Goal: Task Accomplishment & Management: Manage account settings

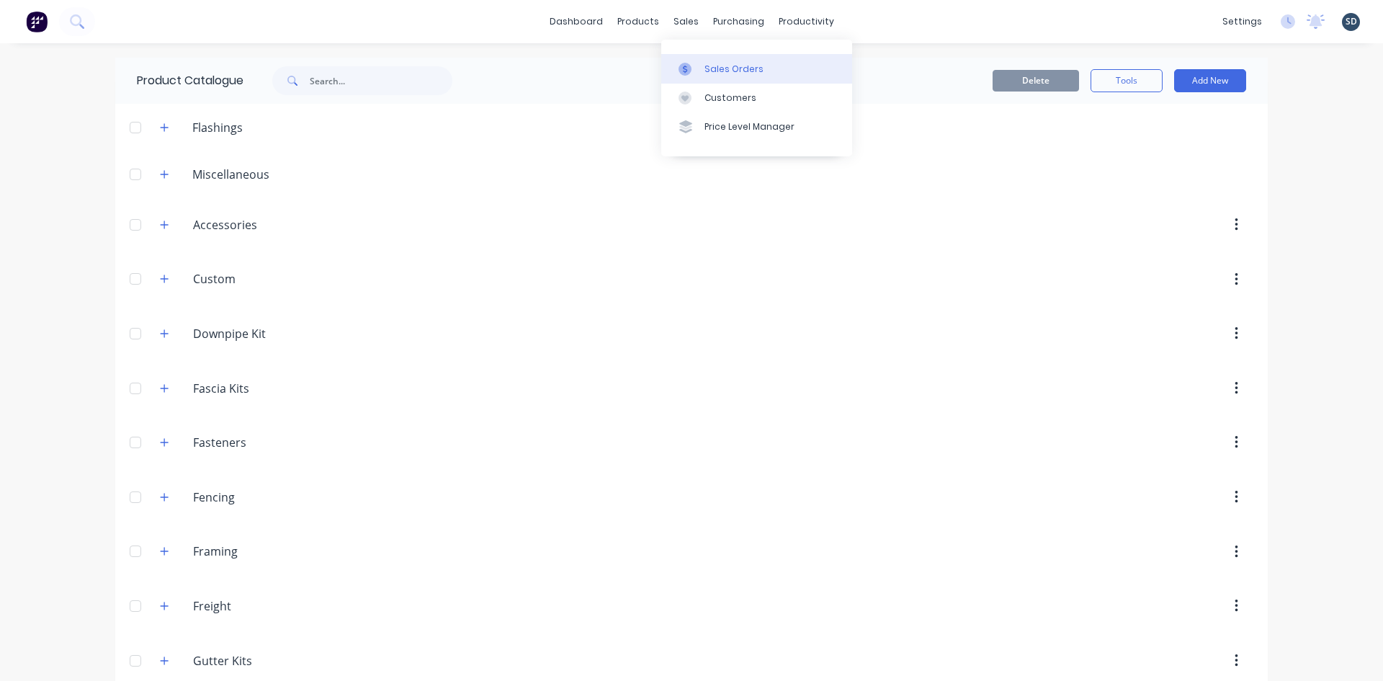
click at [716, 71] on div "Sales Orders" at bounding box center [733, 69] width 59 height 13
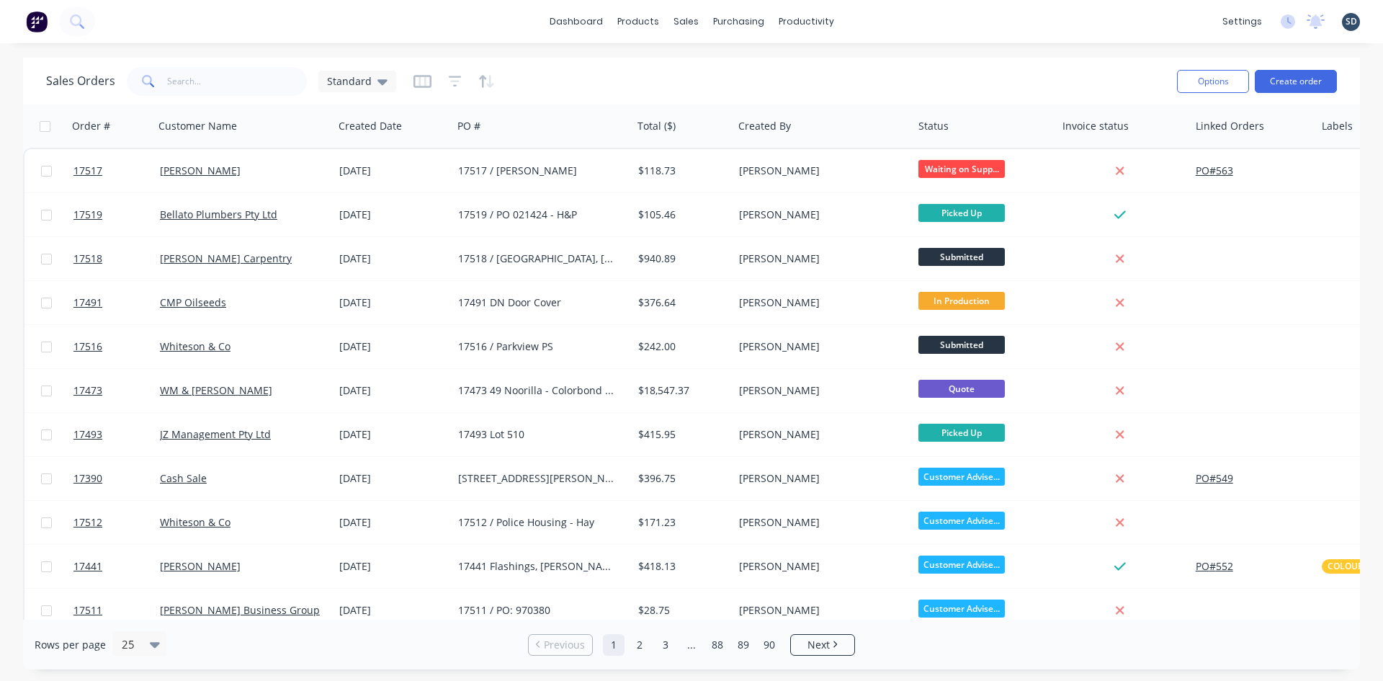
click at [896, 27] on div "dashboard products sales purchasing productivity dashboard products Product Cat…" at bounding box center [691, 21] width 1383 height 43
click at [81, 14] on button at bounding box center [77, 21] width 36 height 29
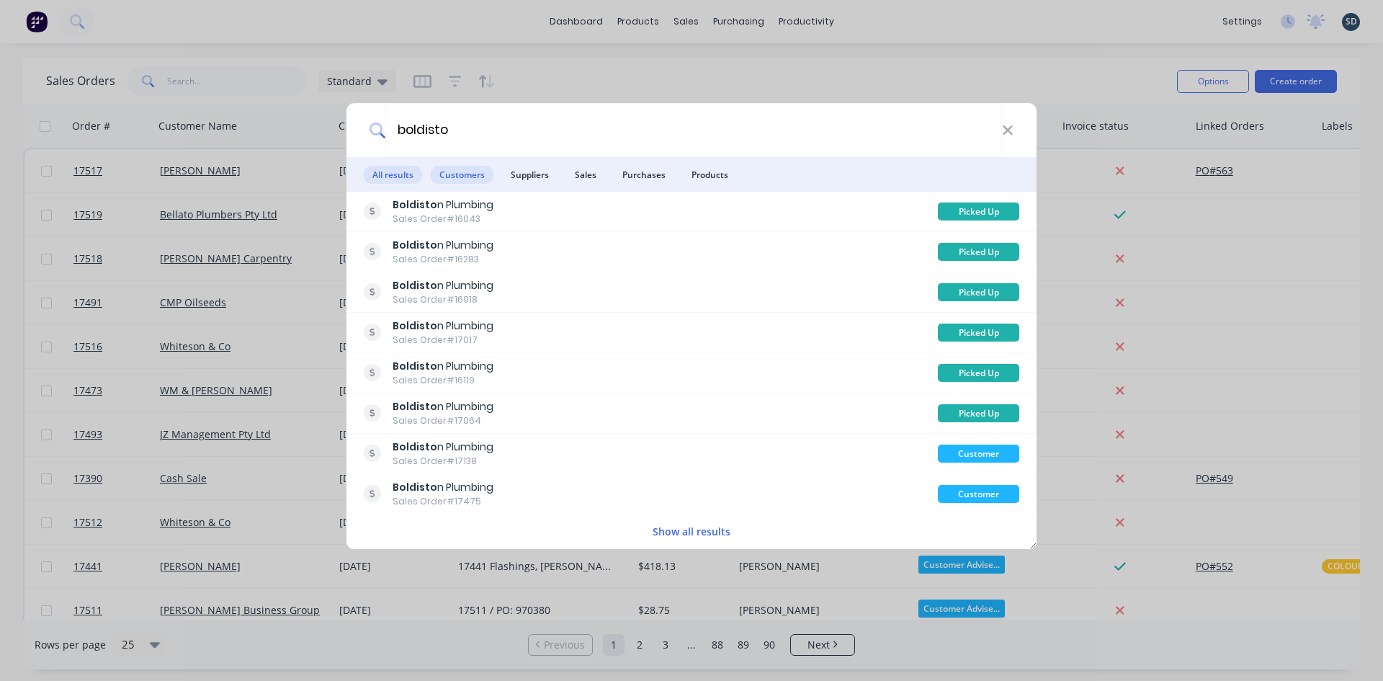
type input "boldisto"
click at [462, 176] on span "Customers" at bounding box center [462, 175] width 63 height 18
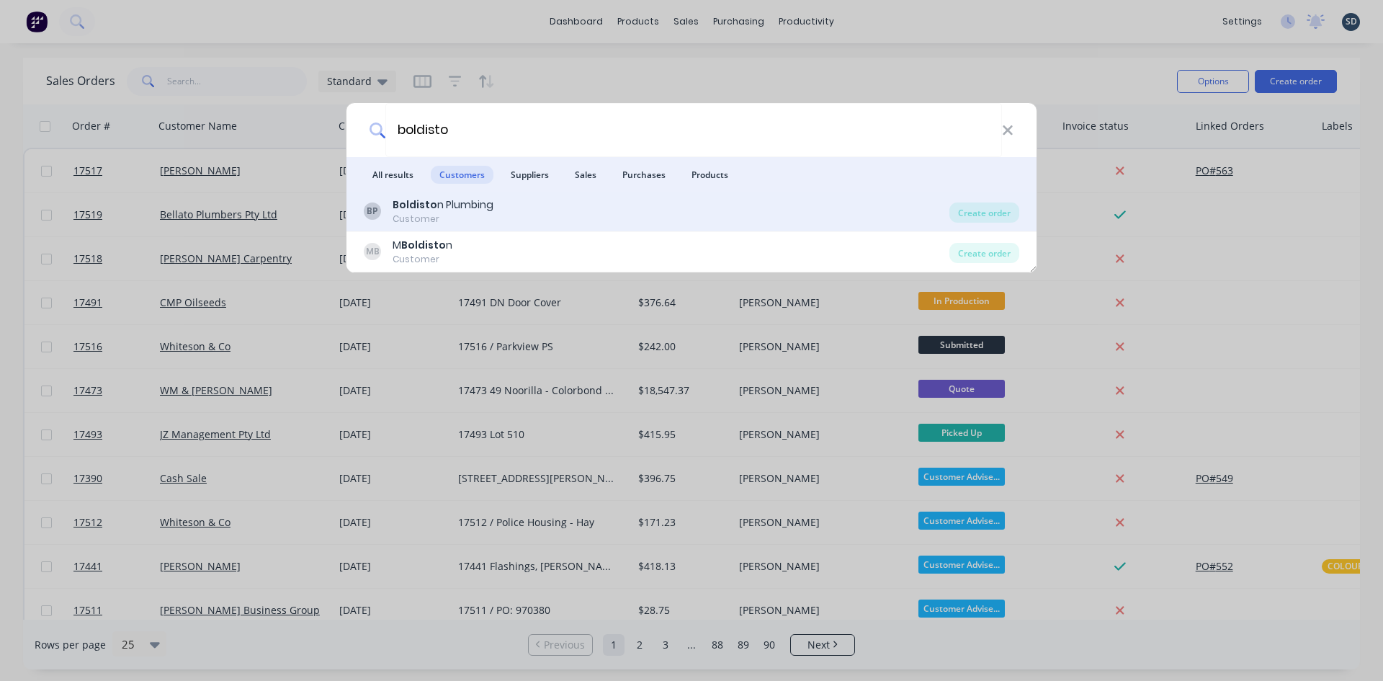
click at [495, 211] on div "BP Boldisto n Plumbing Customer" at bounding box center [657, 211] width 586 height 28
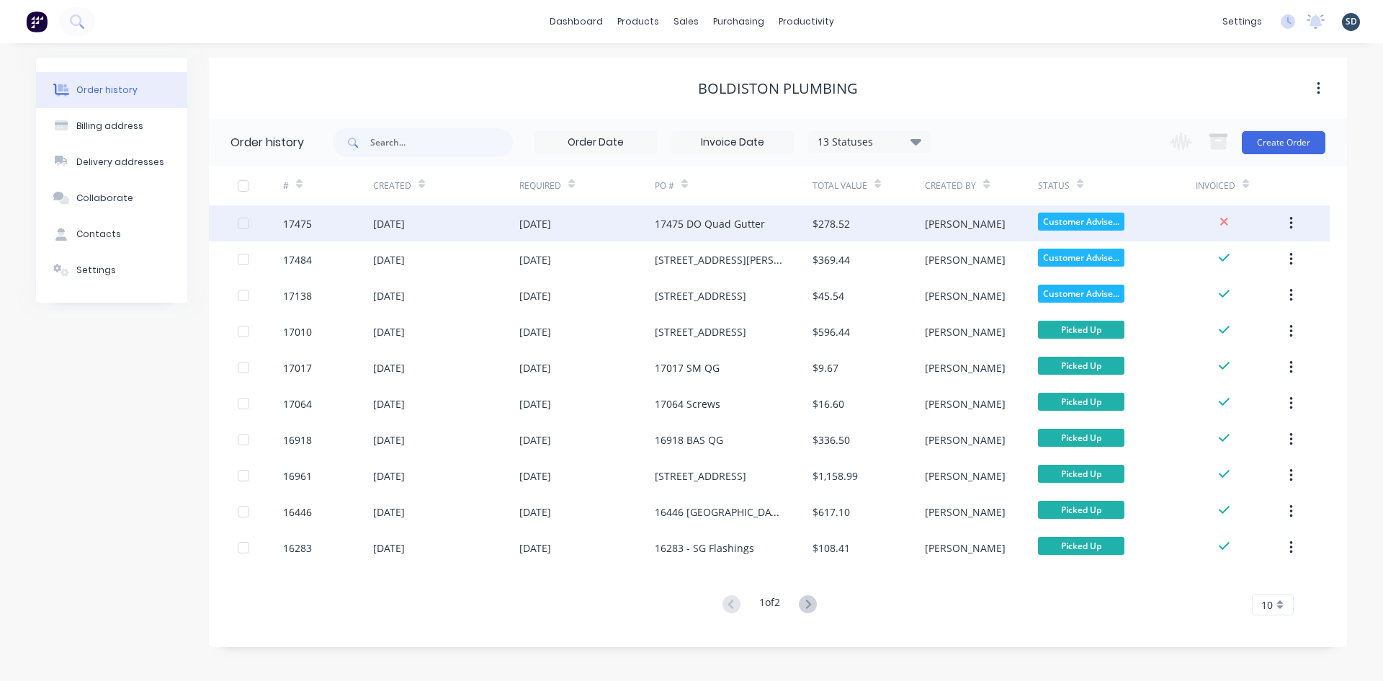
click at [617, 225] on div "[DATE]" at bounding box center [586, 223] width 135 height 36
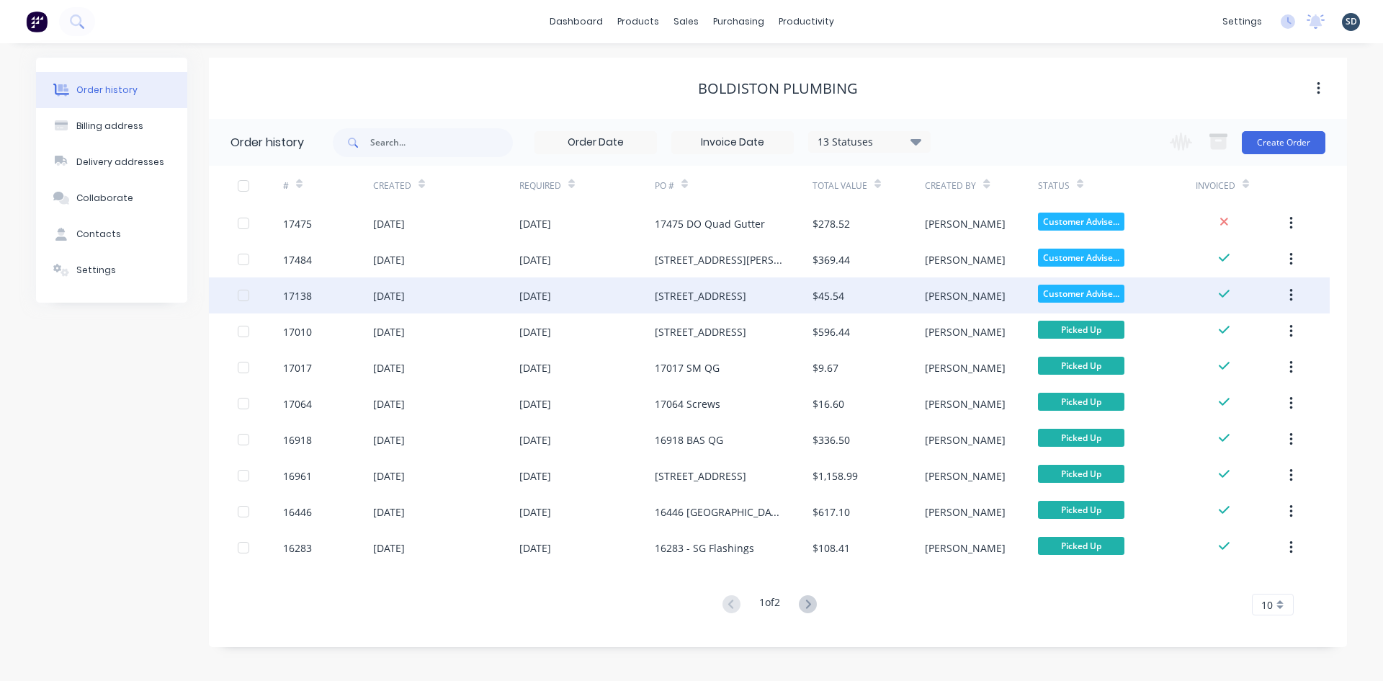
click at [646, 296] on div "09 Jul 2025" at bounding box center [586, 295] width 135 height 36
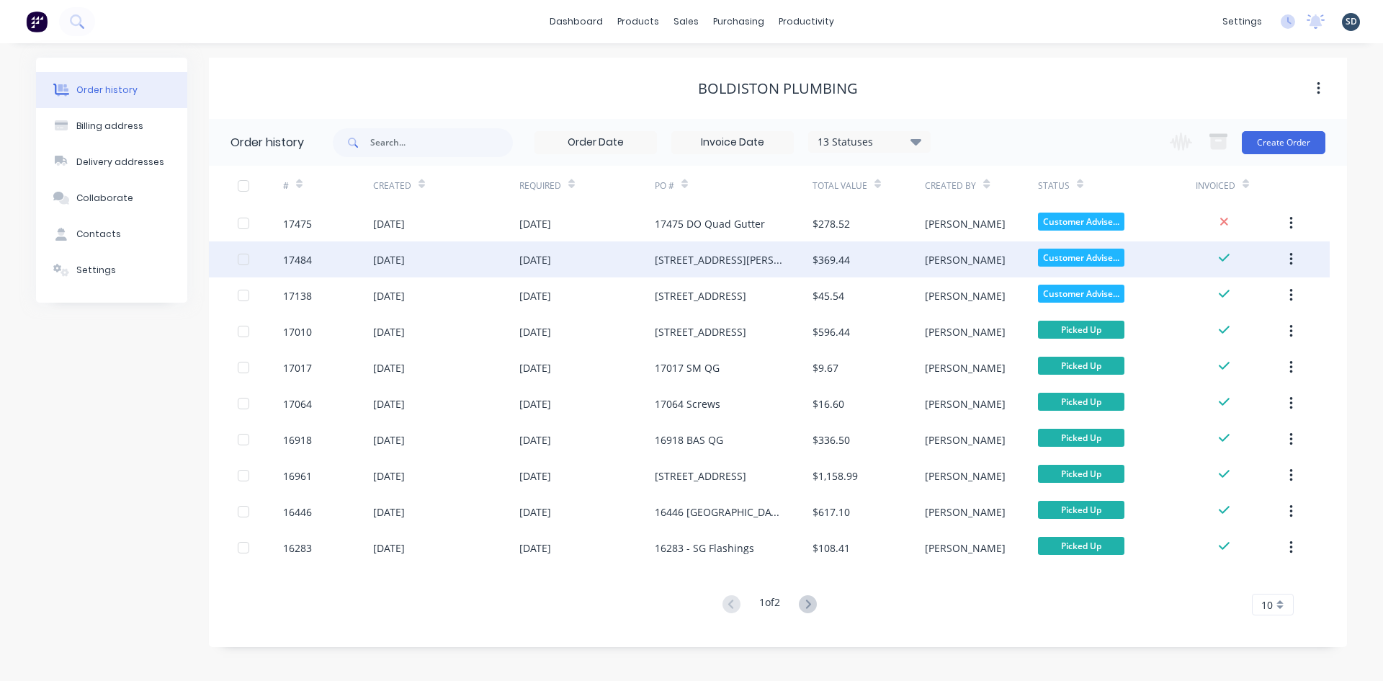
click at [629, 266] on div "[DATE]" at bounding box center [586, 259] width 135 height 36
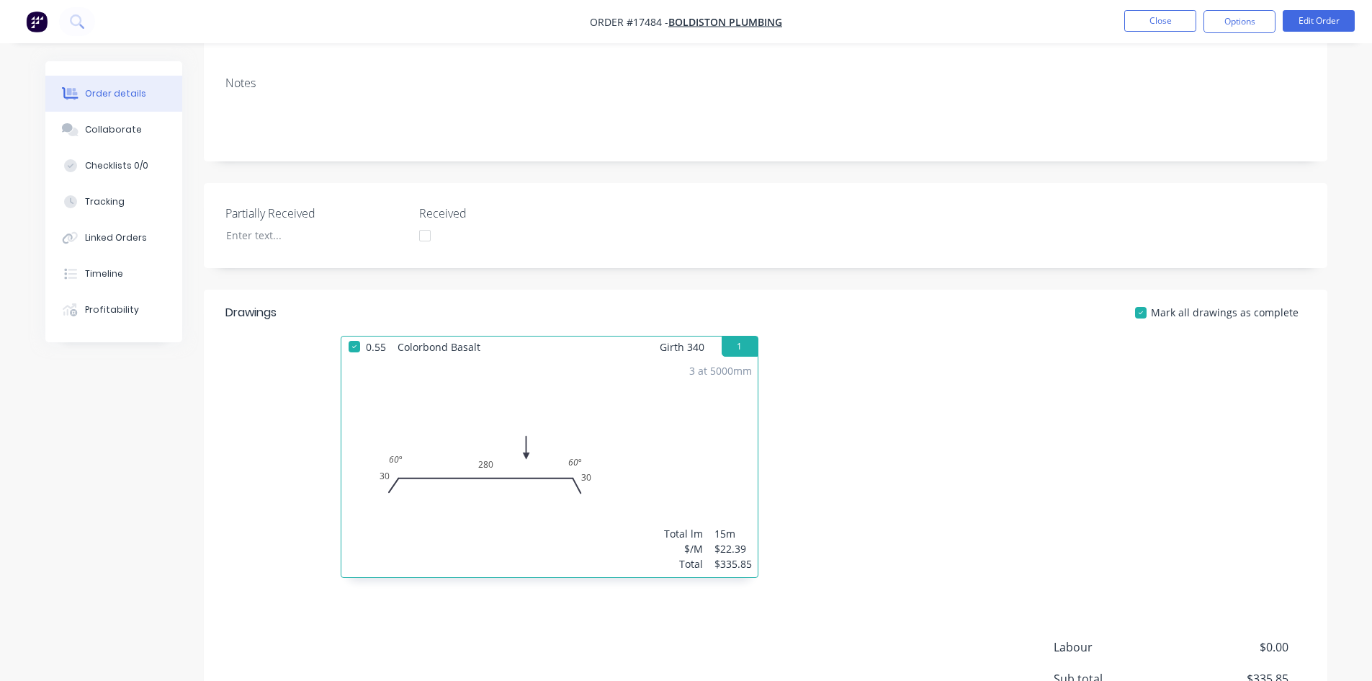
scroll to position [385, 0]
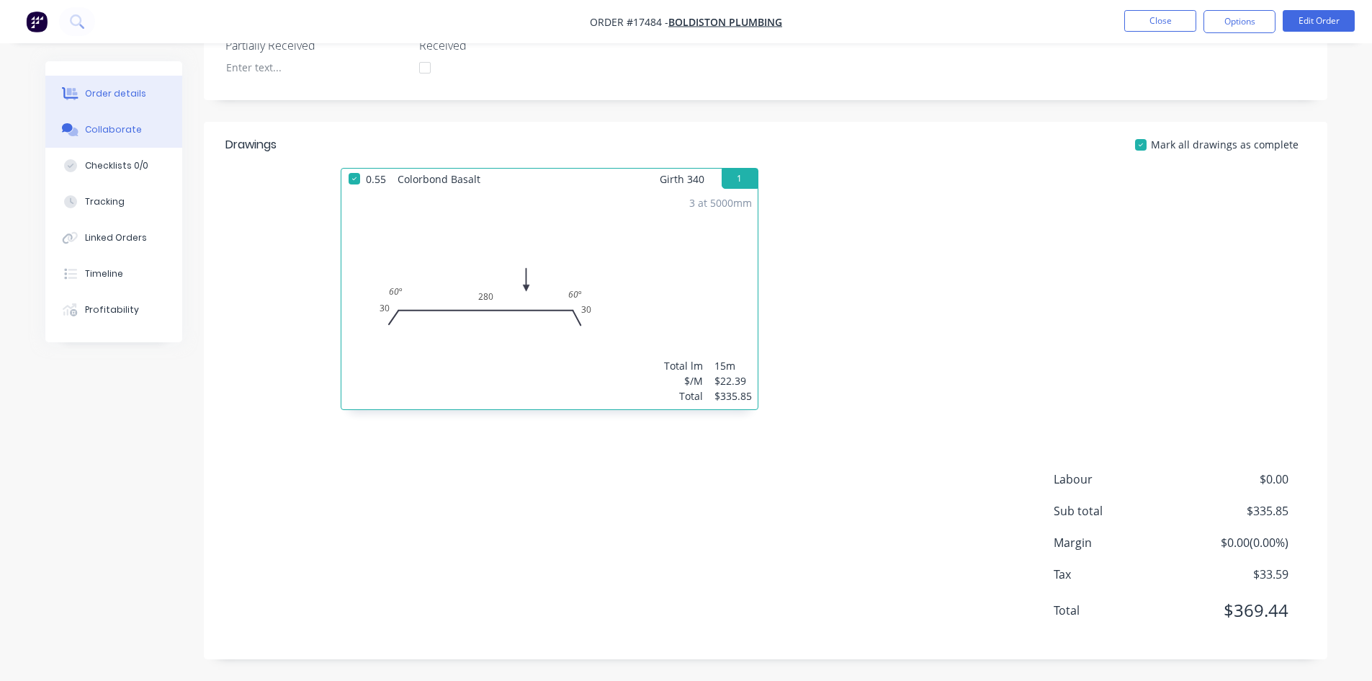
click at [139, 136] on button "Collaborate" at bounding box center [113, 130] width 137 height 36
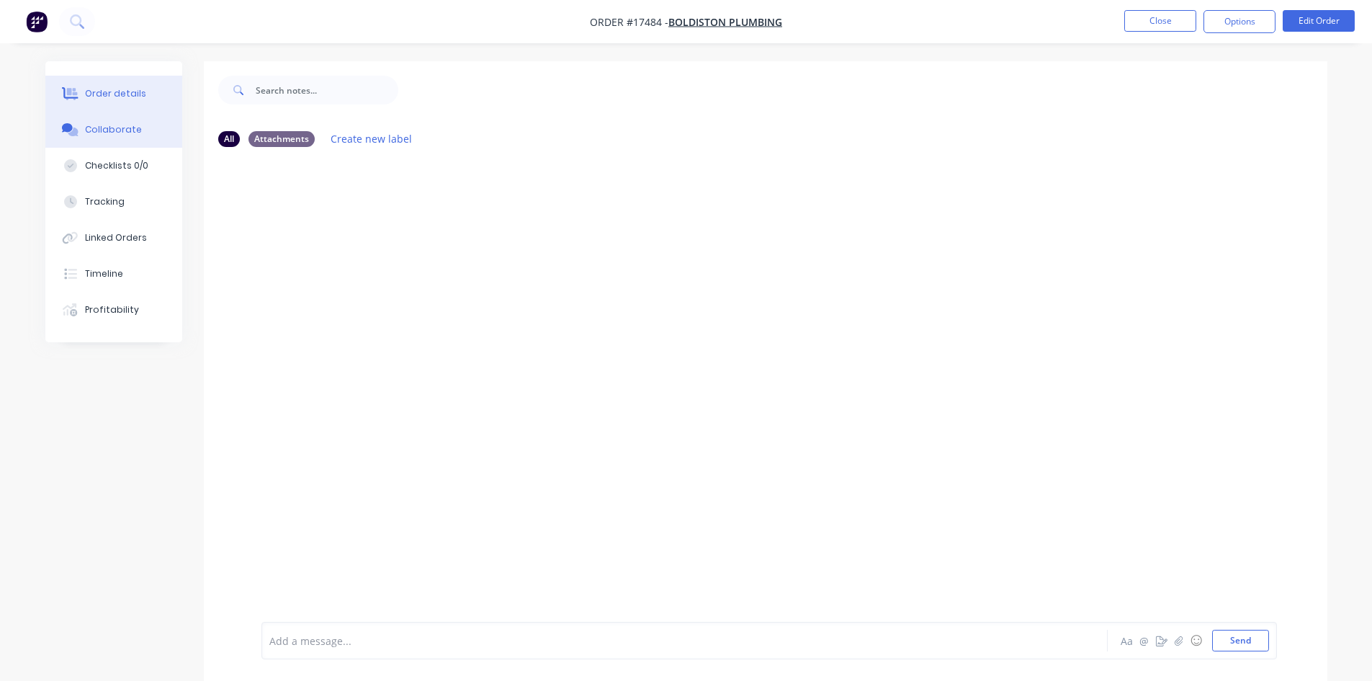
click at [100, 98] on div "Order details" at bounding box center [115, 93] width 61 height 13
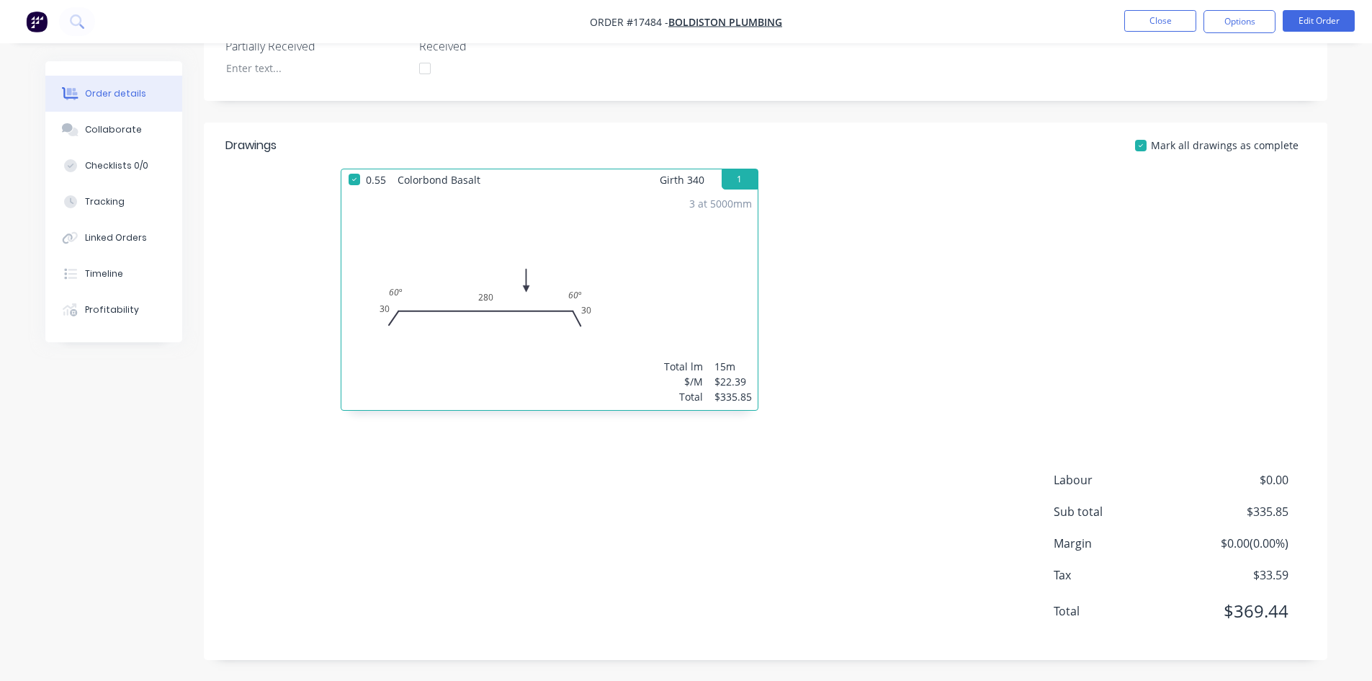
scroll to position [385, 0]
click at [697, 257] on div "3 at 5000mm Total lm $/M Total 15m $22.39 $335.85" at bounding box center [549, 299] width 416 height 220
click at [1311, 23] on button "Edit Order" at bounding box center [1319, 21] width 72 height 22
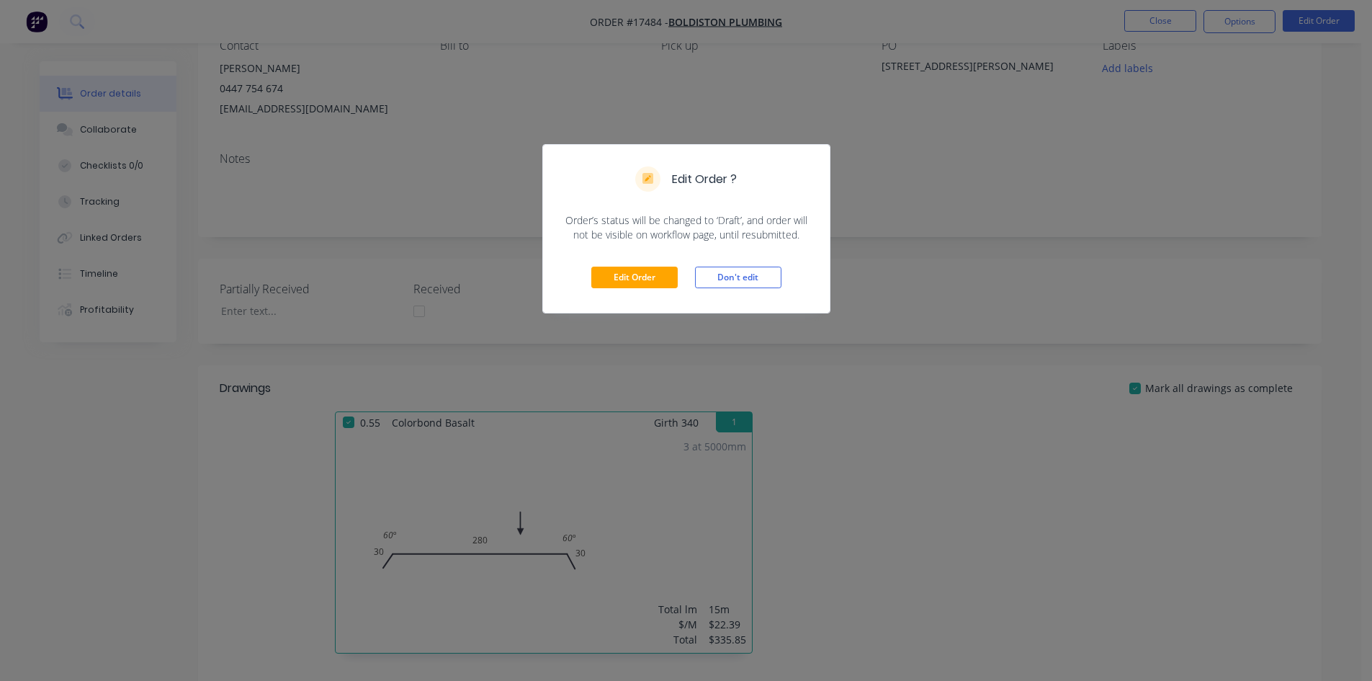
scroll to position [0, 0]
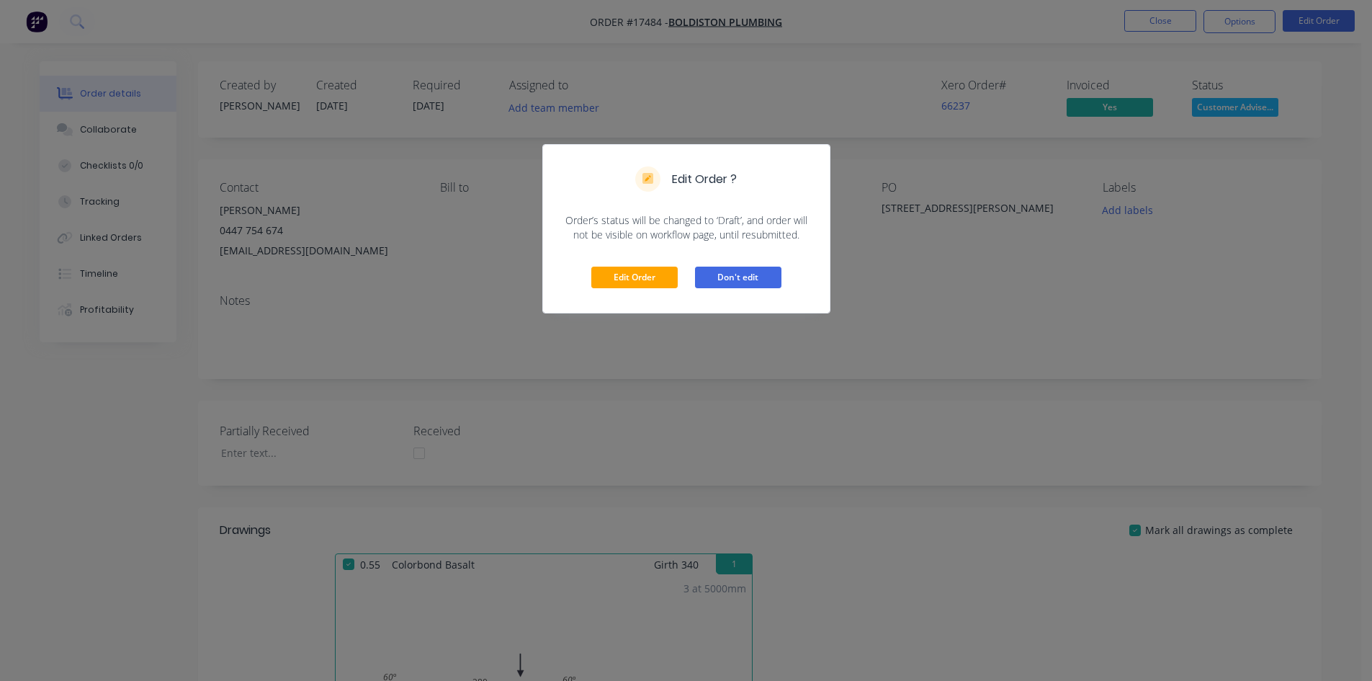
click at [729, 279] on button "Don't edit" at bounding box center [738, 277] width 86 height 22
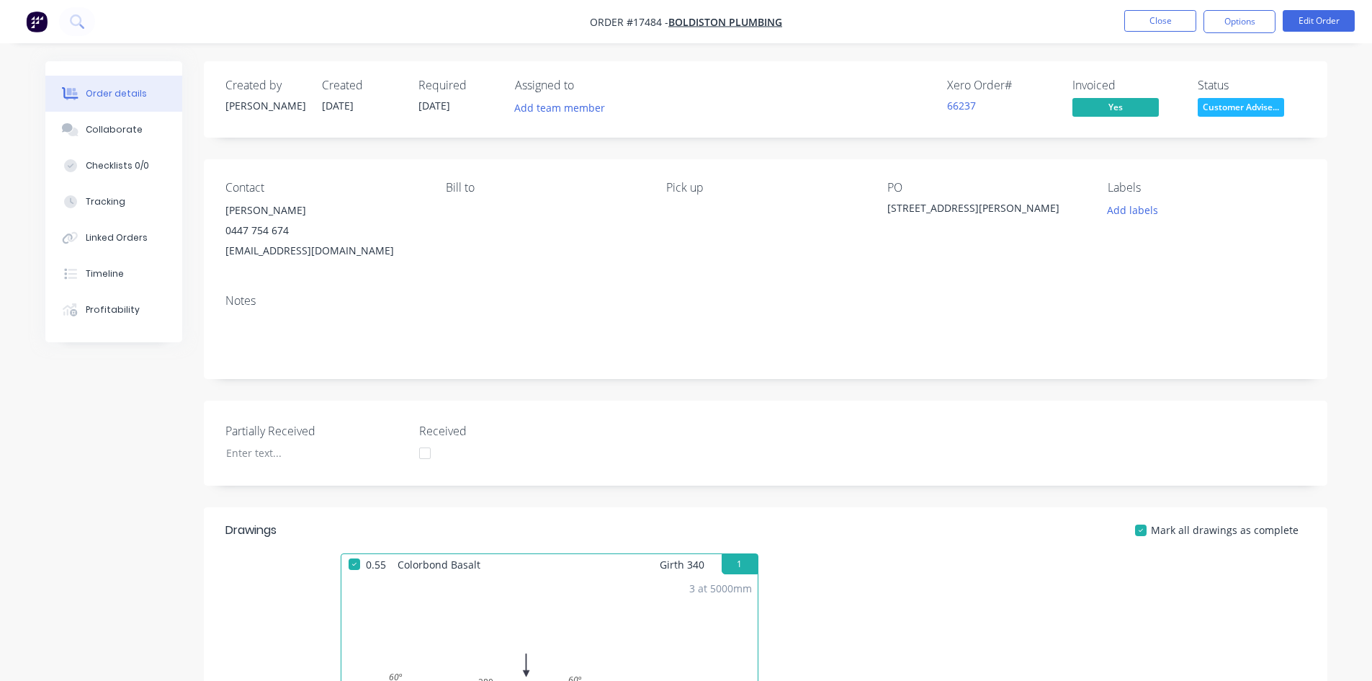
click at [812, 156] on div "Created by Sam Created 02/09/25 Required 02/09/25 Assigned to Add team member X…" at bounding box center [766, 552] width 1124 height 983
click at [1235, 110] on span "Customer Advise..." at bounding box center [1241, 107] width 86 height 18
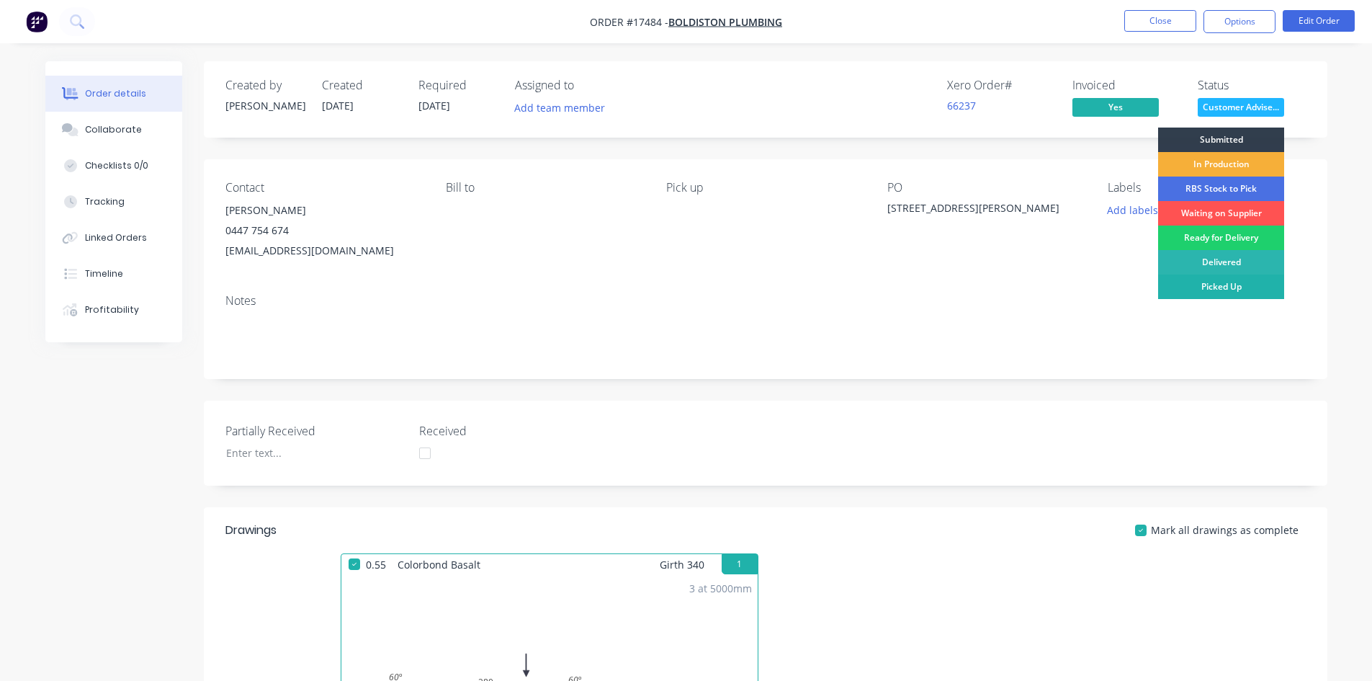
click at [1248, 287] on div "Picked Up" at bounding box center [1221, 286] width 126 height 24
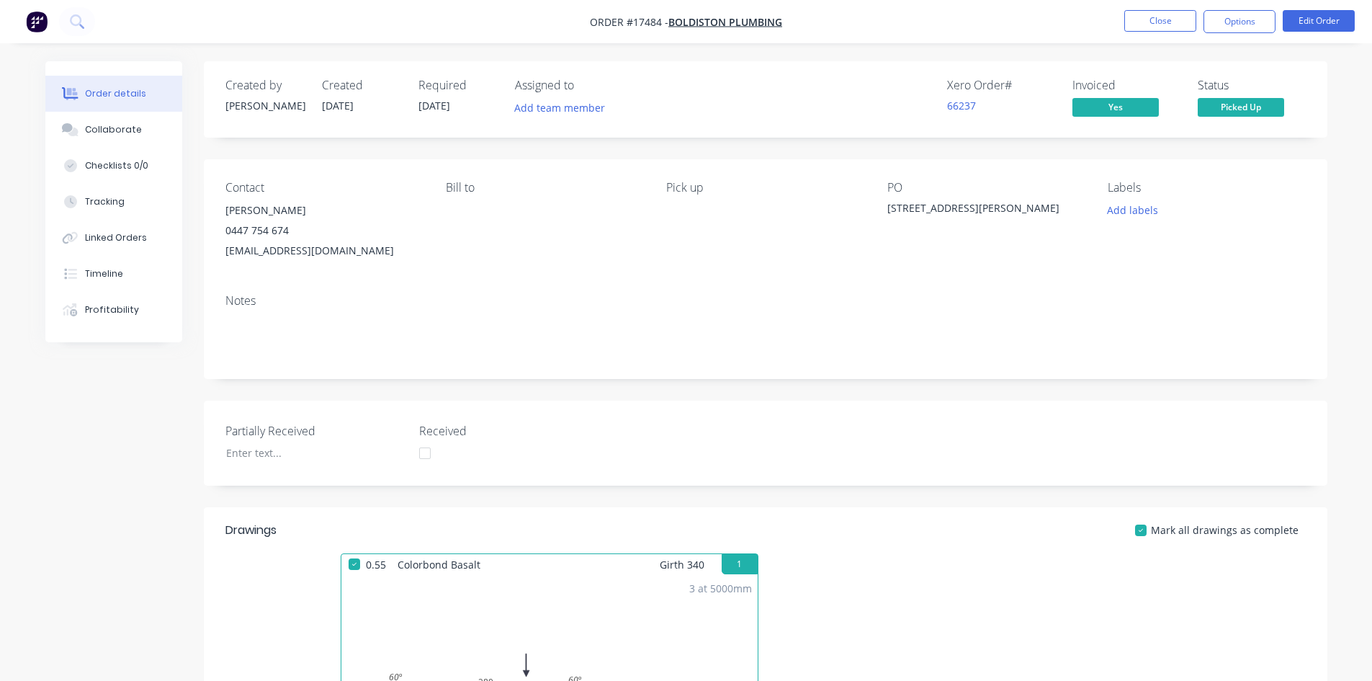
click at [1080, 148] on div "Created by Sam Created 02/09/25 Required 02/09/25 Assigned to Add team member X…" at bounding box center [766, 552] width 1124 height 983
click at [1165, 17] on button "Close" at bounding box center [1160, 21] width 72 height 22
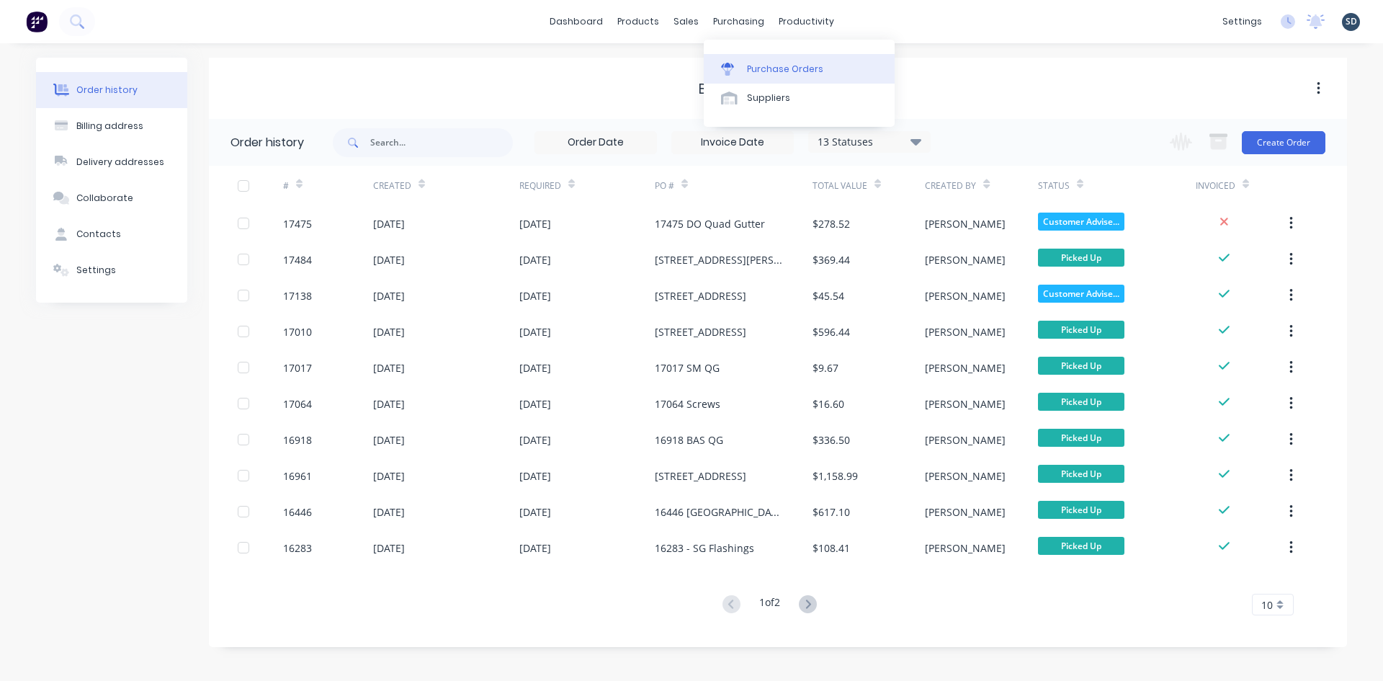
click at [773, 68] on div "Purchase Orders" at bounding box center [785, 69] width 76 height 13
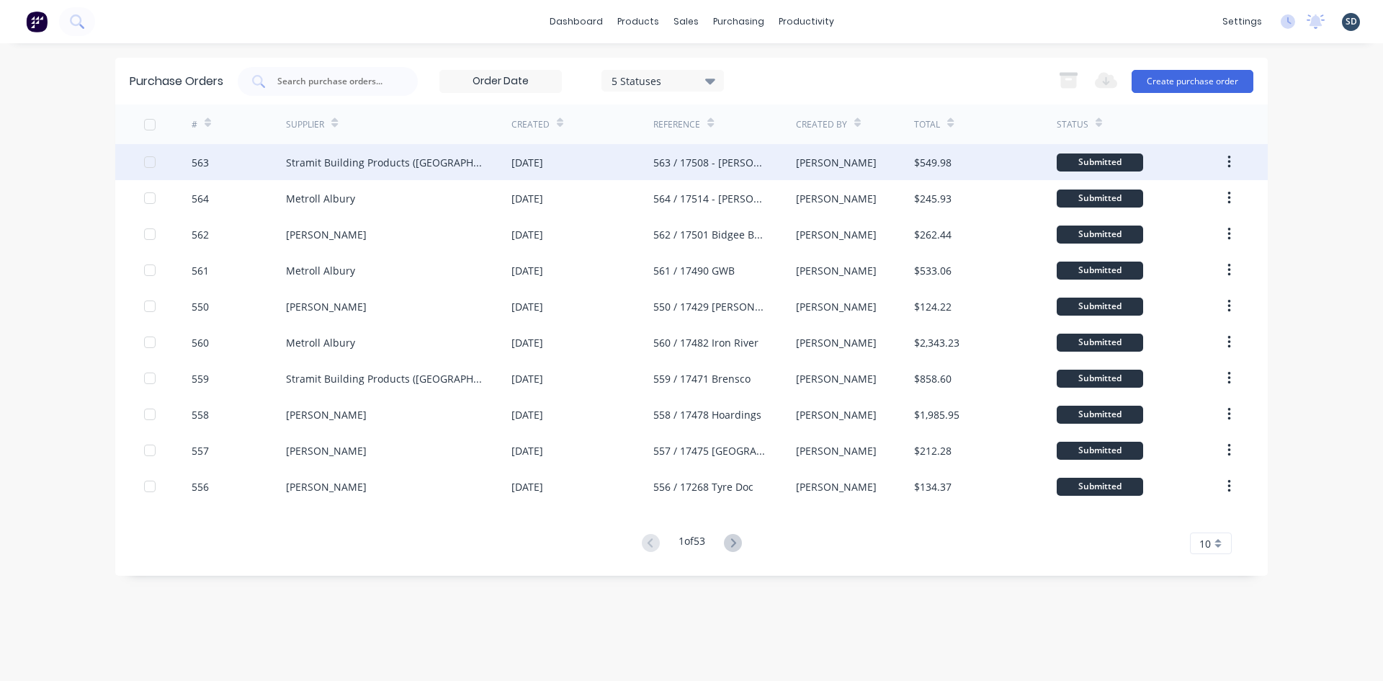
click at [470, 163] on div "Stramit Building Products (VIC)" at bounding box center [398, 162] width 225 height 36
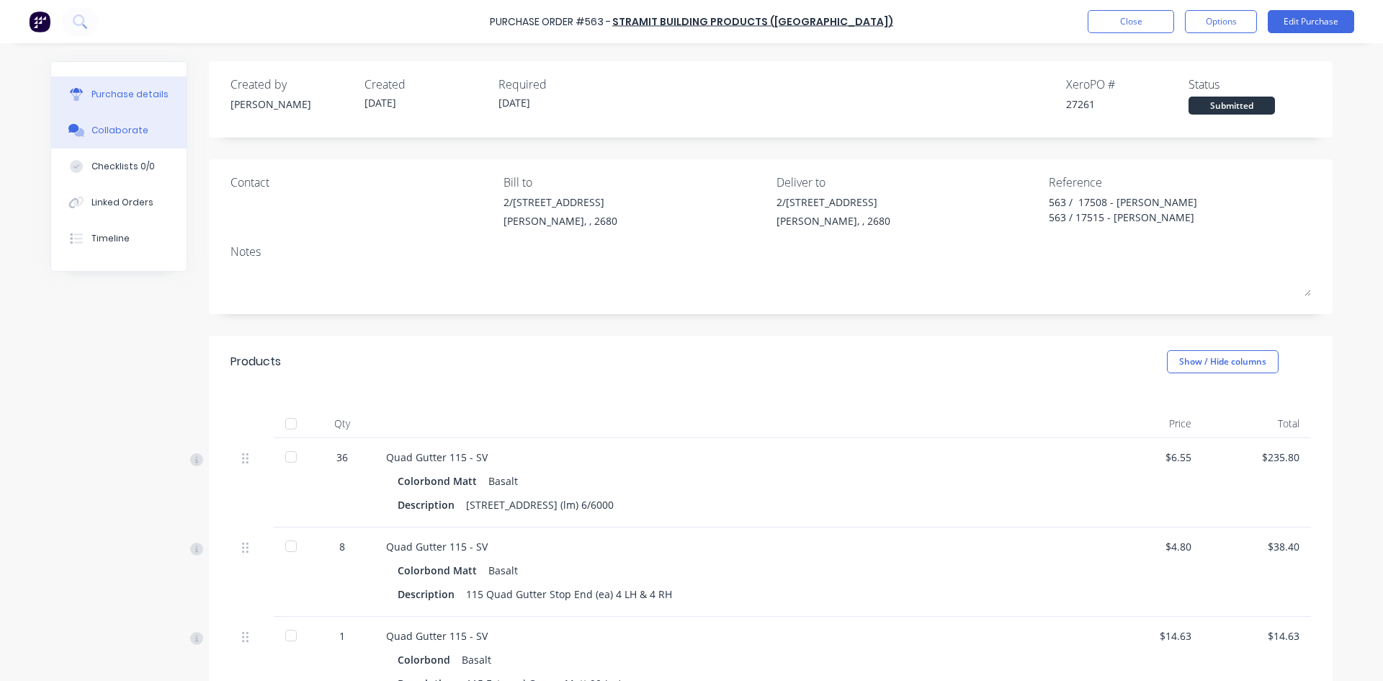
click at [138, 138] on button "Collaborate" at bounding box center [118, 130] width 135 height 36
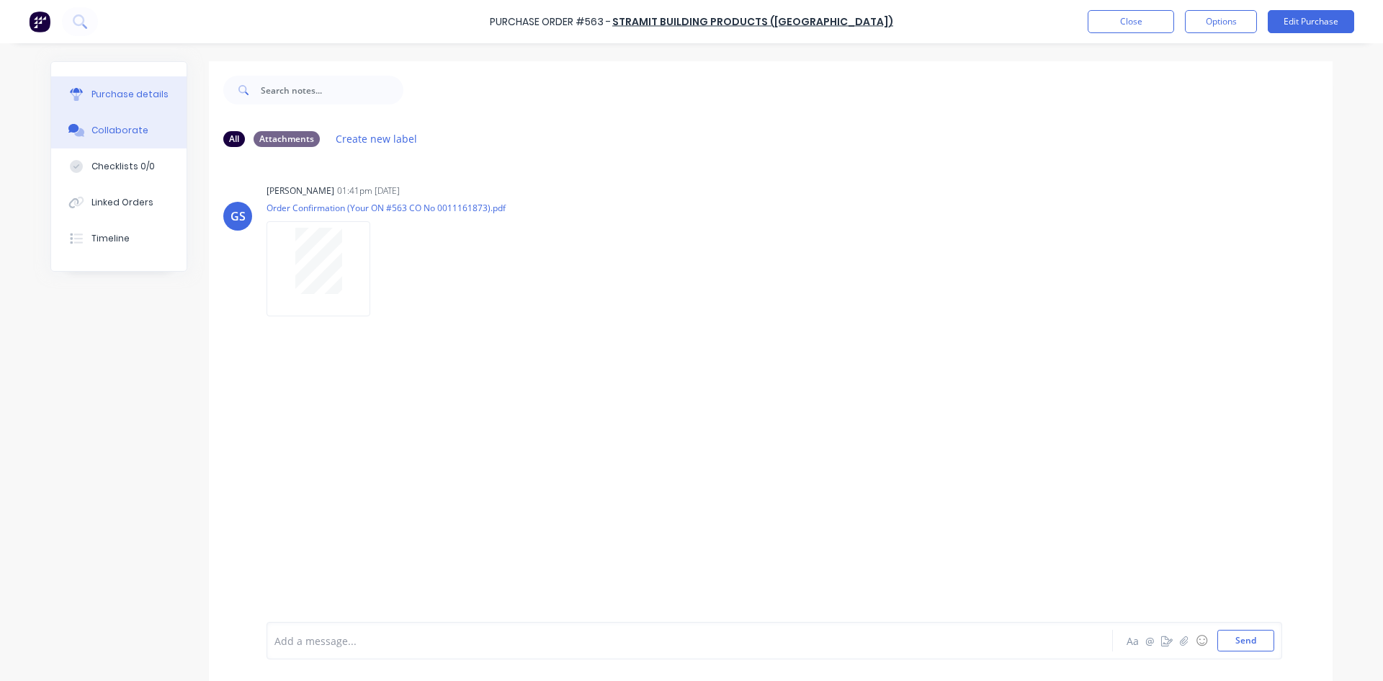
click at [127, 101] on button "Purchase details" at bounding box center [118, 94] width 135 height 36
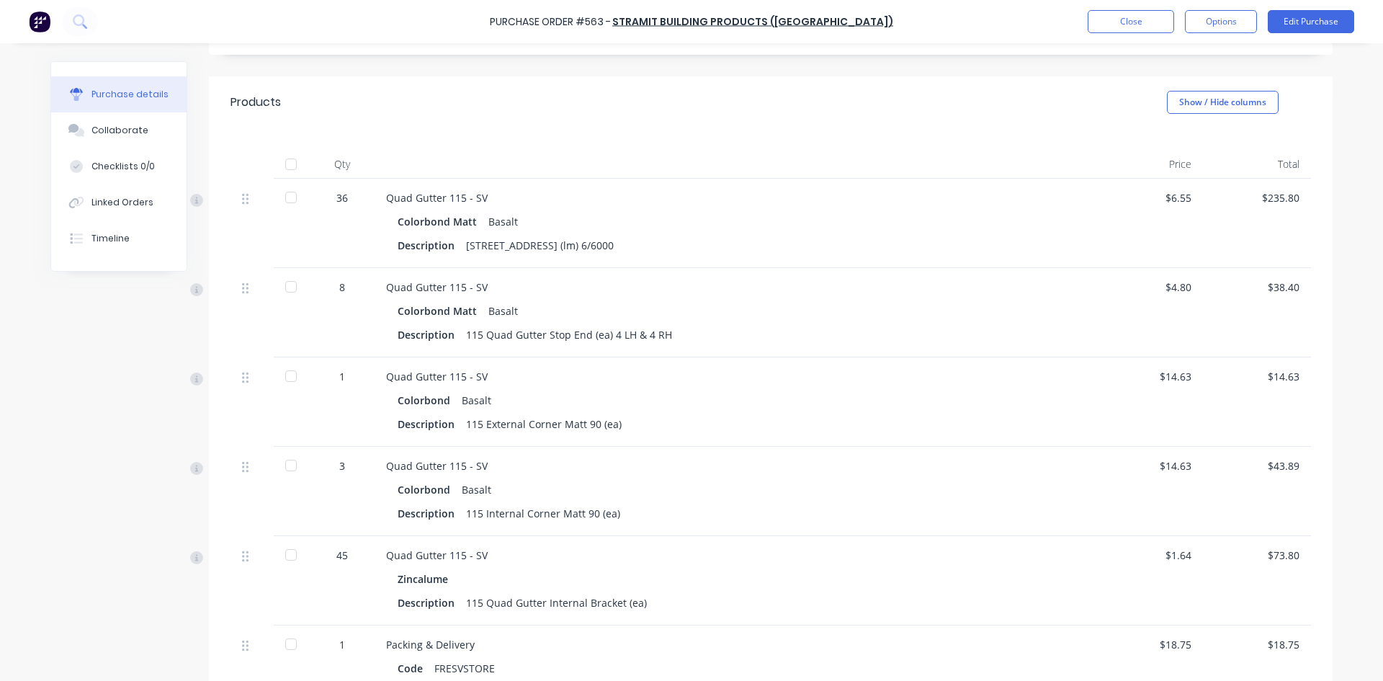
scroll to position [251, 0]
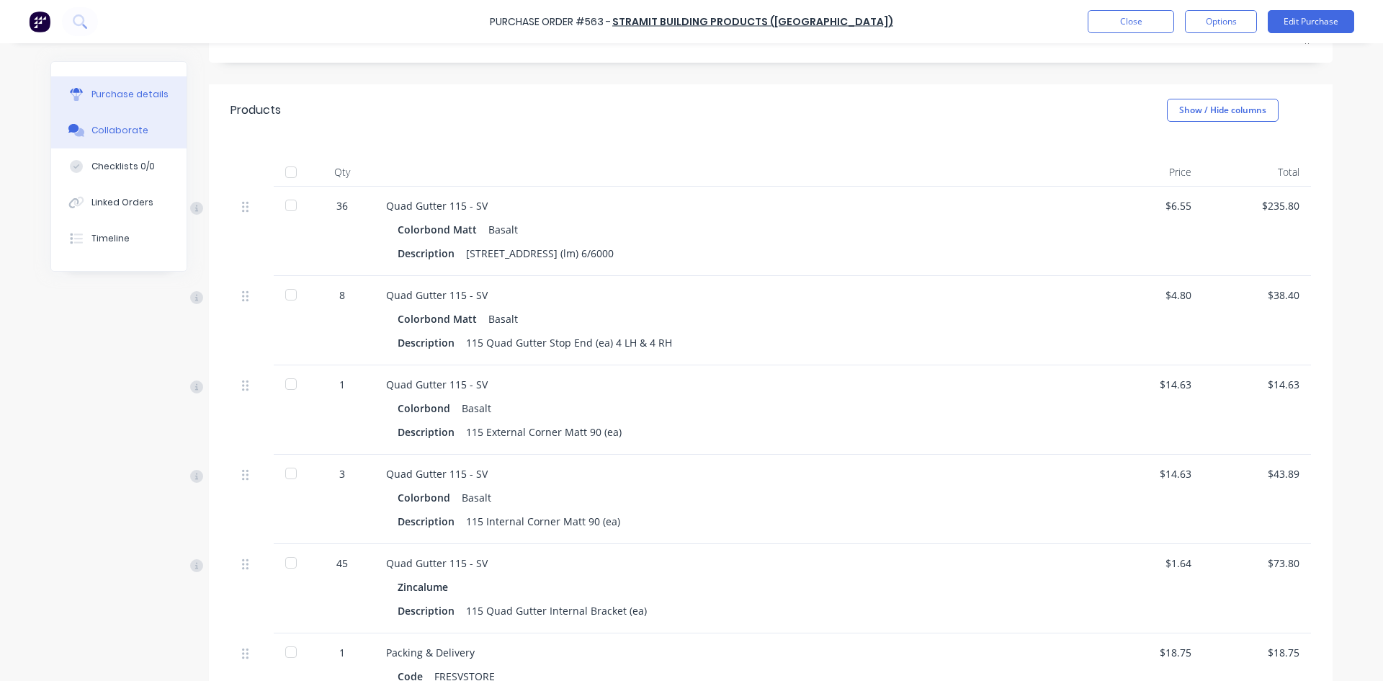
click at [106, 135] on div "Collaborate" at bounding box center [119, 130] width 57 height 13
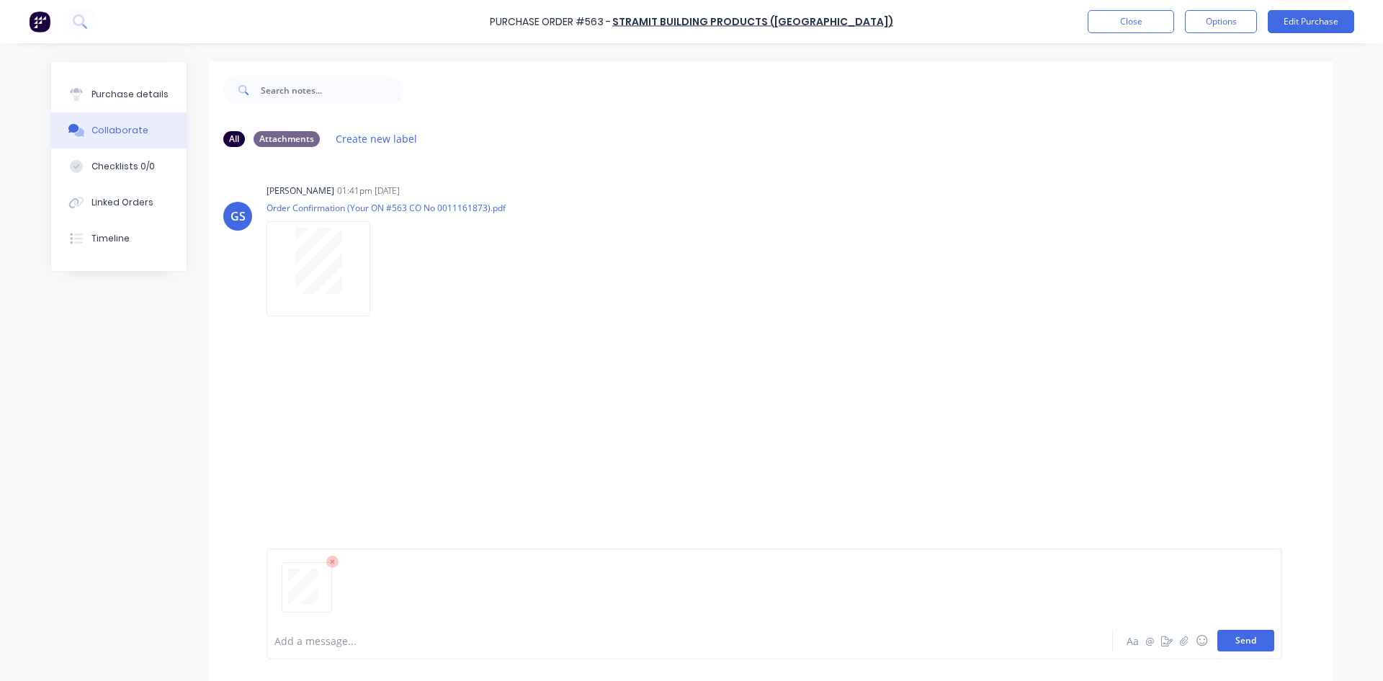
click at [1233, 642] on button "Send" at bounding box center [1245, 640] width 57 height 22
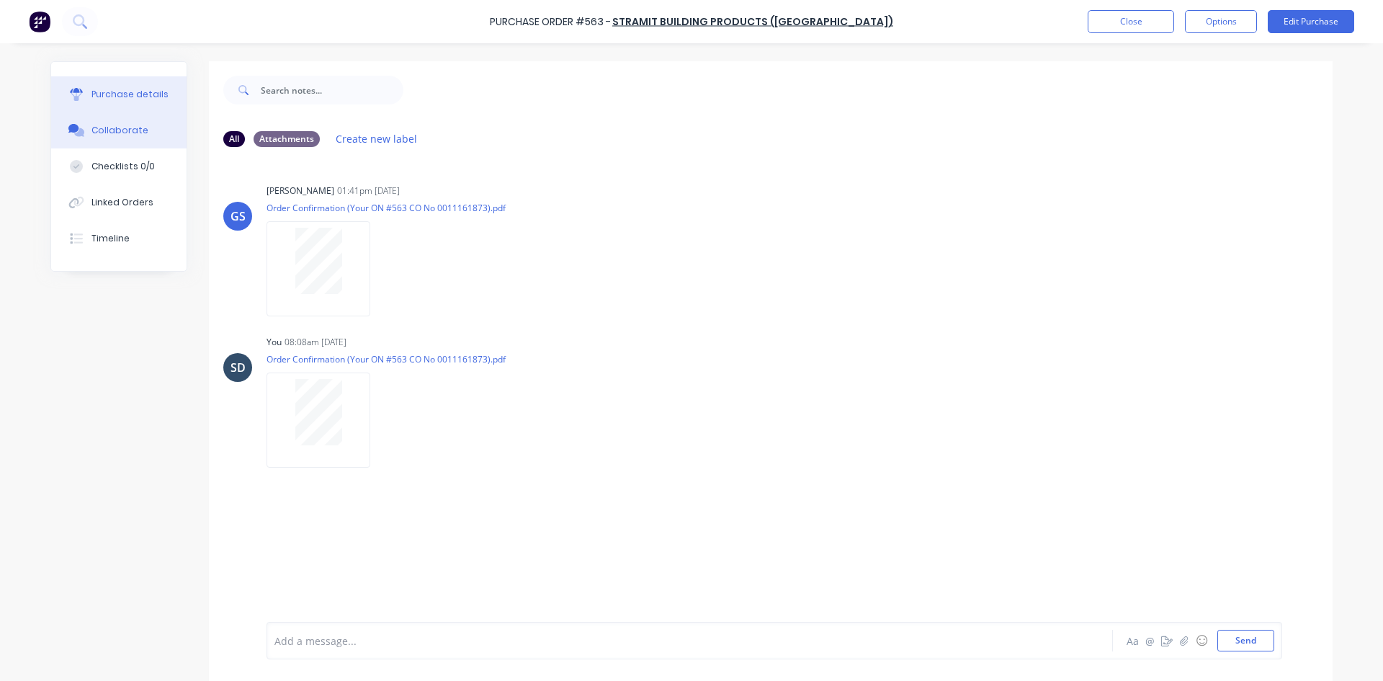
click at [138, 91] on div "Purchase details" at bounding box center [129, 94] width 77 height 13
type textarea "x"
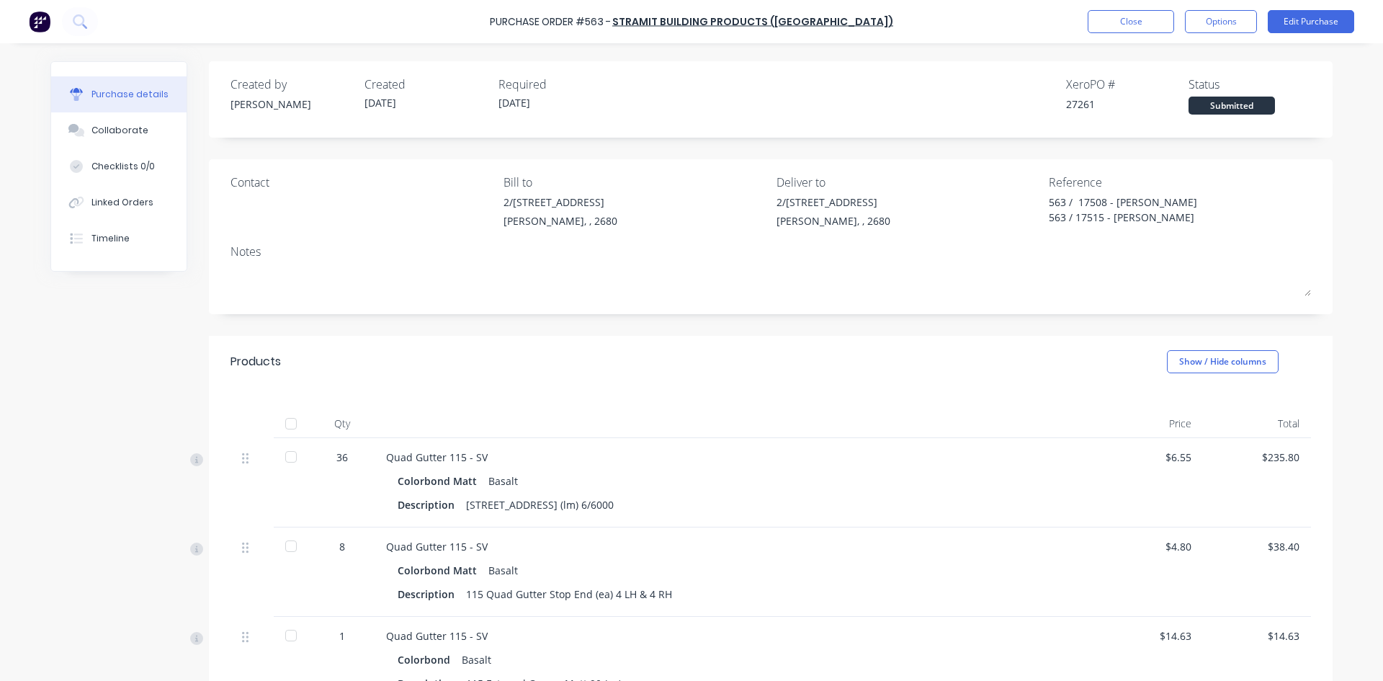
click at [708, 152] on div "Created by Geoff Created 05/09/25 Required 11/09/25 Xero PO # 27261 Status Subm…" at bounding box center [771, 669] width 1124 height 1216
click at [1144, 24] on button "Close" at bounding box center [1131, 21] width 86 height 23
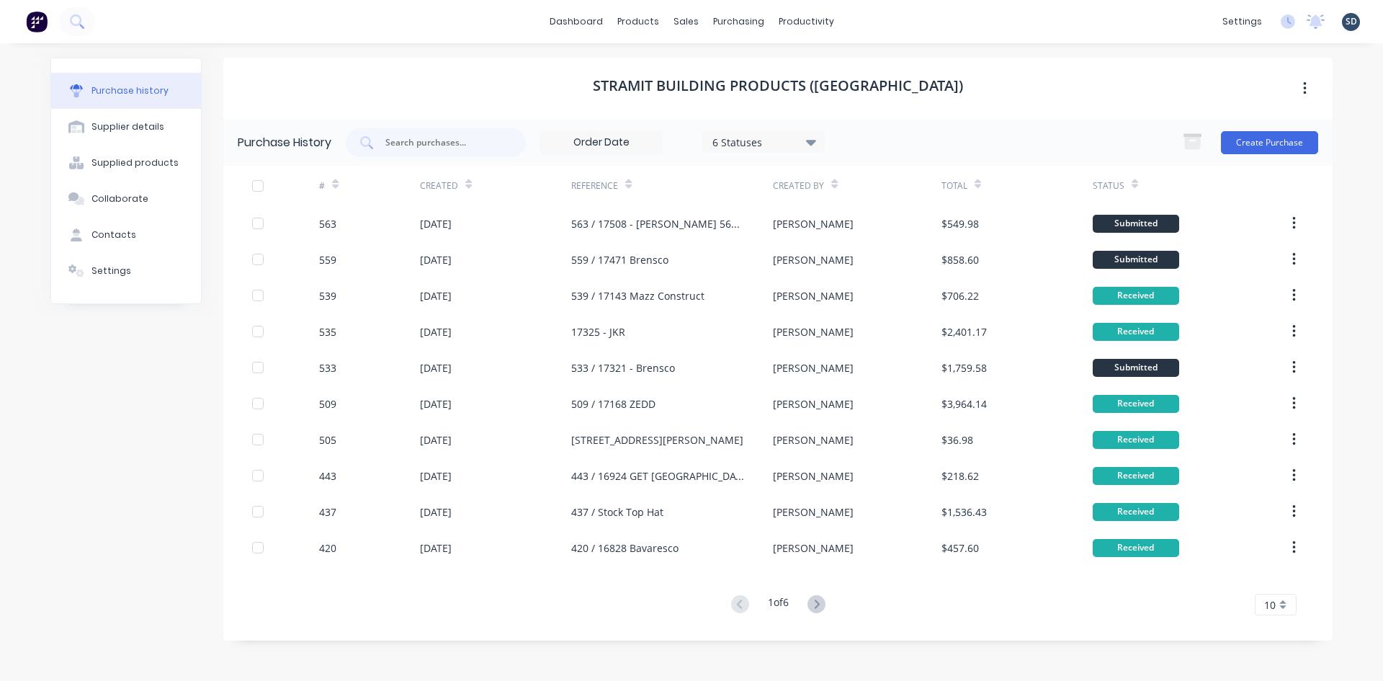
click at [895, 25] on div "dashboard products sales purchasing productivity dashboard products Product Cat…" at bounding box center [691, 21] width 1383 height 43
click at [743, 76] on link "Sales Orders" at bounding box center [761, 68] width 191 height 29
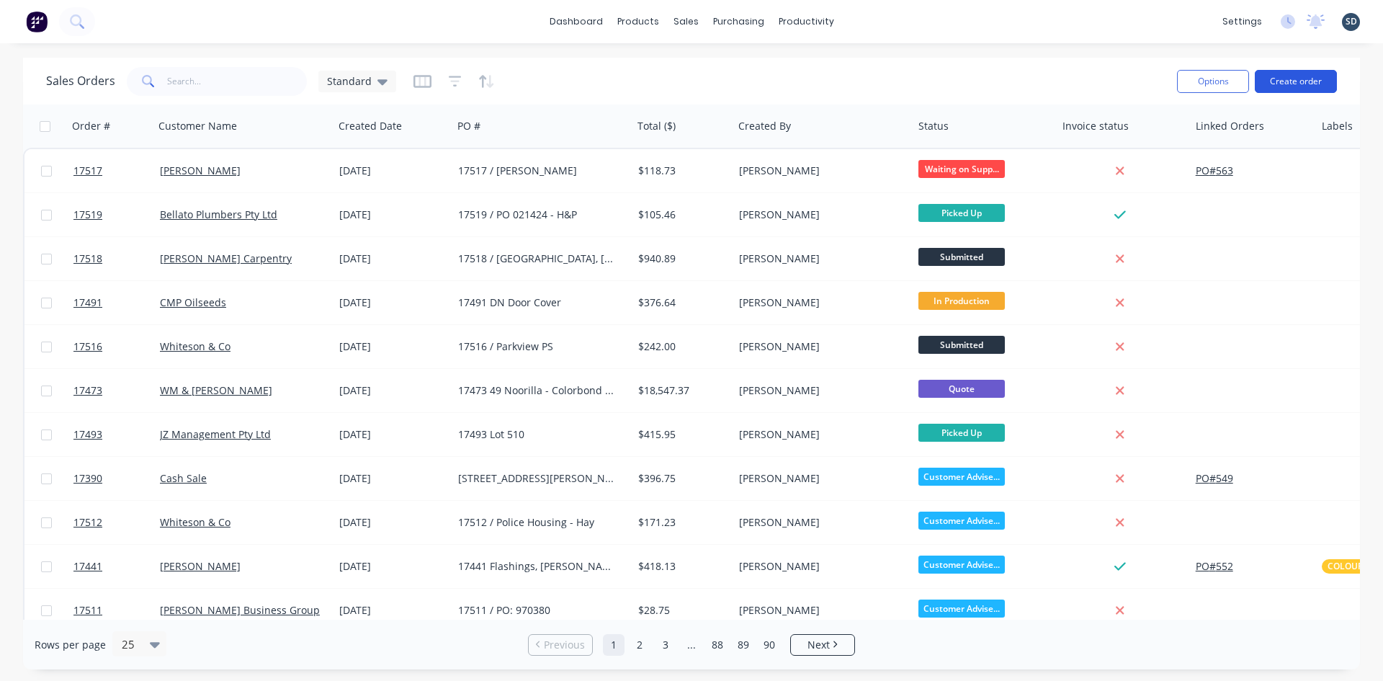
click at [1301, 78] on button "Create order" at bounding box center [1296, 81] width 82 height 23
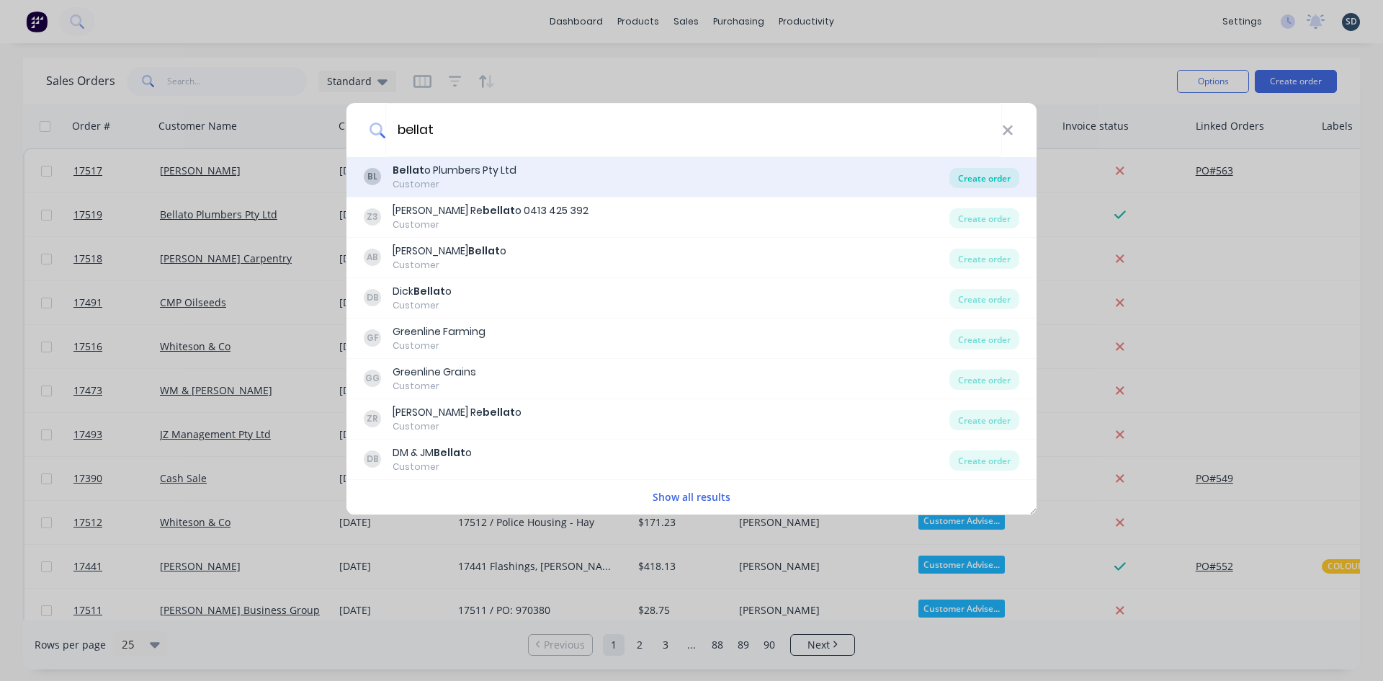
type input "bellat"
click at [983, 180] on div "Create order" at bounding box center [984, 178] width 70 height 20
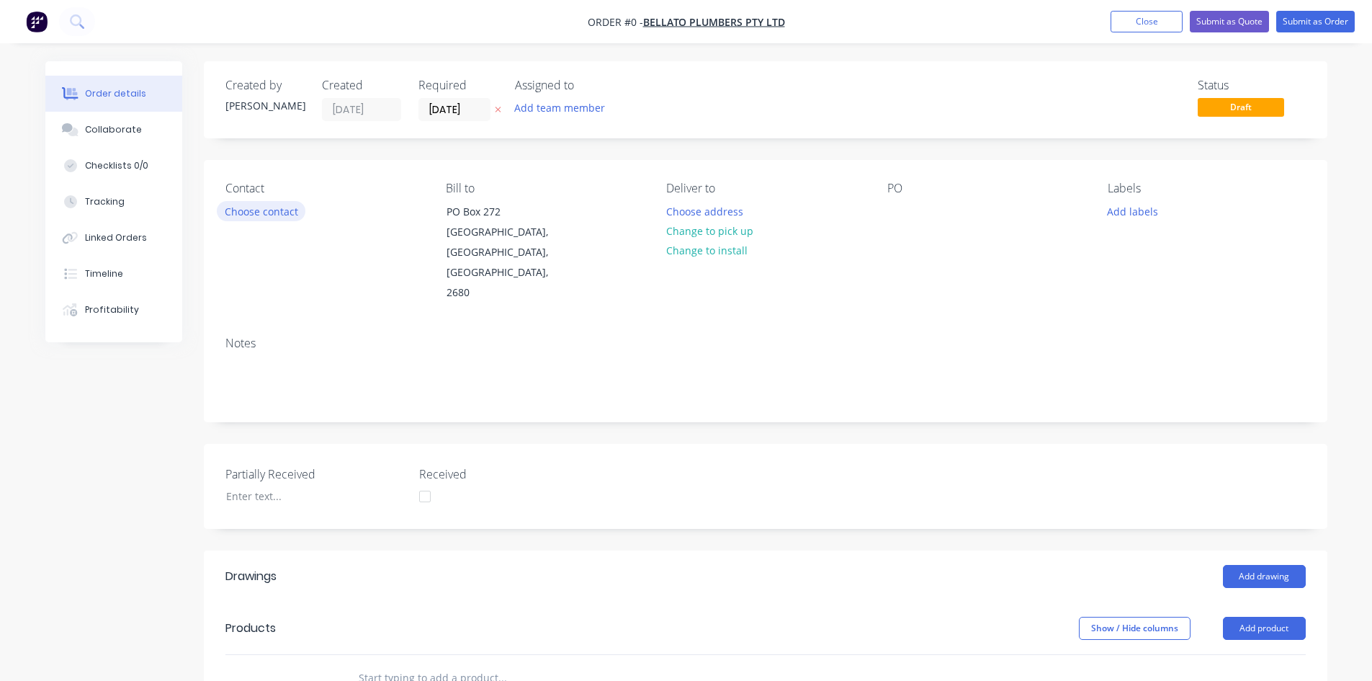
click at [279, 215] on button "Choose contact" at bounding box center [261, 210] width 89 height 19
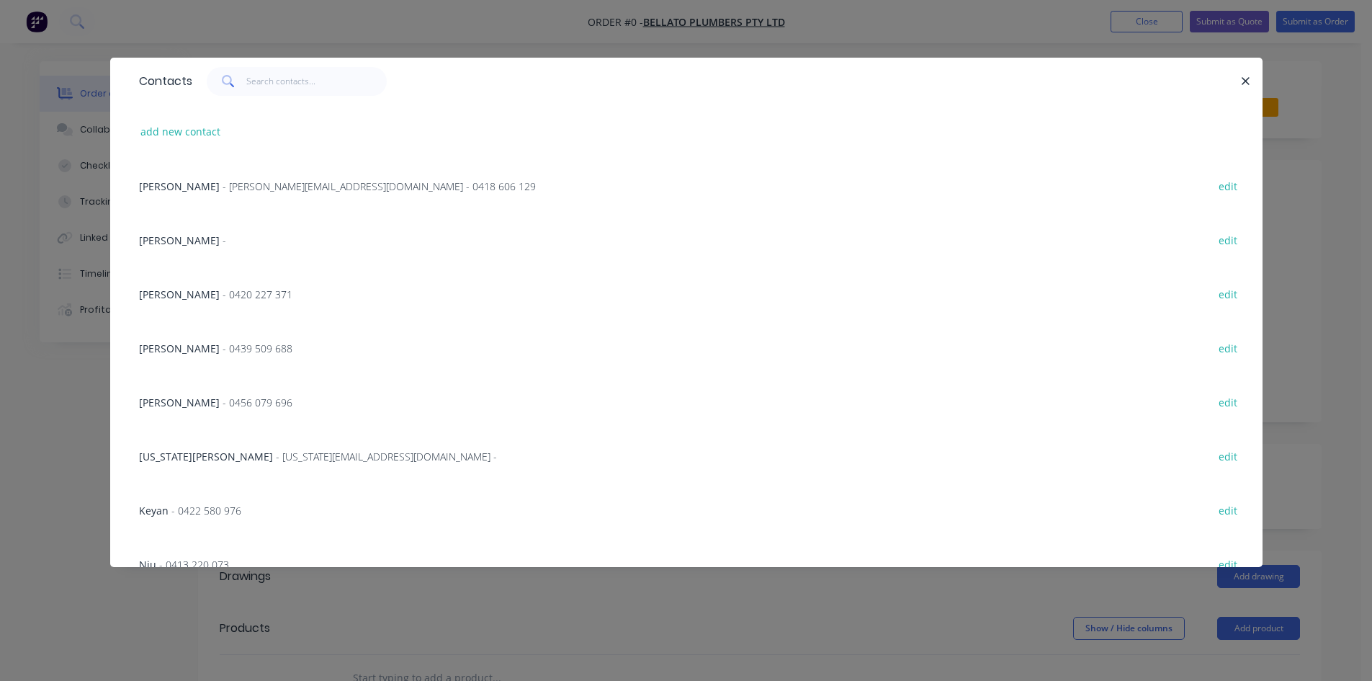
click at [223, 297] on span "- 0420 227 371" at bounding box center [258, 294] width 70 height 14
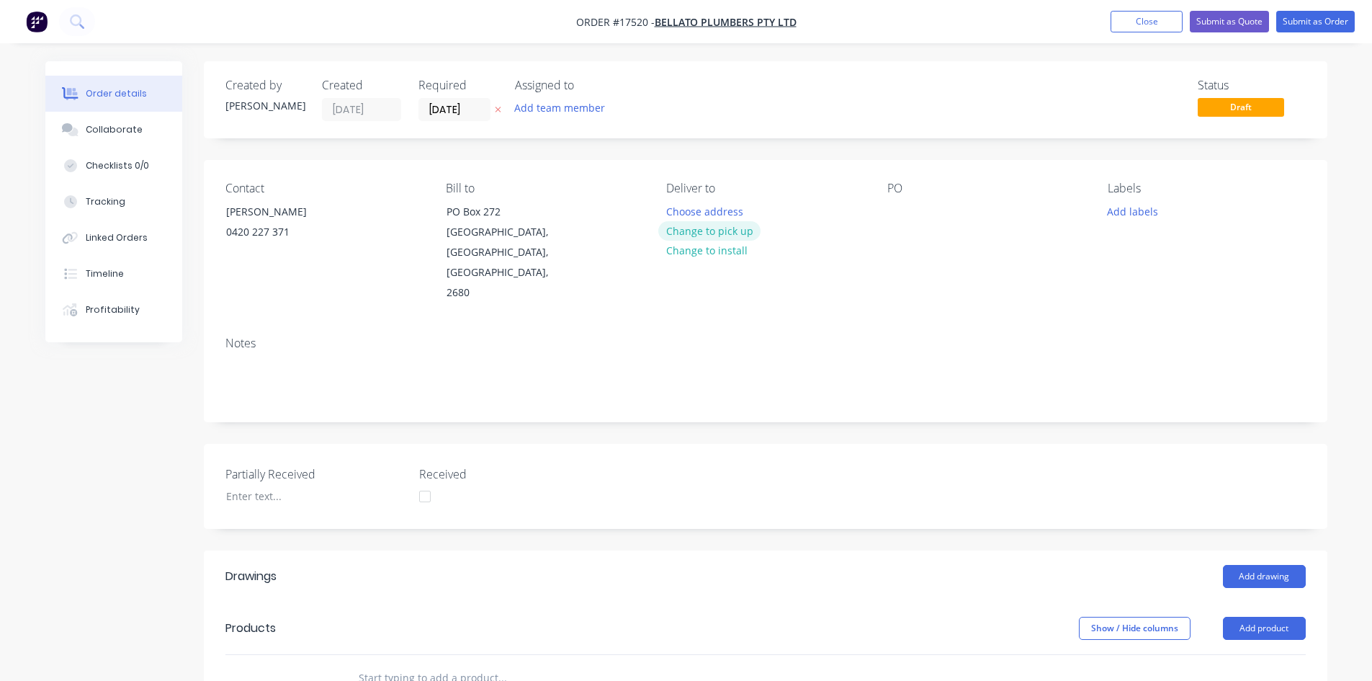
click at [709, 228] on button "Change to pick up" at bounding box center [709, 230] width 102 height 19
click at [887, 205] on div at bounding box center [898, 211] width 23 height 21
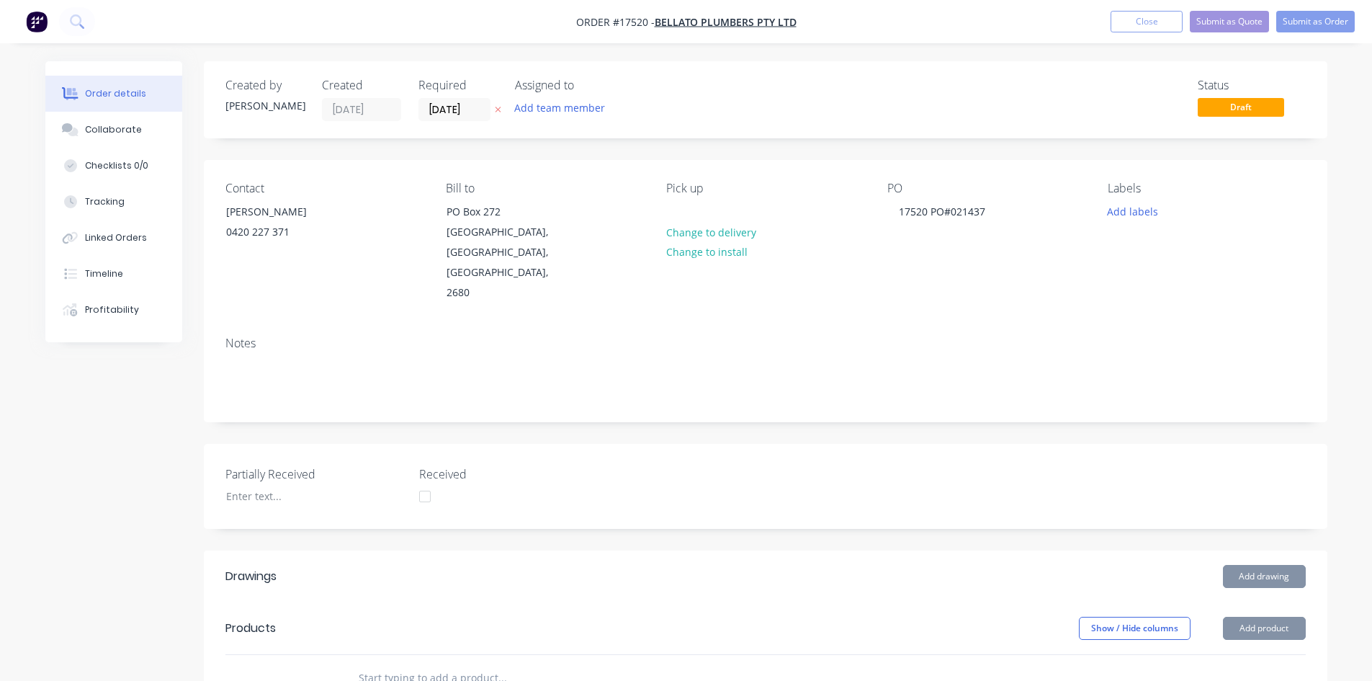
click at [925, 325] on div "Notes" at bounding box center [766, 373] width 1124 height 97
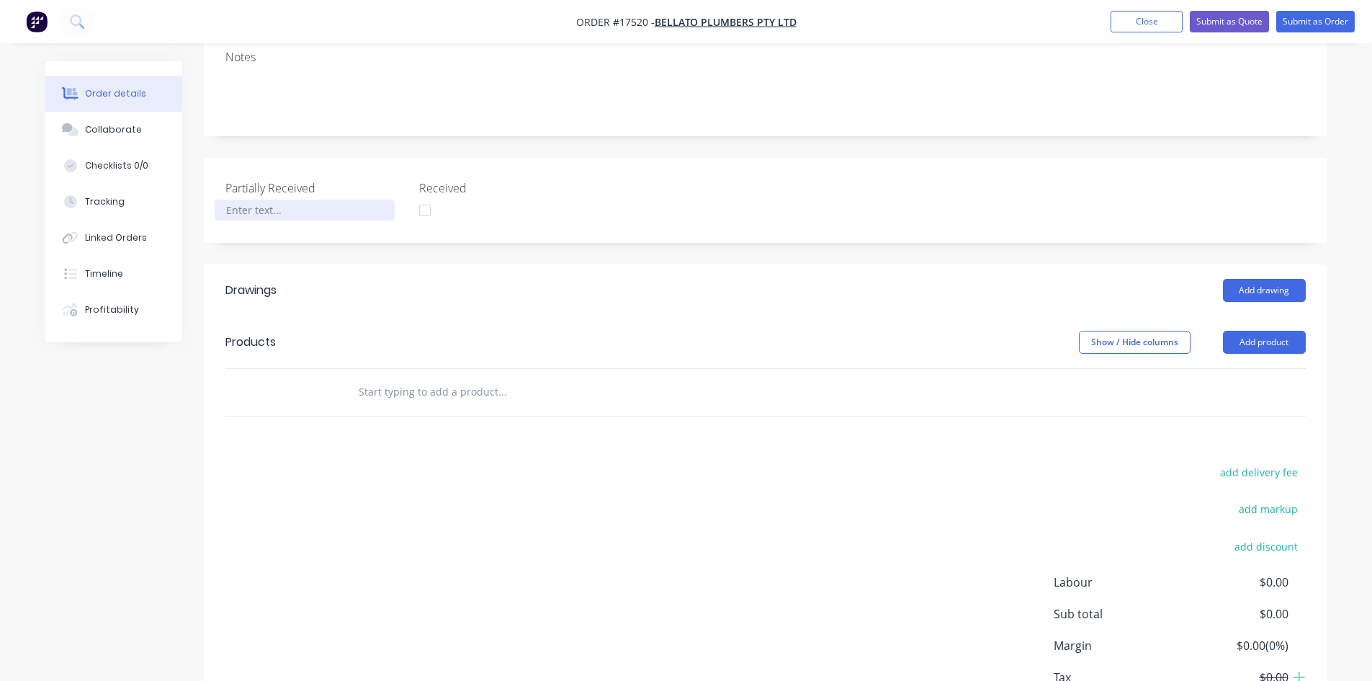
scroll to position [288, 0]
click at [1274, 277] on button "Add drawing" at bounding box center [1264, 288] width 83 height 23
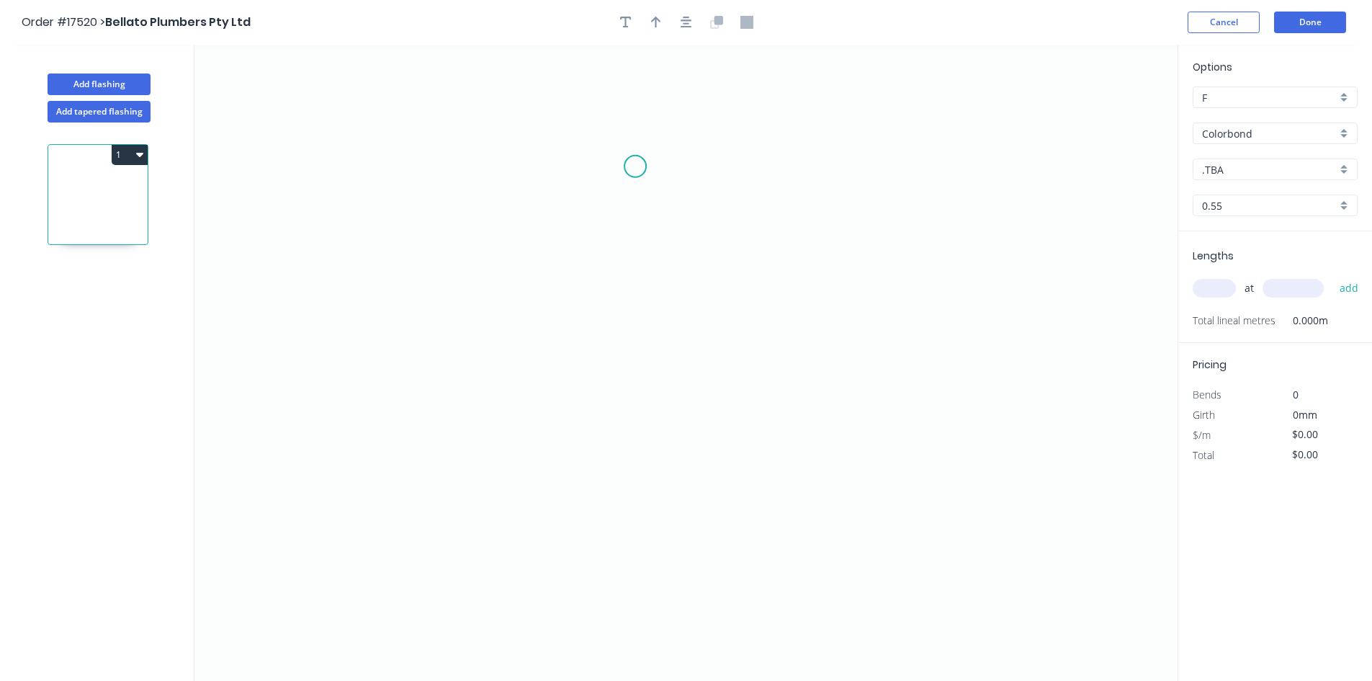
click at [630, 172] on icon "0" at bounding box center [685, 363] width 983 height 636
click at [333, 223] on icon "0" at bounding box center [685, 363] width 983 height 636
click at [332, 266] on icon "0 ?" at bounding box center [685, 363] width 983 height 636
click at [635, 171] on circle at bounding box center [630, 172] width 22 height 22
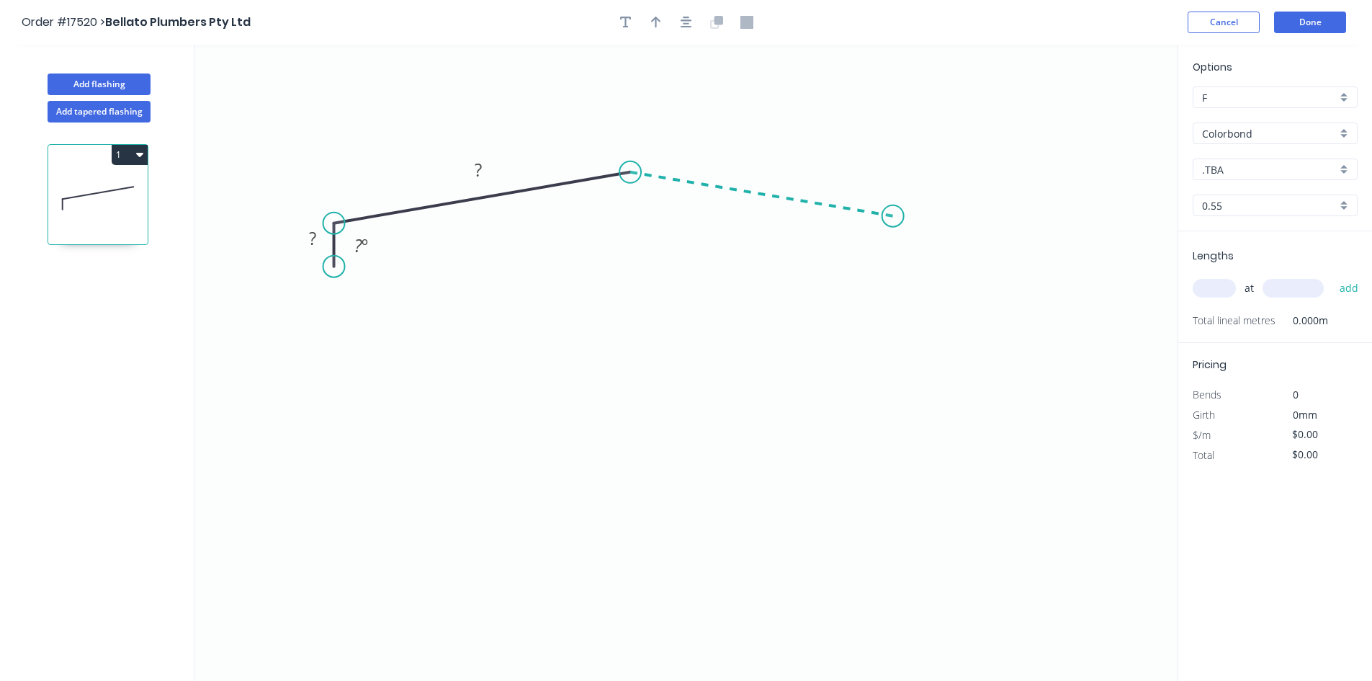
click at [893, 216] on icon "0 ? ? ? º" at bounding box center [685, 363] width 983 height 636
click at [895, 256] on icon "0 ? ? ? ? º ? º" at bounding box center [685, 363] width 983 height 636
click at [687, 23] on icon "button" at bounding box center [687, 23] width 12 height 12
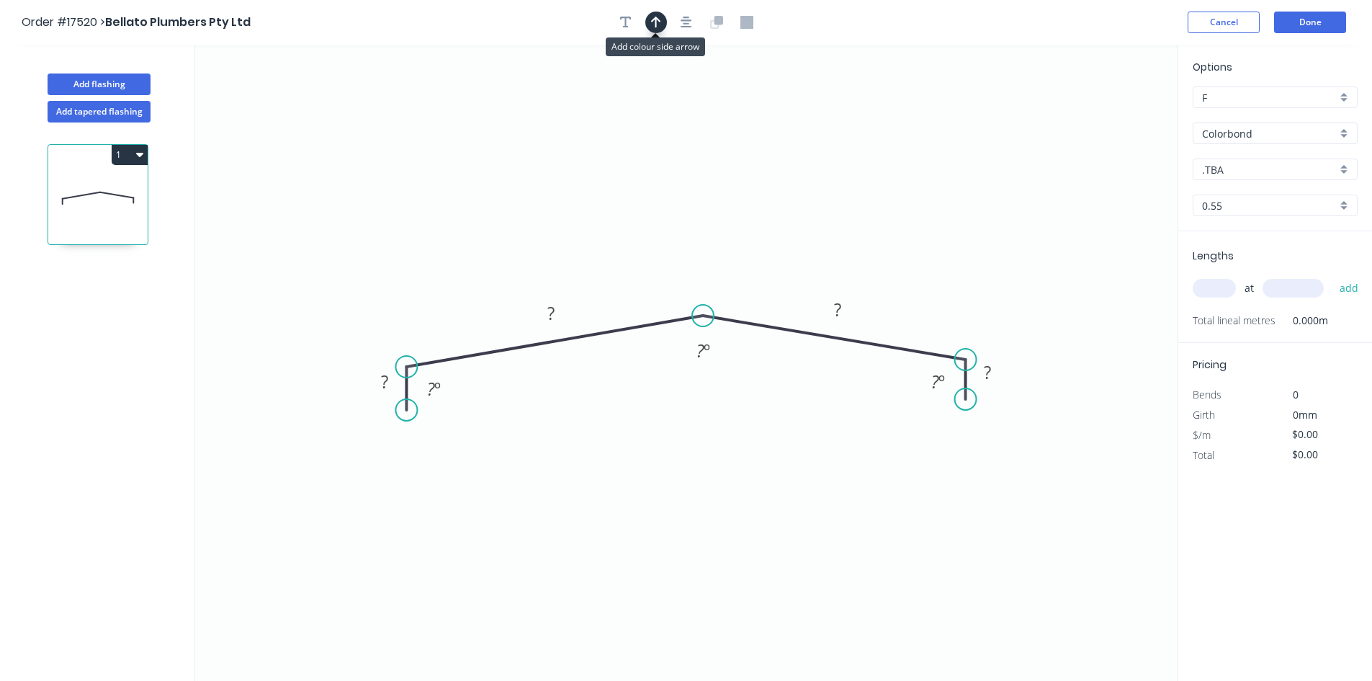
click at [660, 25] on icon "button" at bounding box center [656, 22] width 10 height 13
drag, startPoint x: 1106, startPoint y: 113, endPoint x: 644, endPoint y: 250, distance: 482.2
click at [644, 250] on icon at bounding box center [643, 233] width 13 height 46
click at [839, 305] on tspan "?" at bounding box center [837, 309] width 7 height 24
click at [548, 313] on tspan "?" at bounding box center [550, 313] width 7 height 24
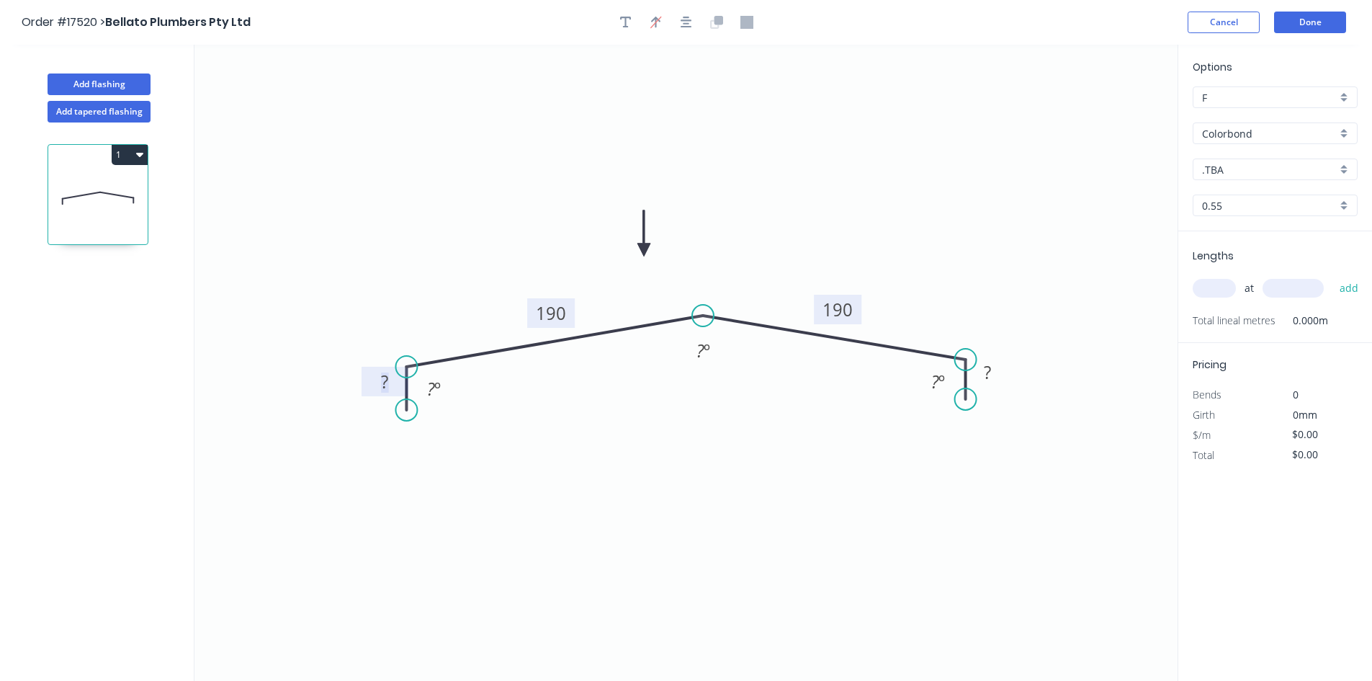
click at [385, 382] on tspan "?" at bounding box center [384, 381] width 7 height 24
click at [992, 370] on rect at bounding box center [987, 373] width 29 height 20
drag, startPoint x: 918, startPoint y: 380, endPoint x: 987, endPoint y: 310, distance: 97.8
click at [987, 310] on rect at bounding box center [1006, 312] width 47 height 30
type input "$25.14"
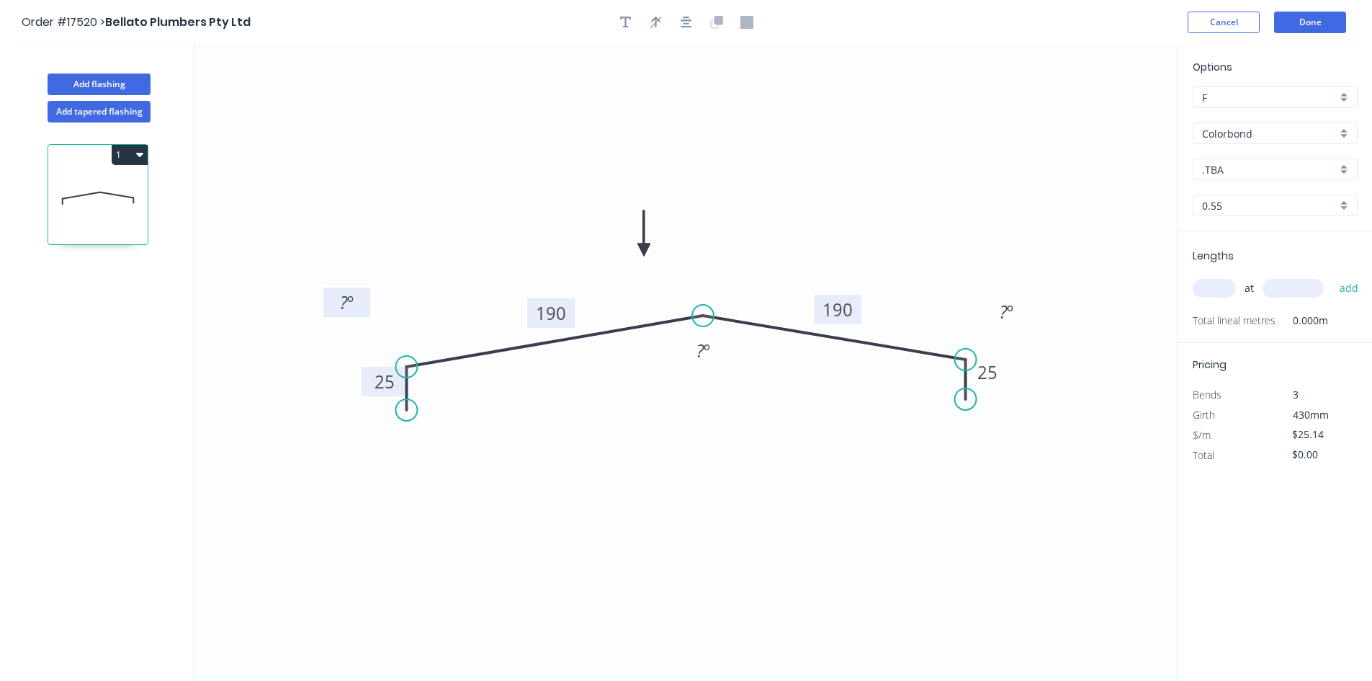
drag, startPoint x: 452, startPoint y: 393, endPoint x: 364, endPoint y: 307, distance: 122.7
click at [364, 307] on rect at bounding box center [346, 302] width 47 height 30
drag, startPoint x: 643, startPoint y: 248, endPoint x: 579, endPoint y: 302, distance: 83.8
click at [459, 236] on icon at bounding box center [458, 220] width 13 height 46
click at [717, 361] on rect at bounding box center [703, 351] width 29 height 20
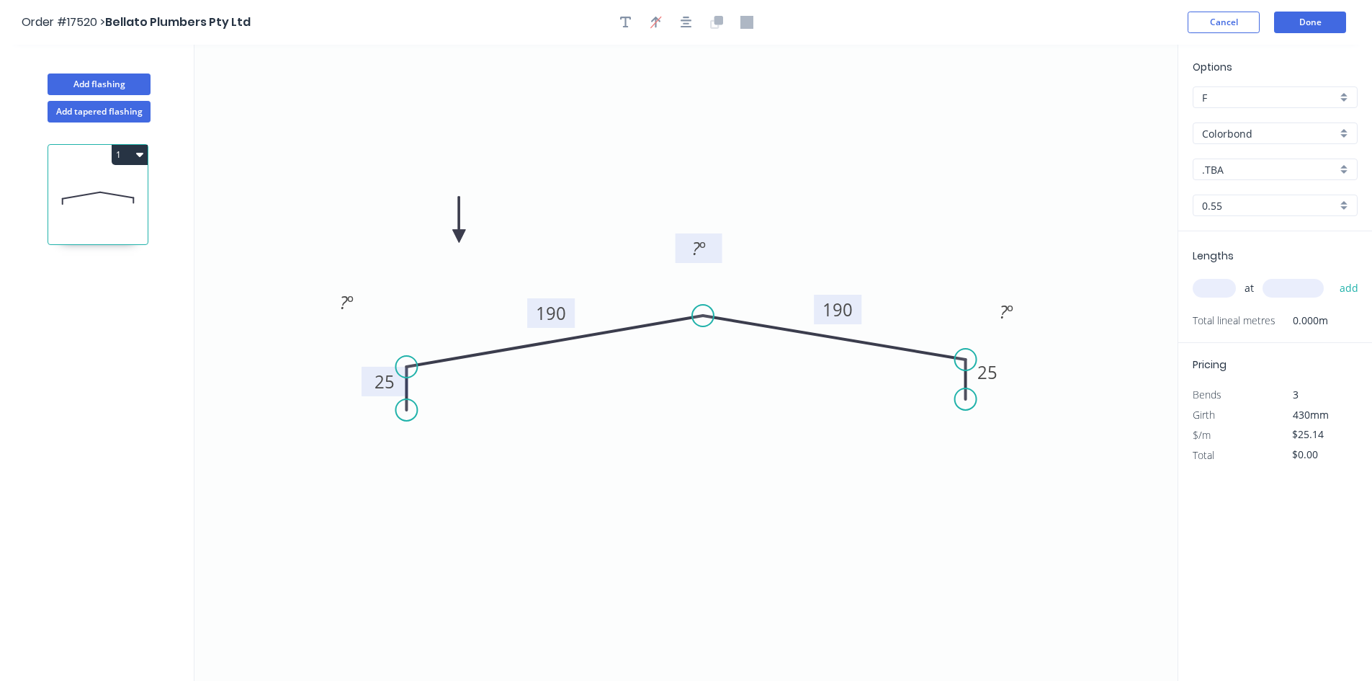
drag, startPoint x: 720, startPoint y: 361, endPoint x: 716, endPoint y: 259, distance: 102.4
click at [716, 259] on rect at bounding box center [699, 248] width 47 height 30
click at [740, 457] on icon "0 25 190 190 25 ? º ? º ? º" at bounding box center [685, 363] width 983 height 636
click at [691, 22] on icon "button" at bounding box center [687, 22] width 12 height 13
click at [1255, 131] on input "Colorbond" at bounding box center [1269, 133] width 135 height 15
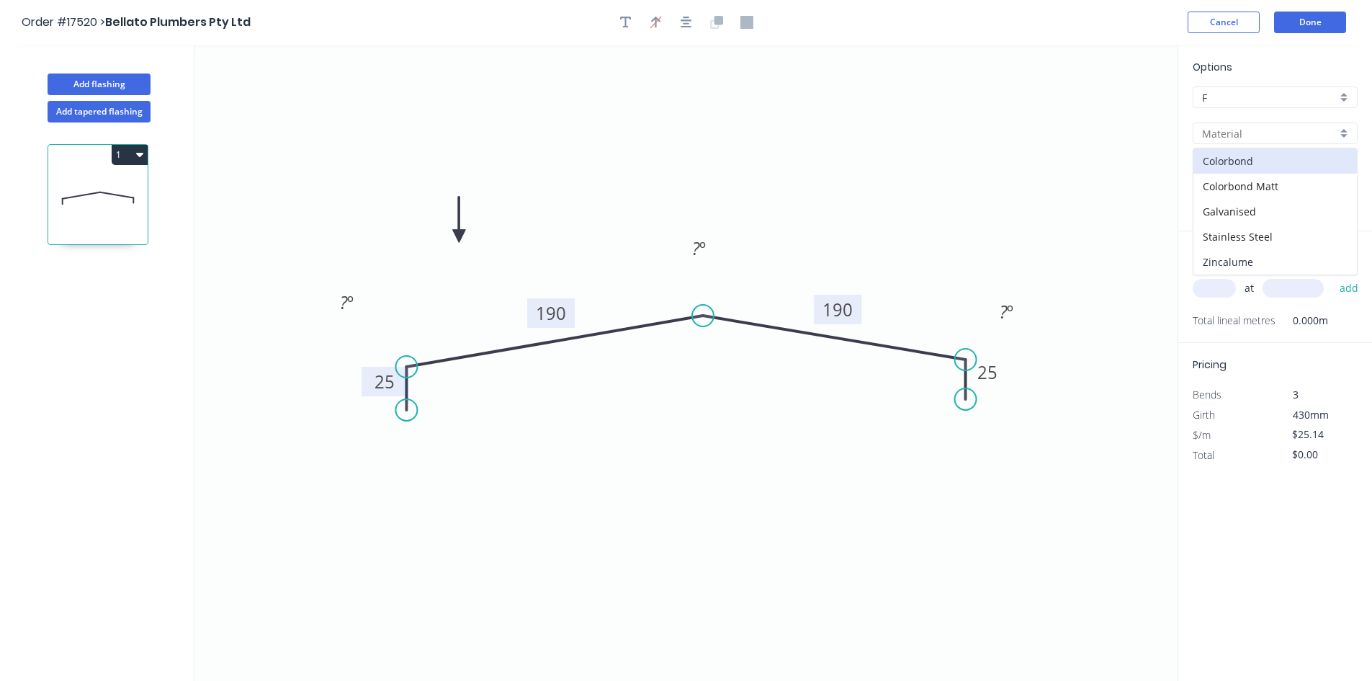
click at [1242, 254] on div "Zincalume" at bounding box center [1274, 261] width 163 height 25
type input "Zincalume"
type input "$17.35"
click at [1213, 295] on input "text" at bounding box center [1214, 288] width 43 height 19
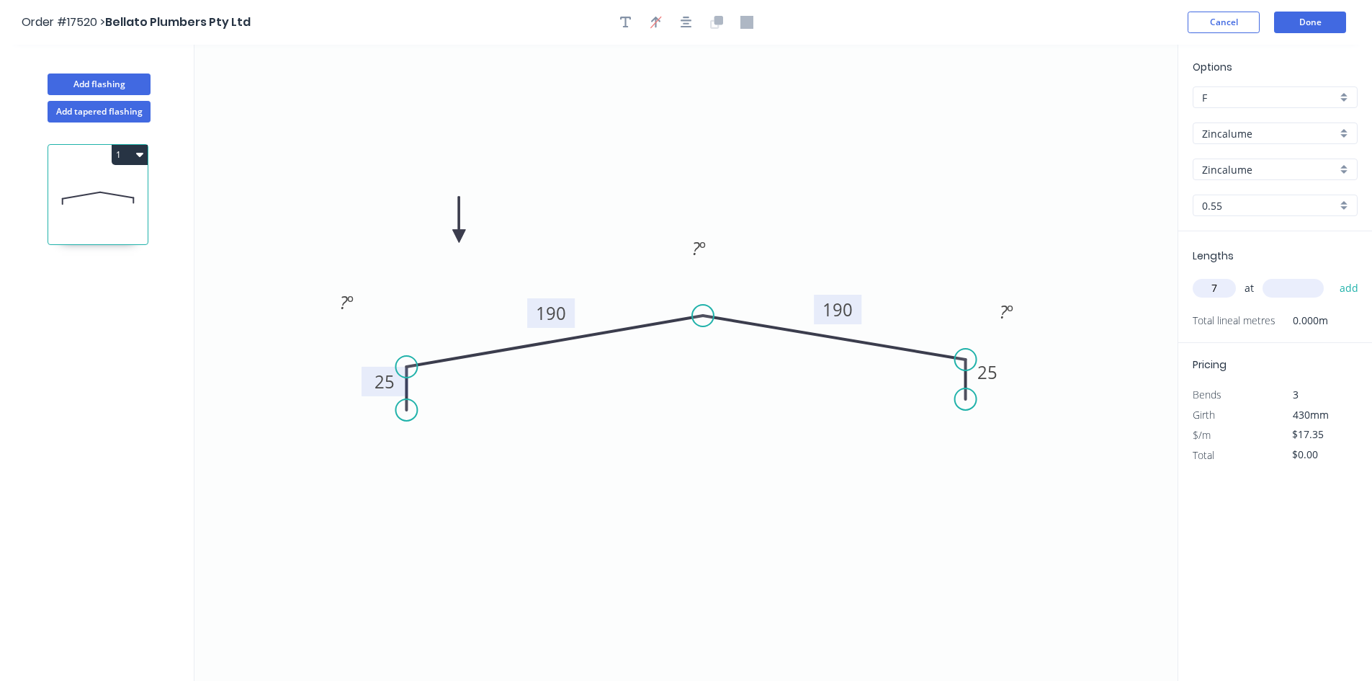
type input "7"
click at [1273, 293] on input "text" at bounding box center [1293, 288] width 61 height 19
type input "6000"
click at [1349, 287] on button "add" at bounding box center [1349, 288] width 34 height 24
type input "$728.70"
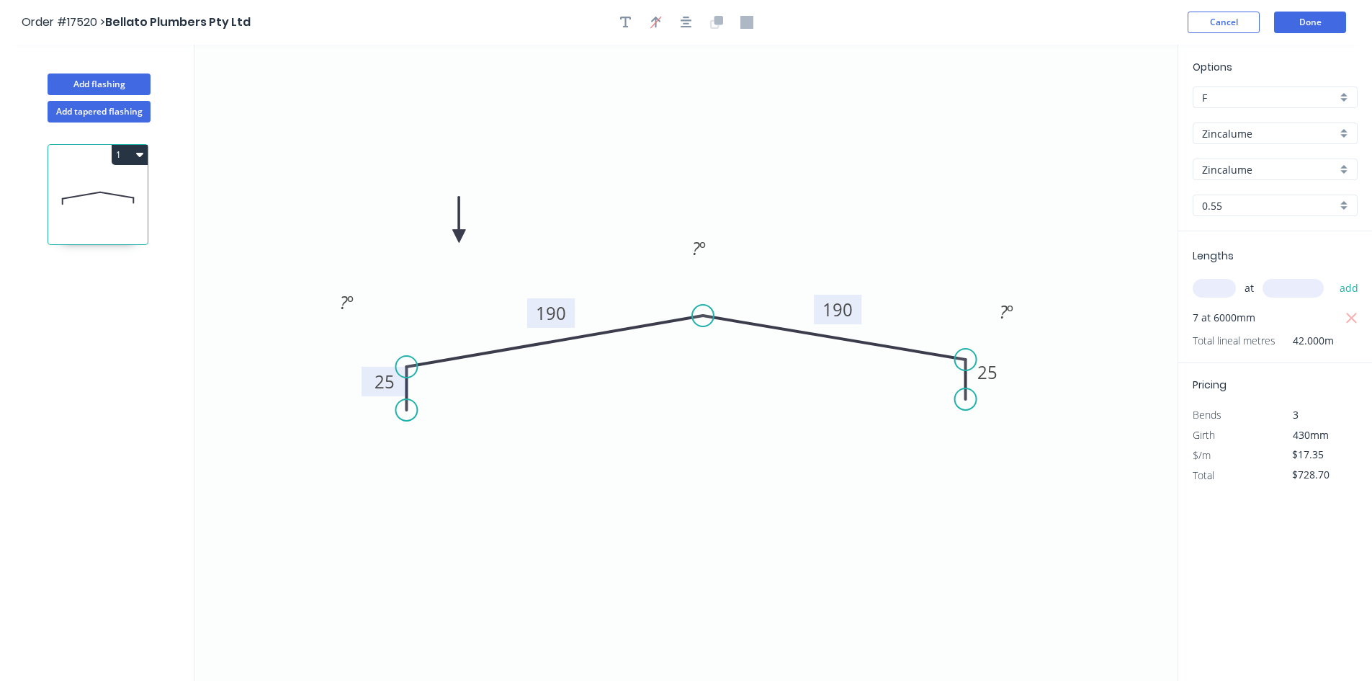
click at [699, 248] on tspan "º" at bounding box center [702, 248] width 6 height 24
click at [813, 478] on icon "0 25 190 190 25 22 º ? º ? º" at bounding box center [685, 363] width 983 height 636
click at [1005, 310] on tspan "?" at bounding box center [1004, 312] width 8 height 24
click at [809, 536] on icon "0 25 190 190 25 22 º ? º 79 º" at bounding box center [685, 363] width 983 height 636
click at [349, 304] on tspan "º" at bounding box center [350, 302] width 6 height 24
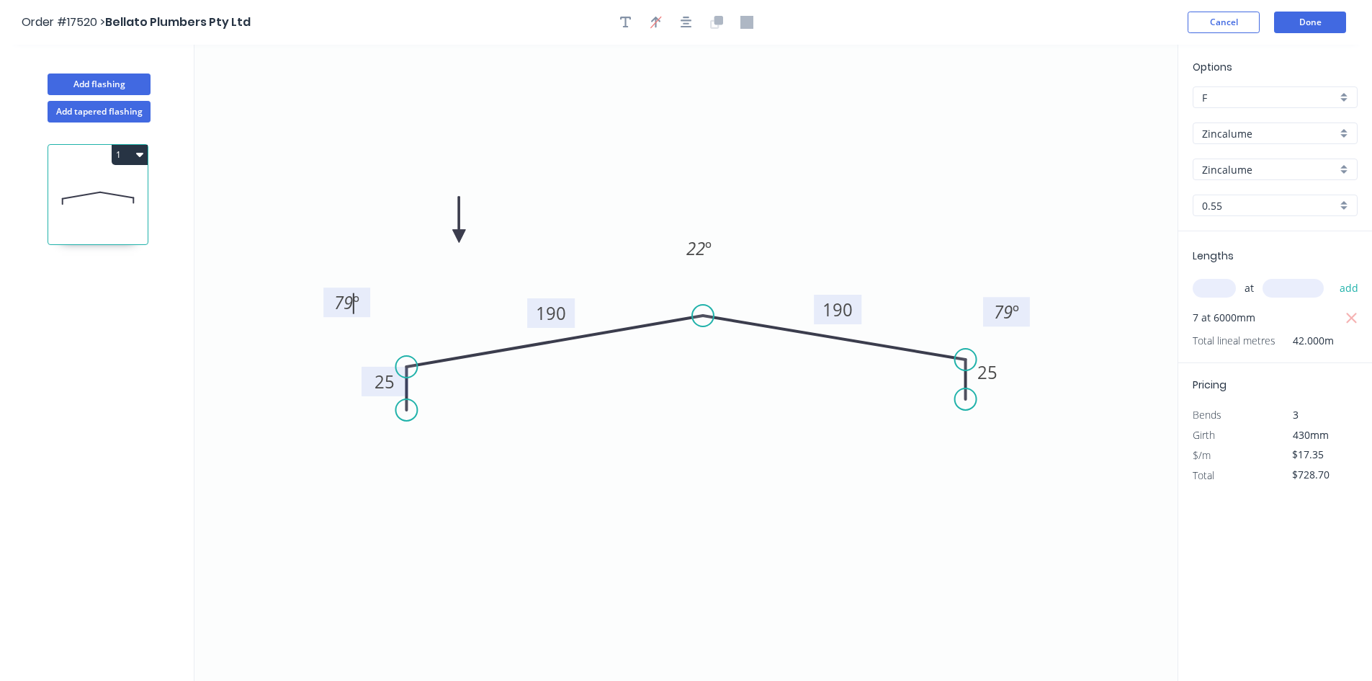
click at [696, 512] on icon "0 25 190 190 25 22 º 79 º 79 º" at bounding box center [685, 363] width 983 height 636
click at [681, 23] on icon "button" at bounding box center [687, 22] width 12 height 13
click at [619, 24] on button "button" at bounding box center [626, 23] width 22 height 22
click at [310, 104] on textarea at bounding box center [287, 101] width 117 height 53
click at [228, 209] on icon "BIG & SMALL ENDS 25 190 190 25 22 º 79 º 79 º" at bounding box center [685, 363] width 983 height 636
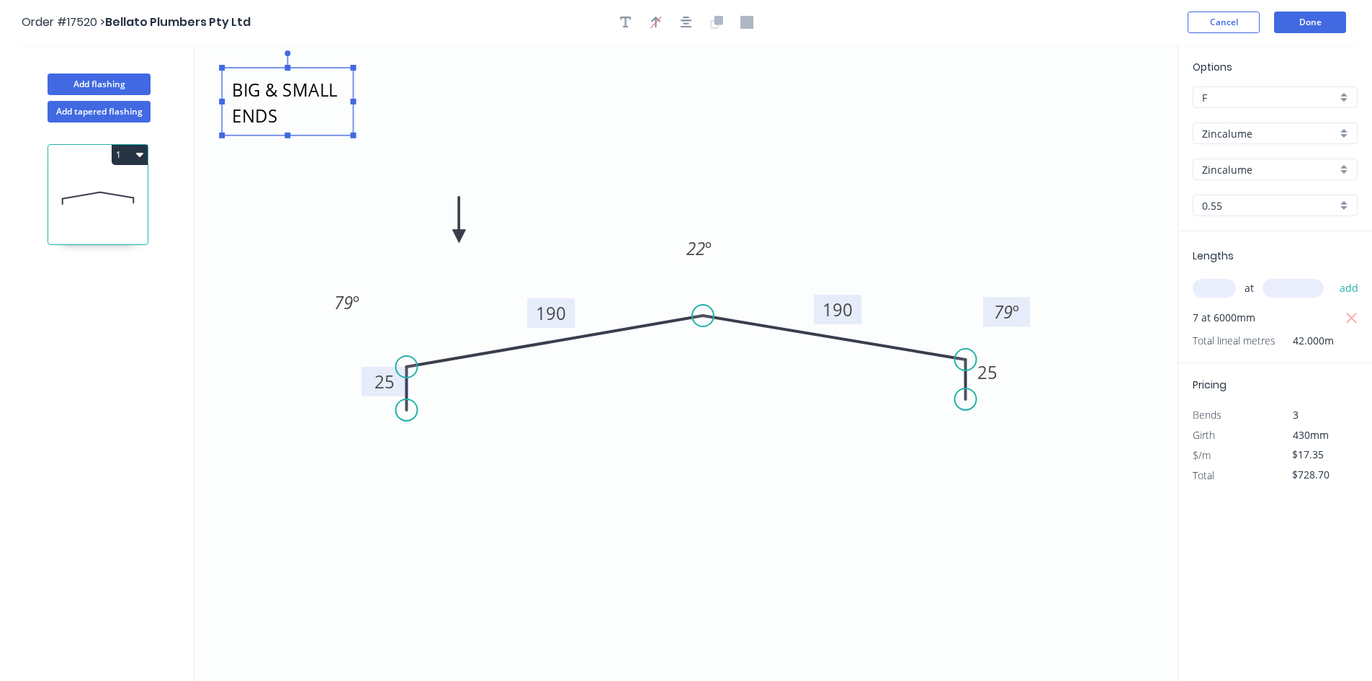
type textarea "BIG & SMALL ENDS"
click at [287, 96] on textarea "BIG & SMALL ENDS" at bounding box center [287, 101] width 117 height 53
drag, startPoint x: 353, startPoint y: 102, endPoint x: 544, endPoint y: 97, distance: 190.9
click at [394, 97] on g at bounding box center [306, 94] width 175 height 88
click at [292, 190] on icon "BIG & SMALL ENDS 25 190 190 25 22 º 79 º 79 º" at bounding box center [685, 363] width 983 height 636
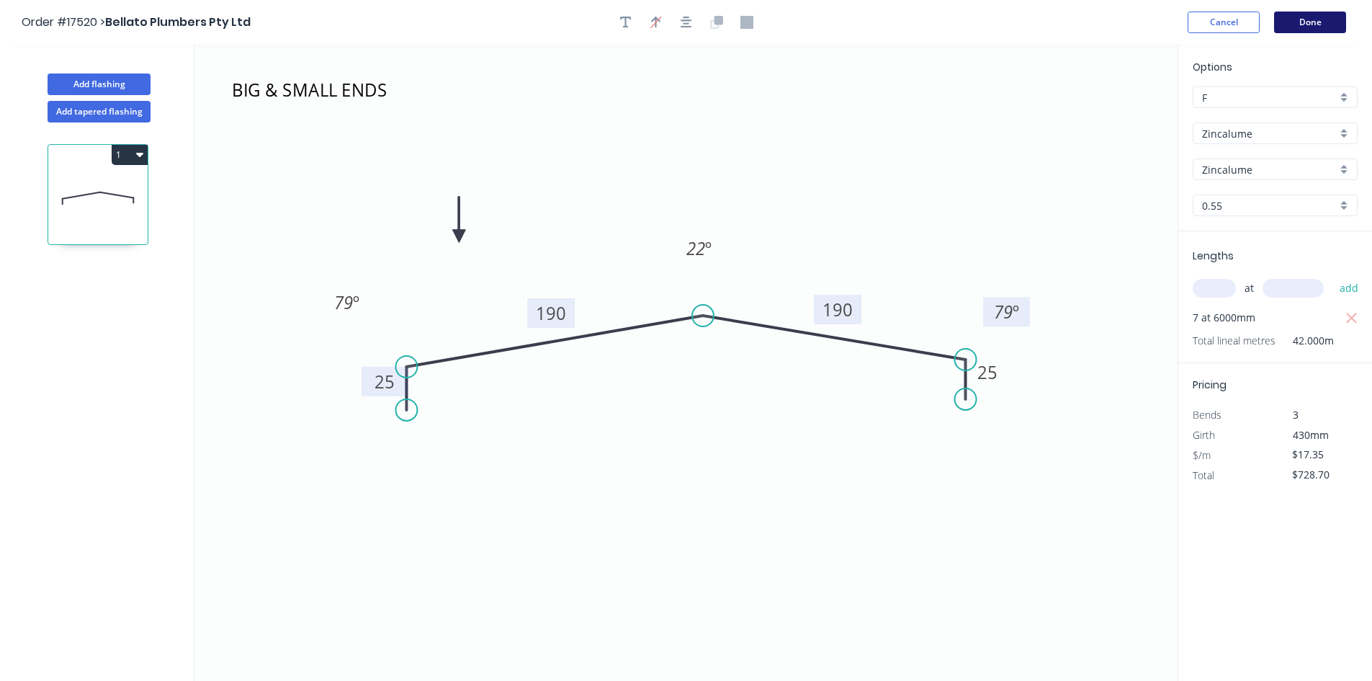
click at [1322, 22] on button "Done" at bounding box center [1310, 23] width 72 height 22
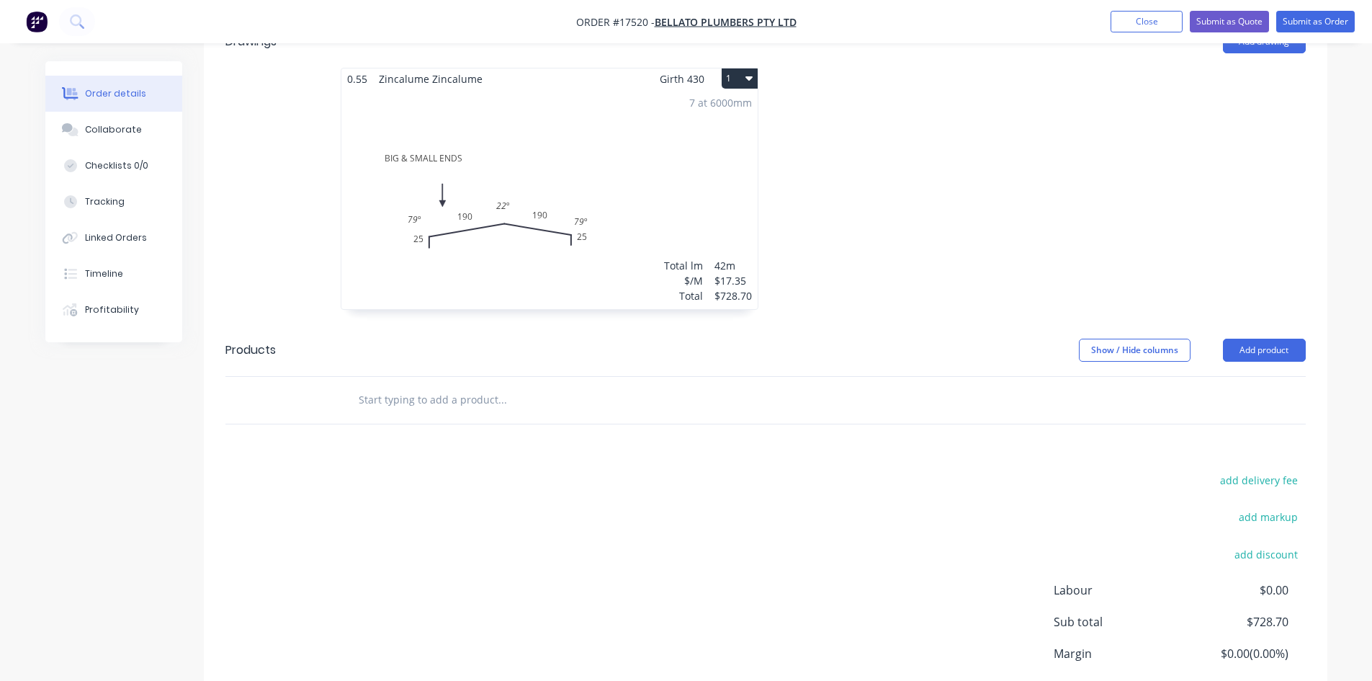
scroll to position [605, 0]
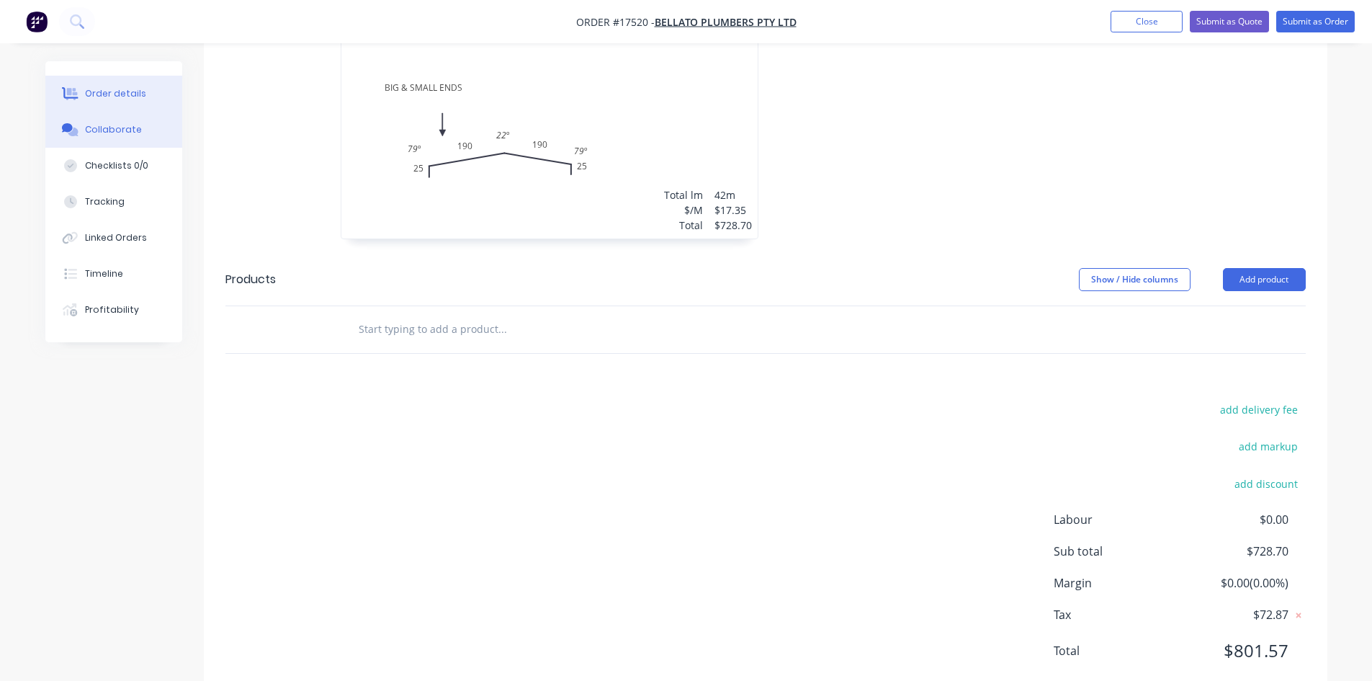
click at [153, 136] on button "Collaborate" at bounding box center [113, 130] width 137 height 36
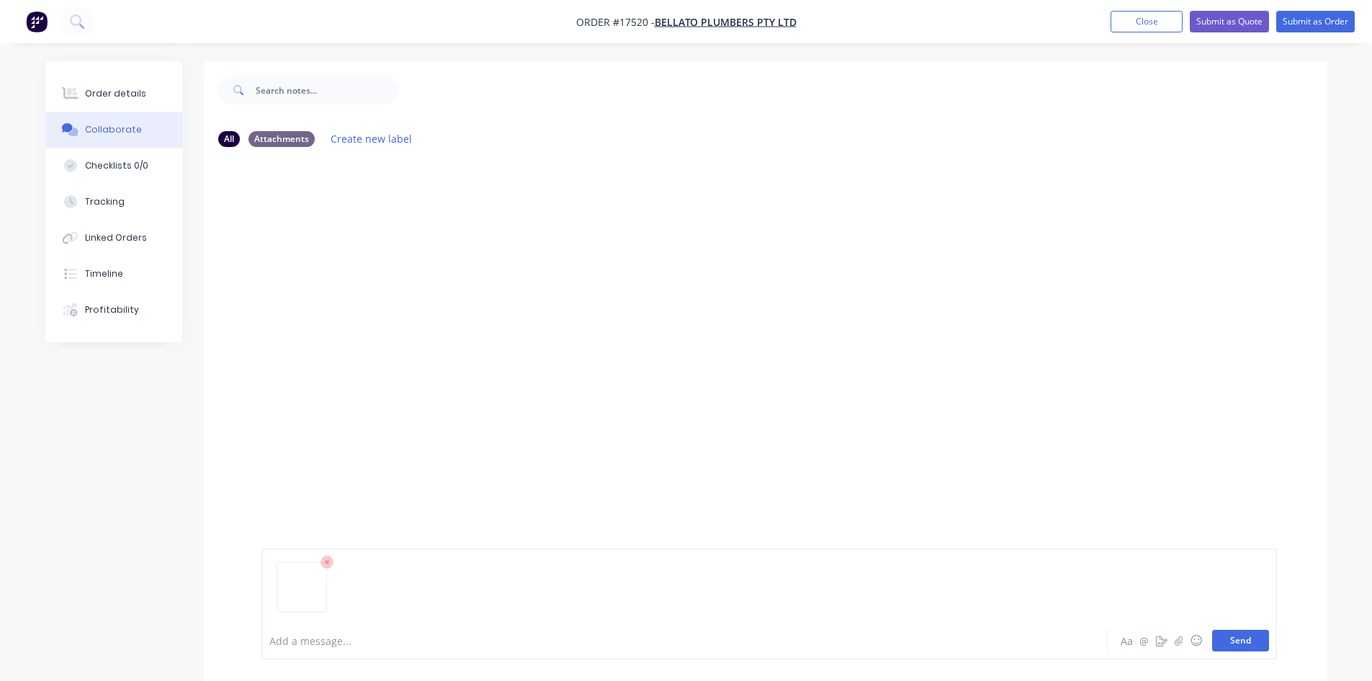
click at [1237, 640] on button "Send" at bounding box center [1240, 640] width 57 height 22
click at [119, 94] on div "Order details" at bounding box center [115, 93] width 61 height 13
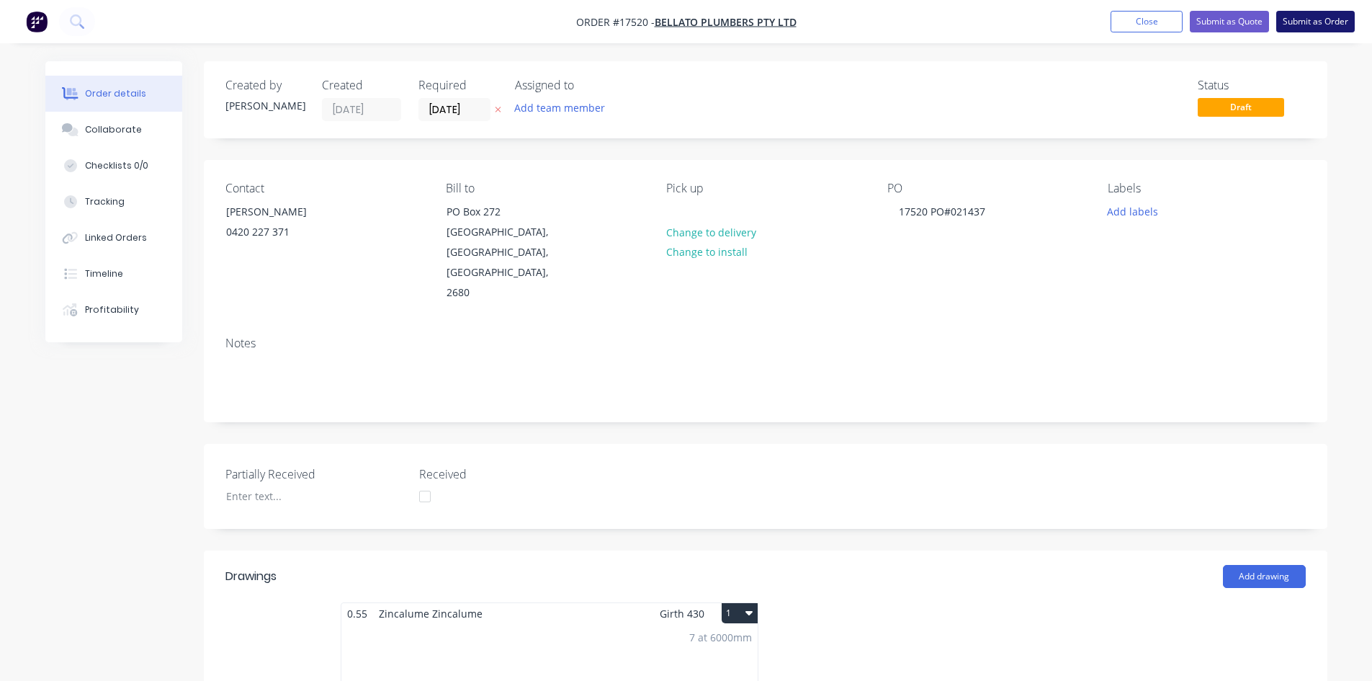
click at [1324, 18] on button "Submit as Order" at bounding box center [1315, 22] width 79 height 22
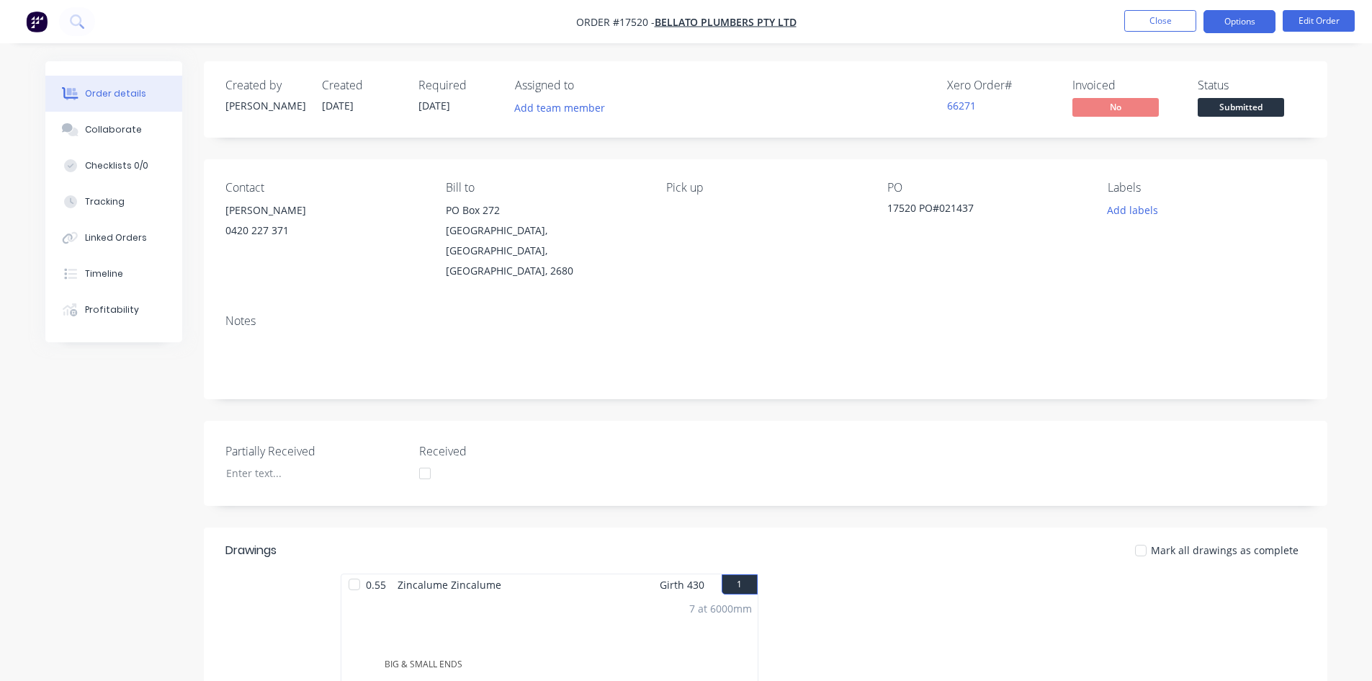
click at [1258, 22] on button "Options" at bounding box center [1239, 21] width 72 height 23
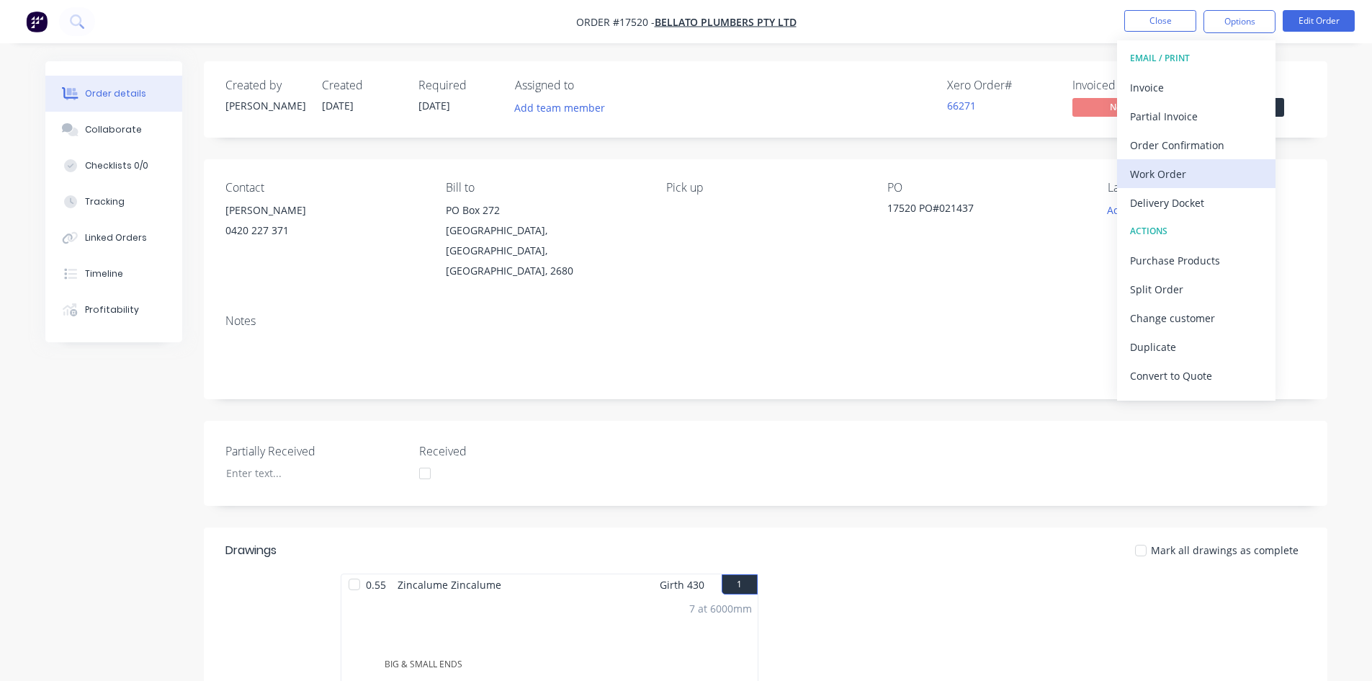
click at [1209, 186] on button "Work Order" at bounding box center [1196, 173] width 158 height 29
click at [1209, 179] on div "Custom" at bounding box center [1196, 173] width 133 height 21
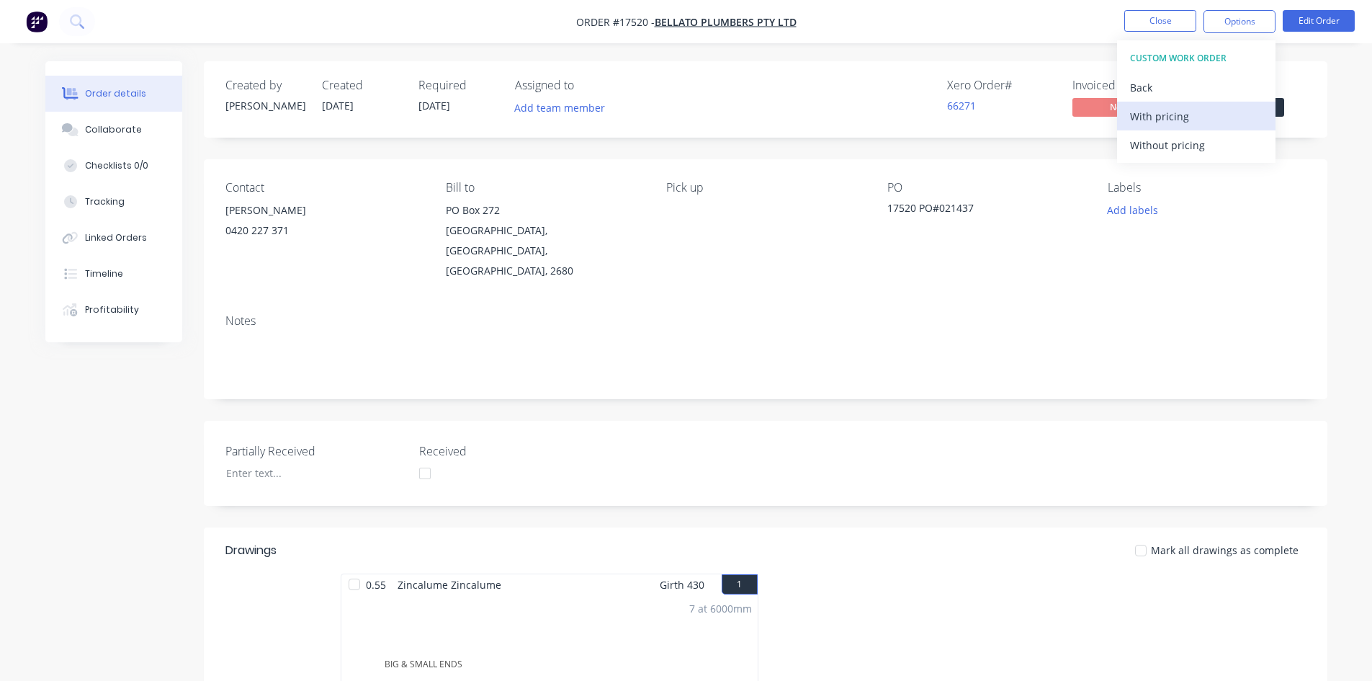
click at [1194, 125] on div "With pricing" at bounding box center [1196, 116] width 133 height 21
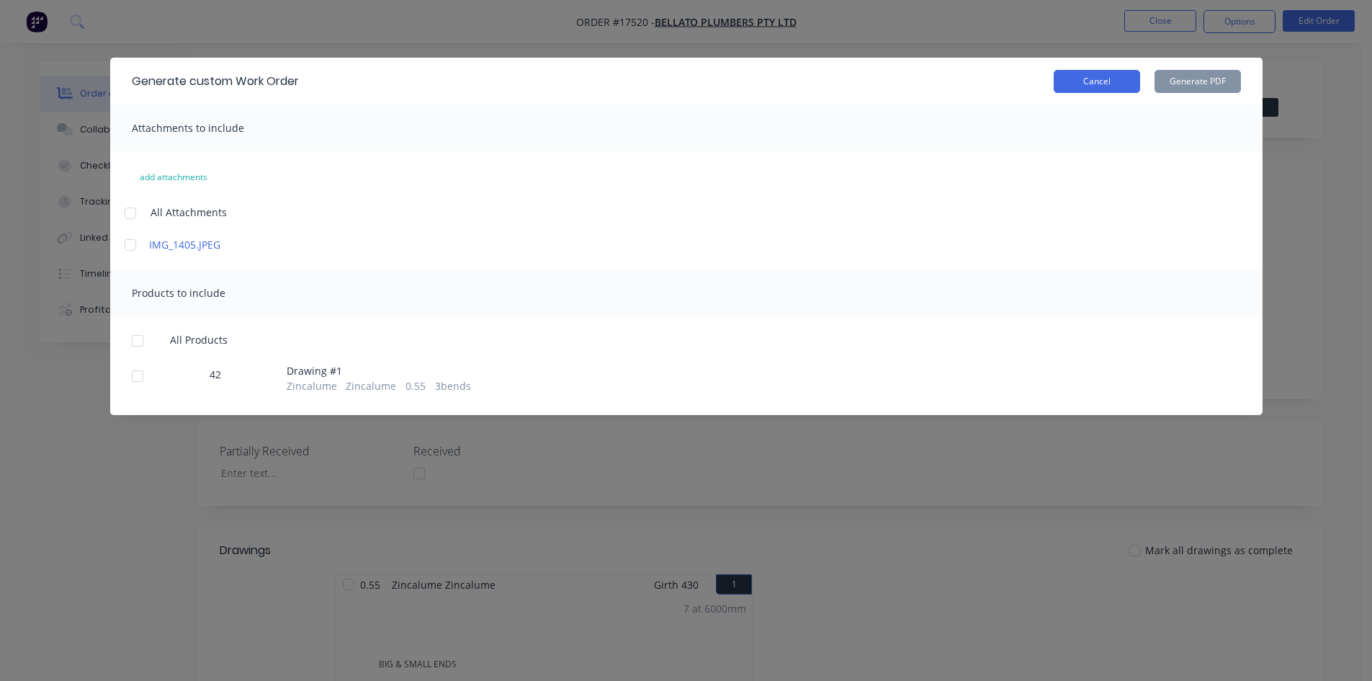
click at [1115, 79] on button "Cancel" at bounding box center [1097, 81] width 86 height 23
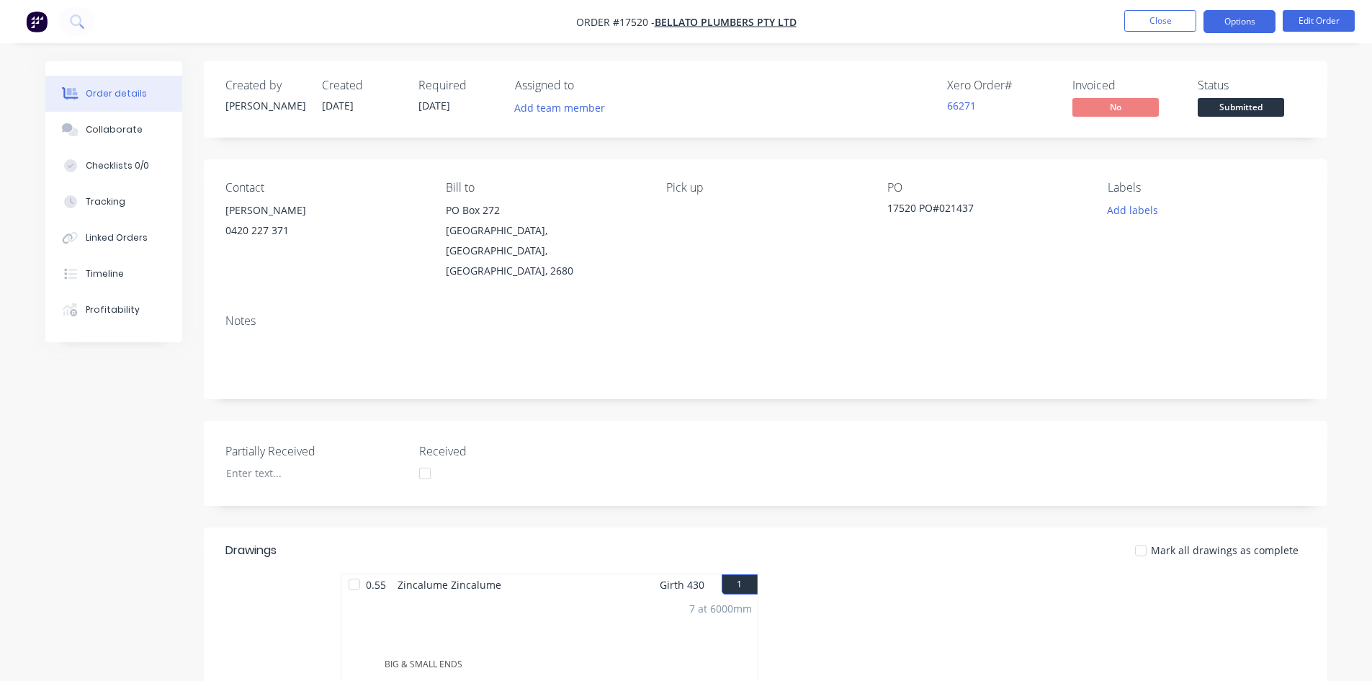
click at [1238, 18] on button "Options" at bounding box center [1239, 21] width 72 height 23
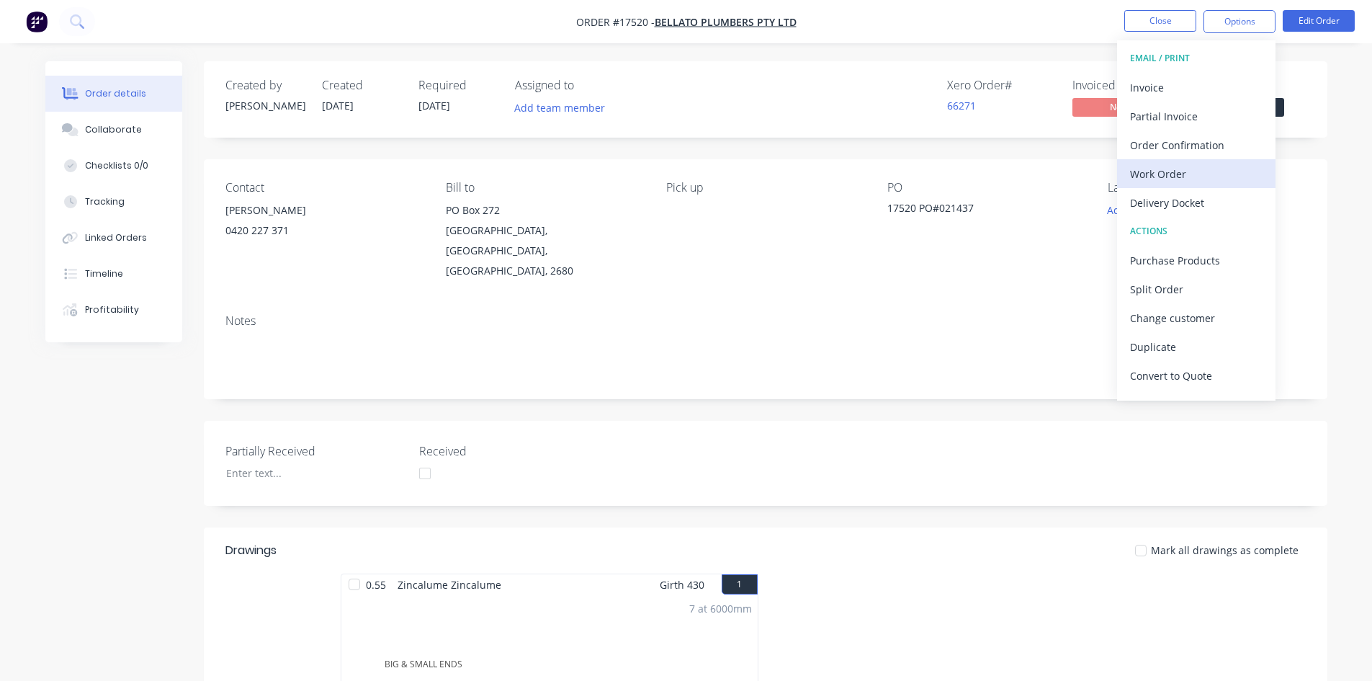
click at [1216, 184] on div "Work Order" at bounding box center [1196, 173] width 133 height 21
click at [1217, 176] on div "Custom" at bounding box center [1196, 173] width 133 height 21
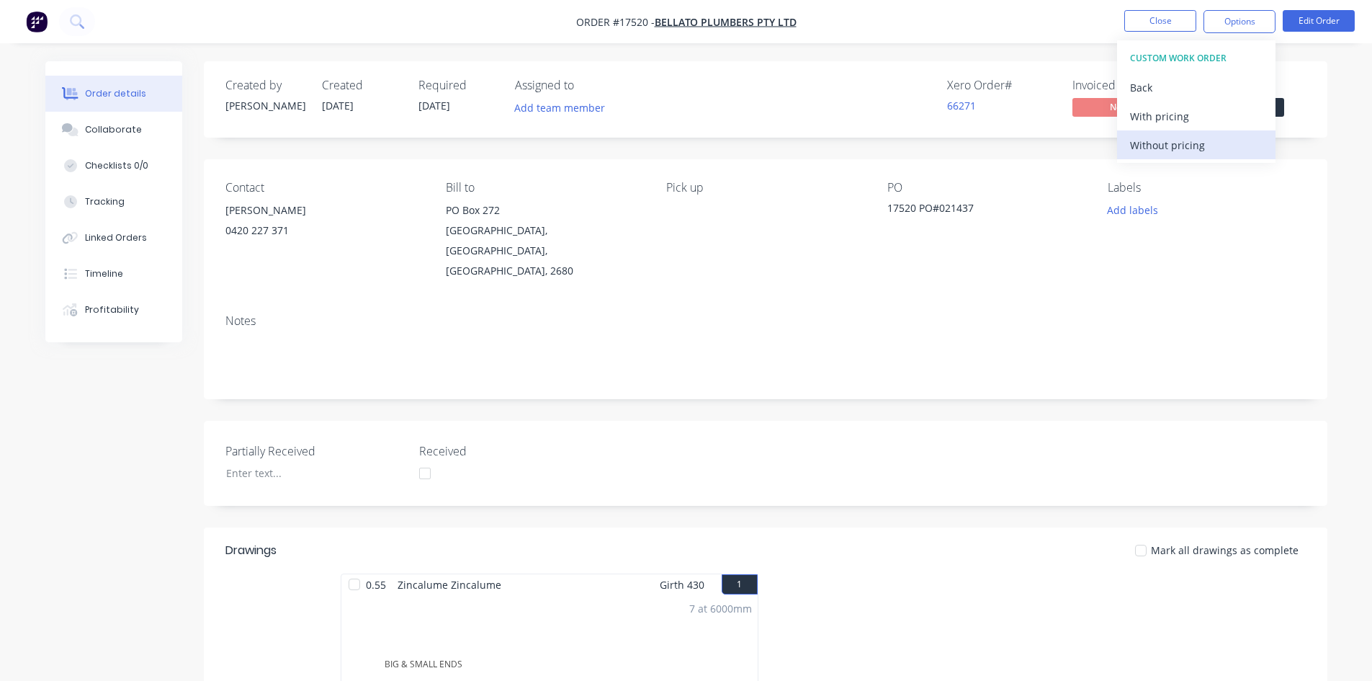
click at [1216, 144] on div "Without pricing" at bounding box center [1196, 145] width 133 height 21
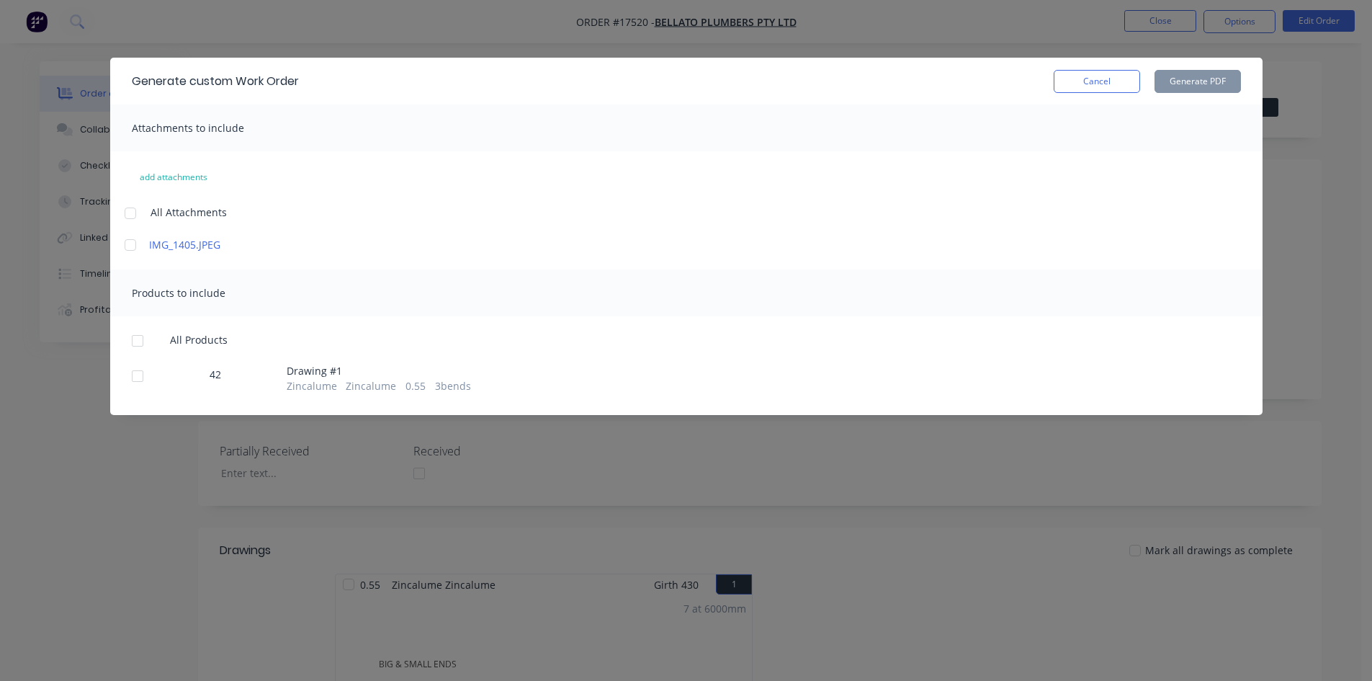
drag, startPoint x: 125, startPoint y: 210, endPoint x: 126, endPoint y: 232, distance: 21.6
click at [124, 210] on div at bounding box center [130, 213] width 29 height 29
click at [134, 336] on div at bounding box center [137, 340] width 29 height 29
click at [1198, 71] on button "Generate PDF" at bounding box center [1198, 81] width 86 height 23
click at [1091, 84] on button "Cancel" at bounding box center [1097, 81] width 86 height 23
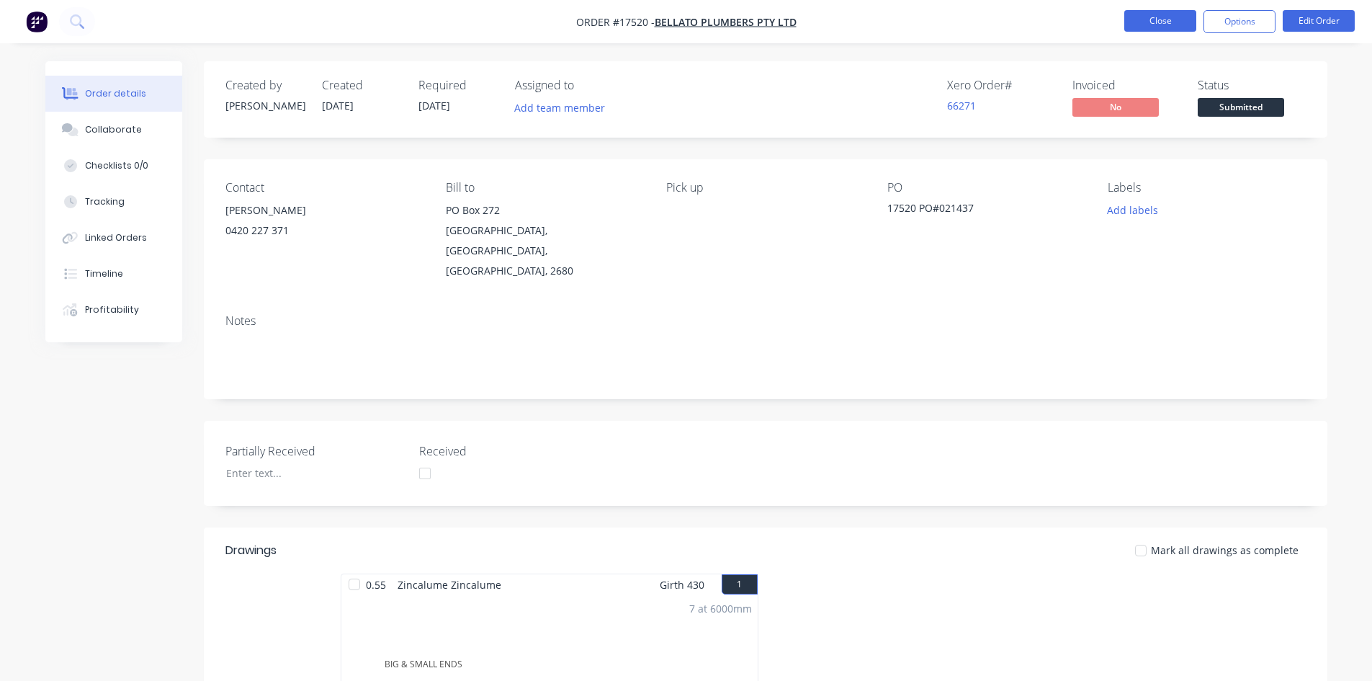
click at [1151, 25] on button "Close" at bounding box center [1160, 21] width 72 height 22
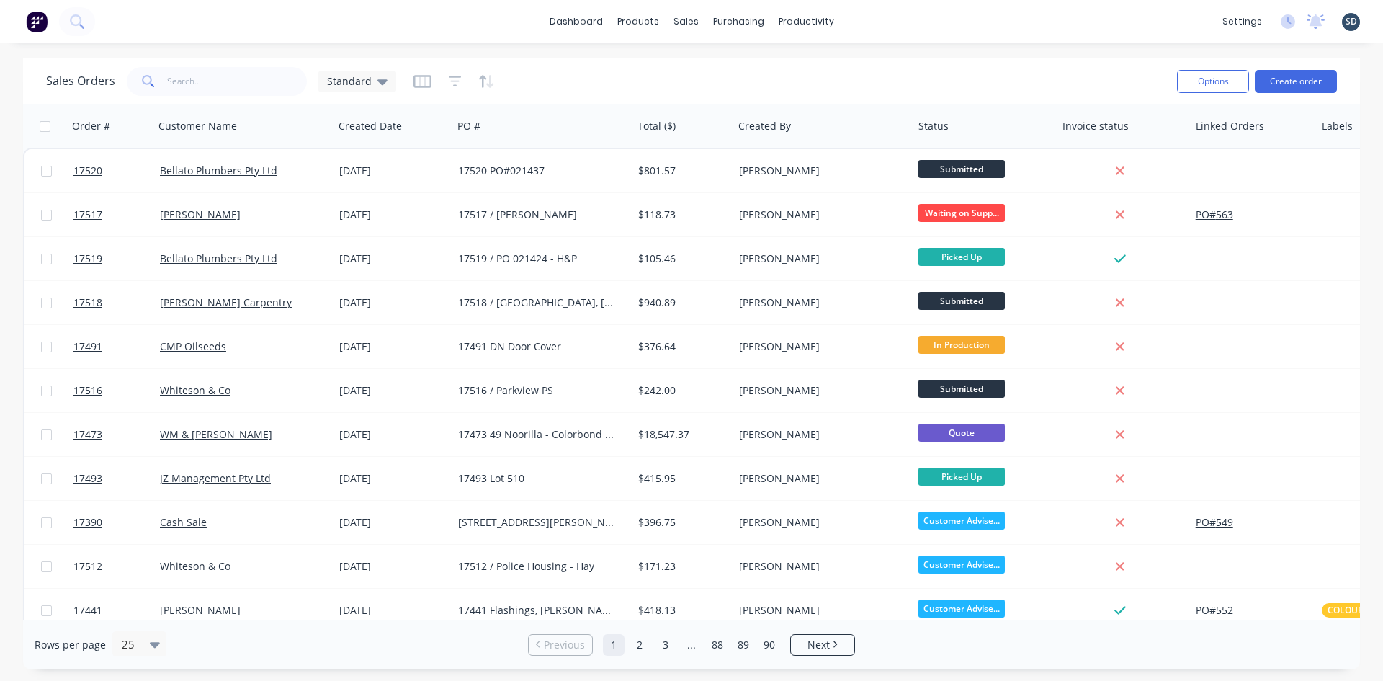
click at [874, 14] on div "dashboard products sales purchasing productivity dashboard products Product Cat…" at bounding box center [691, 21] width 1383 height 43
click at [196, 79] on input "text" at bounding box center [237, 81] width 140 height 29
type input "WELLNESS"
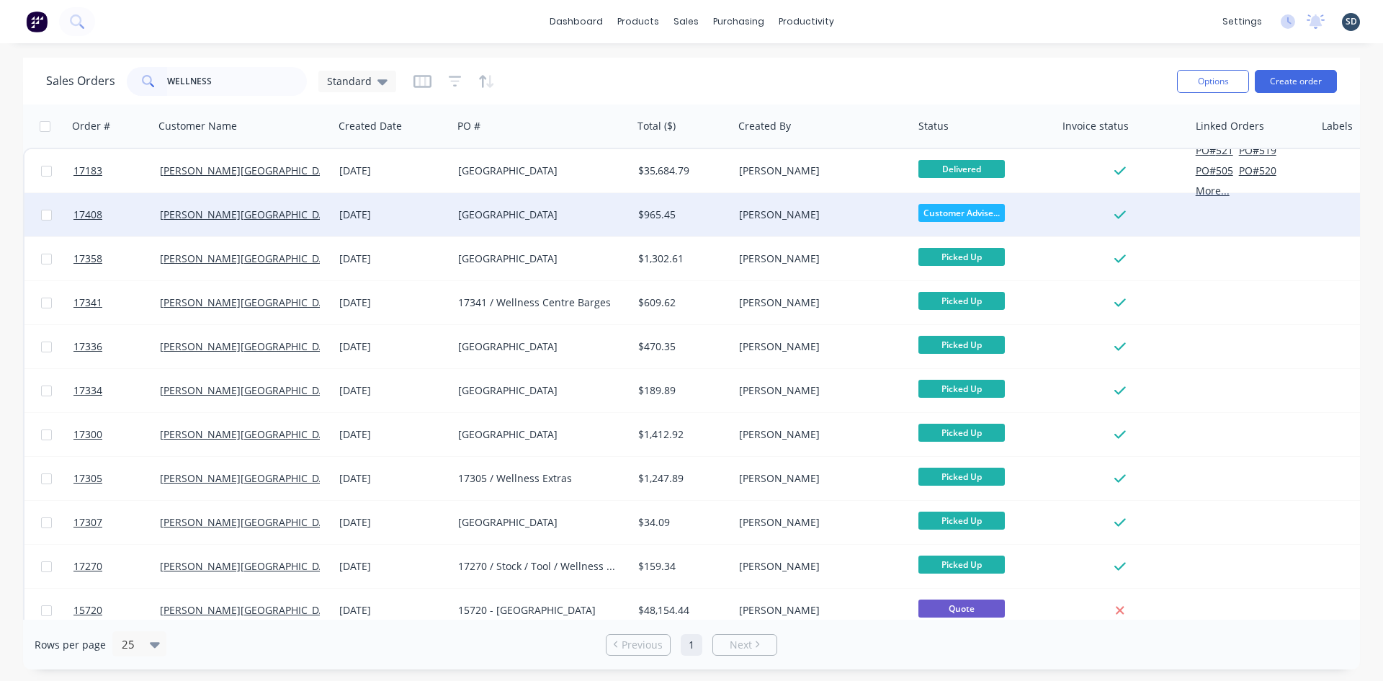
click at [421, 215] on div "21 Aug 2025" at bounding box center [392, 214] width 107 height 14
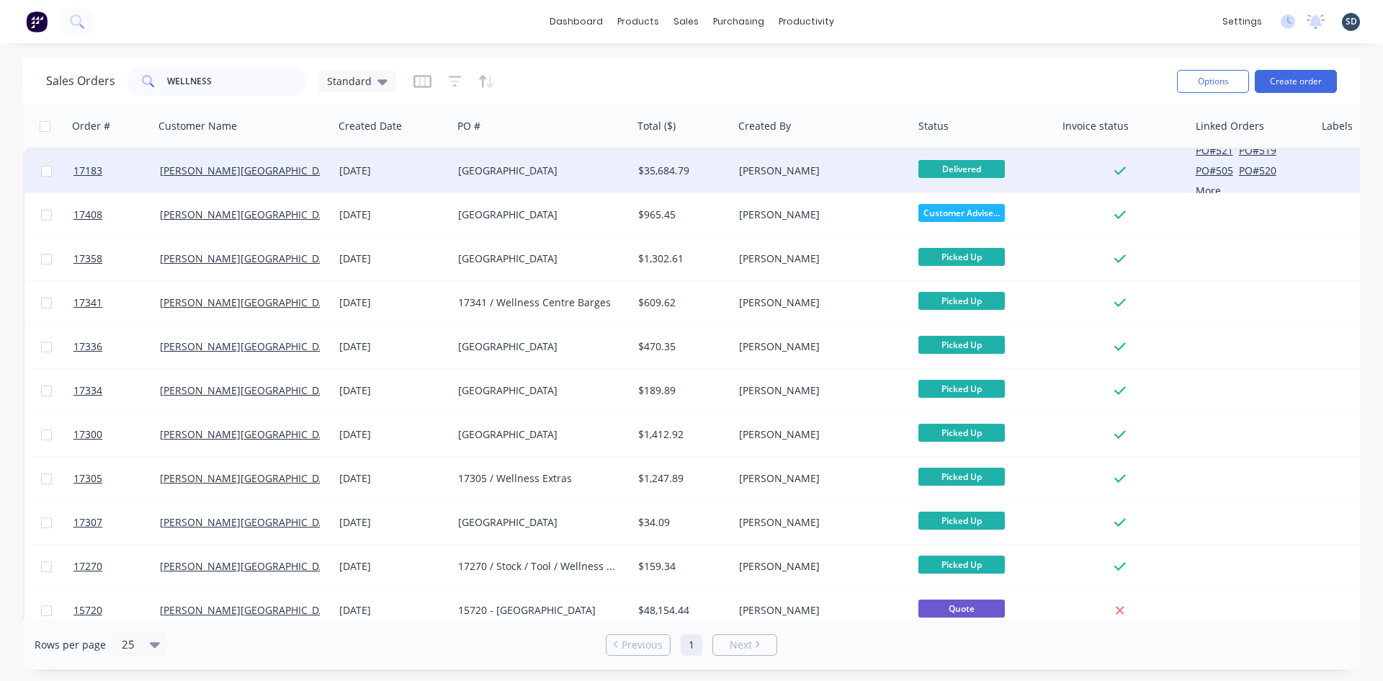
click at [423, 171] on div "16 Jul 2025" at bounding box center [392, 170] width 107 height 14
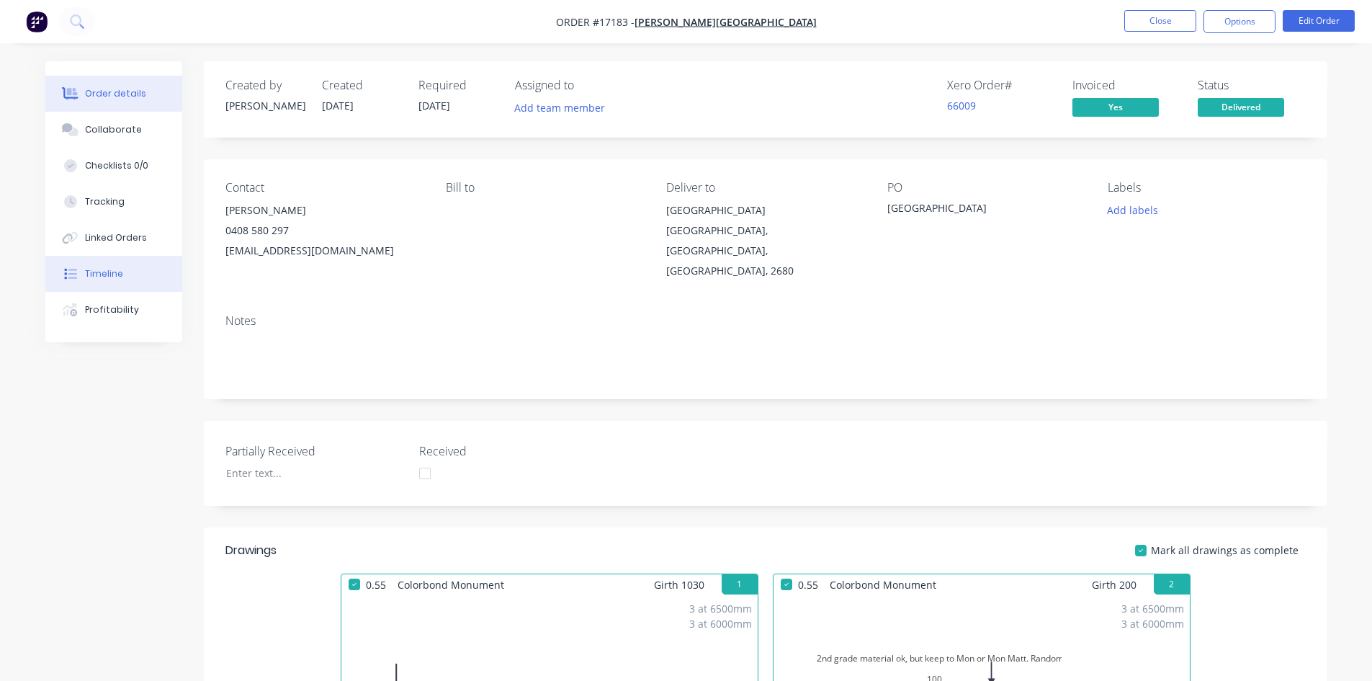
click at [120, 279] on div "Timeline" at bounding box center [104, 273] width 38 height 13
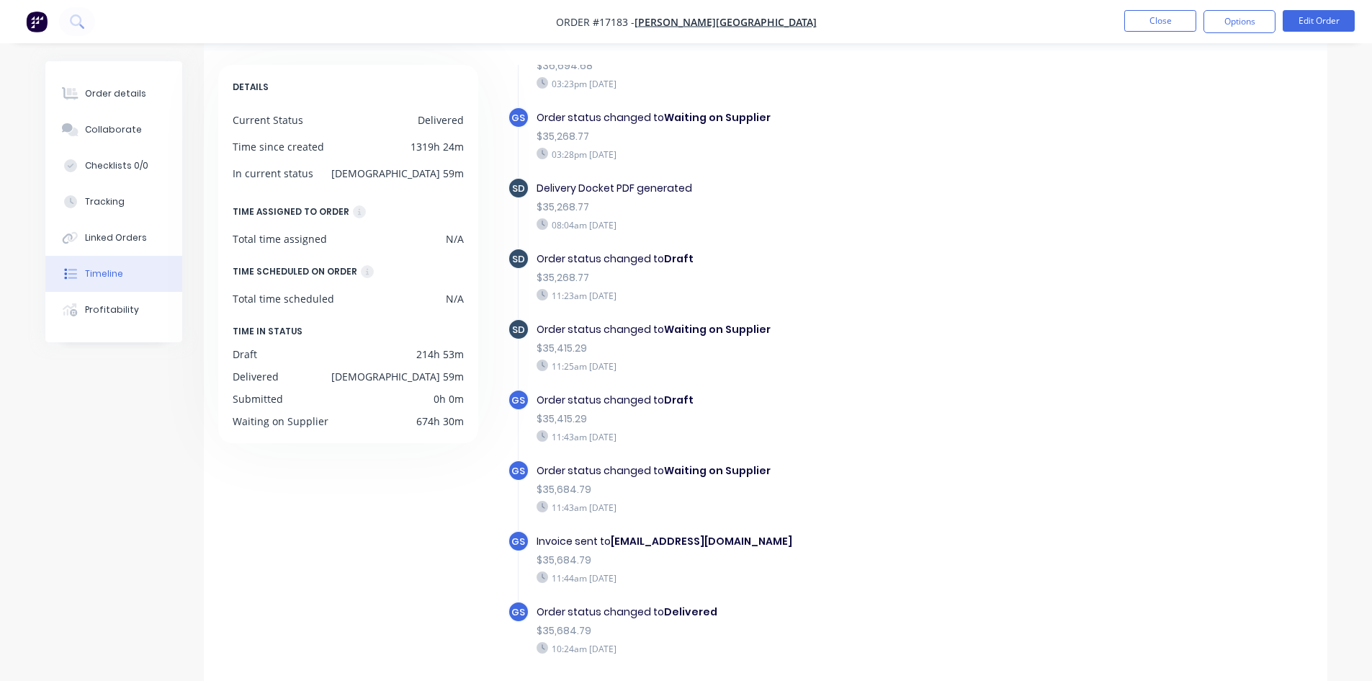
scroll to position [110, 0]
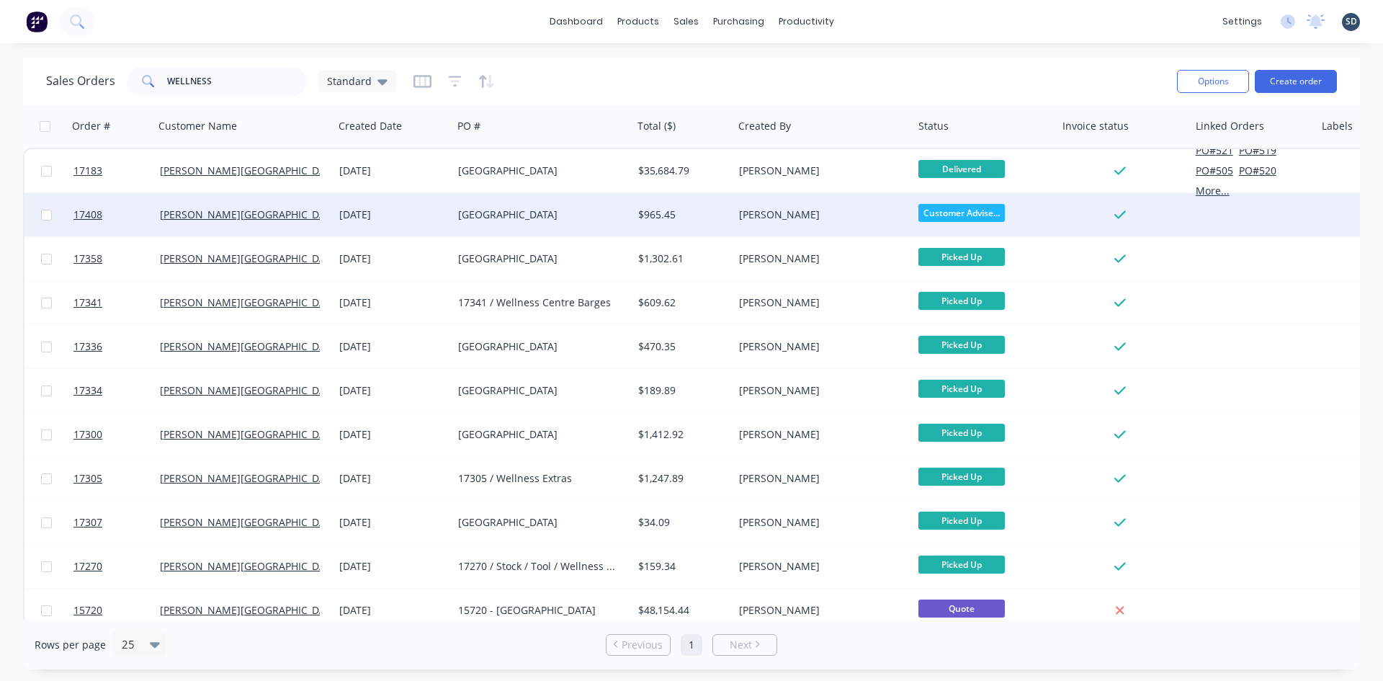
click at [575, 218] on div "17408 Wellness Centre" at bounding box center [538, 214] width 160 height 14
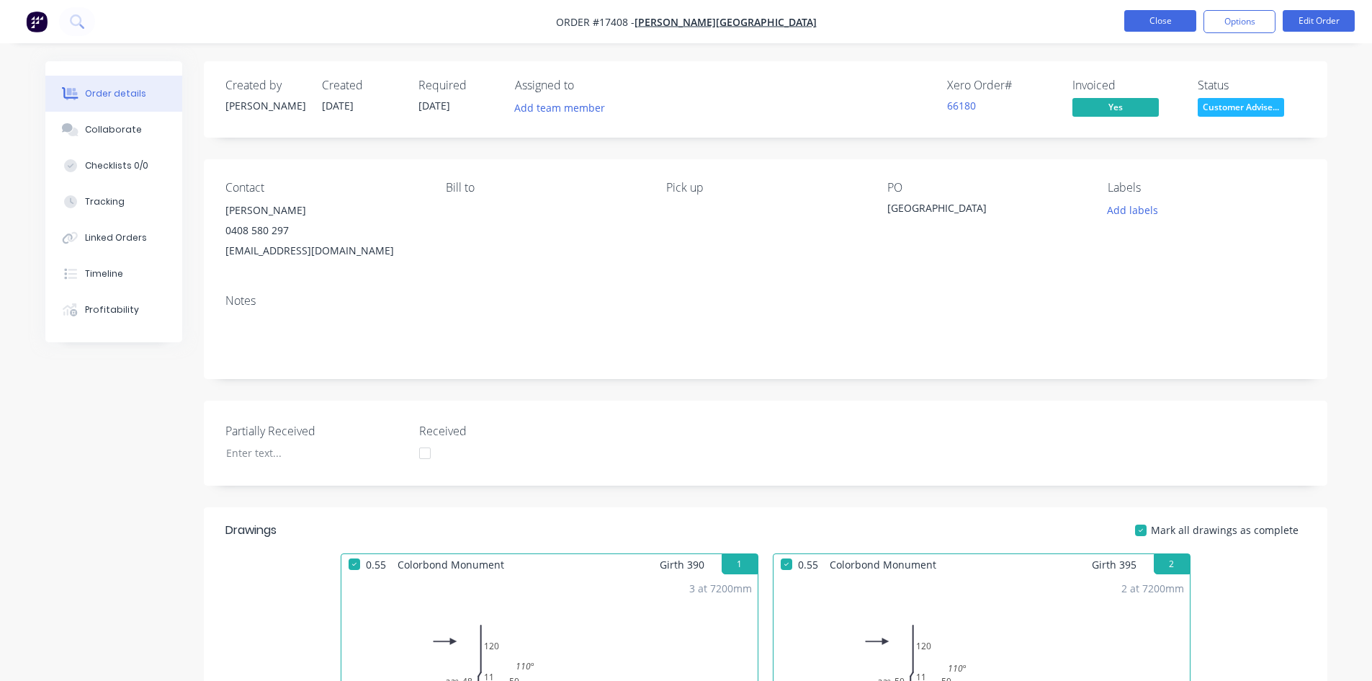
click at [1153, 27] on button "Close" at bounding box center [1160, 21] width 72 height 22
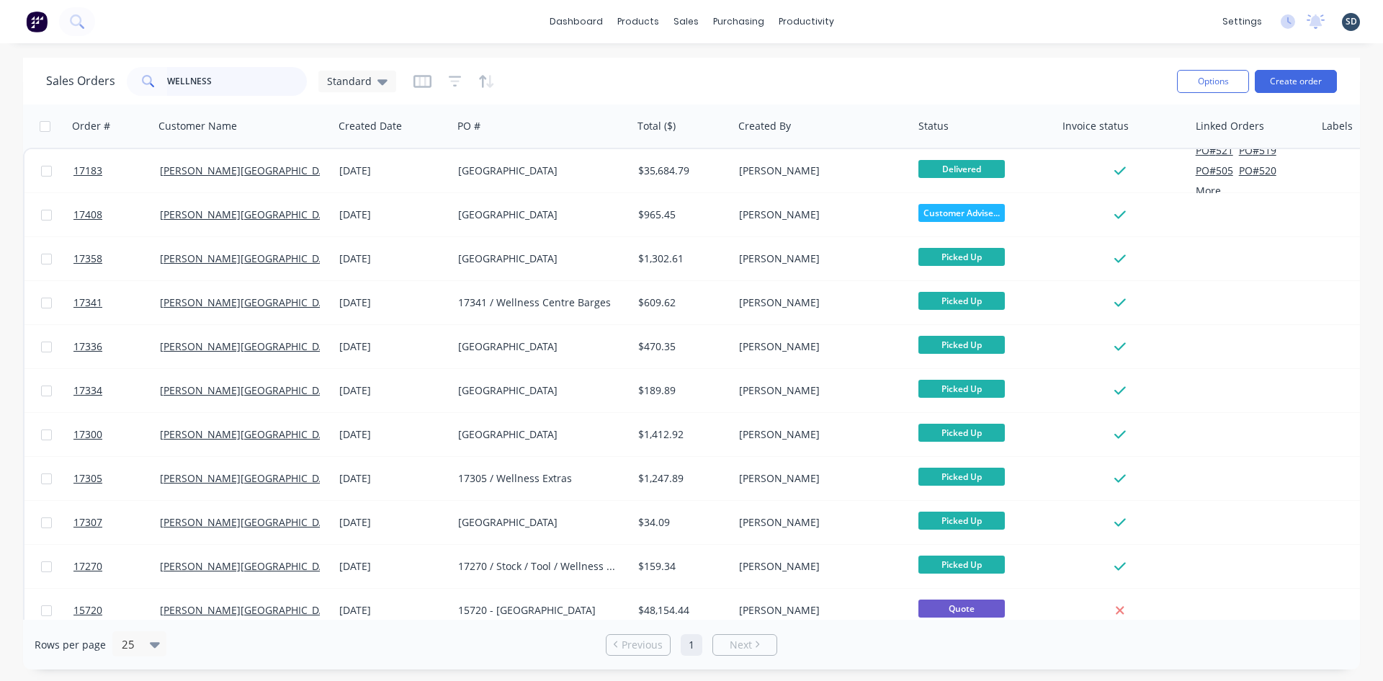
click at [257, 81] on input "WELLNESS" at bounding box center [237, 81] width 140 height 29
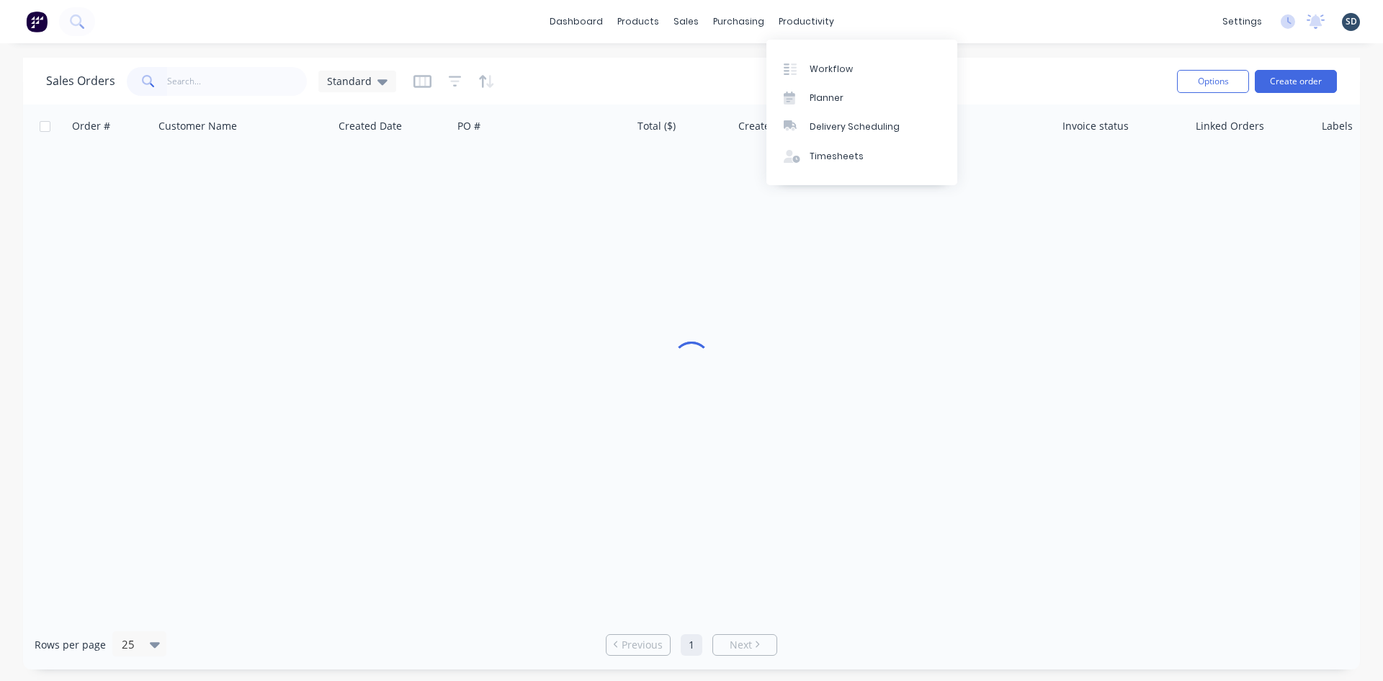
click at [521, 80] on div "Sales Orders Standard" at bounding box center [605, 80] width 1119 height 35
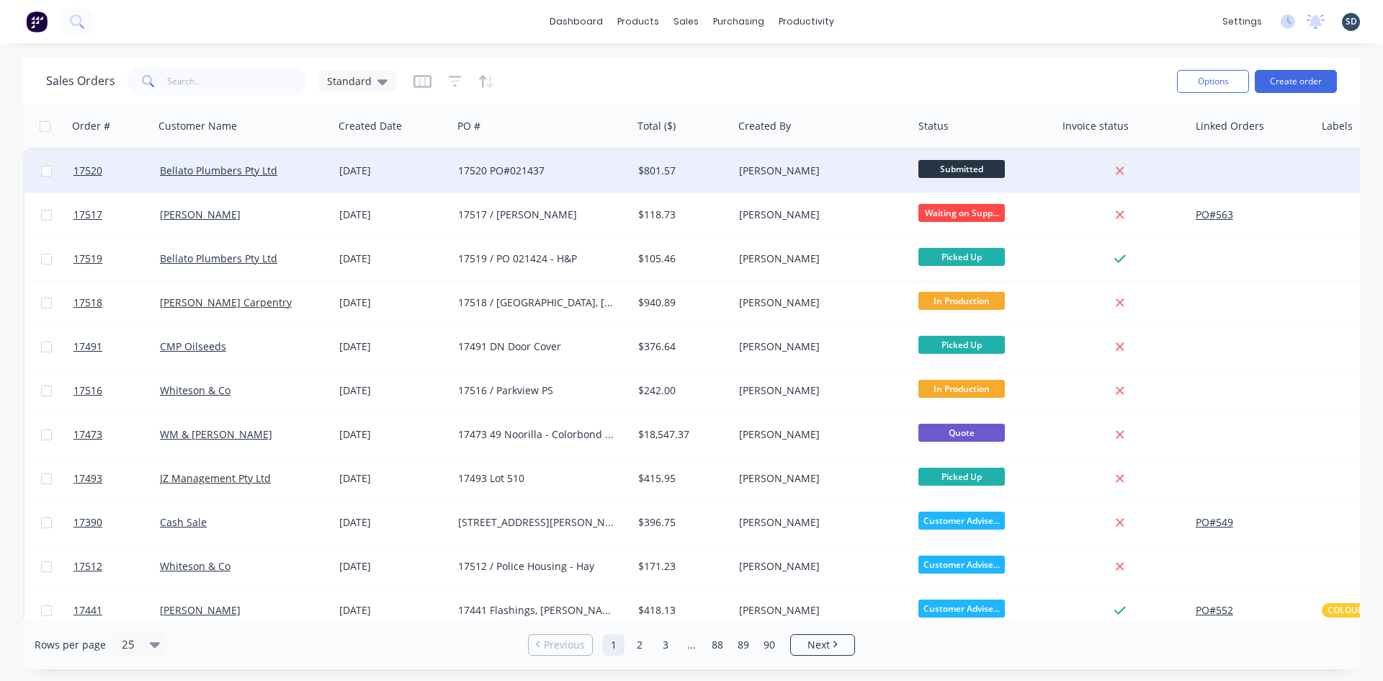
click at [575, 167] on div "17520 PO#021437" at bounding box center [538, 170] width 160 height 14
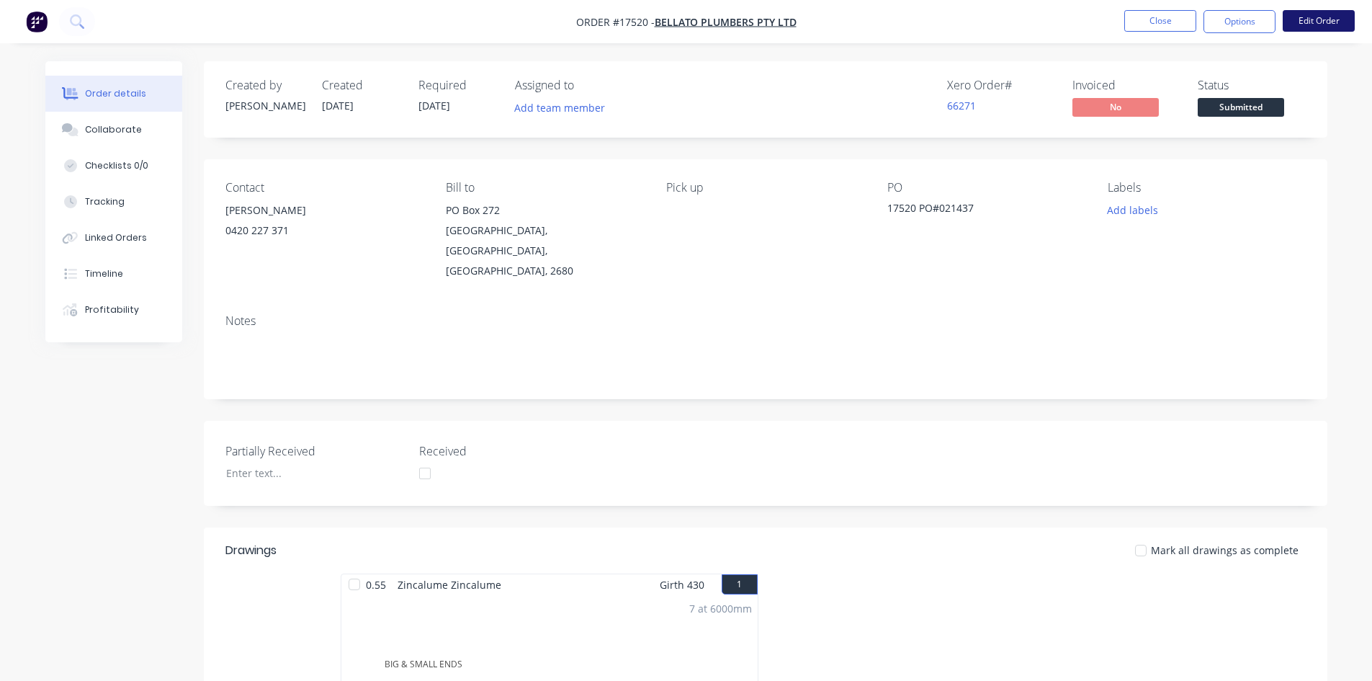
click at [1324, 15] on button "Edit Order" at bounding box center [1319, 21] width 72 height 22
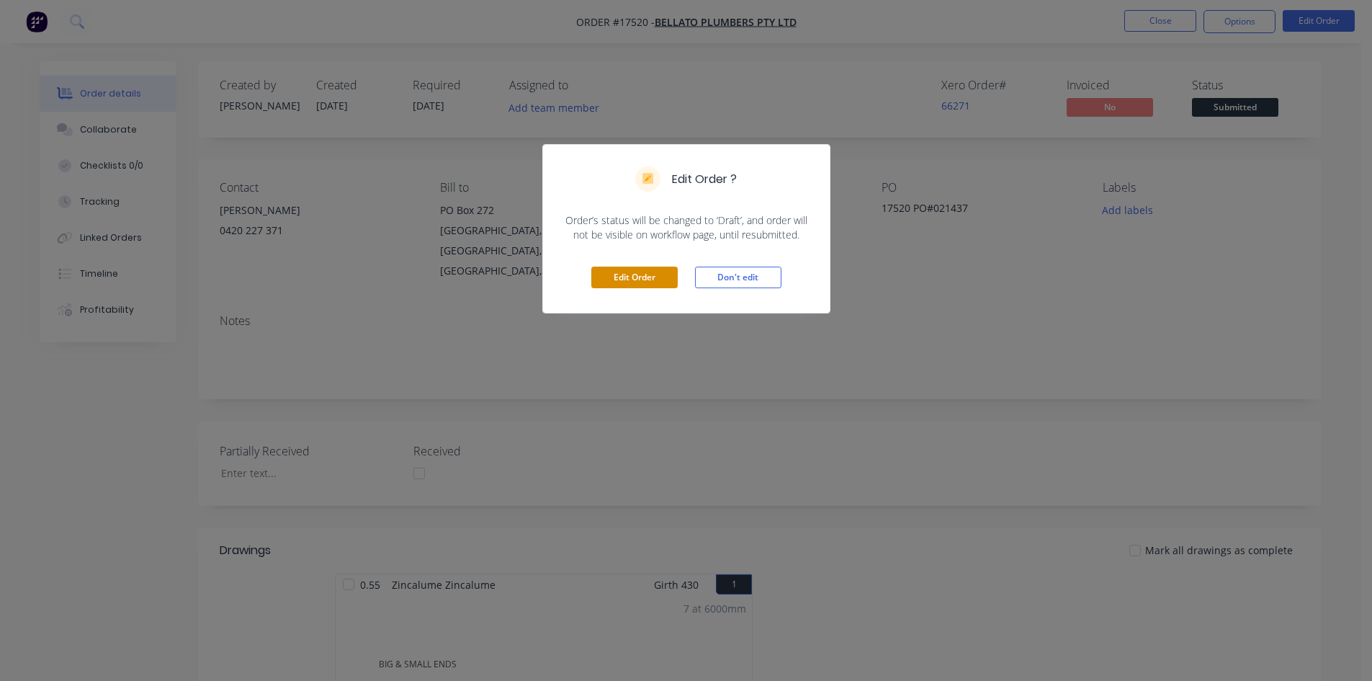
click at [617, 284] on button "Edit Order" at bounding box center [634, 277] width 86 height 22
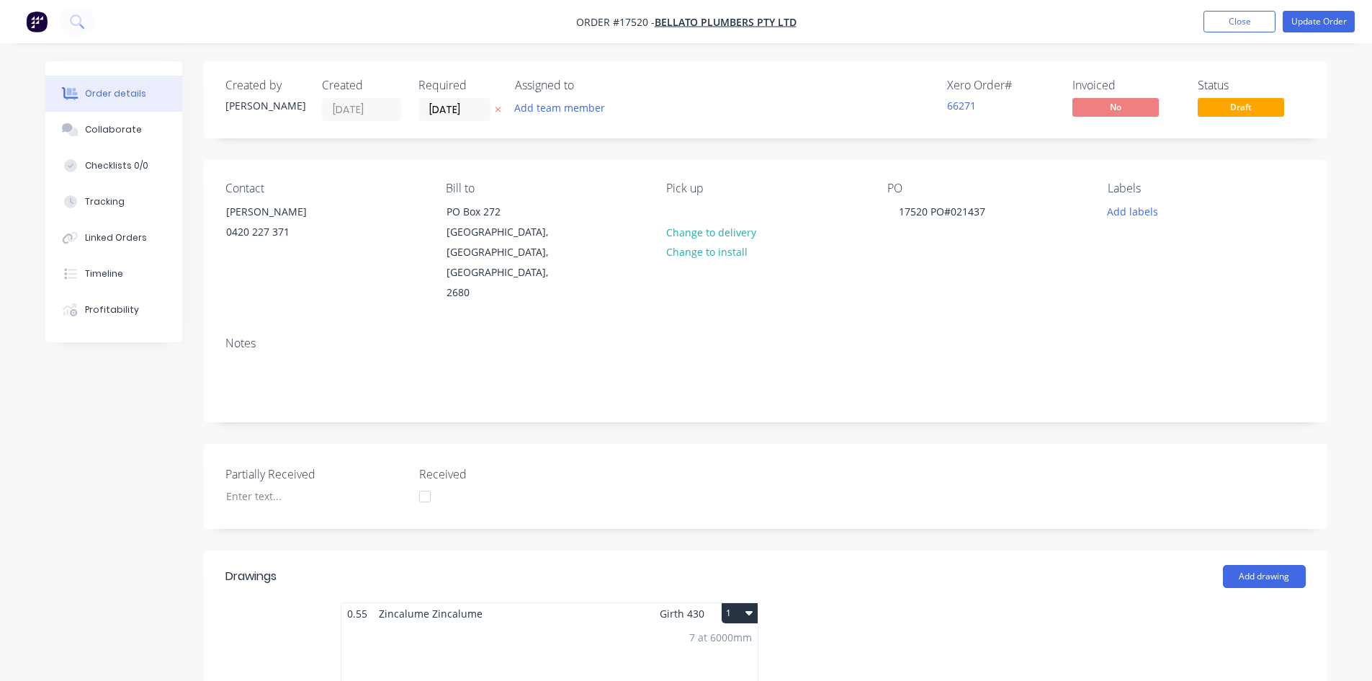
click at [792, 54] on div "Order details Collaborate Checklists 0/0 Tracking Linked Orders Timeline Profit…" at bounding box center [686, 663] width 1372 height 1326
click at [859, 15] on nav "Order #17520 - Bellato Plumbers Pty Ltd Add product Close Update Order" at bounding box center [686, 21] width 1372 height 43
click at [884, 150] on div "Created by Sam Created 09/09/25 Required 09/09/25 Assigned to Add team member X…" at bounding box center [766, 682] width 1124 height 1243
click at [884, 151] on div "Created by Sam Created 09/09/25 Required 09/09/25 Assigned to Add team member X…" at bounding box center [766, 682] width 1124 height 1243
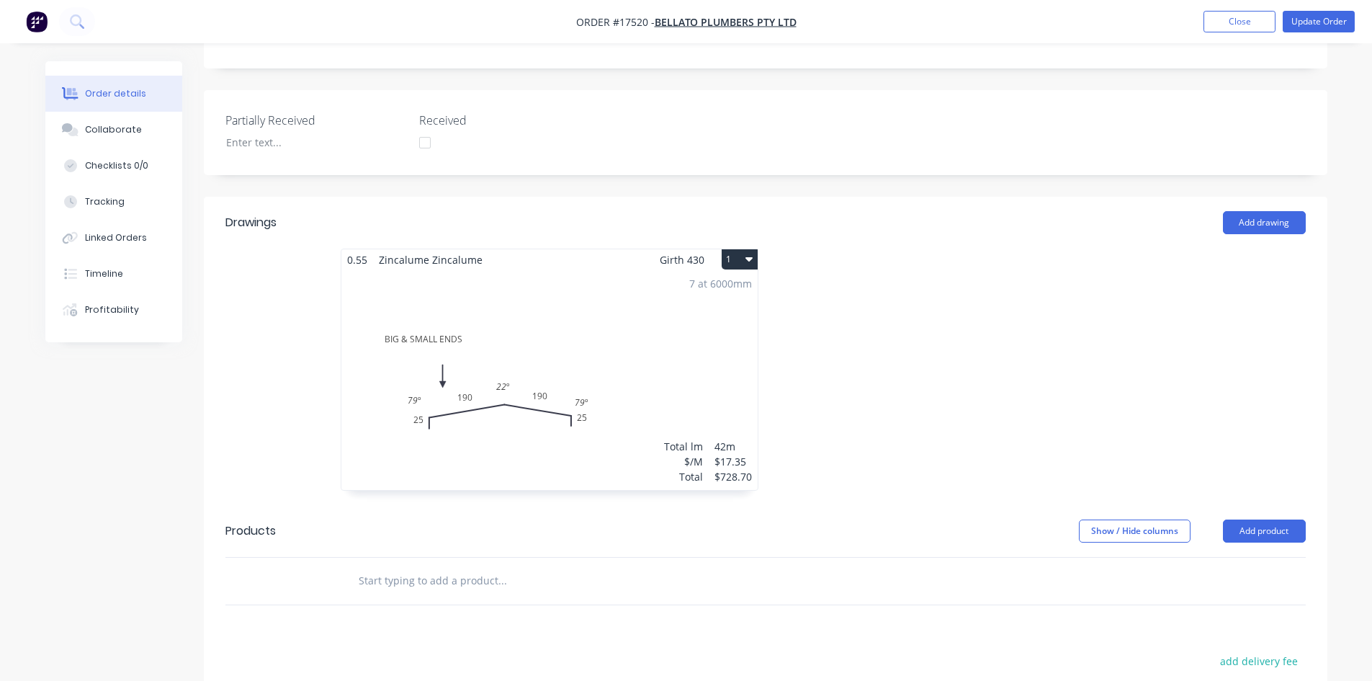
scroll to position [360, 0]
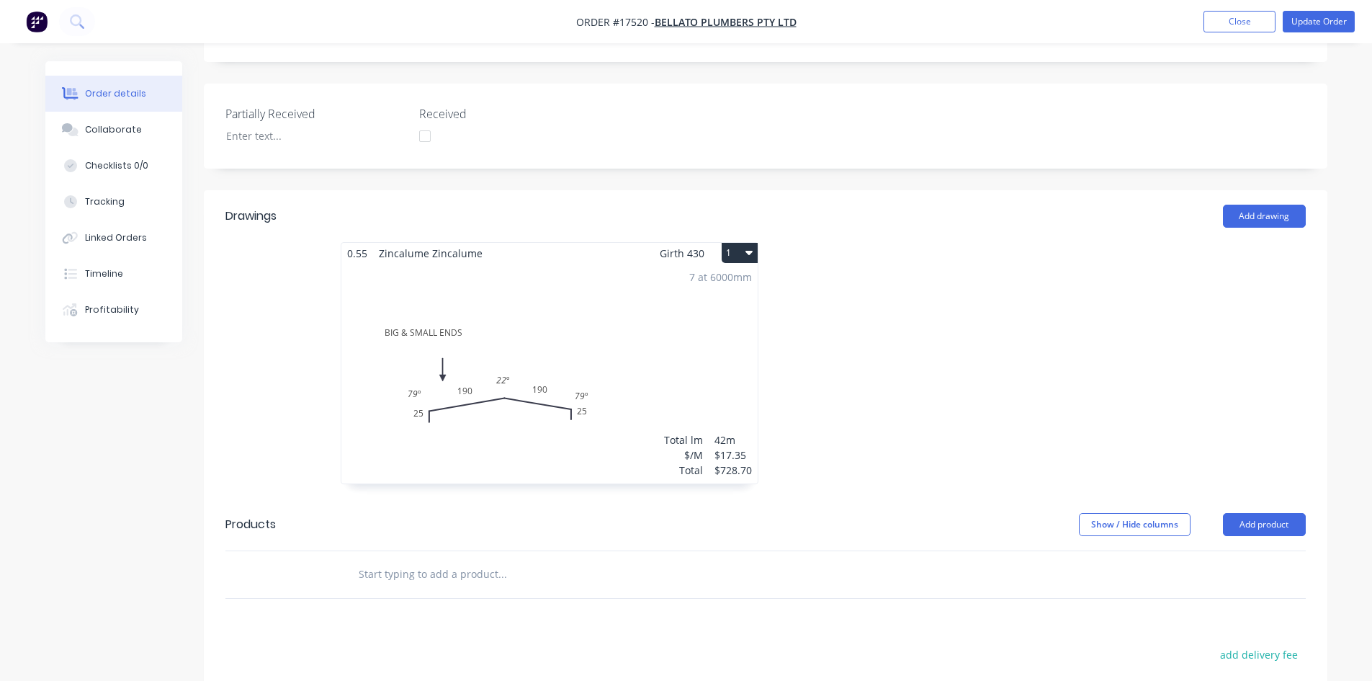
click at [678, 290] on div "7 at 6000mm Total lm $/M Total 42m $17.35 $728.70" at bounding box center [549, 374] width 416 height 220
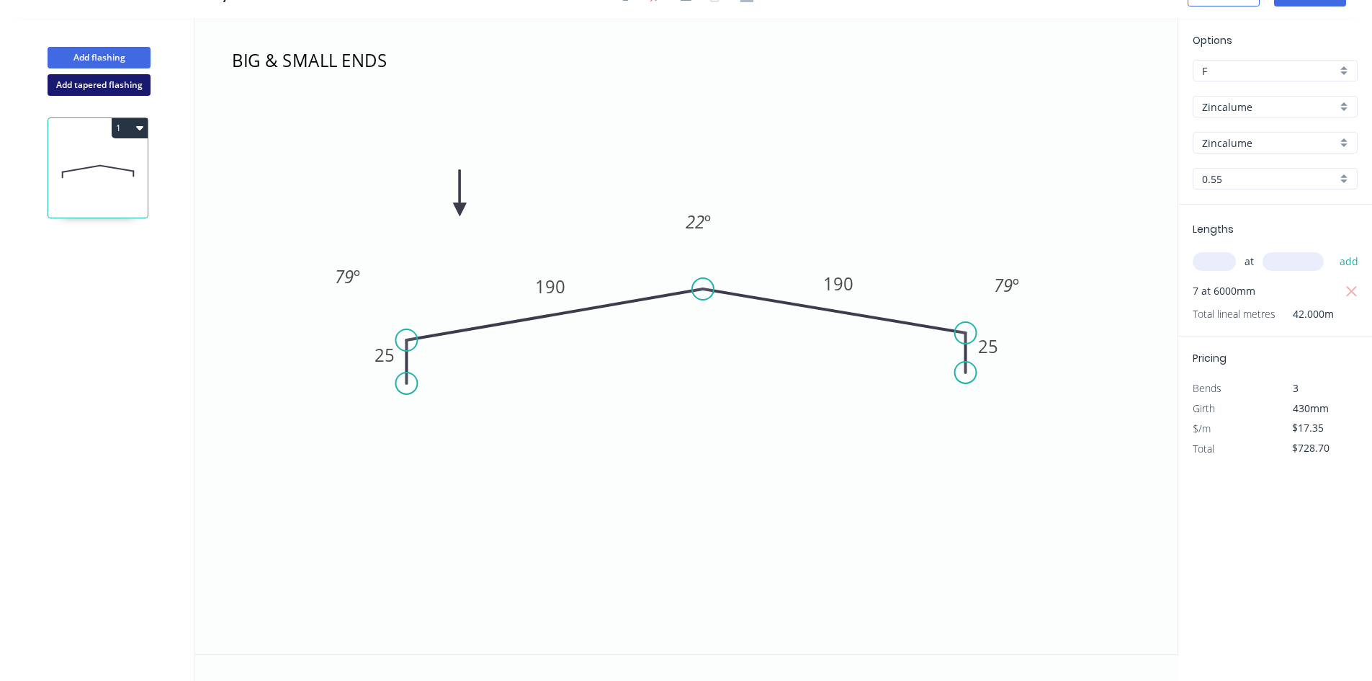
click at [118, 89] on button "Add tapered flashing" at bounding box center [99, 85] width 103 height 22
type input "$0.00"
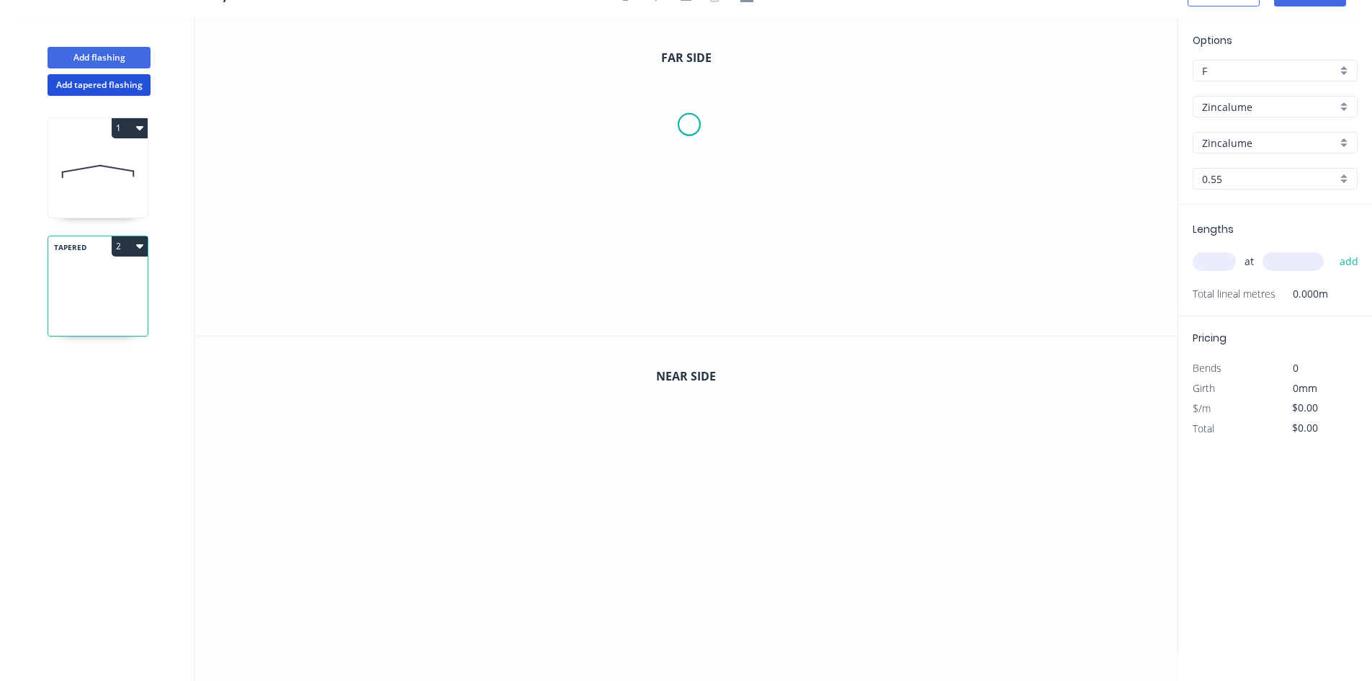
drag, startPoint x: 689, startPoint y: 125, endPoint x: 587, endPoint y: 129, distance: 102.4
click at [689, 124] on icon "0" at bounding box center [685, 177] width 983 height 318
click at [440, 186] on icon "0" at bounding box center [685, 177] width 983 height 318
click at [439, 231] on icon "0 ?" at bounding box center [685, 177] width 983 height 318
drag, startPoint x: 686, startPoint y: 124, endPoint x: 691, endPoint y: 140, distance: 17.5
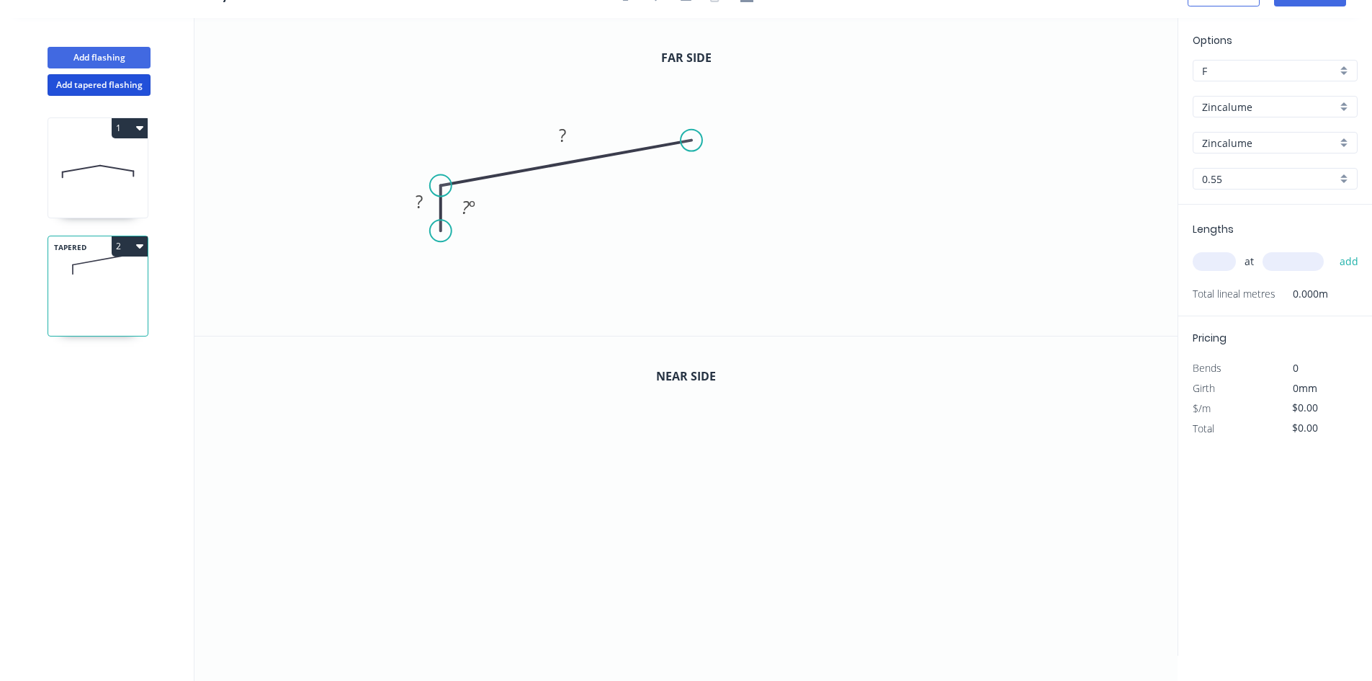
click at [691, 140] on circle at bounding box center [692, 141] width 22 height 22
click at [694, 140] on circle at bounding box center [692, 141] width 22 height 22
click at [885, 178] on icon "0 ? ? ? º" at bounding box center [685, 177] width 983 height 318
click at [884, 222] on icon "0 ? ? ? ? º ? º" at bounding box center [685, 177] width 983 height 318
click at [917, 194] on rect at bounding box center [906, 194] width 29 height 20
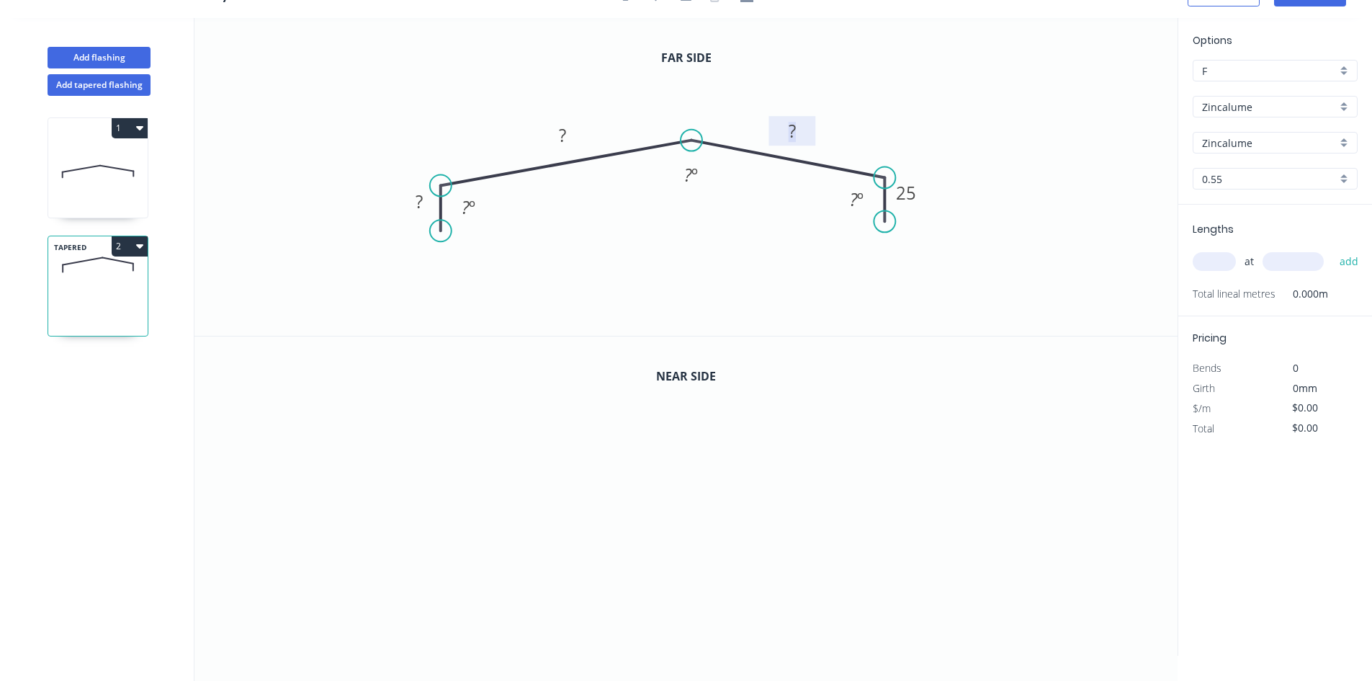
click at [803, 137] on rect at bounding box center [792, 132] width 29 height 20
click at [572, 133] on rect at bounding box center [562, 136] width 29 height 20
click at [426, 201] on rect at bounding box center [419, 202] width 29 height 20
type input "$17.35"
click at [467, 200] on tspan "?" at bounding box center [466, 207] width 8 height 24
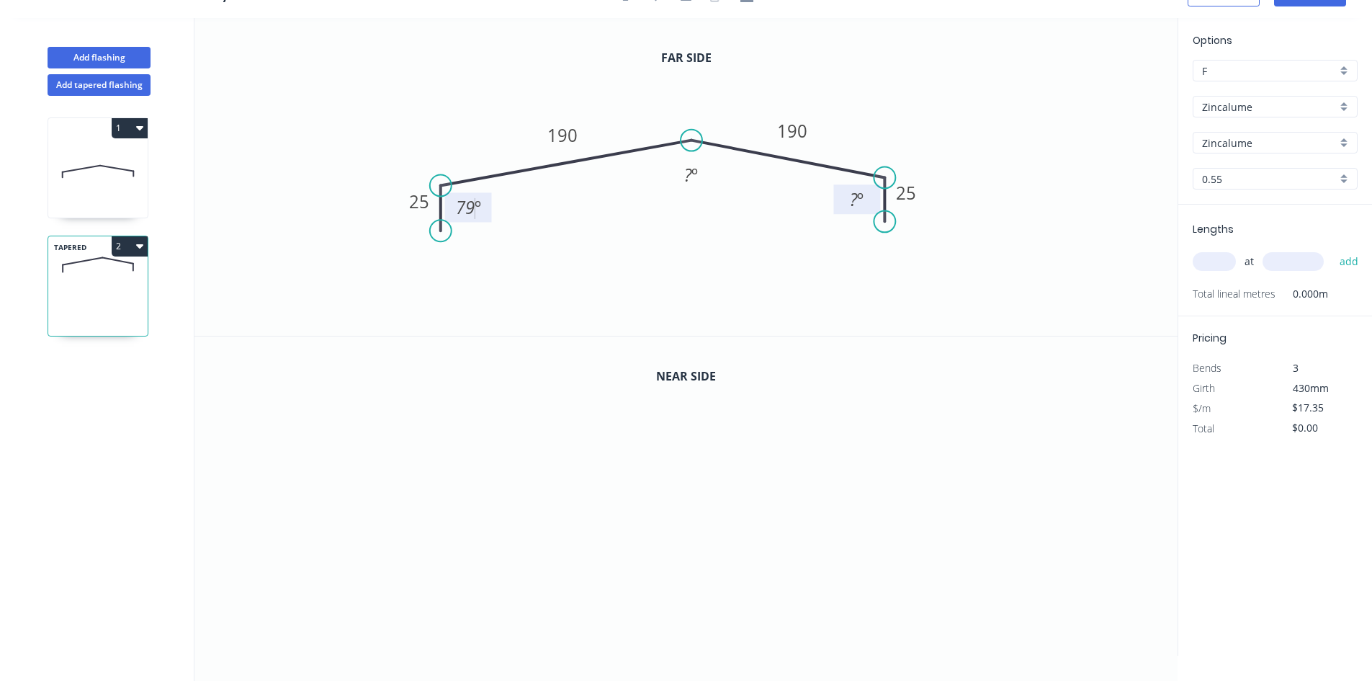
click at [851, 201] on tspan "?" at bounding box center [854, 199] width 8 height 24
click at [691, 174] on tspan "º" at bounding box center [694, 175] width 6 height 24
click at [754, 236] on icon "0 25 190 190 25 22 º 79 º 79 º" at bounding box center [685, 177] width 983 height 318
drag, startPoint x: 693, startPoint y: 143, endPoint x: 673, endPoint y: 141, distance: 20.3
click at [673, 141] on circle at bounding box center [673, 141] width 22 height 22
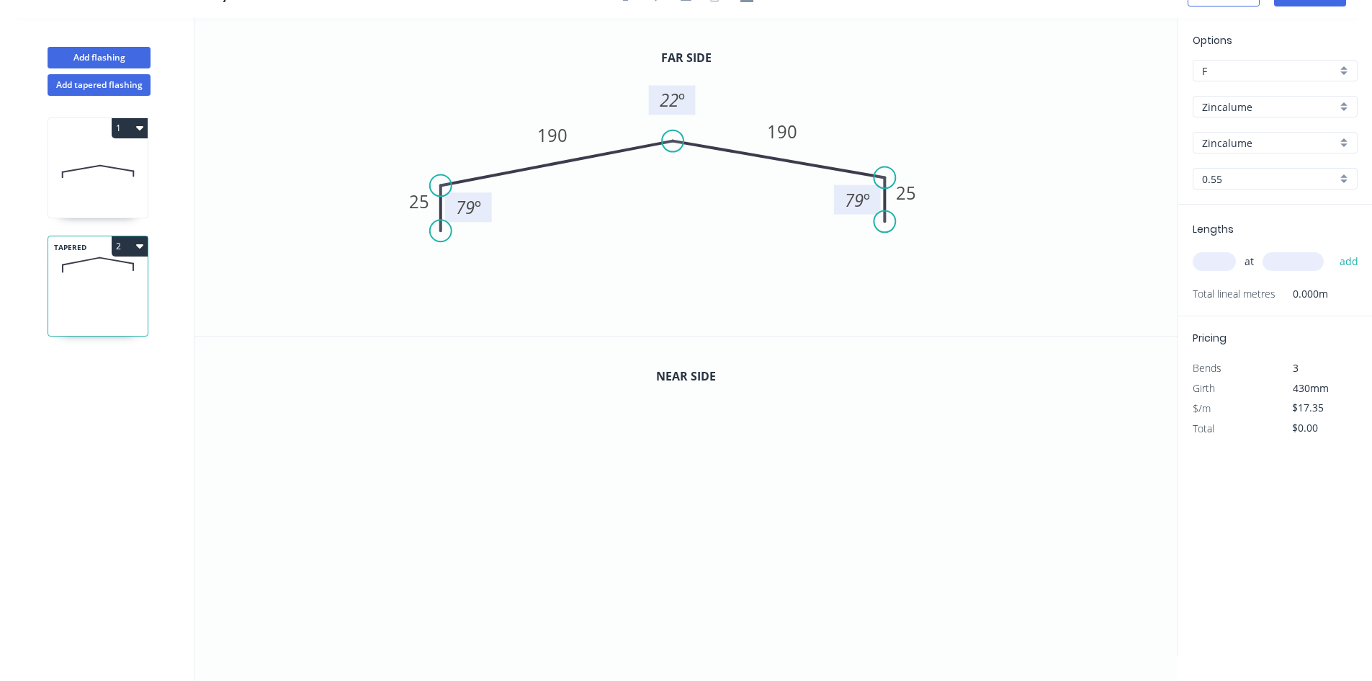
drag, startPoint x: 688, startPoint y: 177, endPoint x: 689, endPoint y: 102, distance: 74.9
click at [689, 102] on rect at bounding box center [672, 100] width 47 height 30
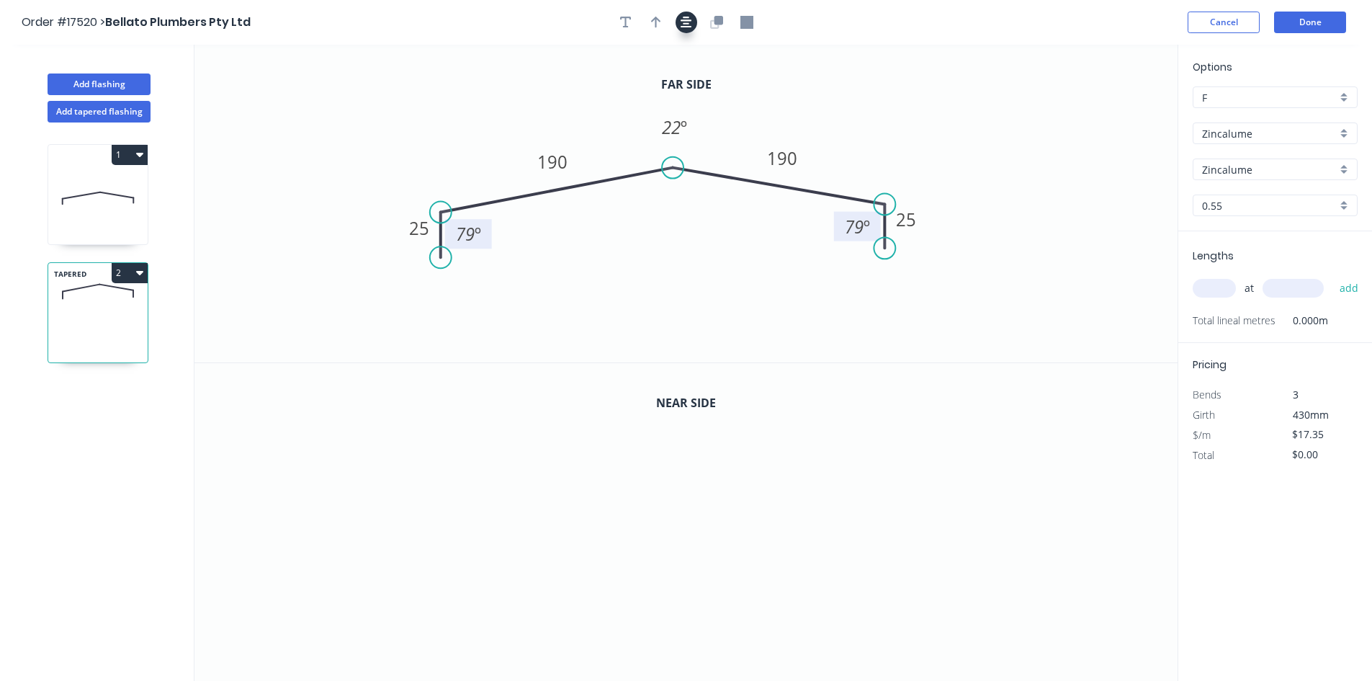
click at [689, 22] on icon "button" at bounding box center [687, 22] width 12 height 13
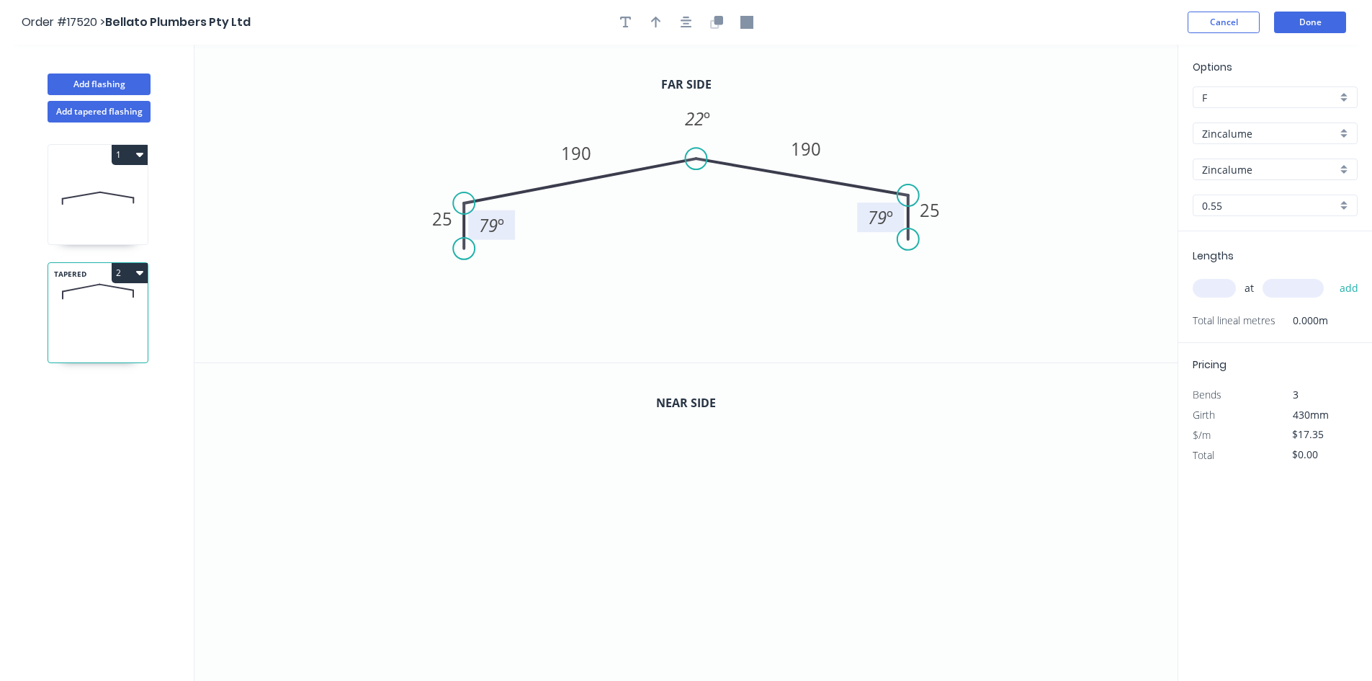
click at [642, 23] on div at bounding box center [686, 23] width 151 height 22
click at [650, 22] on button "button" at bounding box center [656, 23] width 22 height 22
click at [1106, 116] on icon at bounding box center [1104, 100] width 13 height 46
drag, startPoint x: 1106, startPoint y: 116, endPoint x: 903, endPoint y: 126, distance: 203.4
click at [903, 126] on icon at bounding box center [915, 115] width 42 height 42
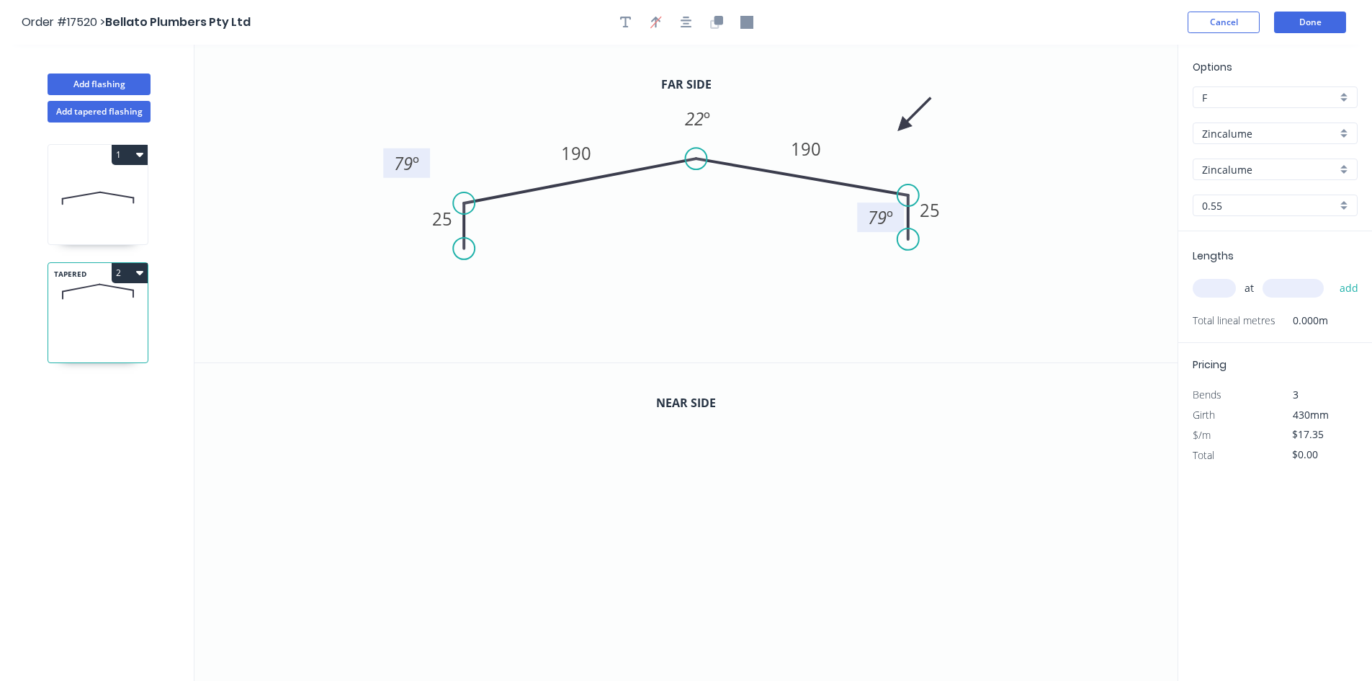
drag, startPoint x: 508, startPoint y: 233, endPoint x: 422, endPoint y: 171, distance: 106.3
click at [422, 171] on rect at bounding box center [406, 163] width 47 height 30
drag, startPoint x: 859, startPoint y: 222, endPoint x: 956, endPoint y: 158, distance: 117.1
click at [950, 159] on rect at bounding box center [972, 155] width 47 height 30
click at [1203, 282] on input "text" at bounding box center [1214, 288] width 43 height 19
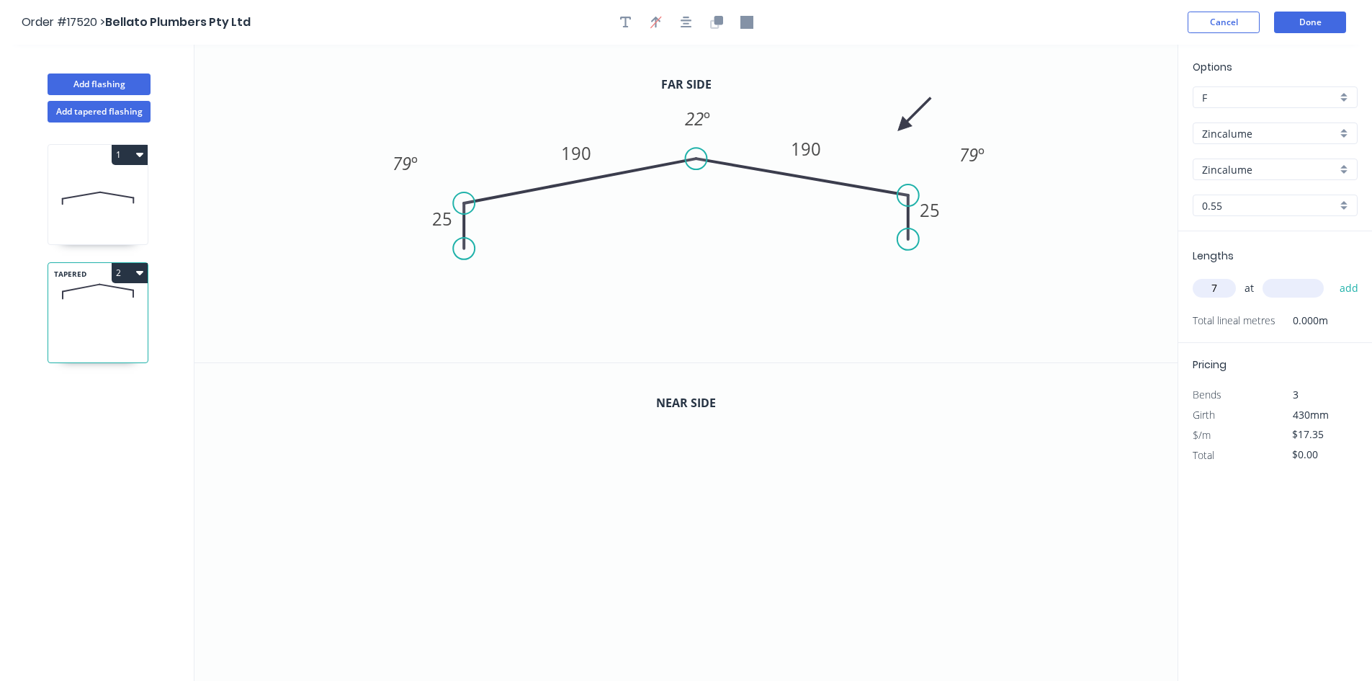
type input "7"
click at [1271, 285] on input "text" at bounding box center [1293, 288] width 61 height 19
type input "6000"
click at [1351, 285] on button "add" at bounding box center [1349, 288] width 34 height 24
type input "$728.70"
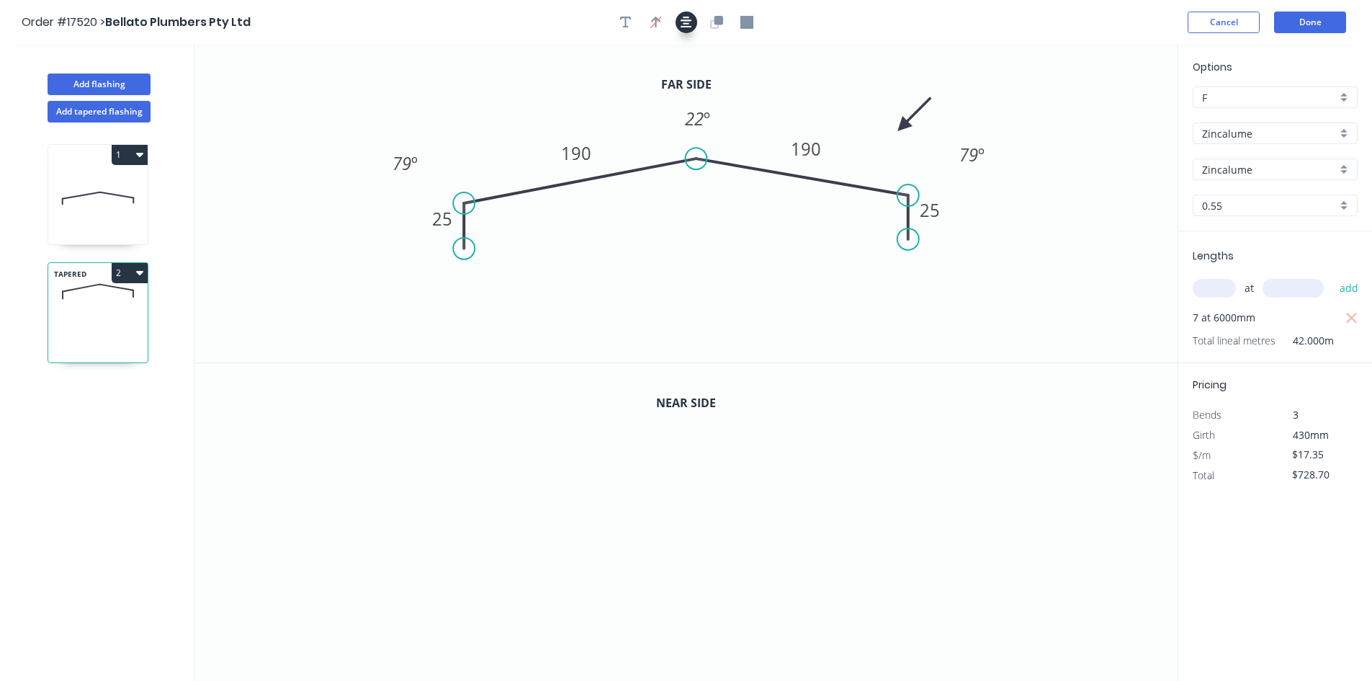
click at [687, 24] on icon "button" at bounding box center [687, 23] width 12 height 12
click at [715, 22] on icon "button" at bounding box center [718, 20] width 9 height 9
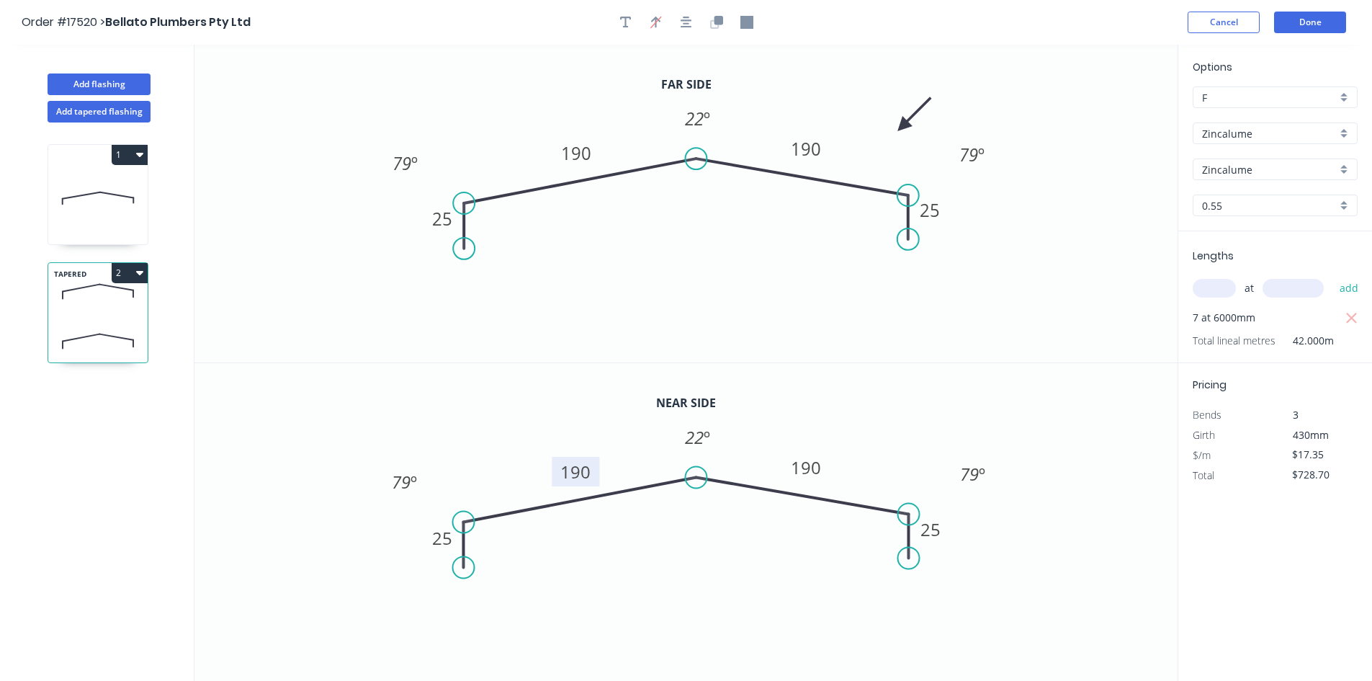
click at [573, 471] on tspan "190" at bounding box center [575, 472] width 30 height 24
type input "$20.24"
type input "$850.08"
click at [812, 471] on tspan "190" at bounding box center [806, 467] width 30 height 24
type input "$23.13"
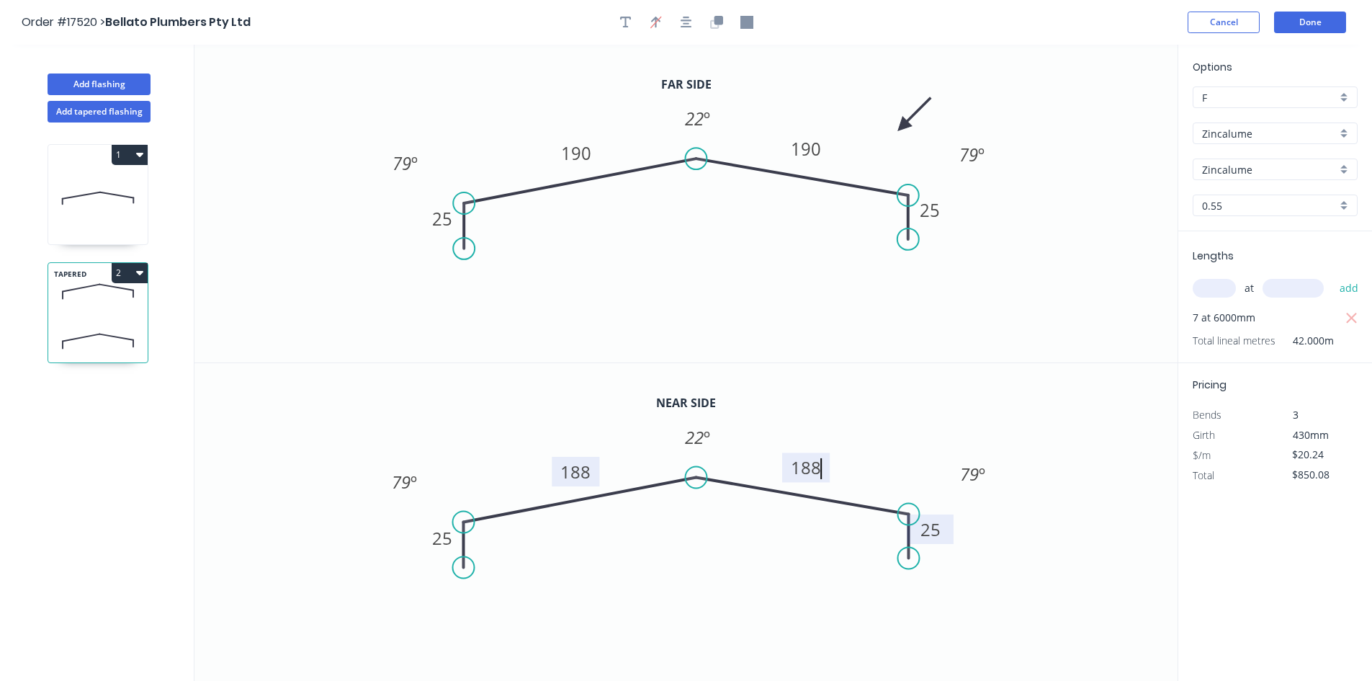
type input "$971.46"
click at [933, 537] on tspan "25" at bounding box center [930, 529] width 20 height 24
type input "$26.02"
type input "$1,092.84"
click at [442, 537] on tspan "25" at bounding box center [442, 538] width 20 height 24
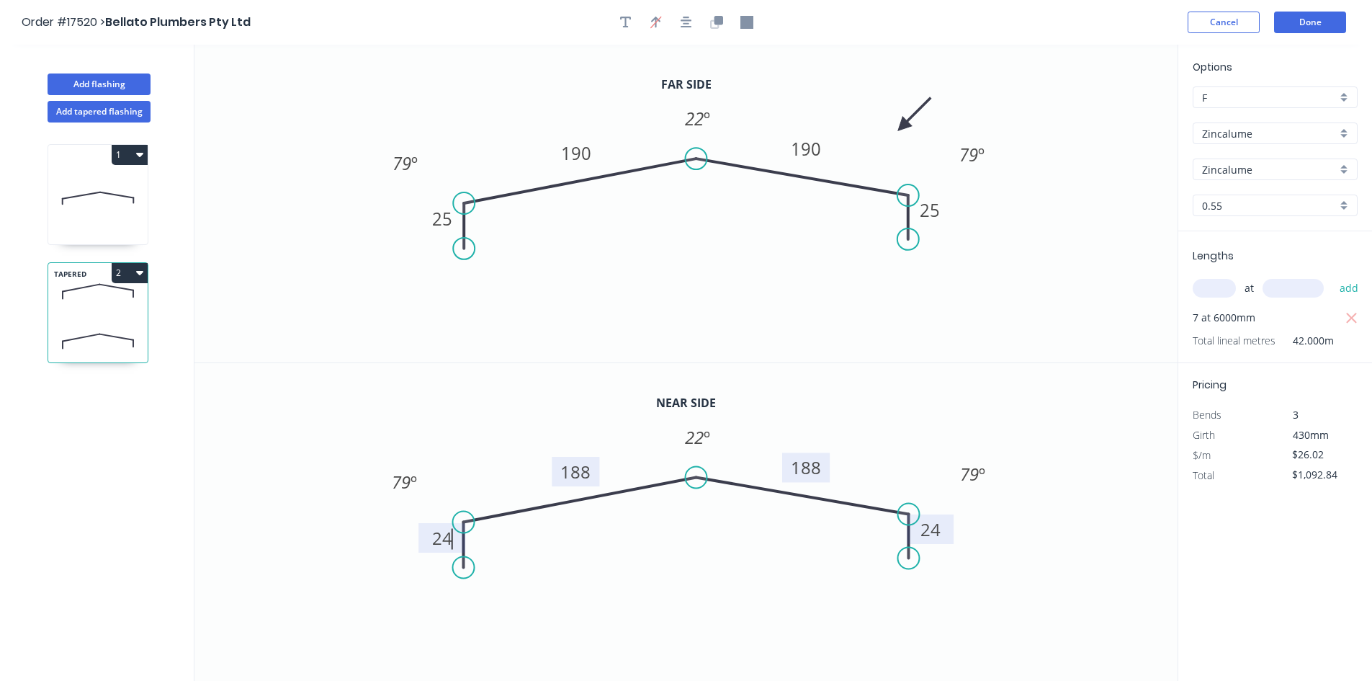
drag, startPoint x: 702, startPoint y: 606, endPoint x: 703, endPoint y: 595, distance: 11.5
click at [702, 606] on icon "0 24 188 188 24 22 º 79 º 79 º" at bounding box center [685, 522] width 983 height 318
type input "$28.91"
type input "$1,214.22"
click at [435, 545] on tspan "24" at bounding box center [442, 538] width 20 height 24
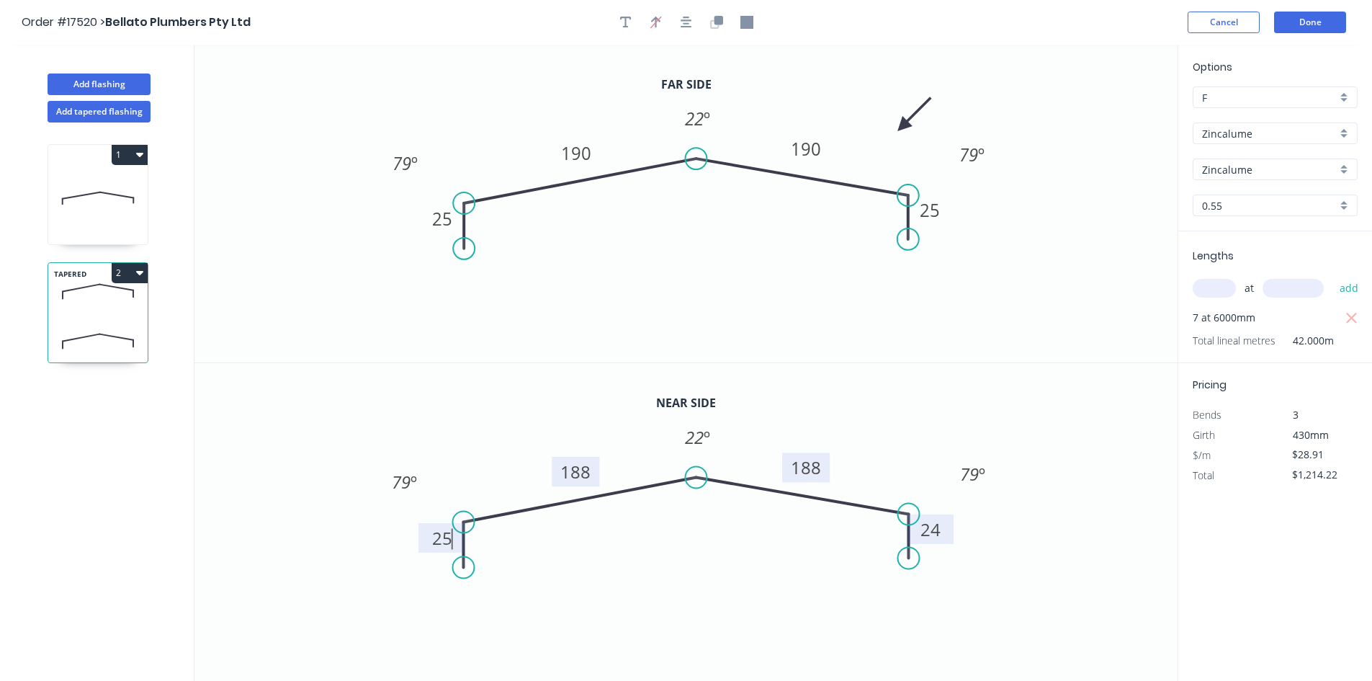
type input "$26.02"
type input "$1,092.84"
click at [929, 520] on tspan "24" at bounding box center [930, 529] width 20 height 24
click at [1085, 565] on icon "0 25 188 188 25 22 º 79 º 79 º" at bounding box center [685, 522] width 983 height 318
type input "$23.13"
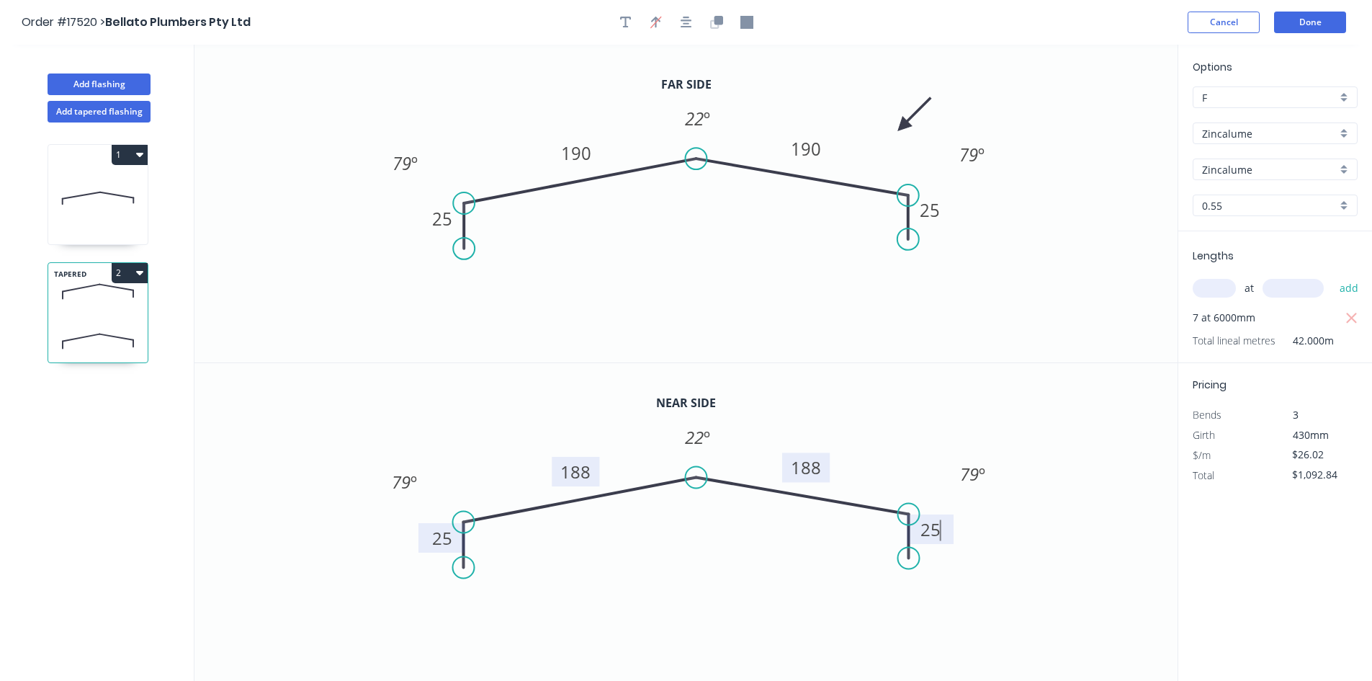
type input "$971.46"
click at [140, 275] on icon "button" at bounding box center [139, 272] width 7 height 12
click at [130, 336] on div "Delete" at bounding box center [79, 337] width 111 height 21
type input "$17.35"
type input "$728.70"
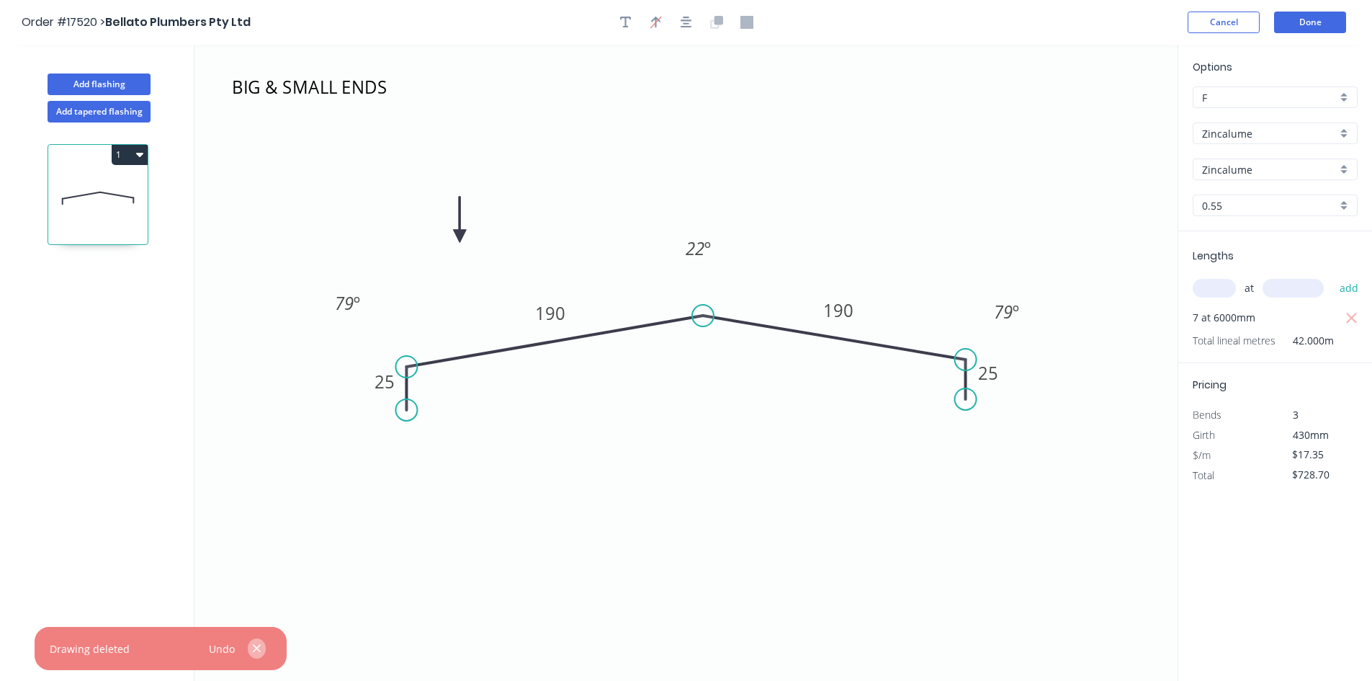
click at [259, 653] on icon "button" at bounding box center [256, 648] width 9 height 13
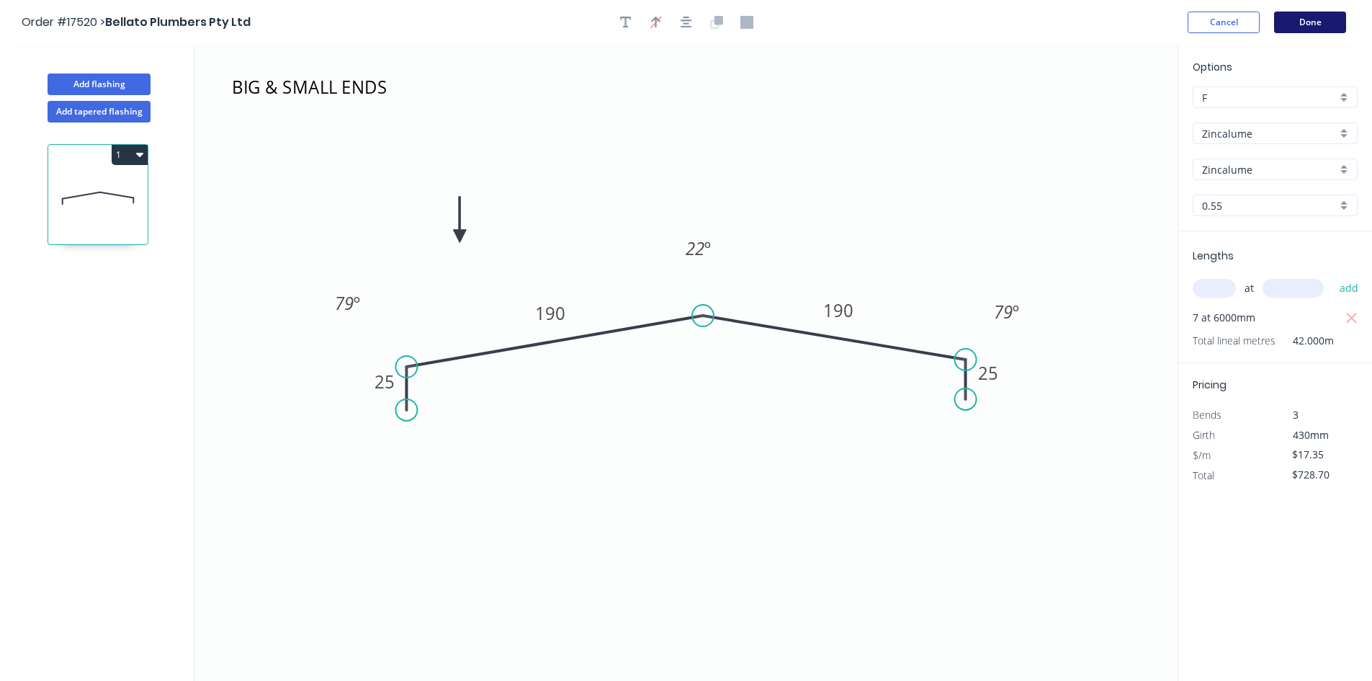
click at [1304, 27] on button "Done" at bounding box center [1310, 23] width 72 height 22
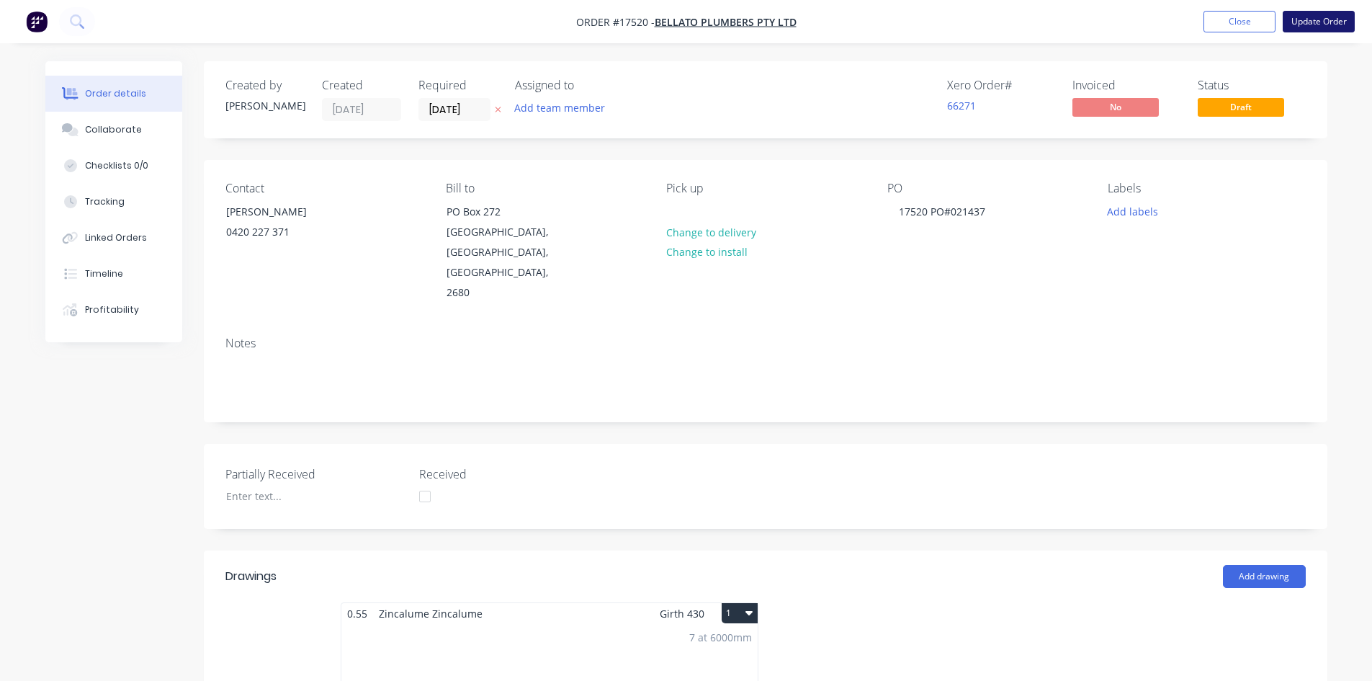
click at [1314, 17] on button "Update Order" at bounding box center [1319, 22] width 72 height 22
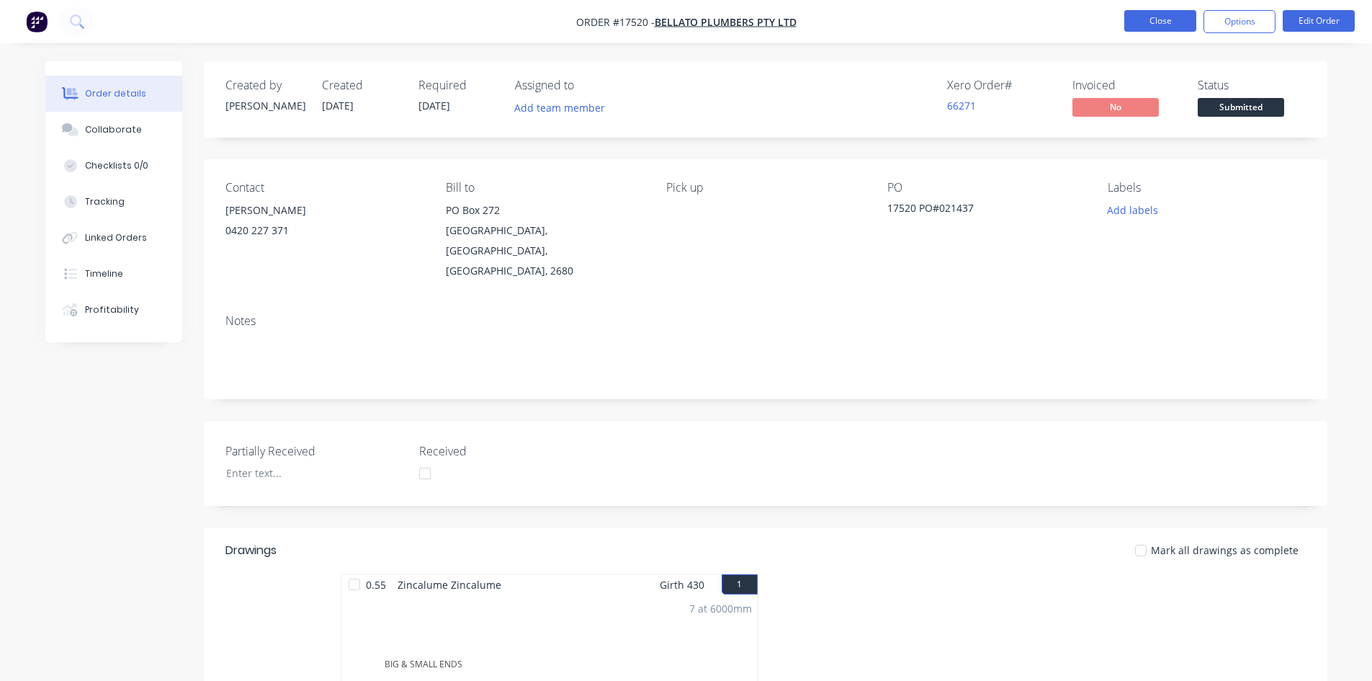
click at [1155, 18] on button "Close" at bounding box center [1160, 21] width 72 height 22
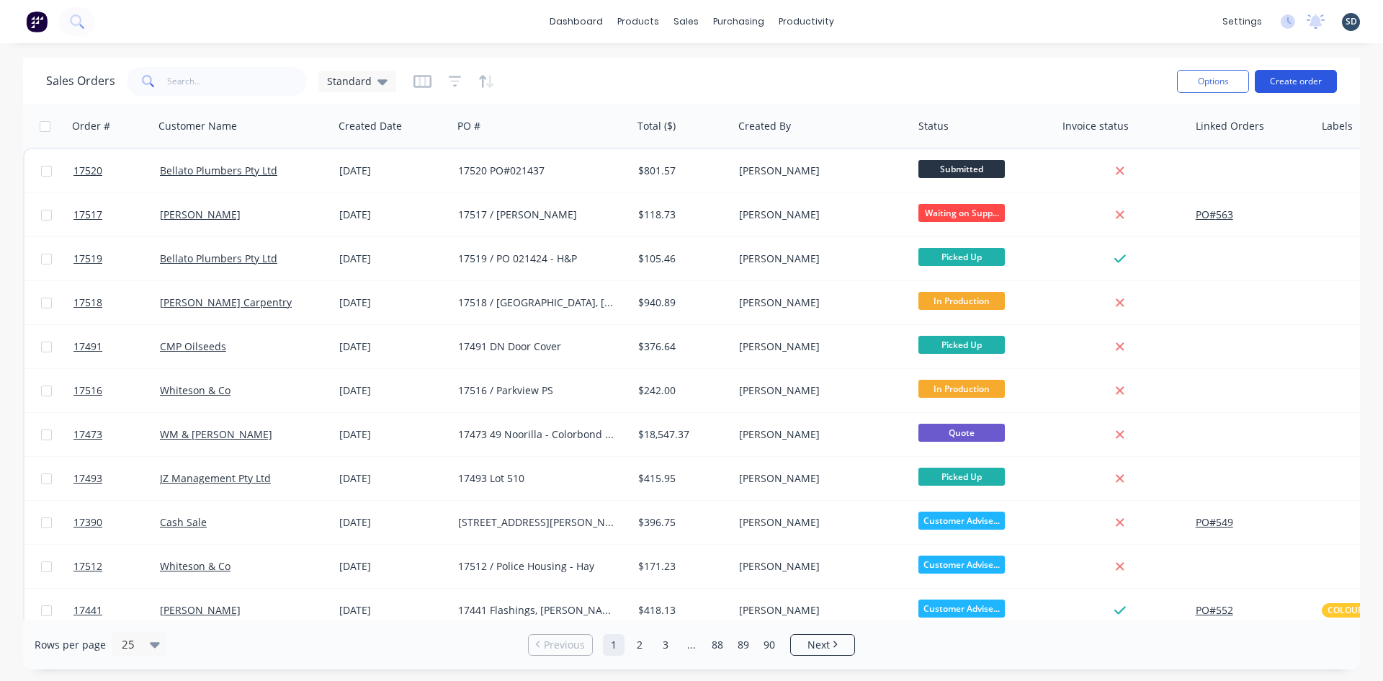
click at [1323, 81] on button "Create order" at bounding box center [1296, 81] width 82 height 23
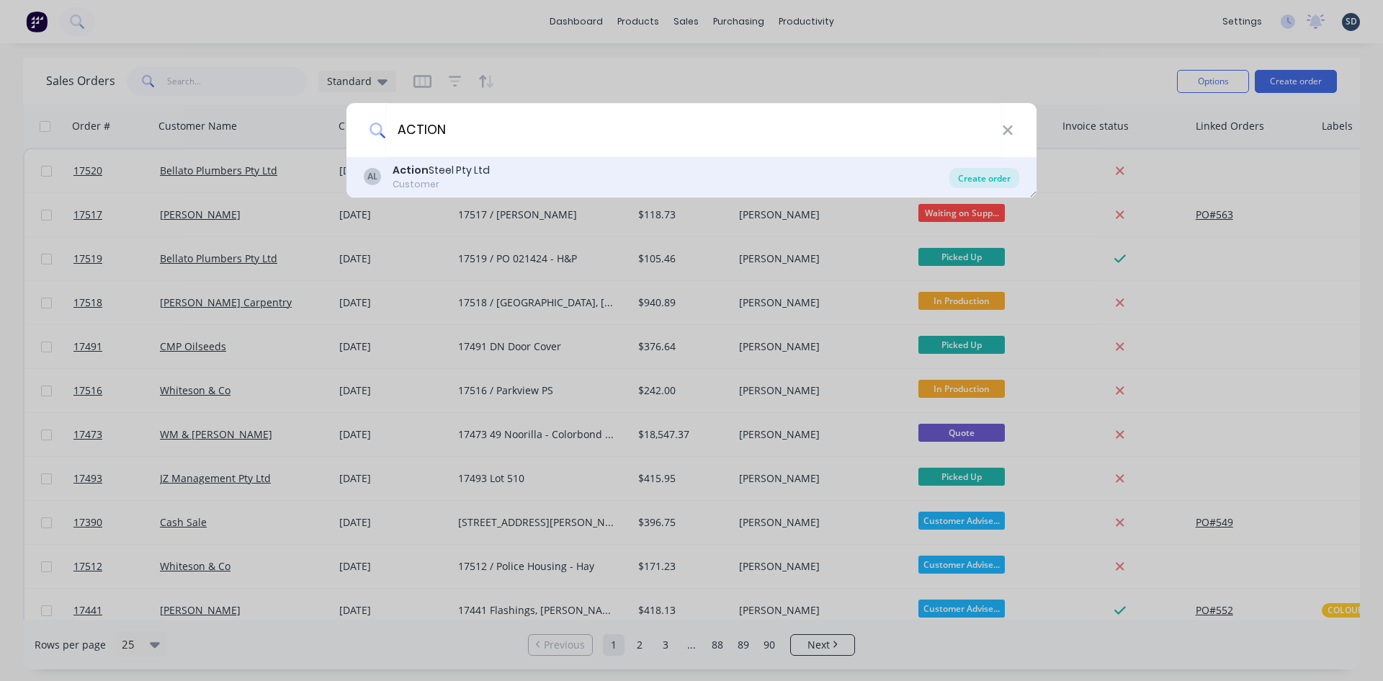
type input "ACTION"
click at [993, 181] on div "Create order" at bounding box center [984, 178] width 70 height 20
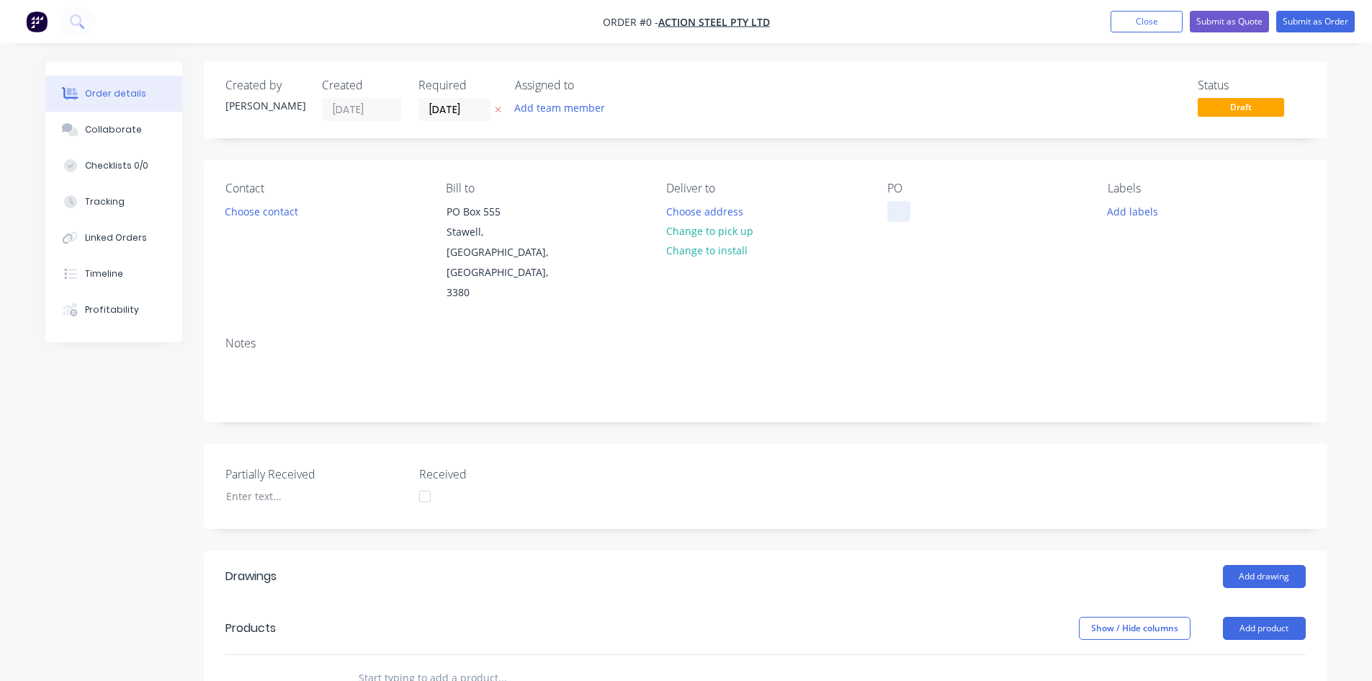
click at [894, 211] on div at bounding box center [898, 211] width 23 height 21
click at [893, 305] on div "Order details Collaborate Checklists 0/0 Tracking Linked Orders Timeline Profit…" at bounding box center [686, 565] width 1311 height 1008
click at [900, 210] on div at bounding box center [898, 211] width 23 height 21
click at [933, 207] on div "17521" at bounding box center [913, 211] width 52 height 21
click at [708, 201] on button "Choose address" at bounding box center [704, 210] width 92 height 19
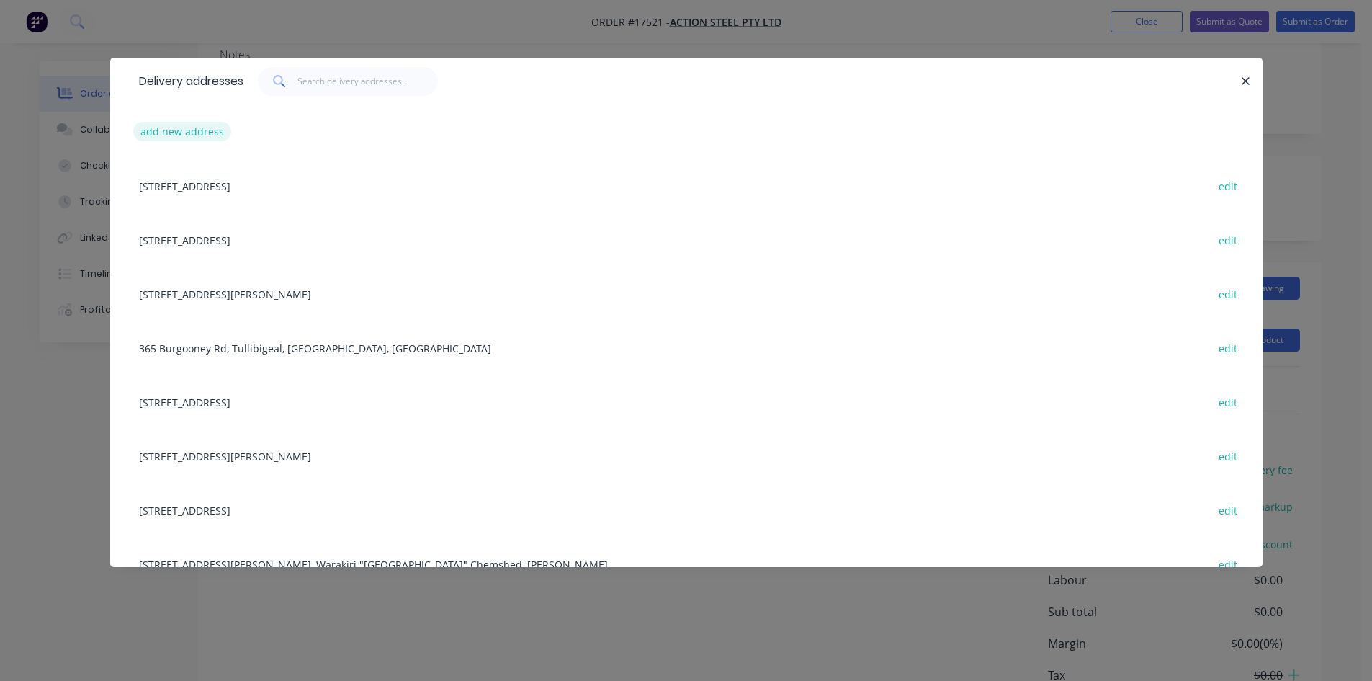
click at [192, 133] on button "add new address" at bounding box center [182, 131] width 99 height 19
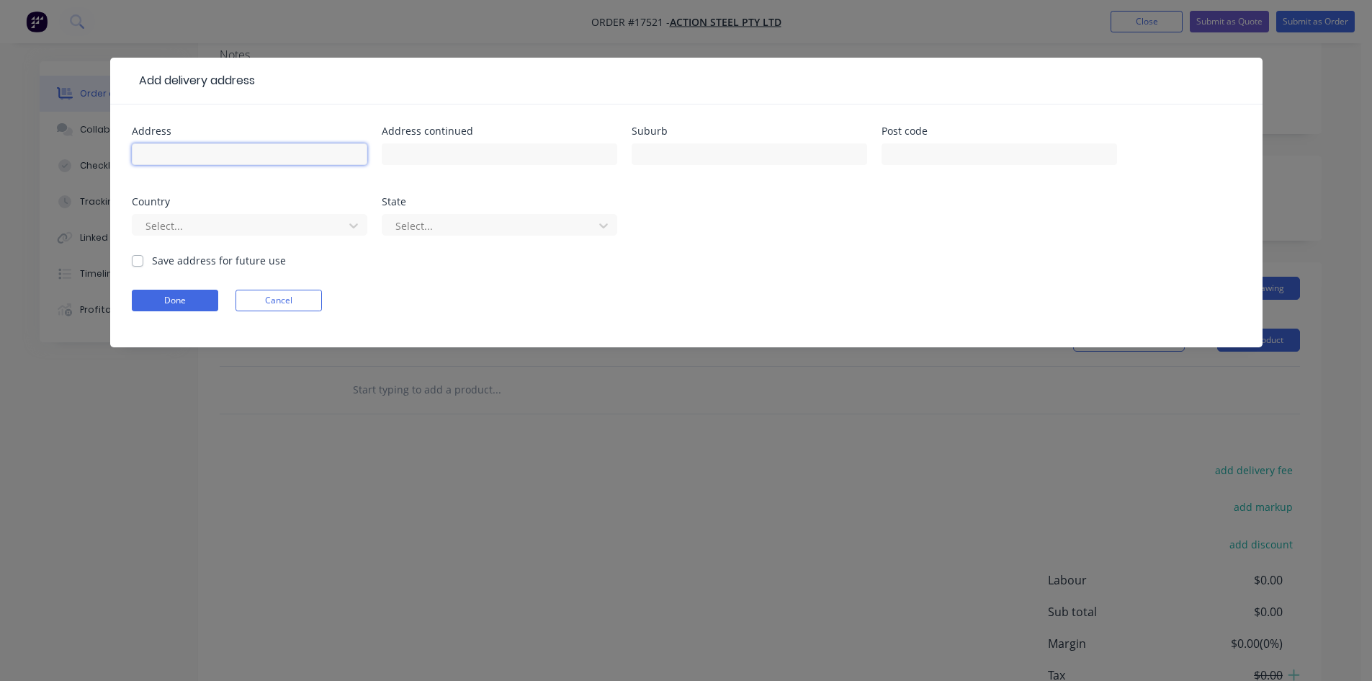
click at [197, 155] on input "text" at bounding box center [250, 154] width 236 height 22
type input "1109 Bimbi-Quandialla Rd"
click at [442, 156] on input "text" at bounding box center [500, 154] width 236 height 22
click at [691, 158] on input "text" at bounding box center [750, 154] width 236 height 22
type input "Quandialla"
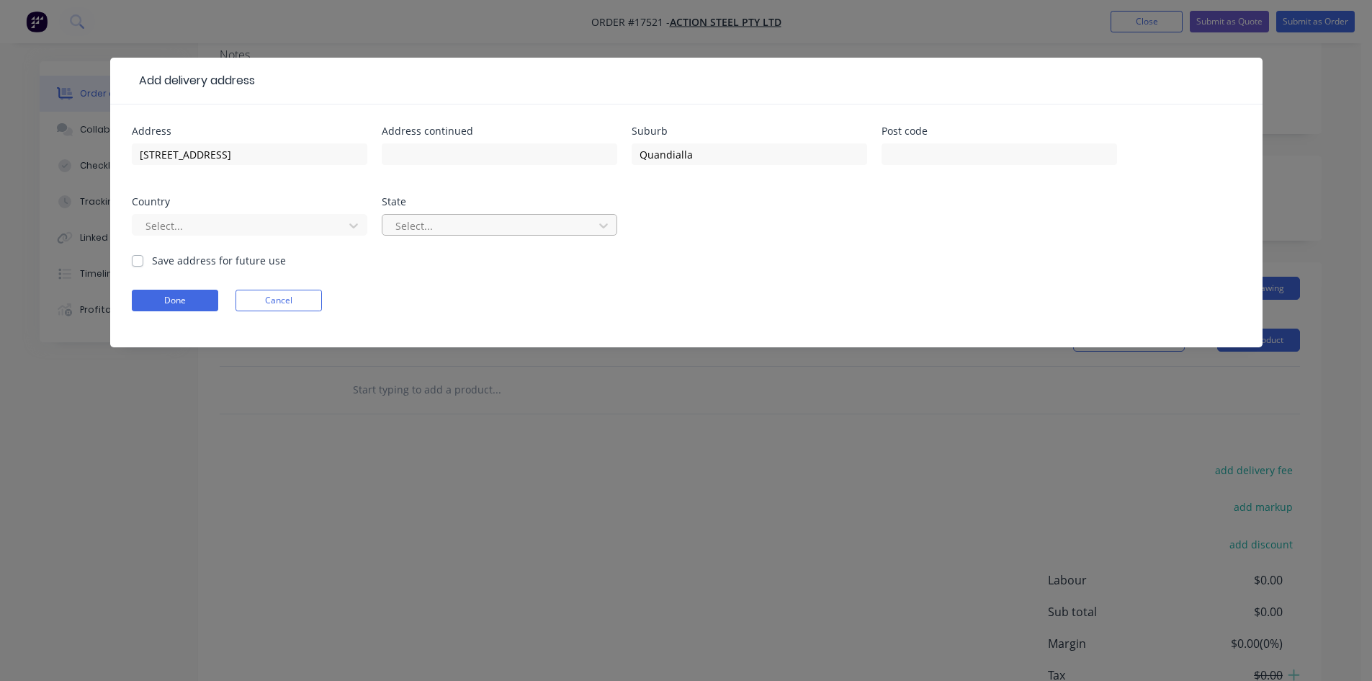
click at [449, 225] on div at bounding box center [490, 226] width 192 height 18
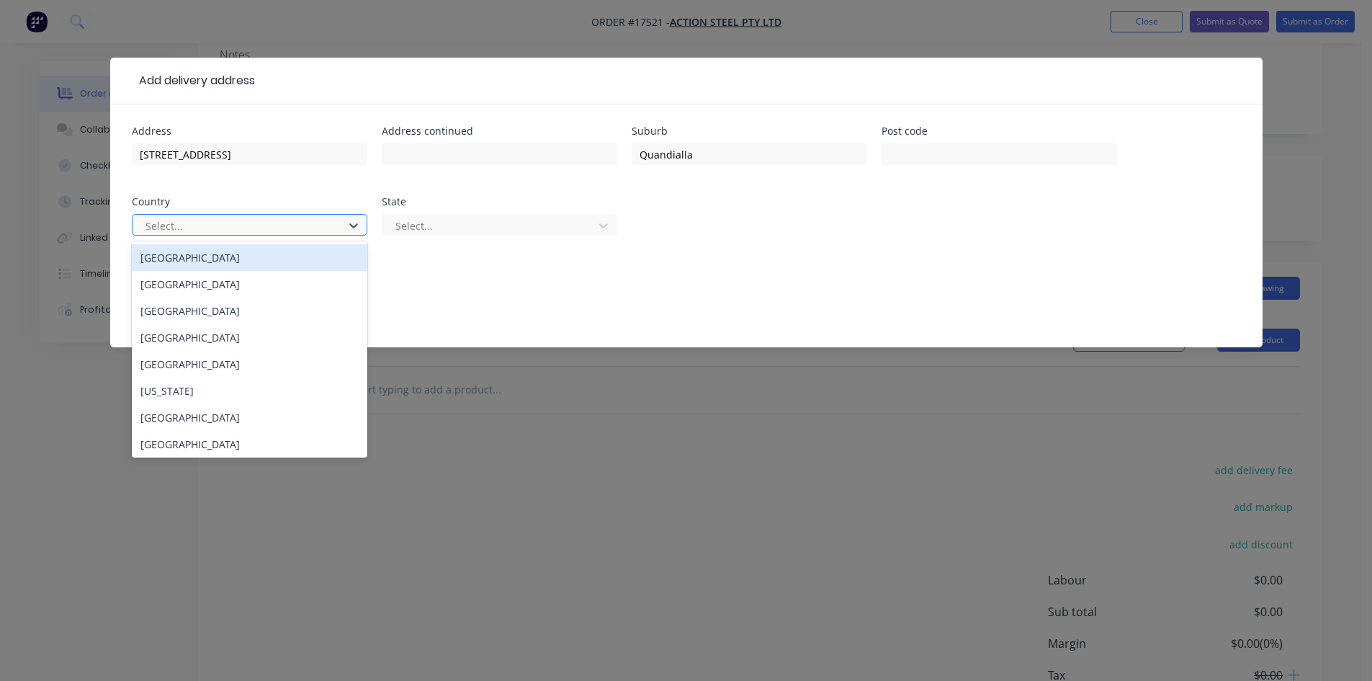
click at [315, 228] on div at bounding box center [240, 226] width 192 height 18
click at [279, 249] on div "Australia" at bounding box center [250, 257] width 236 height 27
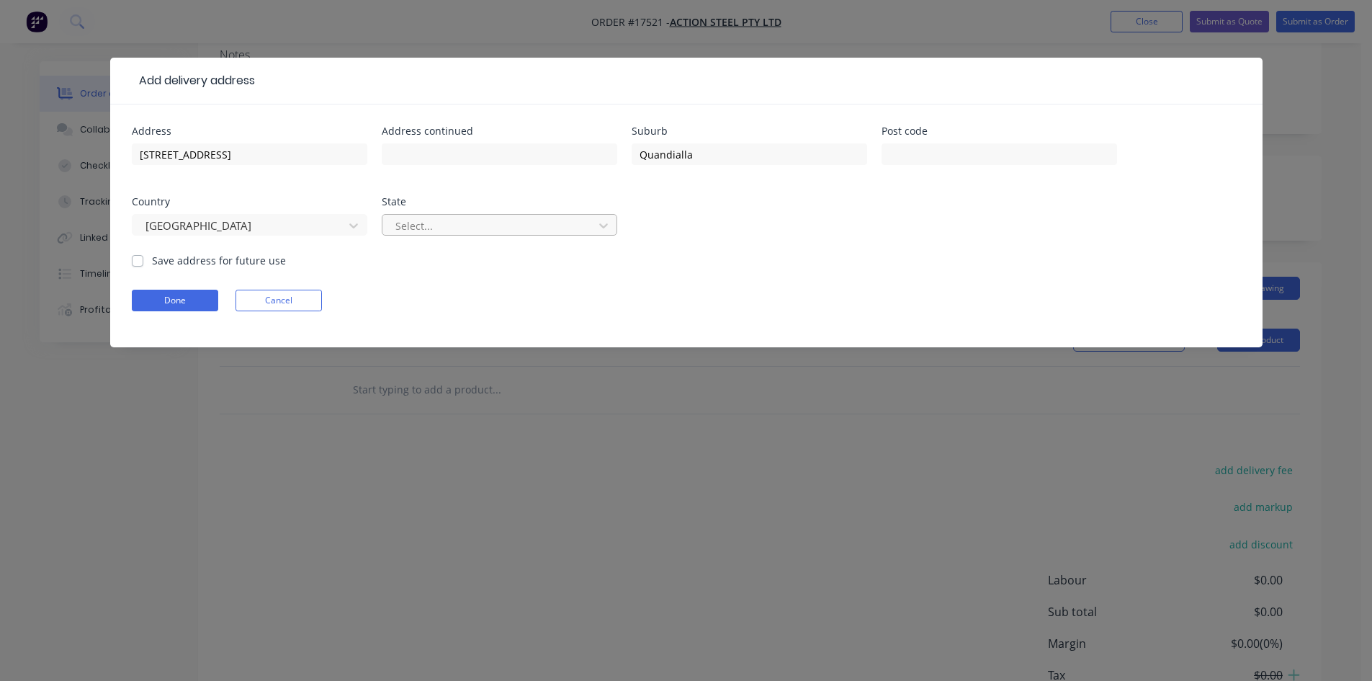
click at [437, 226] on div at bounding box center [490, 226] width 192 height 18
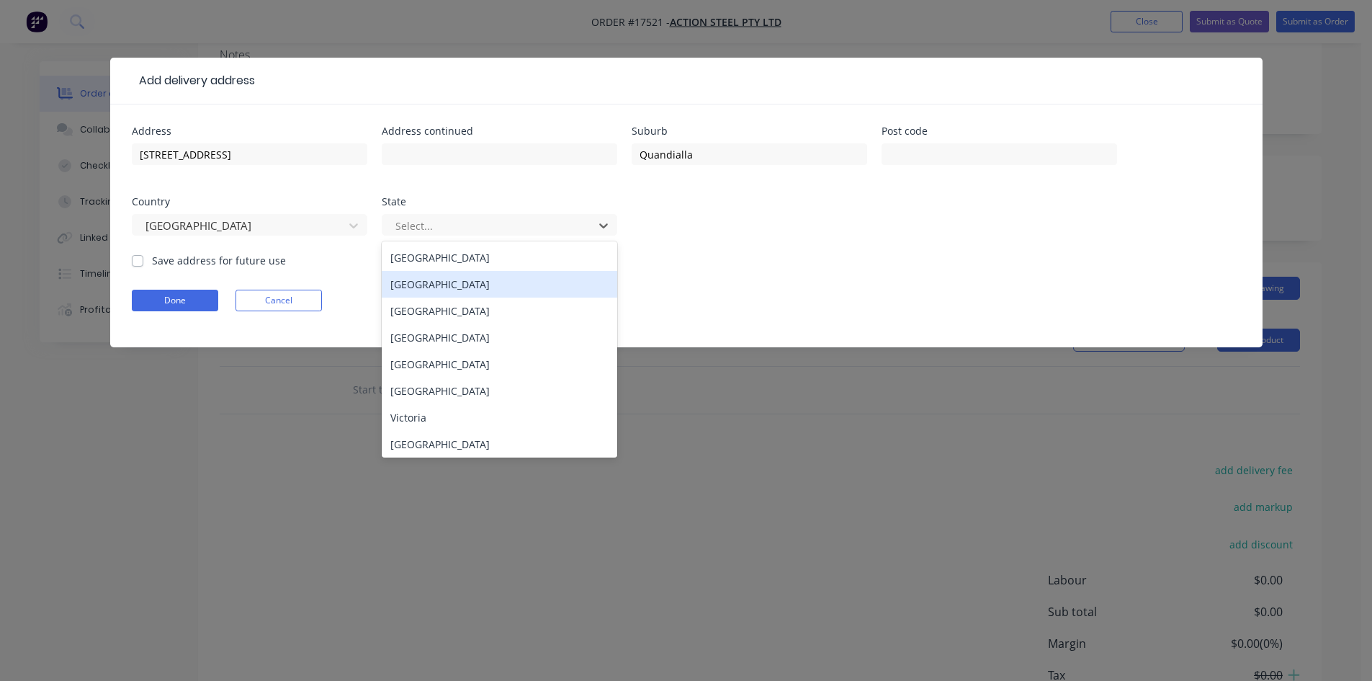
click at [447, 279] on div "New South Wales" at bounding box center [500, 284] width 236 height 27
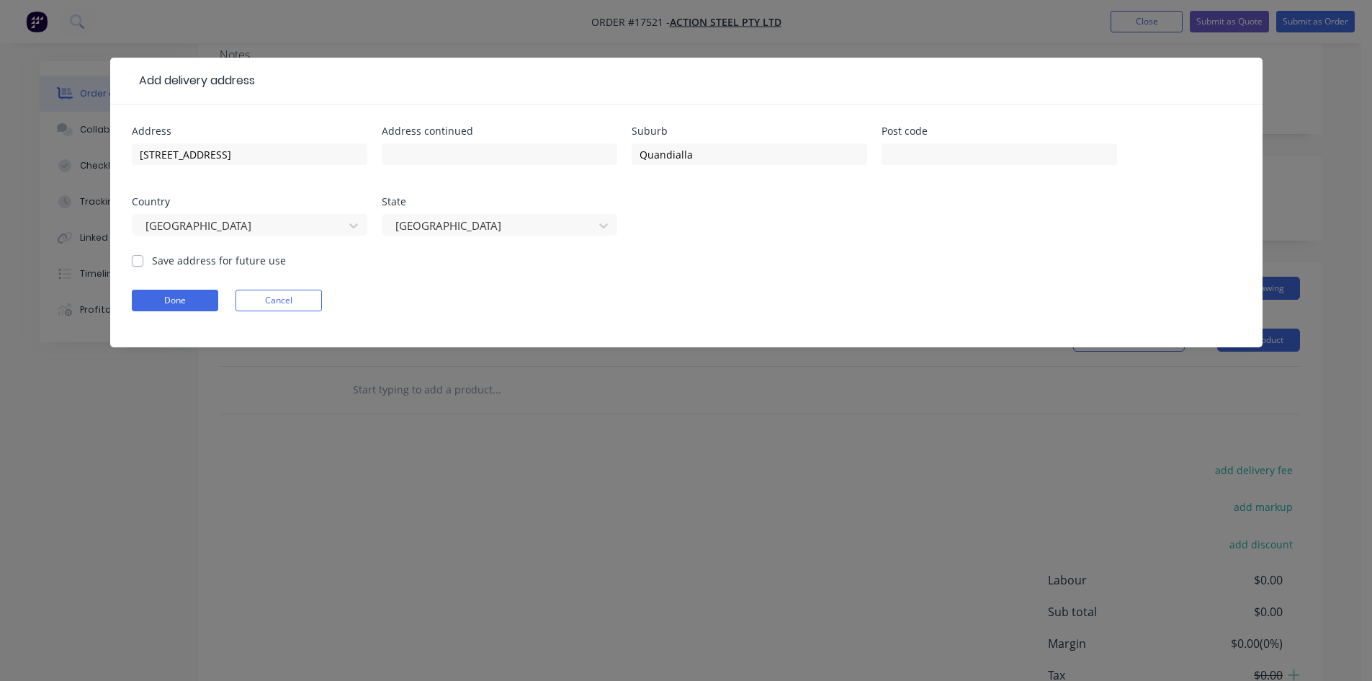
click at [152, 260] on label "Save address for future use" at bounding box center [219, 260] width 134 height 15
click at [143, 260] on input "Save address for future use" at bounding box center [138, 260] width 12 height 14
checkbox input "true"
click at [176, 301] on button "Done" at bounding box center [175, 301] width 86 height 22
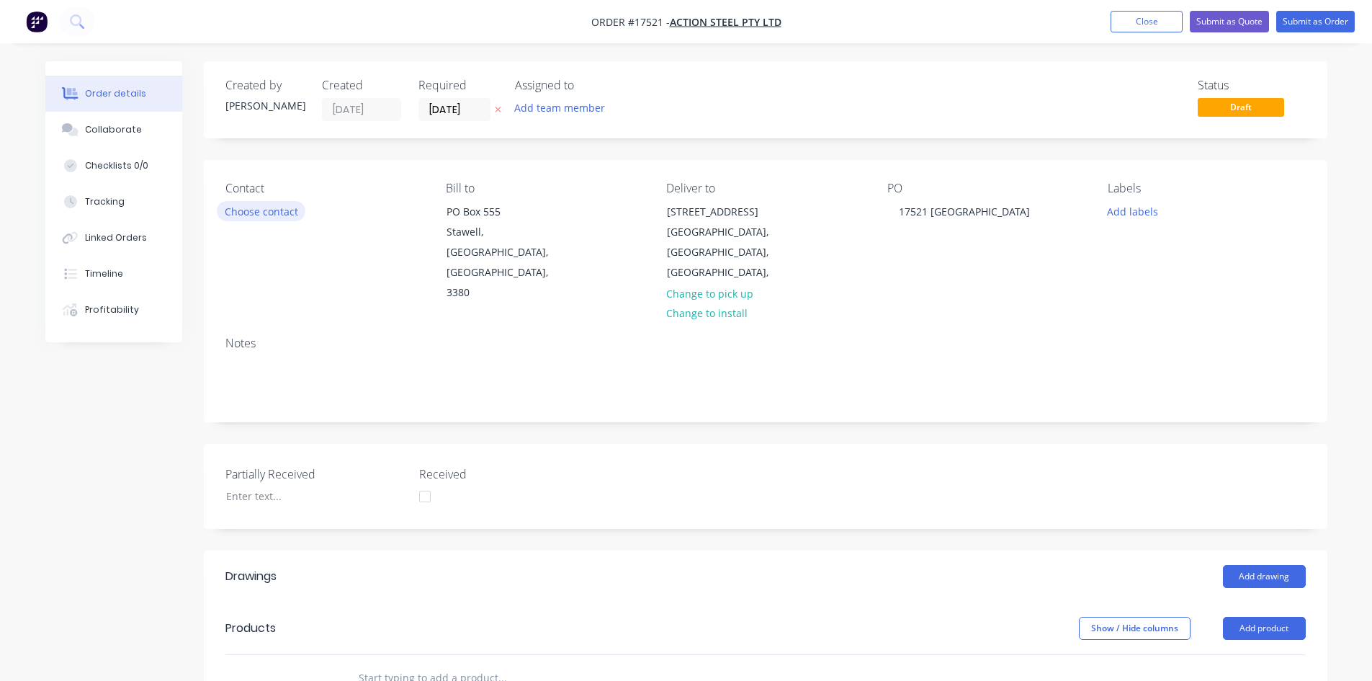
click at [277, 210] on button "Choose contact" at bounding box center [261, 210] width 89 height 19
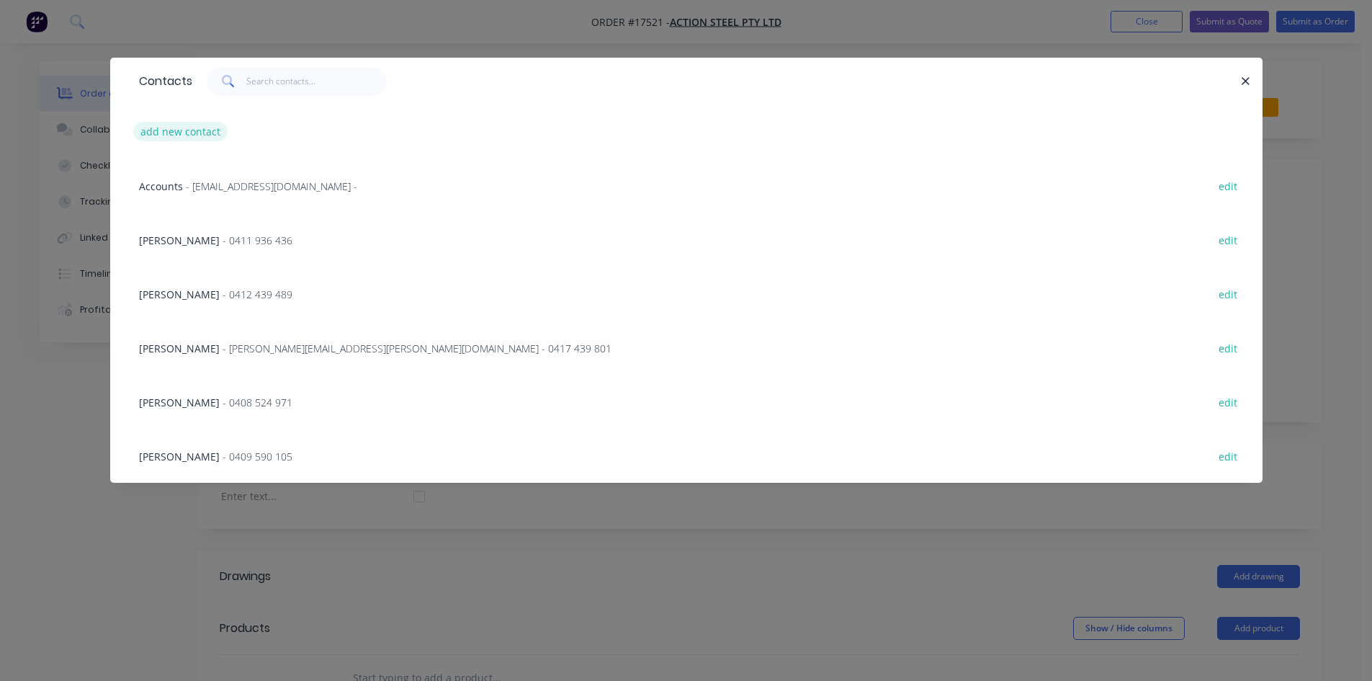
click at [143, 128] on button "add new contact" at bounding box center [180, 131] width 95 height 19
select select "AU"
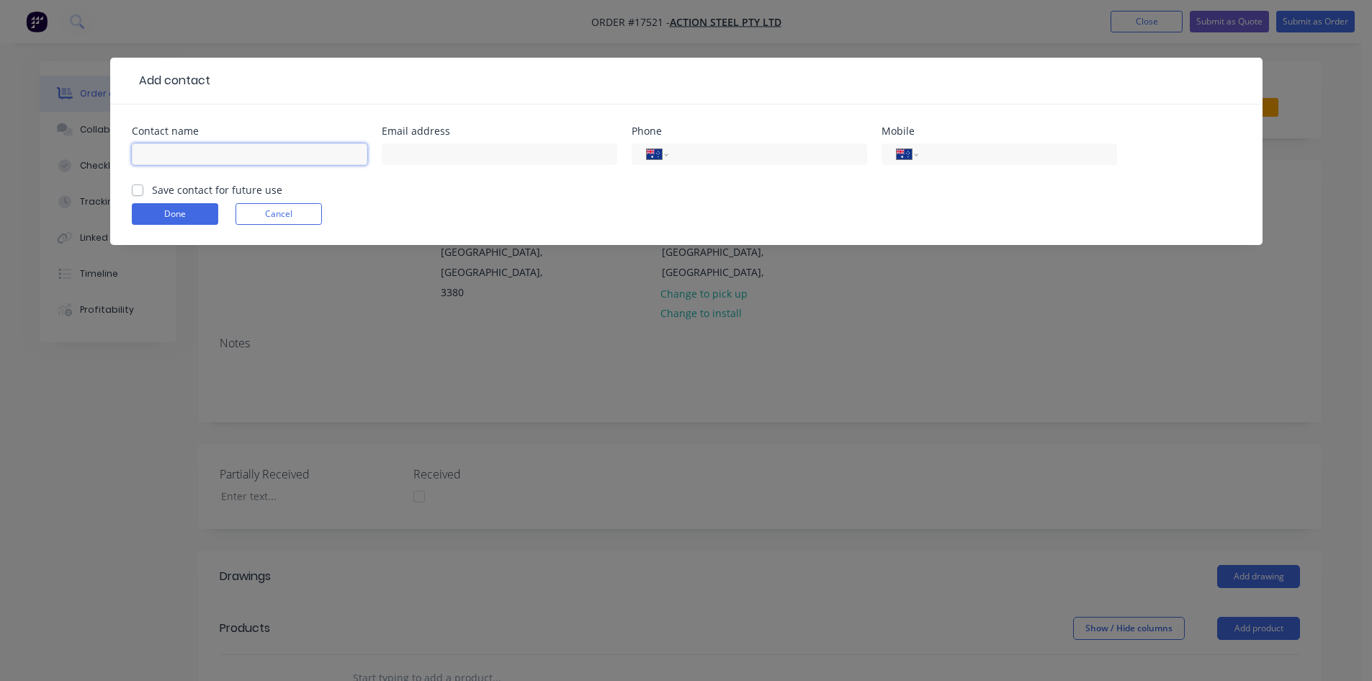
click at [217, 153] on input "text" at bounding box center [250, 154] width 236 height 22
type input "Roger Patten"
click at [987, 150] on input "tel" at bounding box center [1014, 154] width 173 height 17
type input "0436 320 681"
click at [152, 189] on label "Save contact for future use" at bounding box center [217, 189] width 130 height 15
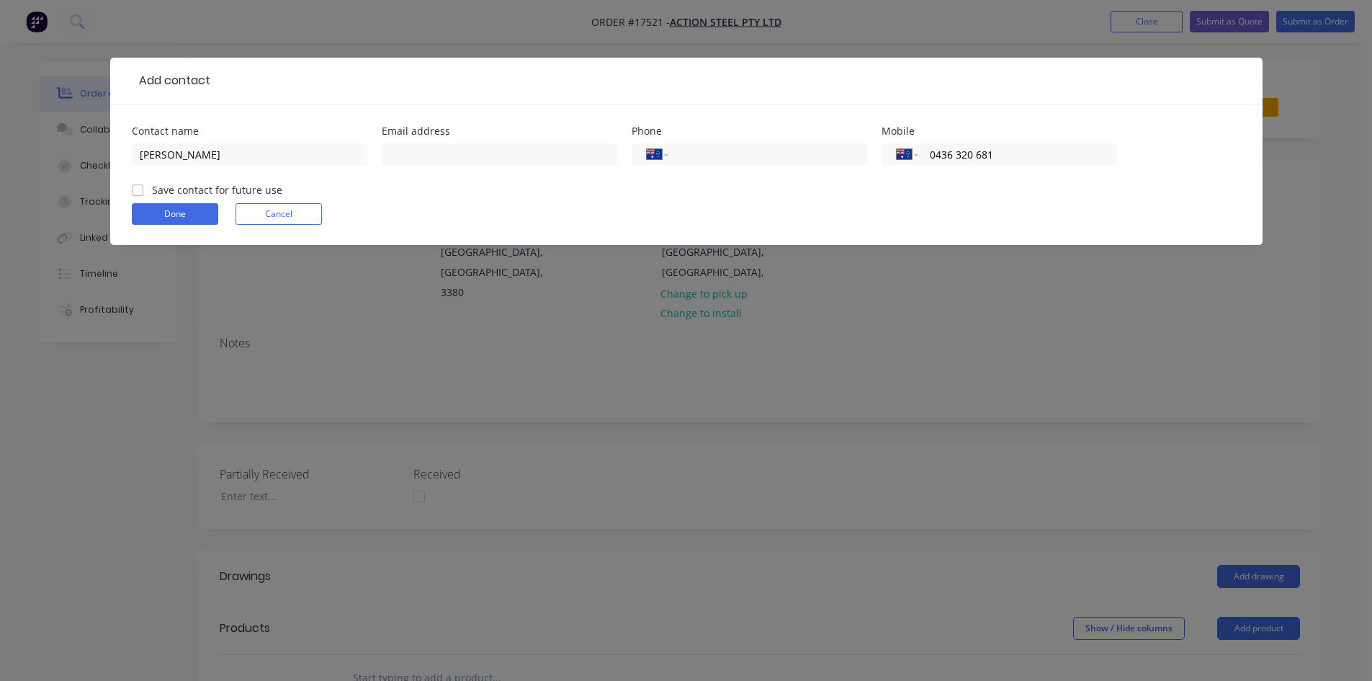
click at [133, 189] on input "Save contact for future use" at bounding box center [138, 189] width 12 height 14
checkbox input "true"
click at [152, 217] on button "Done" at bounding box center [175, 214] width 86 height 22
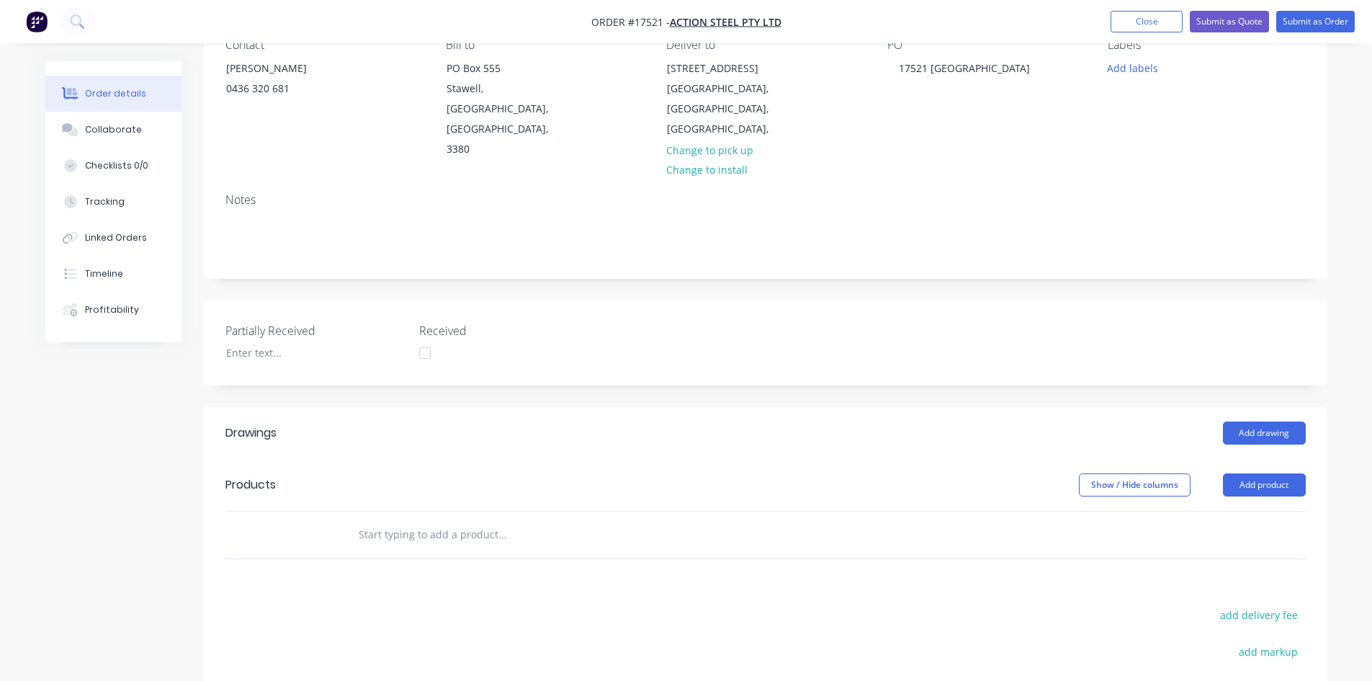
scroll to position [144, 0]
click at [1278, 421] on button "Add drawing" at bounding box center [1264, 432] width 83 height 23
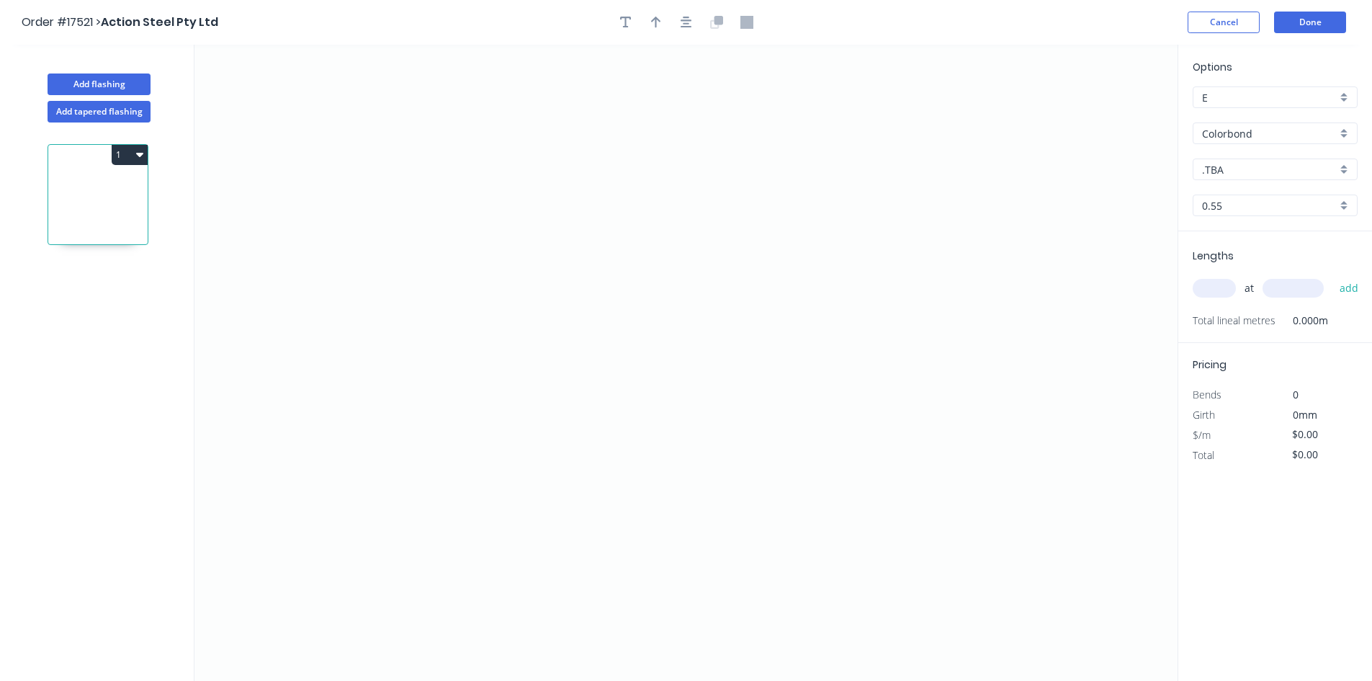
click at [1264, 133] on input "Colorbond" at bounding box center [1269, 133] width 135 height 15
click at [1257, 256] on div "Zincalume" at bounding box center [1274, 261] width 163 height 25
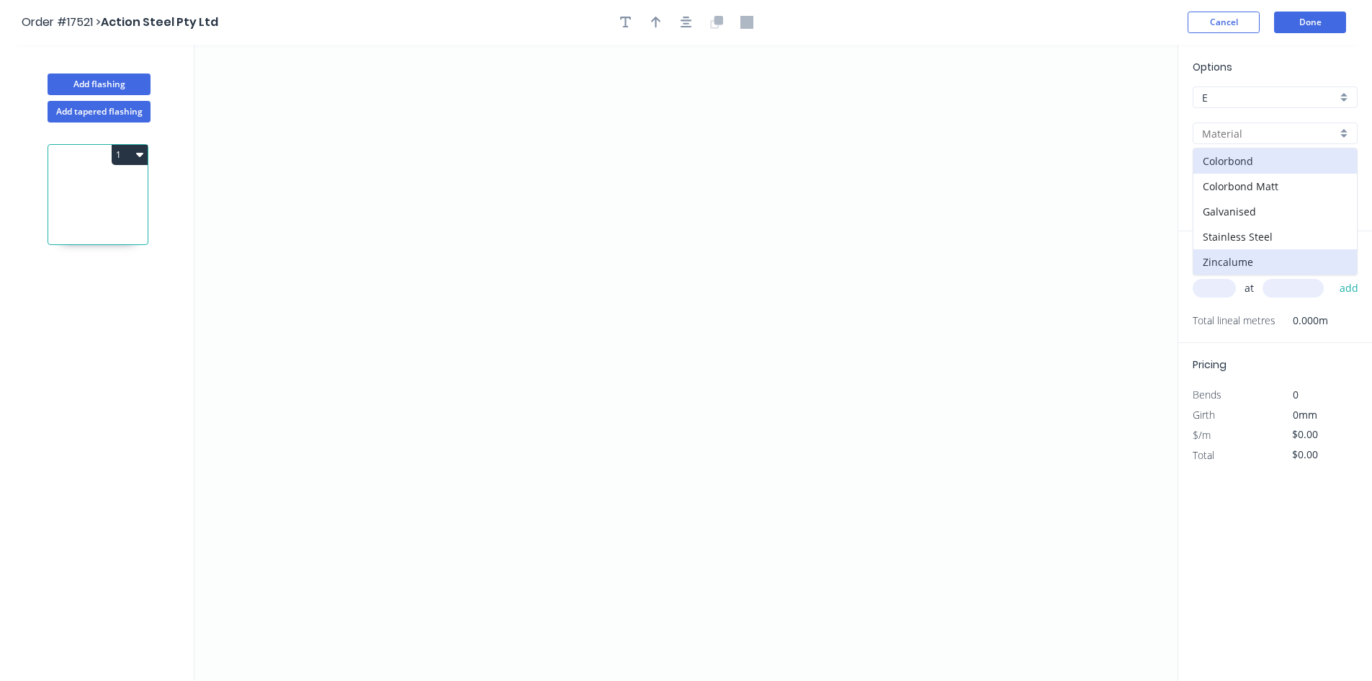
type input "Zincalume"
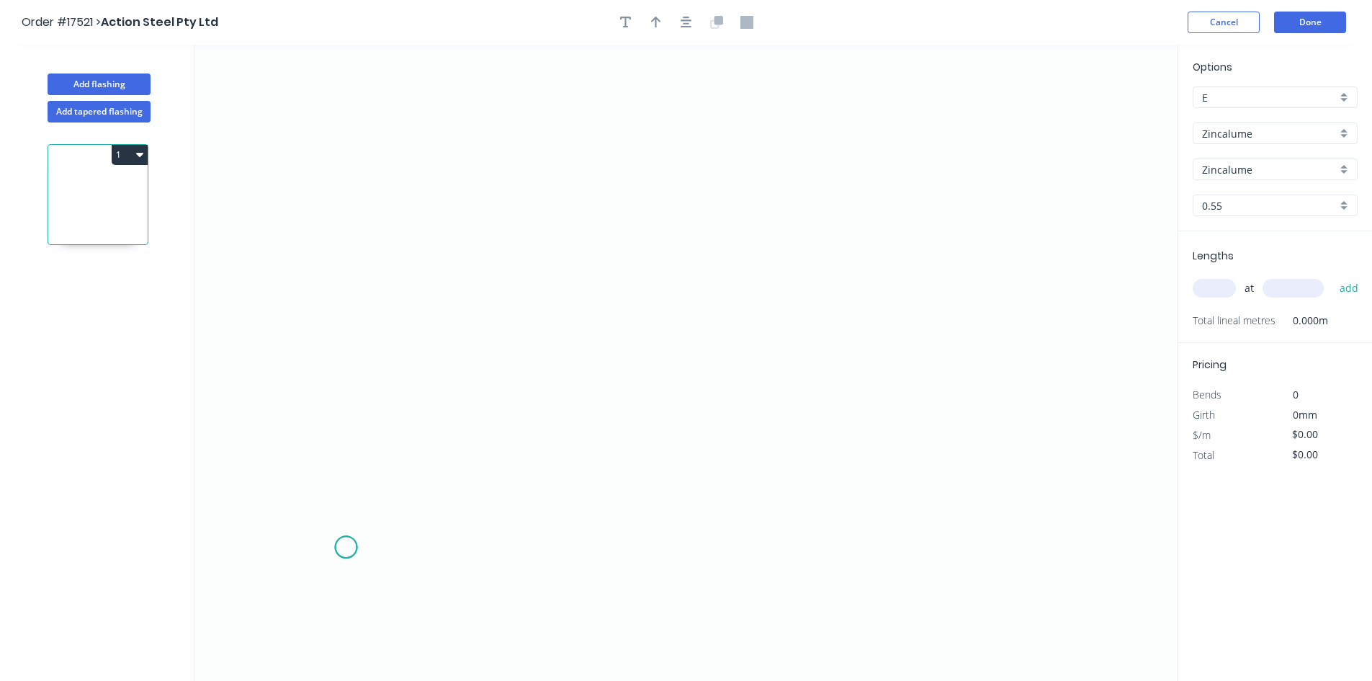
click at [346, 547] on icon "0" at bounding box center [685, 363] width 983 height 636
click at [1042, 559] on icon "0" at bounding box center [685, 363] width 983 height 636
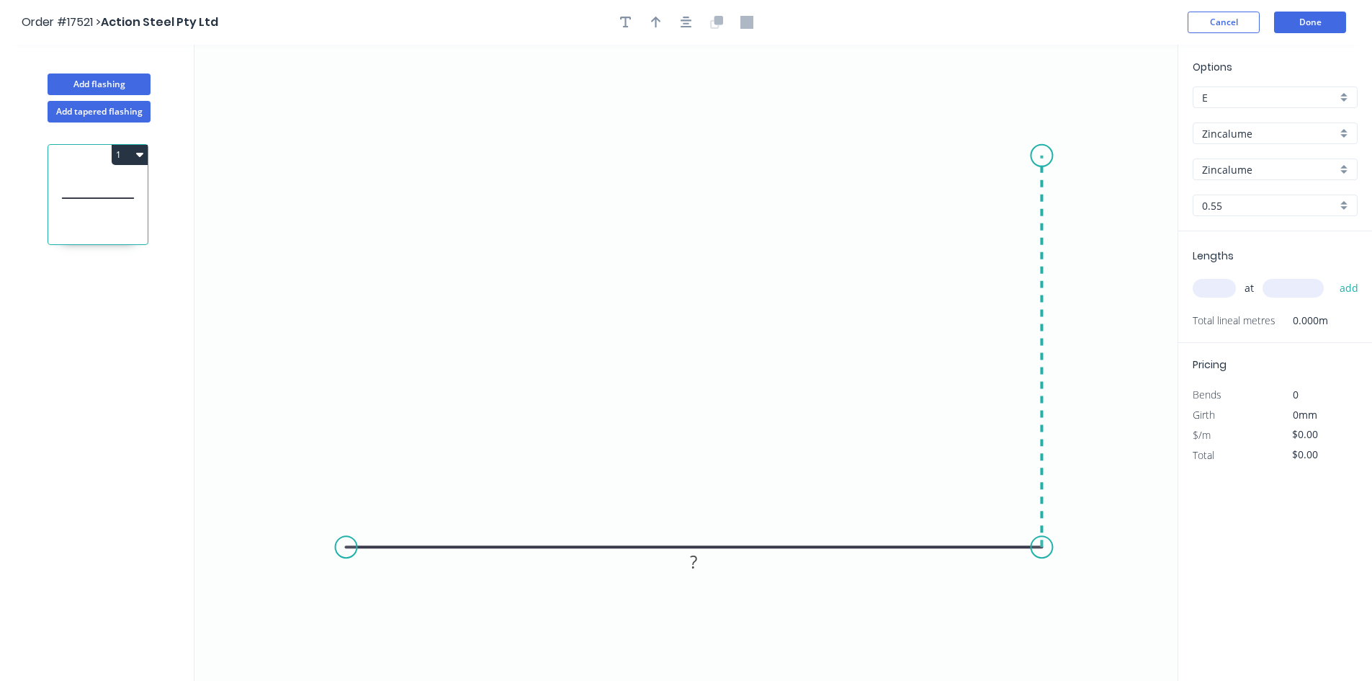
click at [1048, 156] on icon "0 ?" at bounding box center [685, 363] width 983 height 636
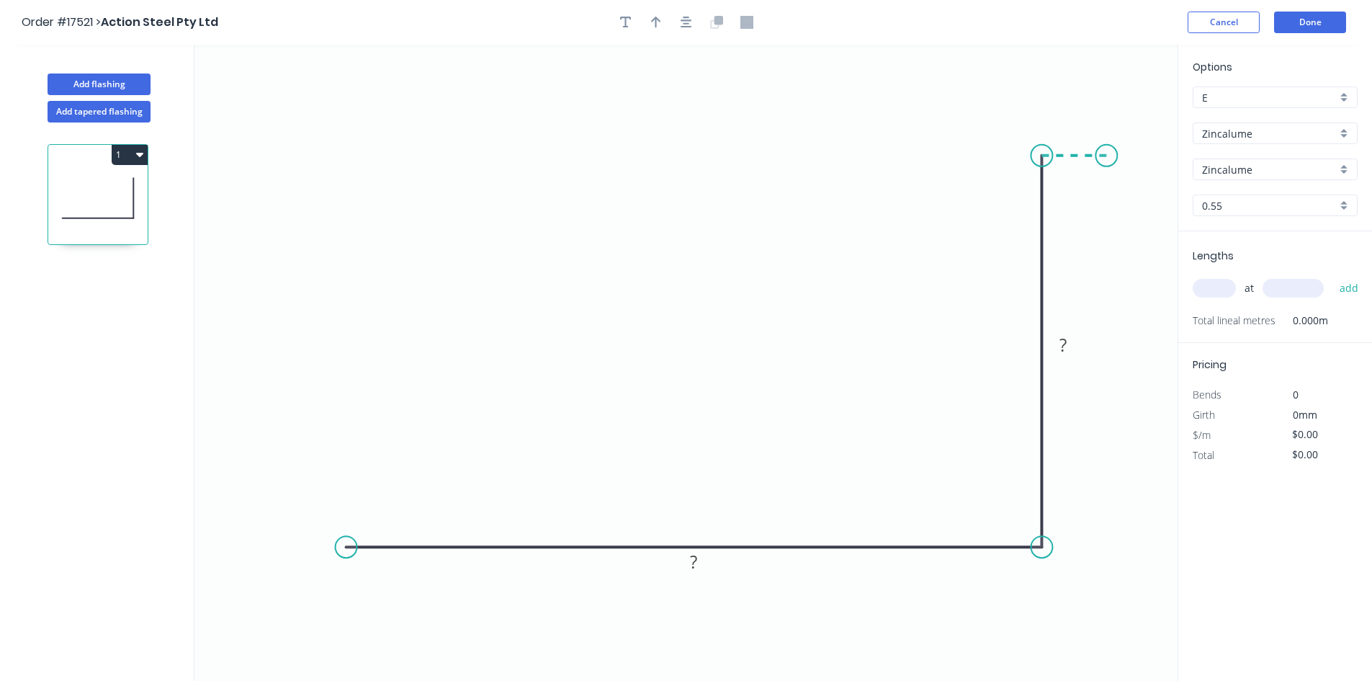
click at [1107, 156] on icon "0 ? ?" at bounding box center [685, 363] width 983 height 636
click at [350, 543] on circle at bounding box center [347, 547] width 22 height 22
click at [349, 548] on circle at bounding box center [347, 547] width 22 height 22
click at [362, 135] on icon "0 ? ? ?" at bounding box center [685, 363] width 983 height 636
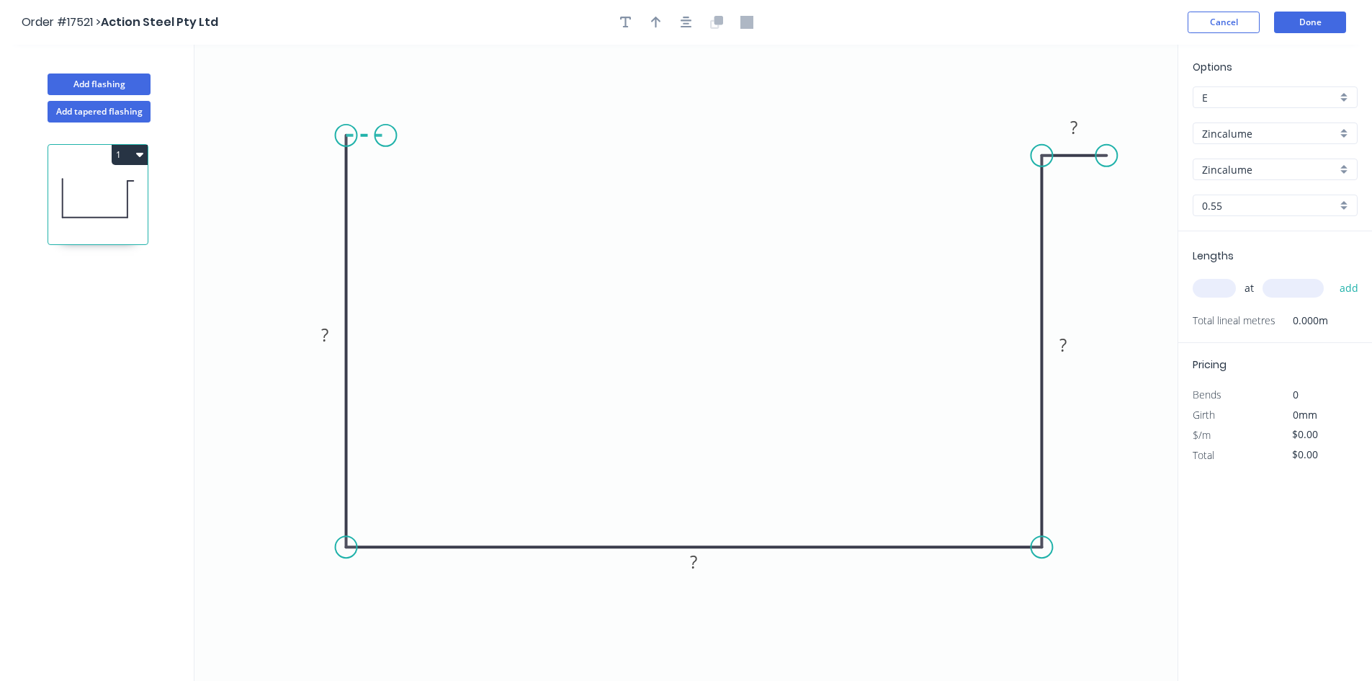
click at [385, 135] on icon "0 ? ? ? ?" at bounding box center [685, 363] width 983 height 636
click at [691, 16] on icon "button" at bounding box center [687, 22] width 12 height 13
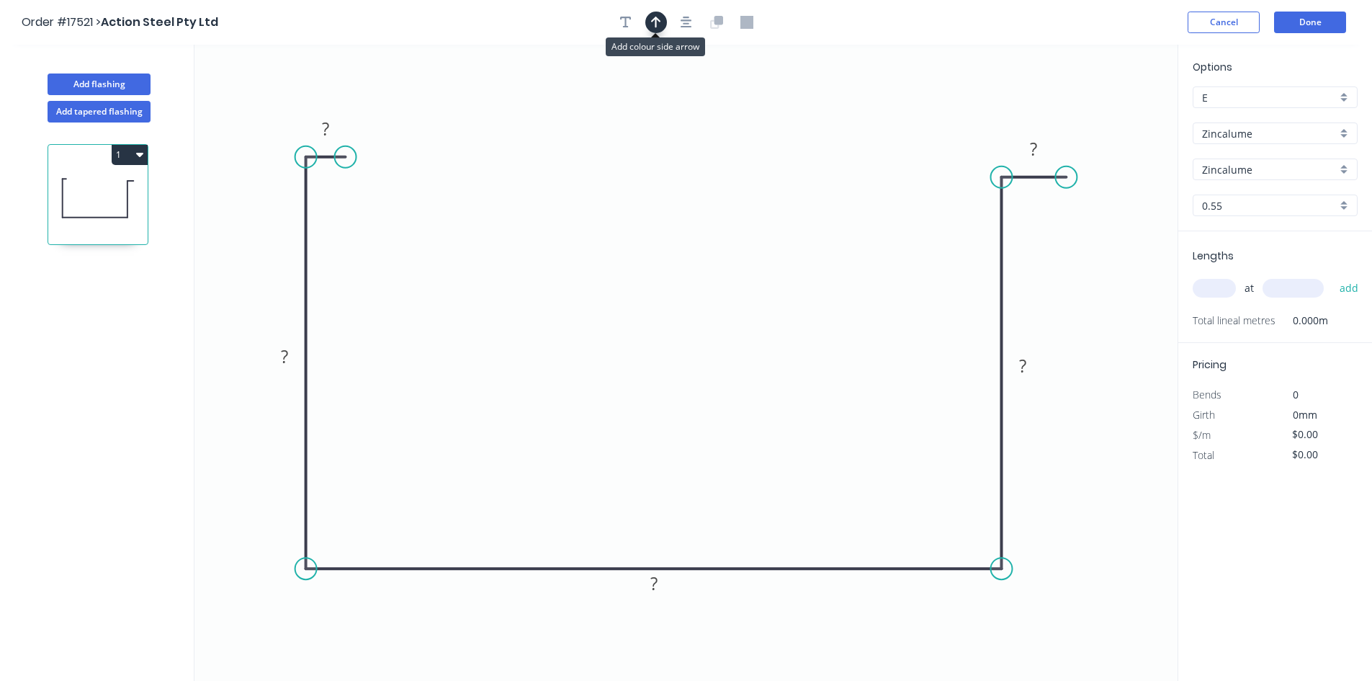
click at [658, 23] on icon "button" at bounding box center [656, 22] width 10 height 13
click at [1109, 116] on icon "0 ? ? ? ? ?" at bounding box center [685, 363] width 983 height 636
click at [1108, 115] on icon at bounding box center [1104, 100] width 13 height 46
click at [1108, 115] on icon at bounding box center [1117, 105] width 42 height 42
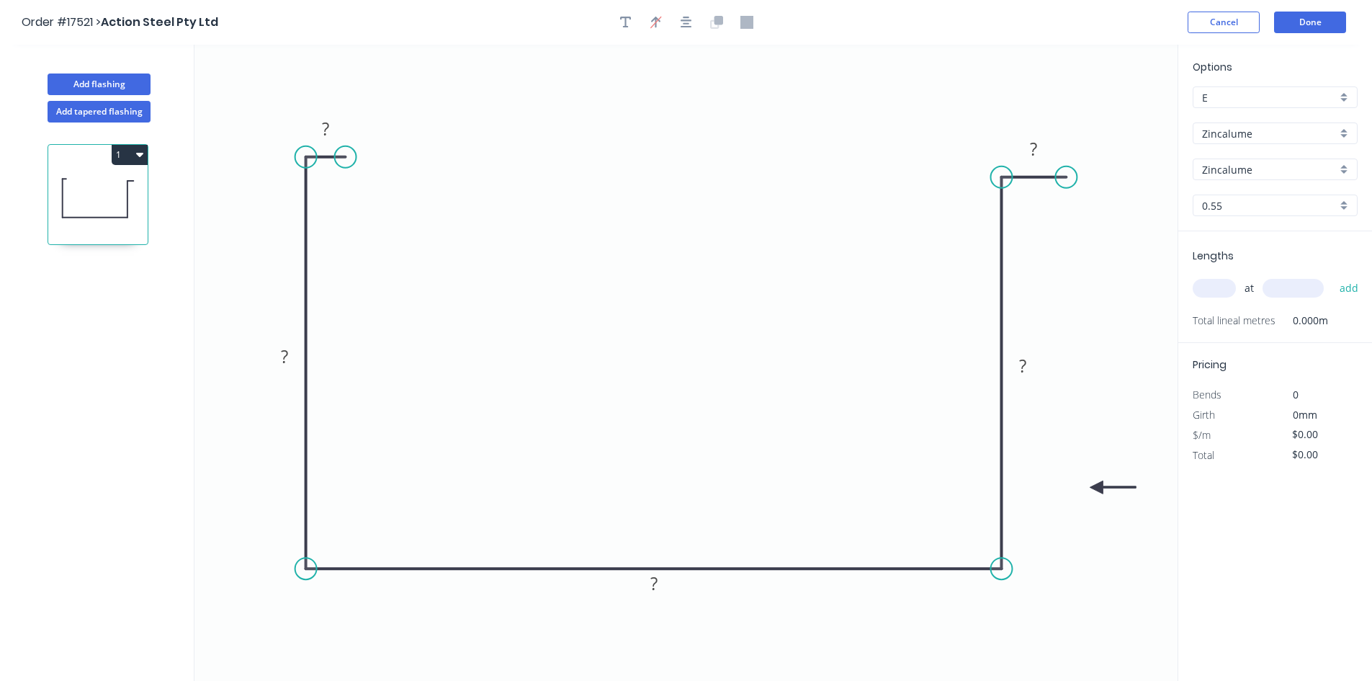
drag, startPoint x: 1108, startPoint y: 115, endPoint x: 1097, endPoint y: 488, distance: 372.5
click at [1097, 488] on icon at bounding box center [1113, 486] width 46 height 13
click at [1102, 227] on div "Crush & Fold" at bounding box center [1140, 228] width 145 height 30
click at [1094, 218] on div "Flip bend" at bounding box center [1131, 219] width 145 height 30
drag, startPoint x: 1113, startPoint y: 202, endPoint x: 1110, endPoint y: 236, distance: 34.0
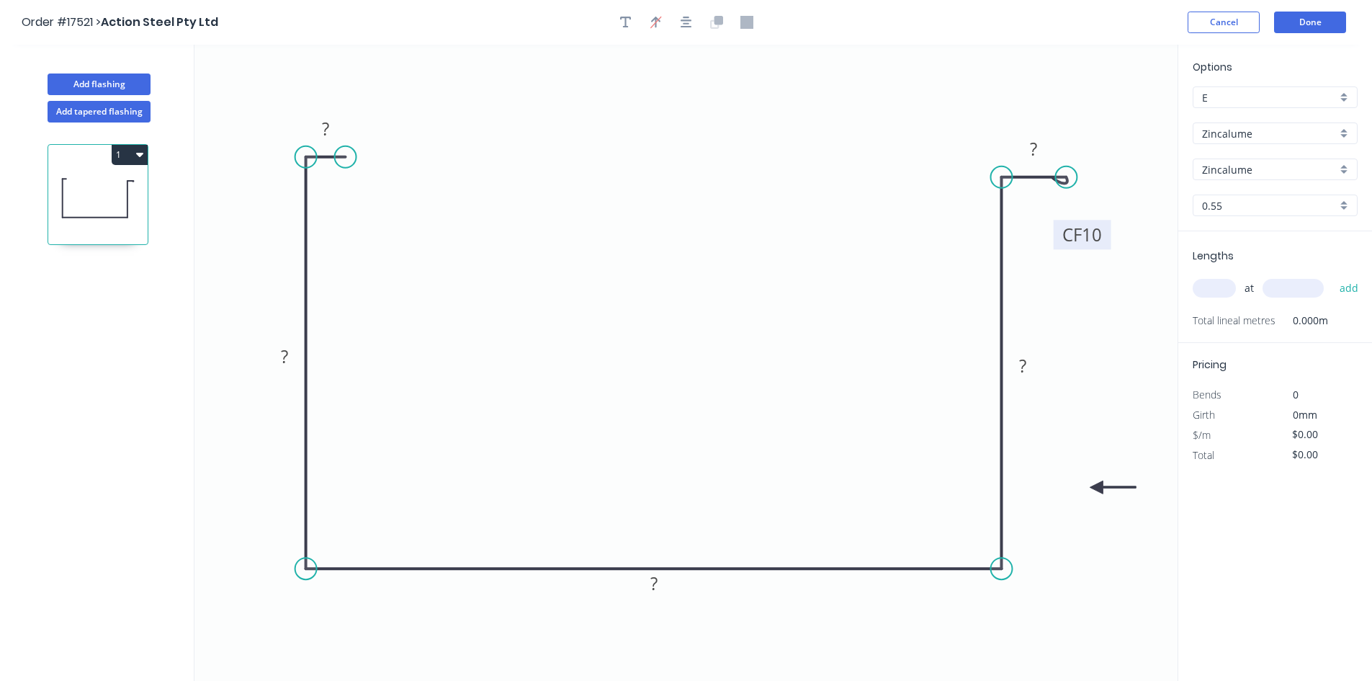
click at [1110, 236] on rect at bounding box center [1083, 235] width 58 height 30
click at [1044, 151] on rect at bounding box center [1033, 150] width 29 height 20
click at [1025, 367] on tspan "?" at bounding box center [1022, 366] width 7 height 24
click at [653, 583] on tspan "?" at bounding box center [653, 583] width 7 height 24
click at [284, 346] on tspan "?" at bounding box center [284, 356] width 7 height 24
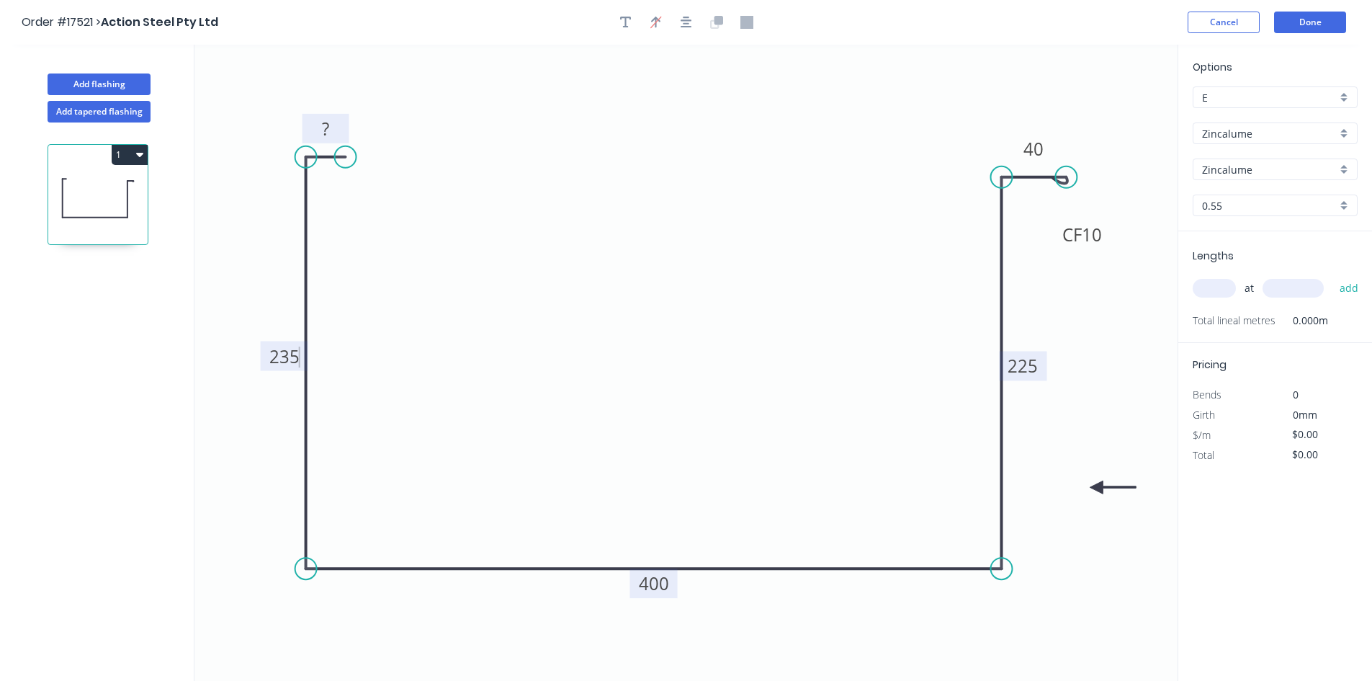
click at [328, 129] on tspan "?" at bounding box center [325, 129] width 7 height 24
click at [550, 241] on icon "0 10 235 400 225 CF 10 40" at bounding box center [685, 363] width 983 height 636
type input "$34.98"
click at [689, 27] on icon "button" at bounding box center [687, 23] width 12 height 12
click at [1205, 284] on input "text" at bounding box center [1214, 288] width 43 height 19
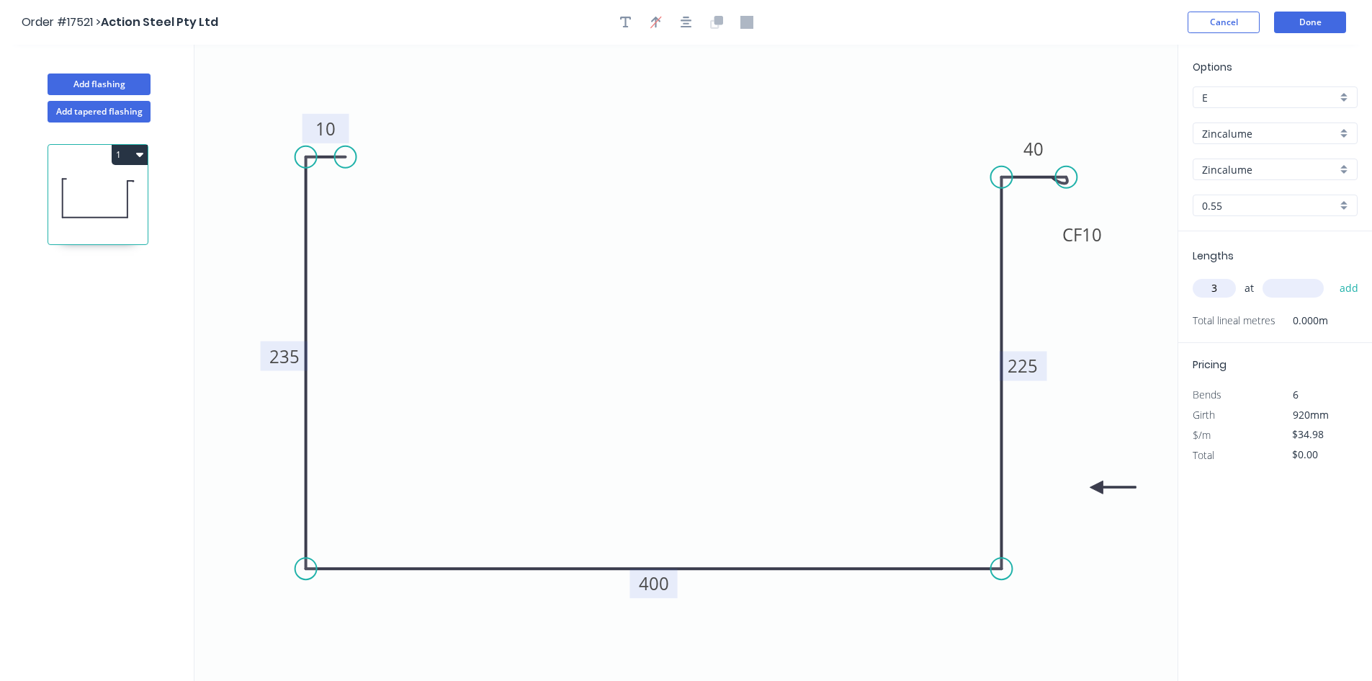
type input "3"
click at [1286, 292] on input "text" at bounding box center [1293, 288] width 61 height 19
type input "7200"
click at [1348, 290] on button "add" at bounding box center [1349, 288] width 34 height 24
type input "$755.57"
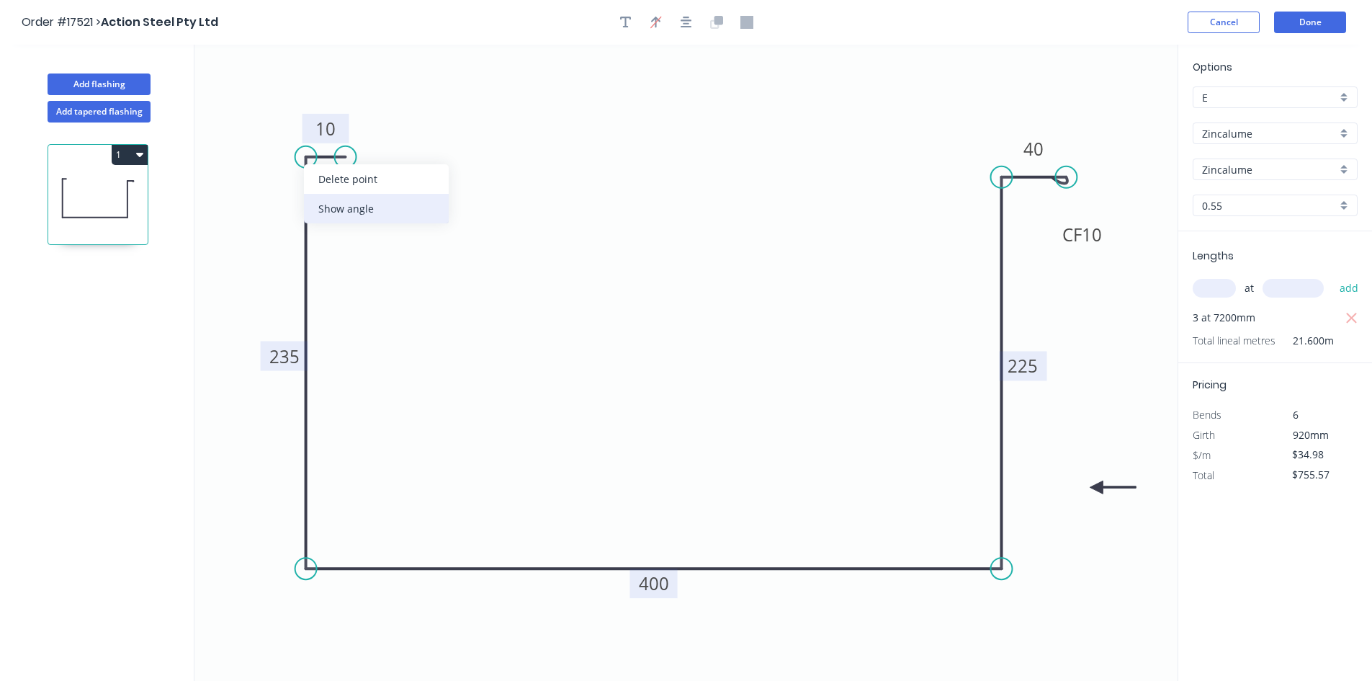
click at [337, 205] on div "Show angle" at bounding box center [376, 209] width 145 height 30
click at [331, 179] on tspan "º" at bounding box center [334, 181] width 6 height 24
click at [431, 227] on icon "0 10 235 400 225 CF 10 40 91 º" at bounding box center [685, 363] width 983 height 636
drag, startPoint x: 351, startPoint y: 189, endPoint x: 284, endPoint y: 116, distance: 99.9
click at [284, 116] on rect at bounding box center [263, 108] width 47 height 30
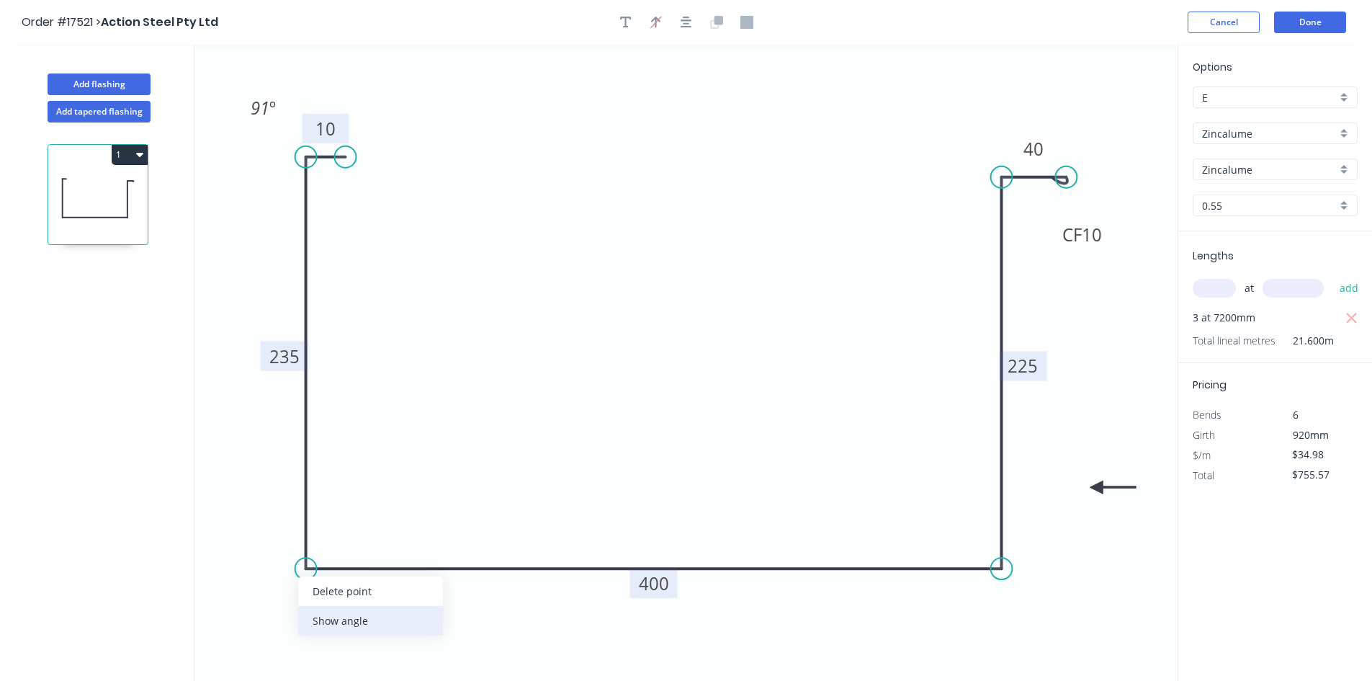
click at [349, 615] on div "Show angle" at bounding box center [370, 621] width 145 height 30
click at [332, 539] on tspan "º" at bounding box center [334, 542] width 6 height 24
click at [346, 436] on icon "0 10 235 400 225 CF 10 40 91 º 91 º" at bounding box center [685, 363] width 983 height 636
drag, startPoint x: 348, startPoint y: 529, endPoint x: 284, endPoint y: 607, distance: 100.8
click at [284, 608] on rect at bounding box center [267, 621] width 47 height 30
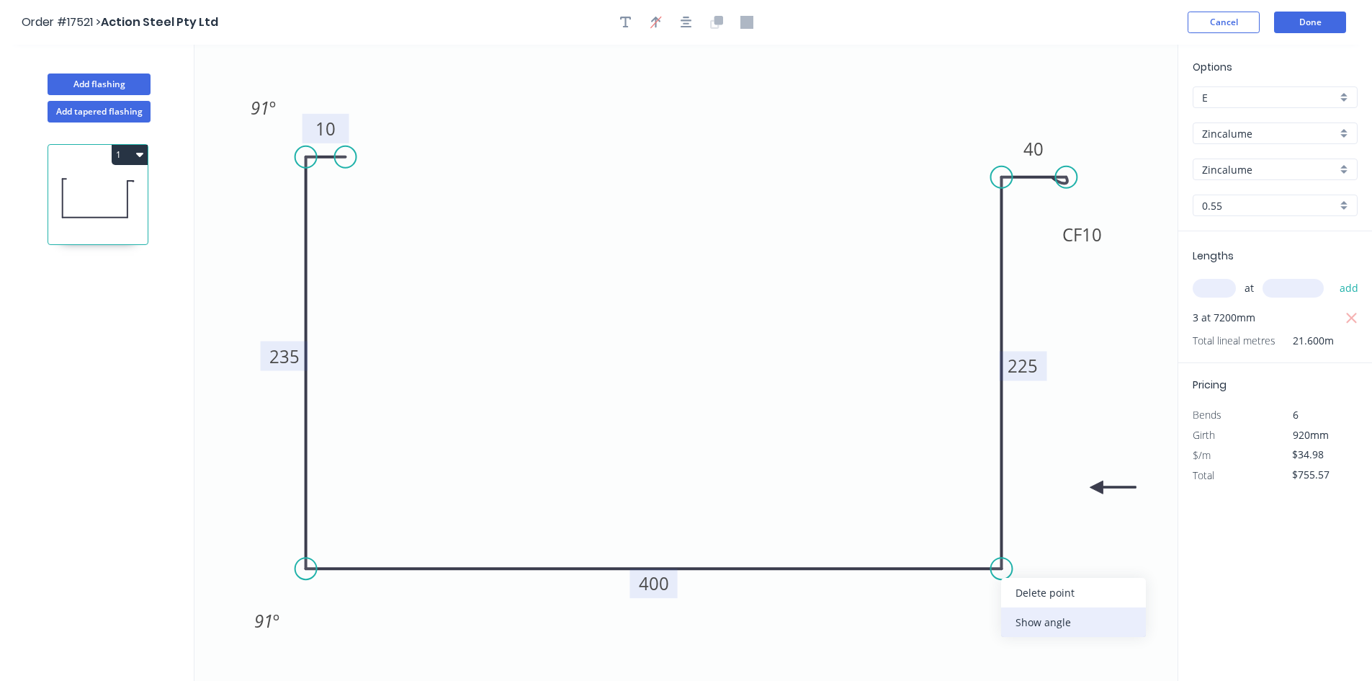
click at [1027, 623] on div "Show angle" at bounding box center [1073, 622] width 145 height 30
click at [981, 547] on tspan "º" at bounding box center [980, 542] width 6 height 24
drag, startPoint x: 959, startPoint y: 550, endPoint x: 1049, endPoint y: 615, distance: 111.5
click at [1049, 615] on rect at bounding box center [1070, 622] width 47 height 30
click at [265, 109] on tspan "91" at bounding box center [260, 108] width 19 height 24
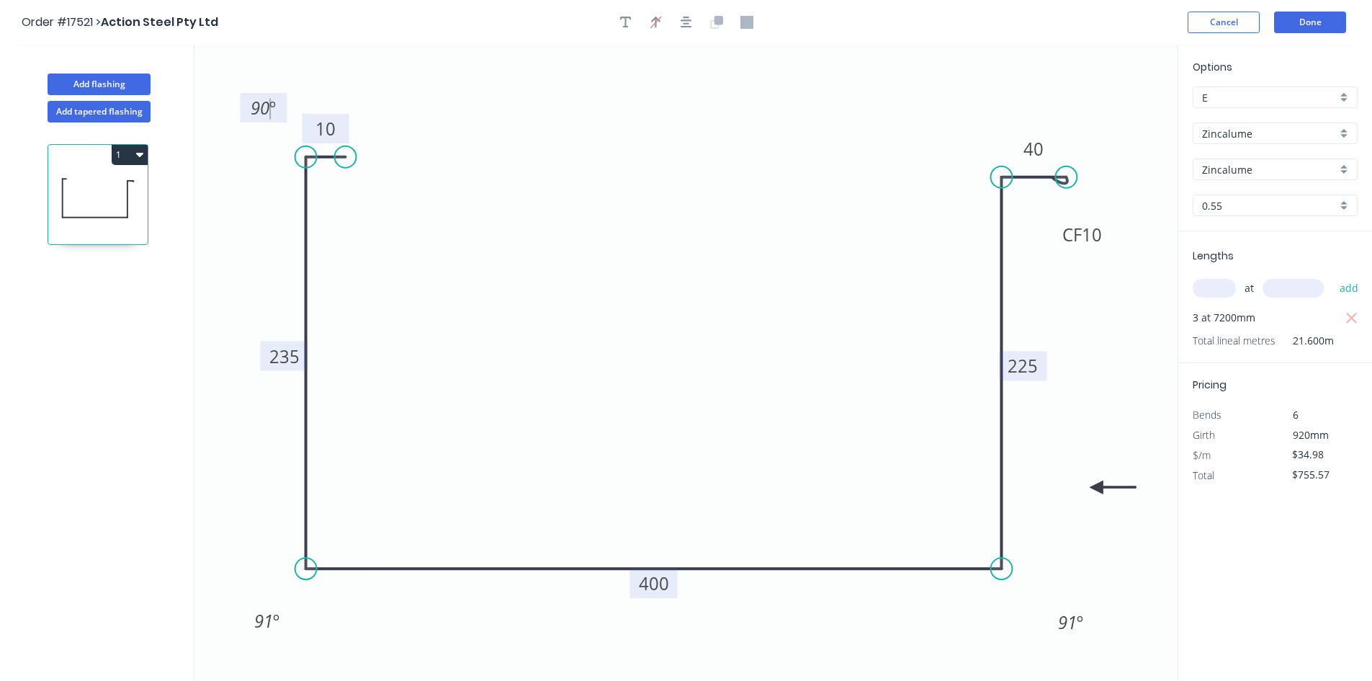
click at [386, 99] on icon "0 10 235 400 225 CF 10 40 91 º 91 º 90 º" at bounding box center [685, 363] width 983 height 636
click at [1042, 219] on div "Show angle" at bounding box center [1070, 222] width 145 height 30
click at [1030, 205] on tspan "º" at bounding box center [1030, 201] width 6 height 24
drag, startPoint x: 1034, startPoint y: 256, endPoint x: 1039, endPoint y: 244, distance: 12.9
click at [1034, 256] on icon "0 10 235 400 225 CF 10 40 91 º 91 º 90 º 90 º" at bounding box center [685, 363] width 983 height 636
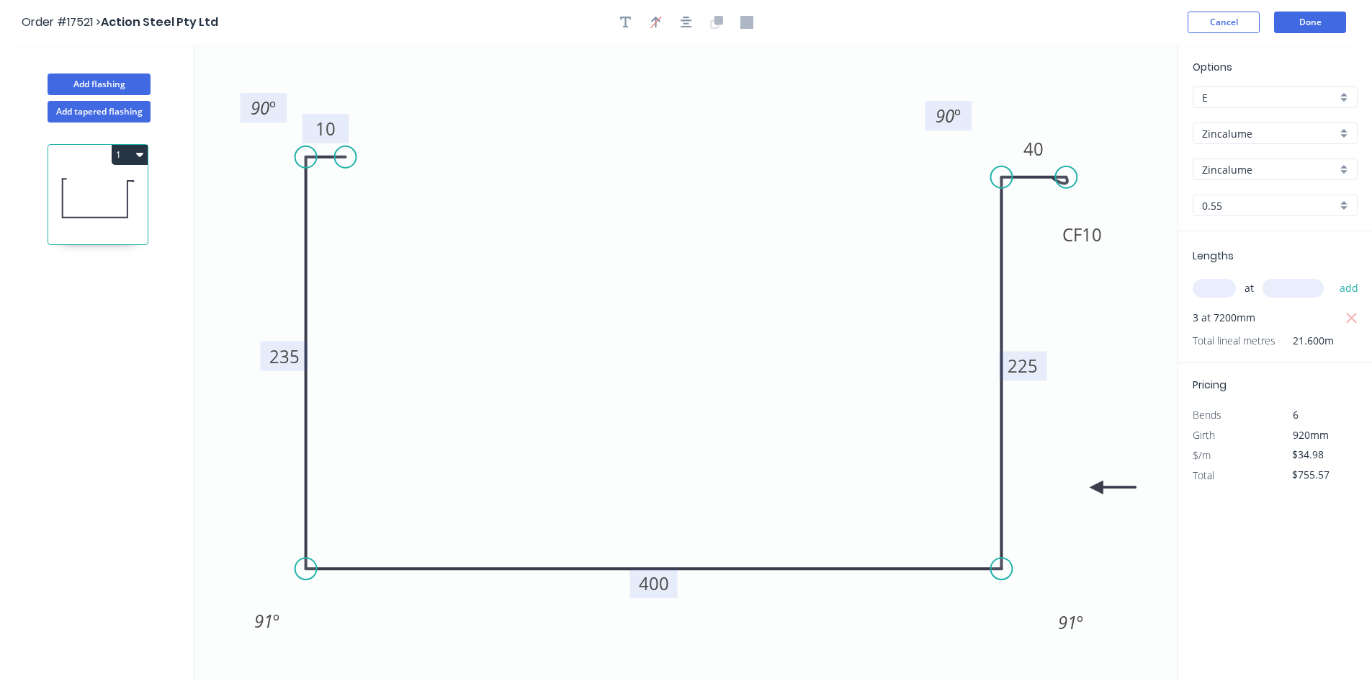
drag, startPoint x: 1050, startPoint y: 212, endPoint x: 972, endPoint y: 126, distance: 116.2
click at [972, 126] on rect at bounding box center [948, 116] width 47 height 30
click at [686, 26] on icon "button" at bounding box center [687, 22] width 12 height 13
click at [1312, 21] on button "Done" at bounding box center [1310, 23] width 72 height 22
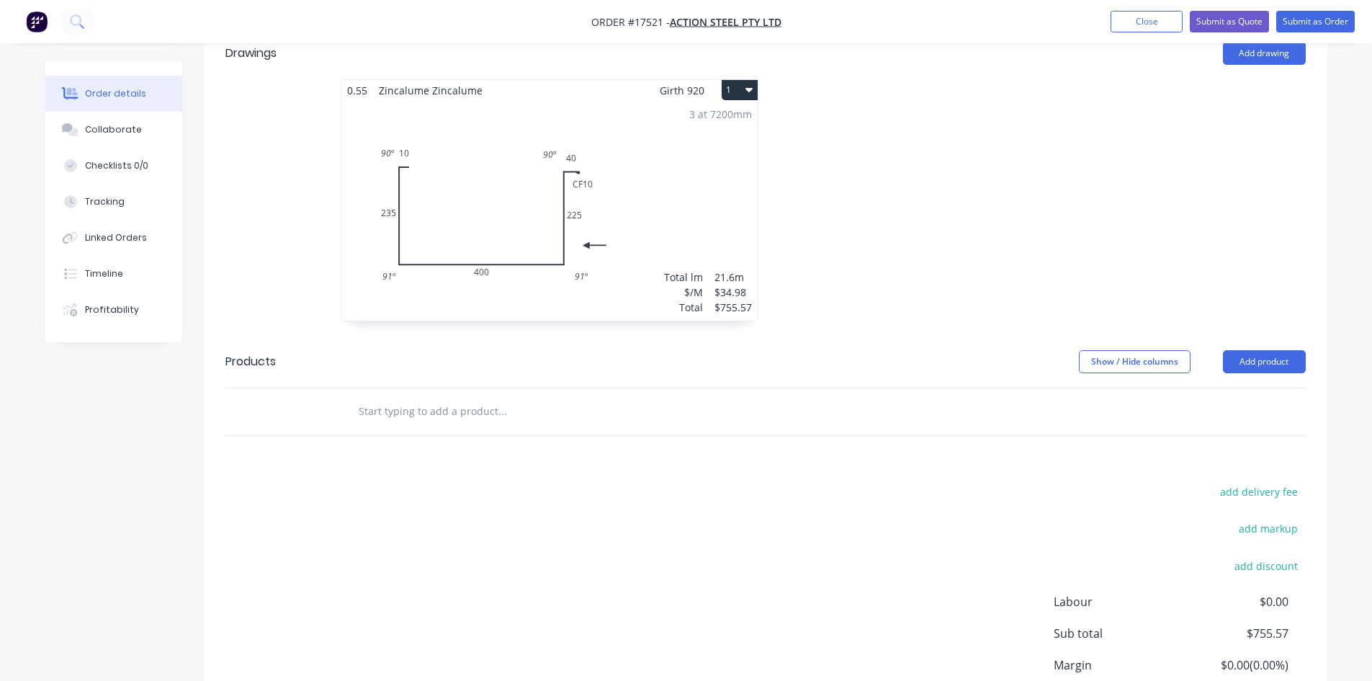
scroll to position [625, 0]
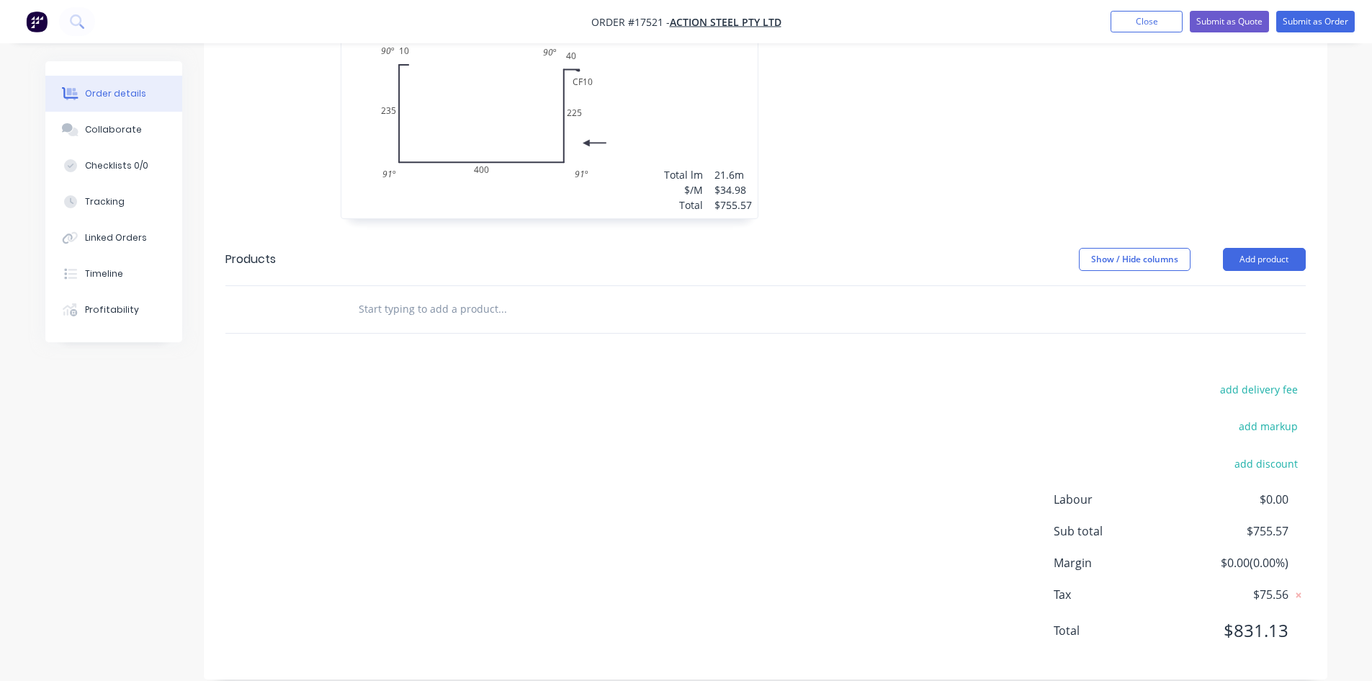
click at [355, 295] on div at bounding box center [562, 309] width 432 height 29
click at [375, 295] on input "text" at bounding box center [502, 309] width 288 height 29
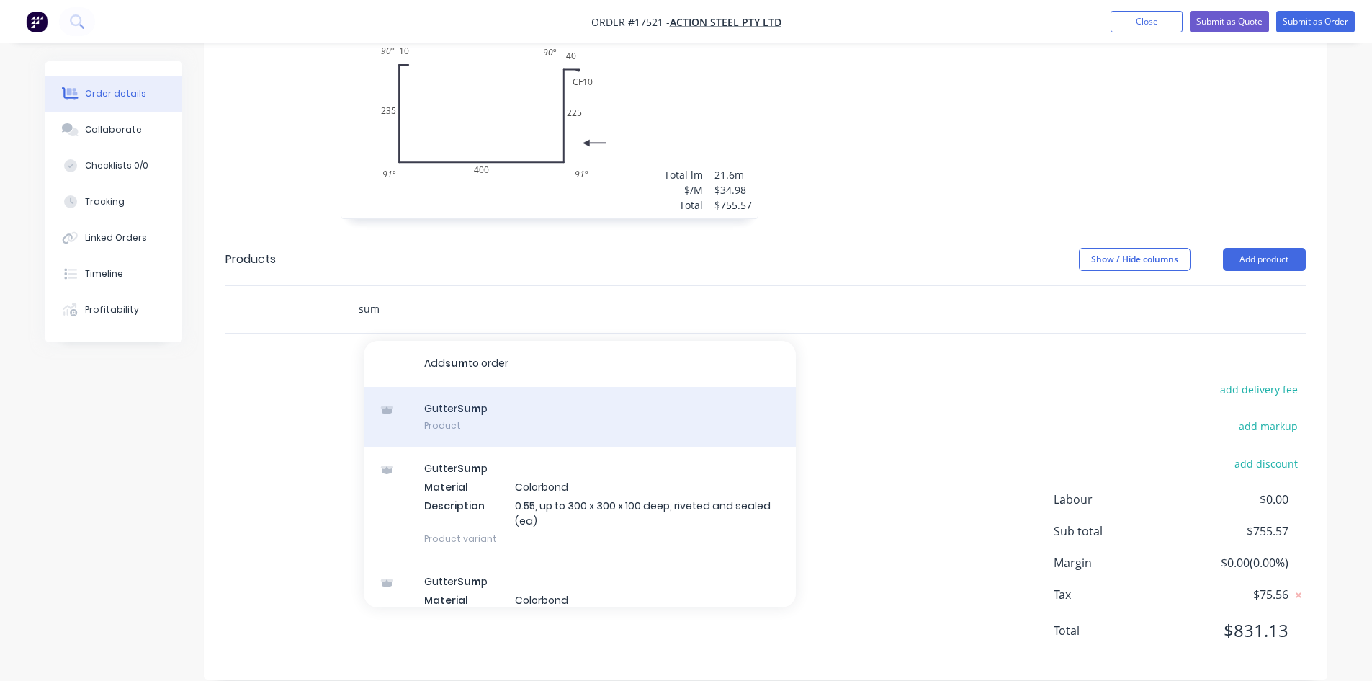
type input "sum"
click at [465, 398] on div "Gutter Sum p Product" at bounding box center [580, 417] width 432 height 60
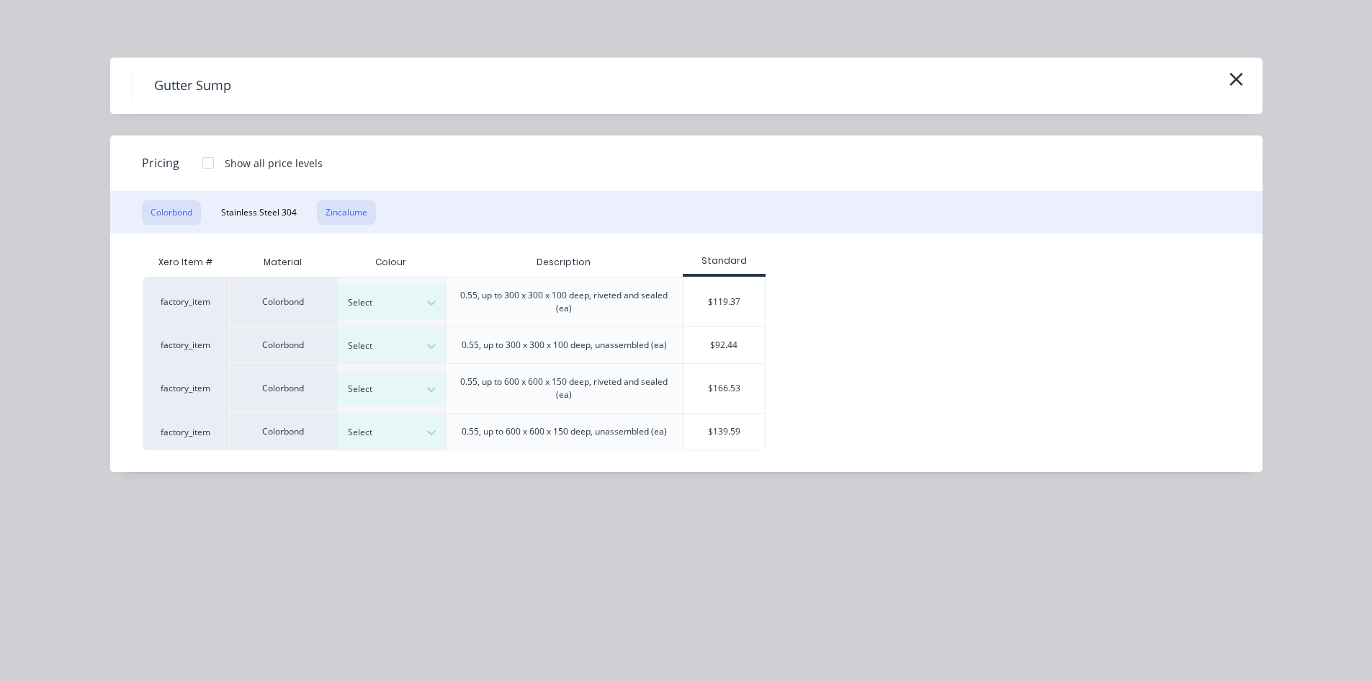
click at [345, 217] on button "Zincalume" at bounding box center [346, 212] width 59 height 24
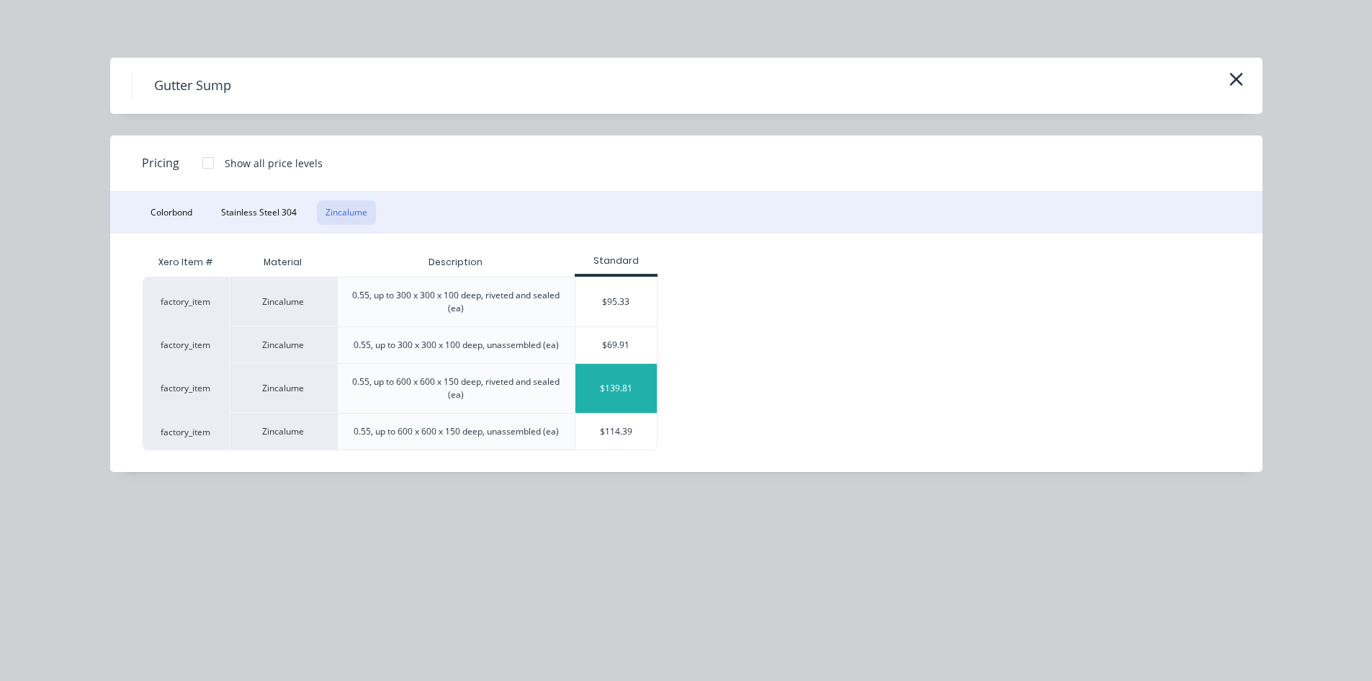
click at [620, 393] on div "$139.81" at bounding box center [615, 388] width 81 height 49
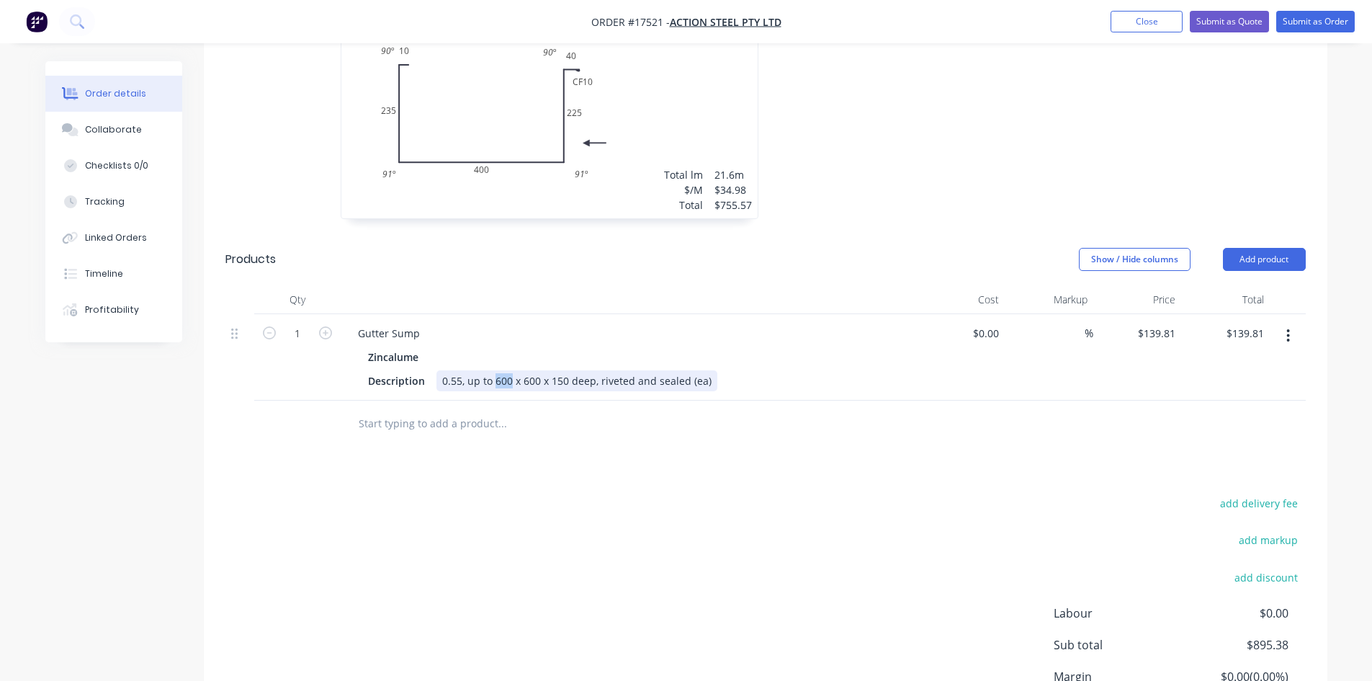
drag, startPoint x: 509, startPoint y: 360, endPoint x: 494, endPoint y: 359, distance: 15.2
click at [494, 370] on div "0.55, up to 600 x 600 x 150 deep, riveted and sealed (ea)" at bounding box center [576, 380] width 281 height 21
drag, startPoint x: 521, startPoint y: 361, endPoint x: 532, endPoint y: 363, distance: 10.3
click at [532, 370] on div "0.55, up to 370 x 600 x 150 deep, riveted and sealed (ea)" at bounding box center [576, 380] width 281 height 21
drag, startPoint x: 555, startPoint y: 359, endPoint x: 564, endPoint y: 359, distance: 9.4
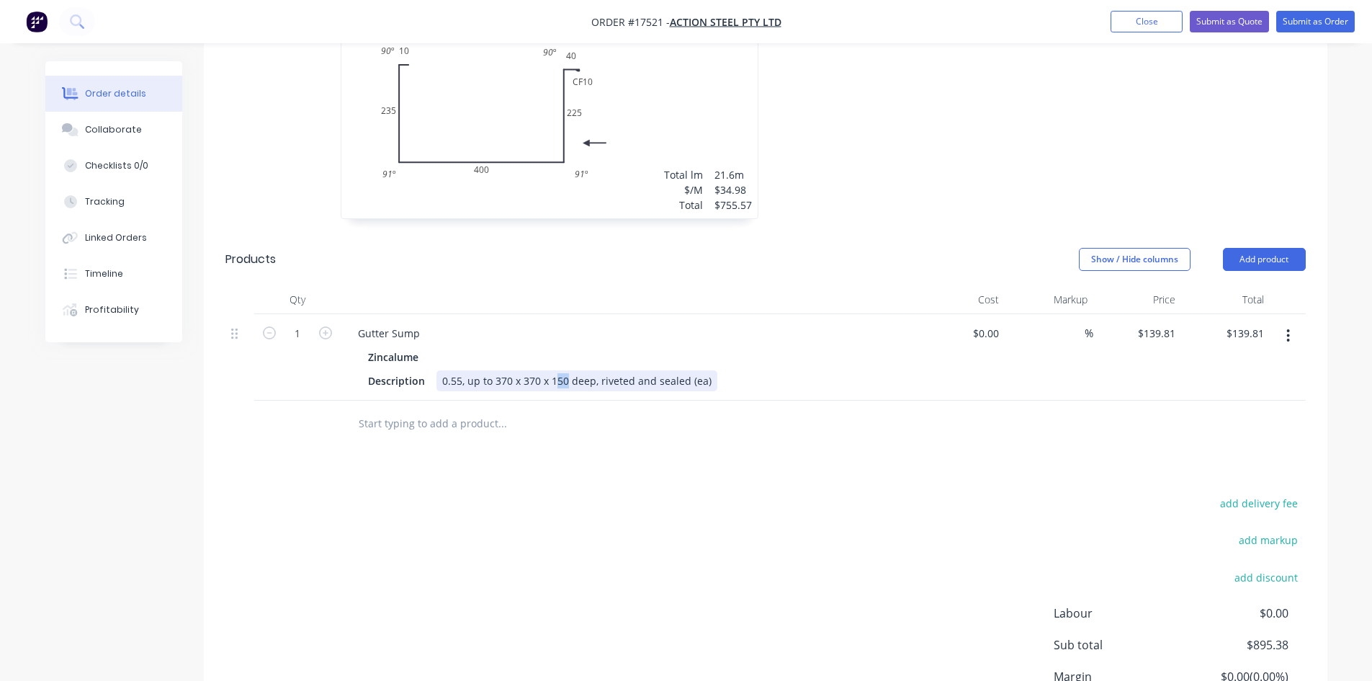
click at [564, 370] on div "0.55, up to 370 x 370 x 150 deep, riveted and sealed (ea)" at bounding box center [576, 380] width 281 height 21
click at [737, 413] on div at bounding box center [562, 423] width 432 height 29
click at [744, 458] on div "Drawings Add drawing 0.55 Zincalume Zincalume Girth 920 1 0 10 235 400 225 CF 1…" at bounding box center [766, 359] width 1124 height 868
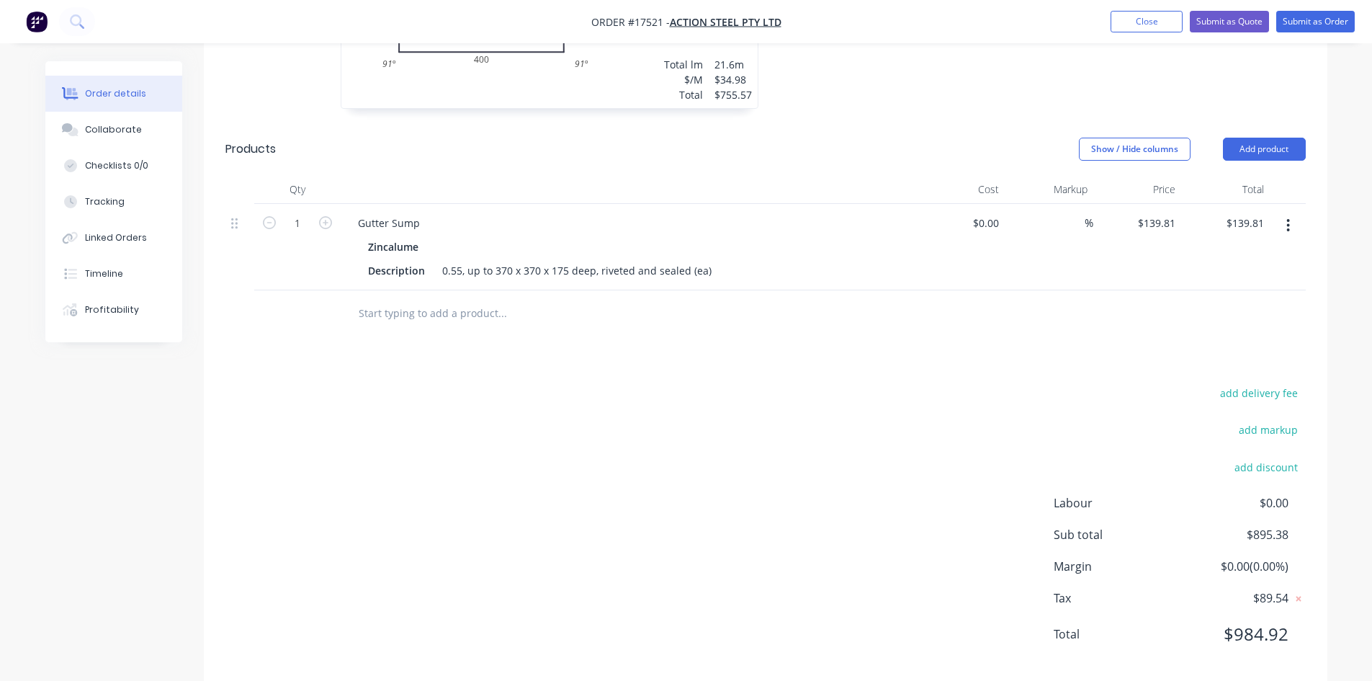
scroll to position [739, 0]
click at [471, 295] on input "text" at bounding box center [502, 309] width 288 height 29
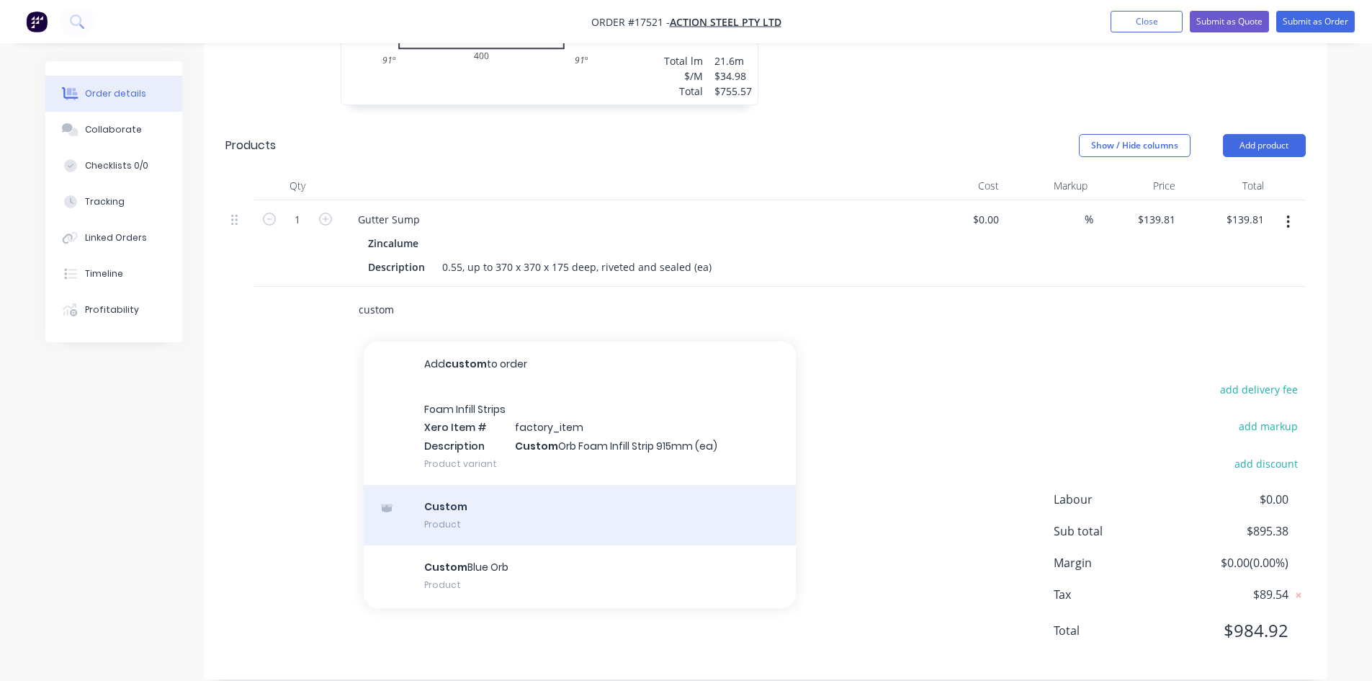
type input "custom"
click at [515, 498] on div "Custom Product" at bounding box center [580, 515] width 432 height 60
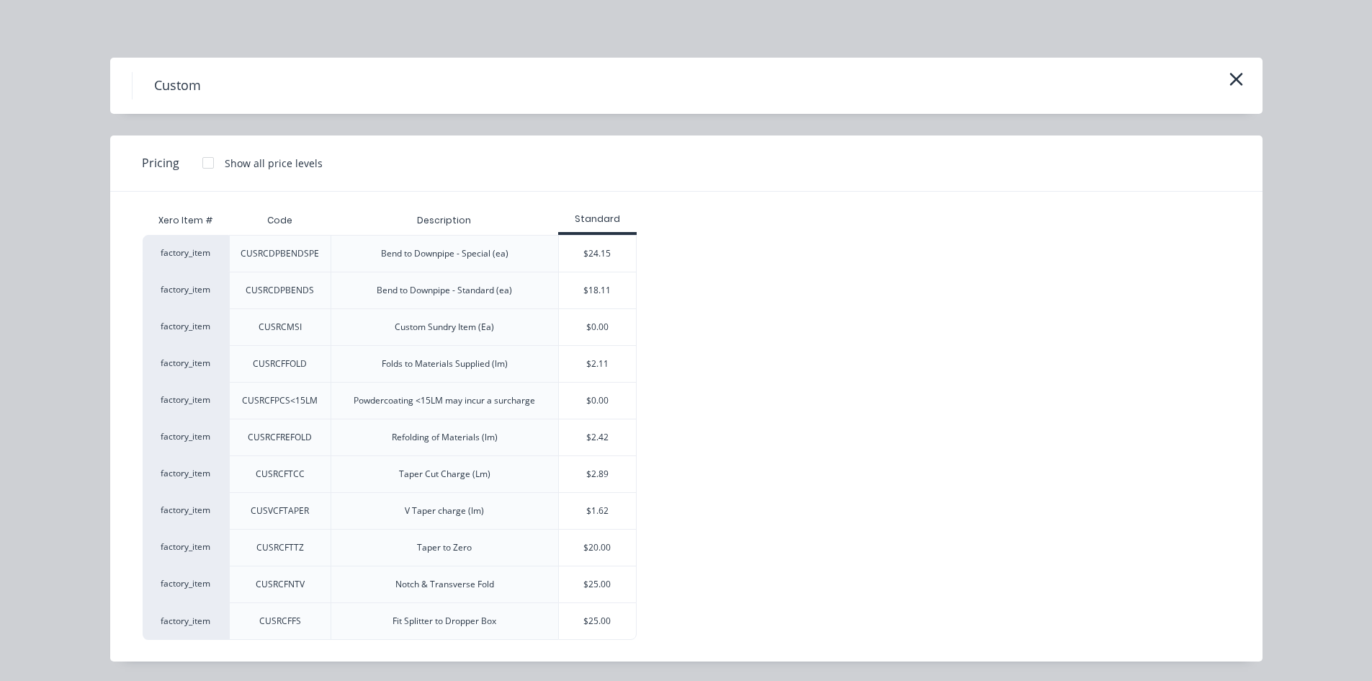
scroll to position [1, 0]
click at [601, 319] on div "$0.00" at bounding box center [597, 326] width 77 height 36
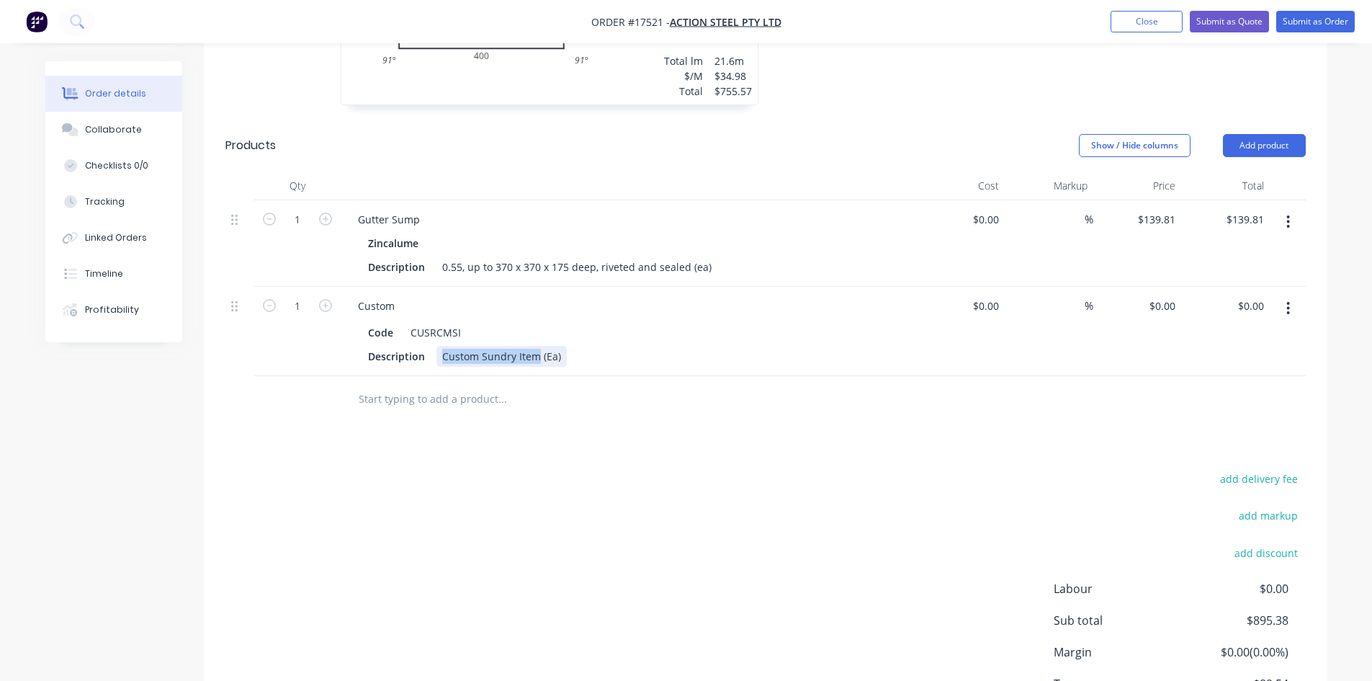
drag, startPoint x: 537, startPoint y: 336, endPoint x: 442, endPoint y: 333, distance: 94.4
click at [442, 346] on div "Custom Sundry Item (Ea)" at bounding box center [501, 356] width 130 height 21
click at [580, 346] on div "225mm Downpipe Nozzle (Ea)" at bounding box center [513, 356] width 155 height 21
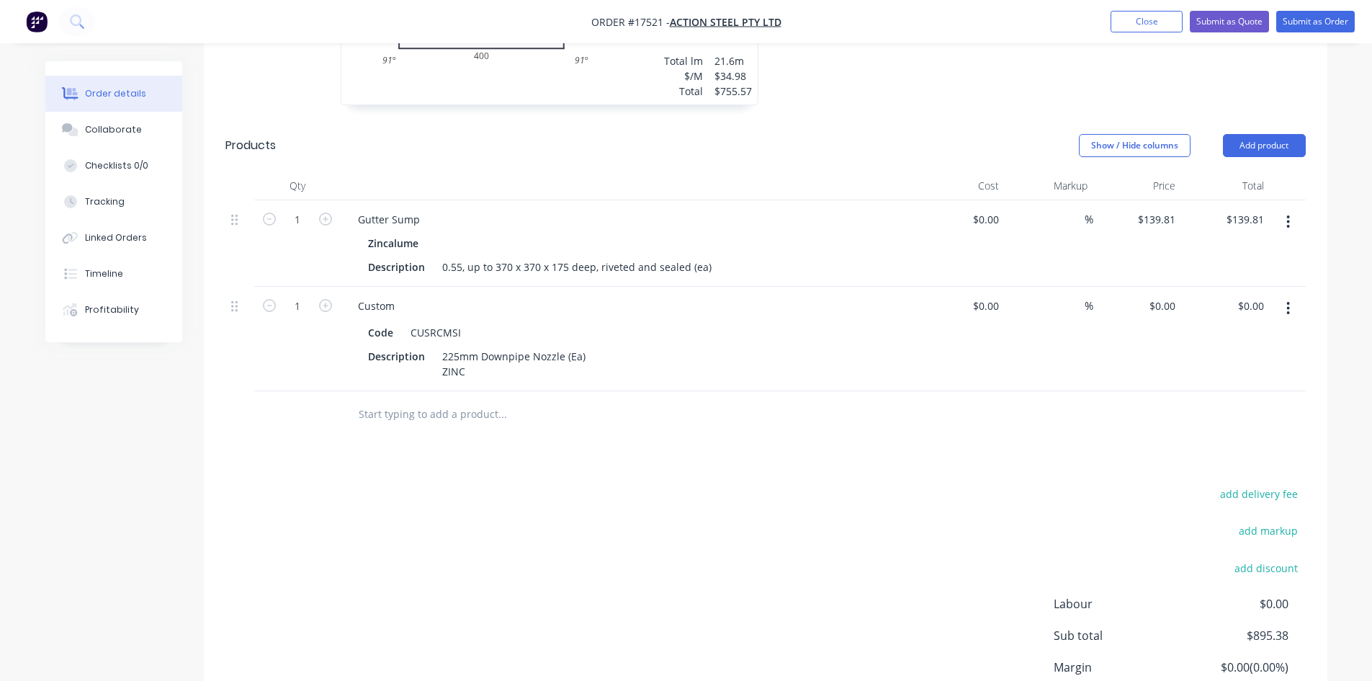
click at [764, 486] on div "add delivery fee add markup add discount Labour $0.00 Sub total $895.38 Margin …" at bounding box center [765, 623] width 1080 height 278
click at [990, 295] on input at bounding box center [996, 305] width 17 height 21
type input "$0.00"
click at [810, 484] on div "add delivery fee add markup add discount Labour $0.00 Sub total $895.38 Margin …" at bounding box center [765, 623] width 1080 height 278
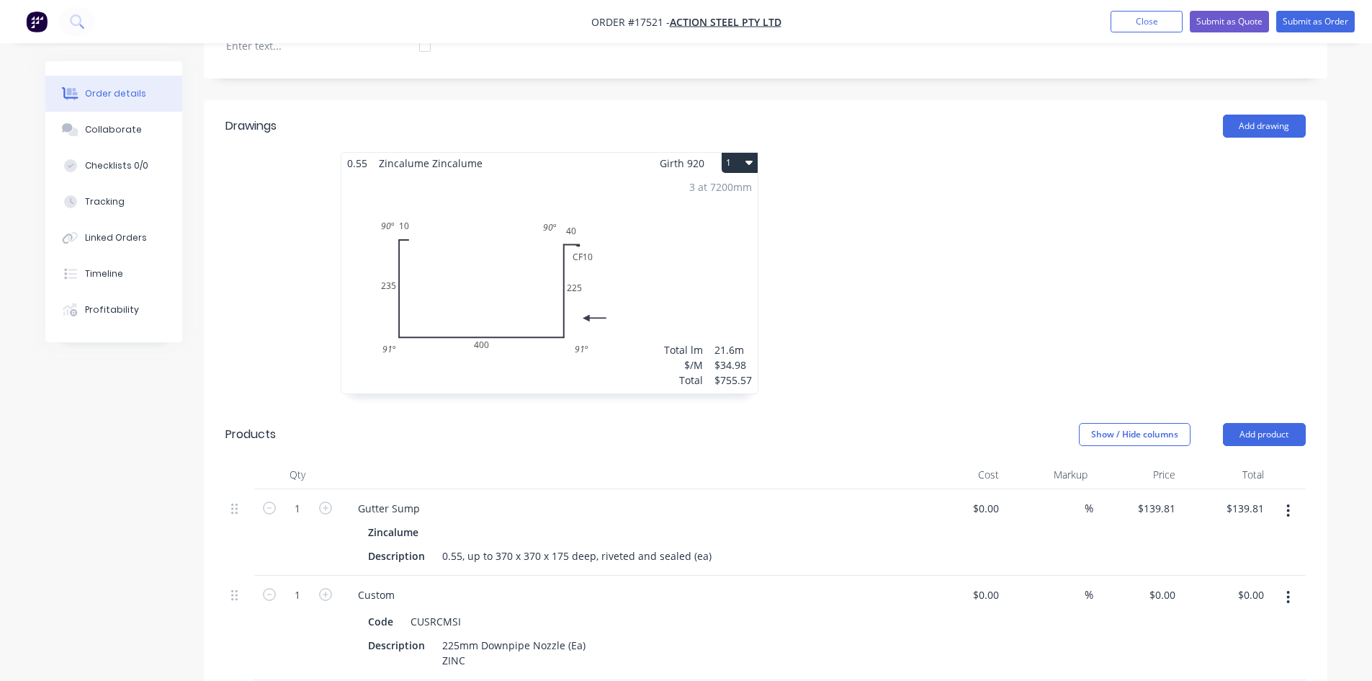
scroll to position [267, 0]
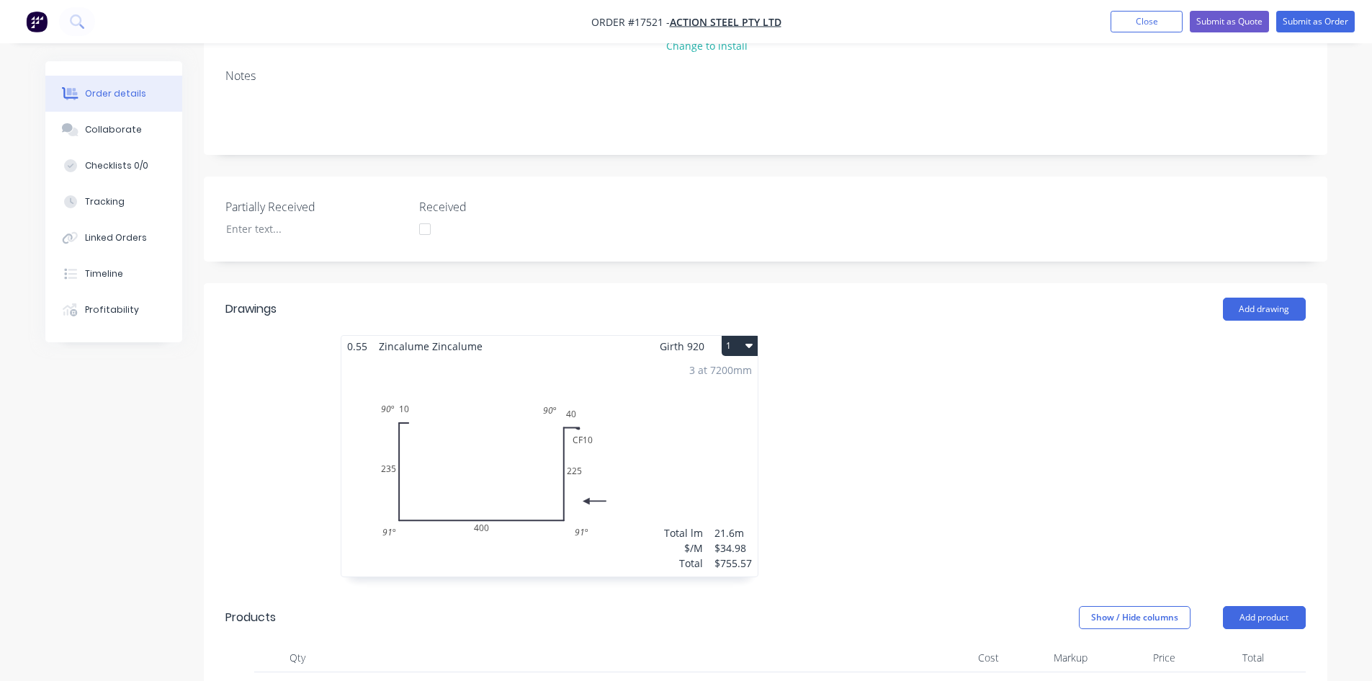
click at [443, 428] on div "3 at 7200mm Total lm $/M Total 21.6m $34.98 $755.57" at bounding box center [549, 467] width 416 height 220
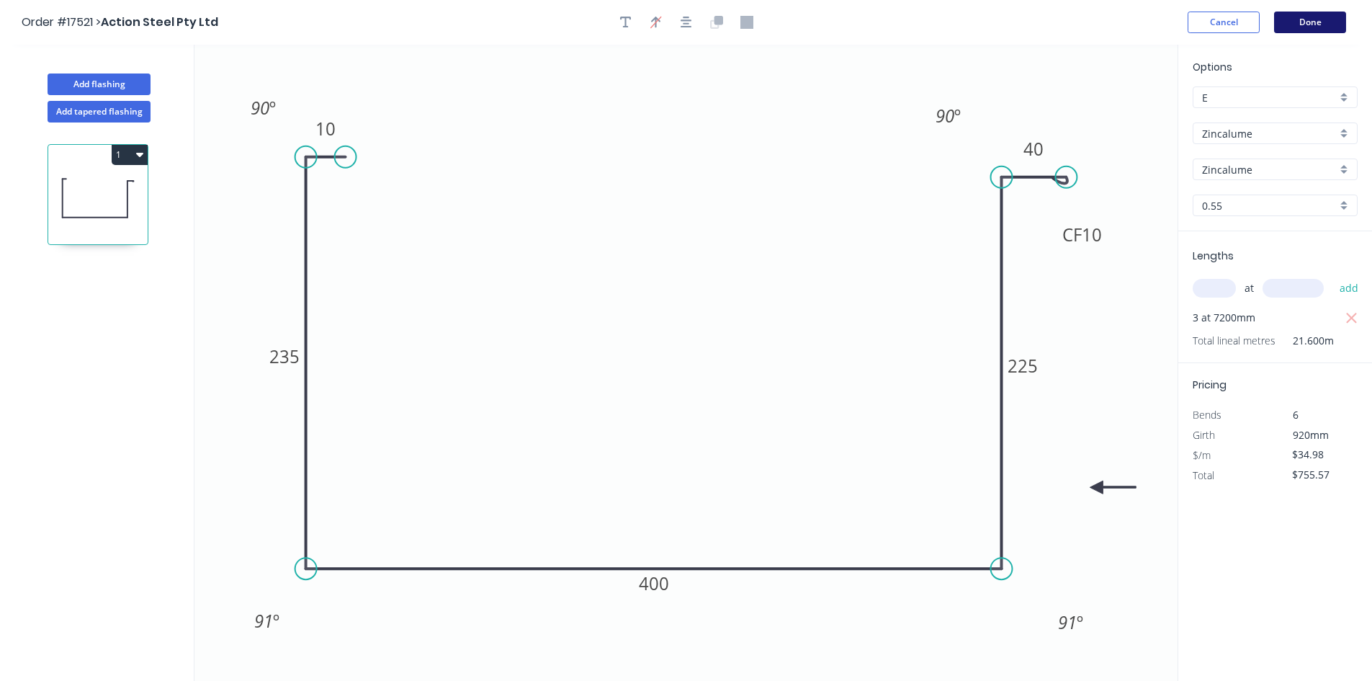
click at [1316, 19] on button "Done" at bounding box center [1310, 23] width 72 height 22
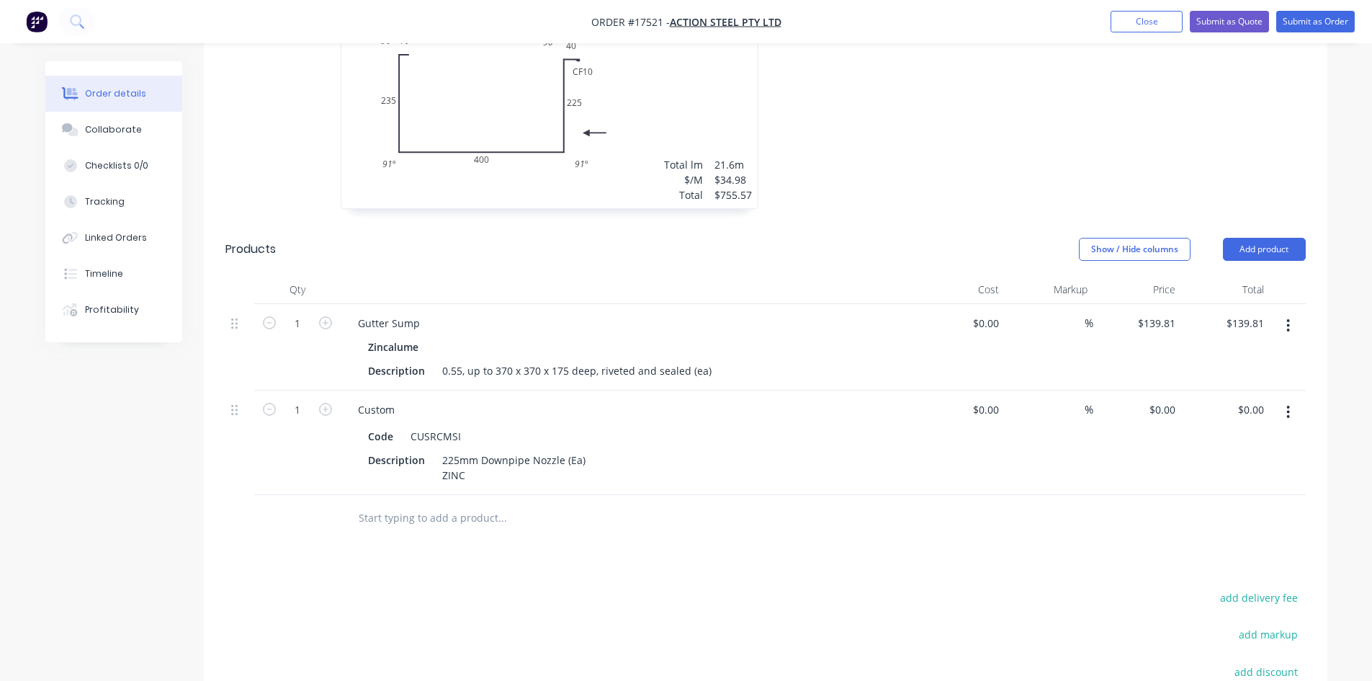
scroll to position [627, 0]
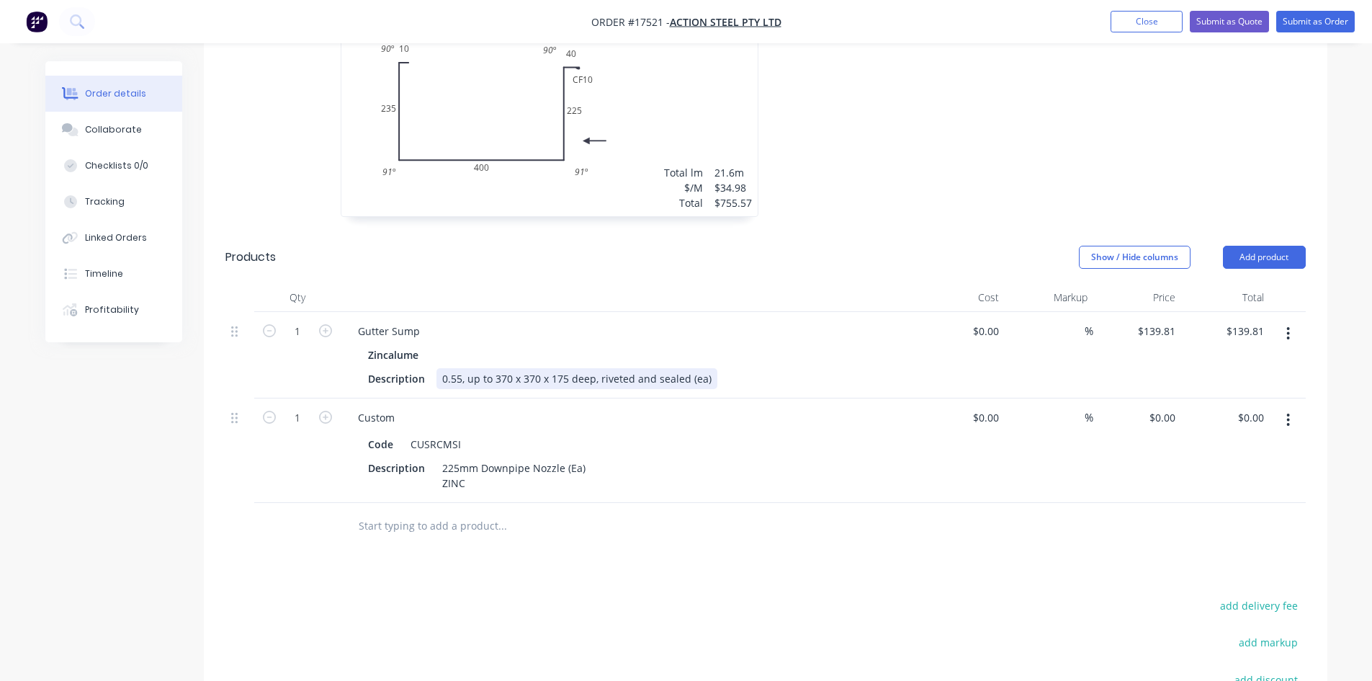
click at [707, 368] on div "0.55, up to 370 x 370 x 175 deep, riveted and sealed (ea)" at bounding box center [576, 378] width 281 height 21
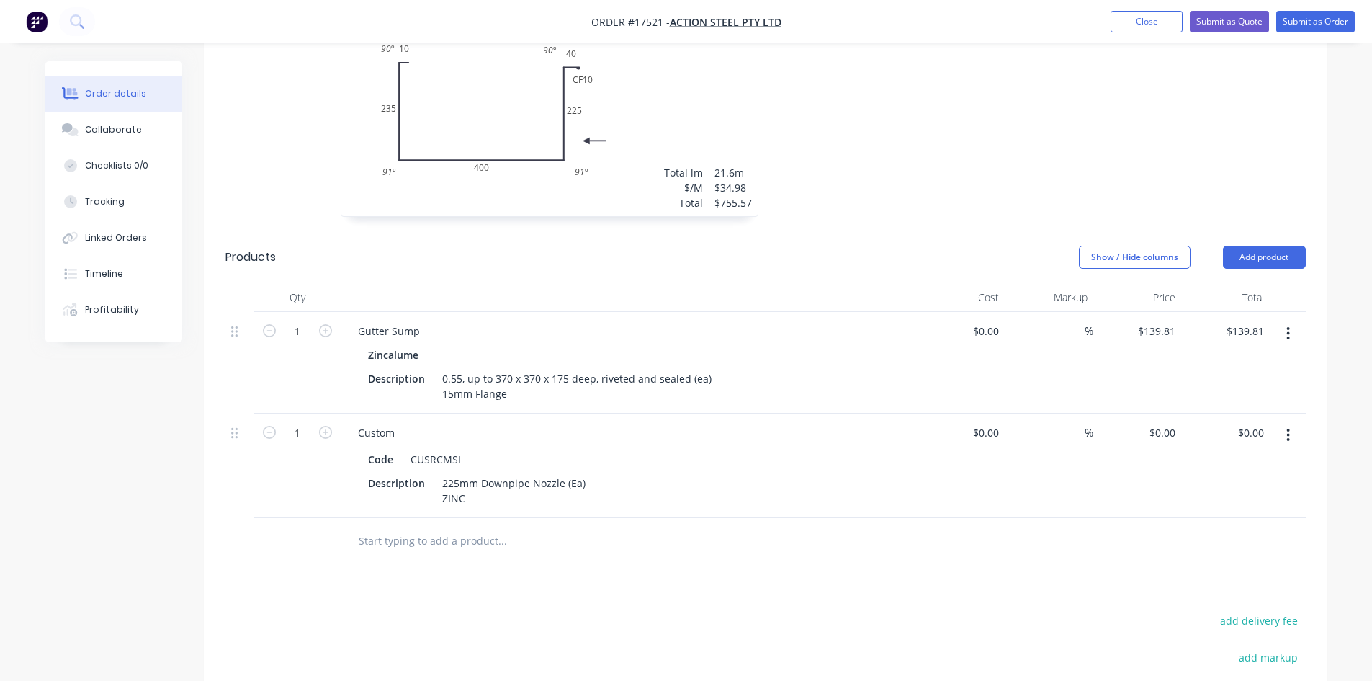
click at [790, 542] on div at bounding box center [600, 541] width 519 height 47
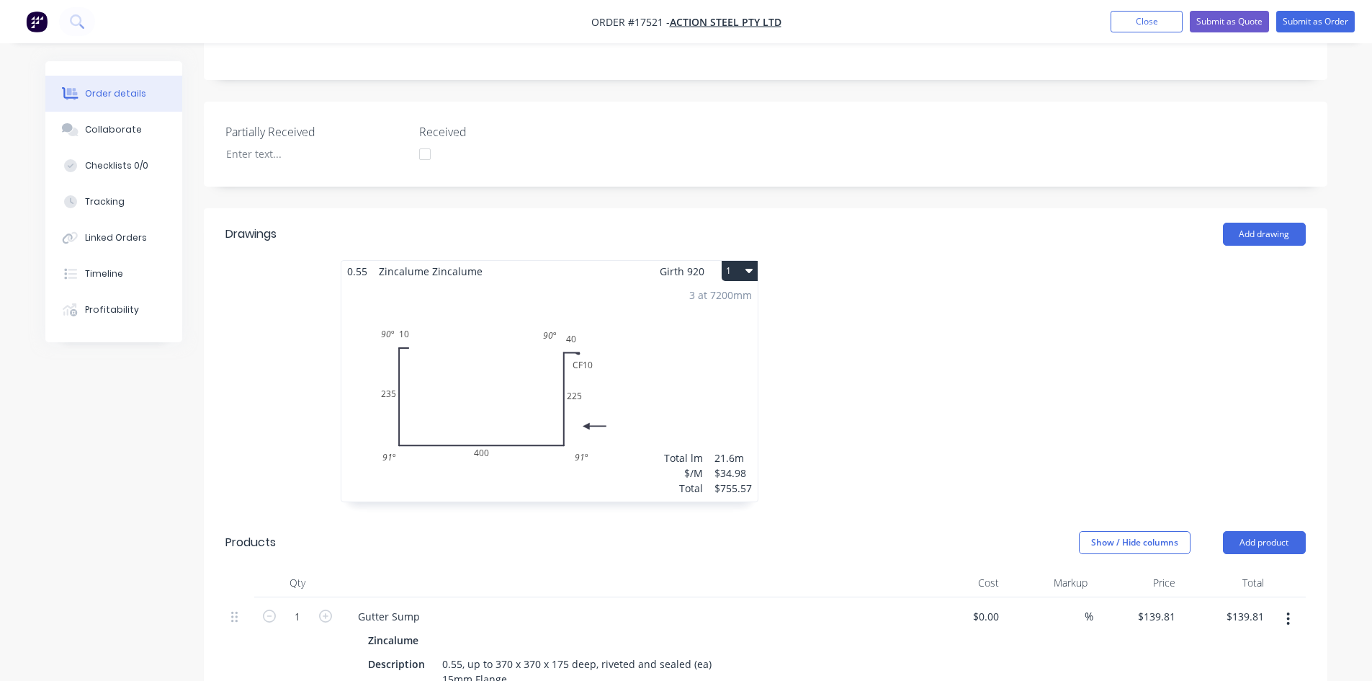
scroll to position [339, 0]
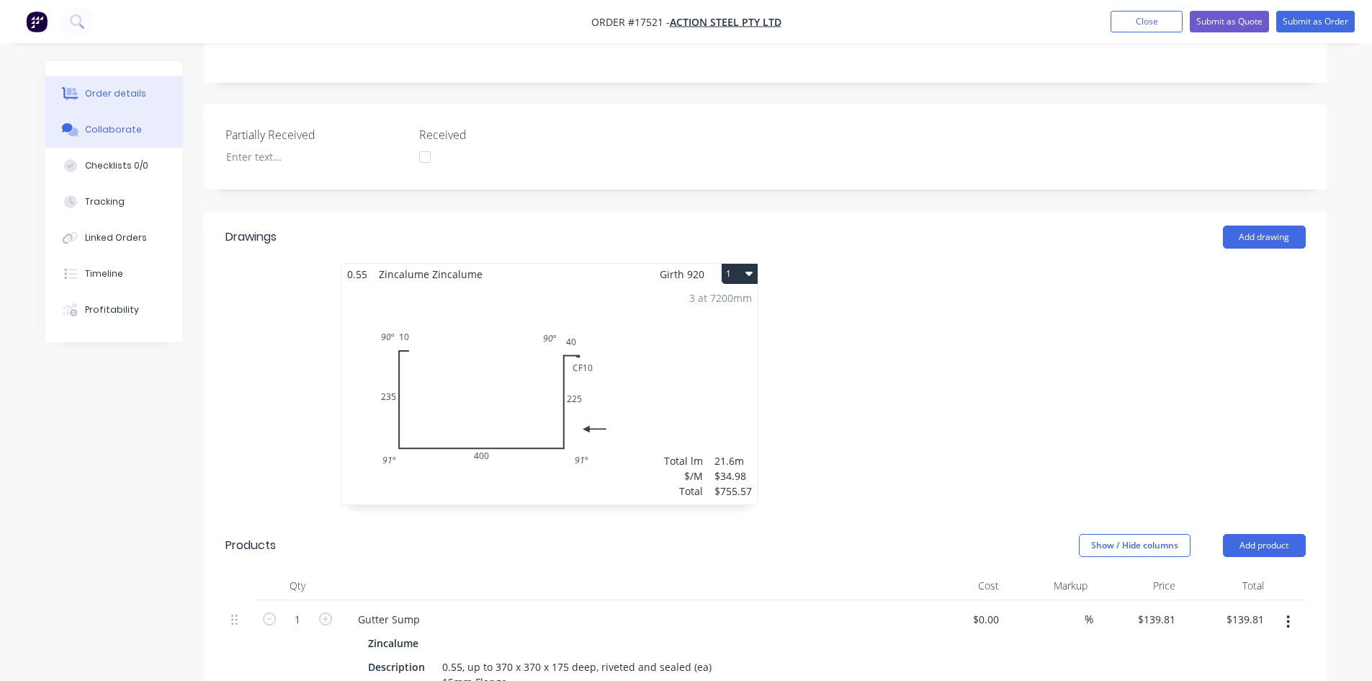
click at [98, 131] on div "Collaborate" at bounding box center [113, 129] width 57 height 13
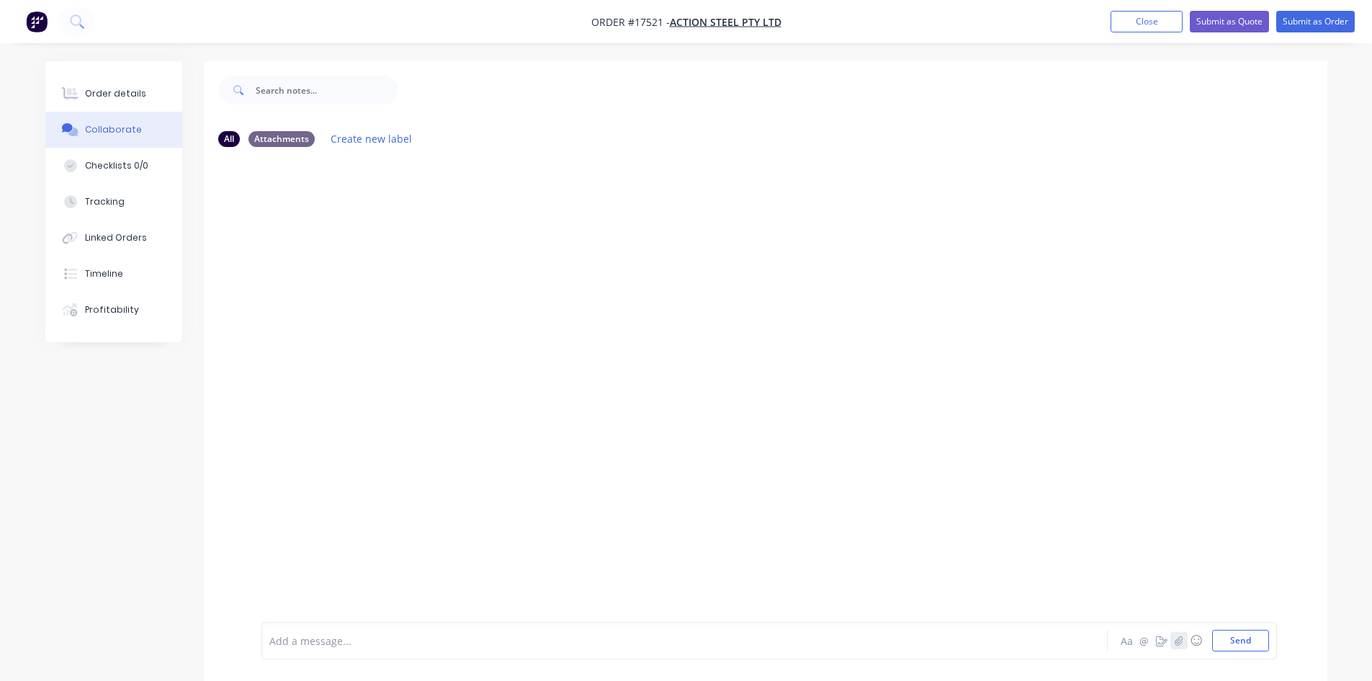
click at [1178, 639] on icon "button" at bounding box center [1178, 640] width 9 height 10
click at [1226, 639] on button "Send" at bounding box center [1240, 640] width 57 height 22
click at [305, 274] on img at bounding box center [313, 268] width 104 height 94
click at [141, 94] on button "Order details" at bounding box center [113, 94] width 137 height 36
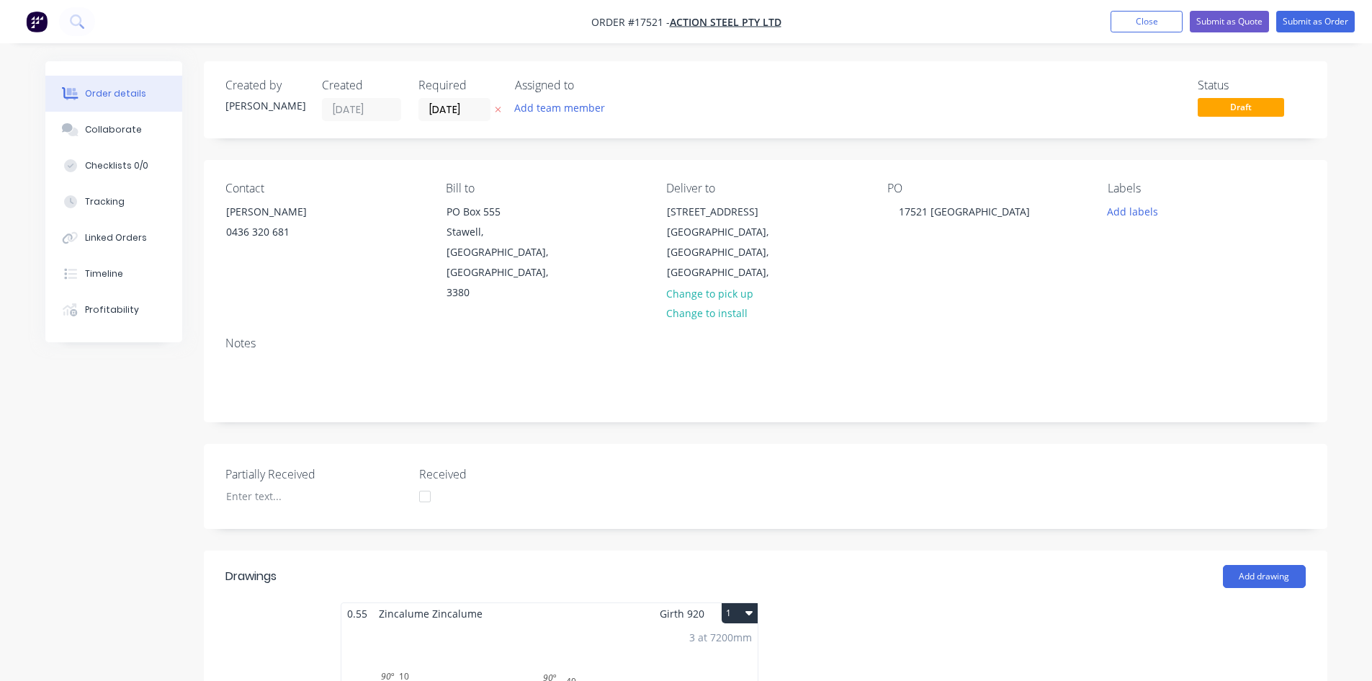
scroll to position [432, 0]
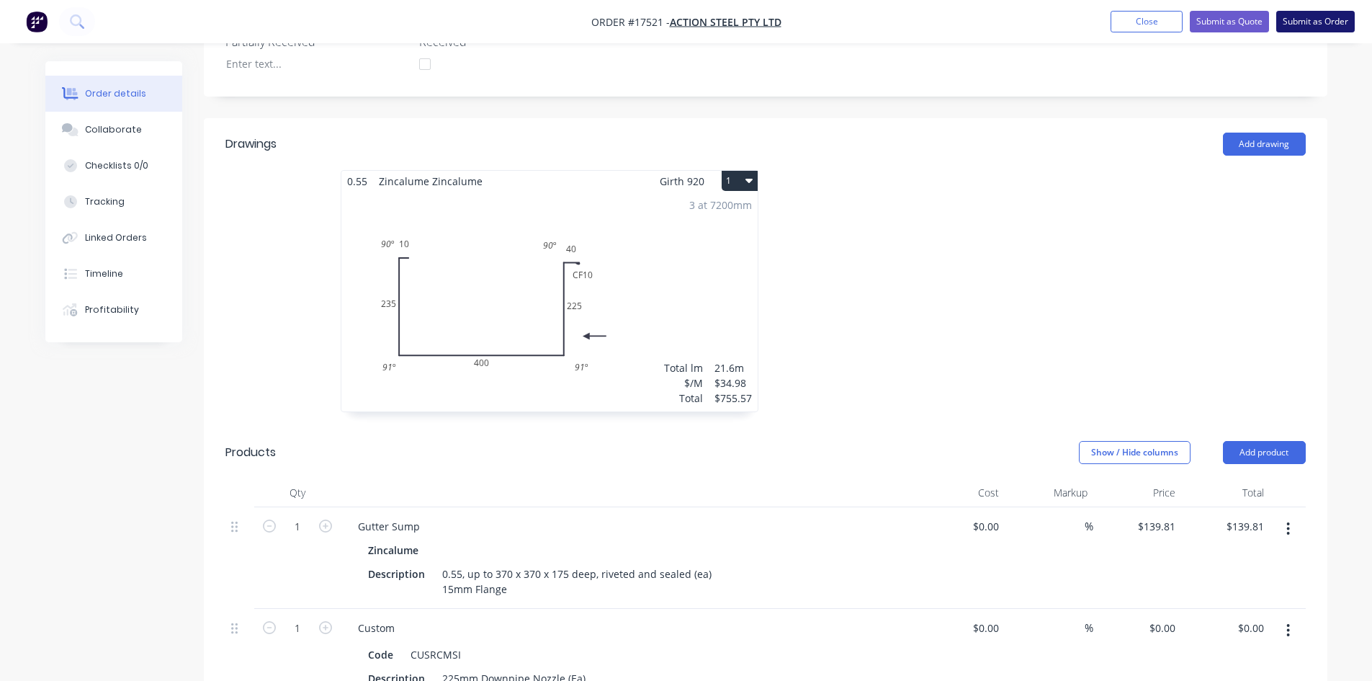
click at [1311, 25] on button "Submit as Order" at bounding box center [1315, 22] width 79 height 22
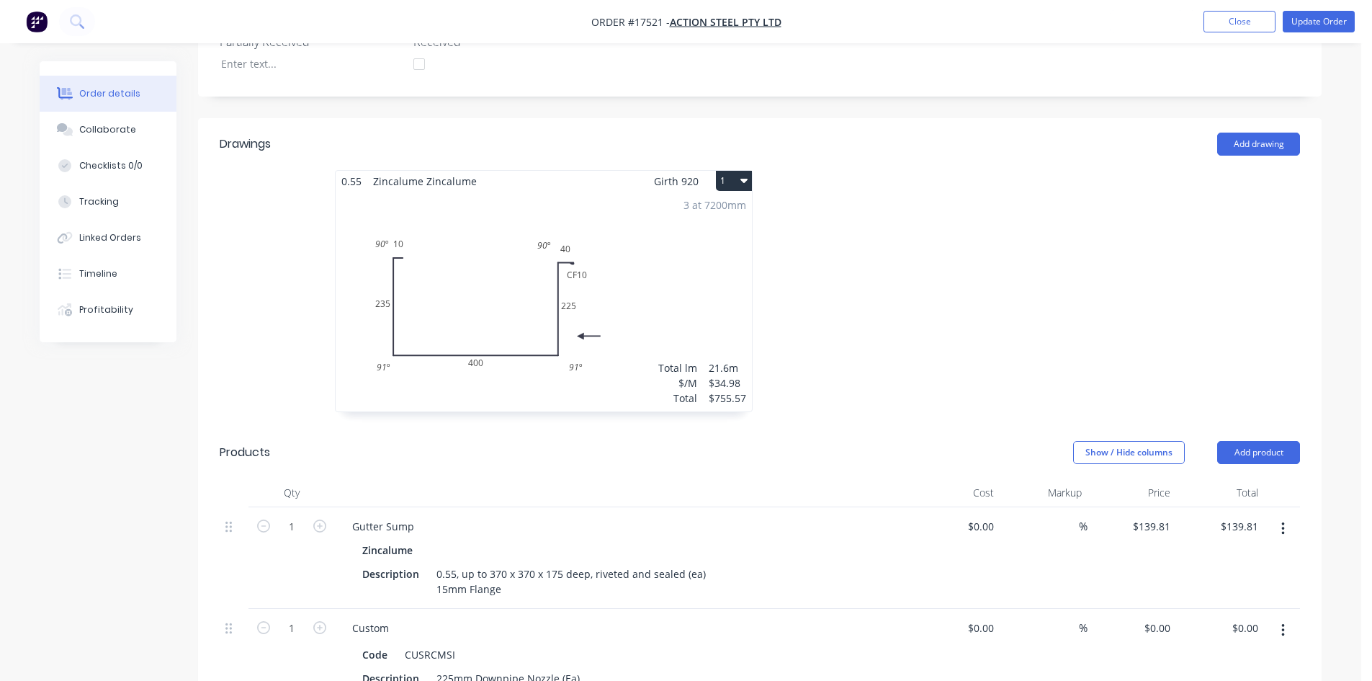
scroll to position [0, 0]
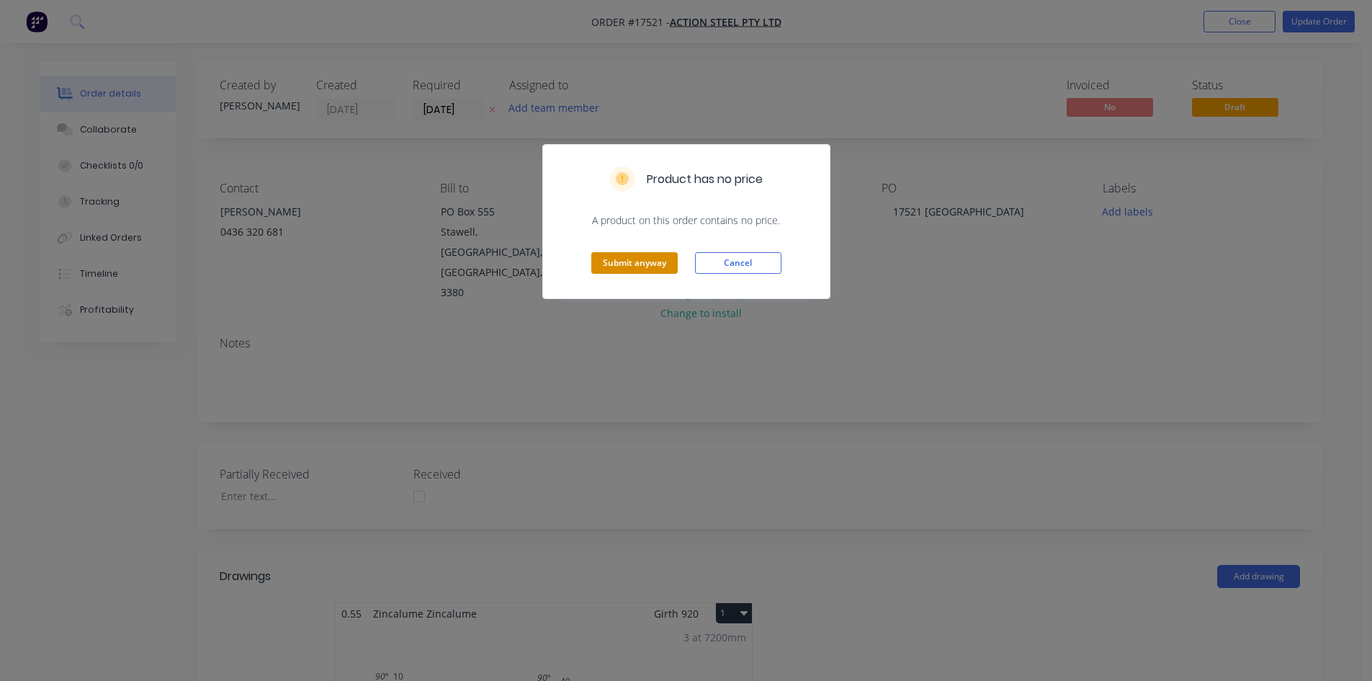
click at [645, 256] on button "Submit anyway" at bounding box center [634, 263] width 86 height 22
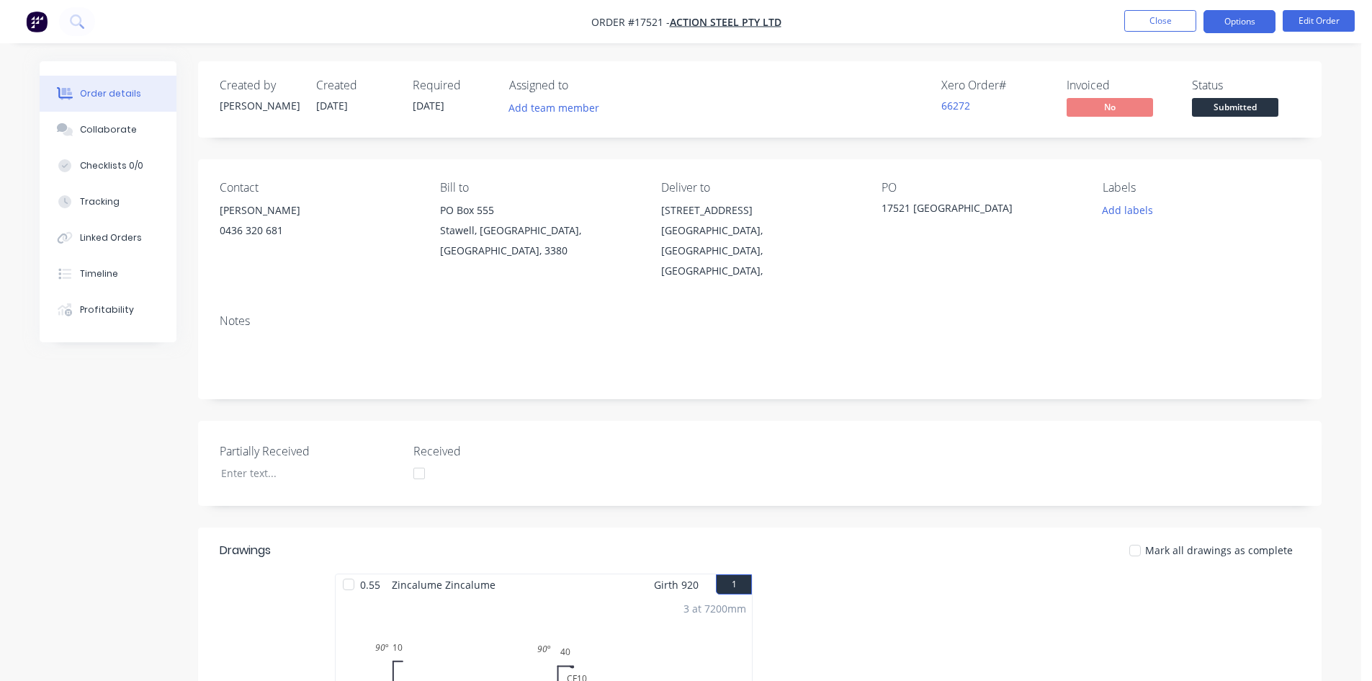
click at [1244, 16] on button "Options" at bounding box center [1239, 21] width 72 height 23
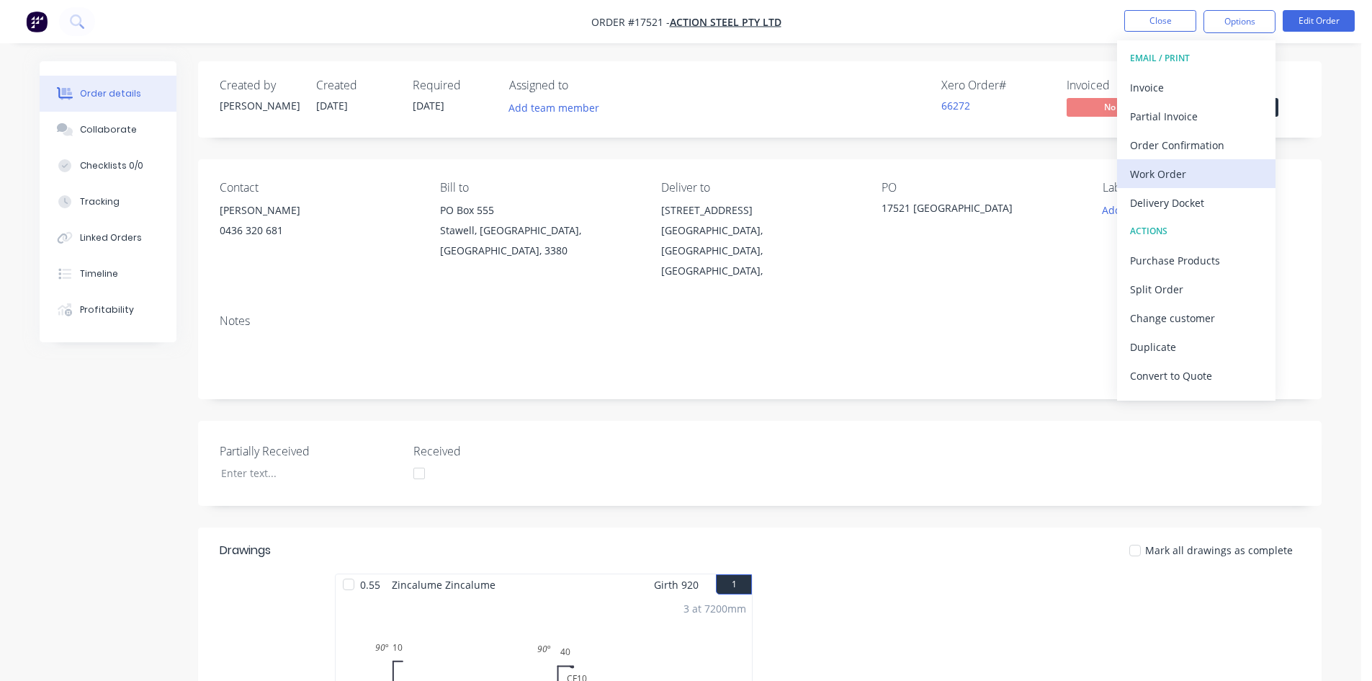
click at [1188, 181] on div "Work Order" at bounding box center [1196, 173] width 133 height 21
click at [1191, 174] on div "Custom" at bounding box center [1196, 173] width 133 height 21
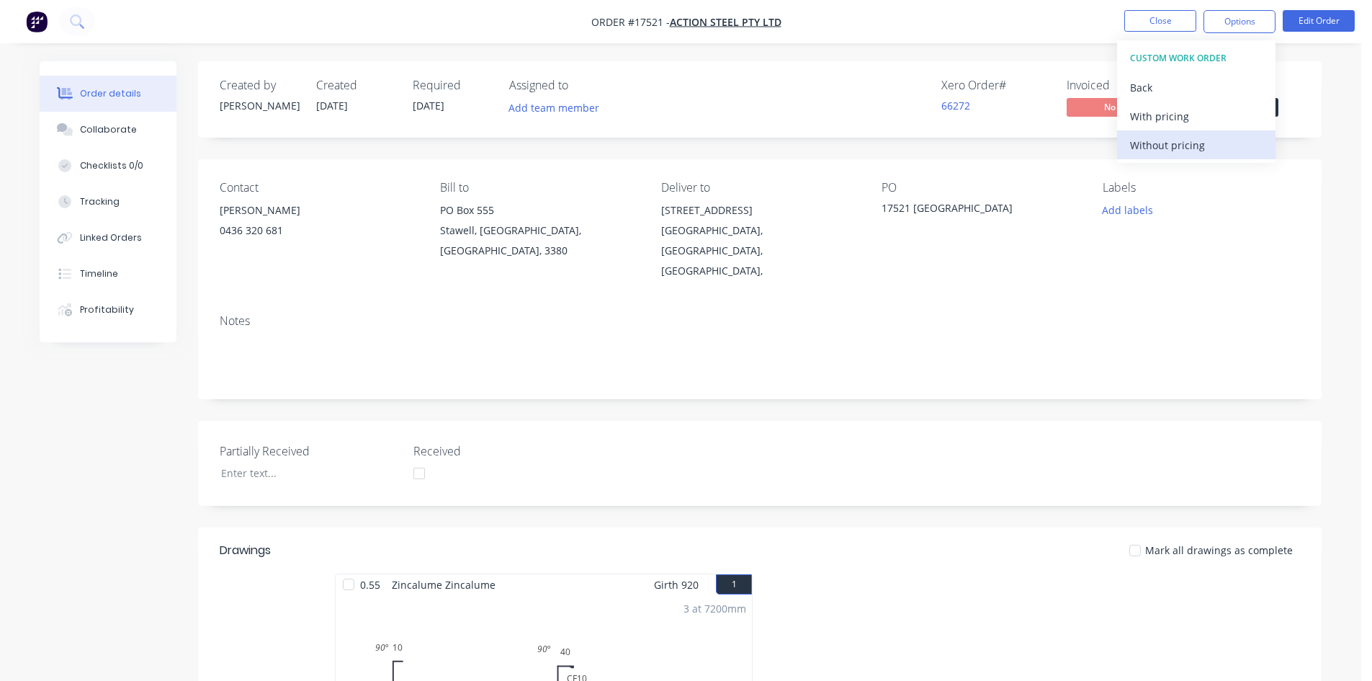
click at [1194, 143] on div "Without pricing" at bounding box center [1196, 145] width 133 height 21
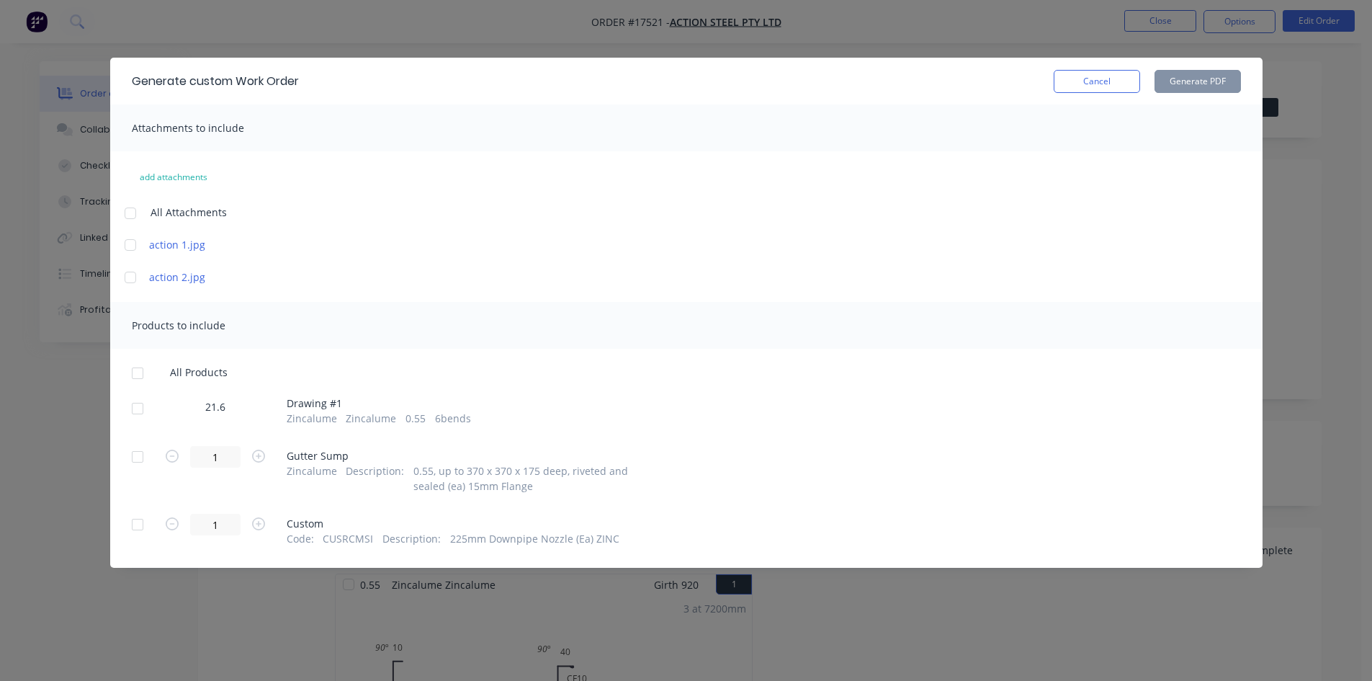
click at [129, 207] on div at bounding box center [130, 213] width 29 height 29
drag, startPoint x: 123, startPoint y: 276, endPoint x: 129, endPoint y: 252, distance: 24.5
click at [123, 275] on div at bounding box center [130, 277] width 29 height 29
click at [131, 236] on div at bounding box center [130, 244] width 29 height 29
click at [134, 372] on div at bounding box center [137, 373] width 29 height 29
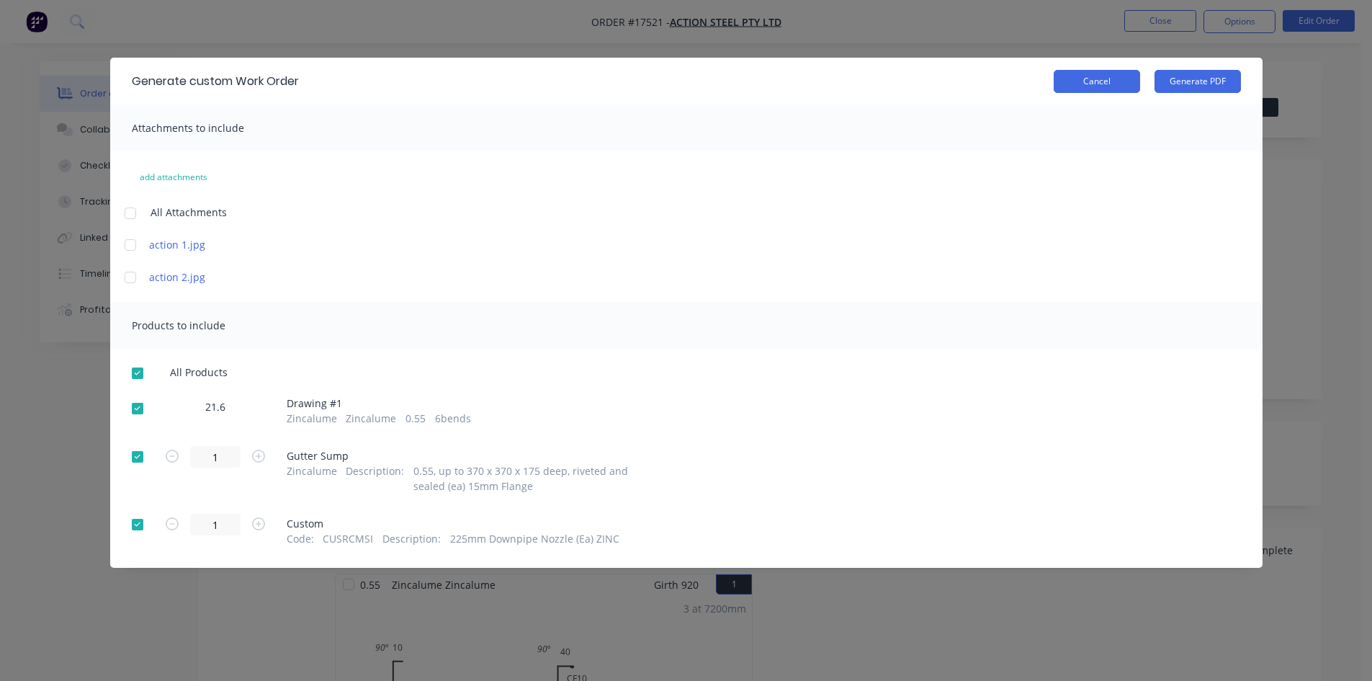
click at [1115, 76] on button "Cancel" at bounding box center [1097, 81] width 86 height 23
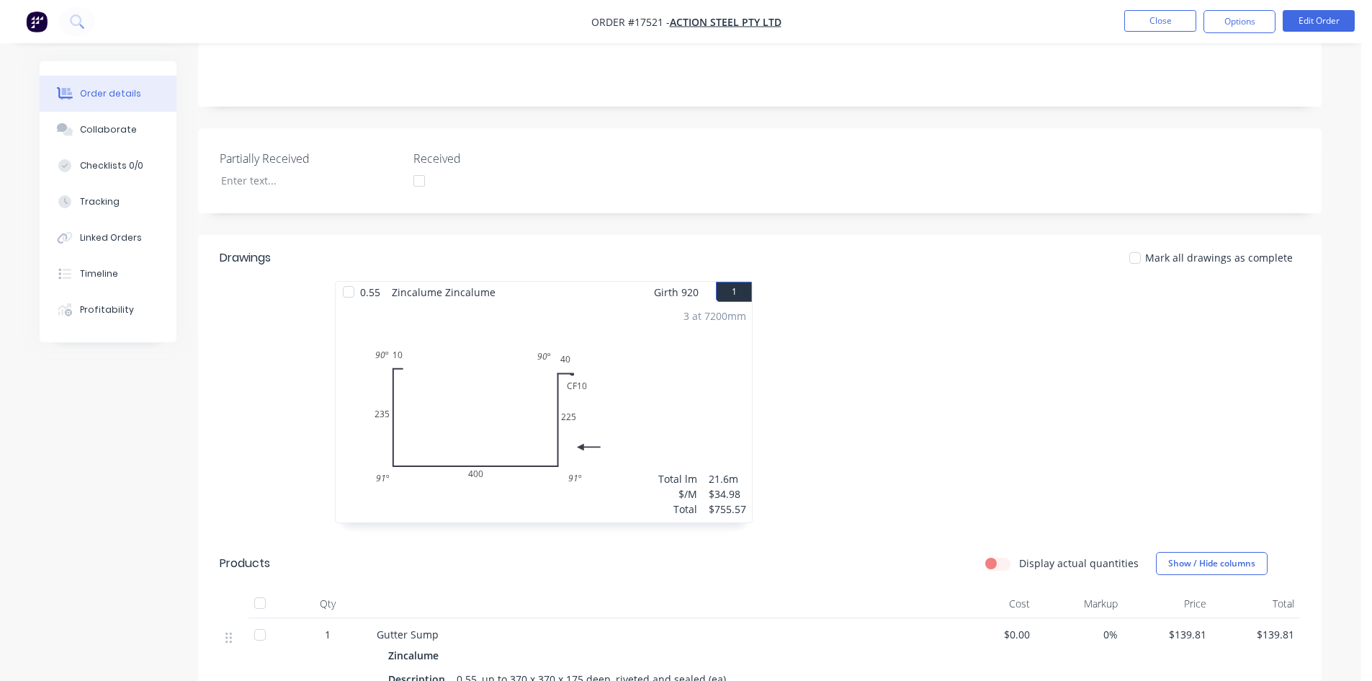
scroll to position [646, 0]
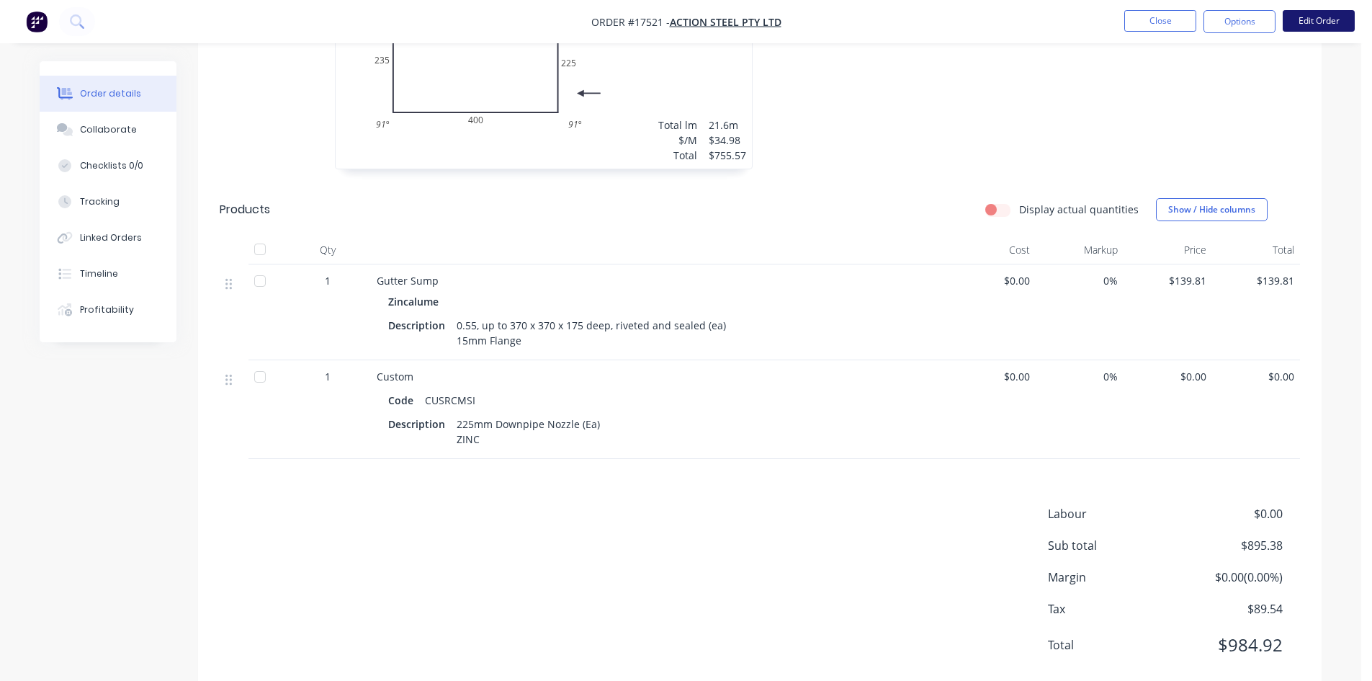
click at [1322, 10] on button "Edit Order" at bounding box center [1319, 21] width 72 height 22
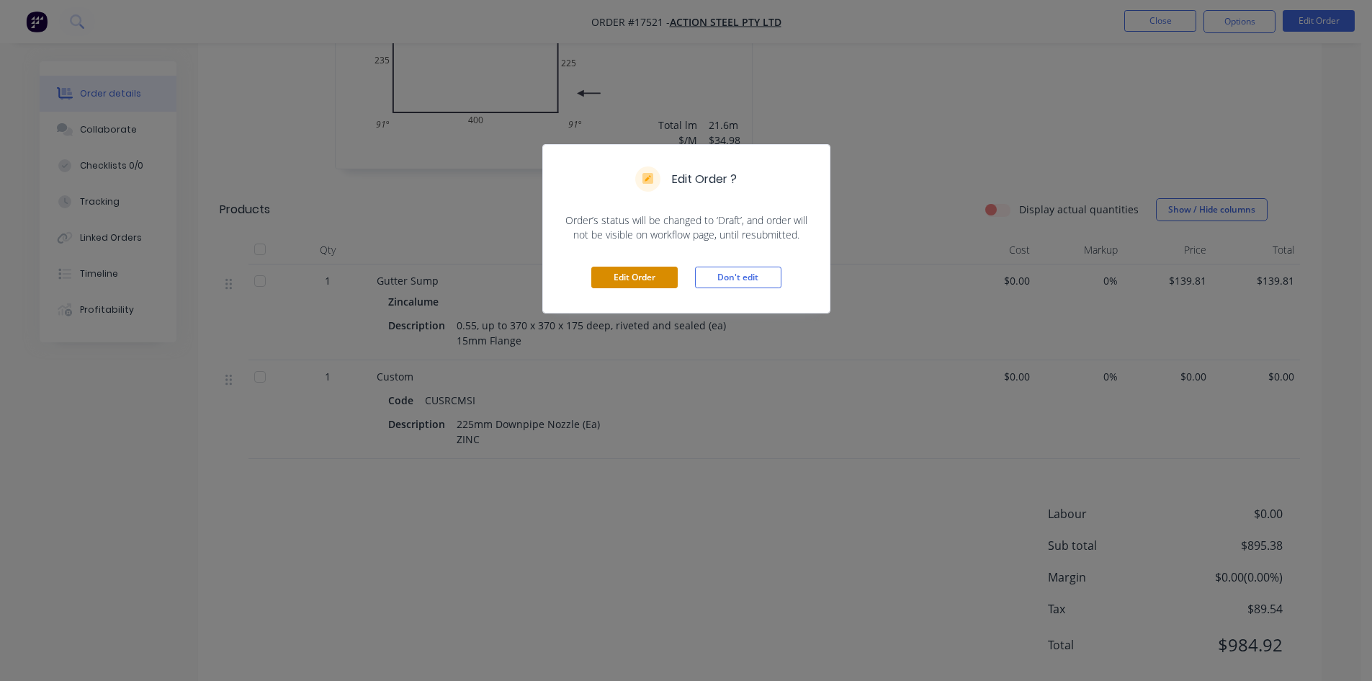
click at [606, 268] on button "Edit Order" at bounding box center [634, 277] width 86 height 22
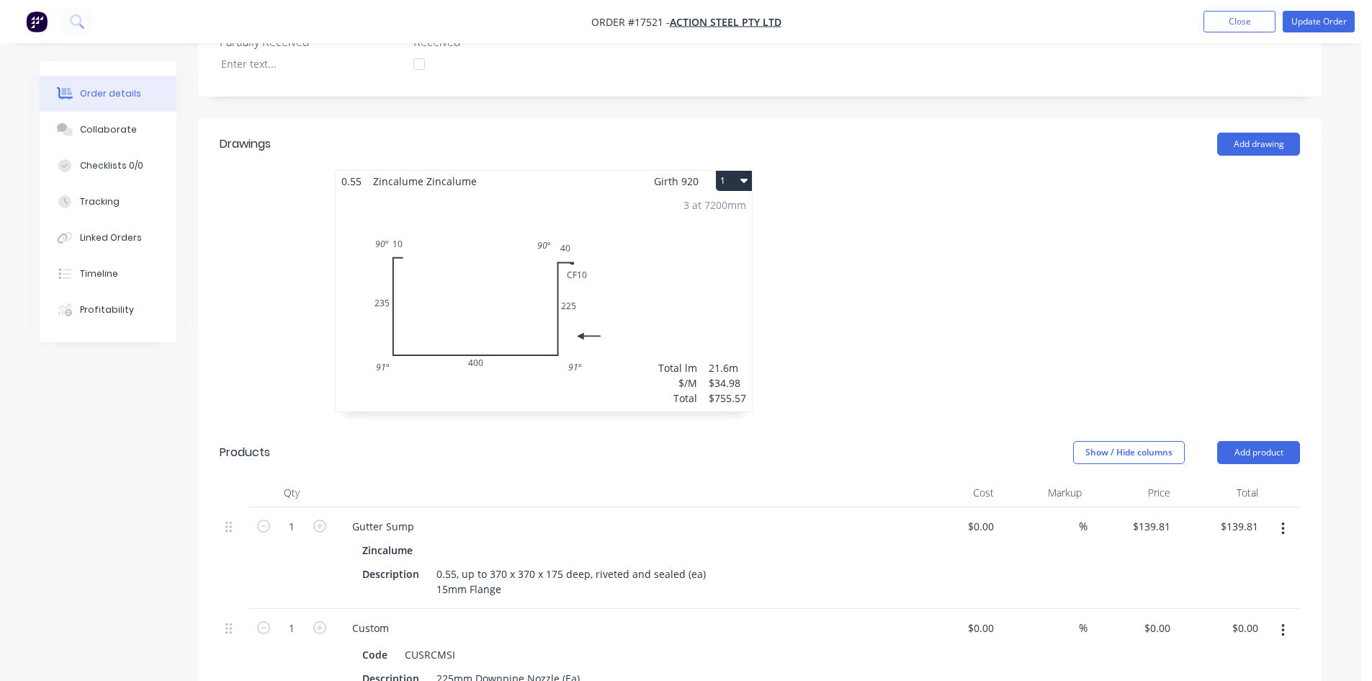
scroll to position [859, 0]
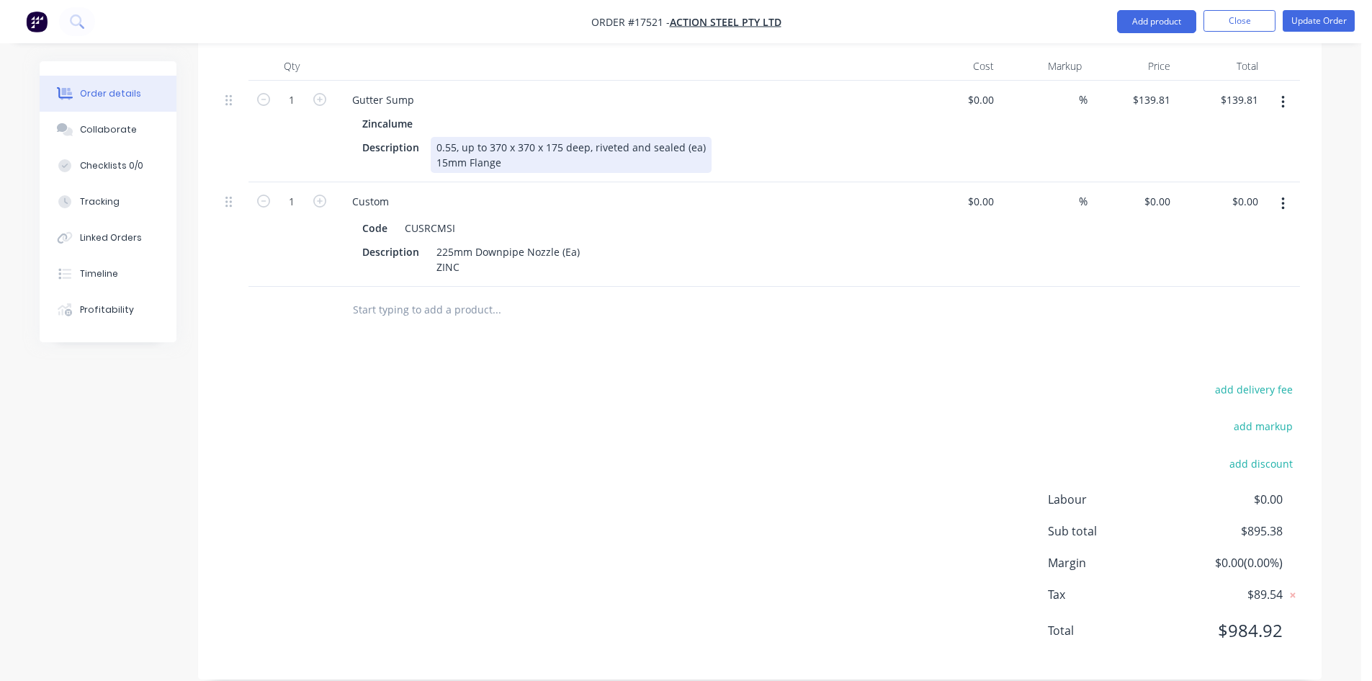
click at [484, 137] on div "0.55, up to 370 x 370 x 175 deep, riveted and sealed (ea) 15mm Flange" at bounding box center [571, 155] width 281 height 36
click at [607, 315] on div "Drawings Add drawing 0.55 Zincalume Zincalume Girth 920 1 0 10 235 400 225 CF 1…" at bounding box center [760, 185] width 1124 height 987
click at [1316, 23] on button "Update Order" at bounding box center [1319, 21] width 72 height 22
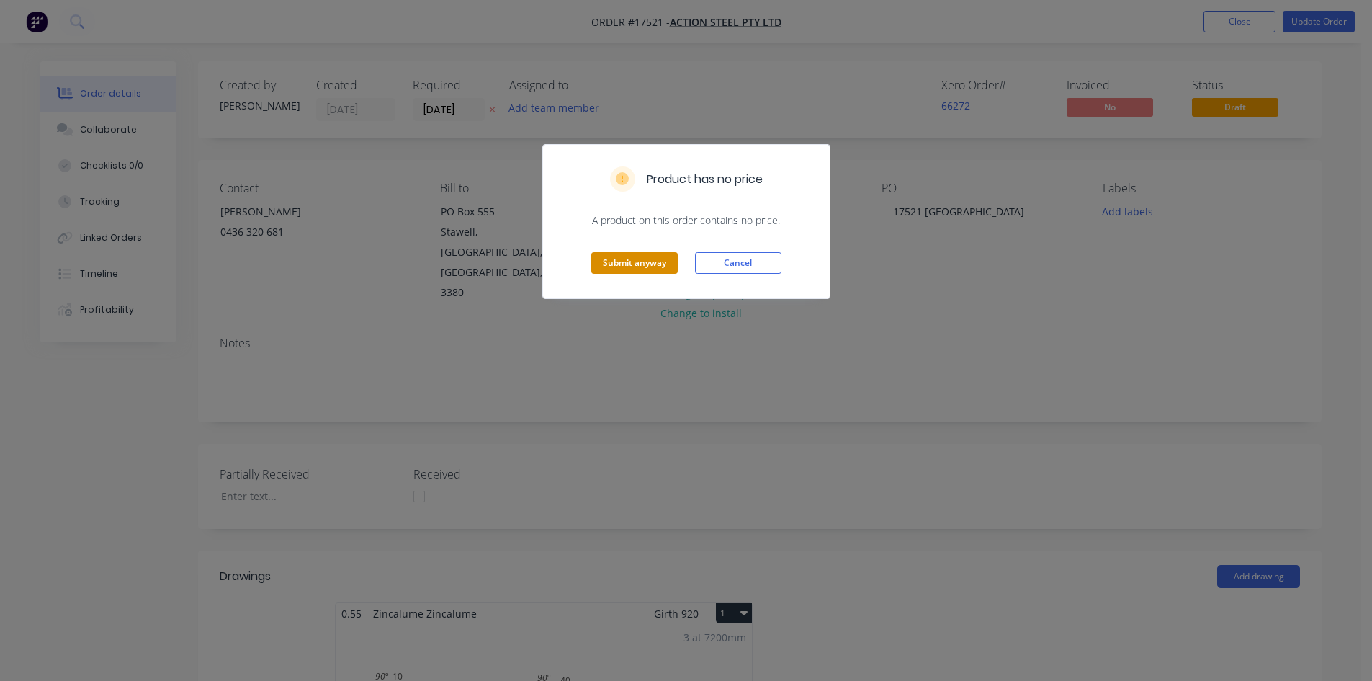
click at [624, 266] on button "Submit anyway" at bounding box center [634, 263] width 86 height 22
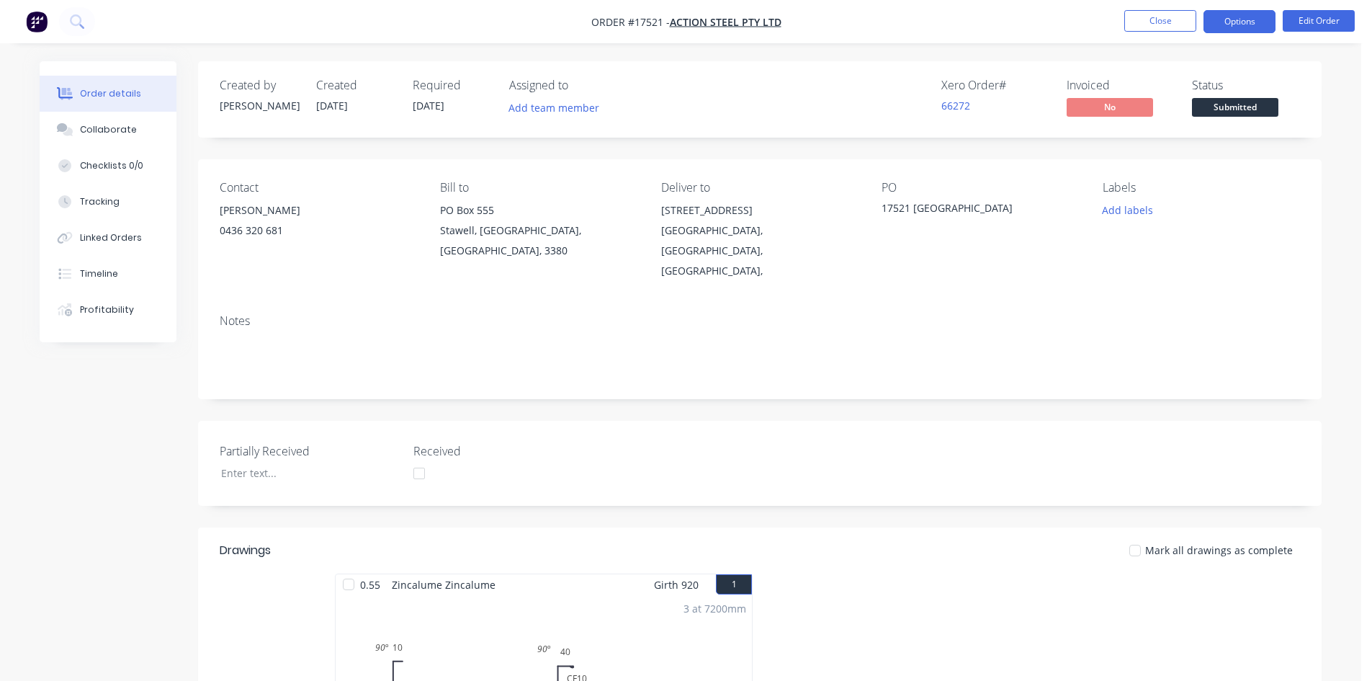
click at [1248, 18] on button "Options" at bounding box center [1239, 21] width 72 height 23
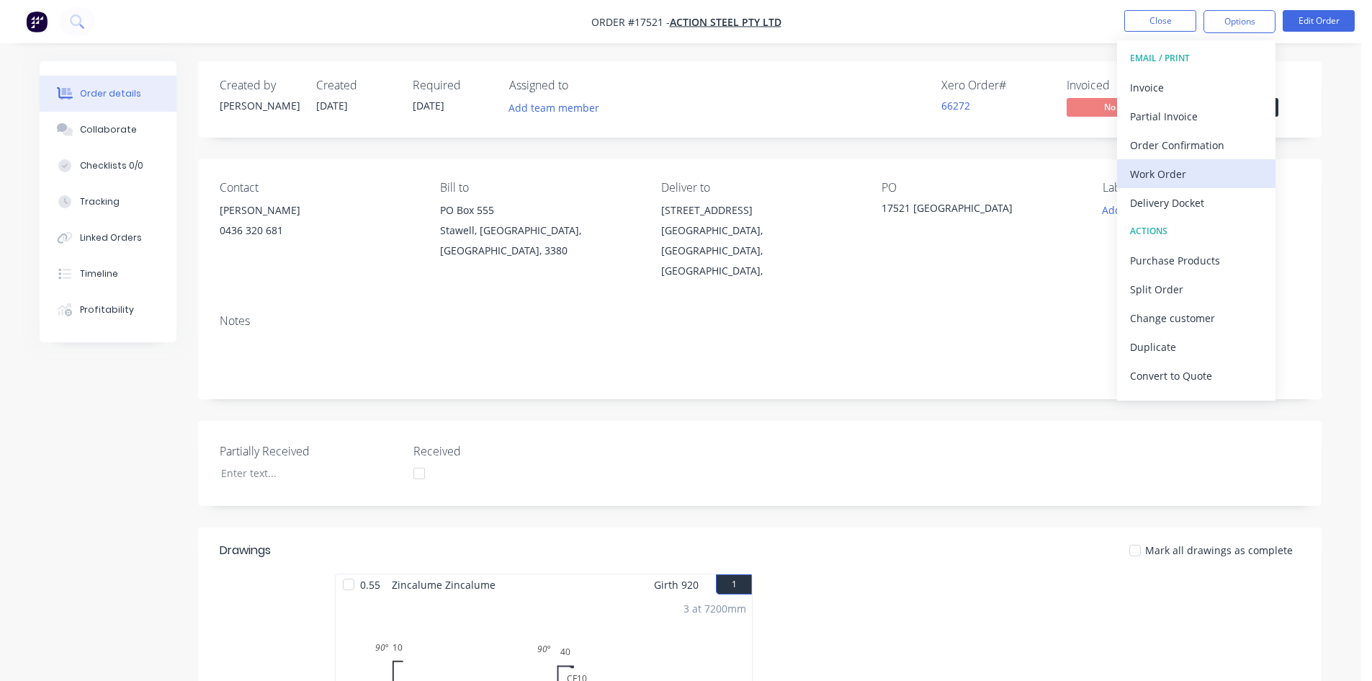
click at [1211, 177] on div "Work Order" at bounding box center [1196, 173] width 133 height 21
click at [1211, 177] on div "Custom" at bounding box center [1196, 173] width 133 height 21
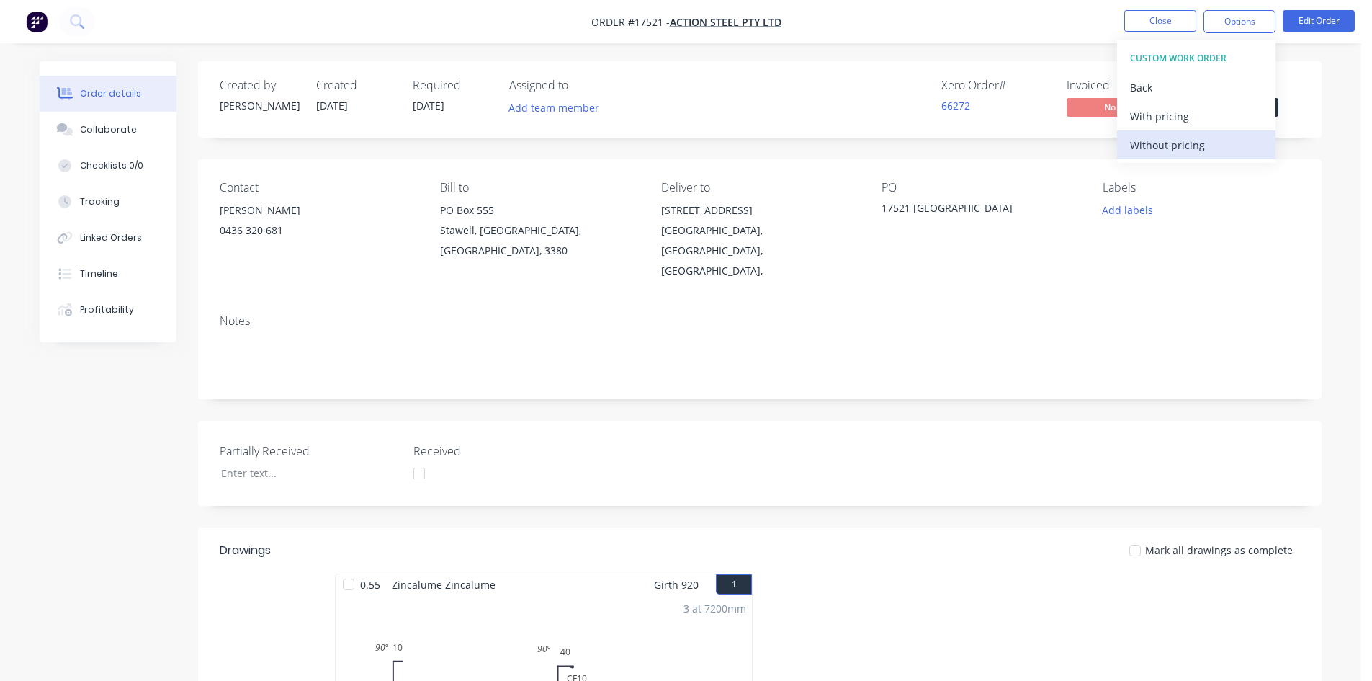
click at [1209, 135] on div "Without pricing" at bounding box center [1196, 145] width 133 height 21
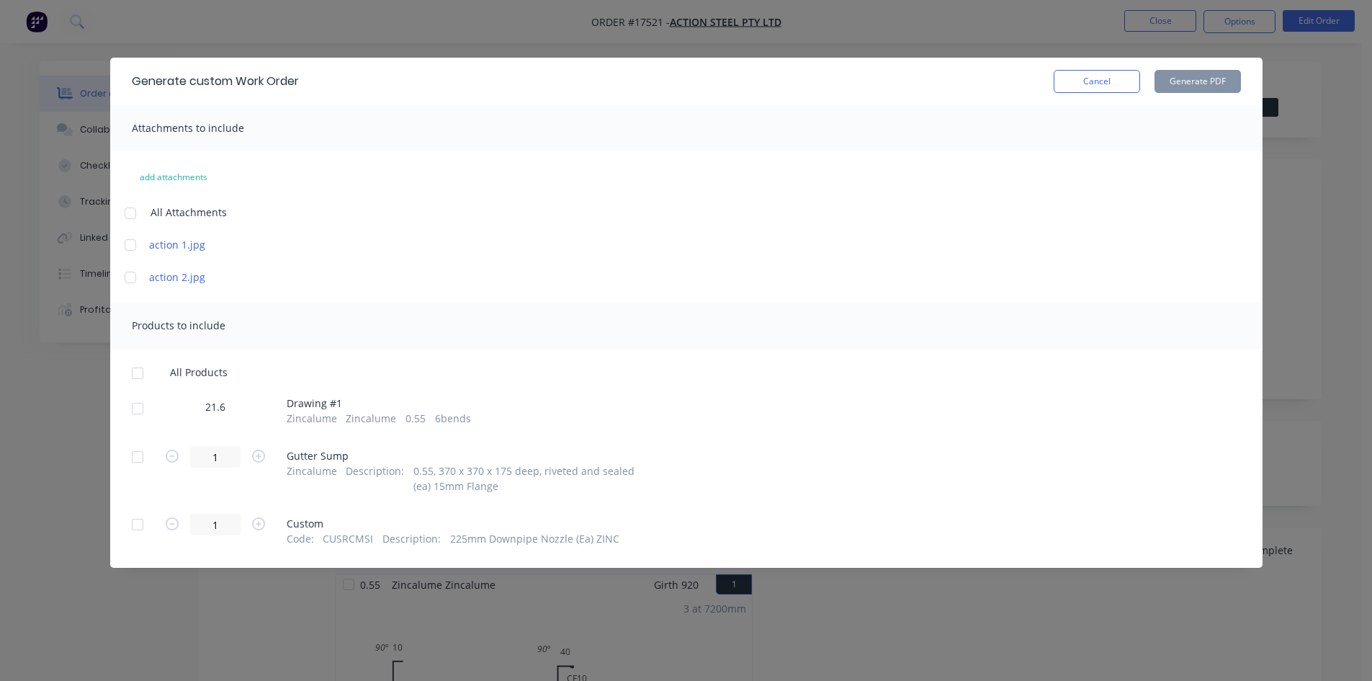
click at [139, 374] on div at bounding box center [137, 373] width 29 height 29
click at [1210, 84] on button "Generate PDF" at bounding box center [1198, 81] width 86 height 23
click at [1095, 86] on button "Cancel" at bounding box center [1097, 81] width 86 height 23
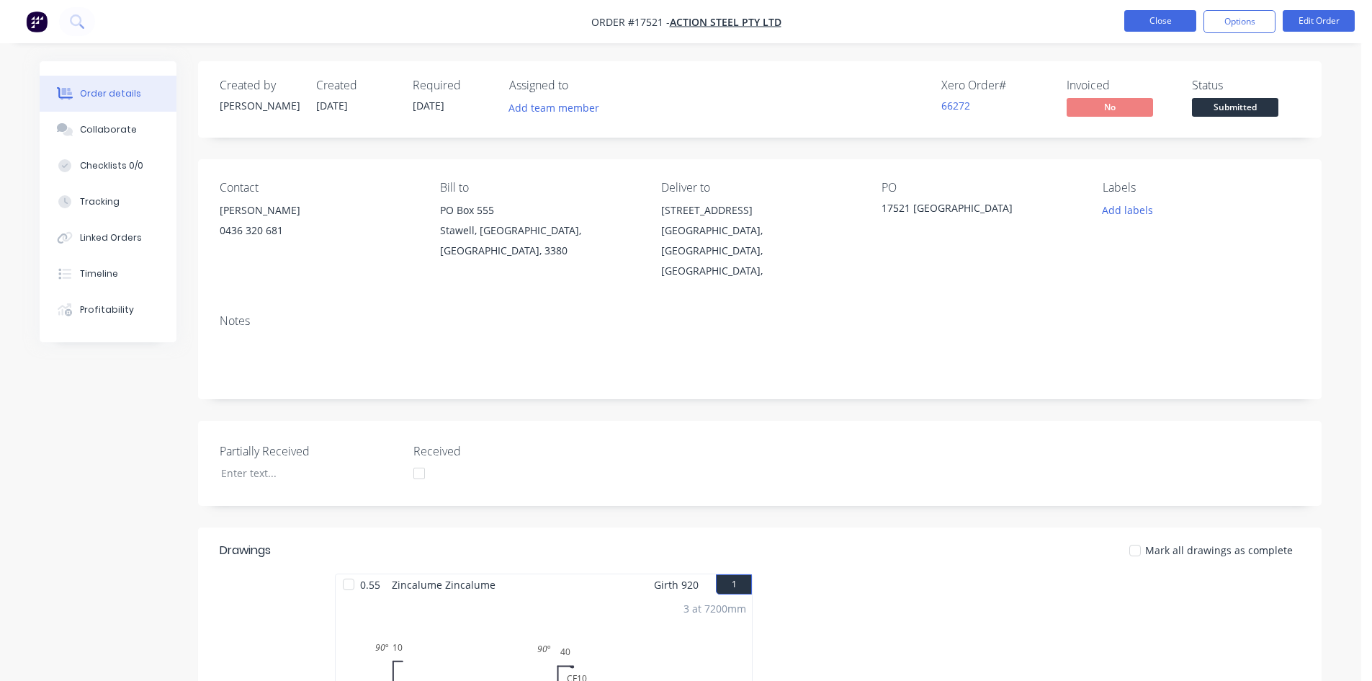
click at [1152, 19] on button "Close" at bounding box center [1160, 21] width 72 height 22
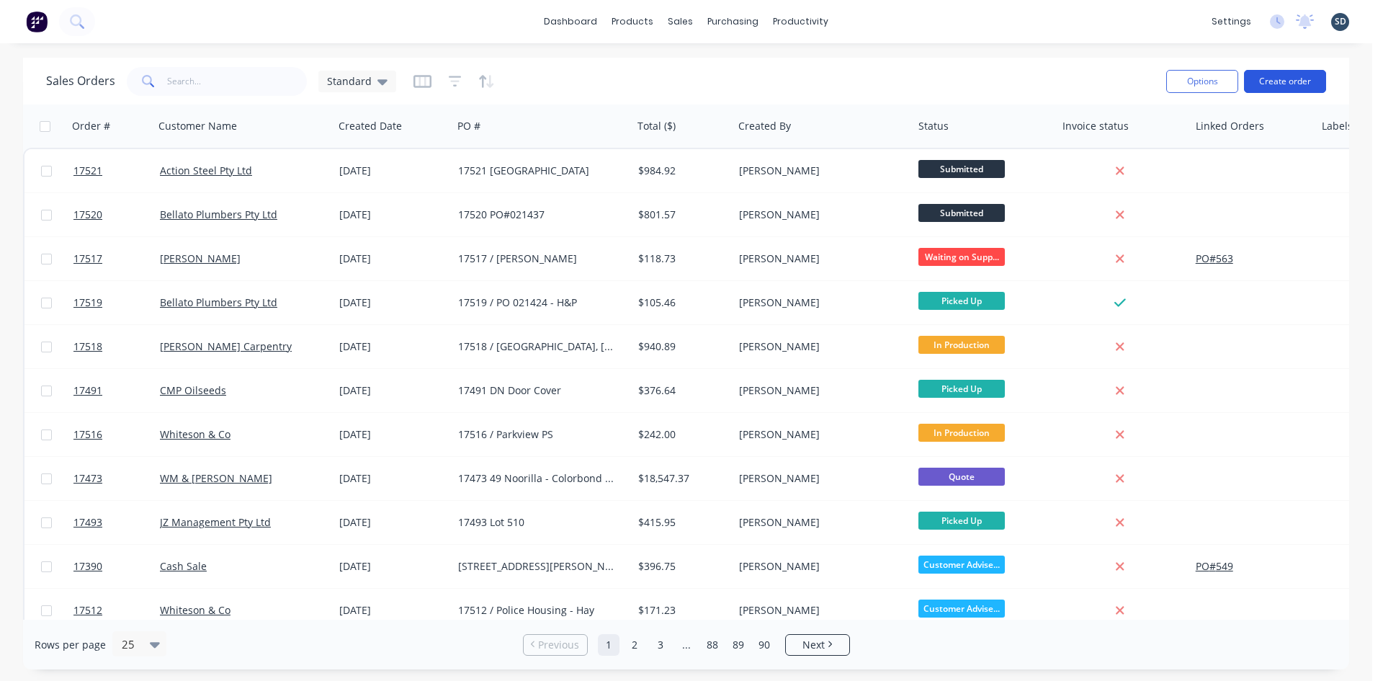
click at [1294, 85] on button "Create order" at bounding box center [1285, 81] width 82 height 23
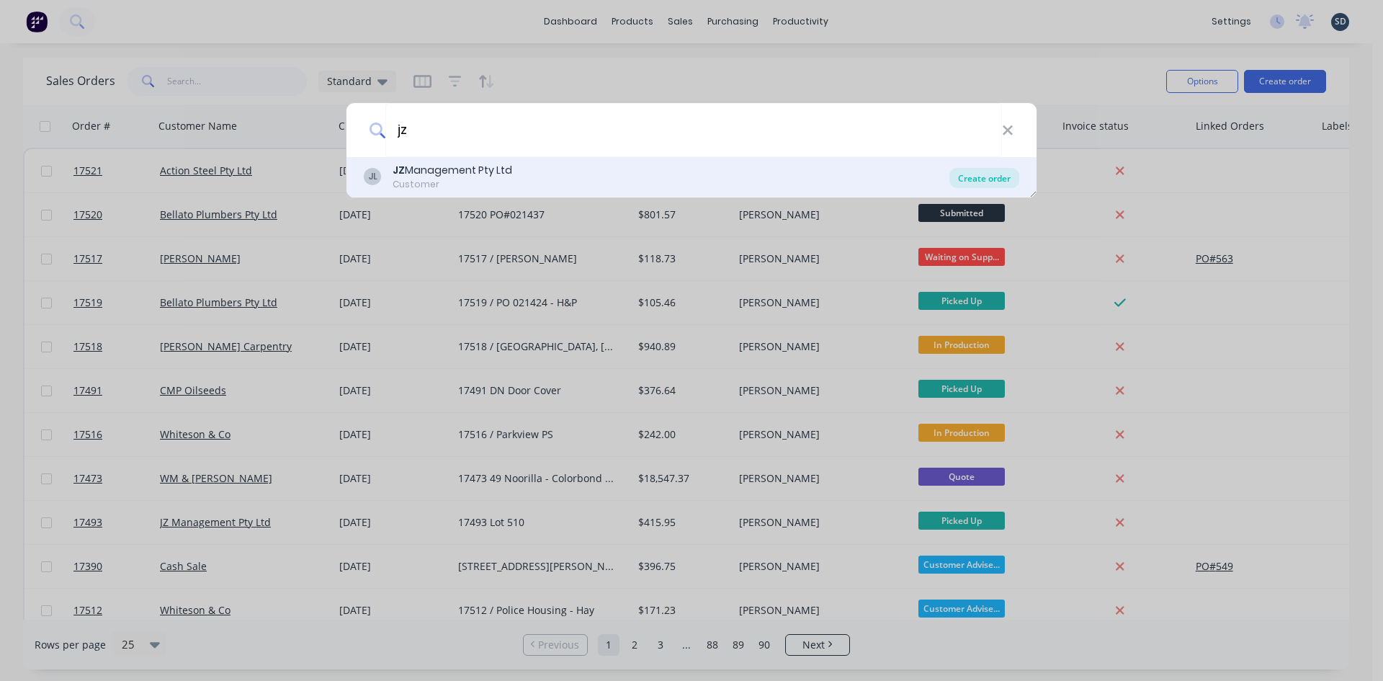
type input "jz"
click at [982, 176] on div "Create order" at bounding box center [984, 178] width 70 height 20
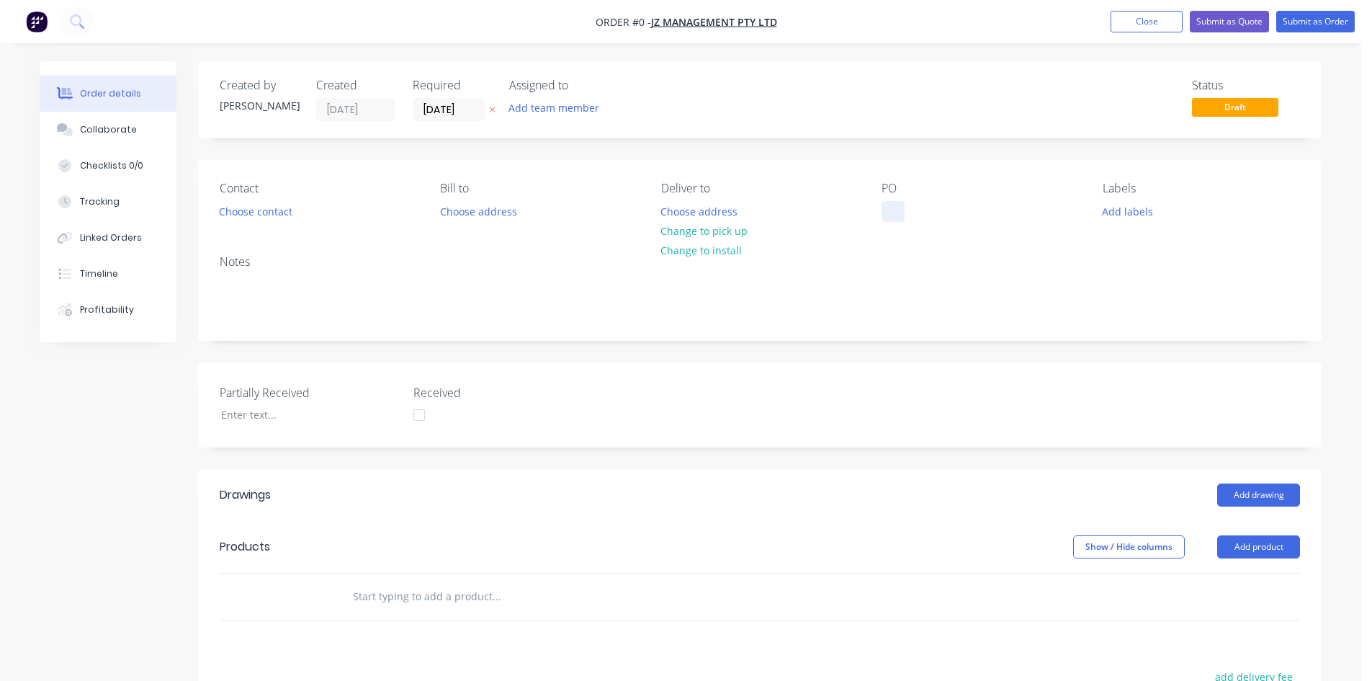
click at [898, 216] on div at bounding box center [893, 211] width 23 height 21
click at [900, 258] on div "Order details Collaborate Checklists 0/0 Tracking Linked Orders Timeline Profit…" at bounding box center [680, 524] width 1311 height 927
click at [892, 207] on div at bounding box center [893, 211] width 23 height 21
click at [1094, 201] on button "Add labels" at bounding box center [1127, 210] width 66 height 19
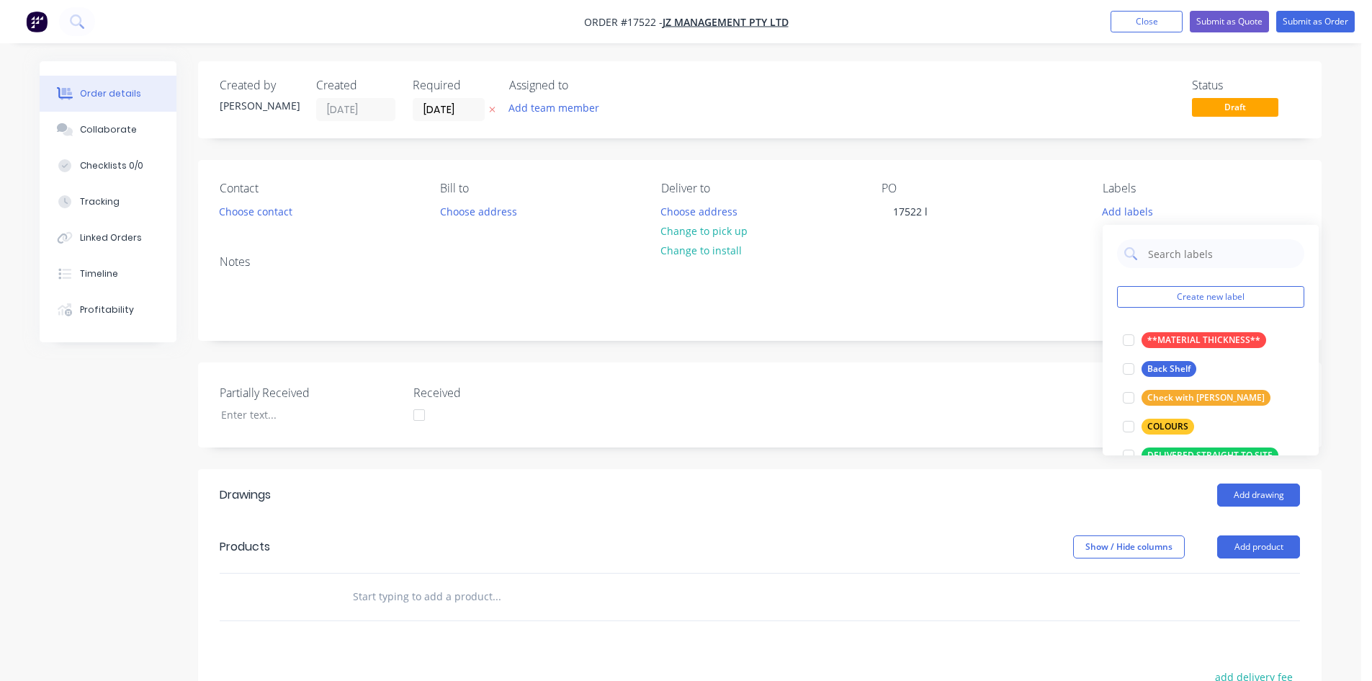
click at [969, 229] on div "Contact Choose contact Bill to Choose address Deliver to Choose address Change …" at bounding box center [760, 202] width 1124 height 84
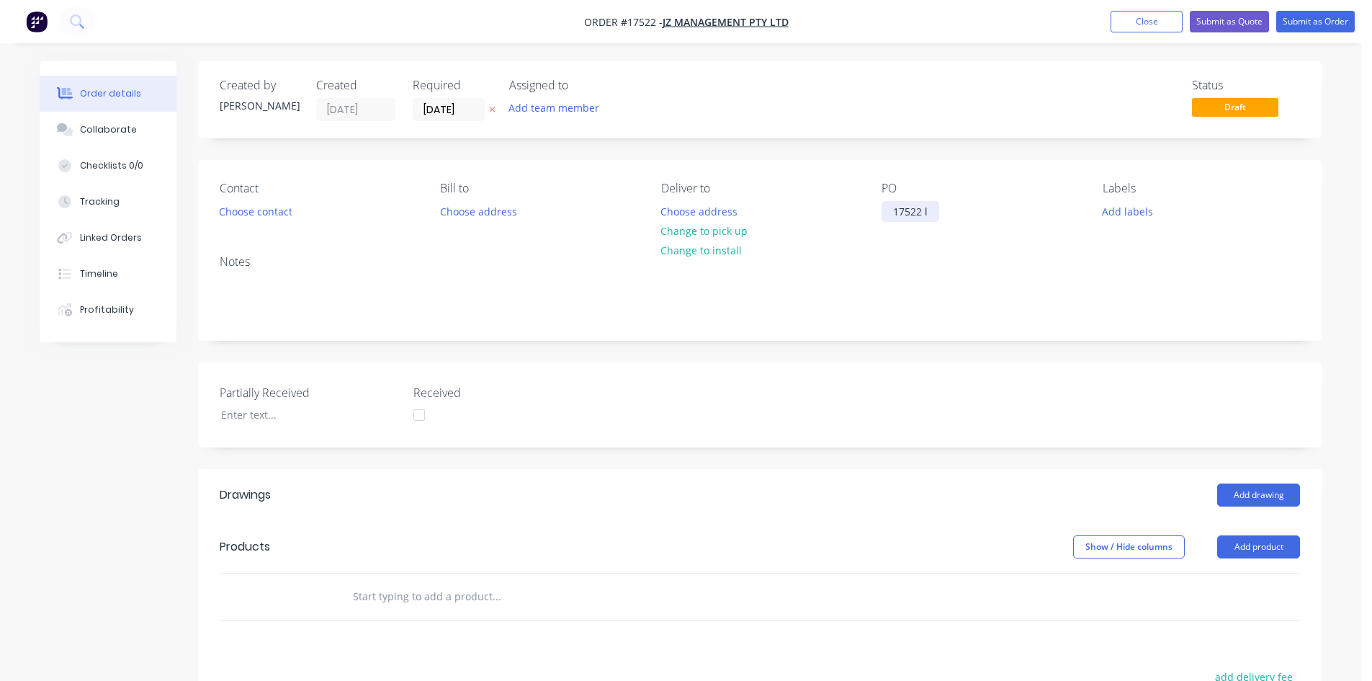
click at [933, 214] on div "17522 l" at bounding box center [911, 211] width 58 height 21
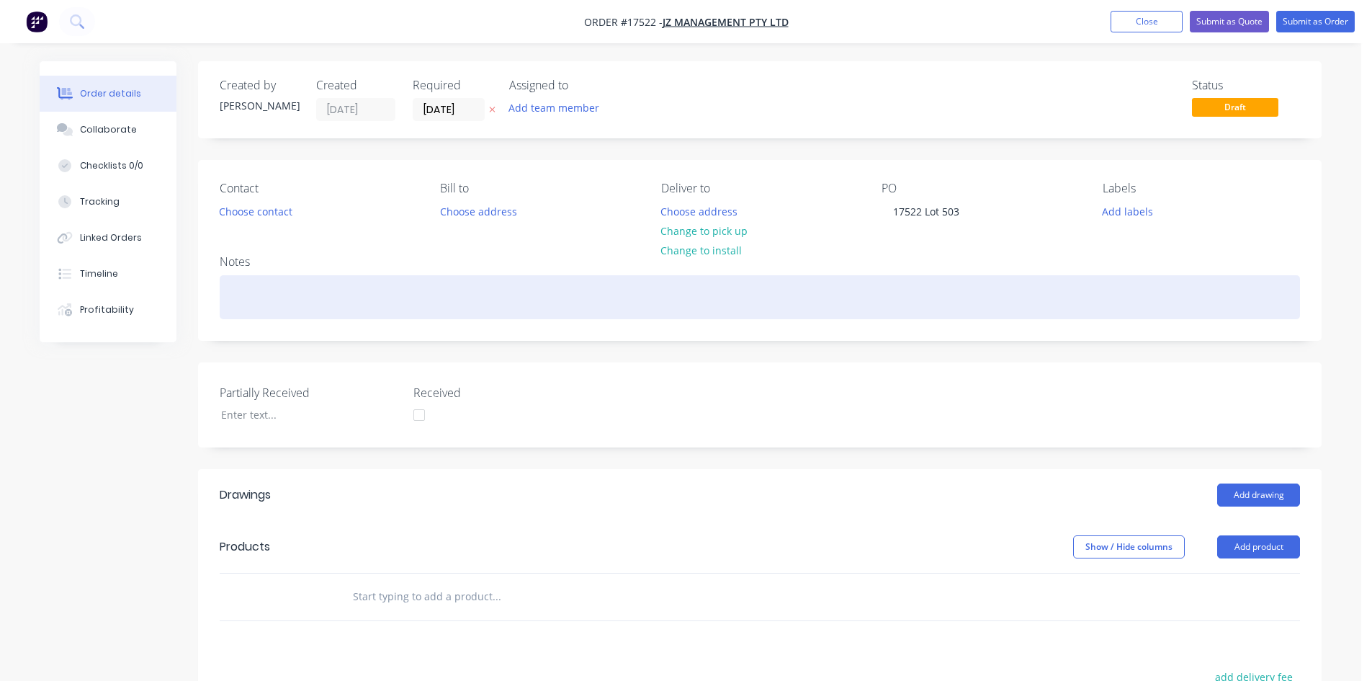
click at [905, 287] on div at bounding box center [760, 297] width 1080 height 44
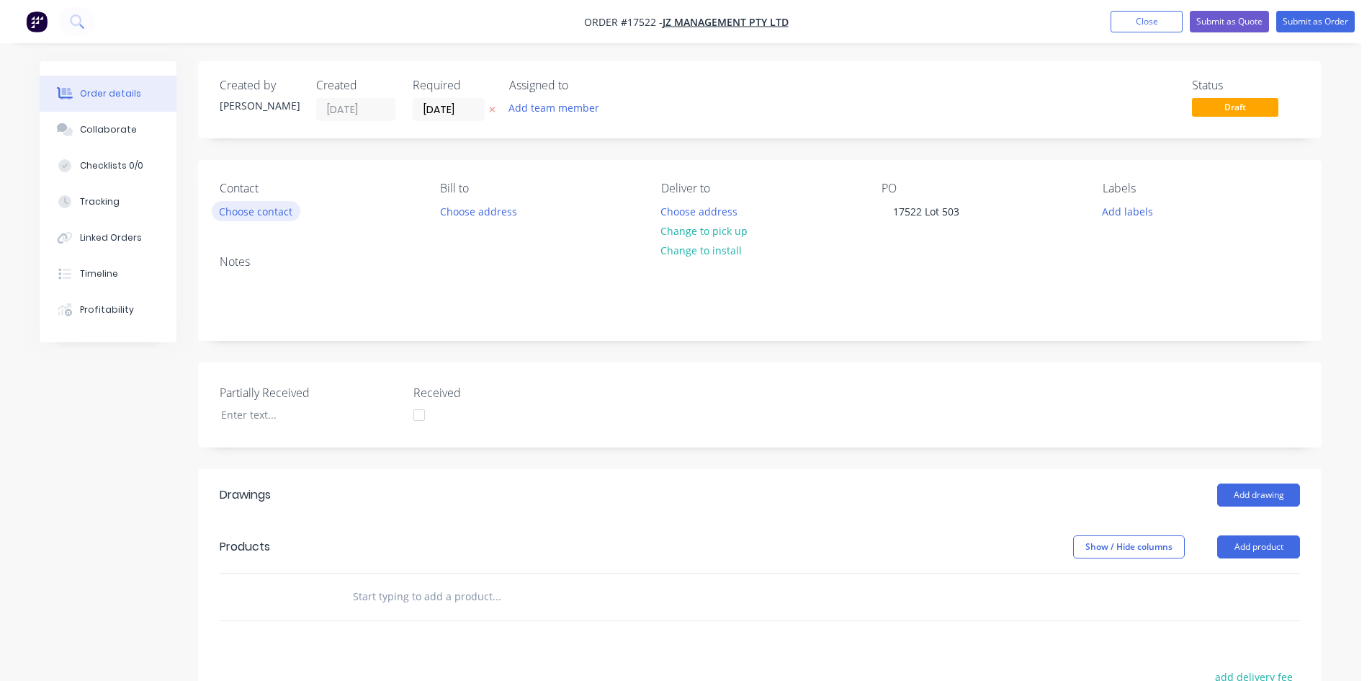
click at [274, 214] on button "Choose contact" at bounding box center [256, 210] width 89 height 19
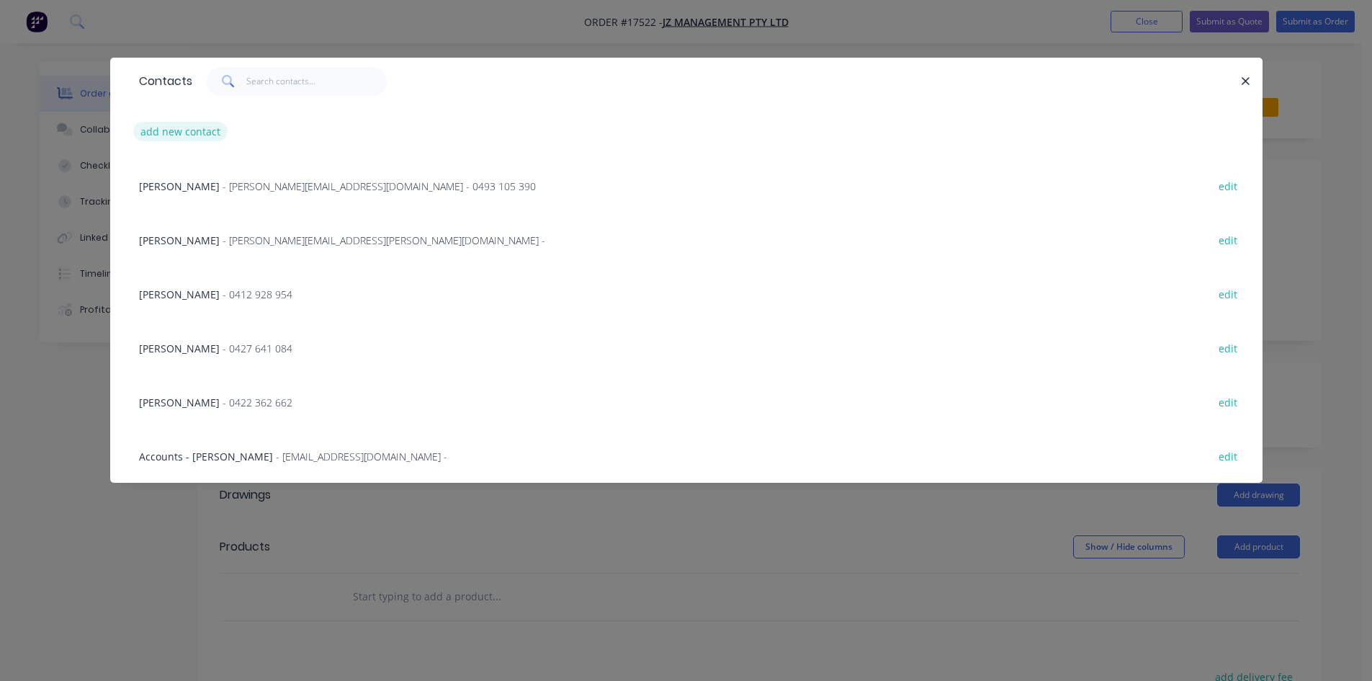
click at [202, 135] on button "add new contact" at bounding box center [180, 131] width 95 height 19
select select "AU"
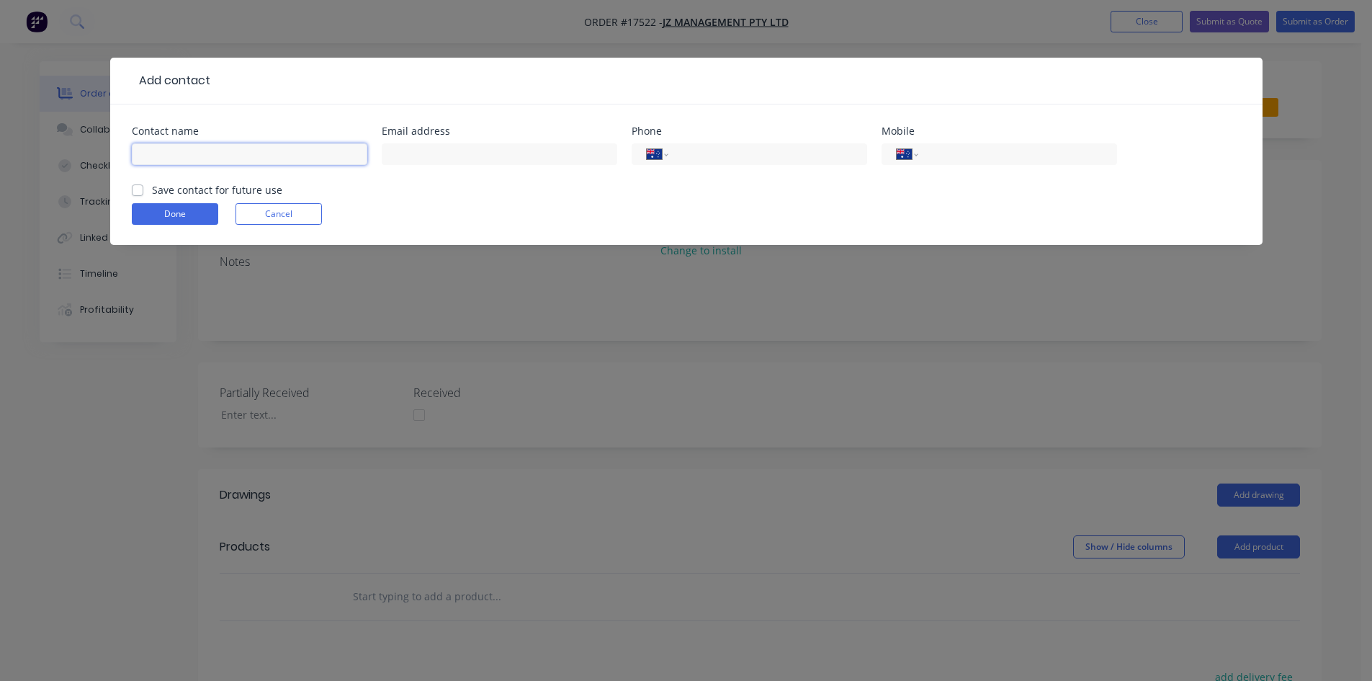
click at [177, 151] on input "text" at bounding box center [250, 154] width 236 height 22
type input "Darren"
click at [970, 143] on div "International Afghanistan Åland Islands Albania Algeria American Samoa Andorra …" at bounding box center [1000, 154] width 236 height 22
click at [969, 158] on input "tel" at bounding box center [1014, 154] width 173 height 17
type input "0474 194 602"
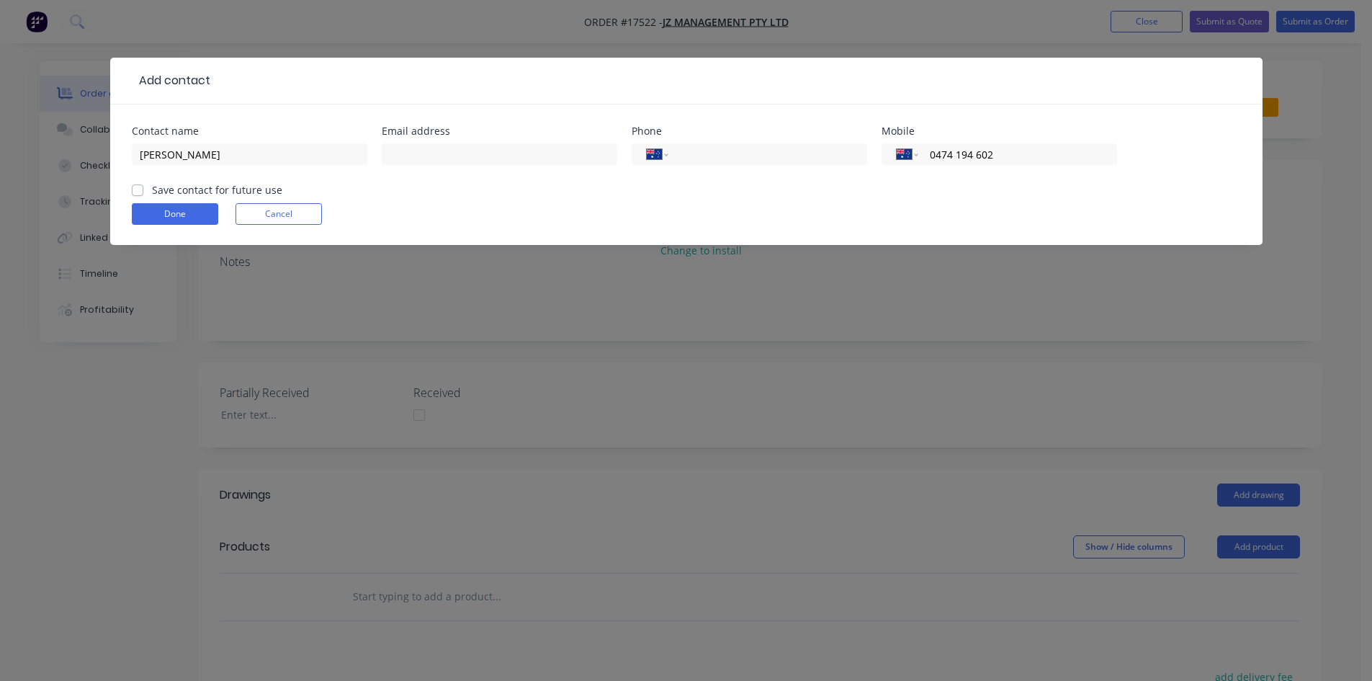
click at [152, 189] on label "Save contact for future use" at bounding box center [217, 189] width 130 height 15
click at [134, 189] on input "Save contact for future use" at bounding box center [138, 189] width 12 height 14
checkbox input "true"
click at [145, 209] on button "Done" at bounding box center [175, 214] width 86 height 22
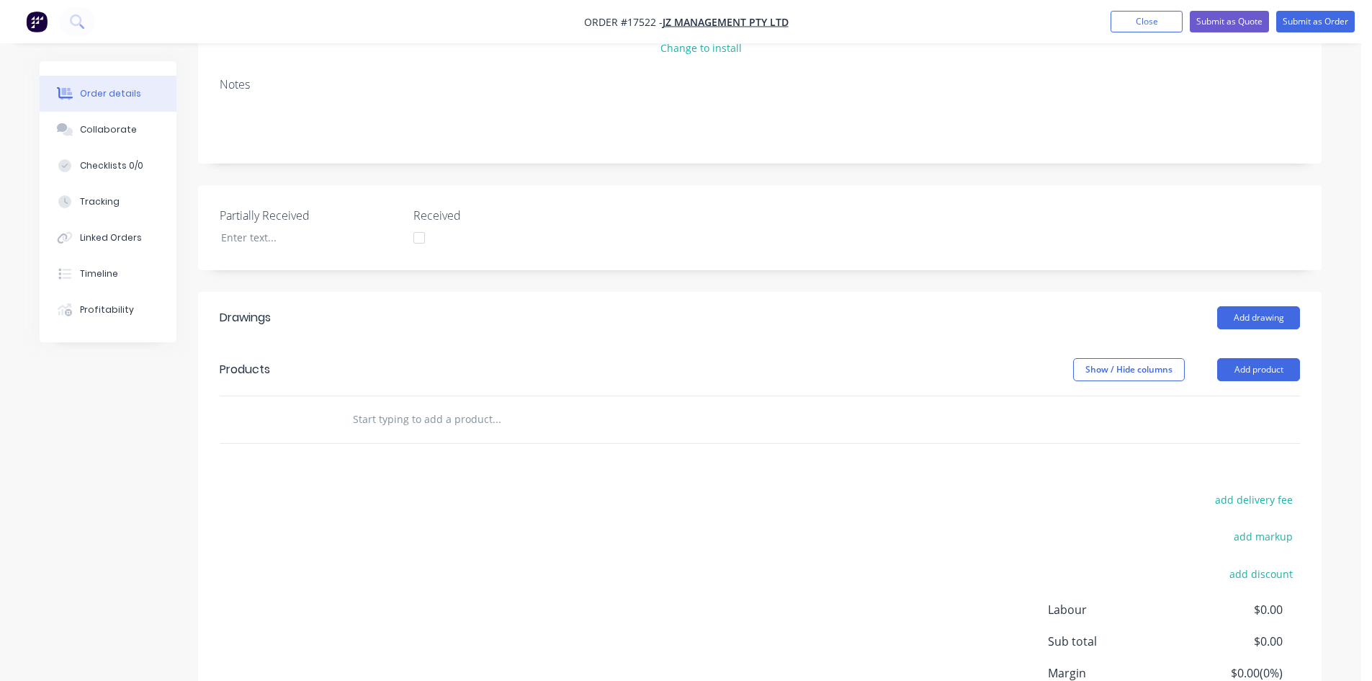
scroll to position [216, 0]
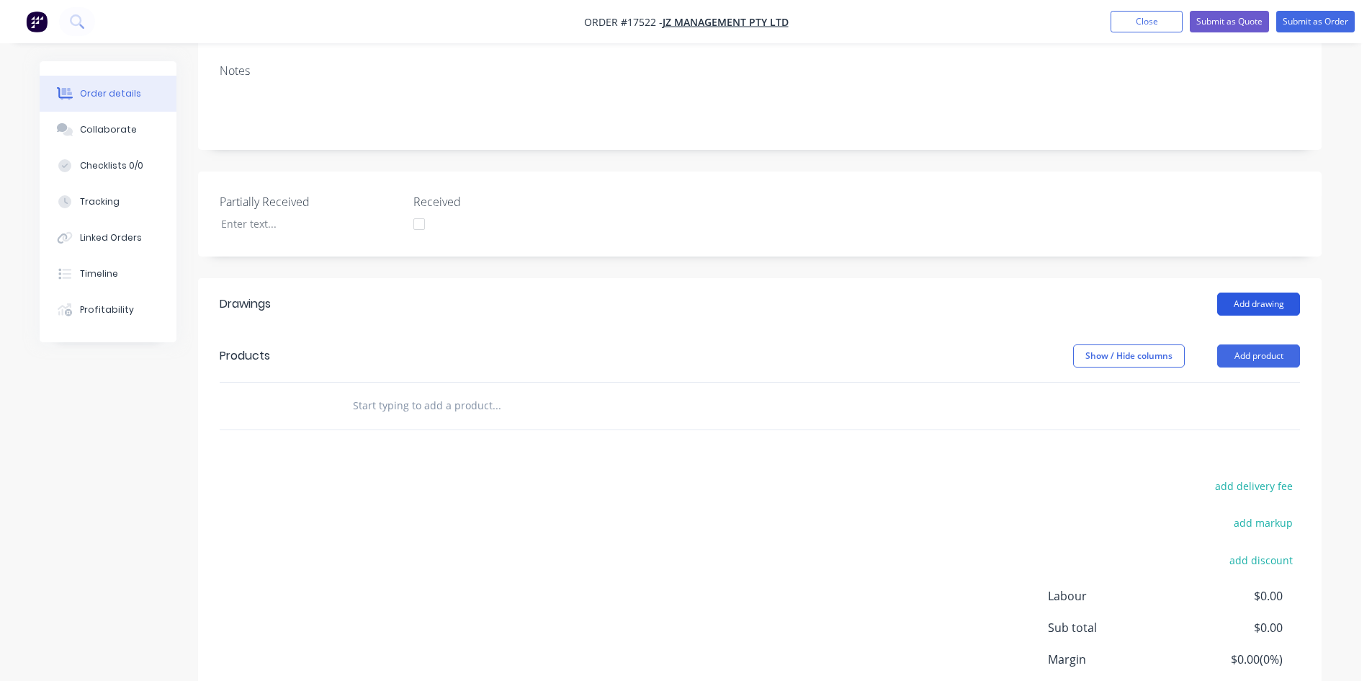
click at [1258, 297] on button "Add drawing" at bounding box center [1258, 303] width 83 height 23
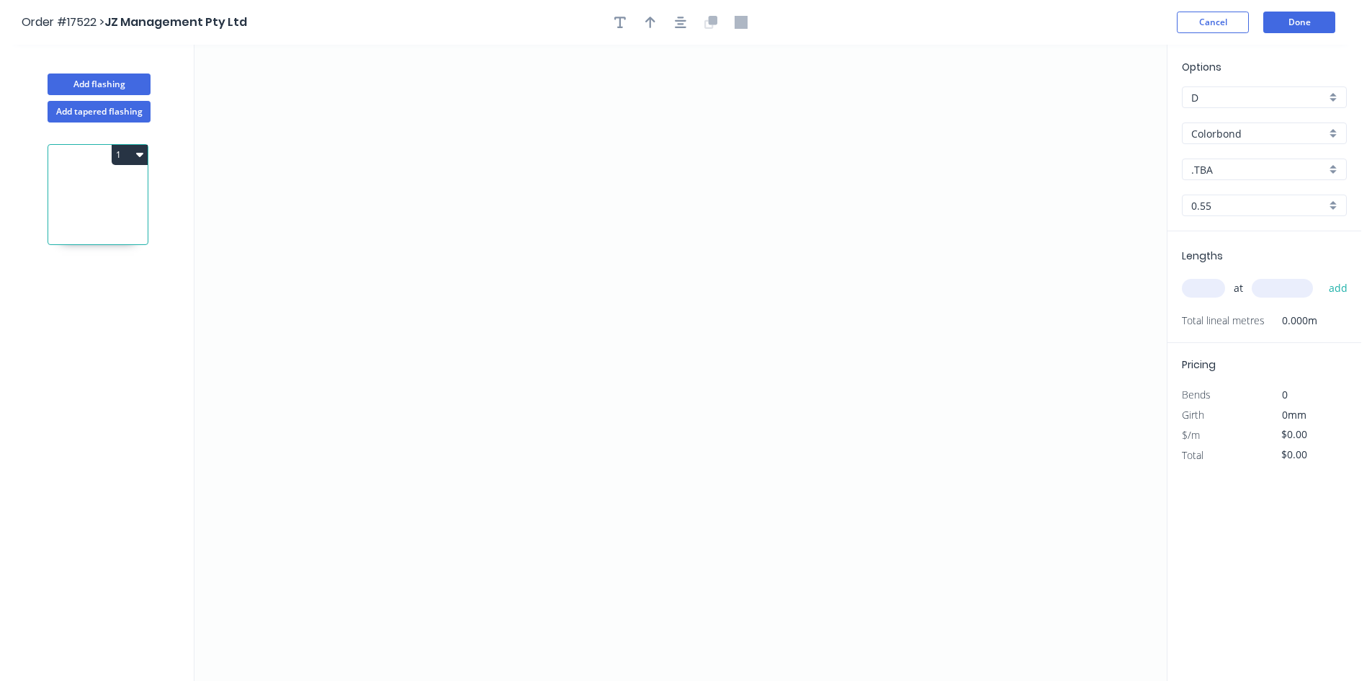
click at [1260, 167] on input ".TBA" at bounding box center [1258, 169] width 135 height 15
click at [1258, 236] on div "Monument" at bounding box center [1264, 236] width 163 height 25
type input "Monument"
click at [538, 84] on icon "0" at bounding box center [680, 363] width 972 height 636
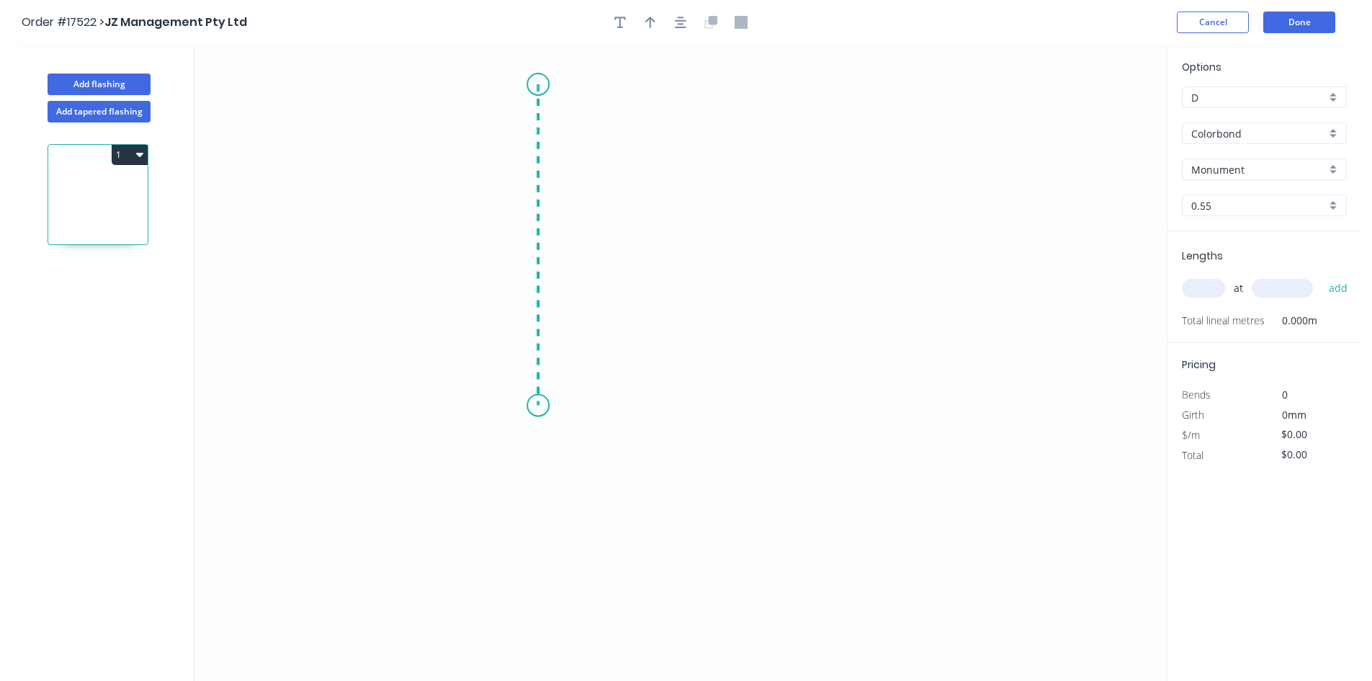
click at [542, 405] on icon "0" at bounding box center [680, 363] width 972 height 636
click at [624, 403] on icon "0 ?" at bounding box center [680, 363] width 972 height 636
click at [622, 472] on icon "0 ? ?" at bounding box center [680, 363] width 972 height 636
click at [623, 467] on circle at bounding box center [624, 467] width 22 height 22
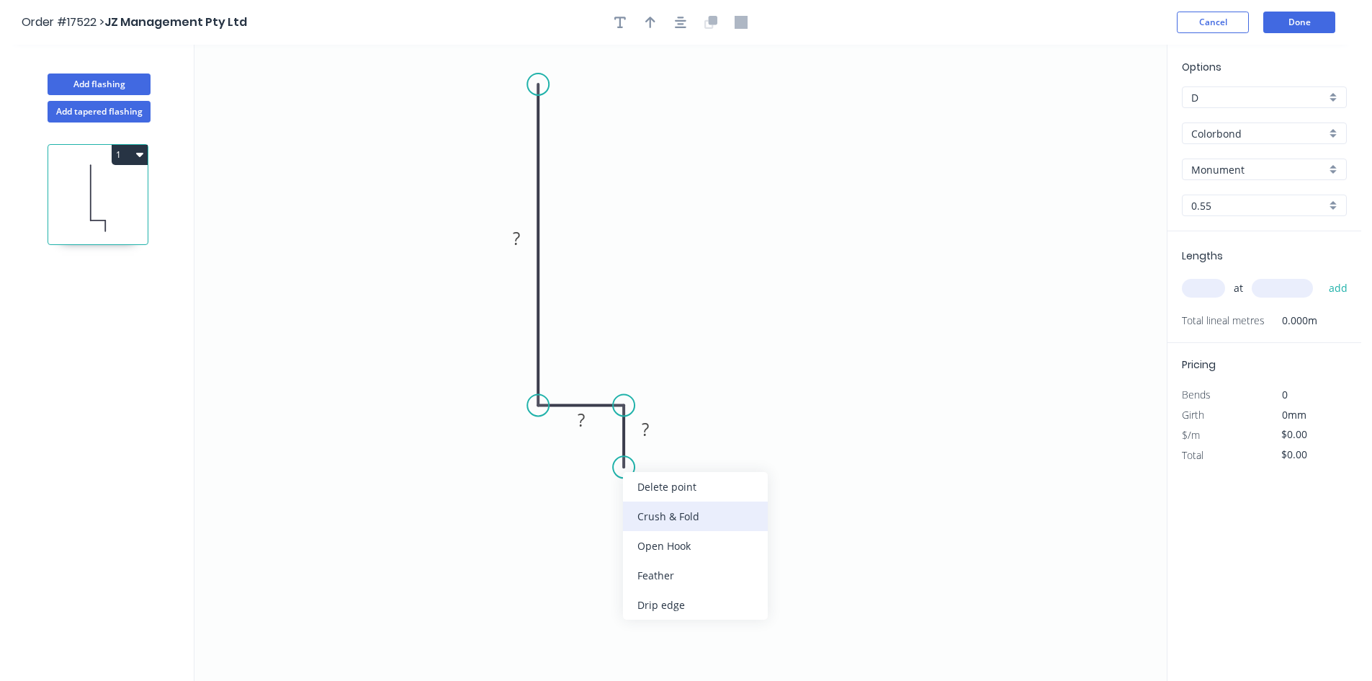
click at [689, 507] on div "Crush & Fold" at bounding box center [695, 516] width 145 height 30
click at [672, 508] on div "Flip bend" at bounding box center [693, 518] width 145 height 30
drag, startPoint x: 678, startPoint y: 439, endPoint x: 583, endPoint y: 475, distance: 101.0
click at [583, 475] on rect at bounding box center [561, 477] width 58 height 30
click at [575, 481] on tspan "10" at bounding box center [570, 477] width 20 height 24
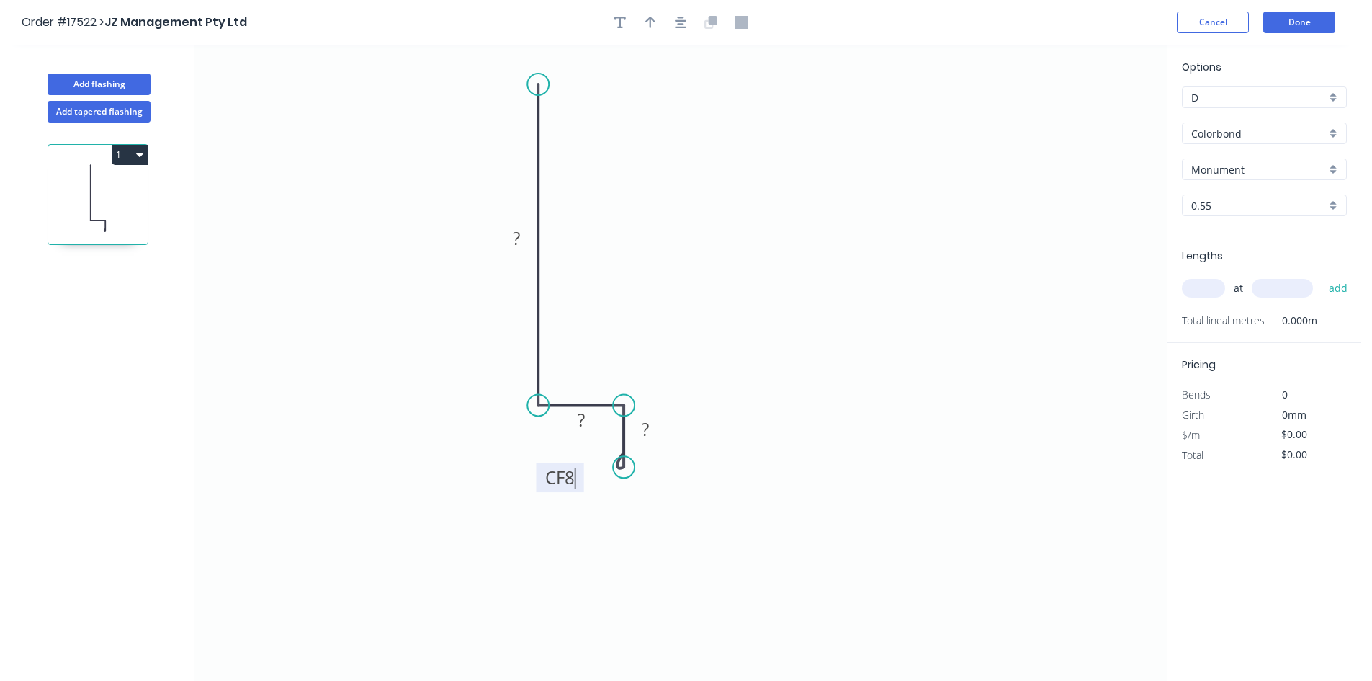
click at [623, 485] on icon "0 ? ? CF 8 ?" at bounding box center [680, 363] width 972 height 636
click at [653, 426] on rect at bounding box center [645, 430] width 29 height 20
click at [586, 418] on rect at bounding box center [581, 421] width 29 height 20
click at [517, 239] on tspan "?" at bounding box center [516, 238] width 7 height 24
click at [839, 244] on icon "0 60 14 CF 8 10" at bounding box center [680, 363] width 972 height 636
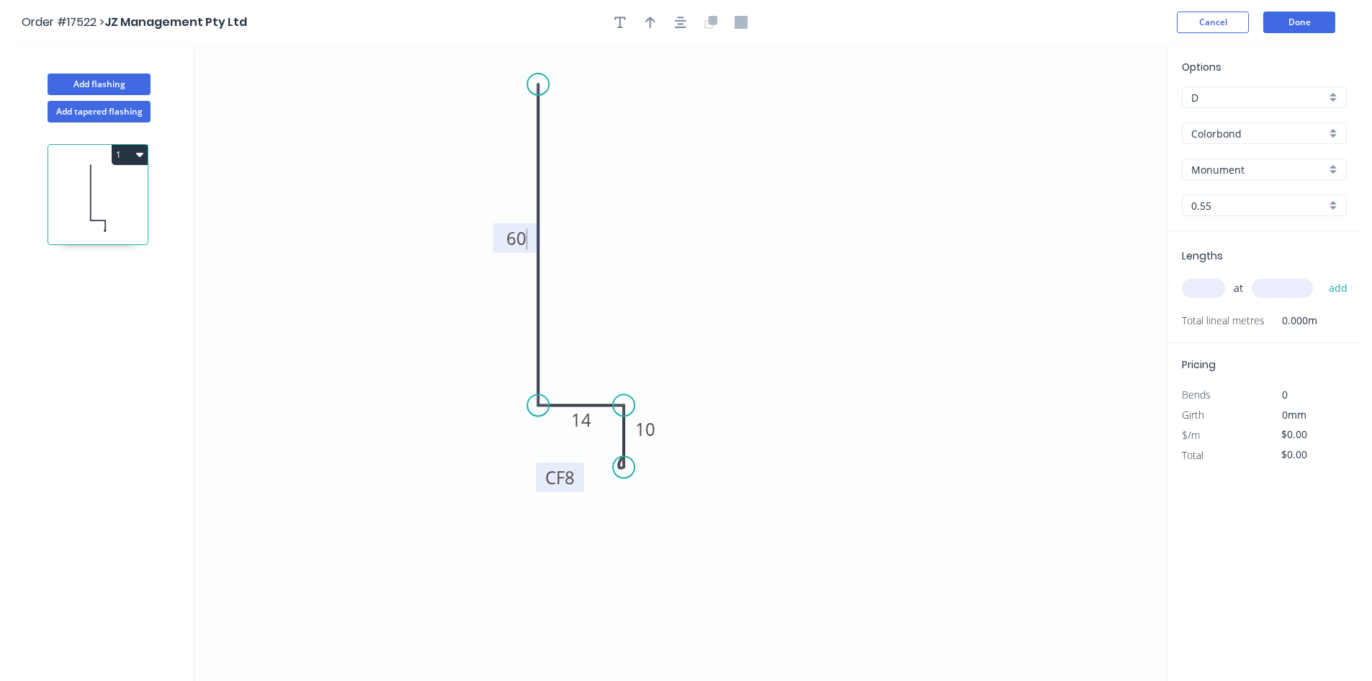
type input "$14.71"
click at [678, 24] on icon "button" at bounding box center [681, 23] width 12 height 12
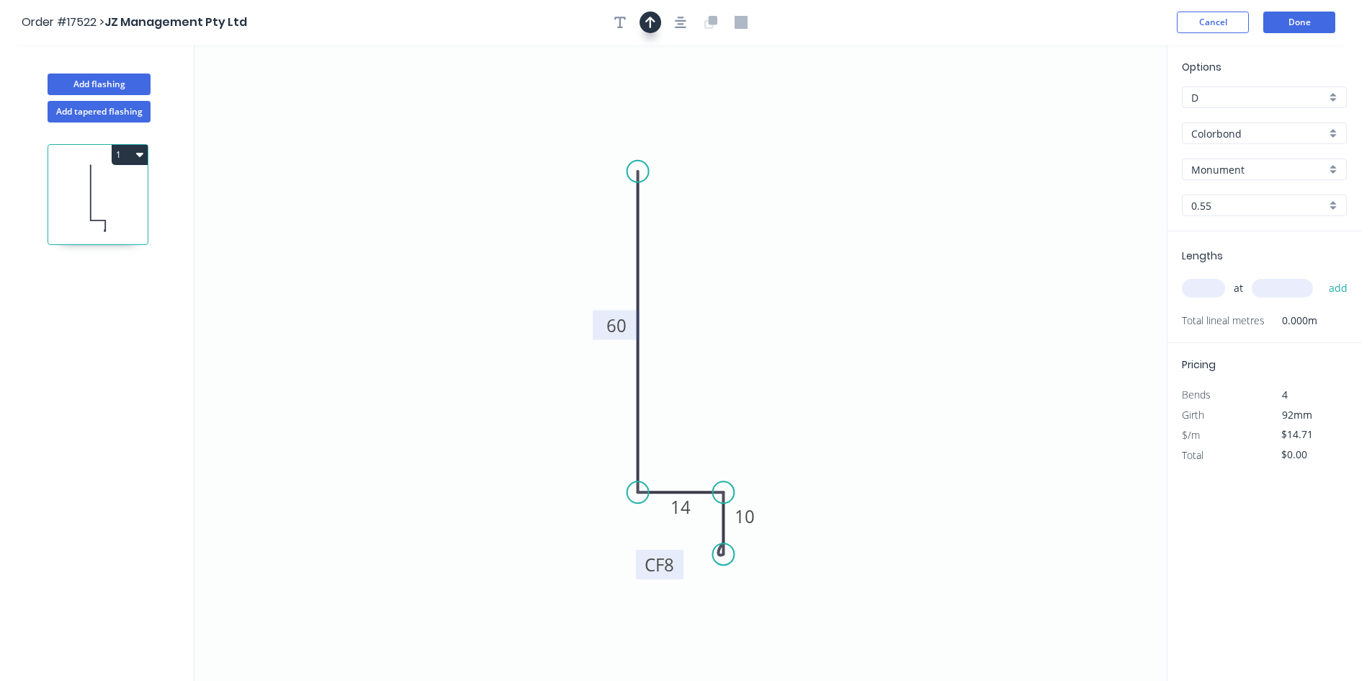
click at [646, 23] on icon "button" at bounding box center [650, 22] width 10 height 13
click at [1095, 116] on icon at bounding box center [1094, 100] width 13 height 46
drag, startPoint x: 1095, startPoint y: 116, endPoint x: 725, endPoint y: 349, distance: 437.0
click at [725, 349] on icon at bounding box center [737, 337] width 42 height 42
click at [1198, 279] on input "text" at bounding box center [1203, 288] width 43 height 19
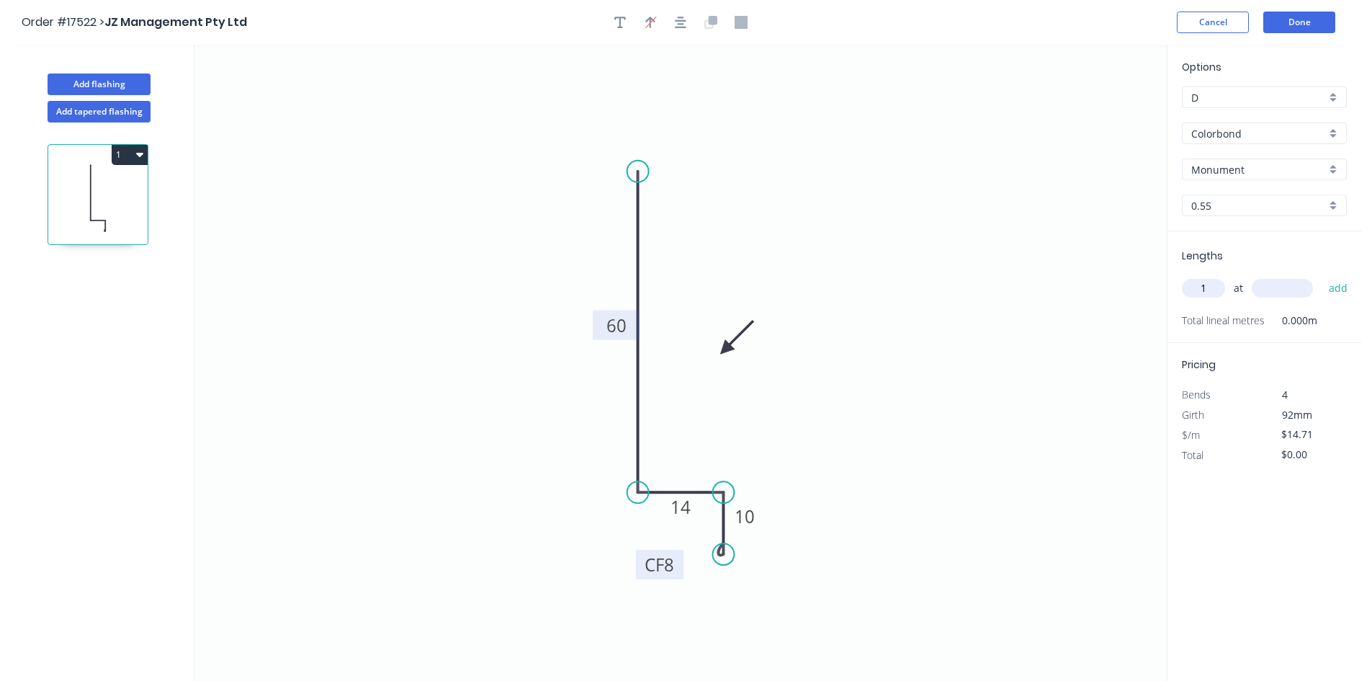
type input "1"
click at [1273, 284] on input "text" at bounding box center [1282, 288] width 61 height 19
type input "1265"
click at [1327, 290] on button "add" at bounding box center [1339, 288] width 34 height 24
type input "$18.61"
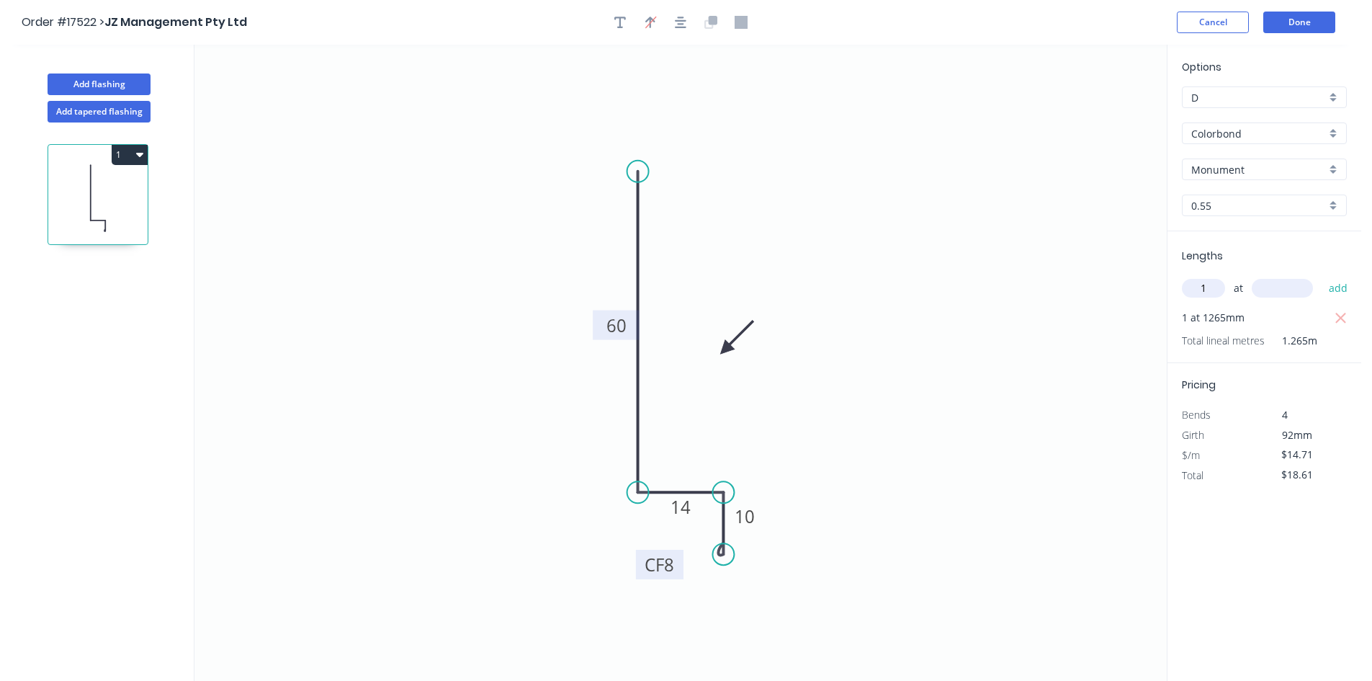
type input "1"
click at [1275, 289] on input "text" at bounding box center [1282, 288] width 61 height 19
type input "390"
click at [1335, 288] on button "add" at bounding box center [1339, 288] width 34 height 24
type input "$33.32"
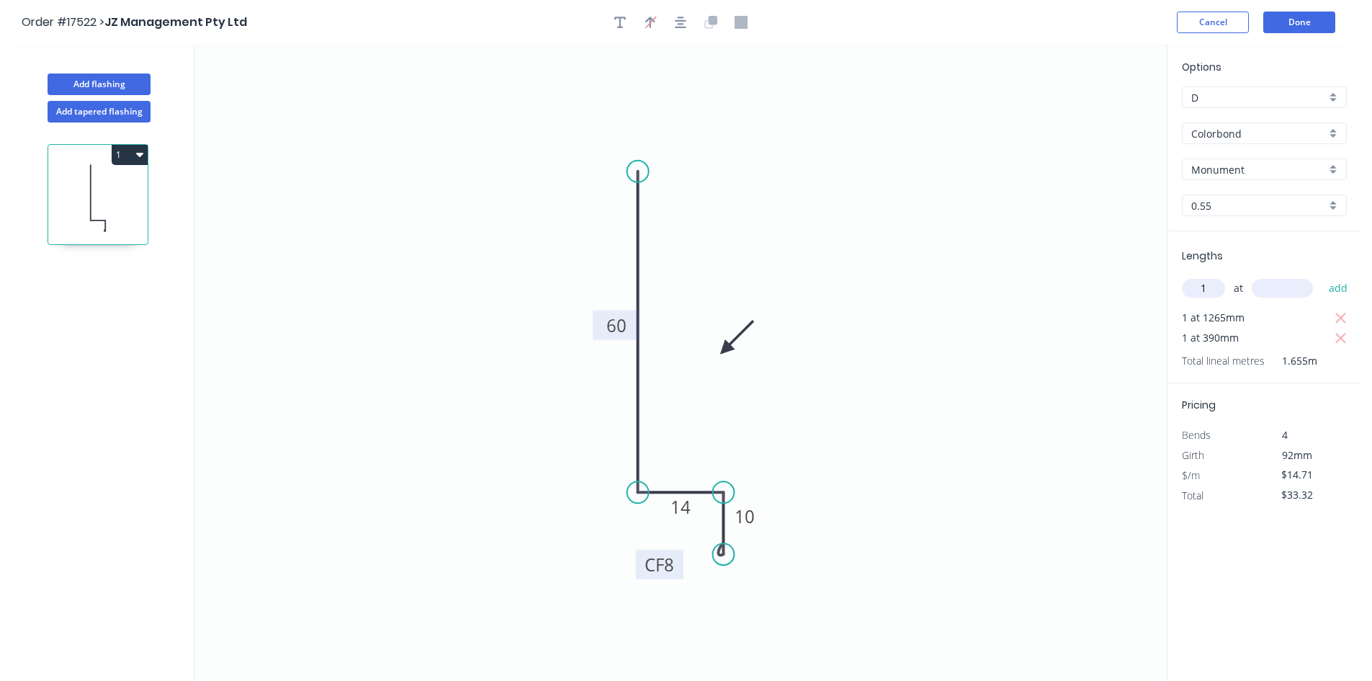
type input "1"
click at [1279, 292] on input "text" at bounding box center [1282, 288] width 61 height 19
type input "310"
click at [1344, 290] on button "add" at bounding box center [1339, 288] width 34 height 24
type input "$48.03"
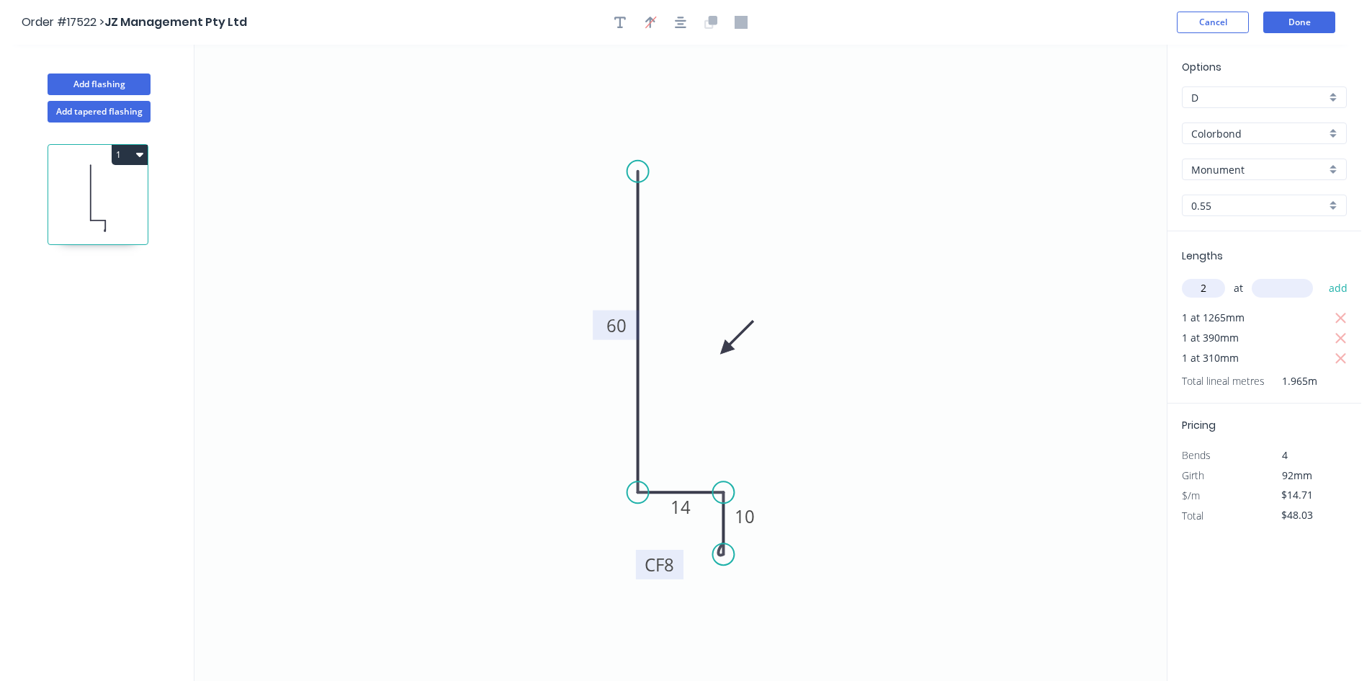
type input "2"
click at [1301, 289] on input "text" at bounding box center [1282, 288] width 61 height 19
type input "910"
click at [1345, 290] on button "add" at bounding box center [1339, 288] width 34 height 24
type input "$77.45"
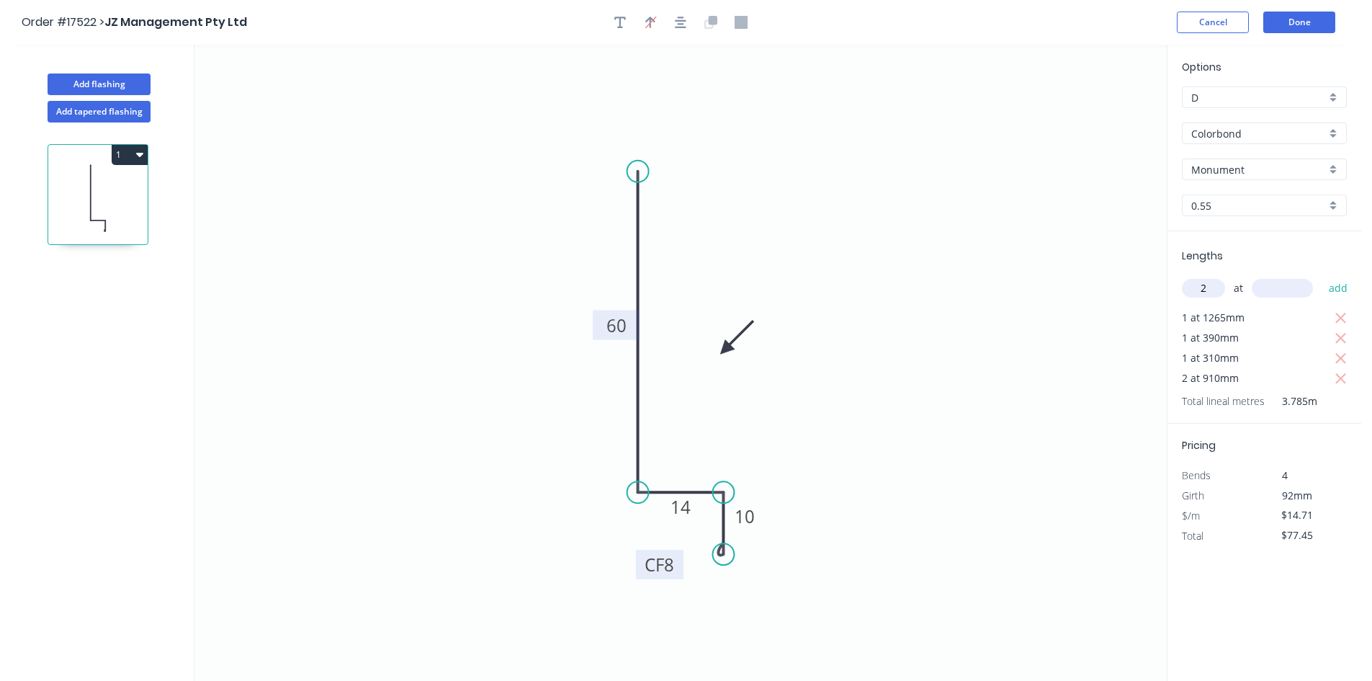
type input "2"
click at [1276, 286] on input "text" at bounding box center [1282, 288] width 61 height 19
type input "400"
click at [1340, 285] on button "add" at bounding box center [1339, 288] width 34 height 24
type input "$106.87"
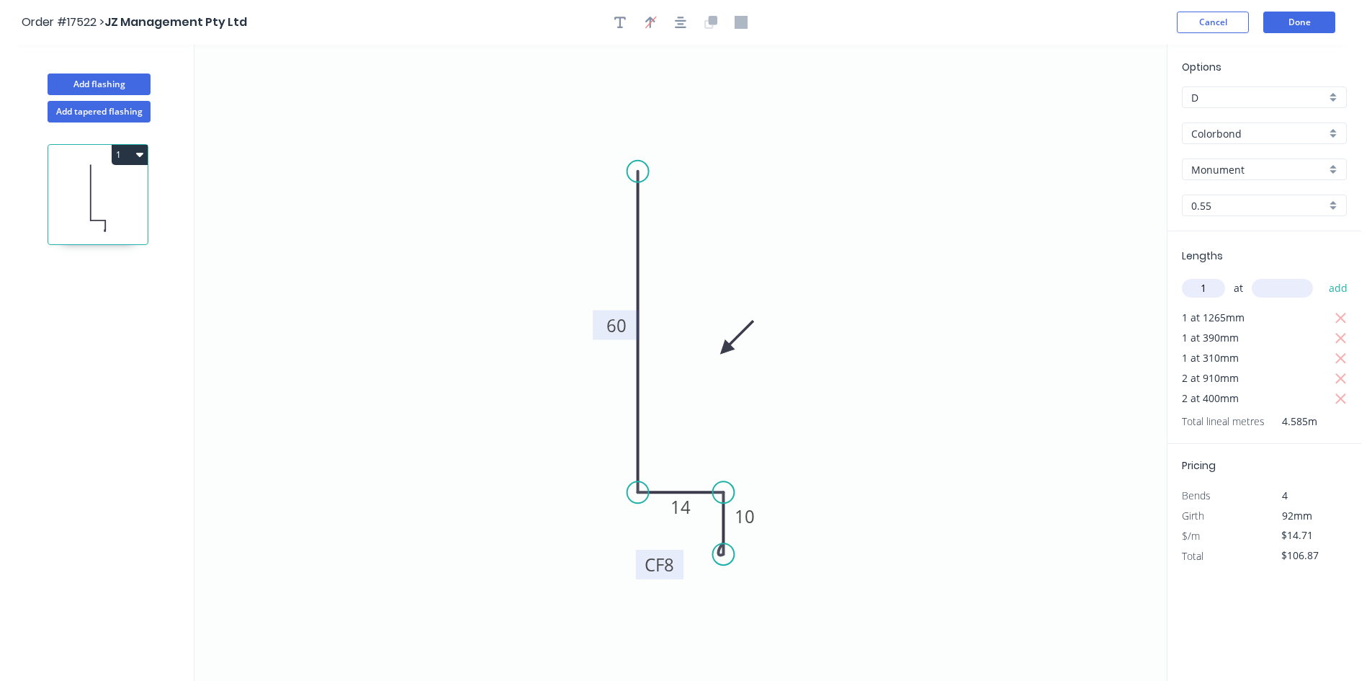
type input "1"
click at [1260, 290] on input "text" at bounding box center [1282, 288] width 61 height 19
type input "2450"
click at [1353, 288] on button "add" at bounding box center [1339, 288] width 34 height 24
type input "$142.91"
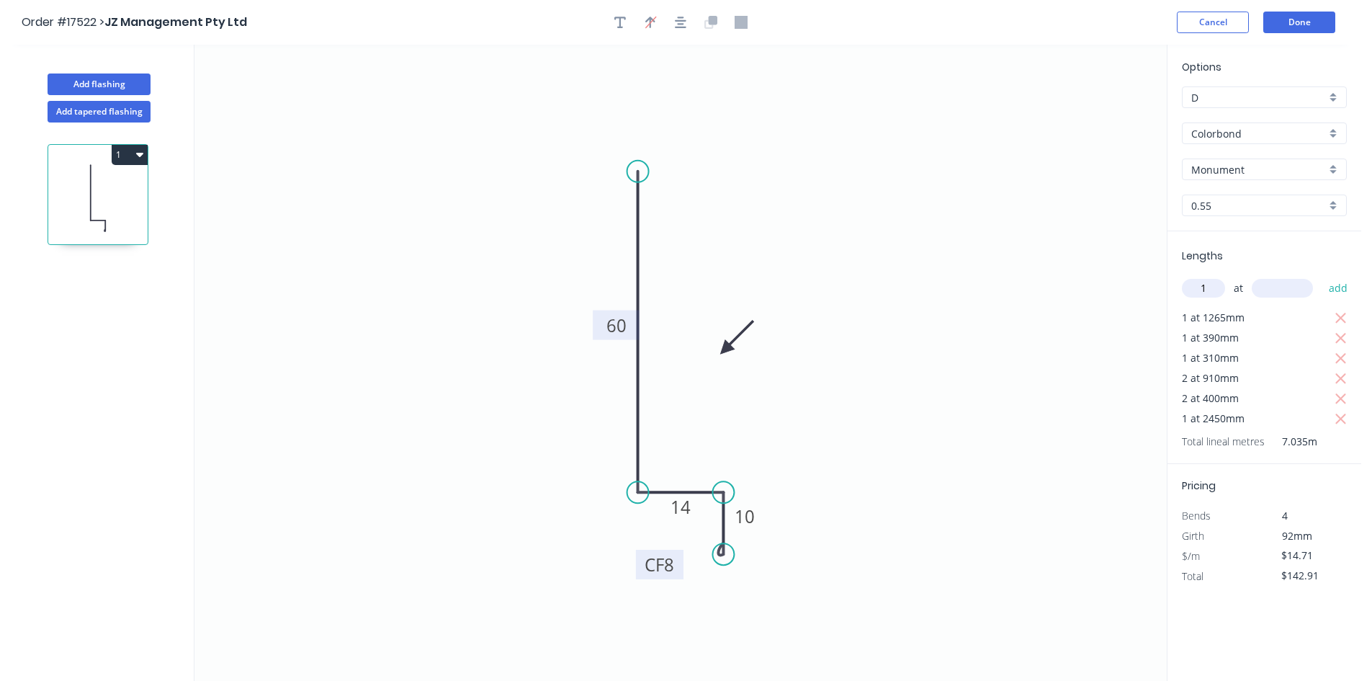
type input "1"
click at [1266, 290] on input "text" at bounding box center [1282, 288] width 61 height 19
type input "1350"
click at [1357, 290] on div "Lengths 1 at 1350 add 1 at 1265mm 1 at 390mm 1 at 310mm 2 at 910mm 2 at 400mm 1…" at bounding box center [1264, 347] width 194 height 233
click at [1350, 289] on button "add" at bounding box center [1339, 288] width 34 height 24
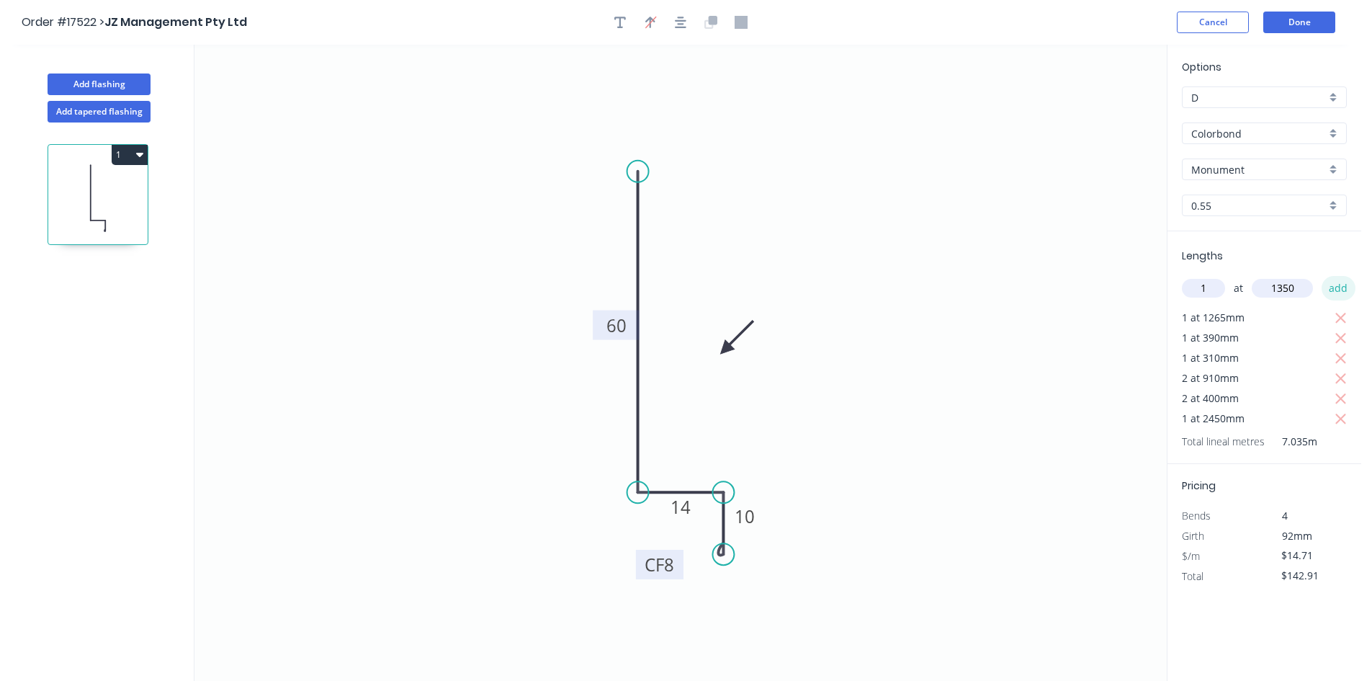
type input "$162.77"
type input "2"
click at [1264, 290] on input "text" at bounding box center [1282, 288] width 61 height 19
type input "850"
click at [1363, 290] on body "Order #17522 > JZ Management Pty Ltd Cancel Done Add flashing Add tapered flash…" at bounding box center [686, 353] width 1372 height 707
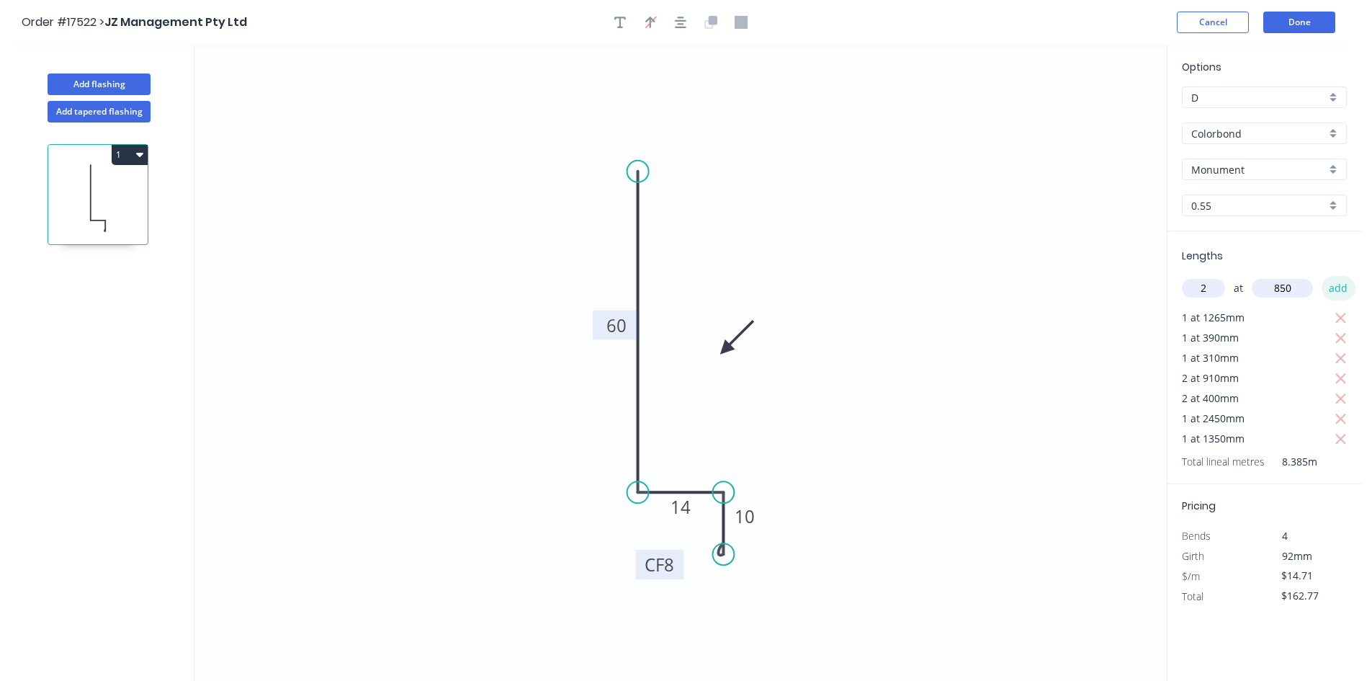
click at [1348, 287] on button "add" at bounding box center [1339, 288] width 34 height 24
type input "$192.19"
type input "1"
click at [1276, 288] on input "text" at bounding box center [1282, 288] width 61 height 19
type input "1450"
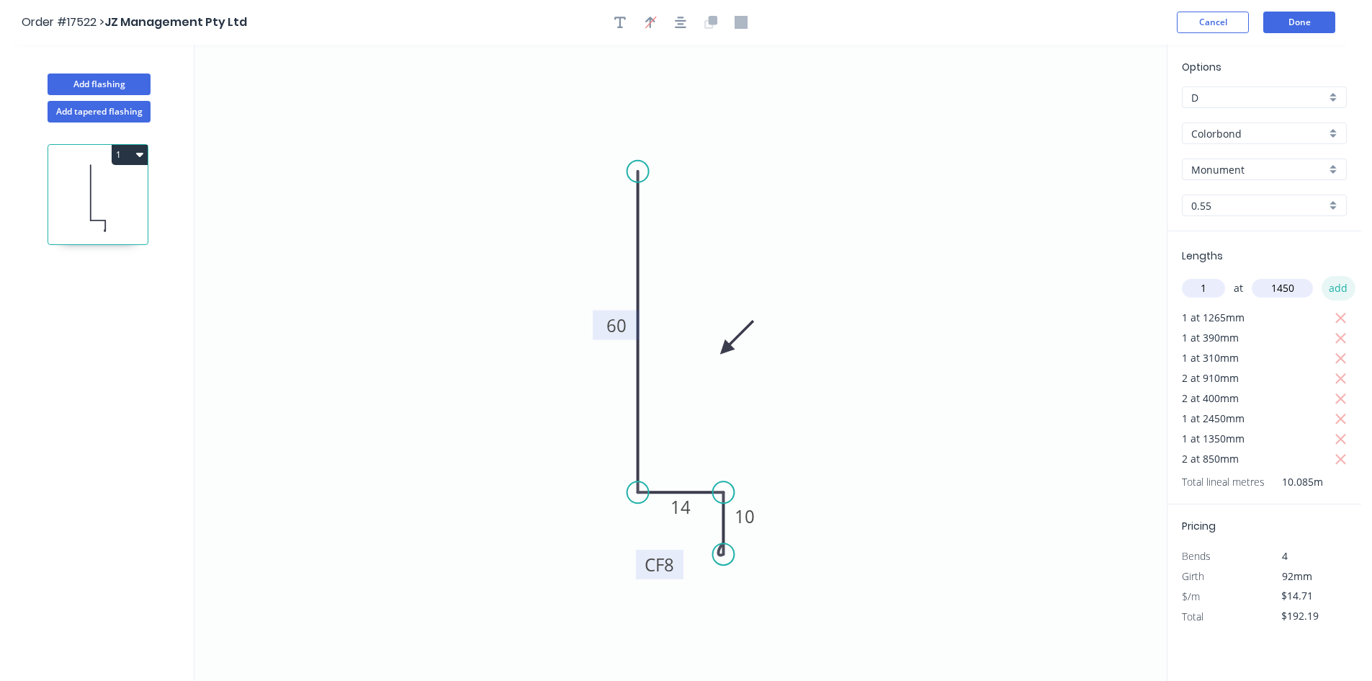
click at [1322, 286] on button "add" at bounding box center [1339, 288] width 34 height 24
type input "$213.52"
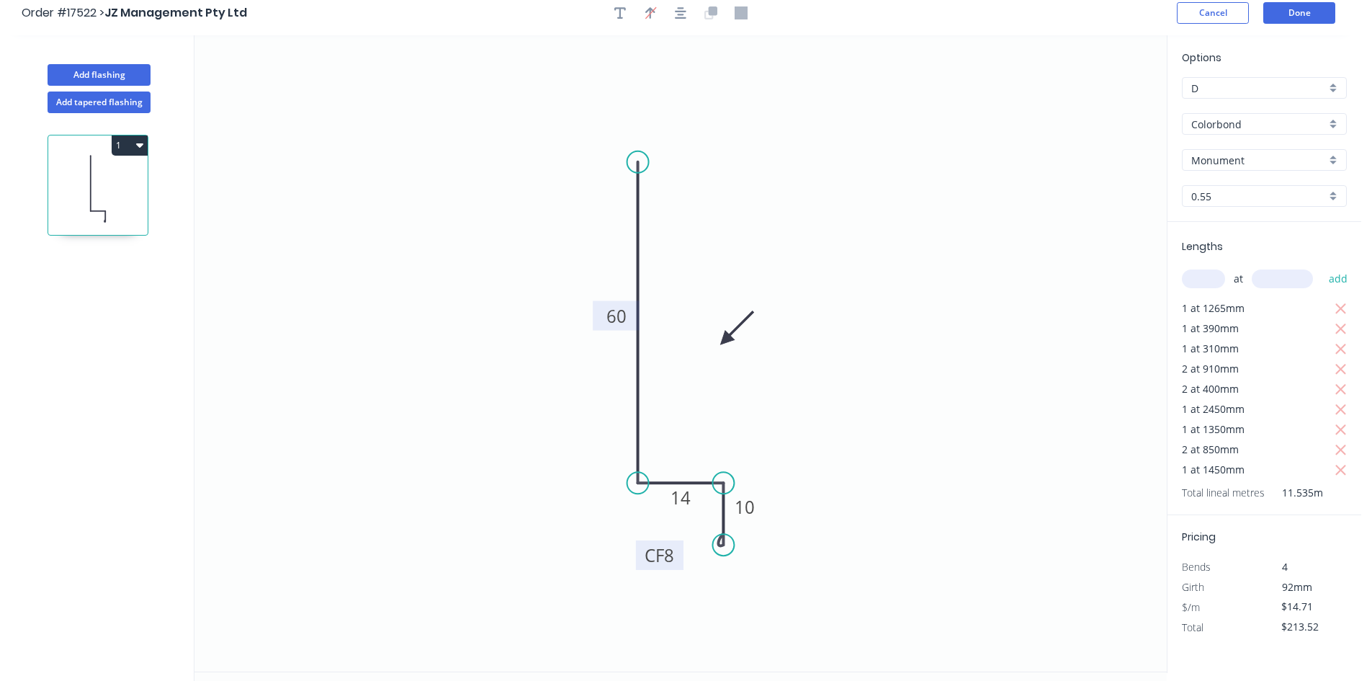
scroll to position [0, 0]
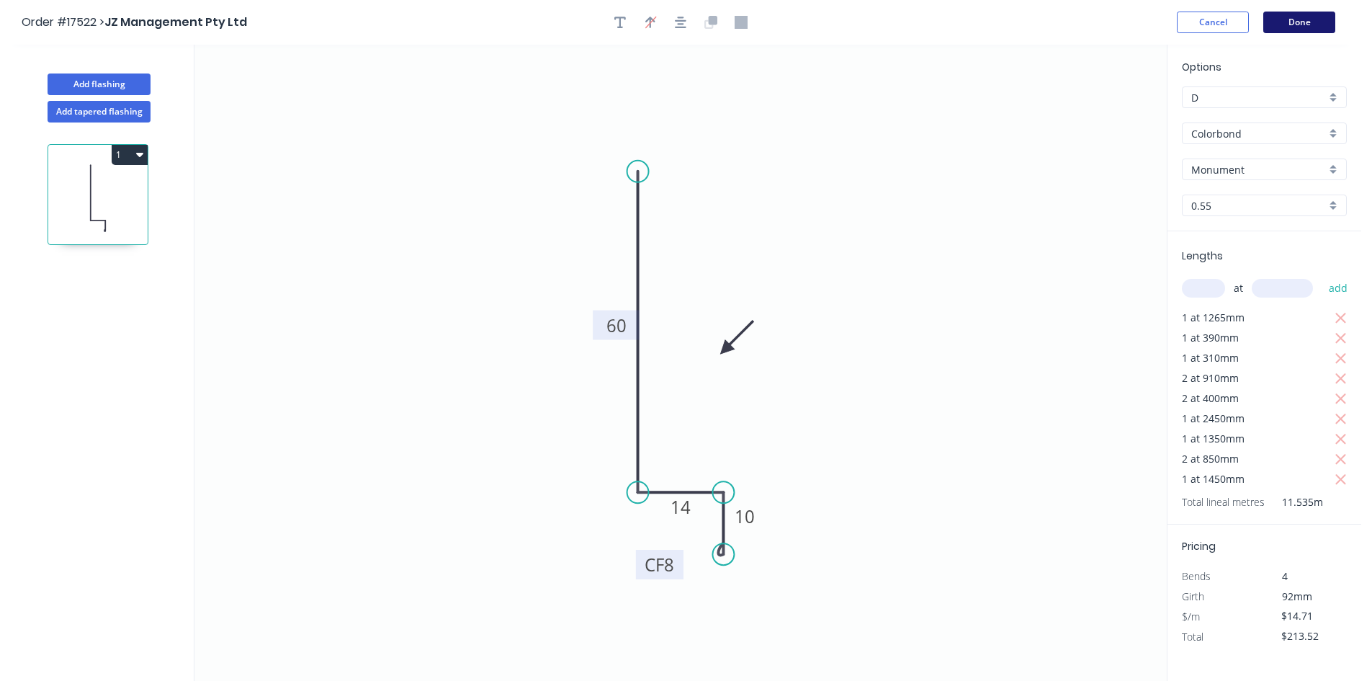
click at [1299, 21] on button "Done" at bounding box center [1299, 23] width 72 height 22
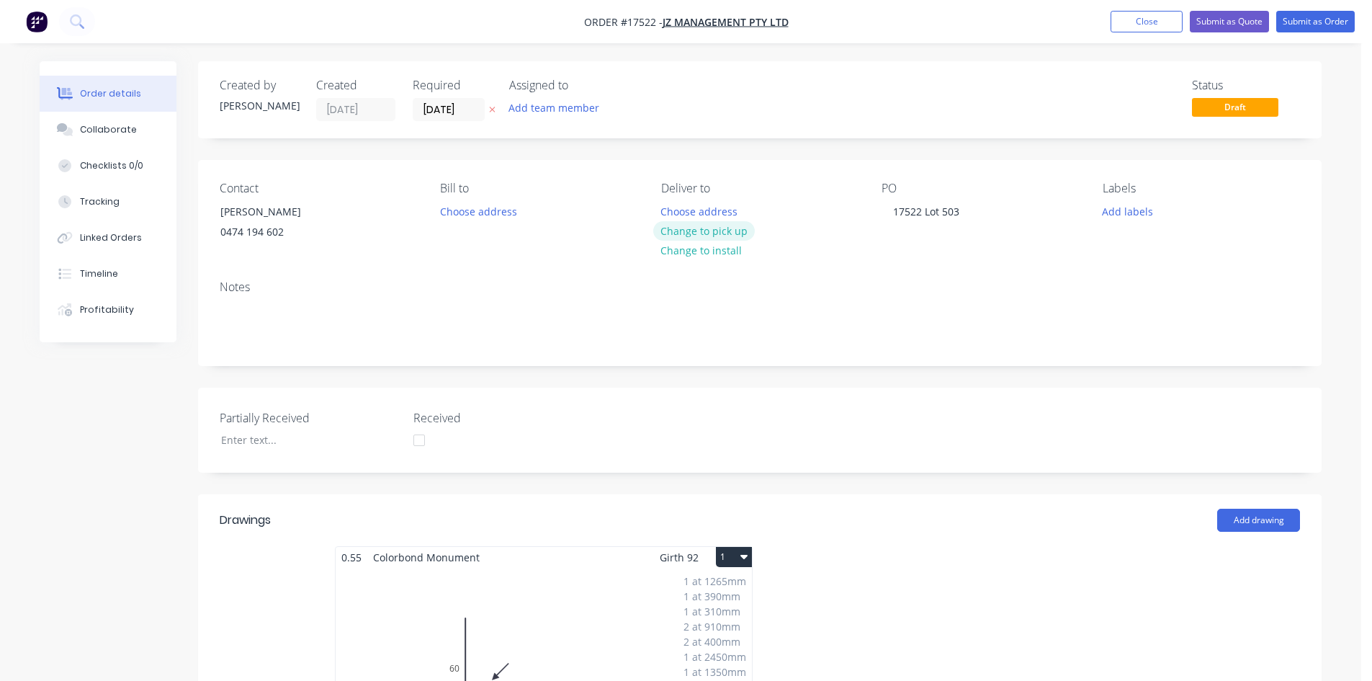
click at [731, 230] on button "Change to pick up" at bounding box center [704, 230] width 102 height 19
click at [1312, 24] on button "Submit as Order" at bounding box center [1315, 22] width 79 height 22
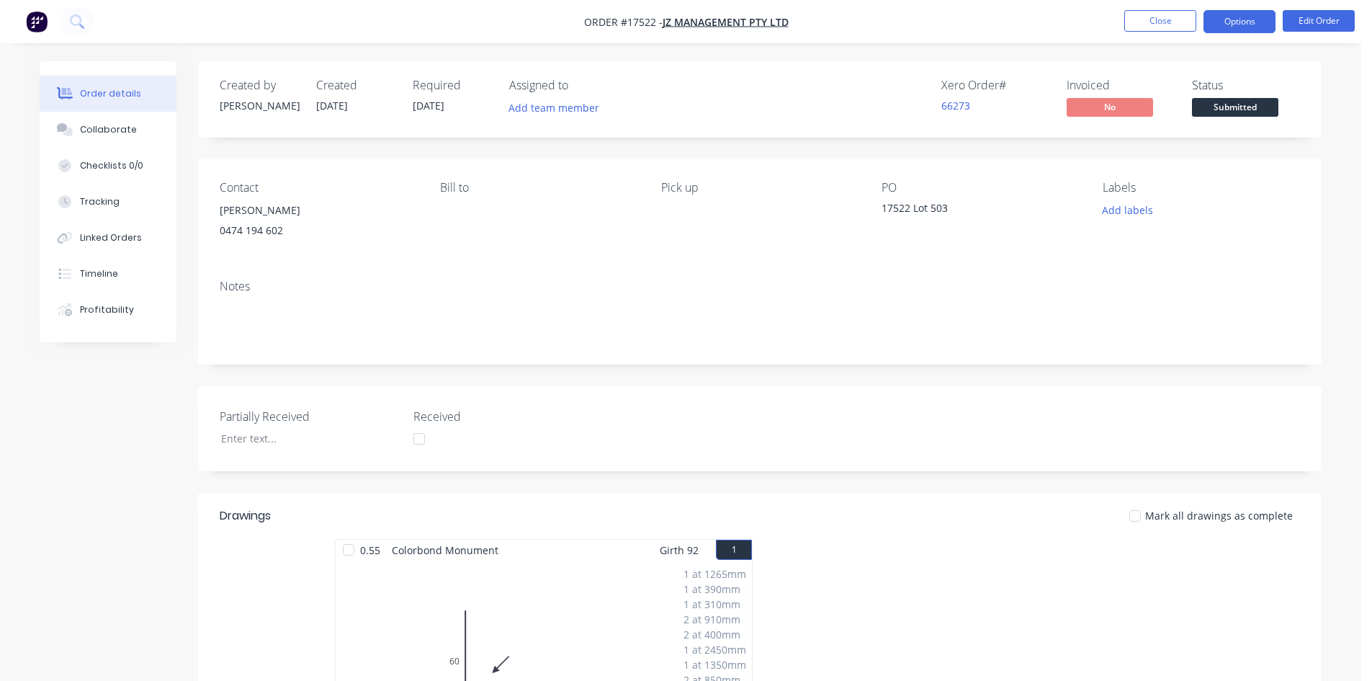
click at [1259, 24] on button "Options" at bounding box center [1239, 21] width 72 height 23
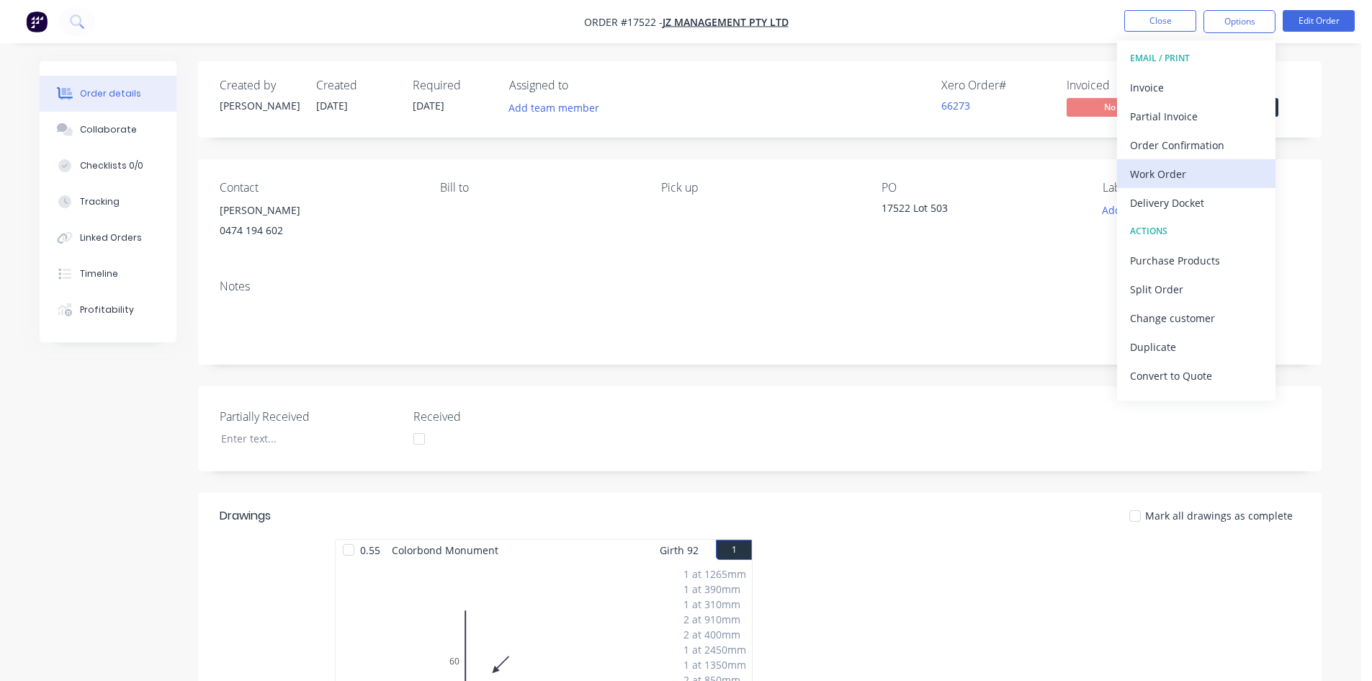
click at [1191, 166] on div "Work Order" at bounding box center [1196, 173] width 133 height 21
click at [1191, 166] on div "Custom" at bounding box center [1196, 173] width 133 height 21
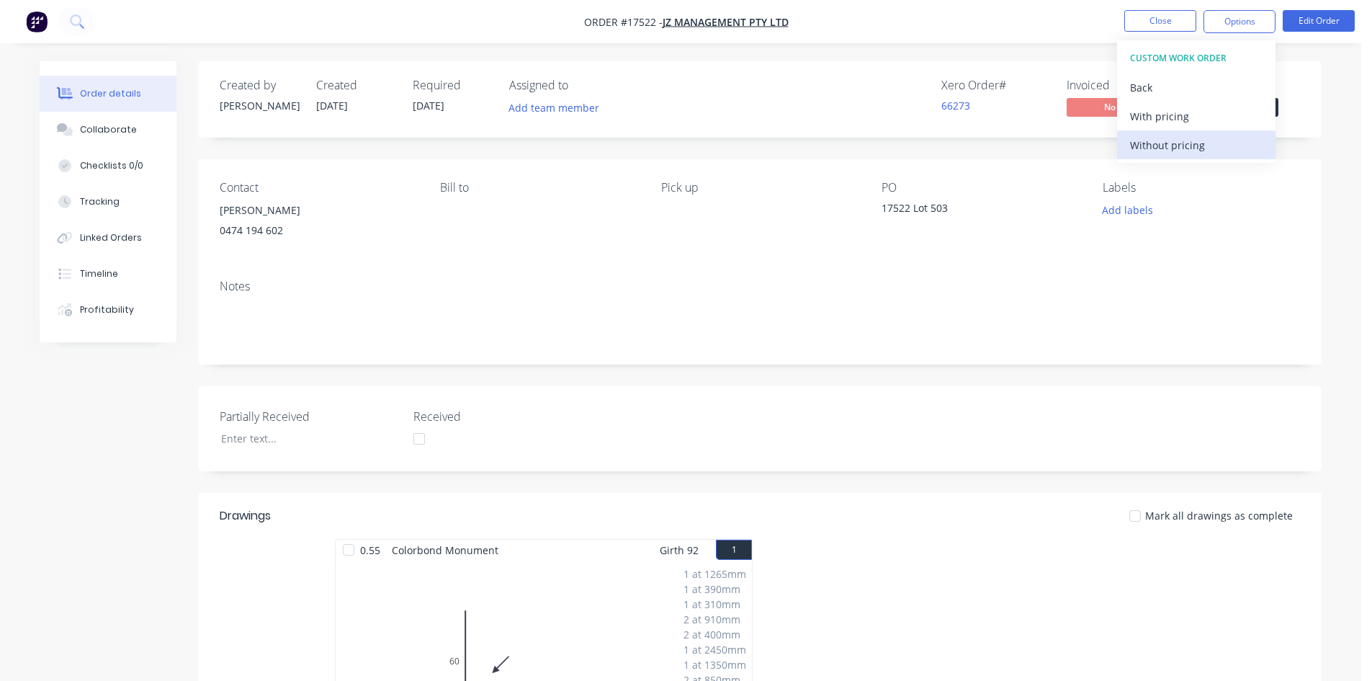
click at [1194, 149] on div "Without pricing" at bounding box center [1196, 145] width 133 height 21
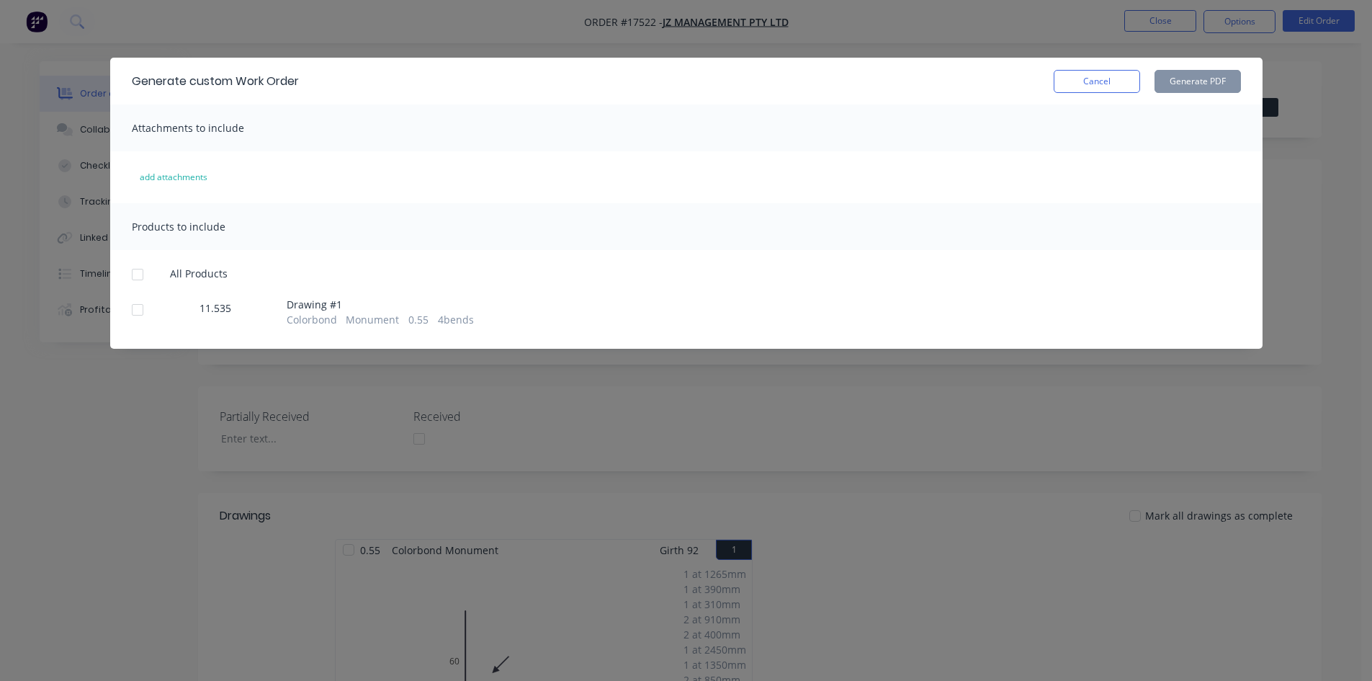
click at [135, 274] on div at bounding box center [137, 274] width 29 height 29
click at [1123, 84] on button "Cancel" at bounding box center [1097, 81] width 86 height 23
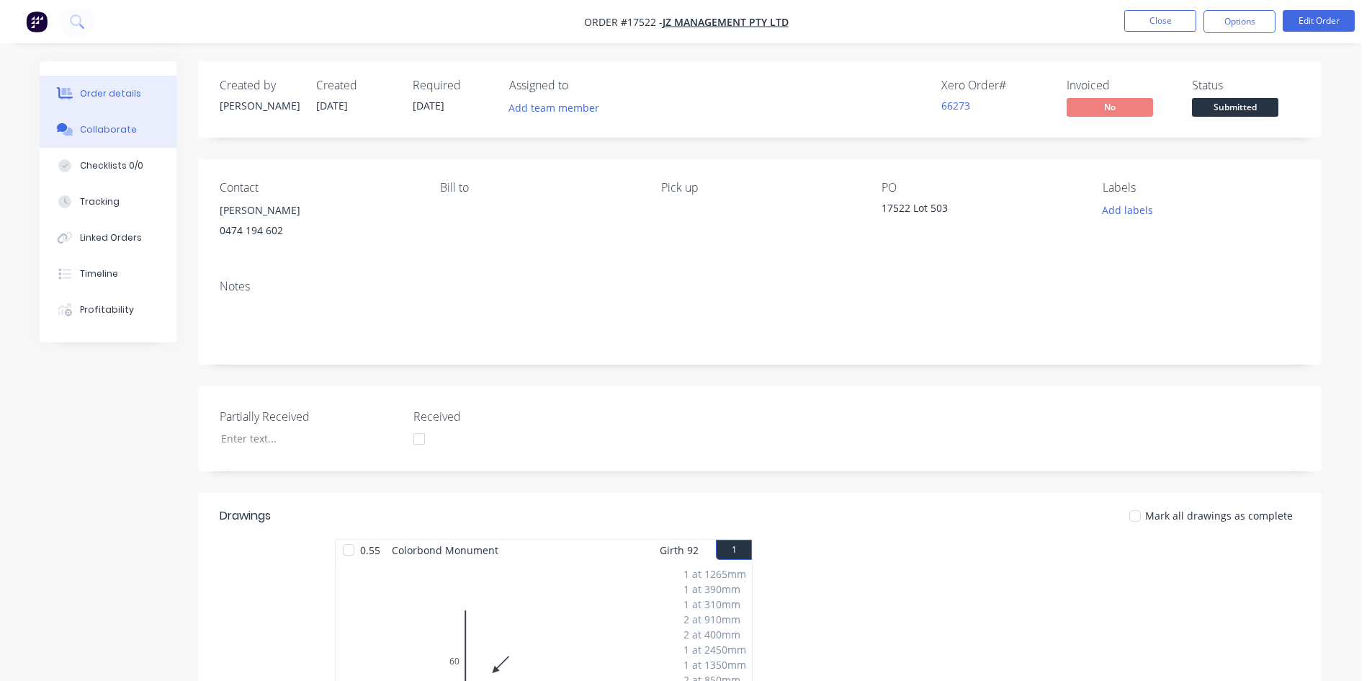
click at [117, 139] on button "Collaborate" at bounding box center [108, 130] width 137 height 36
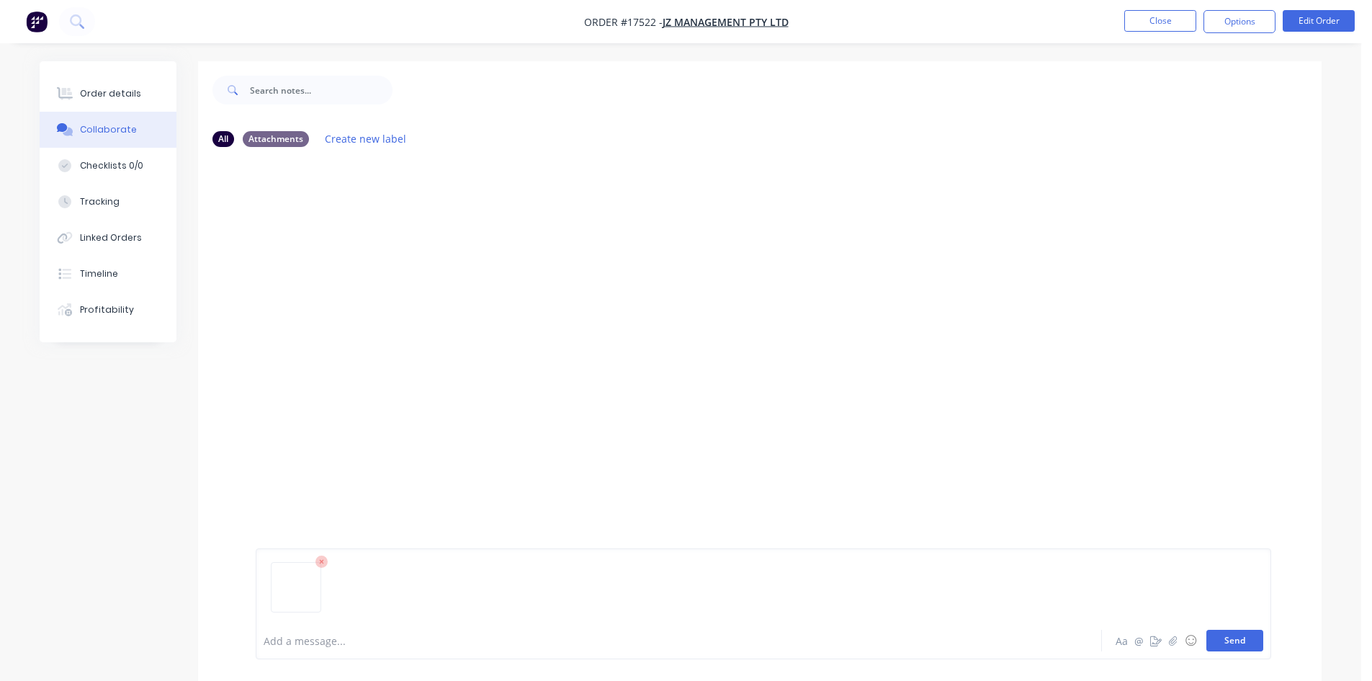
click at [1232, 640] on button "Send" at bounding box center [1234, 640] width 57 height 22
click at [129, 89] on div "Order details" at bounding box center [110, 93] width 61 height 13
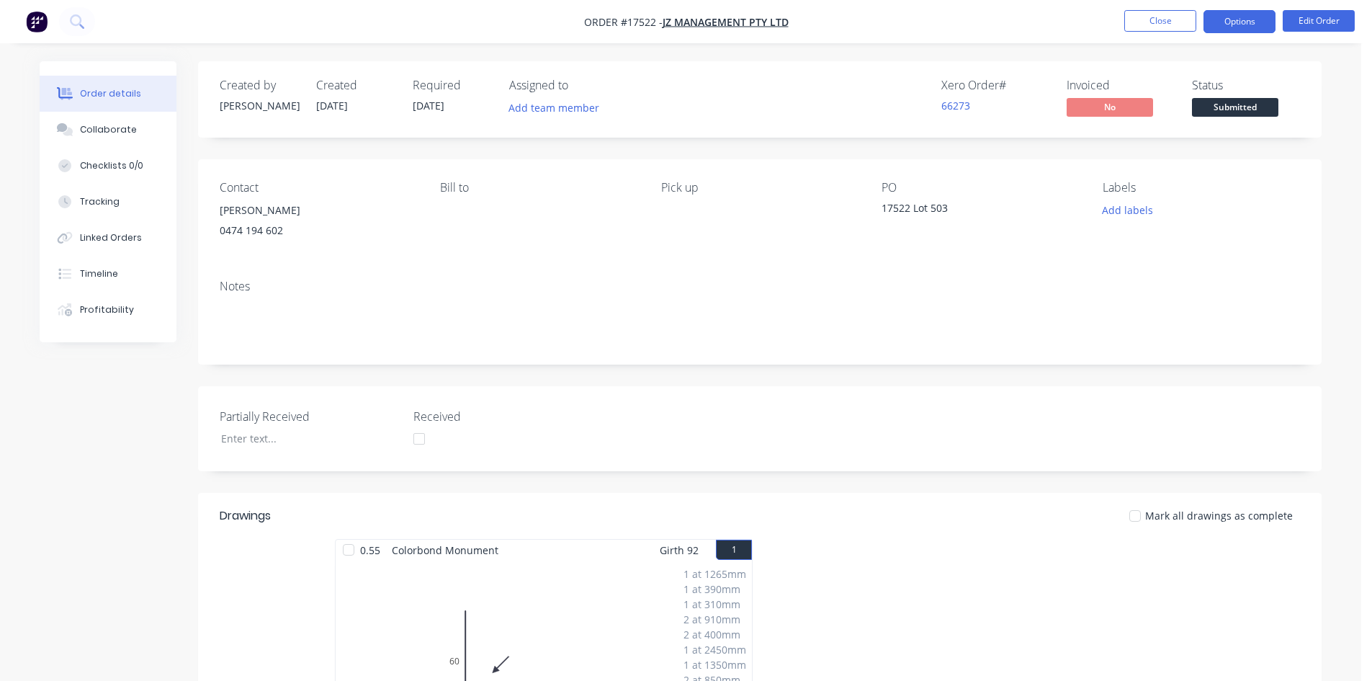
click at [1227, 19] on button "Options" at bounding box center [1239, 21] width 72 height 23
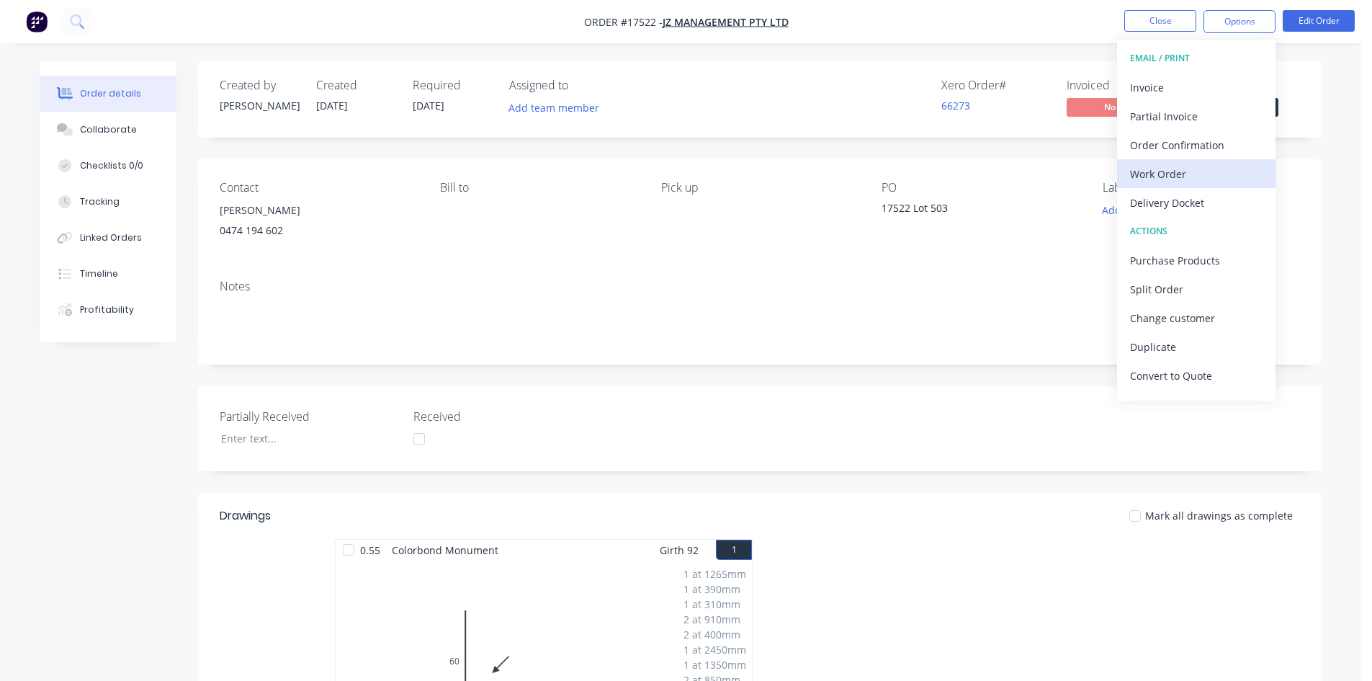
click at [1208, 168] on div "Work Order" at bounding box center [1196, 173] width 133 height 21
click at [1208, 168] on div "Custom" at bounding box center [1196, 173] width 133 height 21
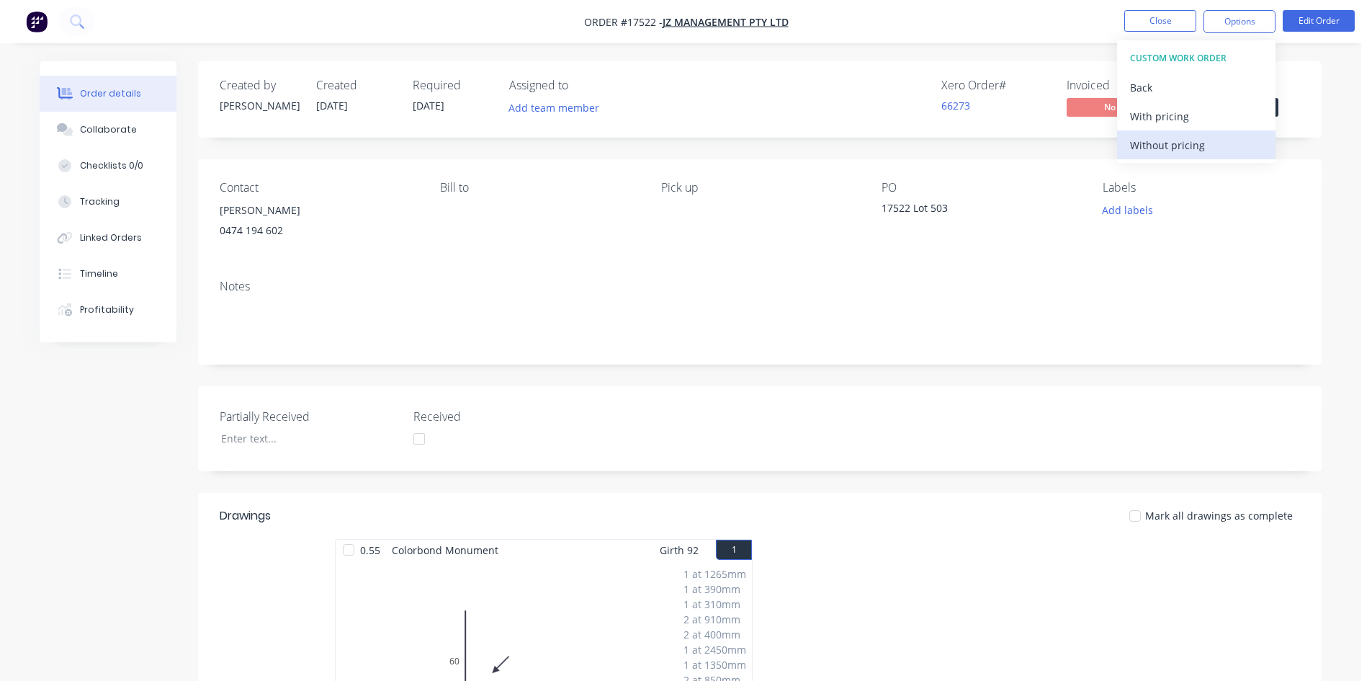
click at [1211, 149] on div "Without pricing" at bounding box center [1196, 145] width 133 height 21
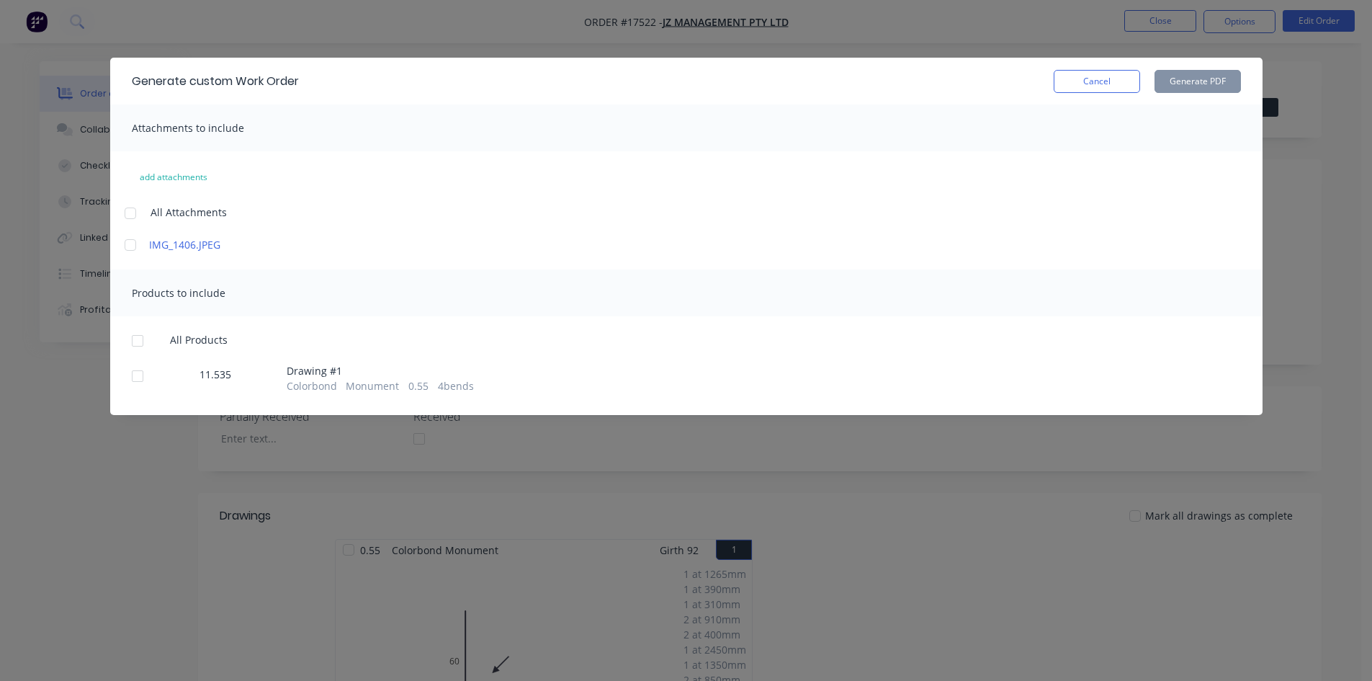
click at [131, 217] on div at bounding box center [130, 213] width 29 height 29
click at [140, 341] on div at bounding box center [137, 340] width 29 height 29
click at [1198, 86] on button "Generate PDF" at bounding box center [1198, 81] width 86 height 23
click at [1110, 87] on button "Cancel" at bounding box center [1097, 81] width 86 height 23
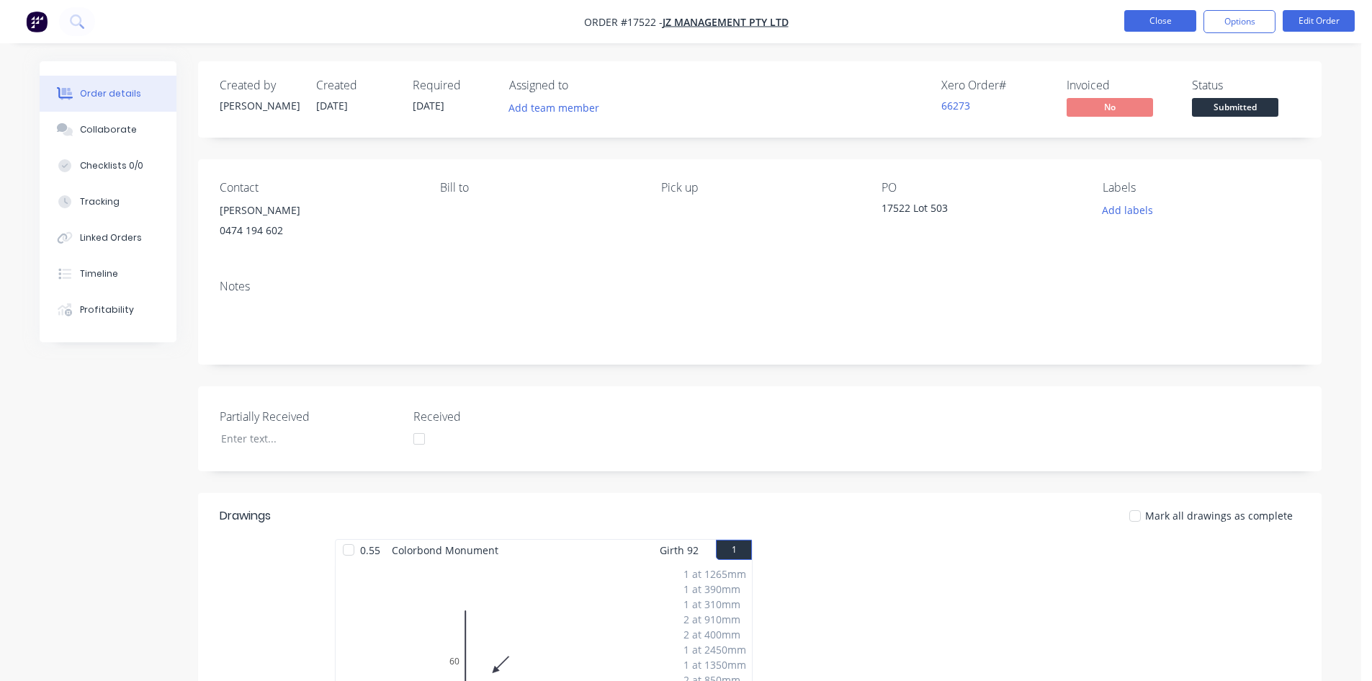
click at [1170, 21] on button "Close" at bounding box center [1160, 21] width 72 height 22
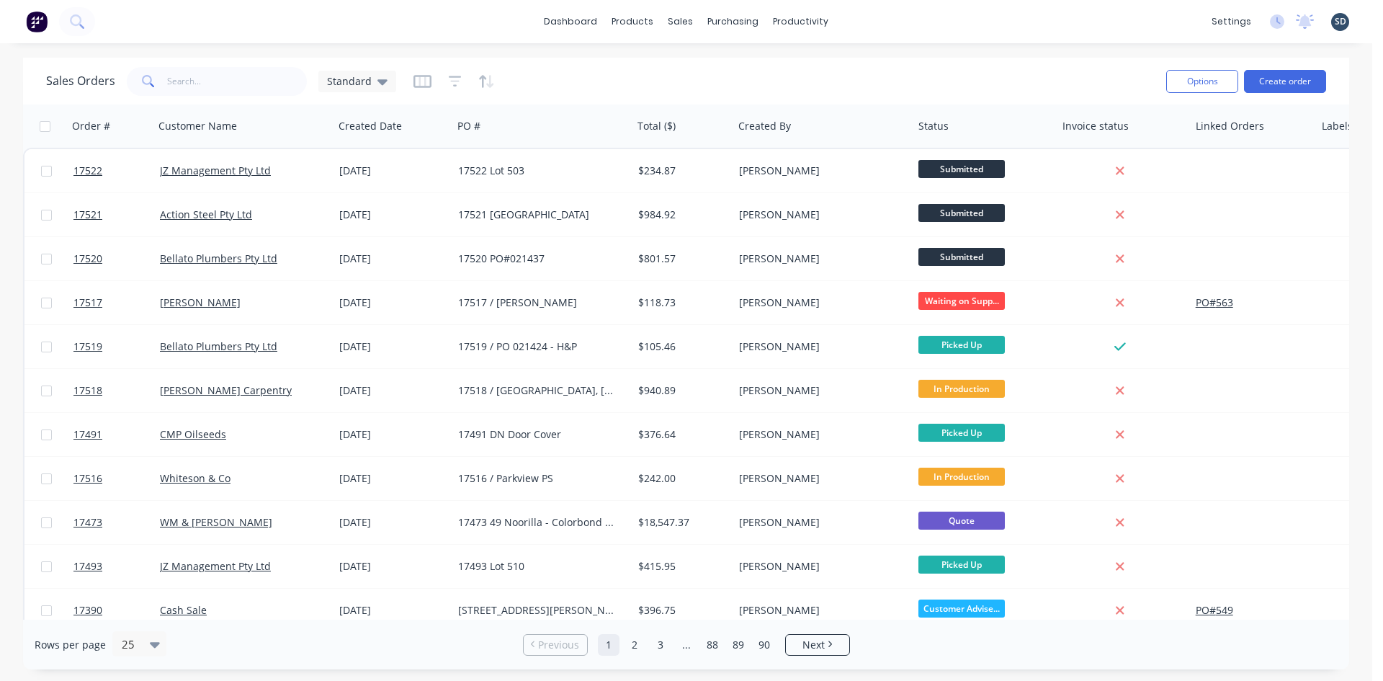
click at [876, 16] on div "dashboard products sales purchasing productivity dashboard products Product Cat…" at bounding box center [686, 21] width 1372 height 43
click at [199, 83] on input "text" at bounding box center [237, 81] width 140 height 29
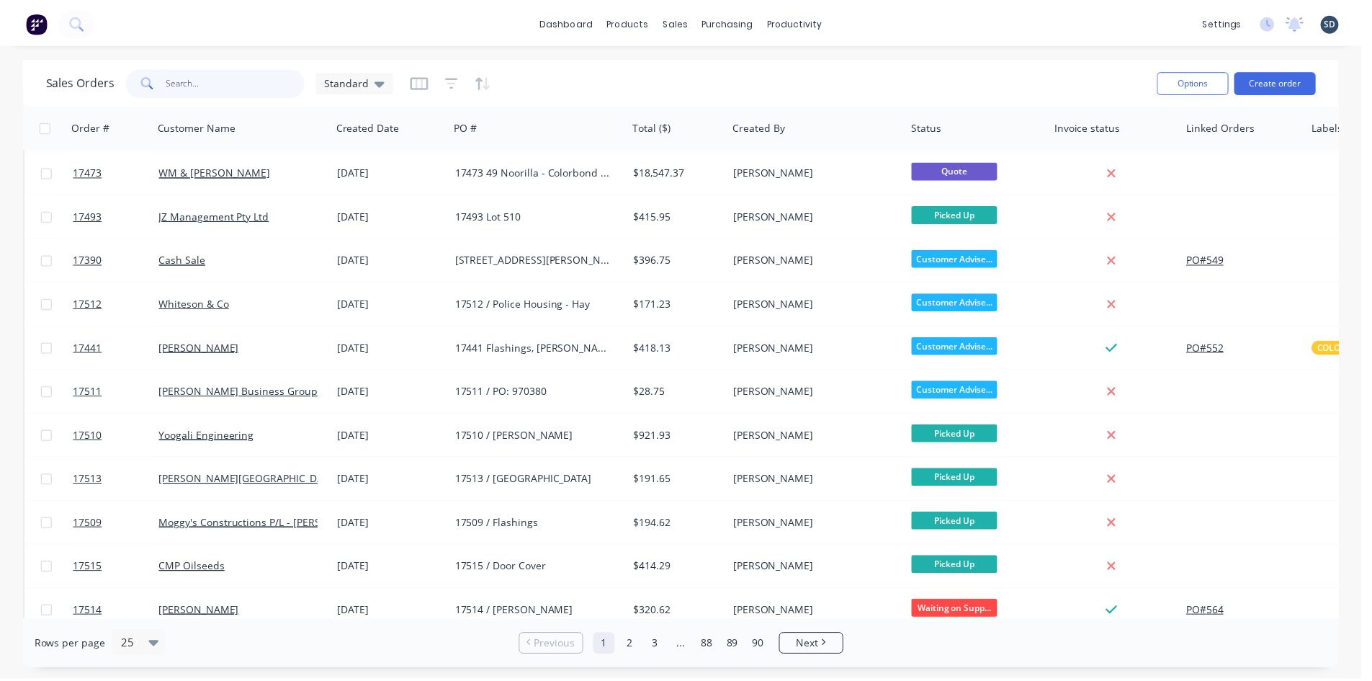
scroll to position [360, 0]
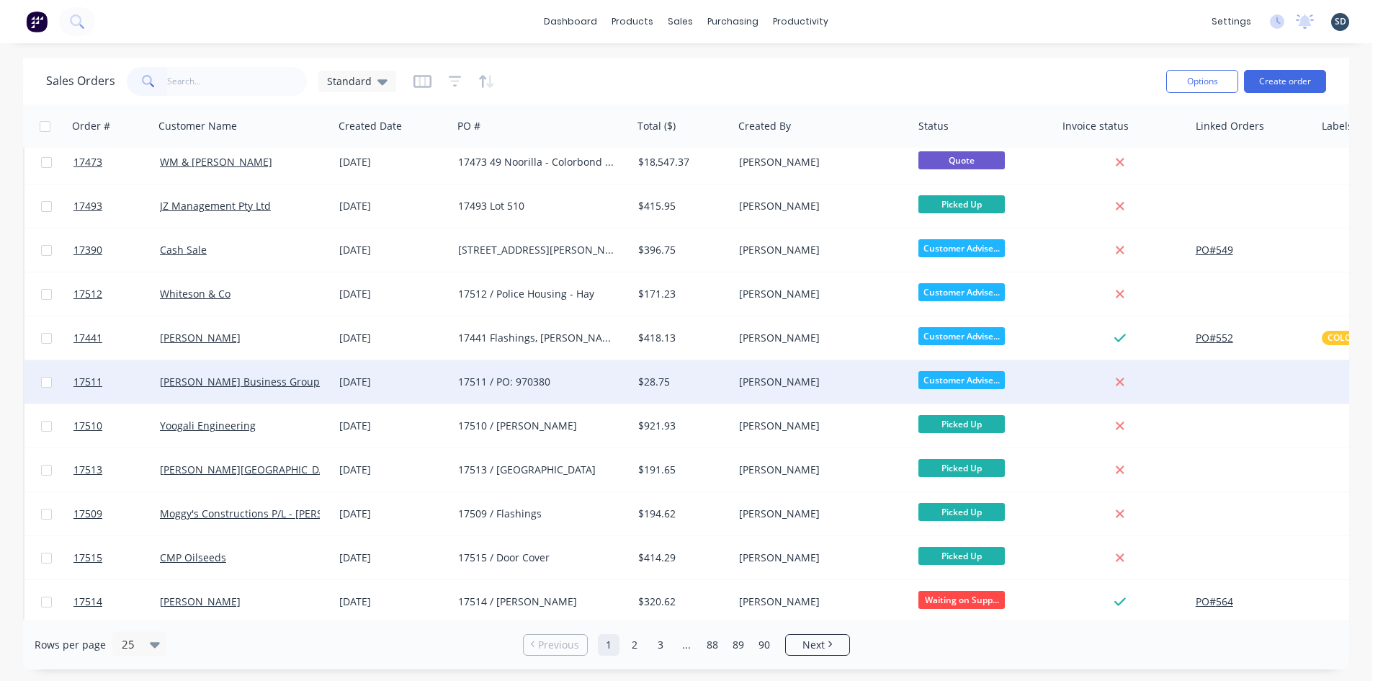
click at [401, 392] on div "[DATE]" at bounding box center [392, 381] width 119 height 43
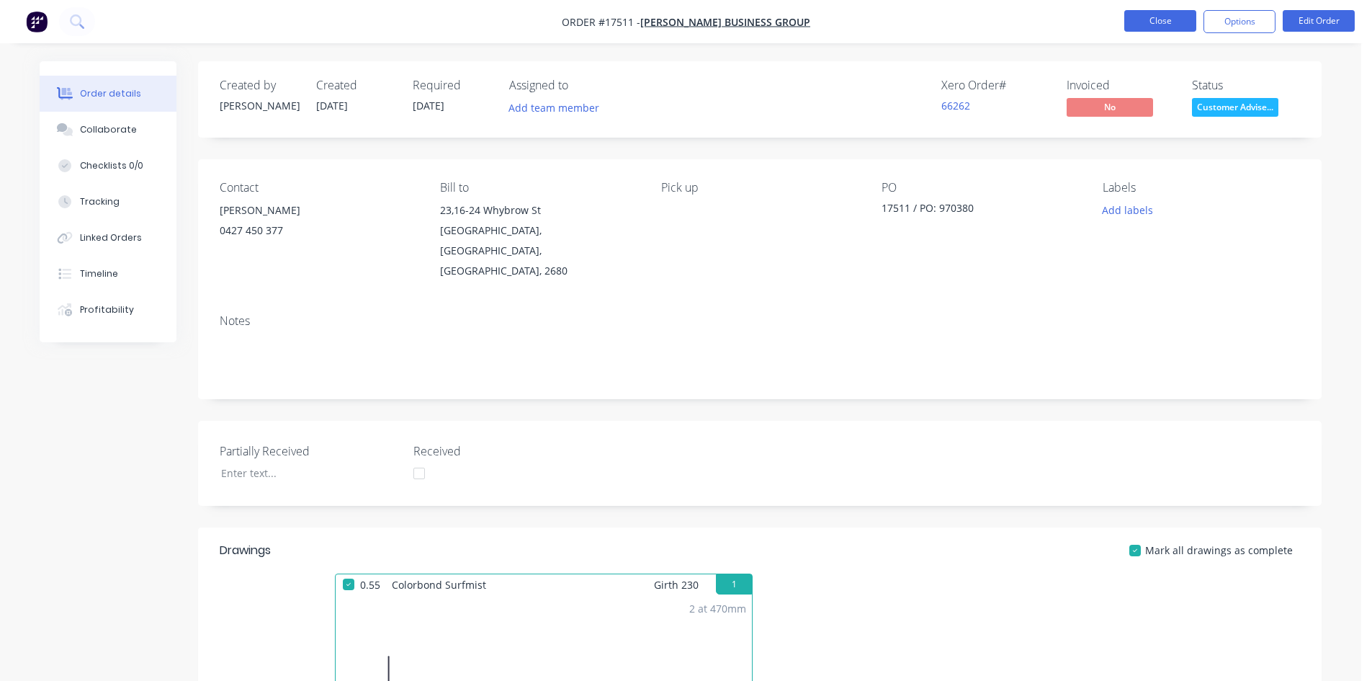
click at [1154, 18] on button "Close" at bounding box center [1160, 21] width 72 height 22
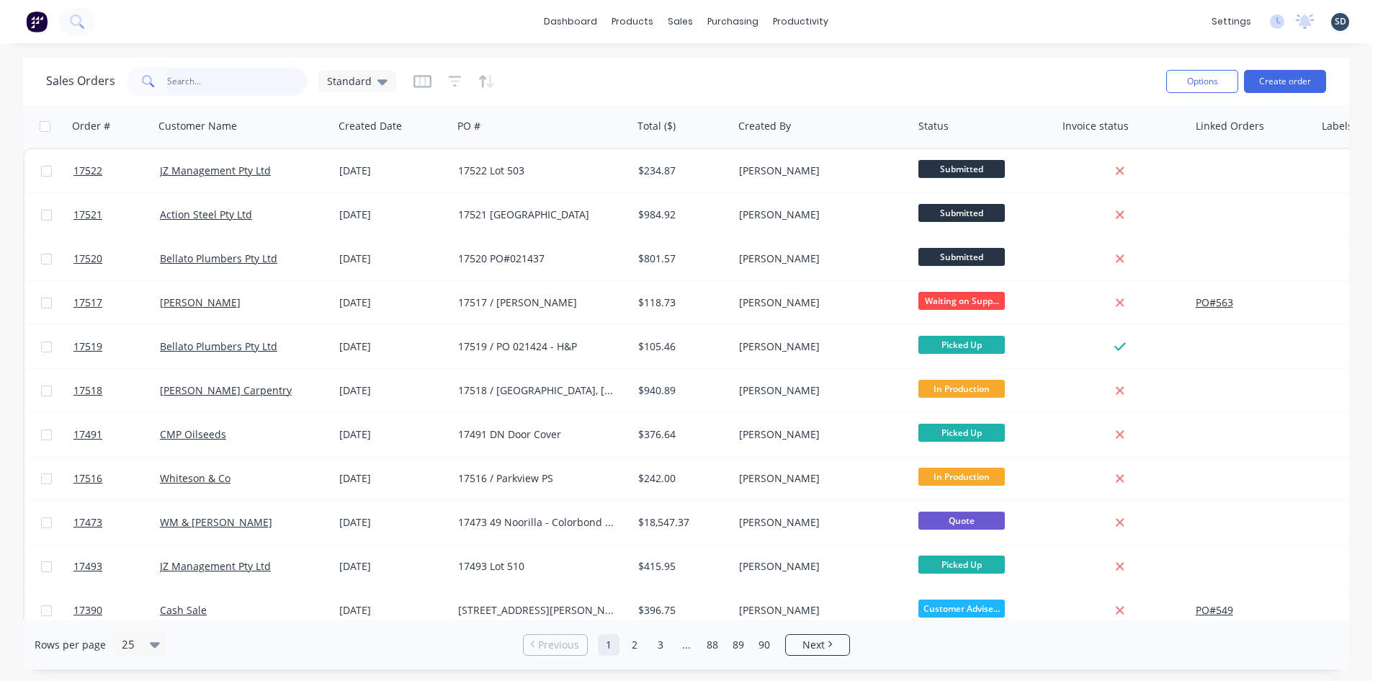
click at [212, 76] on input "text" at bounding box center [237, 81] width 140 height 29
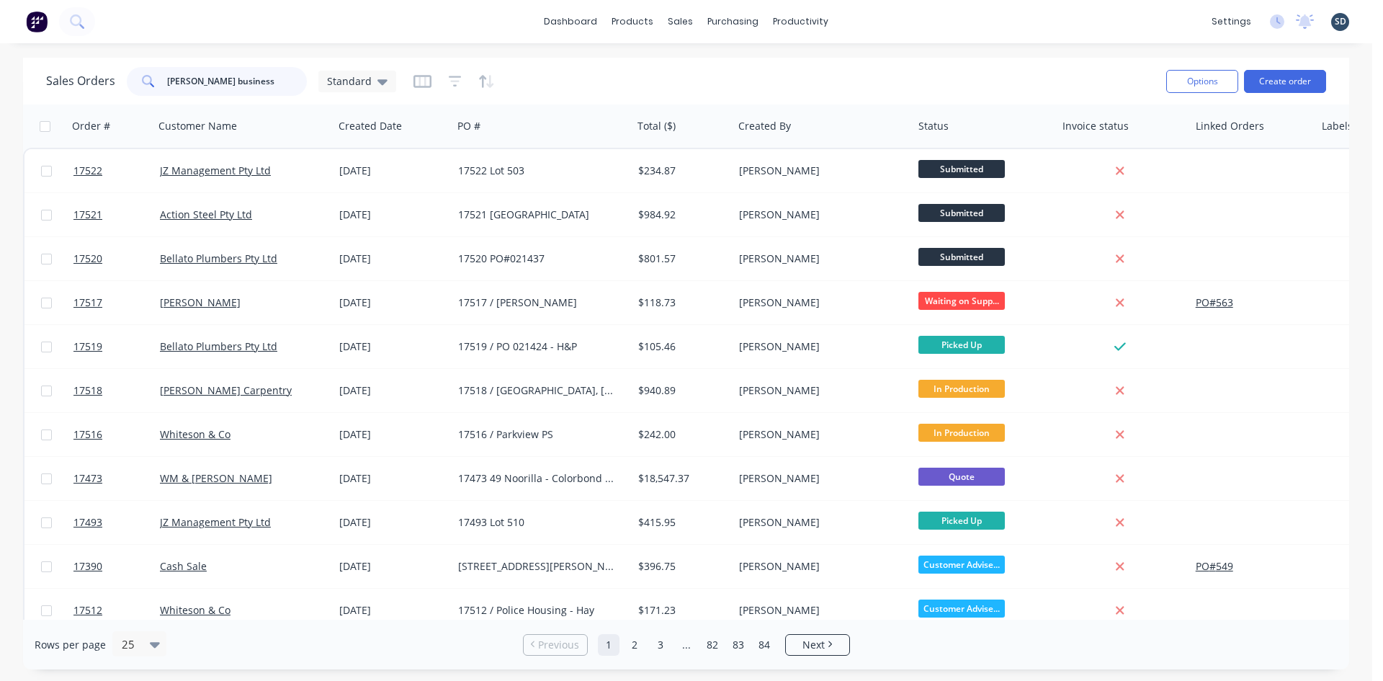
type input "griffith business"
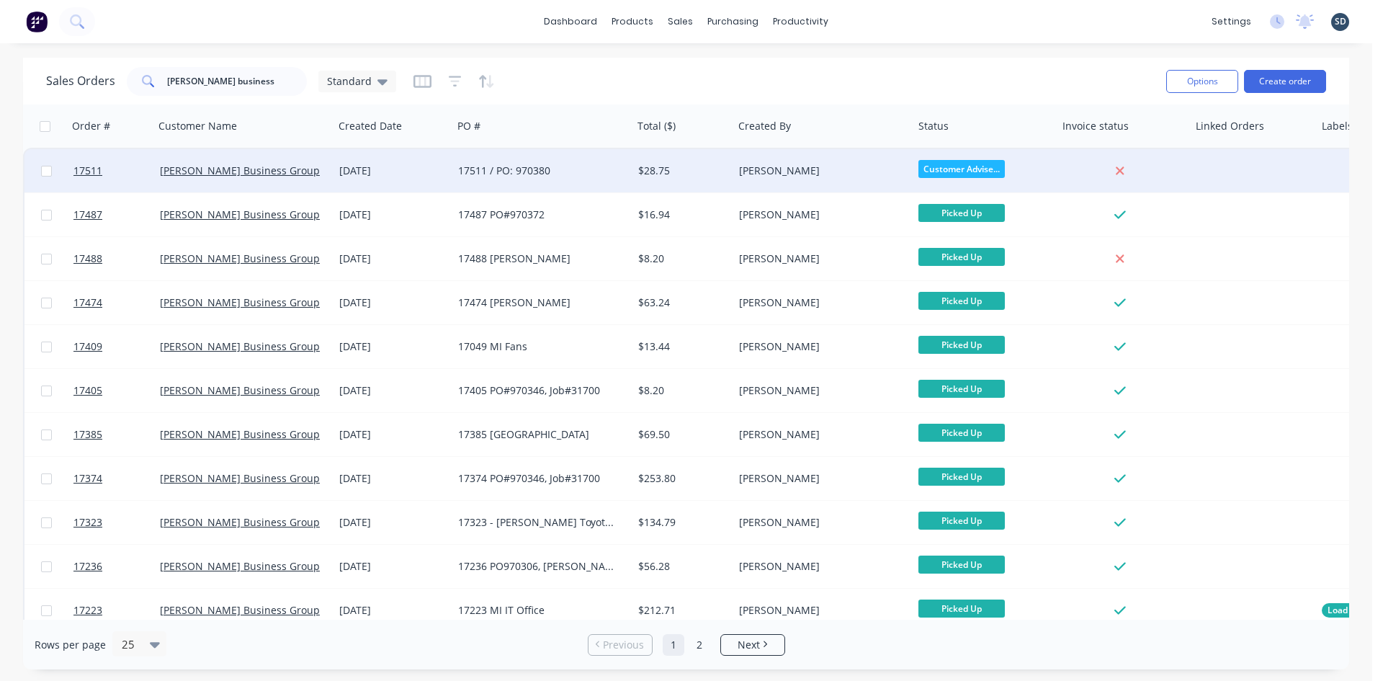
click at [580, 176] on div "17511 / PO: 970380" at bounding box center [538, 170] width 160 height 14
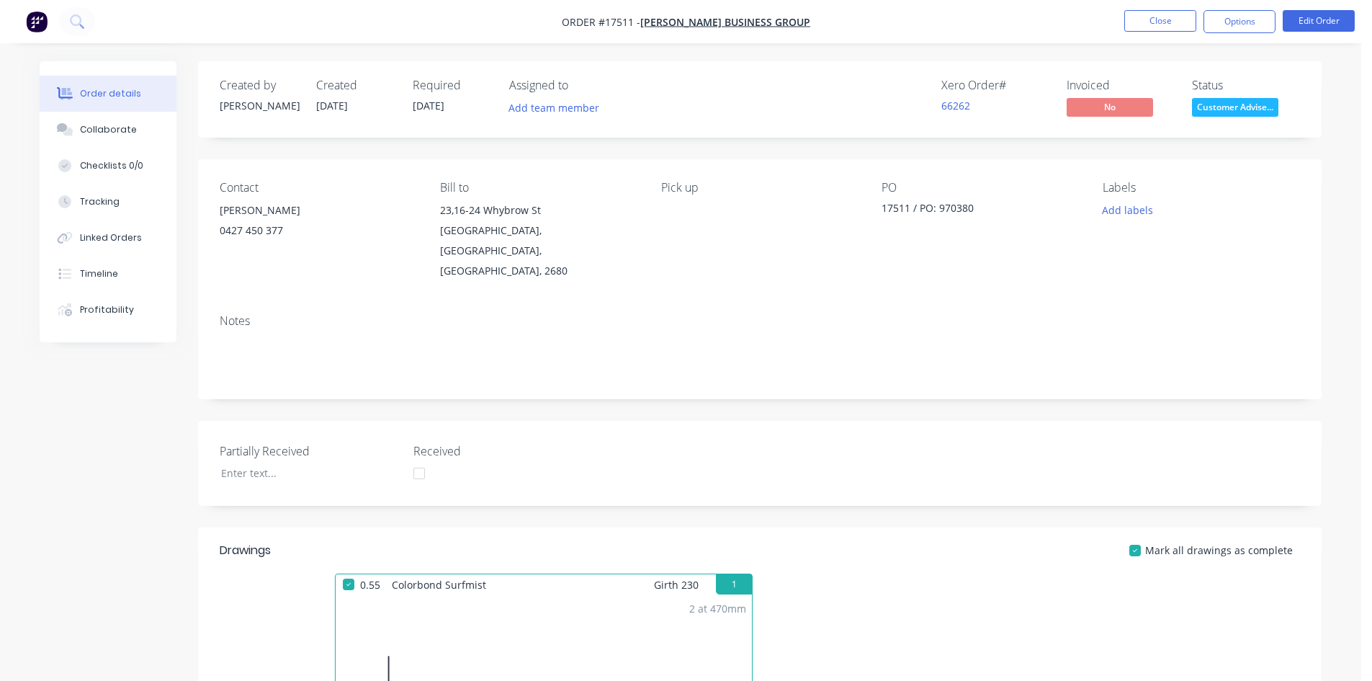
click at [1241, 107] on span "Customer Advise..." at bounding box center [1235, 107] width 86 height 18
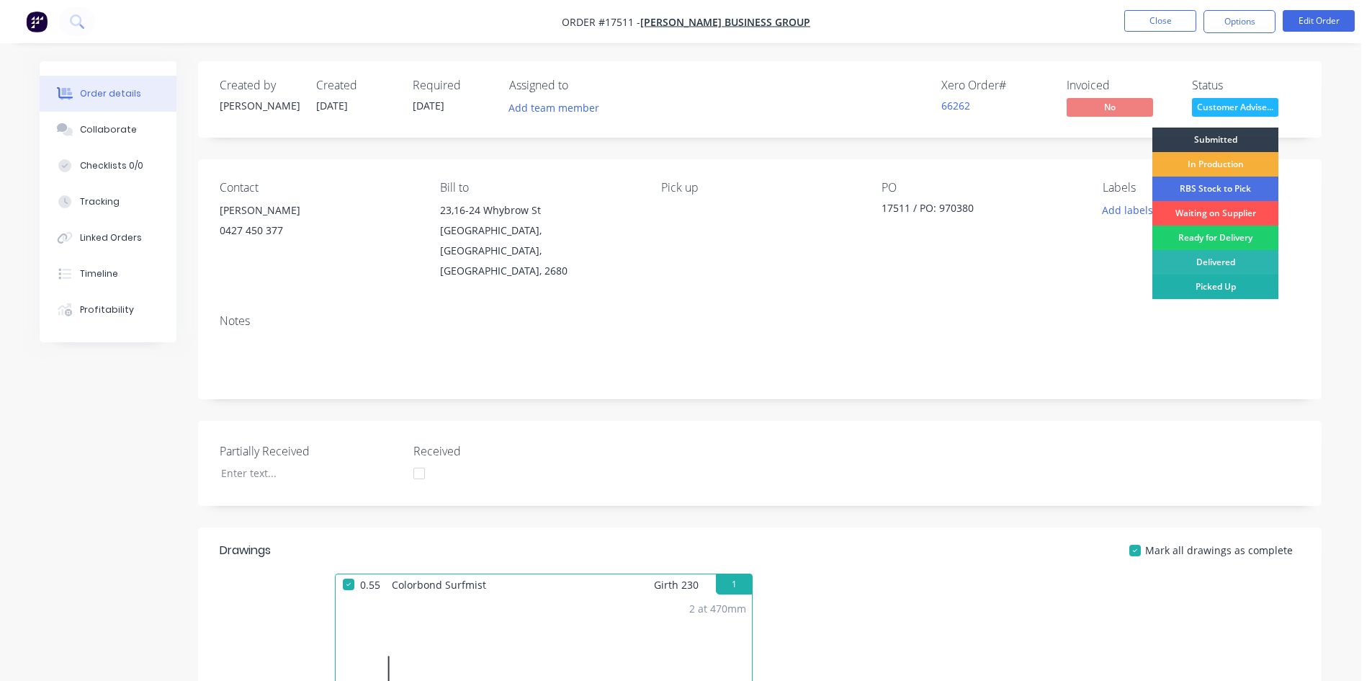
click at [1248, 288] on div "Picked Up" at bounding box center [1215, 286] width 126 height 24
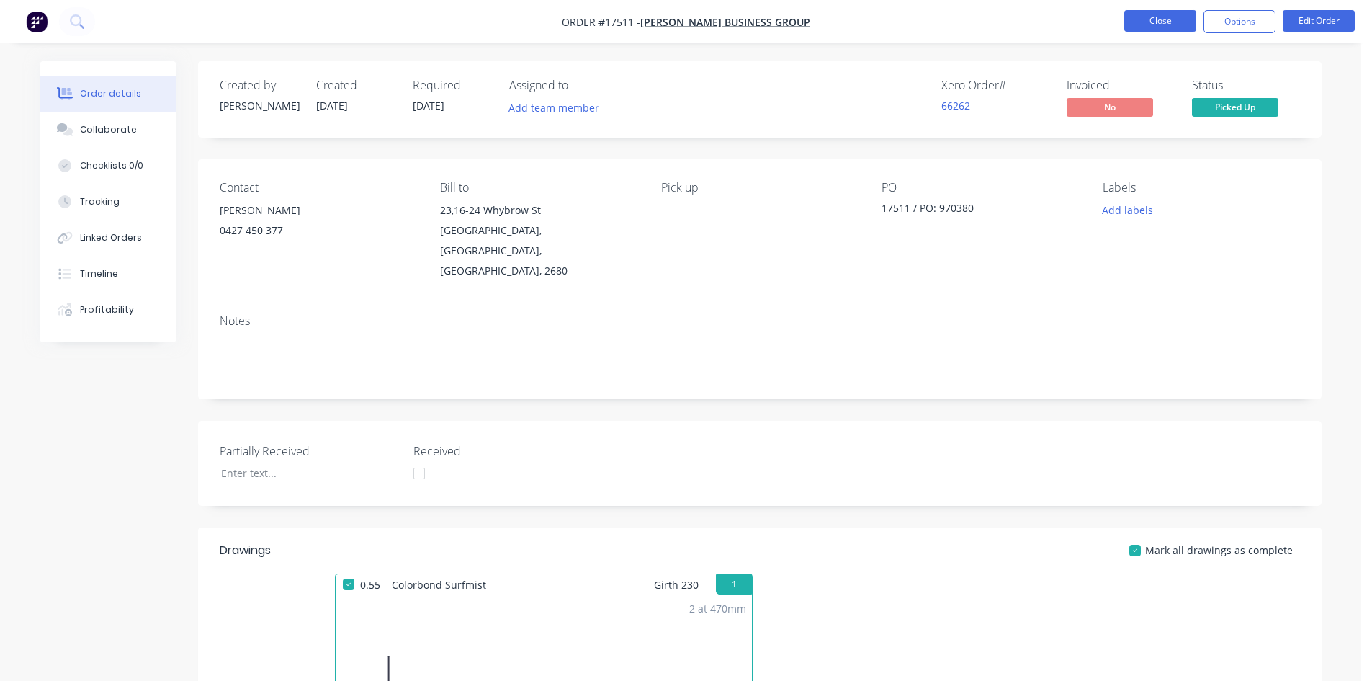
click at [1167, 21] on button "Close" at bounding box center [1160, 21] width 72 height 22
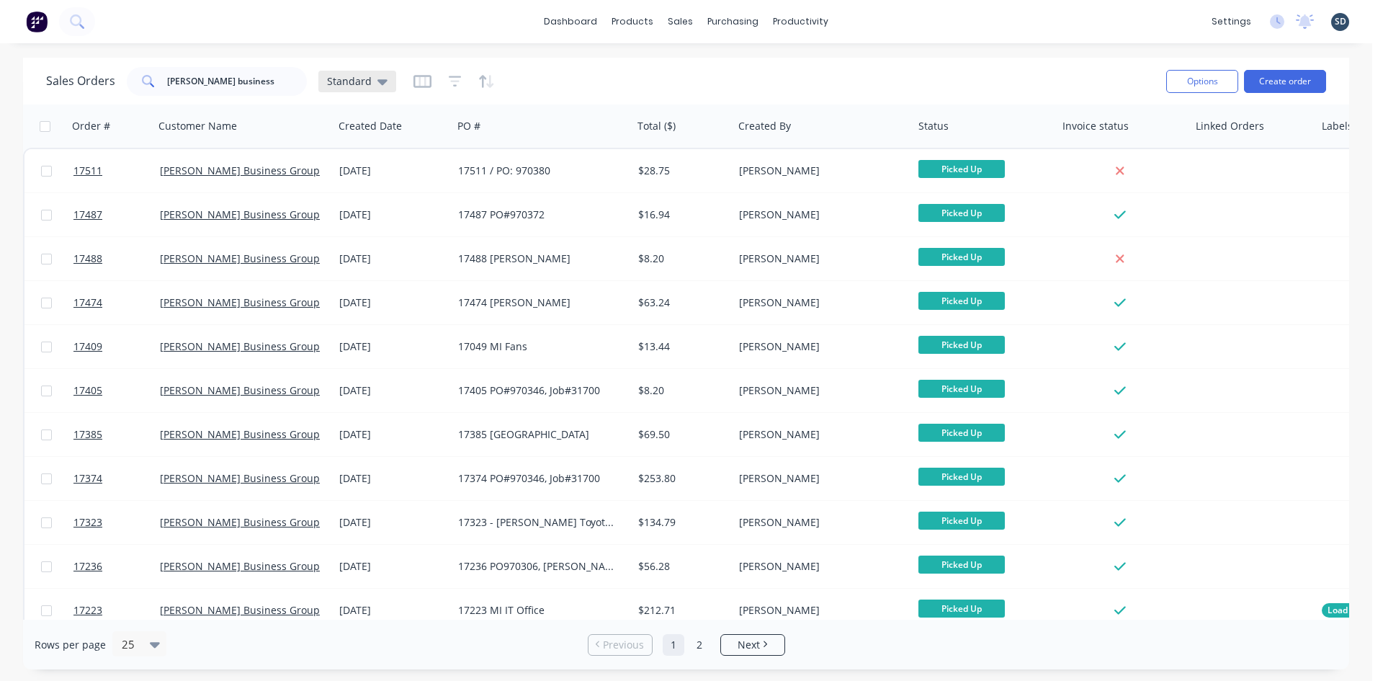
click at [349, 81] on span "Standard" at bounding box center [349, 80] width 45 height 15
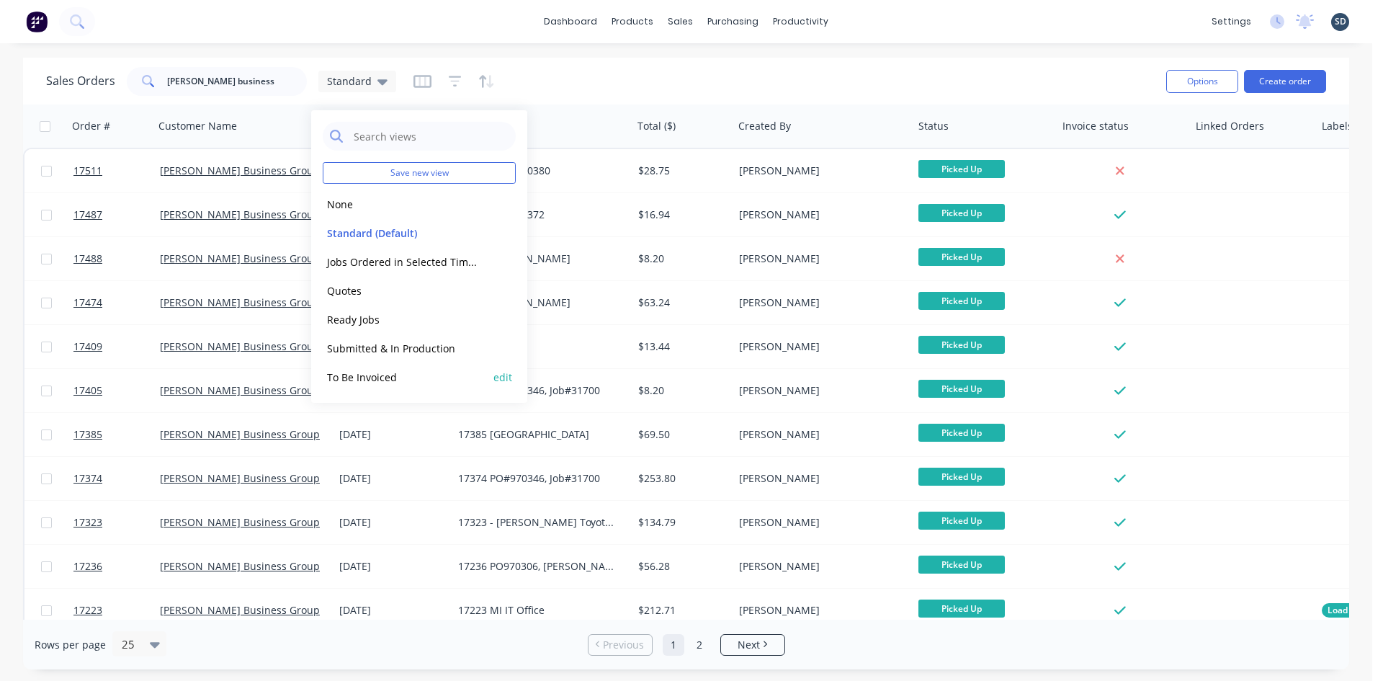
click at [371, 377] on button "To Be Invoiced" at bounding box center [405, 377] width 164 height 17
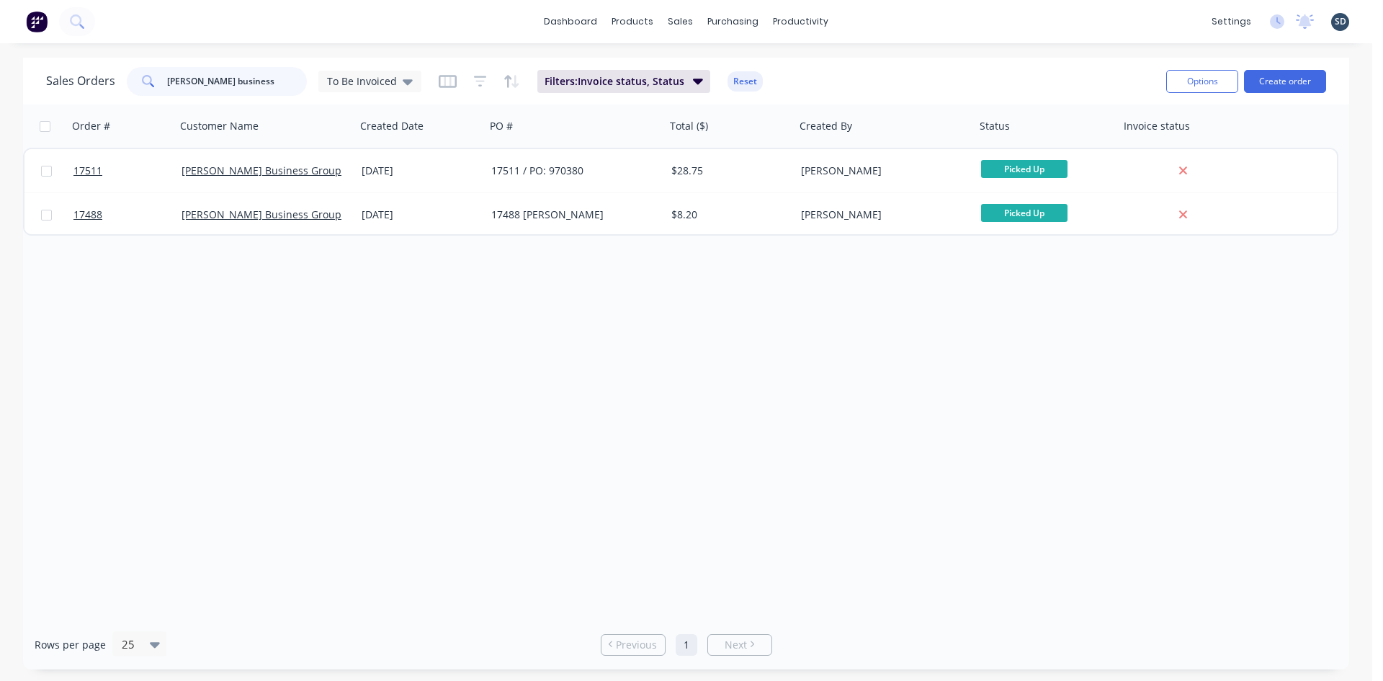
click at [251, 89] on input "griffith business" at bounding box center [237, 81] width 140 height 29
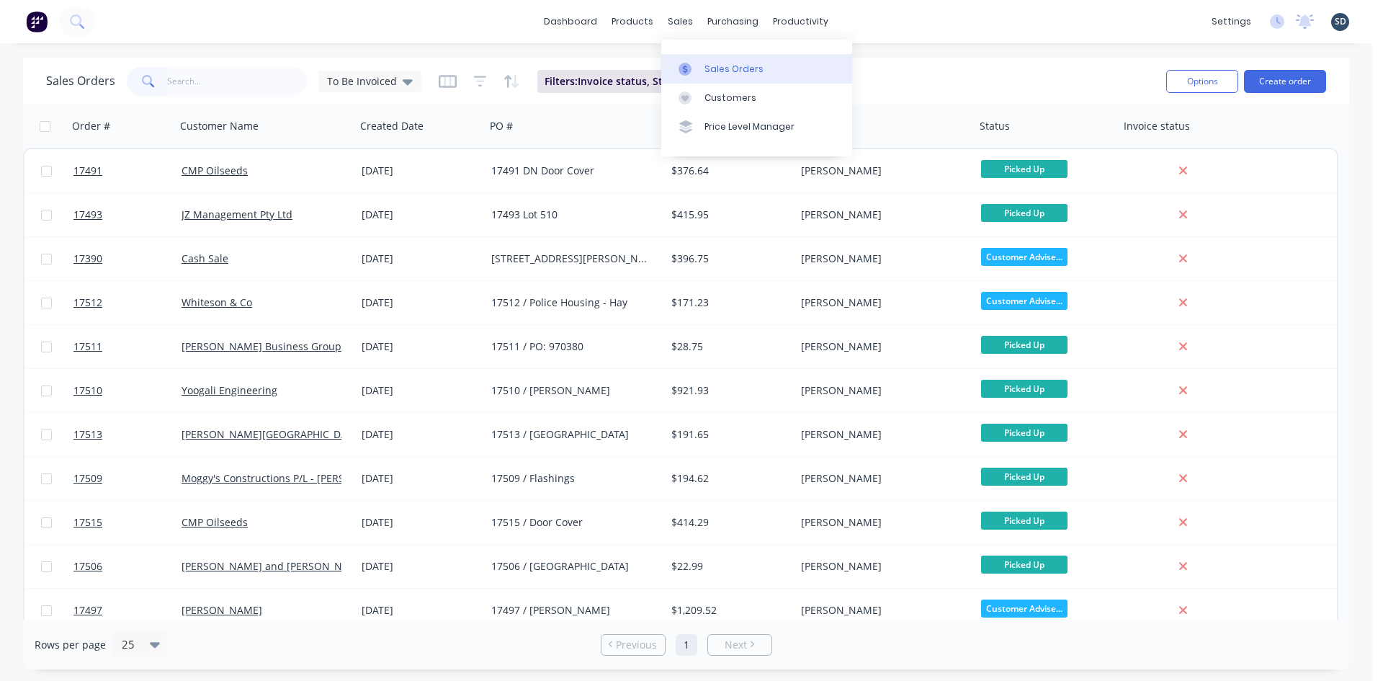
click at [723, 60] on link "Sales Orders" at bounding box center [756, 68] width 191 height 29
click at [1267, 75] on button "Create order" at bounding box center [1285, 81] width 82 height 23
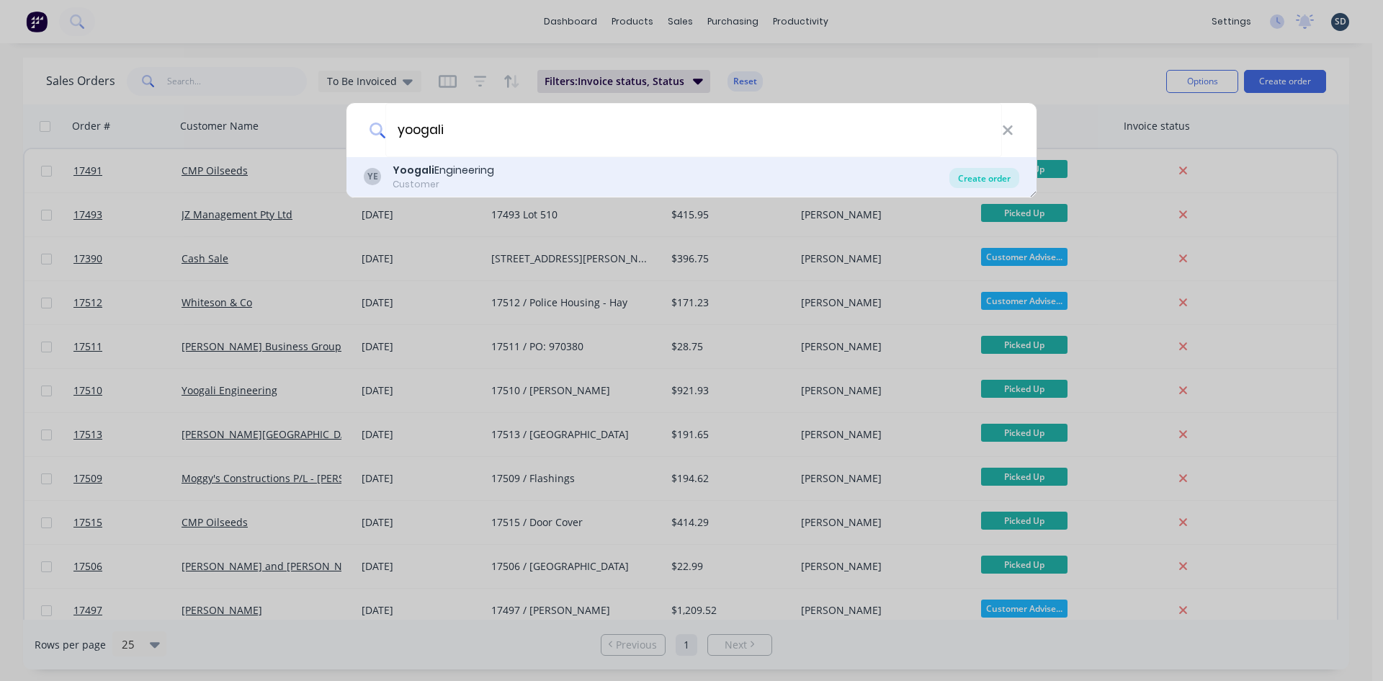
type input "yoogali"
click at [963, 182] on div "Create order" at bounding box center [984, 178] width 70 height 20
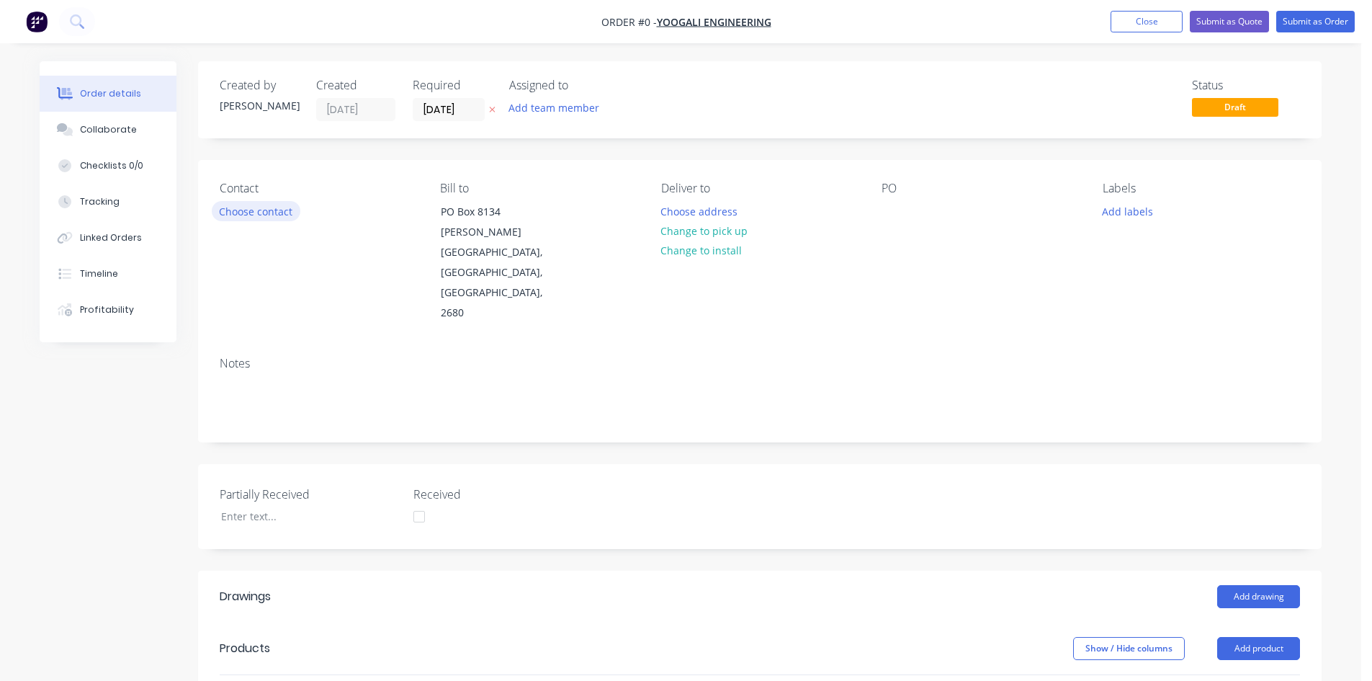
click at [262, 214] on button "Choose contact" at bounding box center [256, 210] width 89 height 19
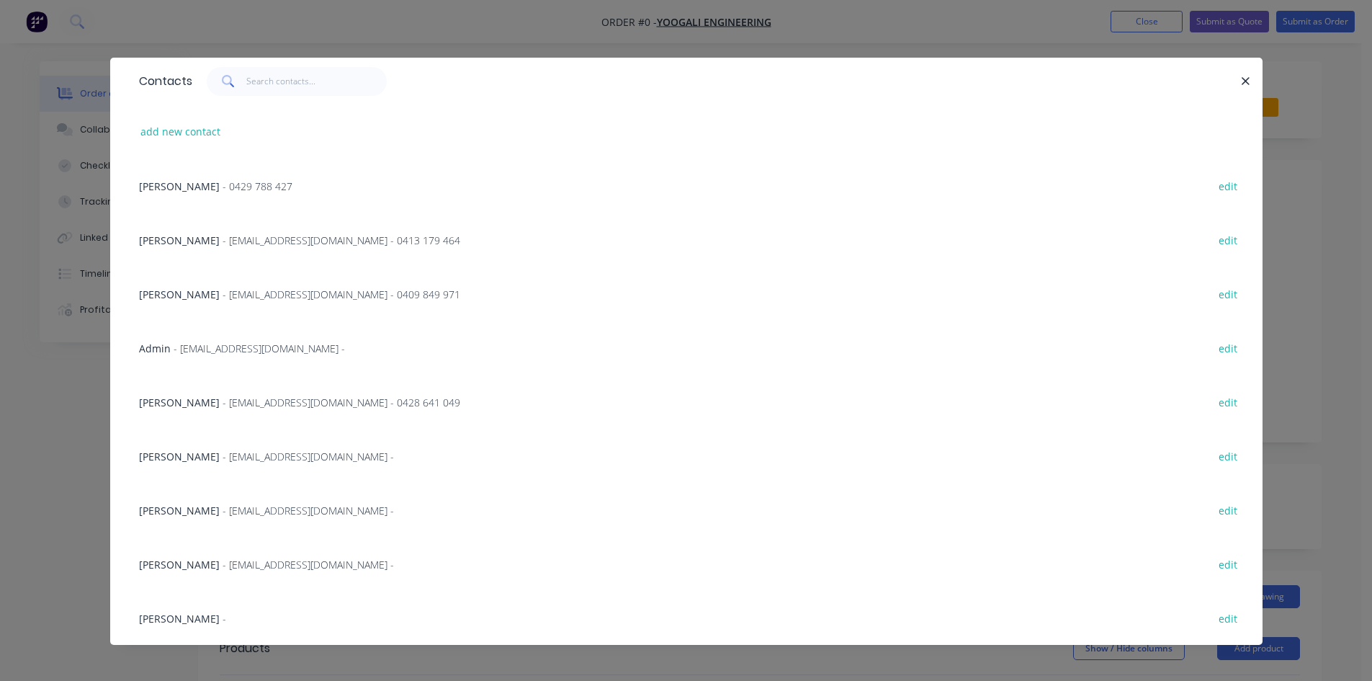
click at [223, 294] on span "- clanza@yoogaliengineering.com.au - 0409 849 971" at bounding box center [342, 294] width 238 height 14
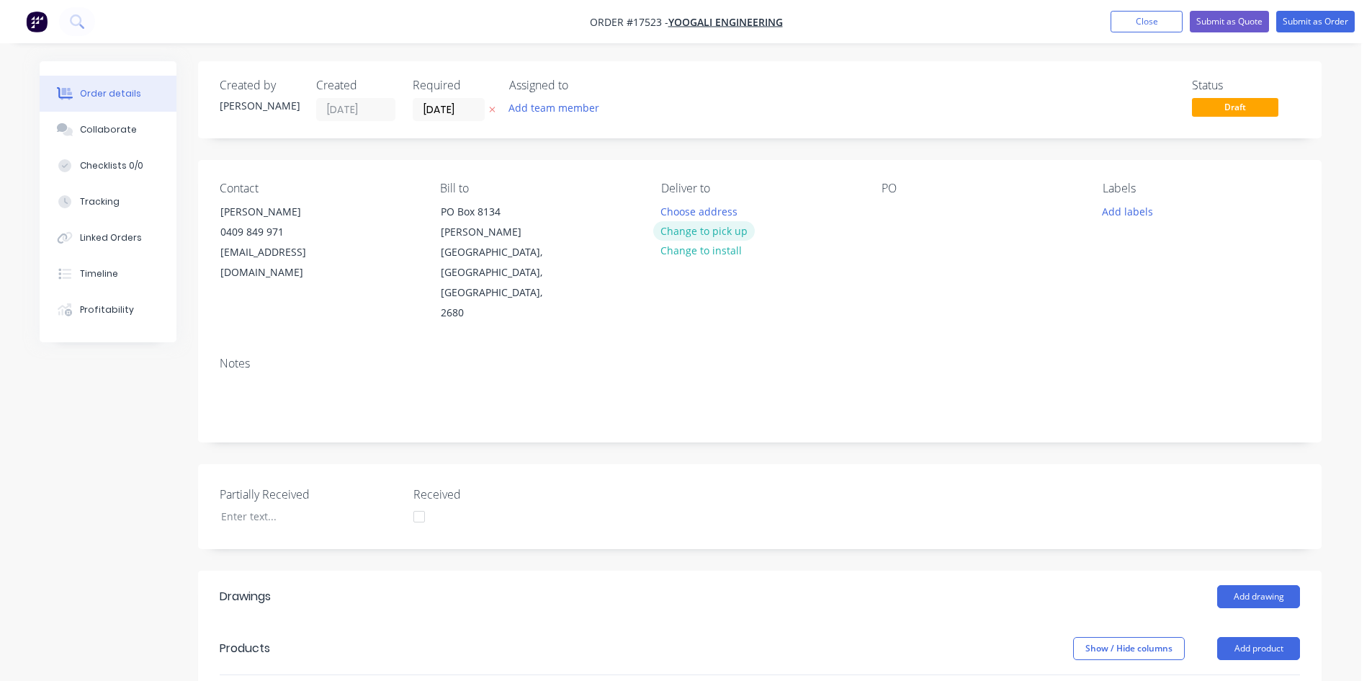
click at [722, 233] on button "Change to pick up" at bounding box center [704, 230] width 102 height 19
click at [871, 212] on div "Contact Chris Lanza 0409 849 971 clanza@yoogaliengineering.com.au Bill to PO Bo…" at bounding box center [760, 252] width 1124 height 185
click at [887, 210] on div at bounding box center [893, 211] width 23 height 21
click at [969, 268] on div "Contact Chris Lanza 0409 849 971 clanza@yoogaliengineering.com.au Bill to PO Bo…" at bounding box center [760, 252] width 1124 height 185
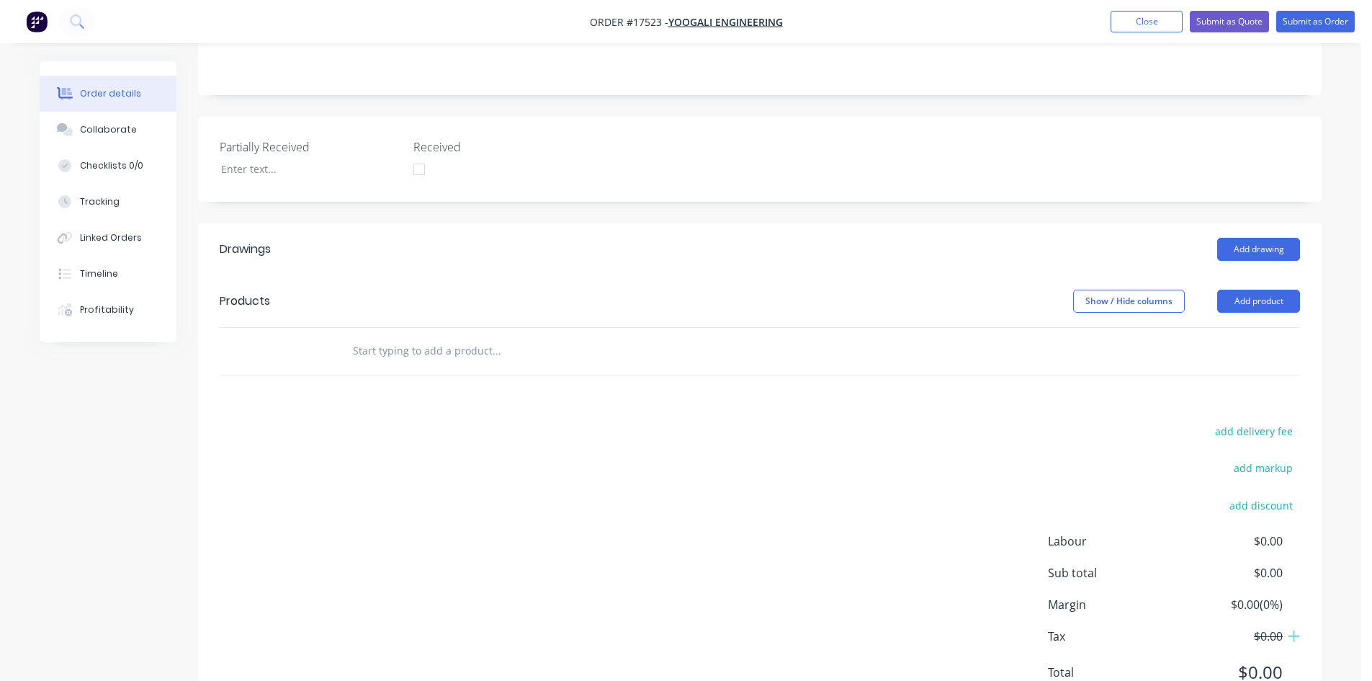
scroll to position [349, 0]
click at [1249, 236] on button "Add drawing" at bounding box center [1258, 247] width 83 height 23
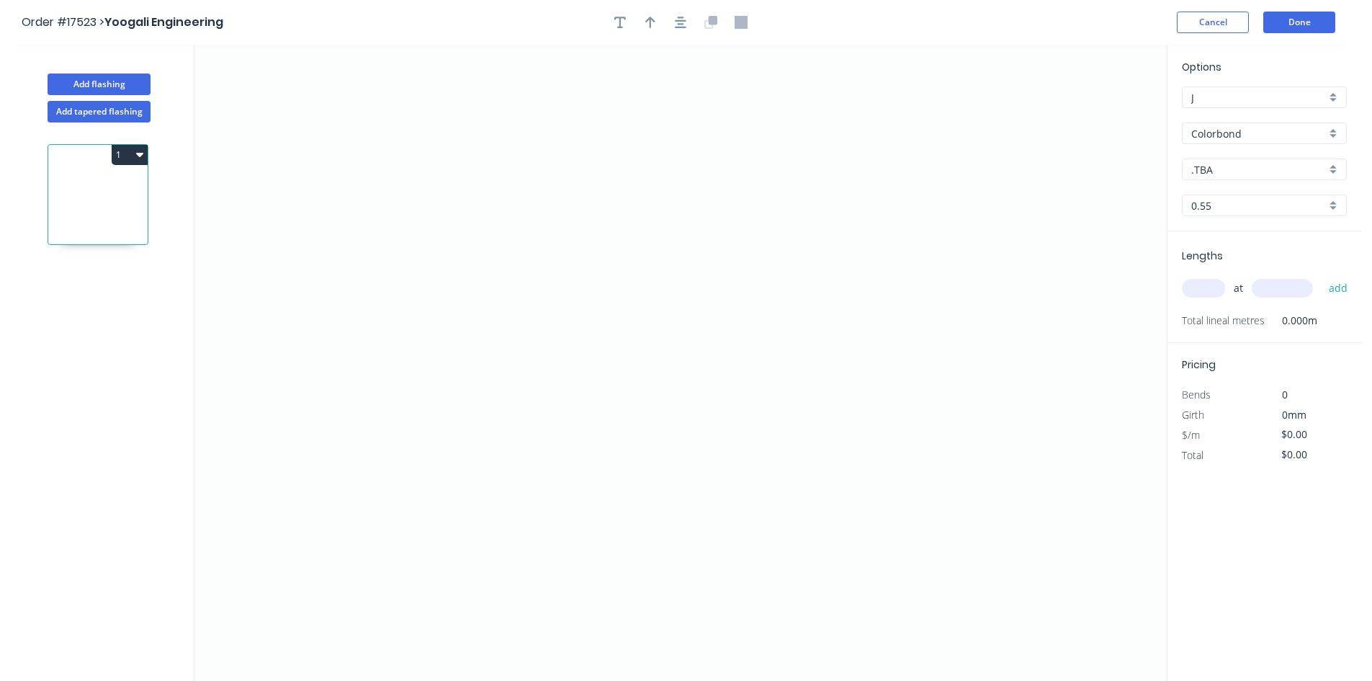
click at [1237, 166] on input ".TBA" at bounding box center [1258, 169] width 135 height 15
click at [1256, 326] on div "Deep Ocean" at bounding box center [1264, 322] width 163 height 25
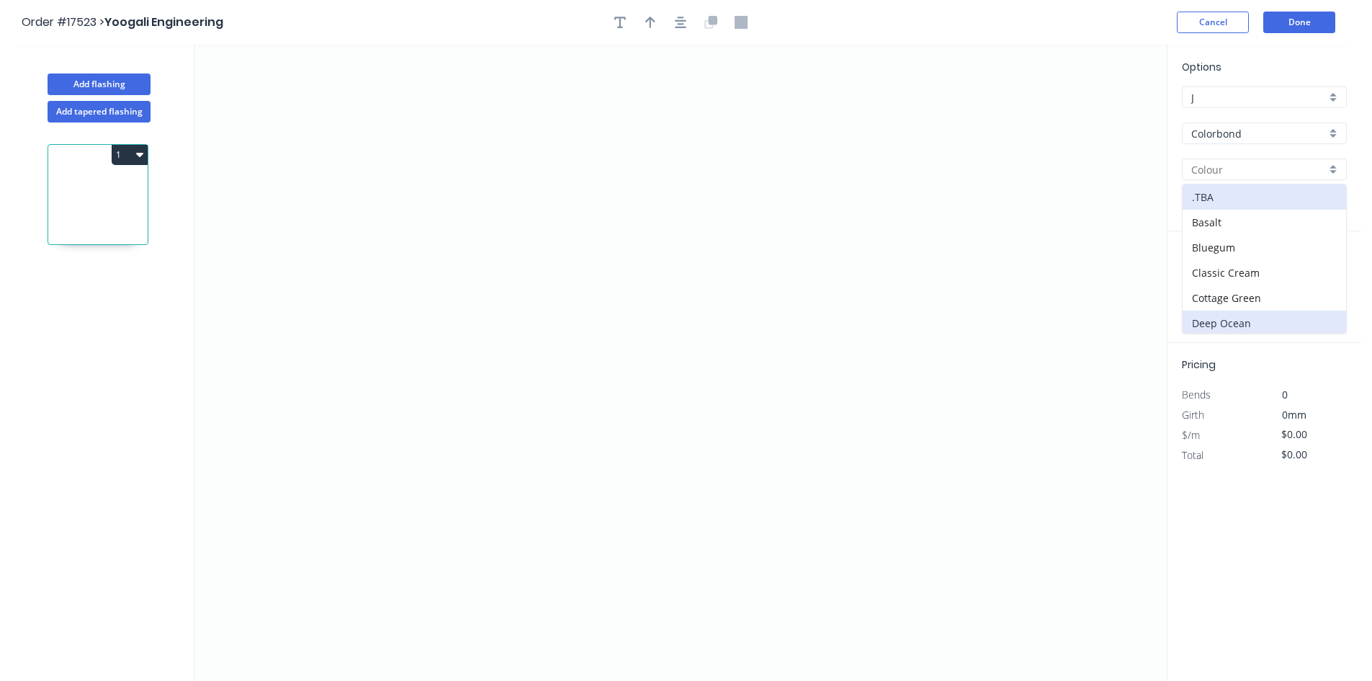
type input "Deep Ocean"
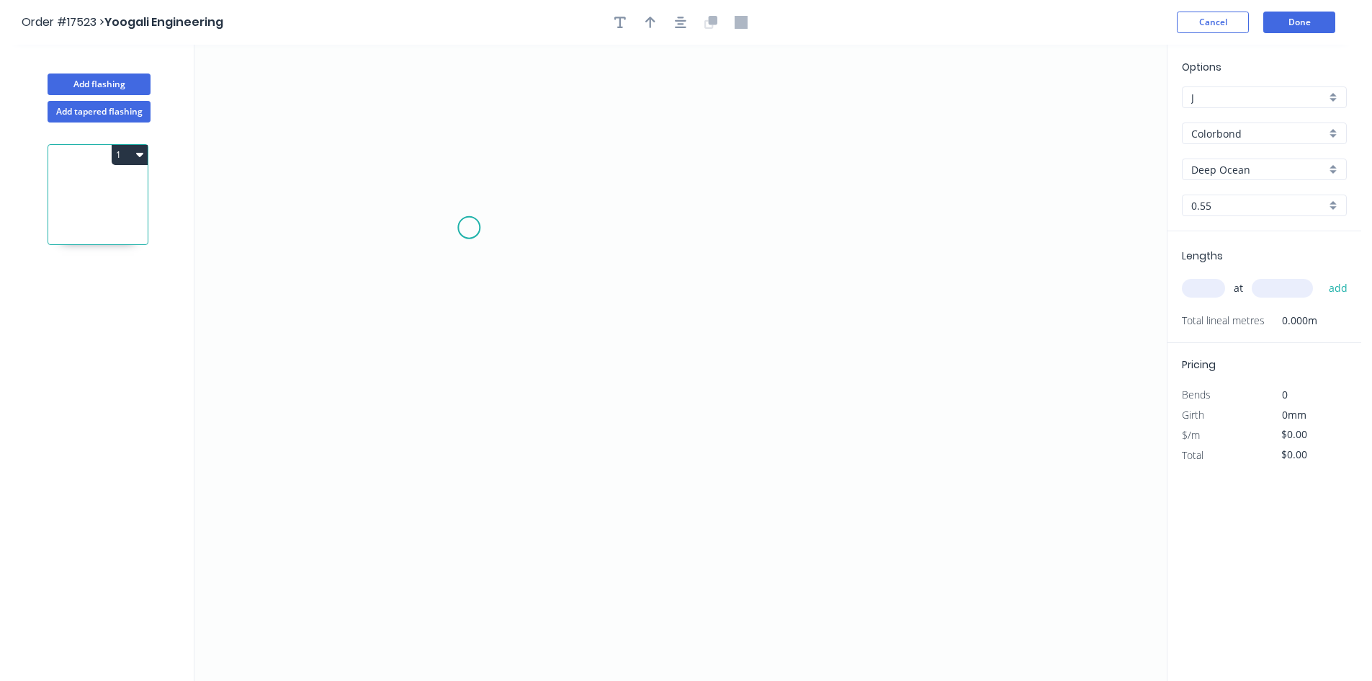
click at [467, 226] on icon "0" at bounding box center [680, 363] width 972 height 636
click at [461, 619] on icon "0" at bounding box center [680, 363] width 972 height 636
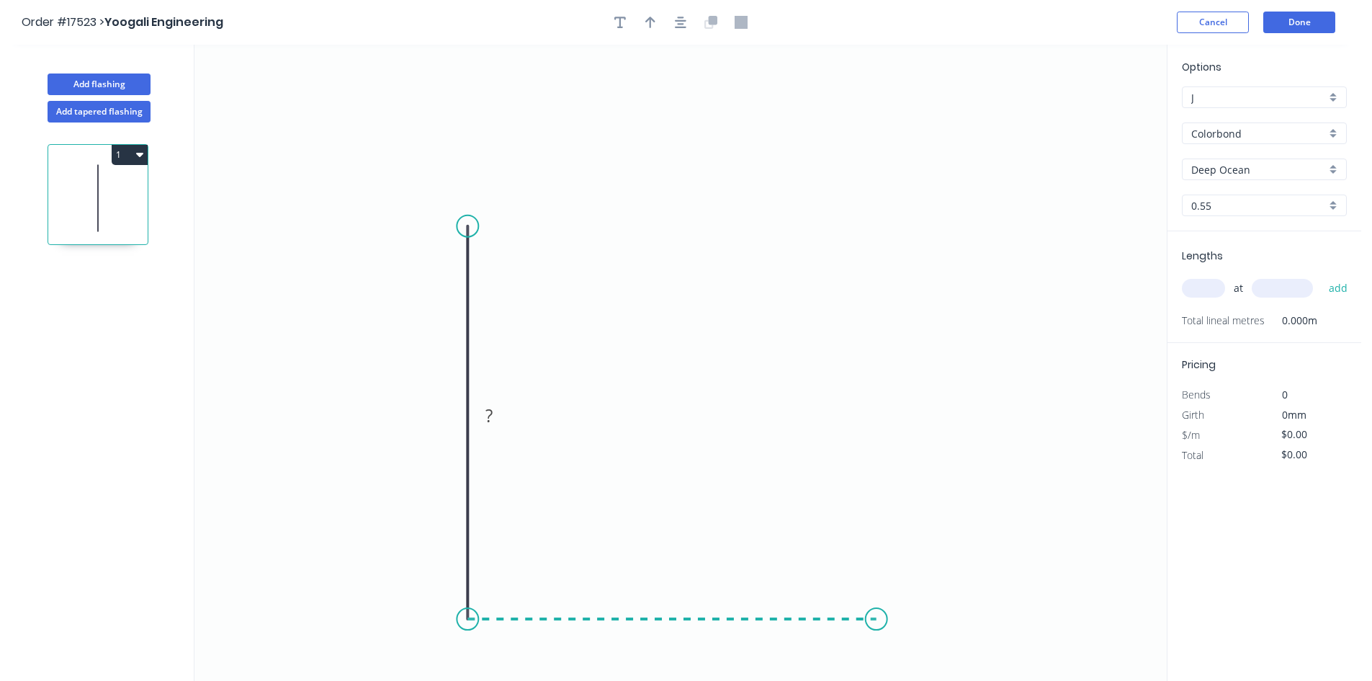
click at [877, 617] on icon "0 ?" at bounding box center [680, 363] width 972 height 636
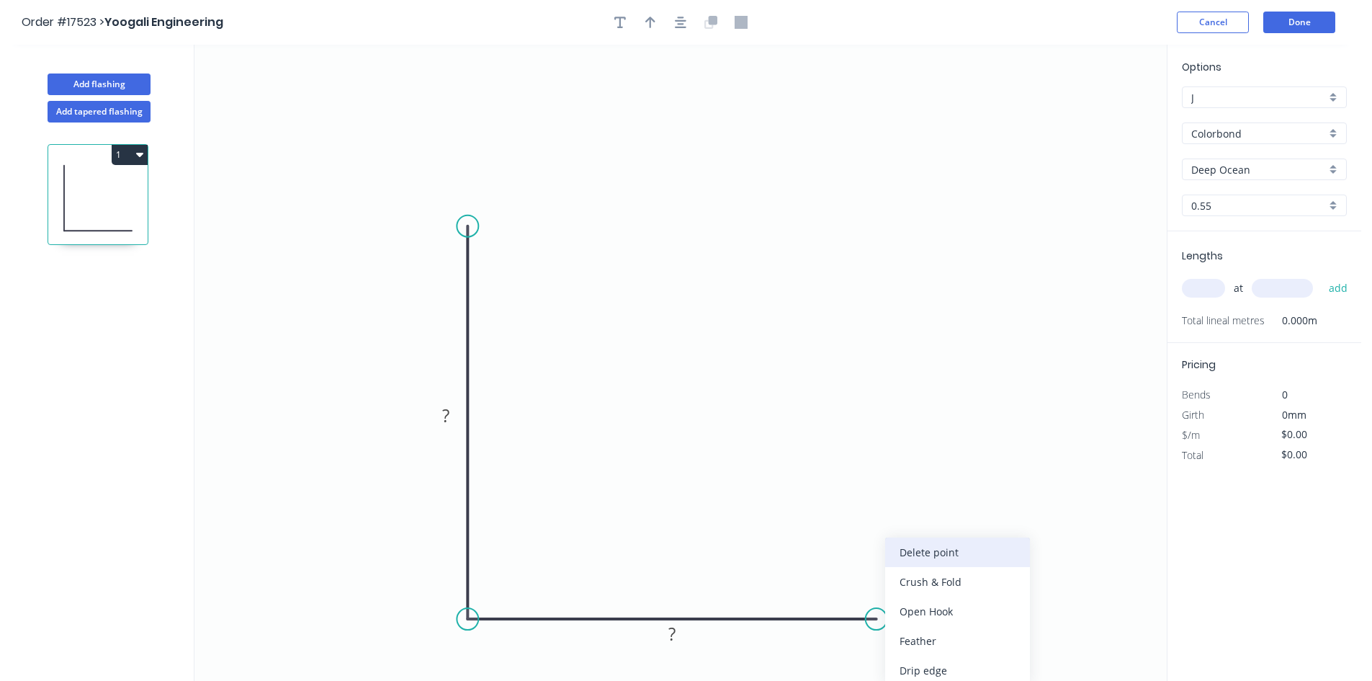
click at [946, 559] on div "Delete point" at bounding box center [957, 552] width 145 height 30
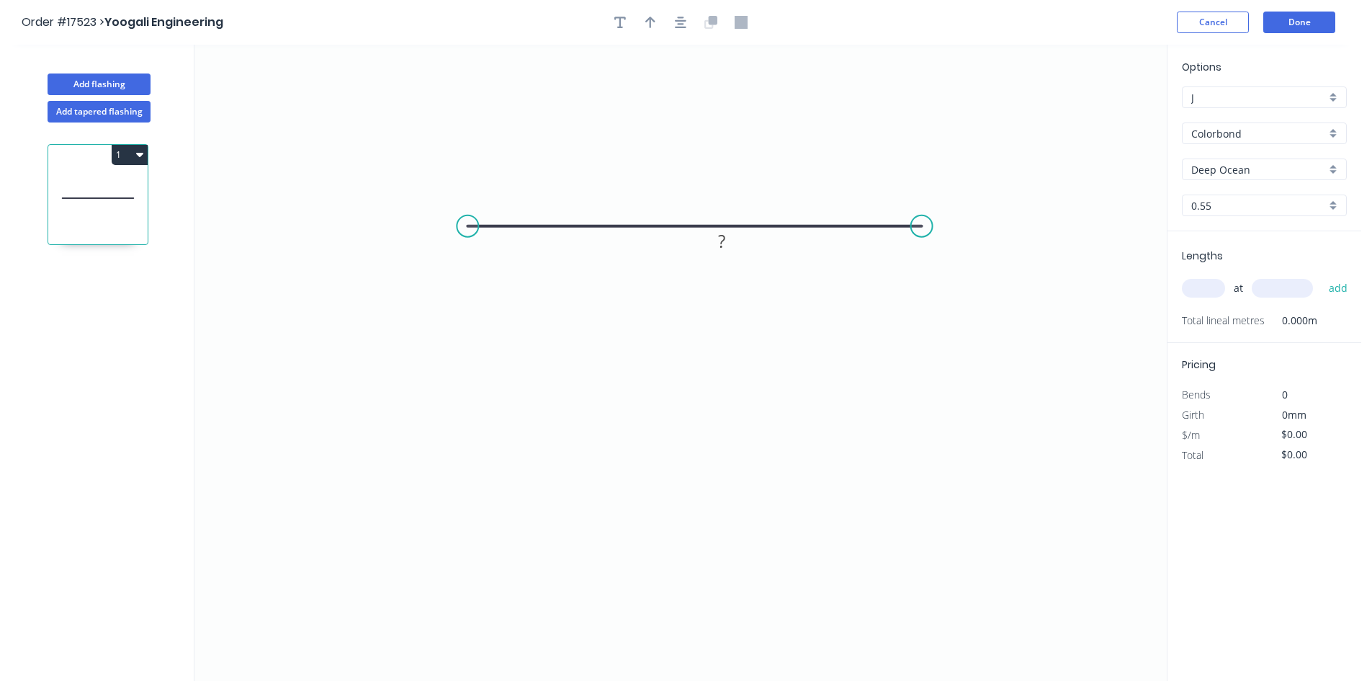
drag, startPoint x: 463, startPoint y: 621, endPoint x: 923, endPoint y: 238, distance: 598.4
click at [923, 238] on icon "0 ?" at bounding box center [680, 363] width 972 height 636
click at [678, 19] on icon "button" at bounding box center [681, 22] width 12 height 13
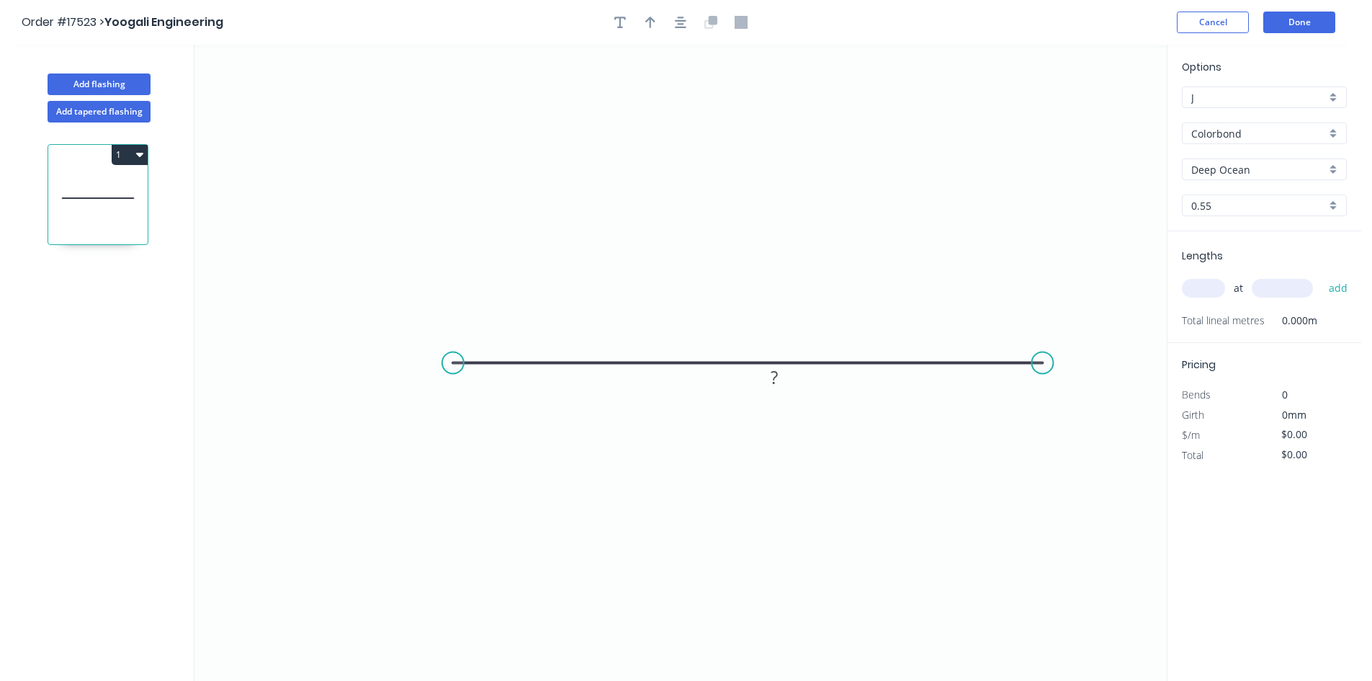
drag, startPoint x: 911, startPoint y: 364, endPoint x: 1043, endPoint y: 368, distance: 131.9
click at [1043, 368] on circle at bounding box center [1042, 363] width 22 height 22
click at [687, 18] on button "button" at bounding box center [681, 23] width 22 height 22
click at [715, 384] on rect at bounding box center [707, 378] width 29 height 20
click at [931, 479] on icon "0 120" at bounding box center [680, 363] width 972 height 636
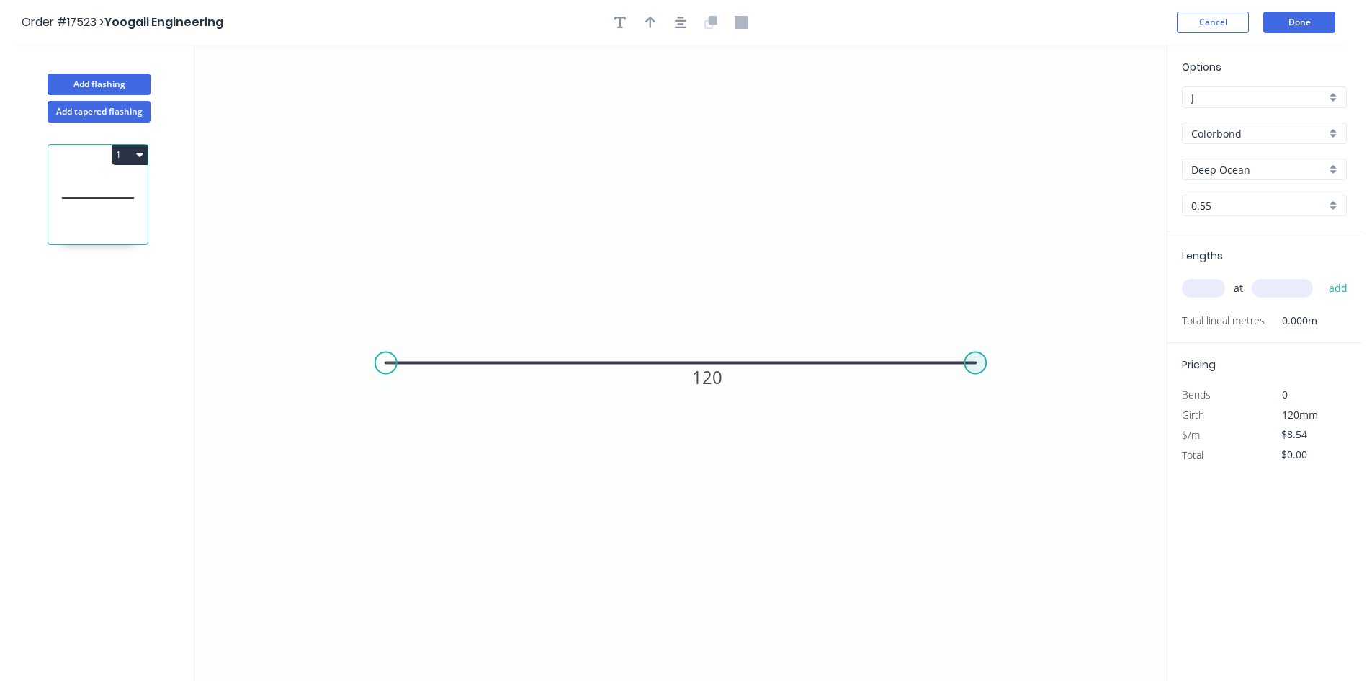
click at [977, 364] on circle at bounding box center [975, 363] width 22 height 22
click at [976, 513] on icon "0 120" at bounding box center [680, 363] width 972 height 636
click at [383, 364] on circle at bounding box center [386, 363] width 22 height 22
click at [385, 517] on icon "0 120 ?" at bounding box center [680, 363] width 972 height 636
drag, startPoint x: 507, startPoint y: 404, endPoint x: 698, endPoint y: 312, distance: 212.0
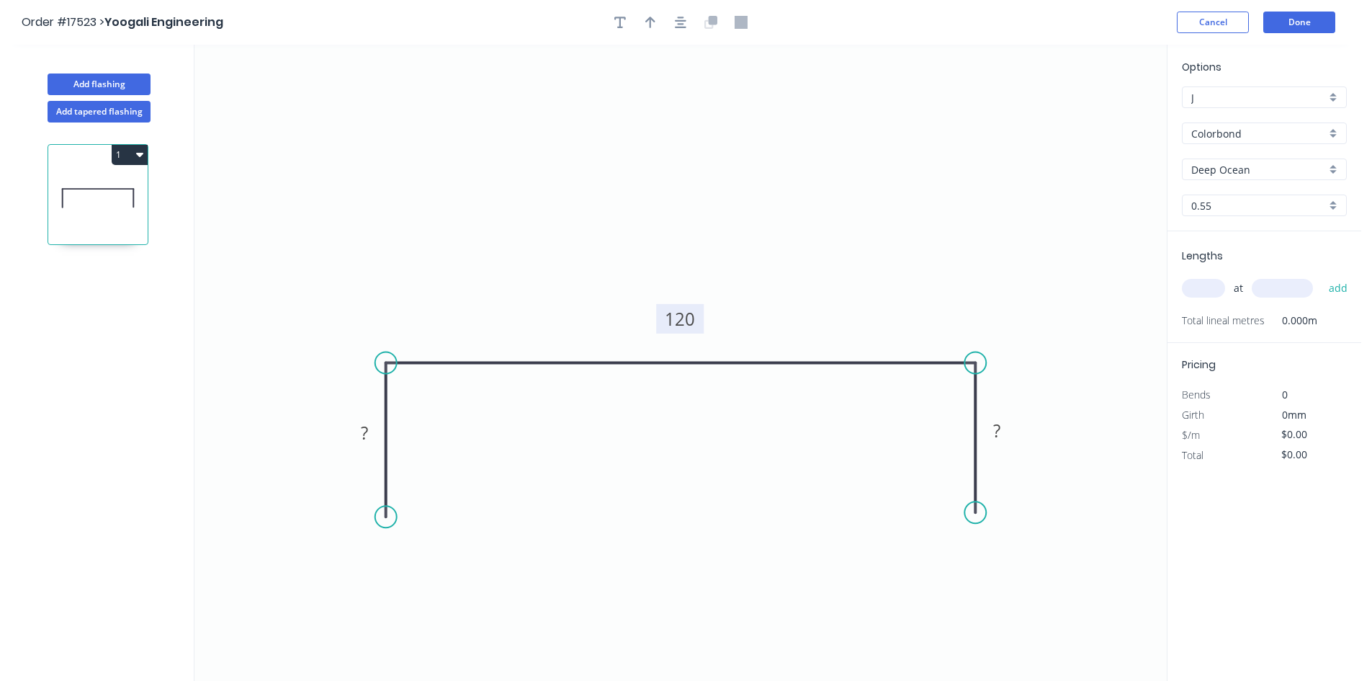
click at [698, 312] on rect at bounding box center [680, 319] width 48 height 30
click at [980, 516] on circle at bounding box center [975, 512] width 22 height 22
click at [1048, 510] on icon "0 ? 120 ?" at bounding box center [680, 363] width 972 height 636
click at [387, 518] on circle at bounding box center [386, 517] width 22 height 22
click at [385, 520] on circle at bounding box center [386, 517] width 22 height 22
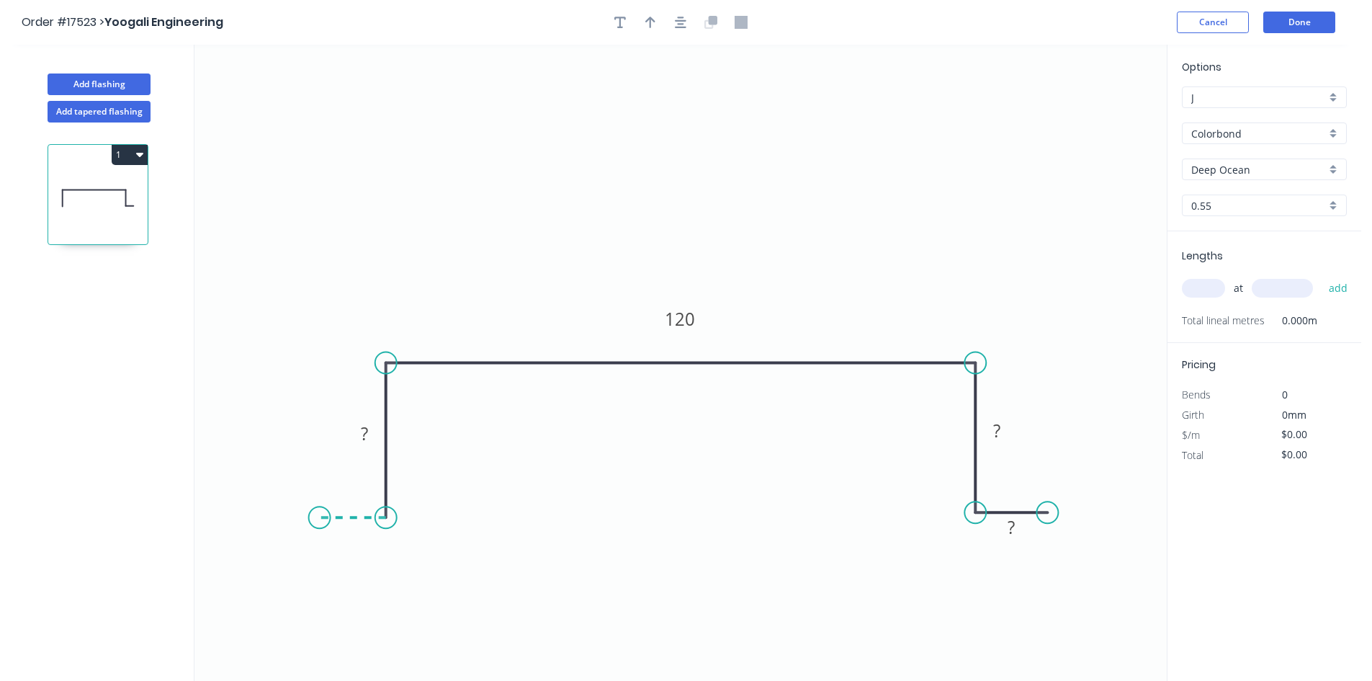
click at [319, 520] on icon "0 ? 120 ? ?" at bounding box center [680, 363] width 972 height 636
click at [357, 535] on rect at bounding box center [353, 533] width 29 height 20
click at [1013, 524] on tspan "?" at bounding box center [1011, 527] width 7 height 24
click at [1008, 423] on rect at bounding box center [996, 431] width 29 height 20
click at [377, 429] on rect at bounding box center [364, 434] width 29 height 20
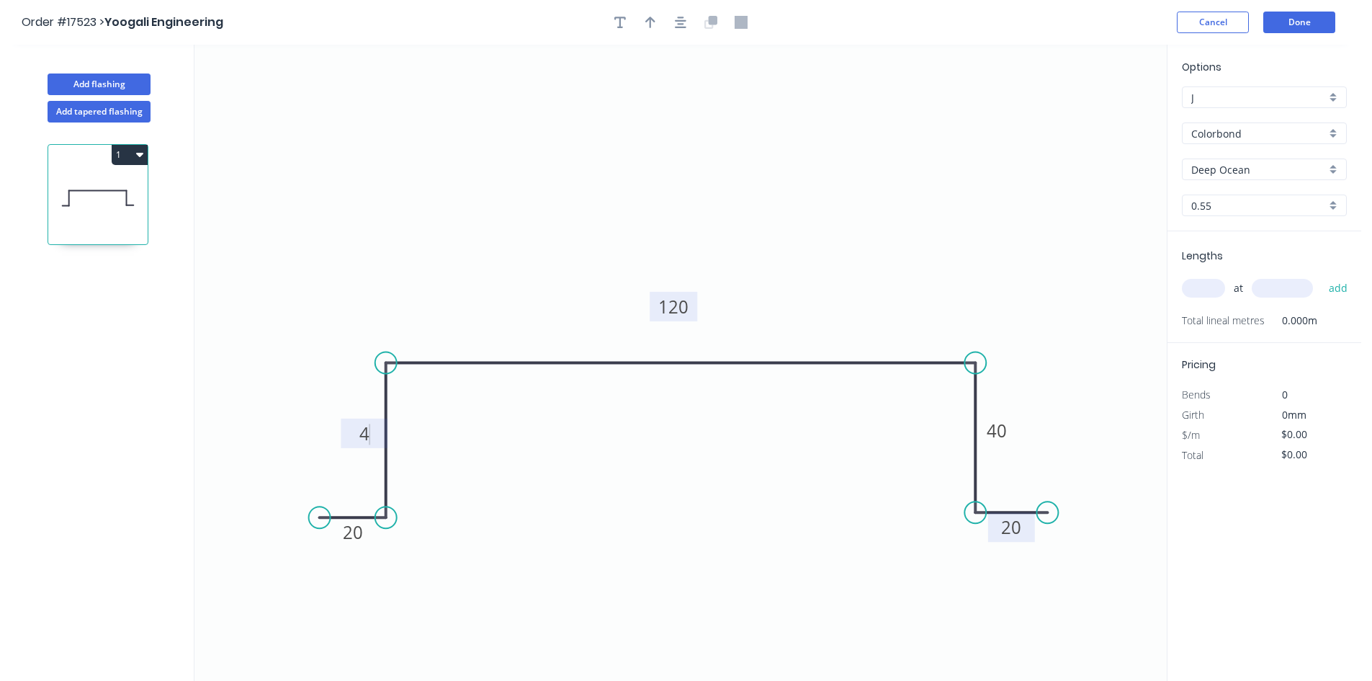
drag, startPoint x: 508, startPoint y: 414, endPoint x: 696, endPoint y: 310, distance: 215.7
click at [696, 310] on rect at bounding box center [674, 307] width 48 height 30
type input "$14.90"
click at [379, 432] on rect at bounding box center [364, 433] width 47 height 30
click at [373, 434] on rect at bounding box center [364, 434] width 29 height 20
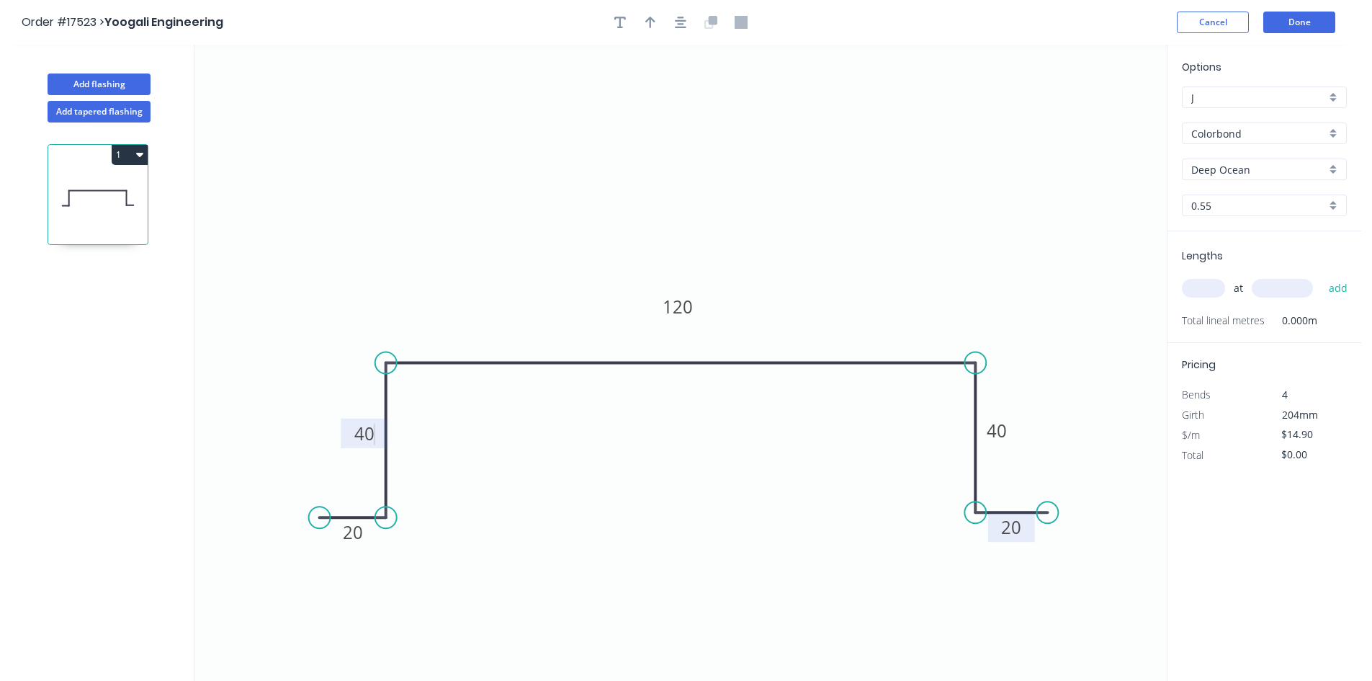
click at [678, 473] on icon "0 20 40 120 40 20" at bounding box center [680, 363] width 972 height 636
click at [1049, 414] on div "Show angle" at bounding box center [1052, 410] width 145 height 30
click at [956, 393] on tspan "º" at bounding box center [953, 387] width 6 height 24
click at [905, 420] on icon "0 20 40 120 40 20 91 º" at bounding box center [680, 363] width 972 height 636
drag, startPoint x: 927, startPoint y: 393, endPoint x: 998, endPoint y: 308, distance: 110.9
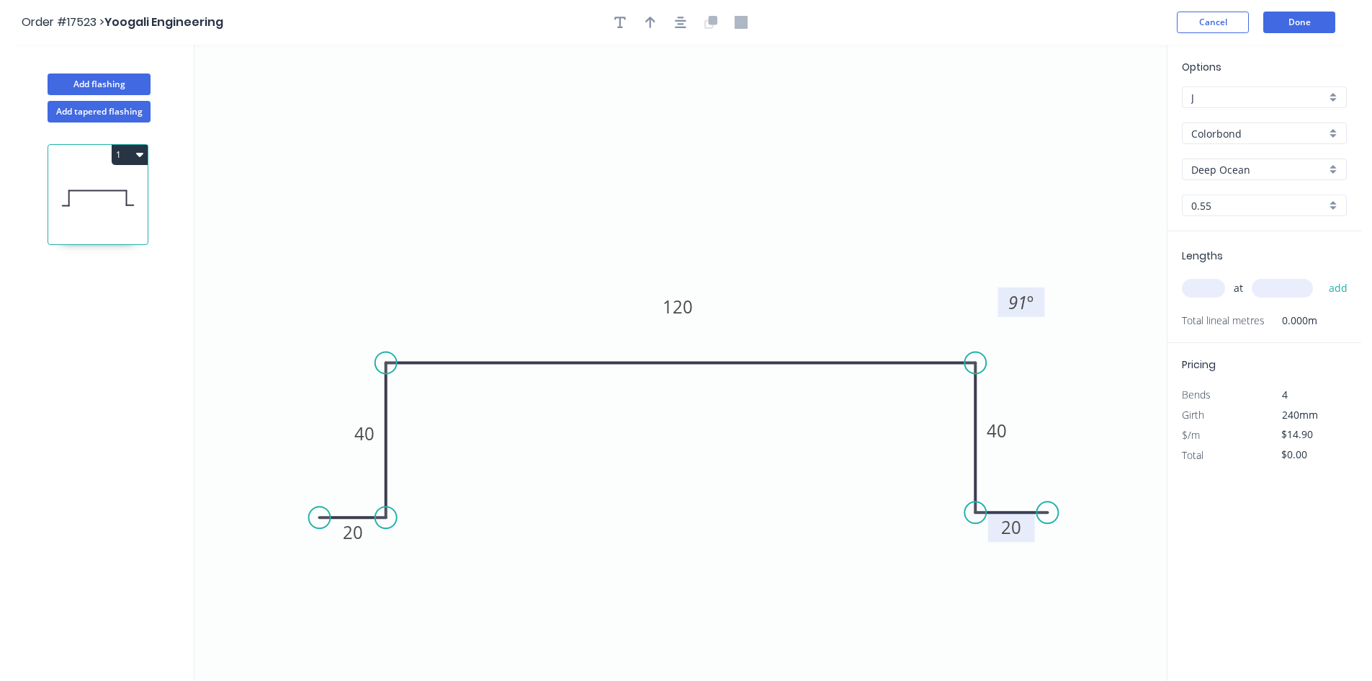
click at [998, 308] on rect at bounding box center [1021, 302] width 47 height 30
click at [436, 409] on div "Show angle" at bounding box center [461, 410] width 145 height 30
click at [419, 390] on rect at bounding box center [411, 388] width 29 height 20
click at [441, 408] on icon "0 20 40 120 40 20 91 º 91 º" at bounding box center [680, 363] width 972 height 636
drag, startPoint x: 429, startPoint y: 396, endPoint x: 362, endPoint y: 301, distance: 116.7
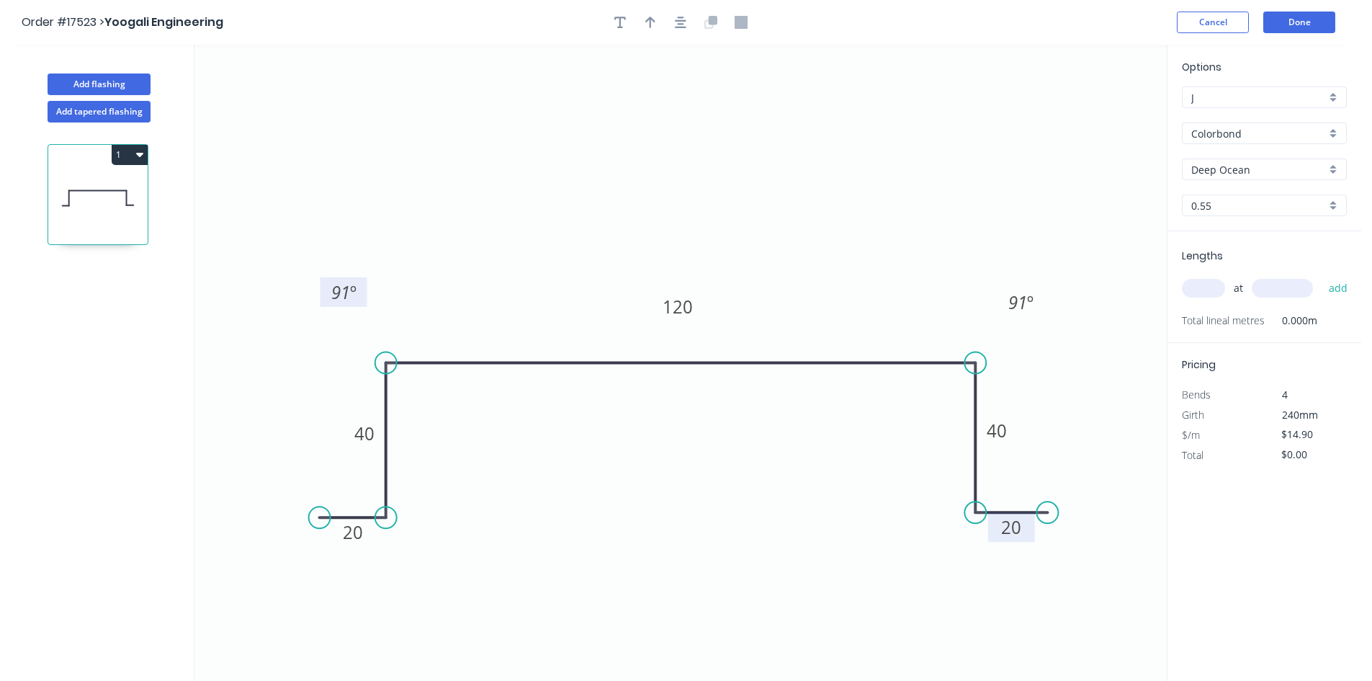
click at [362, 301] on rect at bounding box center [343, 292] width 47 height 30
click at [458, 568] on div "Show angle" at bounding box center [462, 568] width 145 height 30
click at [354, 485] on tspan "?" at bounding box center [358, 491] width 8 height 24
drag, startPoint x: 341, startPoint y: 481, endPoint x: 423, endPoint y: 548, distance: 106.5
click at [423, 548] on rect at bounding box center [444, 562] width 47 height 30
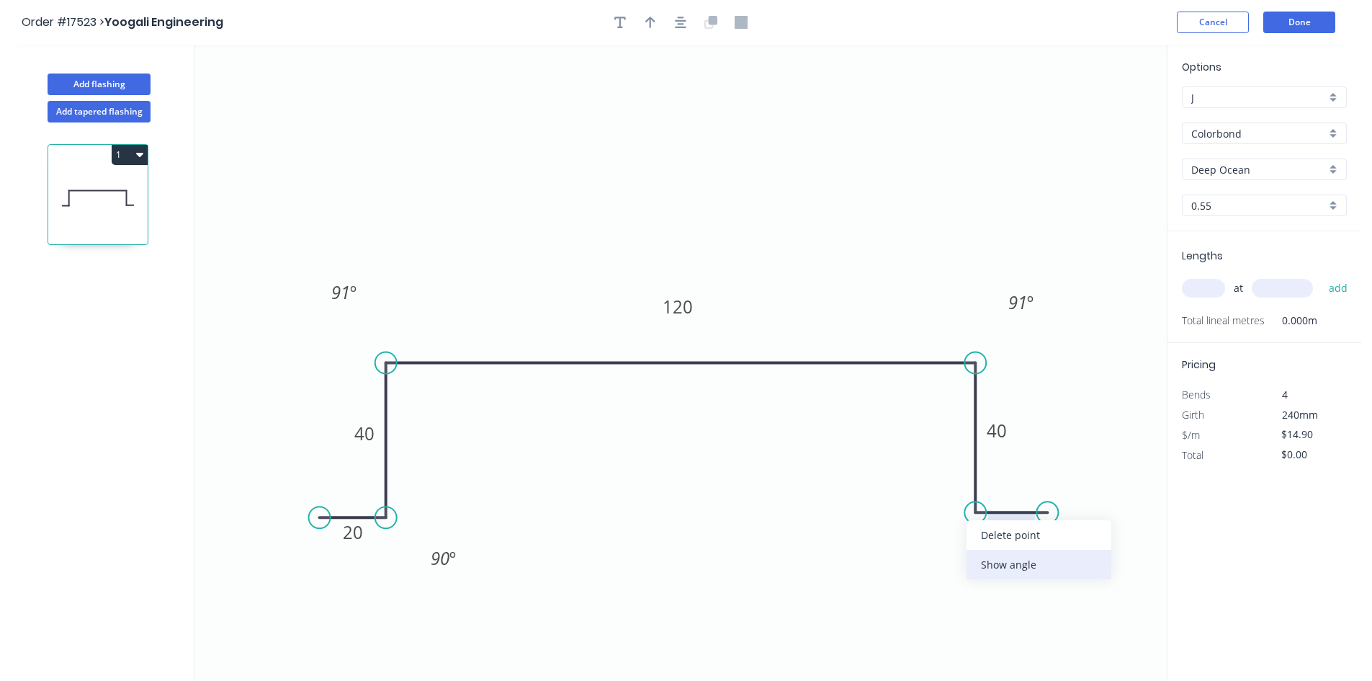
click at [1015, 562] on div "Show angle" at bounding box center [1039, 565] width 145 height 30
click at [1005, 498] on rect at bounding box center [1000, 486] width 47 height 30
click at [1010, 482] on rect at bounding box center [1001, 487] width 29 height 20
drag, startPoint x: 1018, startPoint y: 478, endPoint x: 928, endPoint y: 550, distance: 115.9
click at [928, 550] on rect at bounding box center [911, 556] width 47 height 30
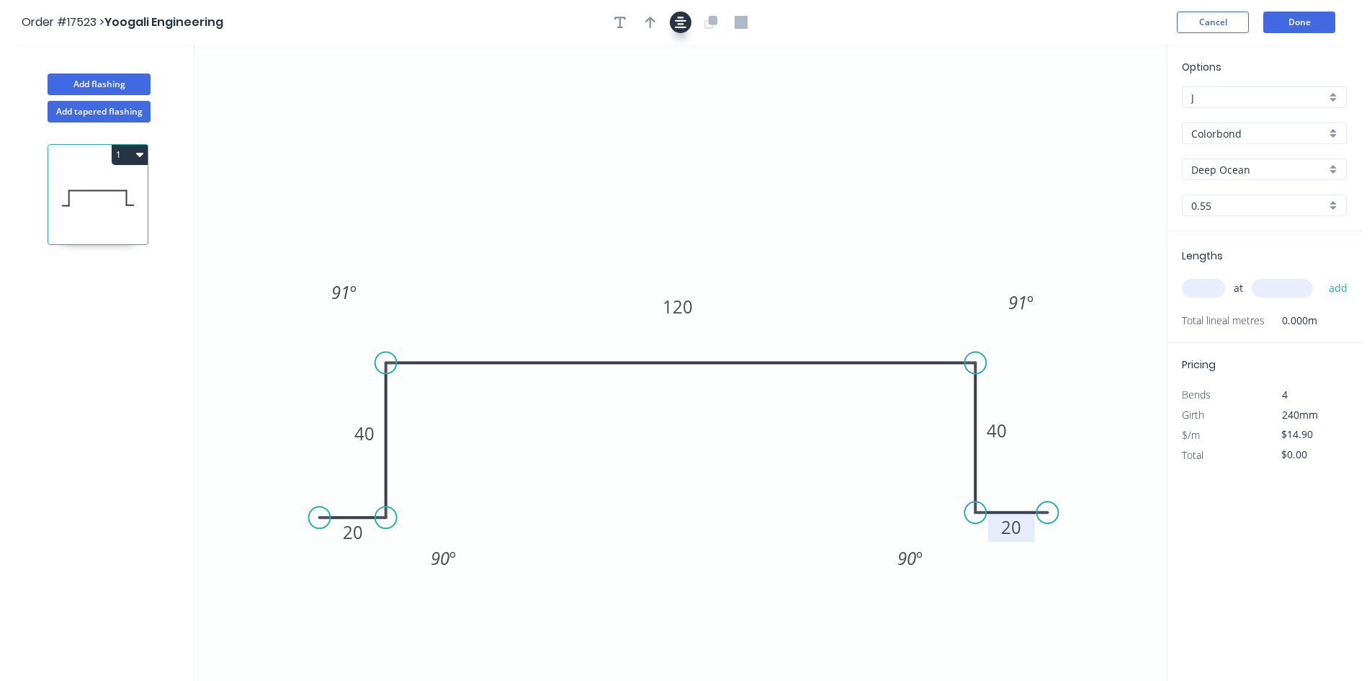
click at [680, 25] on icon "button" at bounding box center [681, 22] width 12 height 13
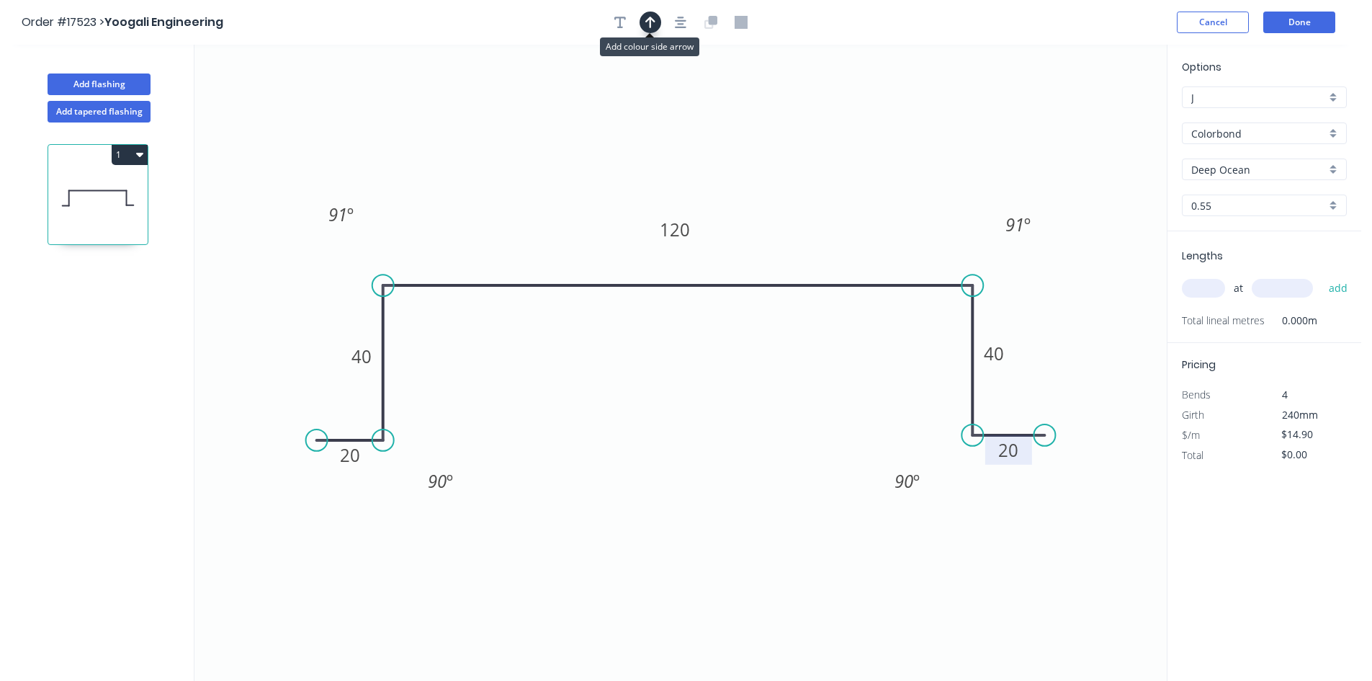
click at [650, 27] on icon "button" at bounding box center [650, 23] width 10 height 12
drag, startPoint x: 1094, startPoint y: 115, endPoint x: 833, endPoint y: 207, distance: 276.5
click at [833, 207] on icon at bounding box center [833, 190] width 13 height 46
click at [1206, 288] on input "text" at bounding box center [1203, 288] width 43 height 19
type input "1"
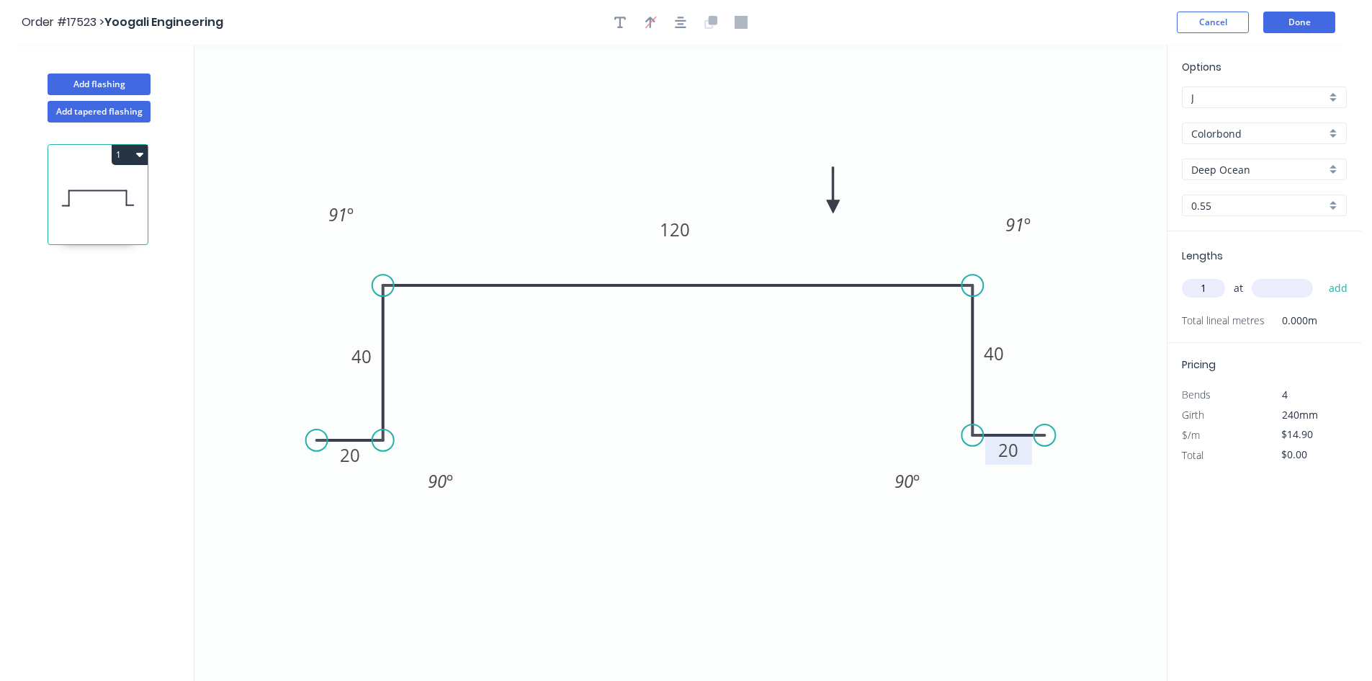
click at [1282, 281] on input "text" at bounding box center [1282, 288] width 61 height 19
type input "4500"
click at [1345, 292] on button "add" at bounding box center [1339, 288] width 34 height 24
type input "$67.05"
click at [88, 89] on button "Add flashing" at bounding box center [99, 84] width 103 height 22
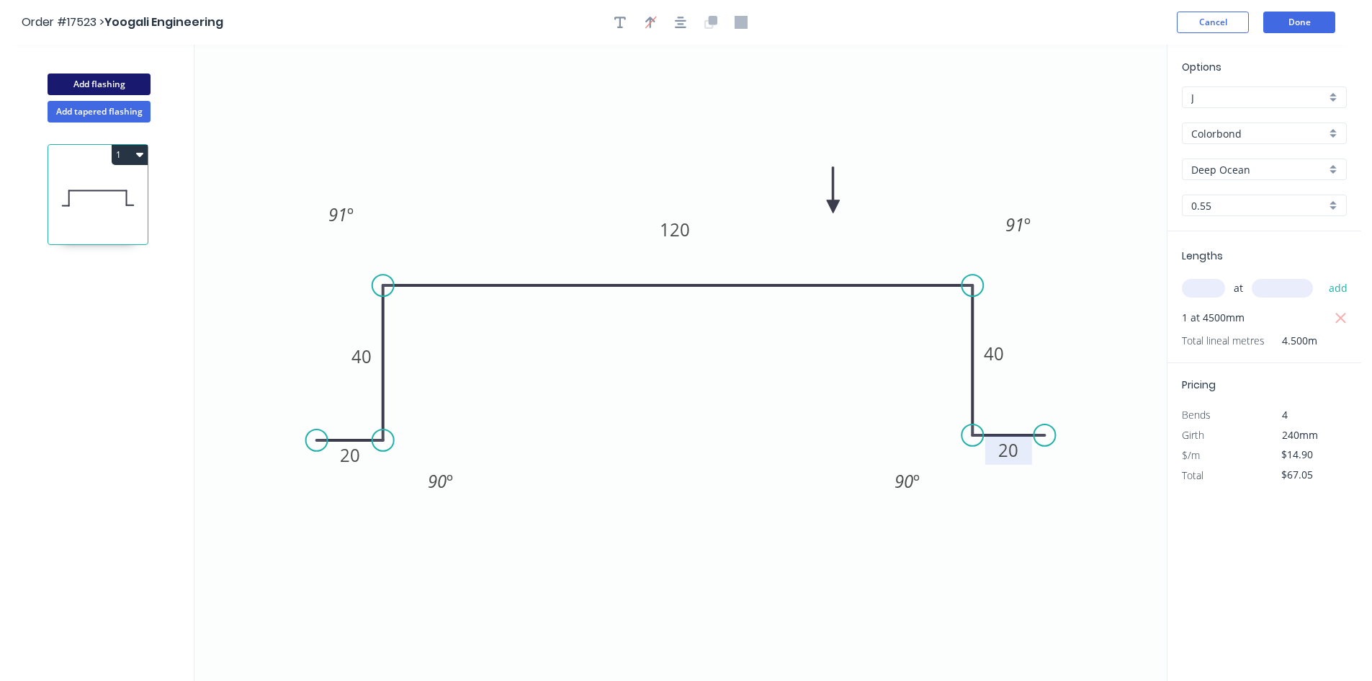
type input "$0.00"
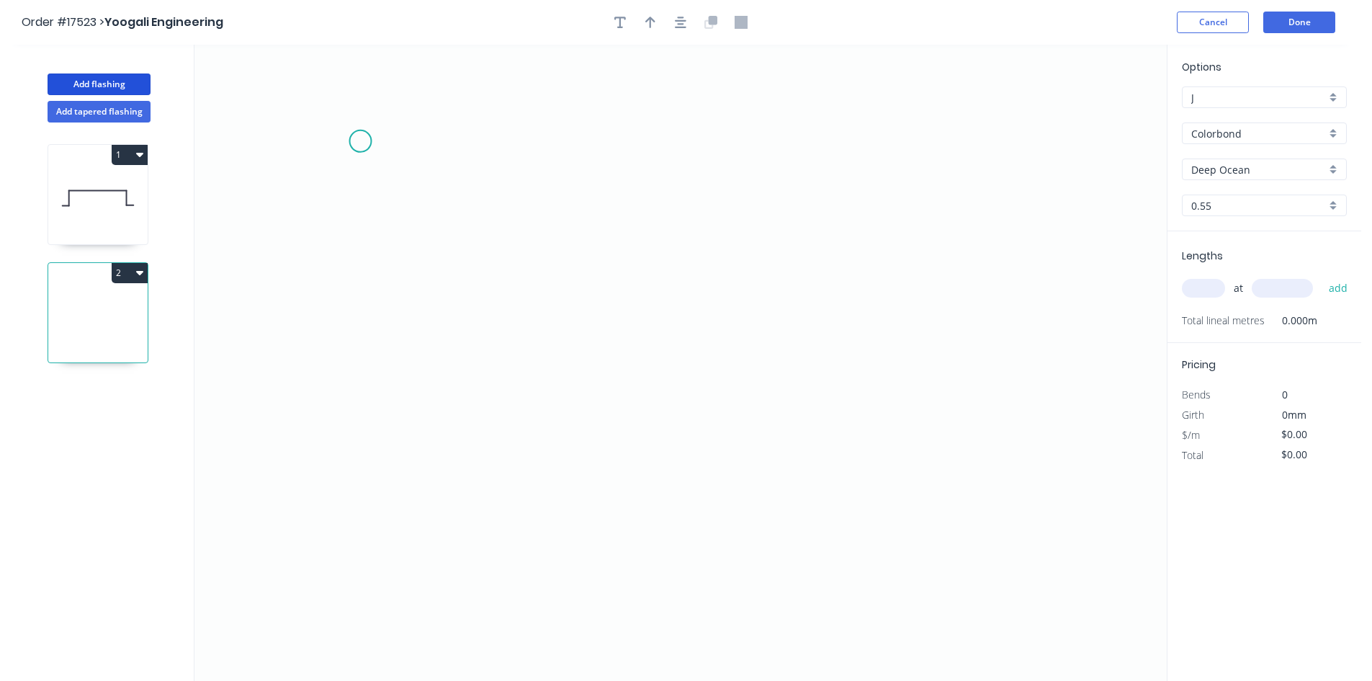
click at [360, 141] on icon "0" at bounding box center [680, 363] width 972 height 636
click at [672, 143] on icon "0" at bounding box center [680, 363] width 972 height 636
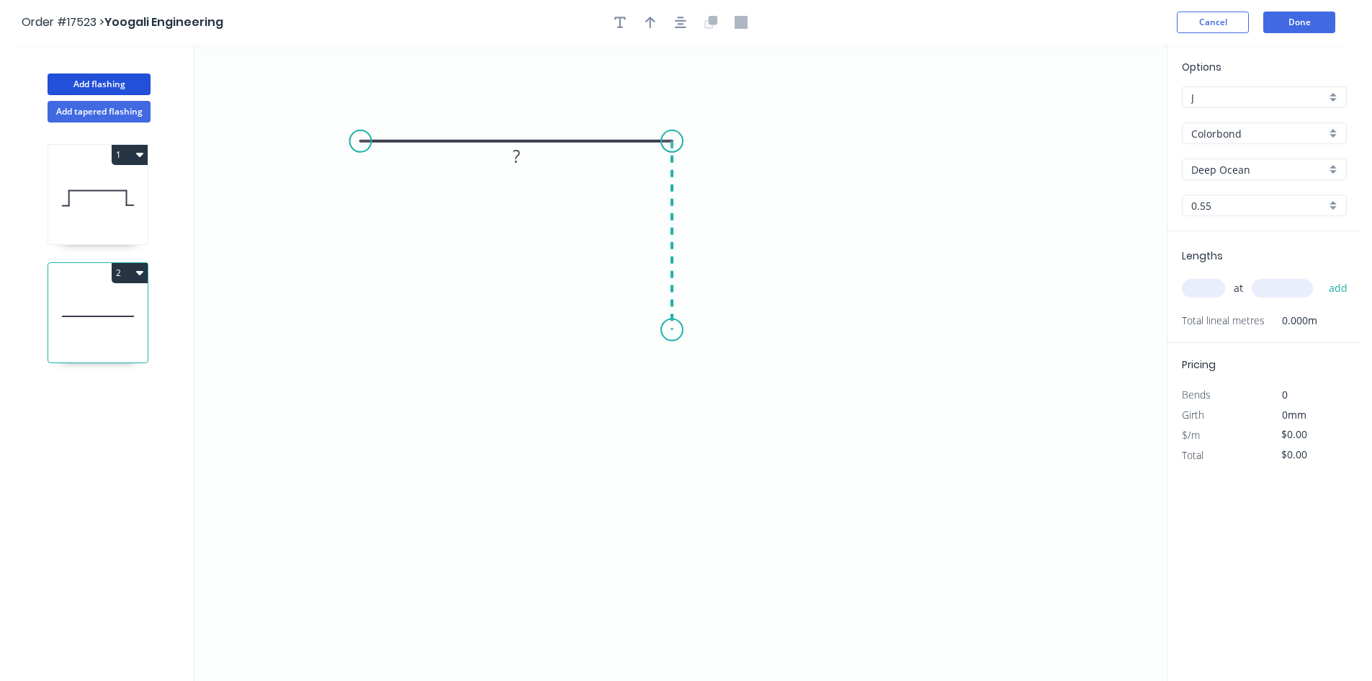
click at [667, 330] on icon "0 ?" at bounding box center [680, 363] width 972 height 636
click at [840, 328] on icon "0 ? ?" at bounding box center [680, 363] width 972 height 636
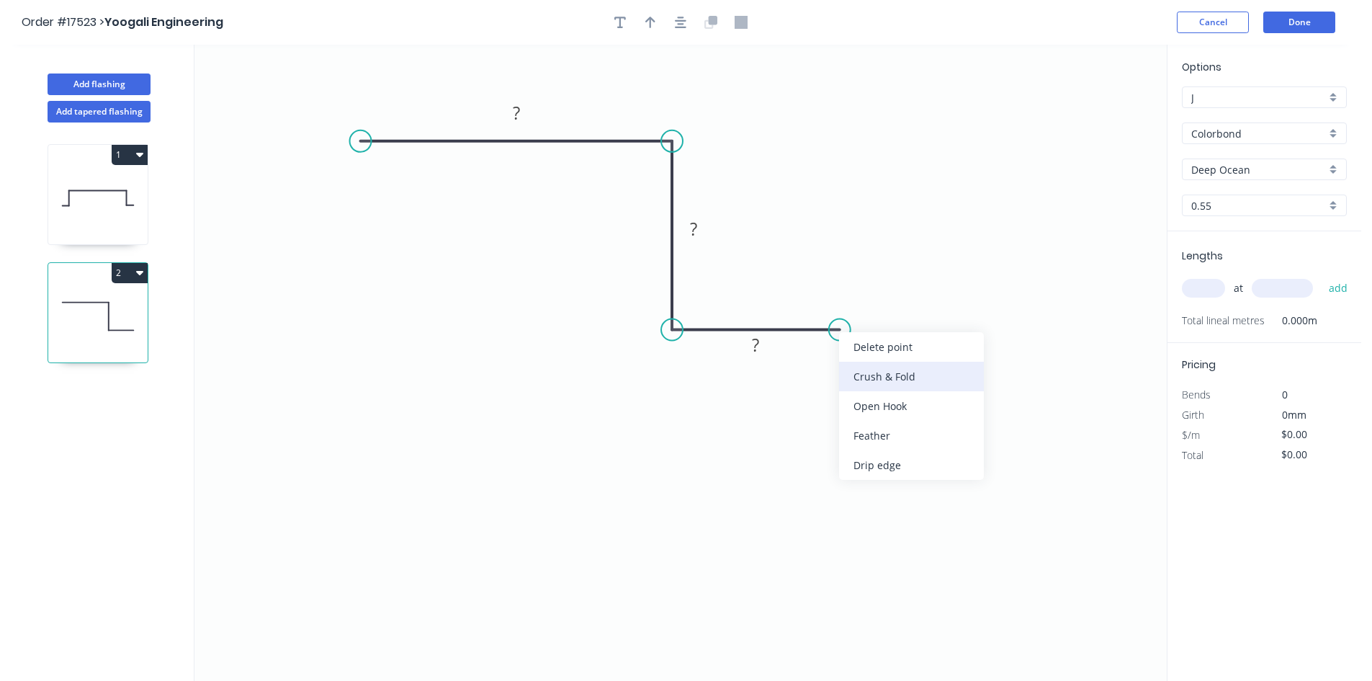
click at [874, 375] on div "Crush & Fold" at bounding box center [911, 377] width 145 height 30
click at [889, 372] on div "Flip bend" at bounding box center [915, 372] width 145 height 30
drag, startPoint x: 844, startPoint y: 291, endPoint x: 895, endPoint y: 413, distance: 131.7
click at [895, 413] on rect at bounding box center [869, 401] width 58 height 30
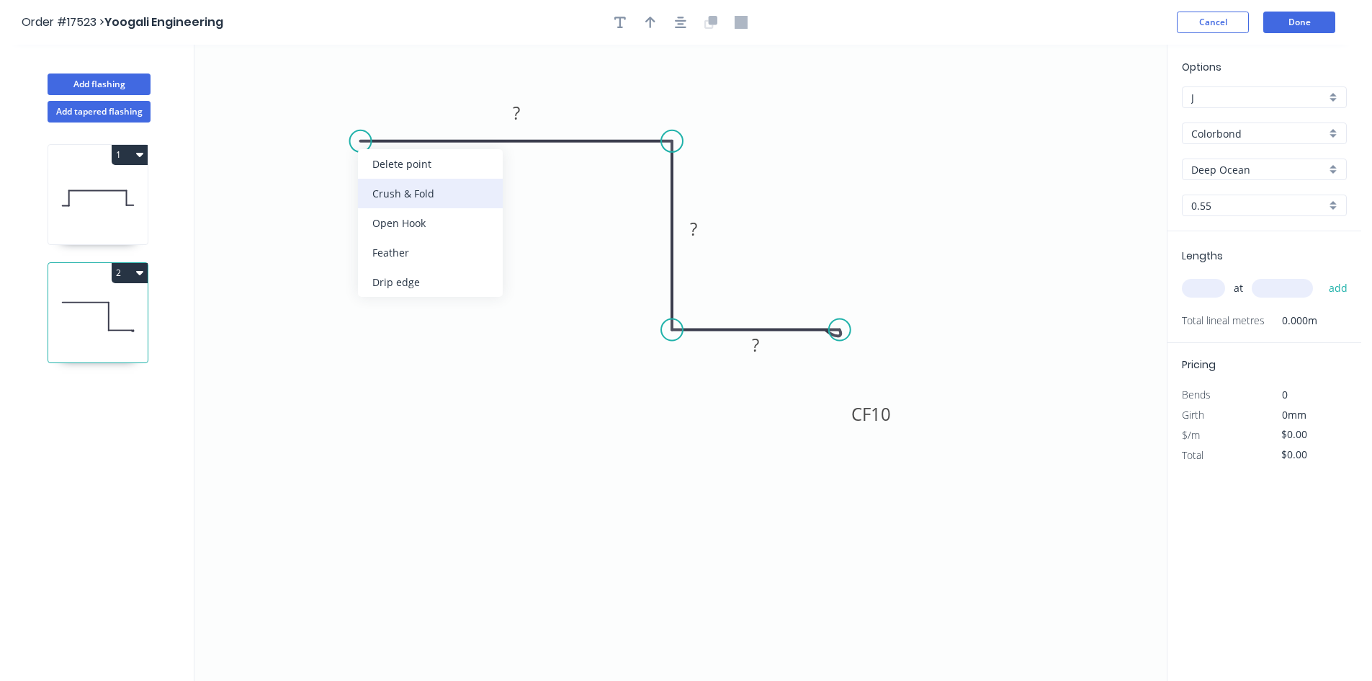
click at [393, 196] on div "Crush & Fold" at bounding box center [430, 194] width 145 height 30
drag, startPoint x: 408, startPoint y: 89, endPoint x: 477, endPoint y: 137, distance: 83.9
click at [383, 205] on rect at bounding box center [355, 220] width 58 height 30
click at [515, 107] on tspan "?" at bounding box center [516, 113] width 7 height 24
click at [702, 232] on rect at bounding box center [693, 230] width 29 height 20
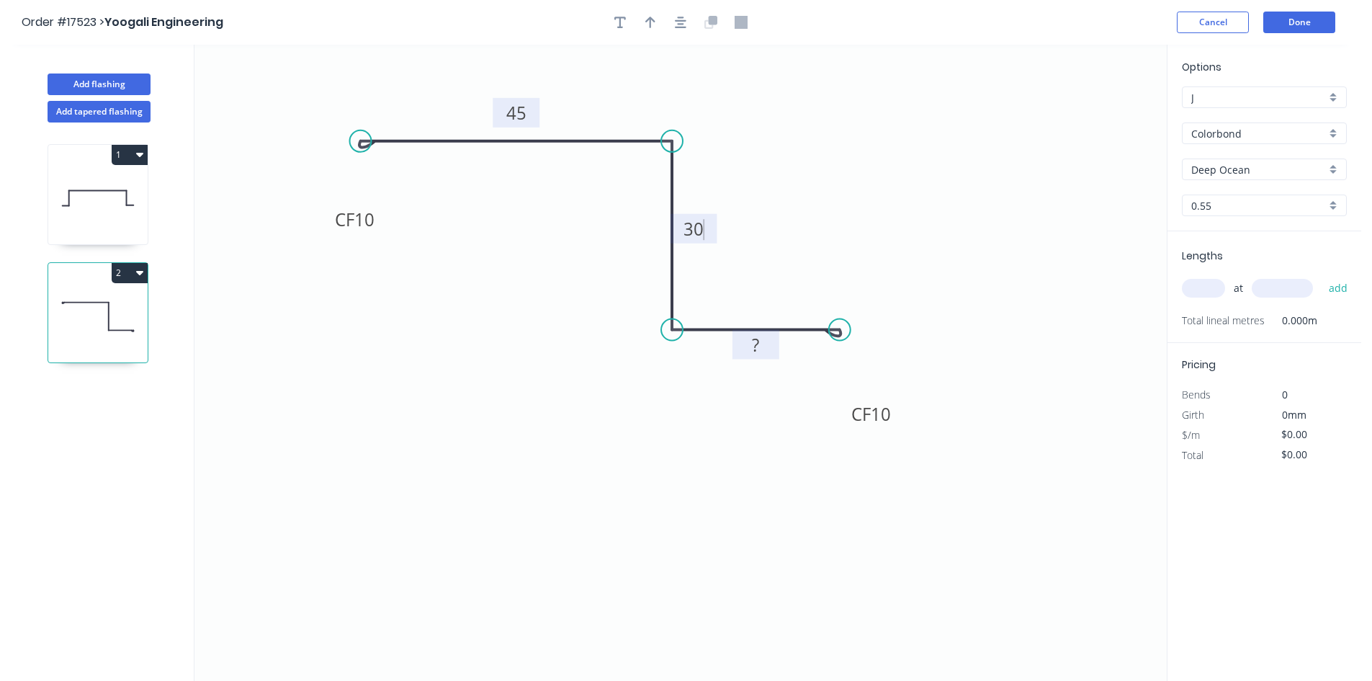
click at [761, 343] on rect at bounding box center [755, 346] width 29 height 20
click at [754, 524] on icon "0 CF 10 45 30 CF 10 25" at bounding box center [680, 363] width 972 height 636
type input "$13.61"
click at [677, 21] on icon "button" at bounding box center [681, 23] width 12 height 12
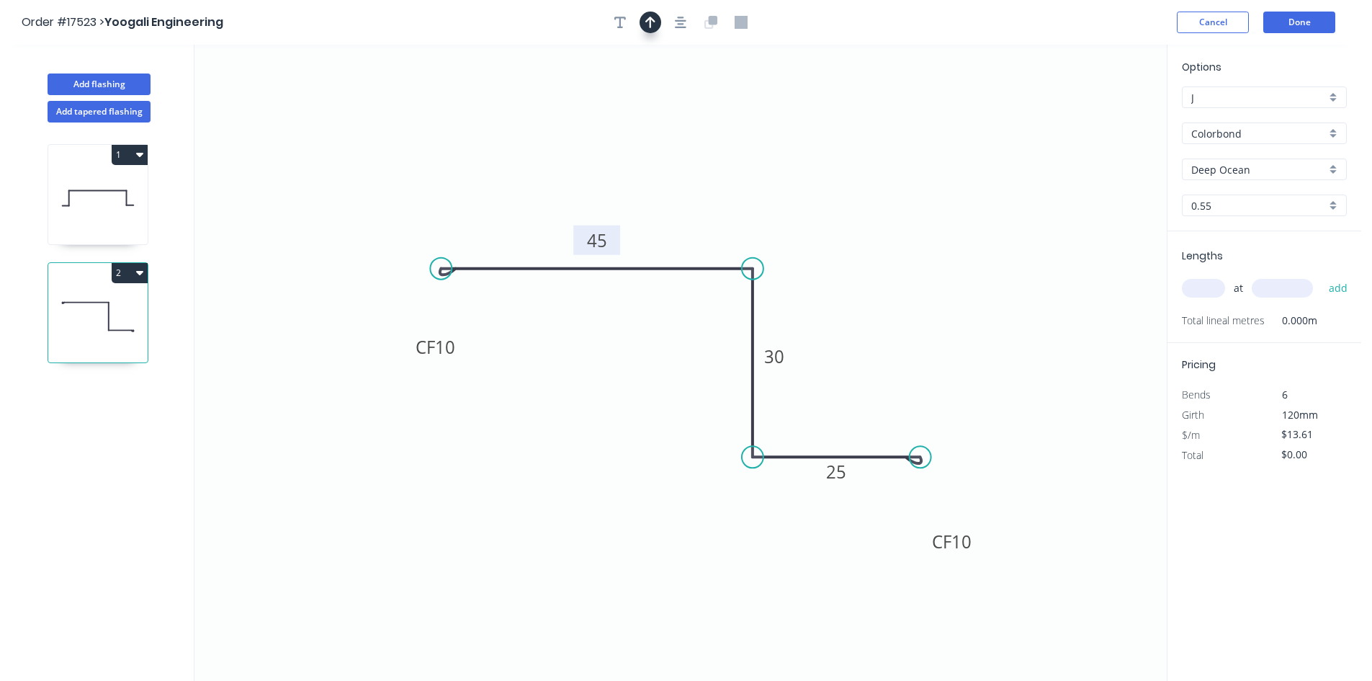
click at [651, 24] on icon "button" at bounding box center [650, 23] width 10 height 12
click at [1090, 115] on icon at bounding box center [1094, 100] width 13 height 46
drag, startPoint x: 1095, startPoint y: 114, endPoint x: 890, endPoint y: 185, distance: 216.6
click at [890, 185] on icon at bounding box center [902, 174] width 42 height 42
click at [812, 303] on div "Show angle" at bounding box center [825, 310] width 145 height 30
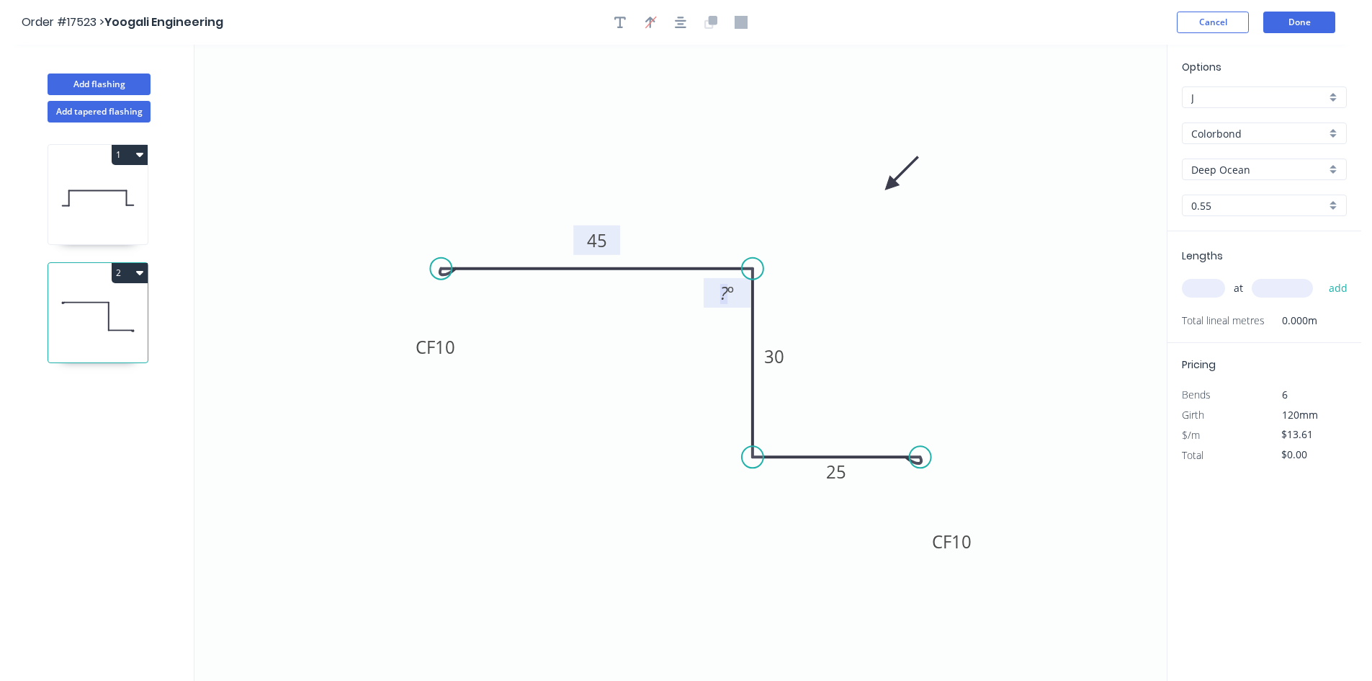
click at [741, 294] on rect at bounding box center [727, 294] width 29 height 20
drag, startPoint x: 706, startPoint y: 290, endPoint x: 748, endPoint y: 187, distance: 111.1
click at [748, 187] on rect at bounding box center [768, 191] width 47 height 30
click at [787, 503] on div "Show angle" at bounding box center [819, 503] width 145 height 30
click at [776, 434] on tspan "?" at bounding box center [775, 430] width 8 height 24
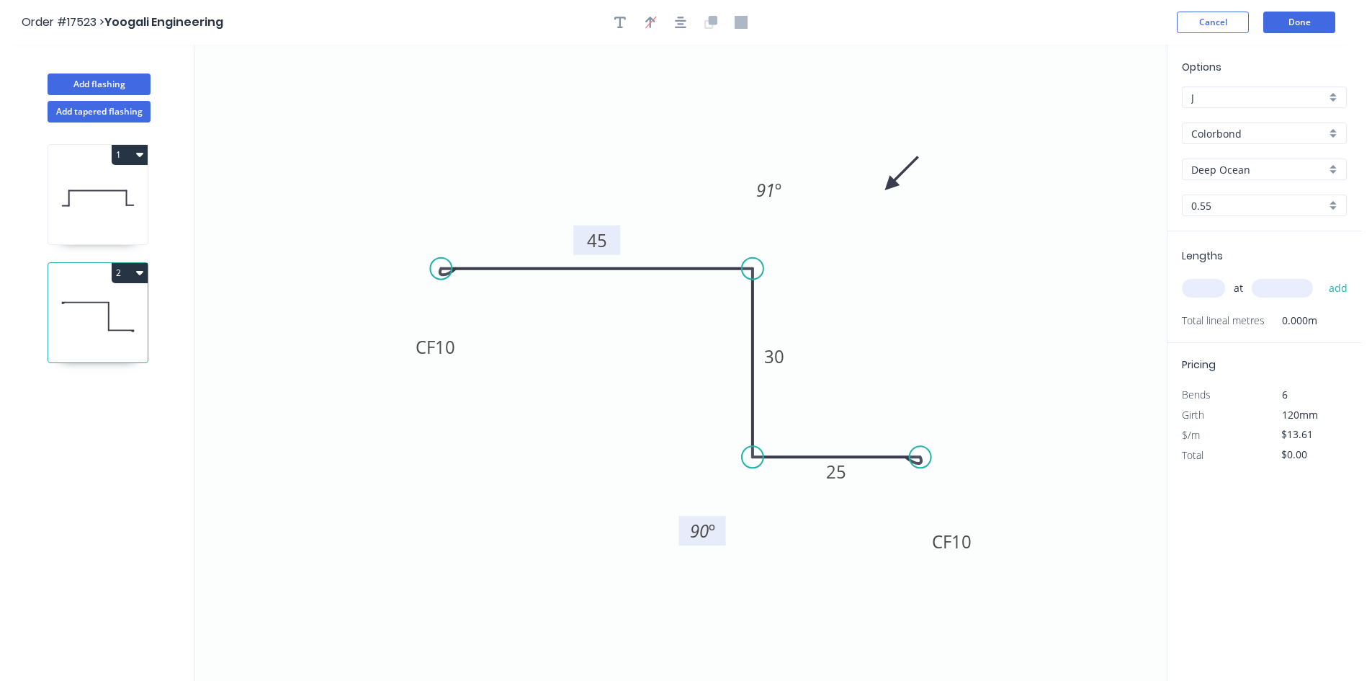
drag, startPoint x: 797, startPoint y: 418, endPoint x: 729, endPoint y: 501, distance: 107.0
click at [722, 519] on rect at bounding box center [702, 531] width 47 height 30
click at [1195, 281] on input "text" at bounding box center [1203, 288] width 43 height 19
type input "1"
click at [1292, 287] on input "text" at bounding box center [1282, 288] width 61 height 19
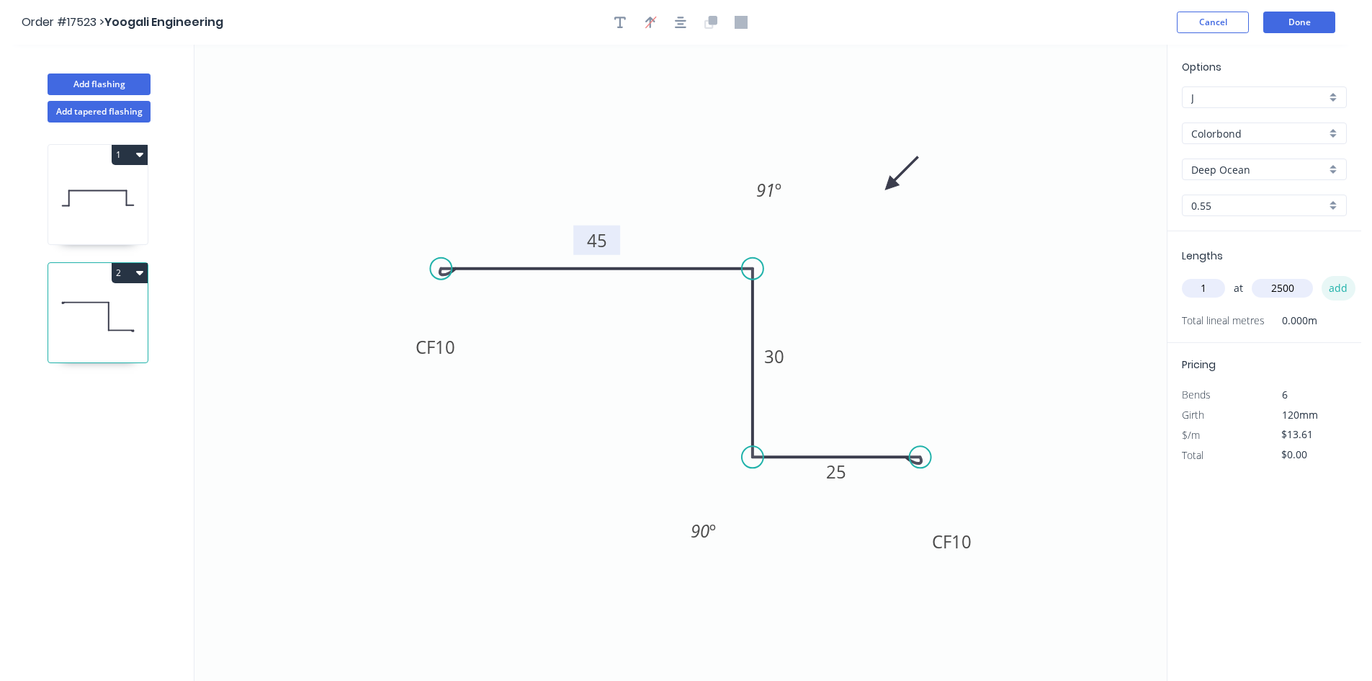
type input "2500"
click at [1336, 284] on button "add" at bounding box center [1339, 288] width 34 height 24
click at [134, 270] on button "2" at bounding box center [130, 273] width 36 height 20
click at [114, 304] on div "Duplicate" at bounding box center [79, 308] width 111 height 21
type input "$0.00"
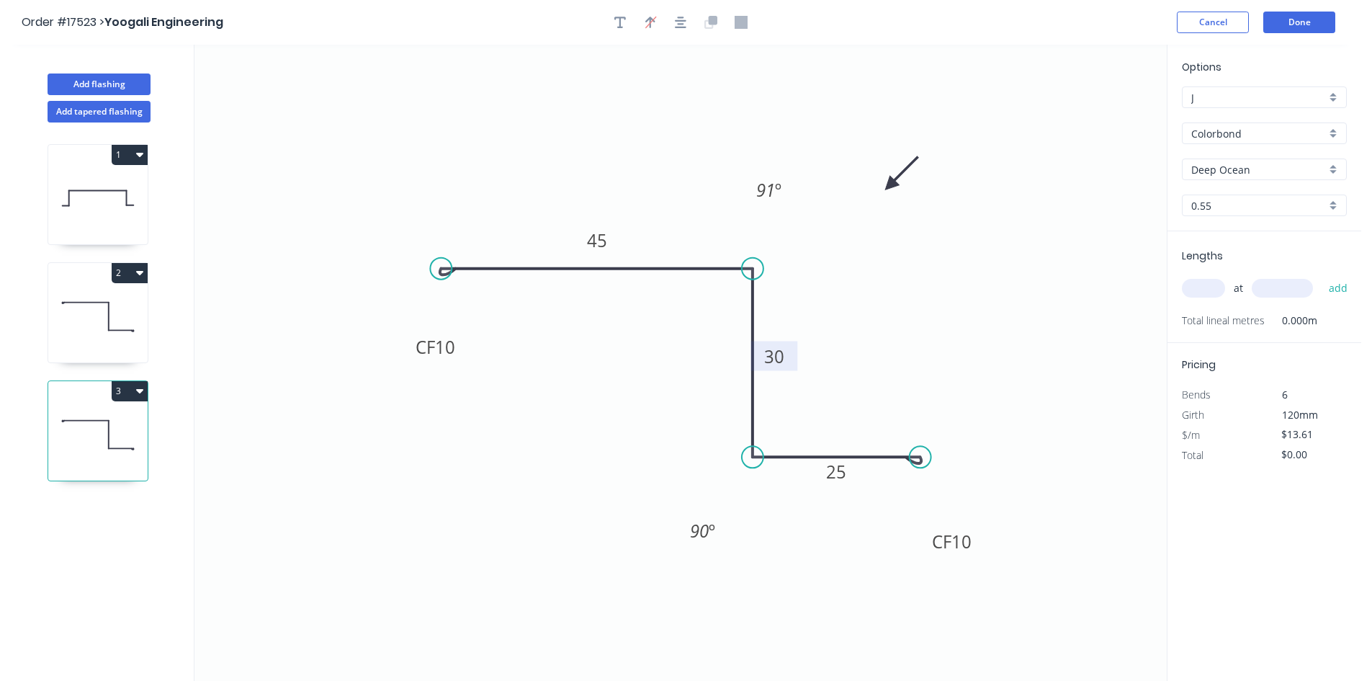
click at [776, 360] on tspan "30" at bounding box center [774, 356] width 20 height 24
click at [942, 331] on icon "0 CF 10 45 35 CF 10 25 91 º 90 º" at bounding box center [680, 363] width 972 height 636
drag, startPoint x: 924, startPoint y: 456, endPoint x: 910, endPoint y: 457, distance: 14.4
click at [910, 457] on circle at bounding box center [910, 457] width 22 height 22
click at [980, 380] on icon "0 CF 10 45 35 CF 10 25 91 º 90 º" at bounding box center [680, 363] width 972 height 636
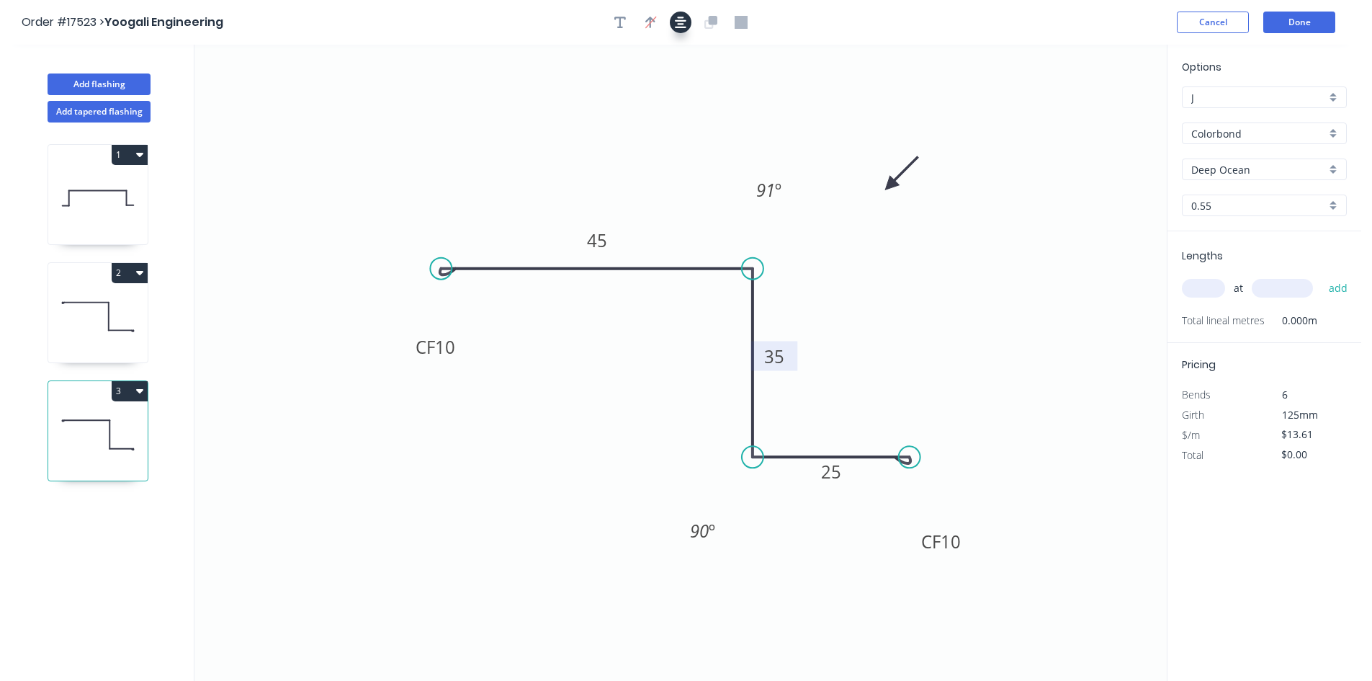
click at [680, 24] on icon "button" at bounding box center [681, 23] width 12 height 12
click at [1199, 298] on div "at add" at bounding box center [1266, 288] width 168 height 24
click at [1203, 293] on input "text" at bounding box center [1203, 288] width 43 height 19
type input "1"
click at [1268, 295] on input "text" at bounding box center [1282, 288] width 61 height 19
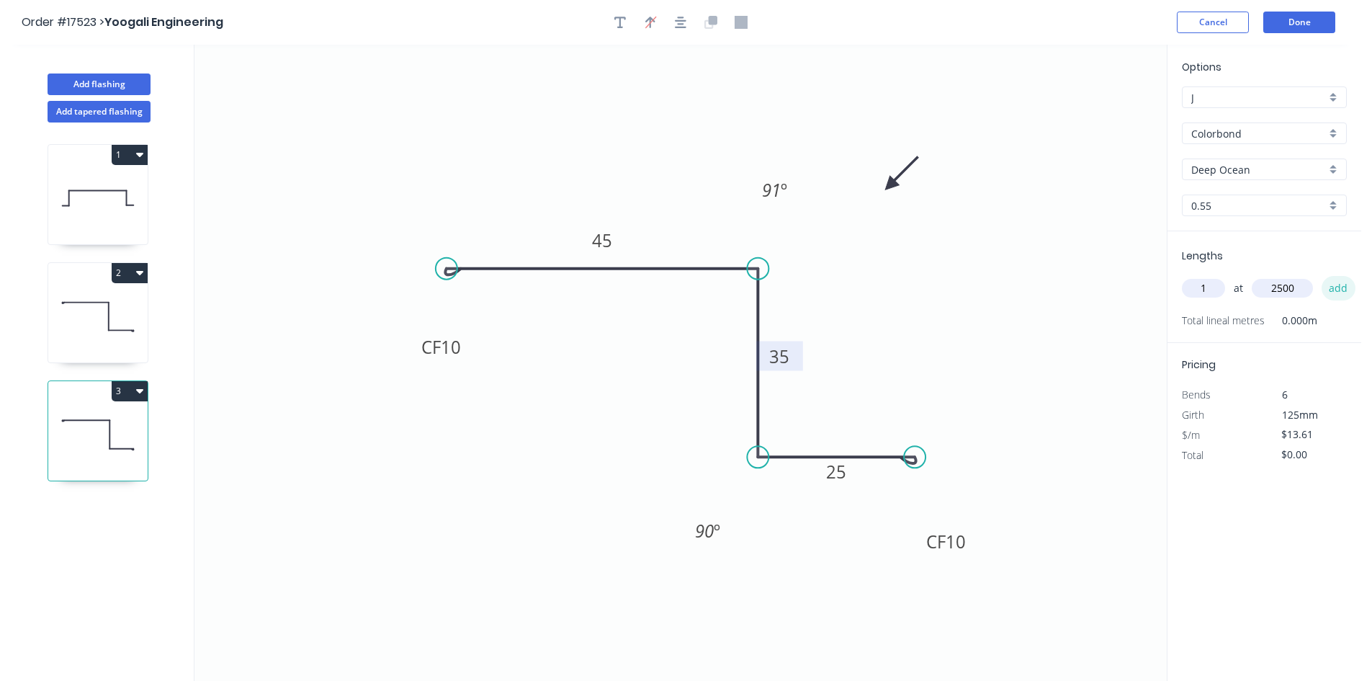
type input "2500"
click at [1337, 290] on button "add" at bounding box center [1339, 288] width 34 height 24
type input "$34.03"
click at [125, 84] on button "Add flashing" at bounding box center [99, 84] width 103 height 22
type input "$0.00"
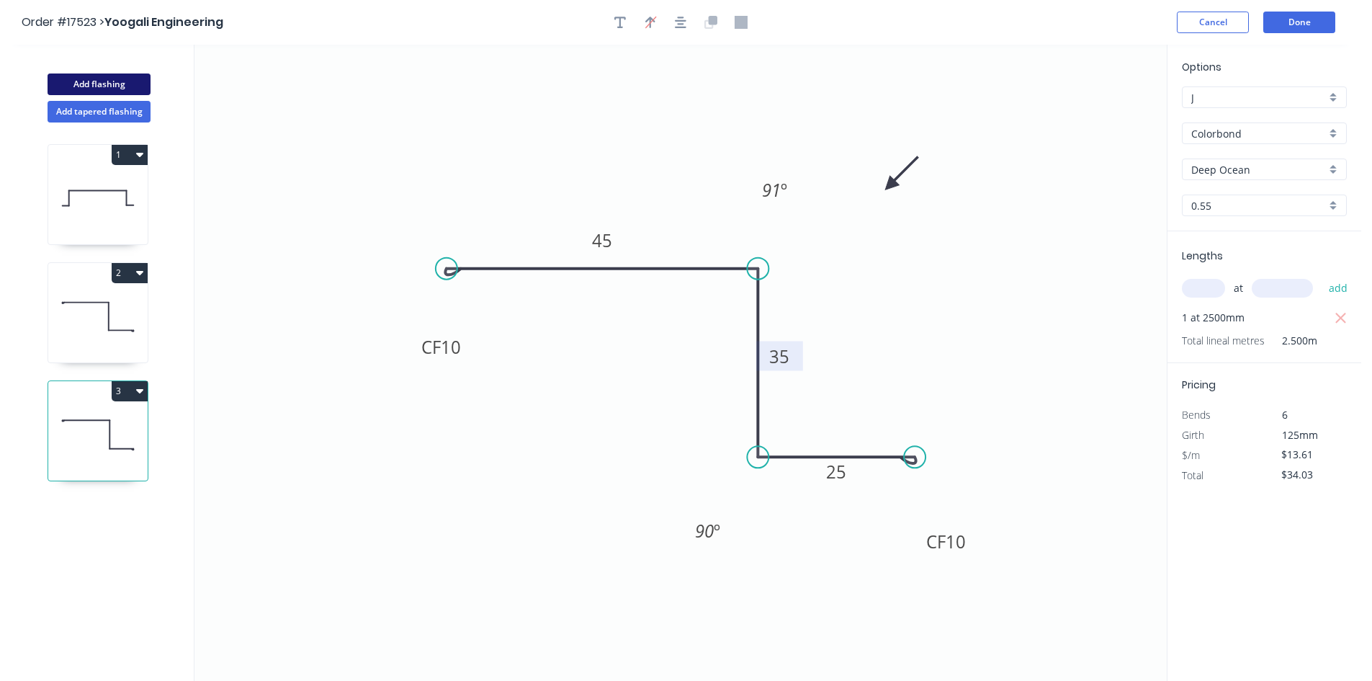
type input "$0.00"
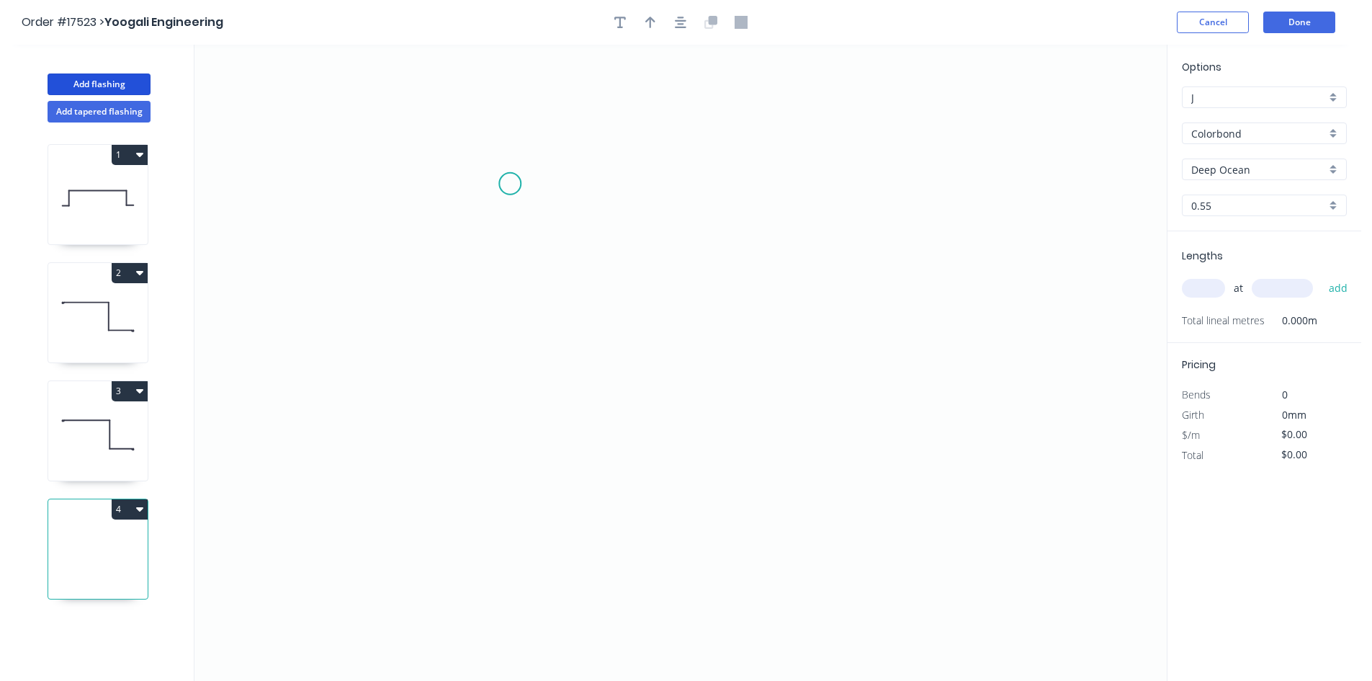
click at [510, 183] on icon "0" at bounding box center [680, 363] width 972 height 636
click at [497, 503] on icon "0" at bounding box center [680, 363] width 972 height 636
click at [884, 490] on icon "0 ?" at bounding box center [680, 363] width 972 height 636
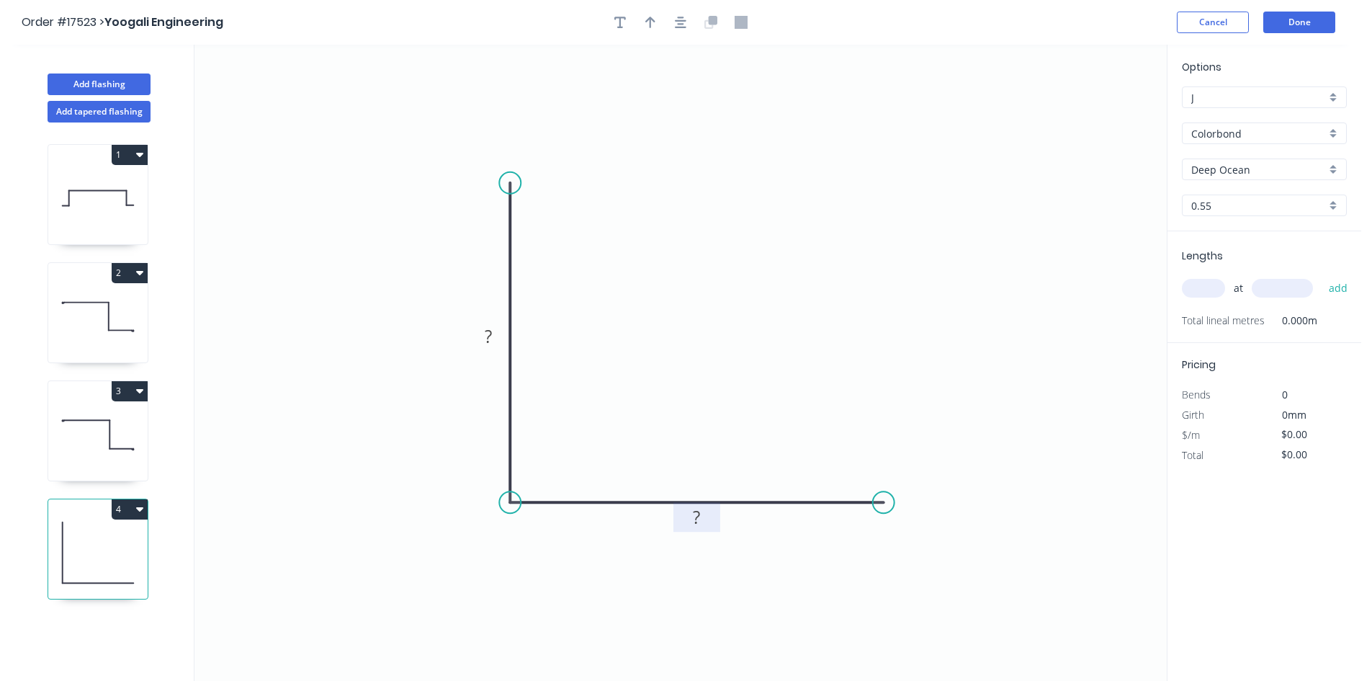
click at [696, 516] on tspan "?" at bounding box center [696, 517] width 7 height 24
click at [486, 333] on tspan "?" at bounding box center [488, 336] width 7 height 24
drag, startPoint x: 672, startPoint y: 227, endPoint x: 663, endPoint y: 24, distance: 202.6
click at [674, 225] on icon "0 25 30" at bounding box center [680, 363] width 972 height 636
click at [674, 18] on button "button" at bounding box center [681, 23] width 22 height 22
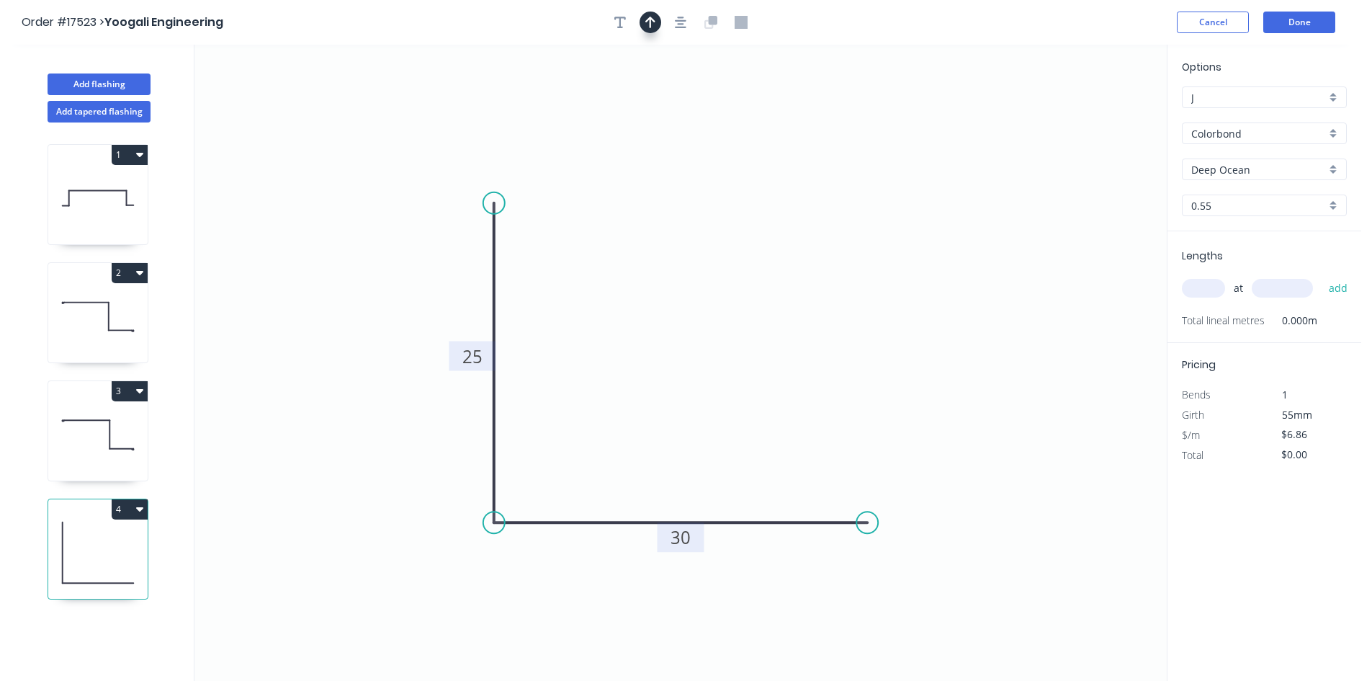
click at [653, 22] on icon "button" at bounding box center [650, 22] width 10 height 13
click at [1093, 116] on icon at bounding box center [1094, 100] width 13 height 46
drag, startPoint x: 1093, startPoint y: 116, endPoint x: 611, endPoint y: 358, distance: 539.2
click at [637, 353] on icon at bounding box center [658, 332] width 42 height 42
drag, startPoint x: 541, startPoint y: 239, endPoint x: 531, endPoint y: 233, distance: 12.0
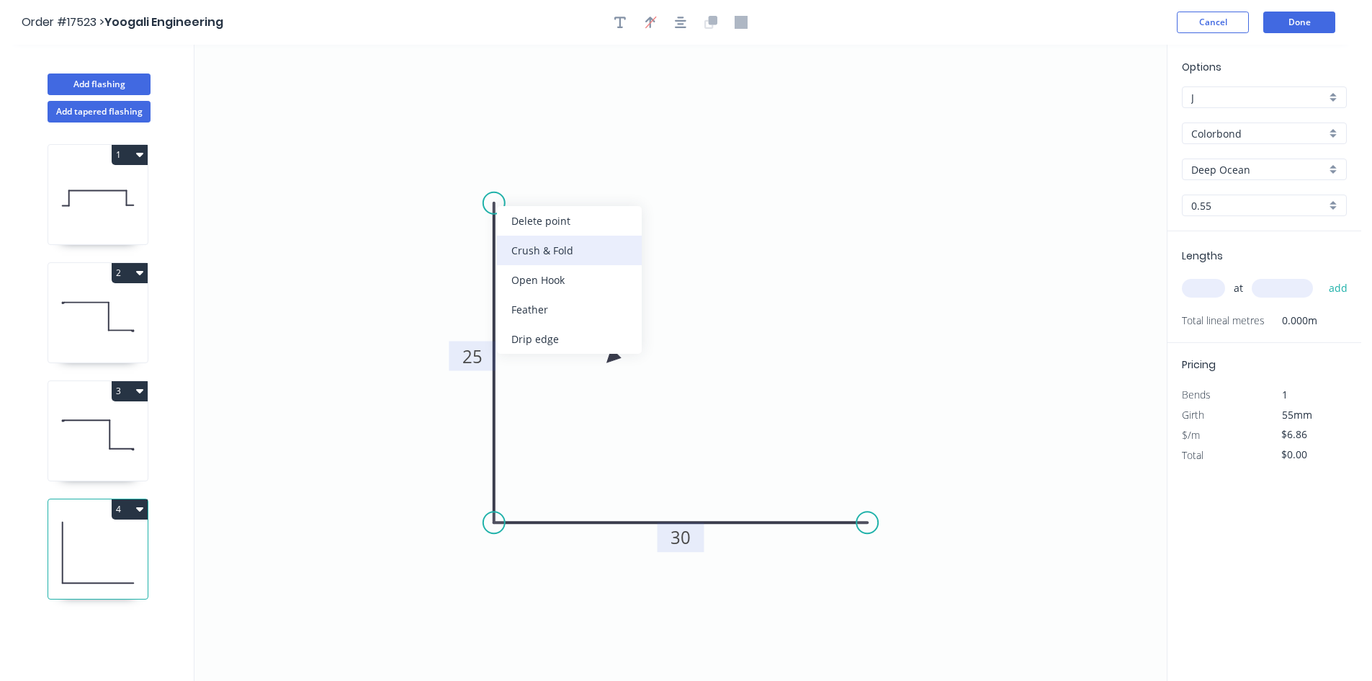
click at [542, 239] on div "Crush & Fold" at bounding box center [569, 251] width 145 height 30
drag, startPoint x: 550, startPoint y: 218, endPoint x: 395, endPoint y: 207, distance: 155.9
click at [391, 212] on rect at bounding box center [362, 227] width 58 height 30
click at [904, 563] on div "Crush & Fold" at bounding box center [940, 572] width 145 height 30
type input "$10.93"
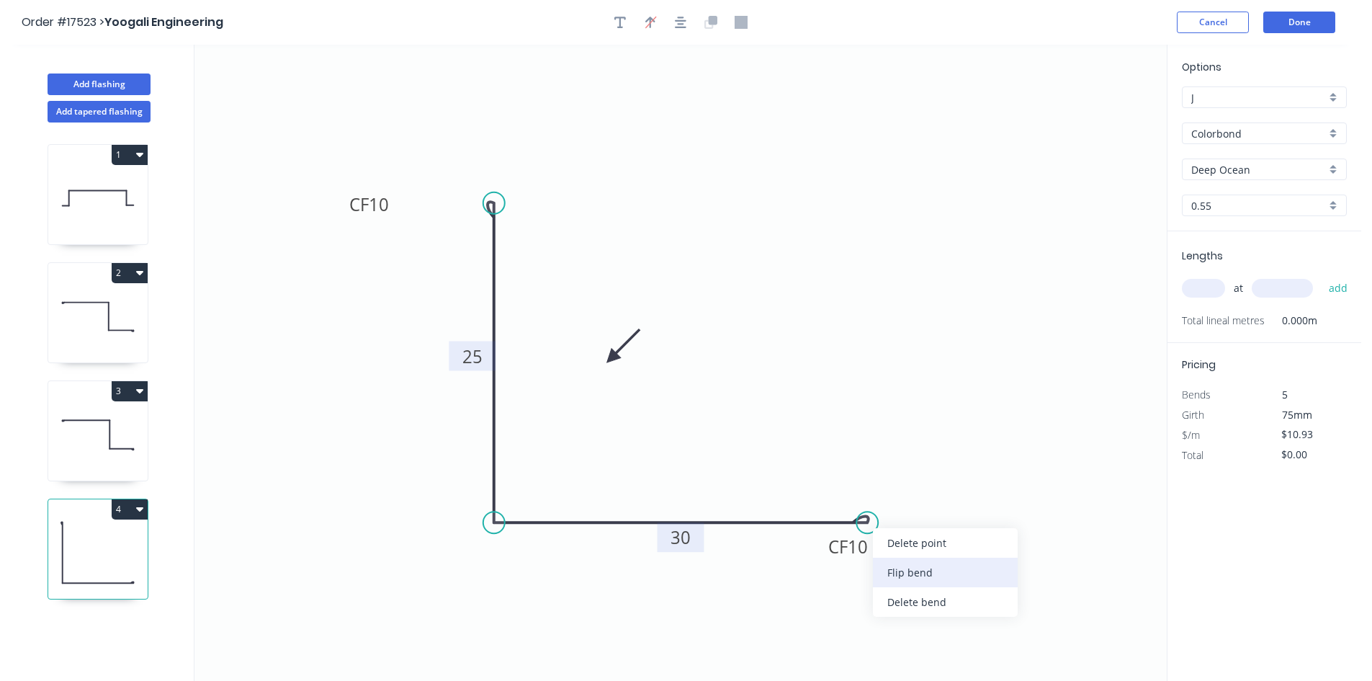
click at [915, 574] on div "Flip bend" at bounding box center [945, 572] width 145 height 30
drag, startPoint x: 876, startPoint y: 487, endPoint x: 897, endPoint y: 611, distance: 126.5
click at [893, 611] on rect at bounding box center [864, 610] width 58 height 30
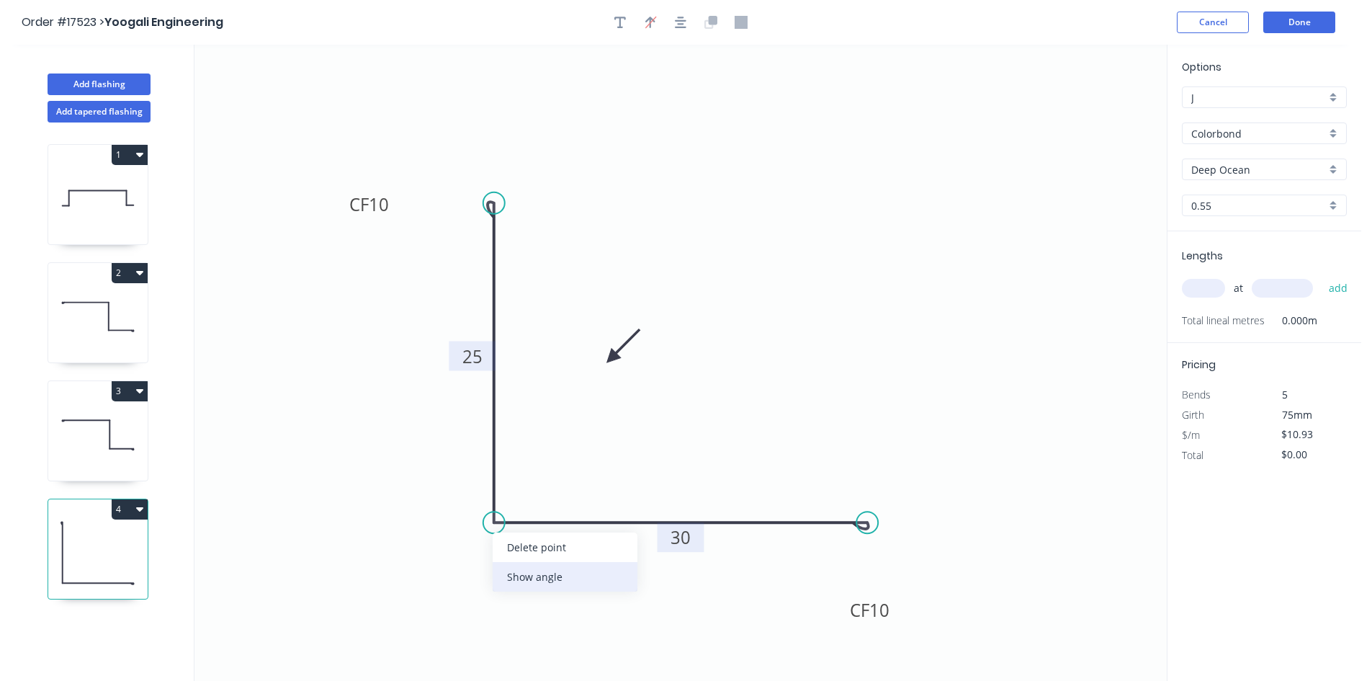
click at [523, 570] on div "Show angle" at bounding box center [565, 577] width 145 height 30
click at [524, 508] on rect at bounding box center [519, 496] width 47 height 30
click at [528, 493] on rect at bounding box center [519, 497] width 29 height 20
click at [562, 457] on icon "0 CF 10 25 CF 10 30 89 º" at bounding box center [680, 363] width 972 height 636
drag, startPoint x: 541, startPoint y: 490, endPoint x: 461, endPoint y: 590, distance: 128.1
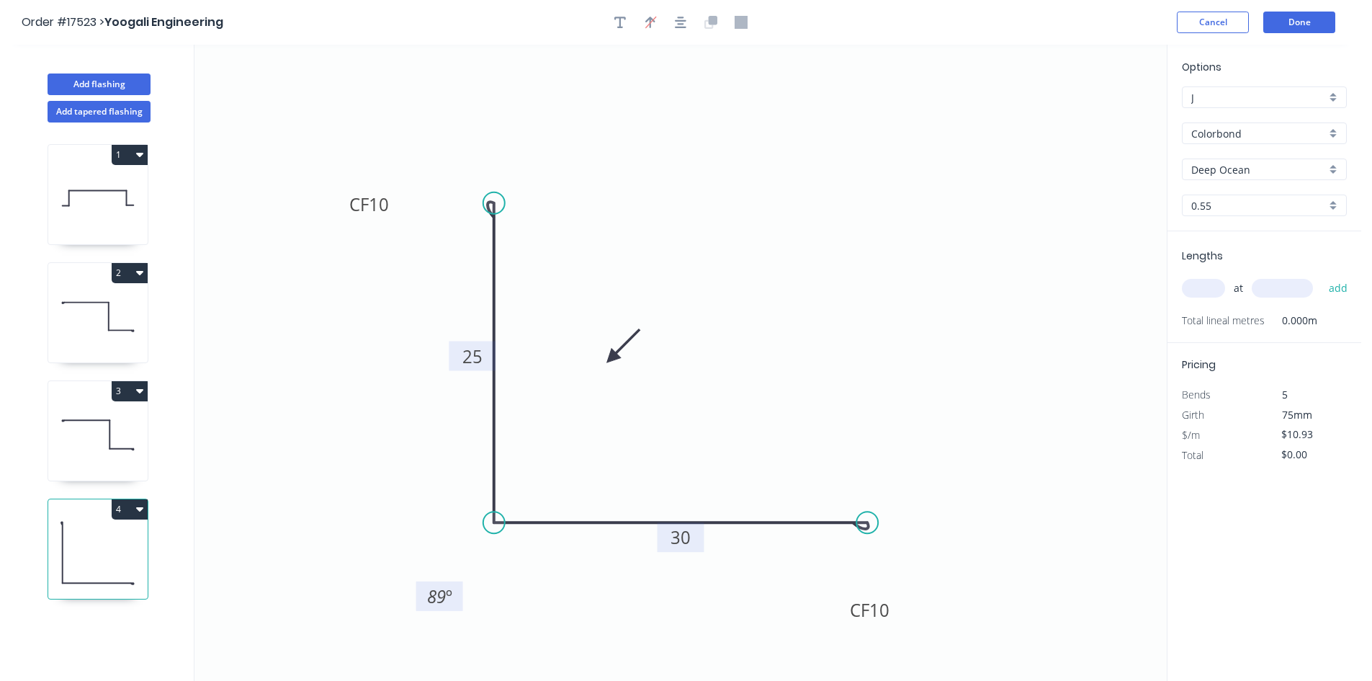
click at [461, 590] on rect at bounding box center [439, 596] width 47 height 30
click at [1203, 285] on input "text" at bounding box center [1203, 288] width 43 height 19
type input "1"
click at [1295, 291] on input "text" at bounding box center [1282, 288] width 61 height 19
type input "3700"
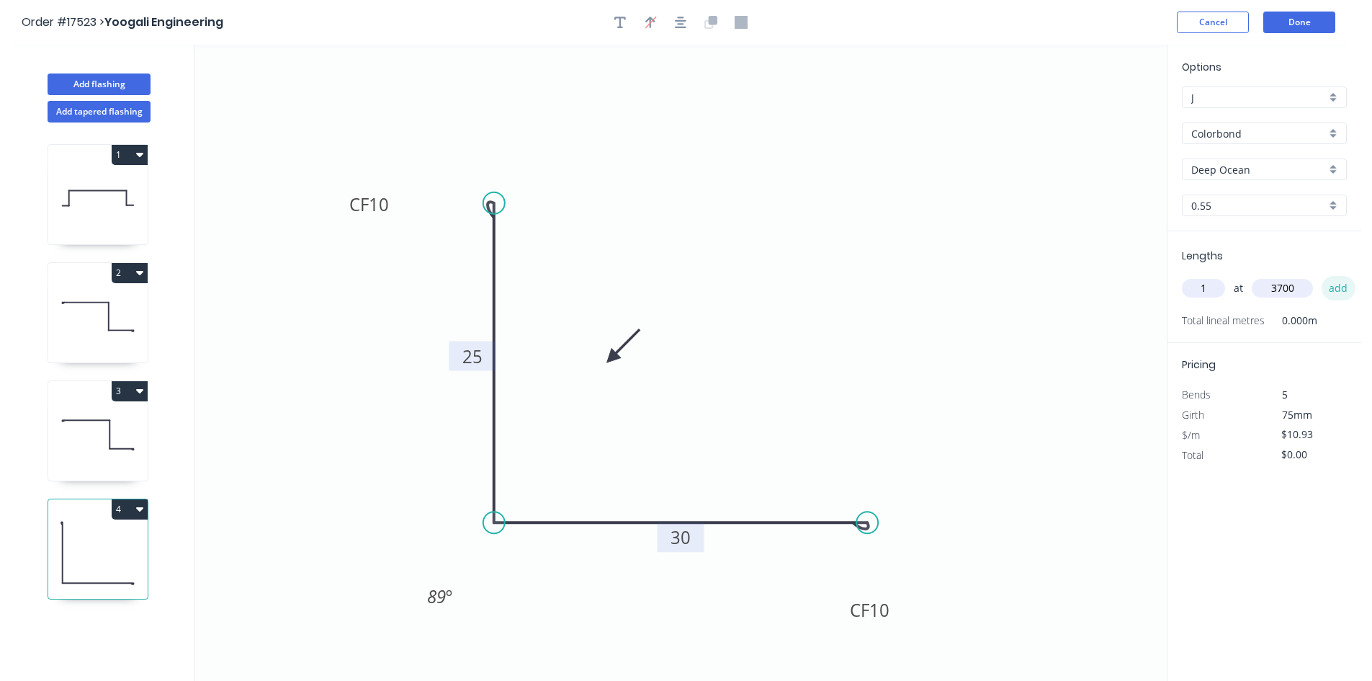
click at [1343, 293] on button "add" at bounding box center [1339, 288] width 34 height 24
type input "$40.44"
click at [688, 30] on button "button" at bounding box center [681, 23] width 22 height 22
click at [1306, 22] on button "Done" at bounding box center [1299, 23] width 72 height 22
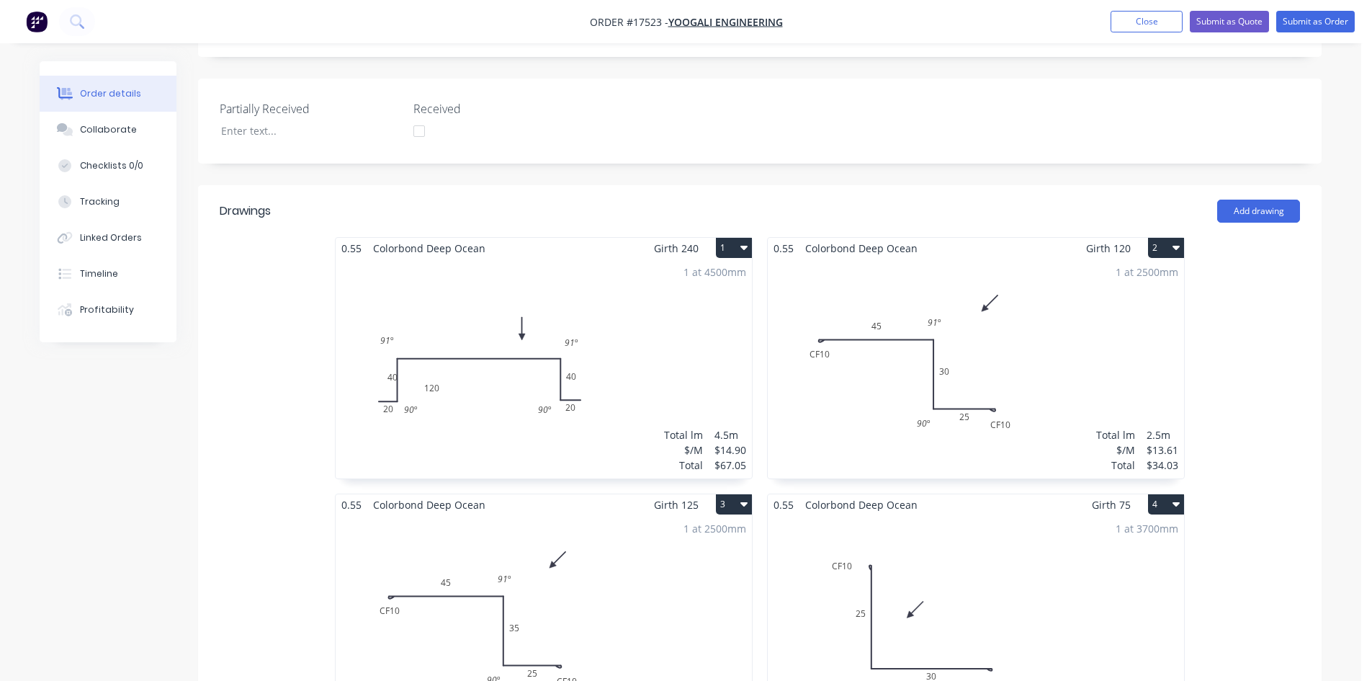
scroll to position [360, 0]
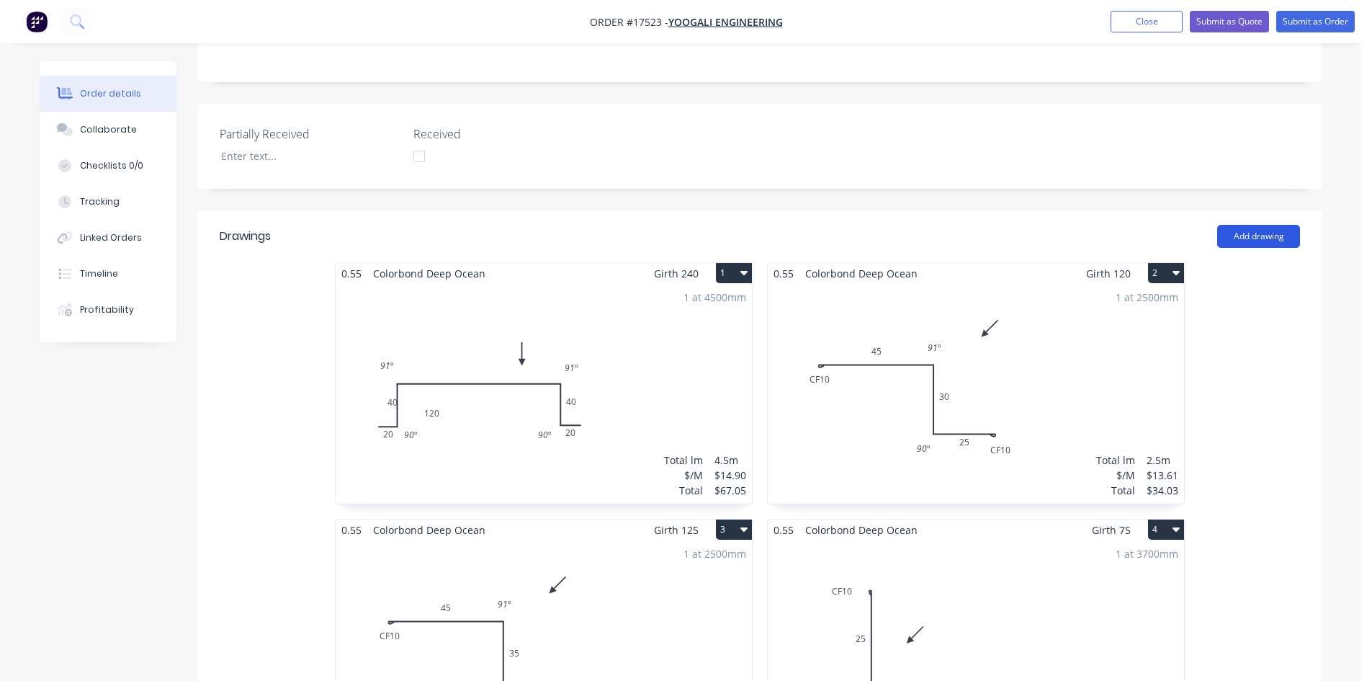
click at [1268, 225] on button "Add drawing" at bounding box center [1258, 236] width 83 height 23
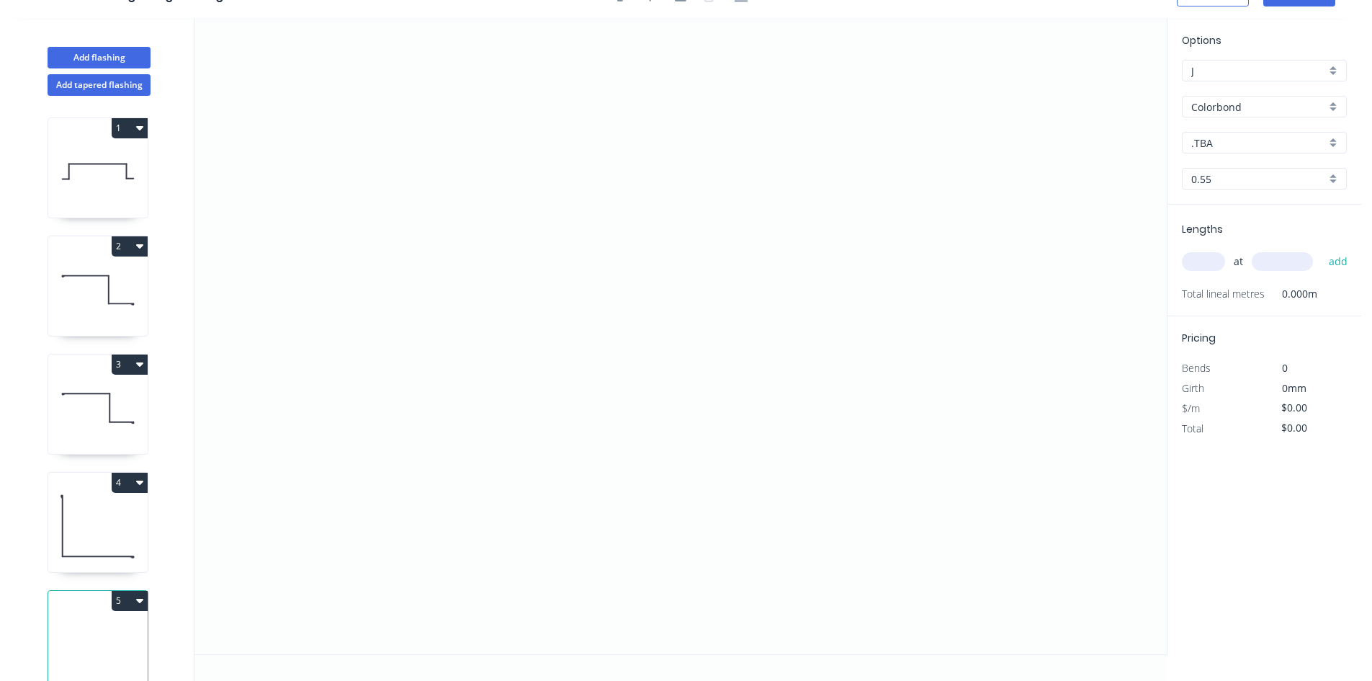
scroll to position [27, 0]
click at [1240, 140] on input ".TBA" at bounding box center [1258, 142] width 135 height 15
click at [1263, 214] on div "Deep Ocean" at bounding box center [1264, 224] width 163 height 25
type input "Deep Ocean"
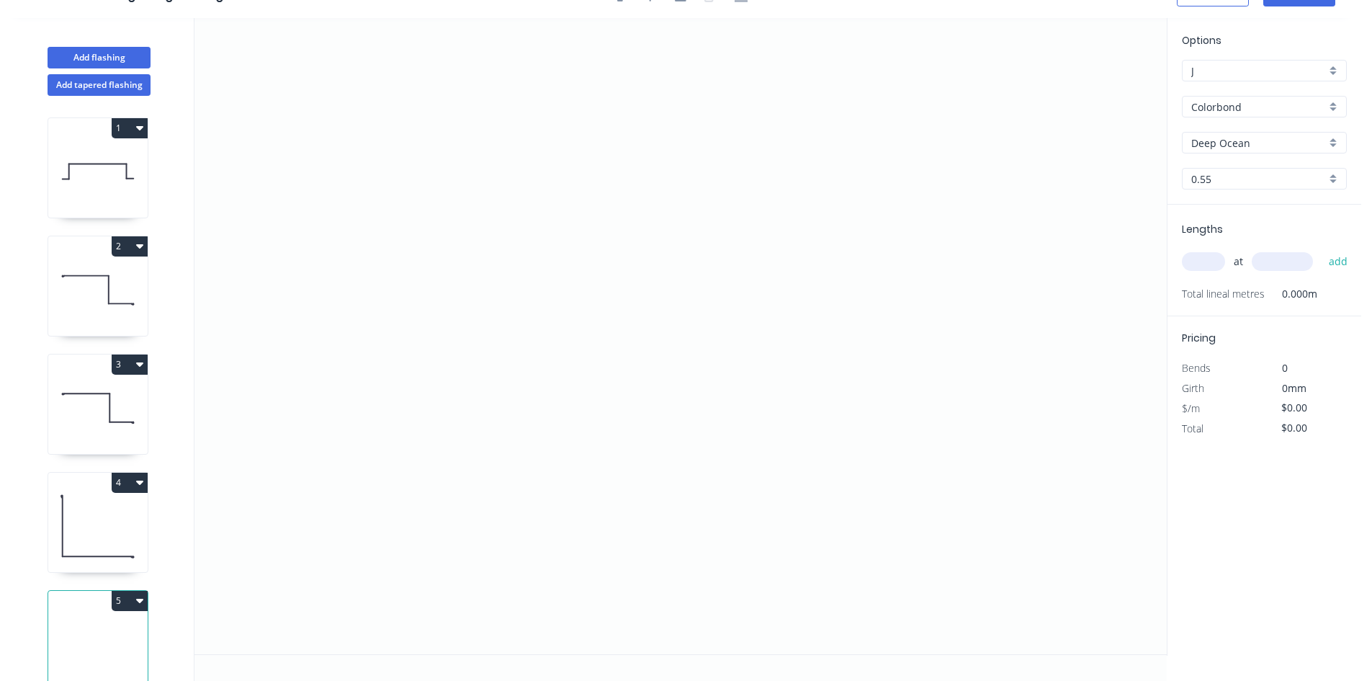
scroll to position [38, 0]
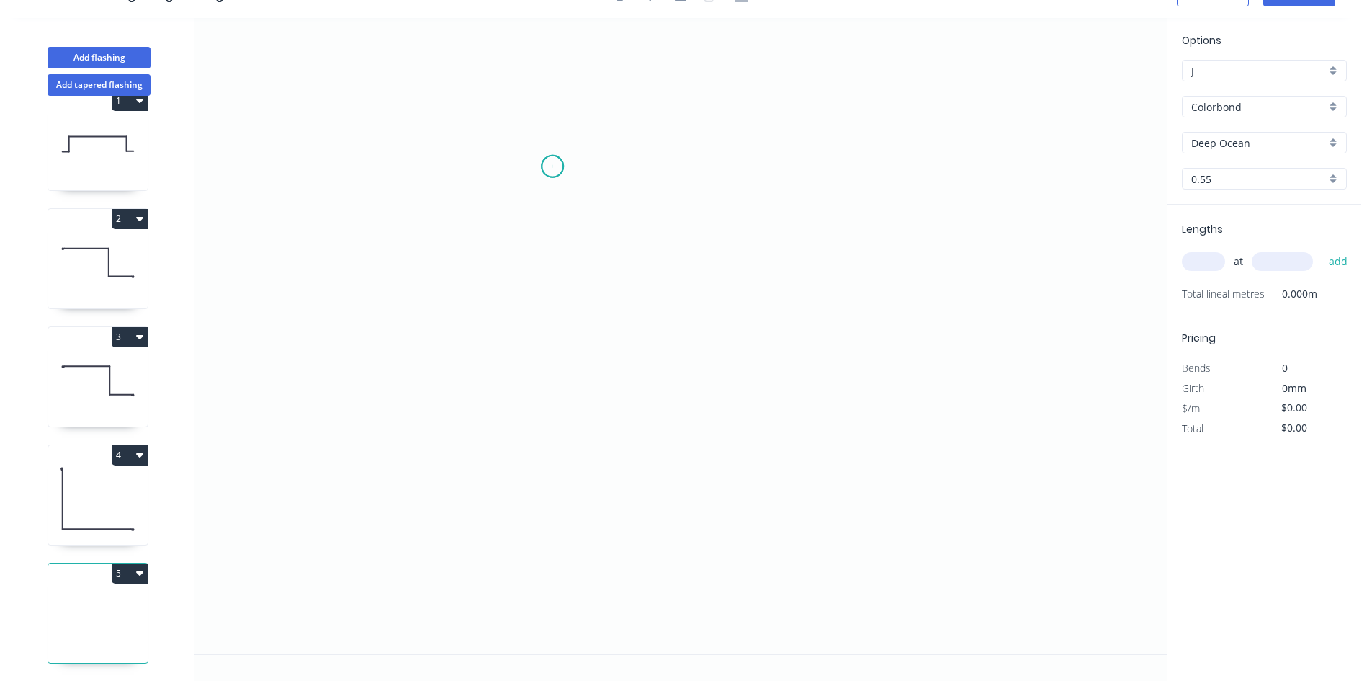
click at [552, 166] on icon "0" at bounding box center [680, 336] width 972 height 636
click at [838, 168] on icon "0" at bounding box center [680, 336] width 972 height 636
click at [948, 199] on icon "0 ?" at bounding box center [680, 336] width 972 height 636
click at [549, 166] on circle at bounding box center [553, 167] width 22 height 22
click at [548, 334] on icon "0 ? ? ? º" at bounding box center [680, 336] width 972 height 636
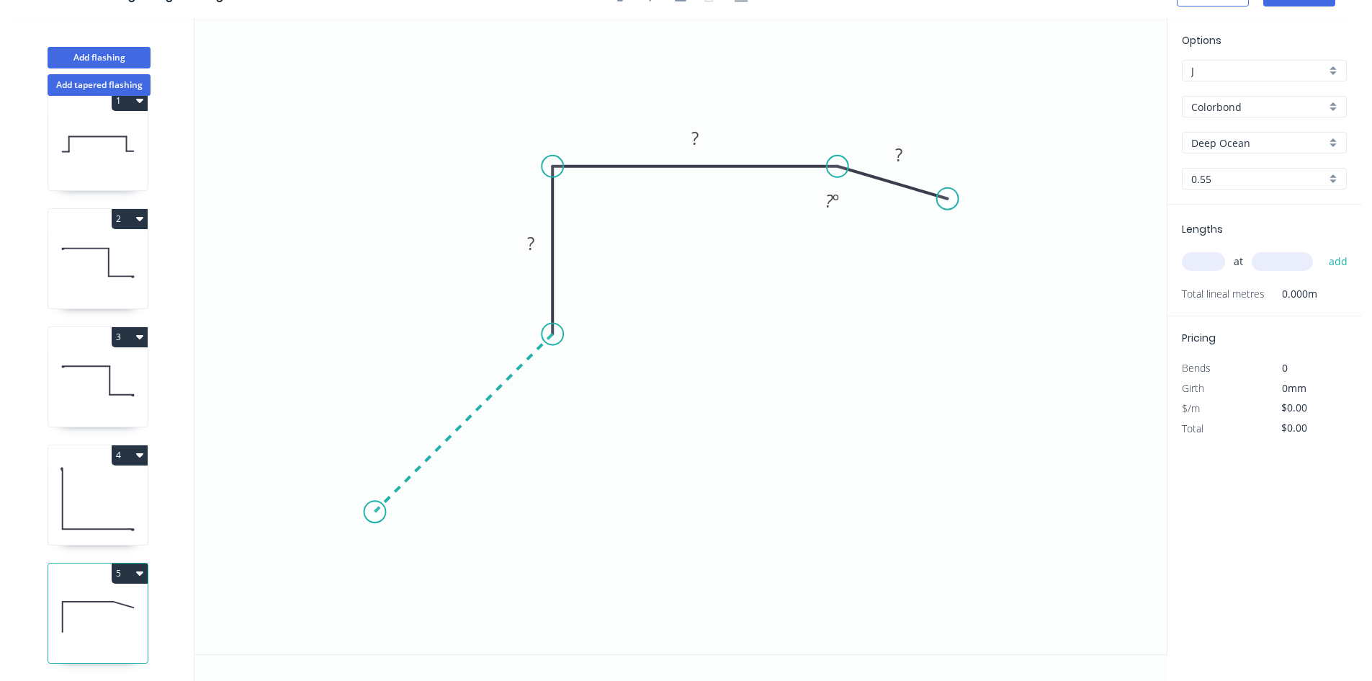
click at [375, 520] on icon "0 ? ? ? ? º" at bounding box center [680, 336] width 972 height 636
click at [484, 433] on rect at bounding box center [479, 432] width 29 height 20
click at [571, 243] on tspan "?" at bounding box center [573, 243] width 7 height 24
click at [702, 136] on rect at bounding box center [695, 139] width 29 height 20
click at [911, 158] on rect at bounding box center [898, 156] width 29 height 20
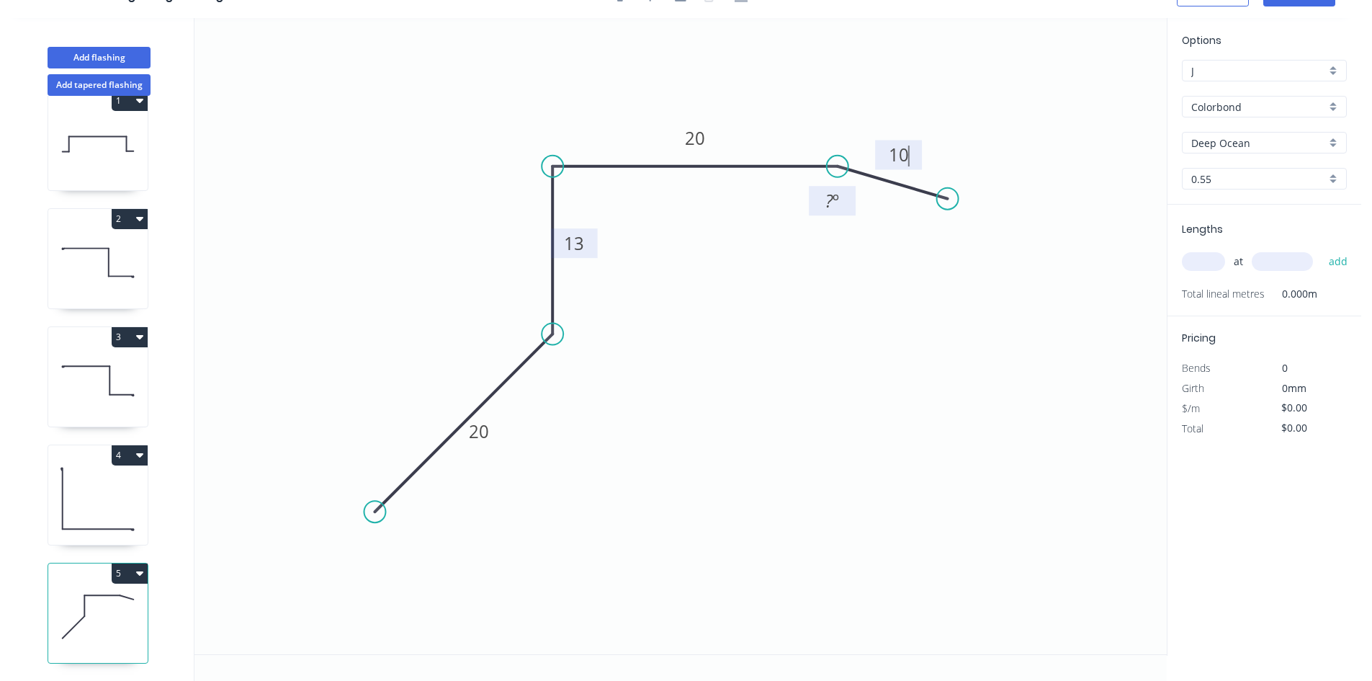
type input "$8.90"
click at [832, 207] on tspan "?" at bounding box center [829, 201] width 8 height 24
click at [902, 268] on icon "0 20 13 20 10 15 º" at bounding box center [680, 336] width 972 height 636
drag, startPoint x: 853, startPoint y: 212, endPoint x: 861, endPoint y: 84, distance: 127.7
click at [861, 84] on rect at bounding box center [840, 73] width 47 height 30
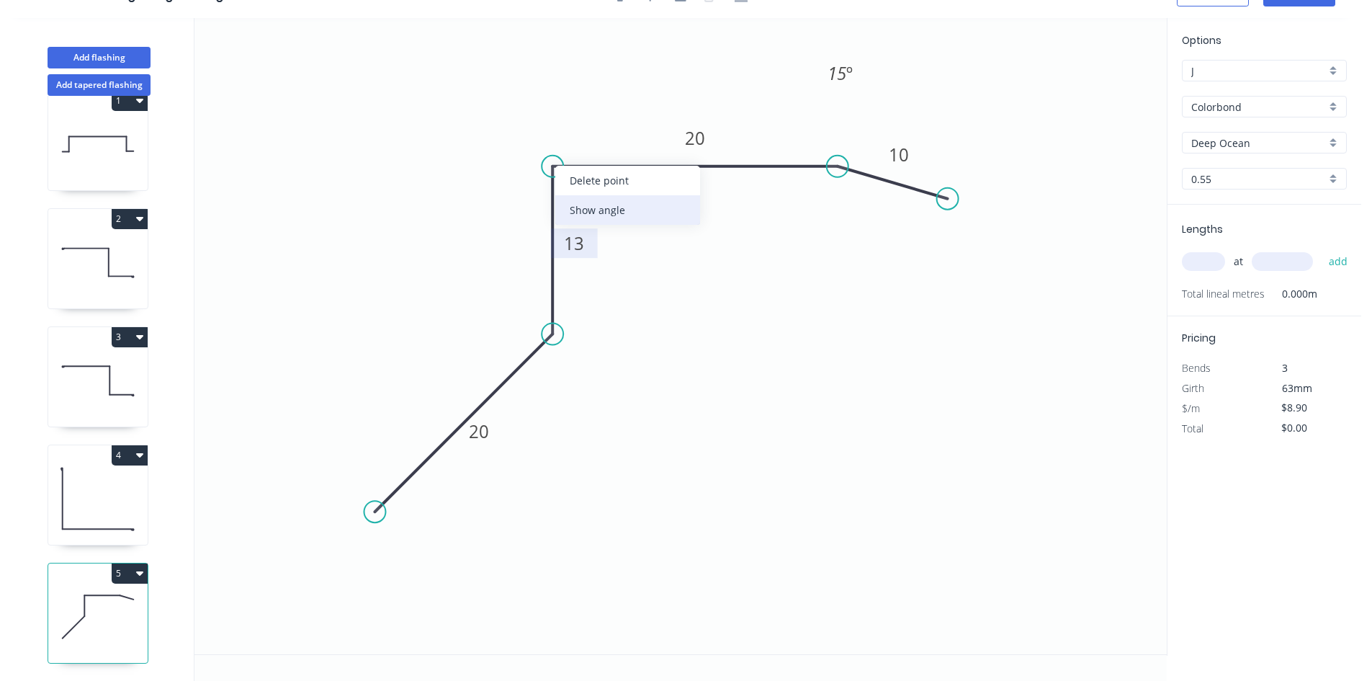
click at [593, 206] on div "Show angle" at bounding box center [627, 210] width 145 height 30
click at [583, 194] on tspan "º" at bounding box center [581, 191] width 6 height 24
click at [642, 220] on icon "0 20 13 20 10 92 º 15 º" at bounding box center [680, 336] width 972 height 636
drag, startPoint x: 597, startPoint y: 197, endPoint x: 525, endPoint y: 79, distance: 137.7
click at [525, 79] on rect at bounding box center [506, 73] width 47 height 30
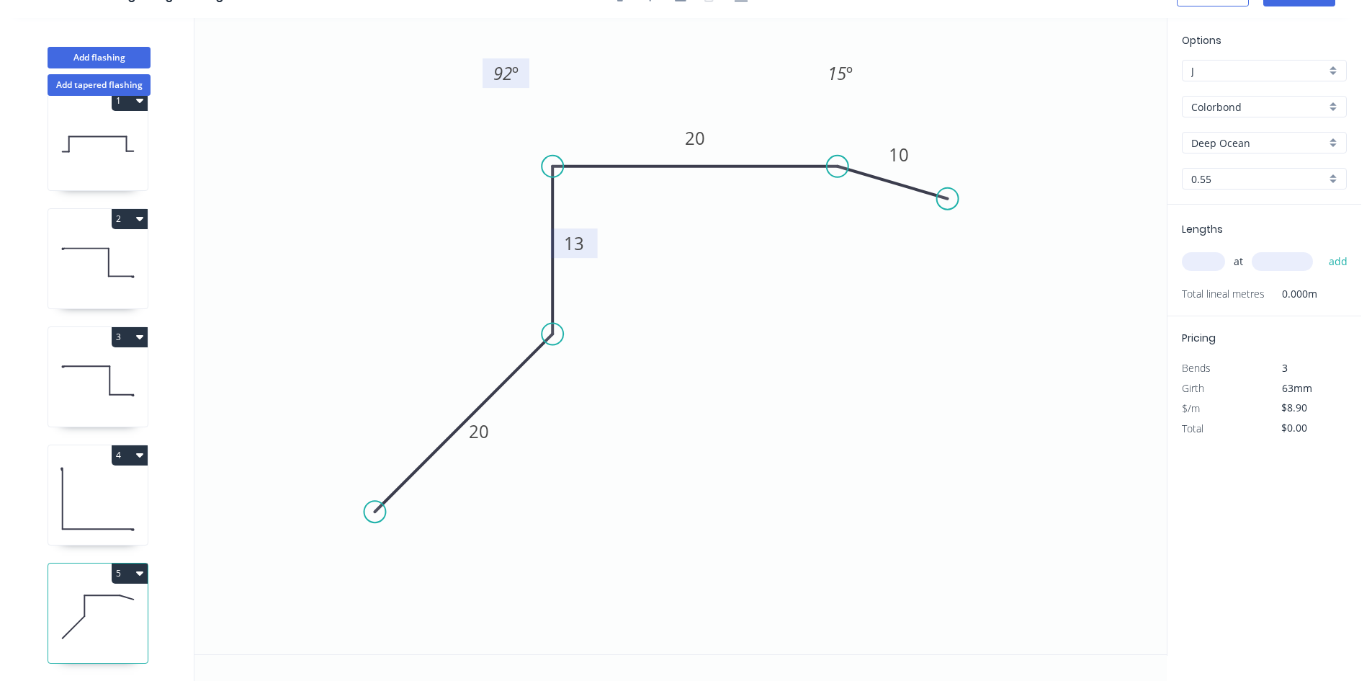
click at [501, 73] on tspan "92" at bounding box center [502, 73] width 19 height 24
click at [451, 117] on icon "0 20 13 20 10 92 º 15 º" at bounding box center [680, 336] width 972 height 636
drag, startPoint x: 483, startPoint y: 67, endPoint x: 493, endPoint y: 108, distance: 42.1
click at [493, 108] on rect at bounding box center [515, 114] width 47 height 30
click at [599, 385] on div "Show angle" at bounding box center [624, 387] width 145 height 30
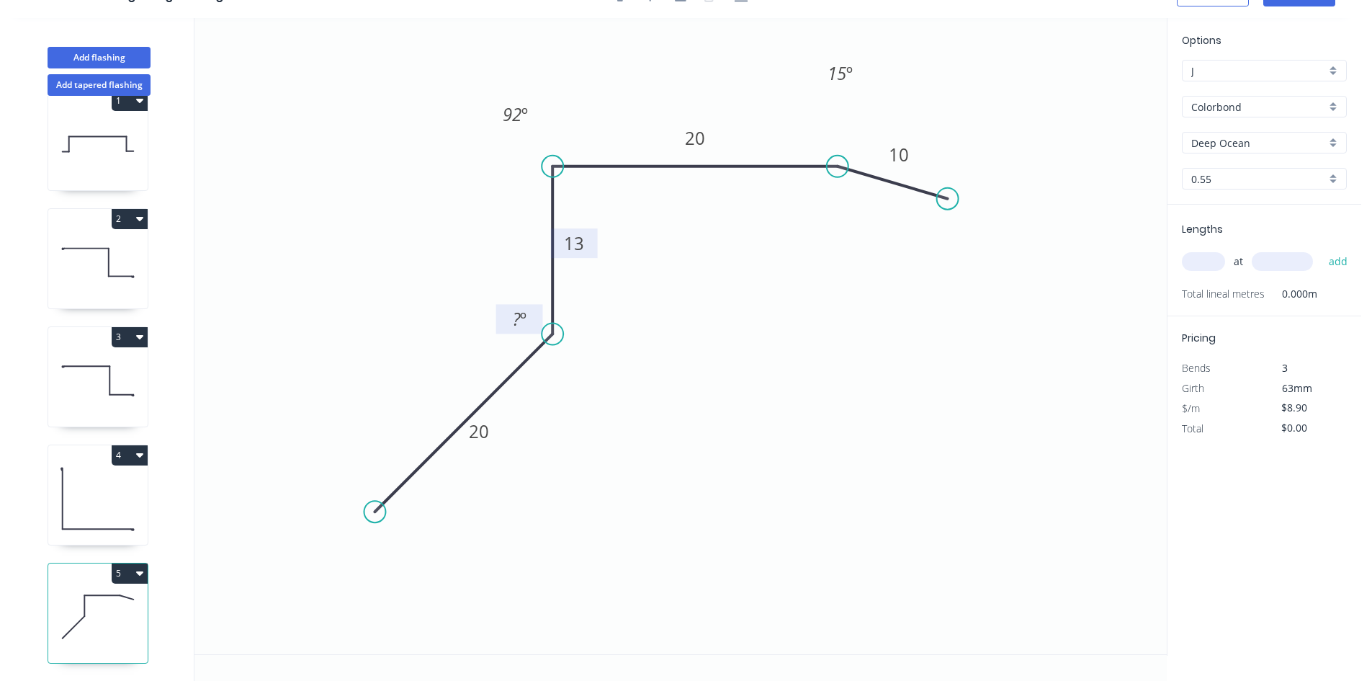
click at [506, 313] on rect at bounding box center [519, 320] width 29 height 20
click at [480, 310] on icon "0 20 13 20 10 92 º 15 º 45 º" at bounding box center [680, 336] width 972 height 636
drag, startPoint x: 498, startPoint y: 310, endPoint x: 609, endPoint y: 341, distance: 114.3
click at [606, 374] on rect at bounding box center [624, 380] width 47 height 30
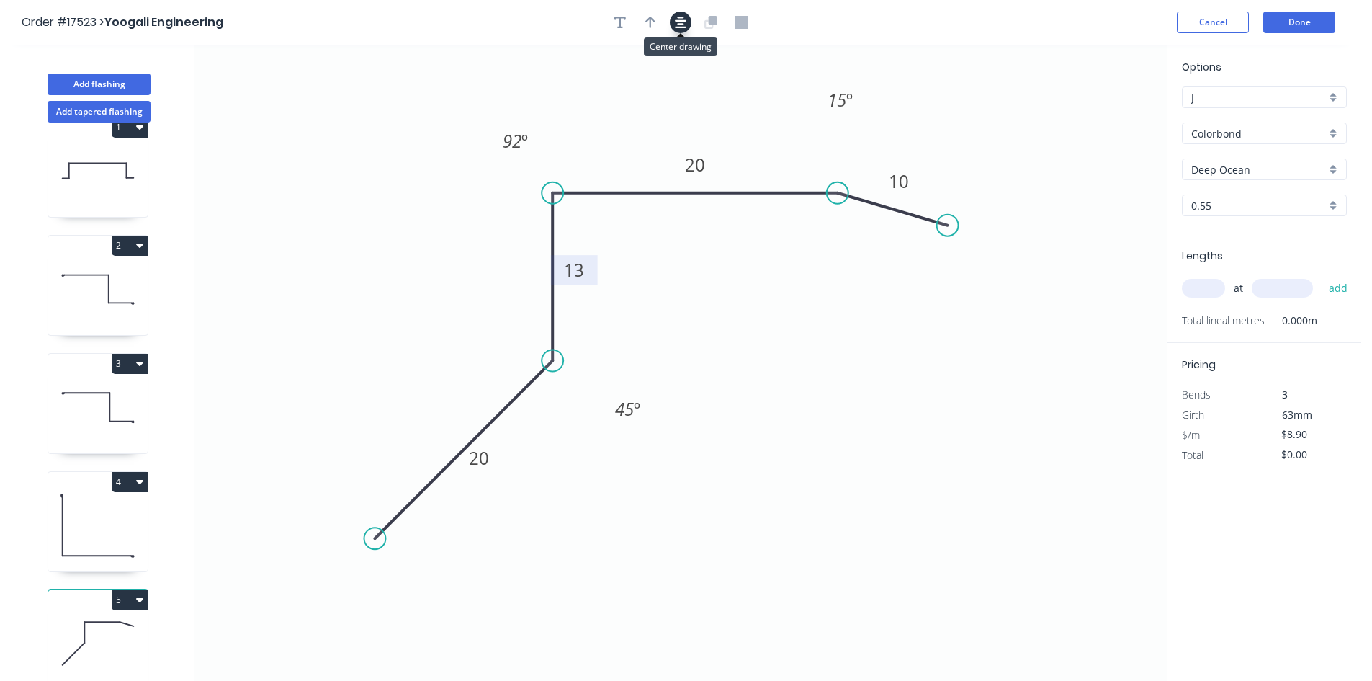
click at [685, 22] on button "button" at bounding box center [681, 23] width 22 height 22
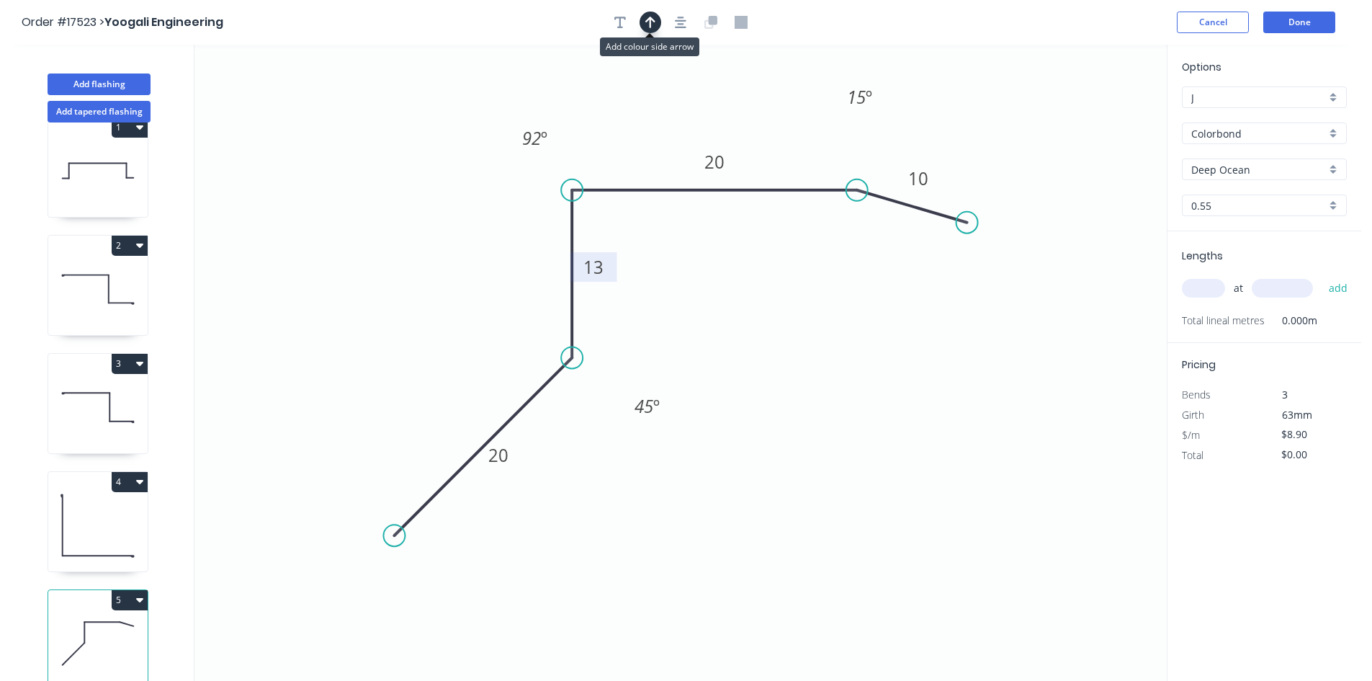
click at [655, 28] on icon "button" at bounding box center [650, 22] width 10 height 13
drag, startPoint x: 1095, startPoint y: 120, endPoint x: 351, endPoint y: 285, distance: 762.9
click at [351, 285] on icon at bounding box center [339, 273] width 42 height 42
click at [1209, 284] on input "text" at bounding box center [1203, 288] width 43 height 19
type input "1"
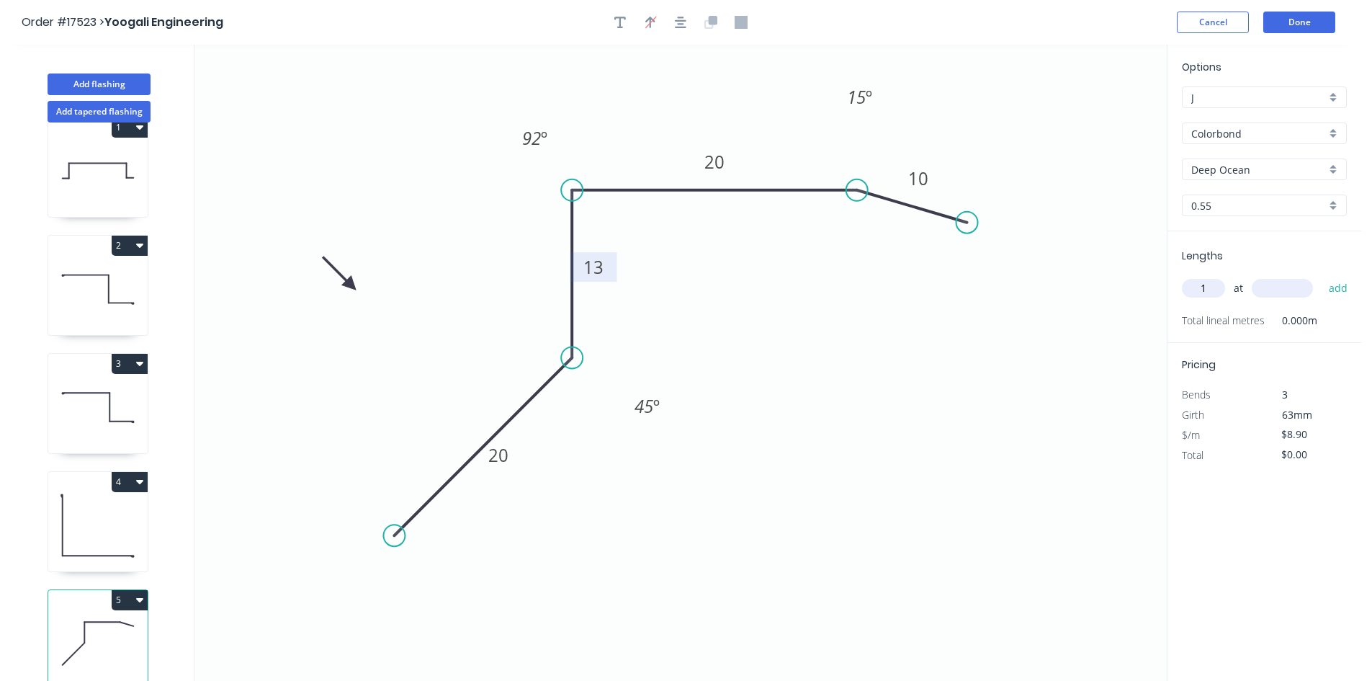
click at [1270, 294] on input "text" at bounding box center [1282, 288] width 61 height 19
type input "4515"
click at [1336, 293] on button "add" at bounding box center [1339, 288] width 34 height 24
type input "$40.18"
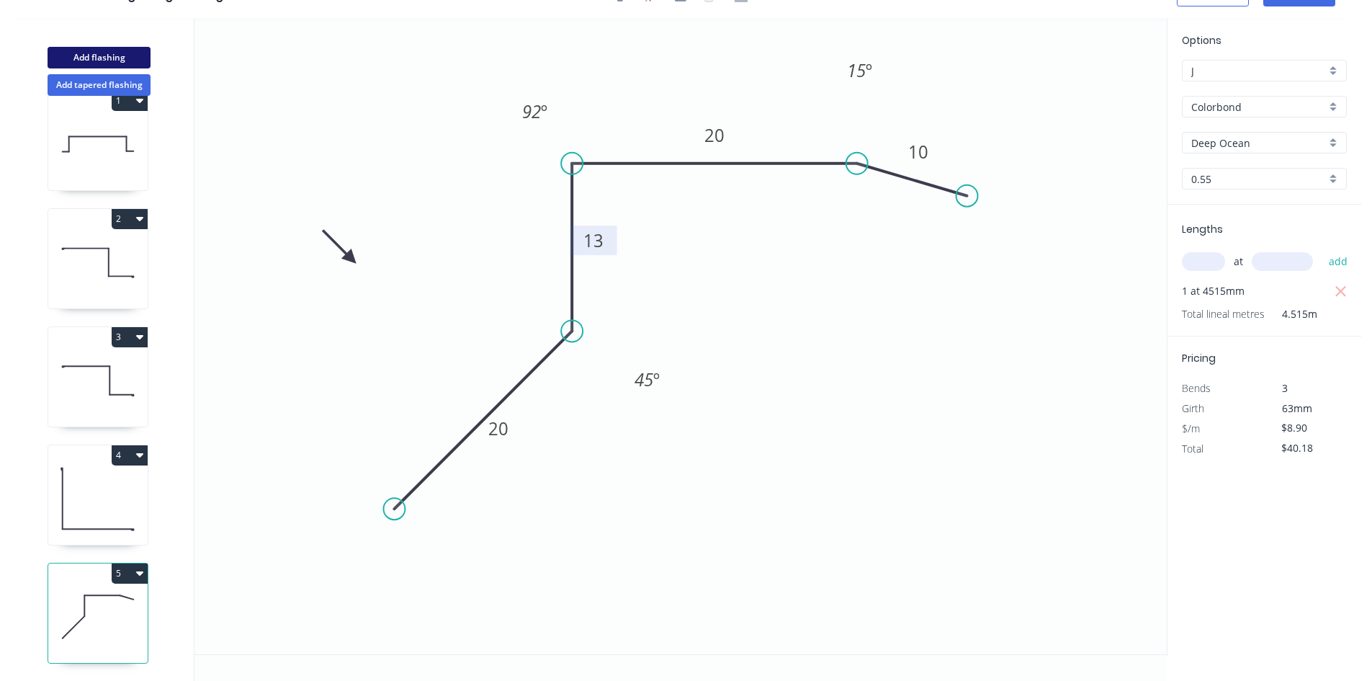
click at [109, 53] on button "Add flashing" at bounding box center [99, 58] width 103 height 22
type input "$0.00"
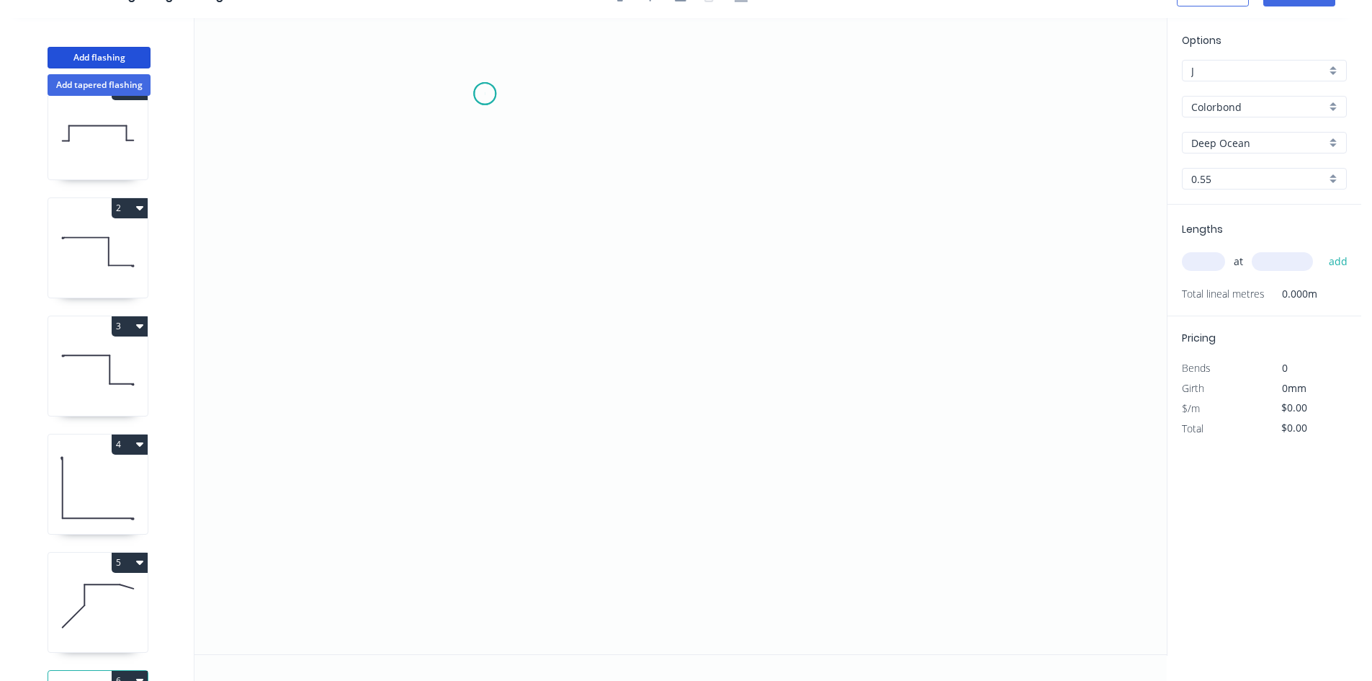
click at [485, 94] on icon "0" at bounding box center [680, 336] width 972 height 636
click at [910, 99] on icon "0" at bounding box center [680, 336] width 972 height 636
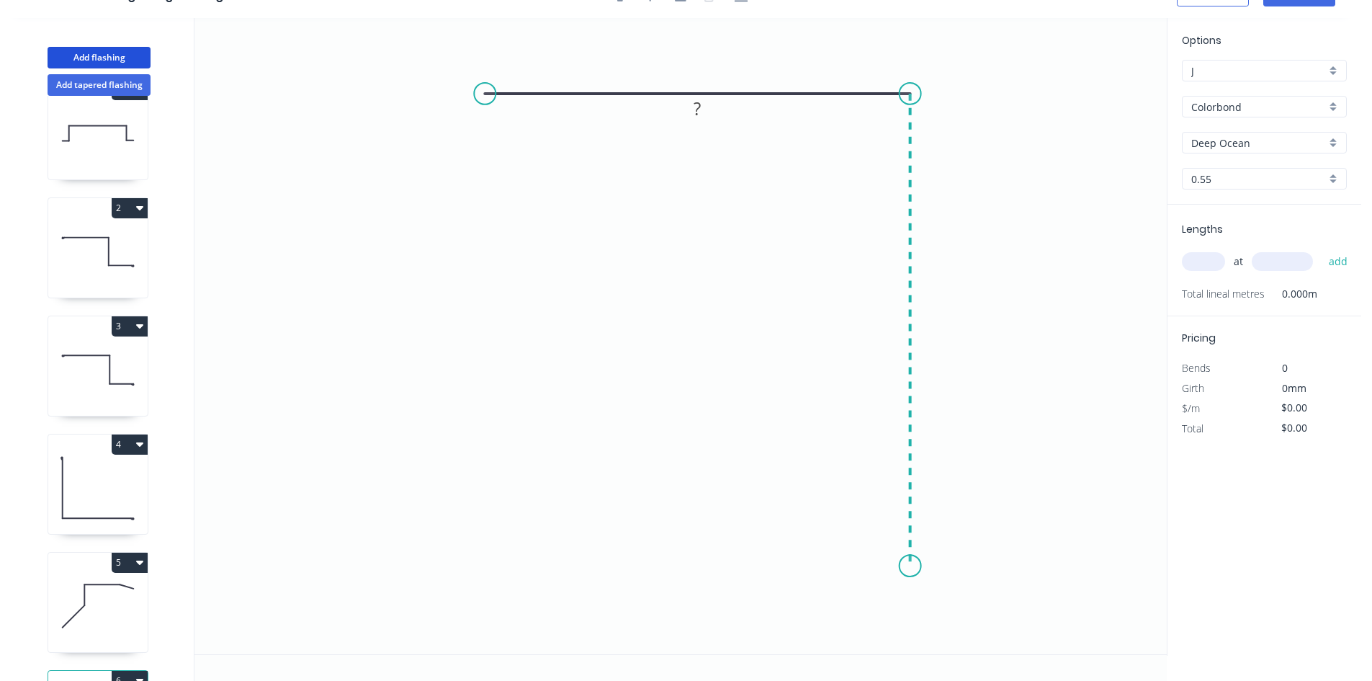
click at [898, 566] on icon "0 ?" at bounding box center [680, 336] width 972 height 636
click at [477, 97] on circle at bounding box center [485, 94] width 22 height 22
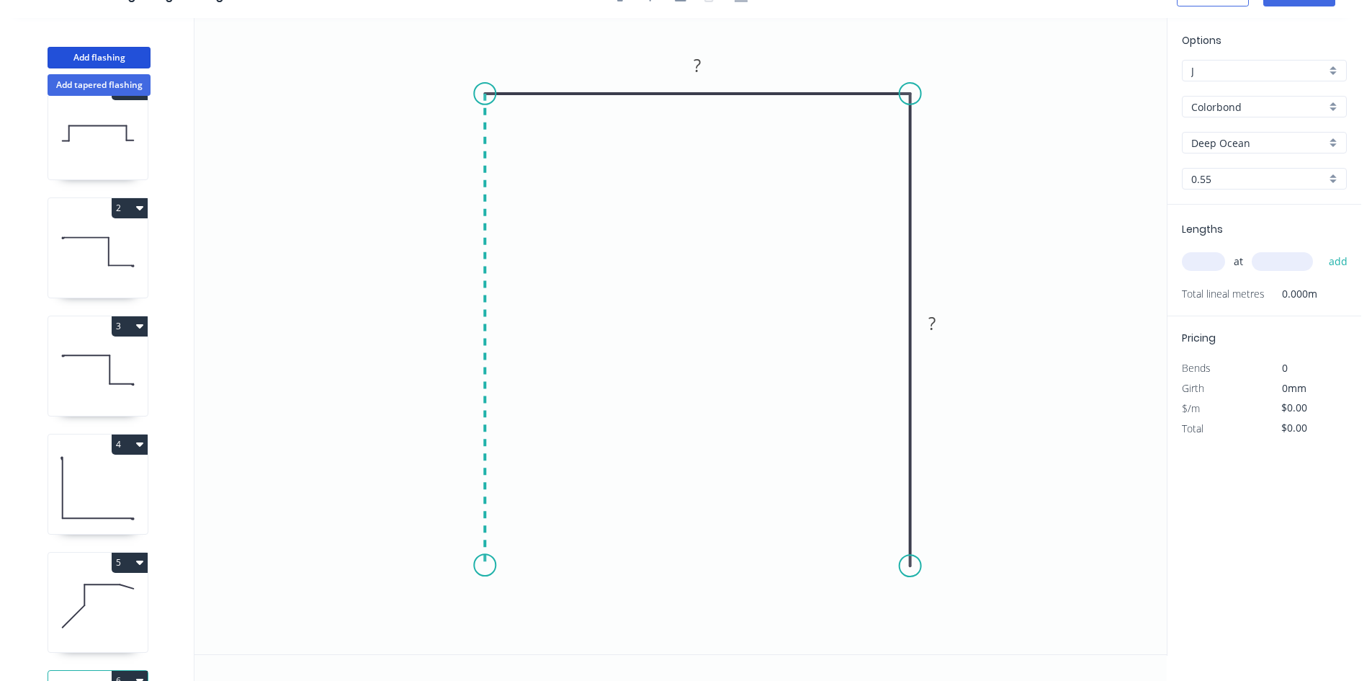
click at [493, 565] on icon "0 ? ?" at bounding box center [680, 336] width 972 height 636
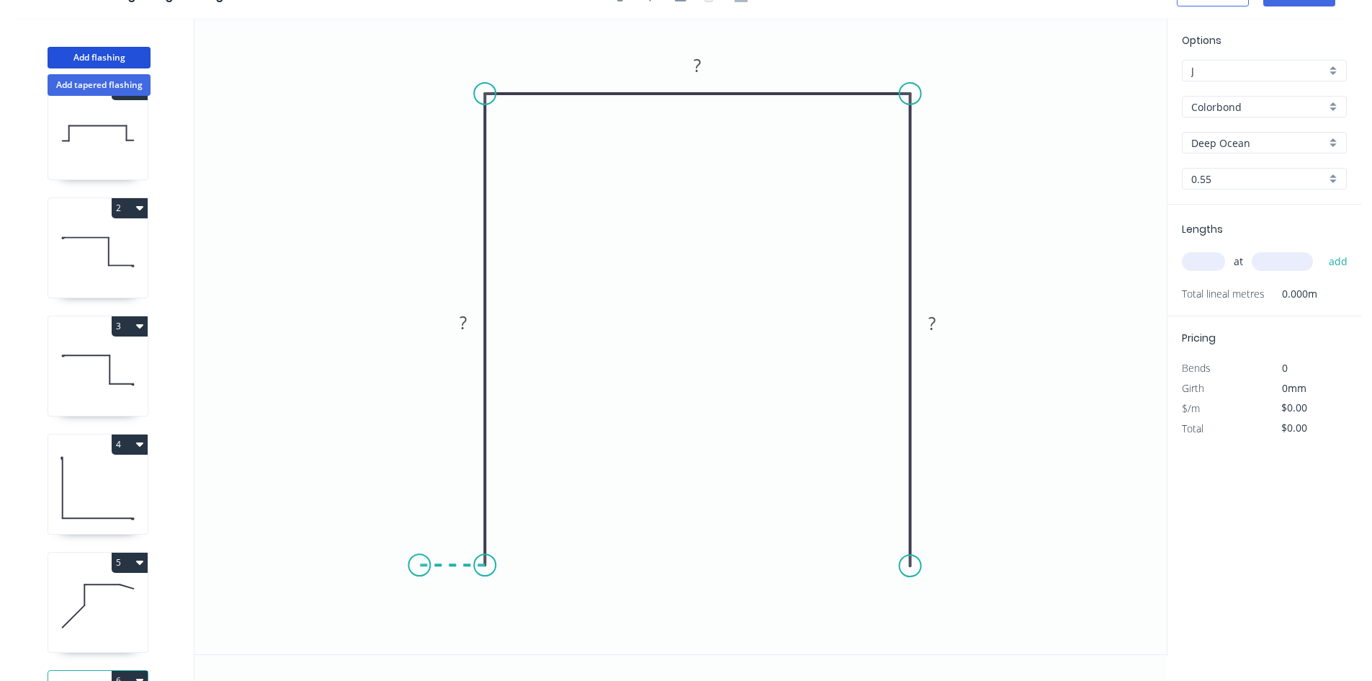
click at [419, 563] on icon "0 ? ? ?" at bounding box center [680, 336] width 972 height 636
click at [914, 569] on circle at bounding box center [911, 566] width 22 height 22
click at [985, 568] on icon "0 ? ? ? ?" at bounding box center [680, 336] width 972 height 636
click at [985, 567] on circle at bounding box center [985, 566] width 22 height 22
click at [981, 566] on circle at bounding box center [981, 566] width 22 height 22
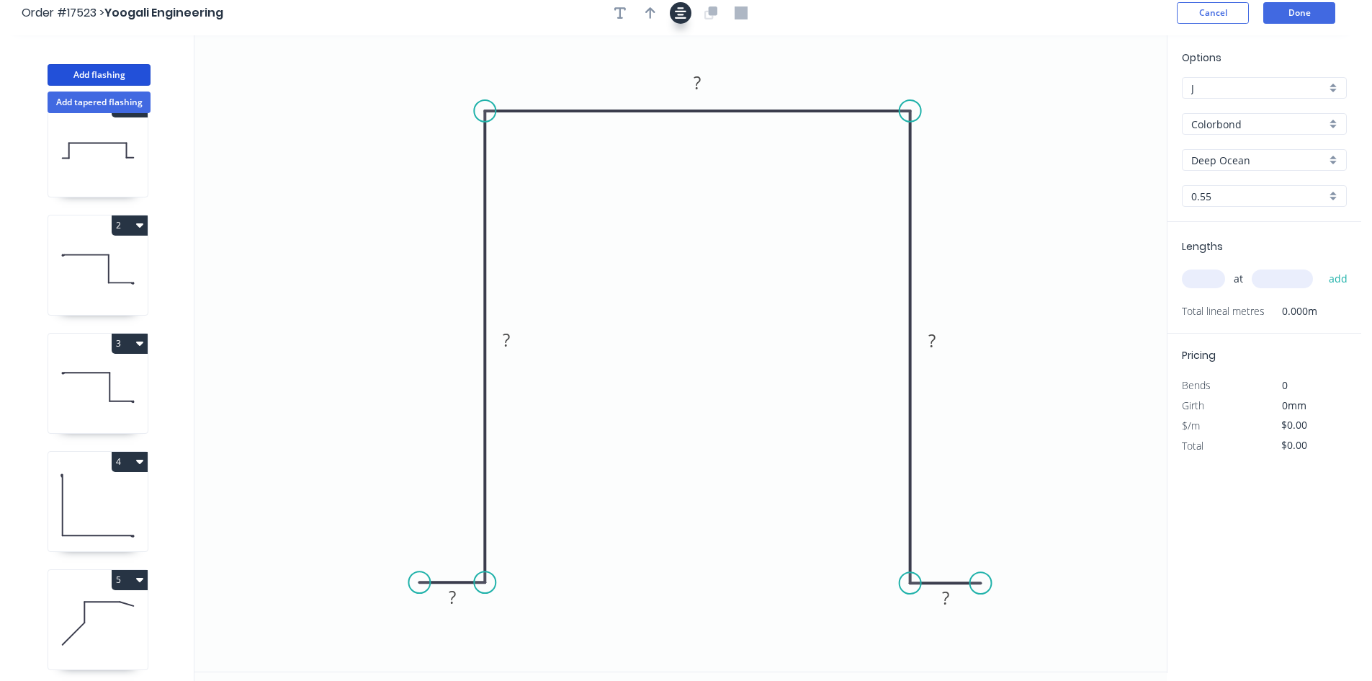
scroll to position [0, 0]
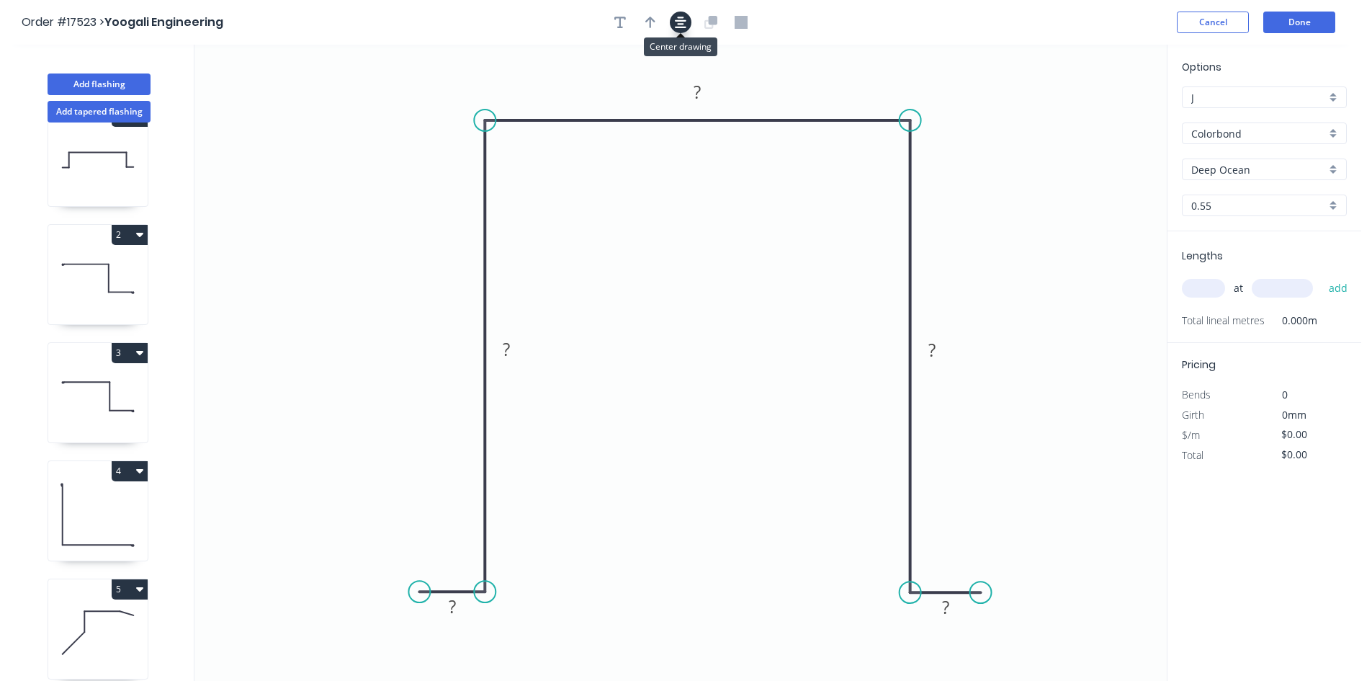
click at [682, 17] on icon "button" at bounding box center [681, 23] width 12 height 12
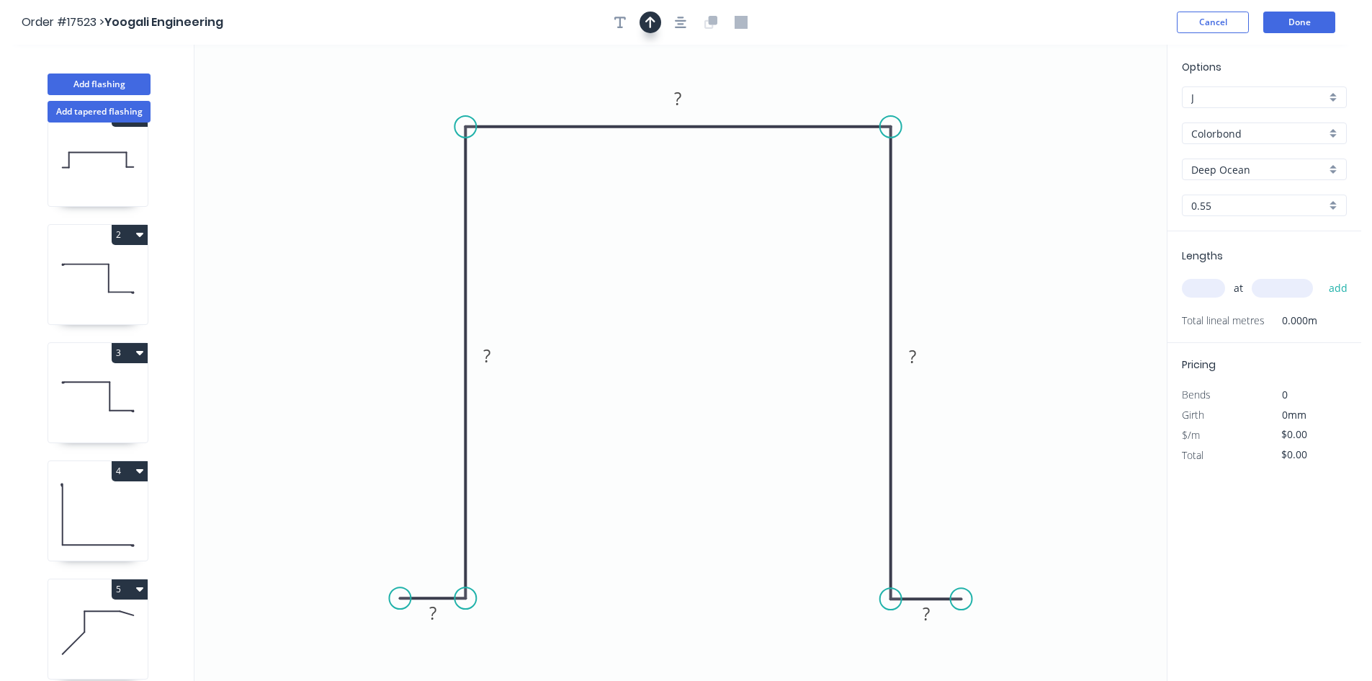
click at [641, 19] on button "button" at bounding box center [651, 23] width 22 height 22
click at [1095, 119] on icon at bounding box center [1094, 100] width 13 height 46
click at [1095, 119] on icon at bounding box center [1106, 105] width 42 height 42
drag, startPoint x: 1095, startPoint y: 119, endPoint x: 1036, endPoint y: 186, distance: 88.8
click at [1038, 185] on icon at bounding box center [1055, 183] width 46 height 13
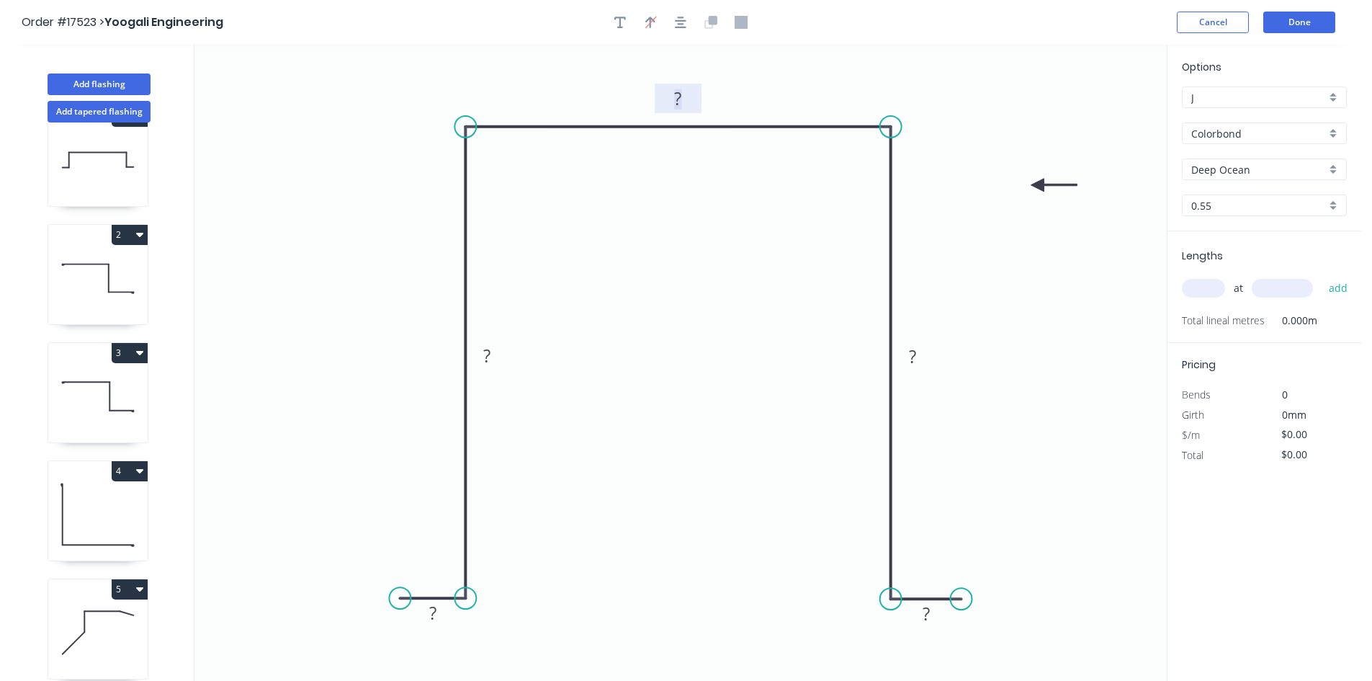
click at [686, 98] on rect at bounding box center [678, 99] width 29 height 20
click at [923, 364] on rect at bounding box center [912, 357] width 29 height 20
click at [496, 355] on rect at bounding box center [486, 356] width 29 height 20
click at [933, 620] on rect at bounding box center [926, 614] width 29 height 20
click at [435, 614] on tspan "?" at bounding box center [432, 613] width 7 height 24
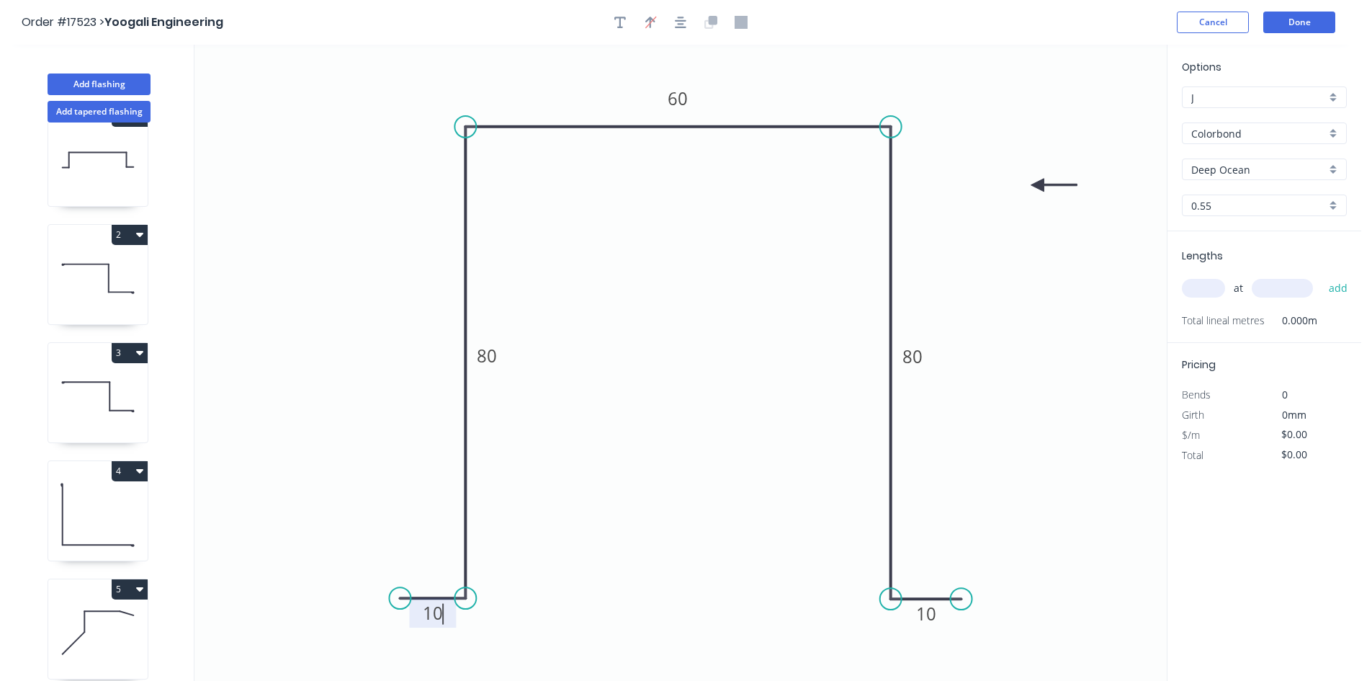
click at [1255, 171] on input "Deep Ocean" at bounding box center [1258, 169] width 135 height 15
type input "$14.90"
click at [1252, 313] on div "Southerly" at bounding box center [1264, 315] width 163 height 25
type input "Southerly"
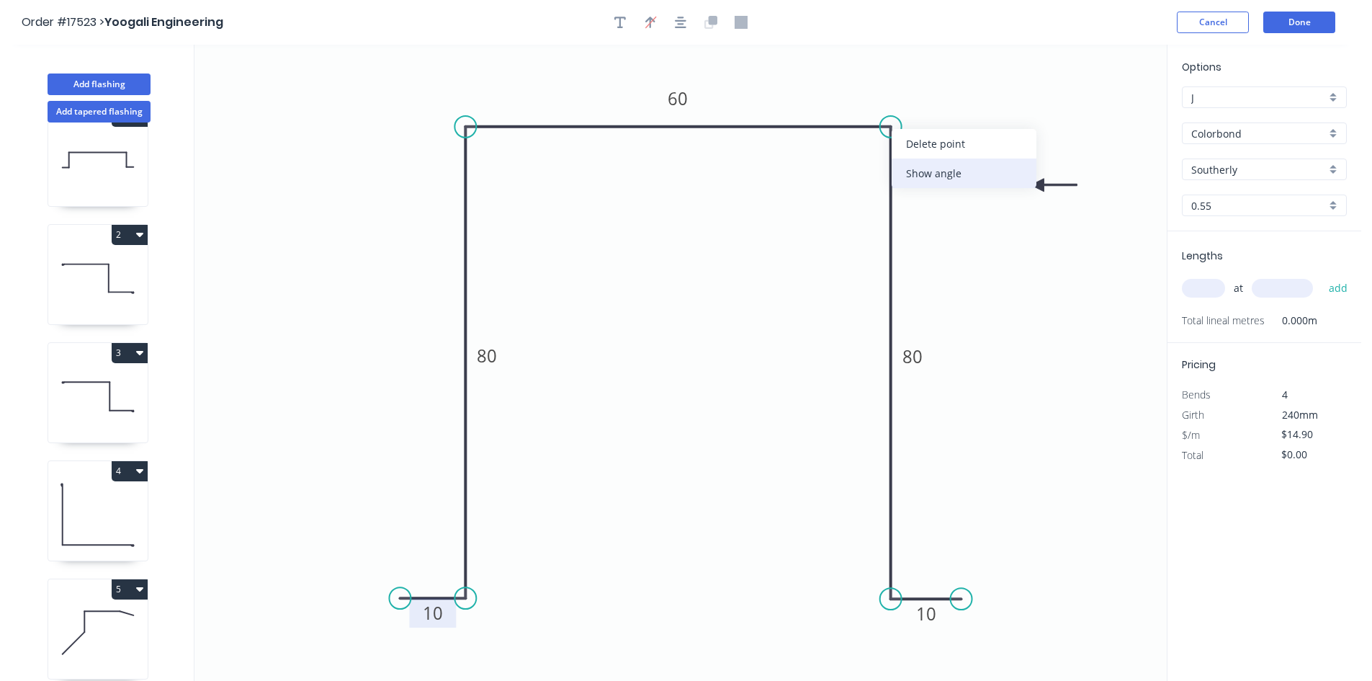
click at [928, 176] on div "Show angle" at bounding box center [964, 173] width 145 height 30
click at [862, 147] on tspan "?" at bounding box center [863, 151] width 8 height 24
click at [824, 188] on icon "0 10 80 60 80 10 91 º" at bounding box center [680, 363] width 972 height 636
drag, startPoint x: 848, startPoint y: 153, endPoint x: 931, endPoint y: 84, distance: 107.3
click at [931, 84] on rect at bounding box center [947, 82] width 47 height 30
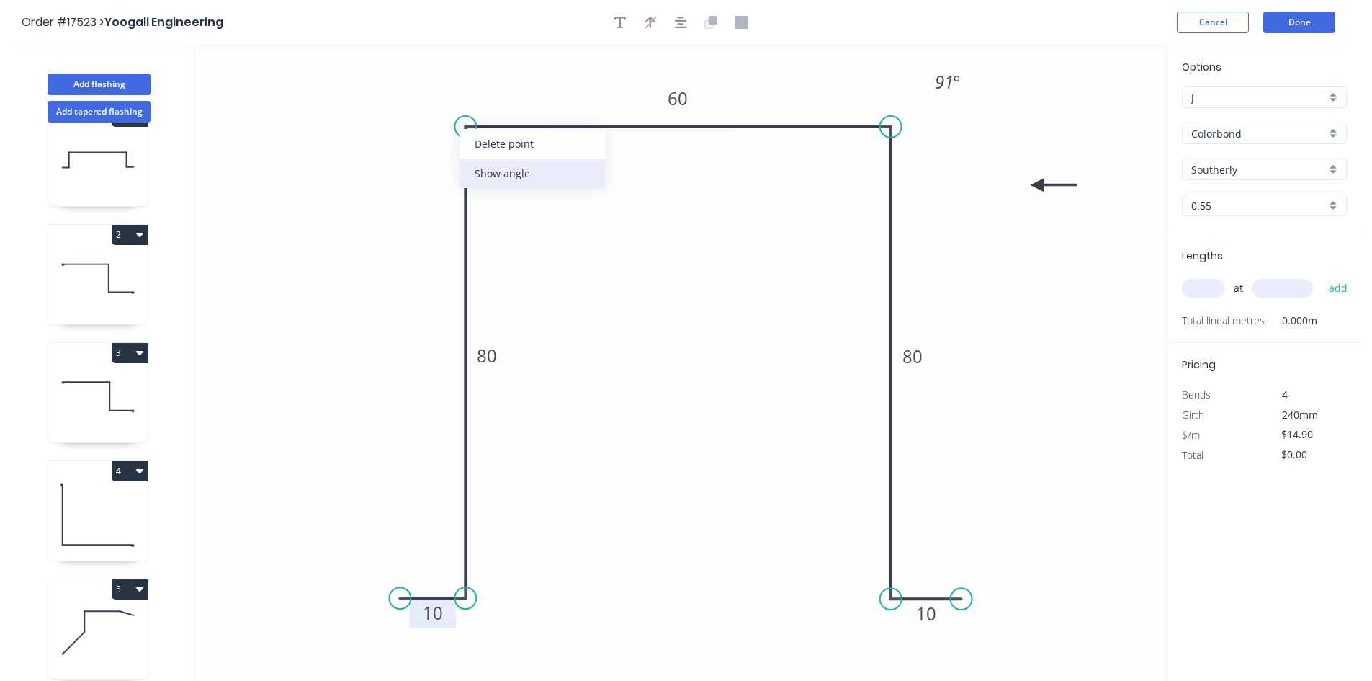
click at [514, 170] on div "Show angle" at bounding box center [532, 173] width 145 height 30
click at [498, 151] on tspan "º" at bounding box center [494, 151] width 6 height 24
drag, startPoint x: 511, startPoint y: 156, endPoint x: 426, endPoint y: 91, distance: 107.9
click at [426, 91] on rect at bounding box center [405, 86] width 47 height 30
click at [544, 649] on div "Show angle" at bounding box center [542, 650] width 145 height 30
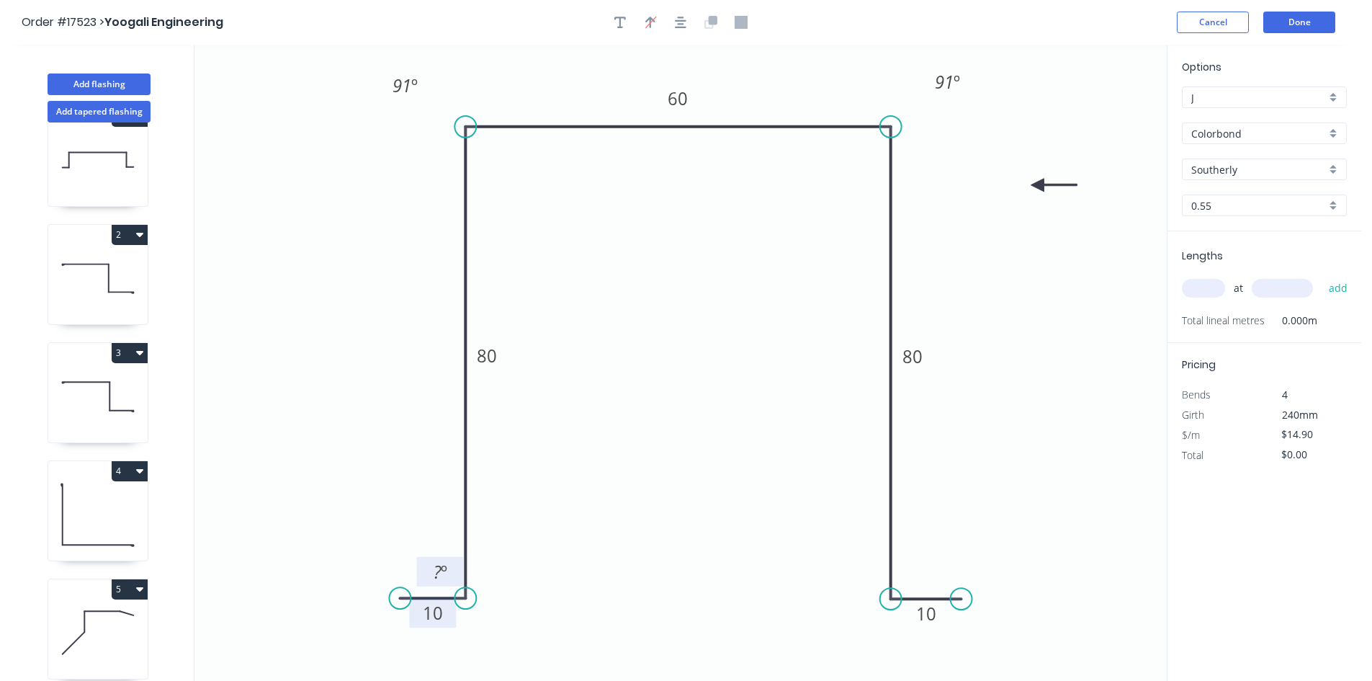
click at [442, 564] on tspan "º" at bounding box center [444, 572] width 6 height 24
drag, startPoint x: 420, startPoint y: 561, endPoint x: 507, endPoint y: 625, distance: 108.2
click at [507, 625] on rect at bounding box center [527, 636] width 47 height 30
click at [928, 658] on div "Show angle" at bounding box center [954, 654] width 145 height 30
click at [916, 573] on tspan "º" at bounding box center [919, 572] width 6 height 24
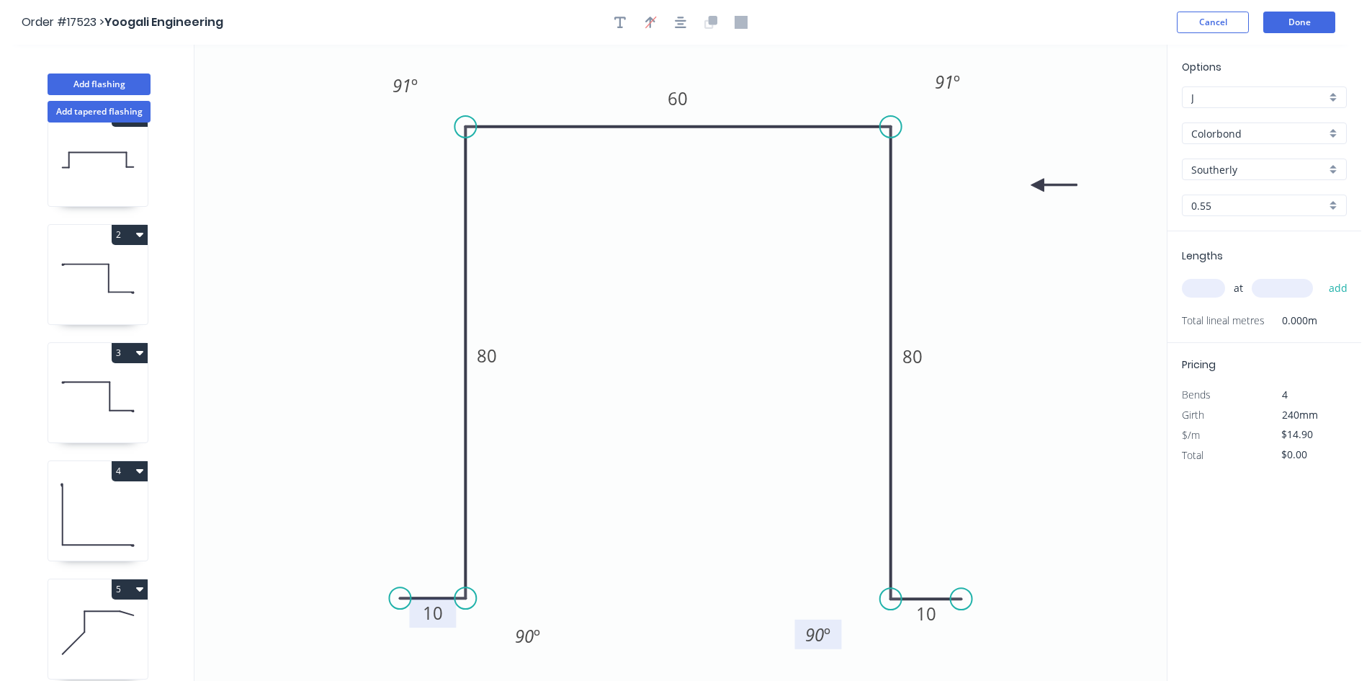
drag, startPoint x: 933, startPoint y: 561, endPoint x: 835, endPoint y: 623, distance: 115.9
click at [835, 623] on rect at bounding box center [818, 634] width 47 height 30
click at [985, 494] on icon "0 10 80 60 80 10 91 º 91 º 90 º 90 º" at bounding box center [680, 363] width 972 height 636
click at [1201, 290] on input "text" at bounding box center [1203, 288] width 43 height 19
type input "1"
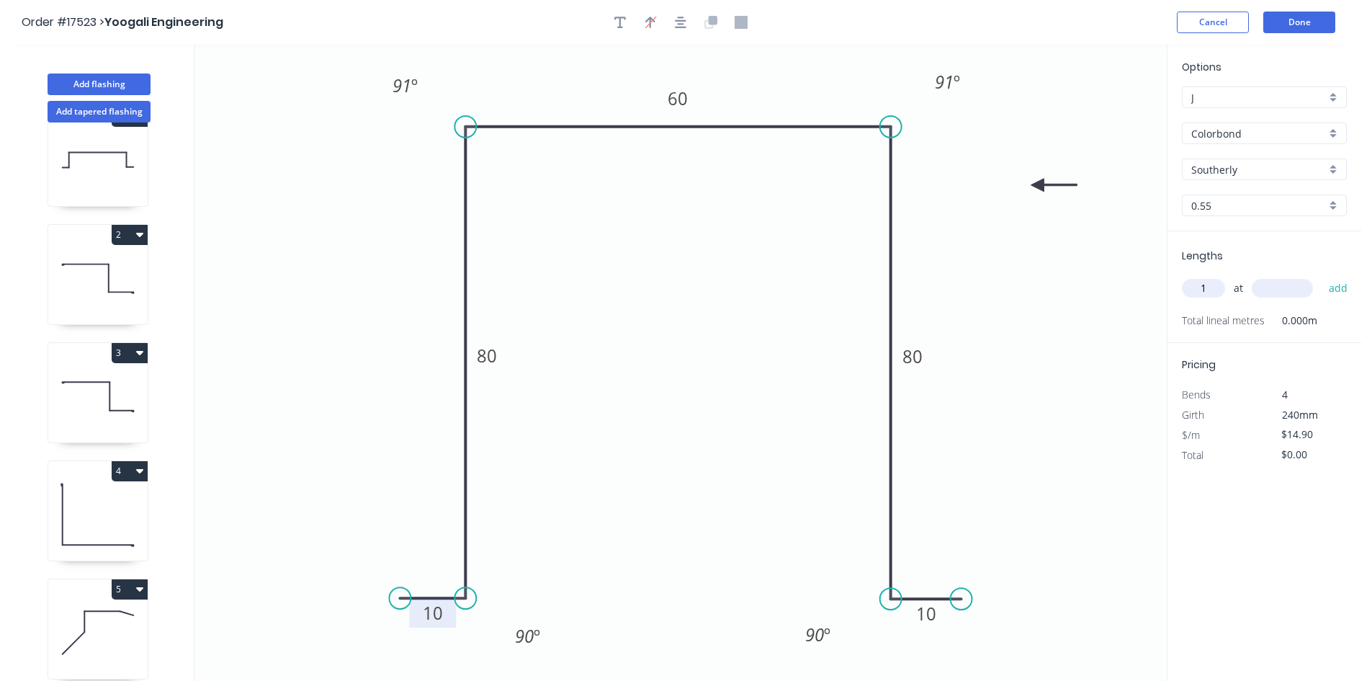
click at [1275, 287] on input "text" at bounding box center [1282, 288] width 61 height 19
type input "1160"
click at [1334, 289] on button "add" at bounding box center [1339, 288] width 34 height 24
type input "$17.28"
click at [679, 13] on button "button" at bounding box center [681, 23] width 22 height 22
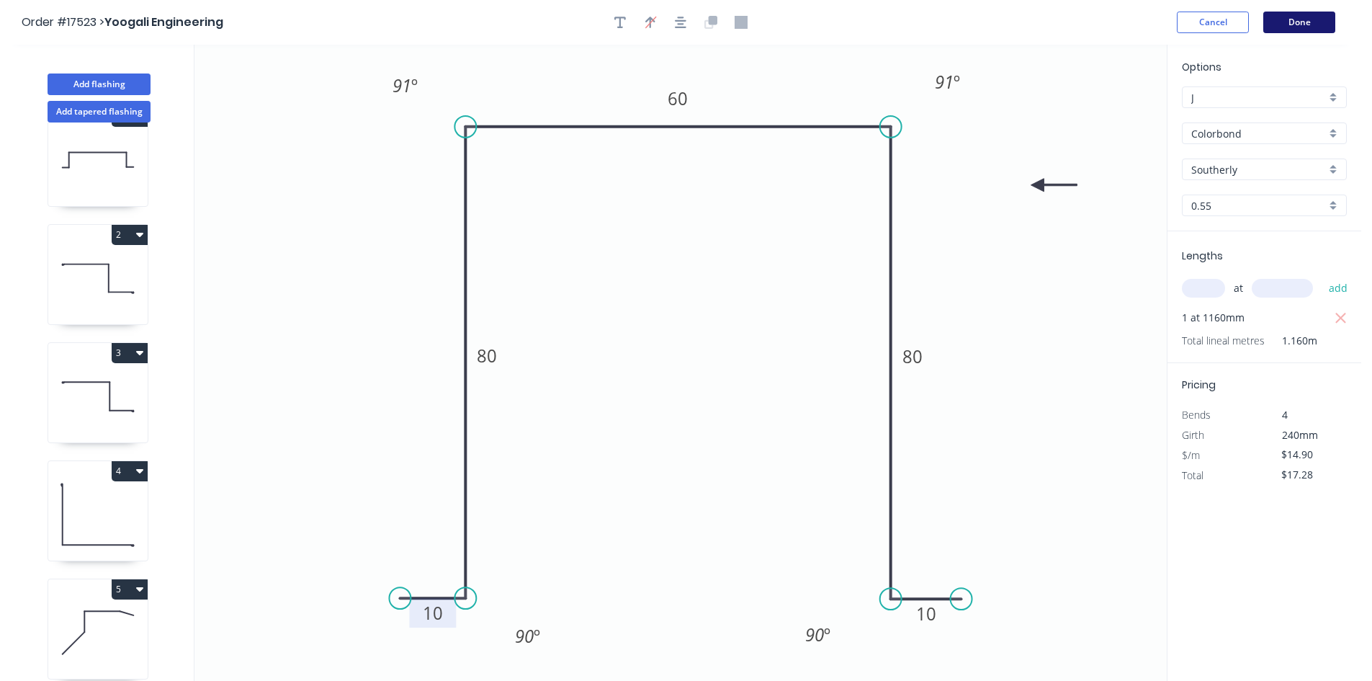
click at [1291, 17] on button "Done" at bounding box center [1299, 23] width 72 height 22
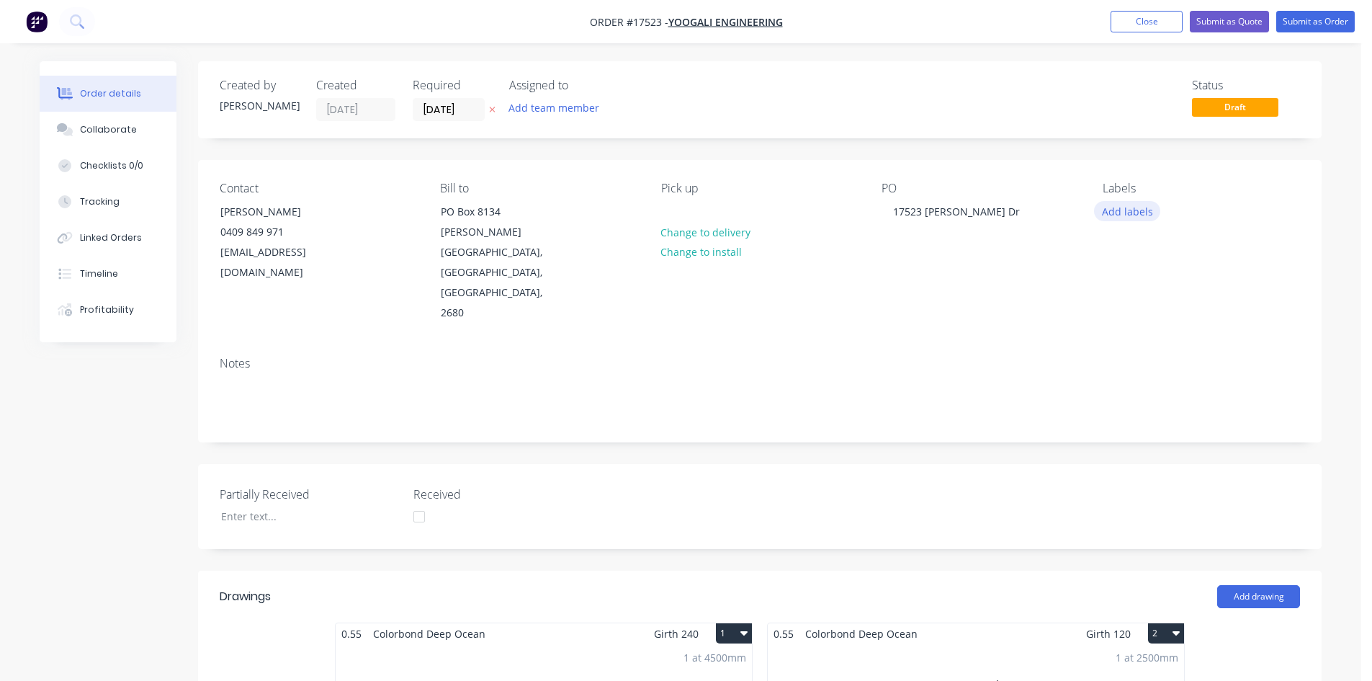
click at [1127, 203] on button "Add labels" at bounding box center [1127, 210] width 66 height 19
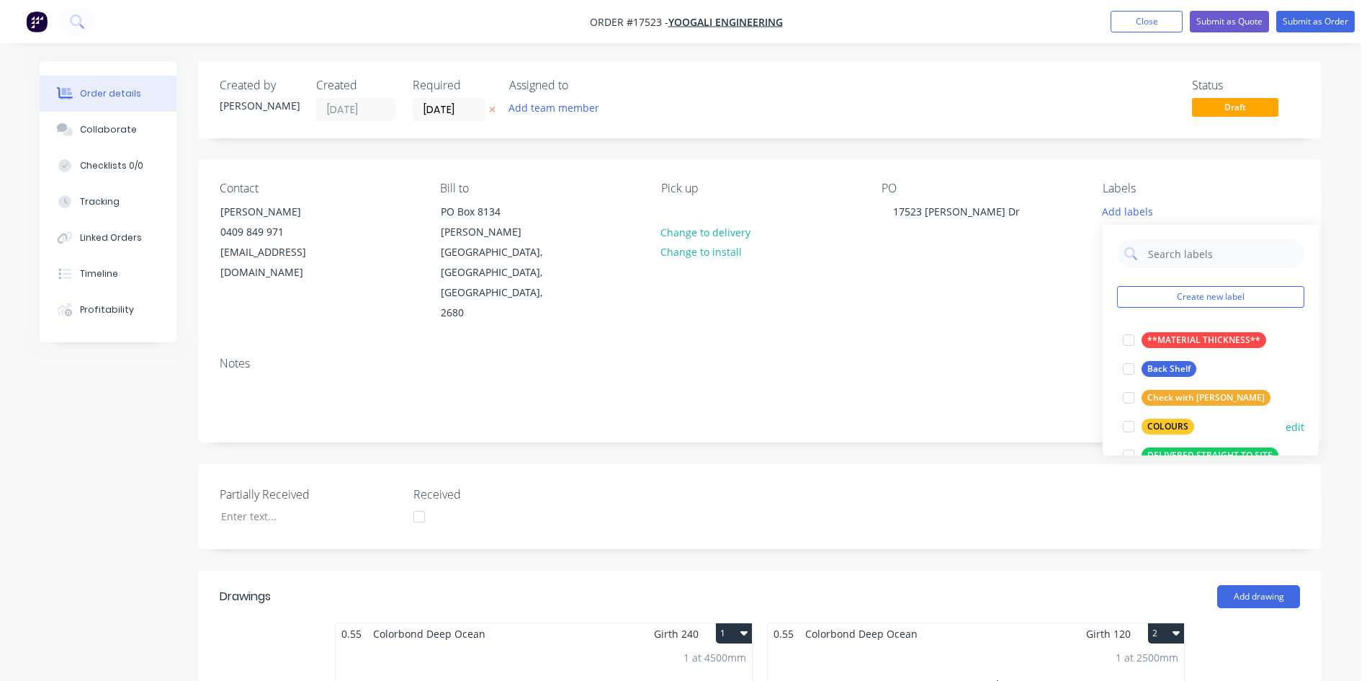
click at [1132, 426] on div at bounding box center [1128, 426] width 29 height 29
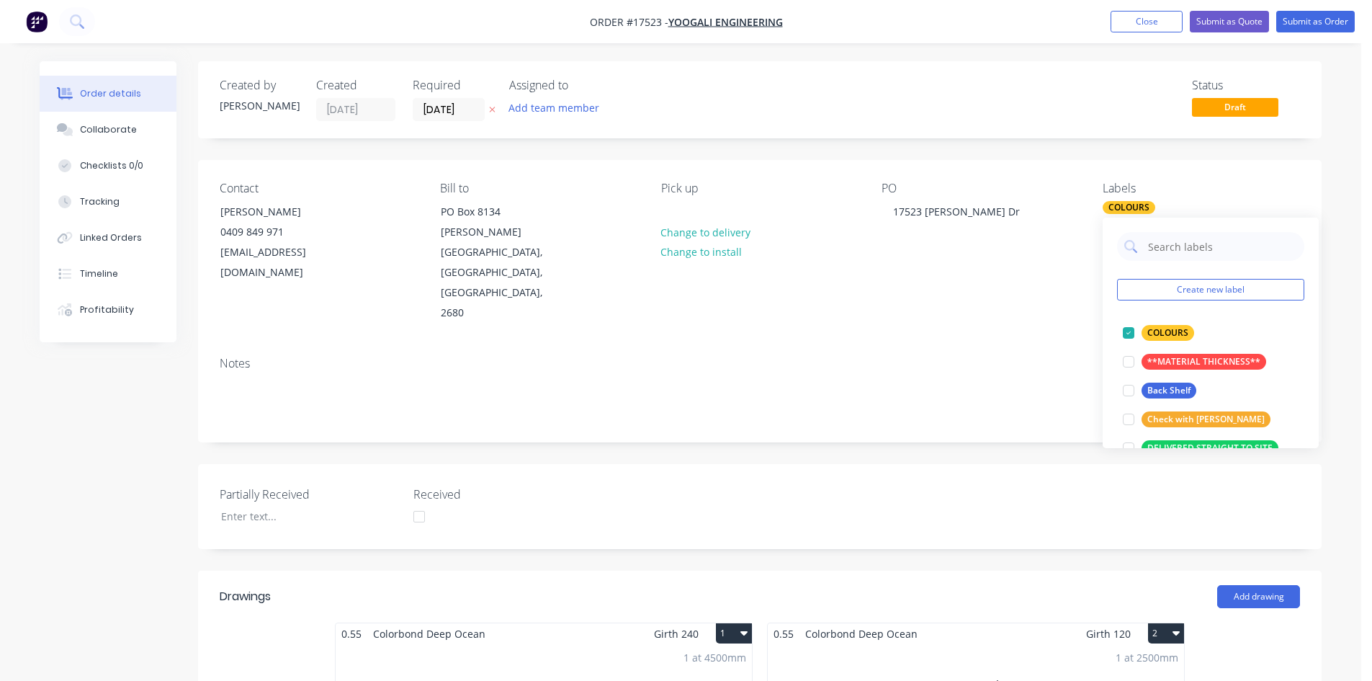
click at [1039, 200] on div "PO 17523 Owen Dr" at bounding box center [980, 252] width 197 height 142
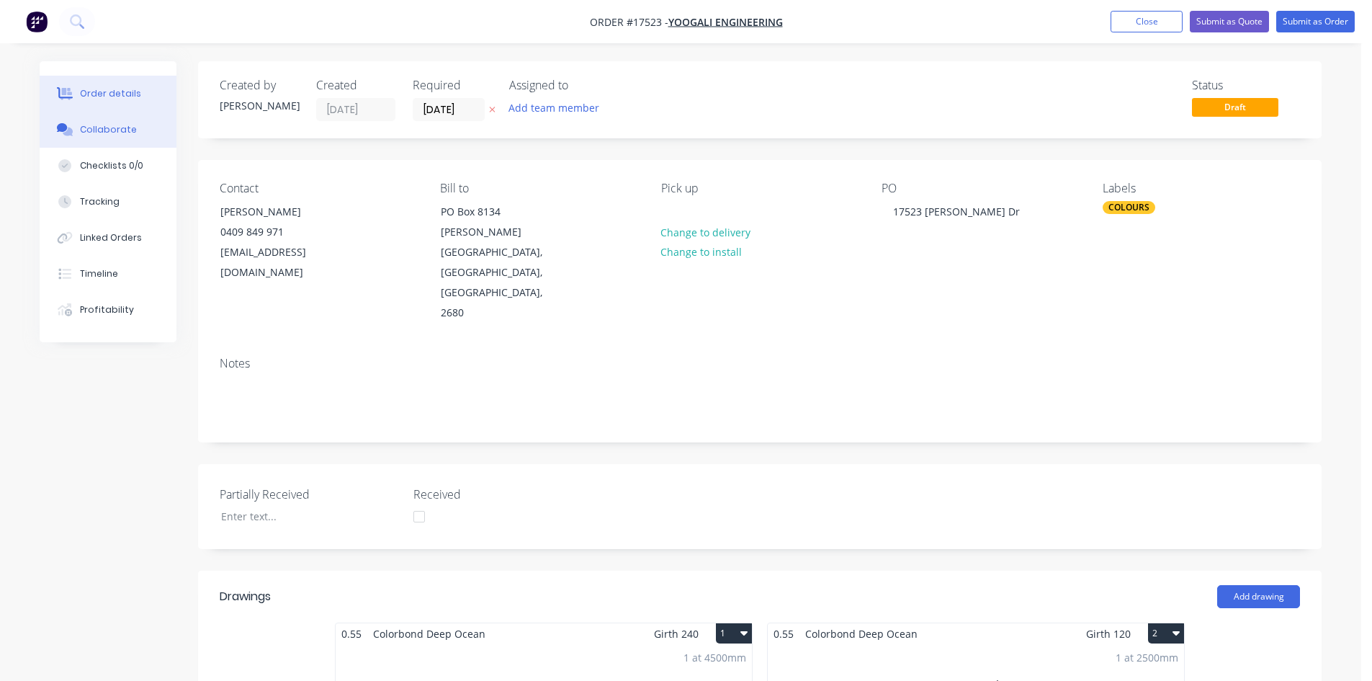
click at [132, 137] on button "Collaborate" at bounding box center [108, 130] width 137 height 36
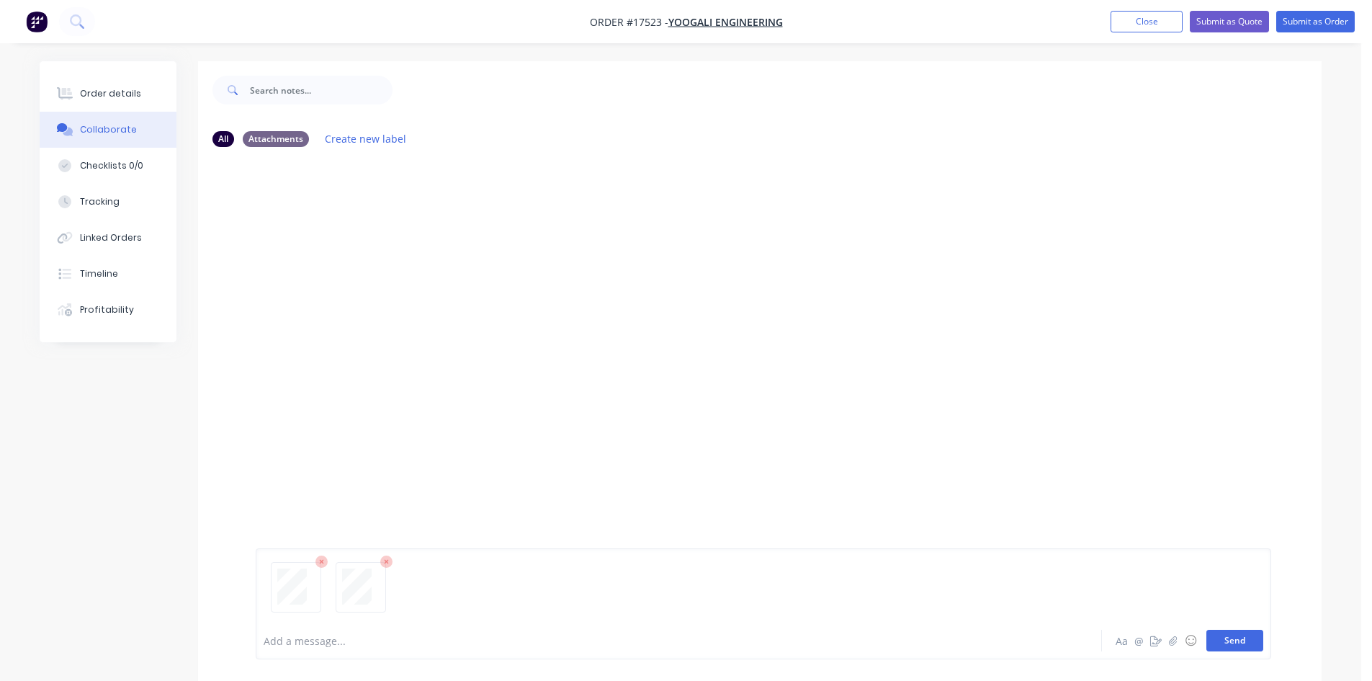
click at [1241, 642] on button "Send" at bounding box center [1234, 640] width 57 height 22
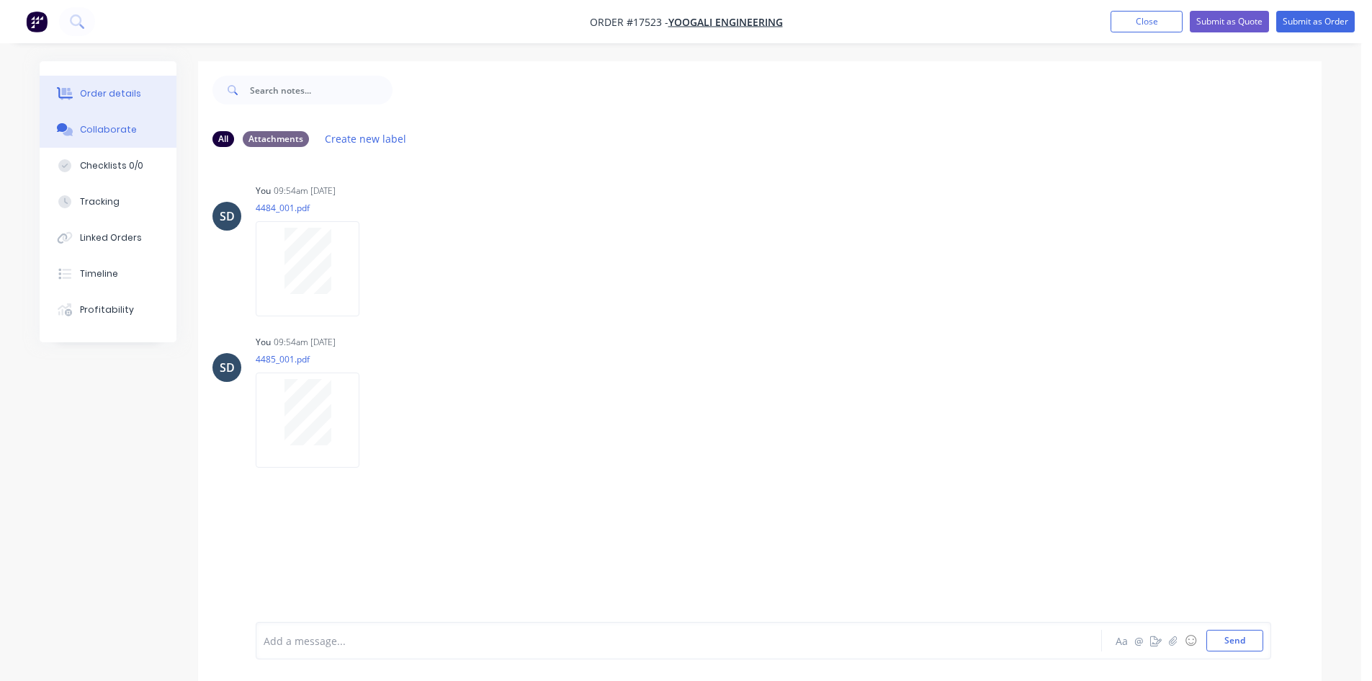
click at [136, 101] on button "Order details" at bounding box center [108, 94] width 137 height 36
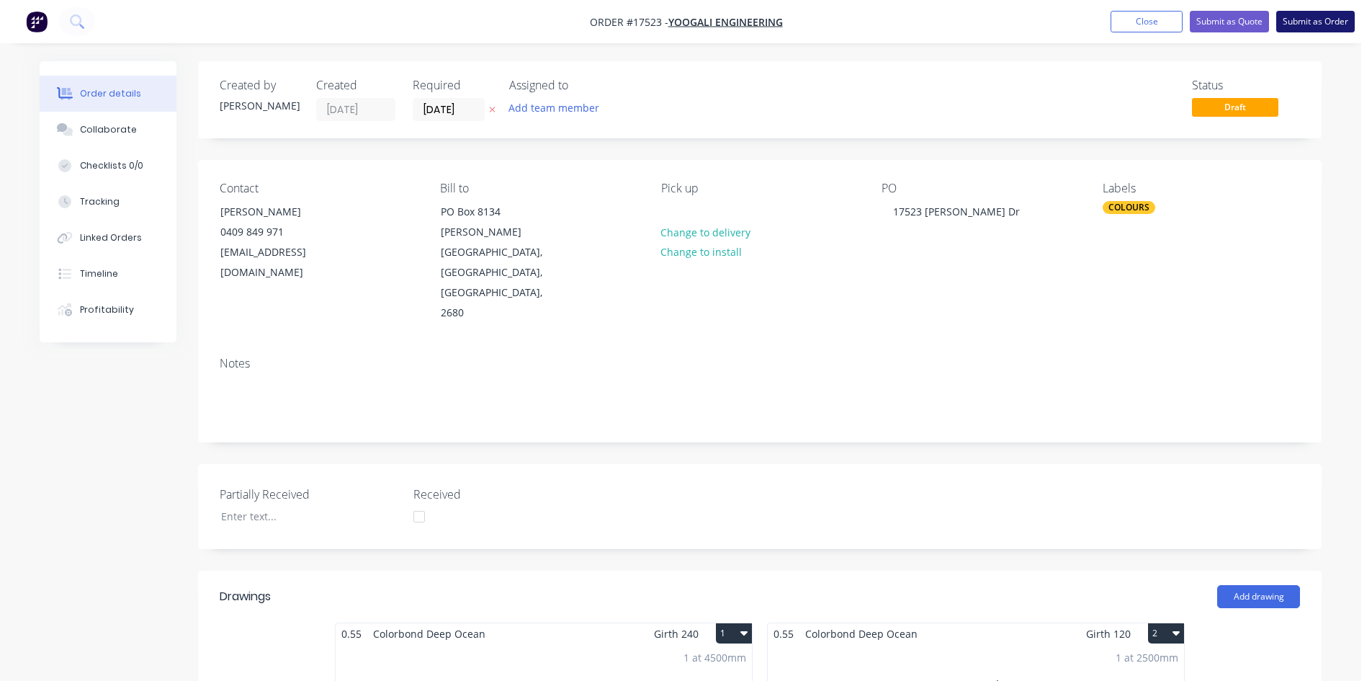
click at [1313, 23] on button "Submit as Order" at bounding box center [1315, 22] width 79 height 22
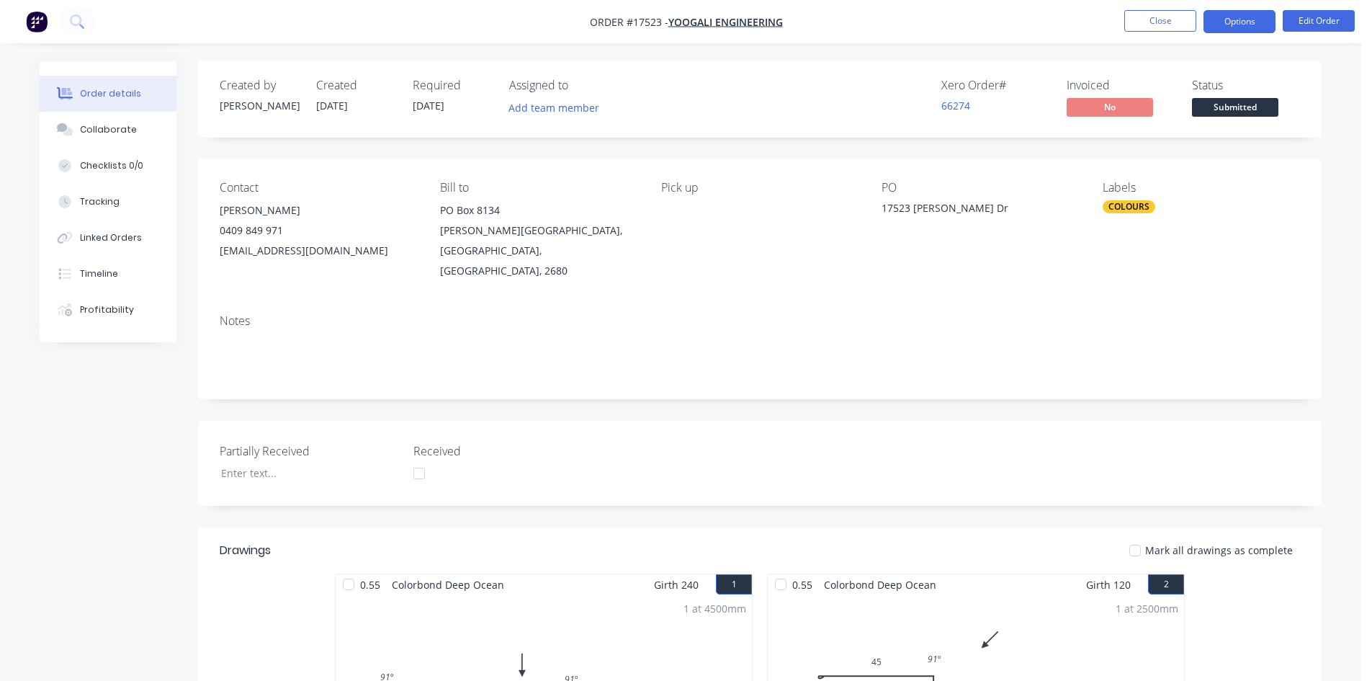
click at [1240, 22] on button "Options" at bounding box center [1239, 21] width 72 height 23
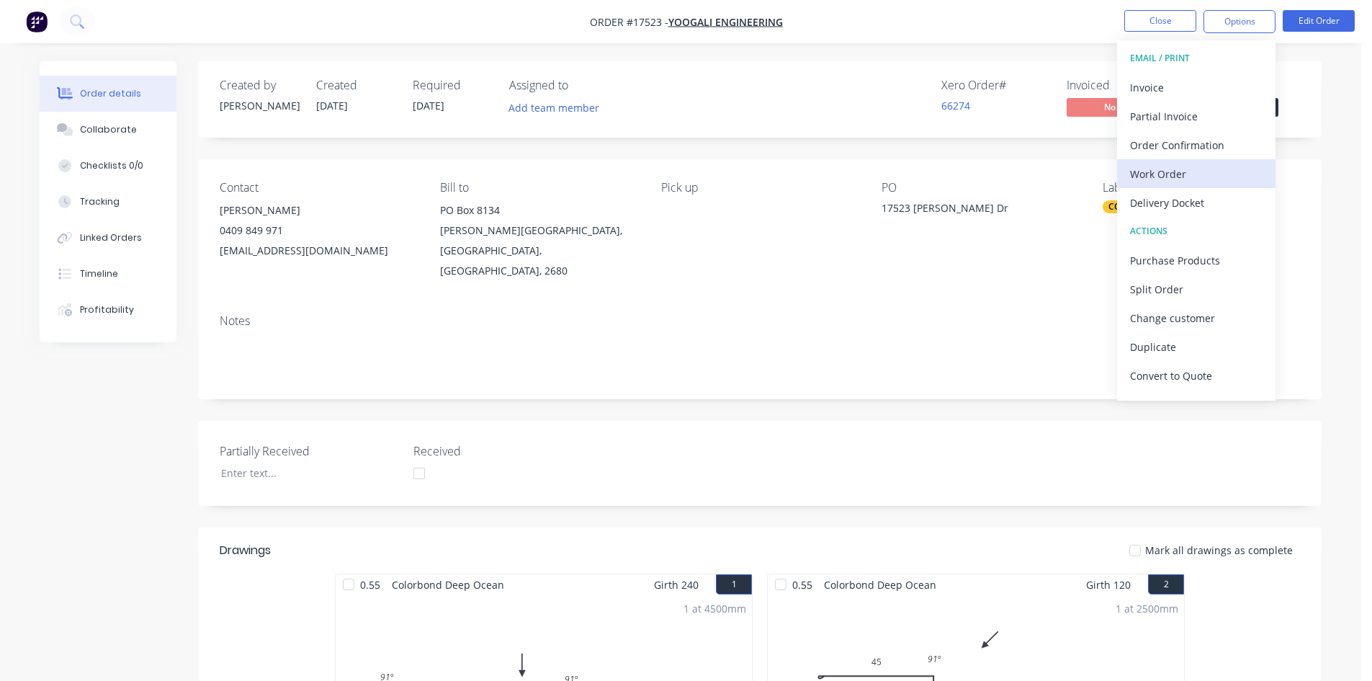
click at [1184, 176] on div "Work Order" at bounding box center [1196, 173] width 133 height 21
click at [1186, 176] on div "Custom" at bounding box center [1196, 173] width 133 height 21
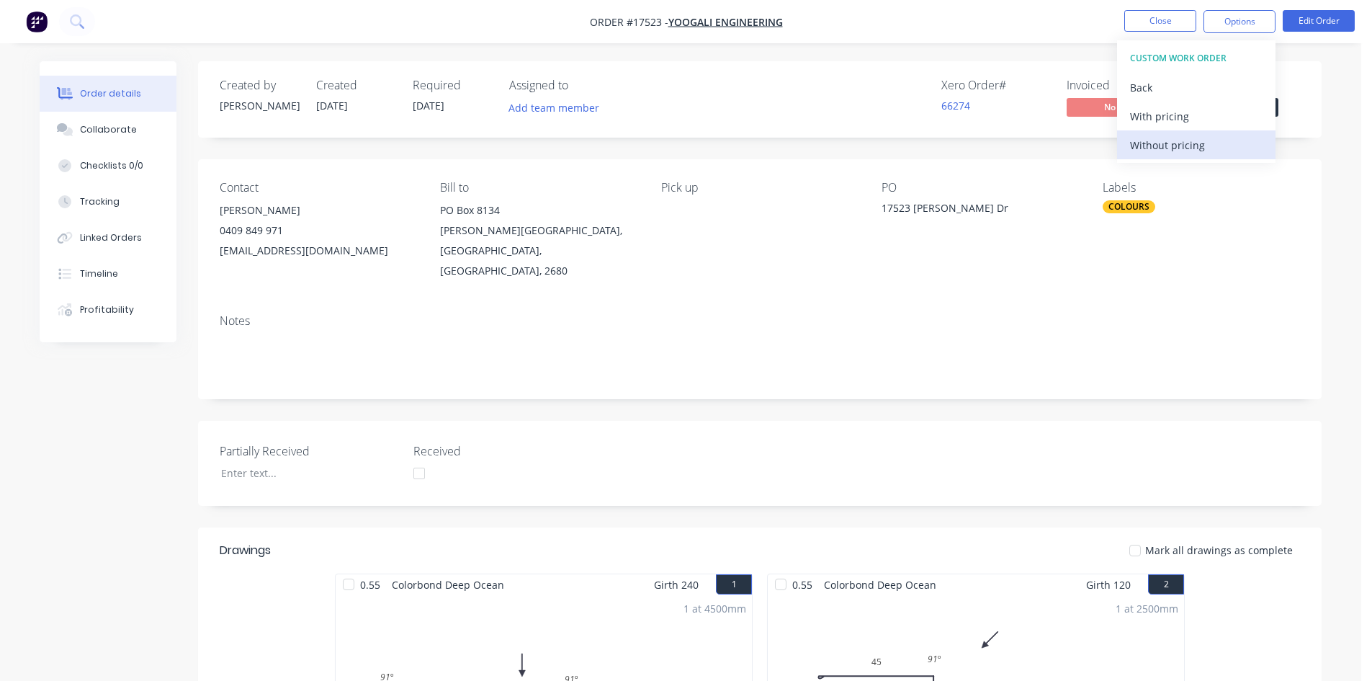
click at [1188, 148] on div "Without pricing" at bounding box center [1196, 145] width 133 height 21
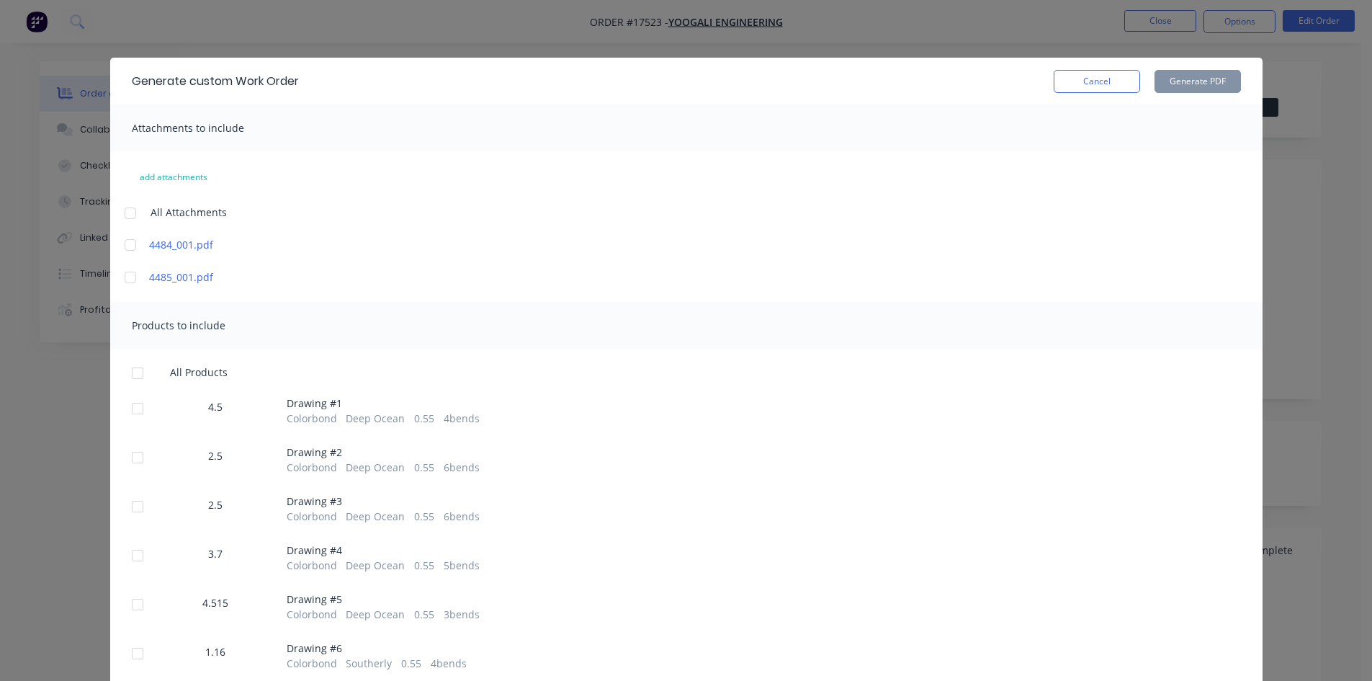
click at [130, 212] on div at bounding box center [130, 213] width 29 height 29
click at [123, 375] on div at bounding box center [137, 373] width 29 height 29
click at [1192, 81] on button "Generate PDF" at bounding box center [1198, 81] width 86 height 23
click at [1107, 87] on button "Cancel" at bounding box center [1097, 81] width 86 height 23
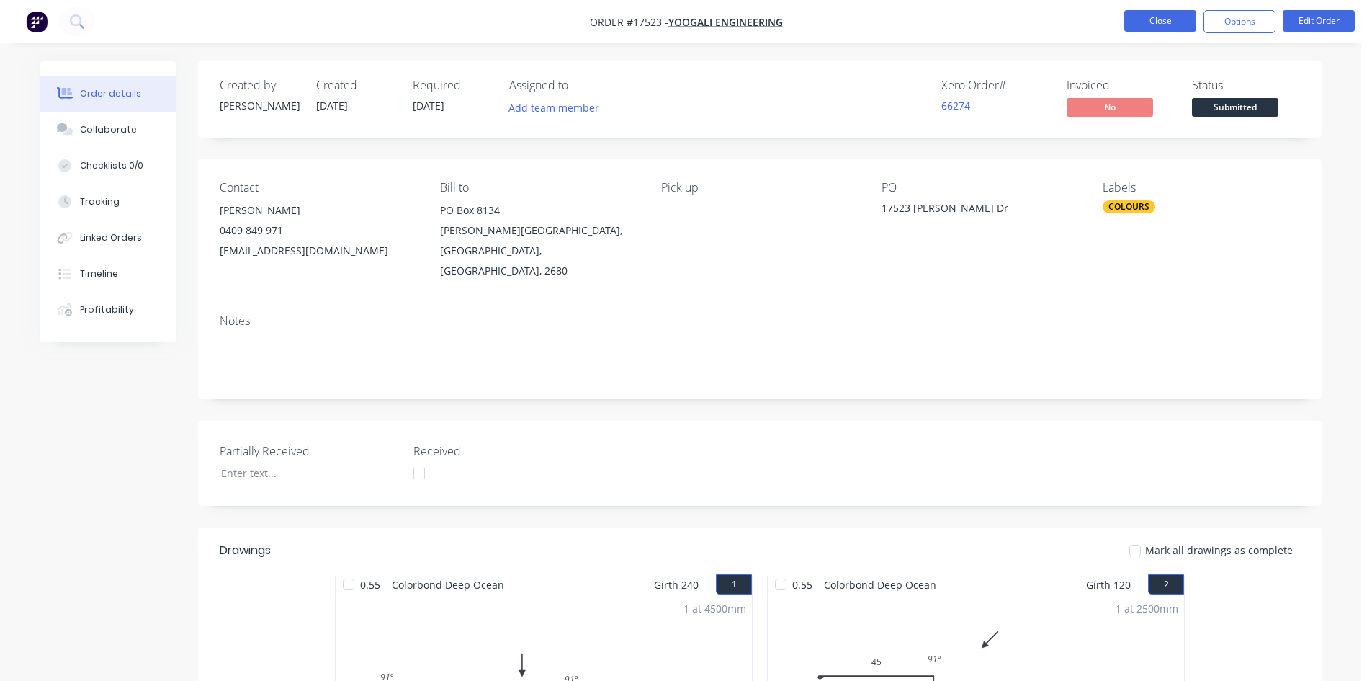
click at [1166, 17] on button "Close" at bounding box center [1160, 21] width 72 height 22
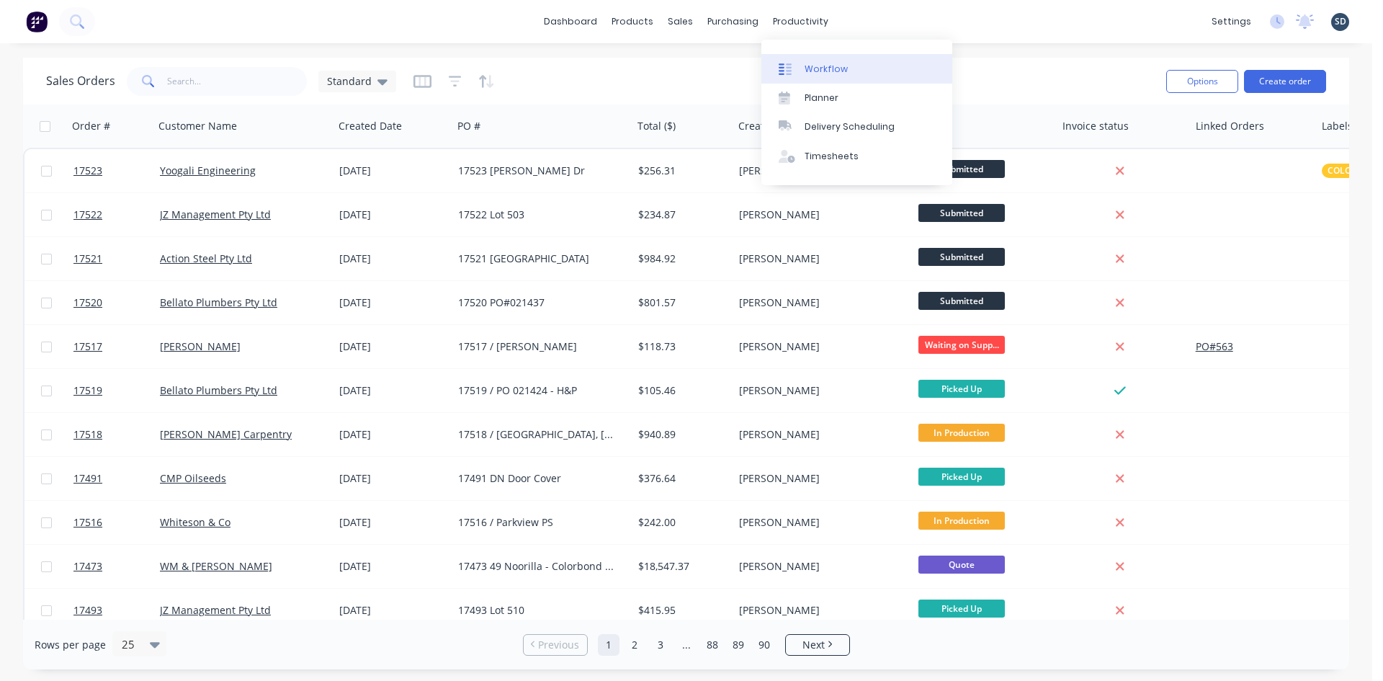
click at [843, 74] on div "Workflow" at bounding box center [825, 69] width 43 height 13
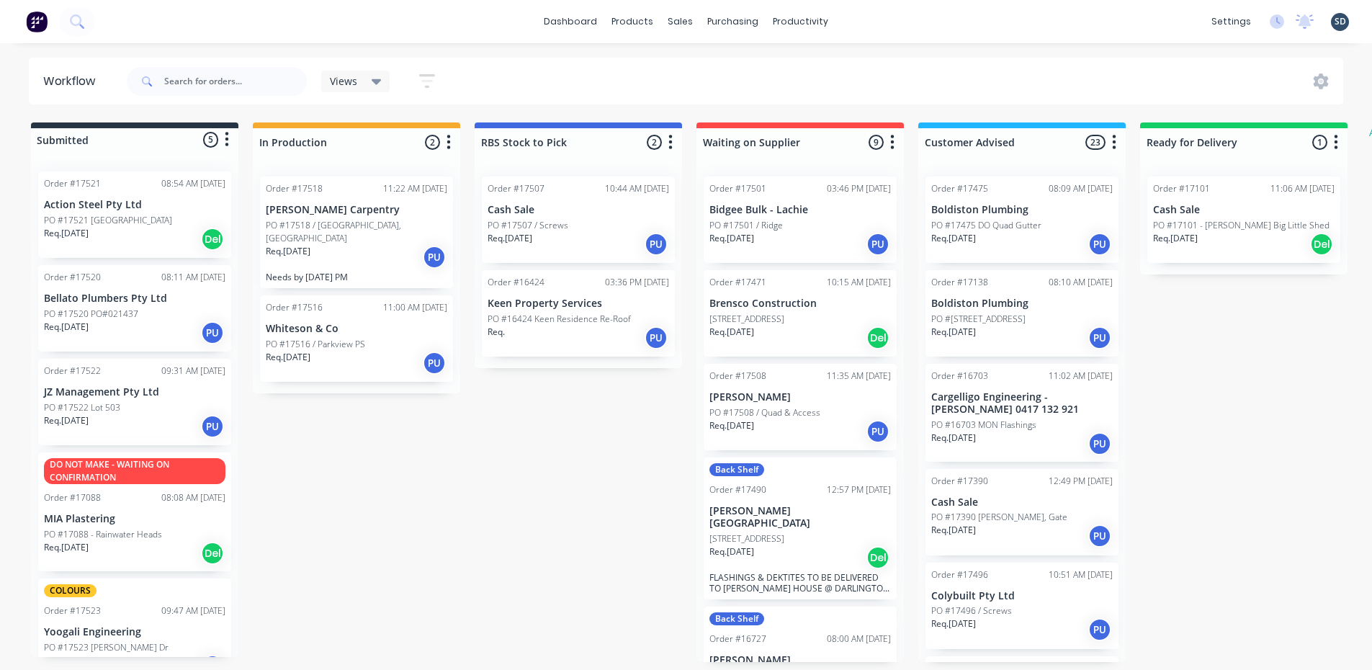
click at [328, 351] on div "Req. 08/09/25 PU" at bounding box center [356, 363] width 181 height 24
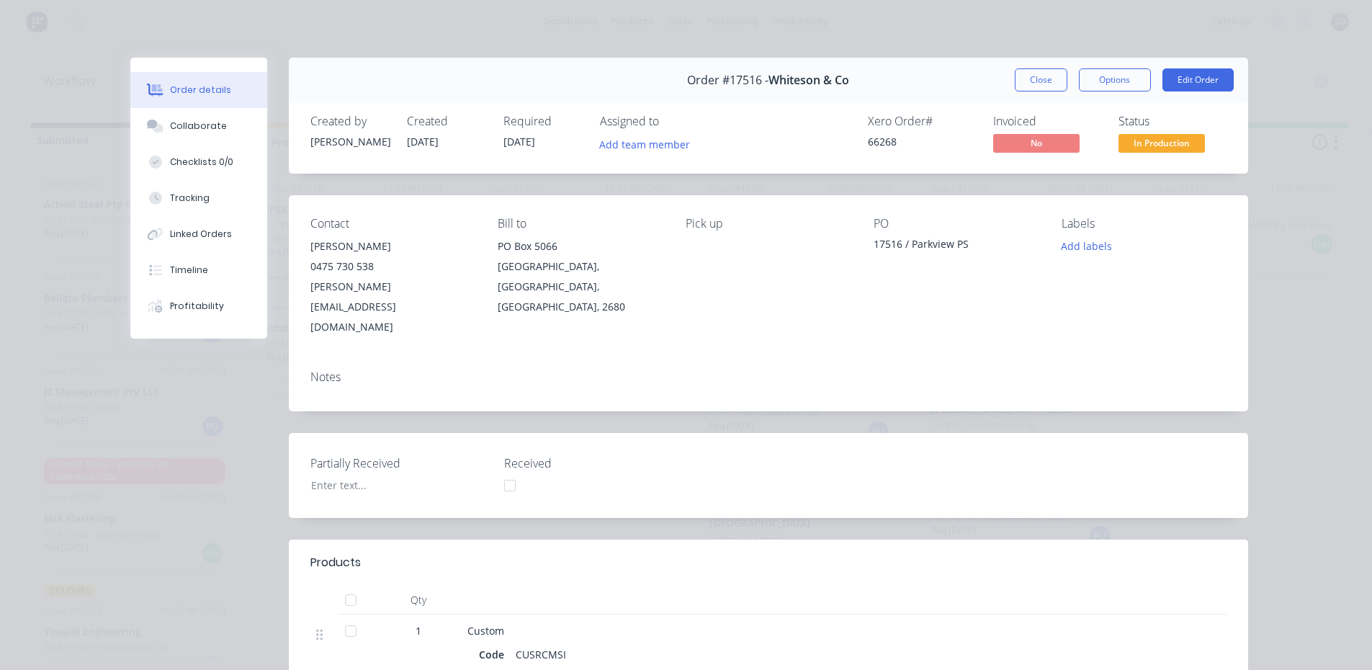
click at [145, 486] on div "Order #17516 - Whiteson & Co Close Options Edit Order Created by Geoff Created …" at bounding box center [689, 514] width 1118 height 912
click at [1063, 81] on div "Close Options Edit Order" at bounding box center [1124, 79] width 219 height 23
click at [1037, 81] on button "Close" at bounding box center [1041, 79] width 53 height 23
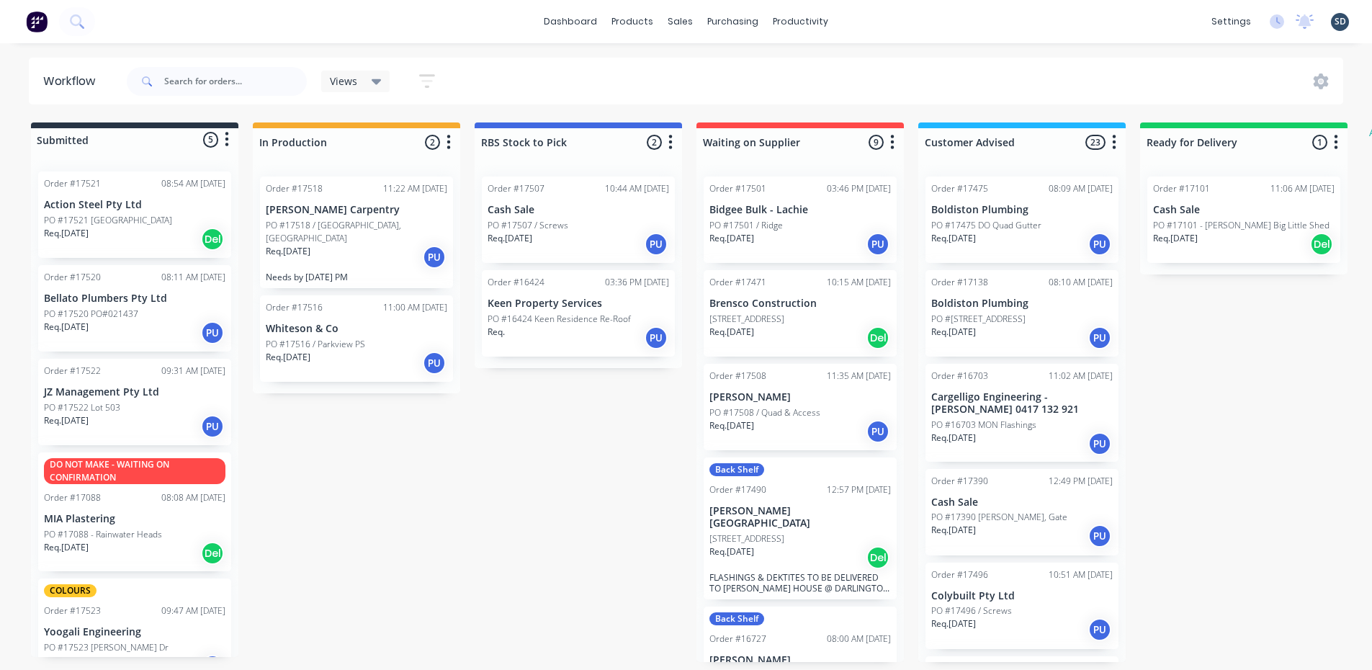
click at [326, 223] on p "PO #17518 / Fensons, Hillston" at bounding box center [356, 232] width 181 height 26
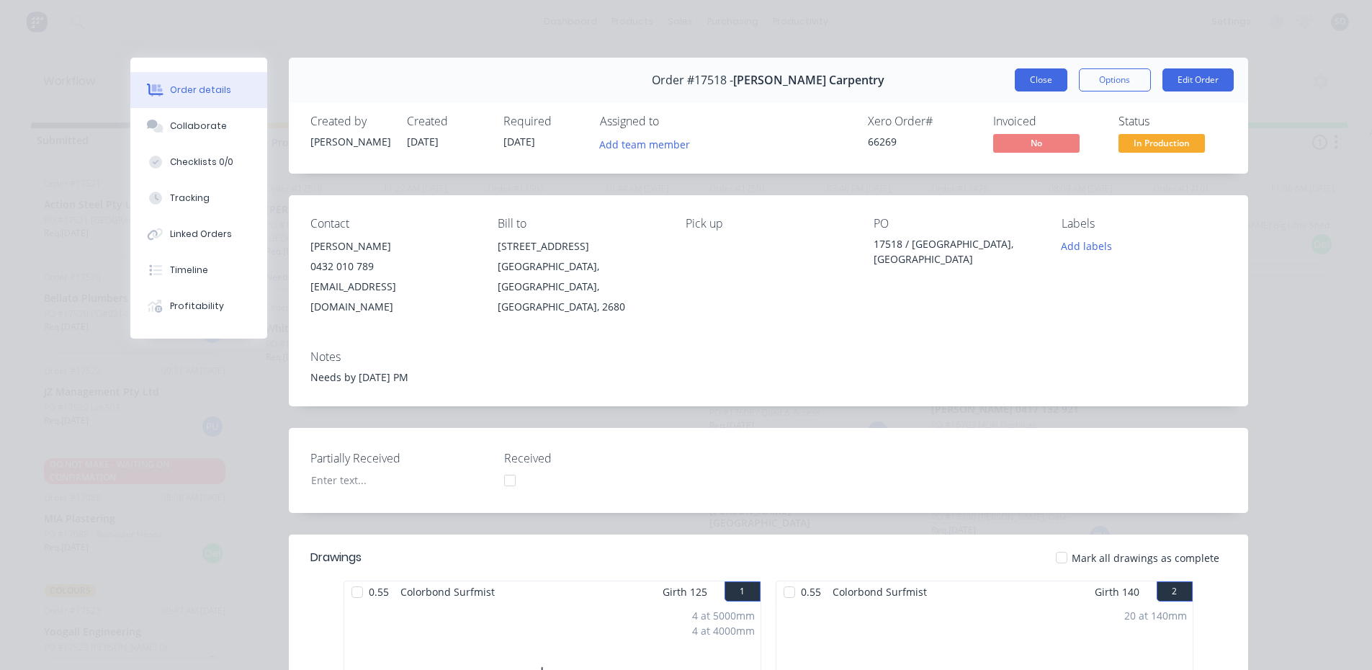
click at [1039, 83] on button "Close" at bounding box center [1041, 79] width 53 height 23
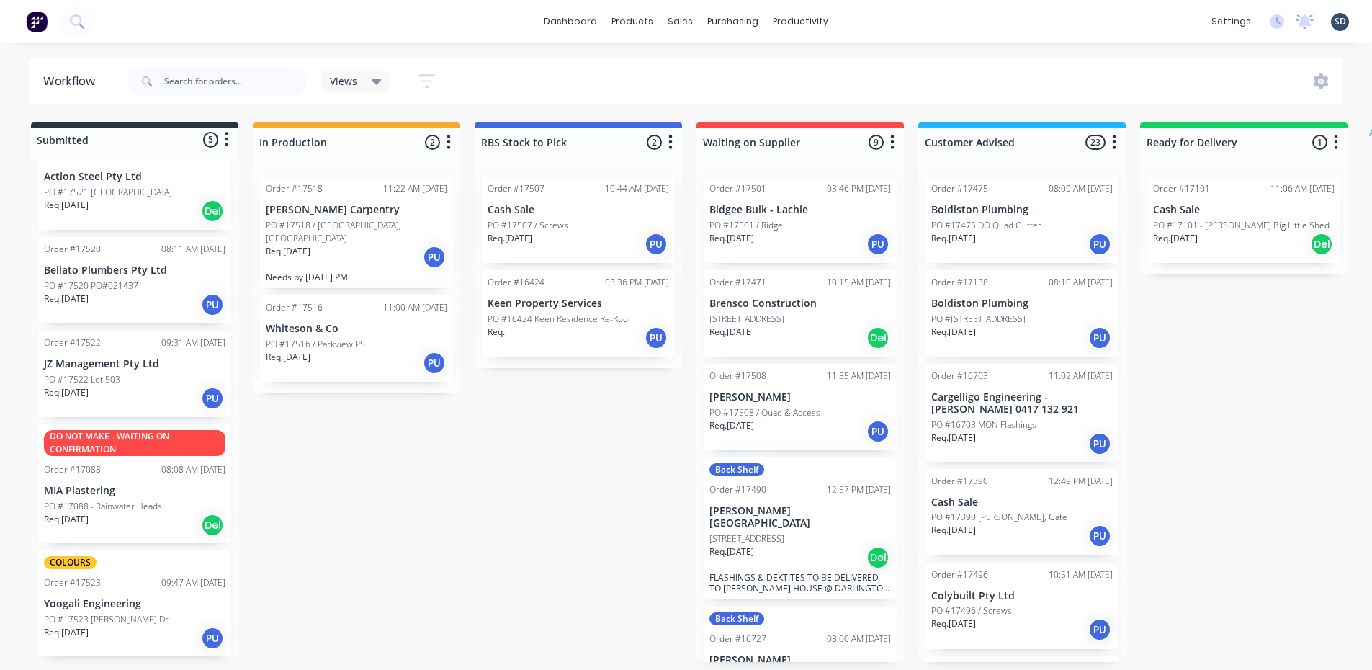
click at [931, 26] on div "dashboard products sales purchasing productivity dashboard products Product Cat…" at bounding box center [686, 21] width 1372 height 43
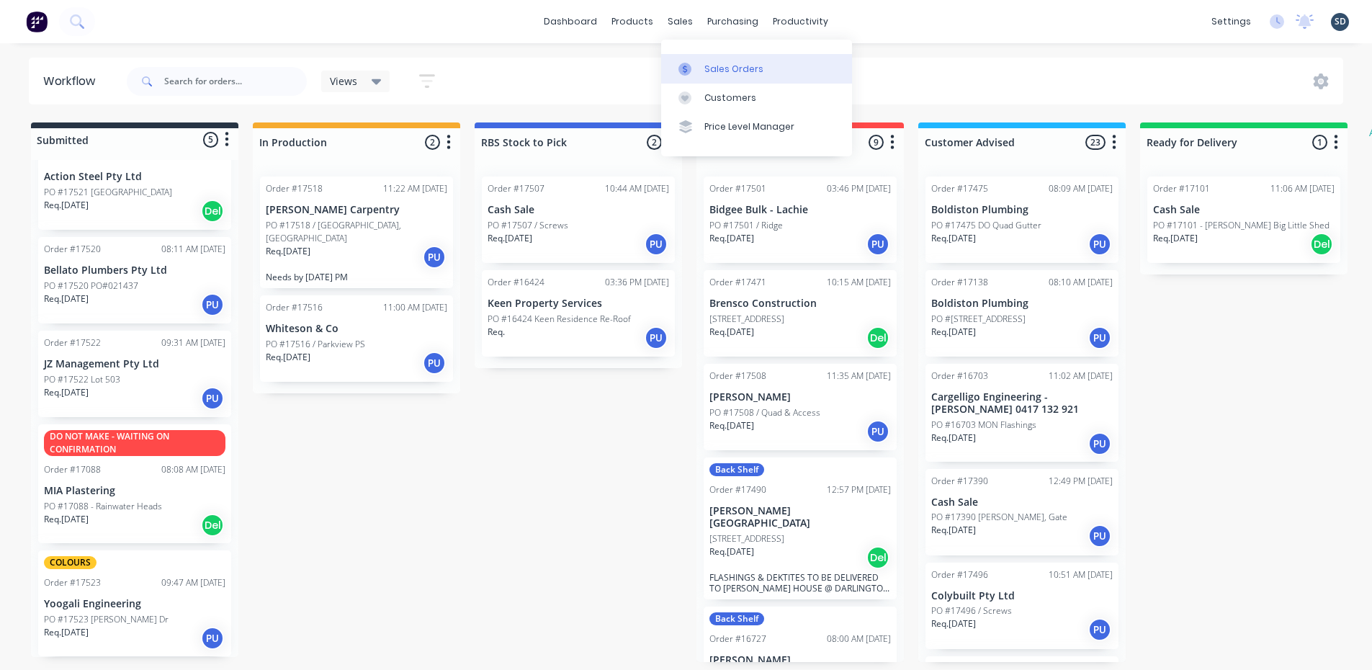
click at [714, 71] on div "Sales Orders" at bounding box center [733, 69] width 59 height 13
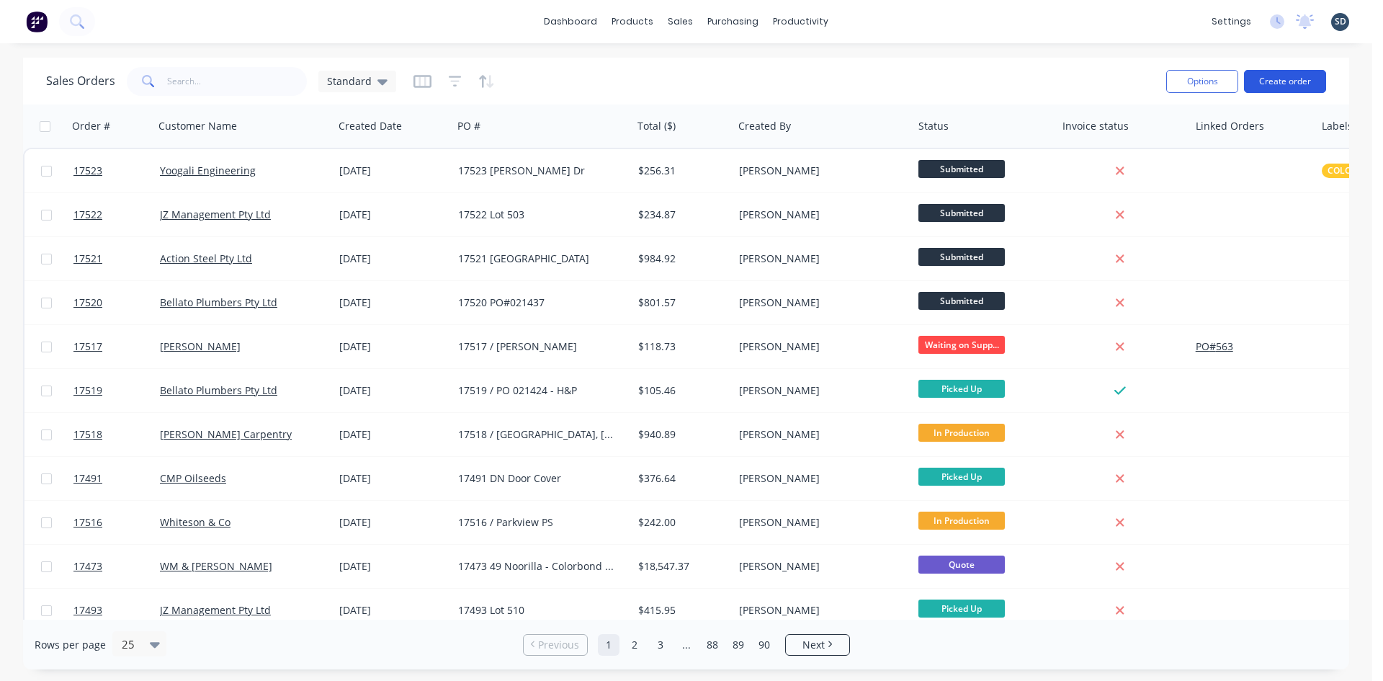
click at [1286, 84] on button "Create order" at bounding box center [1285, 81] width 82 height 23
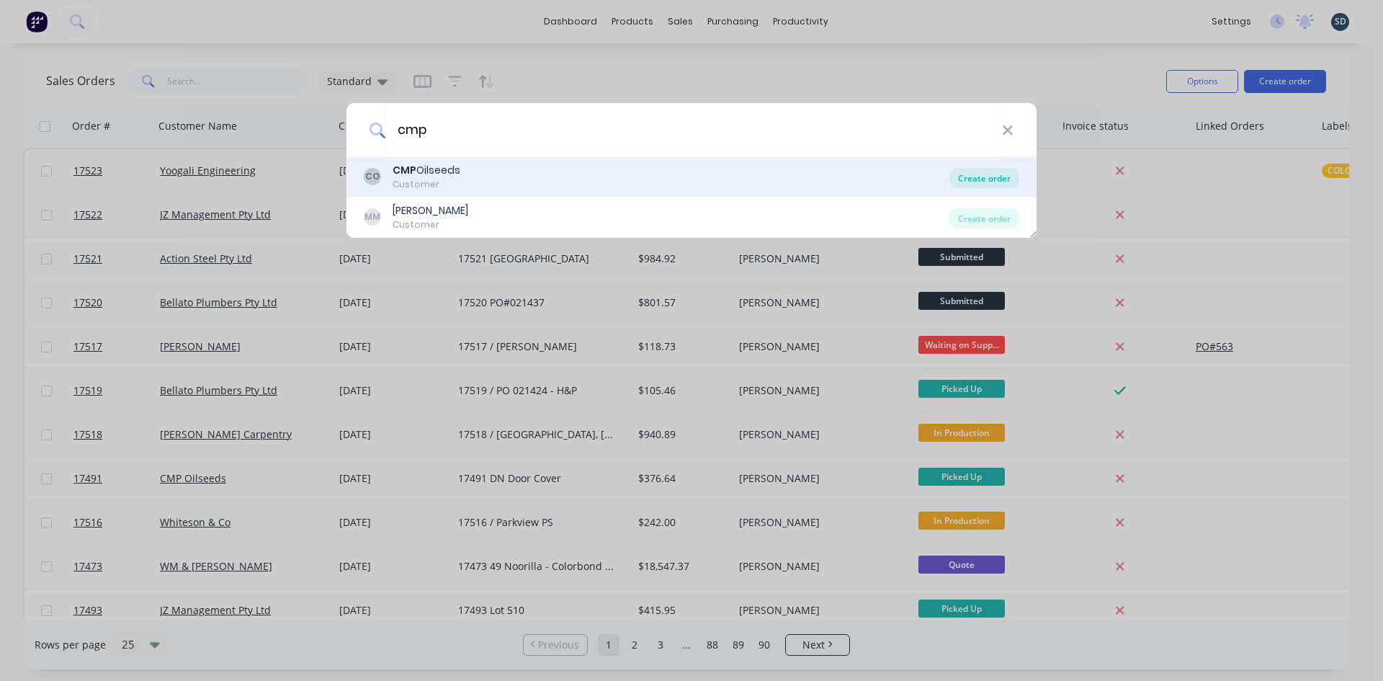
type input "cmp"
click at [1001, 179] on div "Create order" at bounding box center [984, 178] width 70 height 20
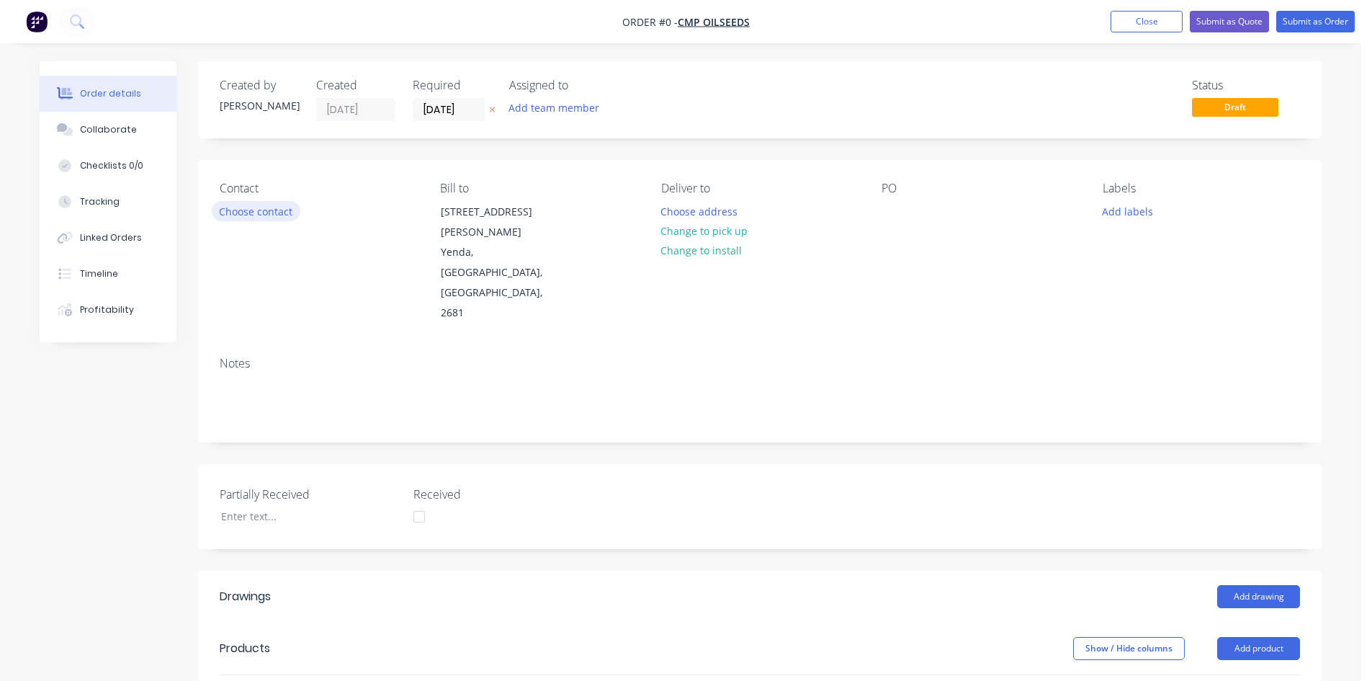
click at [266, 216] on button "Choose contact" at bounding box center [256, 210] width 89 height 19
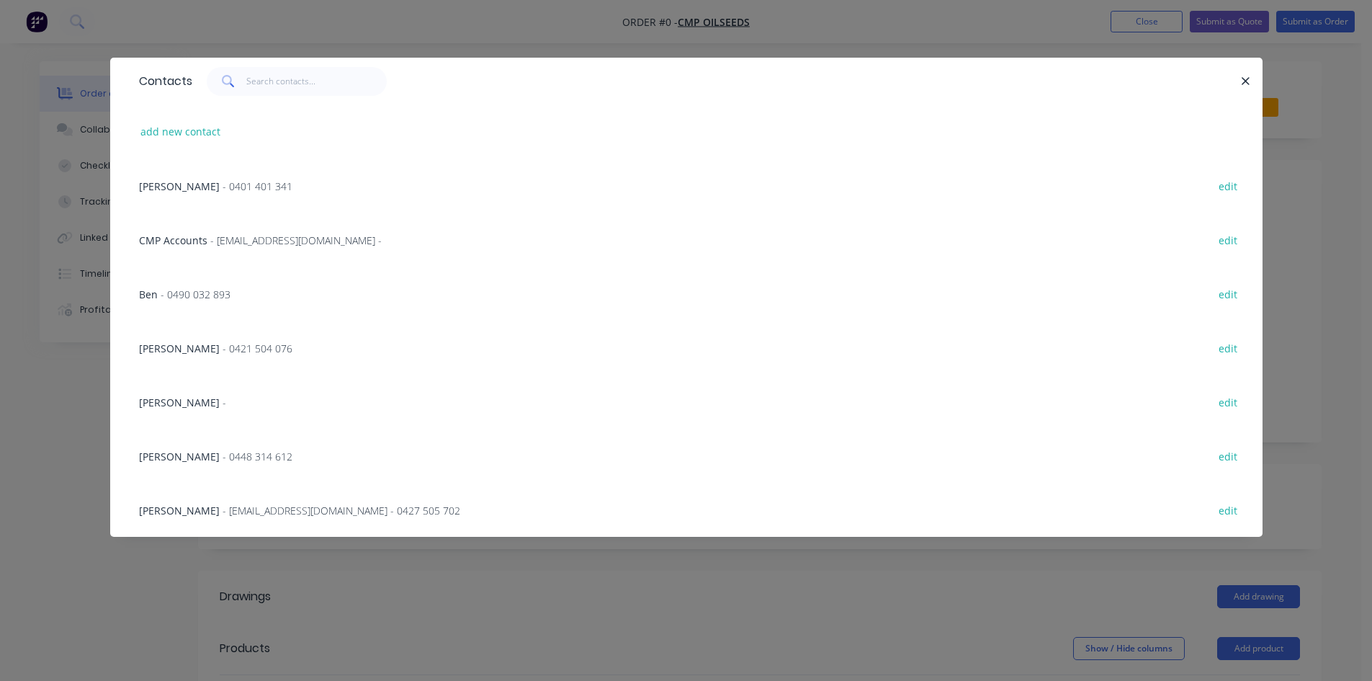
click at [188, 184] on div "Jake Smith - 0401 401 341" at bounding box center [215, 186] width 153 height 15
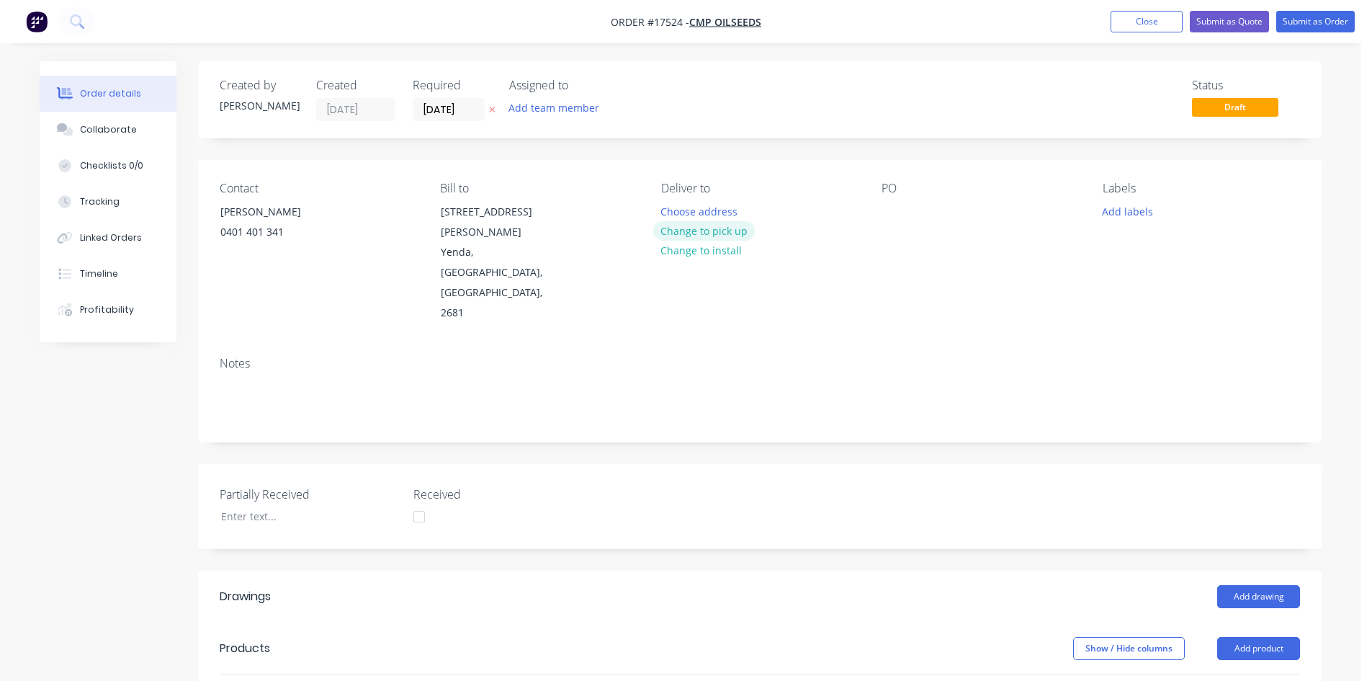
click at [722, 230] on button "Change to pick up" at bounding box center [704, 230] width 102 height 19
click at [899, 209] on div at bounding box center [893, 211] width 23 height 21
click at [848, 290] on div "Contact Jake Smith 0401 401 341 Bill to 1065 Whitton Stock Rte Rd Yenda, New So…" at bounding box center [760, 252] width 1124 height 185
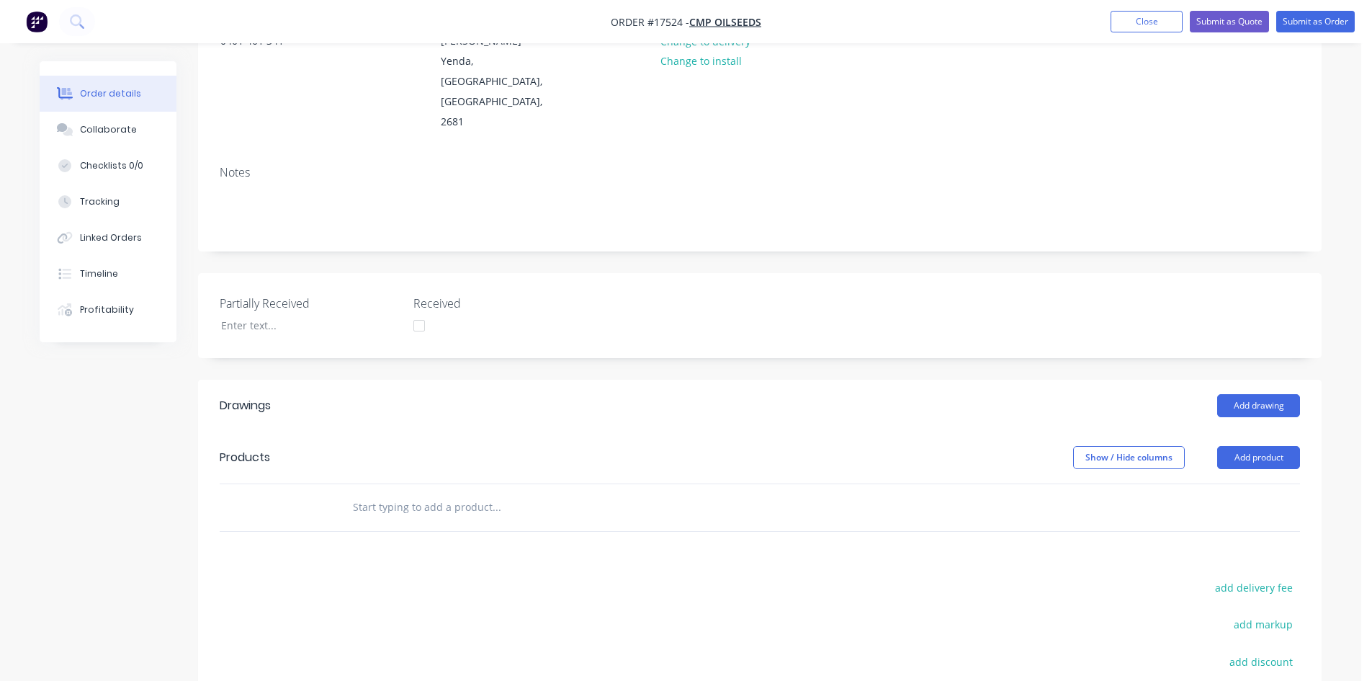
scroll to position [216, 0]
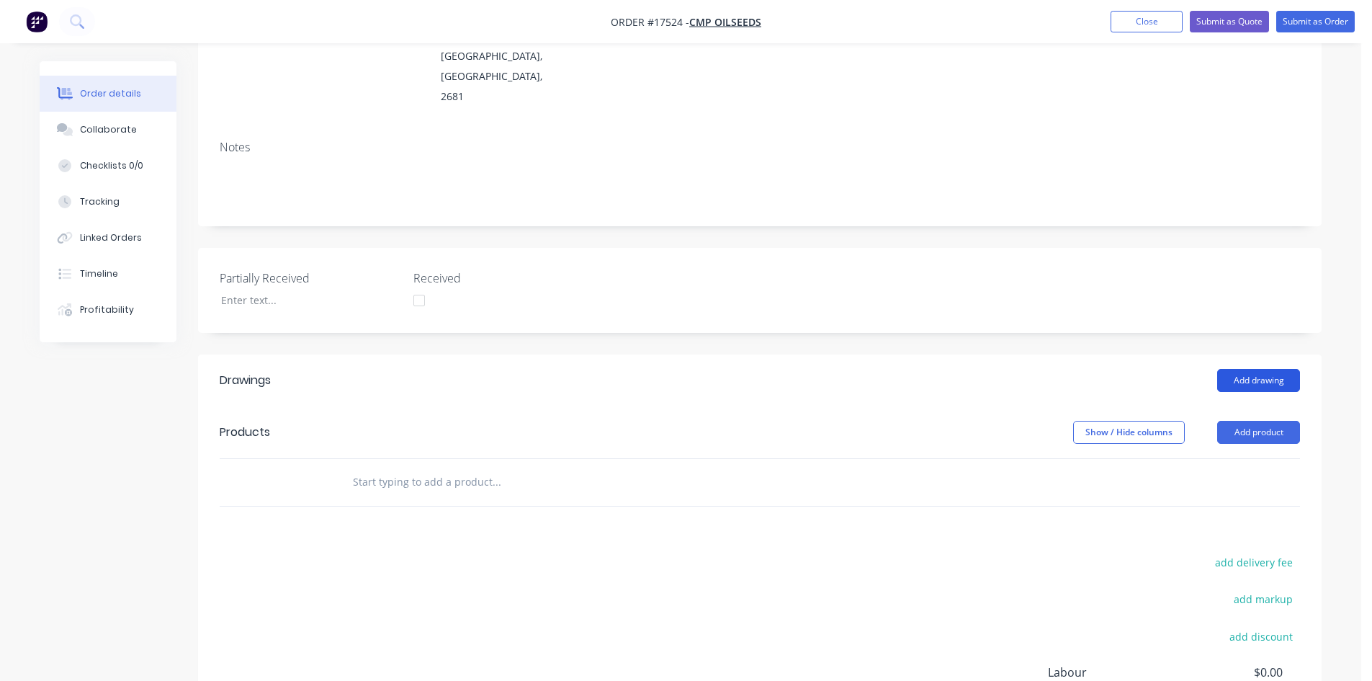
click at [1251, 369] on button "Add drawing" at bounding box center [1258, 380] width 83 height 23
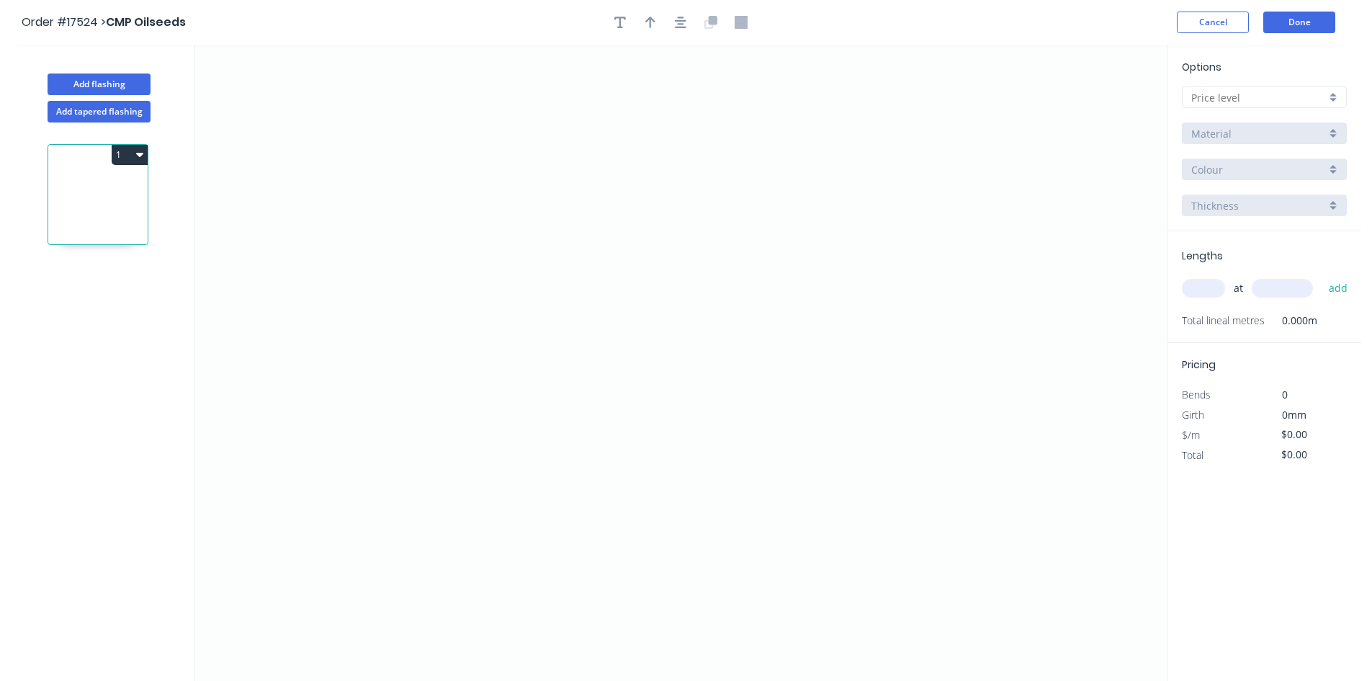
click at [1248, 91] on input "text" at bounding box center [1258, 97] width 135 height 15
click at [1237, 127] on div "A" at bounding box center [1264, 124] width 163 height 25
type input "A"
click at [1260, 177] on div ".TBA" at bounding box center [1264, 169] width 165 height 22
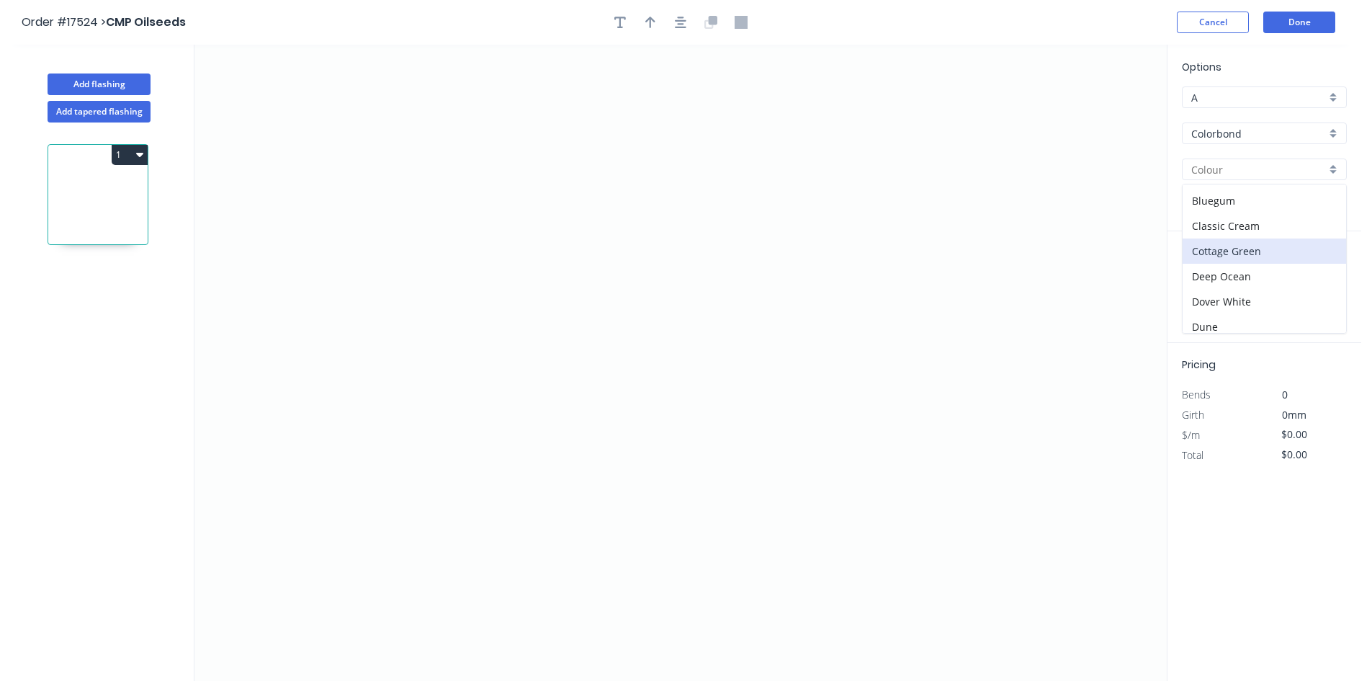
scroll to position [72, 0]
click at [1247, 294] on div "Dune" at bounding box center [1264, 301] width 163 height 25
type input "Dune"
click at [439, 225] on icon "0" at bounding box center [680, 363] width 972 height 636
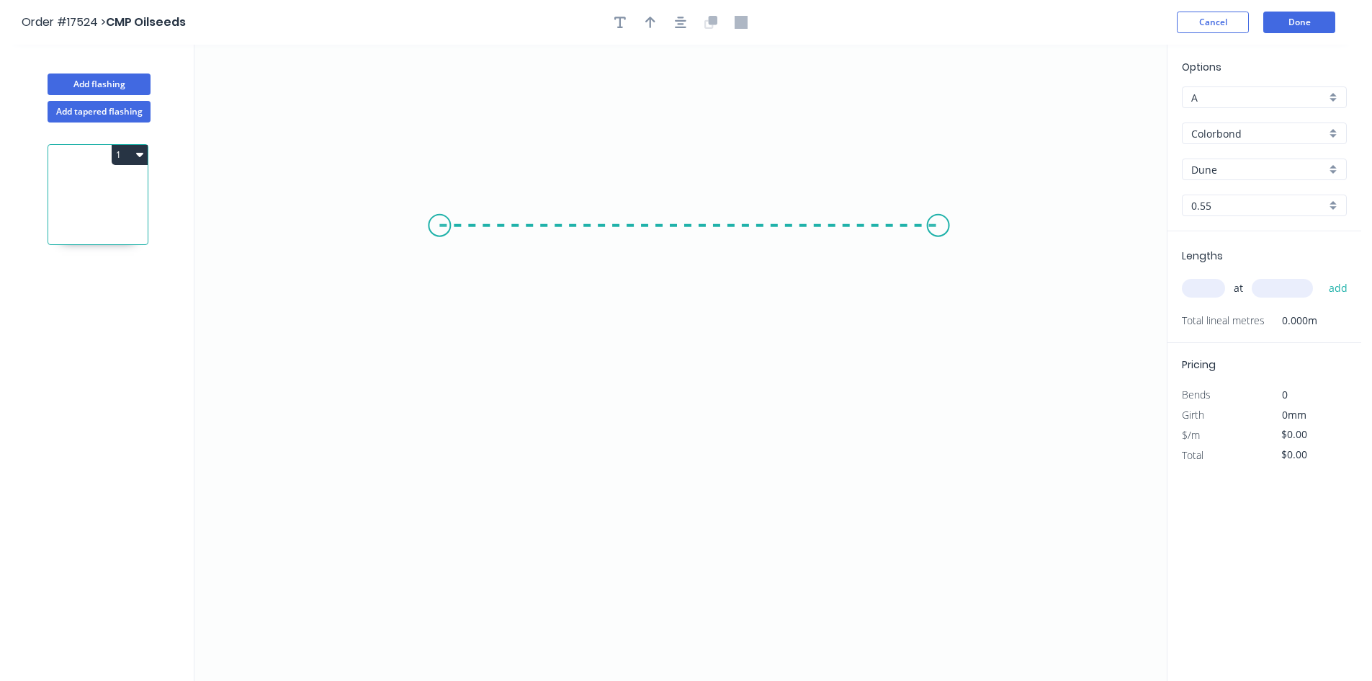
click at [939, 215] on icon "0" at bounding box center [680, 363] width 972 height 636
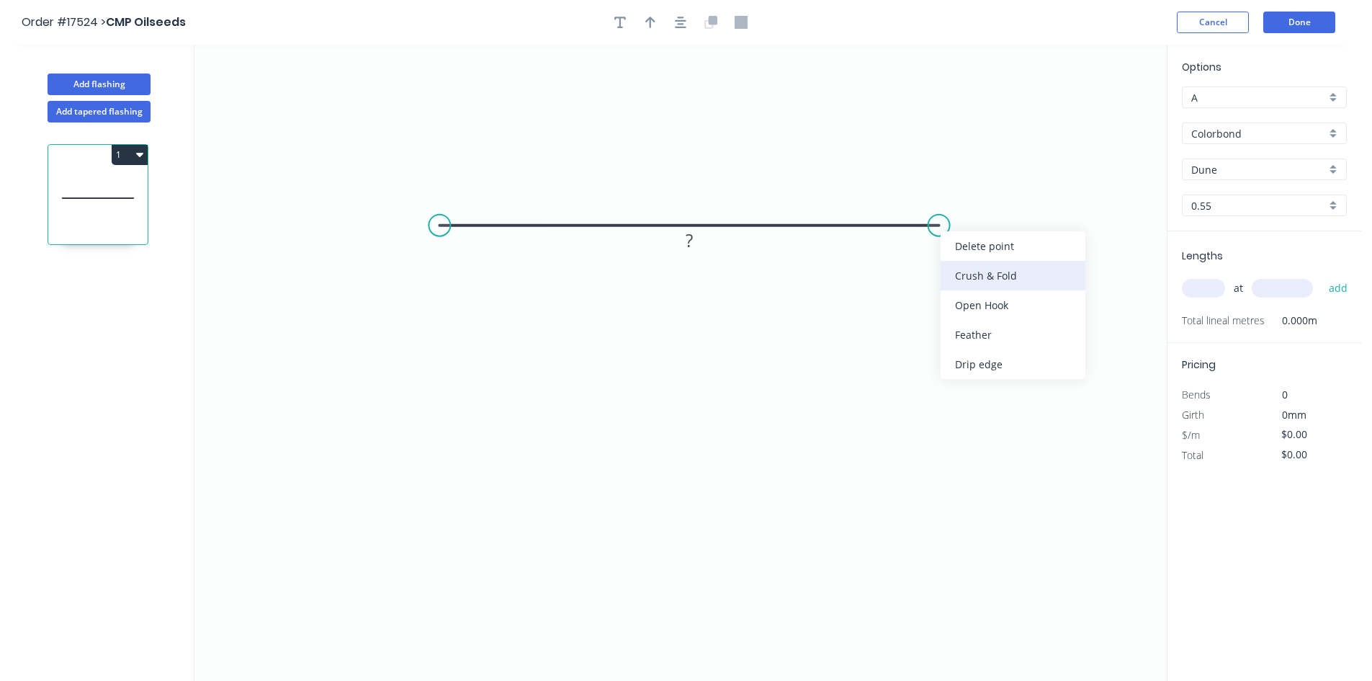
click at [972, 282] on div "Crush & Fold" at bounding box center [1013, 276] width 145 height 30
click at [982, 264] on div "Flip bend" at bounding box center [1015, 271] width 145 height 30
click at [969, 254] on tspan "10" at bounding box center [967, 249] width 20 height 24
click at [696, 245] on rect at bounding box center [689, 241] width 29 height 20
click at [756, 310] on icon "0 CF 5 90" at bounding box center [680, 363] width 972 height 636
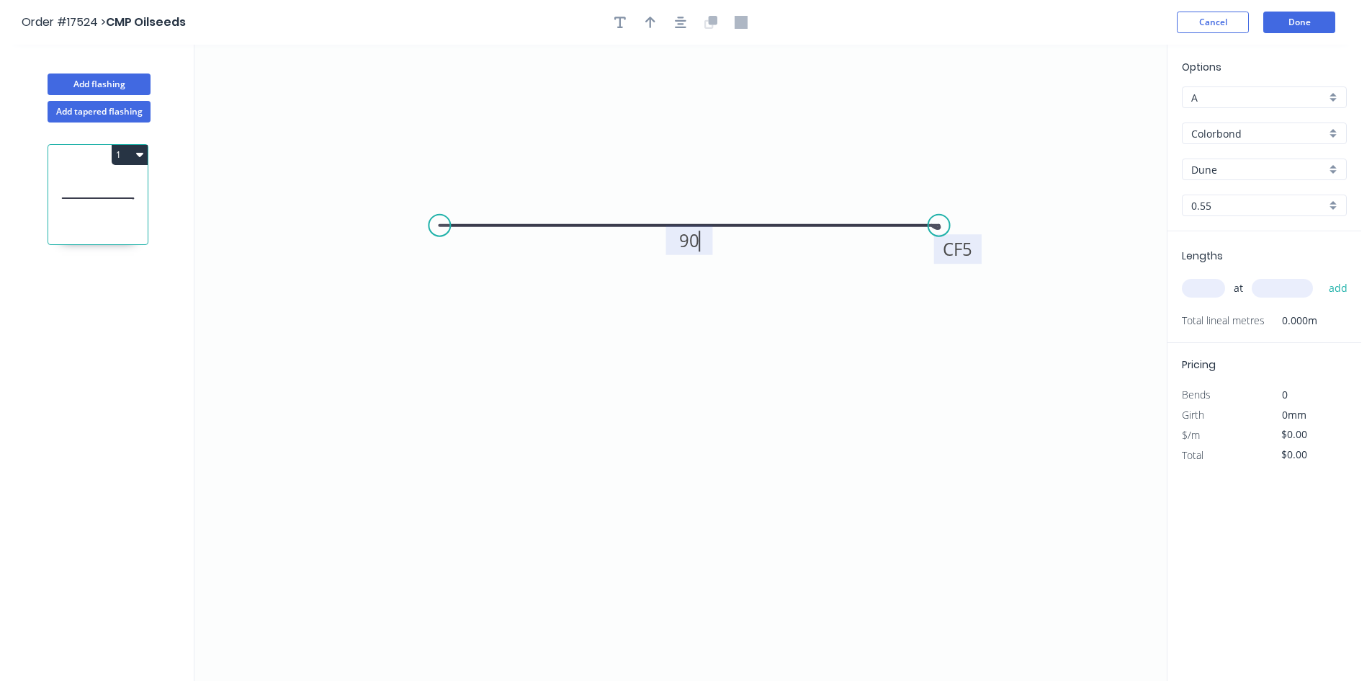
type input "$12.28"
click at [680, 18] on icon "button" at bounding box center [681, 23] width 12 height 12
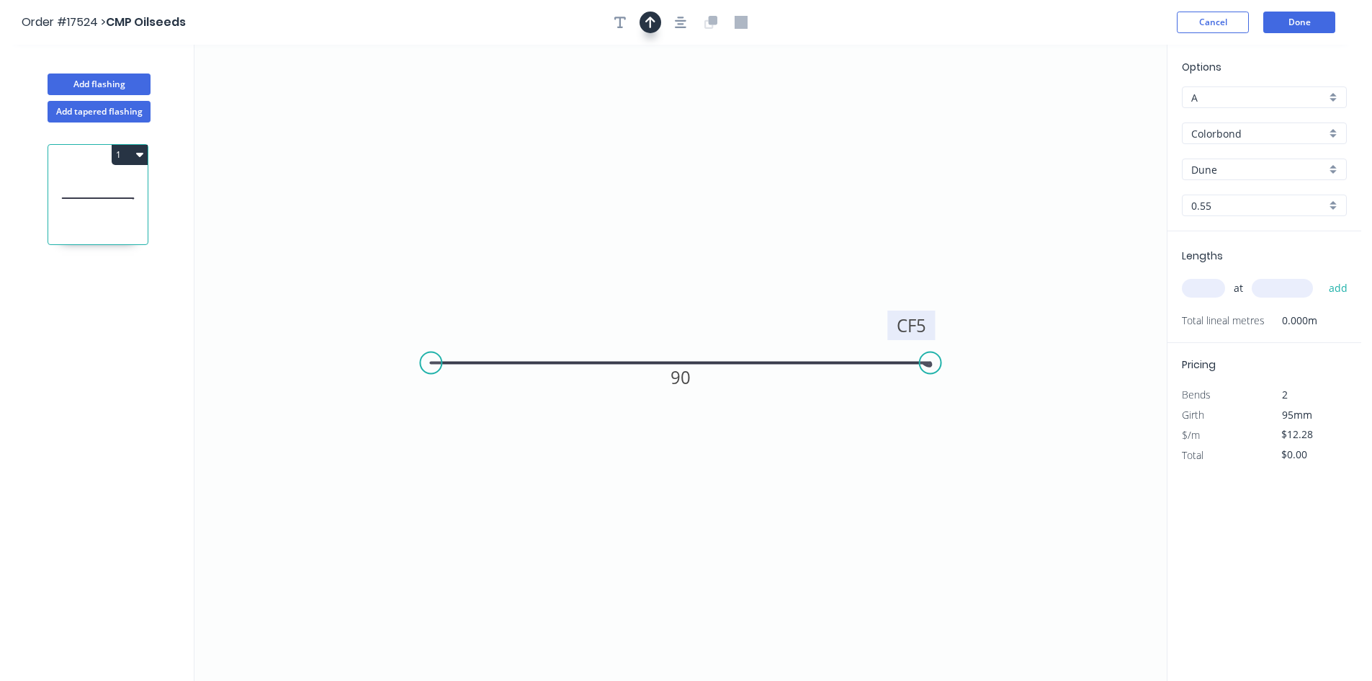
click at [660, 25] on button "button" at bounding box center [651, 23] width 22 height 22
drag, startPoint x: 1089, startPoint y: 115, endPoint x: 689, endPoint y: 262, distance: 426.8
click at [689, 262] on icon "0 CF 5 90" at bounding box center [680, 363] width 972 height 636
drag, startPoint x: 1096, startPoint y: 112, endPoint x: 773, endPoint y: 207, distance: 337.1
click at [773, 207] on icon at bounding box center [773, 189] width 13 height 46
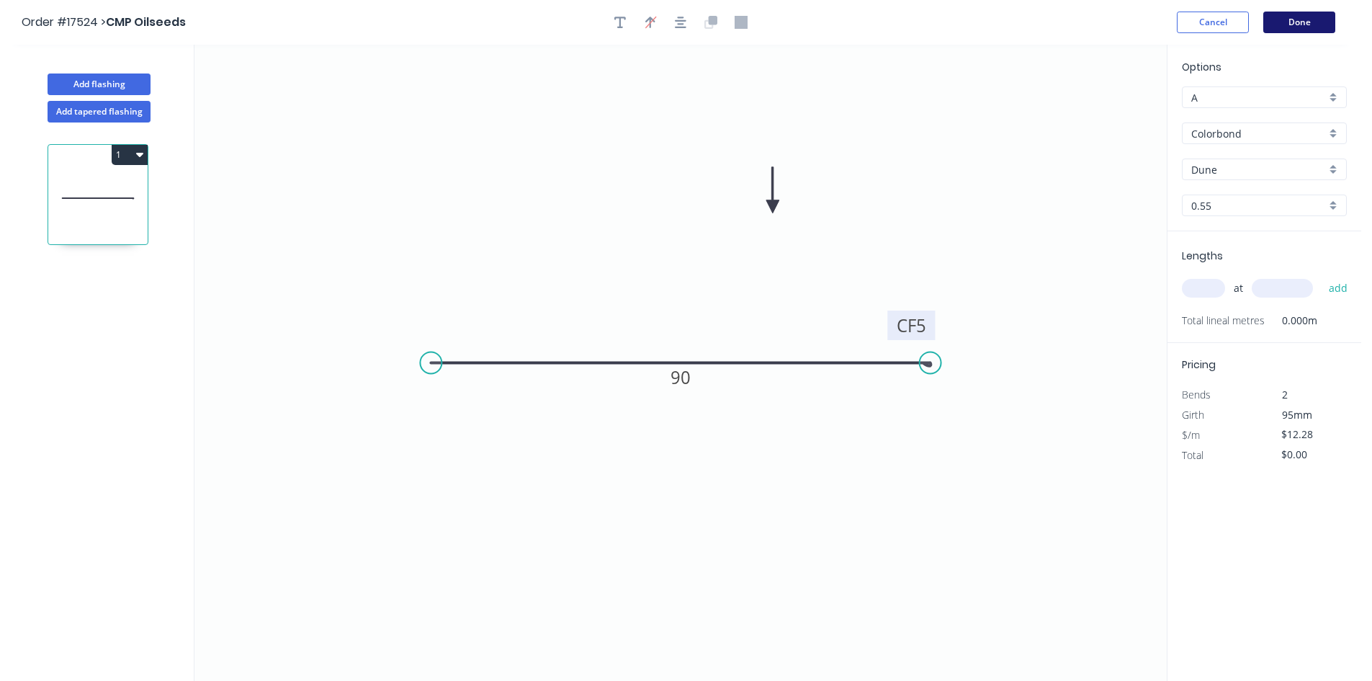
click at [1291, 28] on button "Done" at bounding box center [1299, 23] width 72 height 22
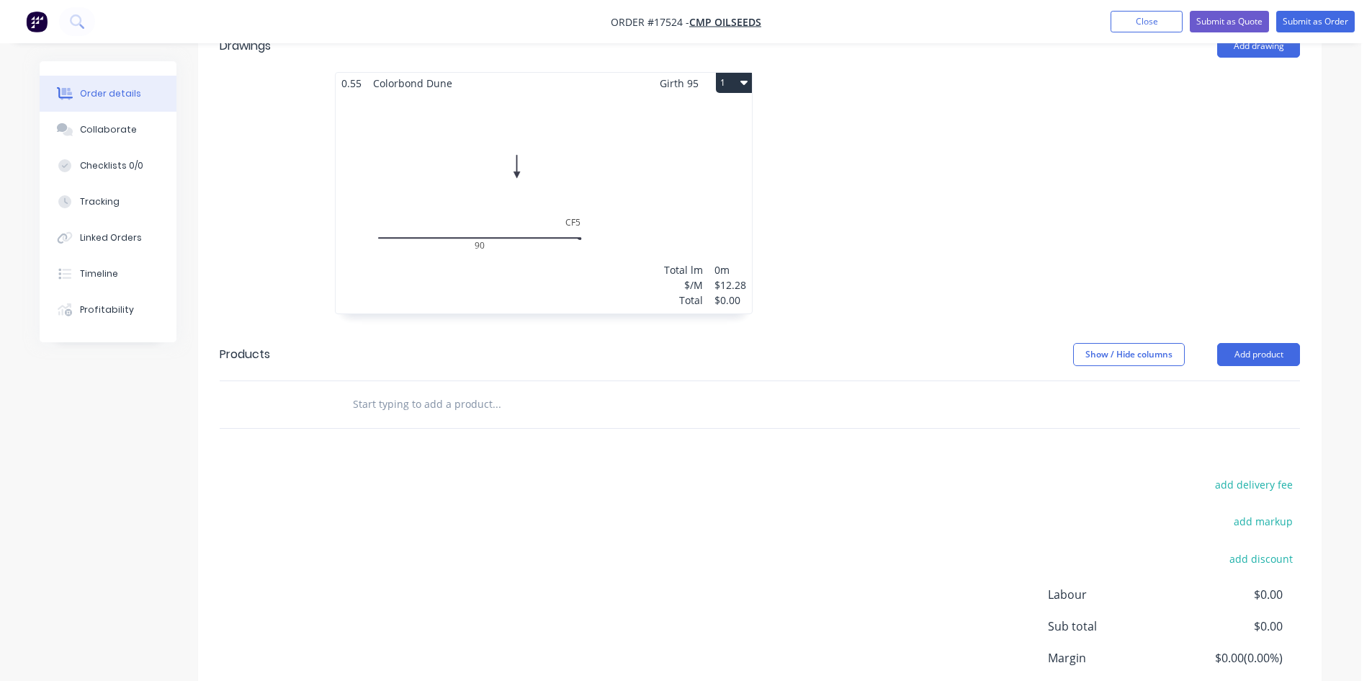
scroll to position [625, 0]
click at [624, 161] on div "Total lm $/M Total 0m $12.28 $0.00" at bounding box center [544, 201] width 416 height 220
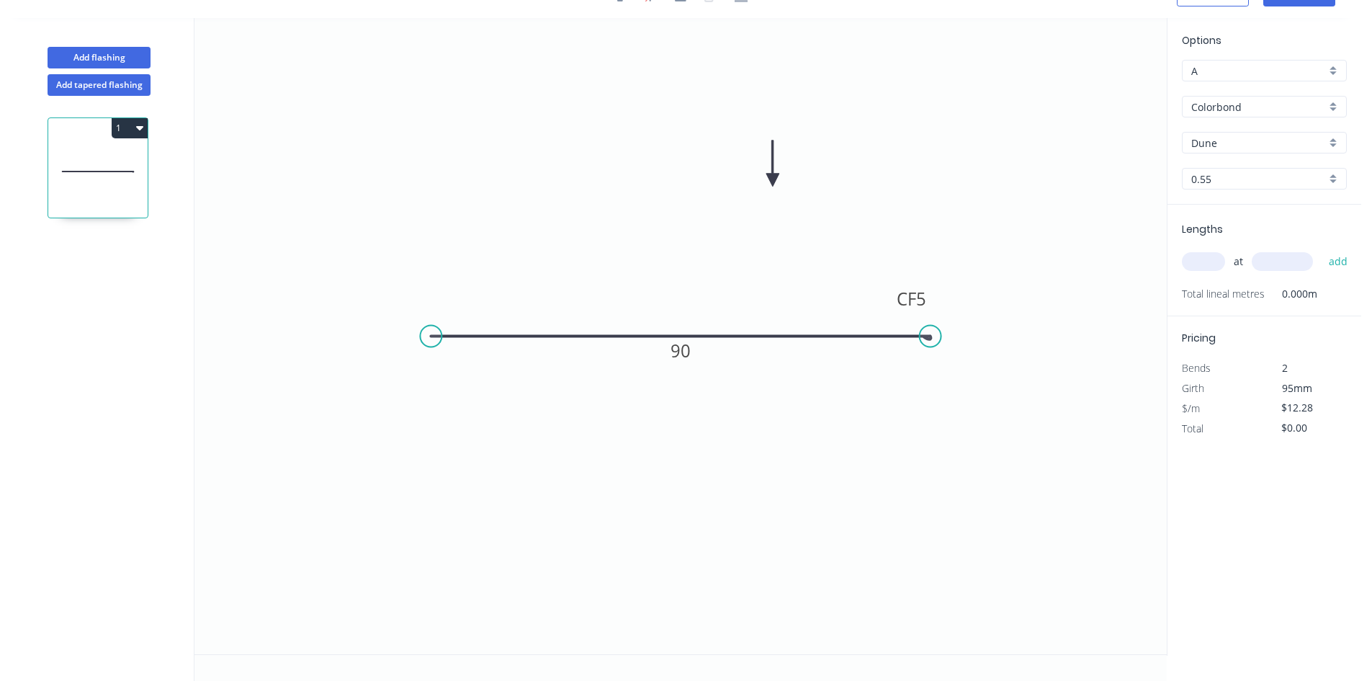
click at [1198, 267] on input "text" at bounding box center [1203, 261] width 43 height 19
type input "1"
click at [1277, 269] on input "text" at bounding box center [1282, 261] width 61 height 19
type input "2200"
click at [1331, 260] on button "add" at bounding box center [1339, 261] width 34 height 24
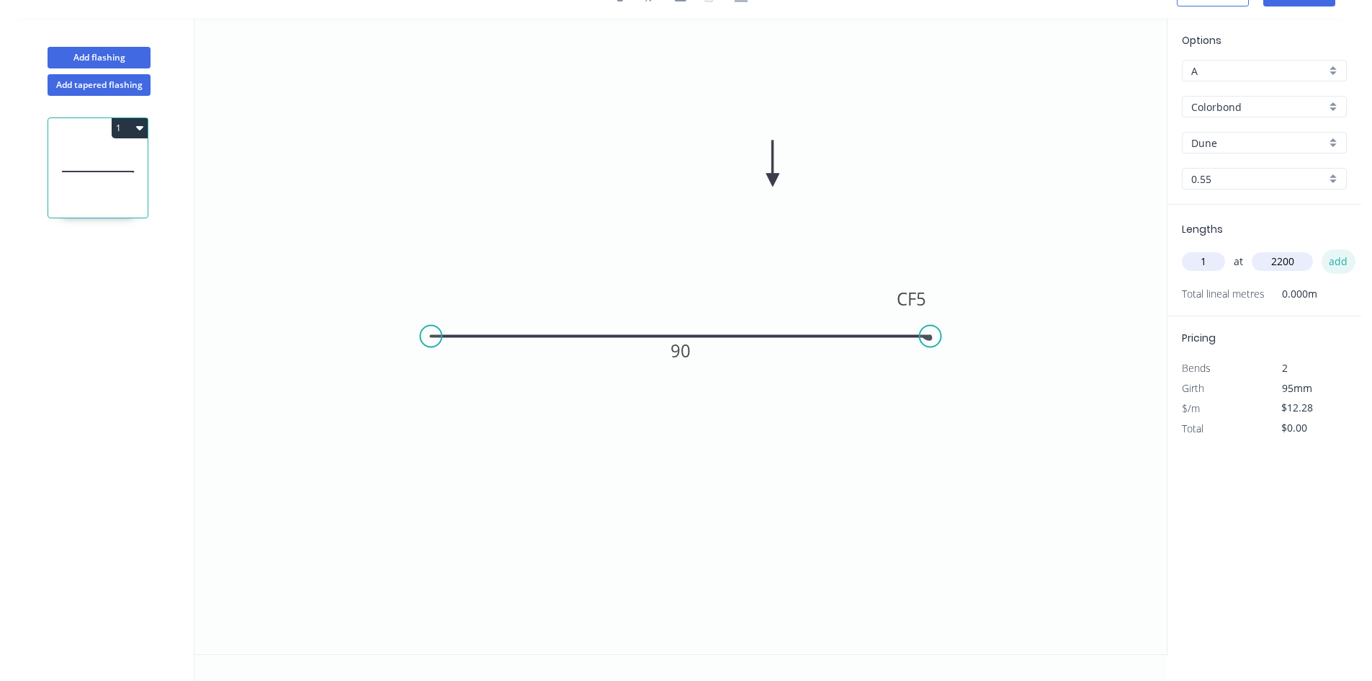
type input "$27.02"
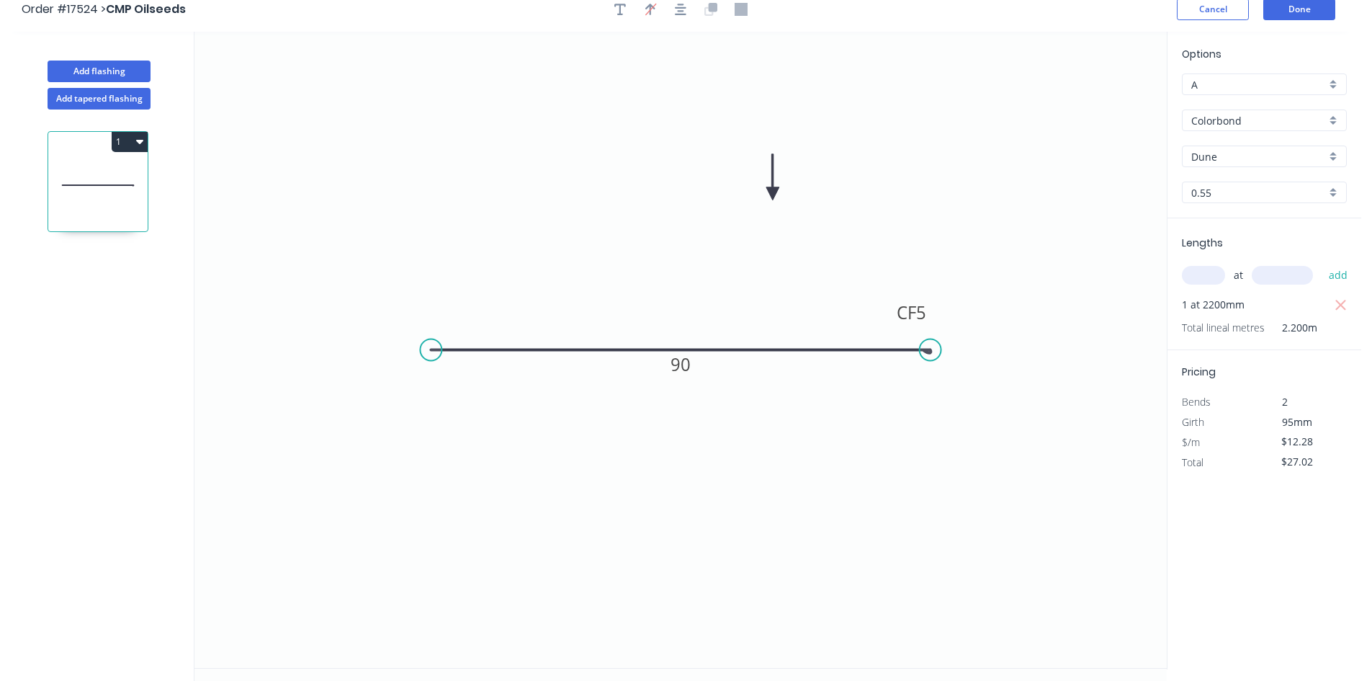
scroll to position [0, 0]
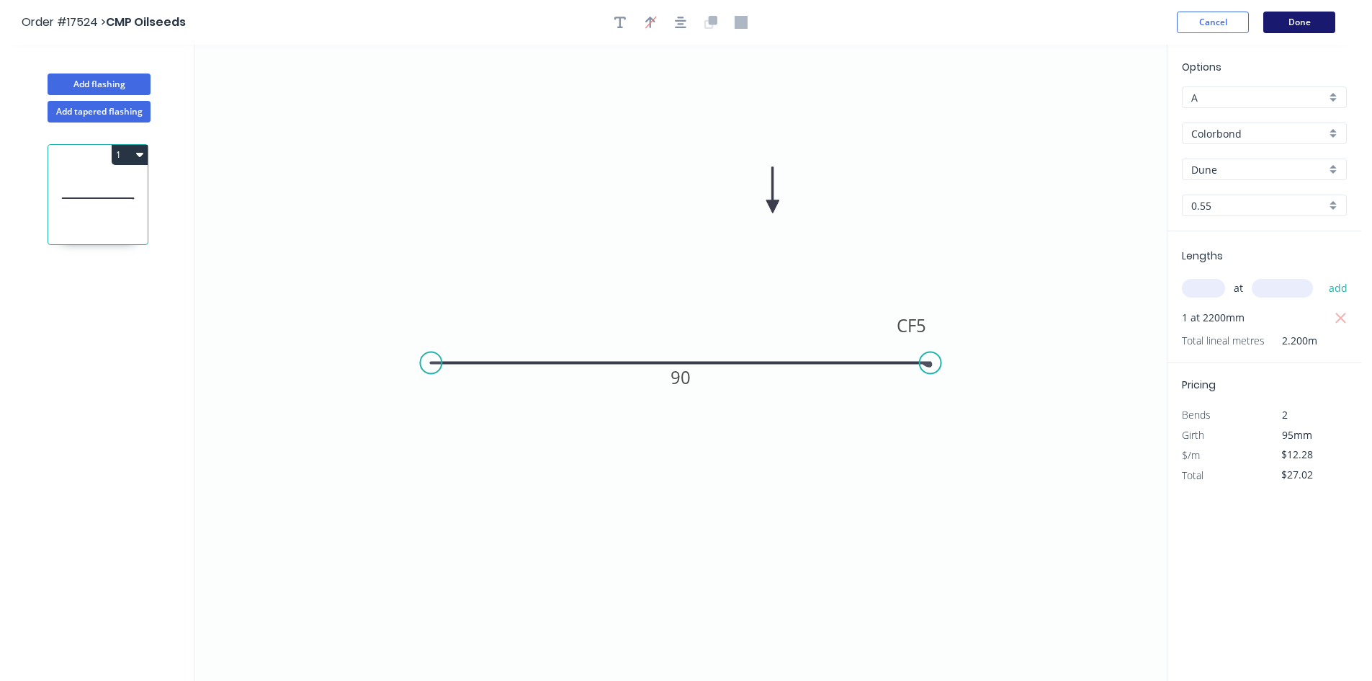
click at [1306, 17] on button "Done" at bounding box center [1299, 23] width 72 height 22
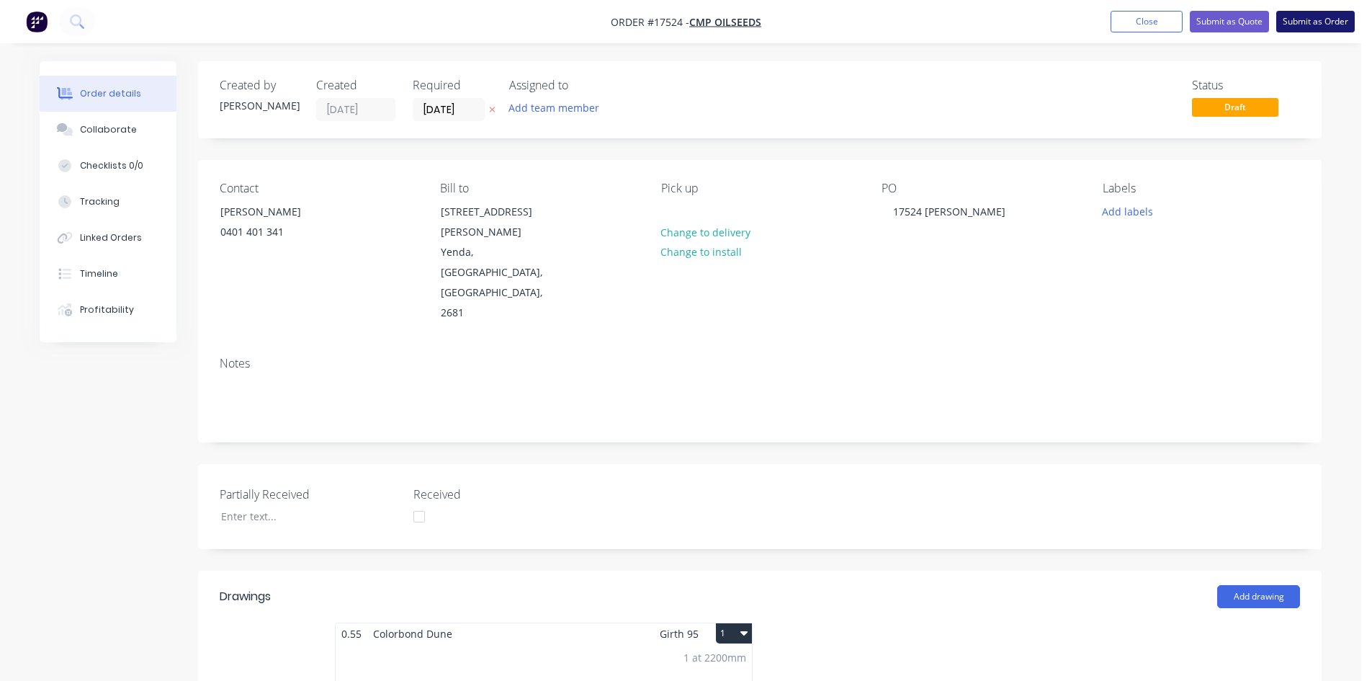
click at [1300, 27] on button "Submit as Order" at bounding box center [1315, 22] width 79 height 22
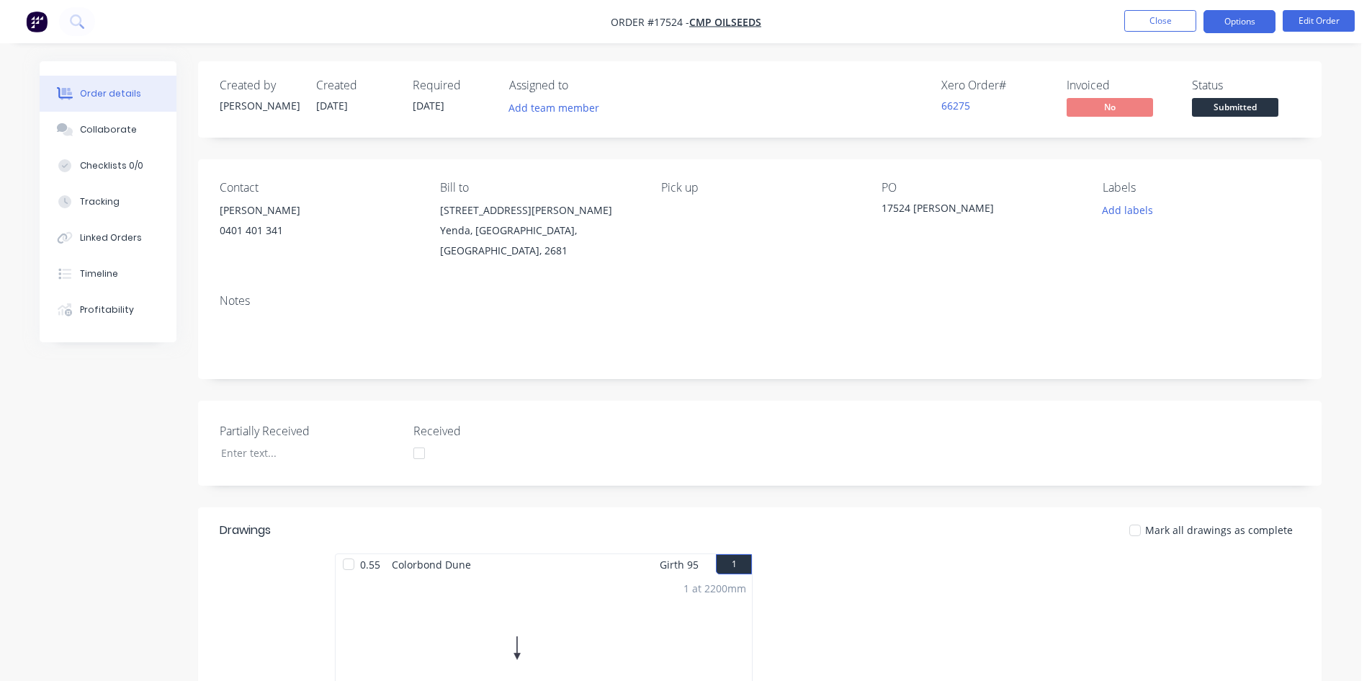
click at [1247, 23] on button "Options" at bounding box center [1239, 21] width 72 height 23
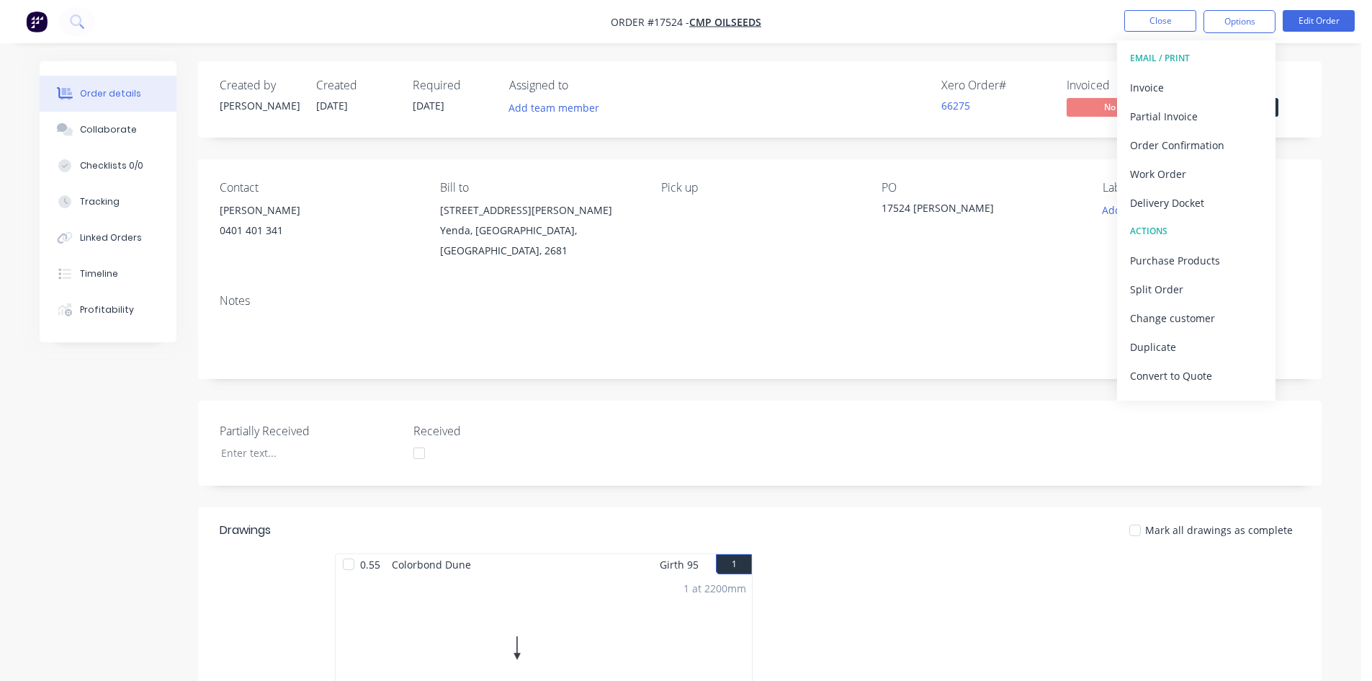
click at [1035, 59] on div "Order details Collaborate Checklists 0/0 Tracking Linked Orders Timeline Profit…" at bounding box center [680, 533] width 1361 height 1066
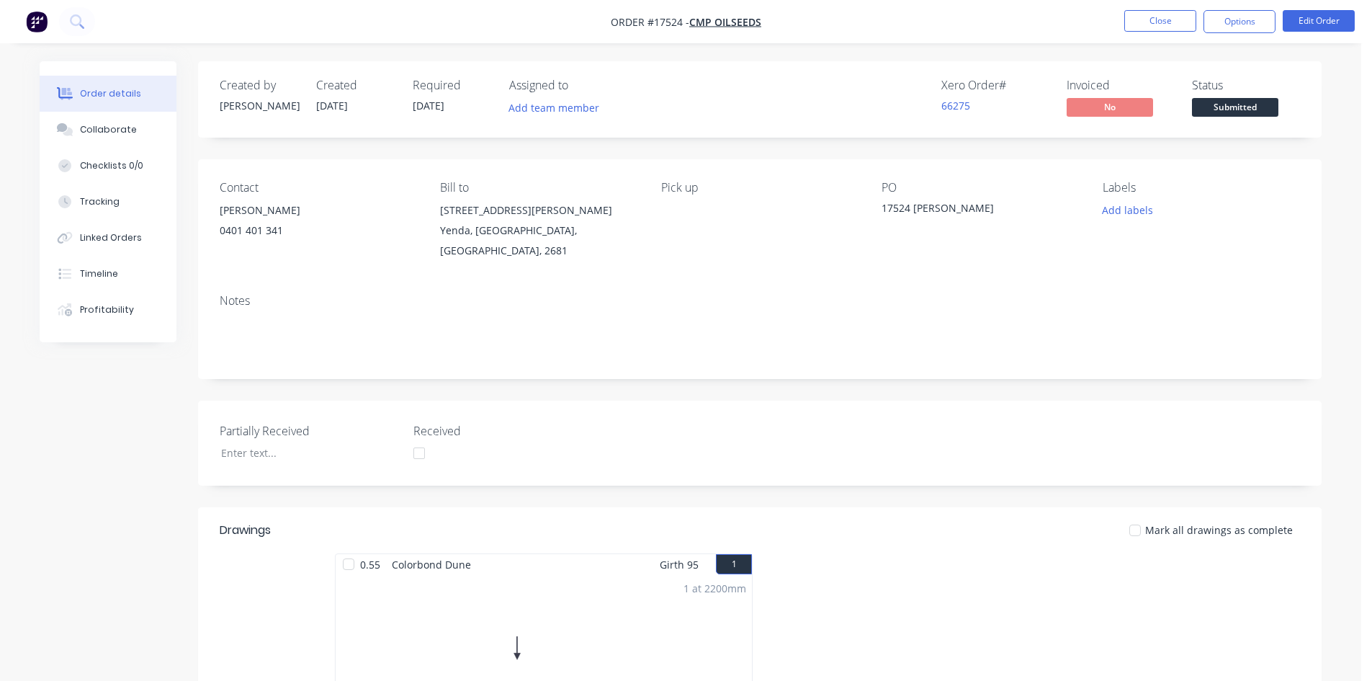
click at [1245, 99] on span "Submitted" at bounding box center [1235, 107] width 86 height 18
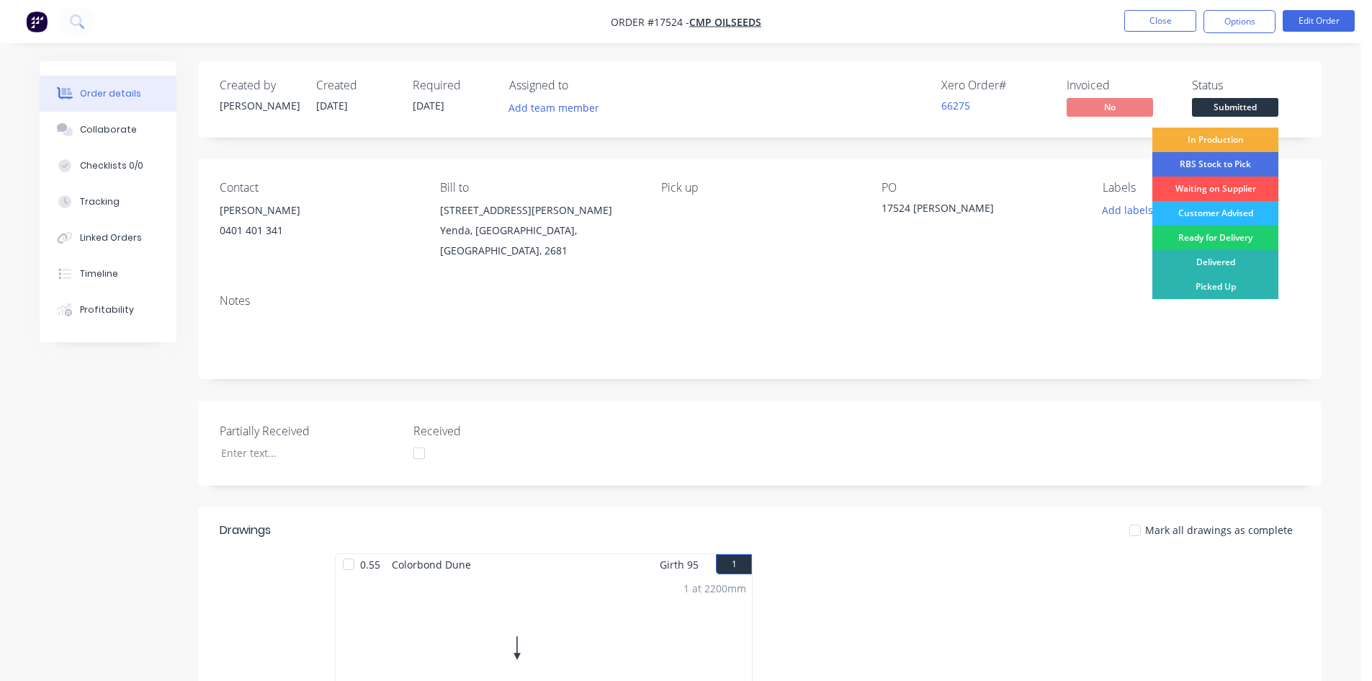
click at [1238, 288] on div "Picked Up" at bounding box center [1215, 286] width 126 height 24
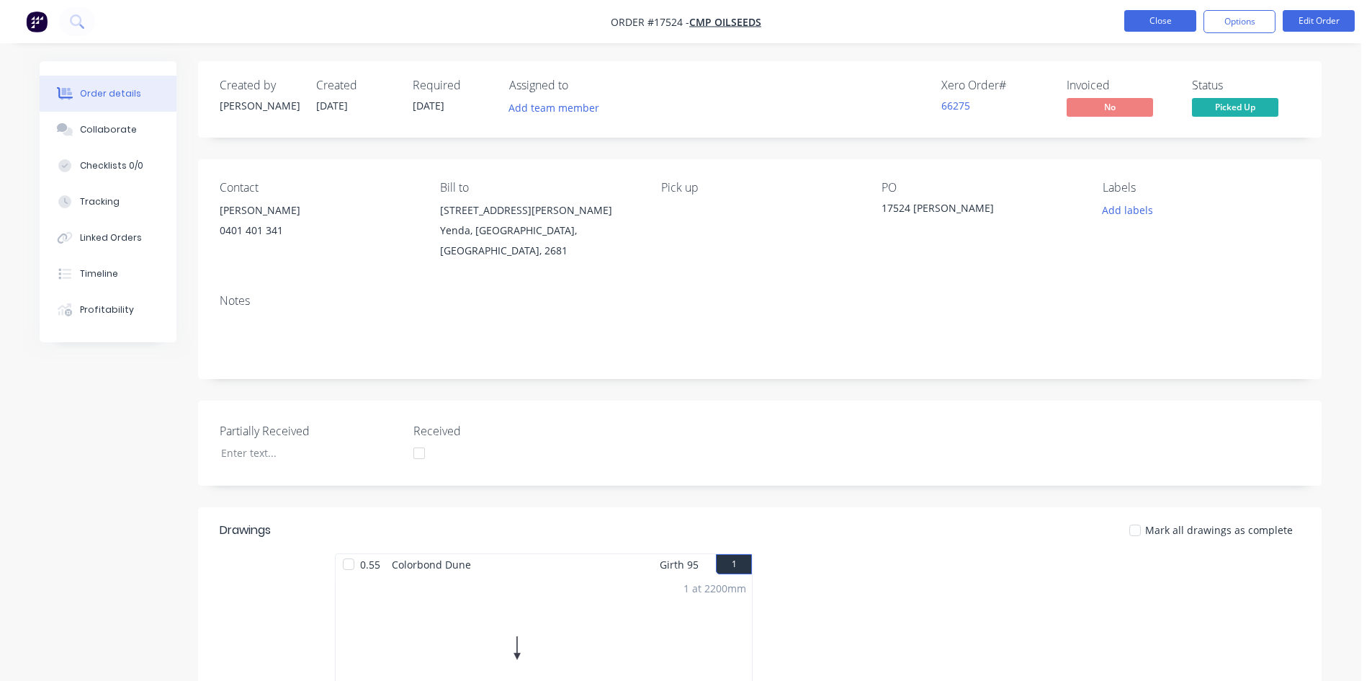
click at [1166, 12] on button "Close" at bounding box center [1160, 21] width 72 height 22
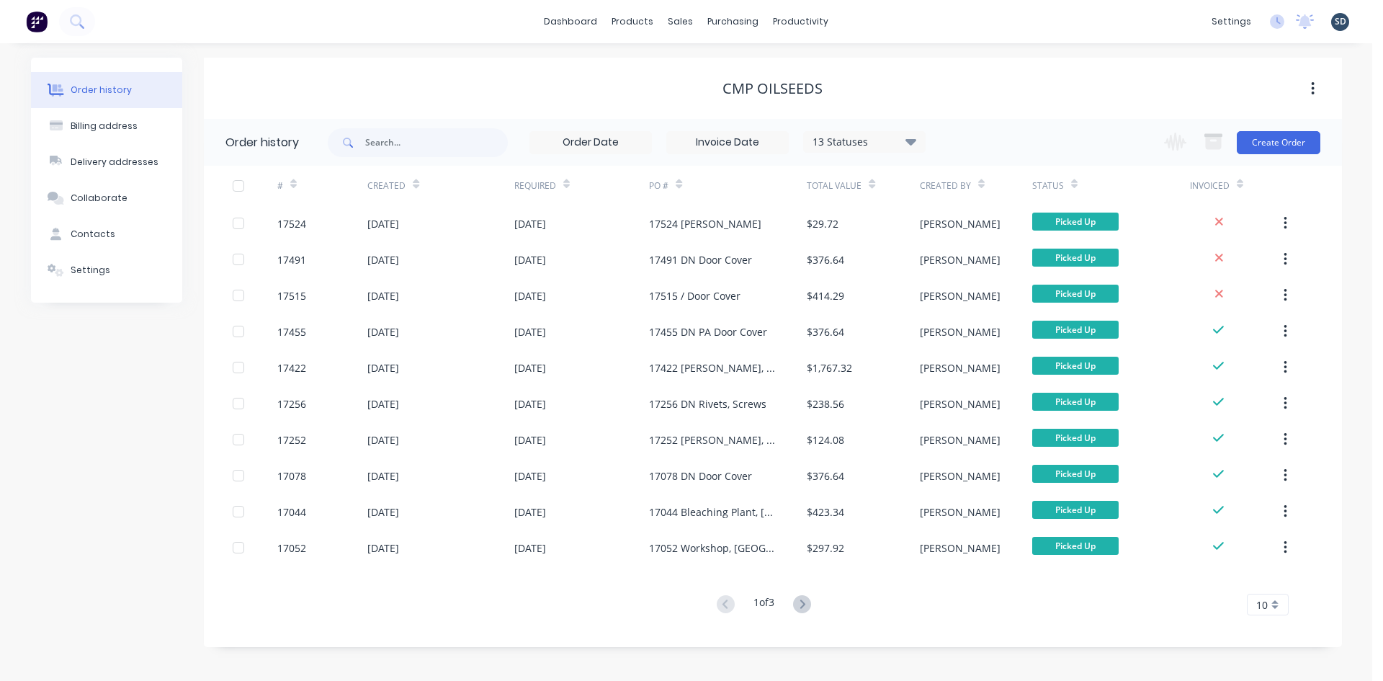
click at [889, 38] on div "dashboard products sales purchasing productivity dashboard products Product Cat…" at bounding box center [686, 21] width 1372 height 43
click at [715, 73] on div "Sales Orders" at bounding box center [733, 69] width 59 height 13
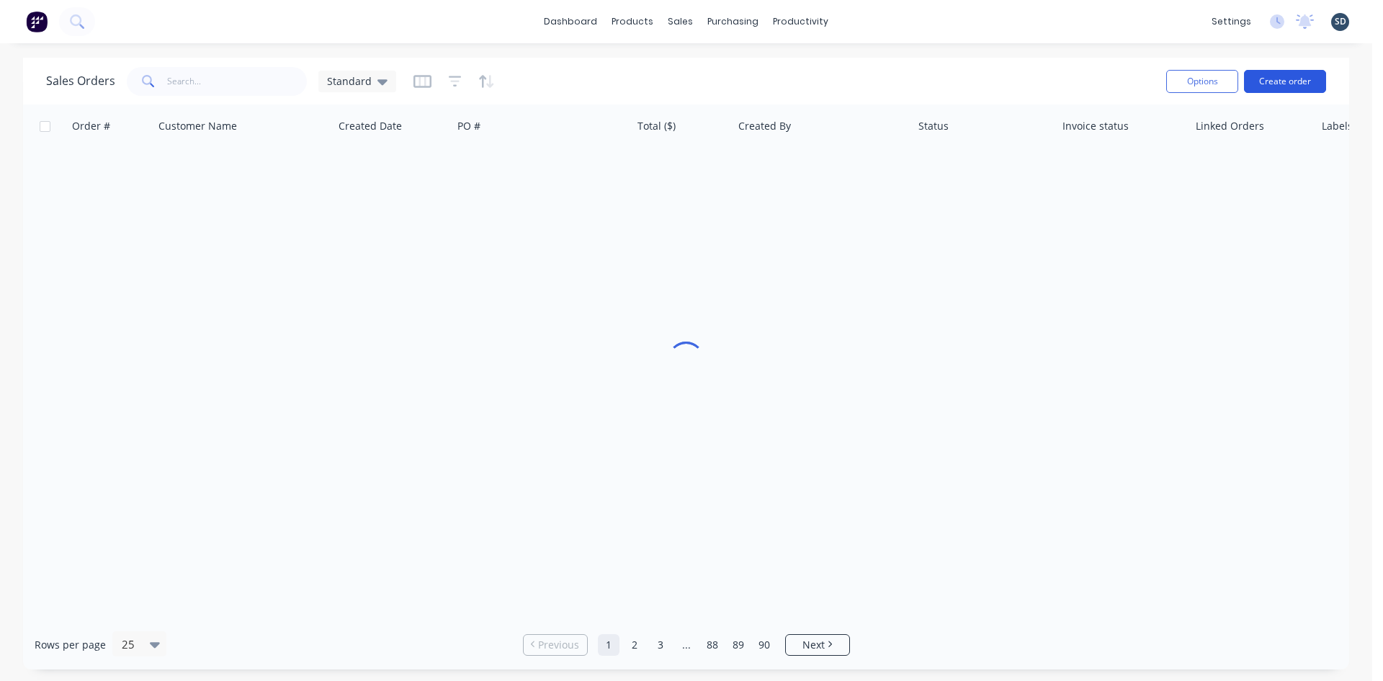
click at [1286, 77] on button "Create order" at bounding box center [1285, 81] width 82 height 23
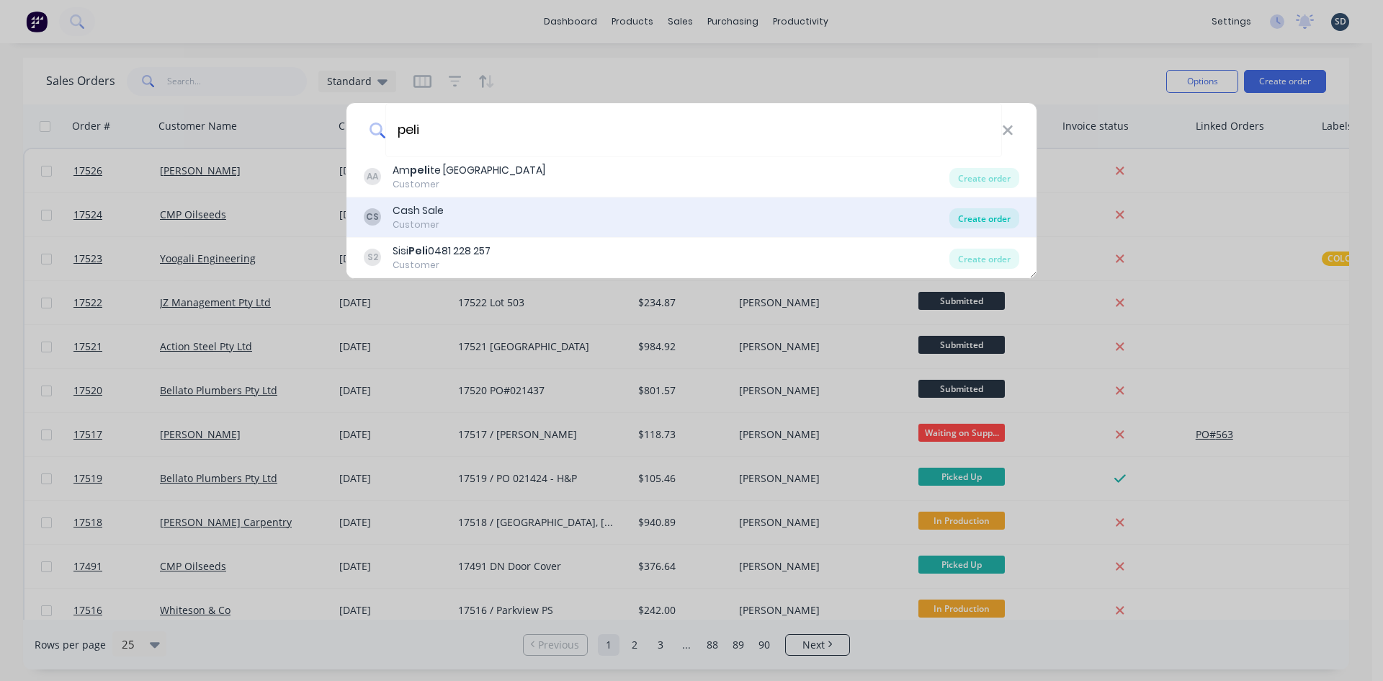
type input "peli"
click at [987, 220] on div "Create order" at bounding box center [984, 218] width 70 height 20
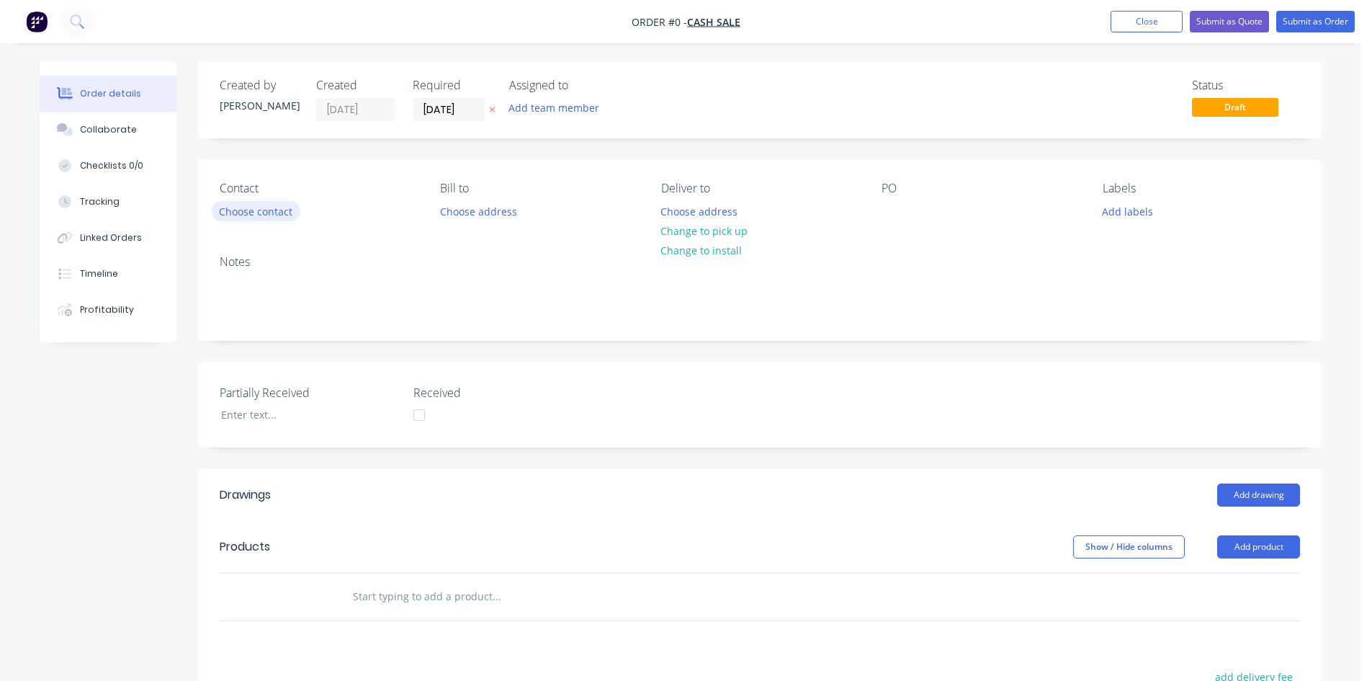
click at [266, 212] on button "Choose contact" at bounding box center [256, 210] width 89 height 19
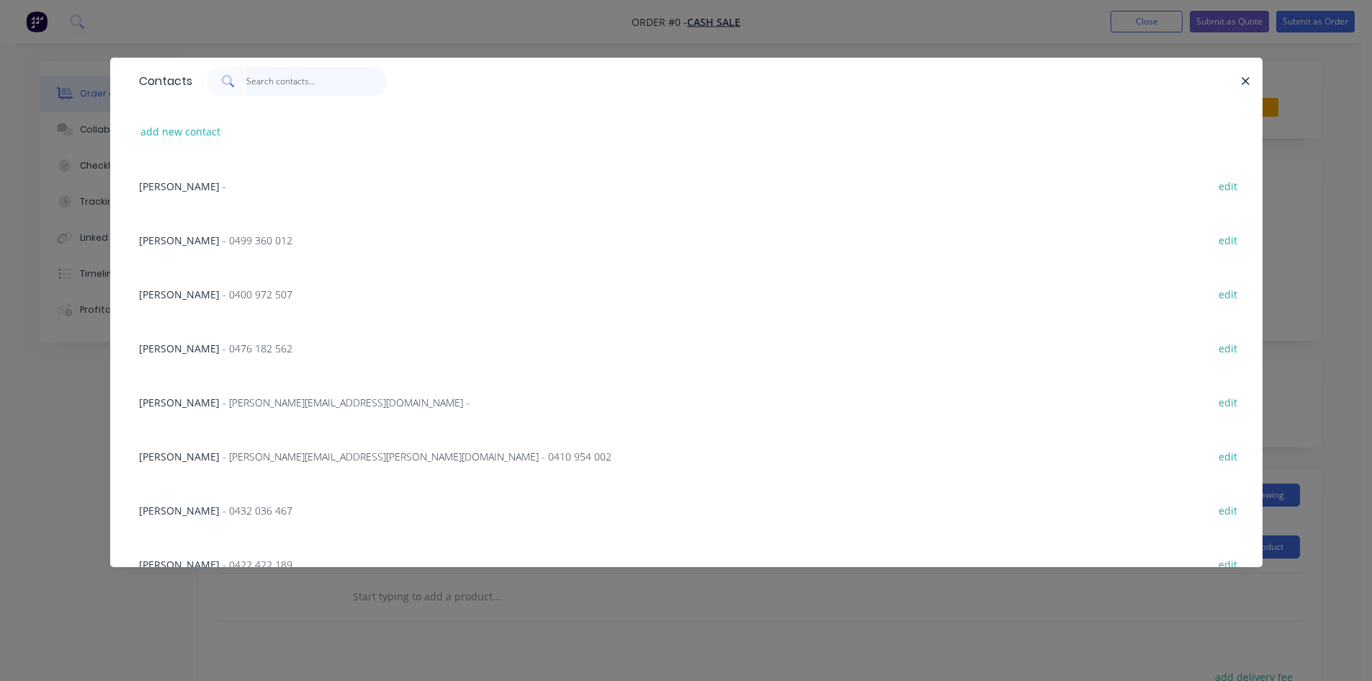
click at [277, 80] on input "text" at bounding box center [316, 81] width 140 height 29
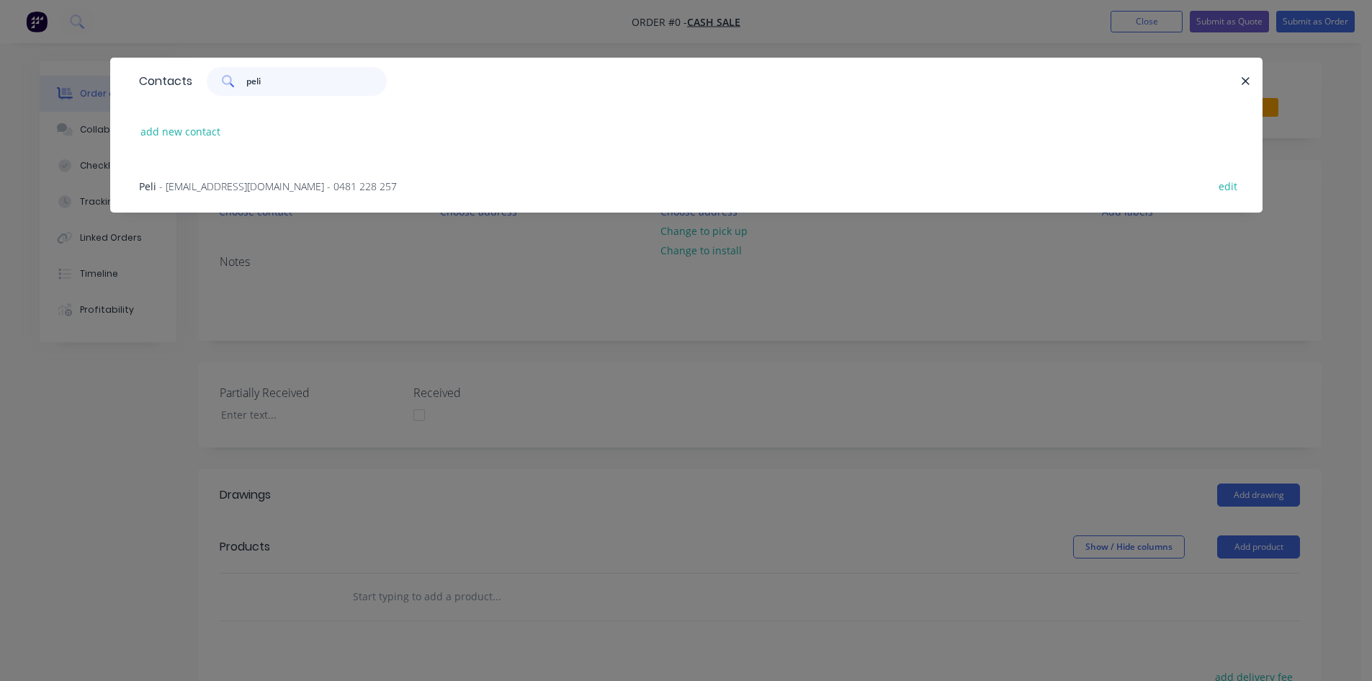
type input "peli"
click at [385, 178] on div "Peli - langpeli@gmail.com - 0481 228 257 edit" at bounding box center [686, 185] width 1109 height 54
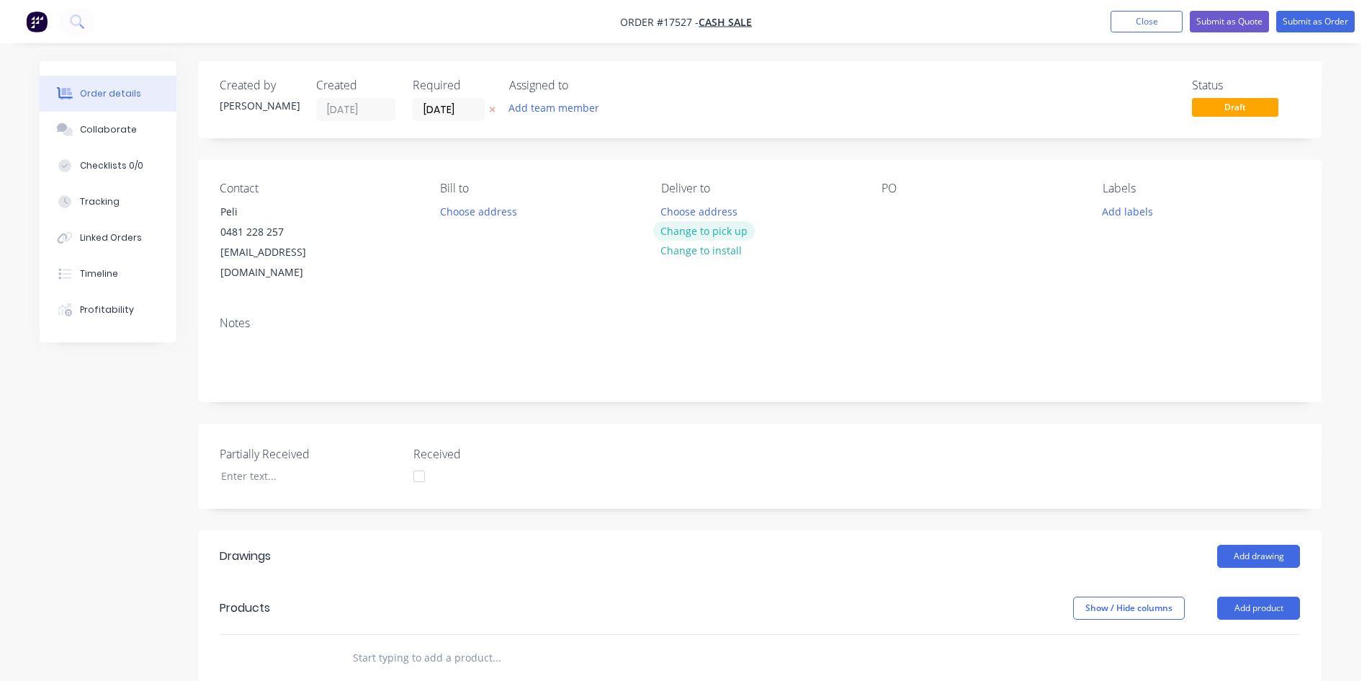
click at [714, 229] on button "Change to pick up" at bounding box center [704, 230] width 102 height 19
click at [891, 210] on div at bounding box center [893, 211] width 23 height 21
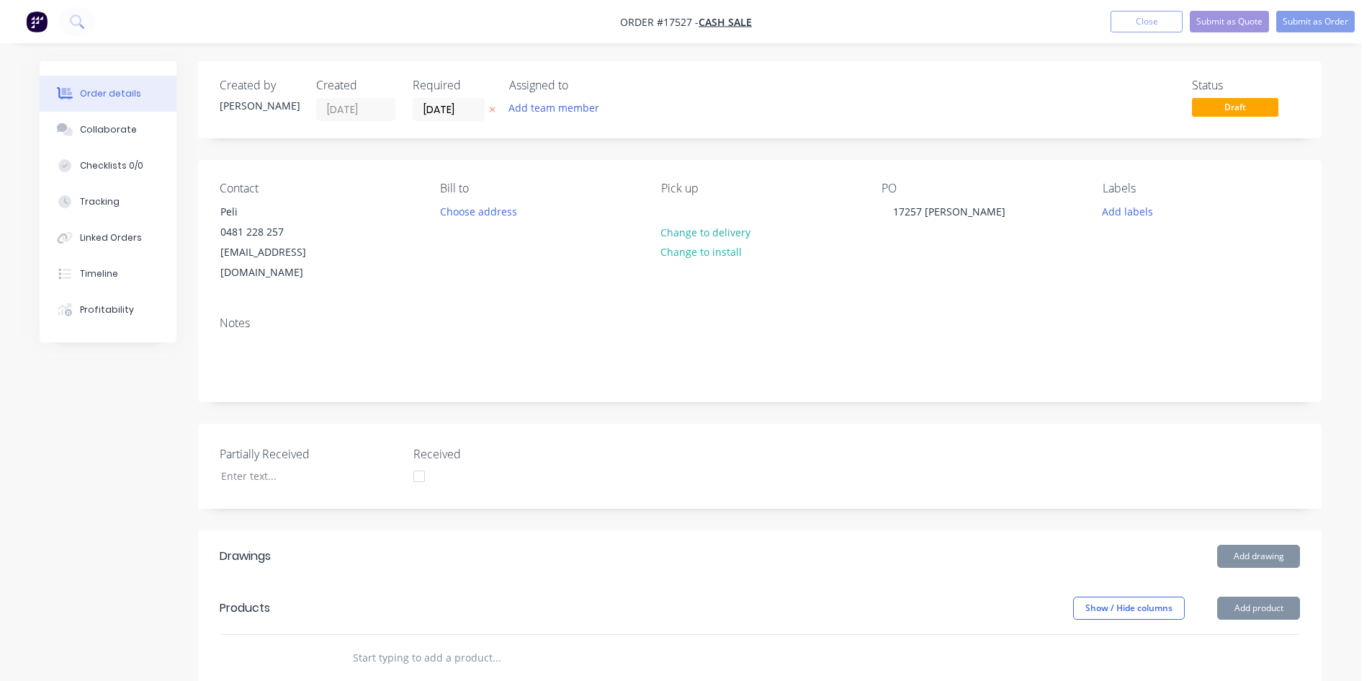
click at [802, 381] on div "Notes" at bounding box center [760, 353] width 1124 height 97
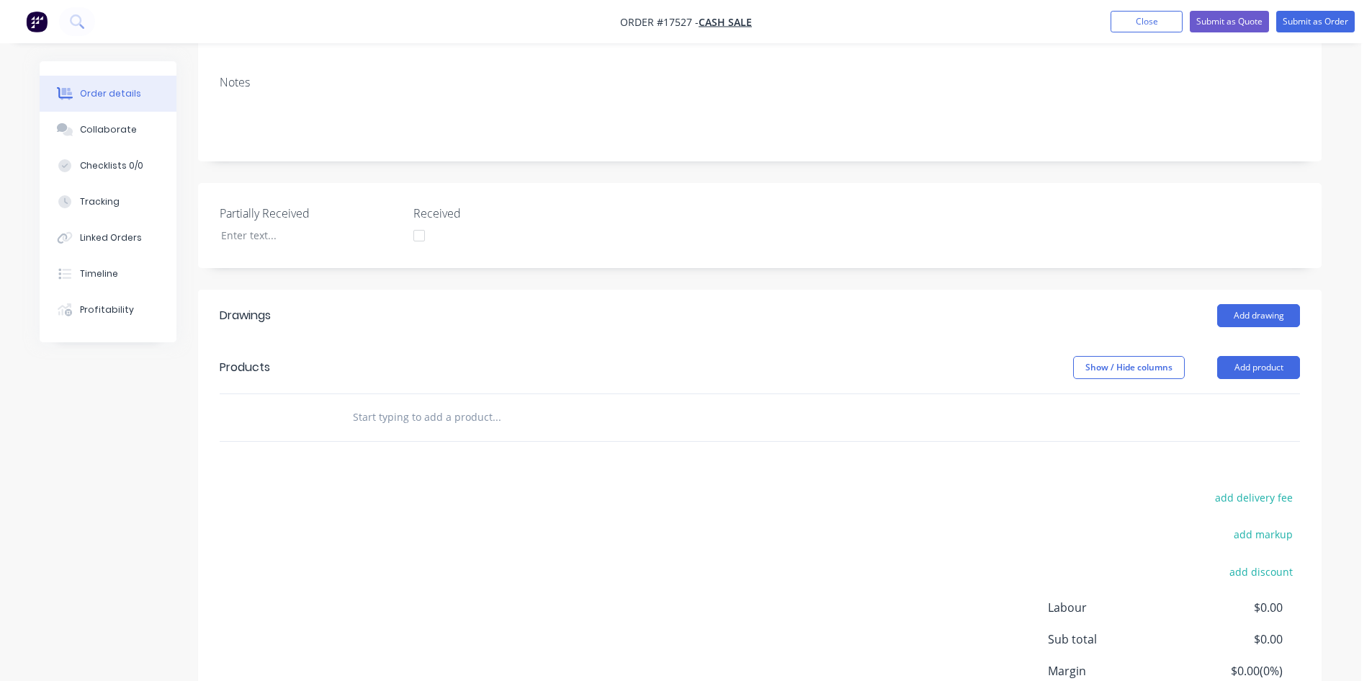
scroll to position [288, 0]
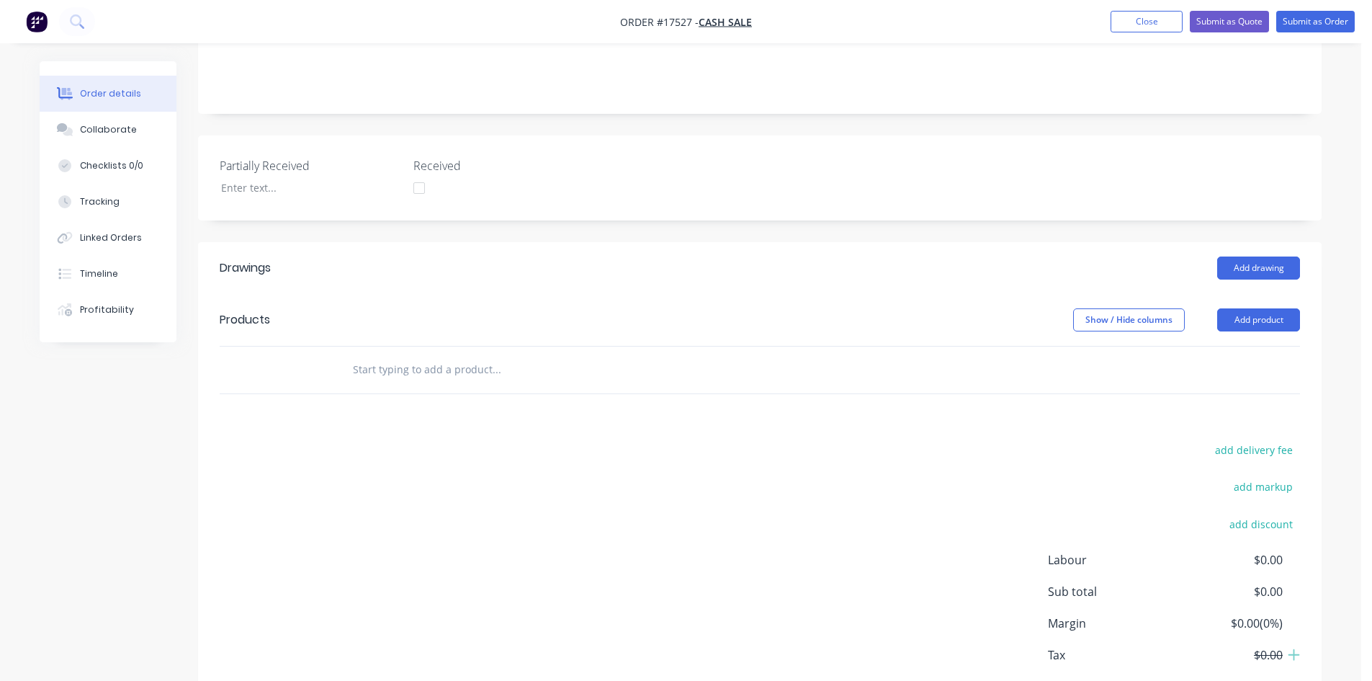
click at [445, 356] on input "text" at bounding box center [496, 369] width 288 height 29
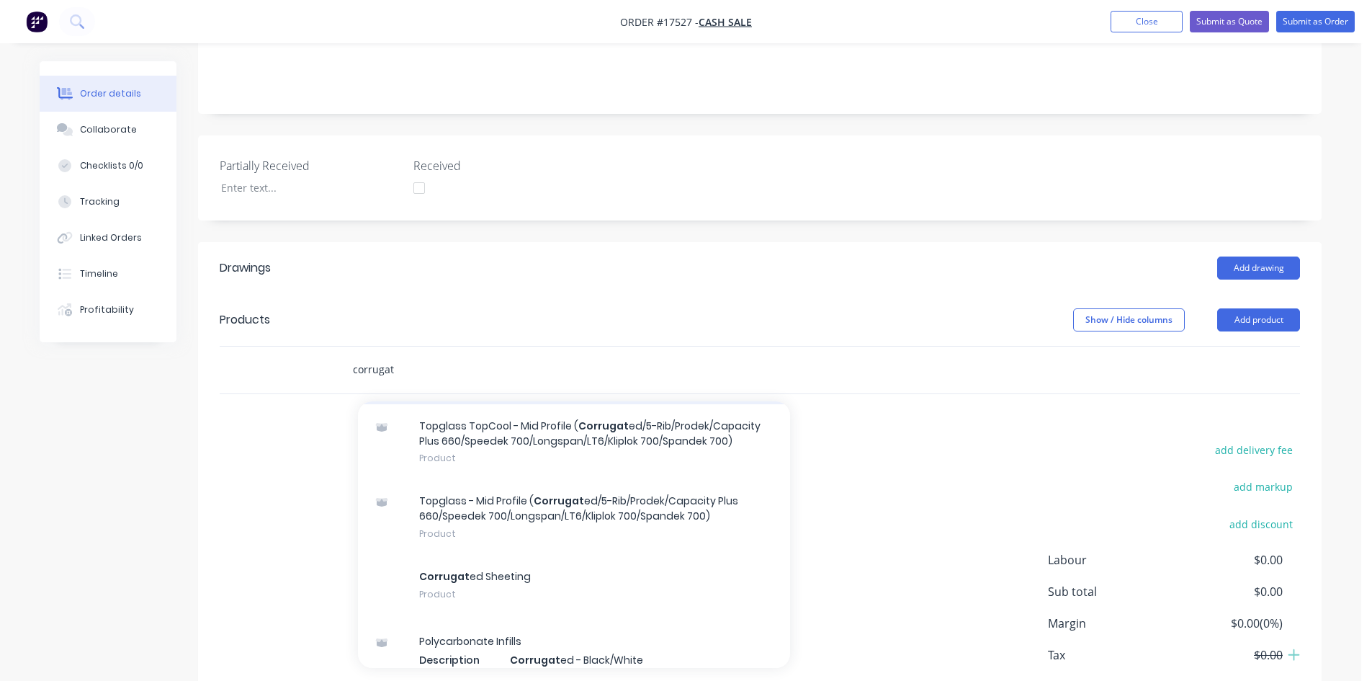
scroll to position [144, 0]
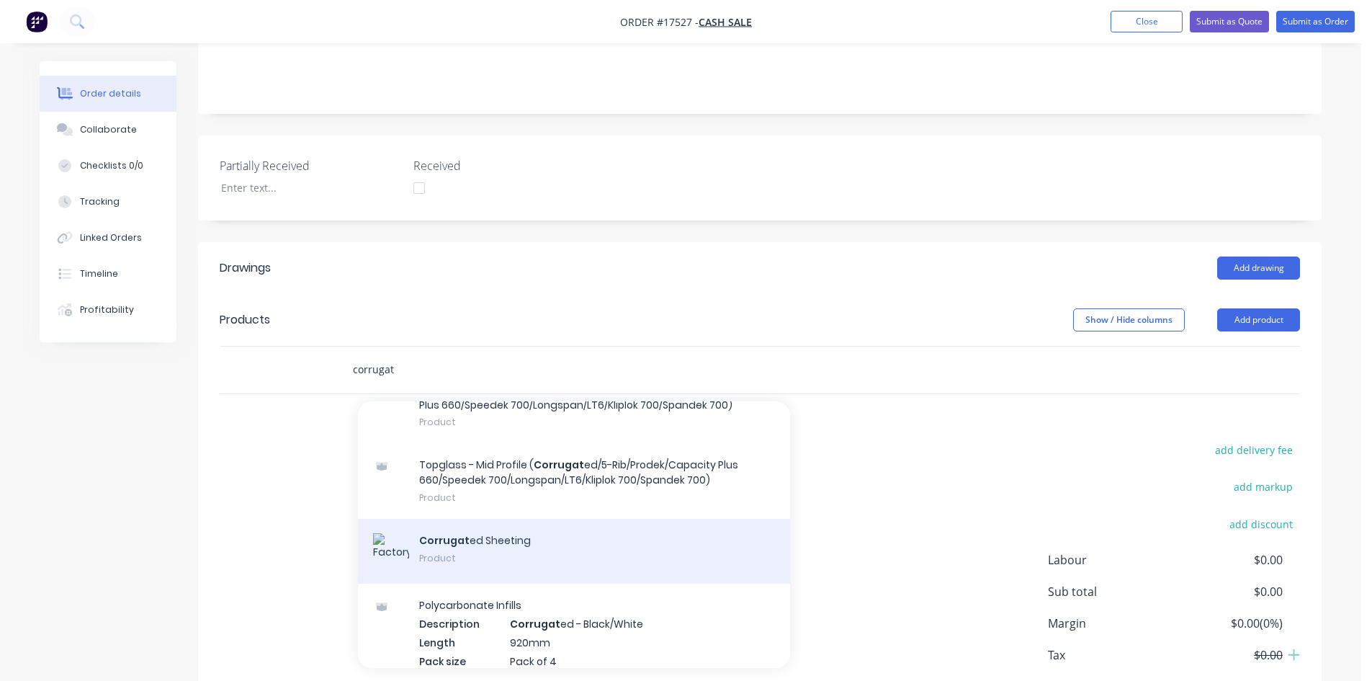
type input "corrugat"
click at [516, 526] on div "Corrugat ed Sheeting Product" at bounding box center [574, 551] width 432 height 65
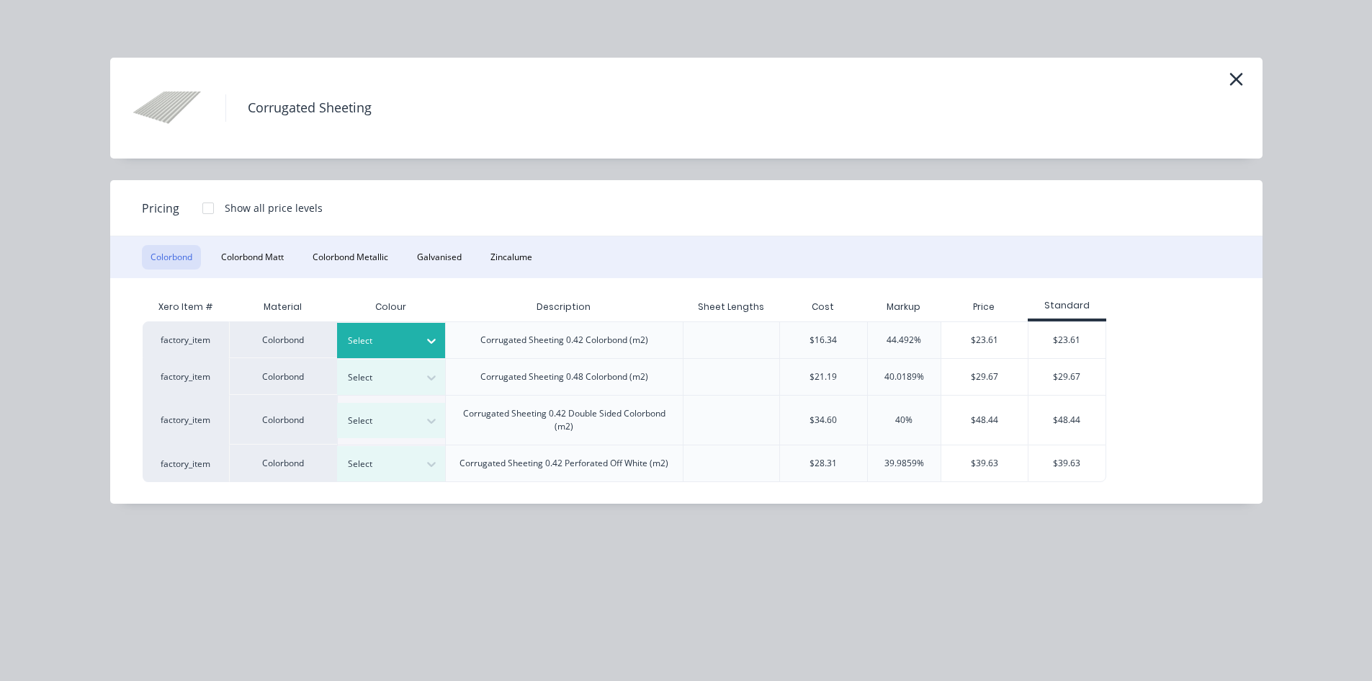
click at [411, 341] on div at bounding box center [380, 341] width 65 height 16
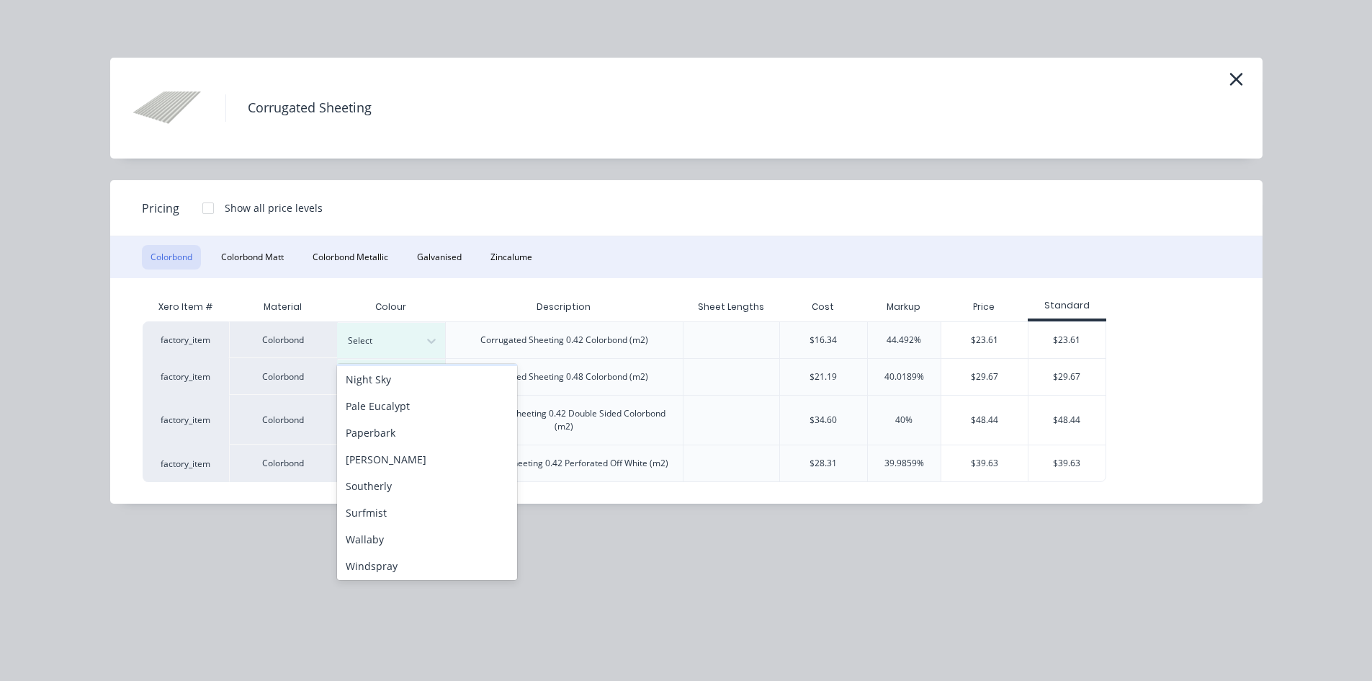
scroll to position [403, 0]
click at [397, 492] on div "Surfmist" at bounding box center [427, 483] width 180 height 27
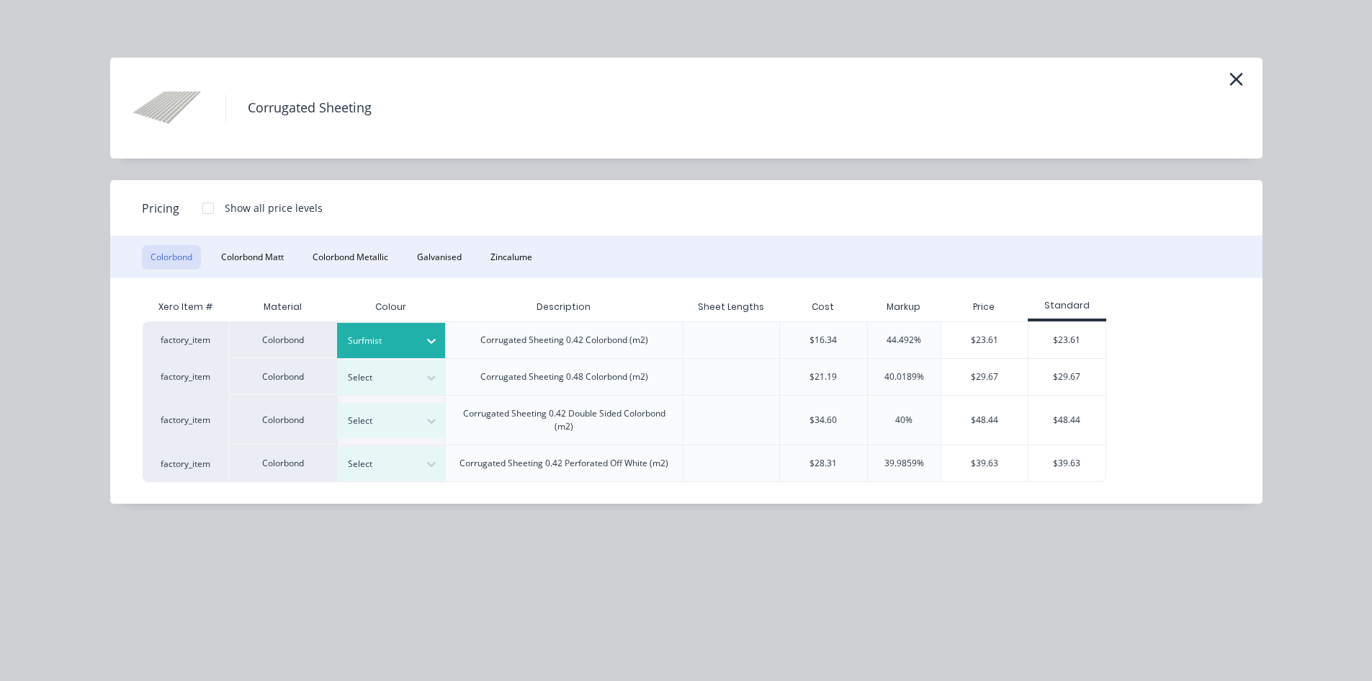
click at [206, 206] on div at bounding box center [208, 208] width 29 height 29
click at [990, 336] on div "$23.61" at bounding box center [984, 340] width 87 height 36
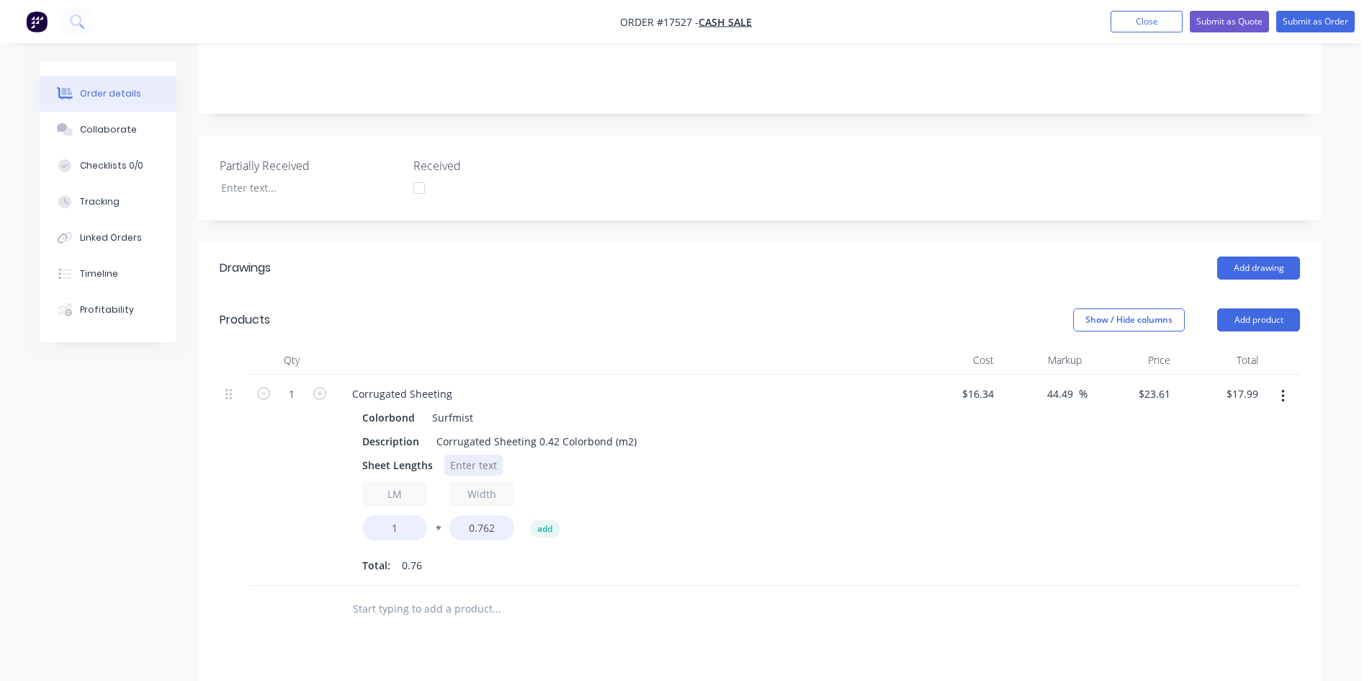
click at [473, 454] on div at bounding box center [473, 464] width 58 height 21
click at [408, 515] on input "1" at bounding box center [394, 527] width 65 height 25
type input "19.2"
type input "$345.42"
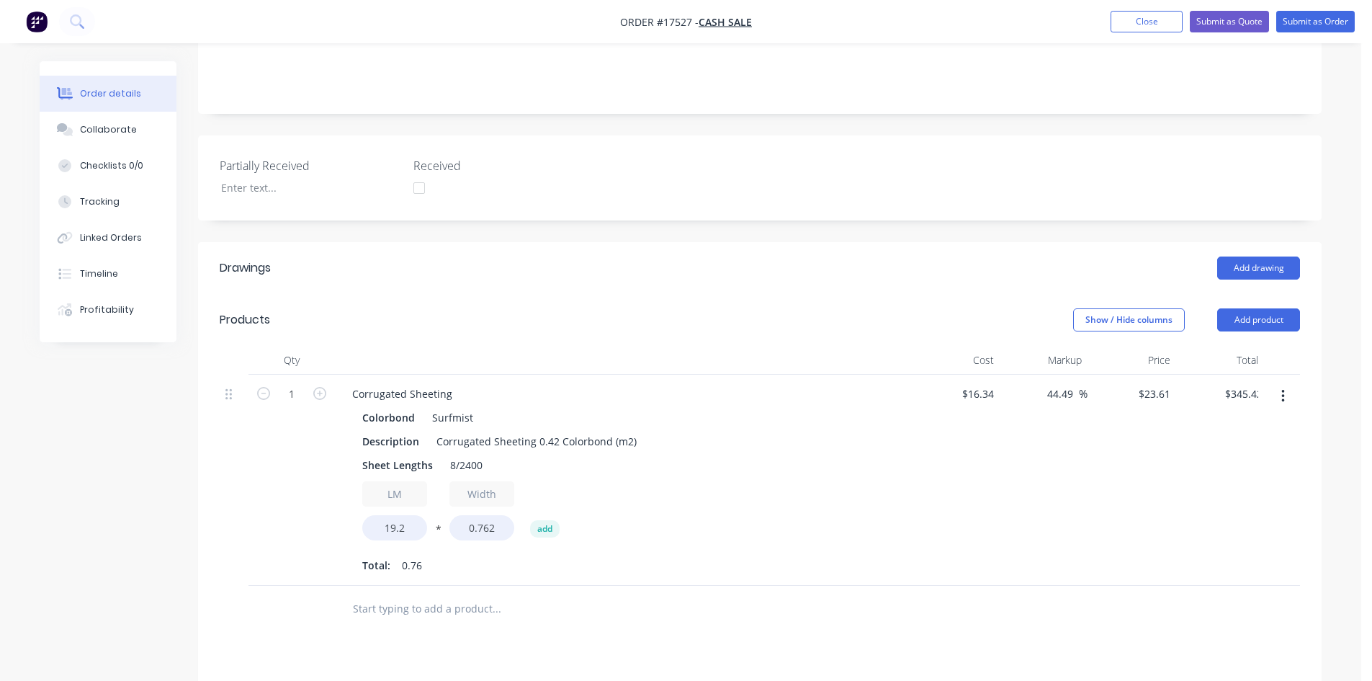
click at [635, 481] on div "LM 19.2 * Width 0.762 add" at bounding box center [622, 513] width 521 height 65
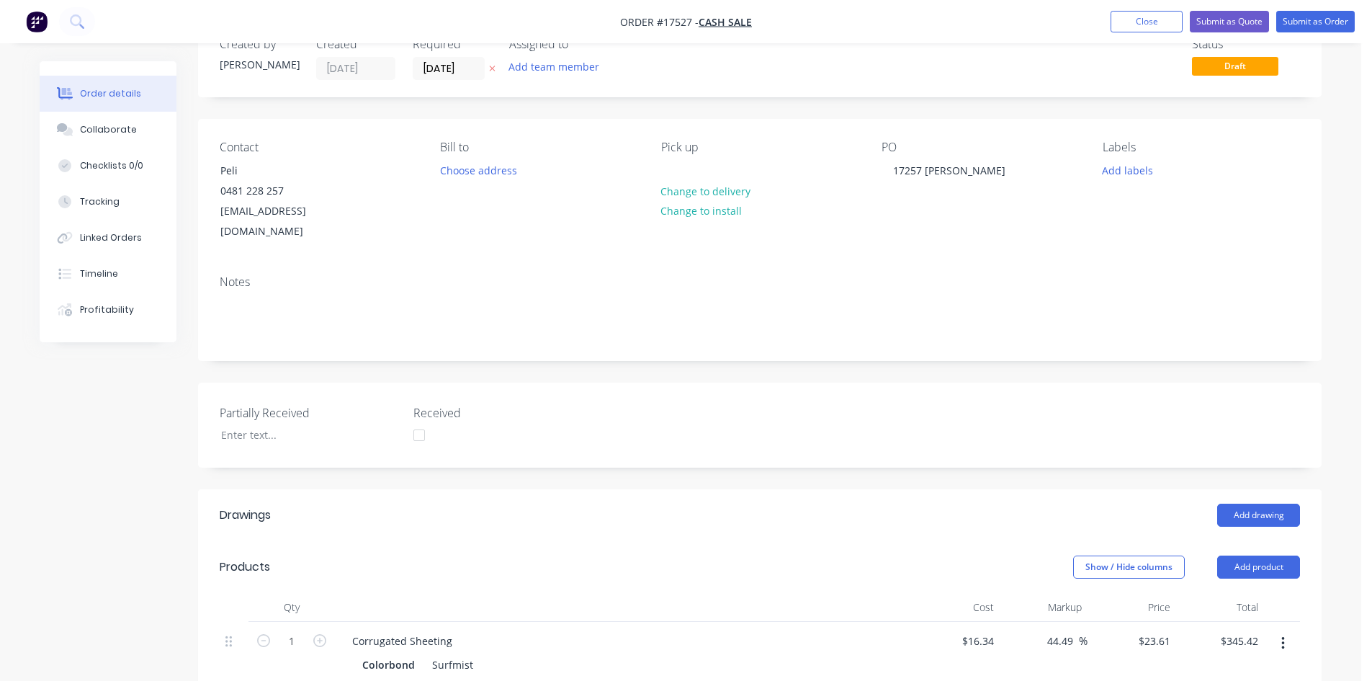
scroll to position [0, 0]
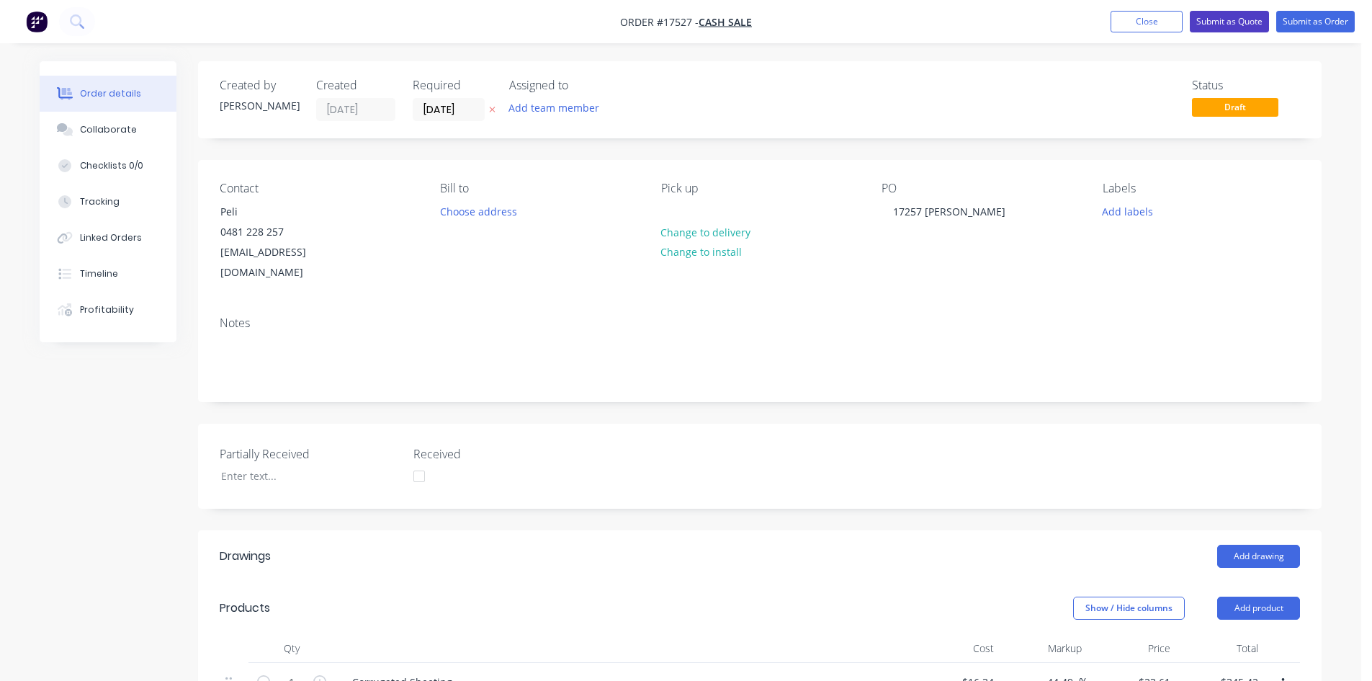
click at [1249, 19] on button "Submit as Quote" at bounding box center [1229, 22] width 79 height 22
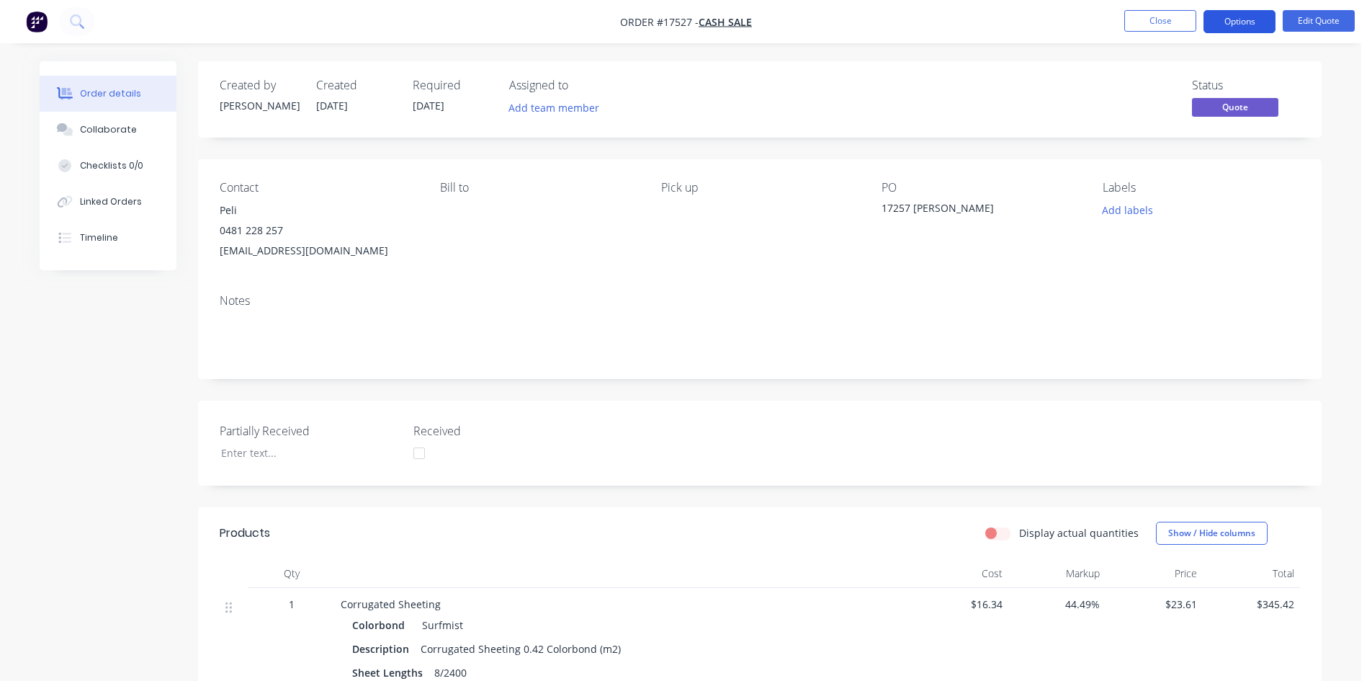
click at [1245, 22] on button "Options" at bounding box center [1239, 21] width 72 height 23
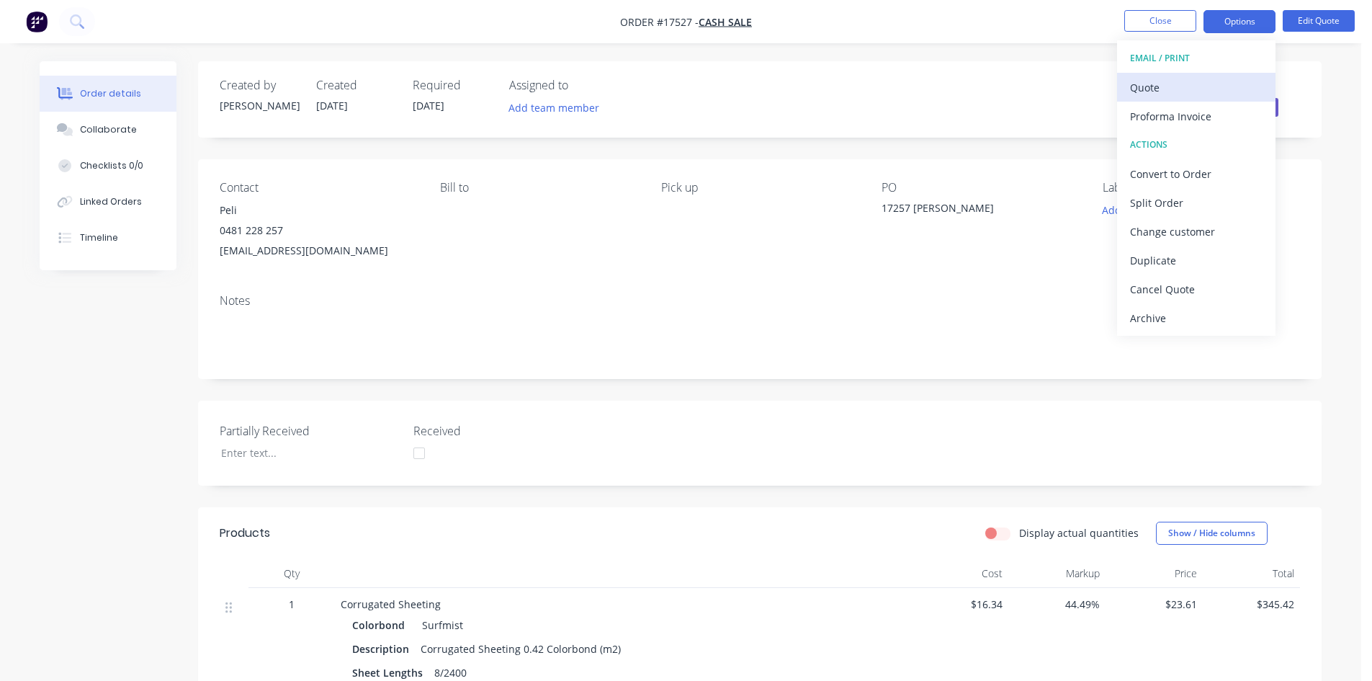
click at [1187, 90] on div "Quote" at bounding box center [1196, 87] width 133 height 21
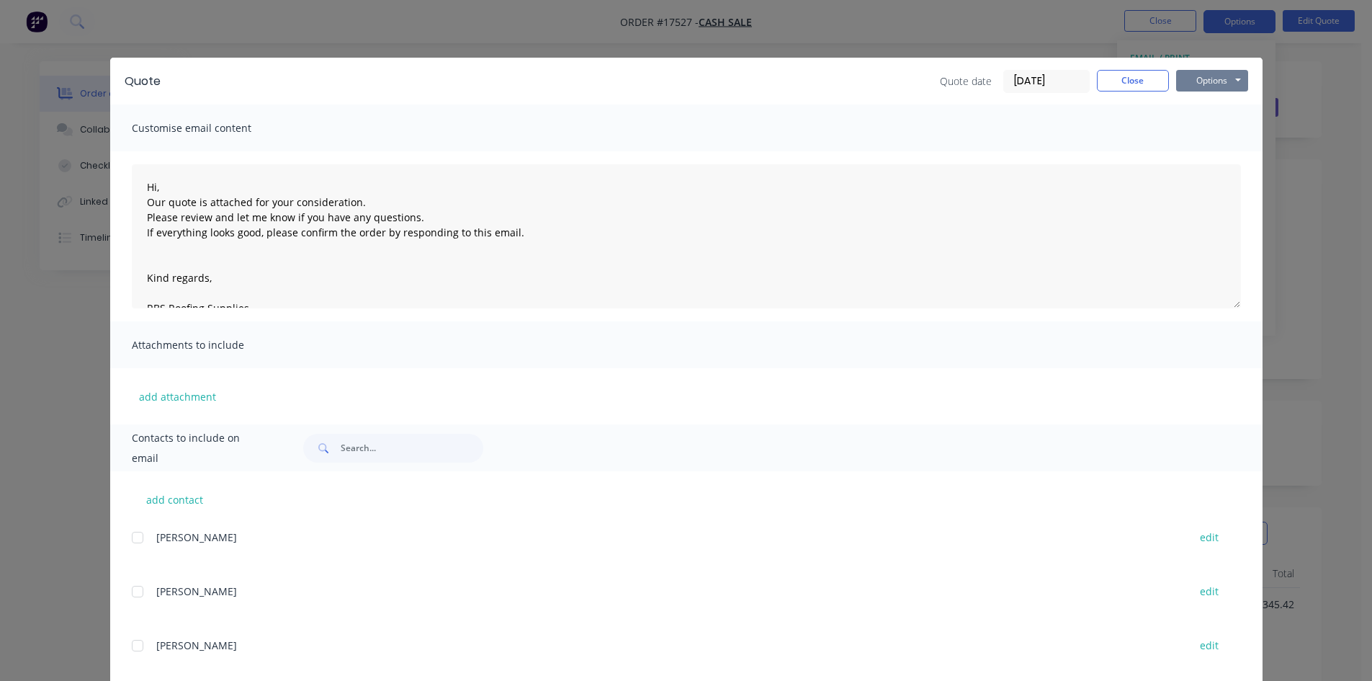
click at [1216, 75] on button "Options" at bounding box center [1212, 81] width 72 height 22
click at [1222, 125] on button "Print" at bounding box center [1222, 130] width 92 height 24
click at [1138, 78] on button "Close" at bounding box center [1133, 81] width 72 height 22
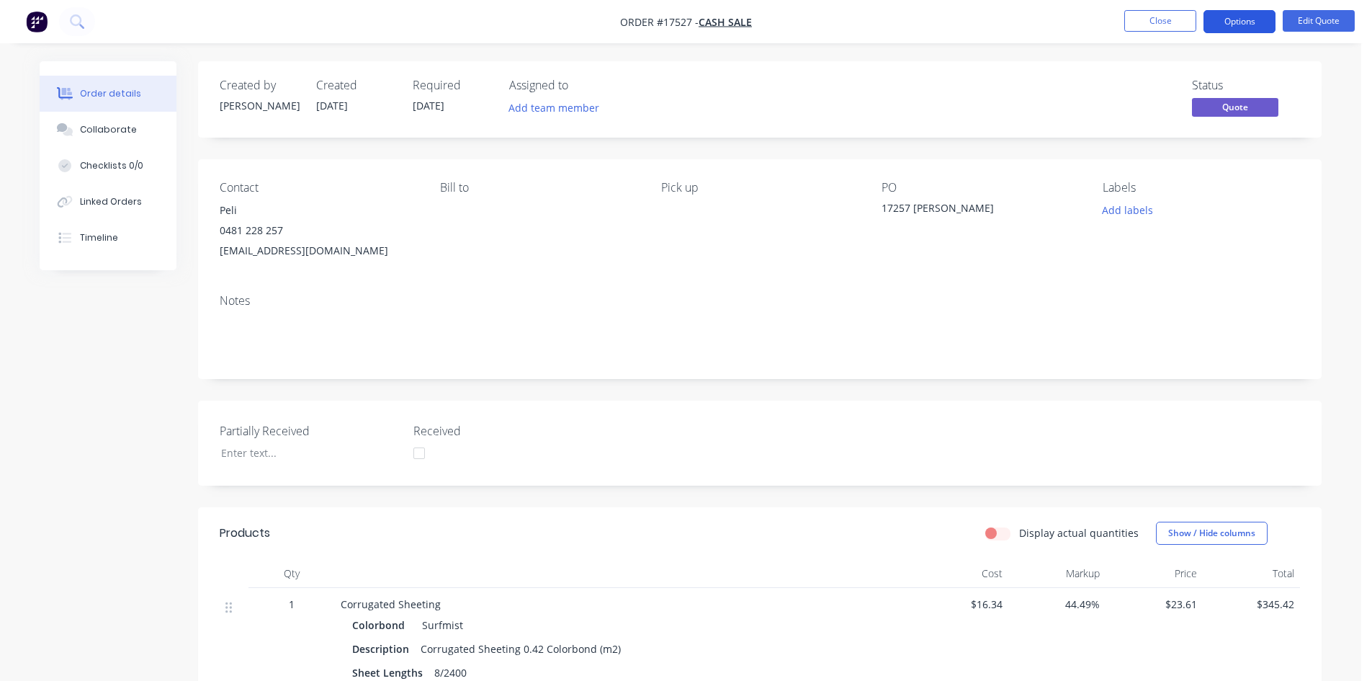
click at [1231, 17] on button "Options" at bounding box center [1239, 21] width 72 height 23
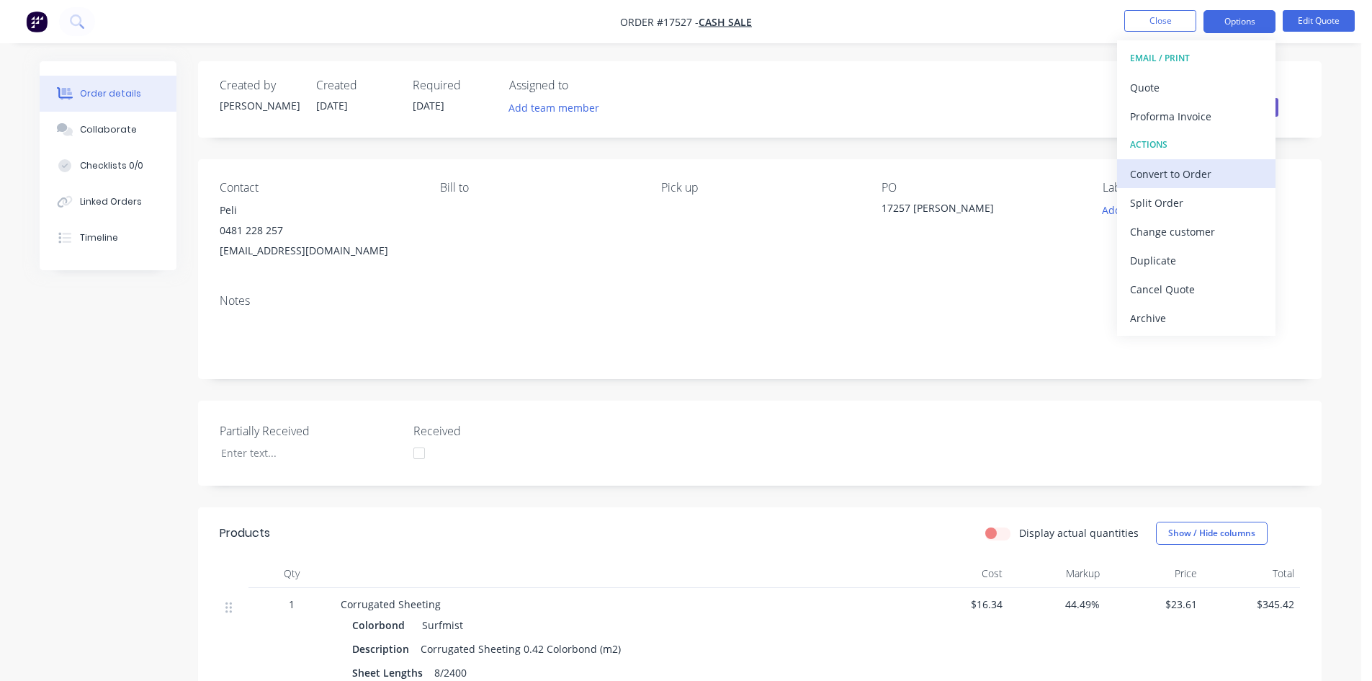
click at [1186, 171] on div "Convert to Order" at bounding box center [1196, 173] width 133 height 21
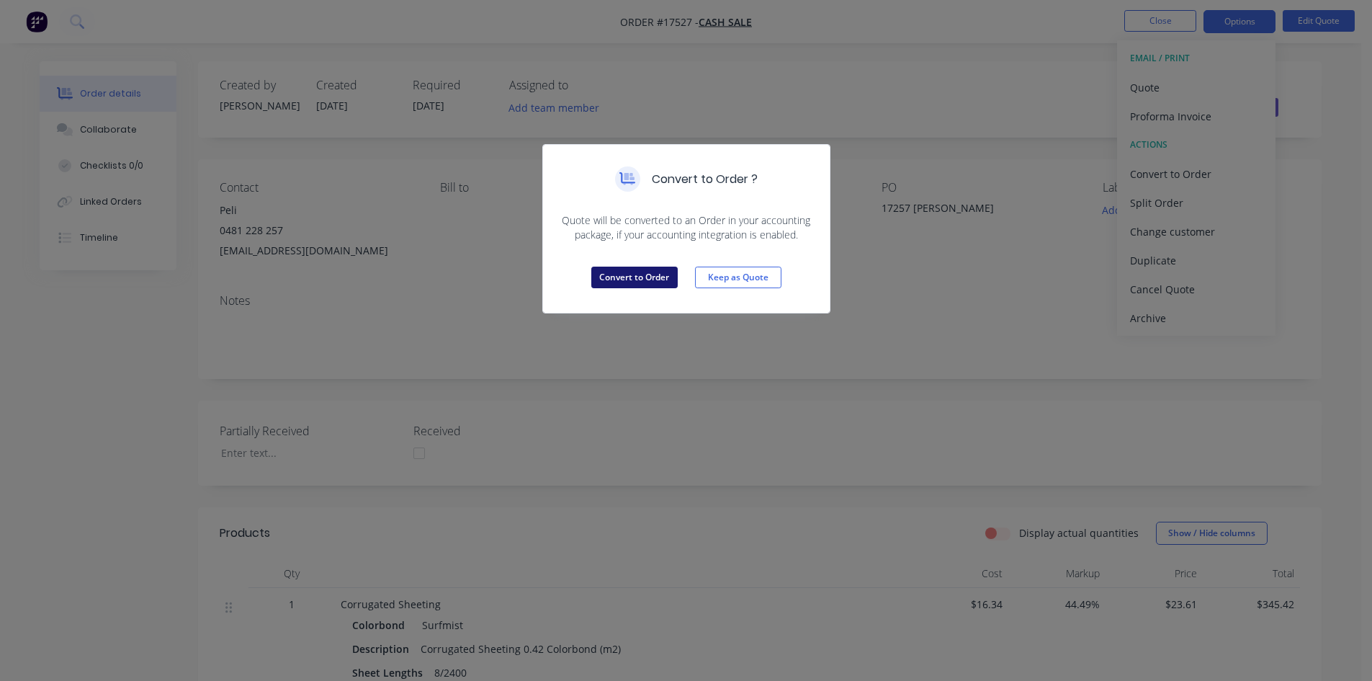
click at [650, 277] on button "Convert to Order" at bounding box center [634, 277] width 86 height 22
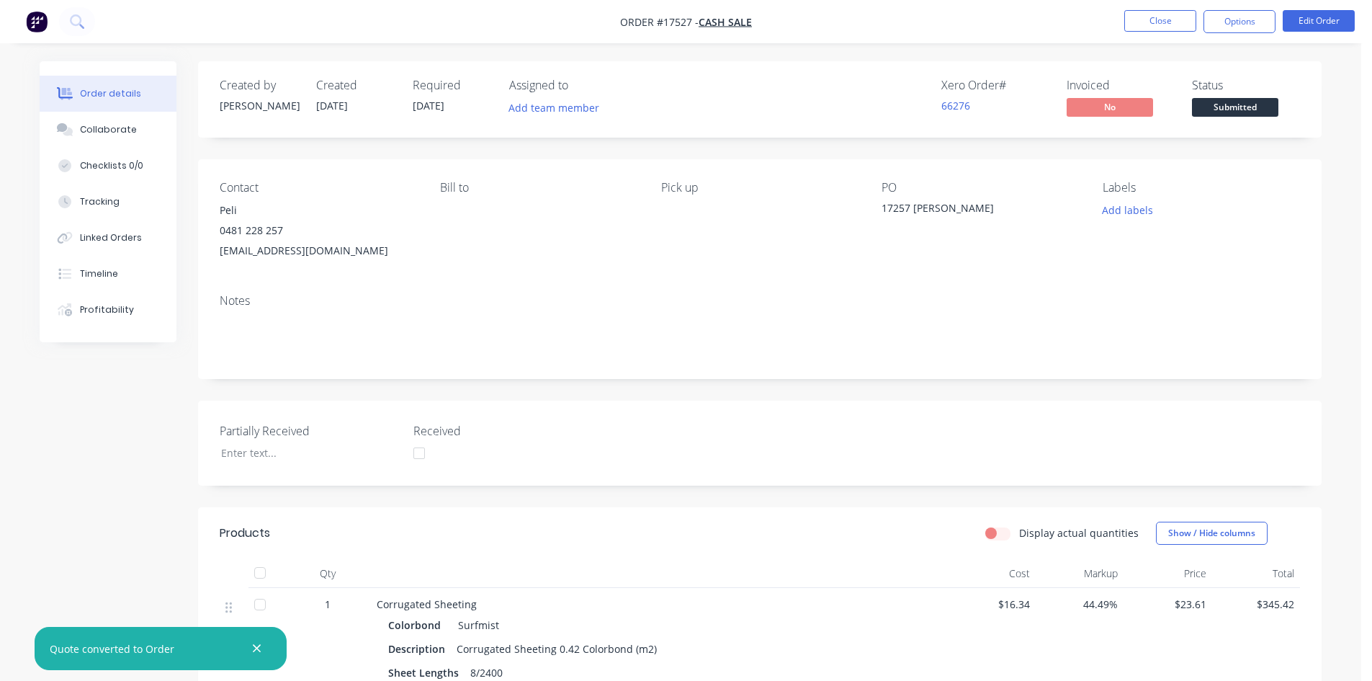
click at [256, 647] on icon "button" at bounding box center [257, 649] width 8 height 8
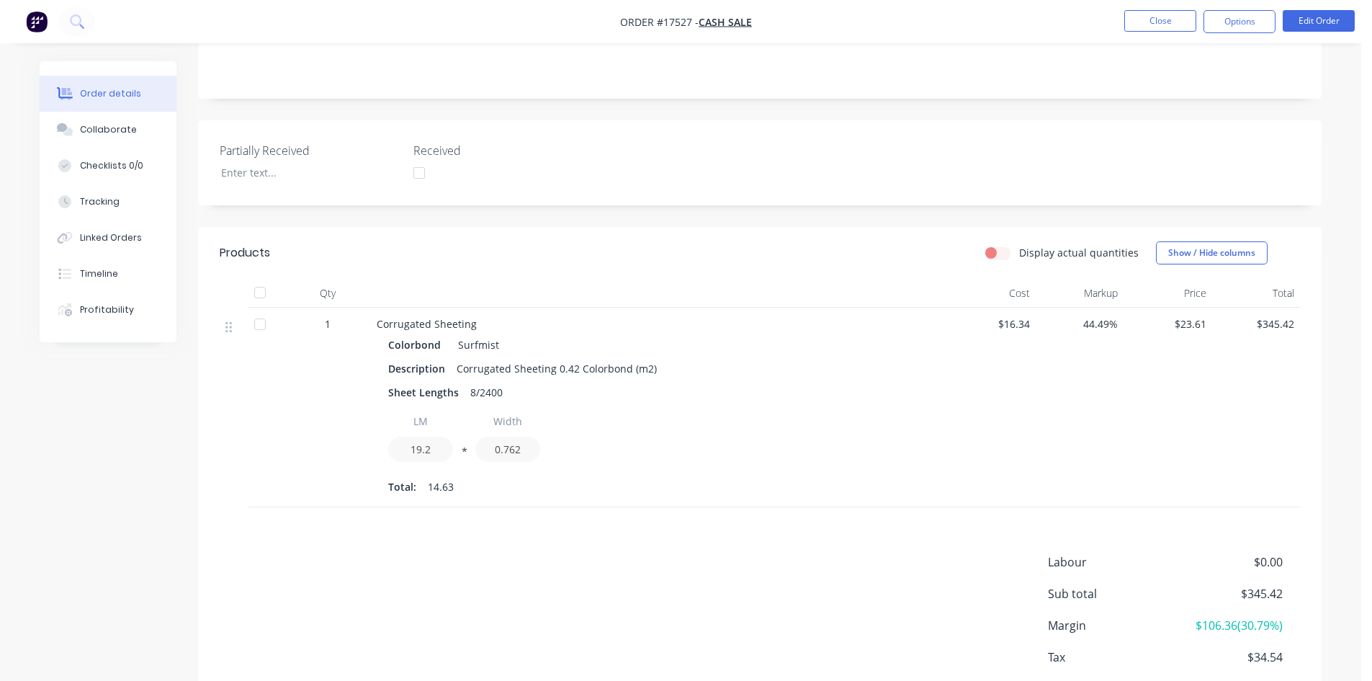
scroll to position [363, 0]
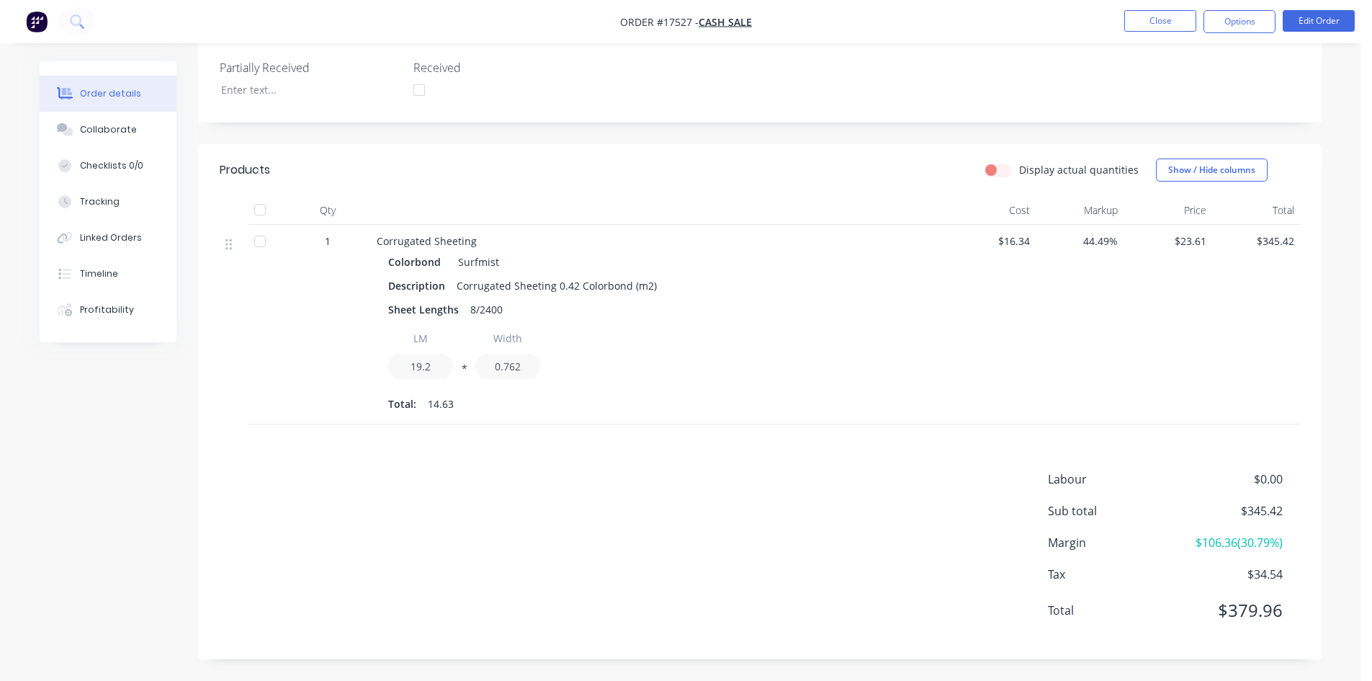
click at [885, 138] on div "Created by Sam Created 09/09/25 Required 09/09/25 Assigned to Add team member X…" at bounding box center [760, 178] width 1124 height 961
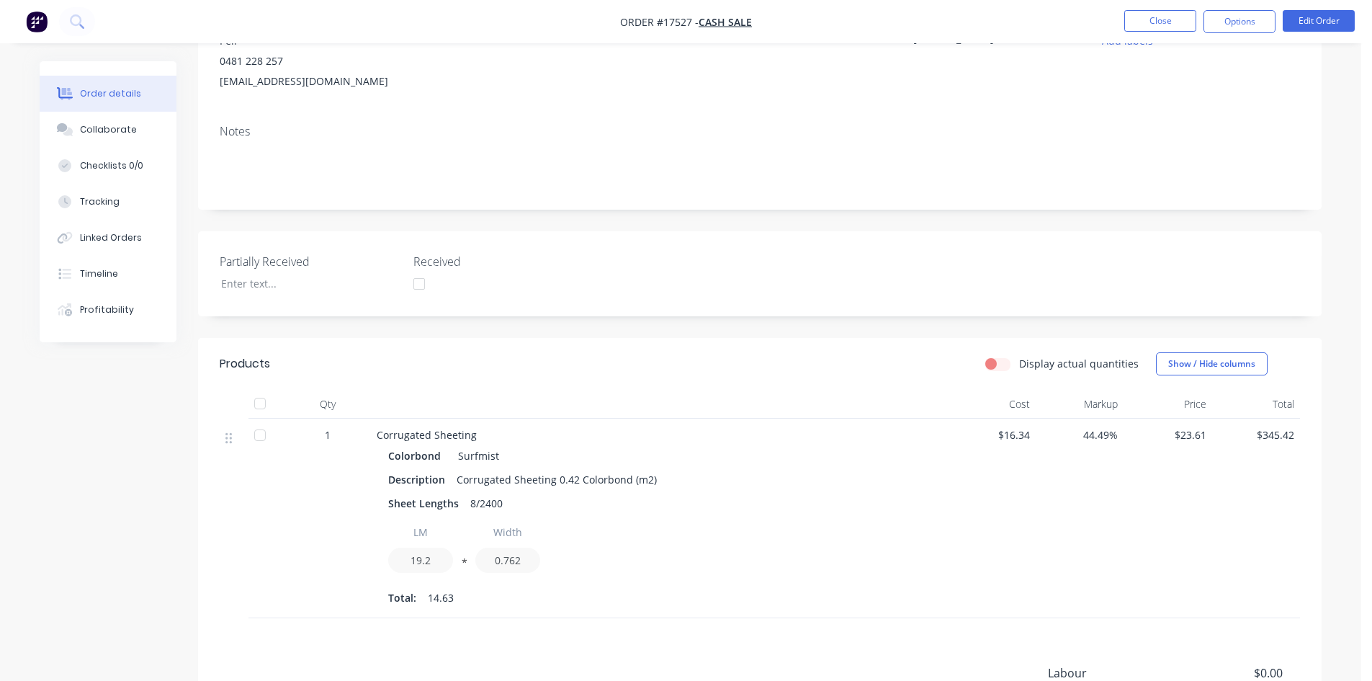
scroll to position [0, 0]
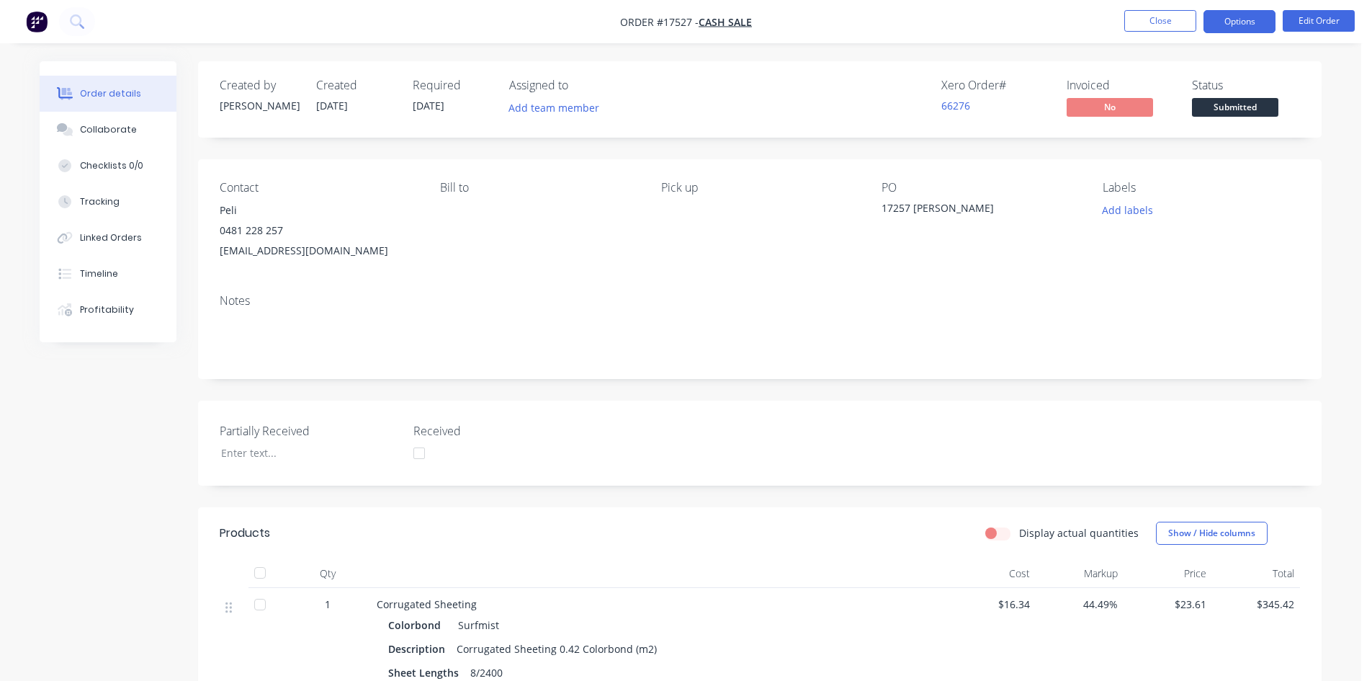
click at [1233, 14] on button "Options" at bounding box center [1239, 21] width 72 height 23
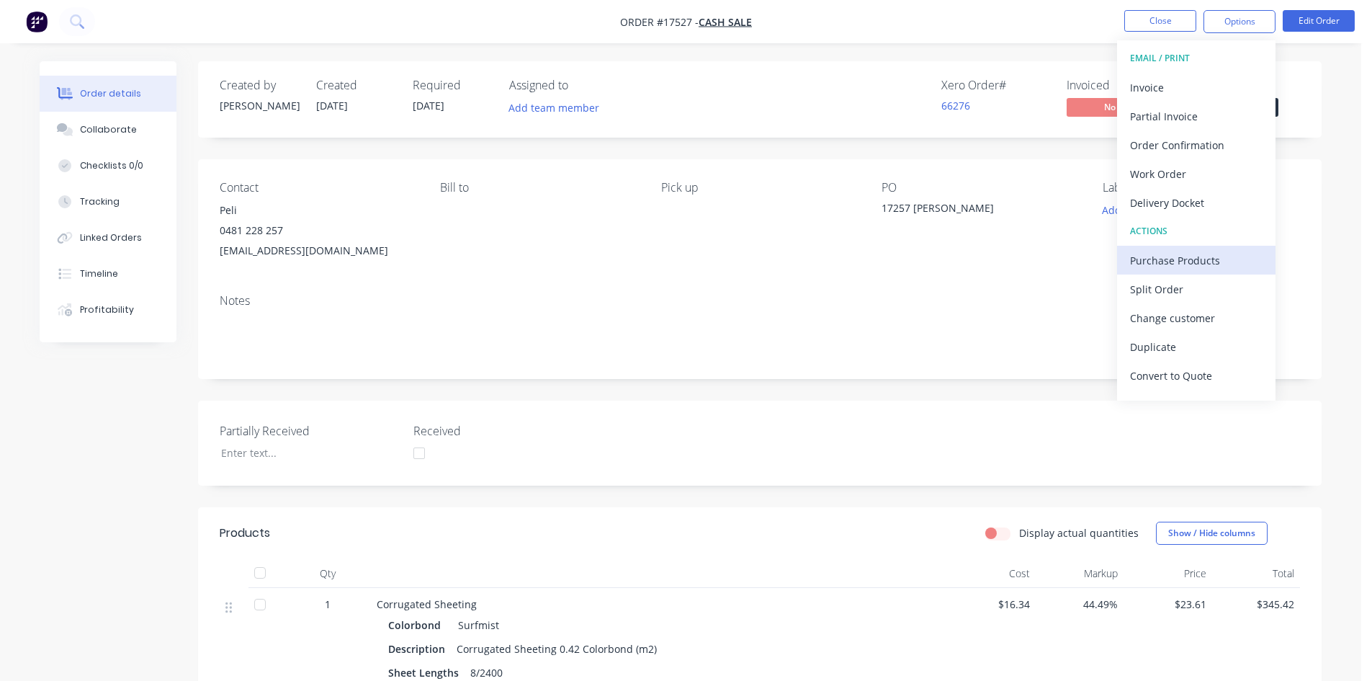
click at [1171, 250] on div "Purchase Products" at bounding box center [1196, 260] width 133 height 21
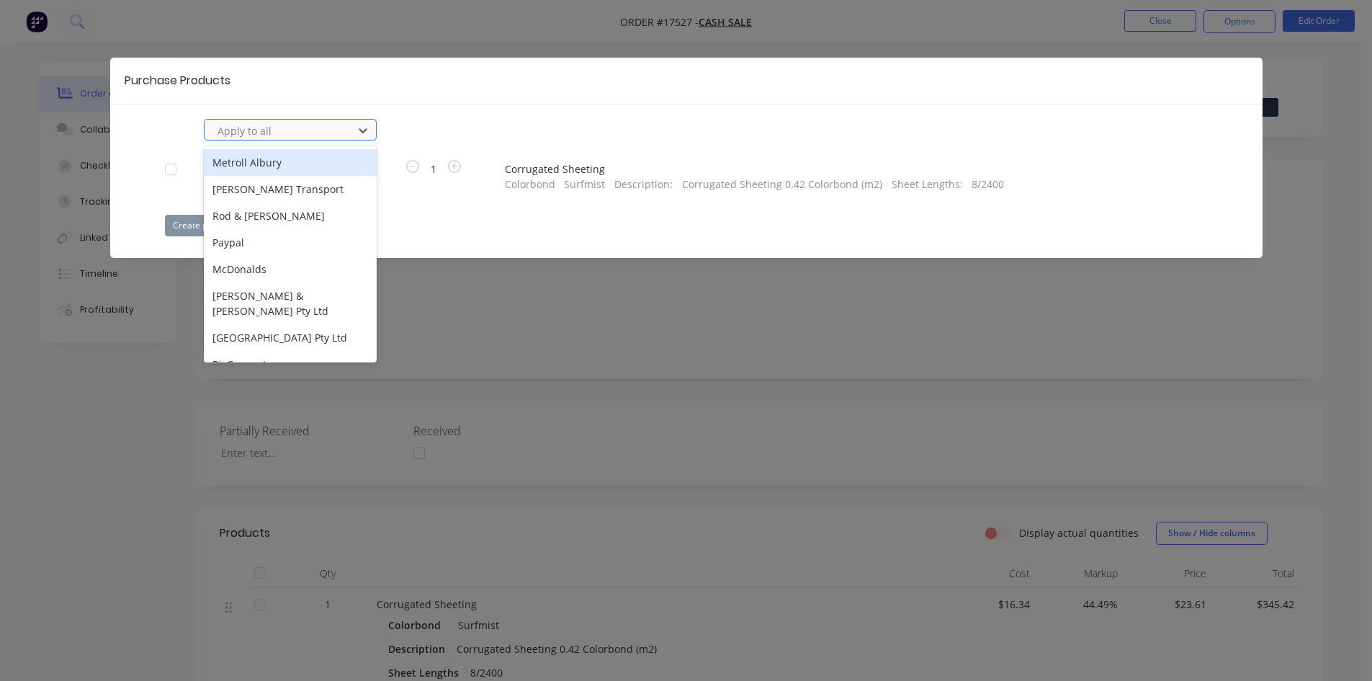
click at [328, 120] on div "Apply to all" at bounding box center [281, 131] width 138 height 22
click at [295, 166] on div "Metroll Albury" at bounding box center [290, 162] width 173 height 27
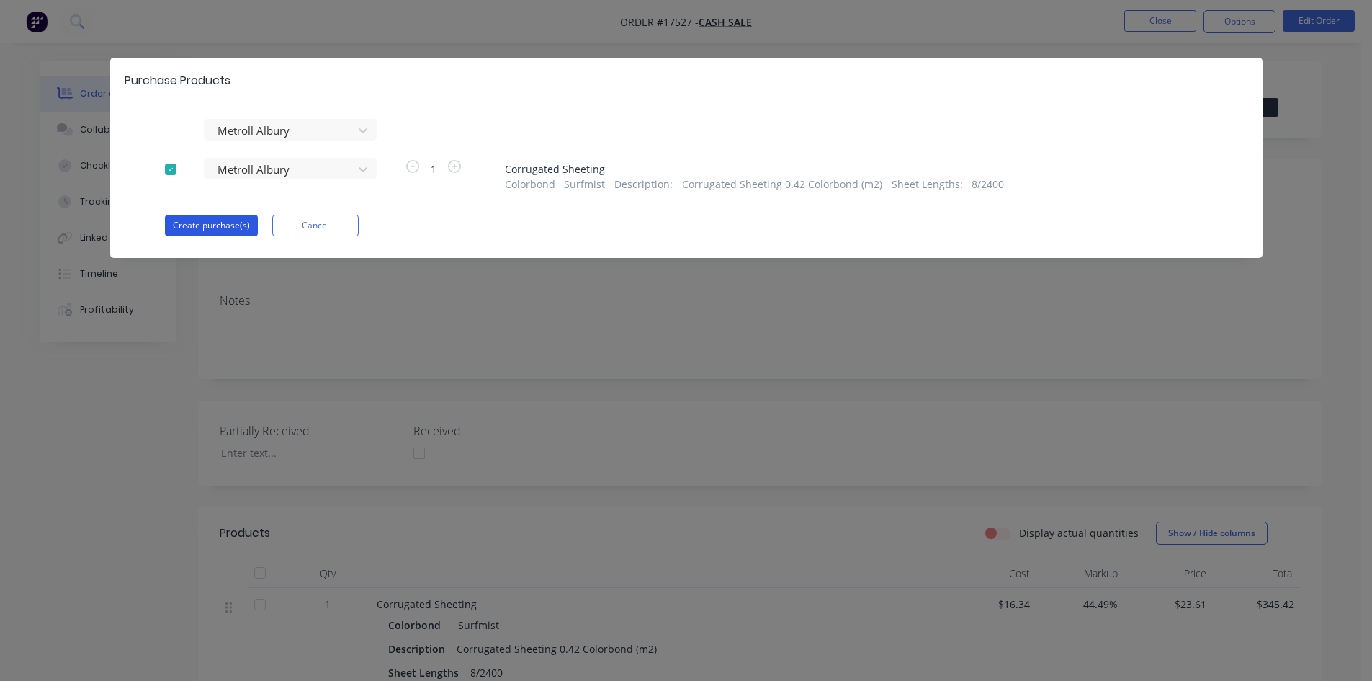
click at [213, 227] on button "Create purchase(s)" at bounding box center [211, 226] width 93 height 22
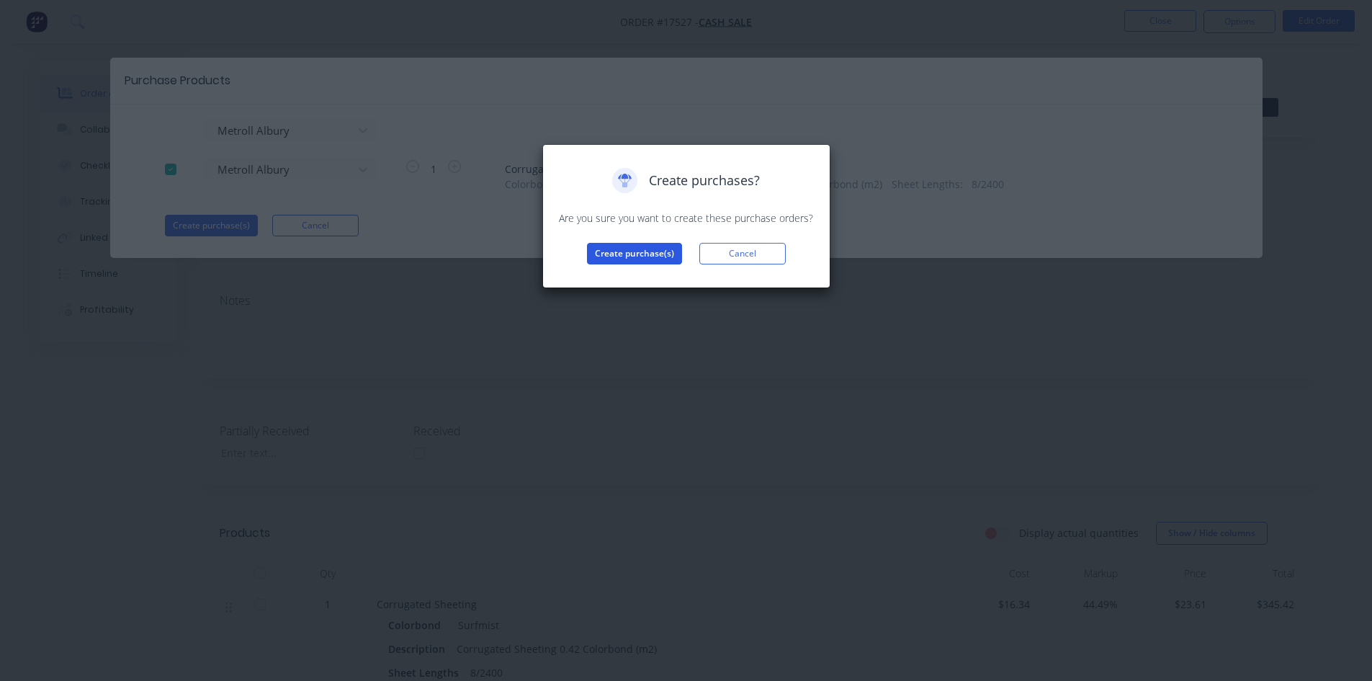
click at [626, 245] on button "Create purchase(s)" at bounding box center [634, 254] width 95 height 22
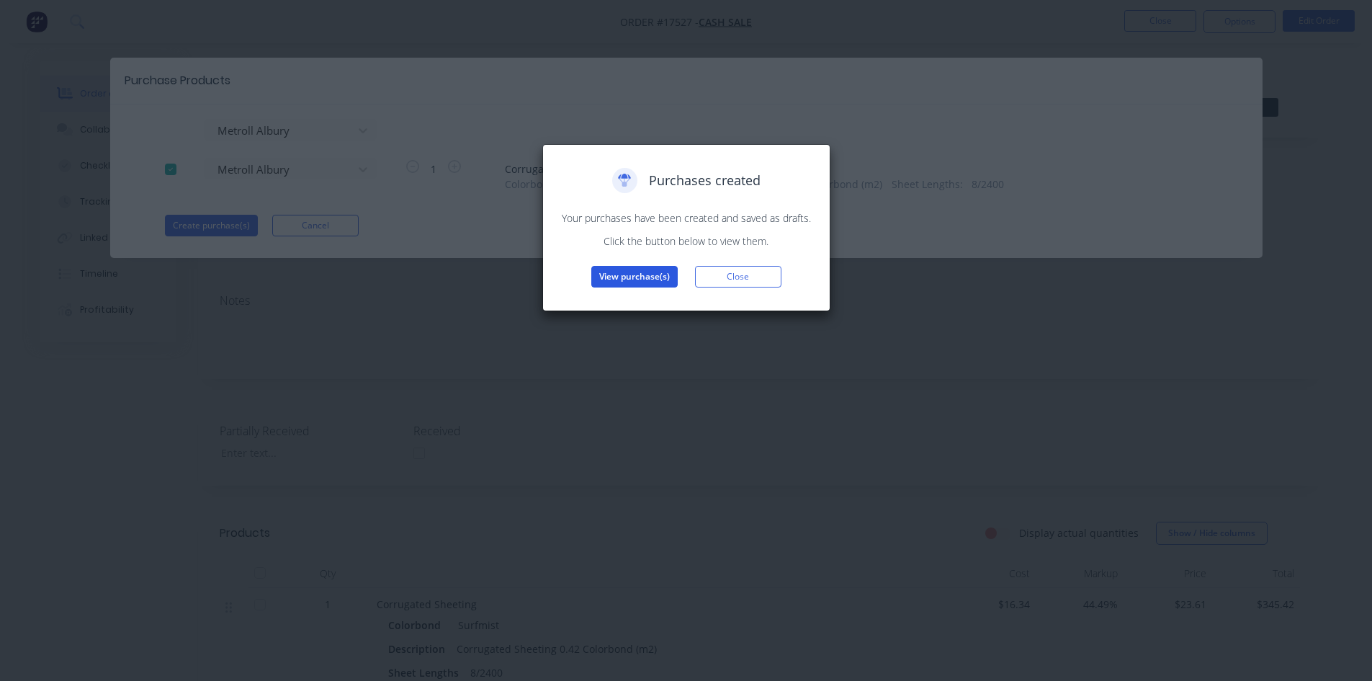
click at [640, 284] on button "View purchase(s)" at bounding box center [634, 277] width 86 height 22
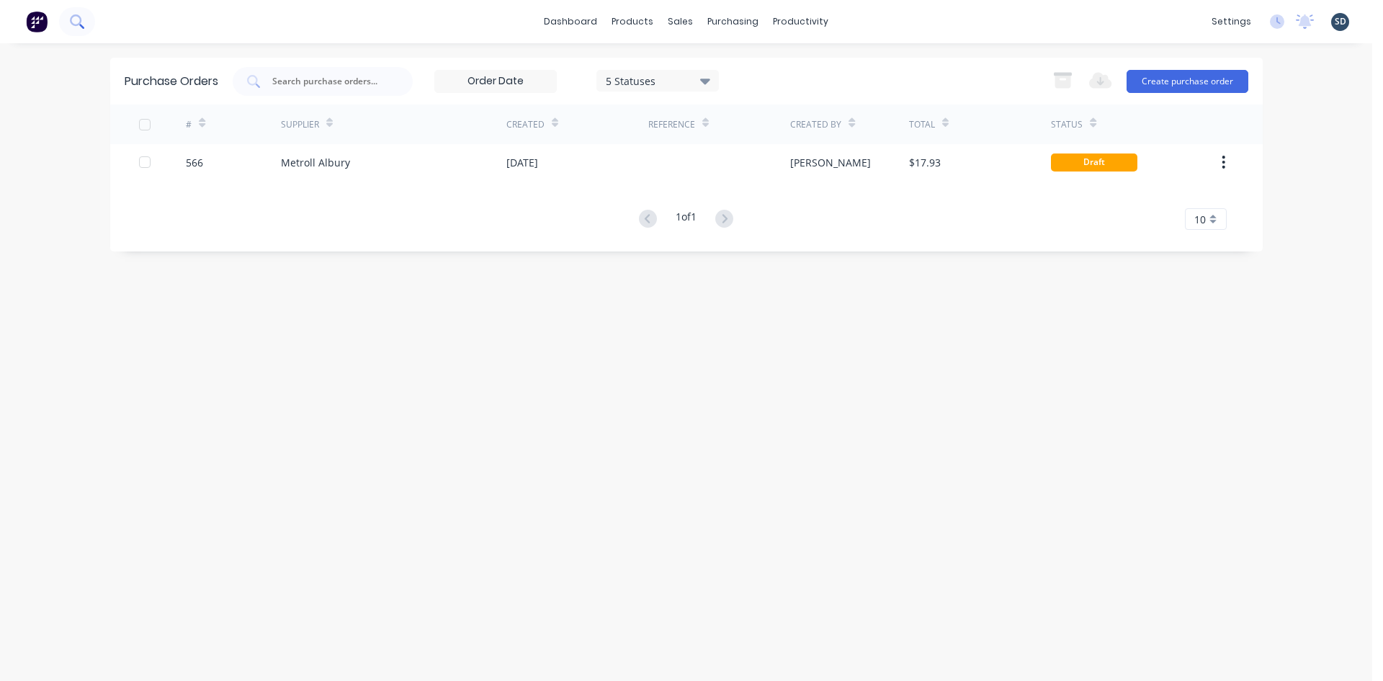
click at [89, 17] on button at bounding box center [77, 21] width 36 height 29
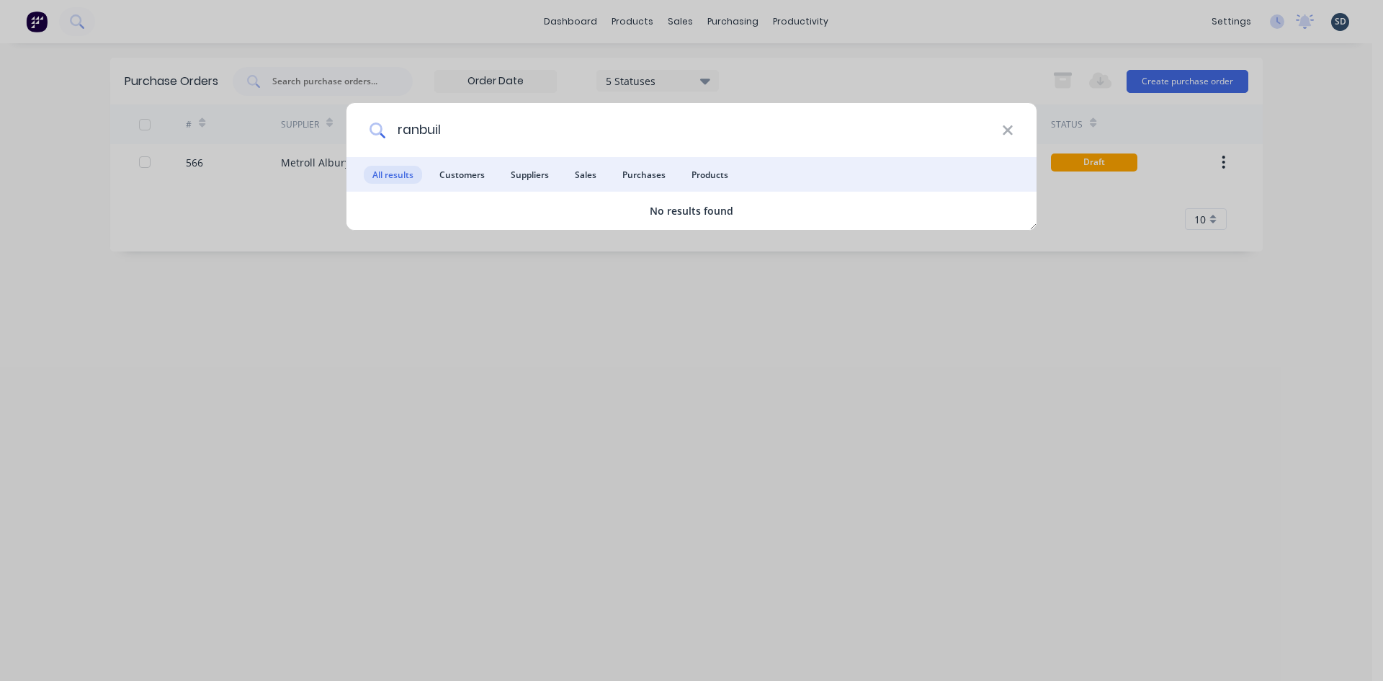
drag, startPoint x: 454, startPoint y: 136, endPoint x: 393, endPoint y: 135, distance: 61.9
click at [393, 135] on input "ranbuil" at bounding box center [693, 130] width 617 height 54
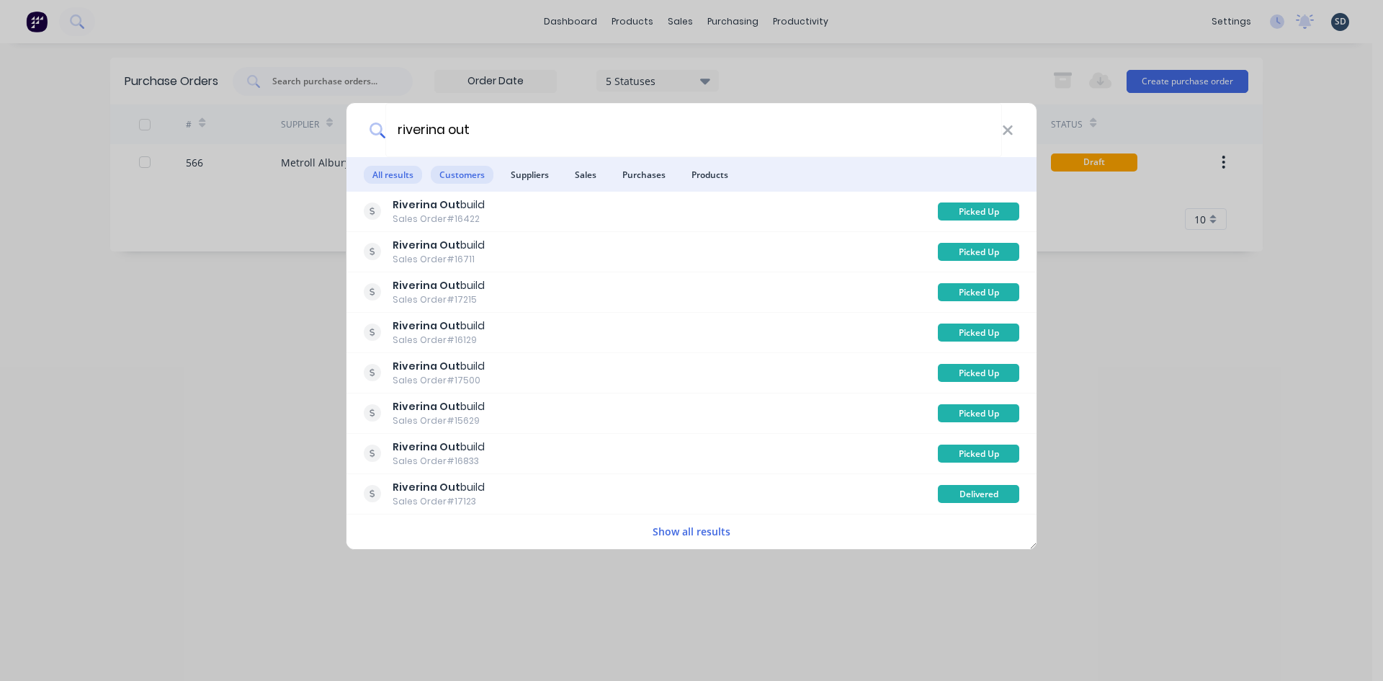
type input "riverina out"
click at [467, 177] on span "Customers" at bounding box center [462, 175] width 63 height 18
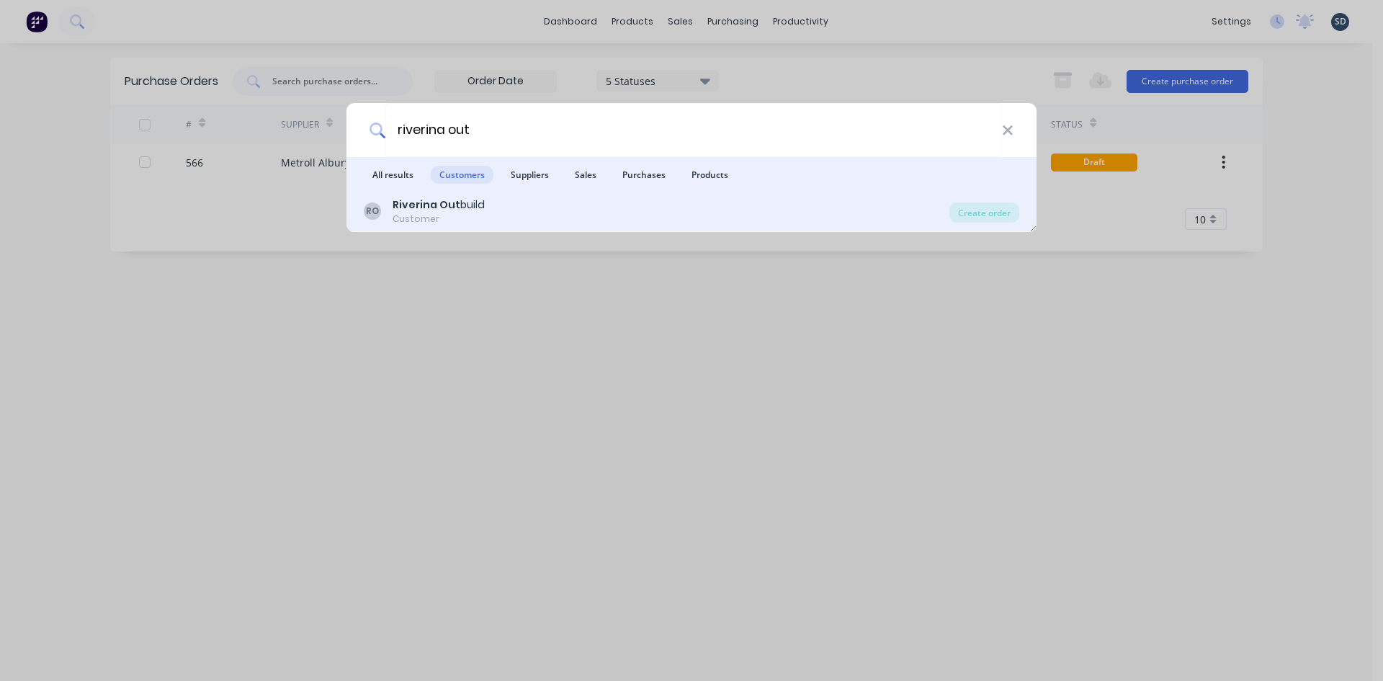
click at [467, 210] on div "Riverina Out build" at bounding box center [439, 204] width 92 height 15
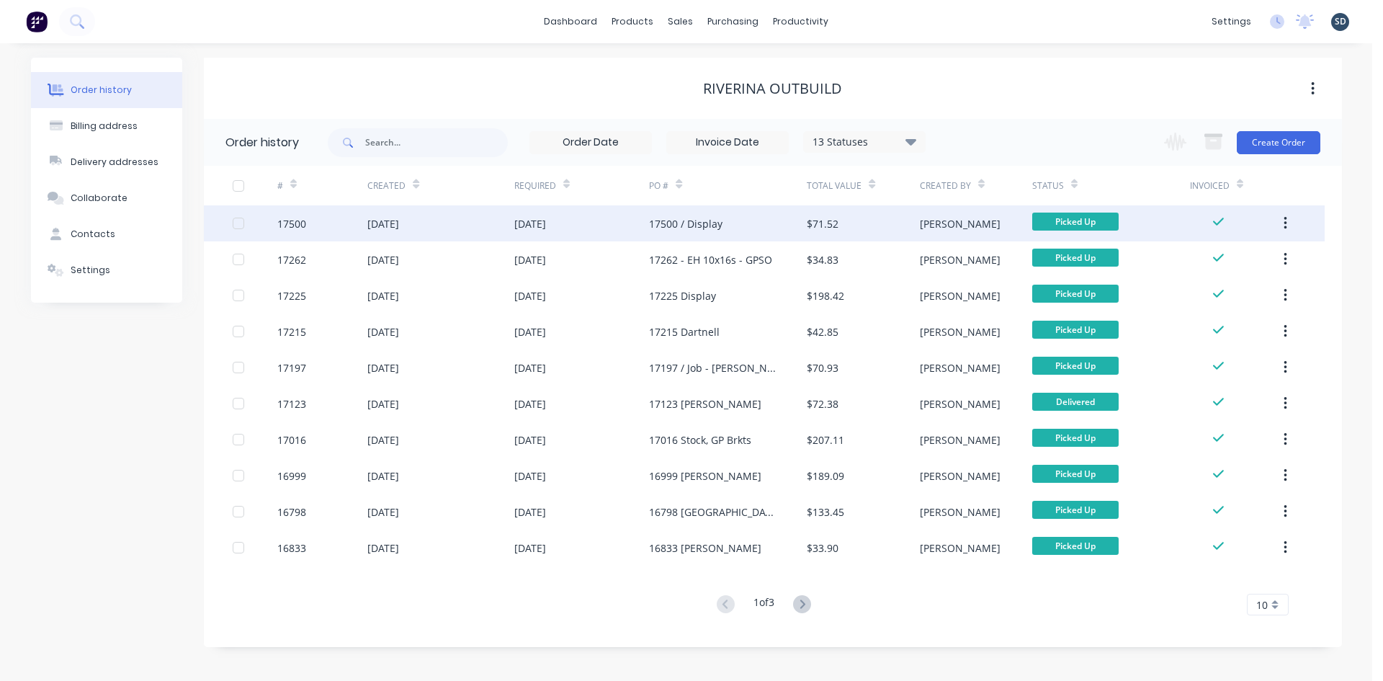
click at [457, 228] on div "[DATE]" at bounding box center [440, 223] width 146 height 36
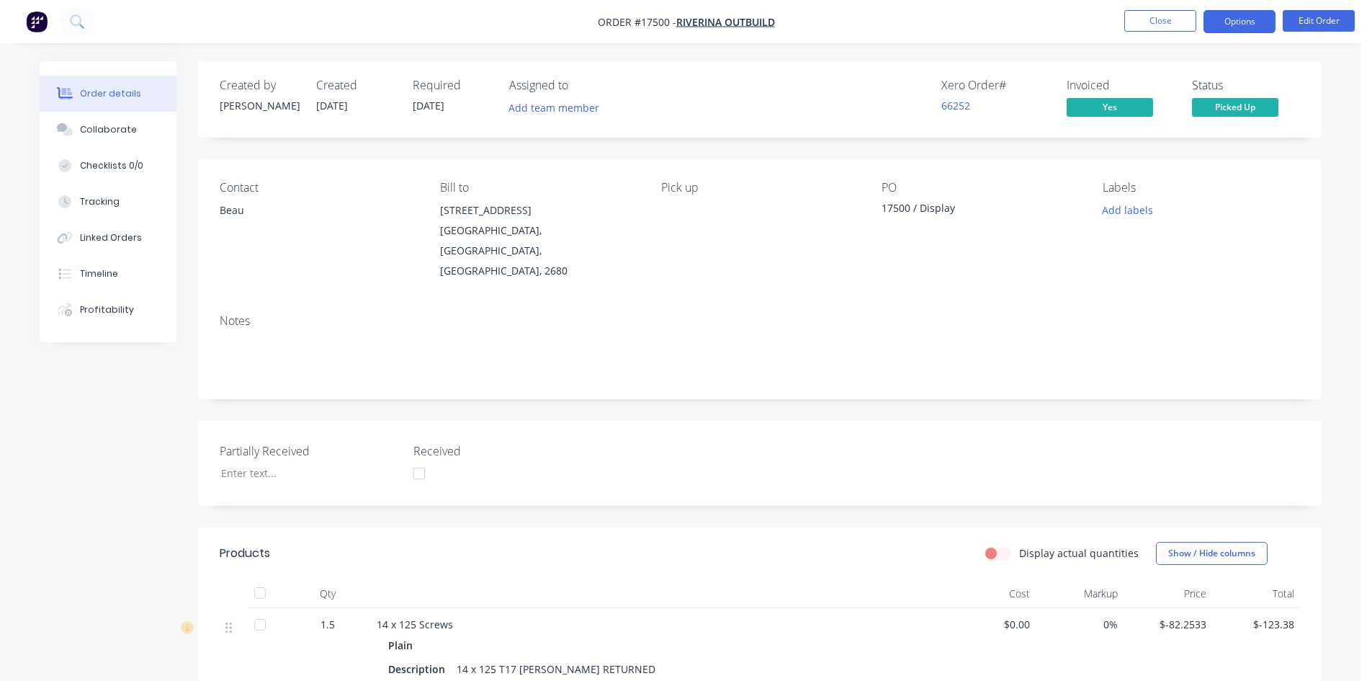
click at [1245, 24] on button "Options" at bounding box center [1239, 21] width 72 height 23
click at [1050, 55] on div "Order details Collaborate Checklists 0/0 Tracking Linked Orders Timeline Profit…" at bounding box center [680, 548] width 1361 height 1097
click at [1104, 54] on div "Order details Collaborate Checklists 0/0 Tracking Linked Orders Timeline Profit…" at bounding box center [680, 548] width 1361 height 1097
click at [1162, 21] on button "Close" at bounding box center [1160, 21] width 72 height 22
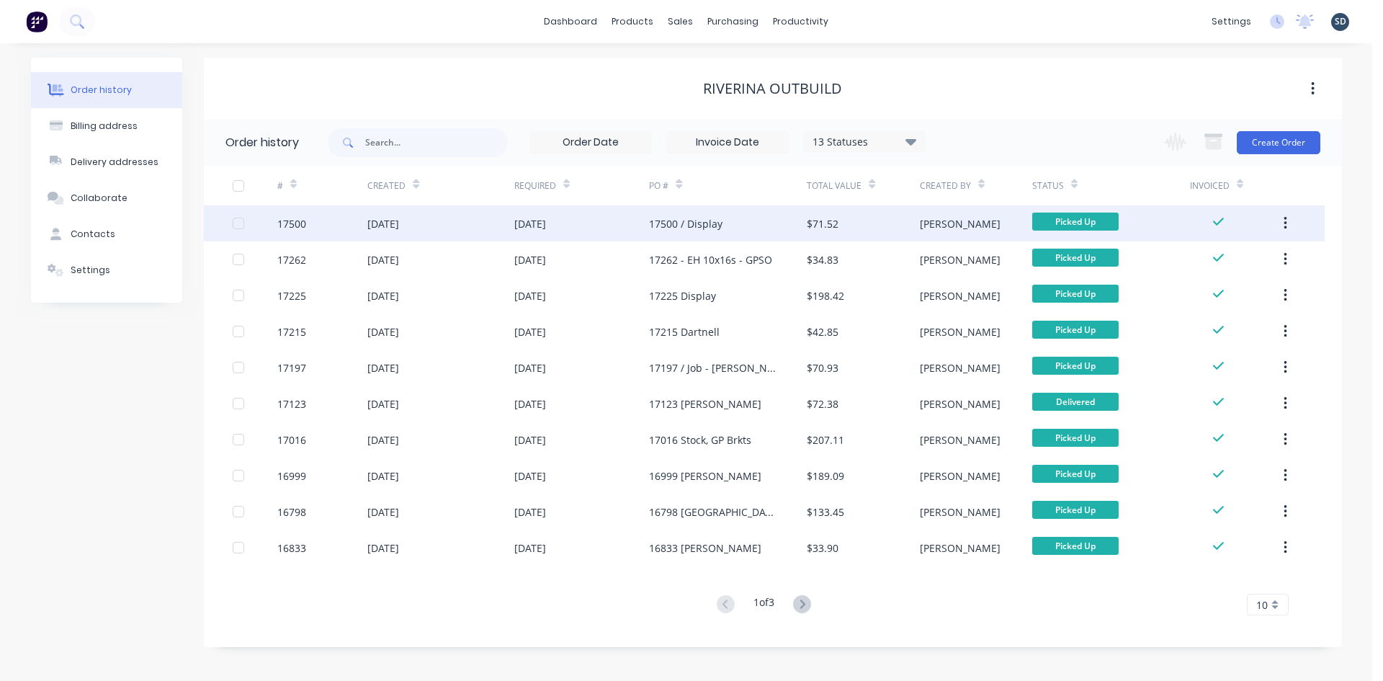
click at [604, 227] on div "[DATE]" at bounding box center [581, 223] width 135 height 36
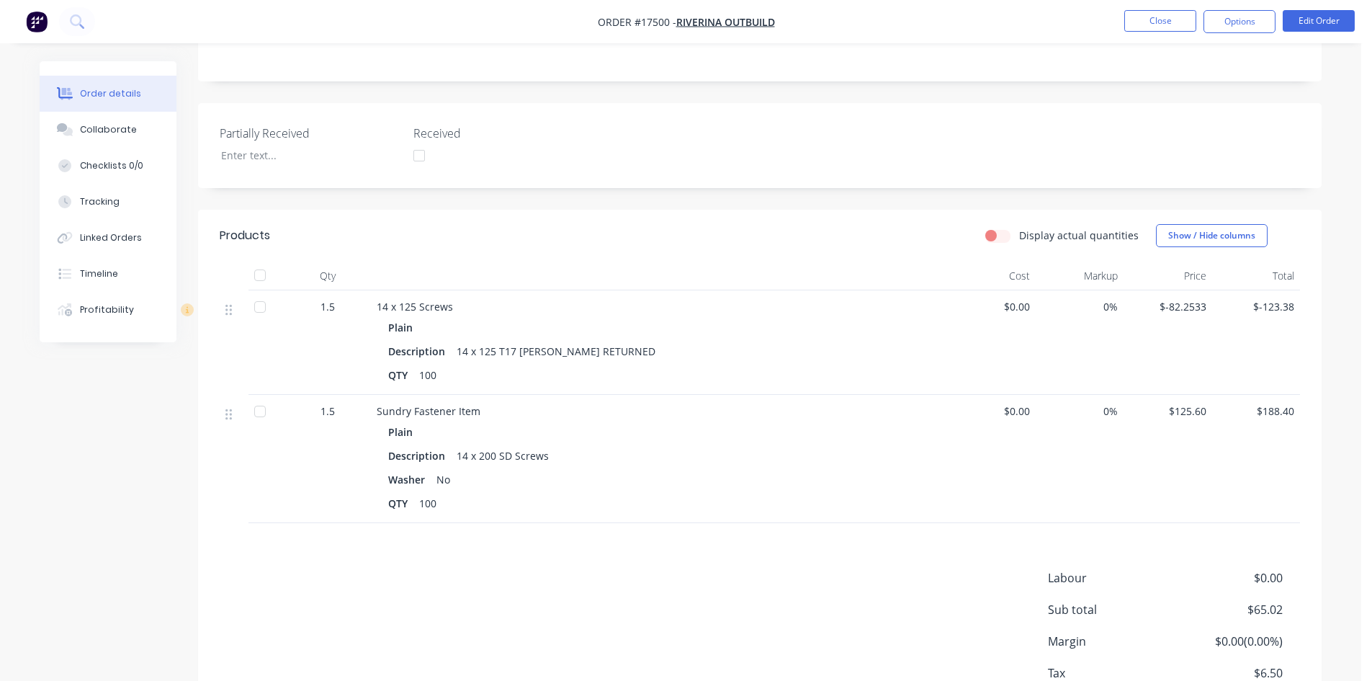
scroll to position [382, 0]
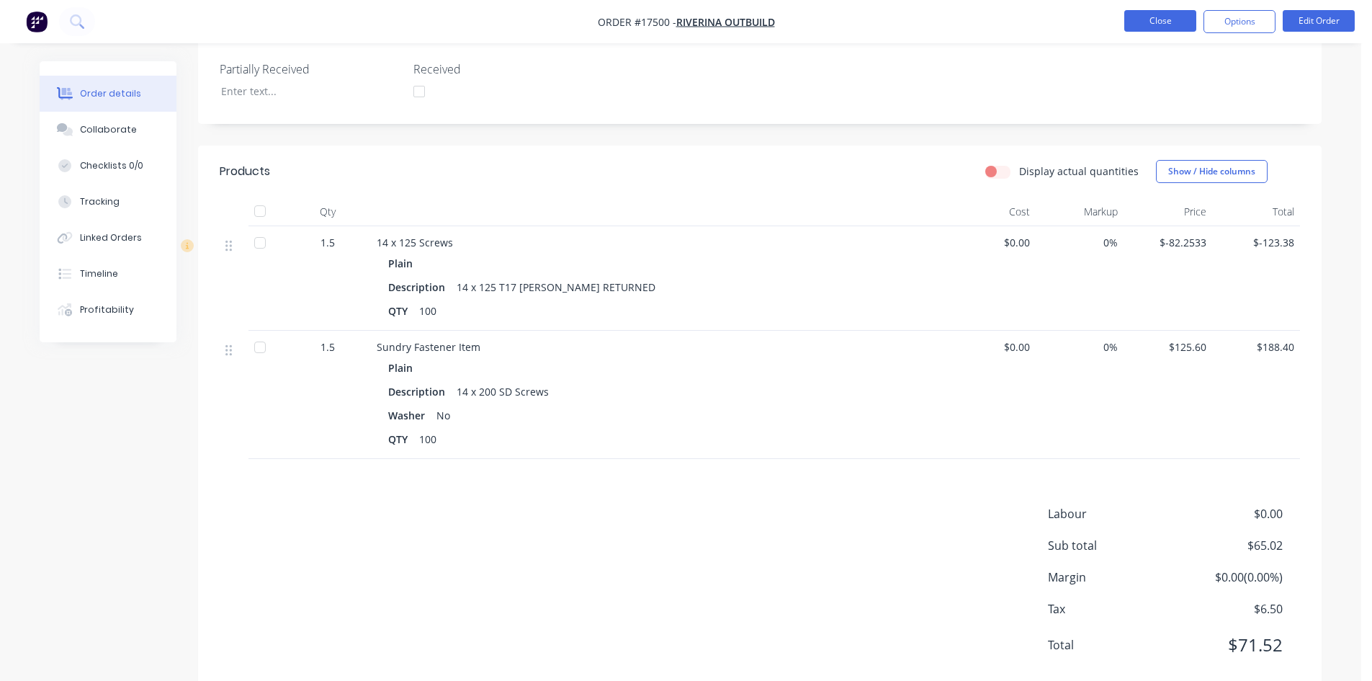
click at [1156, 20] on button "Close" at bounding box center [1160, 21] width 72 height 22
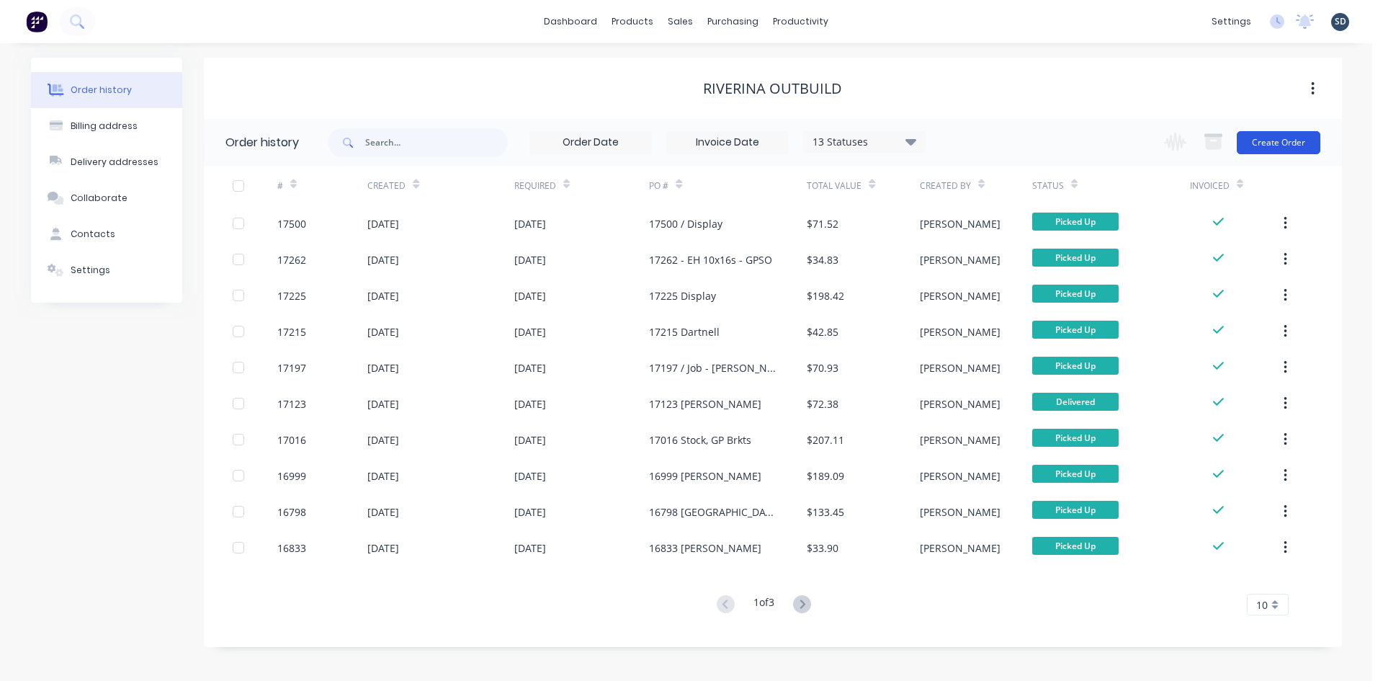
click at [1277, 140] on button "Create Order" at bounding box center [1279, 142] width 84 height 23
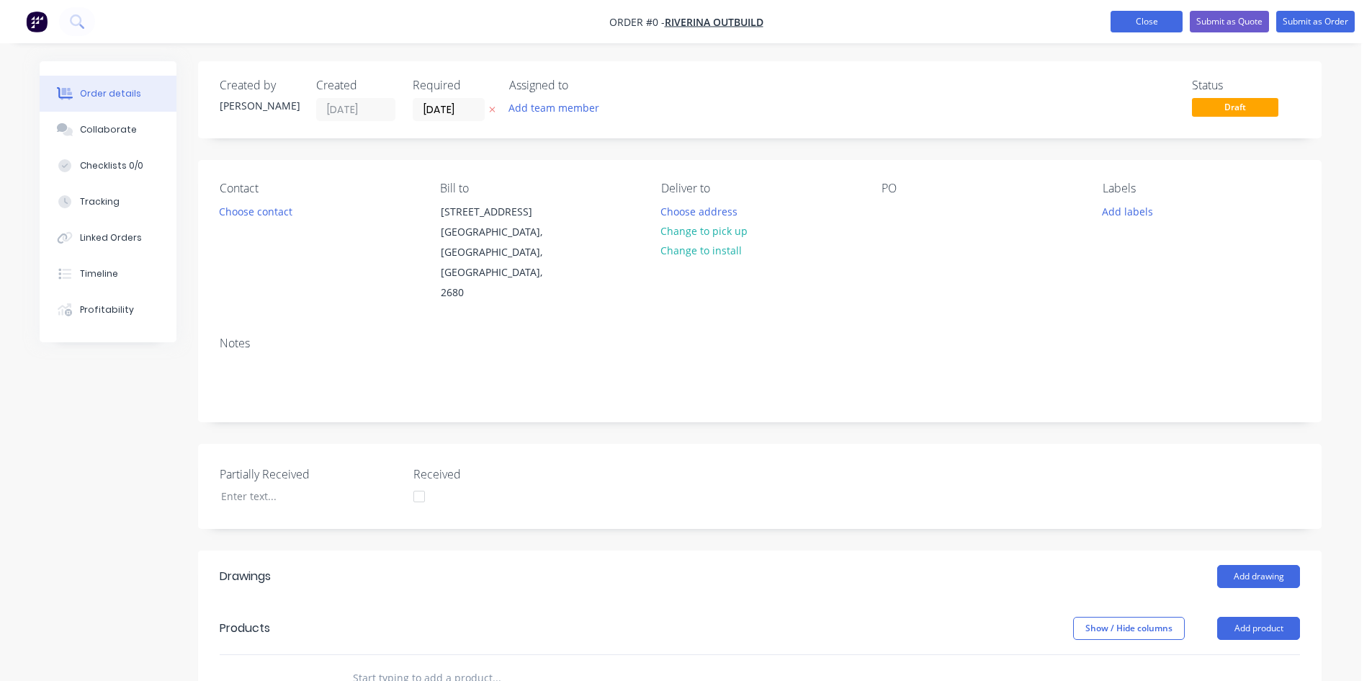
click at [1158, 22] on button "Close" at bounding box center [1147, 22] width 72 height 22
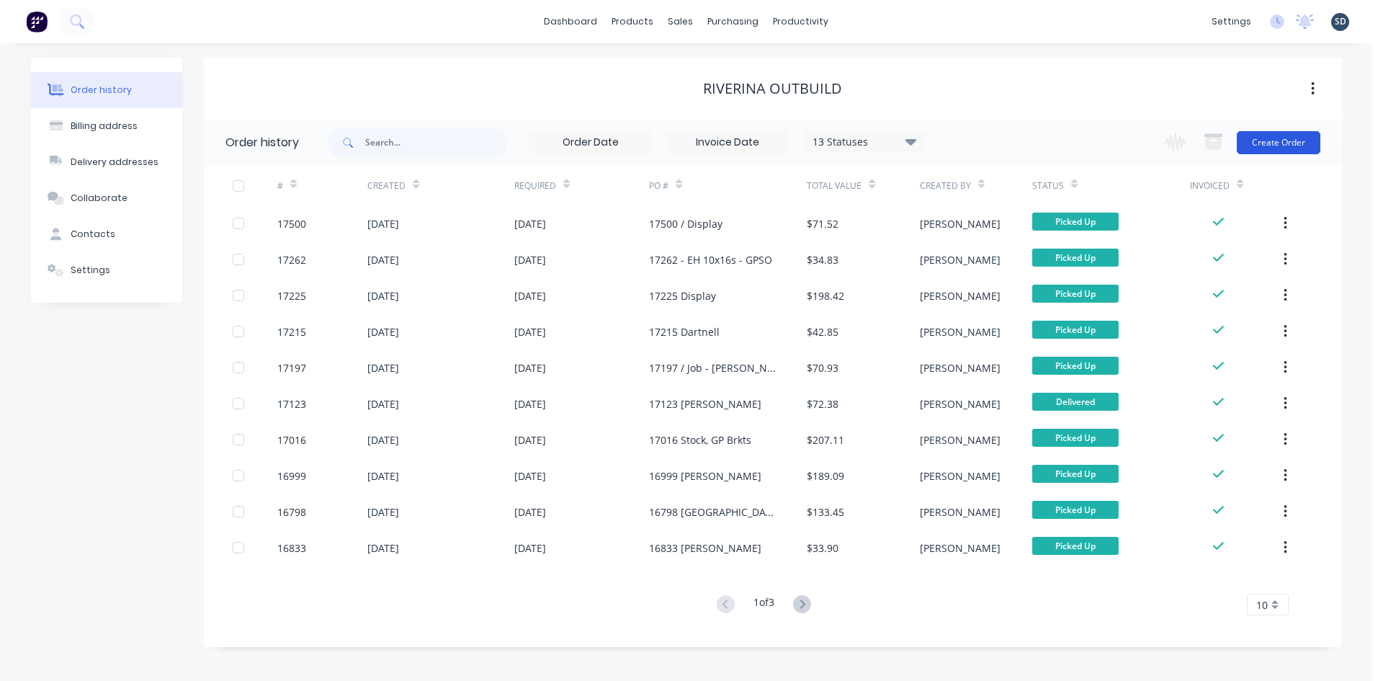
click at [1276, 143] on button "Create Order" at bounding box center [1279, 142] width 84 height 23
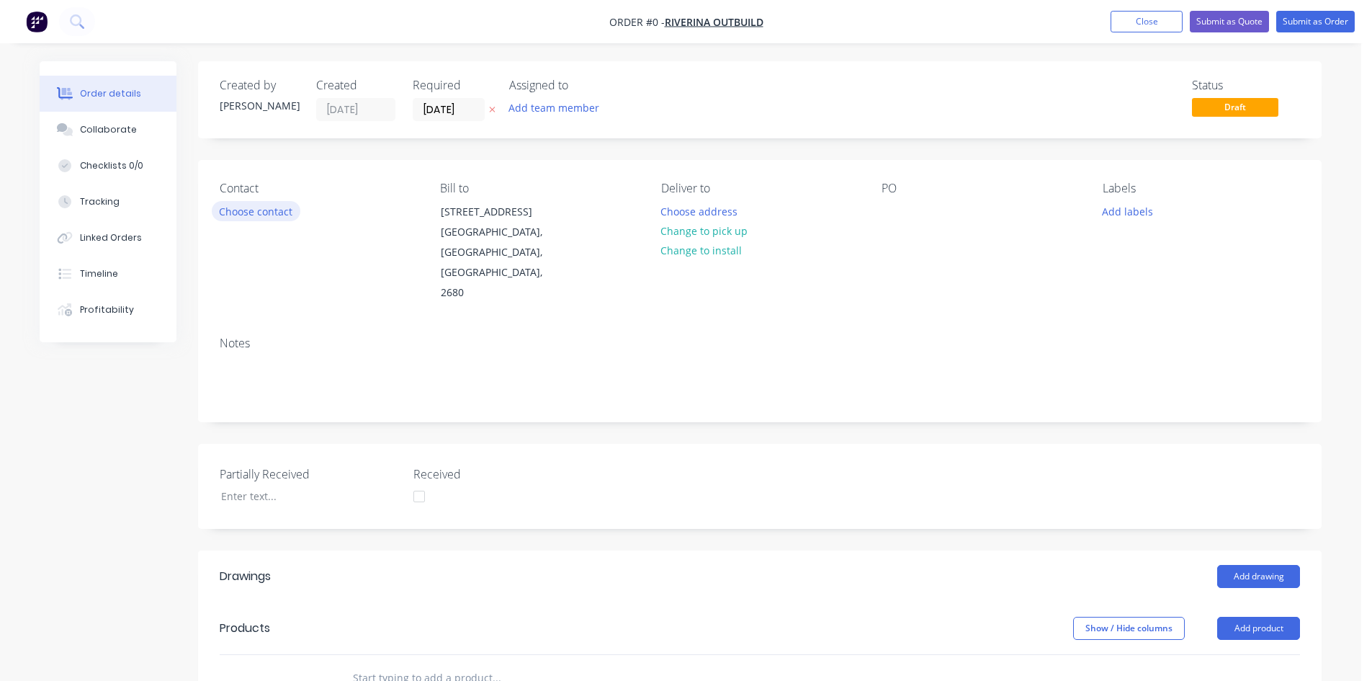
click at [259, 215] on button "Choose contact" at bounding box center [256, 210] width 89 height 19
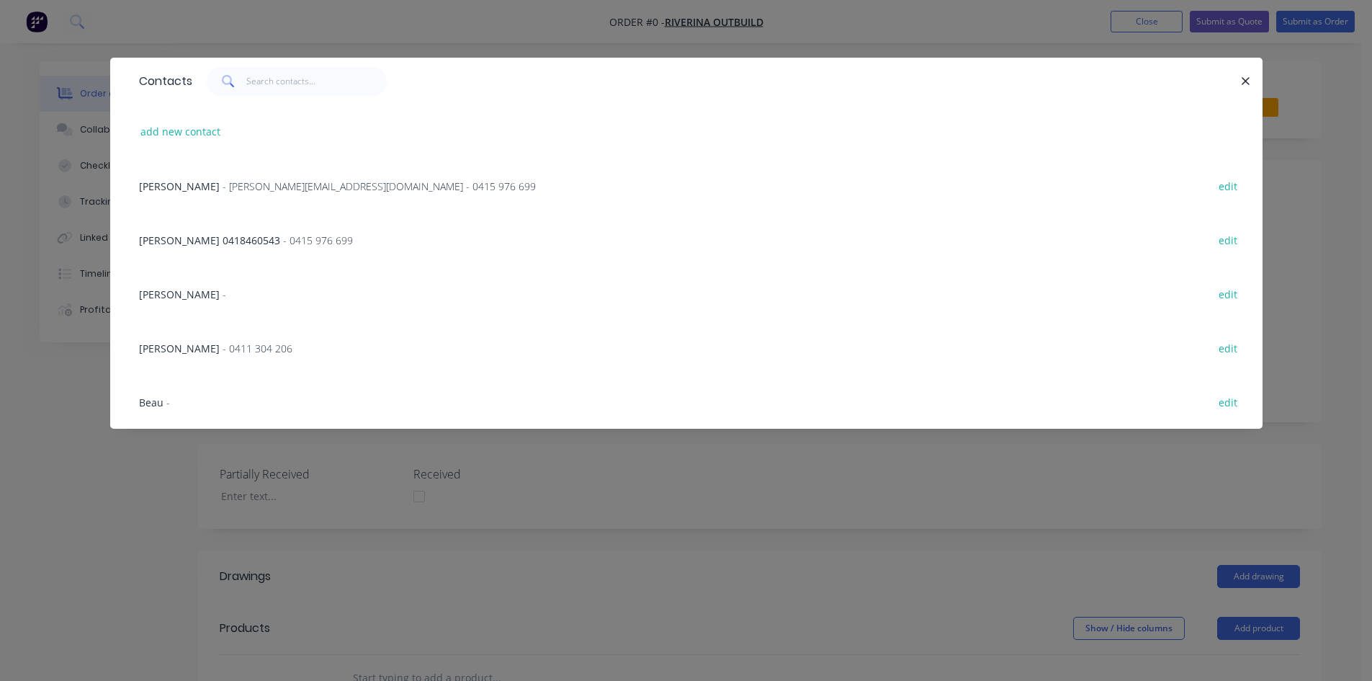
click at [189, 402] on div "Beau - edit" at bounding box center [686, 402] width 1109 height 54
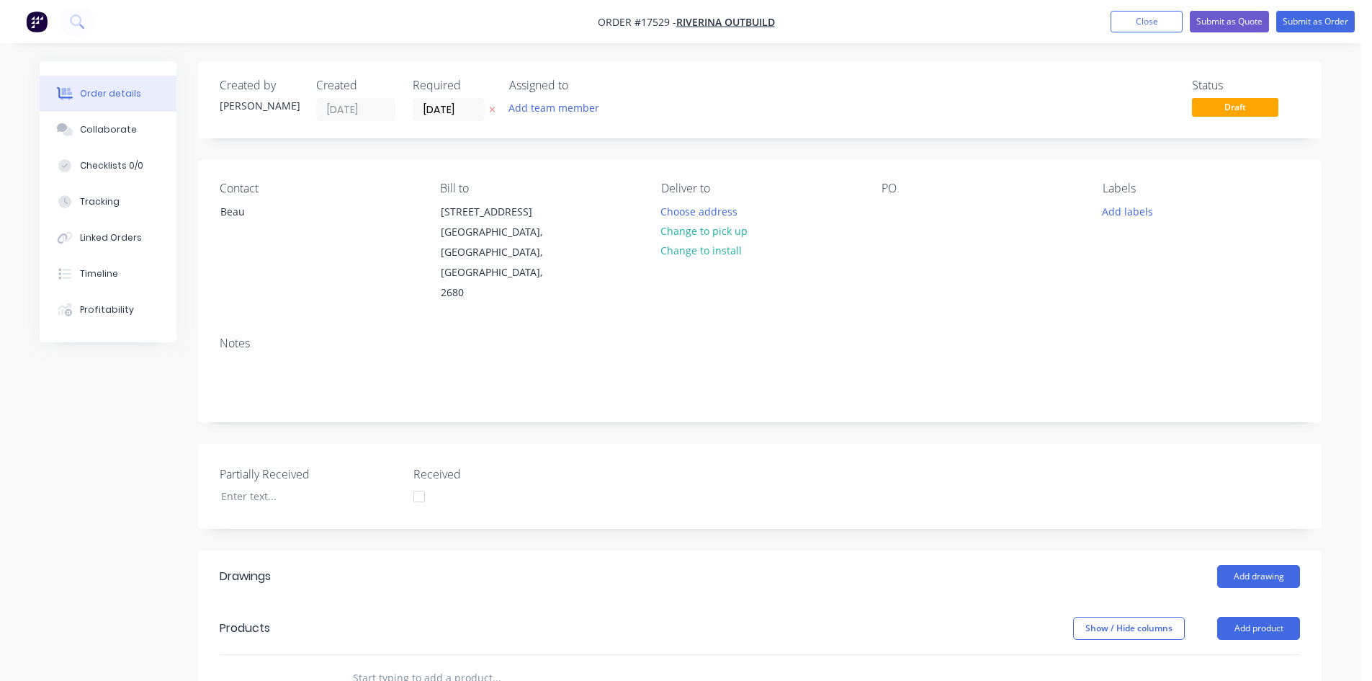
click at [876, 197] on div "Contact Beau Bill to 6B Altin St Griffith, New South Wales, Australia, 2680 Del…" at bounding box center [760, 242] width 1124 height 165
click at [891, 207] on div at bounding box center [893, 211] width 23 height 21
click at [730, 232] on button "Change to pick up" at bounding box center [704, 230] width 102 height 19
click at [887, 213] on div at bounding box center [893, 211] width 23 height 21
click at [849, 265] on div "Contact Beau Bill to 6B Altin St Griffith, New South Wales, Australia, 2680 Pic…" at bounding box center [760, 242] width 1124 height 165
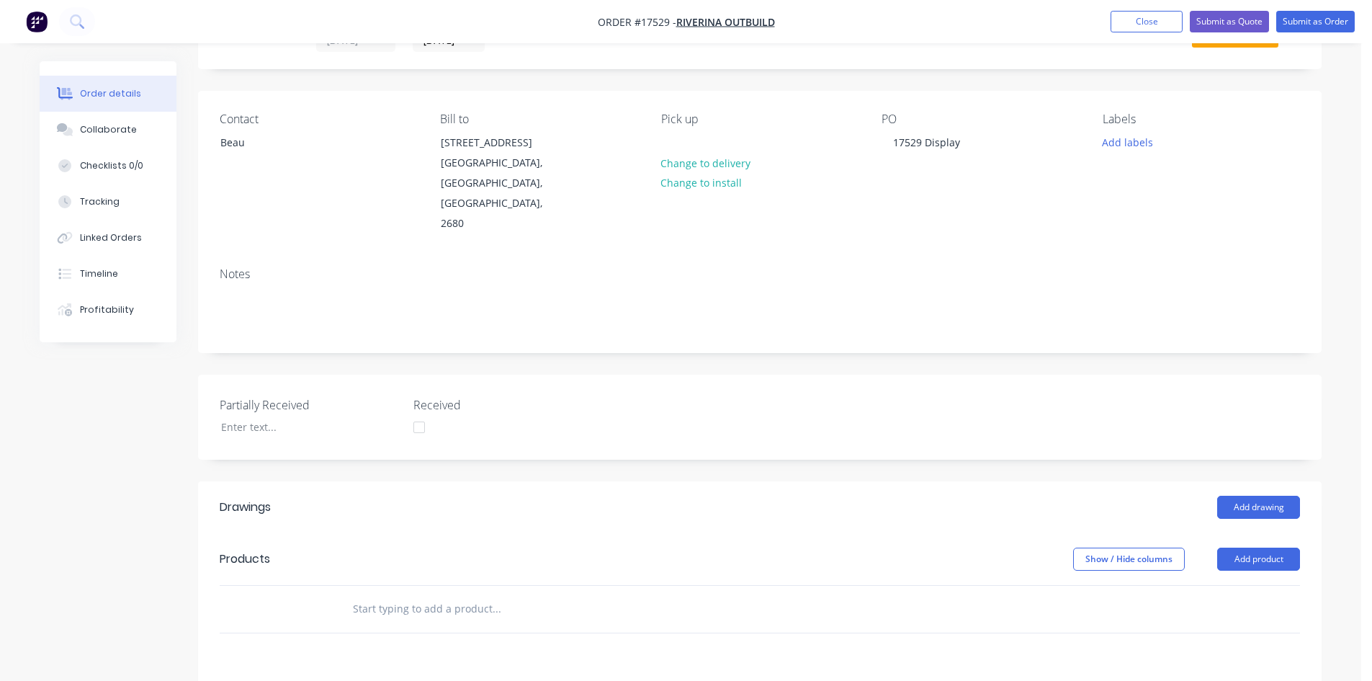
scroll to position [216, 0]
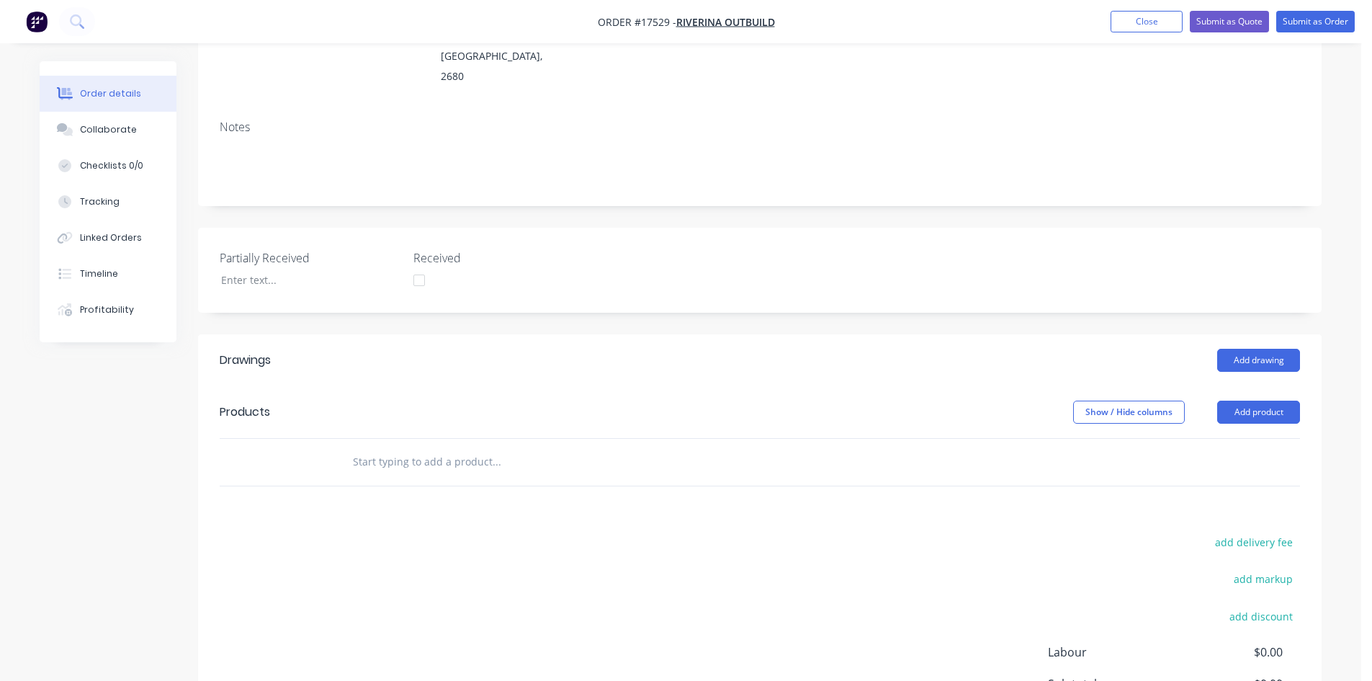
click at [387, 447] on input "text" at bounding box center [496, 461] width 288 height 29
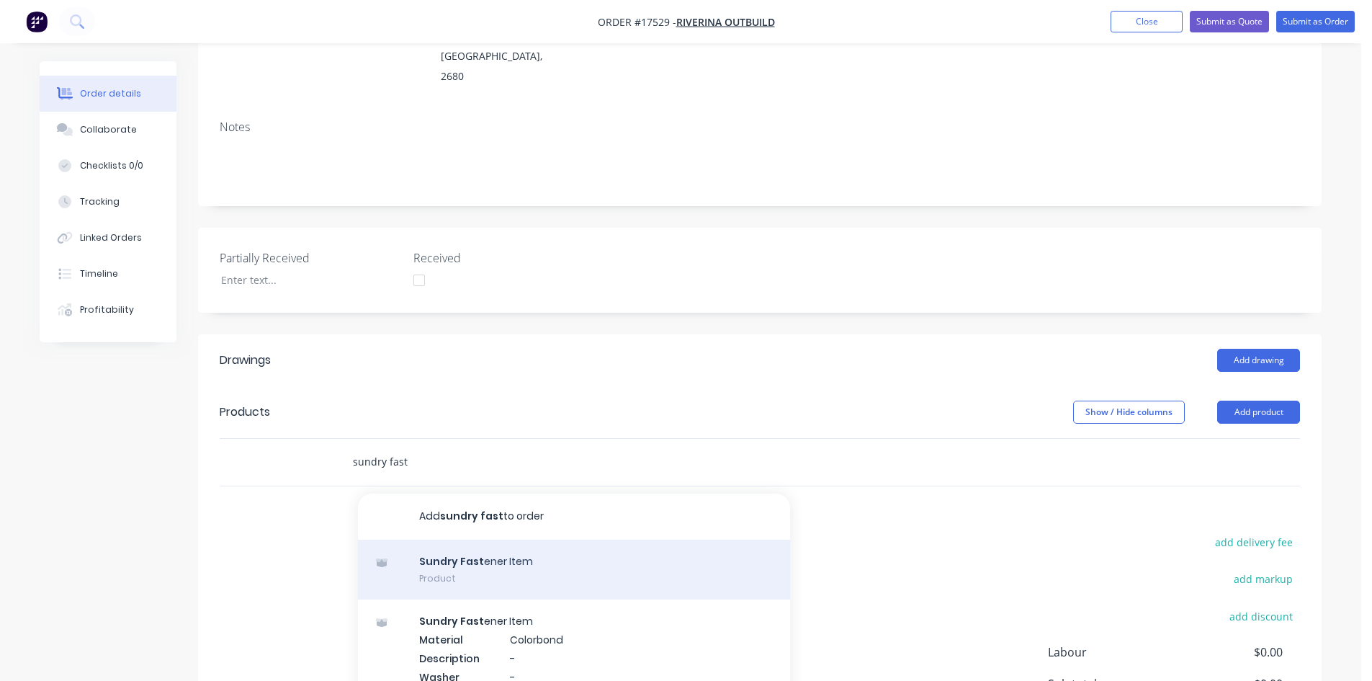
type input "sundry fast"
click at [498, 539] on div "Sundry Fast ener Item Product" at bounding box center [574, 569] width 432 height 60
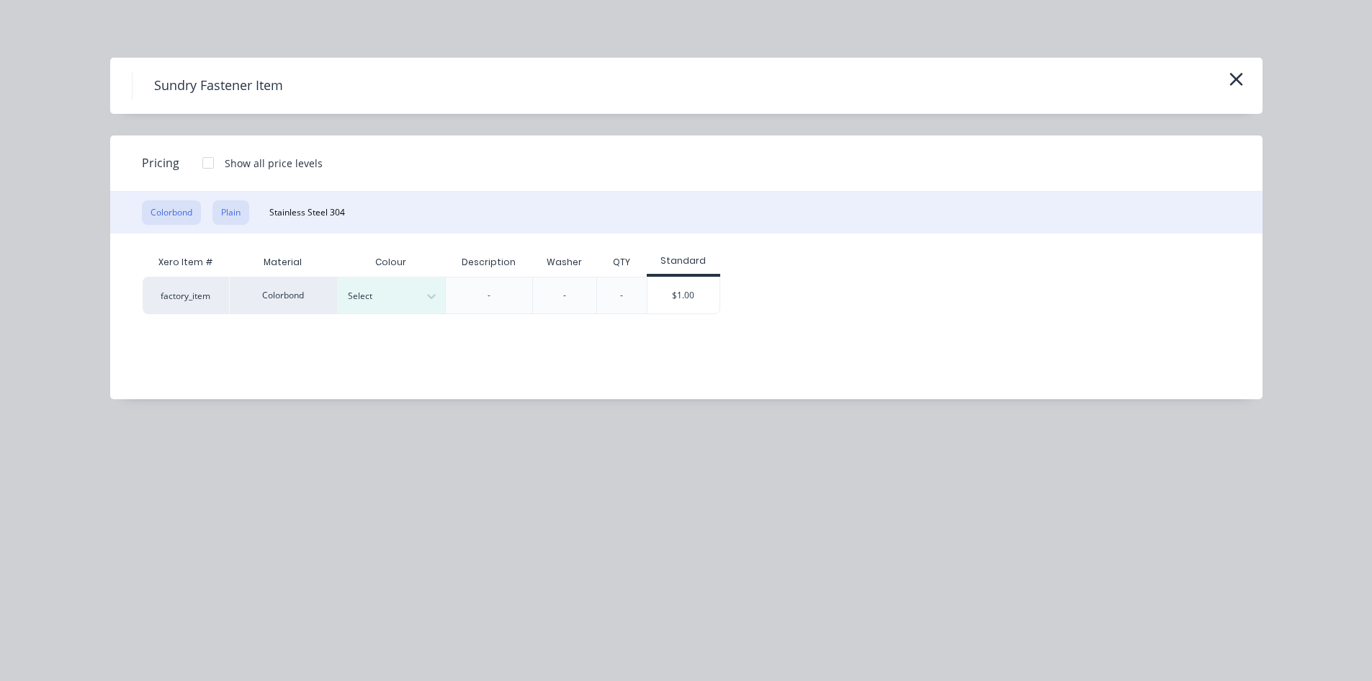
click at [241, 206] on button "Plain" at bounding box center [230, 212] width 37 height 24
click at [600, 295] on div "$1.00" at bounding box center [575, 295] width 72 height 36
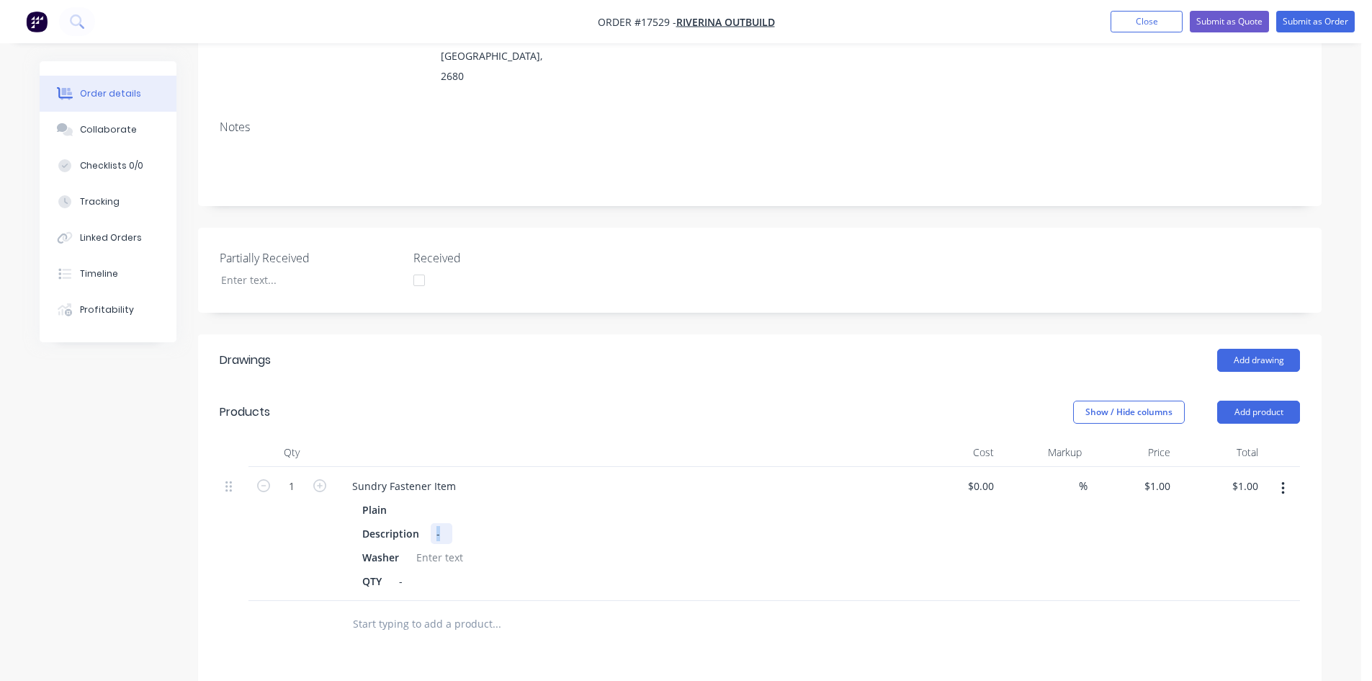
drag, startPoint x: 445, startPoint y: 493, endPoint x: 430, endPoint y: 490, distance: 15.4
click at [431, 523] on div "-" at bounding box center [442, 533] width 22 height 21
click at [438, 547] on div at bounding box center [440, 557] width 58 height 21
drag, startPoint x: 409, startPoint y: 544, endPoint x: 386, endPoint y: 541, distance: 23.3
click at [386, 570] on div "QTY -" at bounding box center [620, 580] width 527 height 21
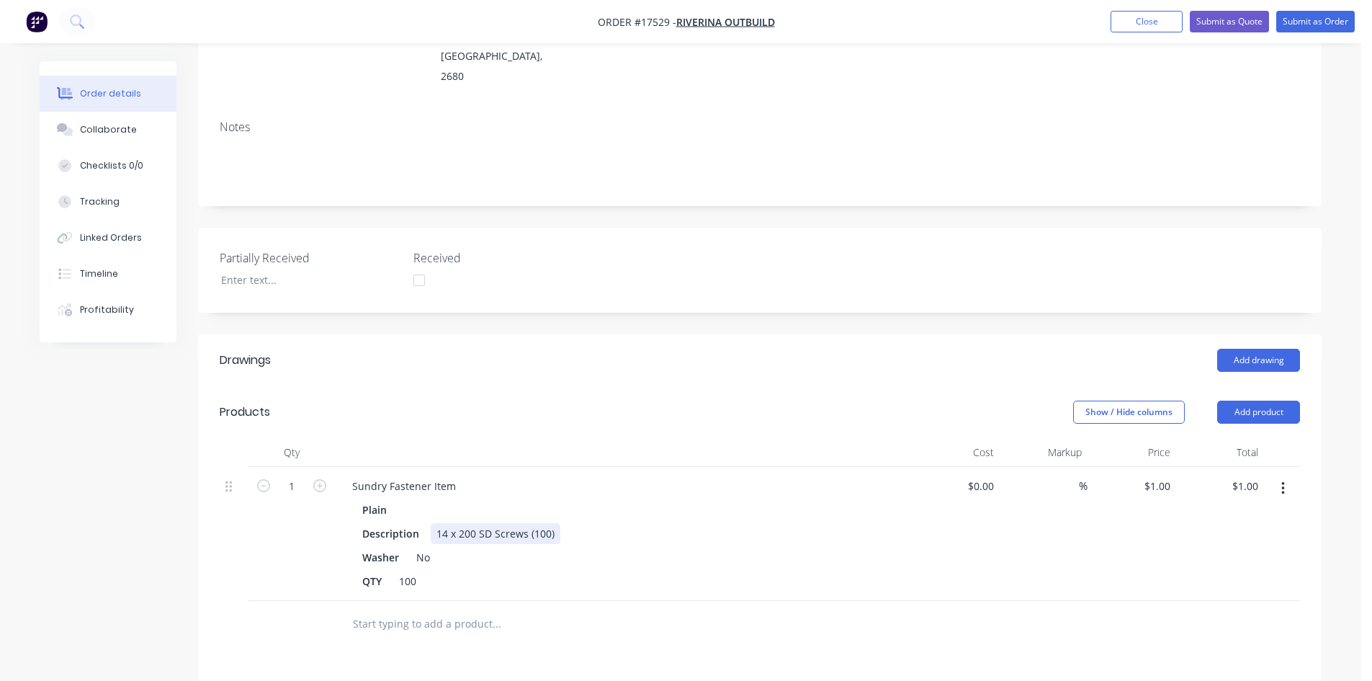
click at [555, 523] on div "14 x 200 SD Screws (100)" at bounding box center [496, 533] width 130 height 21
click at [586, 609] on input "text" at bounding box center [496, 623] width 288 height 29
click at [990, 475] on input at bounding box center [991, 485] width 17 height 21
type input "$0.00"
type input "0"
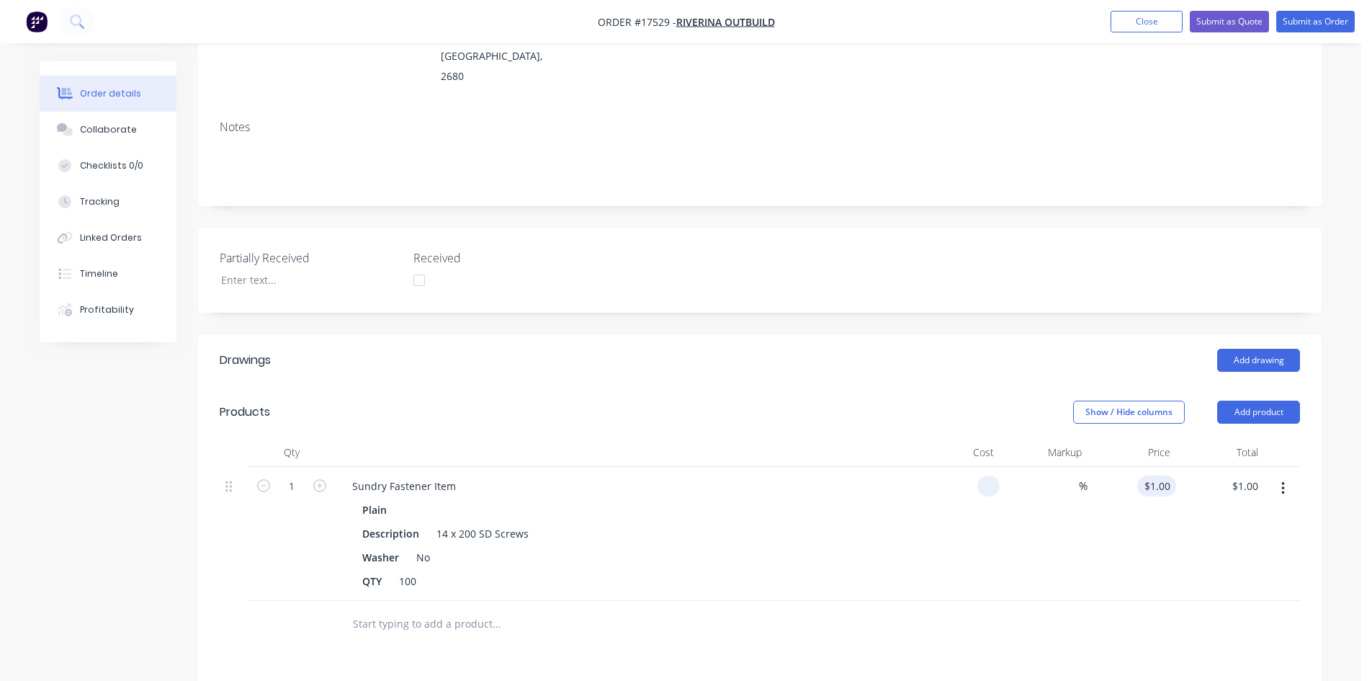
type input "$0.00"
click at [1164, 475] on input "0" at bounding box center [1159, 485] width 33 height 21
click at [1165, 475] on input "0" at bounding box center [1168, 485] width 17 height 21
click at [900, 334] on header "Drawings Add drawing" at bounding box center [760, 360] width 1124 height 52
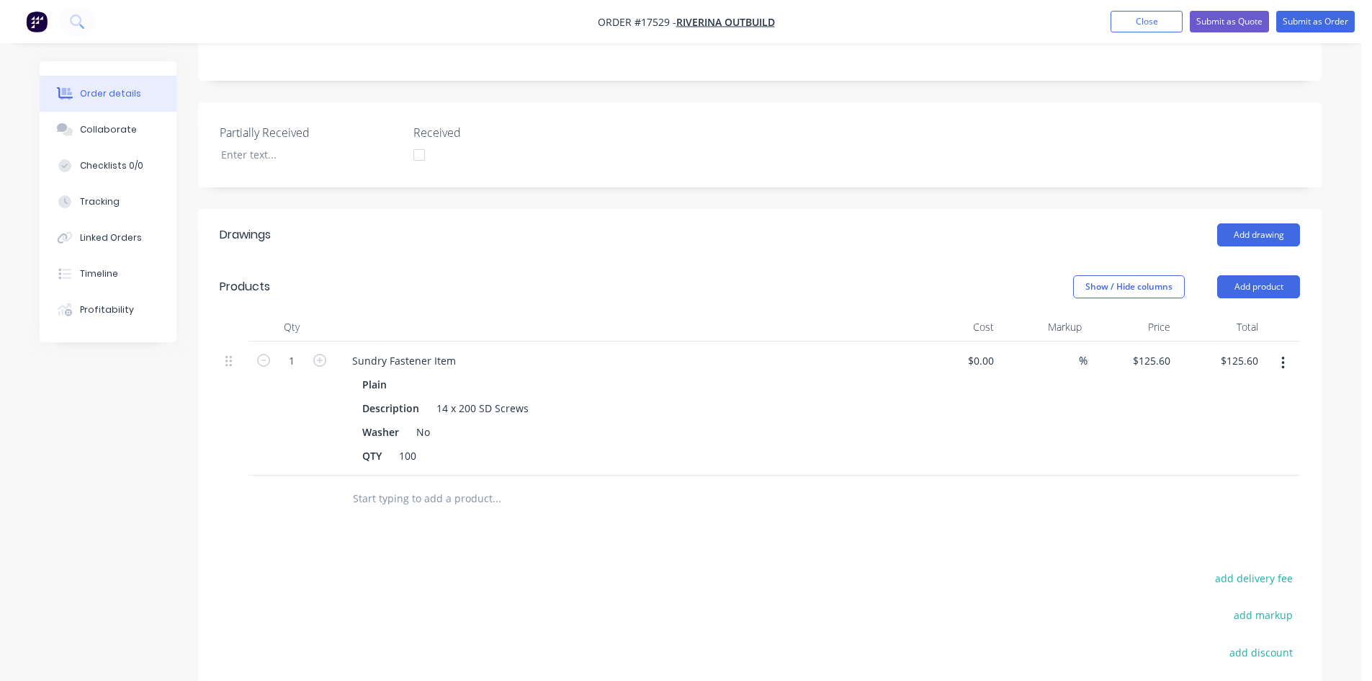
scroll to position [432, 0]
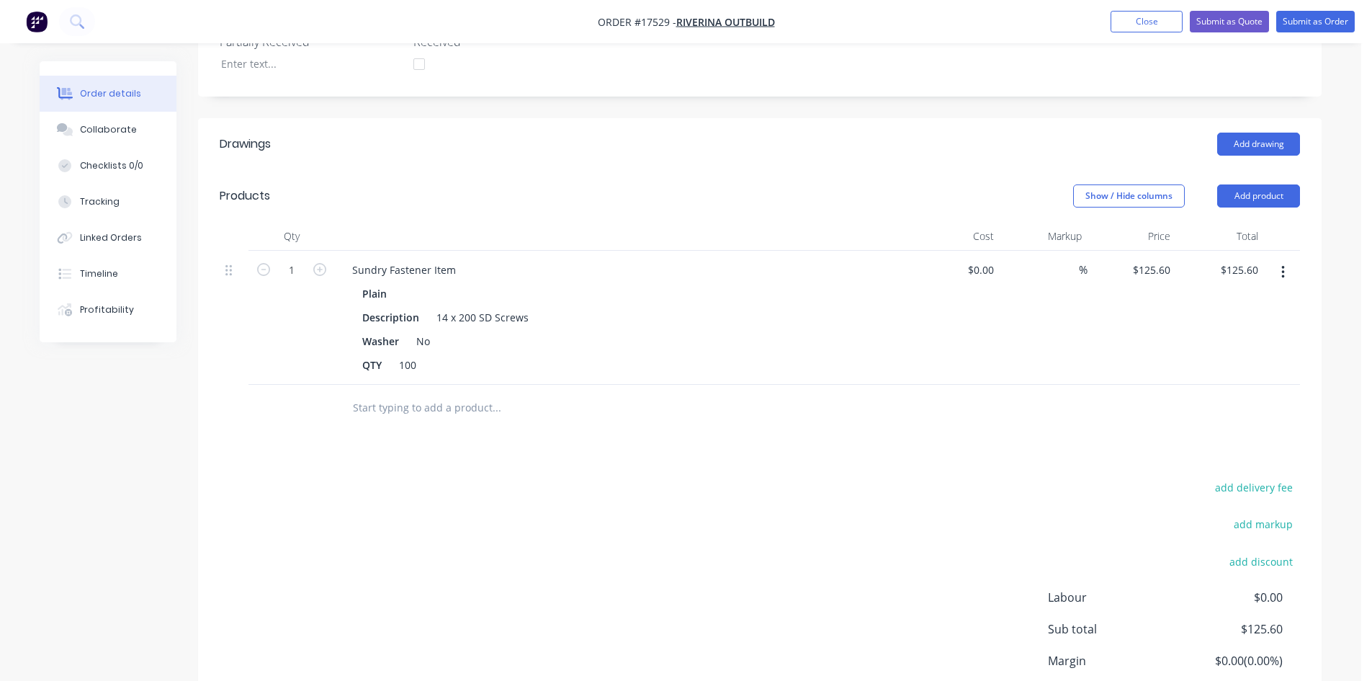
click at [401, 393] on input "text" at bounding box center [496, 407] width 288 height 29
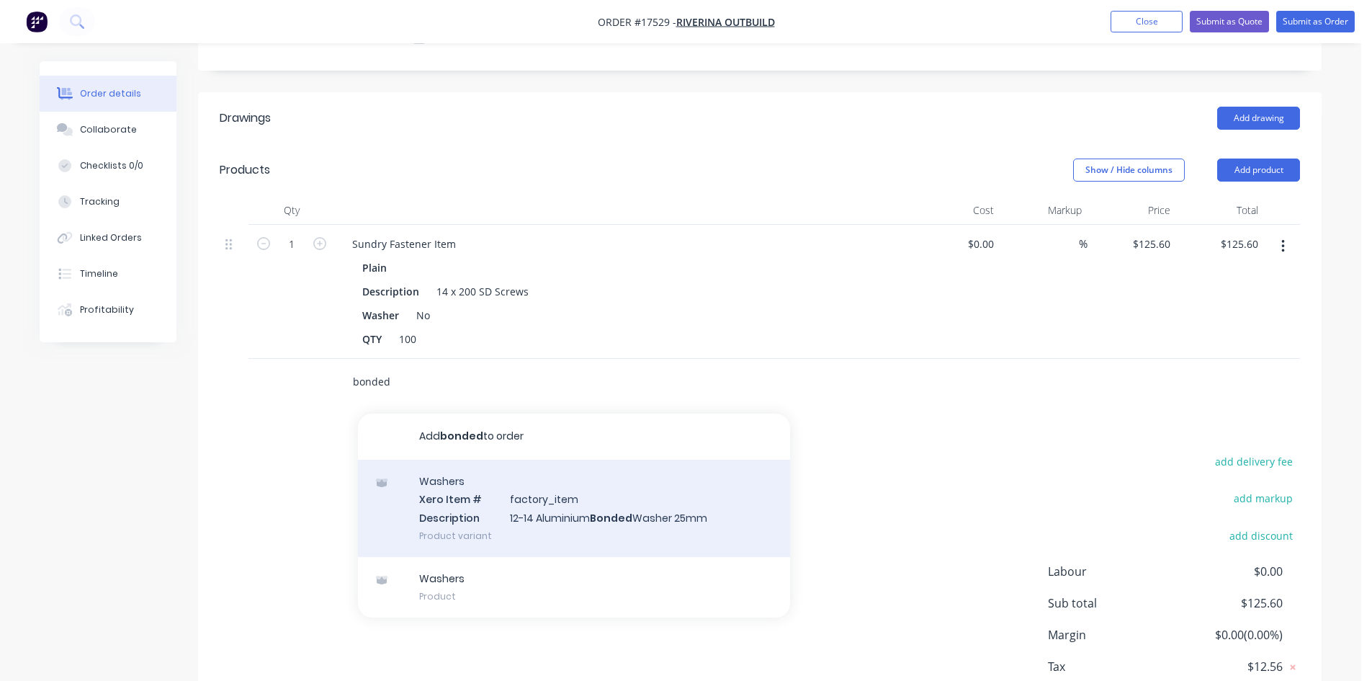
scroll to position [504, 0]
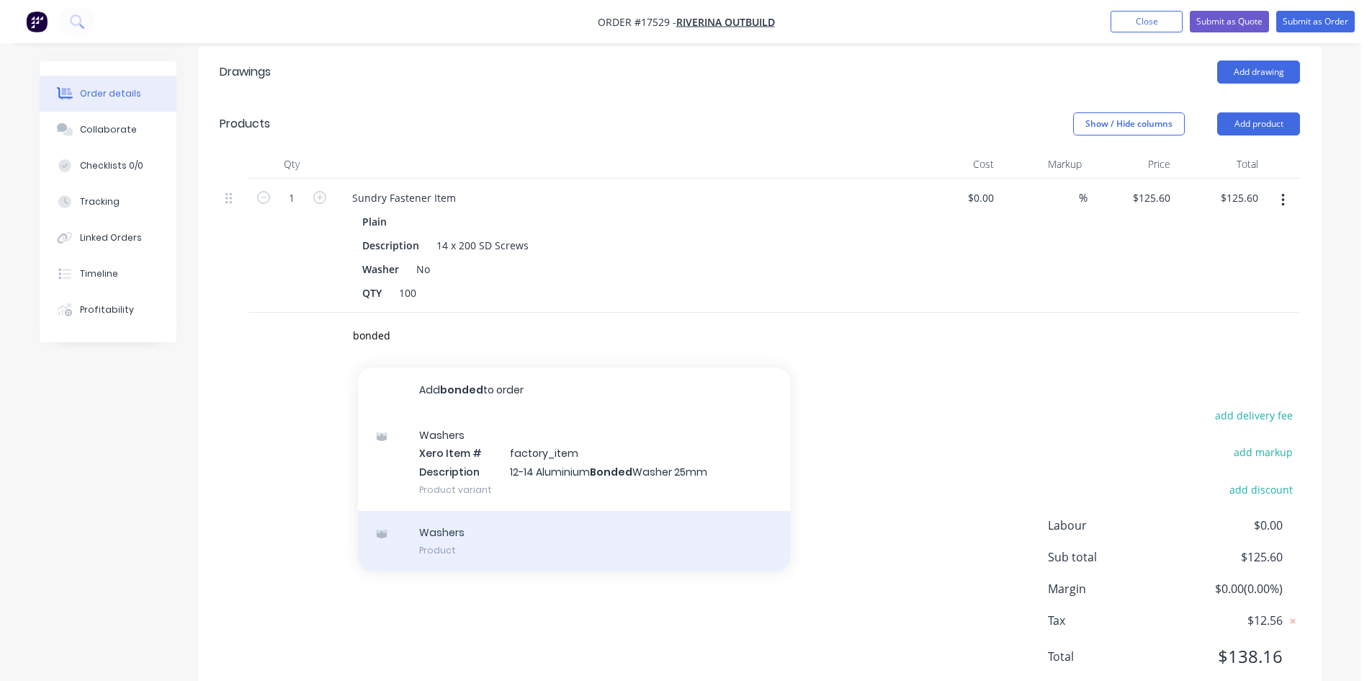
click at [494, 511] on div "Washers Product" at bounding box center [574, 541] width 432 height 60
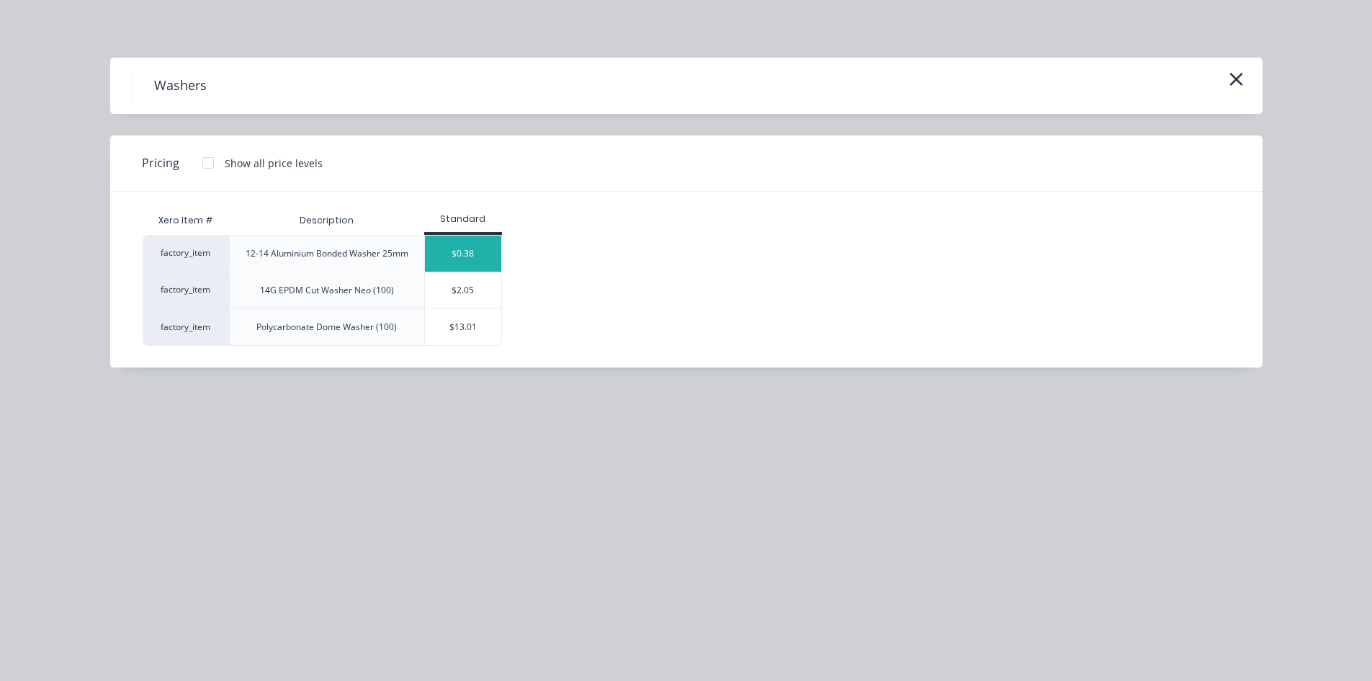
click at [475, 252] on div "$0.38" at bounding box center [463, 254] width 77 height 36
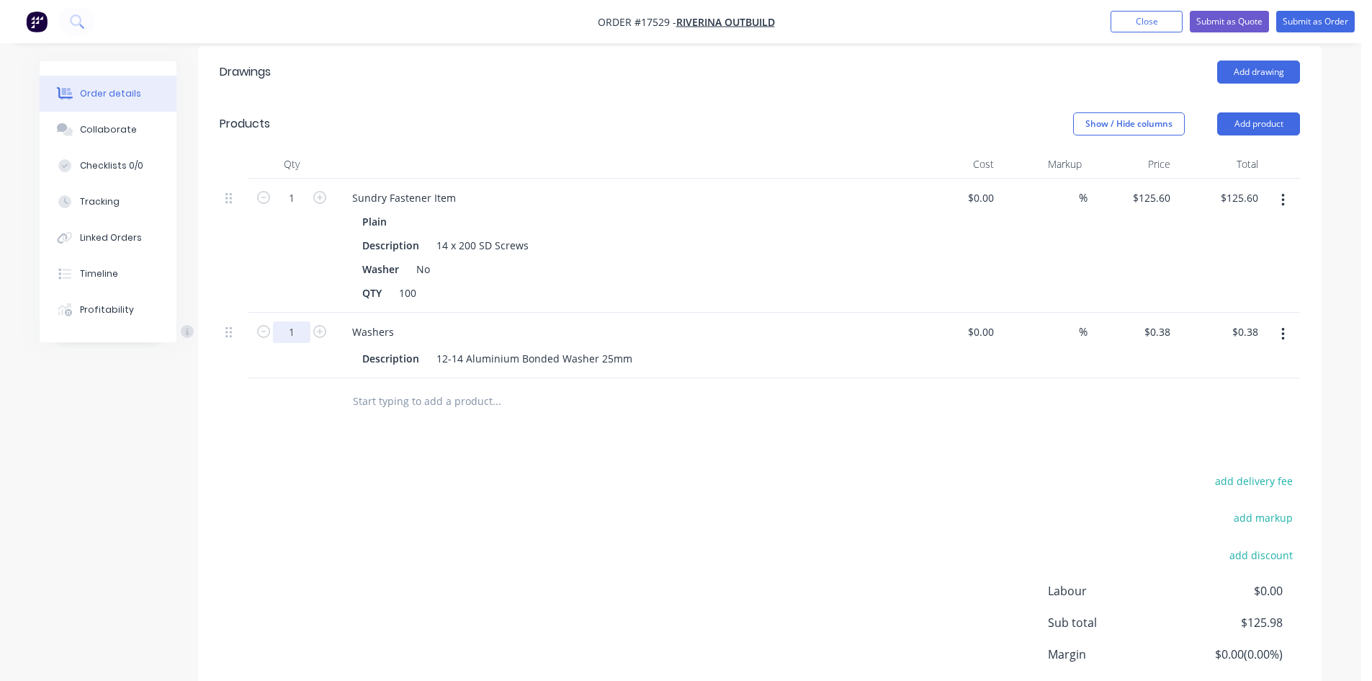
click at [285, 321] on input "1" at bounding box center [291, 332] width 37 height 22
click at [647, 419] on div "Drawings Add drawing Products Show / Hide columns Add product Qty Cost Markup P…" at bounding box center [760, 408] width 1124 height 725
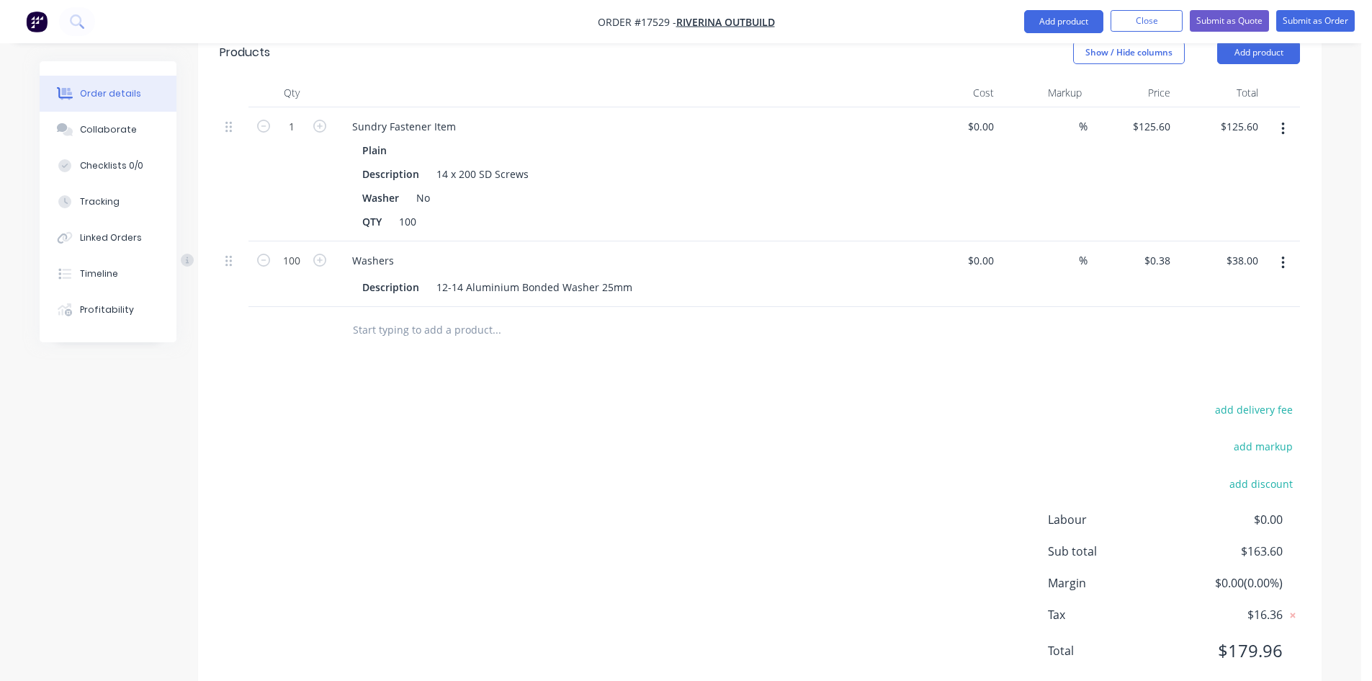
scroll to position [215, 0]
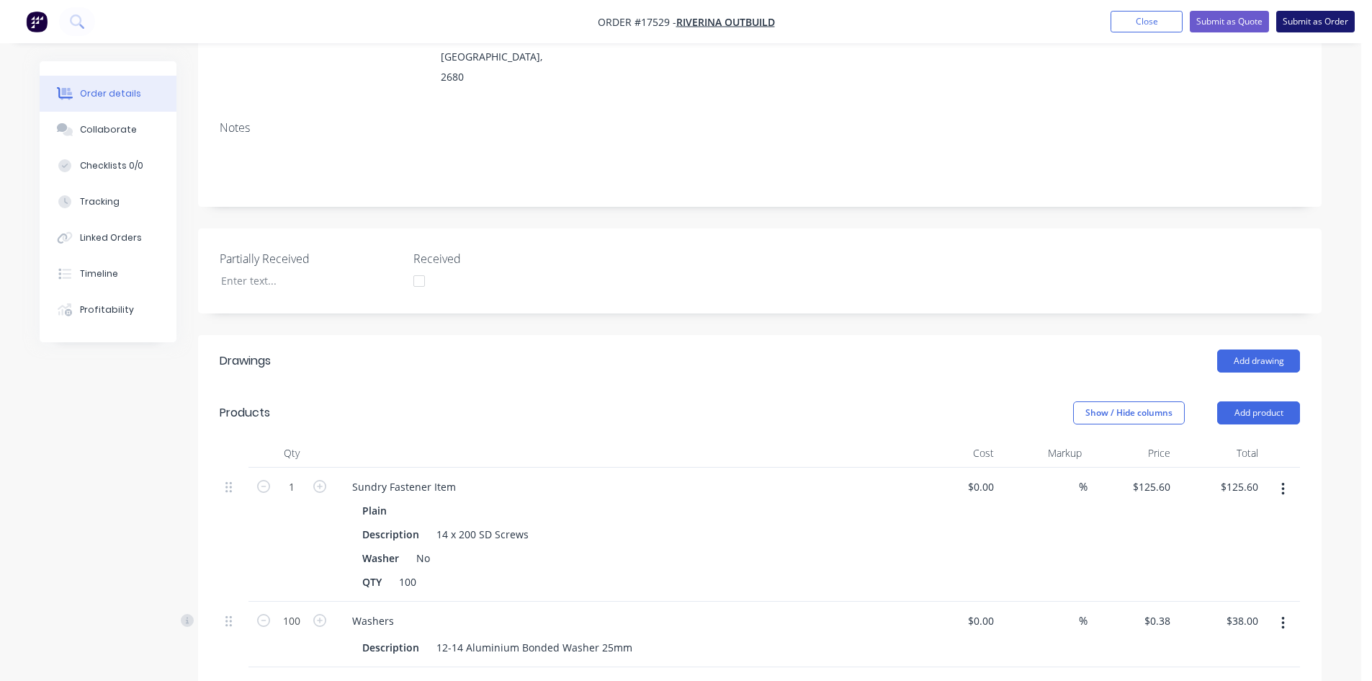
click at [1322, 22] on button "Submit as Order" at bounding box center [1315, 22] width 79 height 22
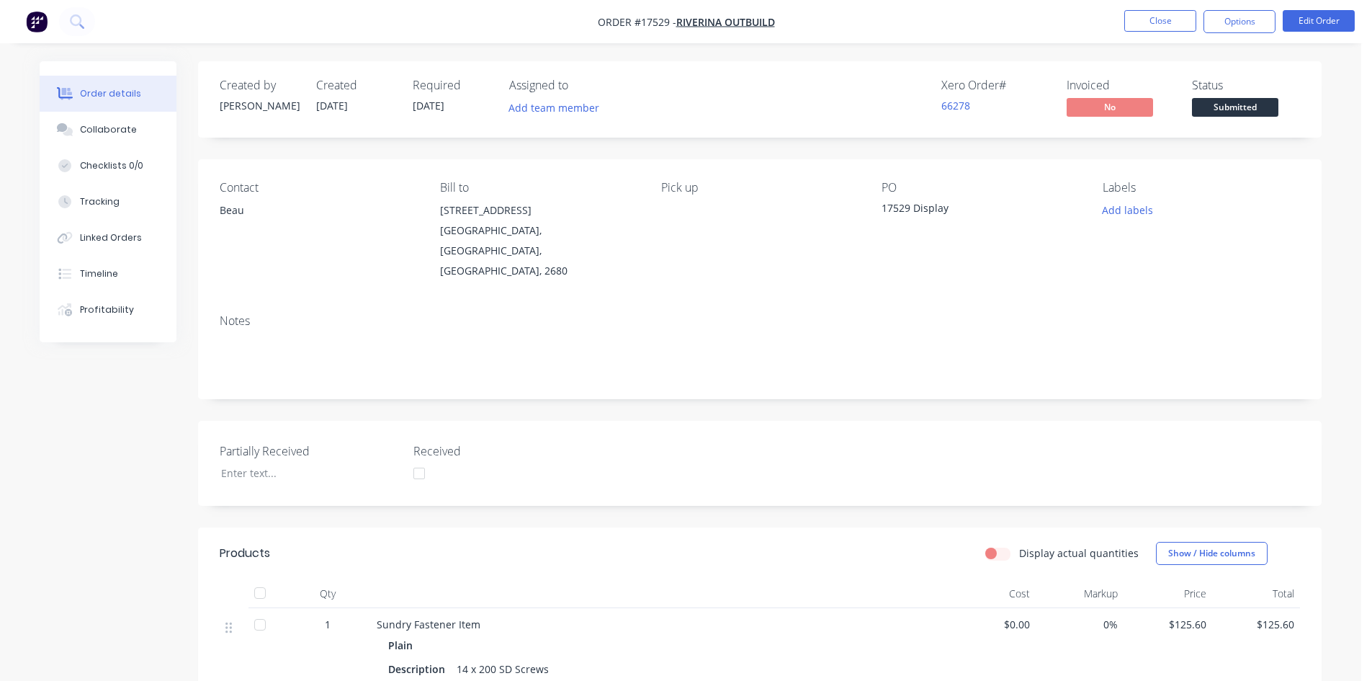
click at [1224, 104] on span "Submitted" at bounding box center [1235, 107] width 86 height 18
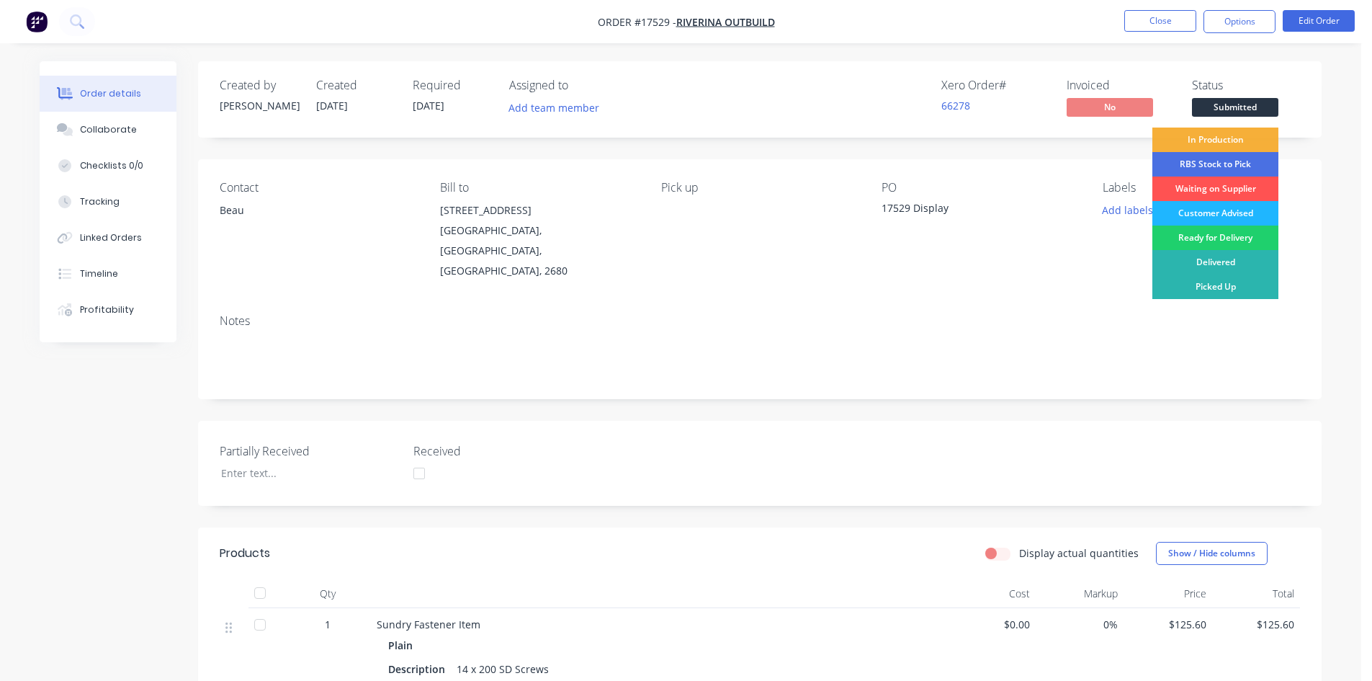
click at [1229, 209] on div "Customer Advised" at bounding box center [1215, 213] width 126 height 24
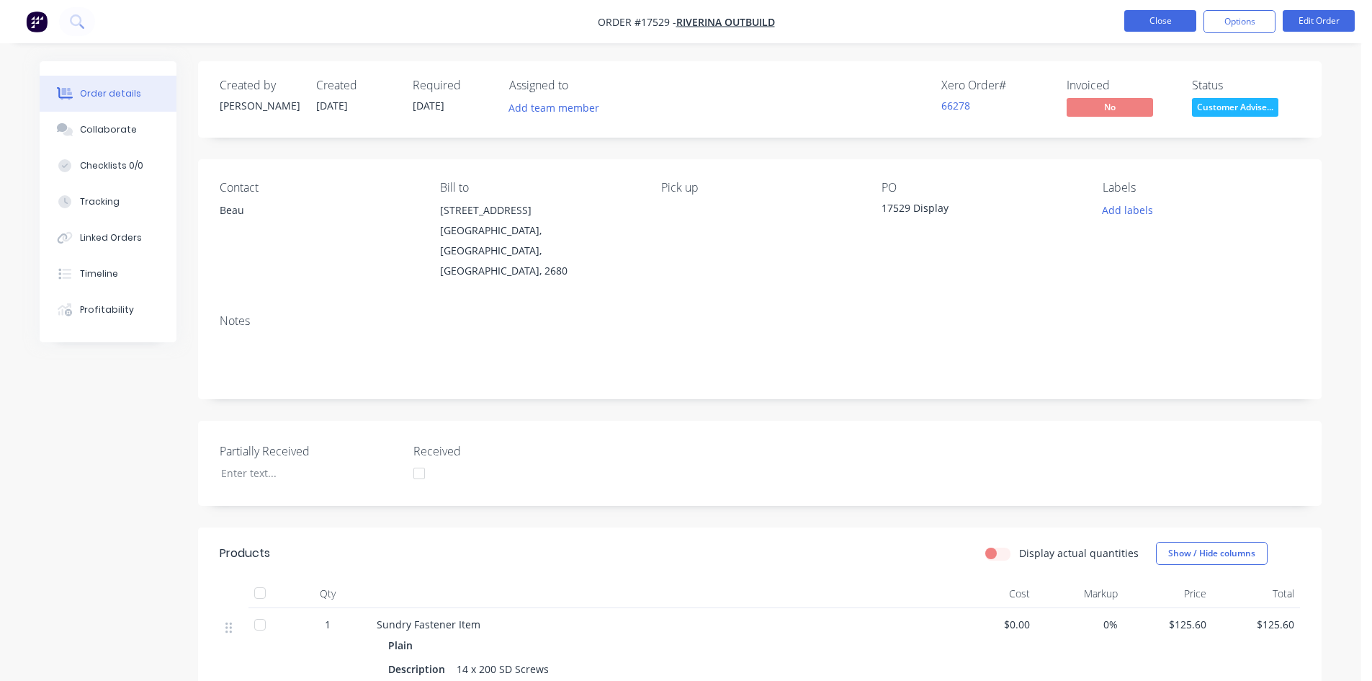
click at [1157, 12] on button "Close" at bounding box center [1160, 21] width 72 height 22
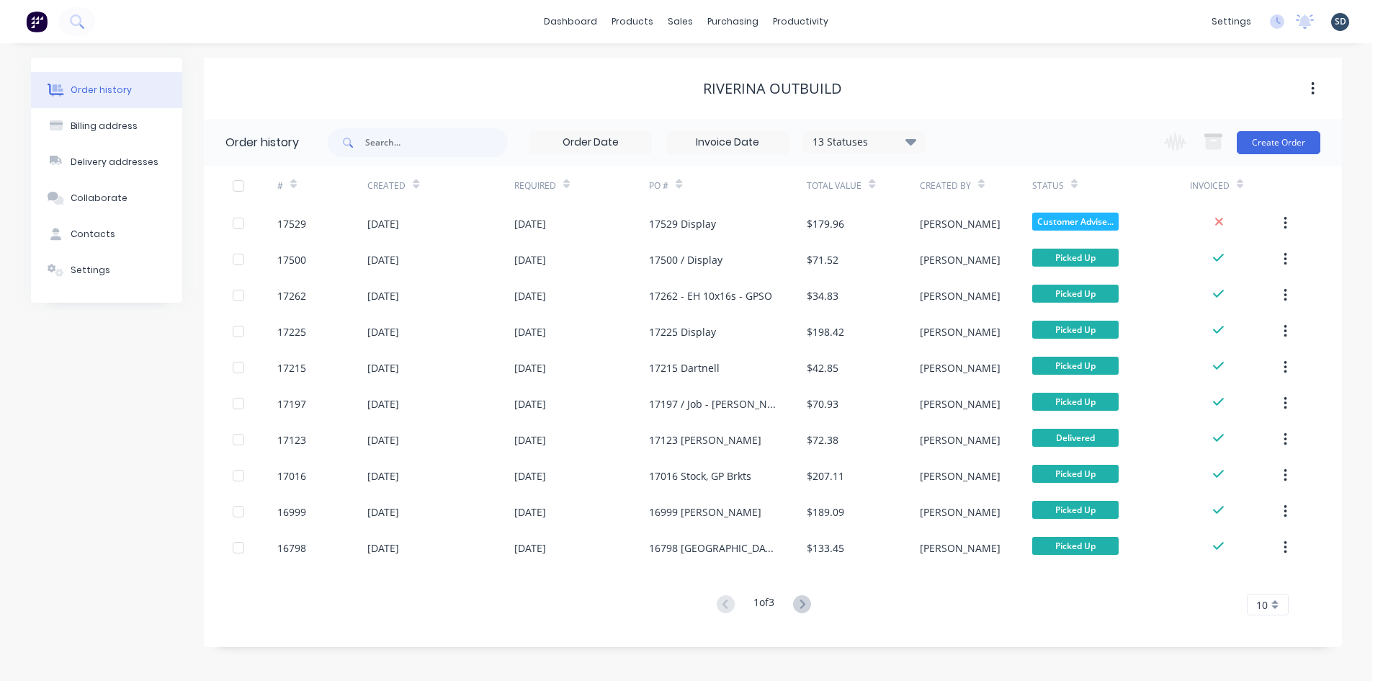
click at [866, 21] on div "dashboard products sales purchasing productivity dashboard products Product Cat…" at bounding box center [686, 21] width 1372 height 43
click at [719, 68] on div "Sales Orders" at bounding box center [733, 69] width 59 height 13
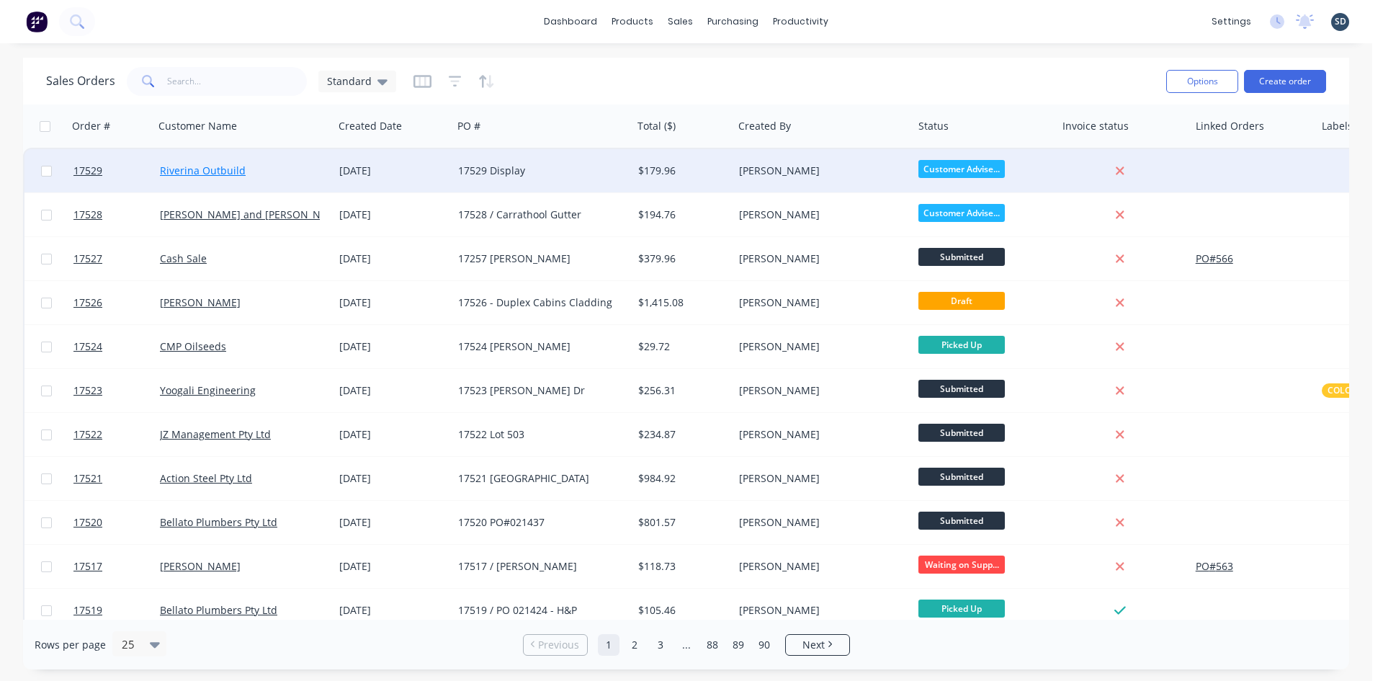
click at [201, 166] on link "Riverina Outbuild" at bounding box center [203, 170] width 86 height 14
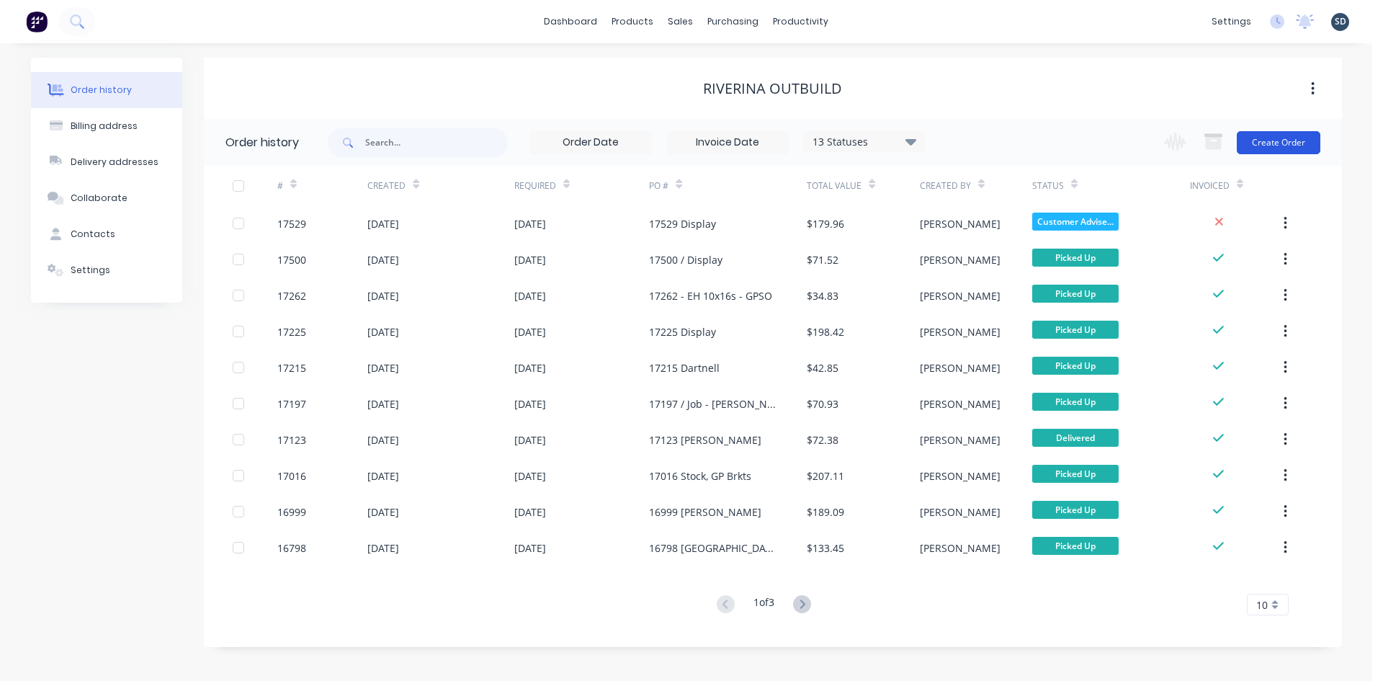
click at [1268, 142] on button "Create Order" at bounding box center [1279, 142] width 84 height 23
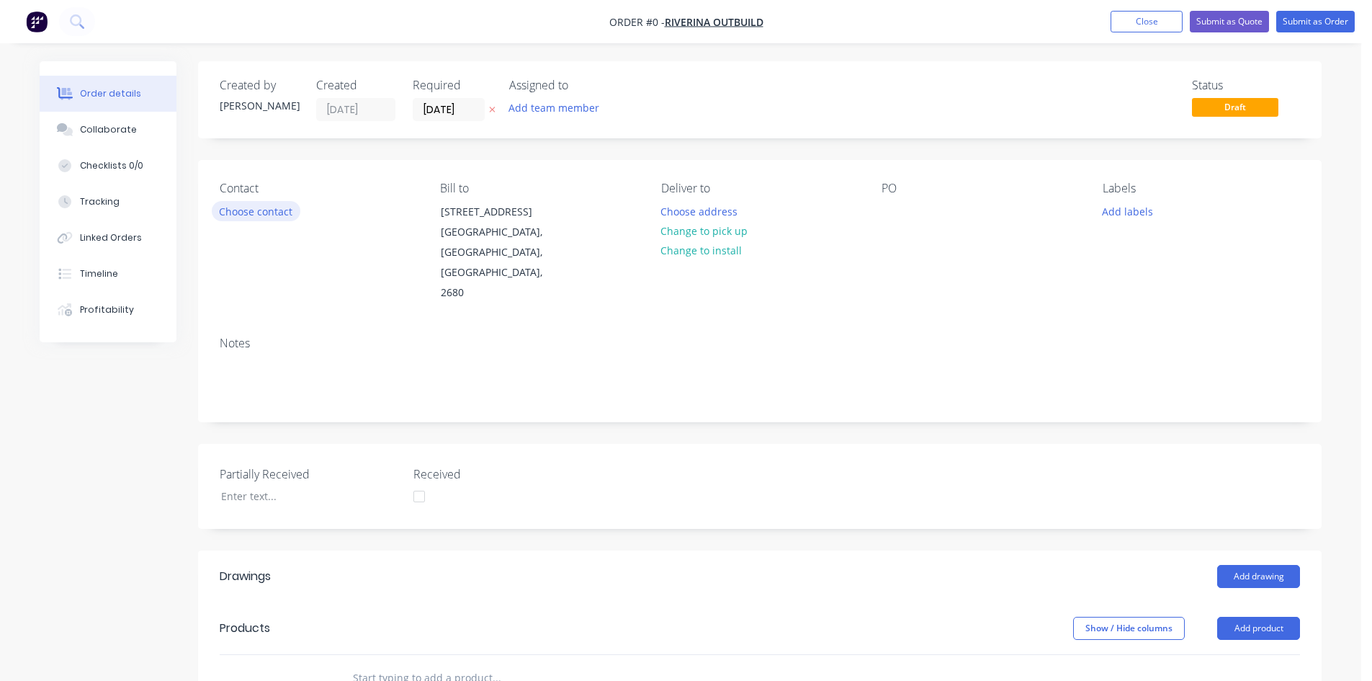
click at [267, 218] on button "Choose contact" at bounding box center [256, 210] width 89 height 19
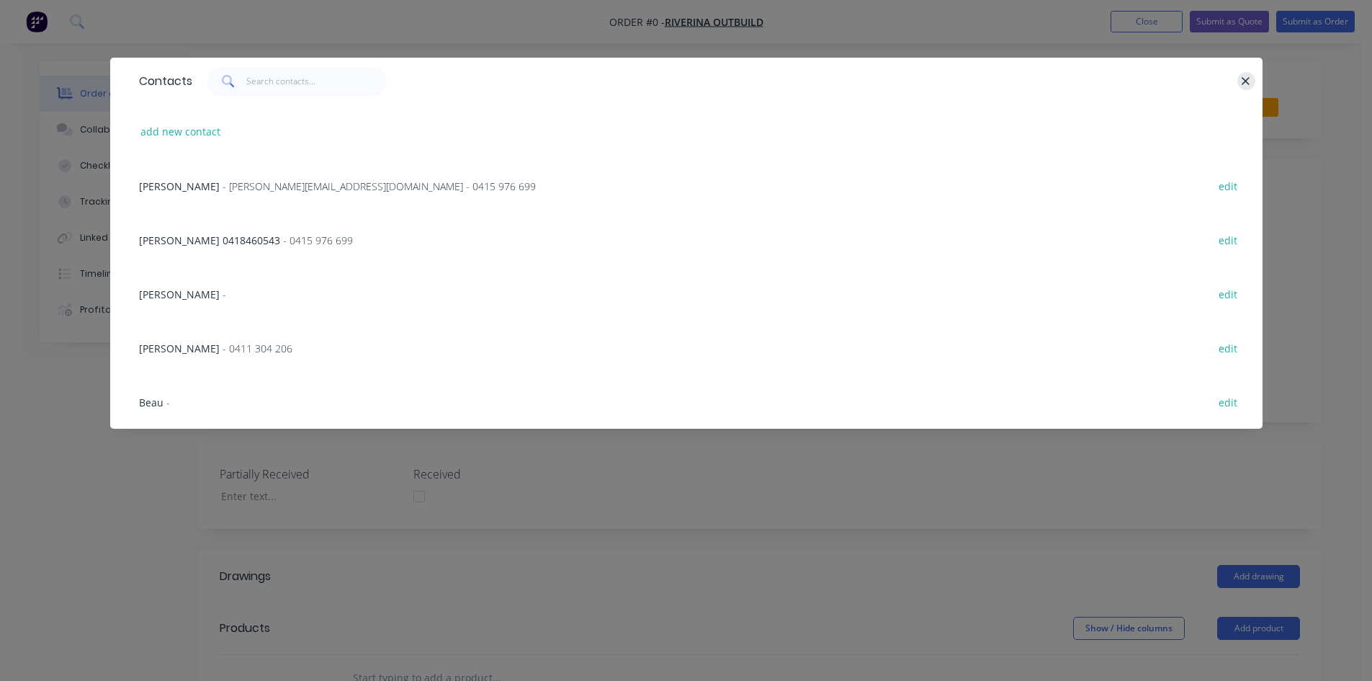
click at [1244, 79] on icon "button" at bounding box center [1246, 81] width 8 height 8
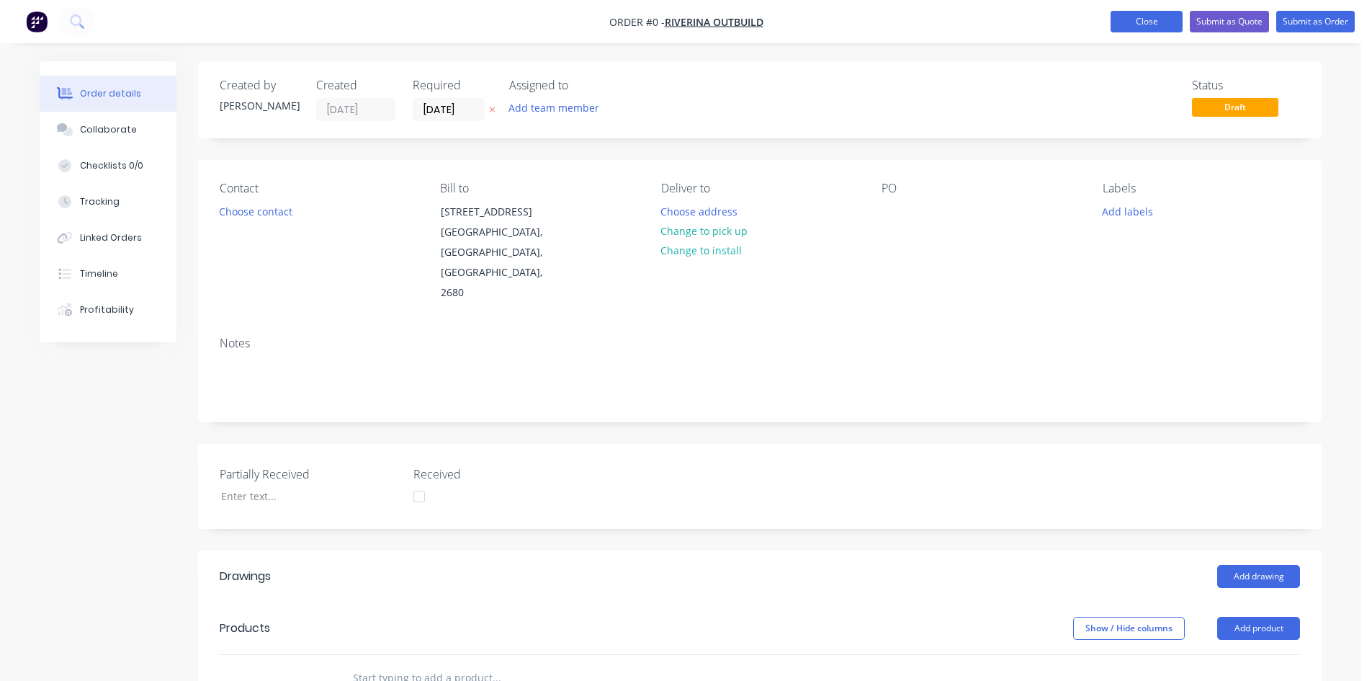
click at [1155, 24] on button "Close" at bounding box center [1147, 22] width 72 height 22
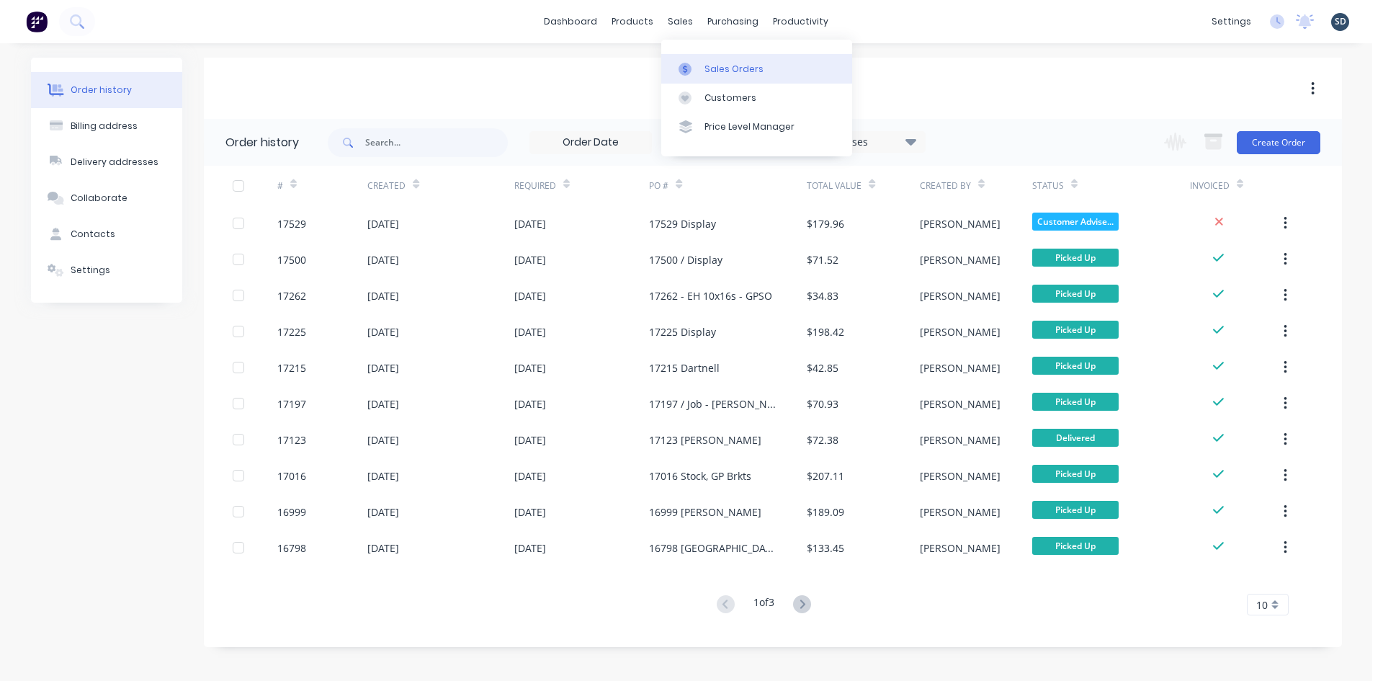
click at [694, 71] on div at bounding box center [689, 69] width 22 height 13
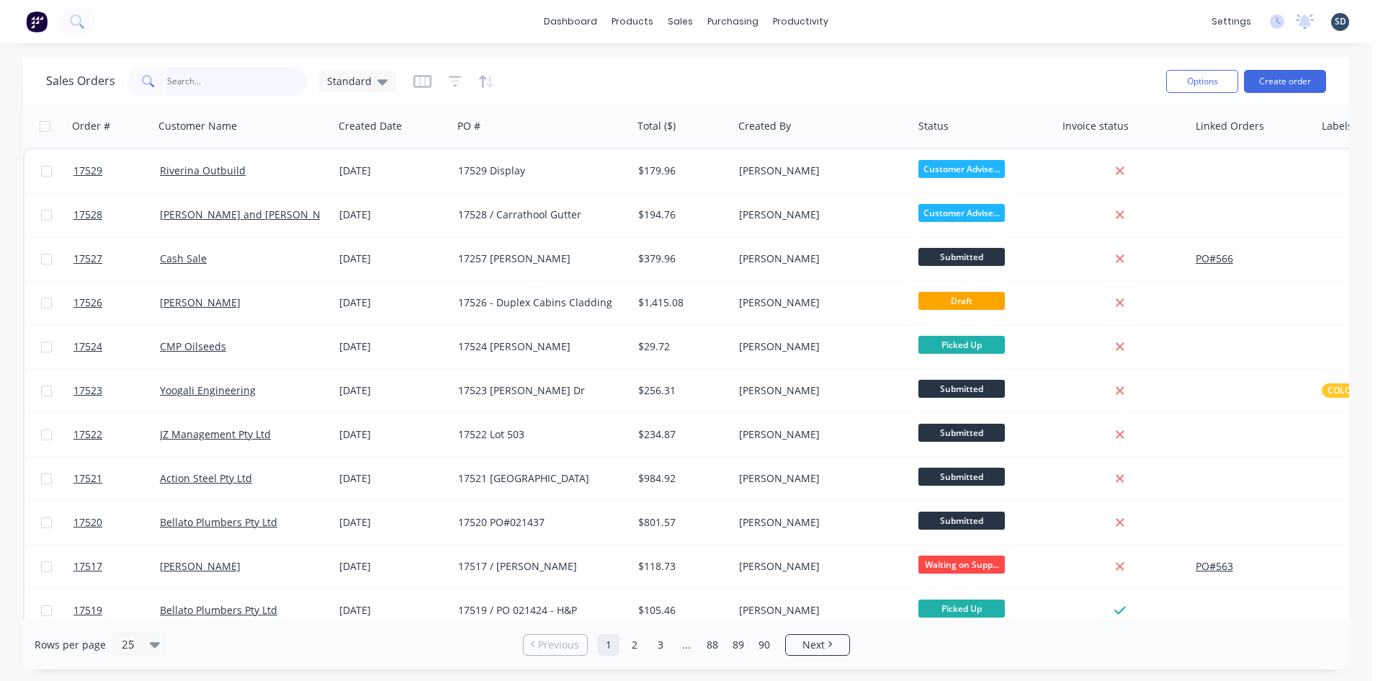
click at [240, 80] on input "text" at bounding box center [237, 81] width 140 height 29
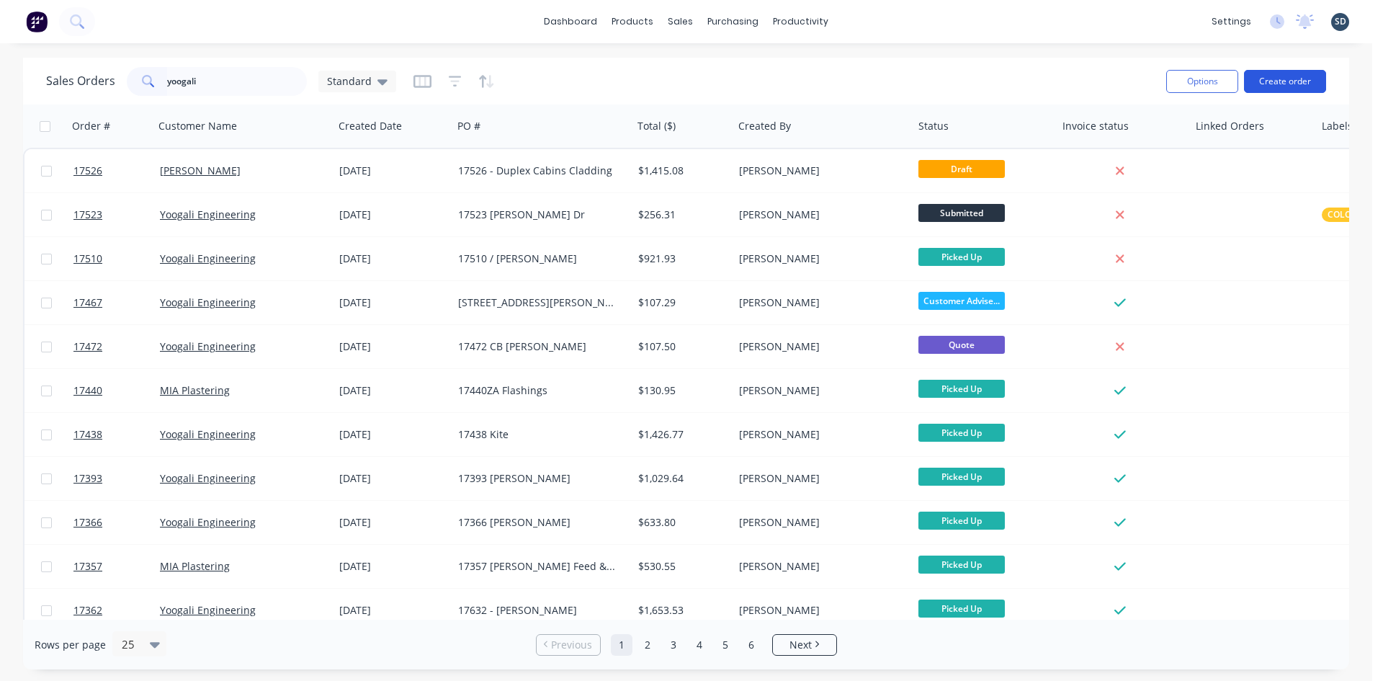
click at [1280, 80] on button "Create order" at bounding box center [1285, 81] width 82 height 23
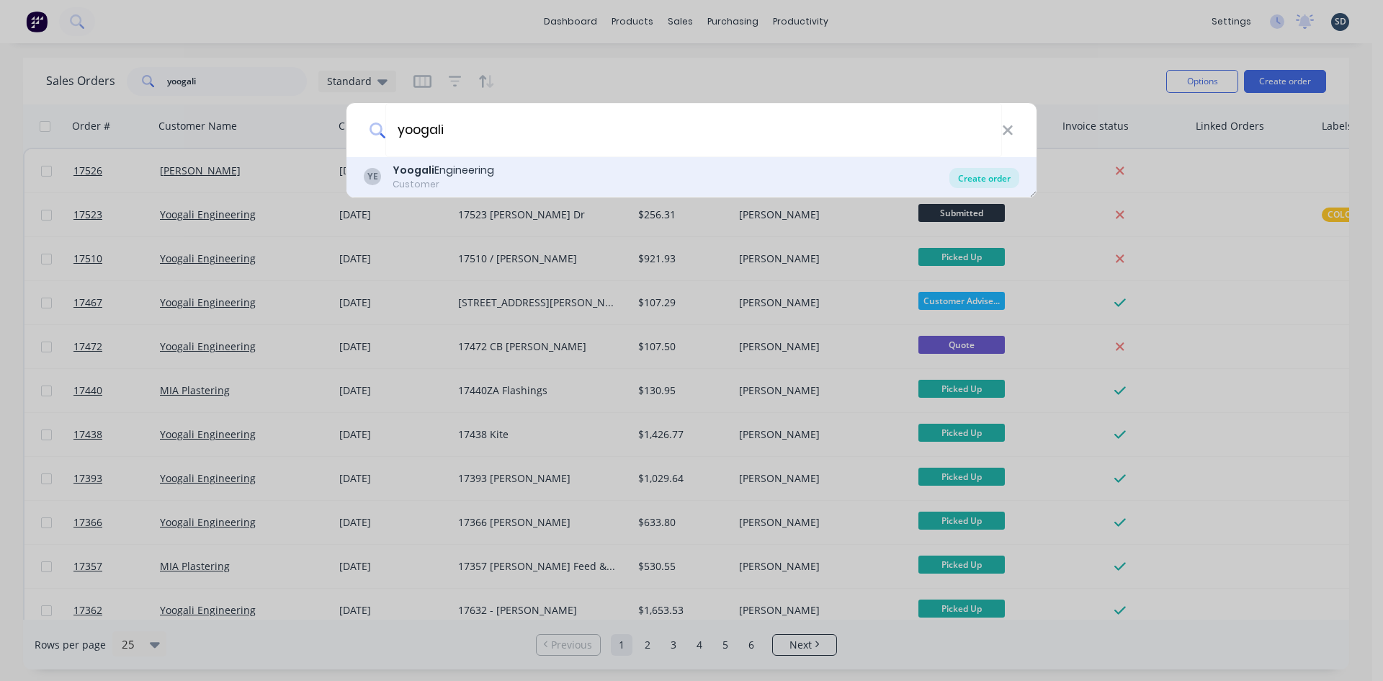
click at [993, 181] on div "Create order" at bounding box center [984, 178] width 70 height 20
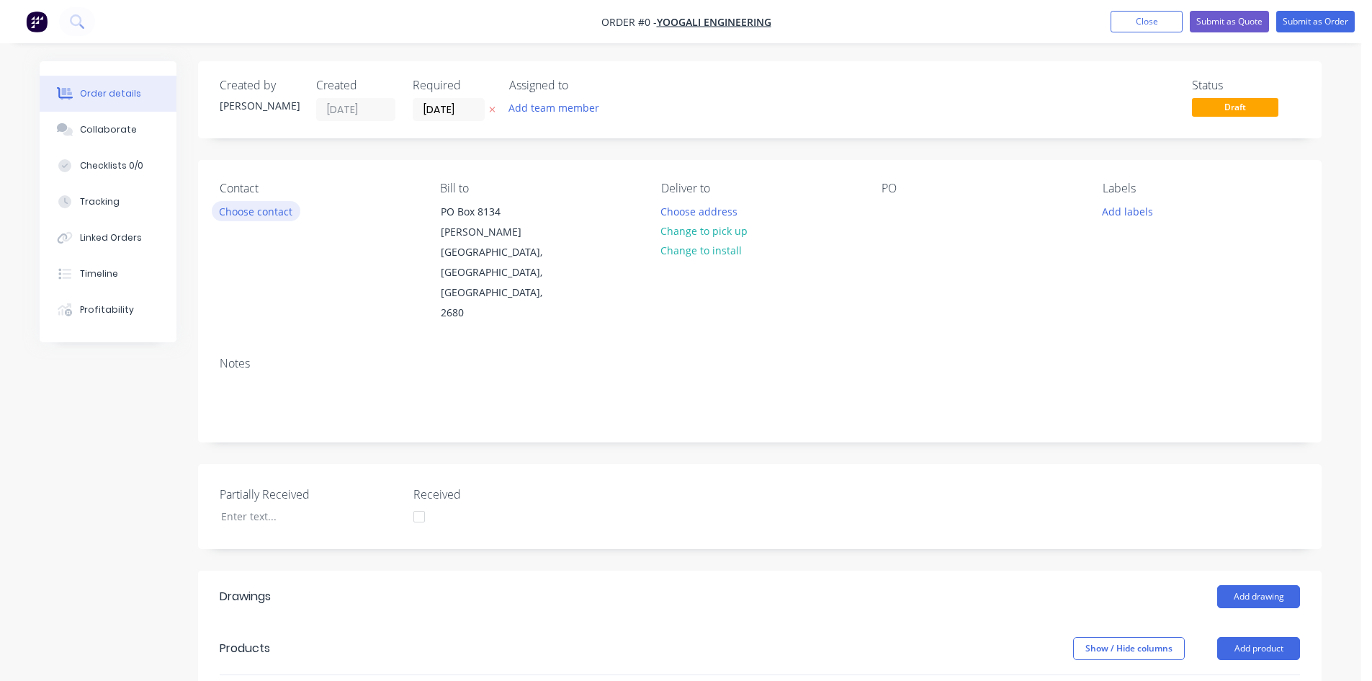
click at [270, 214] on button "Choose contact" at bounding box center [256, 210] width 89 height 19
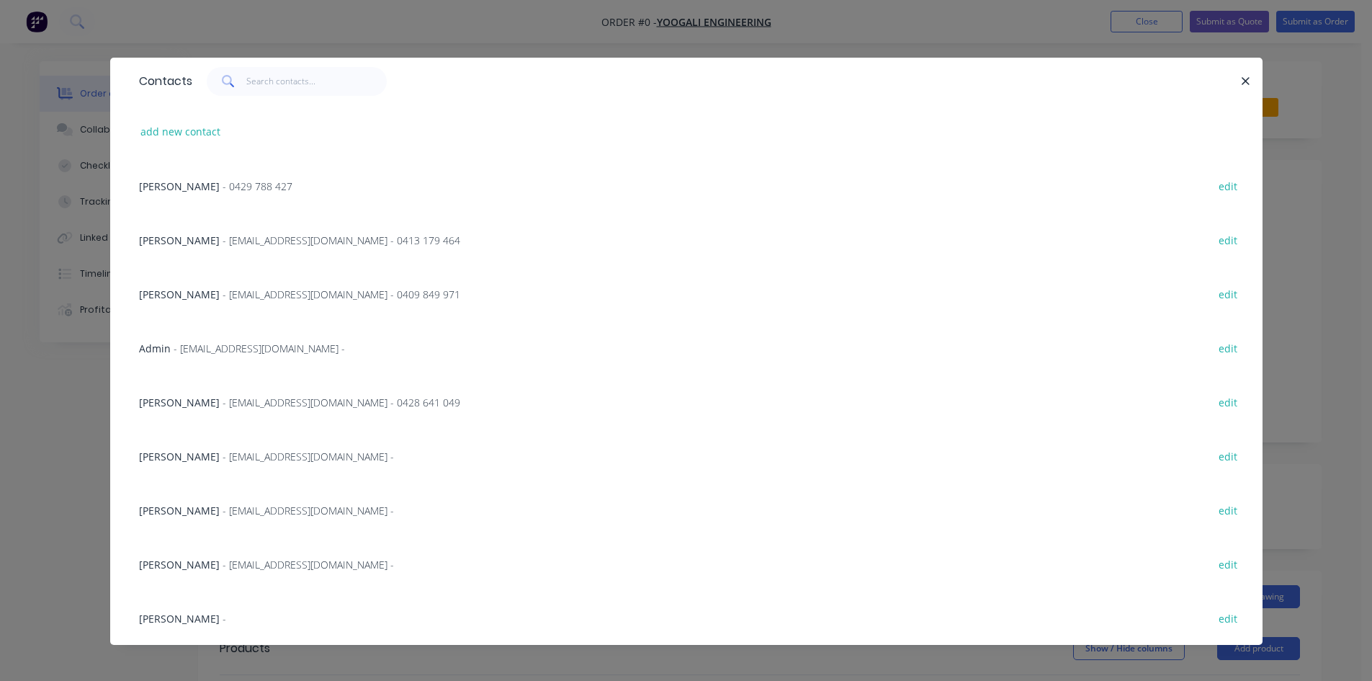
click at [242, 295] on span "- clanza@yoogaliengineering.com.au - 0409 849 971" at bounding box center [342, 294] width 238 height 14
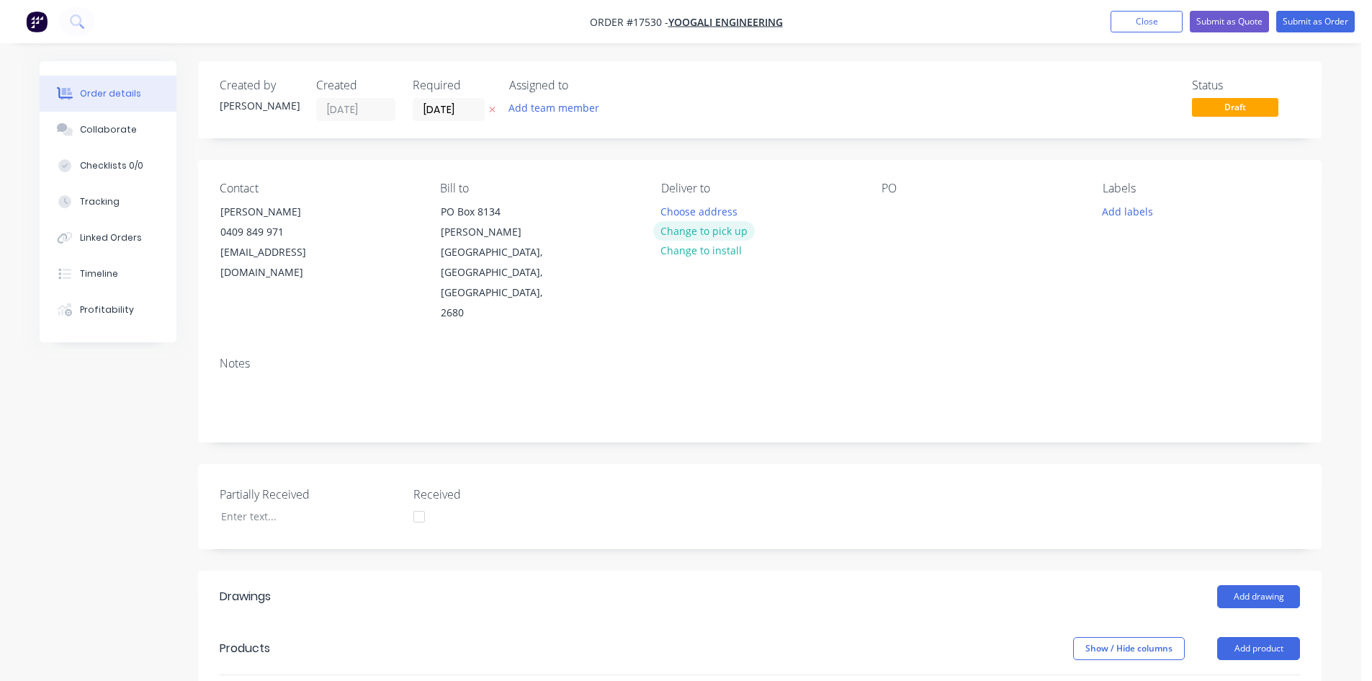
click at [713, 236] on button "Change to pick up" at bounding box center [704, 230] width 102 height 19
click at [900, 211] on div at bounding box center [893, 211] width 23 height 21
click at [835, 345] on div "Notes" at bounding box center [760, 393] width 1124 height 97
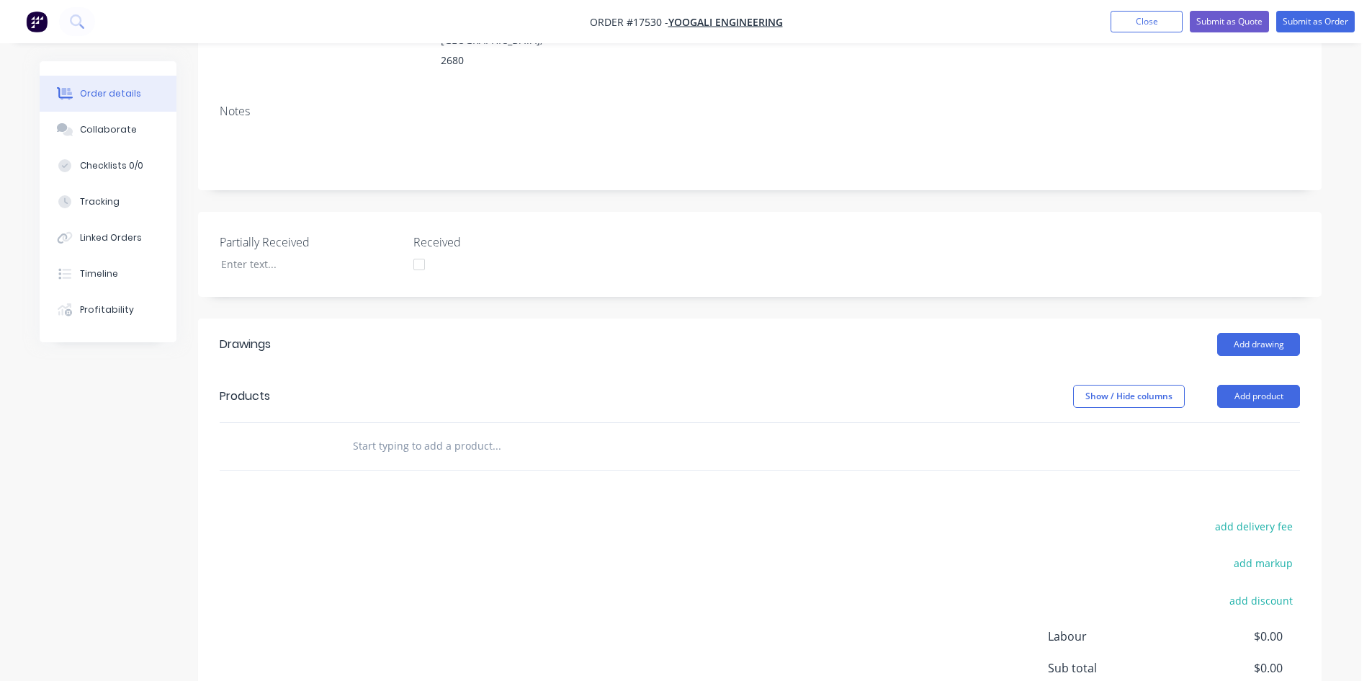
scroll to position [288, 0]
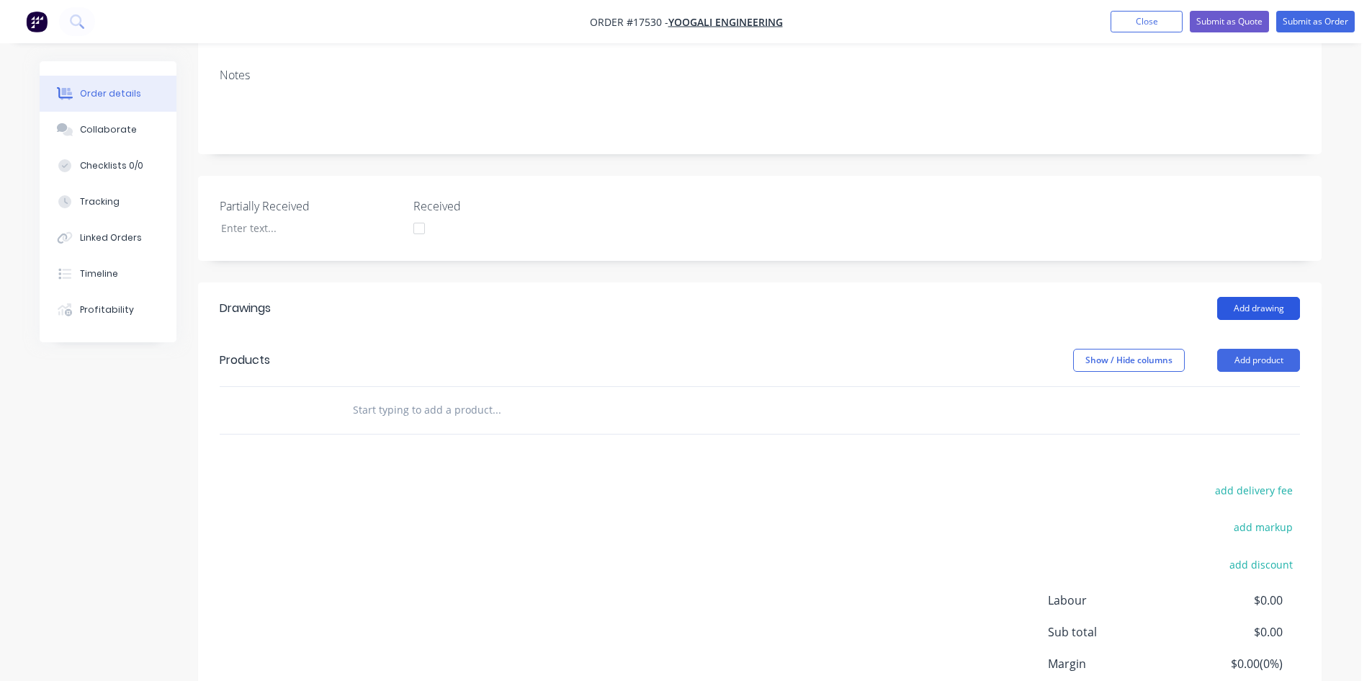
click at [1257, 297] on button "Add drawing" at bounding box center [1258, 308] width 83 height 23
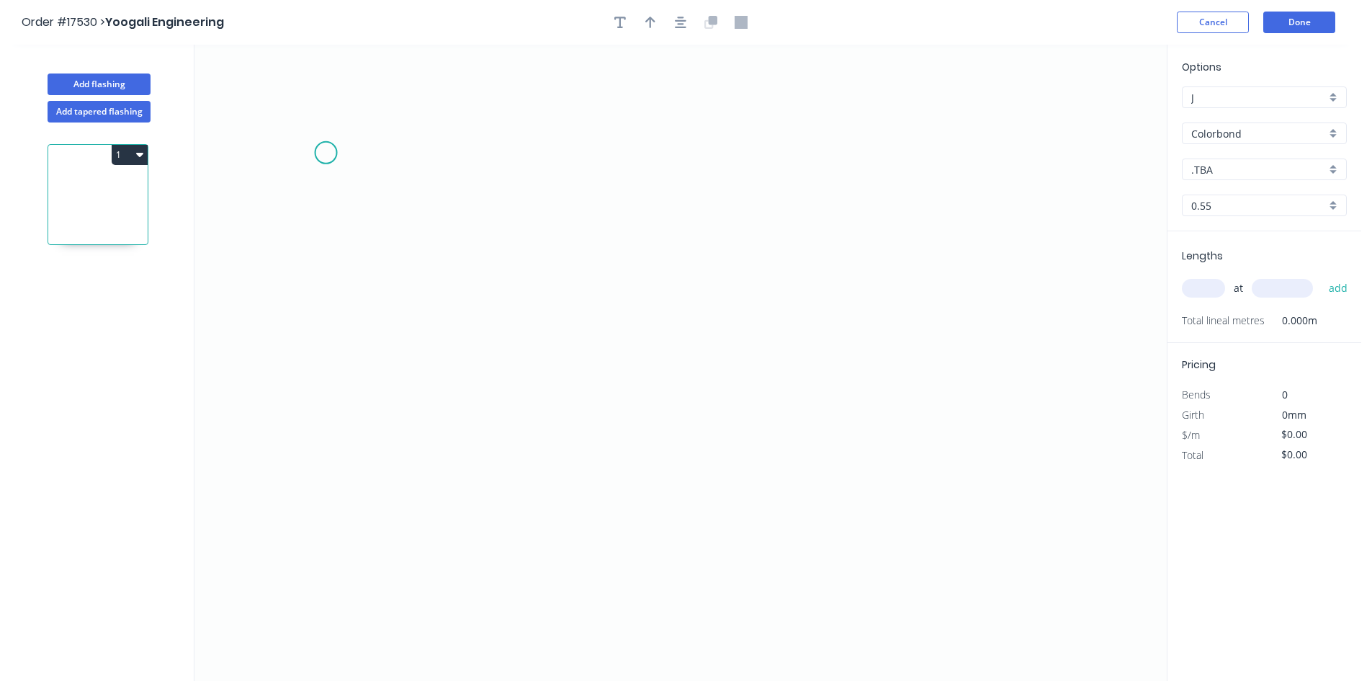
click at [362, 151] on icon "0" at bounding box center [680, 363] width 972 height 636
click at [925, 163] on icon "0" at bounding box center [680, 363] width 972 height 636
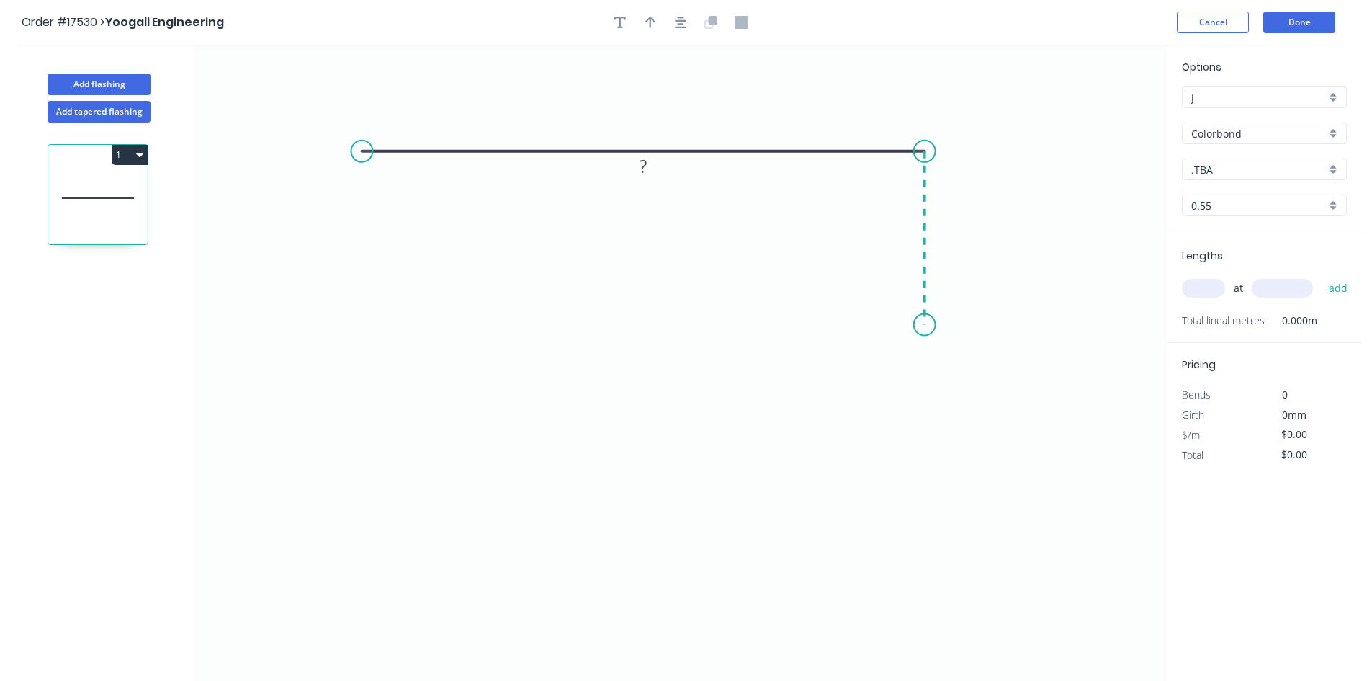
click at [915, 325] on icon "0 ?" at bounding box center [680, 363] width 972 height 636
click at [362, 154] on circle at bounding box center [362, 151] width 22 height 22
click at [359, 319] on icon "0 ? ?" at bounding box center [680, 363] width 972 height 636
drag, startPoint x: 364, startPoint y: 318, endPoint x: 364, endPoint y: 306, distance: 12.2
click at [364, 306] on circle at bounding box center [362, 306] width 22 height 22
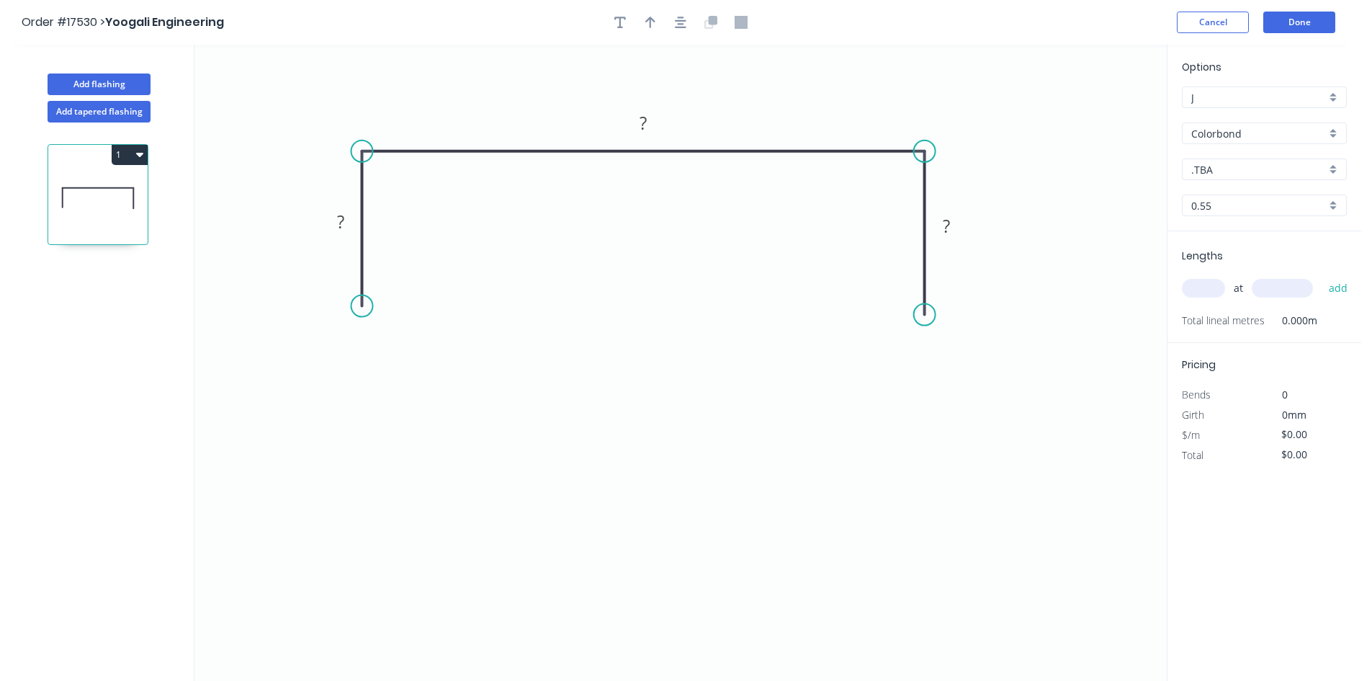
drag, startPoint x: 924, startPoint y: 325, endPoint x: 923, endPoint y: 315, distance: 10.1
click at [923, 315] on circle at bounding box center [925, 315] width 22 height 22
click at [925, 315] on circle at bounding box center [925, 315] width 22 height 22
click at [1062, 320] on icon "0 ? ? ?" at bounding box center [680, 363] width 972 height 636
drag, startPoint x: 359, startPoint y: 308, endPoint x: 360, endPoint y: 315, distance: 8.0
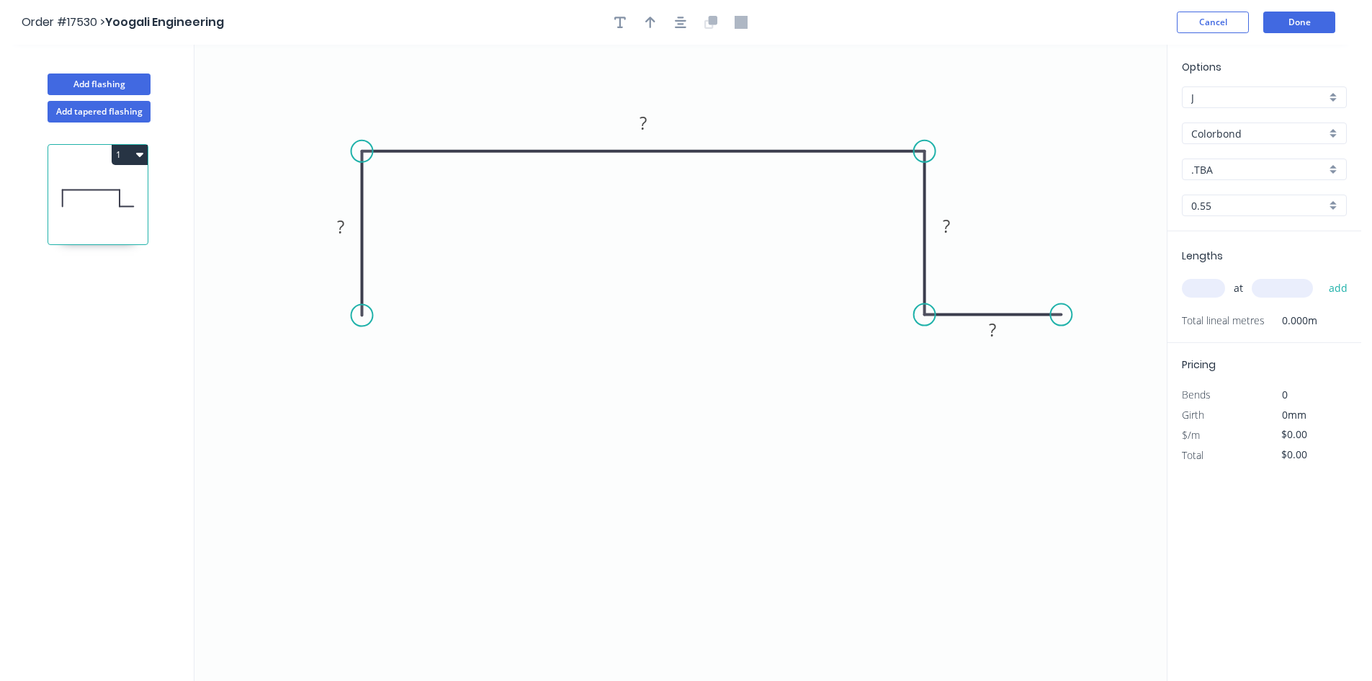
click at [360, 315] on circle at bounding box center [362, 316] width 22 height 22
click at [364, 320] on circle at bounding box center [362, 316] width 22 height 22
click at [227, 318] on icon "0 ? ? ? ?" at bounding box center [680, 363] width 972 height 636
click at [262, 364] on div "Crush & Fold" at bounding box center [302, 368] width 145 height 30
drag, startPoint x: 269, startPoint y: 278, endPoint x: 264, endPoint y: 395, distance: 117.5
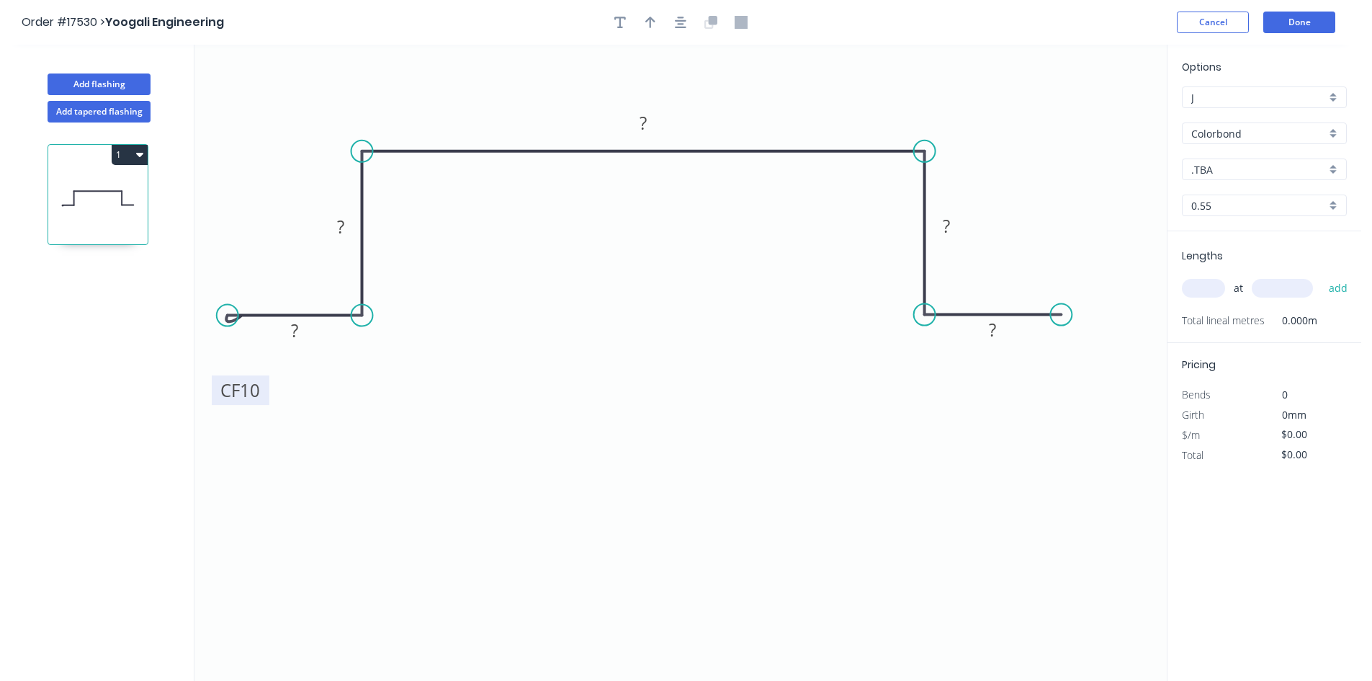
click at [264, 395] on rect at bounding box center [241, 390] width 58 height 30
click at [1100, 369] on div "Crush & Fold" at bounding box center [1135, 362] width 145 height 30
click at [1107, 367] on div "Flip bend" at bounding box center [1130, 361] width 145 height 30
drag, startPoint x: 1110, startPoint y: 367, endPoint x: 1095, endPoint y: 390, distance: 27.0
click at [1095, 390] on rect at bounding box center [1068, 392] width 58 height 30
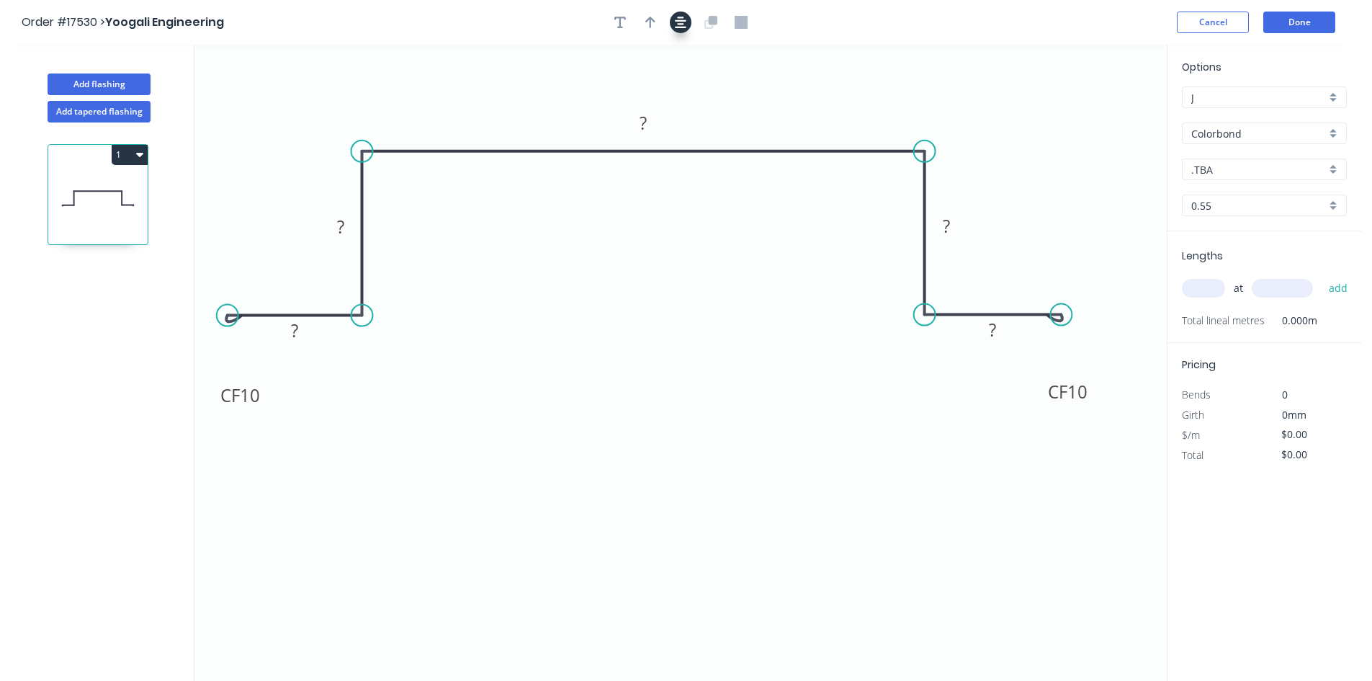
click at [683, 26] on icon "button" at bounding box center [681, 22] width 12 height 13
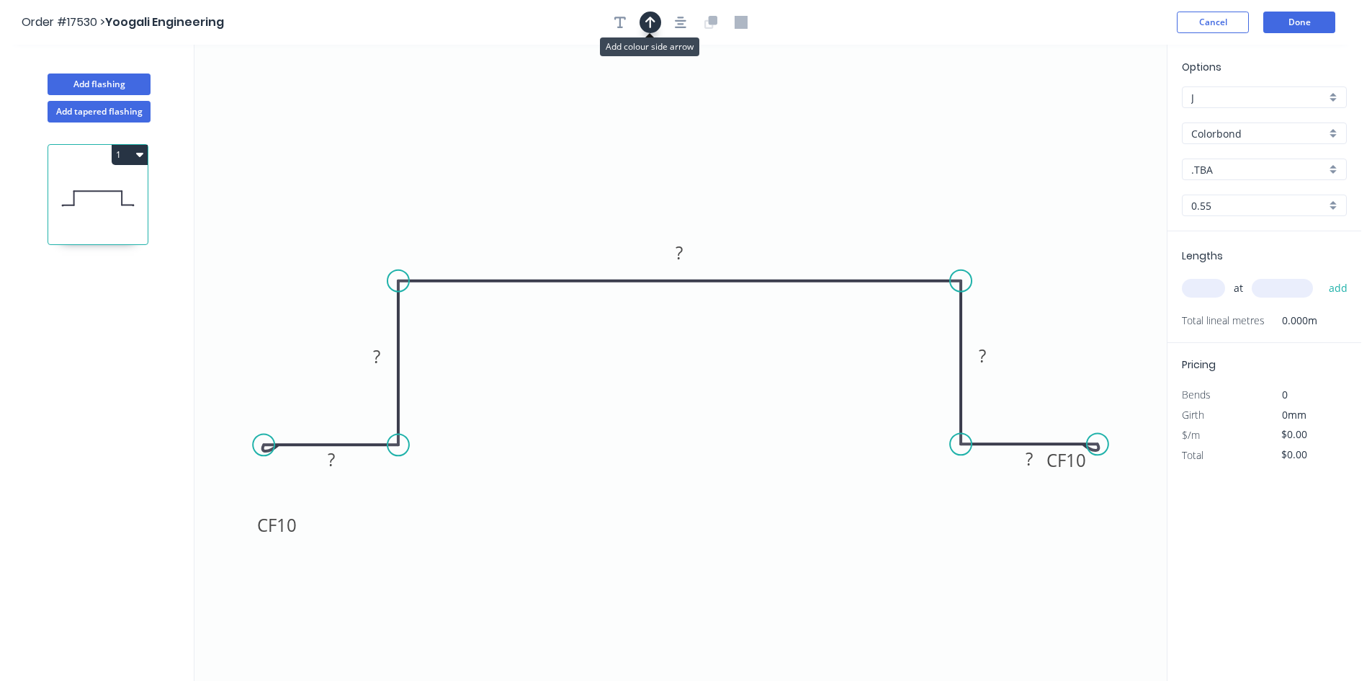
click at [650, 23] on icon "button" at bounding box center [650, 23] width 10 height 12
drag, startPoint x: 1096, startPoint y: 115, endPoint x: 843, endPoint y: 158, distance: 257.2
click at [843, 158] on icon at bounding box center [844, 140] width 13 height 46
click at [691, 252] on rect at bounding box center [679, 253] width 29 height 20
click at [979, 352] on tspan "?" at bounding box center [982, 356] width 7 height 24
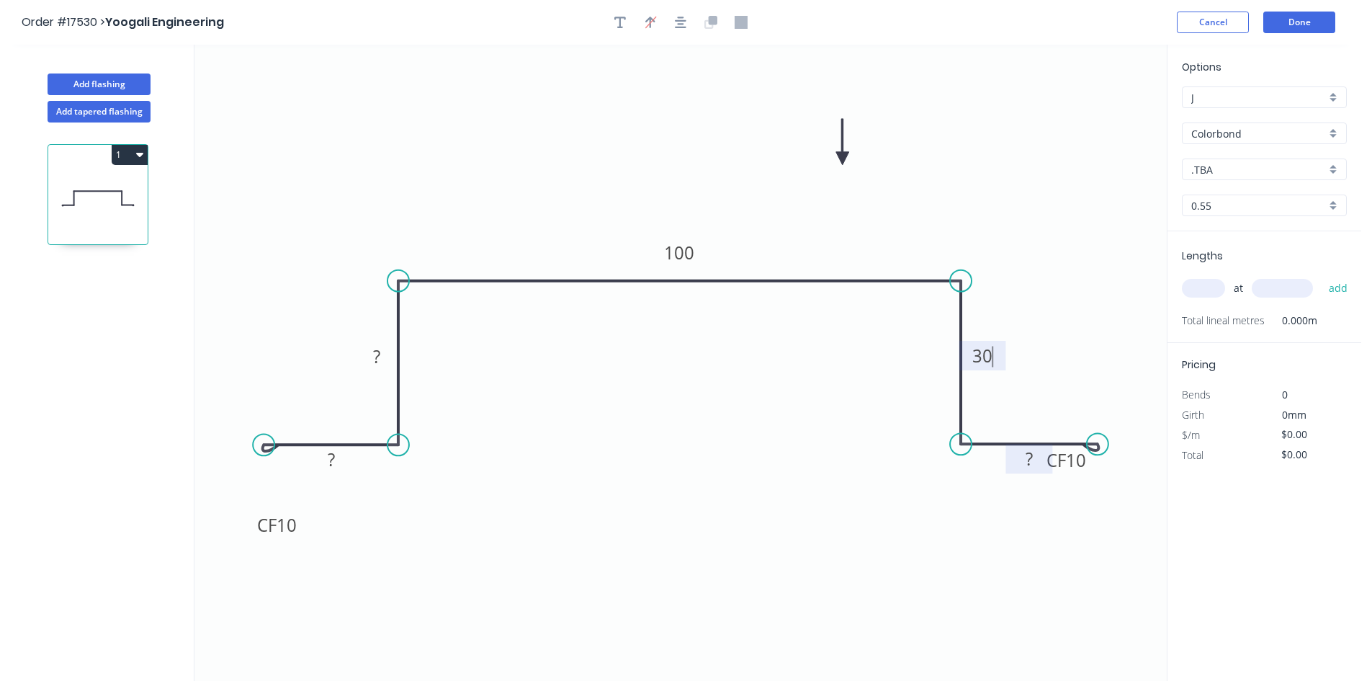
click at [1026, 462] on tspan "?" at bounding box center [1029, 459] width 7 height 24
drag, startPoint x: 1013, startPoint y: 460, endPoint x: 1008, endPoint y: 416, distance: 43.5
click at [1008, 416] on rect at bounding box center [1024, 415] width 47 height 30
click at [388, 355] on rect at bounding box center [376, 357] width 29 height 20
click at [333, 462] on tspan "?" at bounding box center [331, 459] width 7 height 24
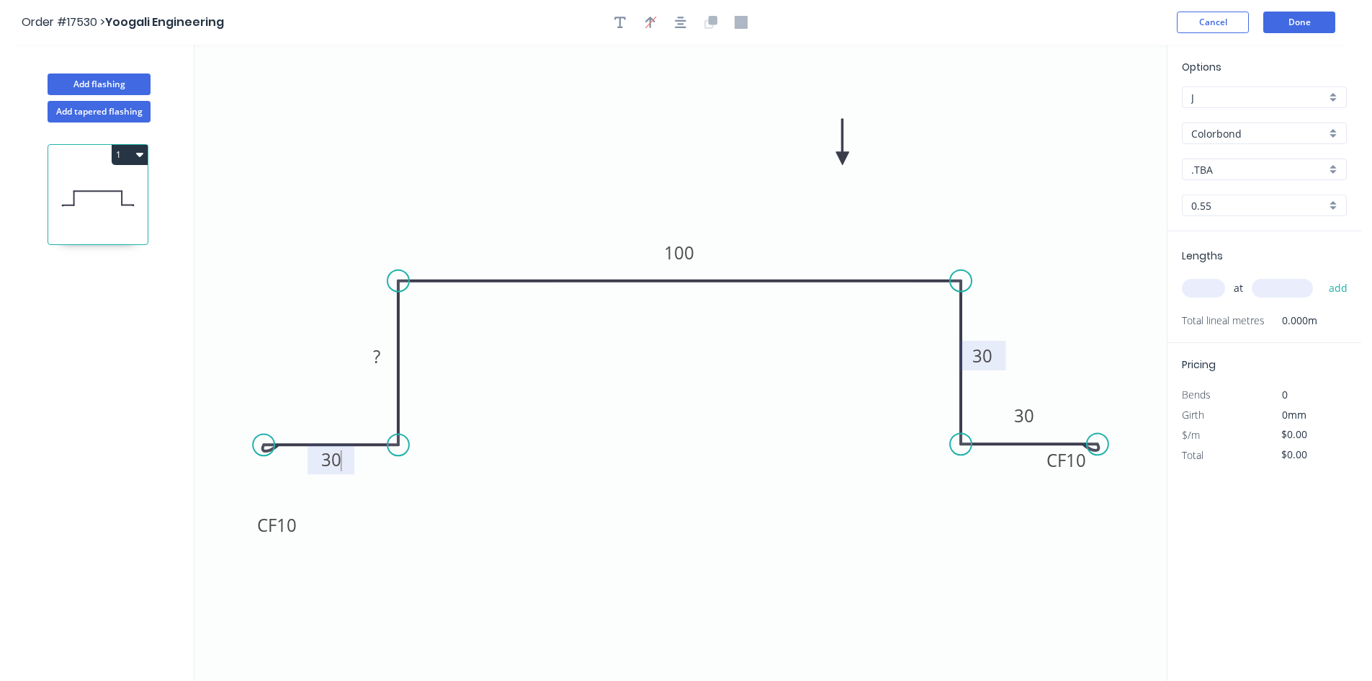
click at [693, 525] on icon "0 CF 10 30 ? 100 30 CF 10 30" at bounding box center [680, 363] width 972 height 636
click at [426, 326] on div "Show angle" at bounding box center [465, 330] width 145 height 30
click at [428, 312] on tspan "º" at bounding box center [427, 305] width 6 height 24
drag, startPoint x: 442, startPoint y: 313, endPoint x: 402, endPoint y: 219, distance: 101.9
click at [381, 216] on rect at bounding box center [363, 209] width 47 height 30
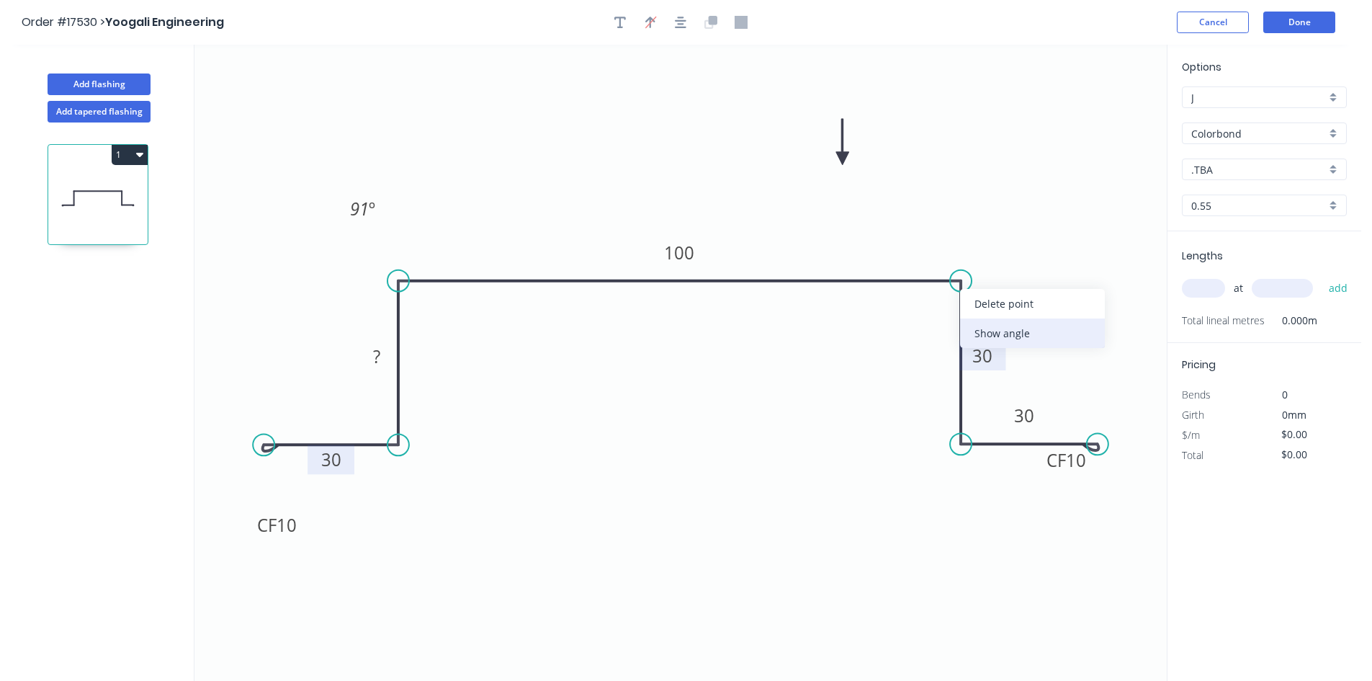
click at [1000, 331] on div "Show angle" at bounding box center [1032, 333] width 145 height 30
click at [941, 301] on tspan "º" at bounding box center [939, 305] width 6 height 24
drag, startPoint x: 915, startPoint y: 307, endPoint x: 974, endPoint y: 225, distance: 101.1
click at [974, 225] on rect at bounding box center [994, 223] width 47 height 30
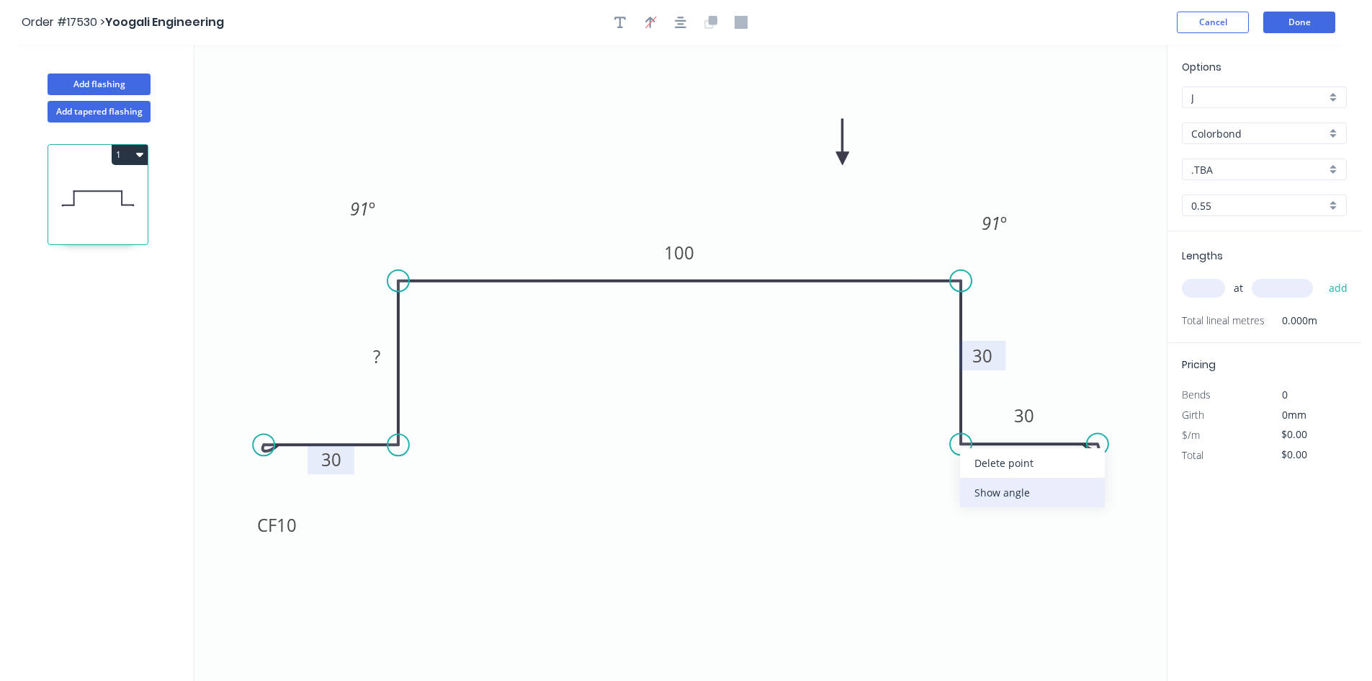
click at [987, 496] on div "Show angle" at bounding box center [1032, 493] width 145 height 30
click at [992, 414] on tspan "º" at bounding box center [990, 417] width 6 height 24
drag, startPoint x: 969, startPoint y: 410, endPoint x: 906, endPoint y: 513, distance: 120.9
click at [915, 511] on rect at bounding box center [930, 514] width 47 height 30
click at [449, 506] on div "Show angle" at bounding box center [467, 496] width 145 height 30
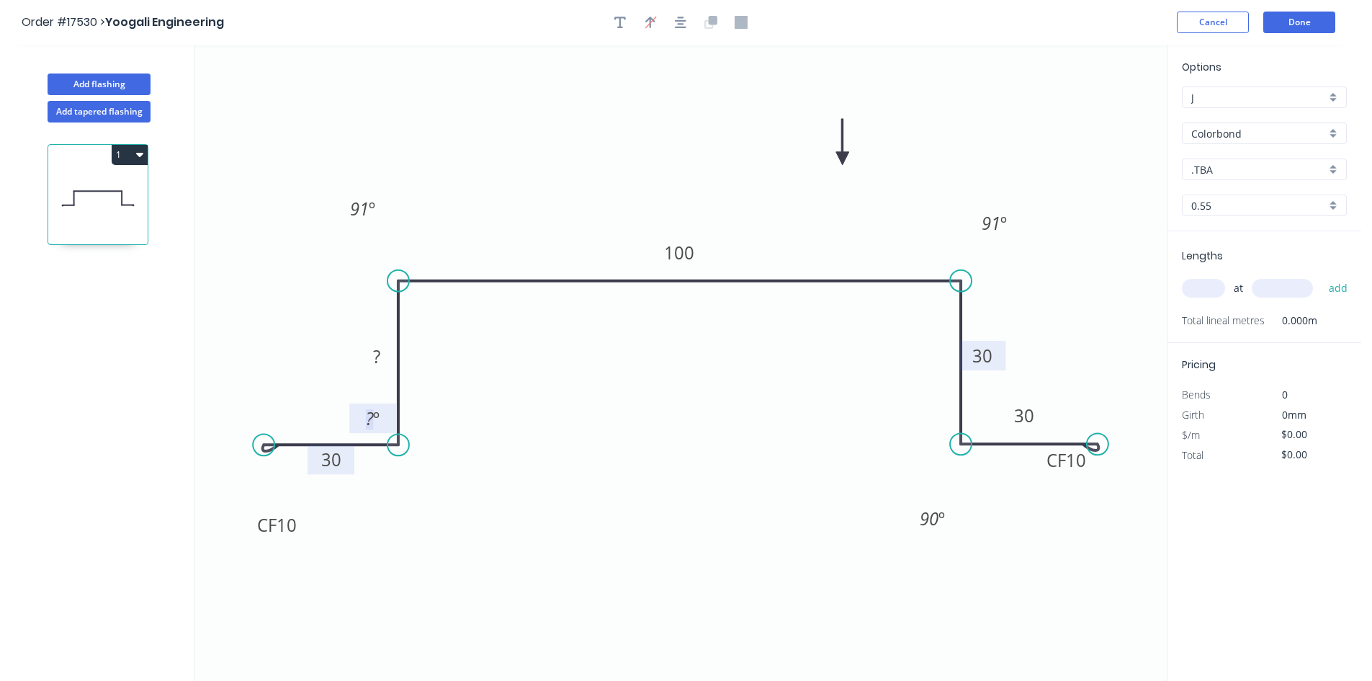
click at [374, 419] on tspan "º" at bounding box center [376, 418] width 6 height 24
drag, startPoint x: 350, startPoint y: 411, endPoint x: 444, endPoint y: 503, distance: 130.9
click at [443, 504] on rect at bounding box center [459, 511] width 47 height 30
click at [687, 362] on icon "0 CF 10 30 ? 100 30 CF 10 30 91 º 91 º 90 º 90 º" at bounding box center [680, 363] width 972 height 636
click at [673, 31] on button "button" at bounding box center [681, 23] width 22 height 22
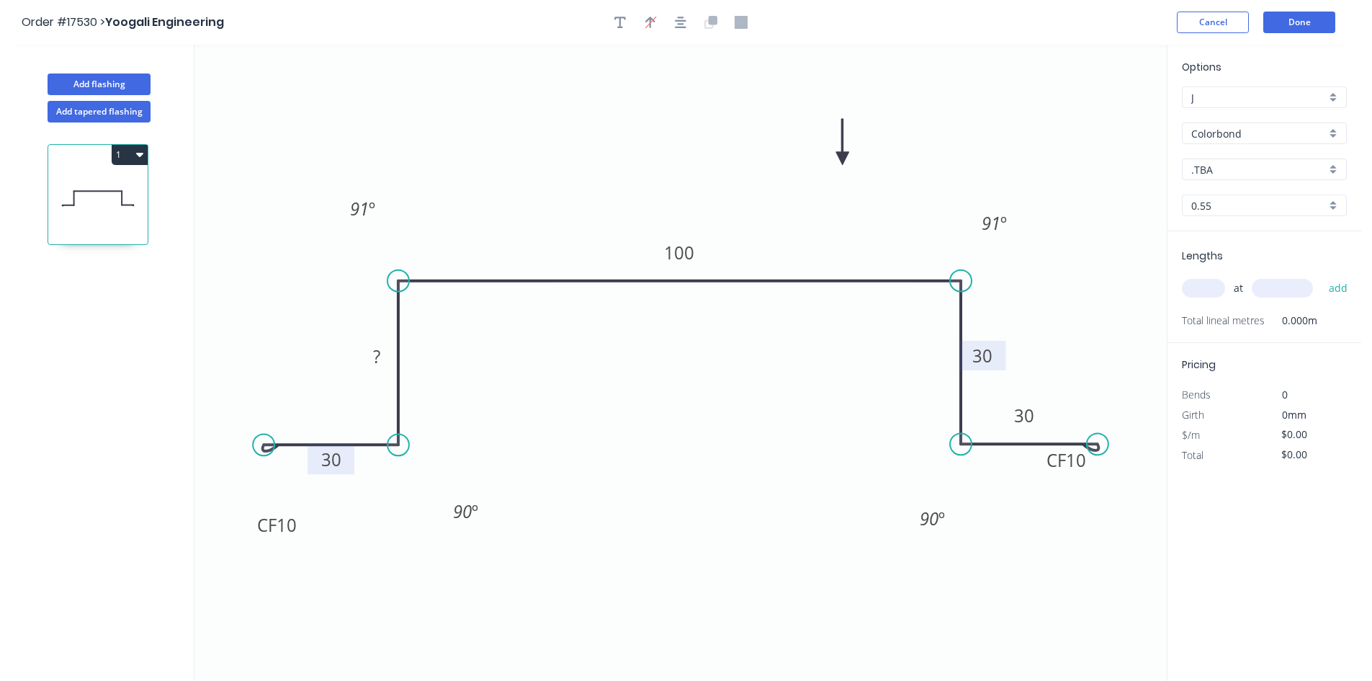
click at [1254, 135] on input "Colorbond" at bounding box center [1258, 133] width 135 height 15
click at [1245, 232] on div "Zincalume" at bounding box center [1264, 236] width 163 height 25
click at [1207, 284] on input "text" at bounding box center [1203, 288] width 43 height 19
click at [1283, 291] on input "text" at bounding box center [1282, 288] width 61 height 19
click at [1327, 290] on button "add" at bounding box center [1339, 288] width 34 height 24
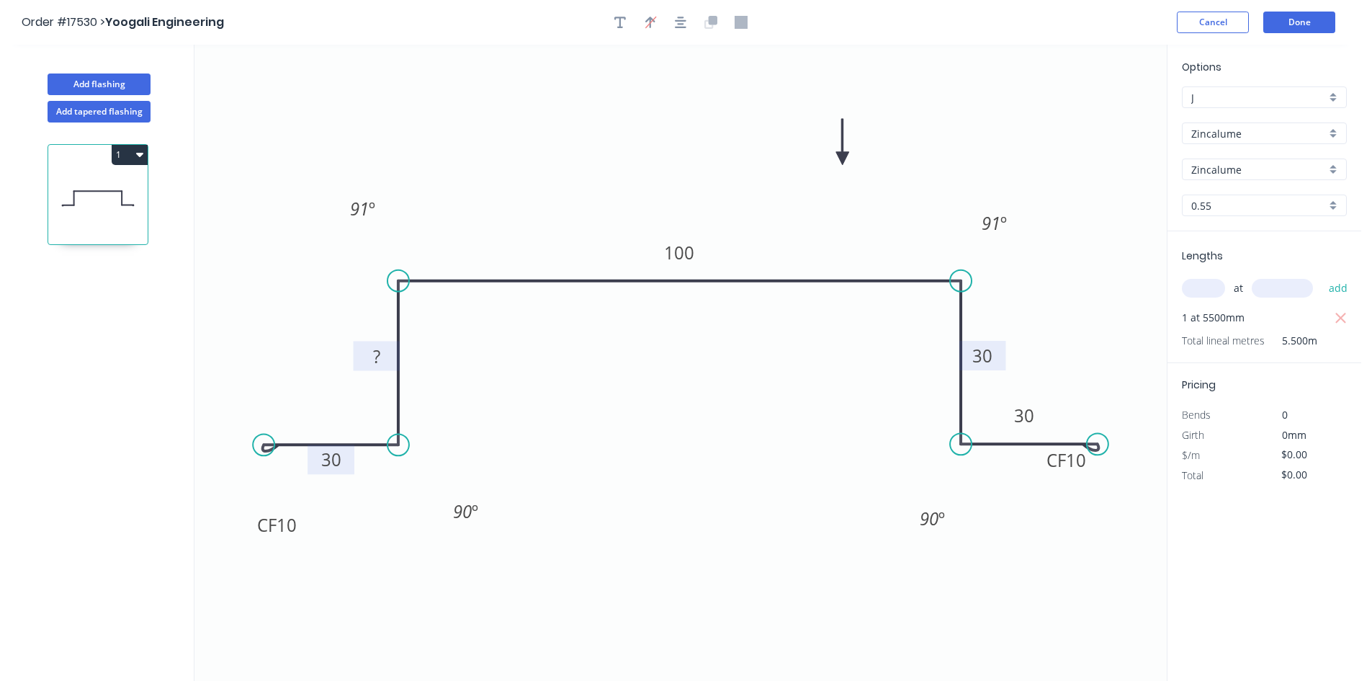
click at [367, 359] on rect at bounding box center [376, 357] width 29 height 20
click at [730, 412] on icon "0 CF 10 30 30 100 30 CF 10 30 91 º 91 º 90 º 90 º" at bounding box center [680, 363] width 972 height 636
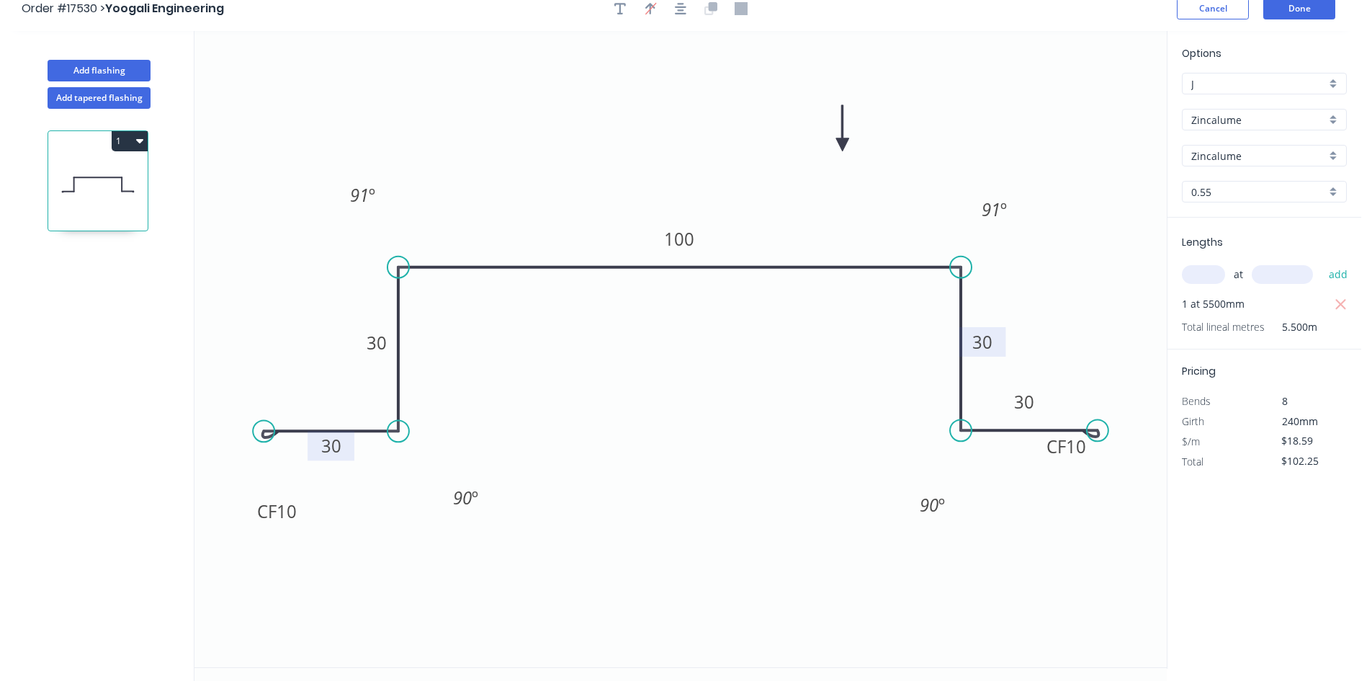
scroll to position [27, 0]
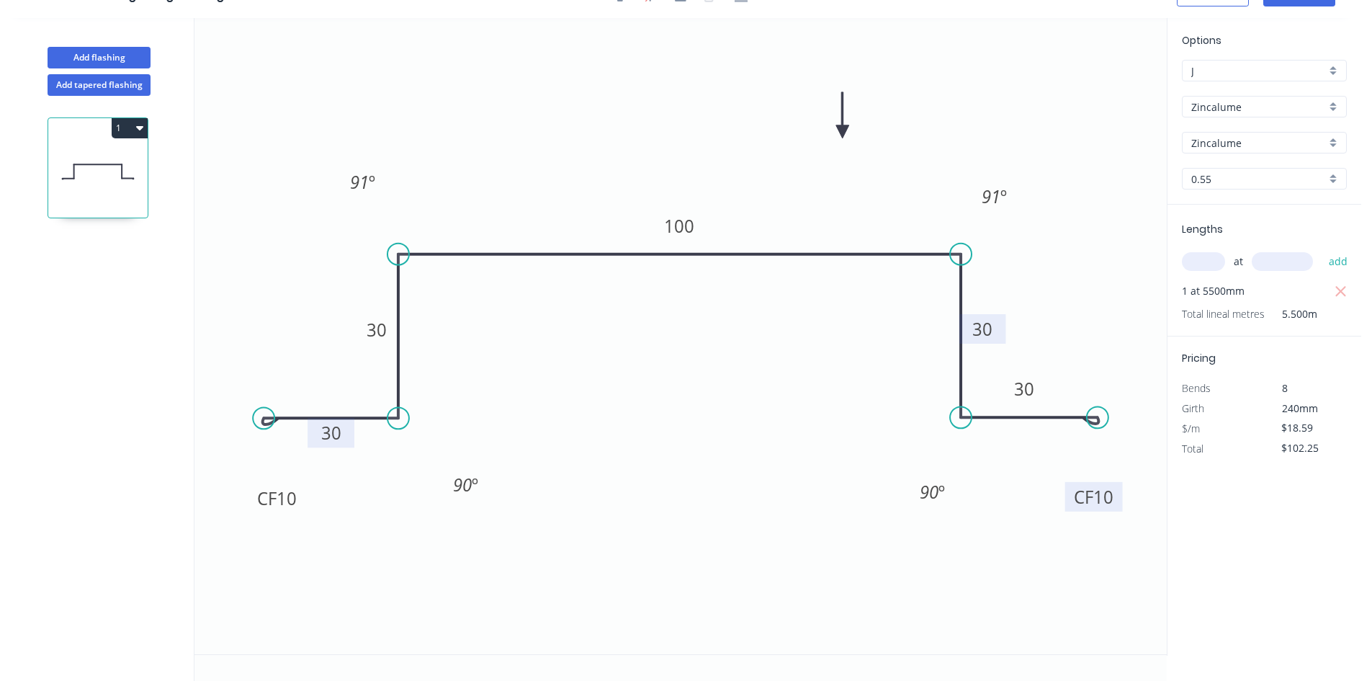
drag, startPoint x: 1041, startPoint y: 431, endPoint x: 1069, endPoint y: 495, distance: 69.0
click at [1069, 495] on rect at bounding box center [1094, 497] width 58 height 30
click at [998, 636] on icon "0 CF 10 30 30 100 30 CF 10 30 91 º 91 º 90 º 90 º" at bounding box center [680, 336] width 972 height 636
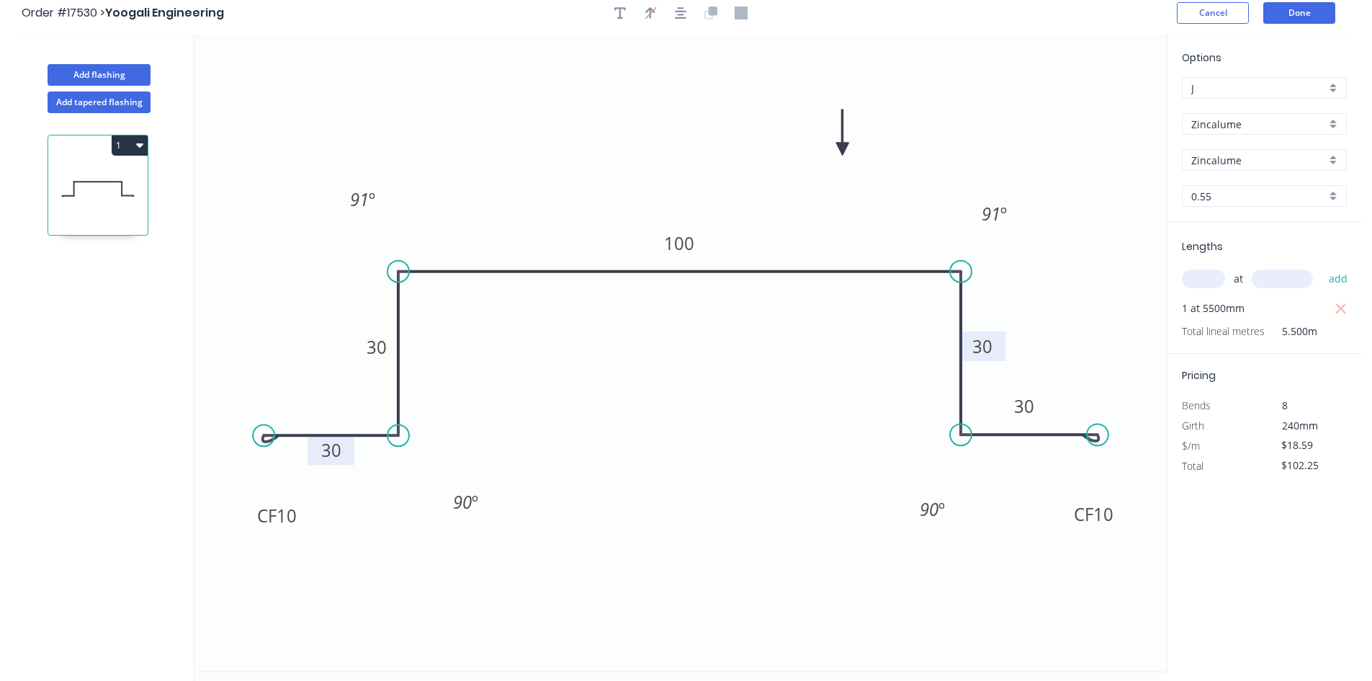
scroll to position [0, 0]
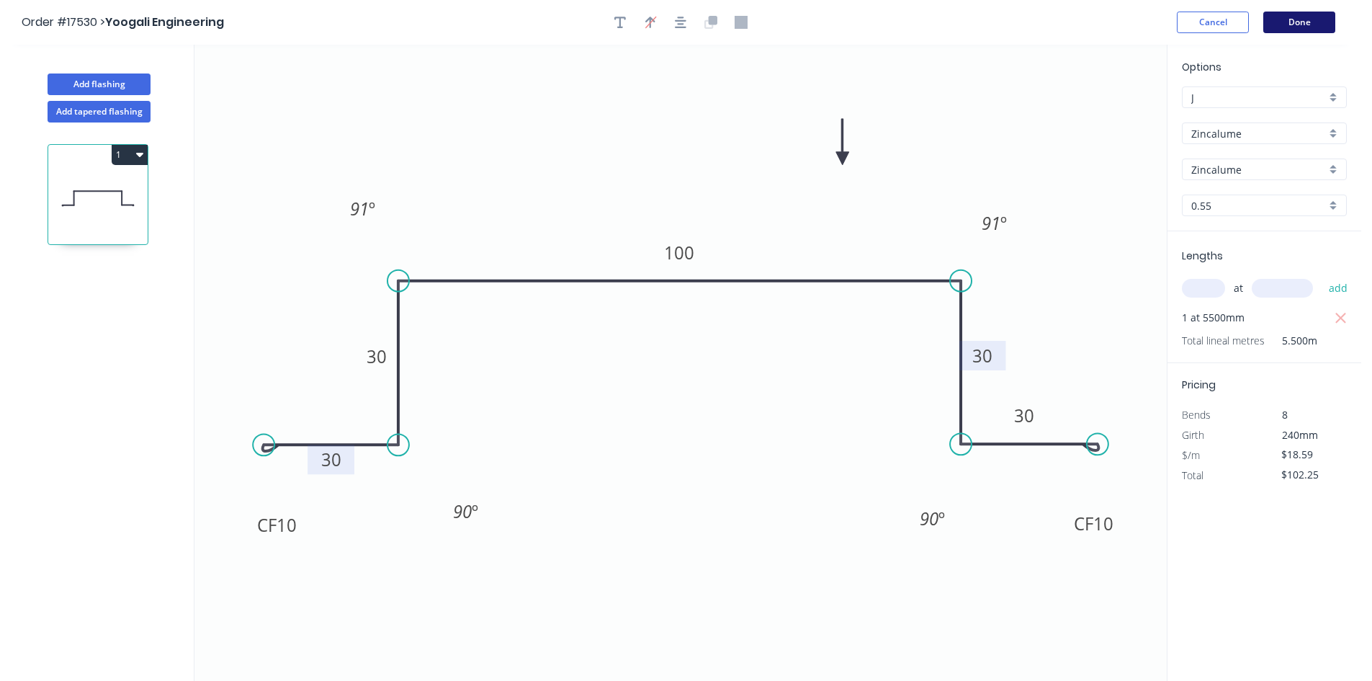
click at [1294, 22] on button "Done" at bounding box center [1299, 23] width 72 height 22
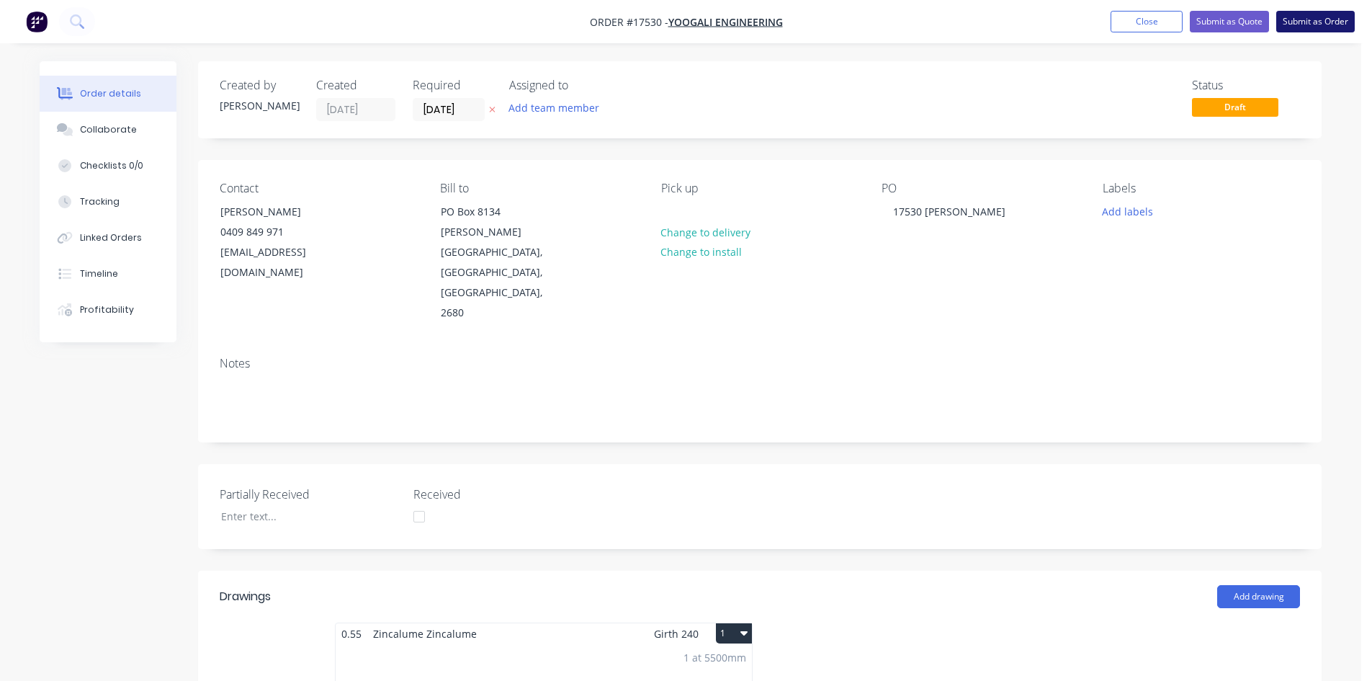
click at [1311, 27] on button "Submit as Order" at bounding box center [1315, 22] width 79 height 22
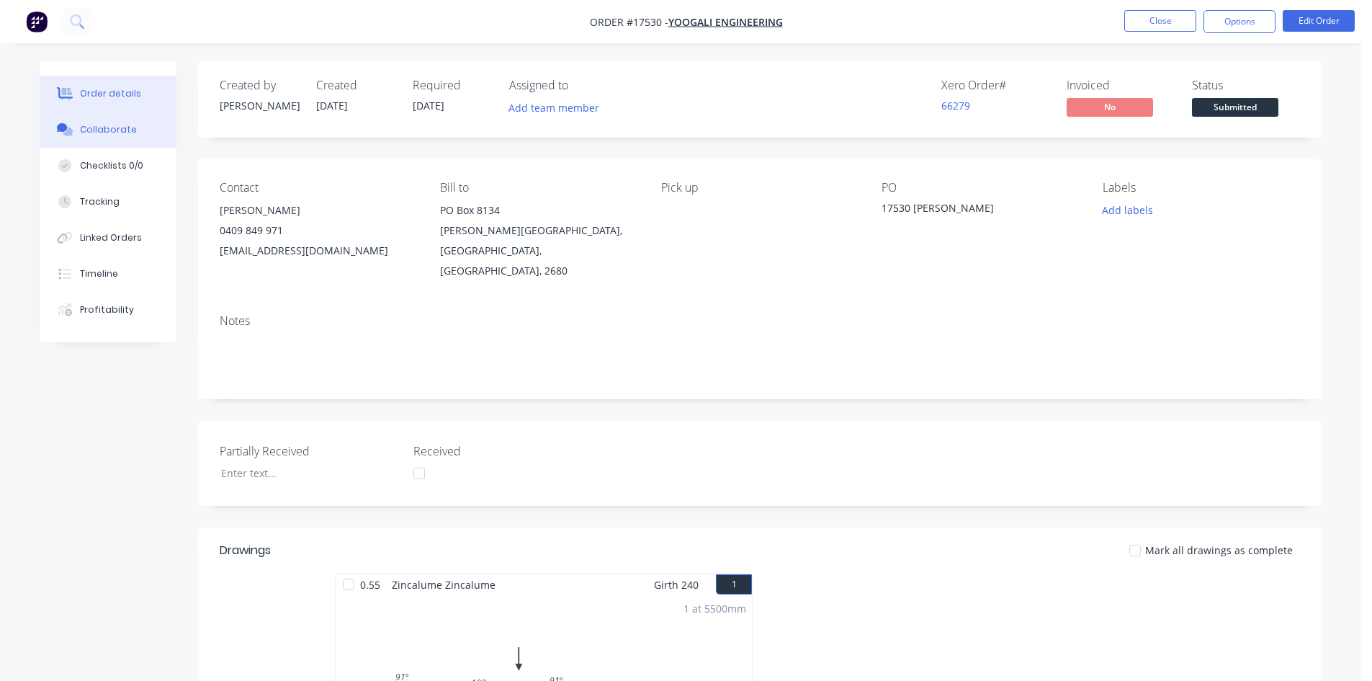
click at [134, 139] on button "Collaborate" at bounding box center [108, 130] width 137 height 36
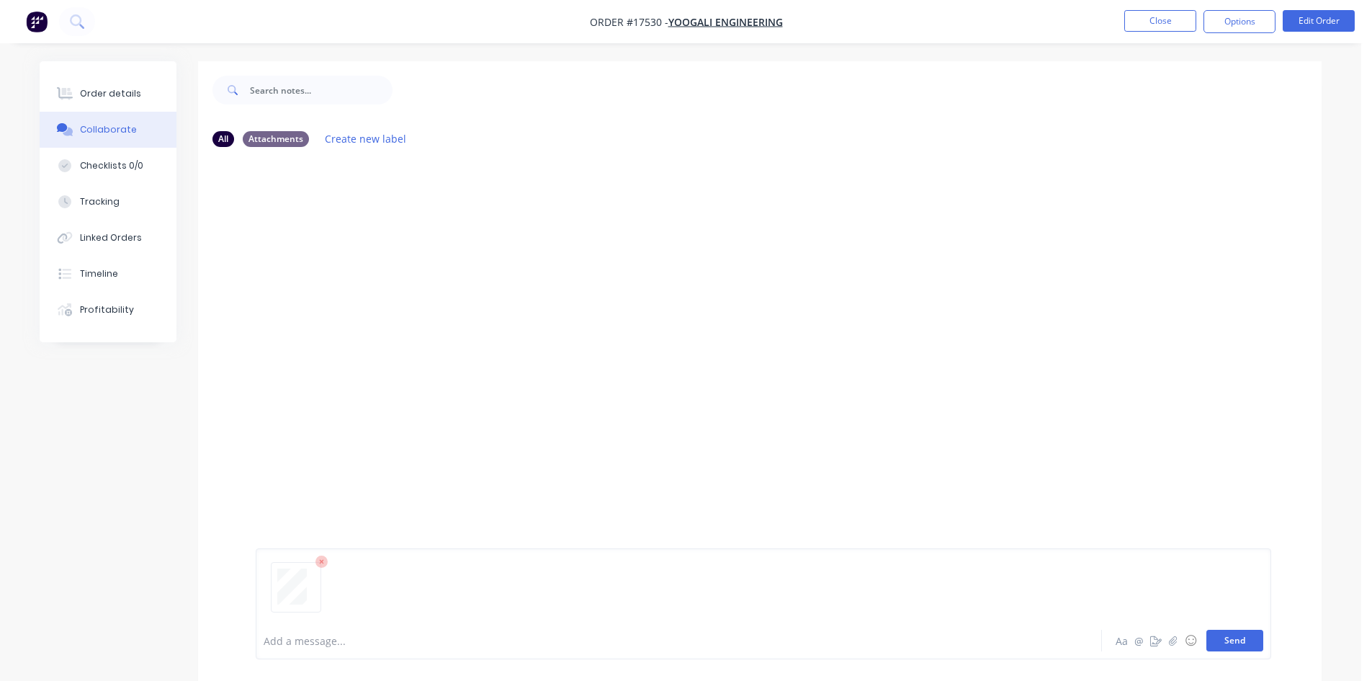
click at [1236, 643] on button "Send" at bounding box center [1234, 640] width 57 height 22
click at [114, 95] on div "Order details" at bounding box center [110, 93] width 61 height 13
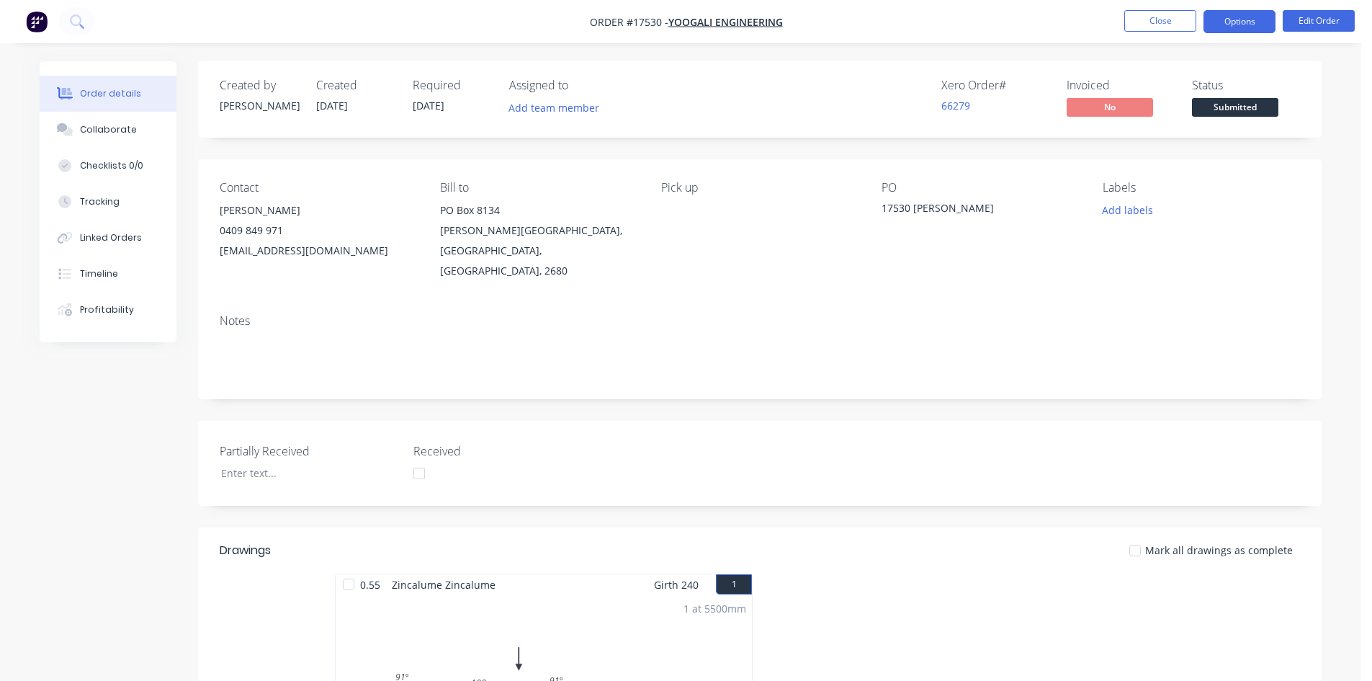
click at [1246, 21] on button "Options" at bounding box center [1239, 21] width 72 height 23
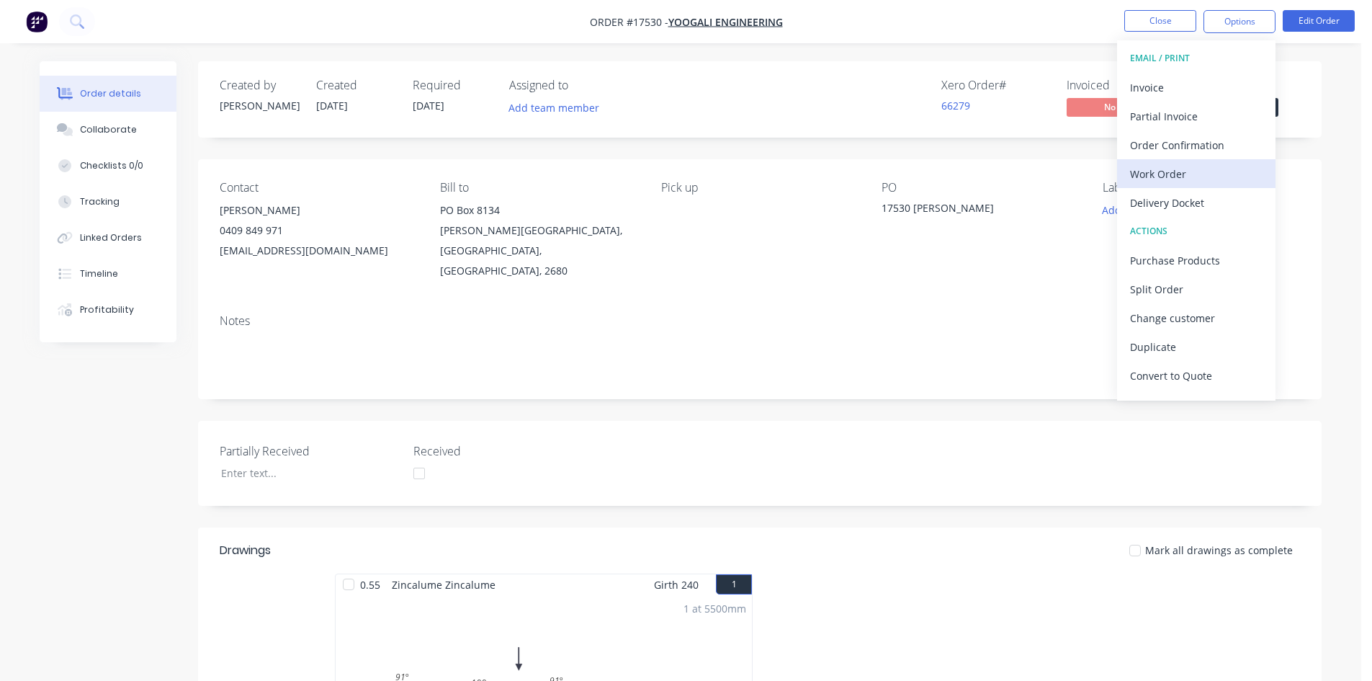
click at [1193, 172] on div "Work Order" at bounding box center [1196, 173] width 133 height 21
click at [1181, 169] on div "Custom" at bounding box center [1196, 173] width 133 height 21
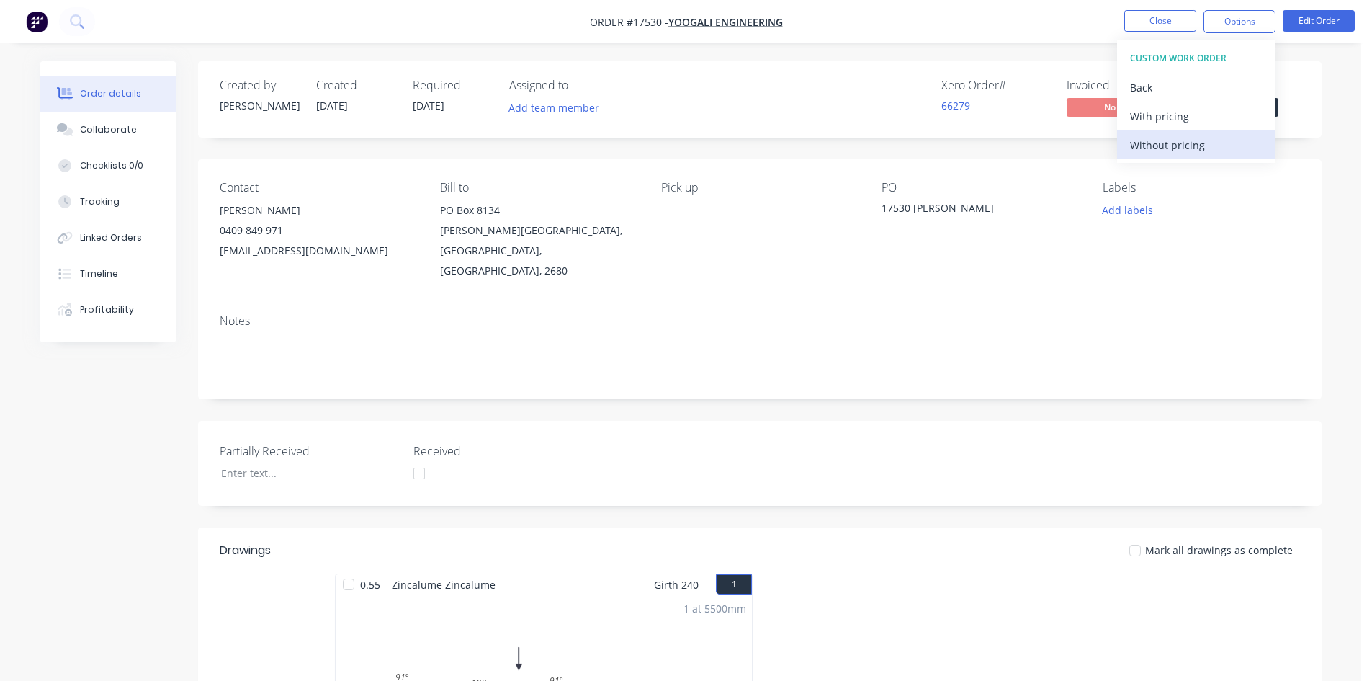
click at [1185, 151] on div "Without pricing" at bounding box center [1196, 145] width 133 height 21
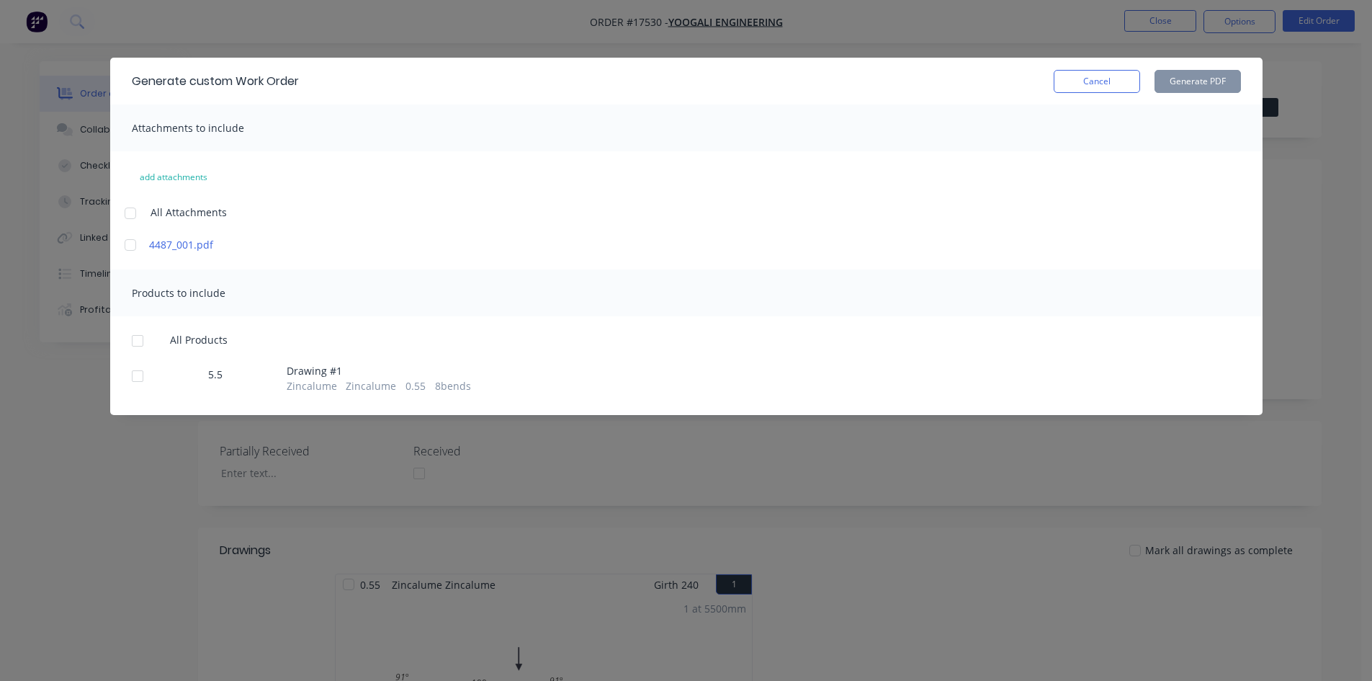
click at [126, 212] on div at bounding box center [130, 213] width 29 height 29
click at [140, 331] on div at bounding box center [137, 340] width 29 height 29
click at [1193, 77] on button "Generate PDF" at bounding box center [1198, 81] width 86 height 23
click at [1101, 71] on button "Cancel" at bounding box center [1097, 81] width 86 height 23
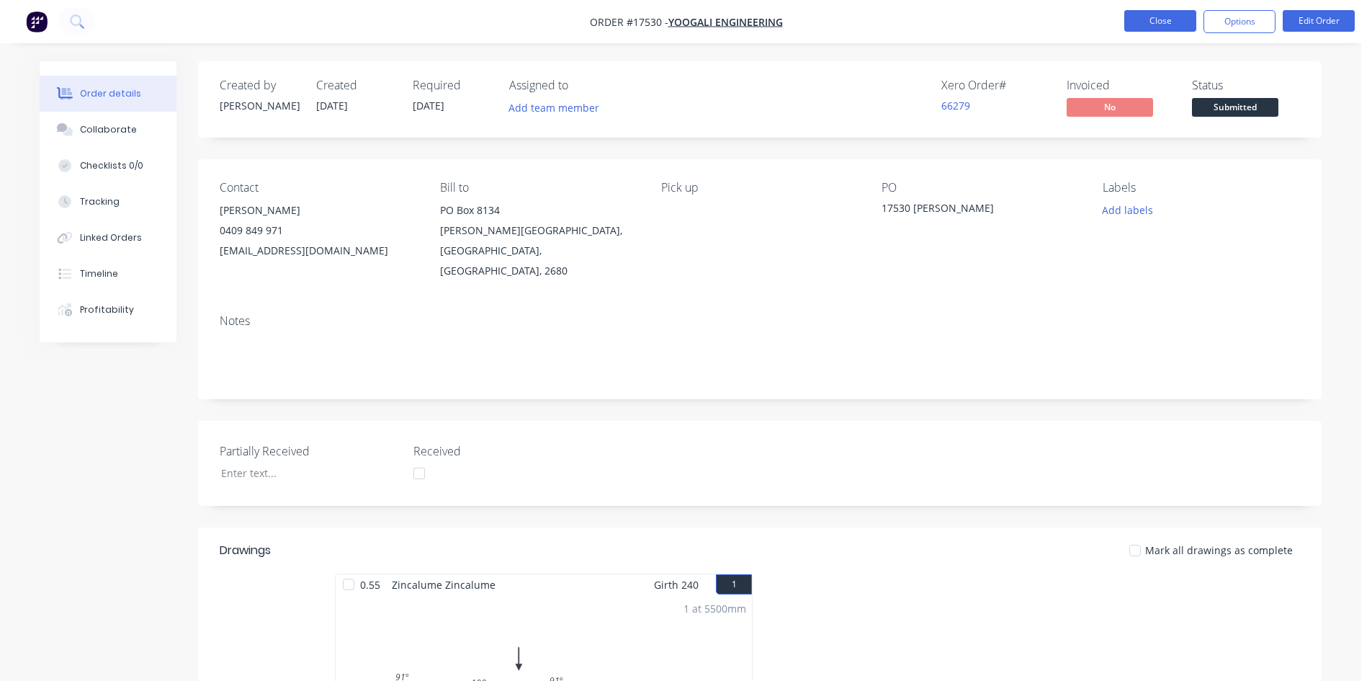
click at [1170, 20] on button "Close" at bounding box center [1160, 21] width 72 height 22
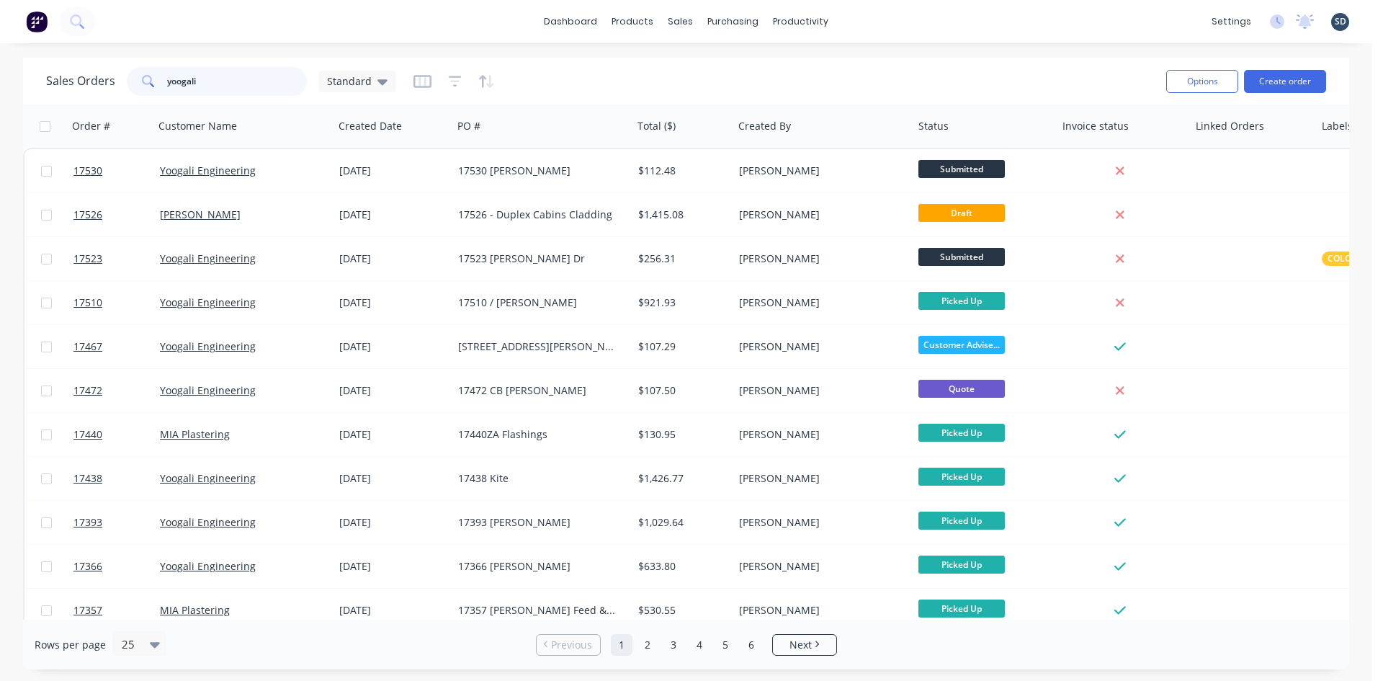
click at [215, 88] on input "yoogali" at bounding box center [237, 81] width 140 height 29
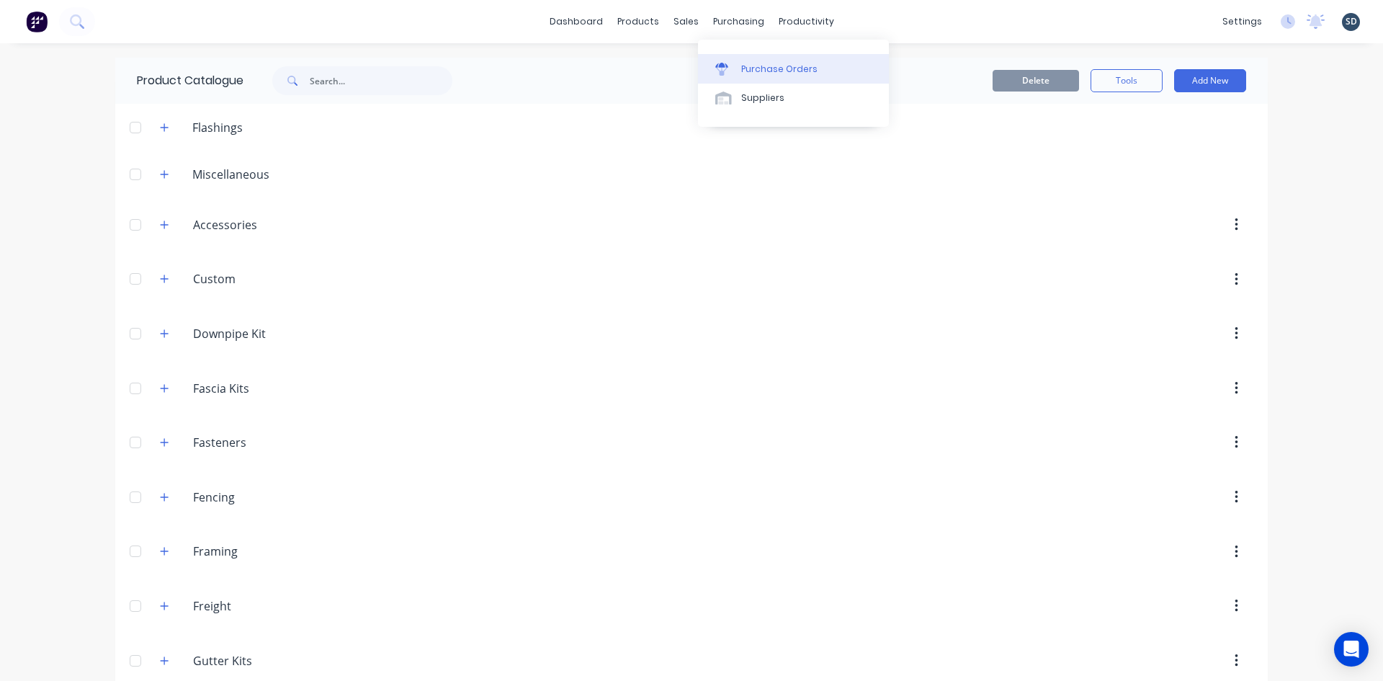
click at [759, 74] on div "Purchase Orders" at bounding box center [779, 69] width 76 height 13
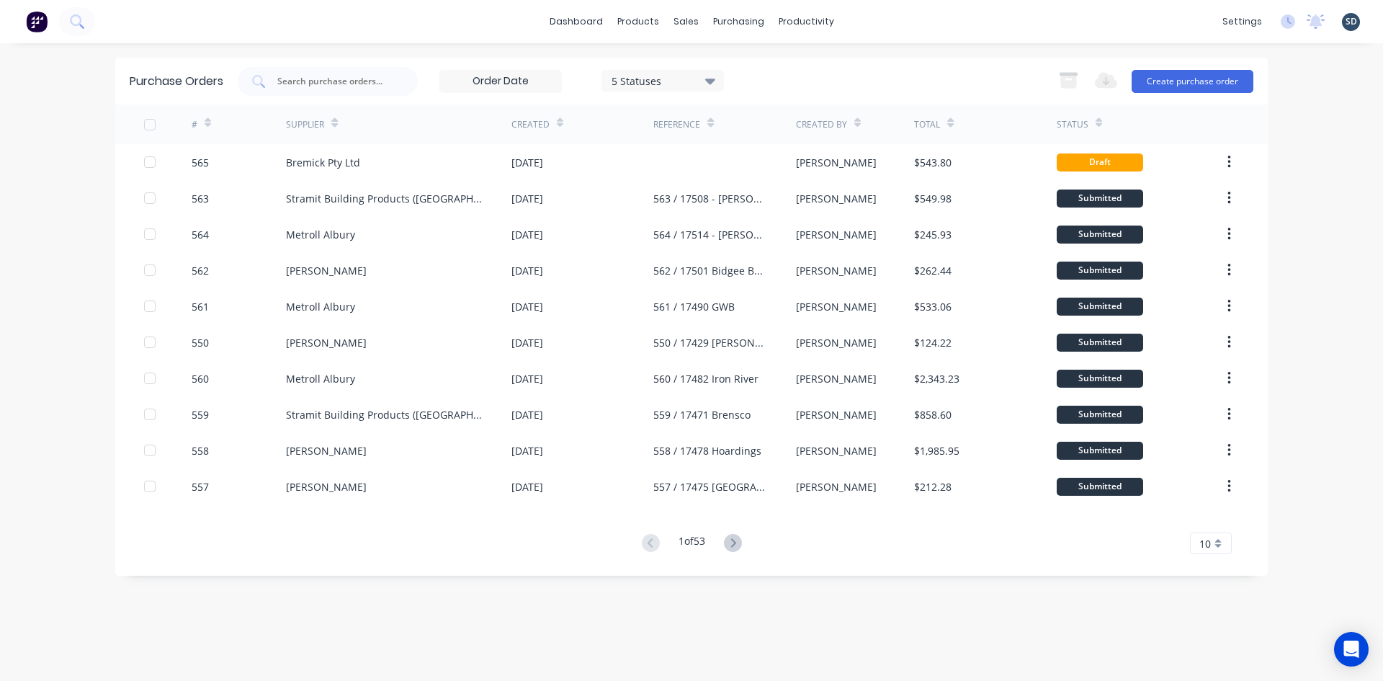
click at [869, 19] on div "dashboard products sales purchasing productivity dashboard products Product Cat…" at bounding box center [691, 21] width 1383 height 43
click at [850, 21] on div "dashboard products sales purchasing productivity dashboard products Product Cat…" at bounding box center [691, 21] width 1383 height 43
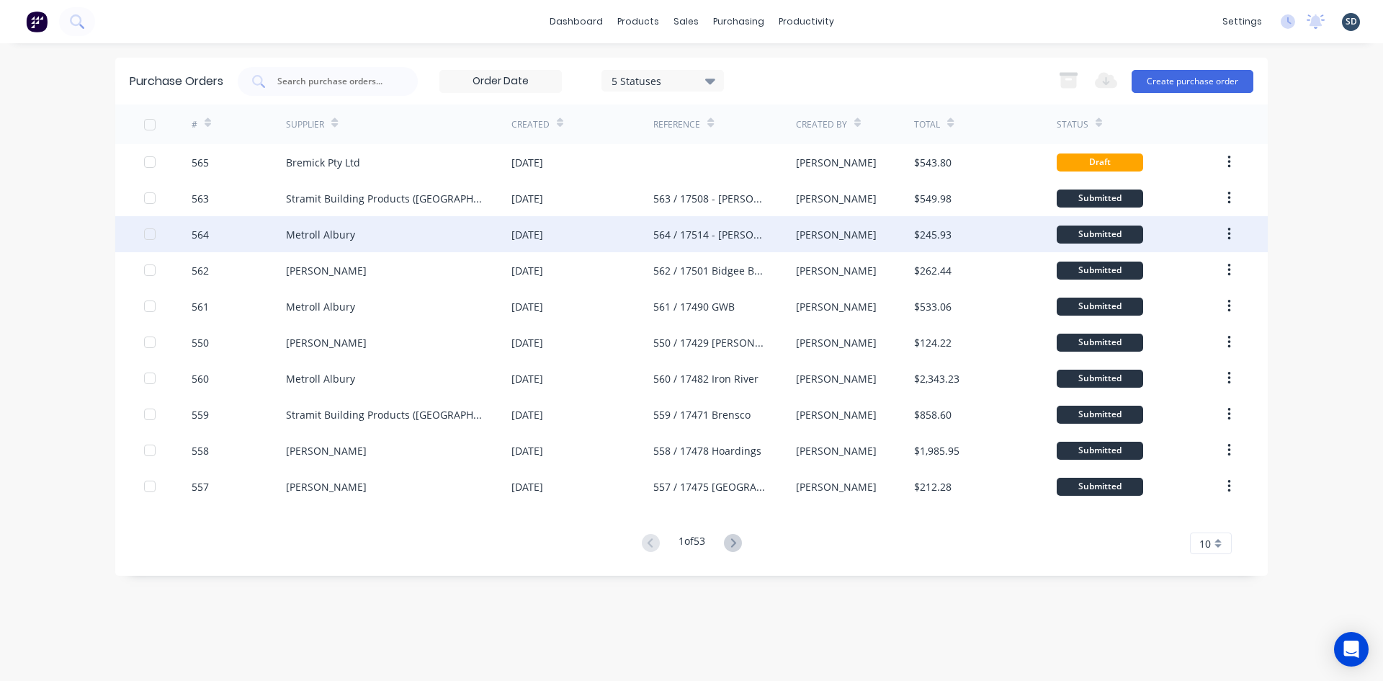
click at [455, 233] on div "Metroll Albury" at bounding box center [398, 234] width 225 height 36
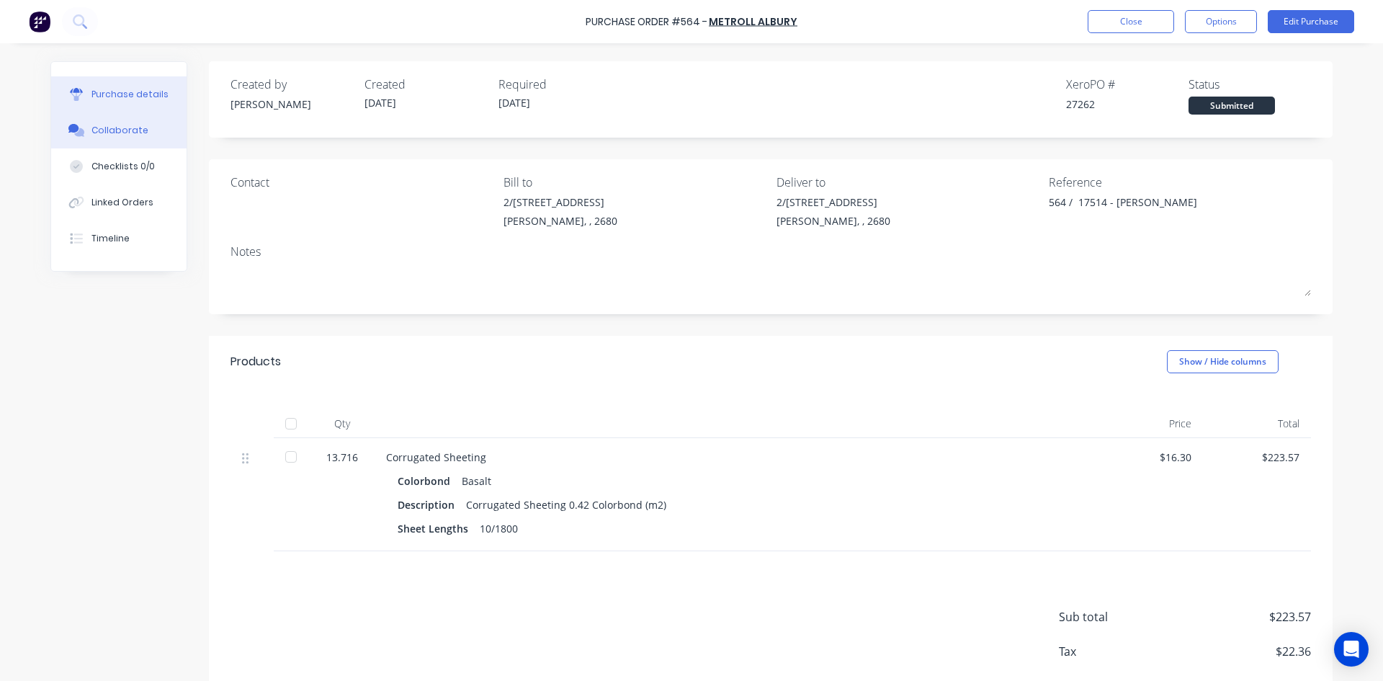
click at [130, 134] on div "Collaborate" at bounding box center [119, 130] width 57 height 13
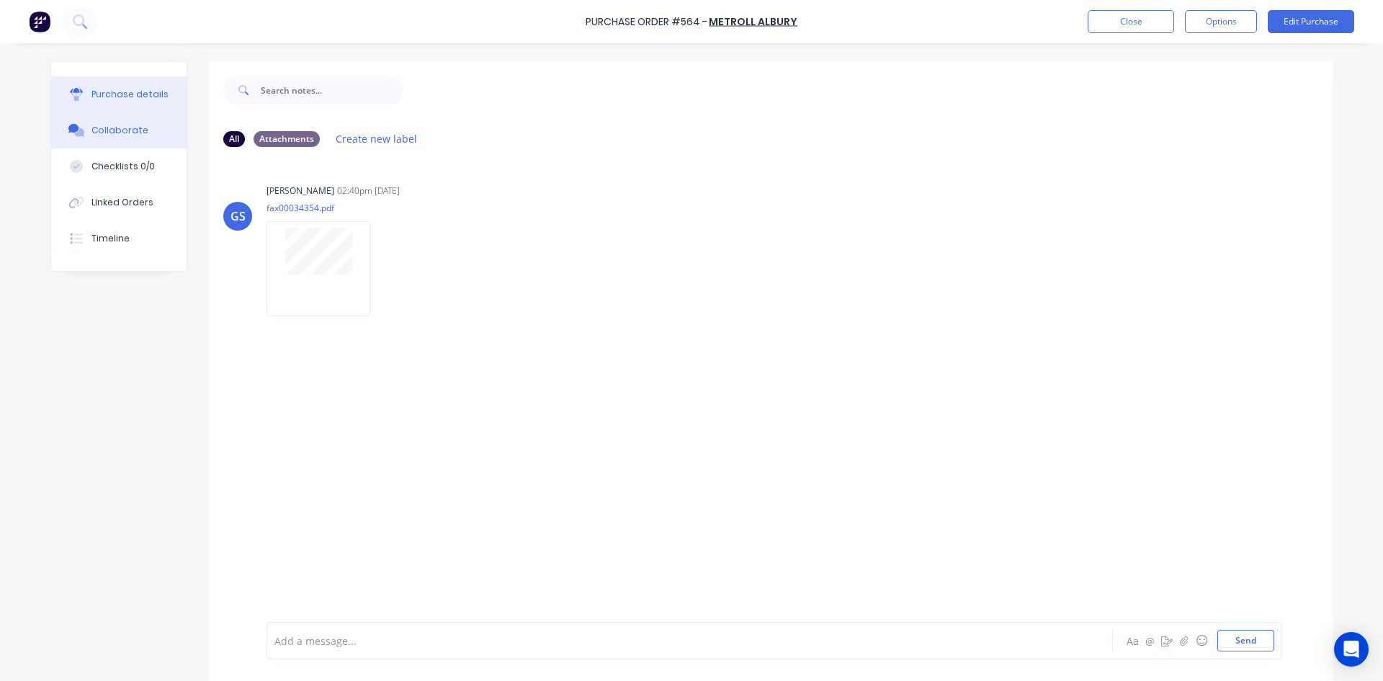
click at [102, 99] on div "Purchase details" at bounding box center [129, 94] width 77 height 13
type textarea "x"
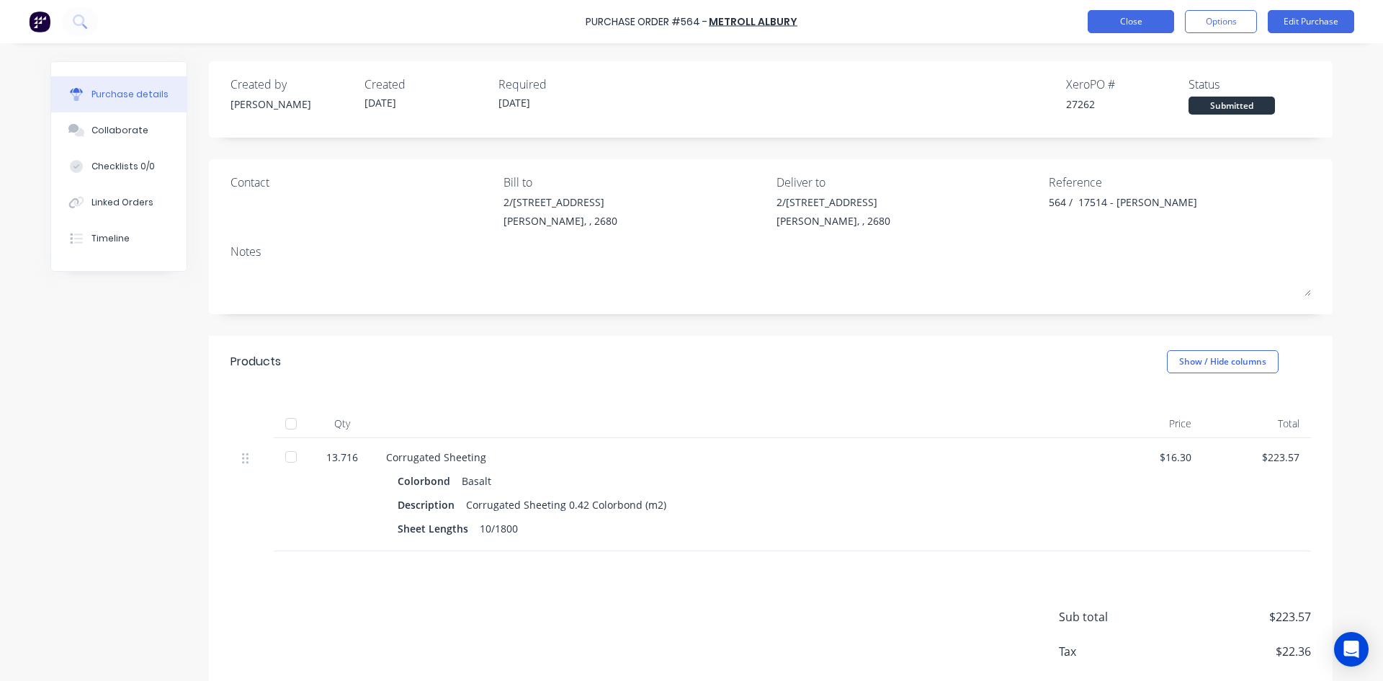
click at [1129, 22] on button "Close" at bounding box center [1131, 21] width 86 height 23
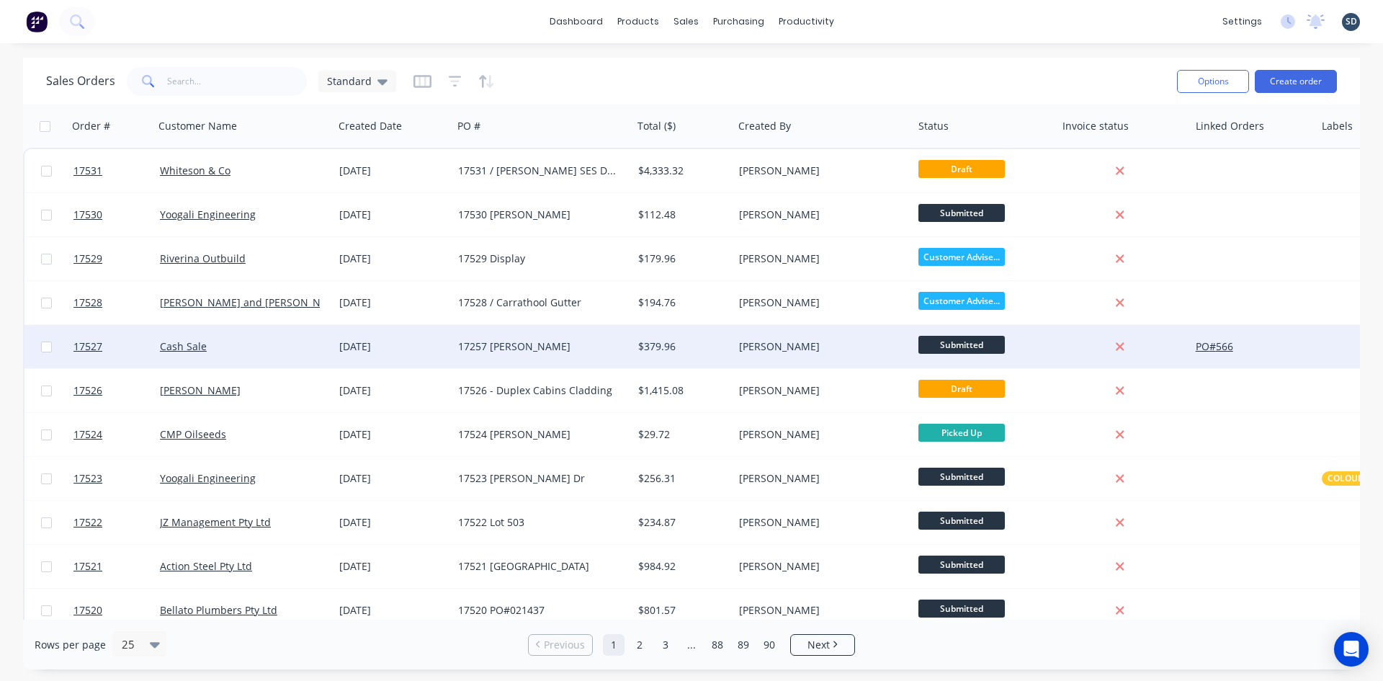
click at [302, 342] on div "Cash Sale" at bounding box center [240, 346] width 160 height 14
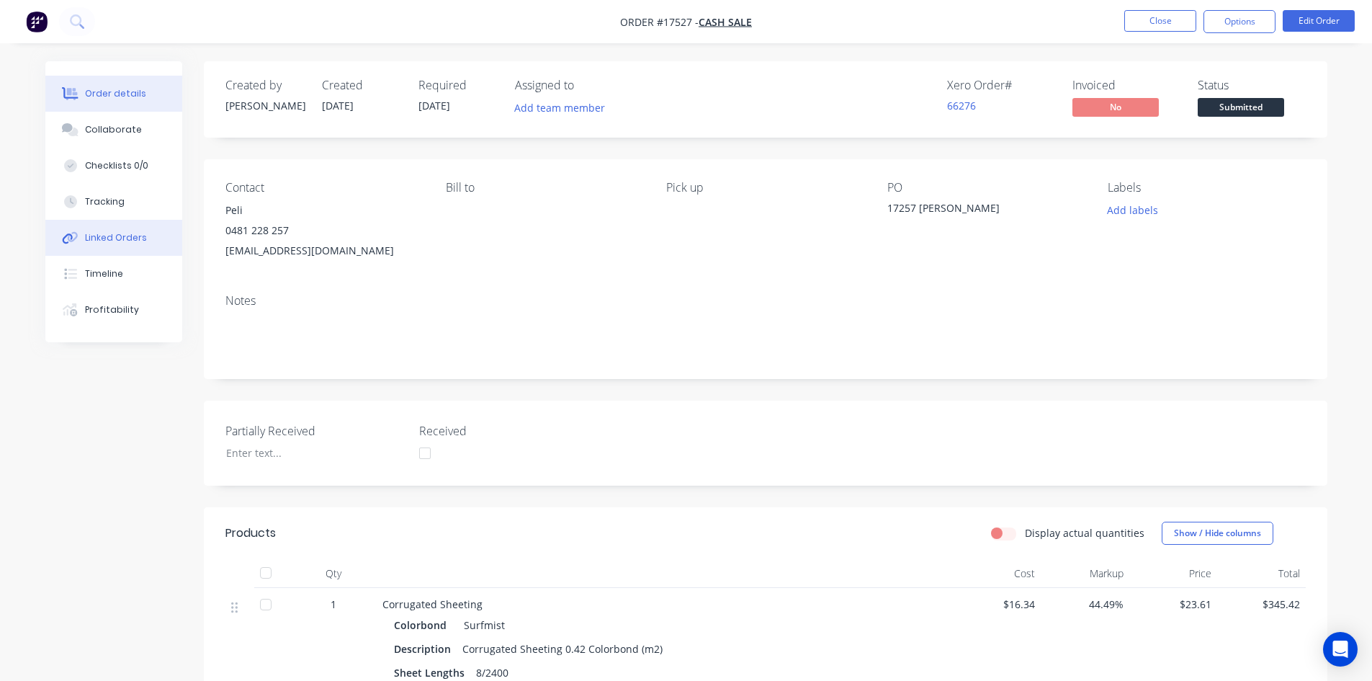
click at [125, 230] on button "Linked Orders" at bounding box center [113, 238] width 137 height 36
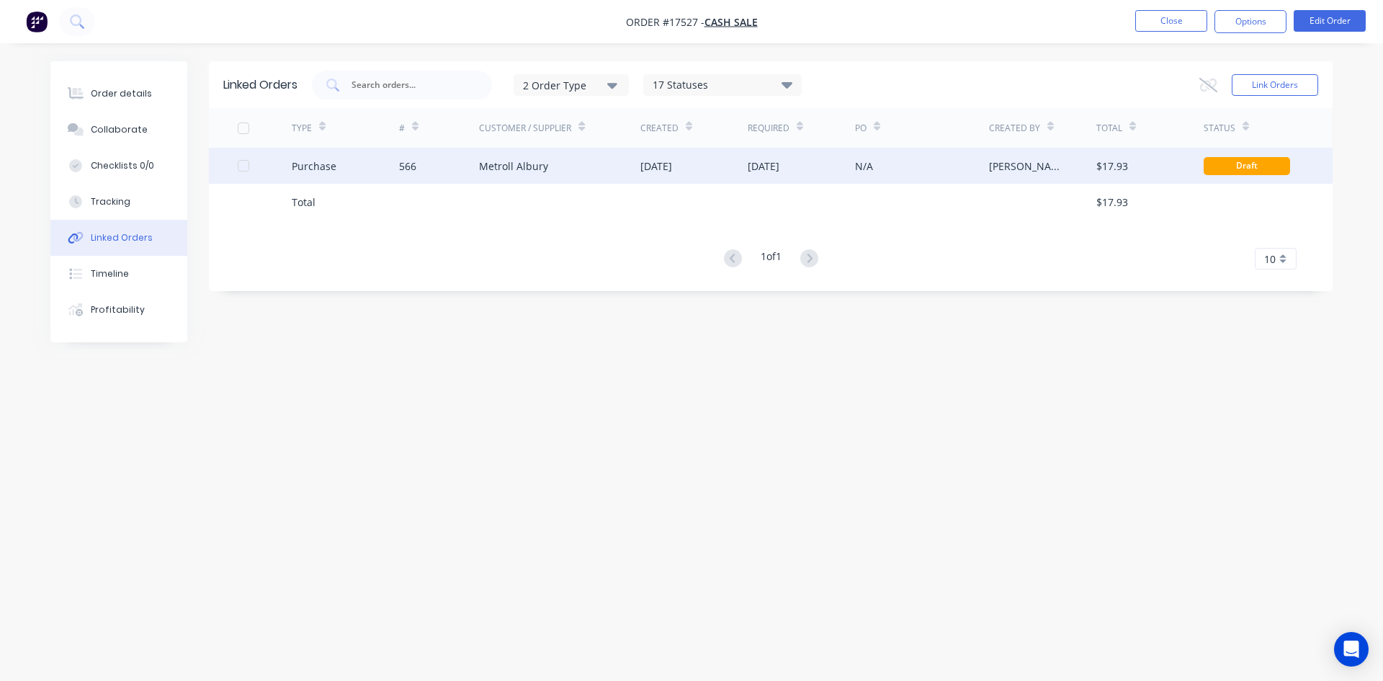
click at [611, 171] on div "Metroll Albury" at bounding box center [559, 166] width 161 height 36
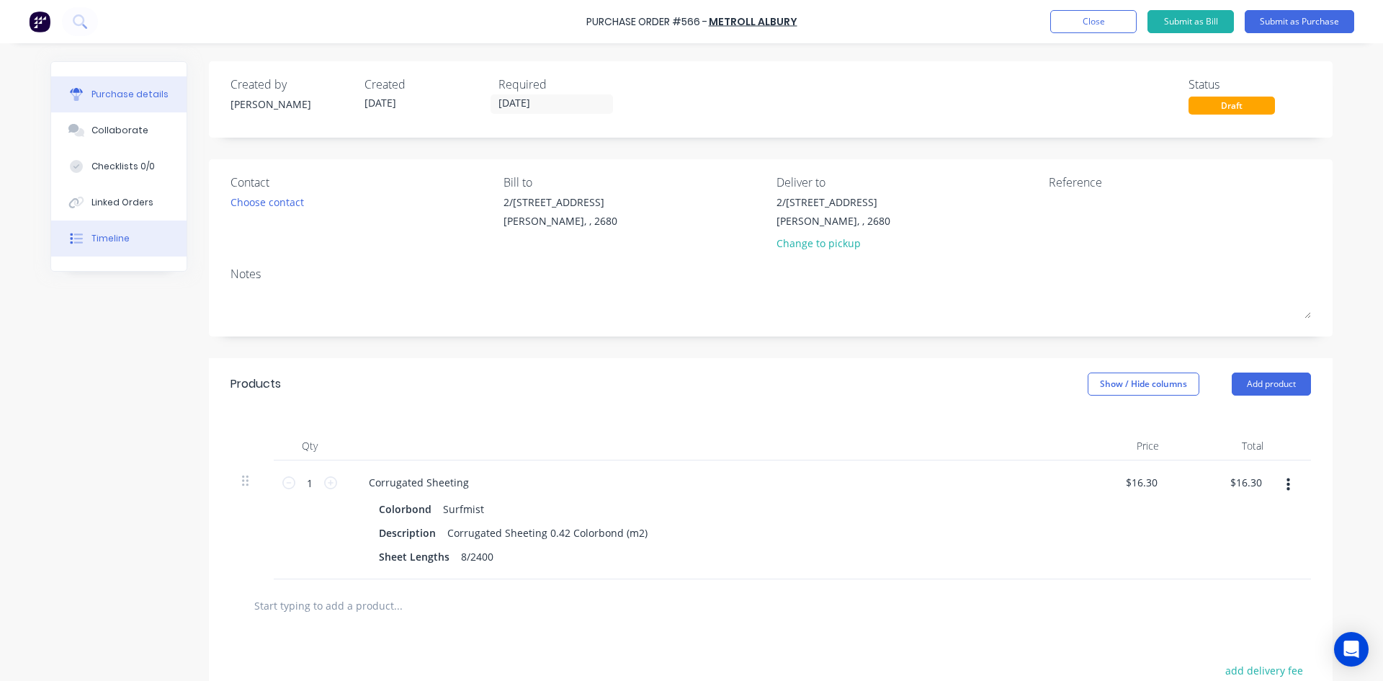
click at [135, 245] on button "Timeline" at bounding box center [118, 238] width 135 height 36
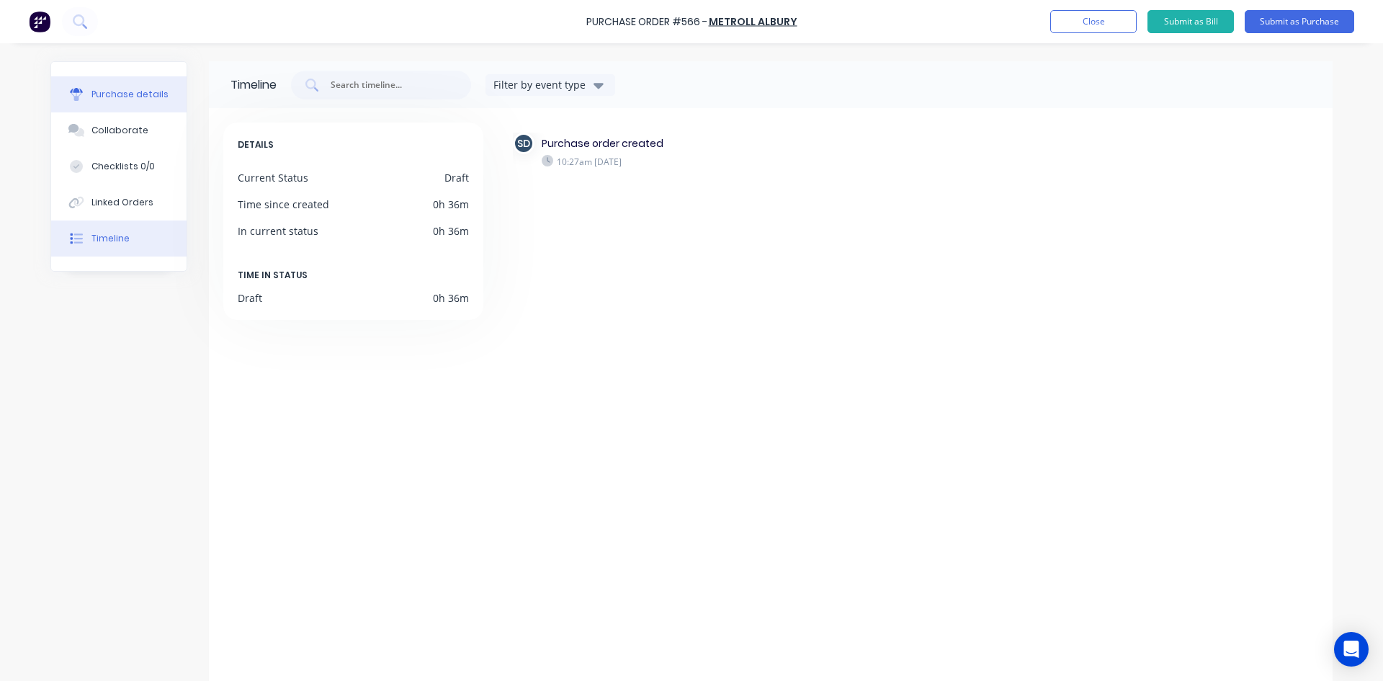
click at [162, 92] on button "Purchase details" at bounding box center [118, 94] width 135 height 36
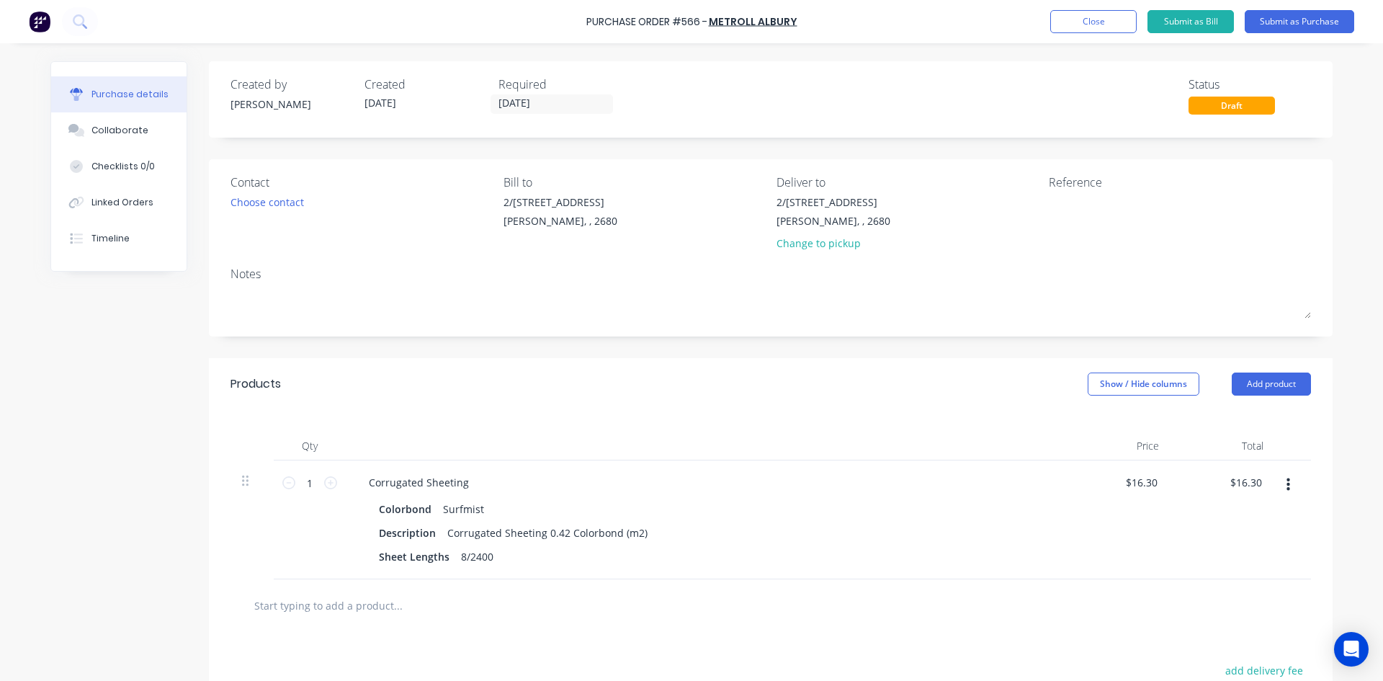
scroll to position [202, 0]
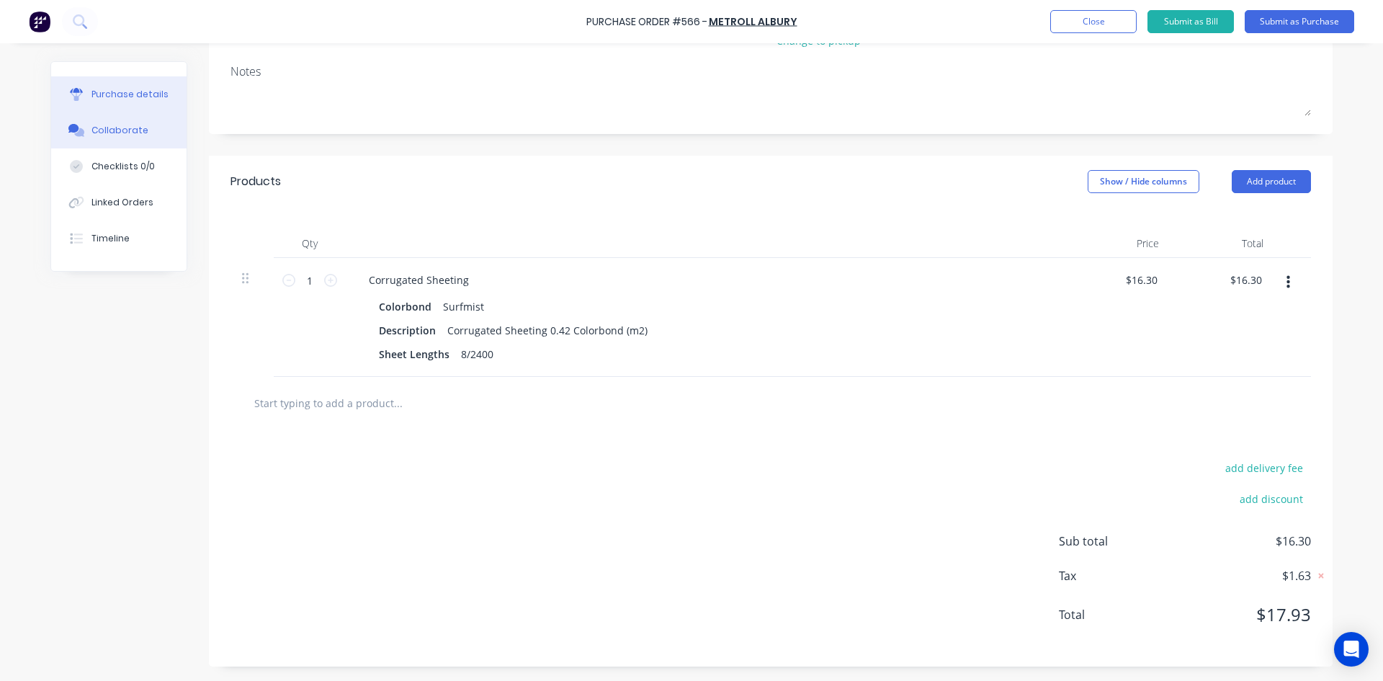
click at [108, 135] on div "Collaborate" at bounding box center [119, 130] width 57 height 13
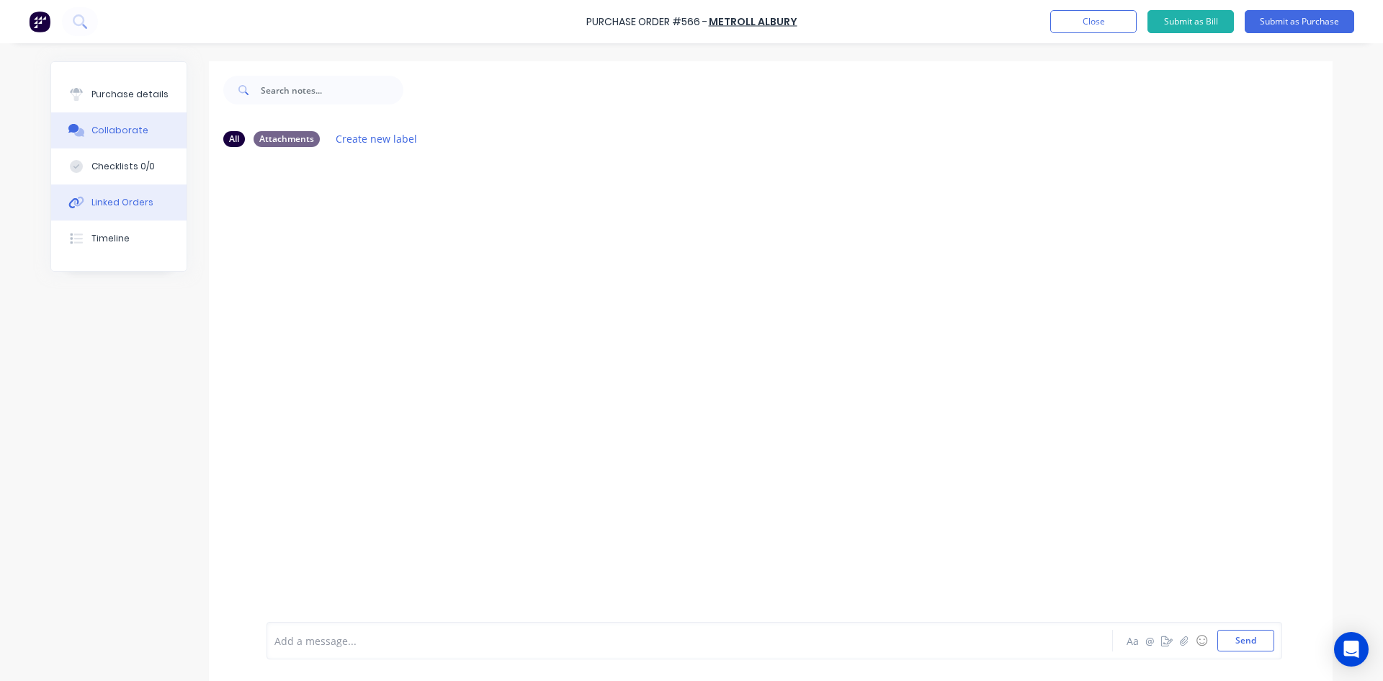
click at [135, 197] on div "Linked Orders" at bounding box center [122, 202] width 62 height 13
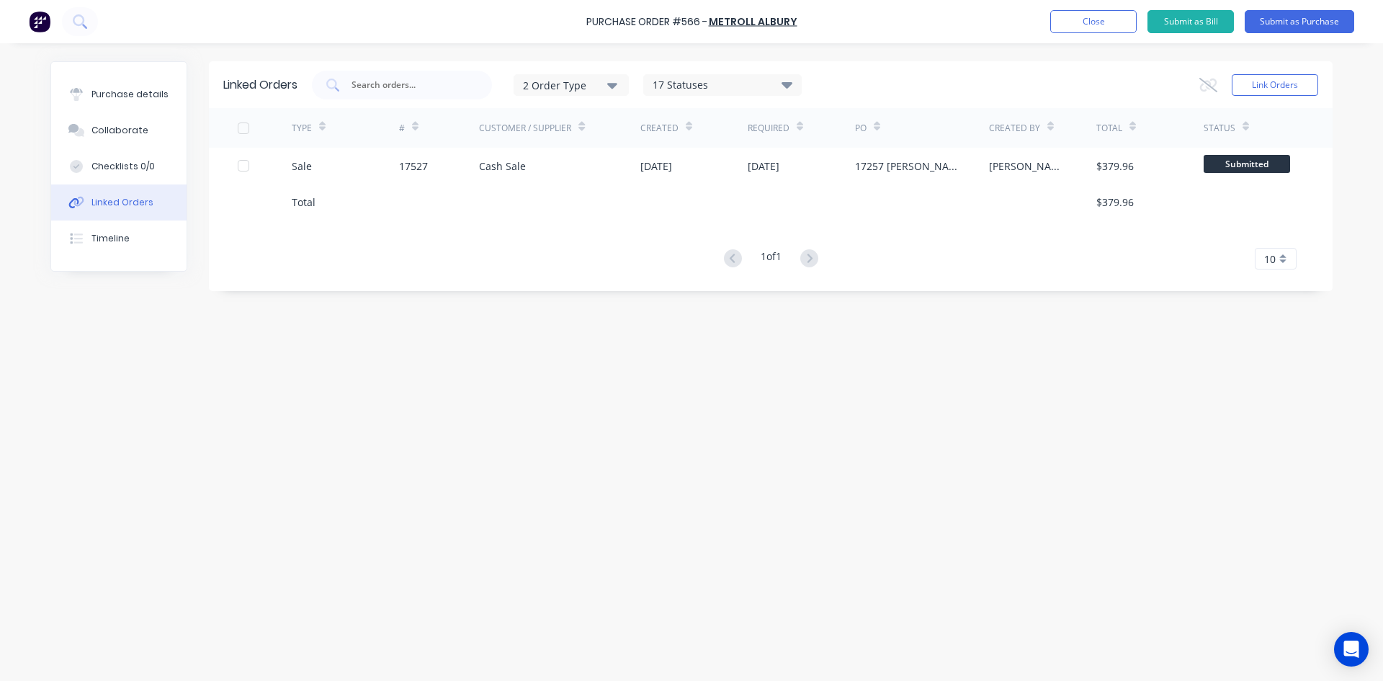
drag, startPoint x: 511, startPoint y: 165, endPoint x: 478, endPoint y: 233, distance: 76.3
click at [478, 233] on div "TYPE # Customer / Supplier Created Required PO Created By Total Status Sale 175…" at bounding box center [771, 188] width 1124 height 161
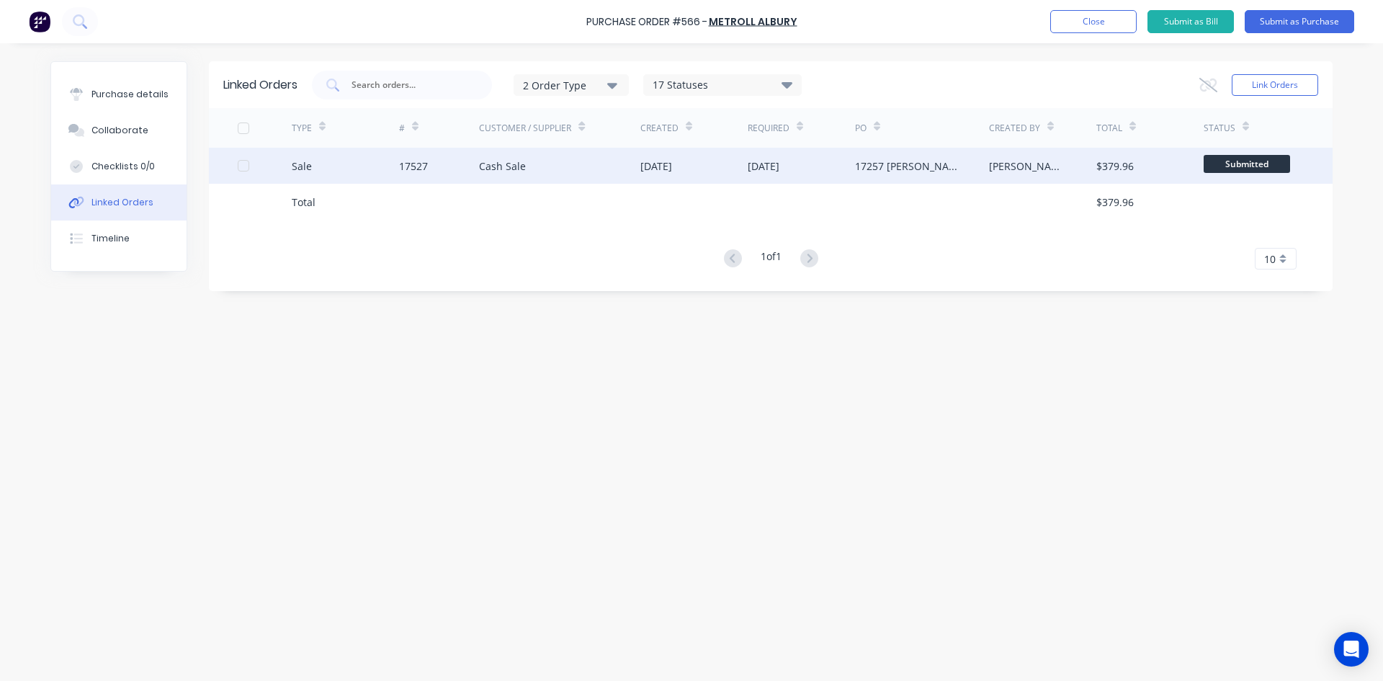
click at [499, 169] on div "Cash Sale" at bounding box center [502, 165] width 47 height 15
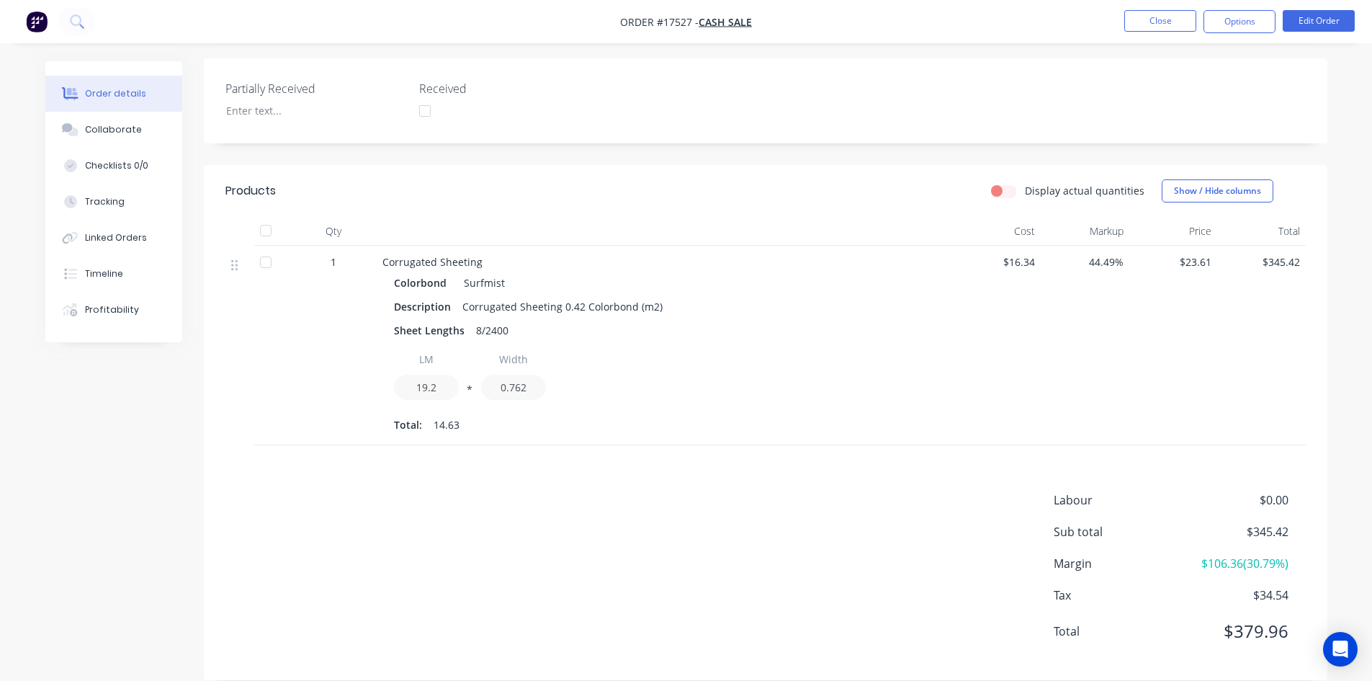
scroll to position [360, 0]
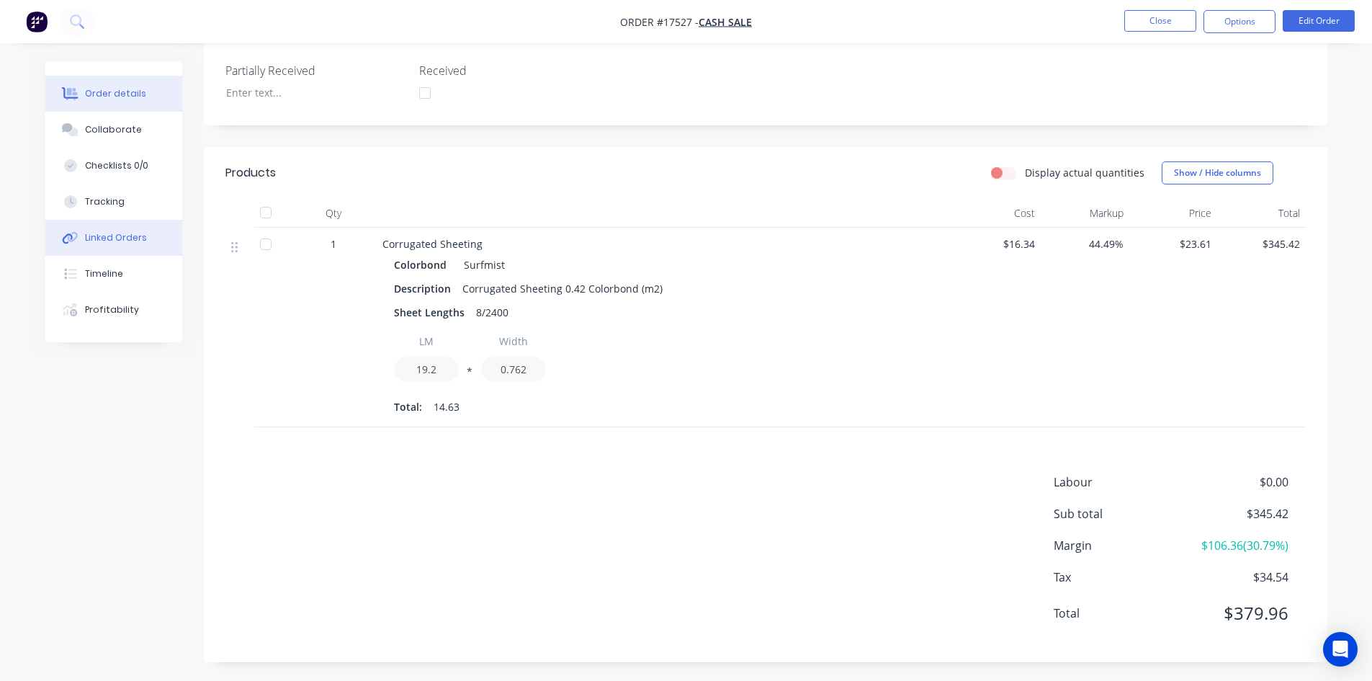
click at [130, 243] on div "Linked Orders" at bounding box center [116, 237] width 62 height 13
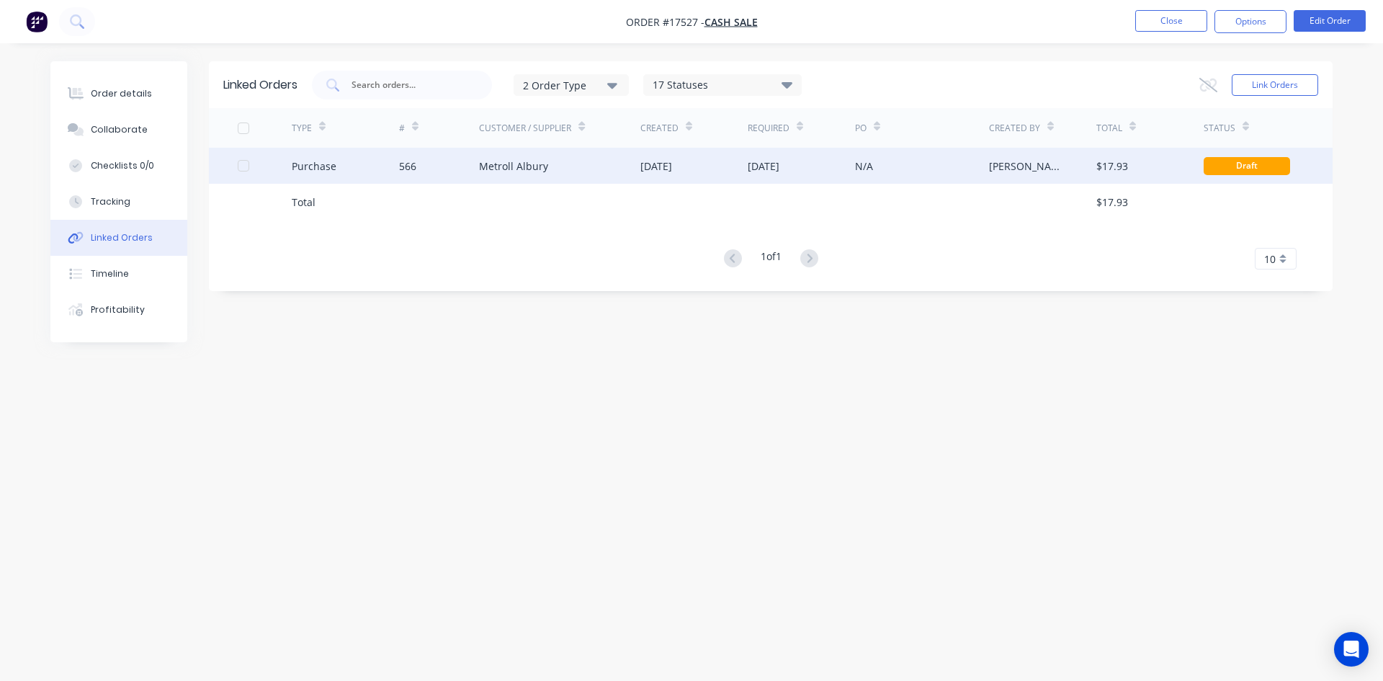
click at [593, 175] on div "Metroll Albury" at bounding box center [559, 166] width 161 height 36
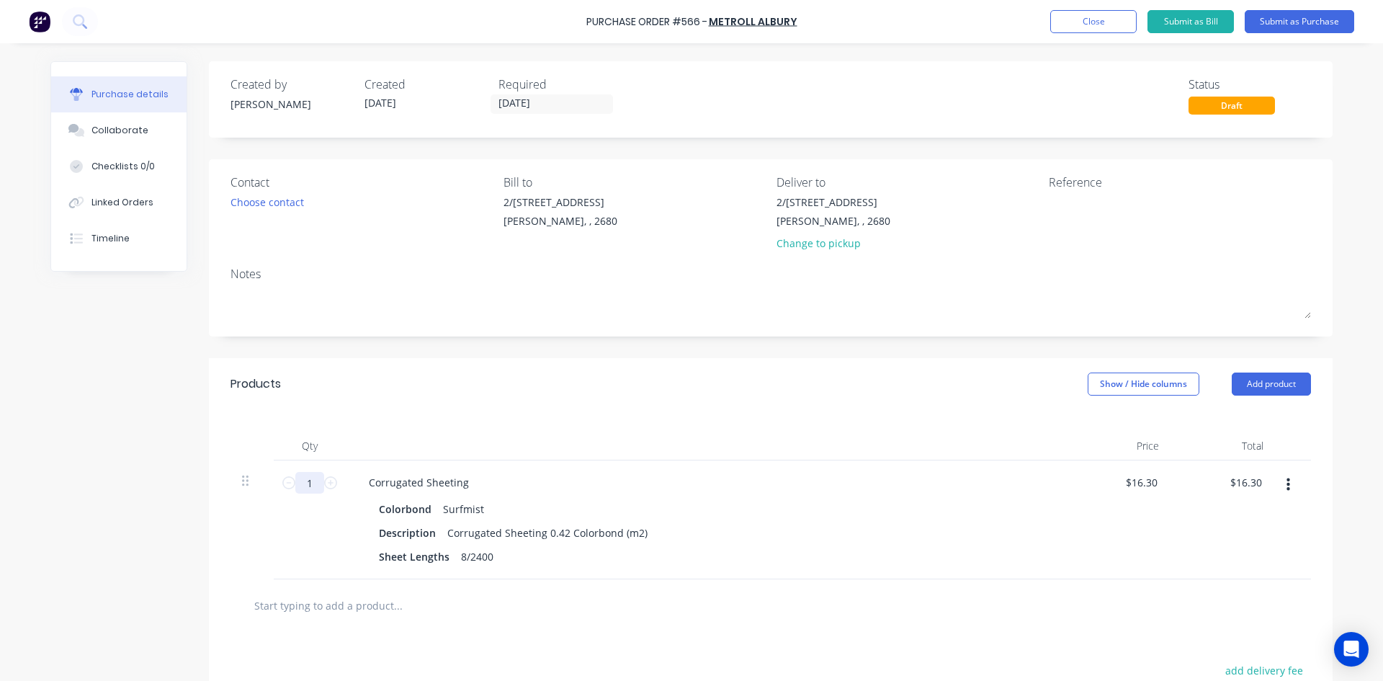
click at [307, 484] on input "1" at bounding box center [309, 483] width 29 height 22
type input "14"
type input "$228.20"
type input "14.6"
type input "$237.98"
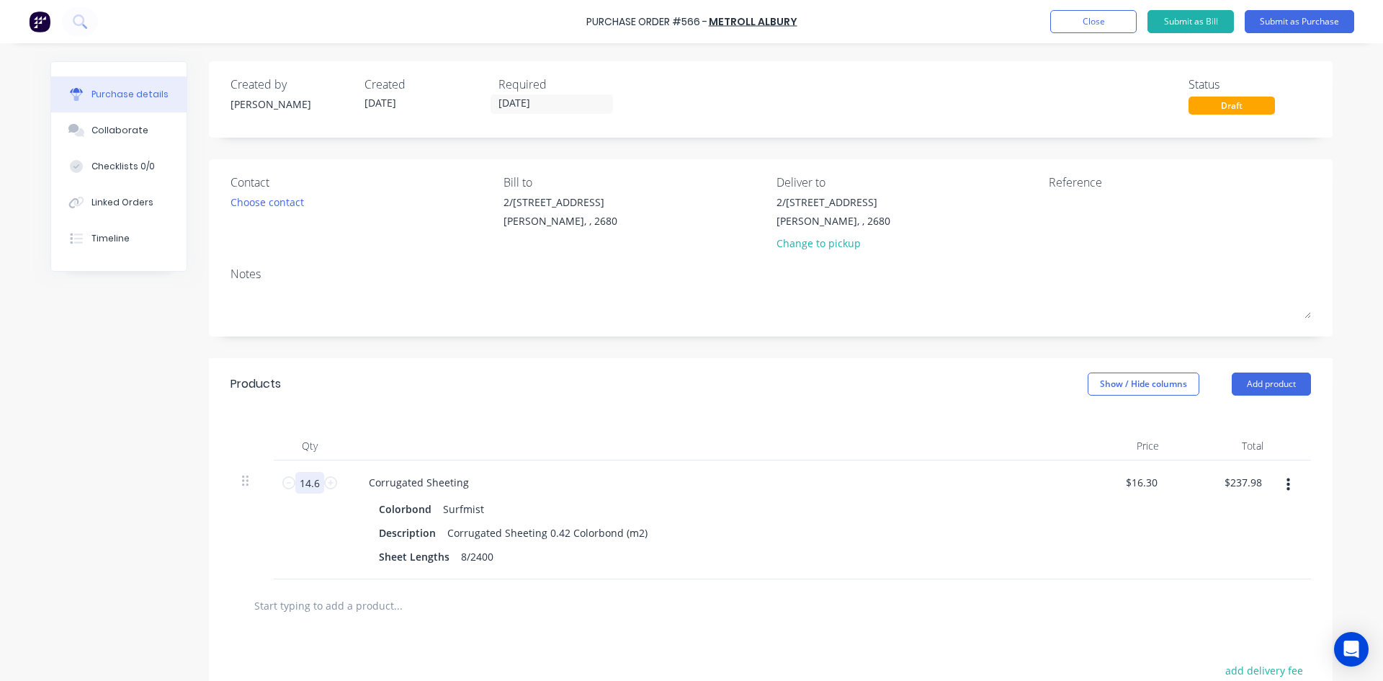
type input "14.63"
type input "$238.47"
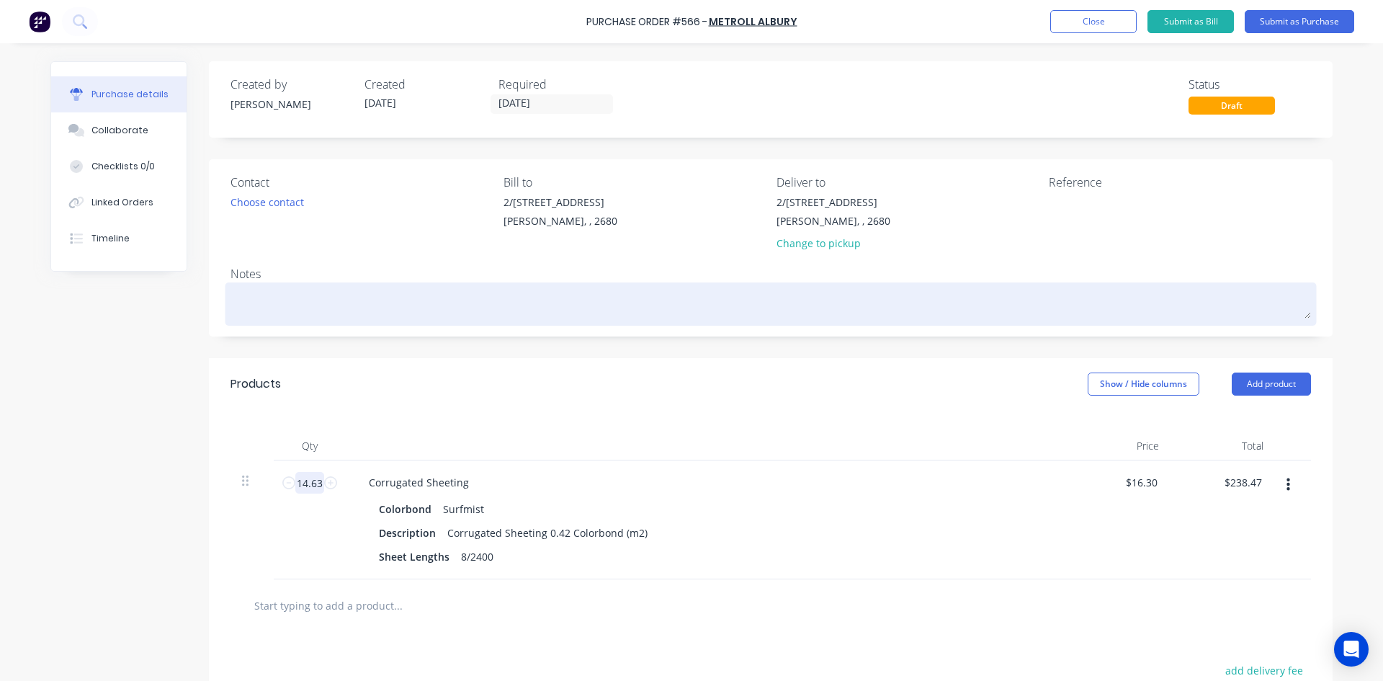
type input "14.63"
click at [580, 297] on textarea at bounding box center [770, 302] width 1080 height 32
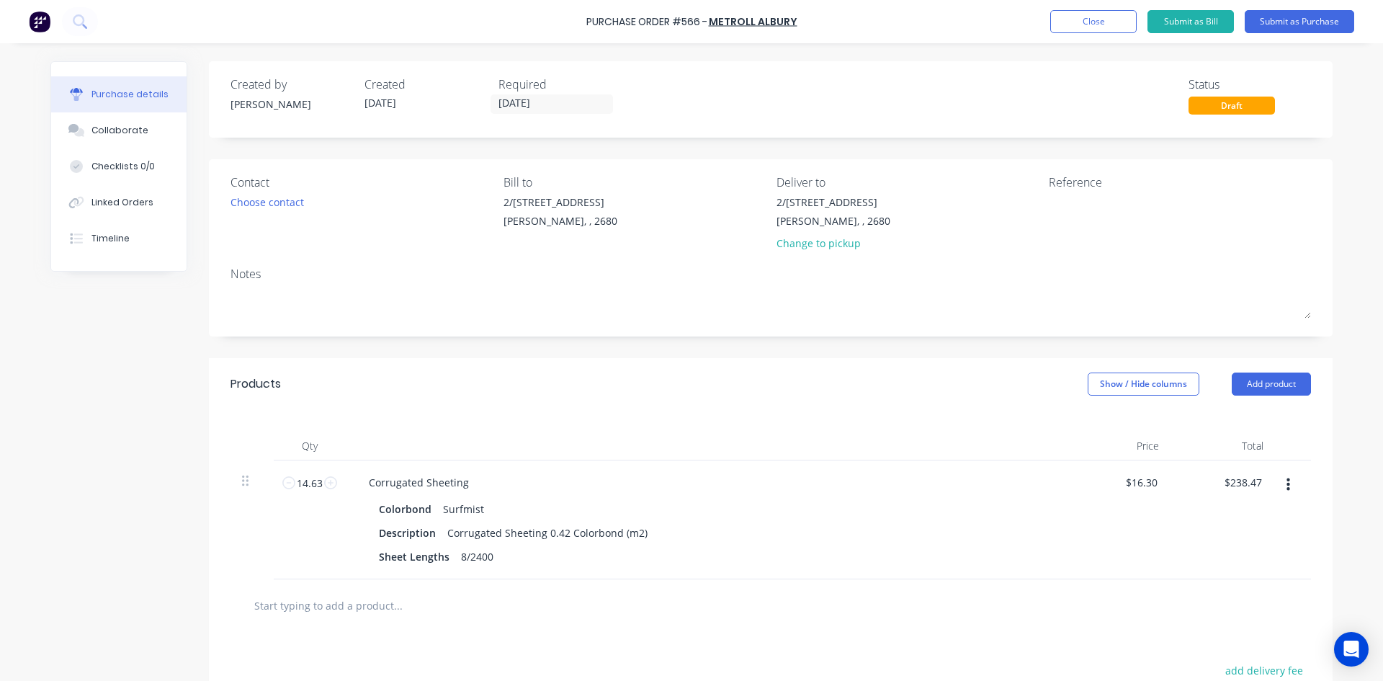
click at [616, 349] on div "Created by Sam Created 09/09/25 Required 09/09/25 Status Draft Contact Choose c…" at bounding box center [771, 464] width 1124 height 807
click at [894, 349] on div "Created by Sam Created 09/09/25 Required 09/09/25 Status Draft Contact Choose c…" at bounding box center [771, 464] width 1124 height 807
click at [918, 150] on div "Created by Sam Created 09/09/25 Required 09/09/25 Status Draft Contact Choose c…" at bounding box center [771, 464] width 1124 height 807
click at [955, 149] on div "Created by Sam Created 09/09/25 Required 09/09/25 Status Draft Contact Choose c…" at bounding box center [771, 464] width 1124 height 807
click at [1052, 217] on textarea at bounding box center [1139, 210] width 180 height 32
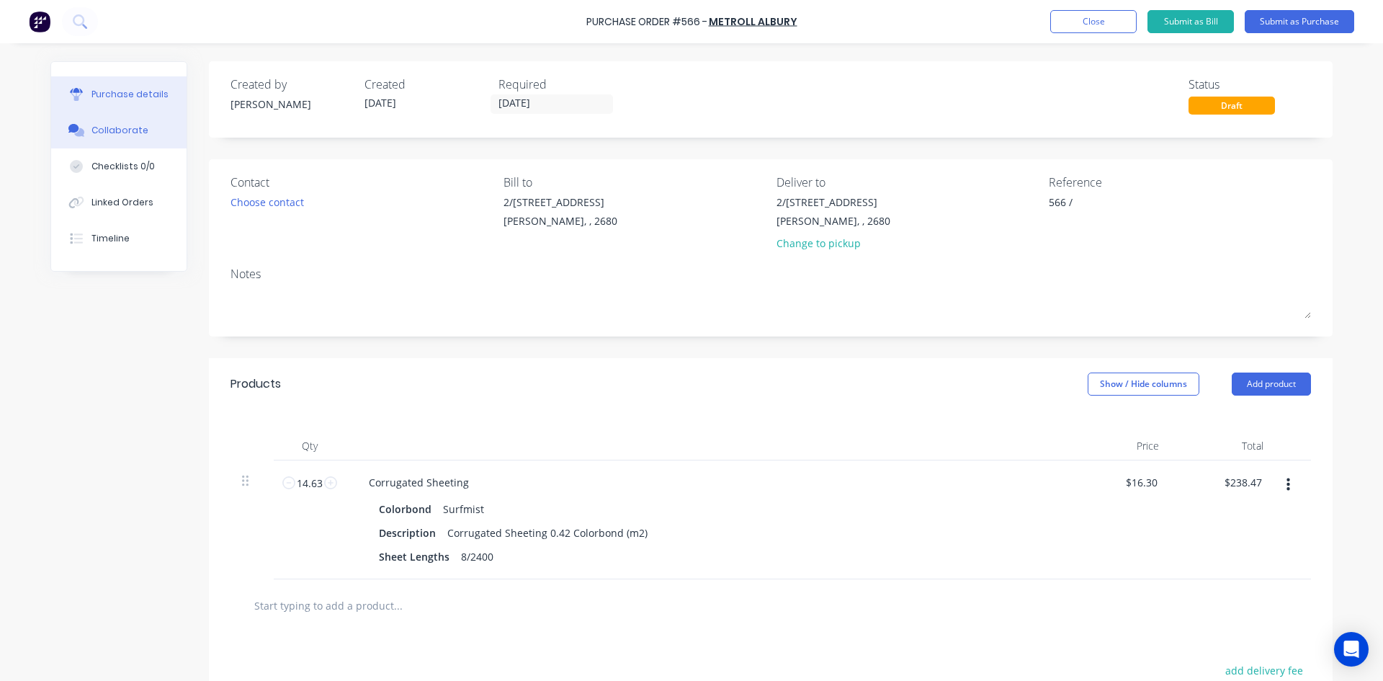
type textarea "566 /"
type textarea "x"
type textarea "566 /"
click at [122, 134] on div "Collaborate" at bounding box center [119, 130] width 57 height 13
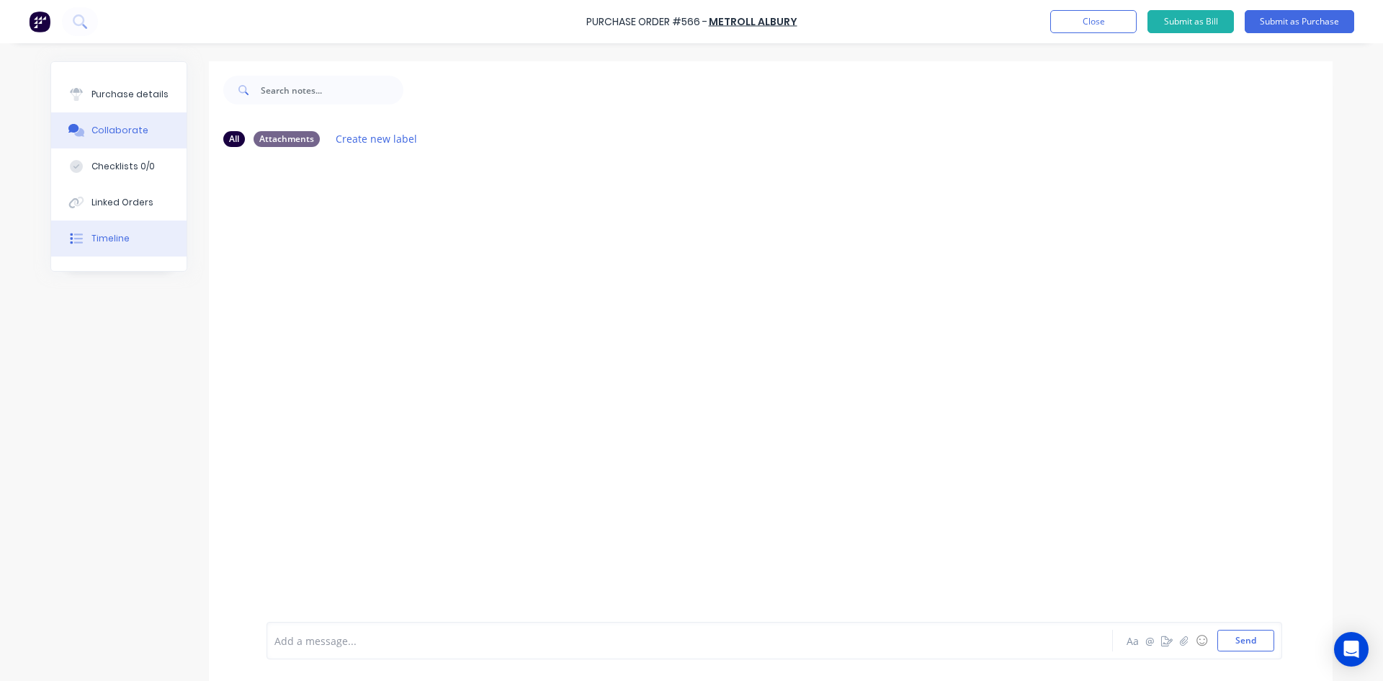
click at [127, 241] on button "Timeline" at bounding box center [118, 238] width 135 height 36
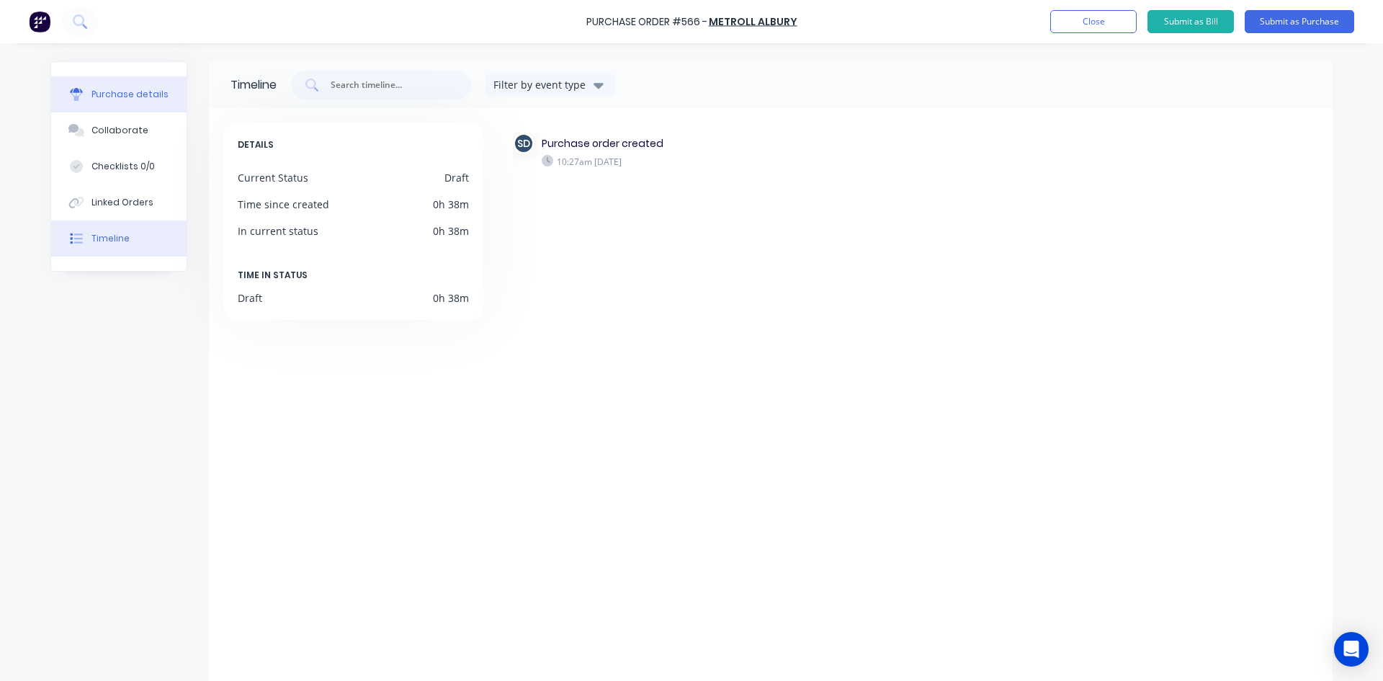
click at [140, 90] on div "Purchase details" at bounding box center [129, 94] width 77 height 13
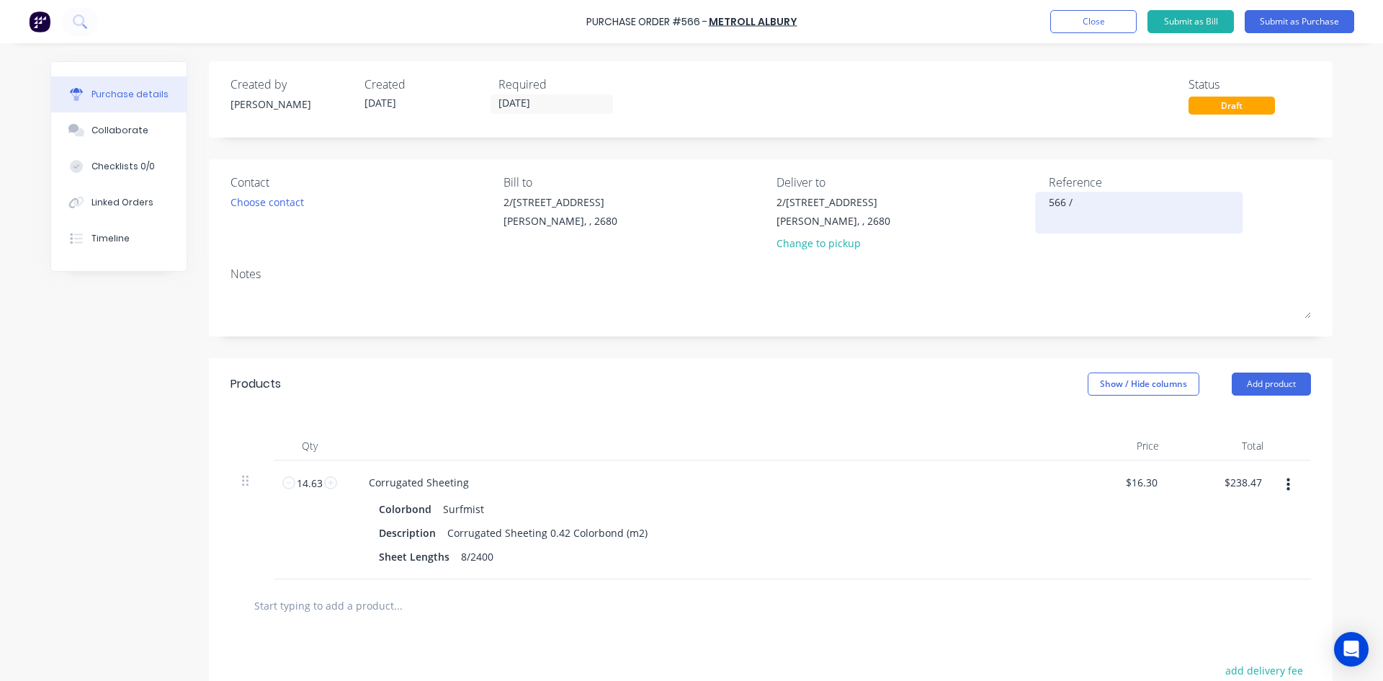
click at [1093, 200] on textarea "566 /" at bounding box center [1139, 210] width 180 height 32
click at [138, 198] on div "Linked Orders" at bounding box center [122, 202] width 62 height 13
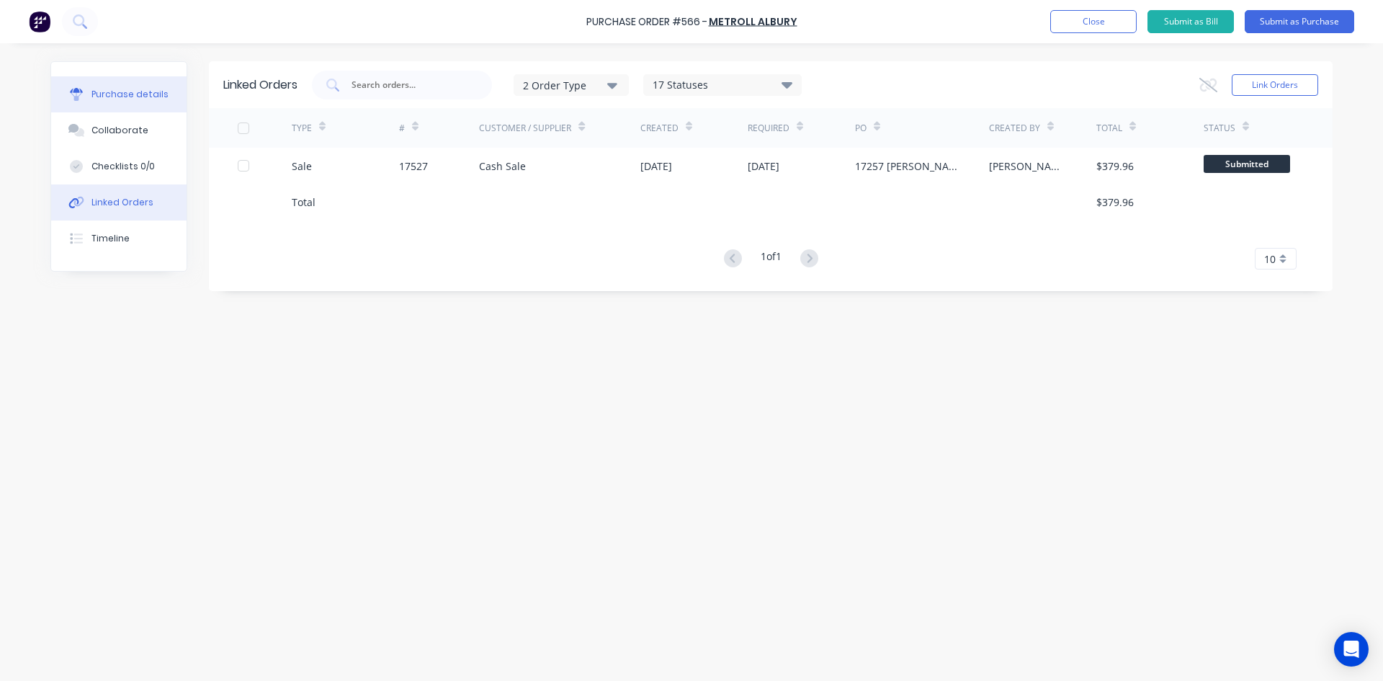
click at [145, 107] on button "Purchase details" at bounding box center [118, 94] width 135 height 36
type textarea "x"
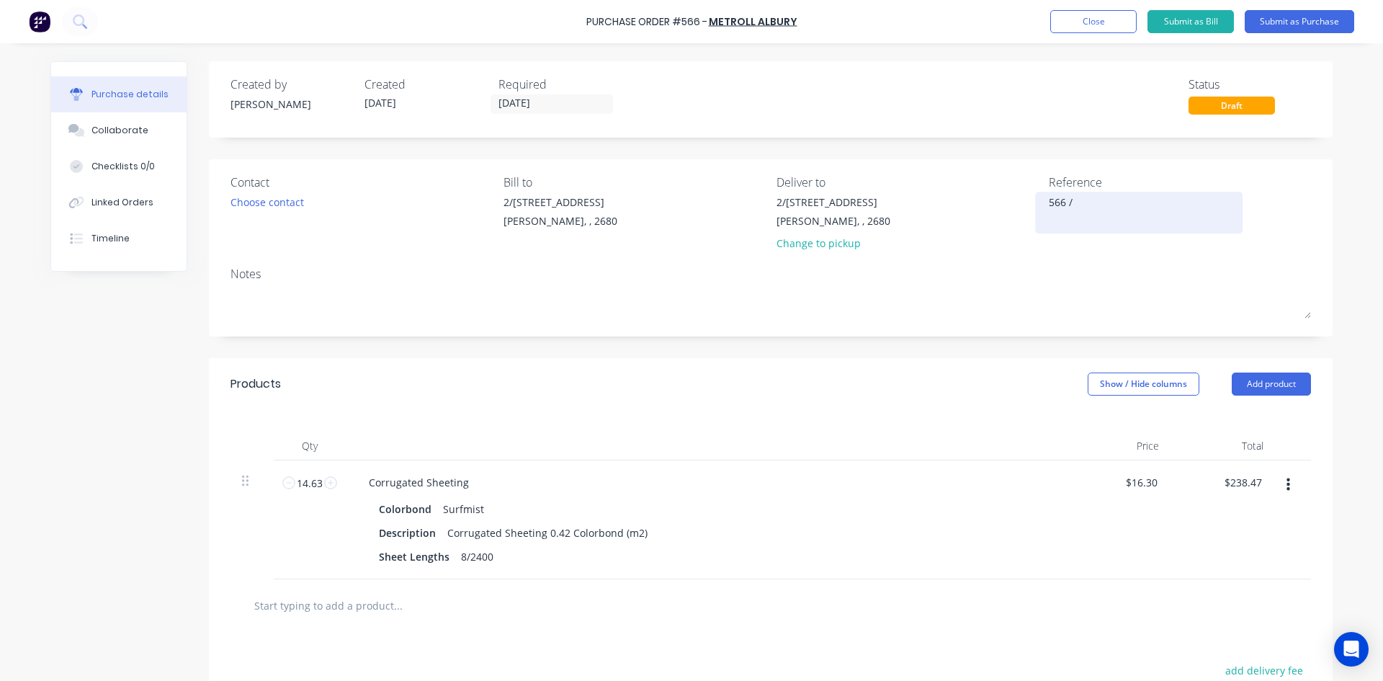
click at [1100, 204] on textarea "566 /" at bounding box center [1139, 210] width 180 height 32
type textarea "566 / 175"
type textarea "x"
type textarea "566 / 1752"
type textarea "x"
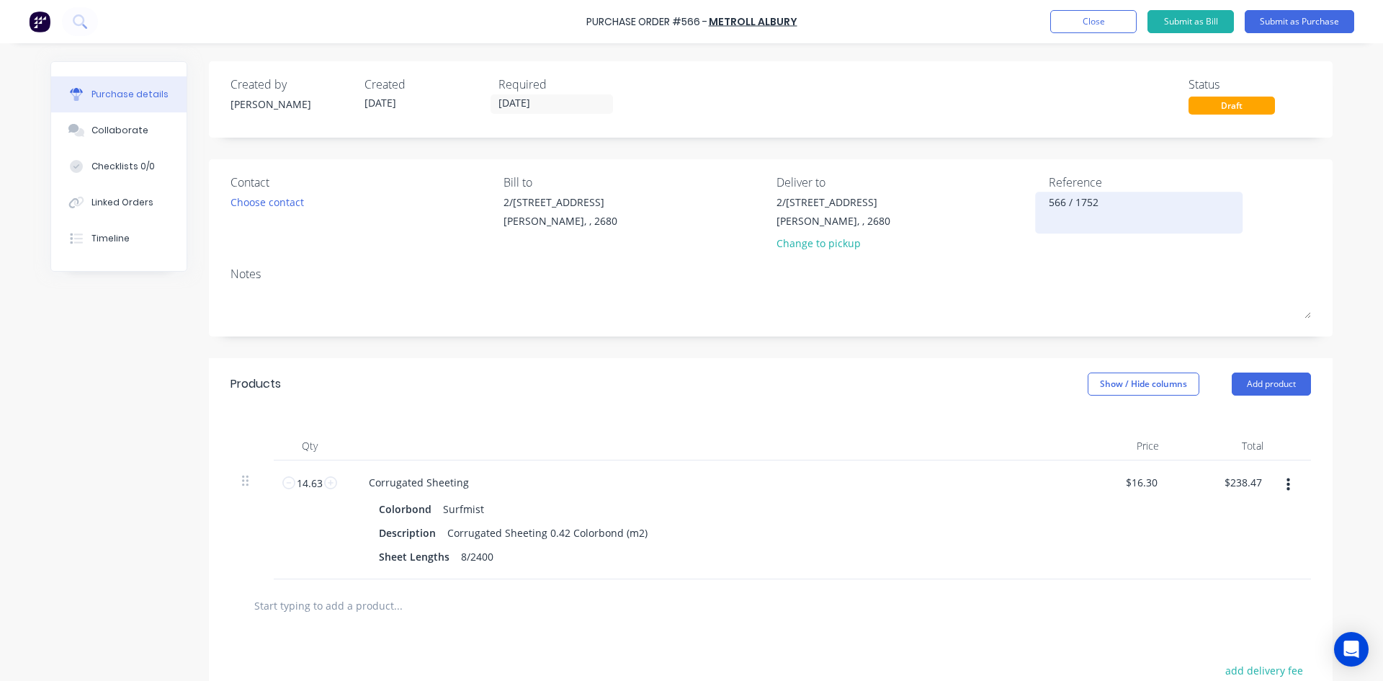
type textarea "566 / 17527"
type textarea "x"
type textarea "566 / 17527"
type textarea "x"
type textarea "566 / 17527"
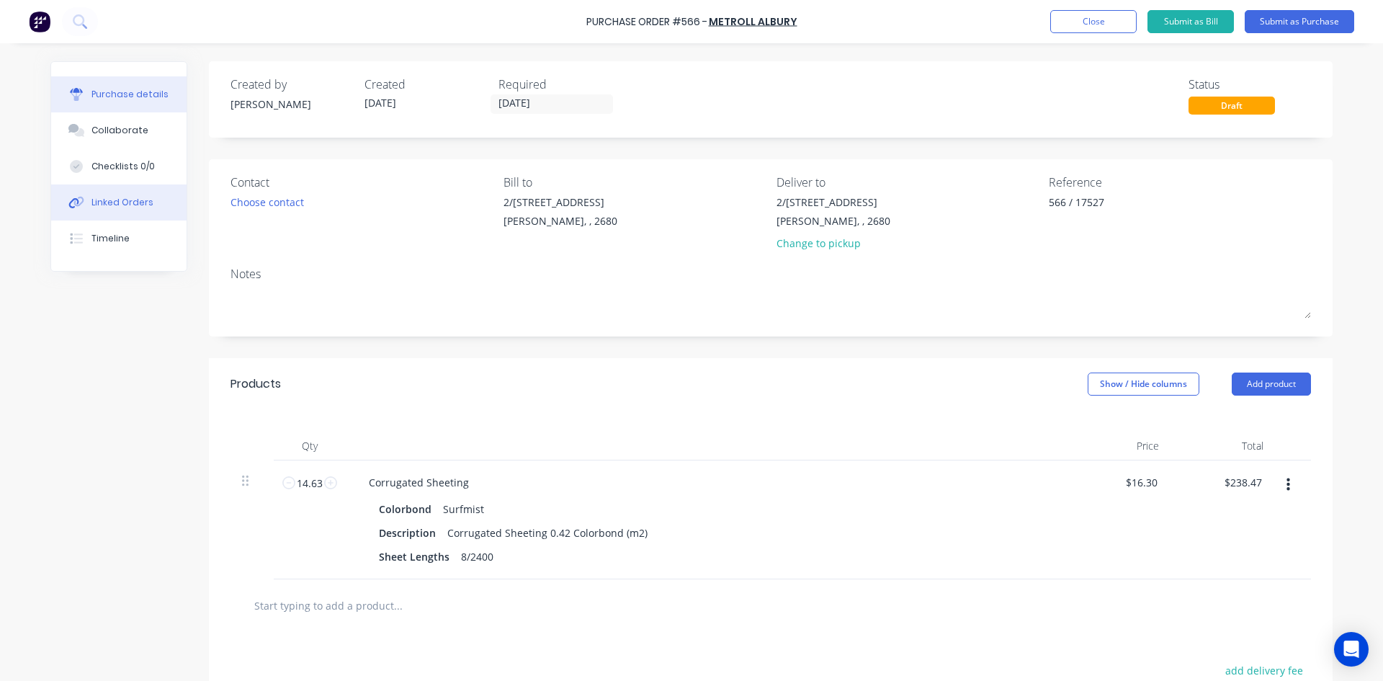
click at [124, 202] on div "Linked Orders" at bounding box center [122, 202] width 62 height 13
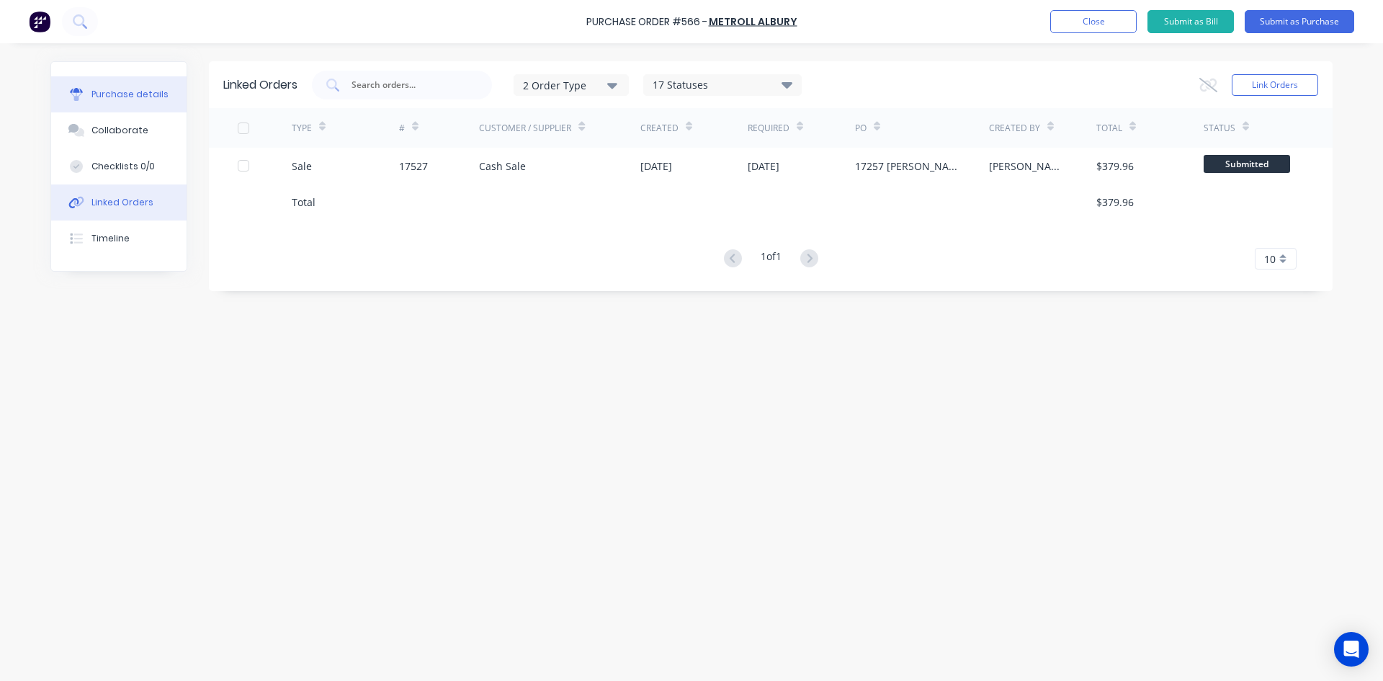
click at [138, 87] on button "Purchase details" at bounding box center [118, 94] width 135 height 36
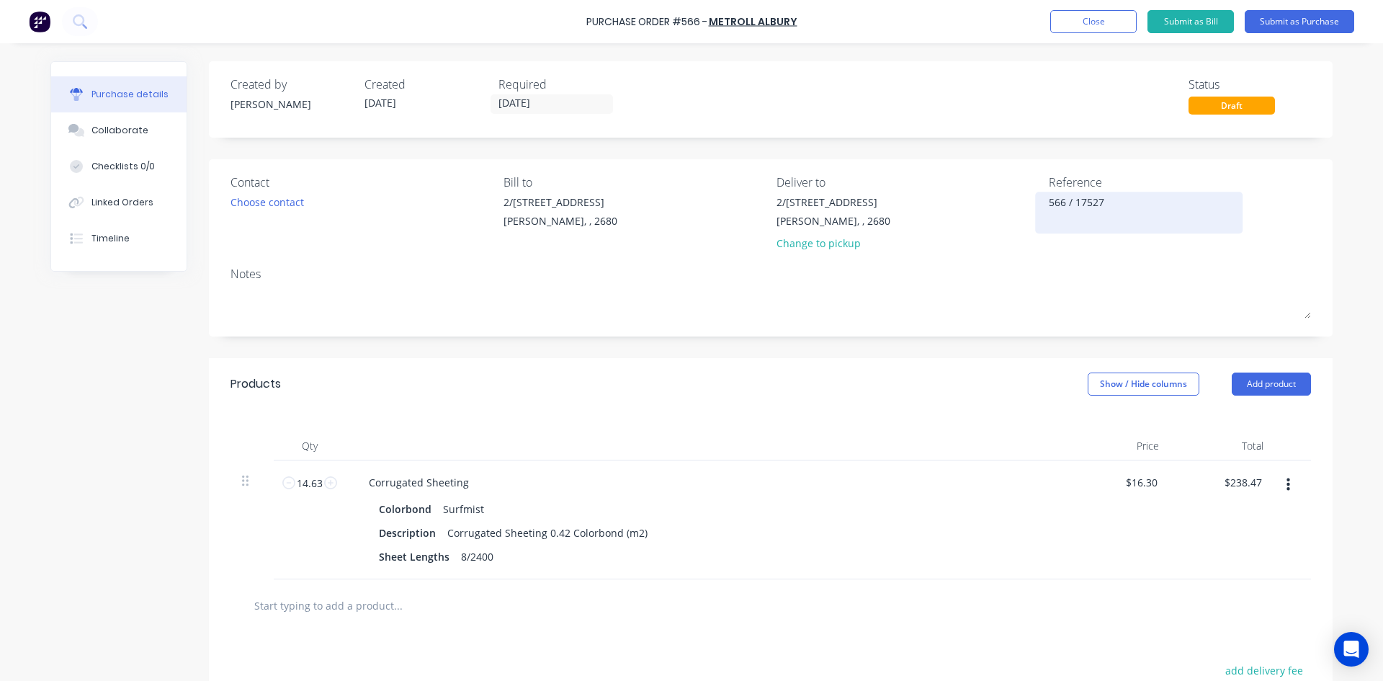
click at [1144, 208] on textarea "566 / 17527" at bounding box center [1139, 210] width 180 height 32
type textarea "x"
type textarea "566 / 17527 P"
type textarea "x"
type textarea "566 / 17527 Pe"
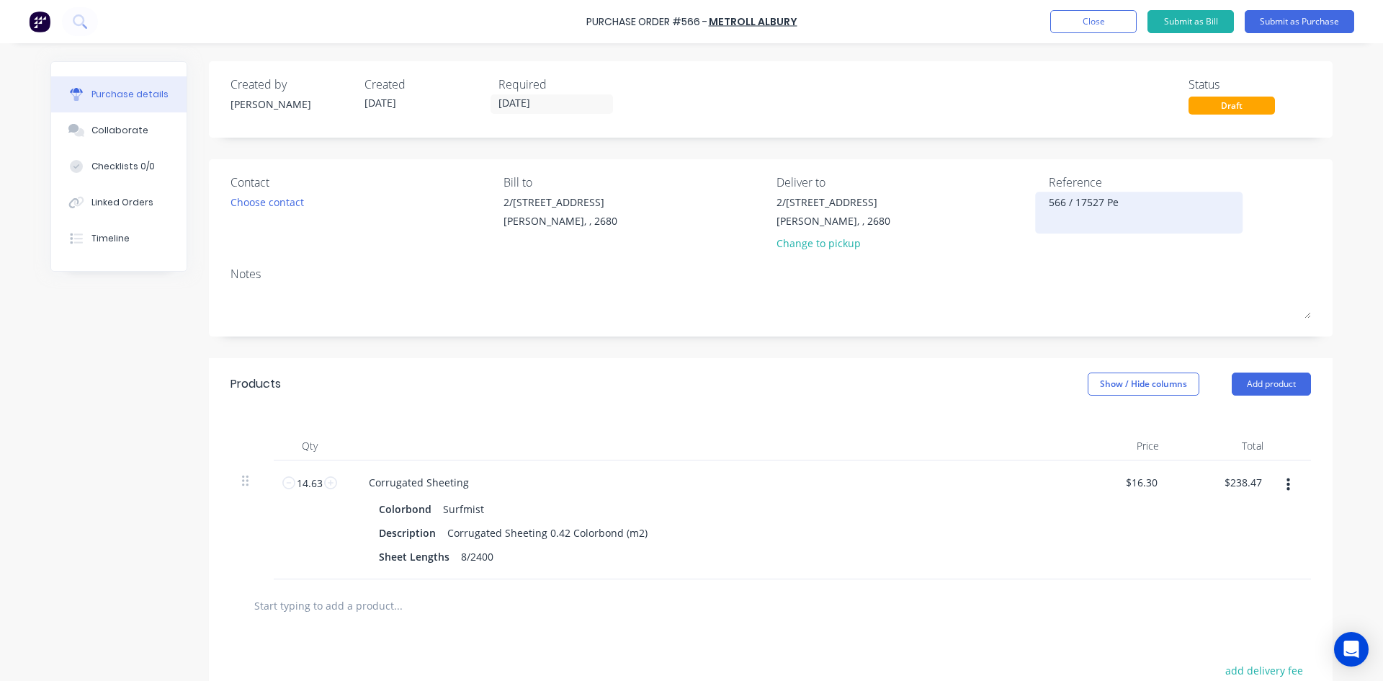
type textarea "x"
type textarea "566 / 17527 Pel"
type textarea "x"
type textarea "566 / 17527 Peli"
type textarea "x"
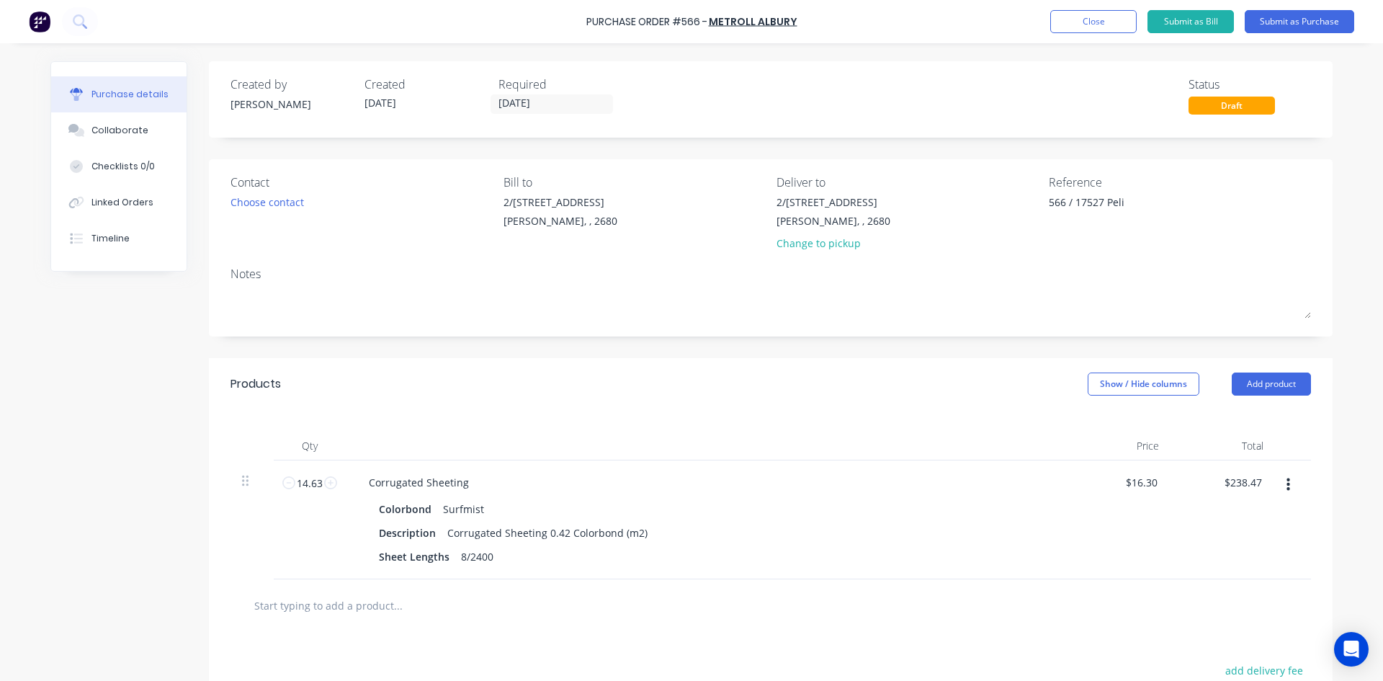
type textarea "566 / 17527 Peli"
click at [1139, 169] on div "Contact Choose contact Bill to 2/50-56 Banna Ave Griffith, , 2680 Deliver to 2/…" at bounding box center [771, 247] width 1124 height 177
click at [125, 200] on div "Linked Orders" at bounding box center [122, 202] width 62 height 13
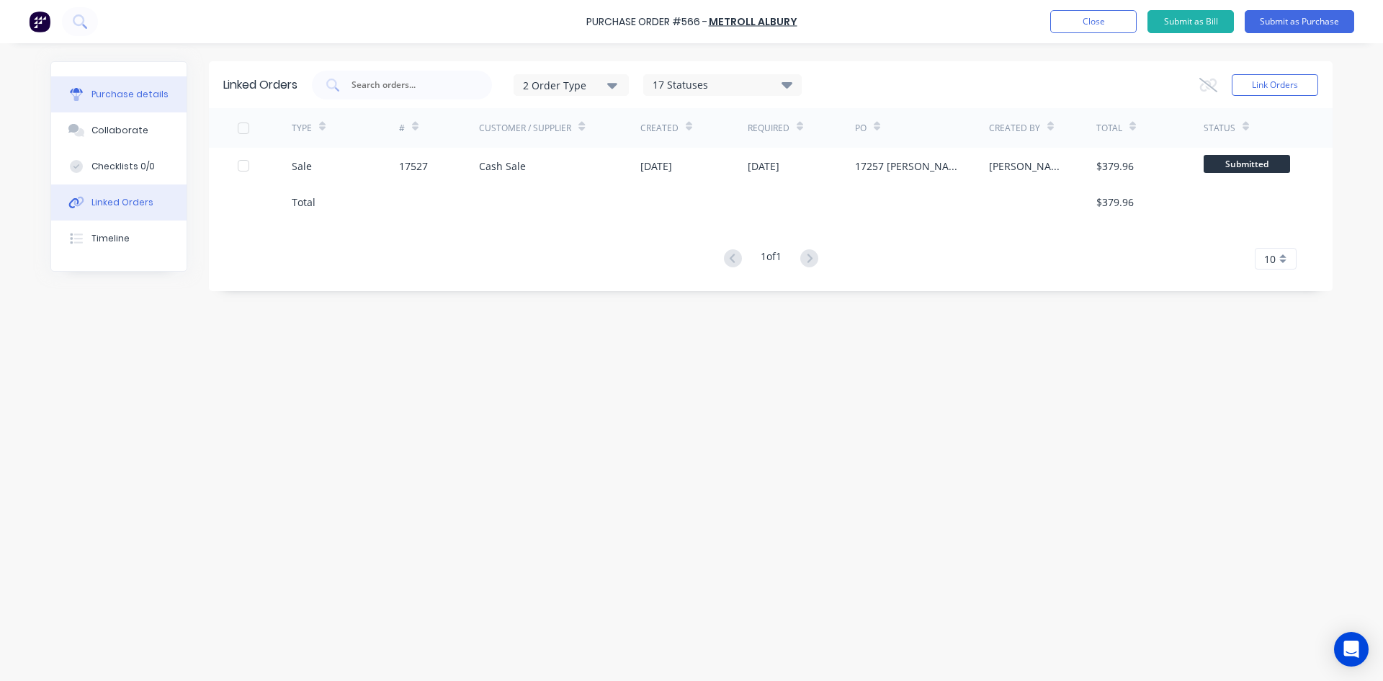
click at [117, 102] on button "Purchase details" at bounding box center [118, 94] width 135 height 36
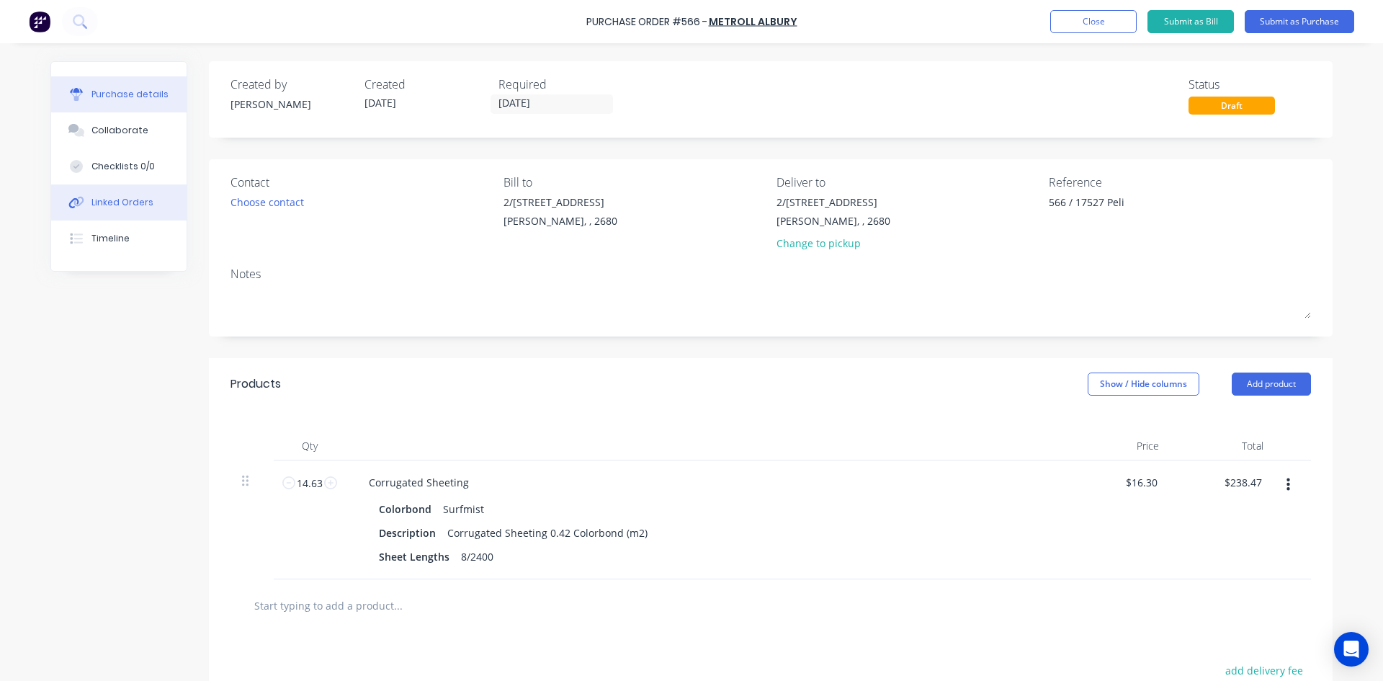
type textarea "x"
click at [133, 205] on div "Linked Orders" at bounding box center [122, 202] width 62 height 13
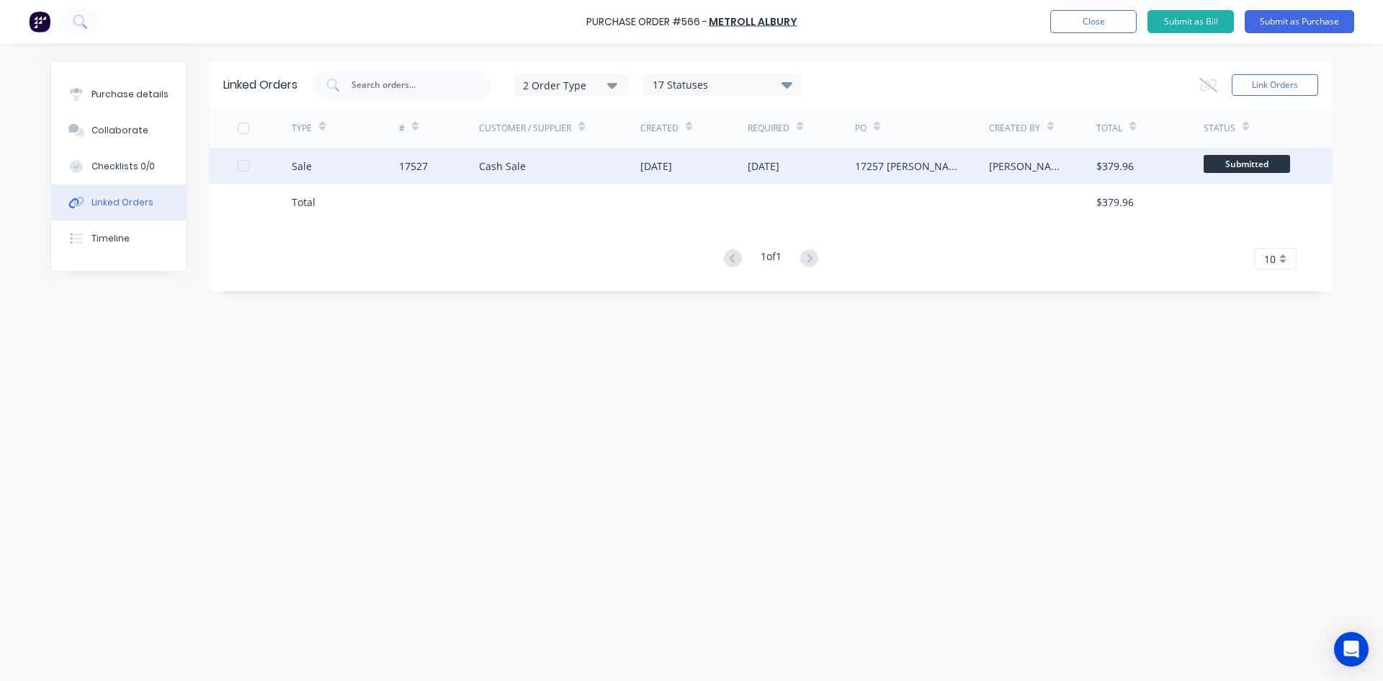
click at [562, 174] on div "Cash Sale" at bounding box center [559, 166] width 161 height 36
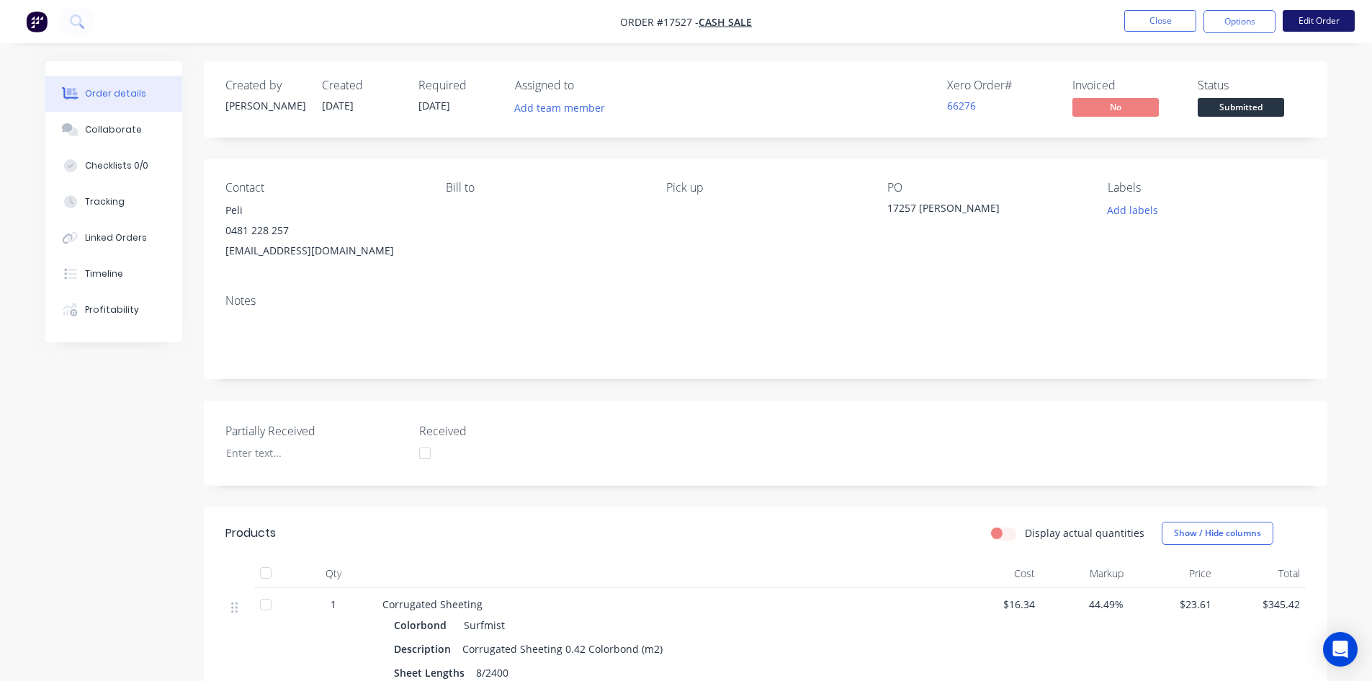
click at [1317, 16] on button "Edit Order" at bounding box center [1319, 21] width 72 height 22
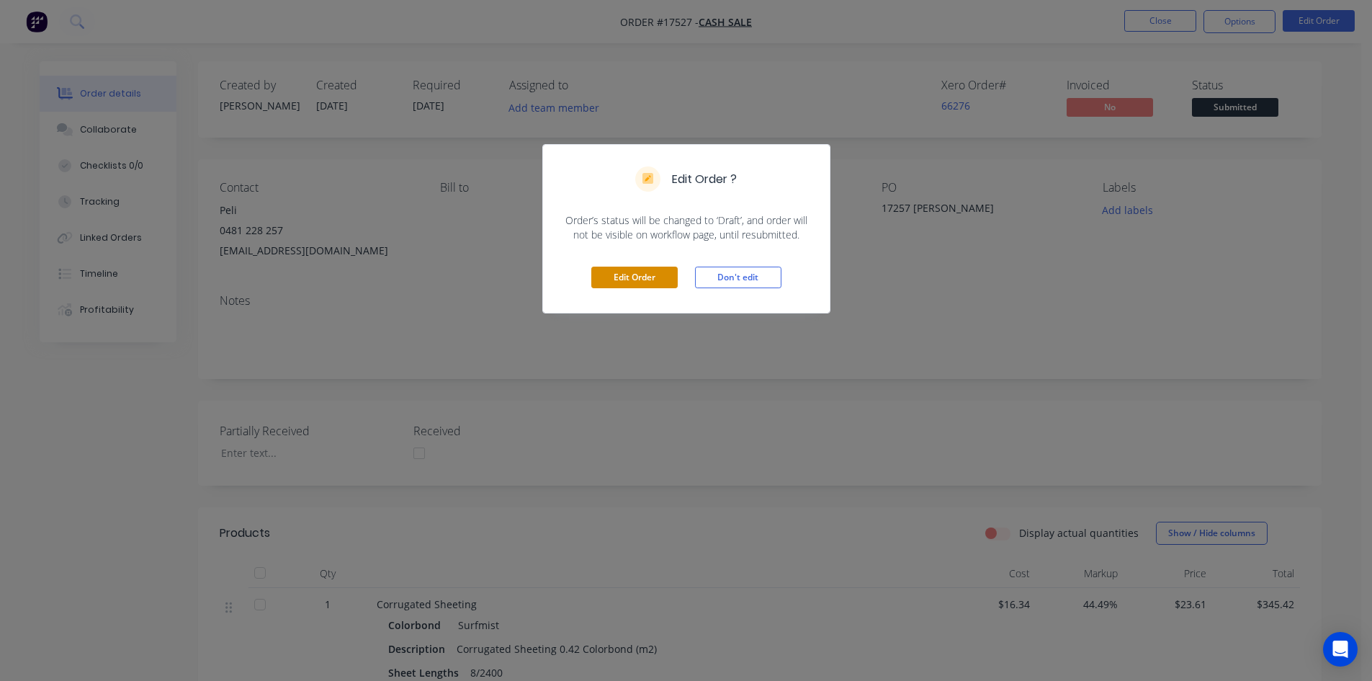
click at [646, 282] on button "Edit Order" at bounding box center [634, 277] width 86 height 22
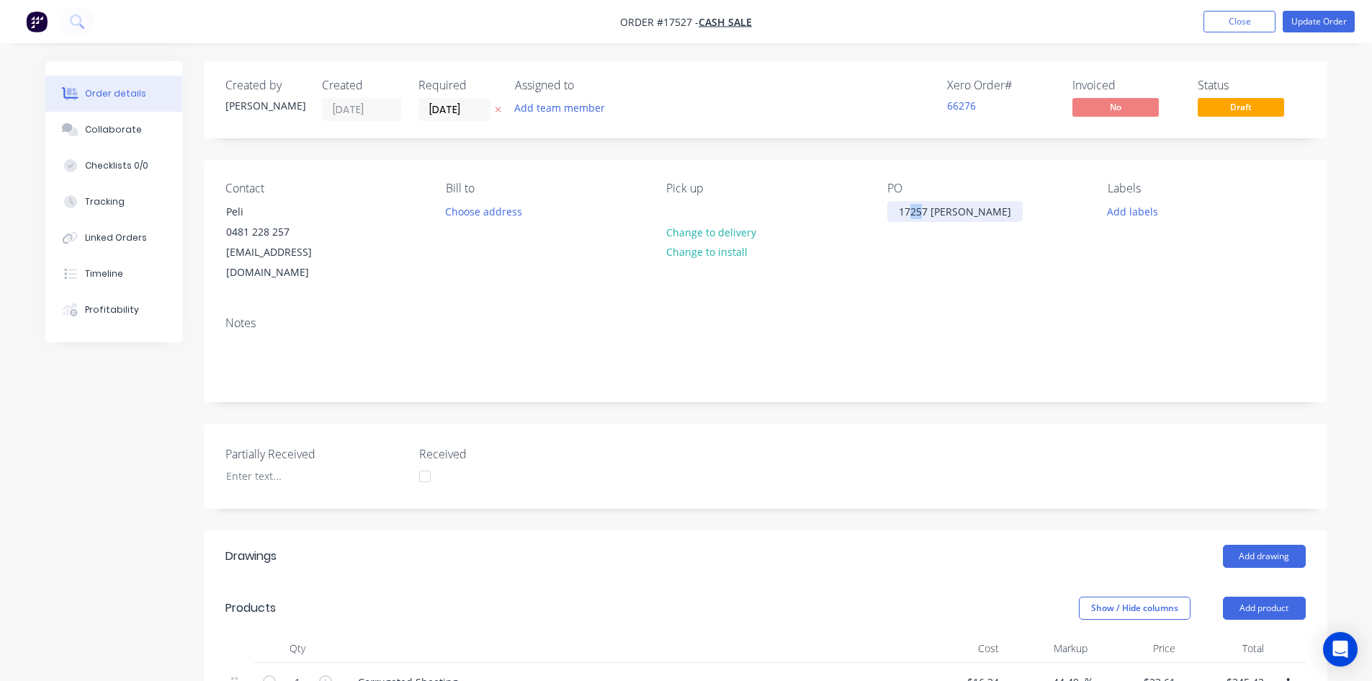
drag, startPoint x: 920, startPoint y: 209, endPoint x: 911, endPoint y: 207, distance: 9.6
click at [911, 207] on div "17257 SM Corro" at bounding box center [954, 211] width 135 height 21
drag, startPoint x: 941, startPoint y: 156, endPoint x: 989, endPoint y: 140, distance: 51.0
click at [941, 154] on div "Created by Sam Created 09/09/25 Required 09/09/25 Assigned to Add team member X…" at bounding box center [766, 663] width 1124 height 1205
click at [1334, 25] on button "Update Order" at bounding box center [1319, 22] width 72 height 22
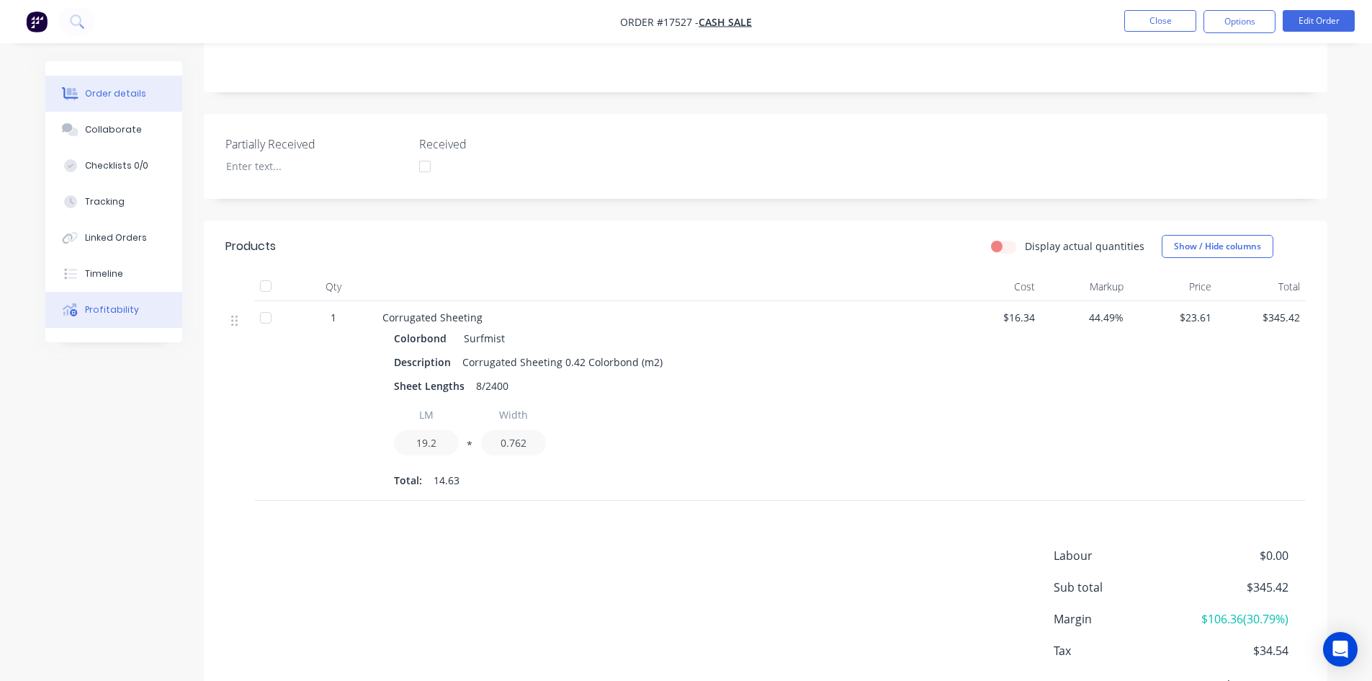
scroll to position [144, 0]
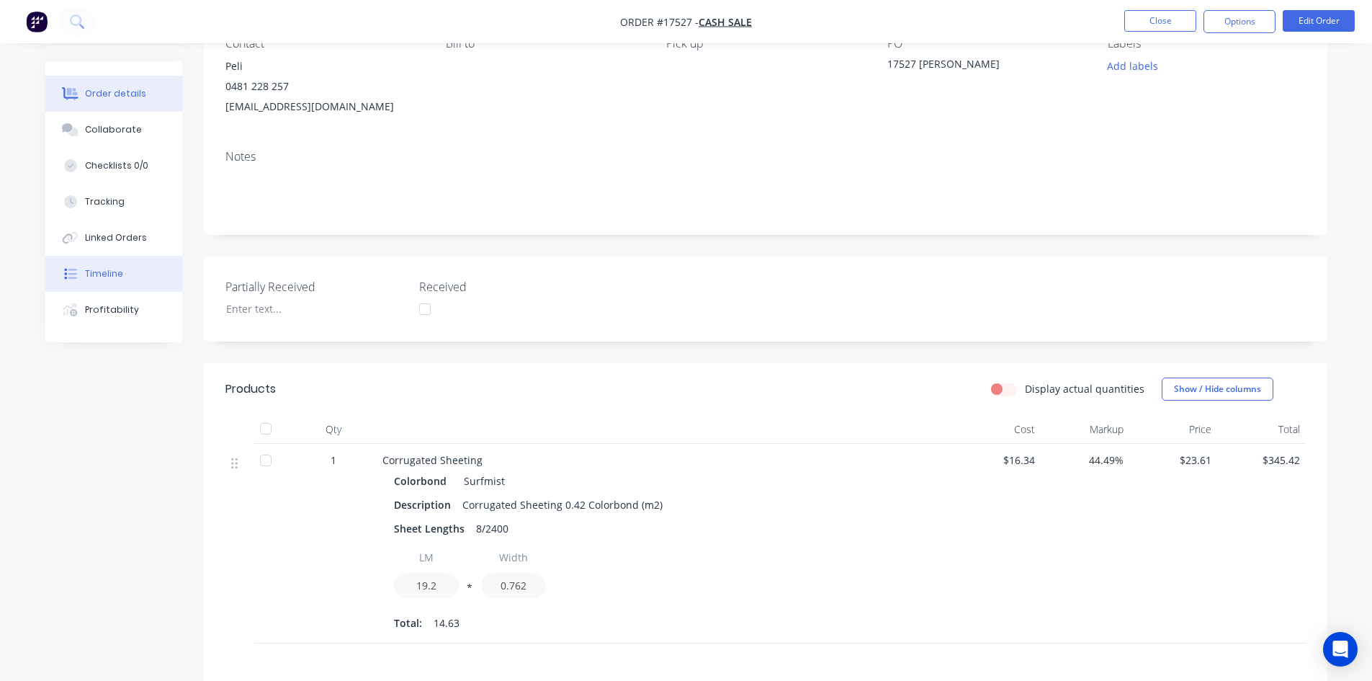
click at [90, 281] on button "Timeline" at bounding box center [113, 274] width 137 height 36
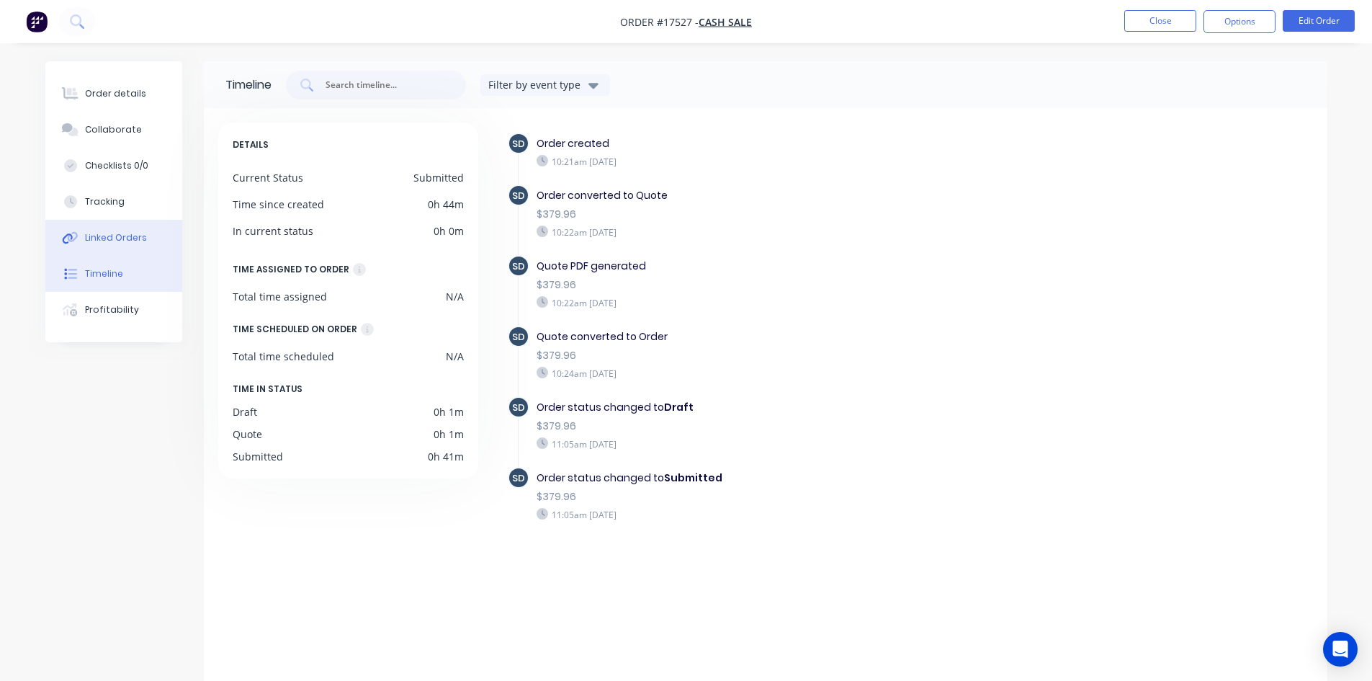
click at [110, 236] on div "Linked Orders" at bounding box center [116, 237] width 62 height 13
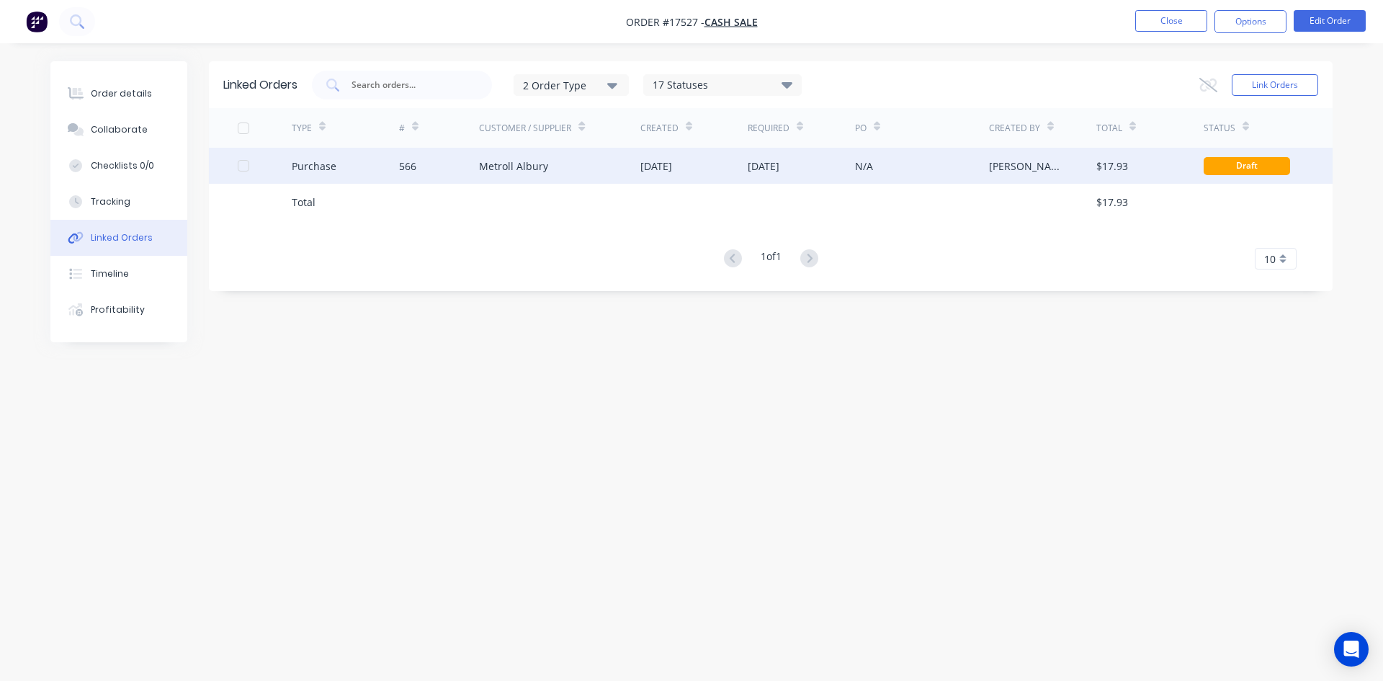
click at [580, 171] on div "Metroll Albury" at bounding box center [559, 166] width 161 height 36
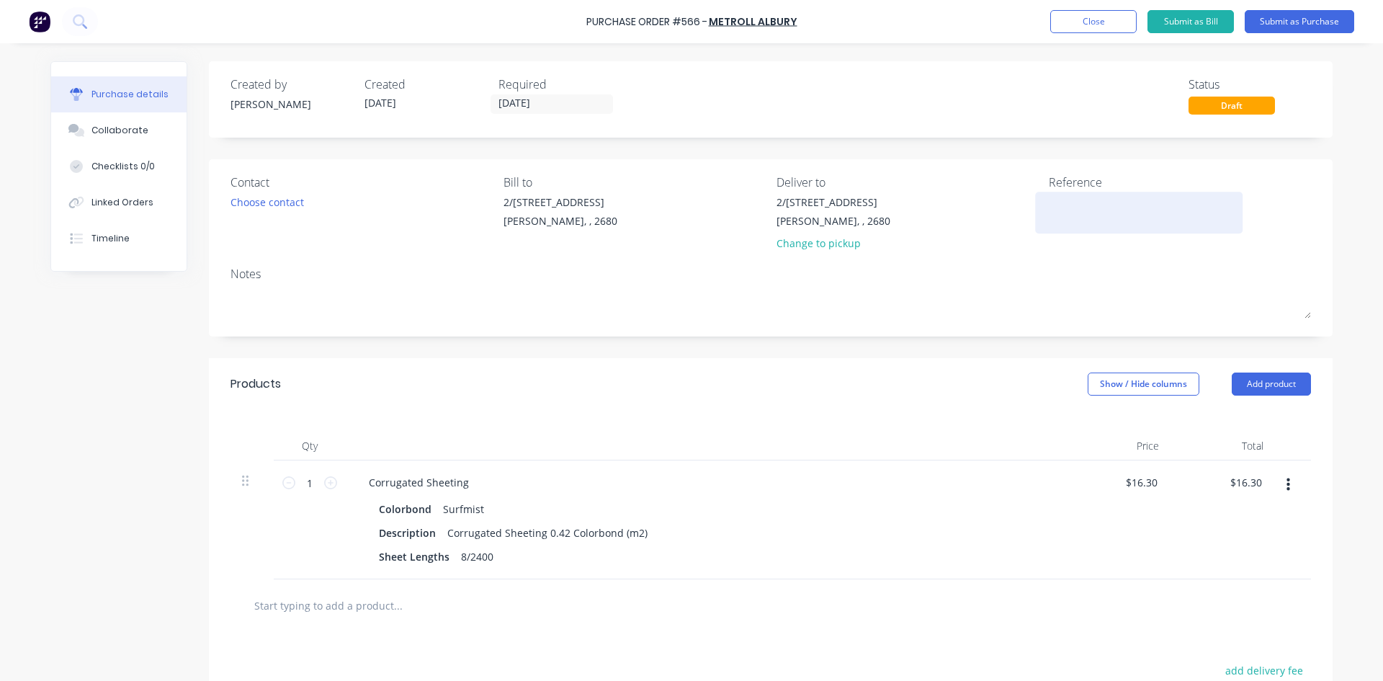
click at [1065, 198] on textarea at bounding box center [1139, 210] width 180 height 32
type textarea "x"
type textarea "5"
type textarea "x"
type textarea "56"
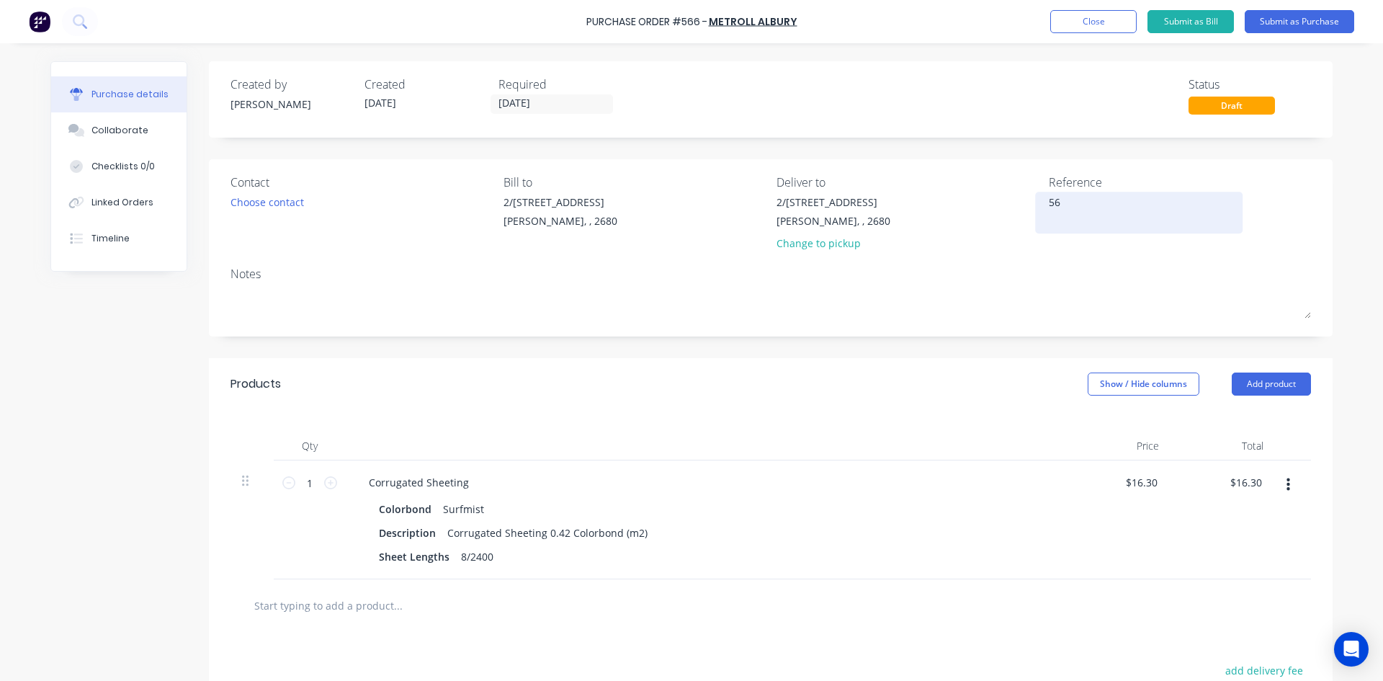
type textarea "x"
type textarea "566"
type textarea "x"
type textarea "566"
type textarea "x"
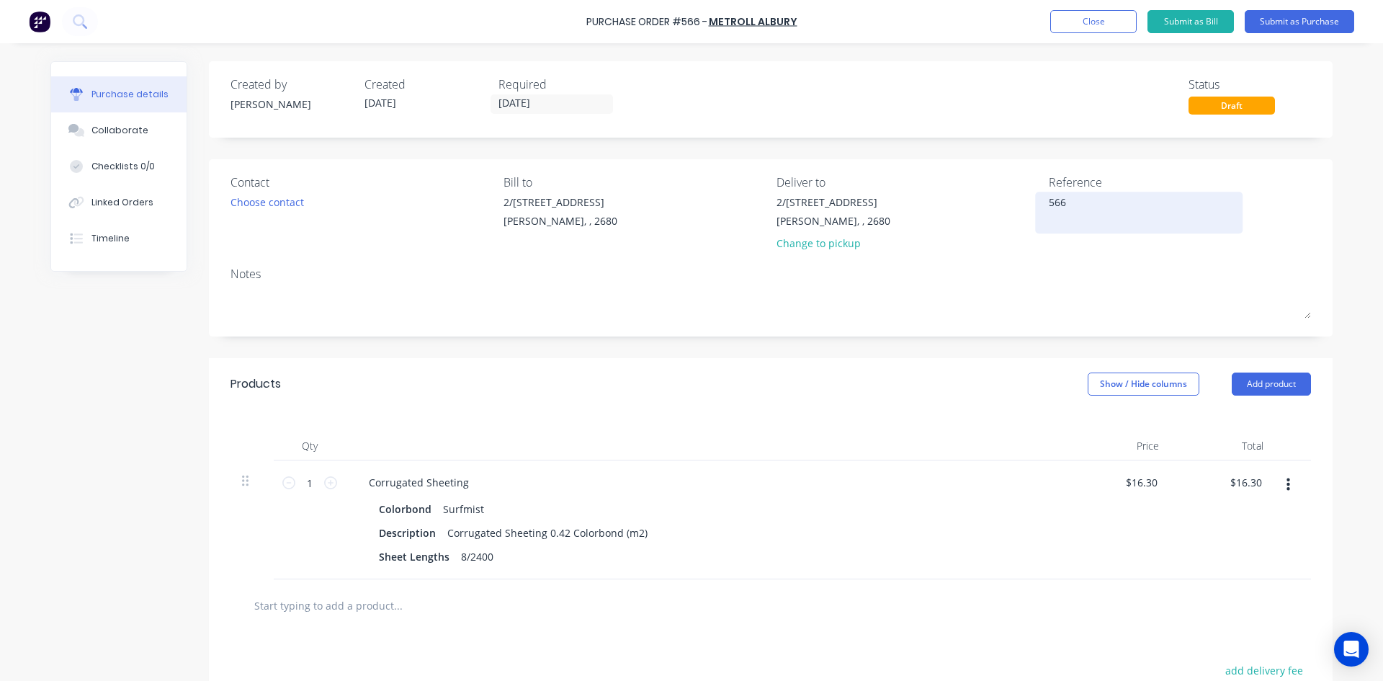
type textarea "566 /"
type textarea "x"
type textarea "566 /"
type textarea "x"
type textarea "566 /"
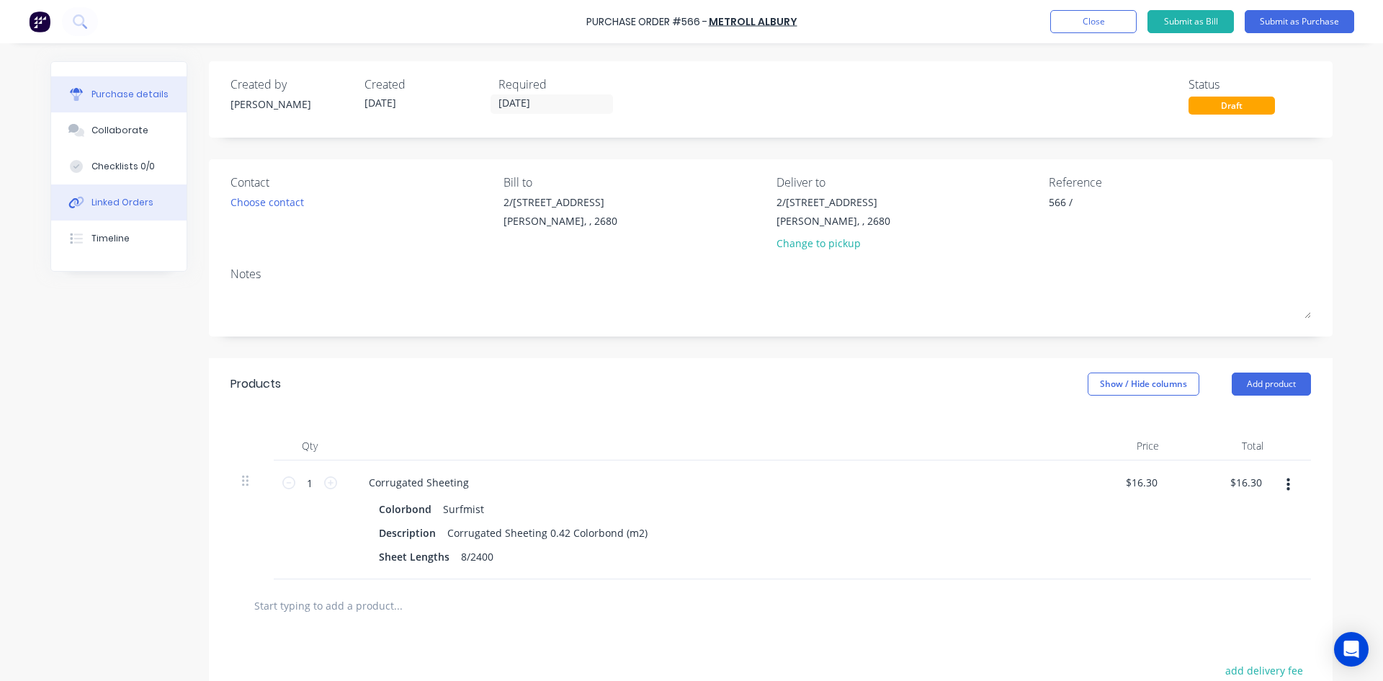
click at [83, 197] on button "Linked Orders" at bounding box center [118, 202] width 135 height 36
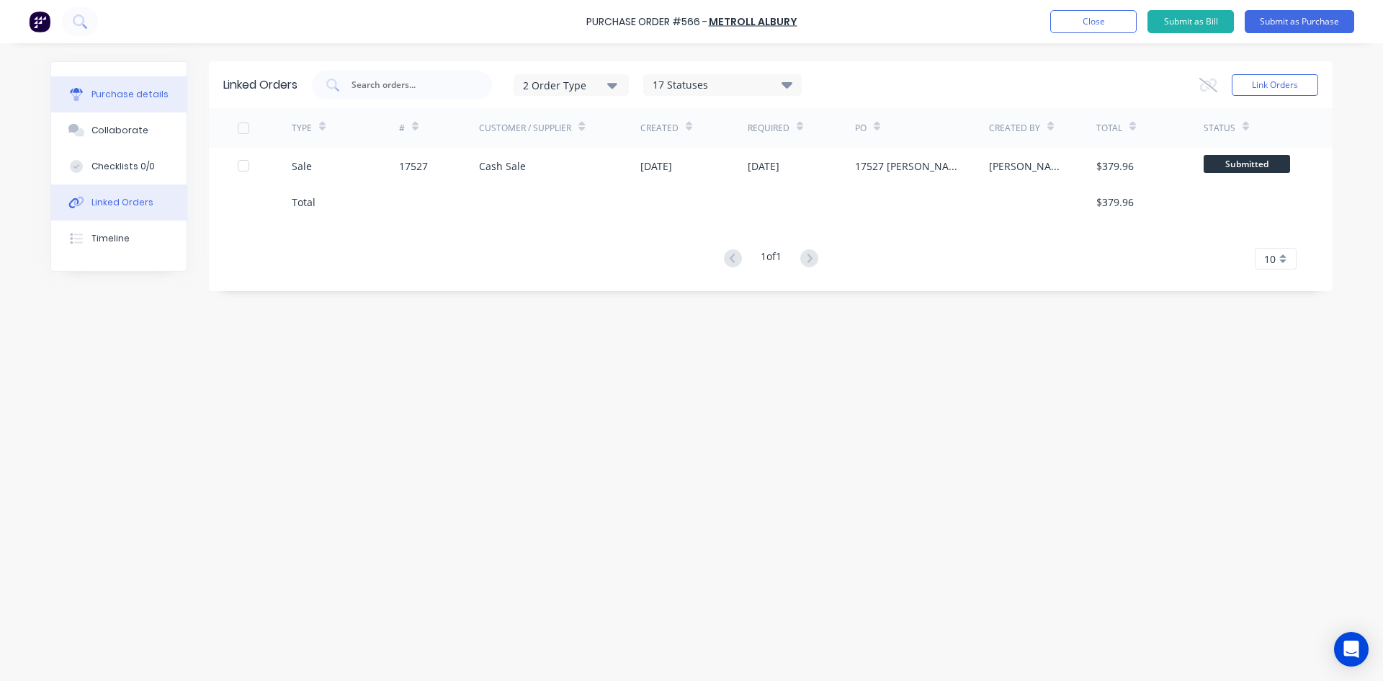
click at [143, 98] on div "Purchase details" at bounding box center [129, 94] width 77 height 13
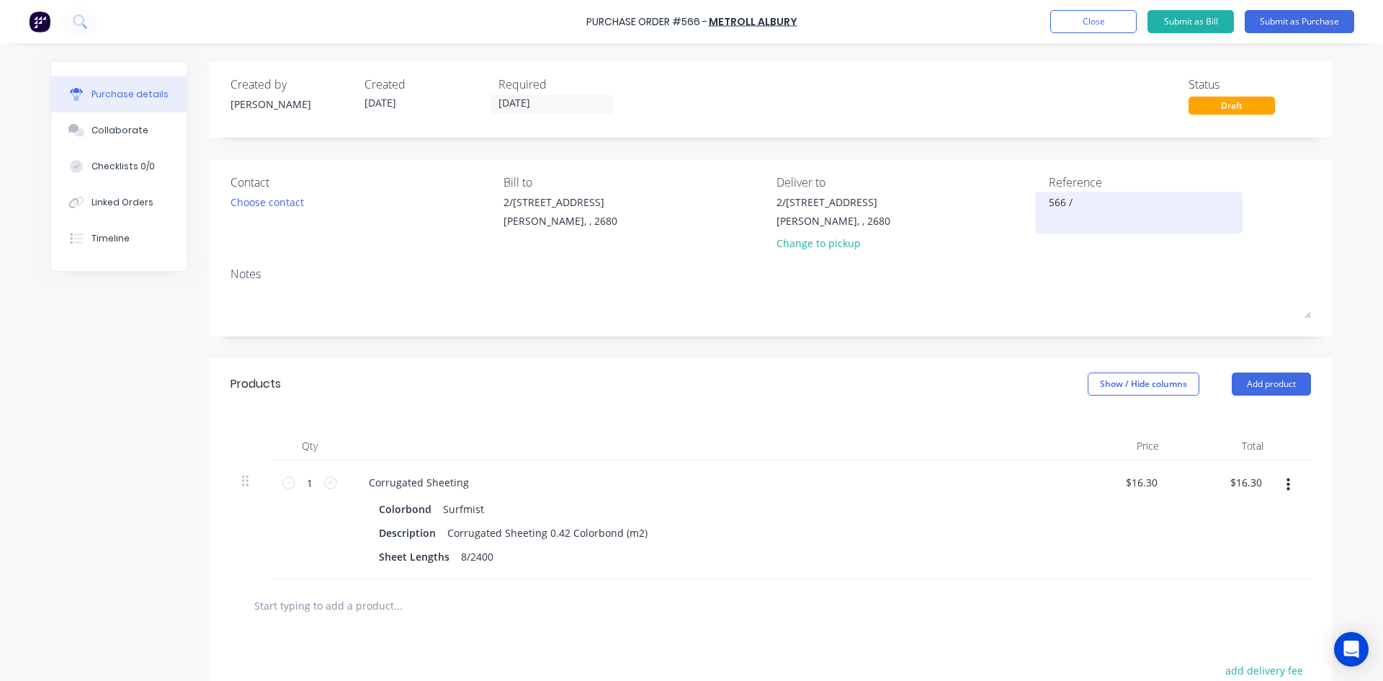
click at [1089, 208] on textarea "566 /" at bounding box center [1139, 210] width 180 height 32
type textarea "x"
type textarea "566 / 1"
type textarea "x"
type textarea "566 / 17"
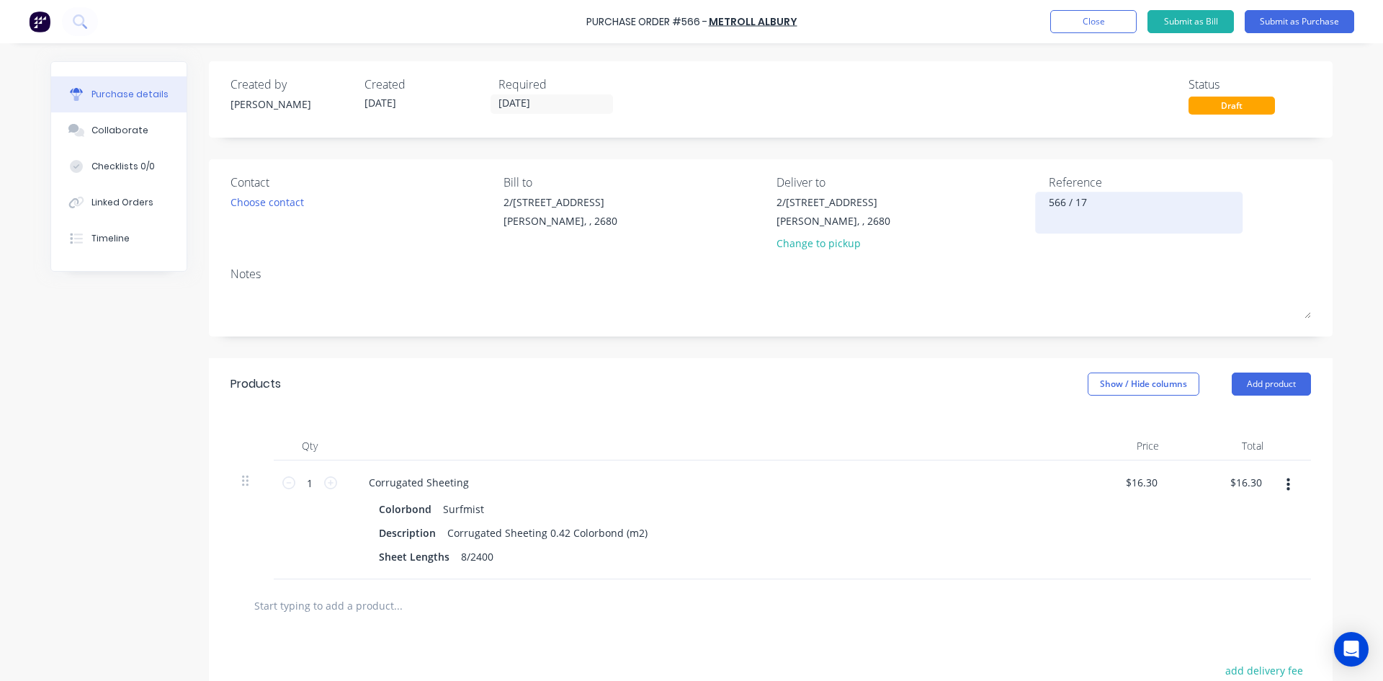
type textarea "x"
type textarea "566 / 175"
type textarea "x"
type textarea "566 / 1752"
type textarea "x"
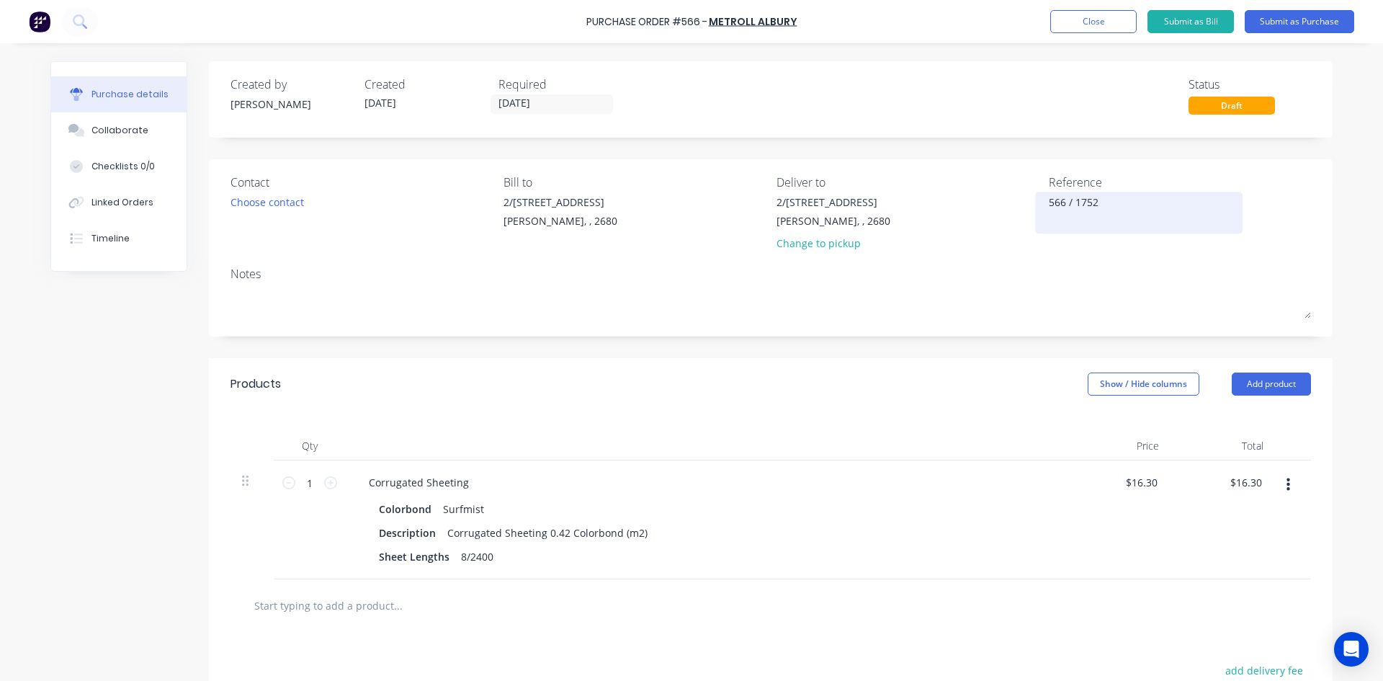
type textarea "566 / 17527"
type textarea "x"
type textarea "566 / 17527"
type textarea "x"
type textarea "566 / 17527 P"
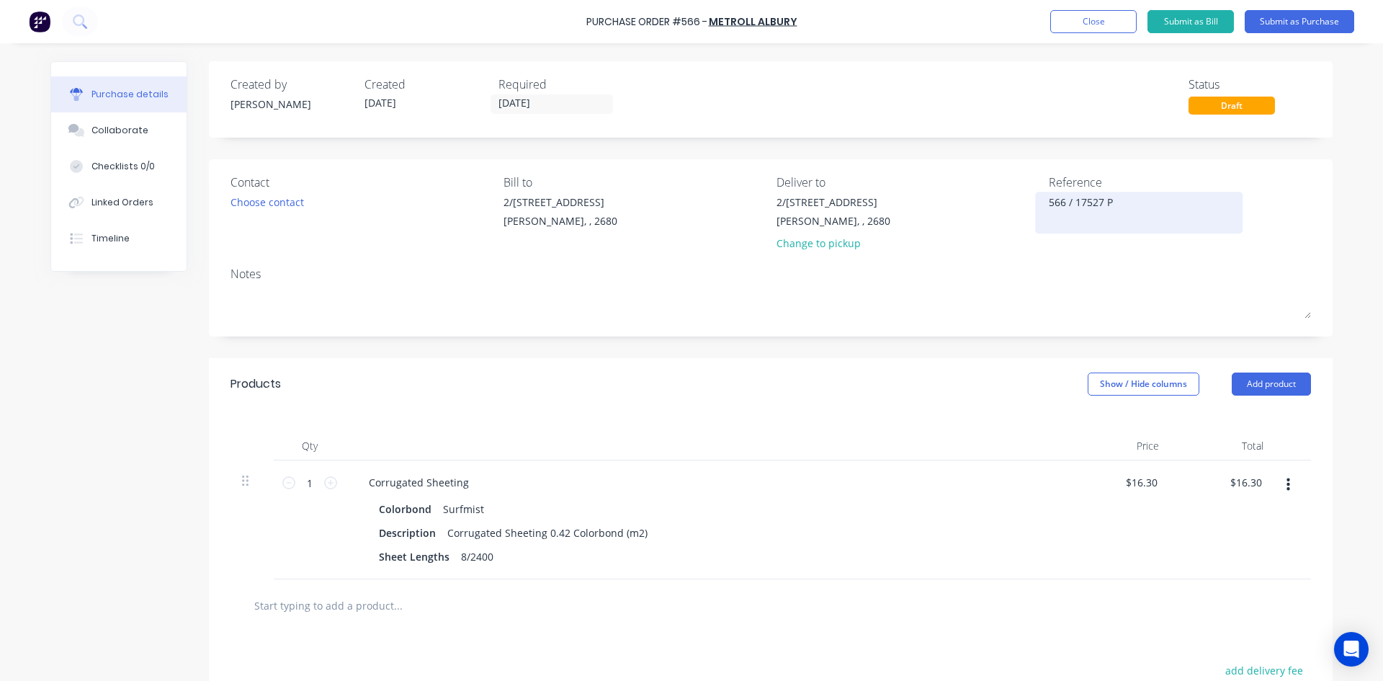
type textarea "x"
type textarea "566 / 17527 Pe"
type textarea "x"
type textarea "566 / 17527 Pel"
type textarea "x"
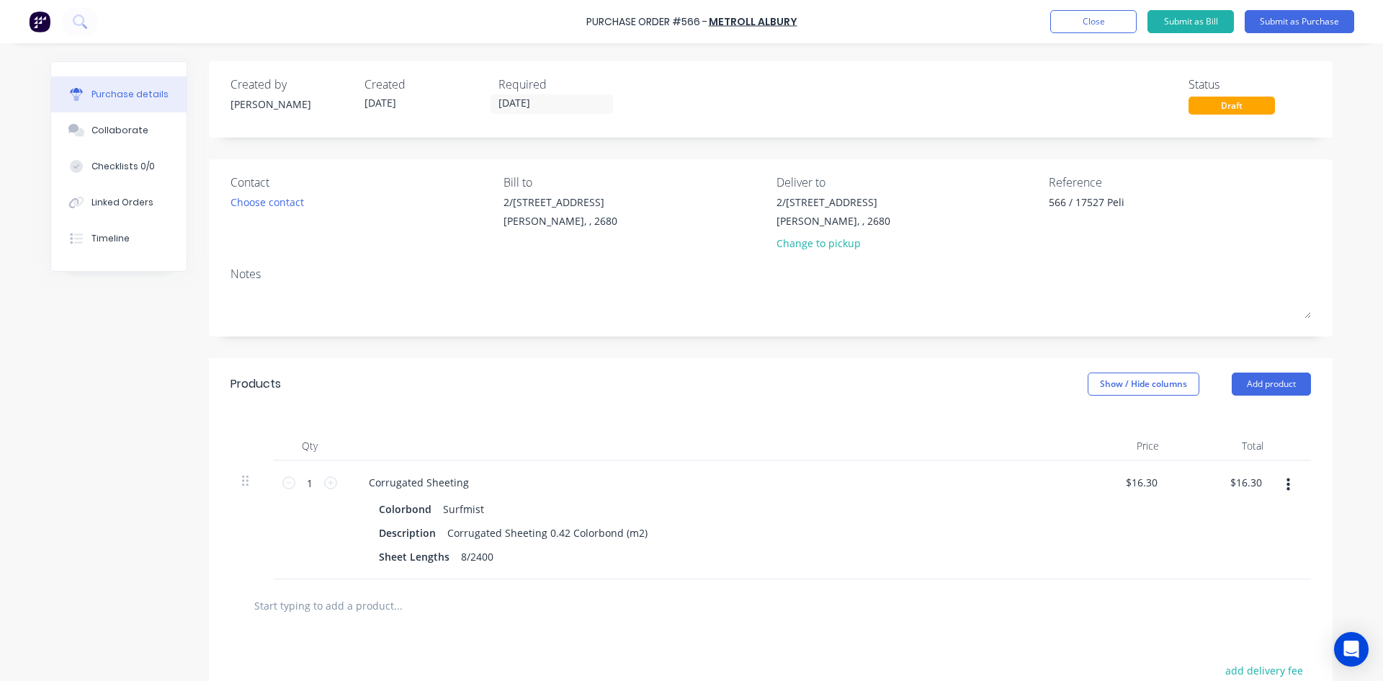
type textarea "566 / 17527 Peli"
type textarea "x"
type textarea "566 / 17527 Peli"
click at [970, 162] on div "Contact Choose contact Bill to 2/50-56 Banna Ave Griffith, , 2680 Deliver to 2/…" at bounding box center [771, 247] width 1124 height 177
click at [111, 236] on div "Timeline" at bounding box center [110, 238] width 38 height 13
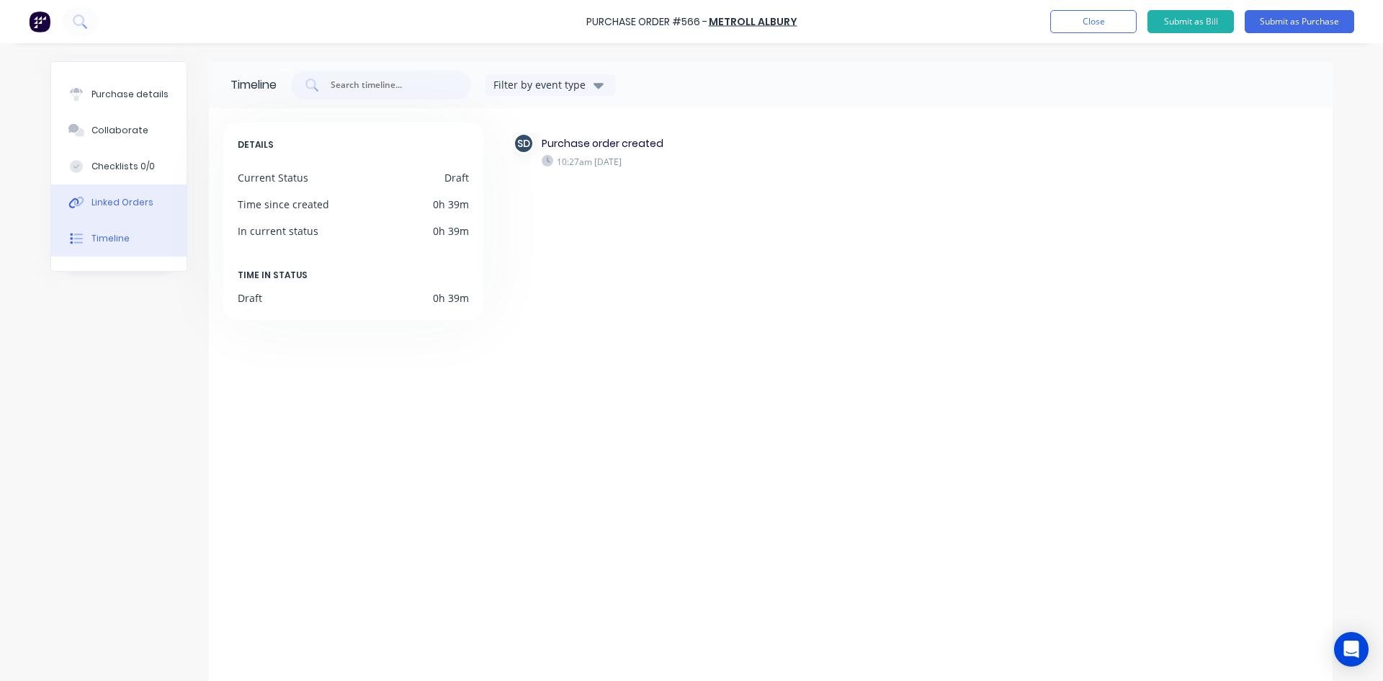
click at [115, 189] on button "Linked Orders" at bounding box center [118, 202] width 135 height 36
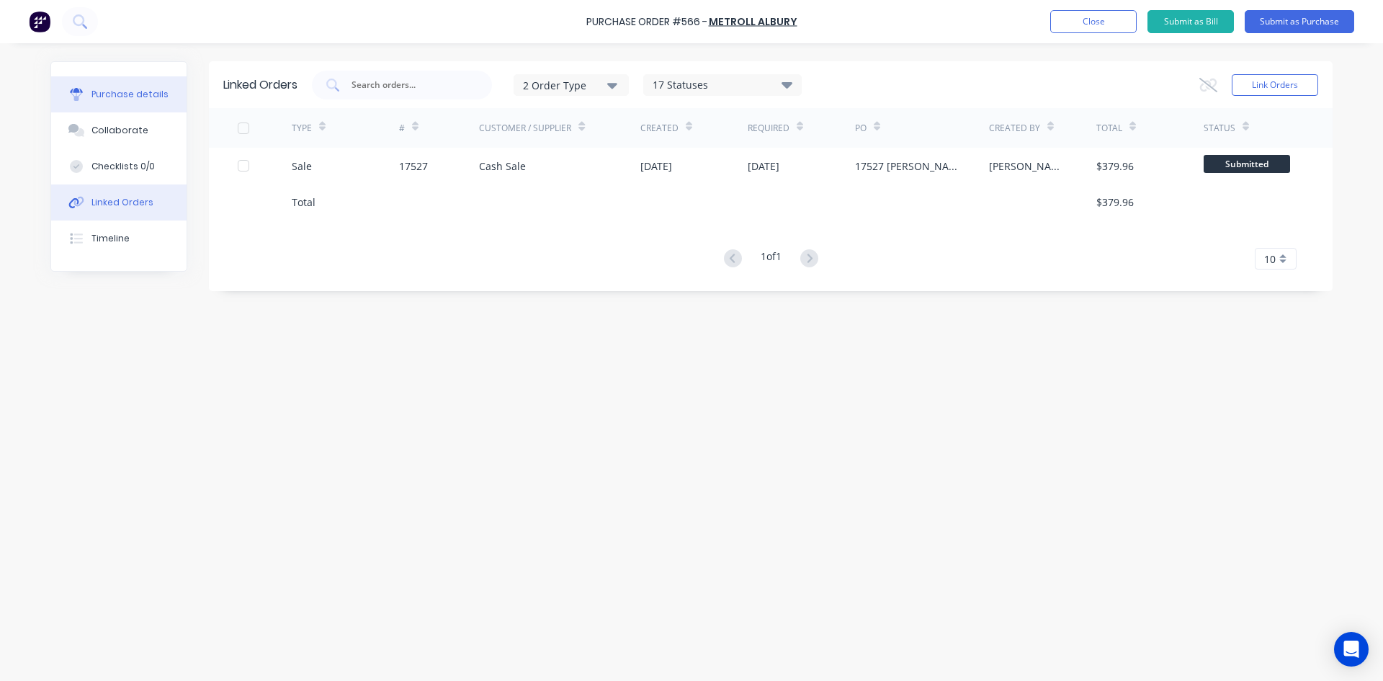
click at [130, 97] on div "Purchase details" at bounding box center [129, 94] width 77 height 13
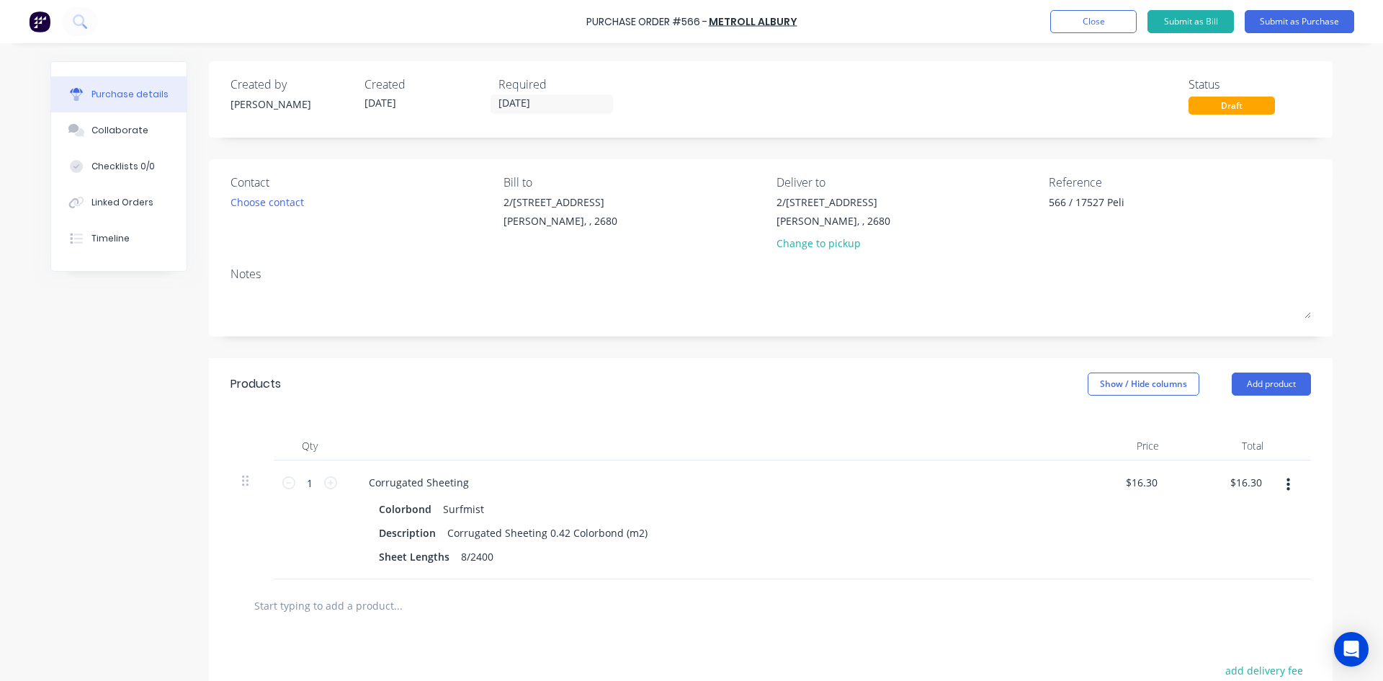
click at [783, 151] on div "Created by Sam Created 09/09/25 Required 09/09/25 Status Draft Contact Choose c…" at bounding box center [771, 464] width 1124 height 807
click at [616, 150] on div "Created by Sam Created 09/09/25 Required 09/09/25 Status Draft Contact Choose c…" at bounding box center [771, 464] width 1124 height 807
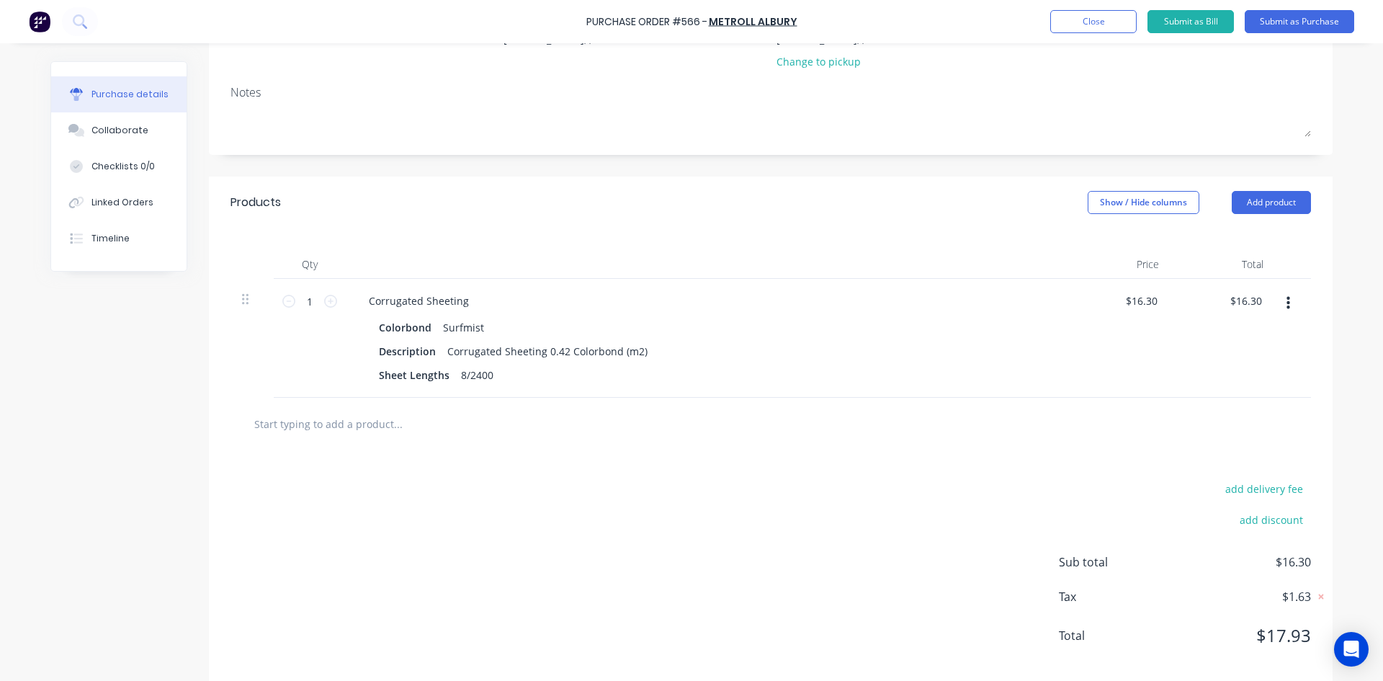
scroll to position [202, 0]
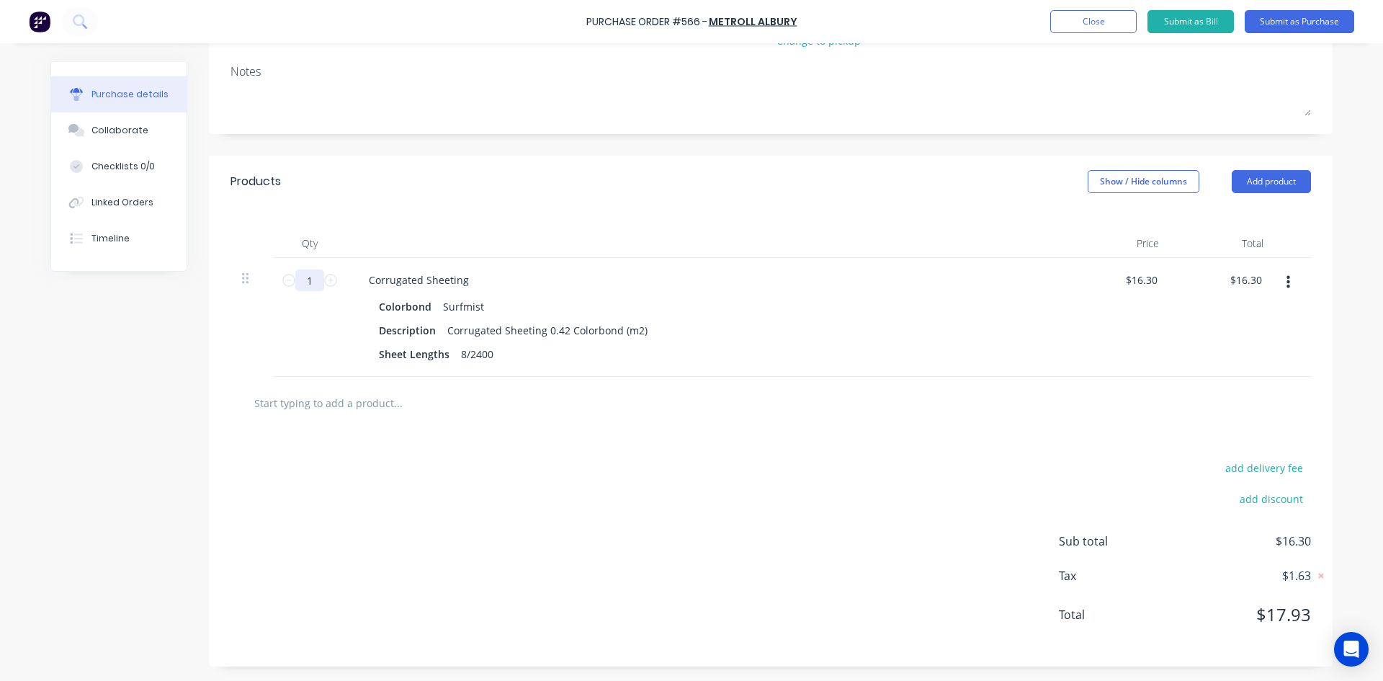
click at [309, 277] on input "1" at bounding box center [309, 280] width 29 height 22
type textarea "x"
type input "14"
type input "$228.20"
type textarea "x"
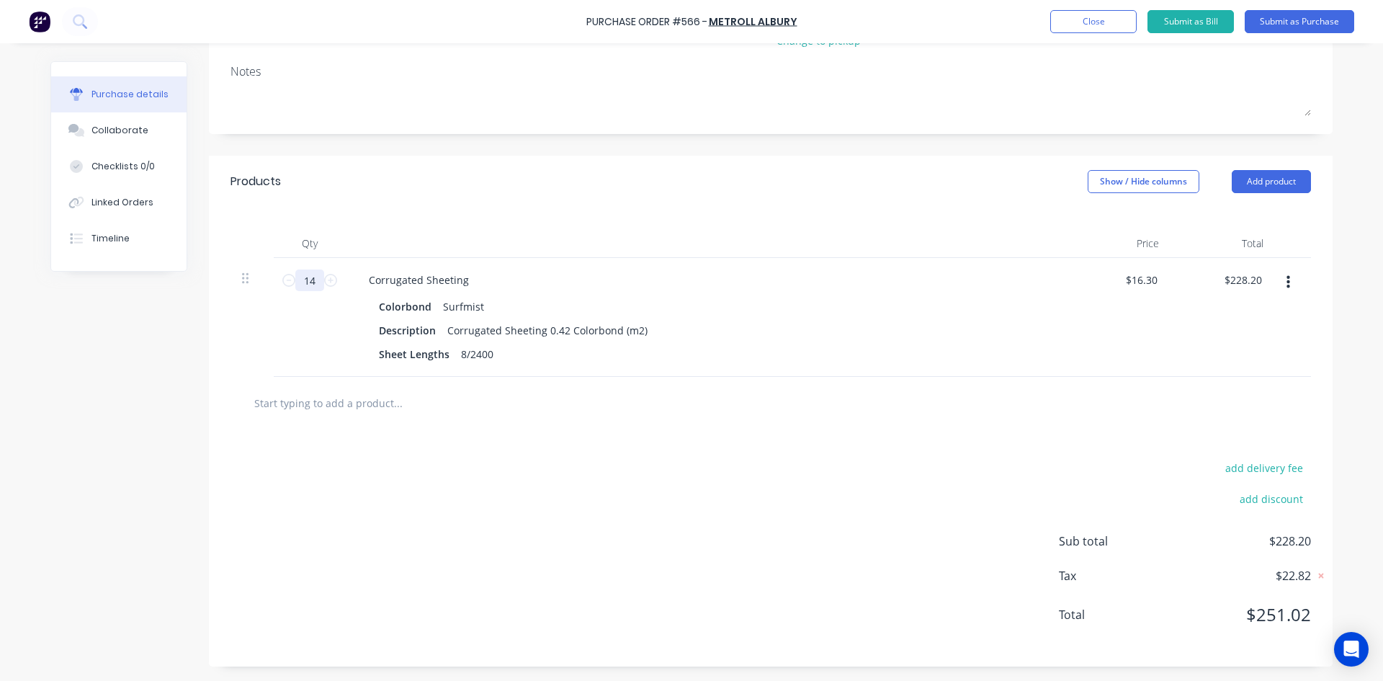
type input "14."
type textarea "x"
type input "14.6"
type input "$237.98"
type textarea "x"
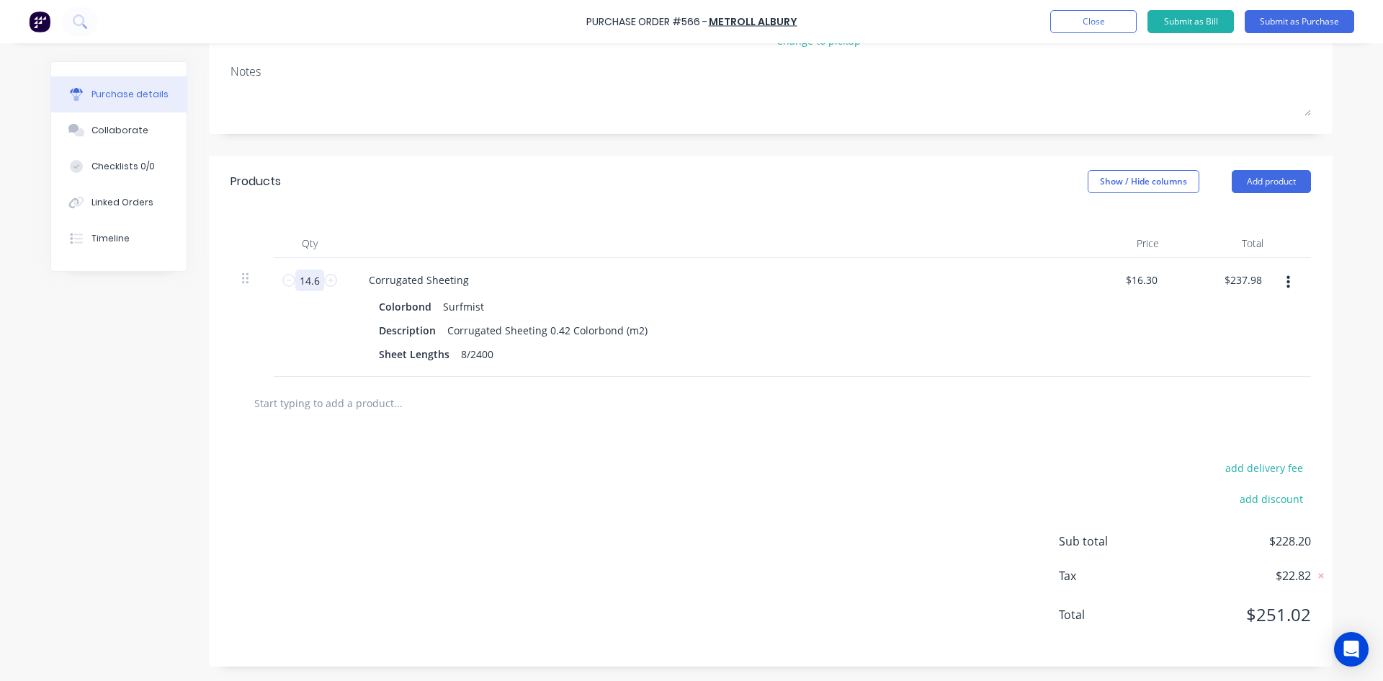
type input "14.63"
type input "$238.47"
type textarea "x"
type input "14.63"
click at [640, 172] on div "Products Show / Hide columns Add product" at bounding box center [771, 182] width 1124 height 52
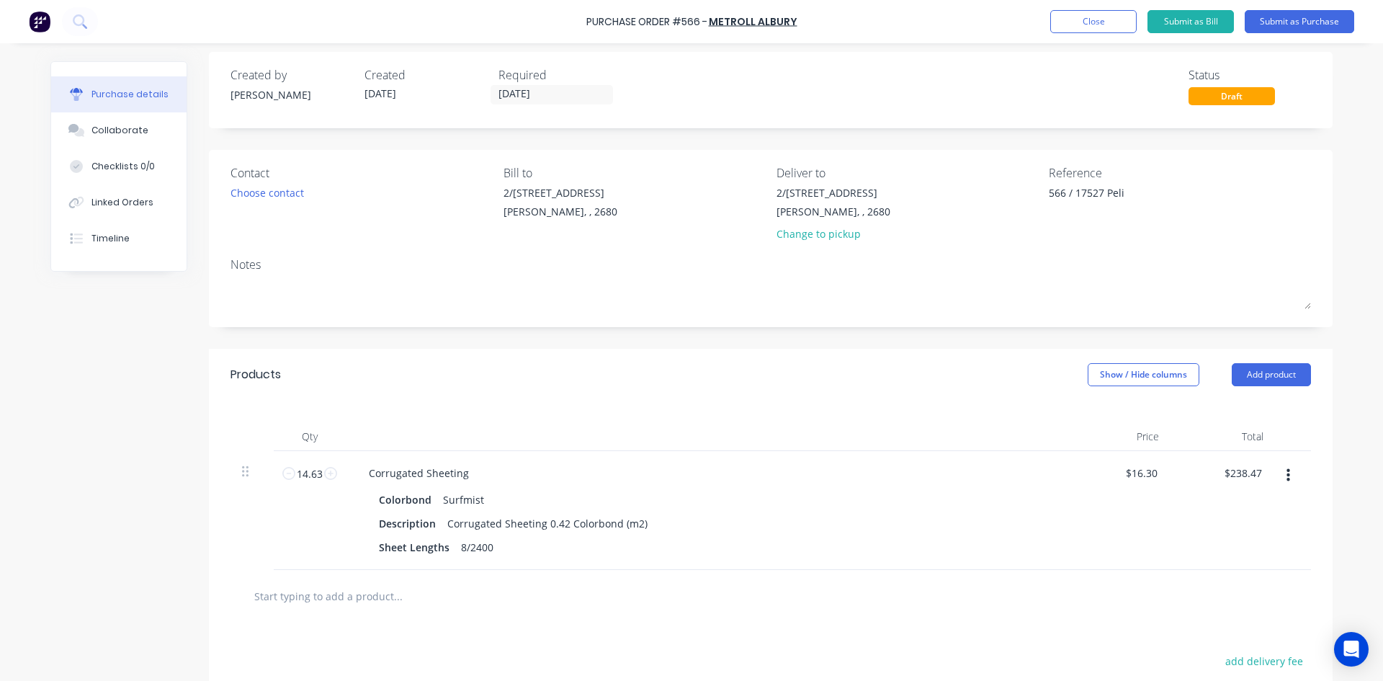
scroll to position [0, 0]
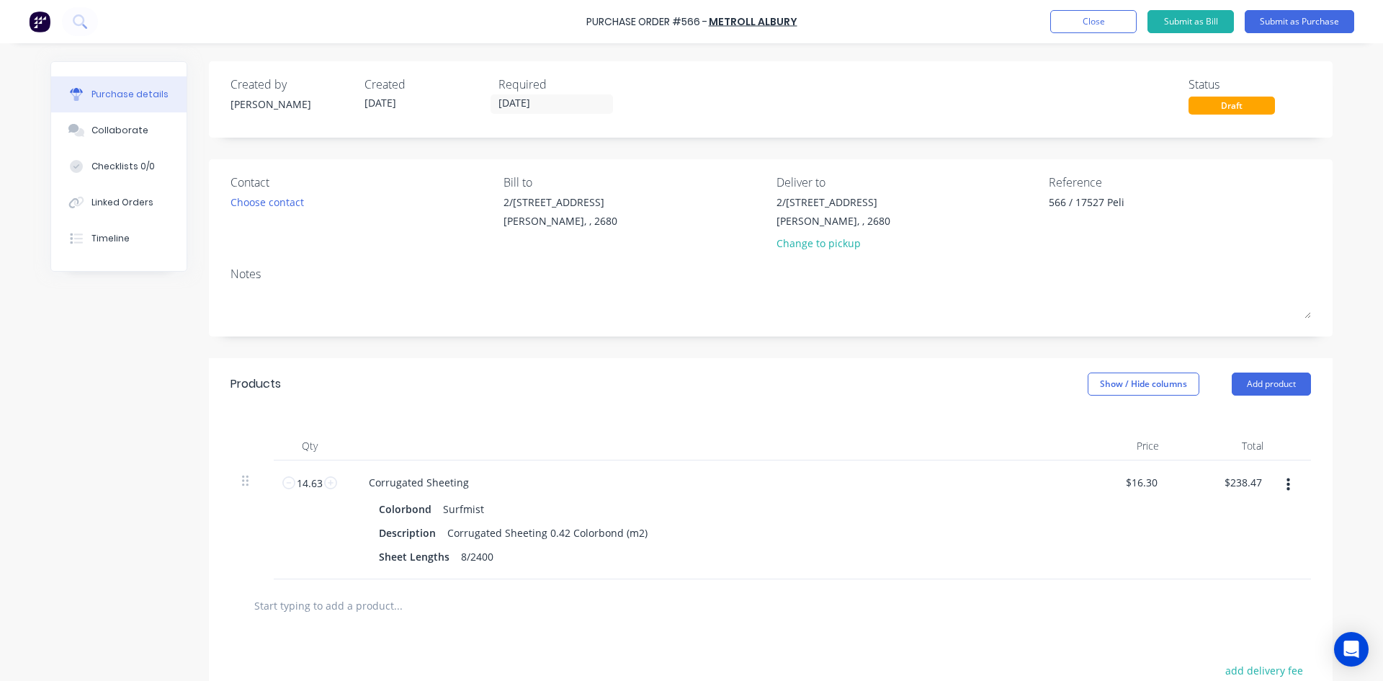
click at [774, 154] on div "Created by Sam Created 09/09/25 Required 09/09/25 Status Draft Contact Choose c…" at bounding box center [771, 464] width 1124 height 807
click at [776, 148] on div "Created by Sam Created 09/09/25 Required 09/09/25 Status Draft Contact Choose c…" at bounding box center [771, 464] width 1124 height 807
click at [830, 151] on div "Created by Sam Created 09/09/25 Required 09/09/25 Status Draft Contact Choose c…" at bounding box center [771, 464] width 1124 height 807
click at [1291, 21] on button "Submit as Purchase" at bounding box center [1299, 21] width 109 height 23
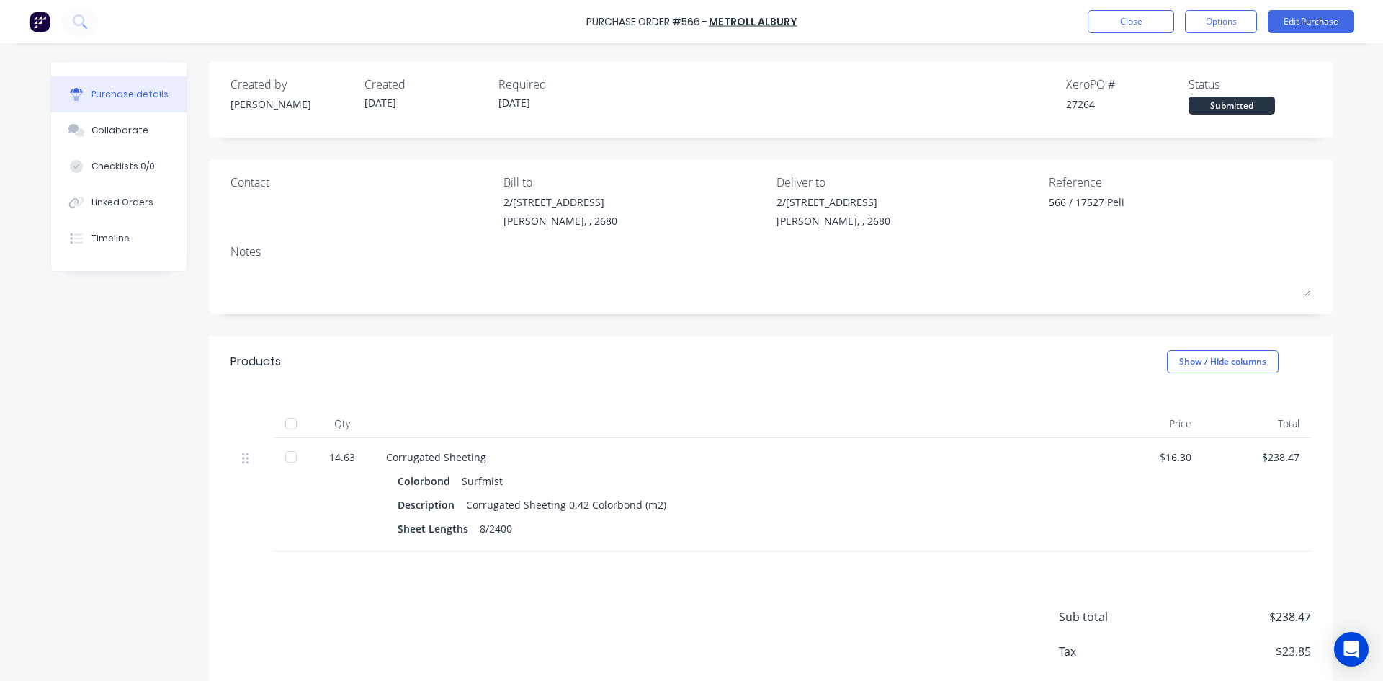
click at [686, 151] on div "Created by Sam Created 09/09/25 Required 09/09/25 Xero PO # 27264 Status Submit…" at bounding box center [771, 401] width 1124 height 681
click at [838, 17] on div "Purchase Order #566 - Metroll Albury Close Options Edit Purchase" at bounding box center [691, 21] width 1383 height 43
click at [686, 323] on div "Created by Sam Created 09/09/25 Required 09/09/25 Xero PO # 27264 Status Submit…" at bounding box center [771, 401] width 1124 height 681
click at [748, 150] on div "Created by Sam Created 09/09/25 Required 09/09/25 Xero PO # 27264 Status Submit…" at bounding box center [771, 401] width 1124 height 681
click at [751, 148] on div "Created by Sam Created 09/09/25 Required 09/09/25 Xero PO # 27264 Status Submit…" at bounding box center [771, 401] width 1124 height 681
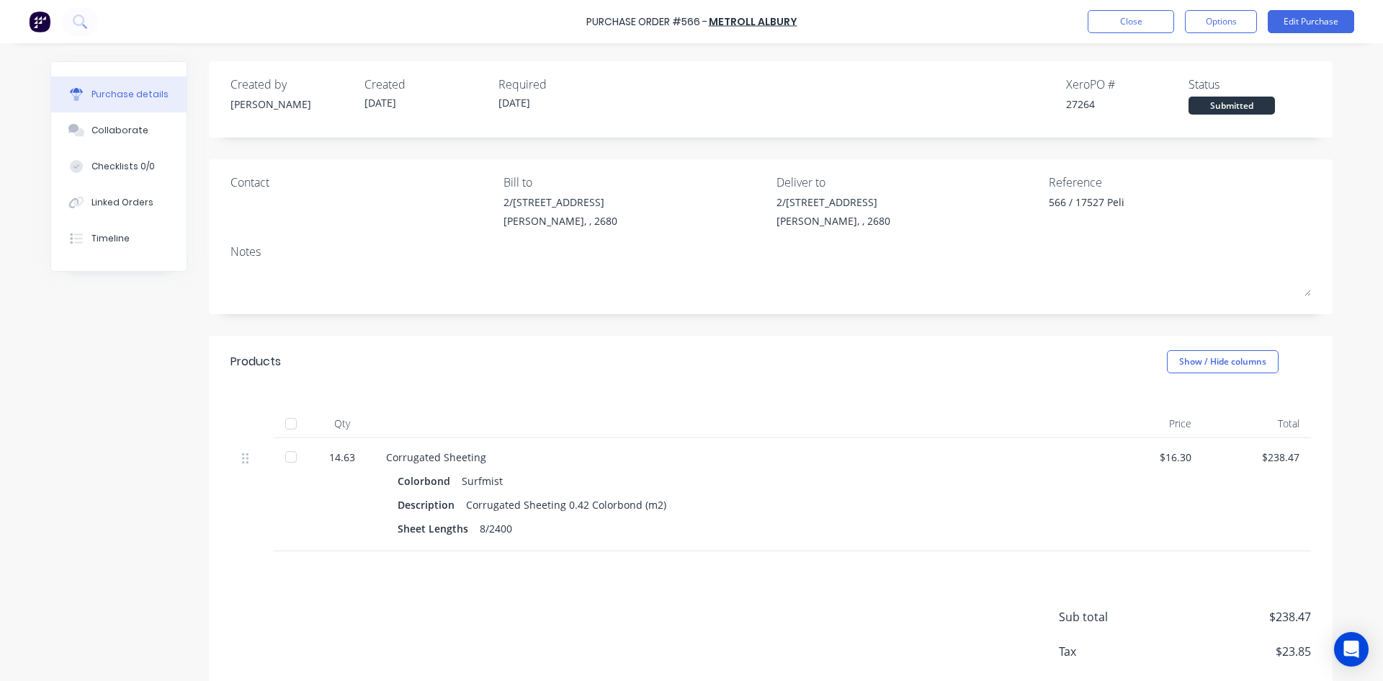
drag, startPoint x: 751, startPoint y: 148, endPoint x: 742, endPoint y: 147, distance: 9.4
click at [742, 147] on div "Created by Sam Created 09/09/25 Required 09/09/25 Xero PO # 27264 Status Submit…" at bounding box center [771, 401] width 1124 height 681
click at [743, 151] on div "Created by Sam Created 09/09/25 Required 09/09/25 Xero PO # 27264 Status Submit…" at bounding box center [771, 401] width 1124 height 681
click at [673, 150] on div "Created by Sam Created 09/09/25 Required 09/09/25 Xero PO # 27264 Status Submit…" at bounding box center [771, 401] width 1124 height 681
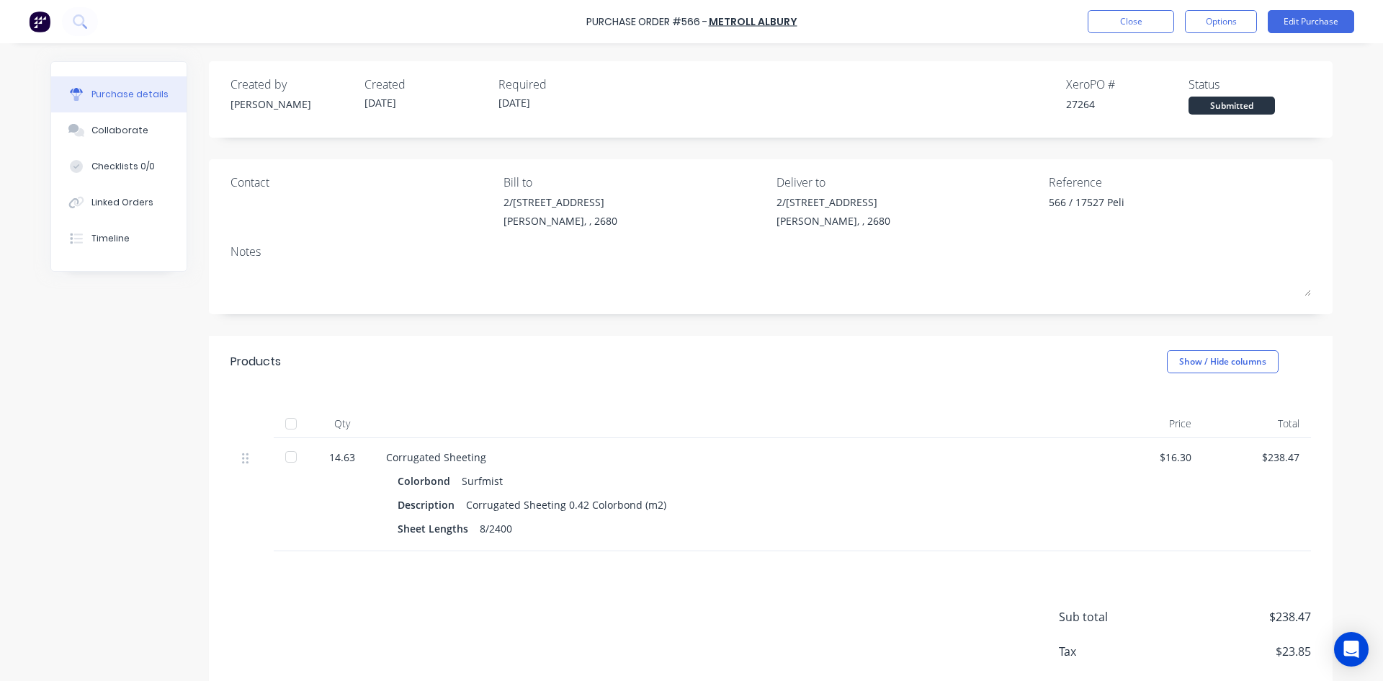
click at [676, 150] on div "Created by Sam Created 09/09/25 Required 09/09/25 Xero PO # 27264 Status Submit…" at bounding box center [771, 401] width 1124 height 681
drag, startPoint x: 677, startPoint y: 150, endPoint x: 668, endPoint y: 150, distance: 8.6
click at [668, 150] on div "Created by Sam Created 09/09/25 Required 09/09/25 Xero PO # 27264 Status Submit…" at bounding box center [771, 401] width 1124 height 681
drag, startPoint x: 678, startPoint y: 150, endPoint x: 669, endPoint y: 149, distance: 8.7
click at [669, 149] on div "Created by Sam Created 09/09/25 Required 09/09/25 Xero PO # 27264 Status Submit…" at bounding box center [771, 401] width 1124 height 681
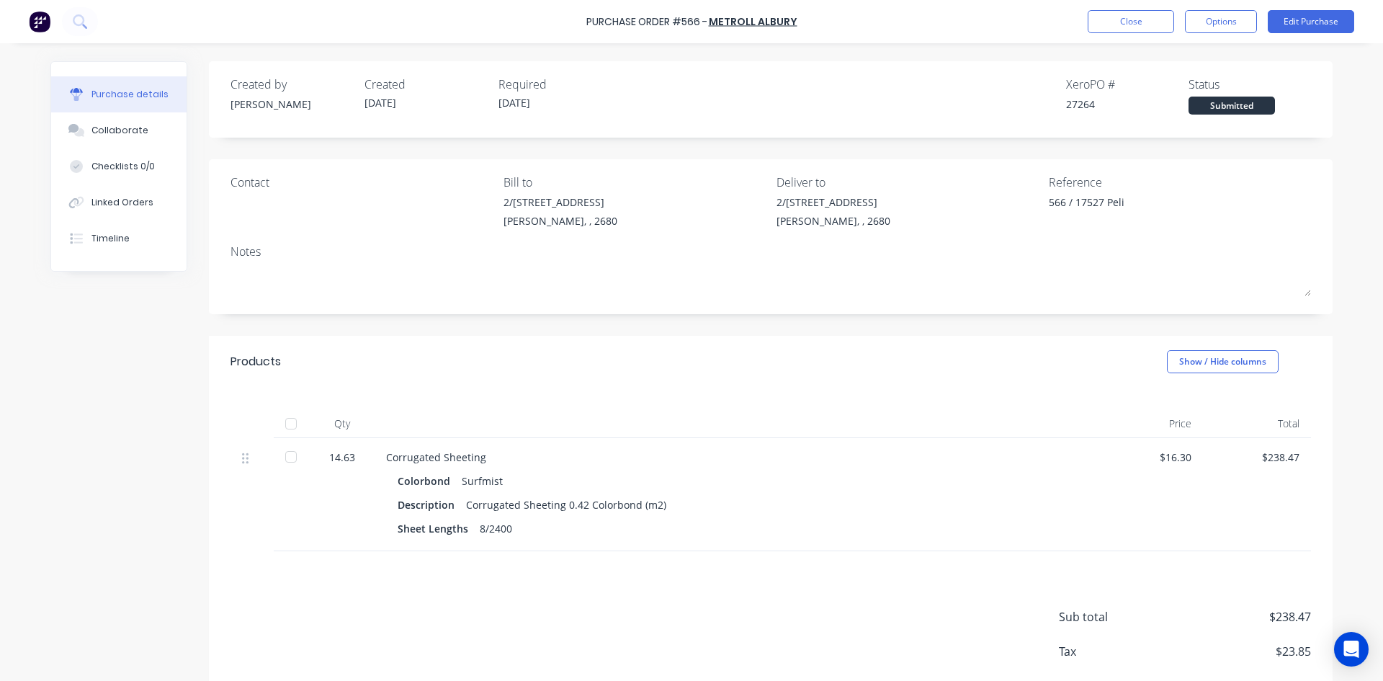
click at [671, 148] on div "Created by Sam Created 09/09/25 Required 09/09/25 Xero PO # 27264 Status Submit…" at bounding box center [771, 401] width 1124 height 681
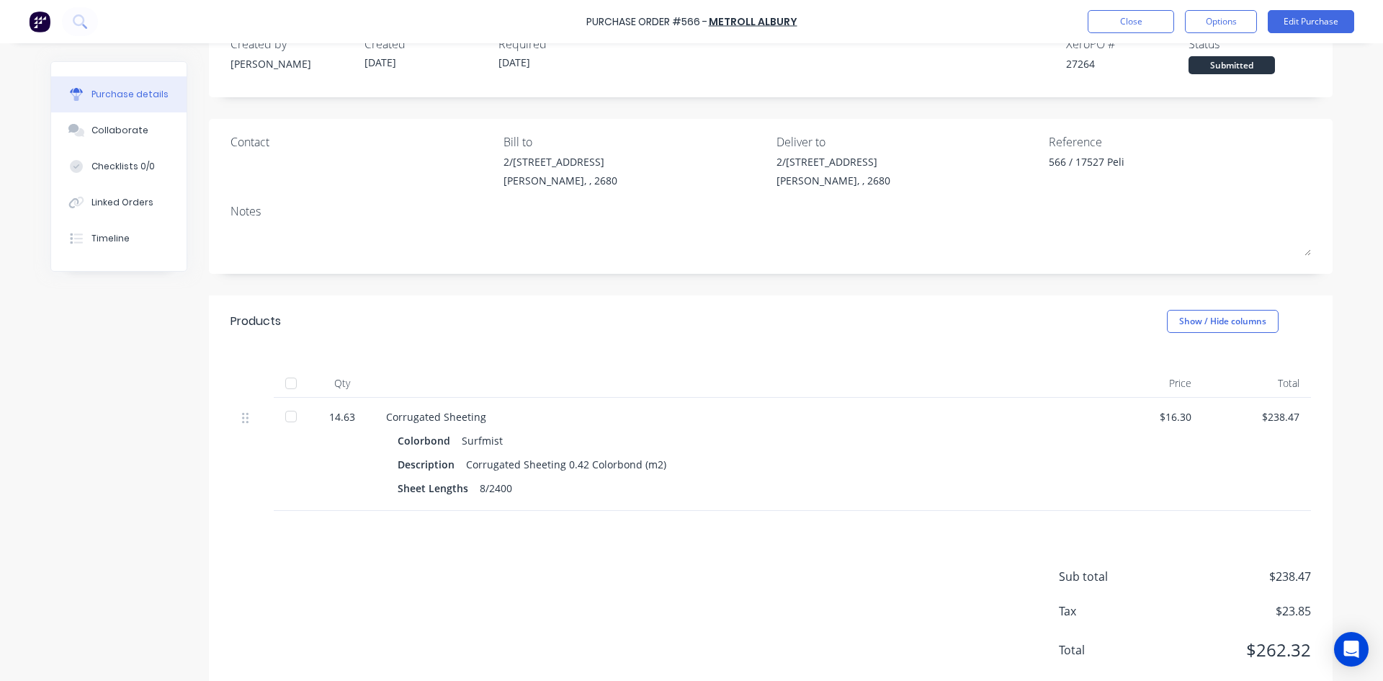
scroll to position [76, 0]
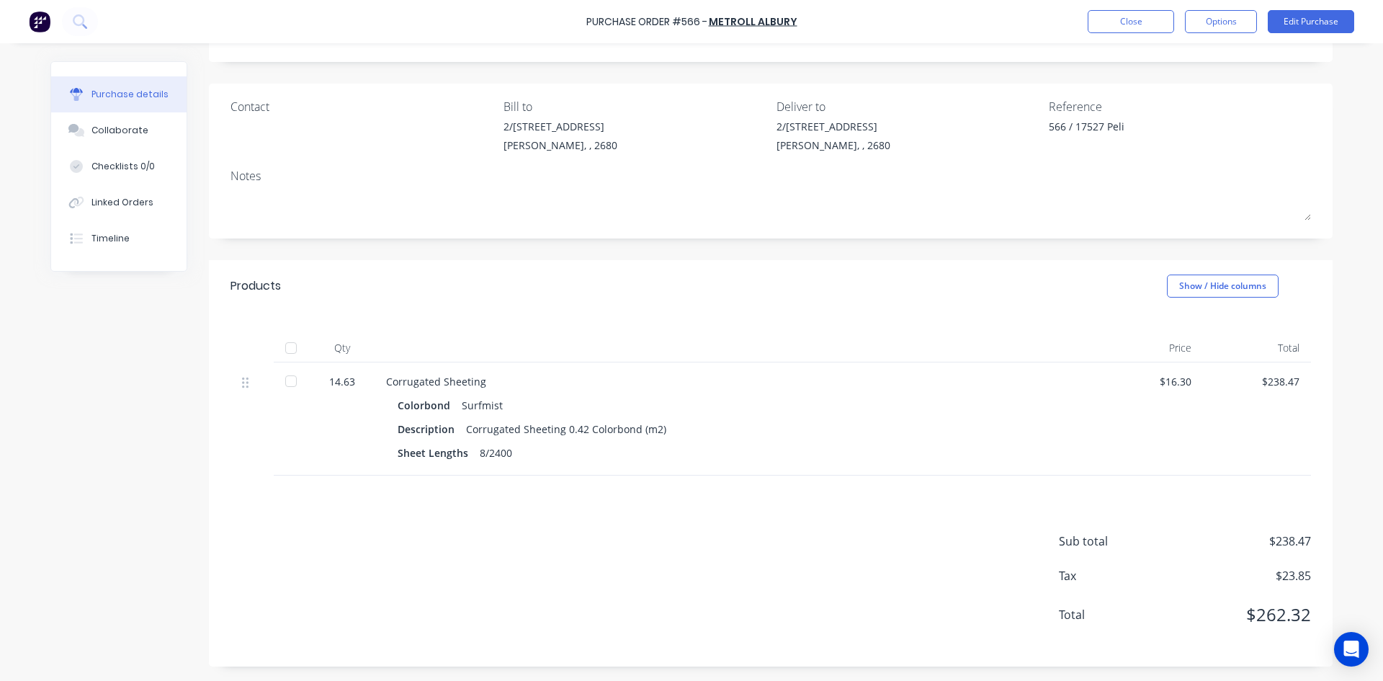
click at [701, 251] on div "Created by Sam Created 09/09/25 Required 09/09/25 Xero PO # 27264 Status Submit…" at bounding box center [771, 326] width 1124 height 681
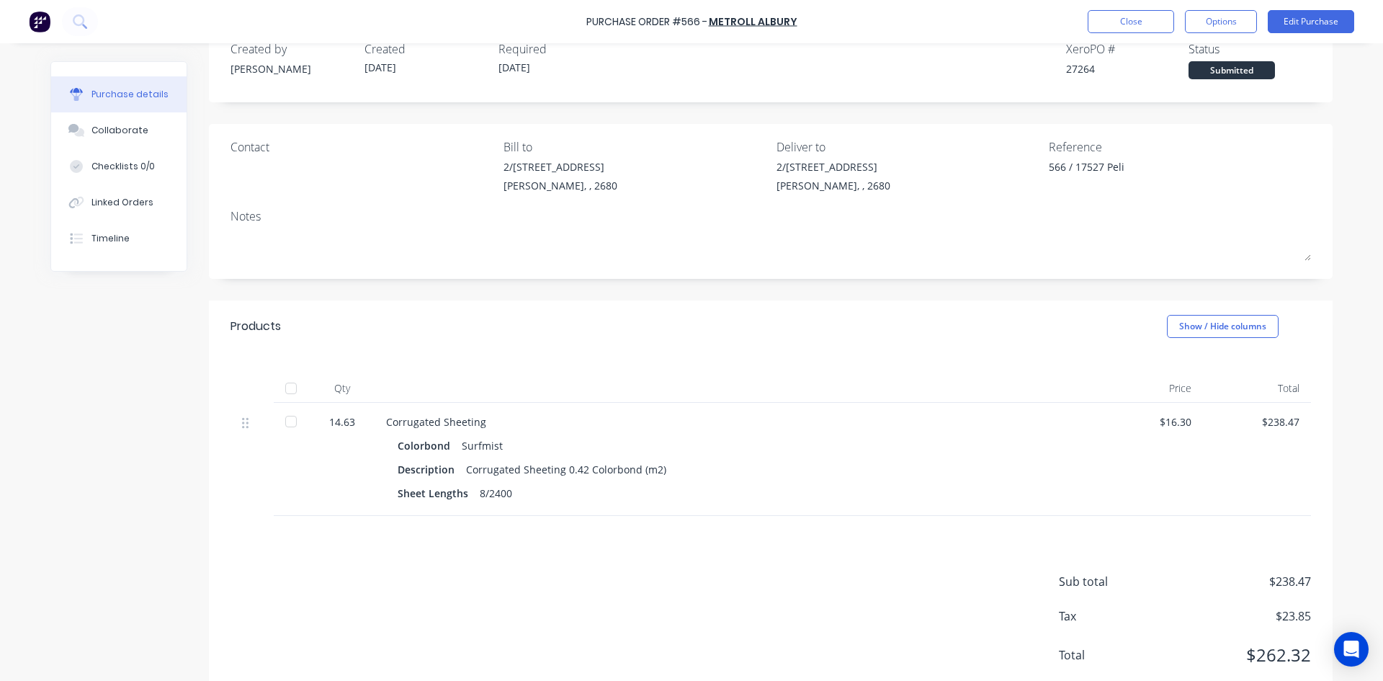
scroll to position [0, 0]
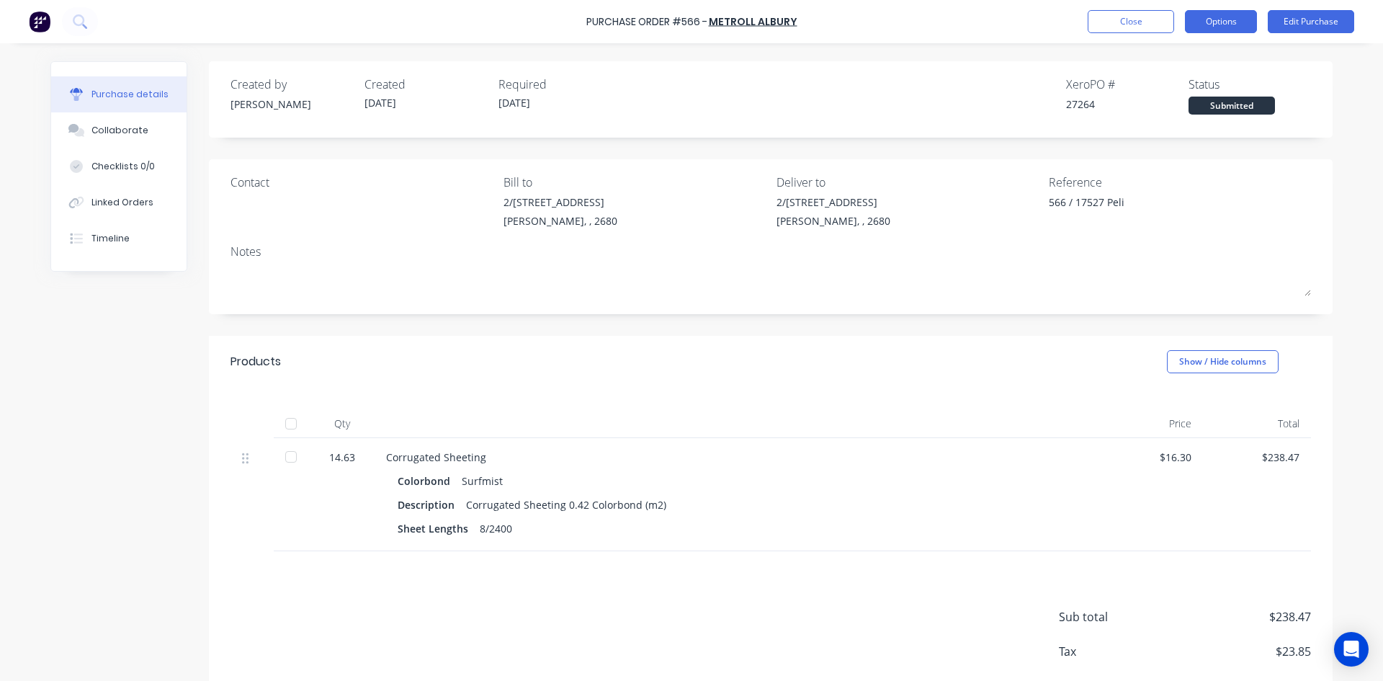
click at [1231, 19] on button "Options" at bounding box center [1221, 21] width 72 height 23
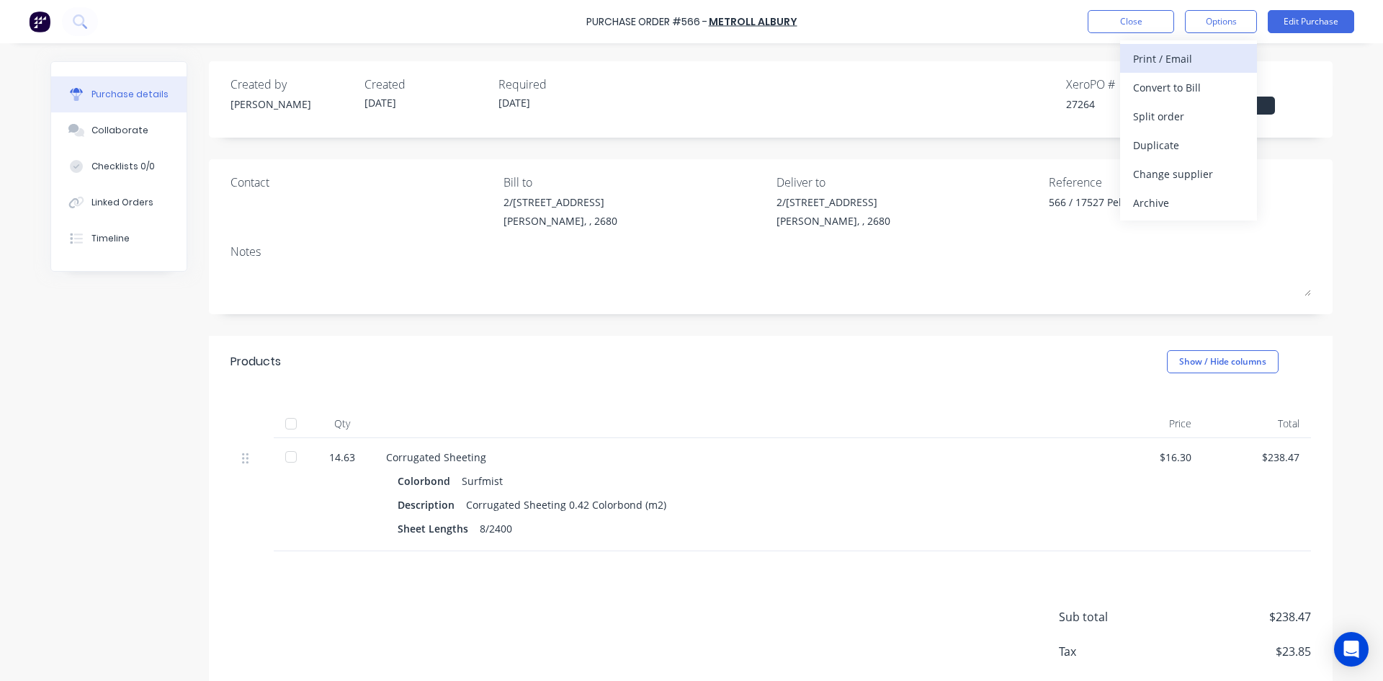
click at [1193, 68] on div "Print / Email" at bounding box center [1188, 58] width 111 height 21
click at [1155, 90] on div "With pricing" at bounding box center [1188, 87] width 111 height 21
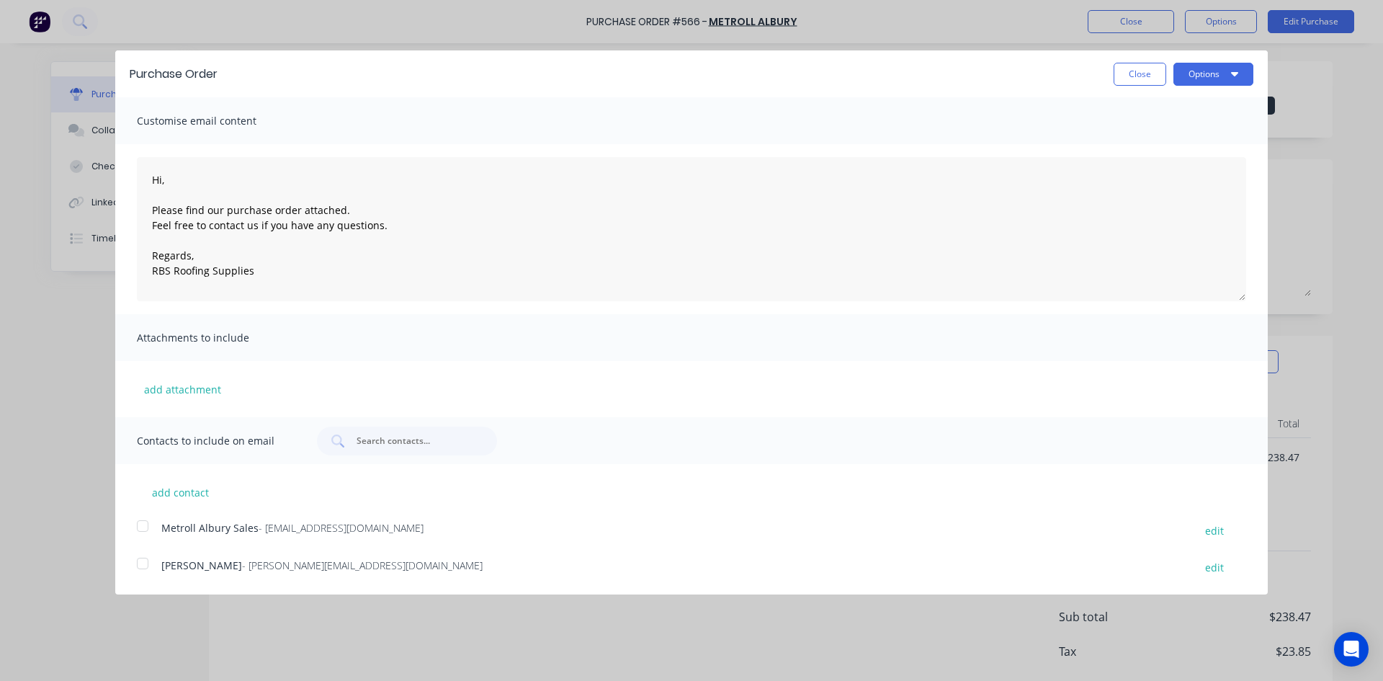
click at [142, 525] on div at bounding box center [142, 525] width 29 height 29
click at [1242, 71] on button "Options" at bounding box center [1213, 74] width 80 height 23
click at [1196, 149] on div "Email" at bounding box center [1184, 139] width 111 height 21
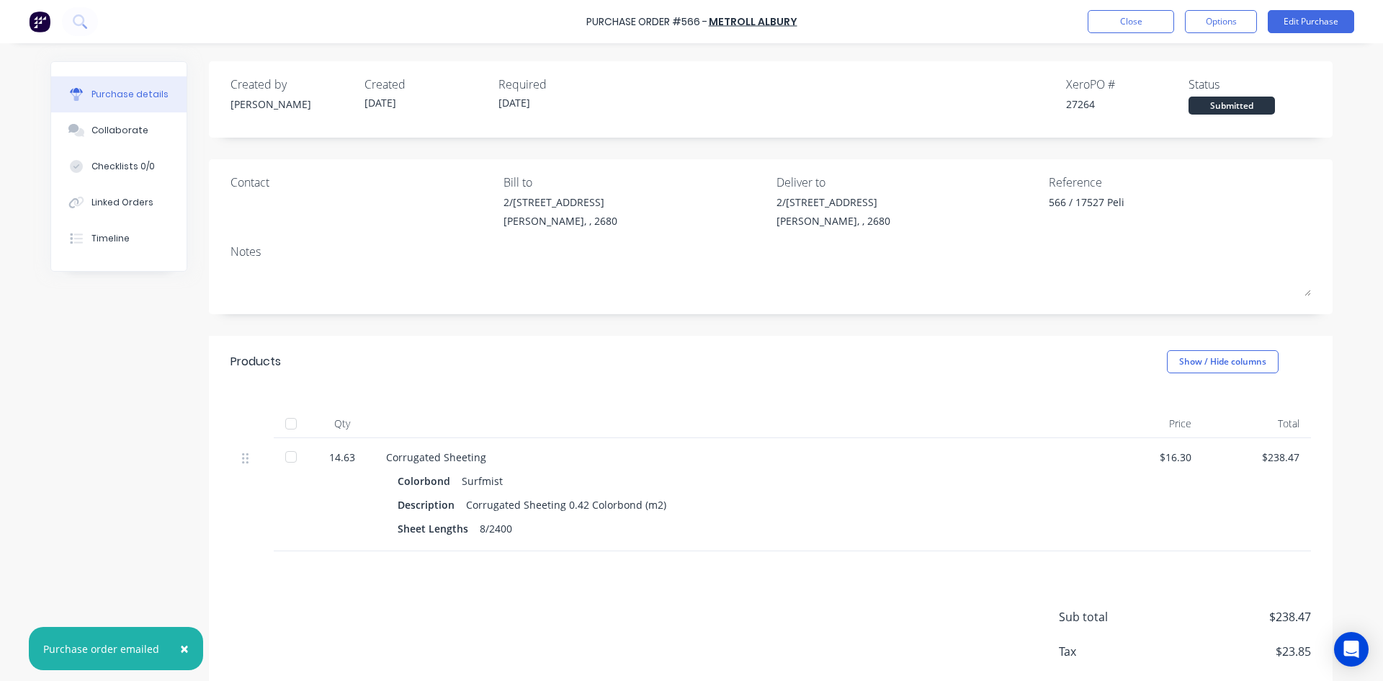
click at [185, 651] on button "×" at bounding box center [184, 648] width 37 height 35
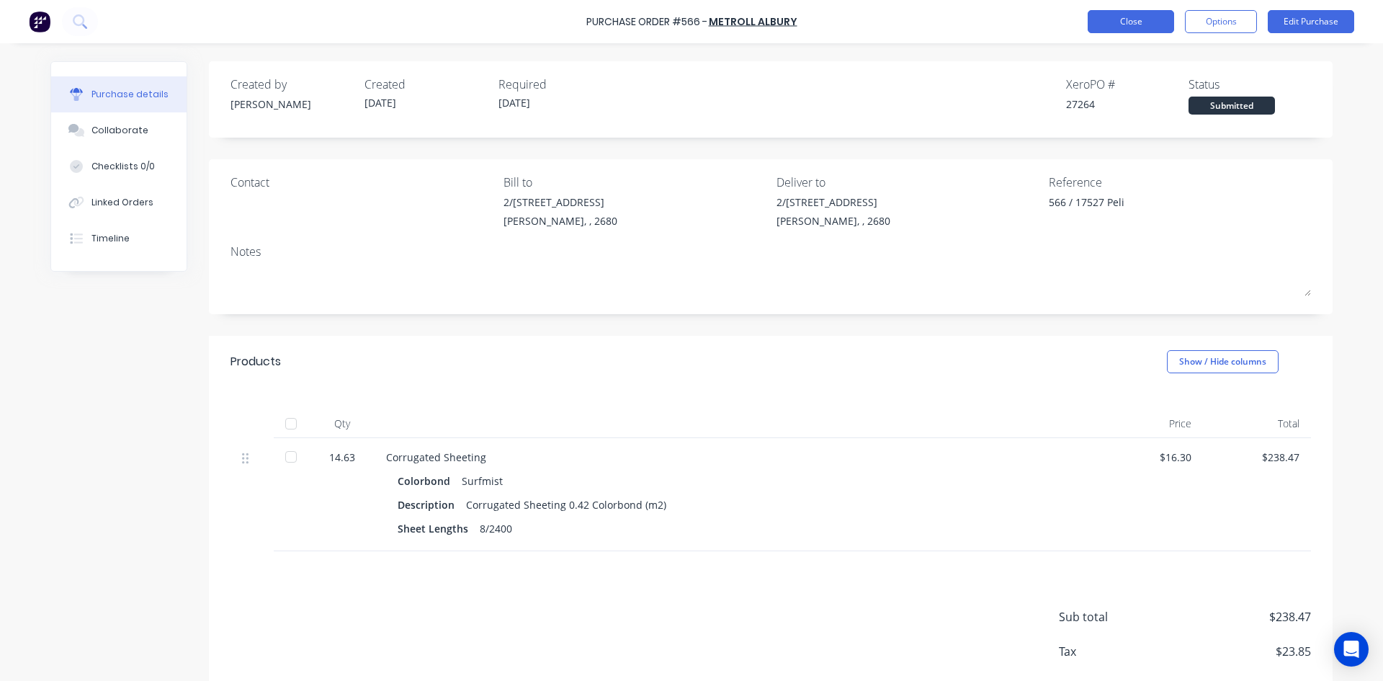
type textarea "x"
click at [1136, 22] on button "Close" at bounding box center [1131, 21] width 86 height 23
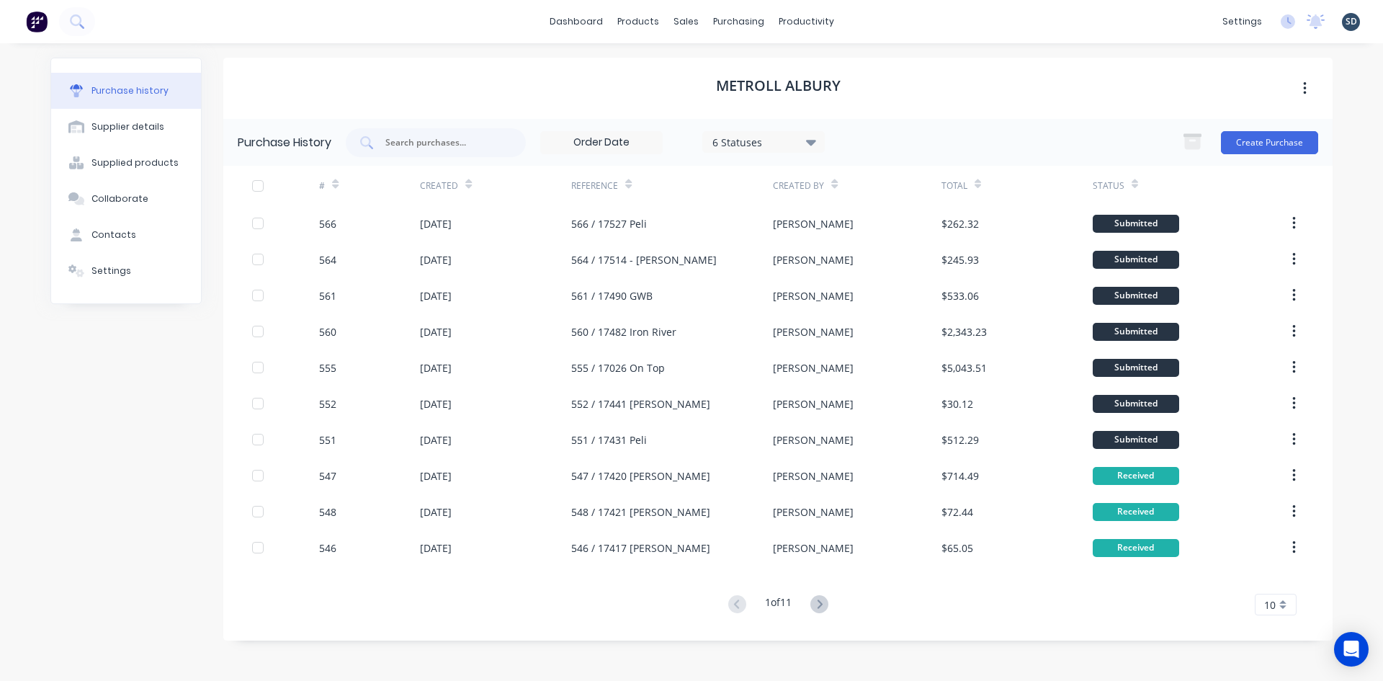
click at [880, 32] on div "dashboard products sales purchasing productivity dashboard products Product Cat…" at bounding box center [691, 21] width 1383 height 43
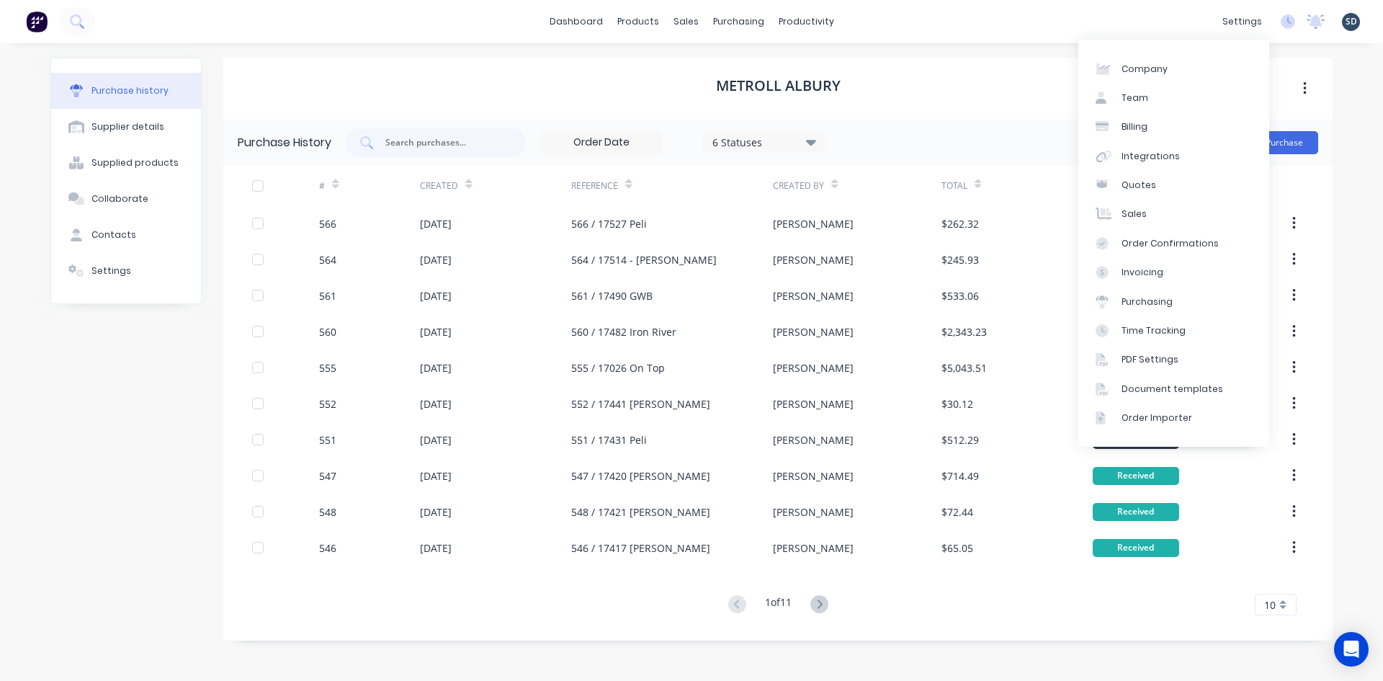
click at [956, 55] on div "Purchase history Supplier details Supplied products Collaborate Contacts Settin…" at bounding box center [691, 354] width 1311 height 623
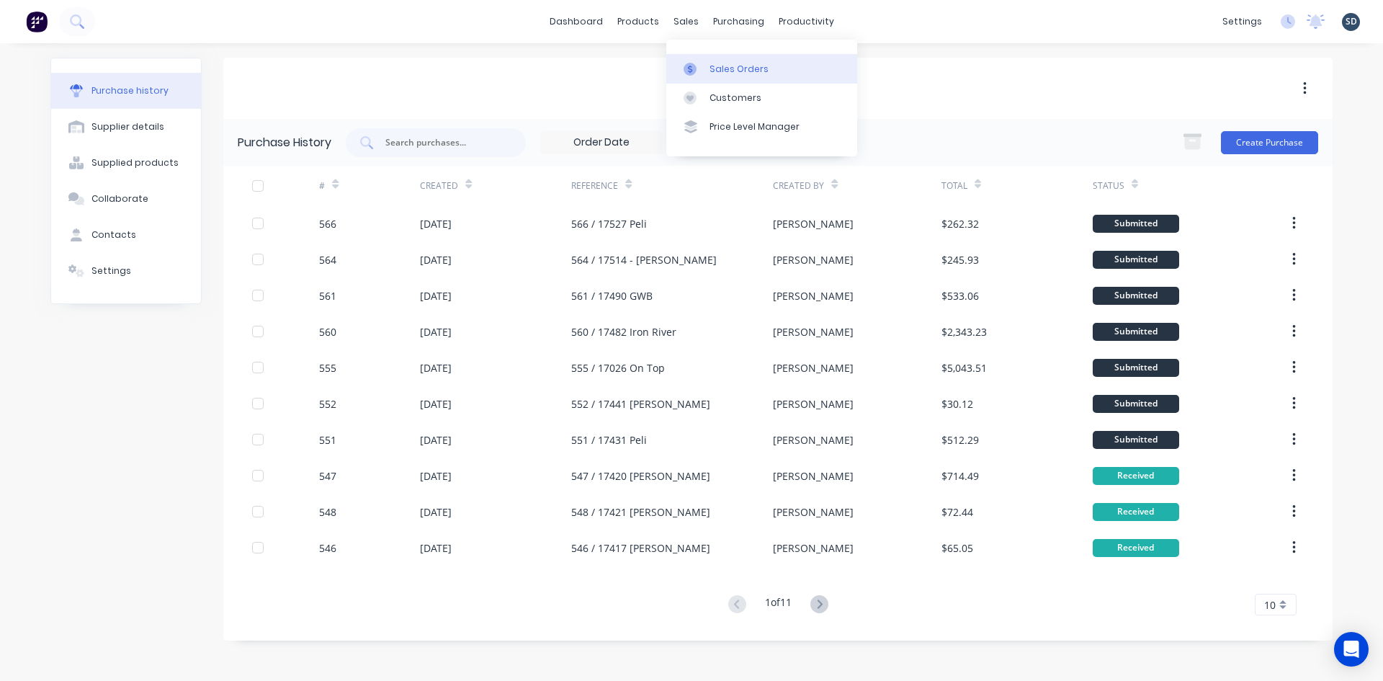
click at [732, 67] on div "Sales Orders" at bounding box center [738, 69] width 59 height 13
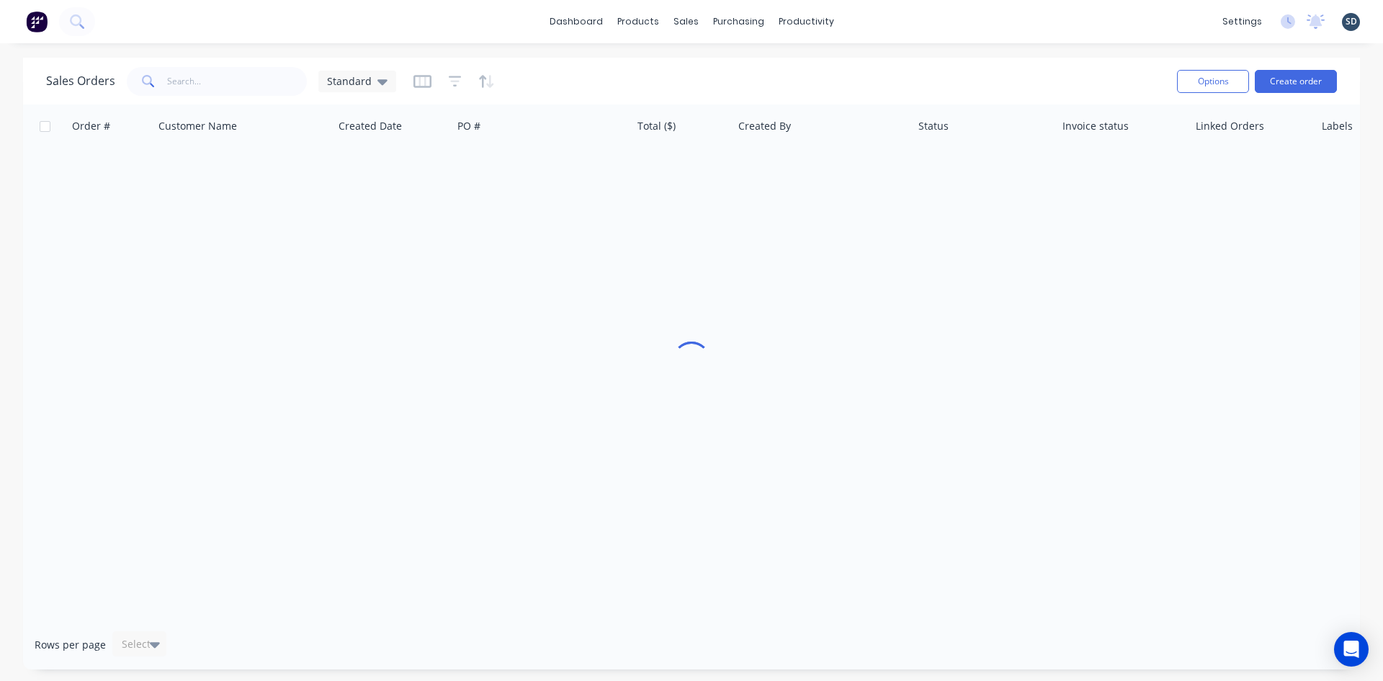
click at [901, 35] on div "dashboard products sales purchasing productivity dashboard products Product Cat…" at bounding box center [691, 21] width 1383 height 43
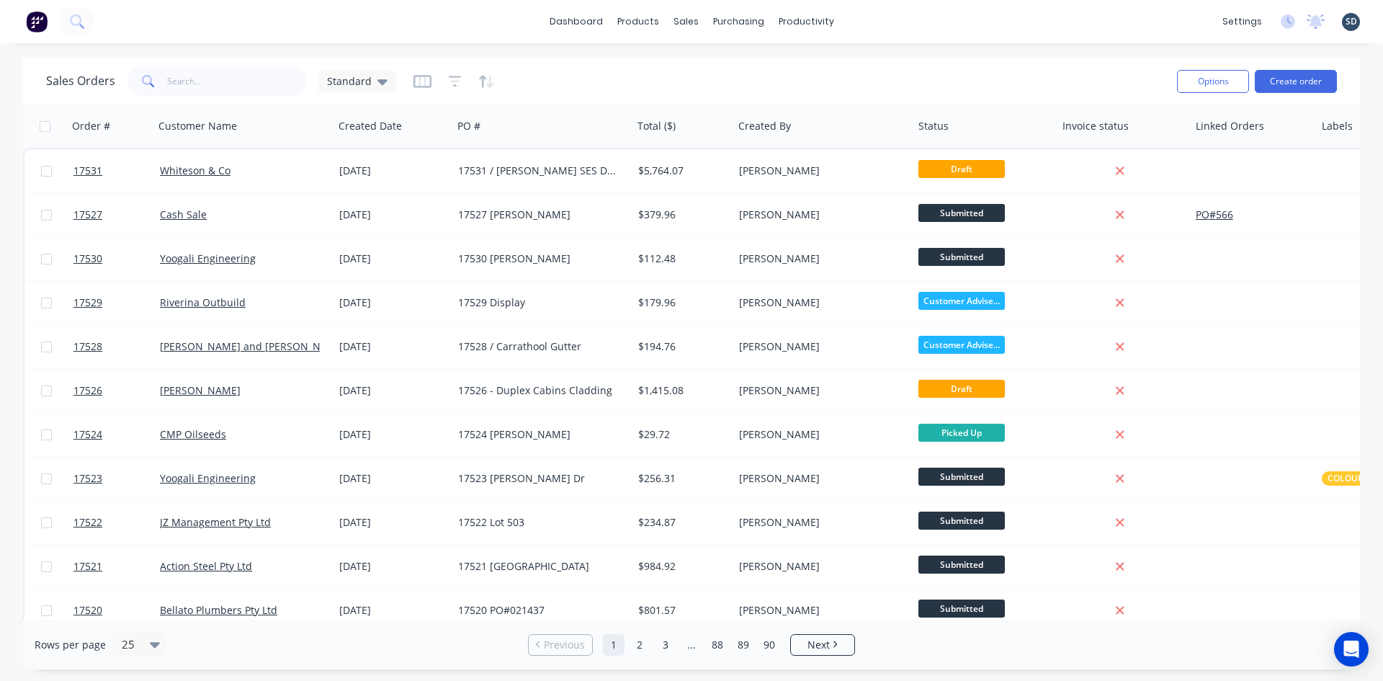
click at [874, 18] on div "dashboard products sales purchasing productivity dashboard products Product Cat…" at bounding box center [691, 21] width 1383 height 43
drag, startPoint x: 874, startPoint y: 18, endPoint x: 882, endPoint y: 20, distance: 7.5
click at [871, 19] on div "dashboard products sales purchasing productivity dashboard products Product Cat…" at bounding box center [691, 21] width 1383 height 43
click at [879, 21] on div "dashboard products sales purchasing productivity dashboard products Product Cat…" at bounding box center [691, 21] width 1383 height 43
click at [864, 20] on div "dashboard products sales purchasing productivity dashboard products Product Cat…" at bounding box center [691, 21] width 1383 height 43
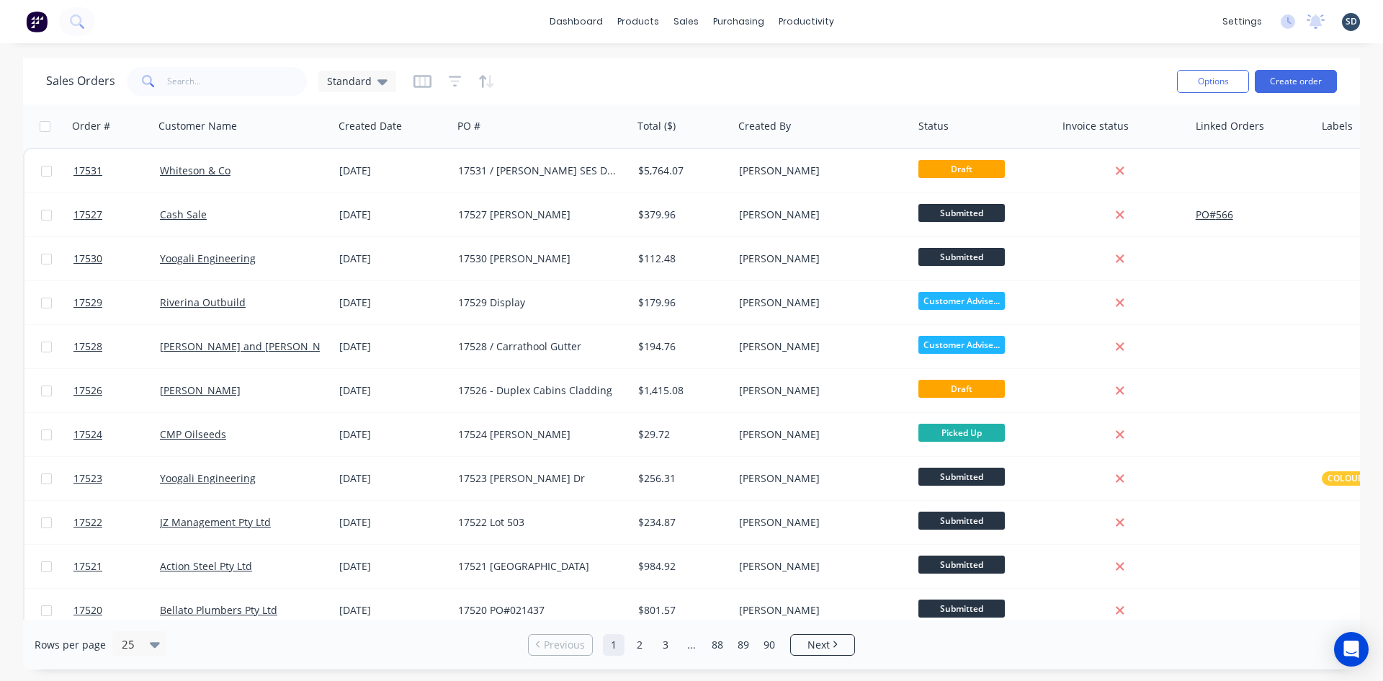
click at [863, 21] on div "dashboard products sales purchasing productivity dashboard products Product Cat…" at bounding box center [691, 21] width 1383 height 43
click at [877, 19] on div "dashboard products sales purchasing productivity dashboard products Product Cat…" at bounding box center [691, 21] width 1383 height 43
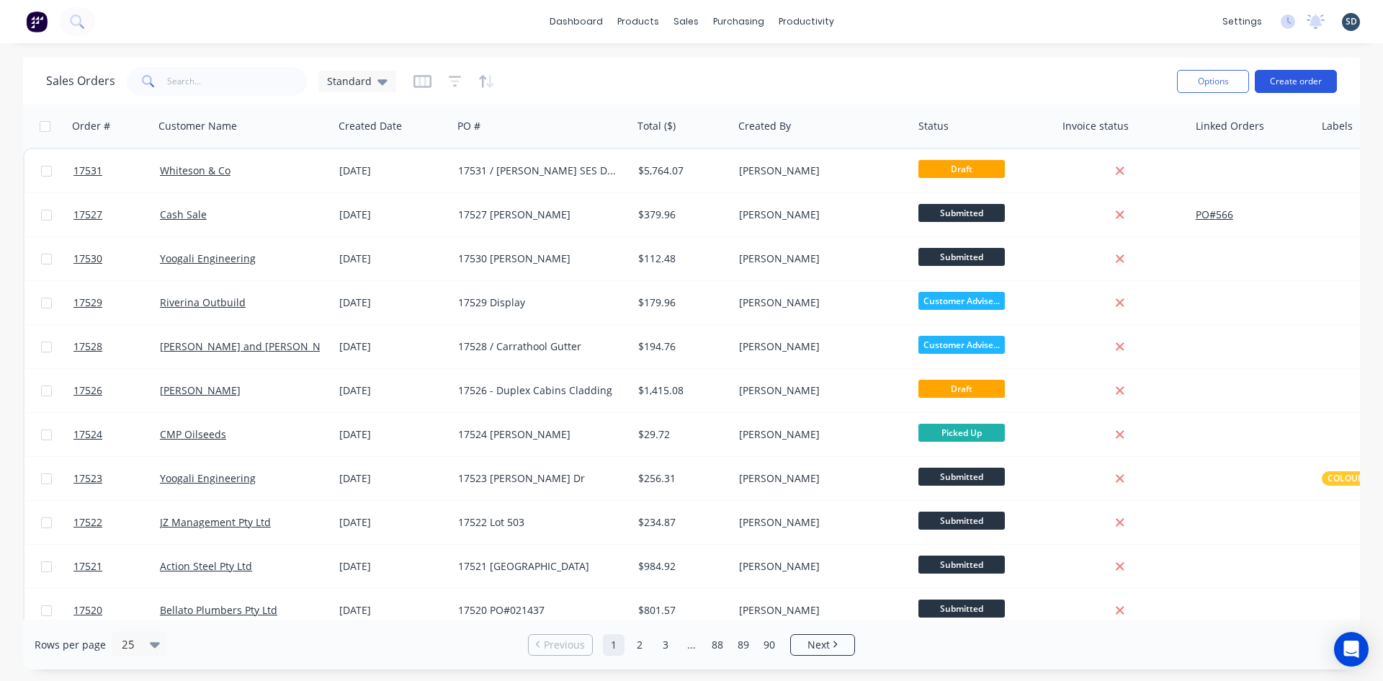
click at [1296, 79] on button "Create order" at bounding box center [1296, 81] width 82 height 23
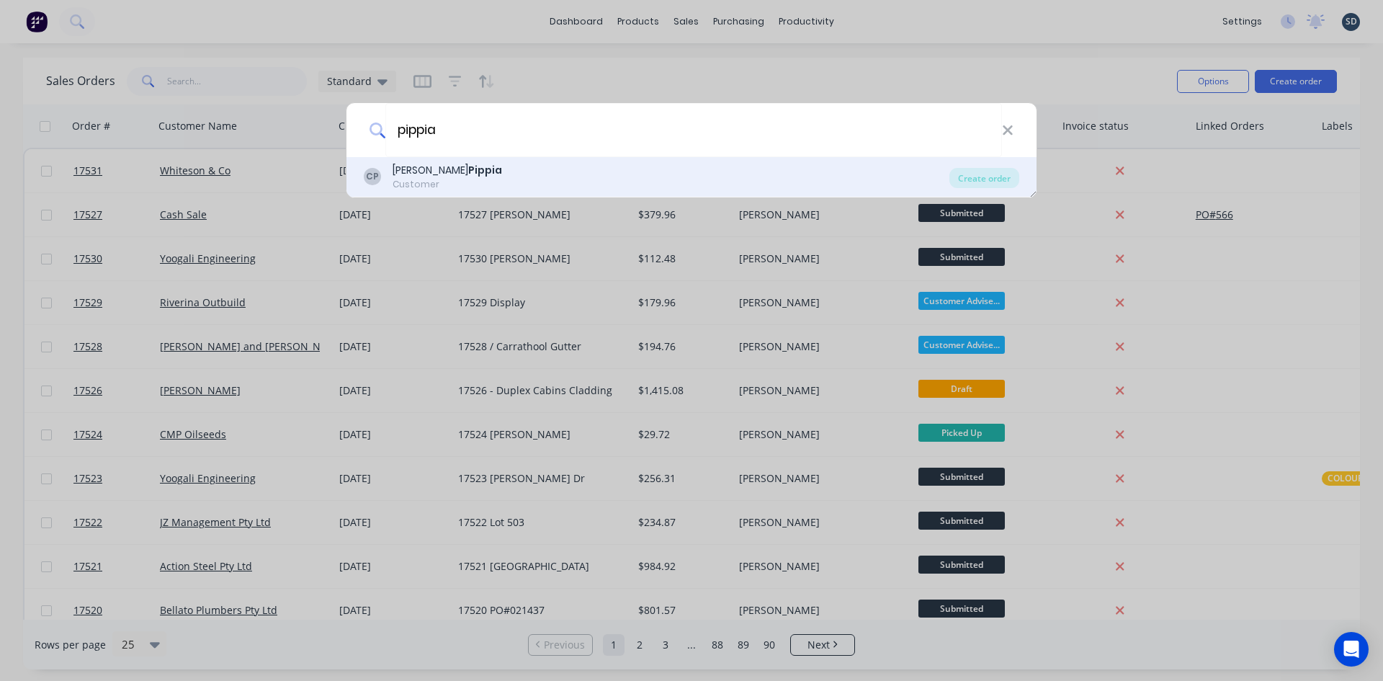
type input "pippia"
click at [530, 183] on div "CP Chris Pippia Customer" at bounding box center [657, 177] width 586 height 28
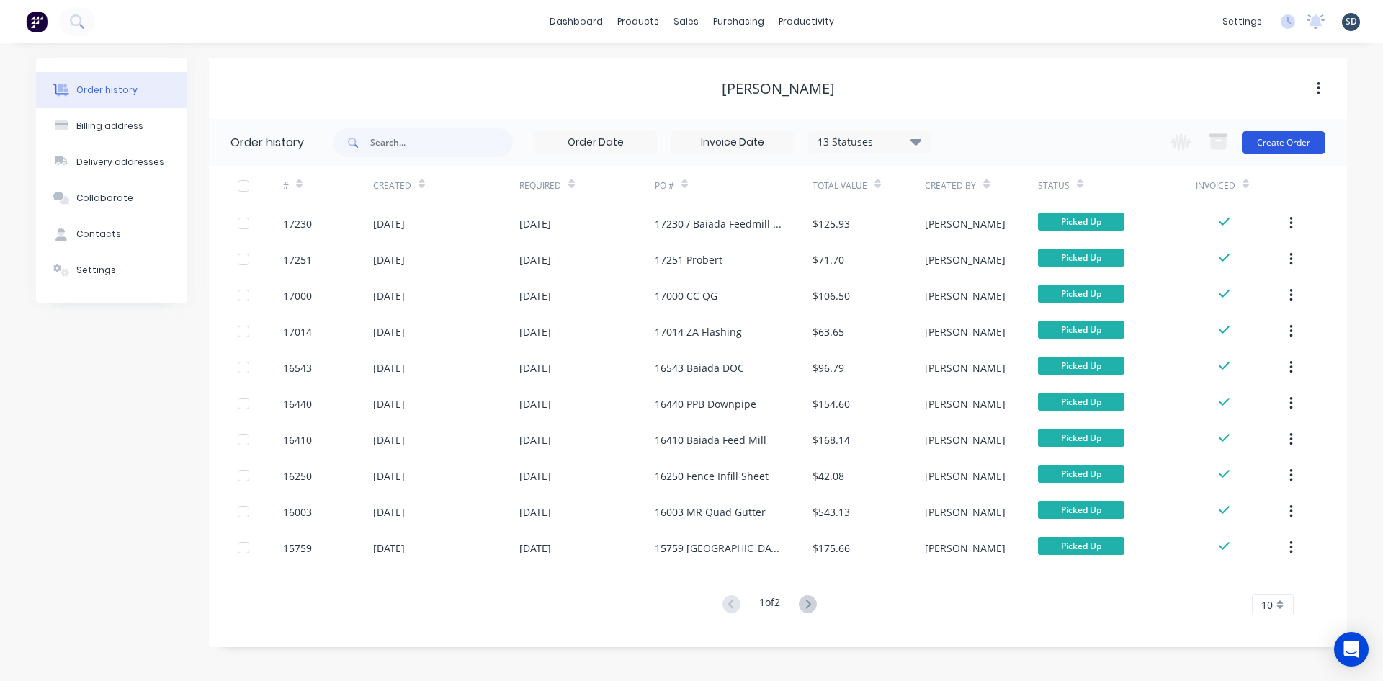
click at [1282, 146] on button "Create Order" at bounding box center [1284, 142] width 84 height 23
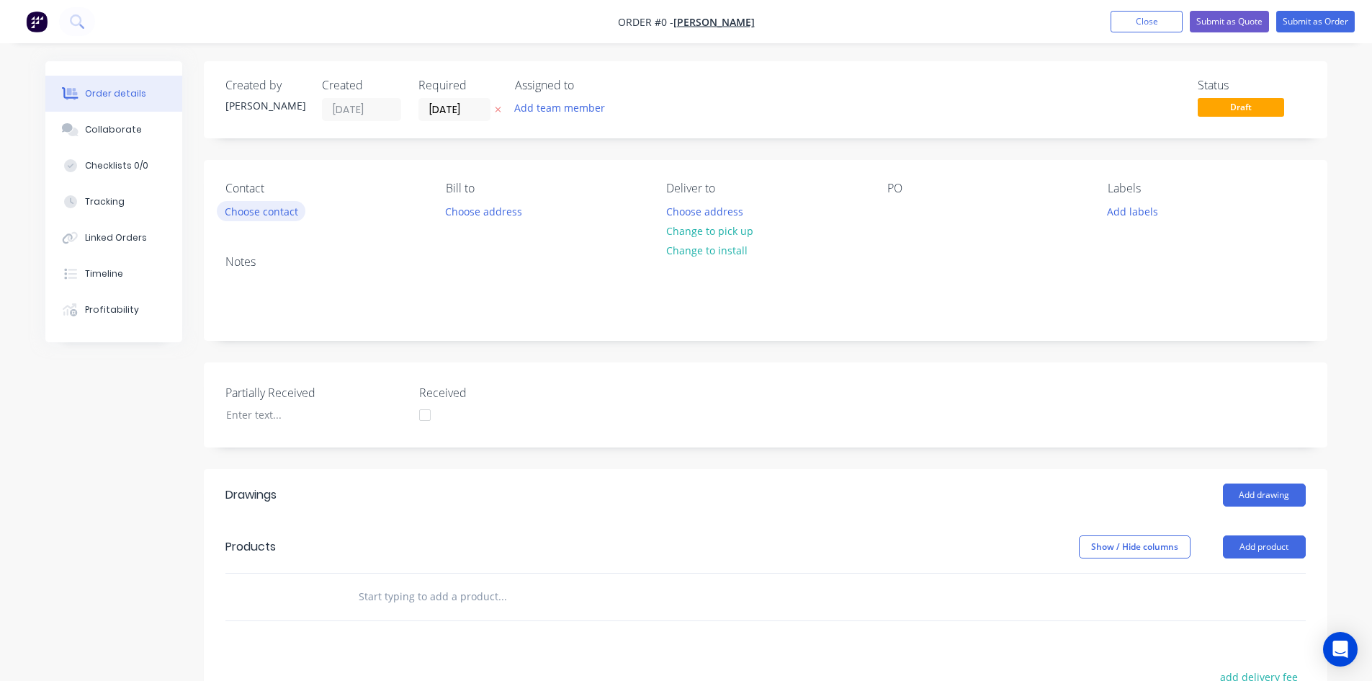
click at [277, 214] on button "Choose contact" at bounding box center [261, 210] width 89 height 19
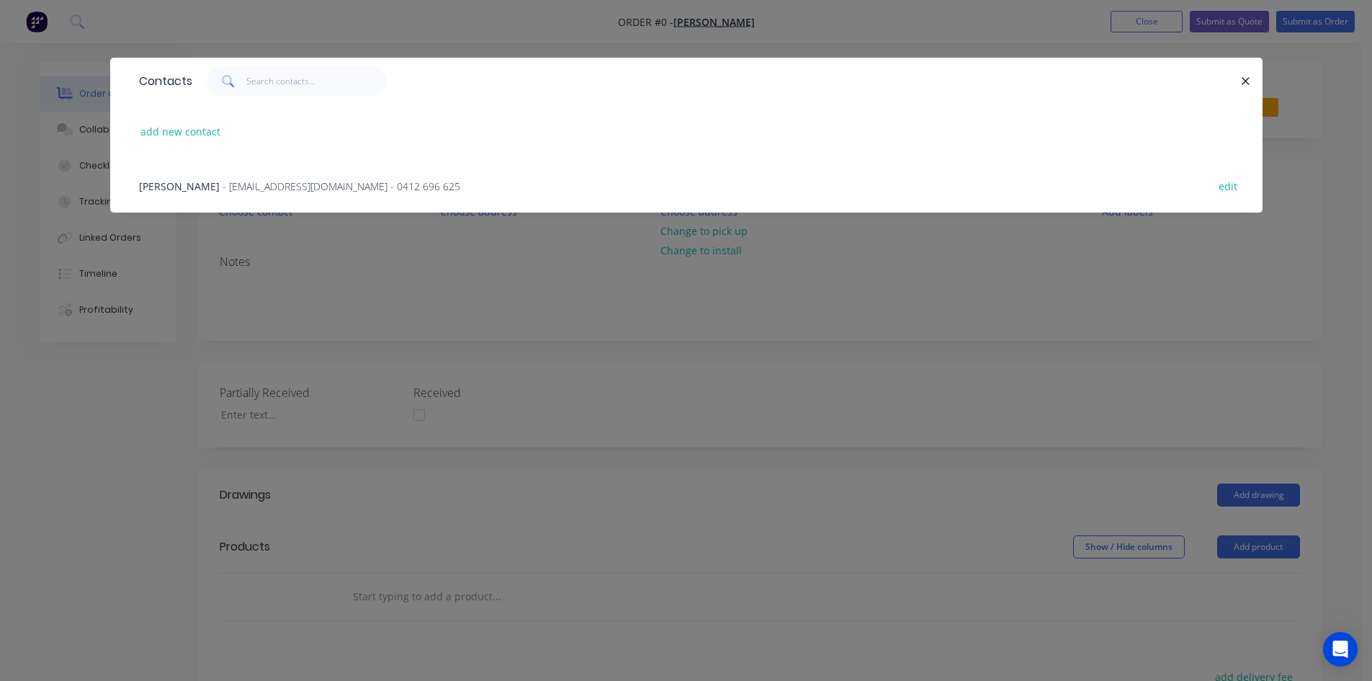
click at [274, 187] on span "- hideintherainbow@hotmail.com - 0412 696 625" at bounding box center [342, 186] width 238 height 14
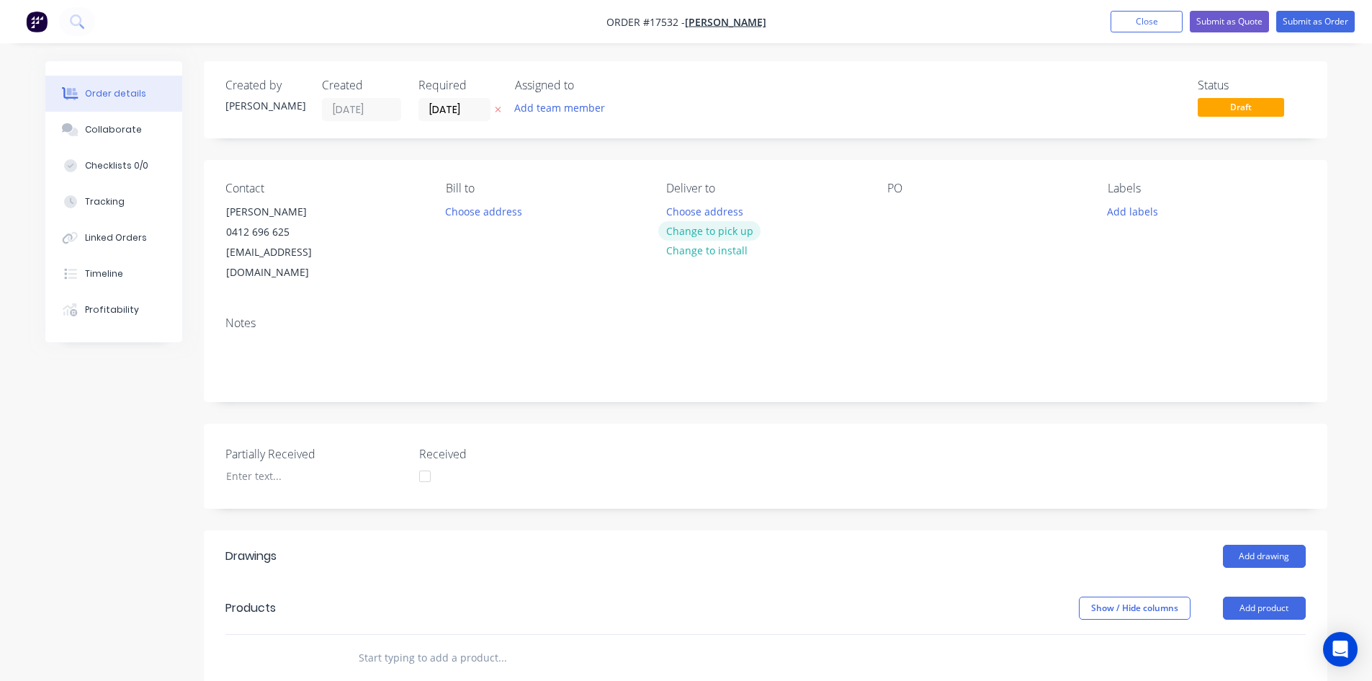
click at [728, 228] on button "Change to pick up" at bounding box center [709, 230] width 102 height 19
click at [892, 213] on div at bounding box center [898, 211] width 23 height 21
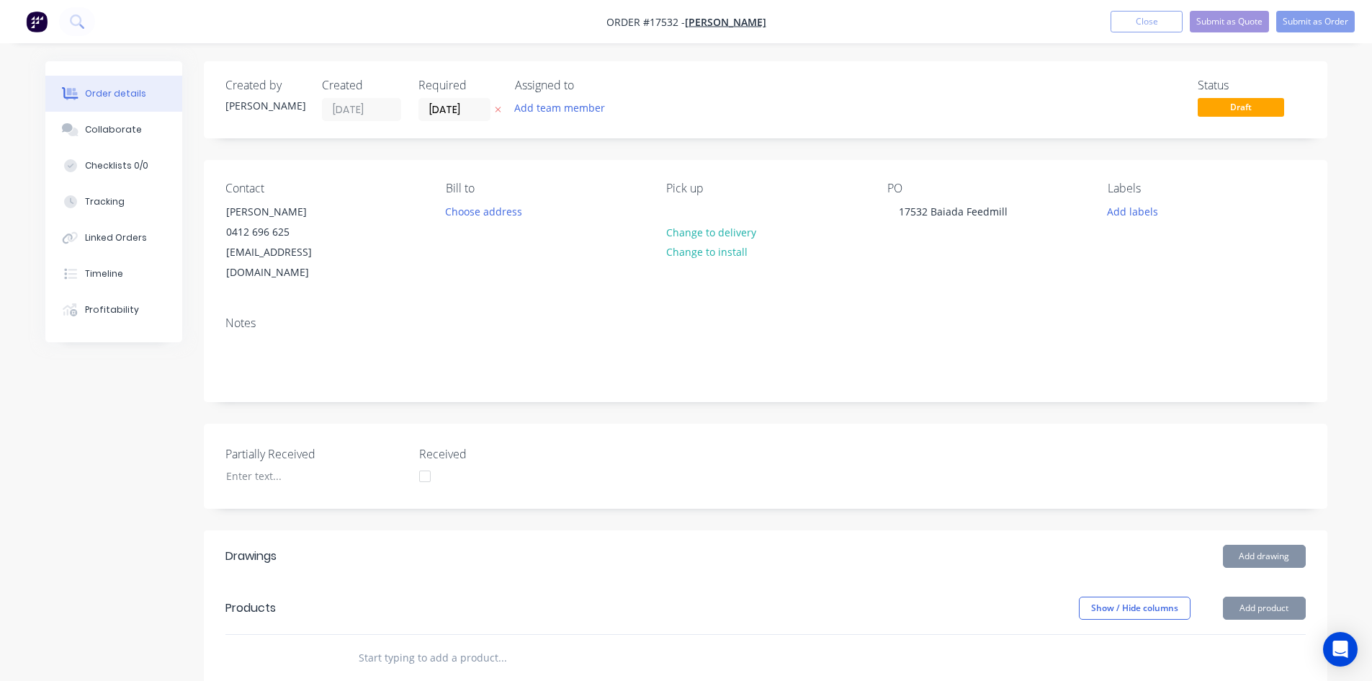
click at [928, 255] on div "PO 17532 Baiada Feedmill" at bounding box center [985, 232] width 197 height 102
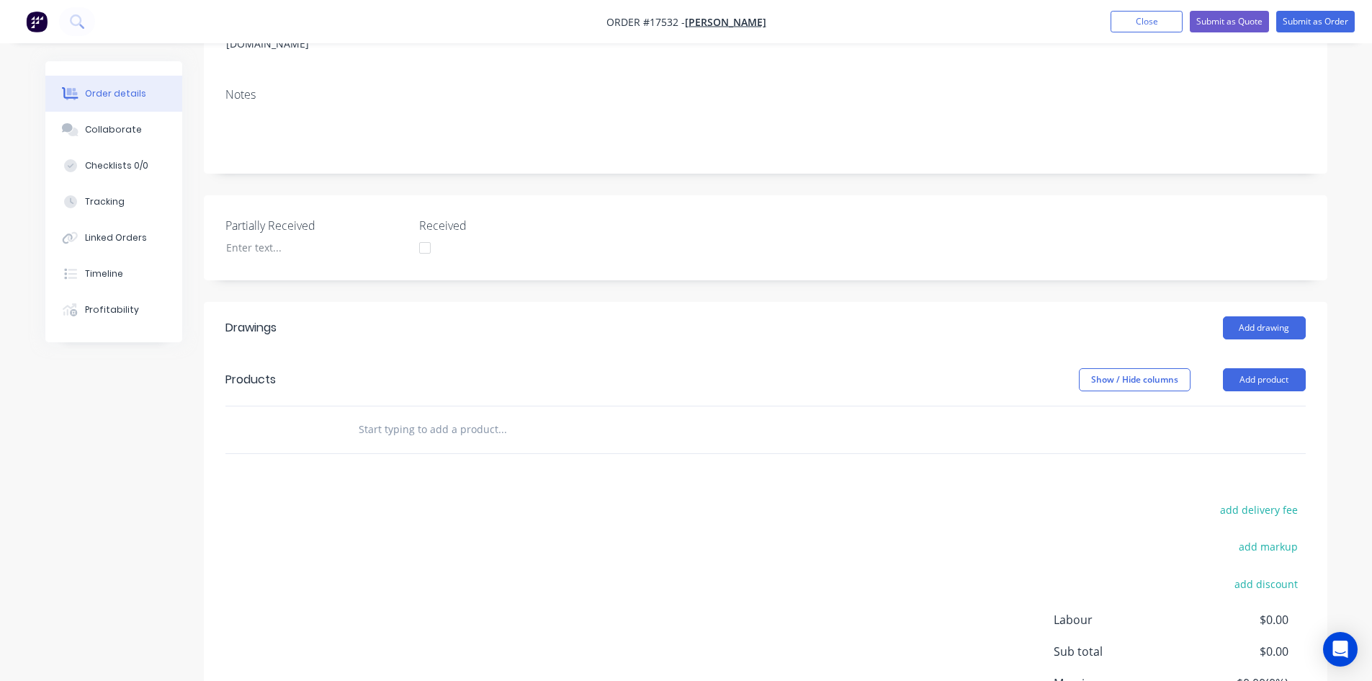
scroll to position [288, 0]
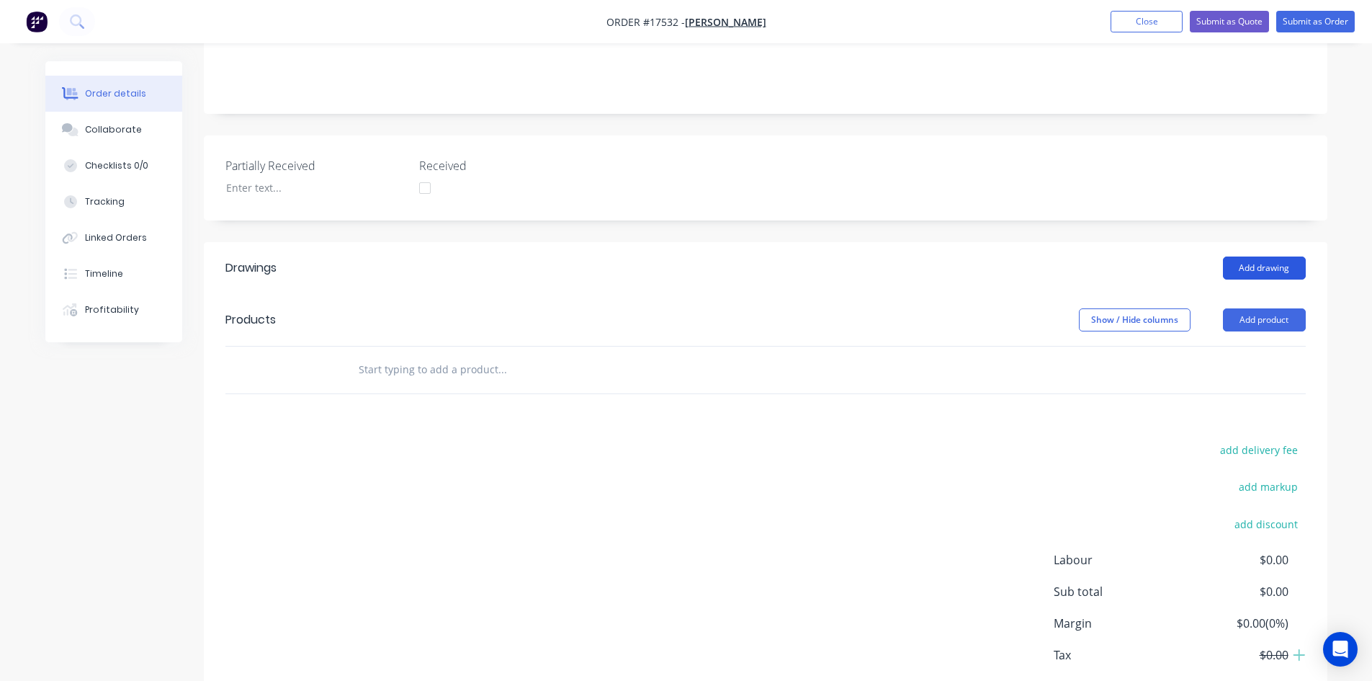
click at [1247, 256] on button "Add drawing" at bounding box center [1264, 267] width 83 height 23
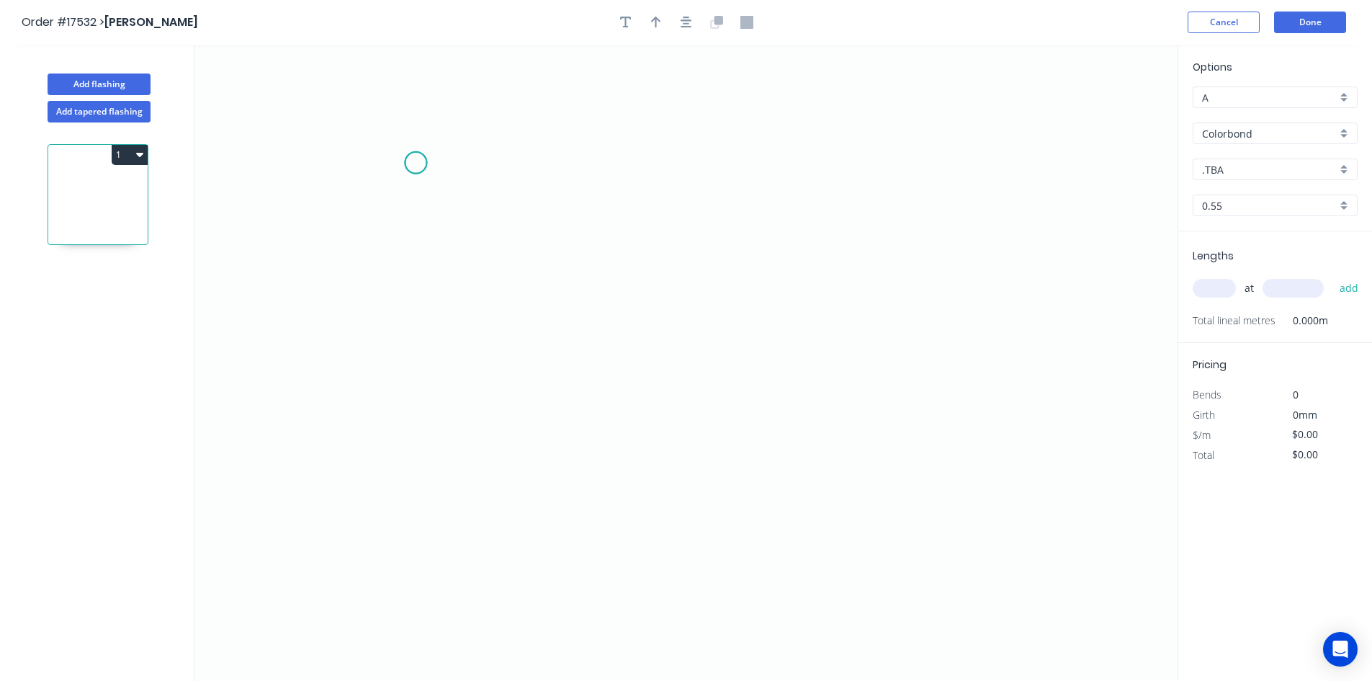
click at [416, 163] on icon "0" at bounding box center [685, 363] width 983 height 636
click at [970, 163] on icon "0" at bounding box center [685, 363] width 983 height 636
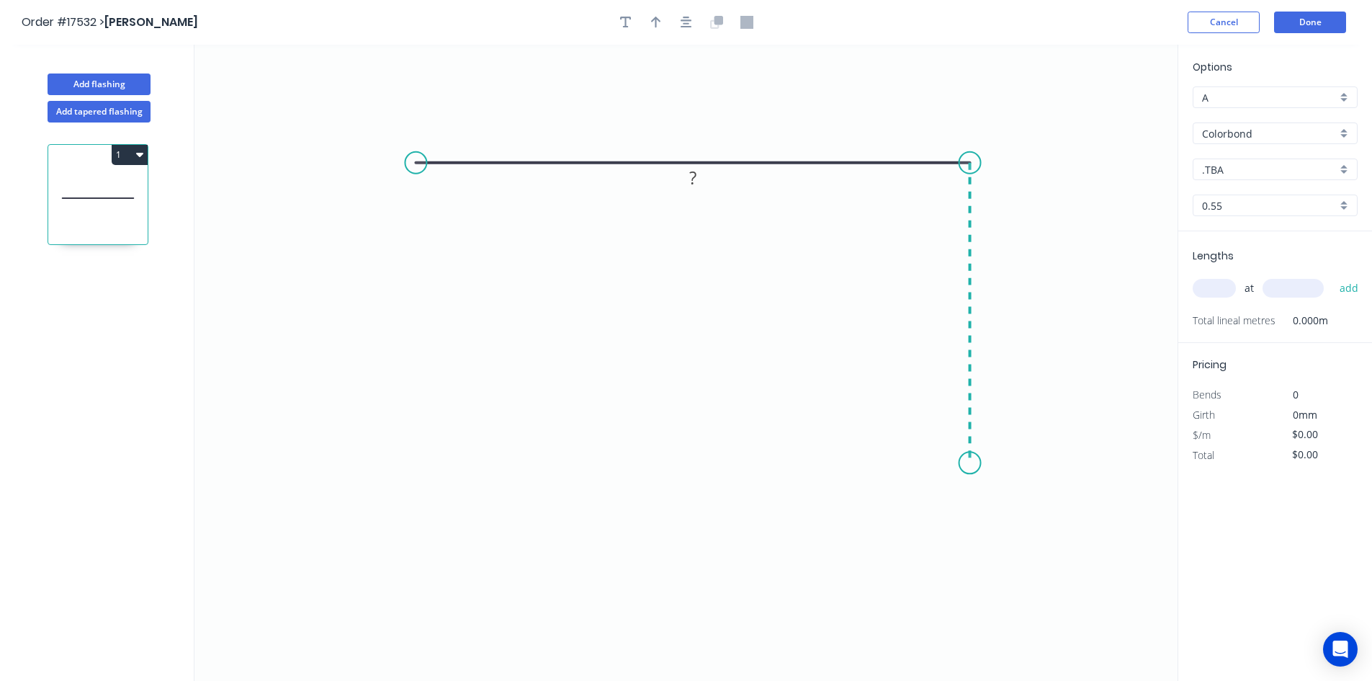
click at [965, 463] on icon "0 ?" at bounding box center [685, 363] width 983 height 636
click at [418, 166] on circle at bounding box center [416, 163] width 22 height 22
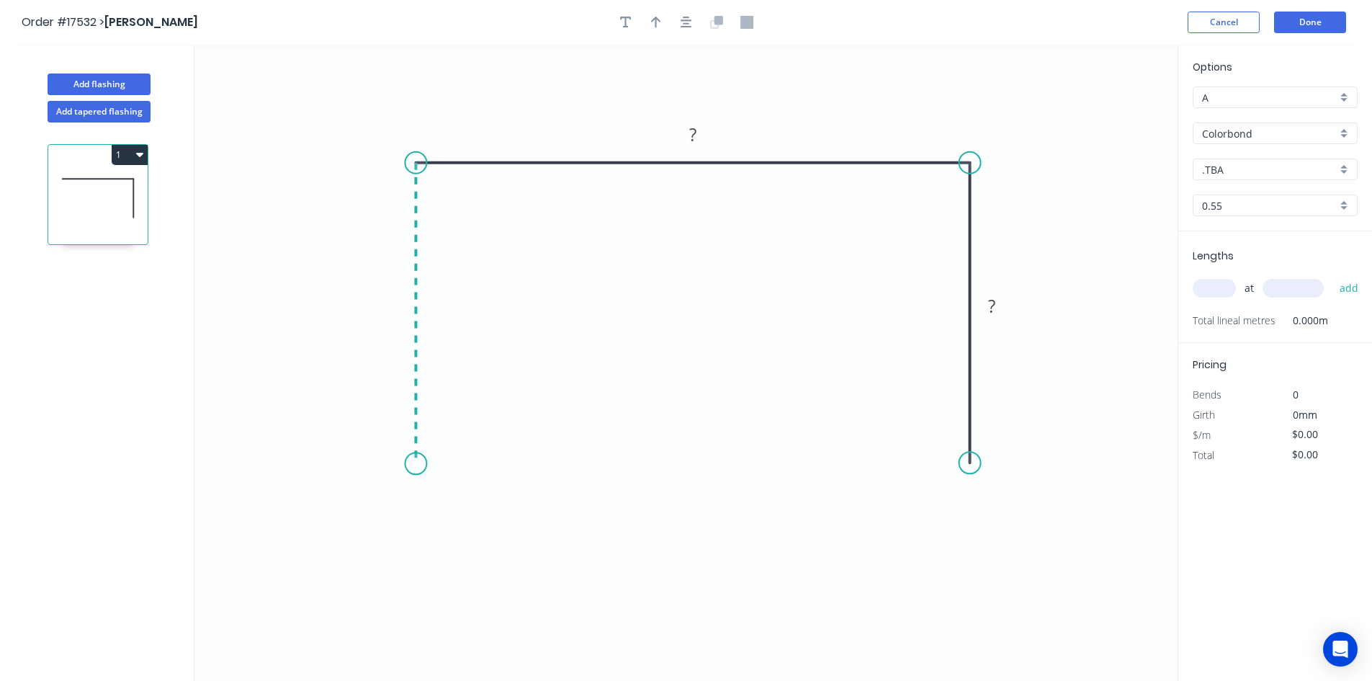
click at [424, 465] on icon "0 ? ?" at bounding box center [685, 363] width 983 height 636
click at [392, 308] on tspan "?" at bounding box center [393, 307] width 7 height 24
click at [696, 137] on tspan "?" at bounding box center [692, 134] width 7 height 24
click at [1004, 303] on rect at bounding box center [991, 307] width 29 height 20
click at [1020, 197] on icon "0 100 165 100" at bounding box center [685, 363] width 983 height 636
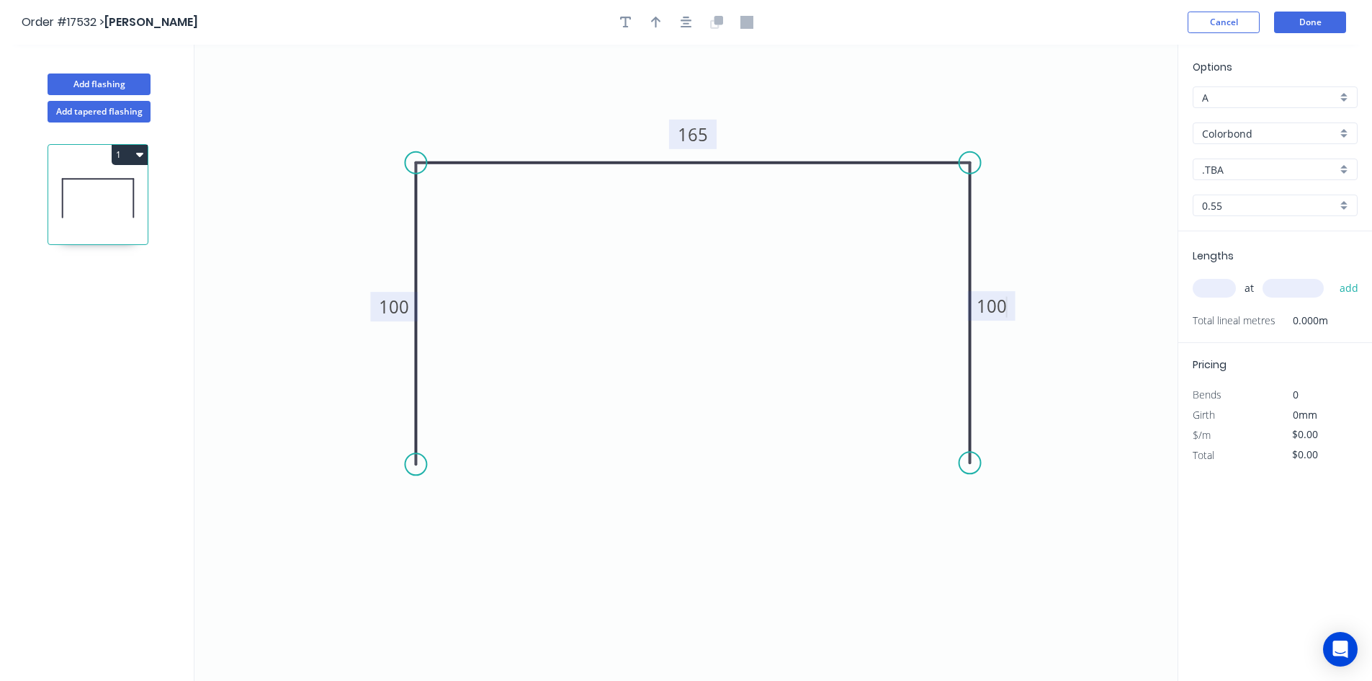
type input "$26.32"
click at [688, 22] on icon "button" at bounding box center [687, 22] width 12 height 13
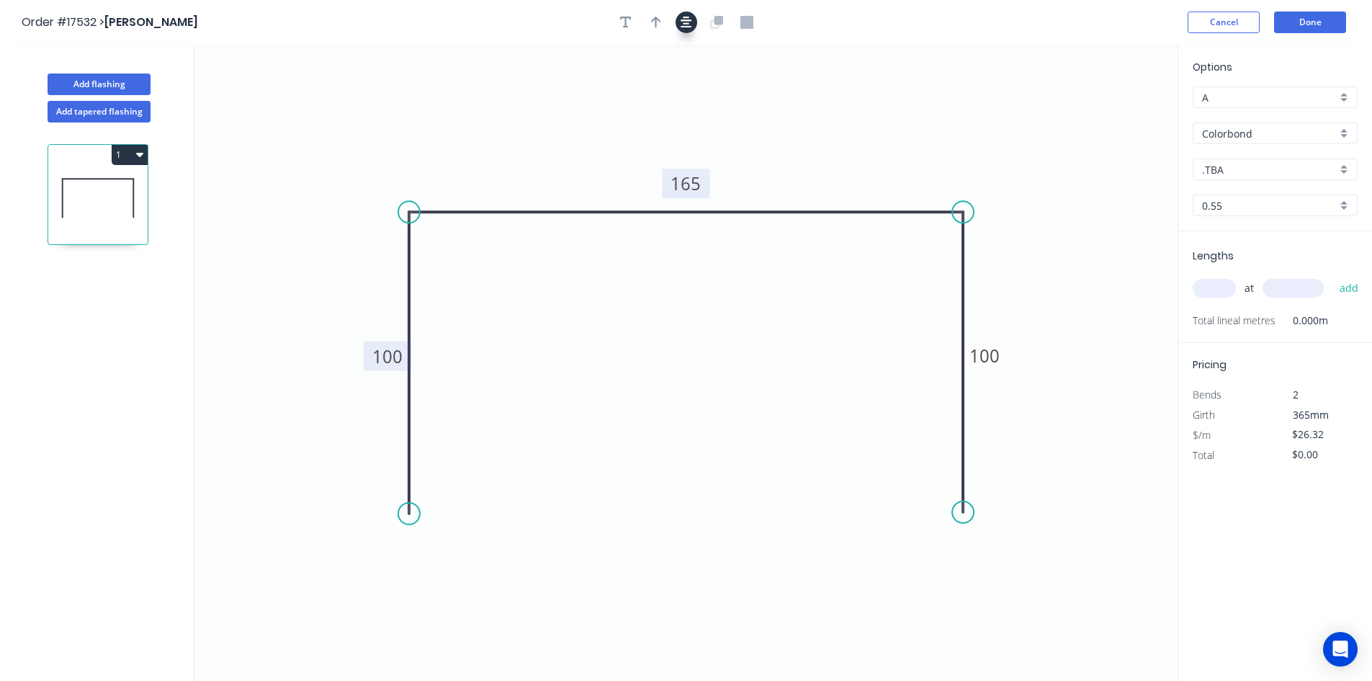
click at [655, 28] on icon "button" at bounding box center [656, 22] width 10 height 13
drag, startPoint x: 1105, startPoint y: 112, endPoint x: 961, endPoint y: 185, distance: 161.1
click at [858, 126] on icon at bounding box center [864, 109] width 13 height 46
click at [1018, 256] on div "Show angle" at bounding box center [1041, 254] width 145 height 30
click at [941, 241] on tspan "º" at bounding box center [941, 237] width 6 height 24
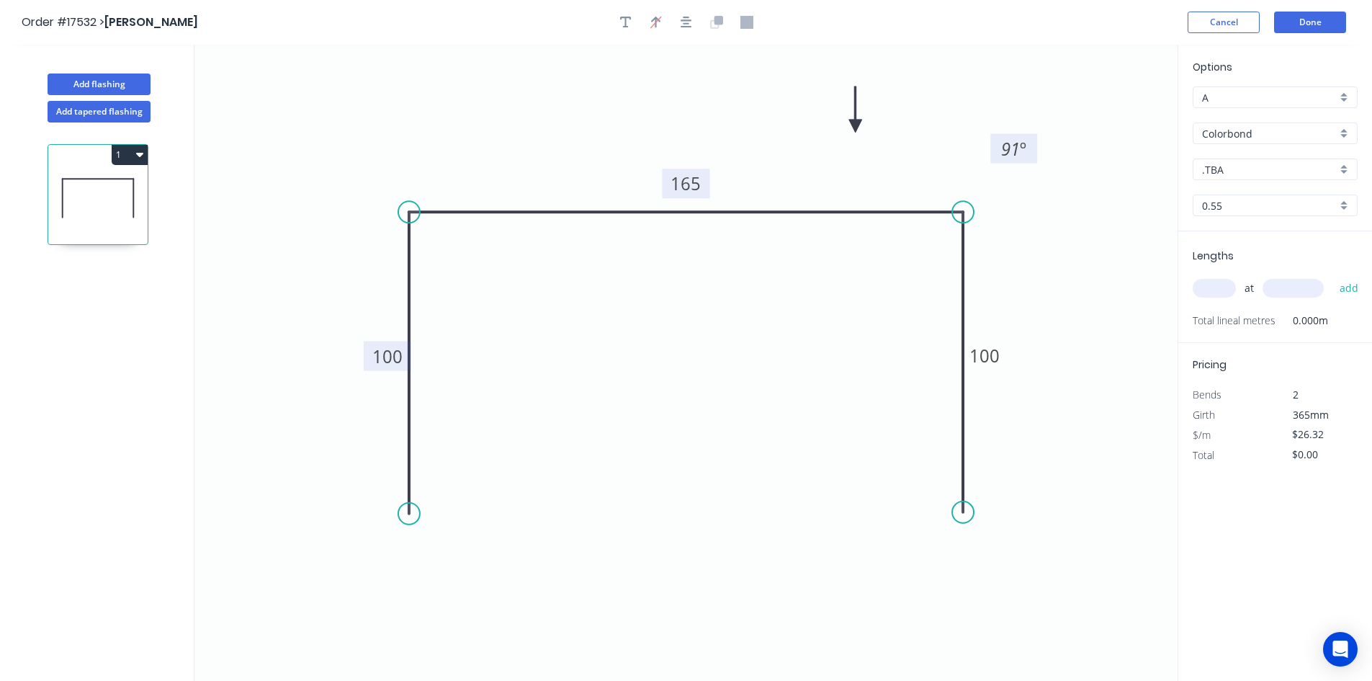
drag, startPoint x: 918, startPoint y: 242, endPoint x: 995, endPoint y: 153, distance: 117.5
click at [995, 153] on rect at bounding box center [1013, 149] width 47 height 30
click at [437, 255] on div "Show angle" at bounding box center [476, 258] width 145 height 30
click at [433, 236] on tspan "?" at bounding box center [432, 237] width 8 height 24
drag, startPoint x: 456, startPoint y: 245, endPoint x: 586, endPoint y: 174, distance: 148.0
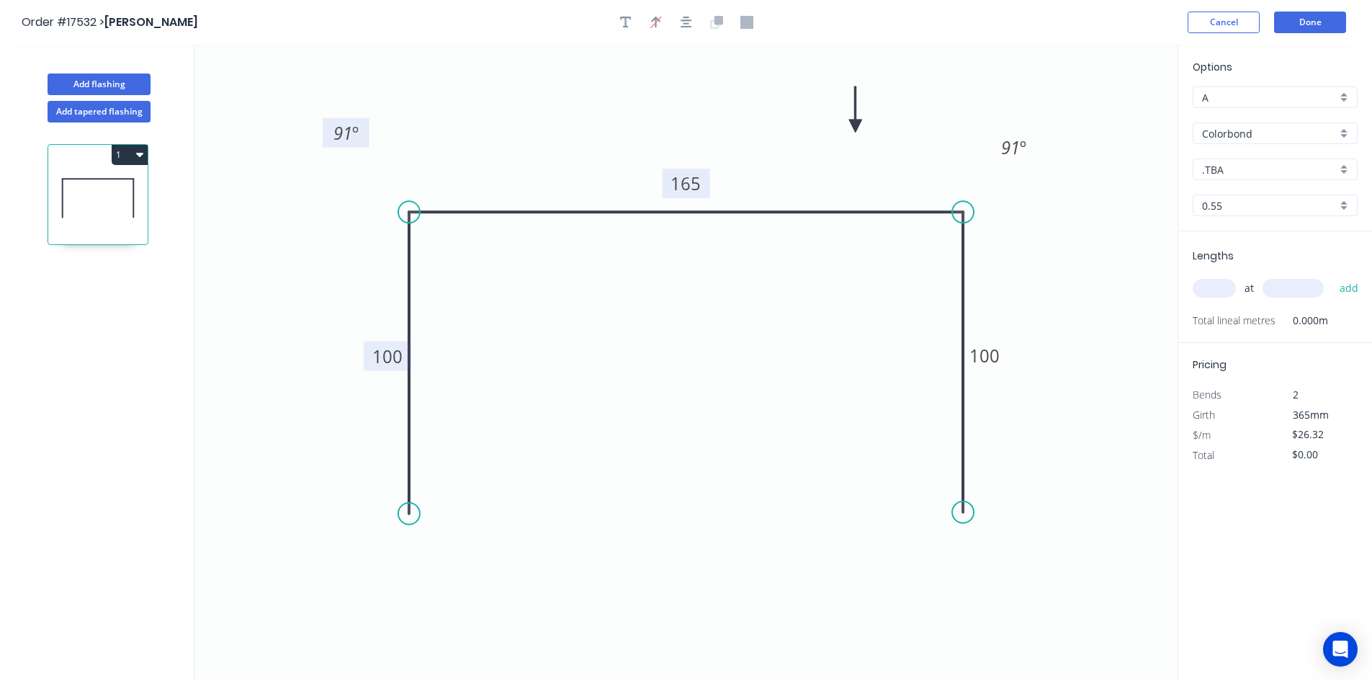
click at [368, 144] on rect at bounding box center [346, 133] width 47 height 30
click at [1251, 135] on input "Colorbond" at bounding box center [1269, 133] width 135 height 15
click at [1250, 255] on div "Zincalume" at bounding box center [1274, 261] width 163 height 25
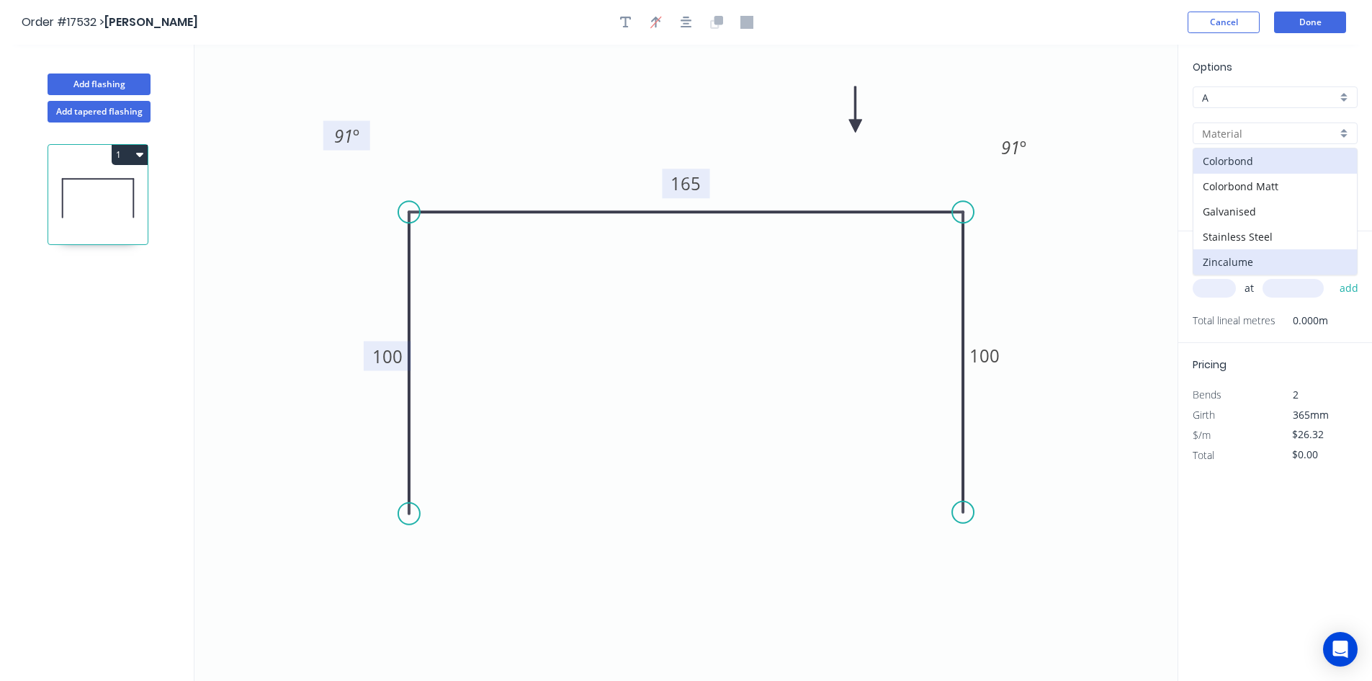
type input "Zincalume"
type input "$17.97"
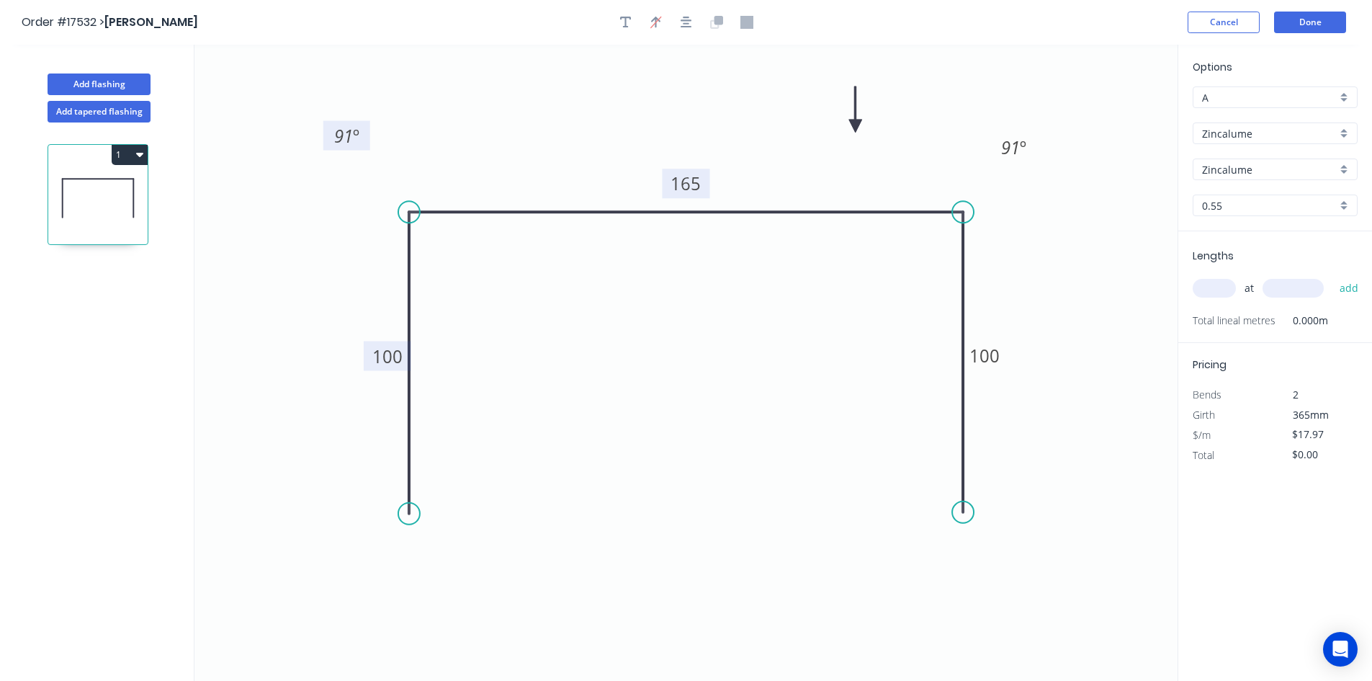
click at [1208, 284] on input "text" at bounding box center [1214, 288] width 43 height 19
type input "1"
click at [1283, 276] on div "1 at add" at bounding box center [1277, 288] width 168 height 24
click at [1283, 284] on input "text" at bounding box center [1293, 288] width 61 height 19
type input "3200"
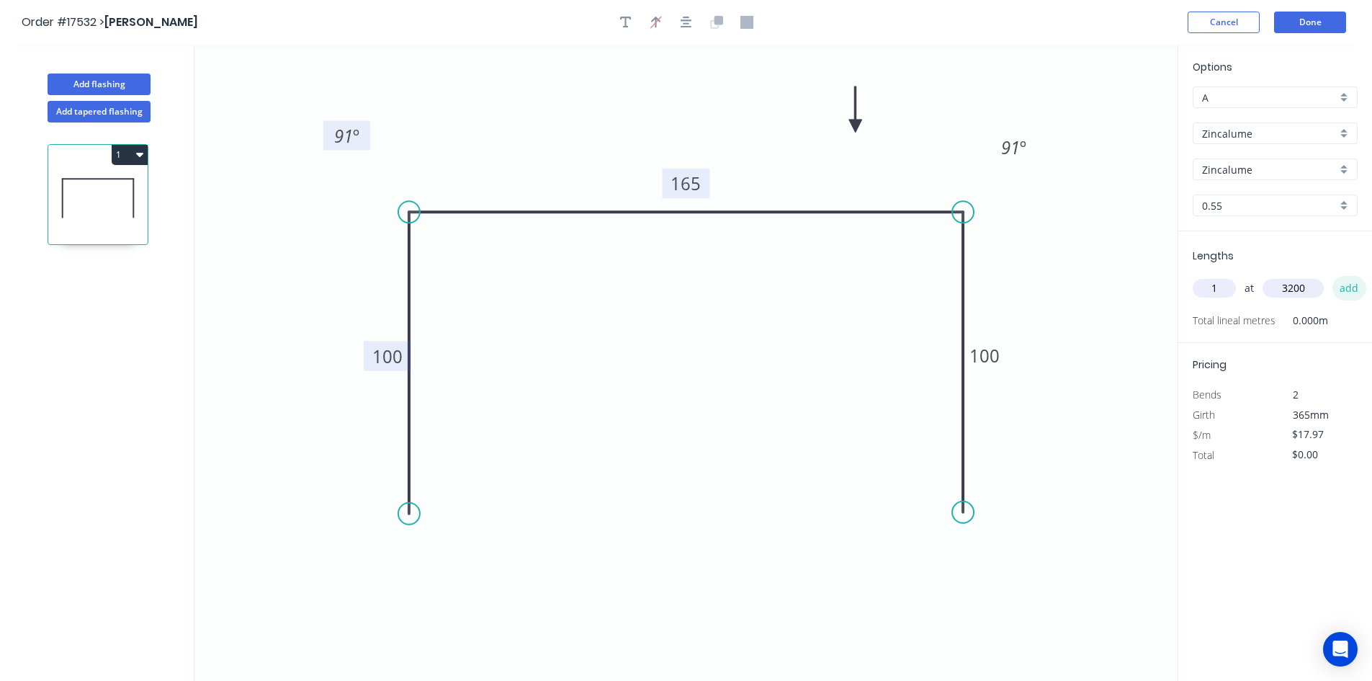
click at [1345, 291] on button "add" at bounding box center [1349, 288] width 34 height 24
type input "$57.50"
click at [410, 506] on circle at bounding box center [409, 505] width 22 height 22
click at [104, 79] on button "Add flashing" at bounding box center [99, 84] width 103 height 22
type input "$0.00"
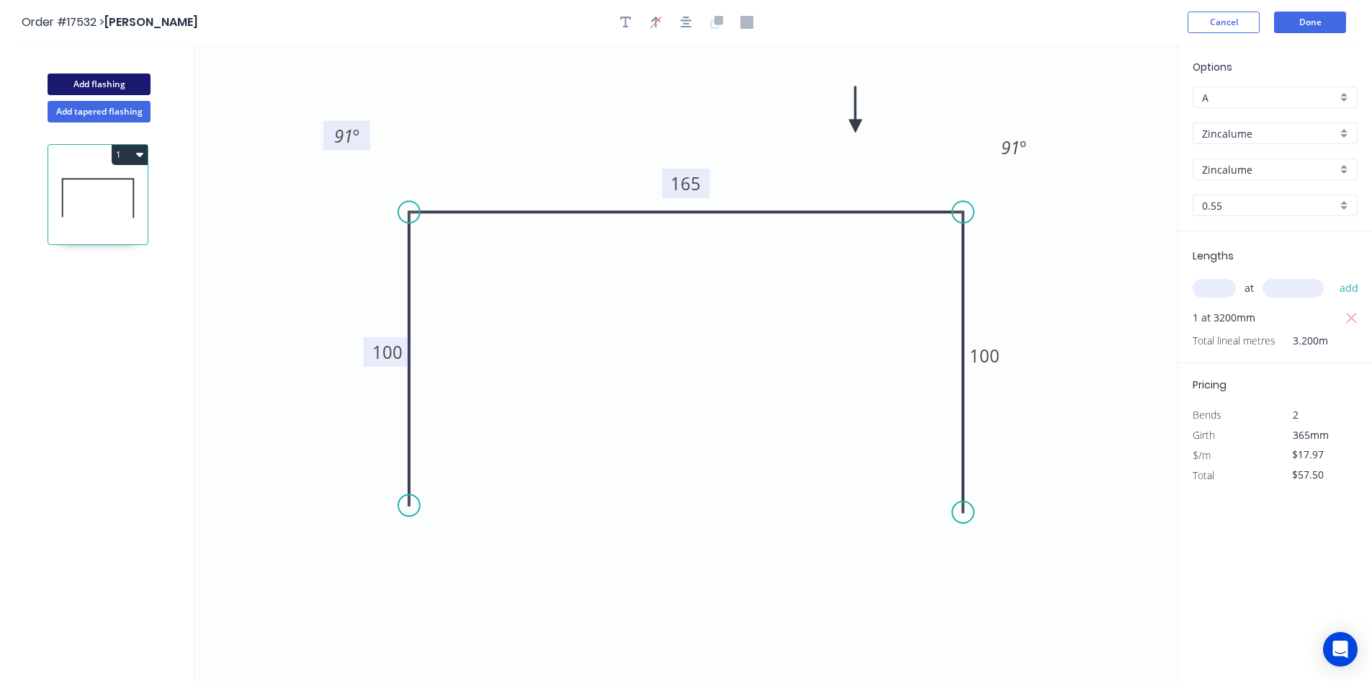
type input "$0.00"
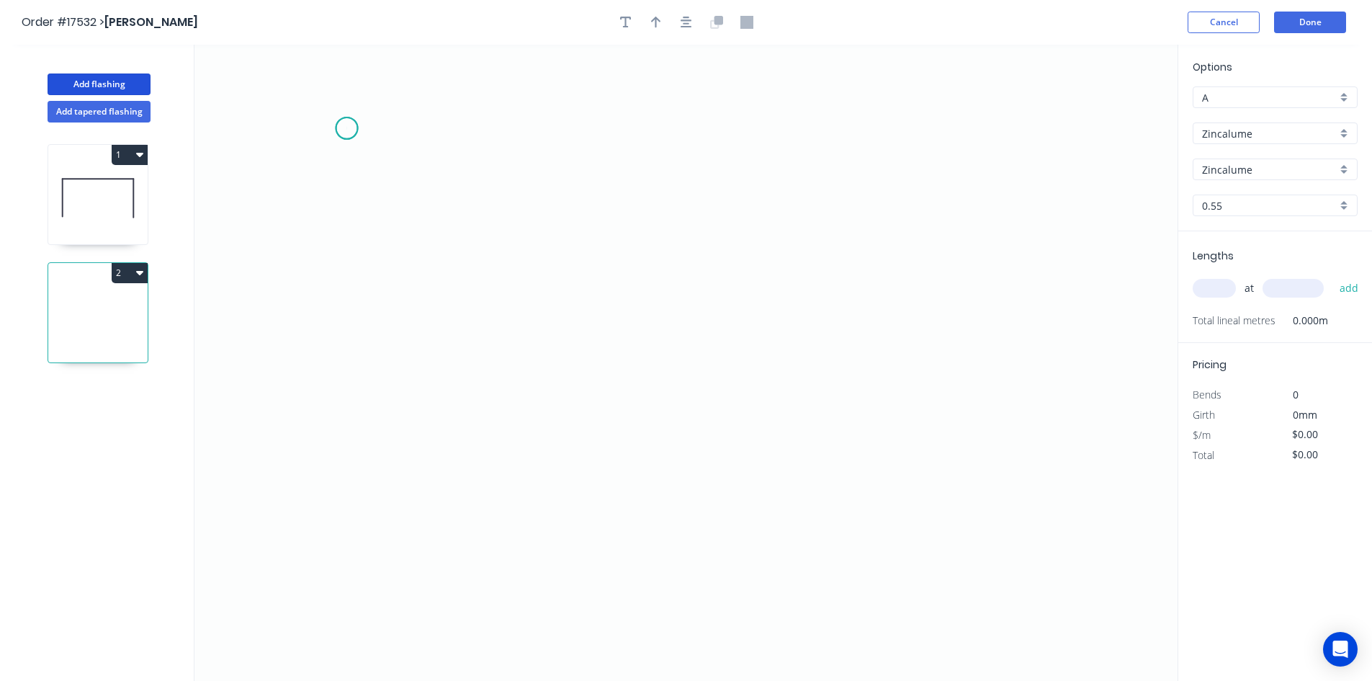
click at [346, 128] on icon "0" at bounding box center [685, 363] width 983 height 636
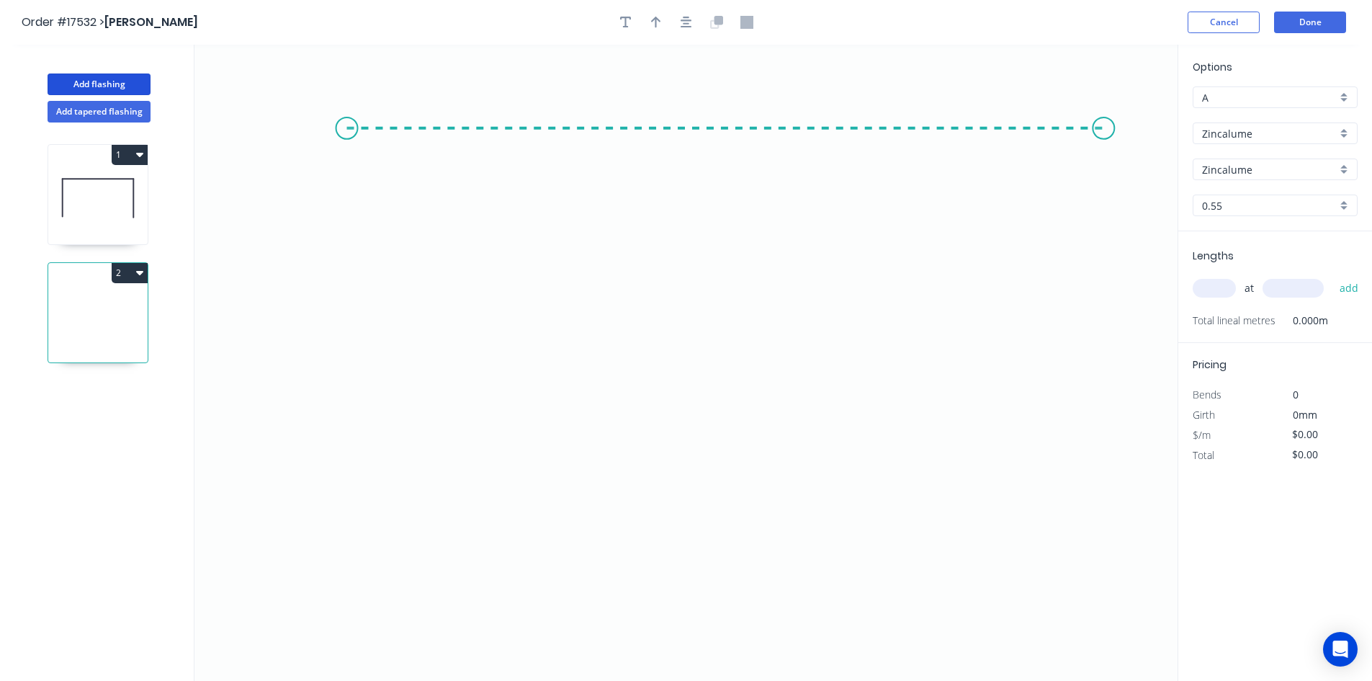
click at [1104, 133] on icon "0" at bounding box center [685, 363] width 983 height 636
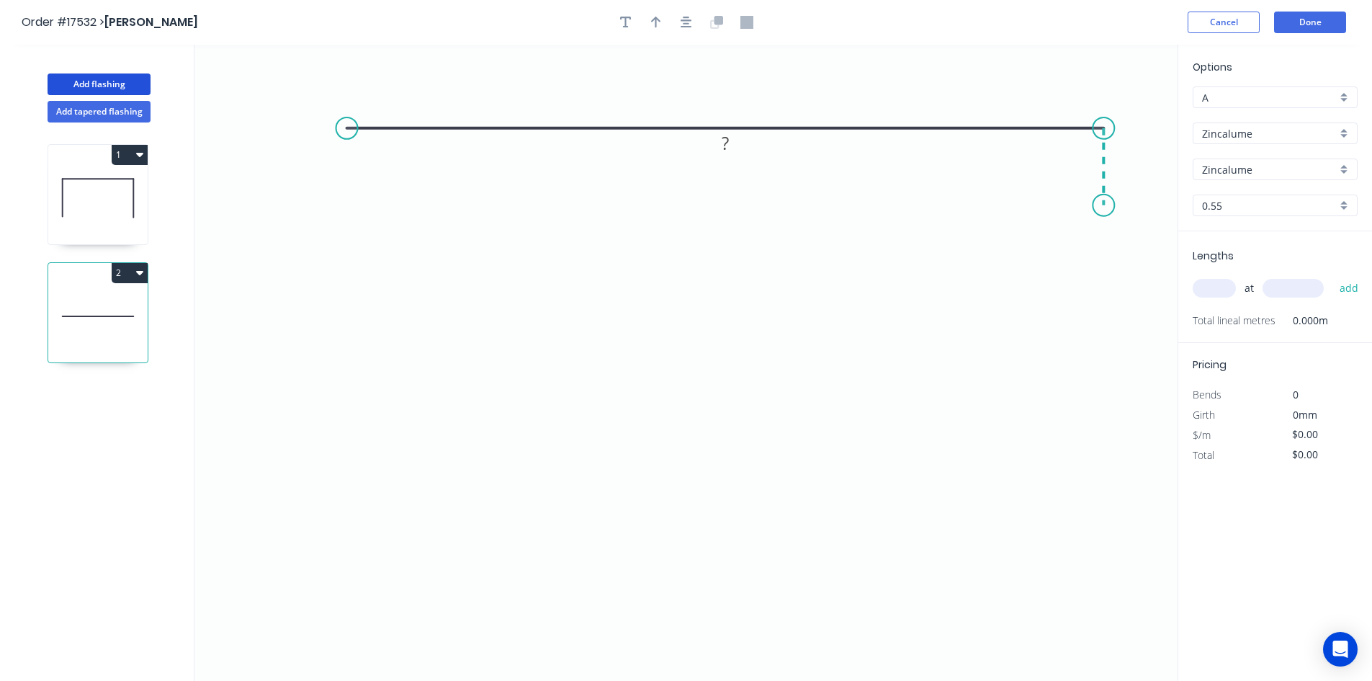
click at [1106, 205] on icon "0 ?" at bounding box center [685, 363] width 983 height 636
click at [341, 132] on circle at bounding box center [347, 128] width 22 height 22
click at [345, 375] on icon "0 ? ?" at bounding box center [685, 363] width 983 height 636
click at [369, 400] on icon "0 ? ? ?" at bounding box center [685, 363] width 983 height 636
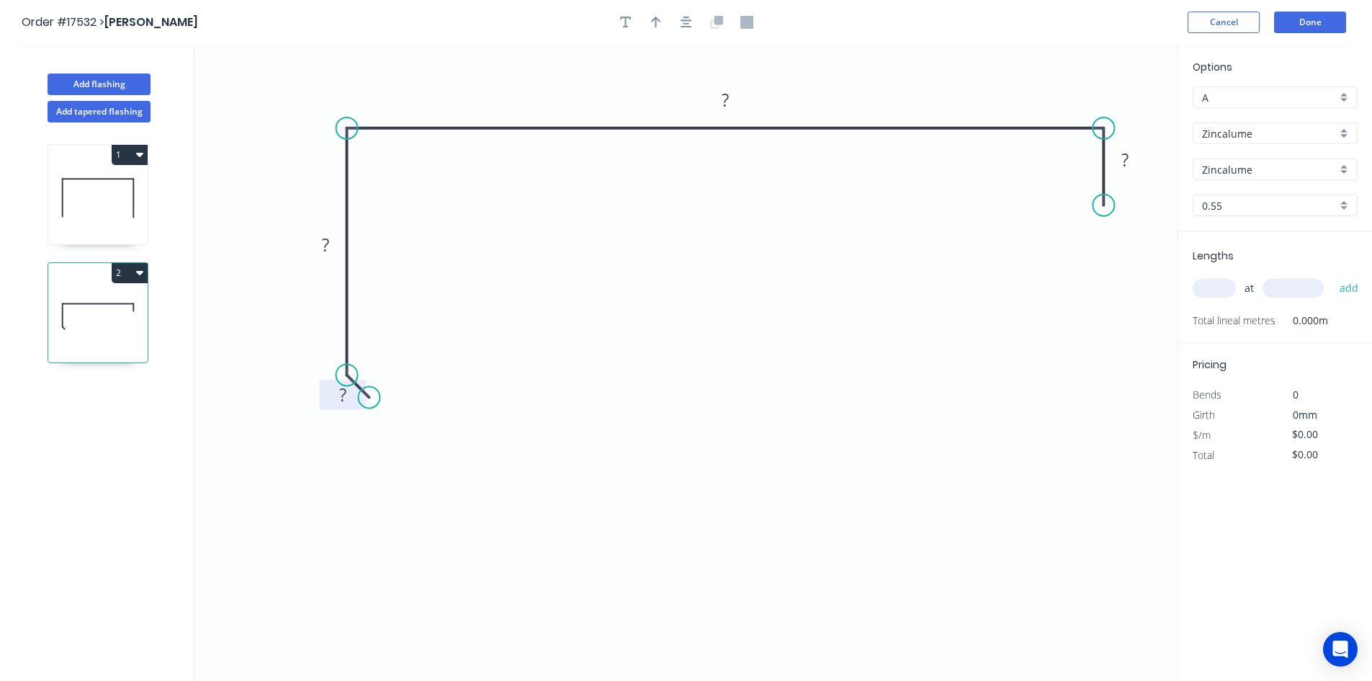
click at [351, 399] on rect at bounding box center [342, 395] width 29 height 20
click at [322, 240] on tspan "?" at bounding box center [325, 245] width 7 height 24
click at [727, 99] on tspan "?" at bounding box center [725, 100] width 7 height 24
click at [1123, 166] on tspan "?" at bounding box center [1124, 160] width 7 height 24
click at [693, 24] on button "button" at bounding box center [687, 23] width 22 height 22
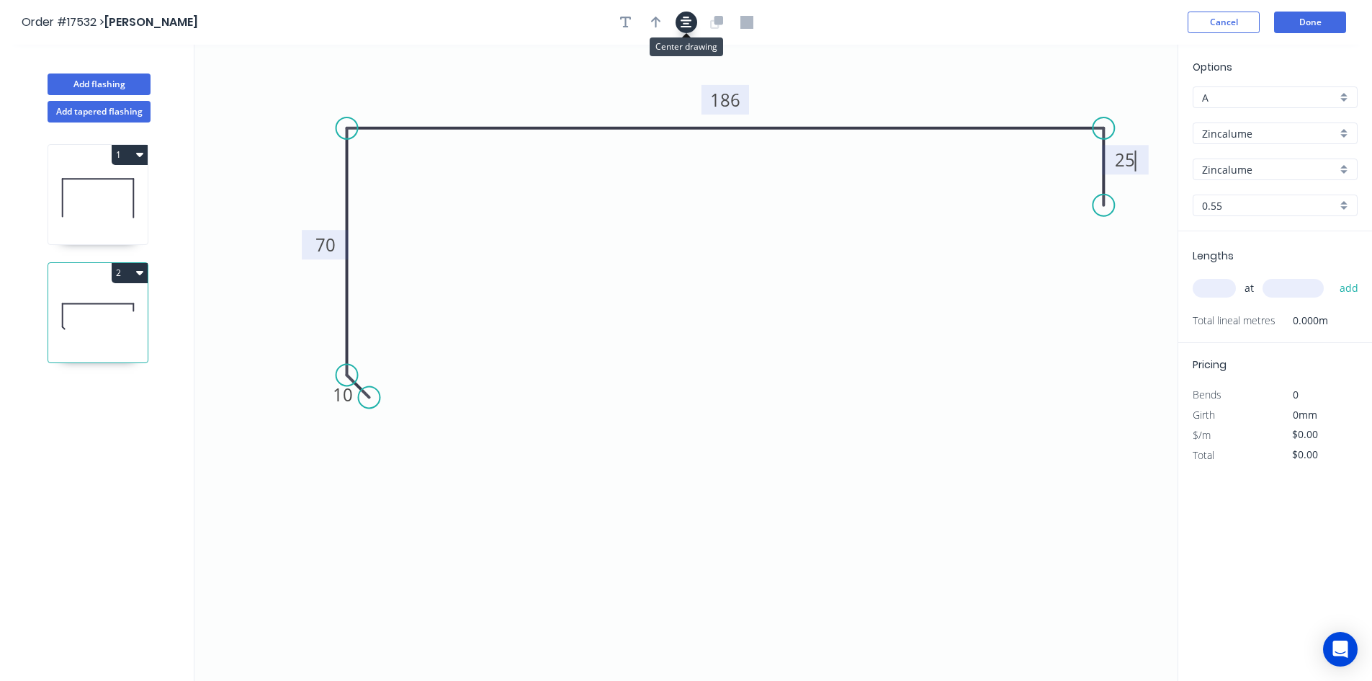
type input "$17.86"
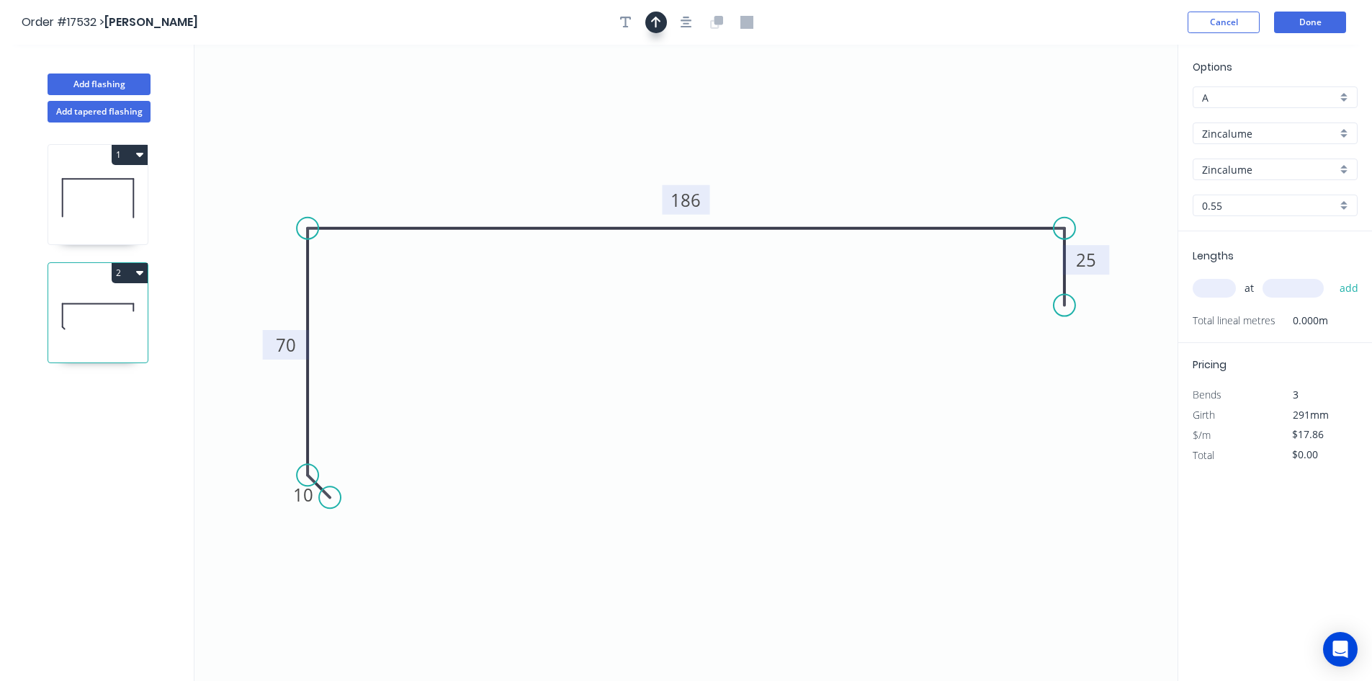
click at [660, 24] on icon "button" at bounding box center [656, 22] width 10 height 13
drag, startPoint x: 1109, startPoint y: 113, endPoint x: 884, endPoint y: 135, distance: 225.7
click at [884, 135] on icon at bounding box center [885, 117] width 13 height 46
click at [1202, 279] on input "text" at bounding box center [1214, 288] width 43 height 19
type input "1"
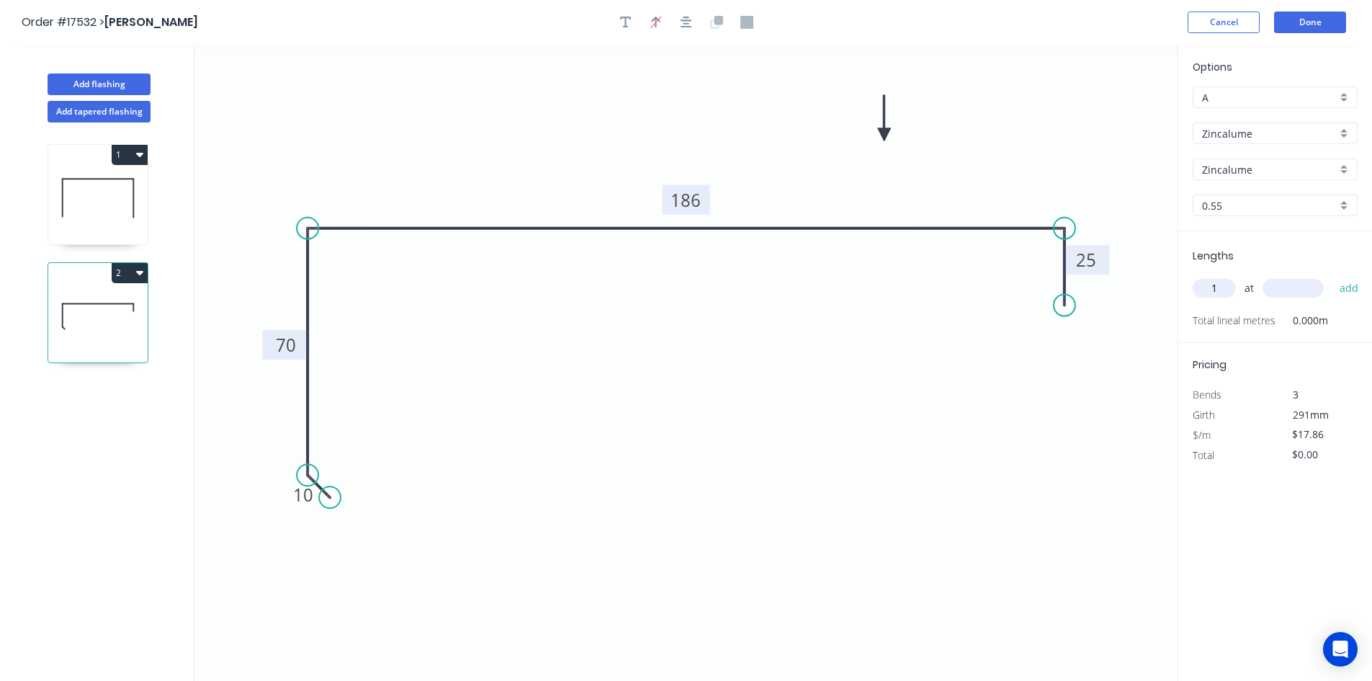
click at [1290, 295] on input "text" at bounding box center [1293, 288] width 61 height 19
type input "1510"
click at [1349, 294] on button "add" at bounding box center [1349, 288] width 34 height 24
type input "$26.97"
click at [1306, 24] on button "Done" at bounding box center [1310, 23] width 72 height 22
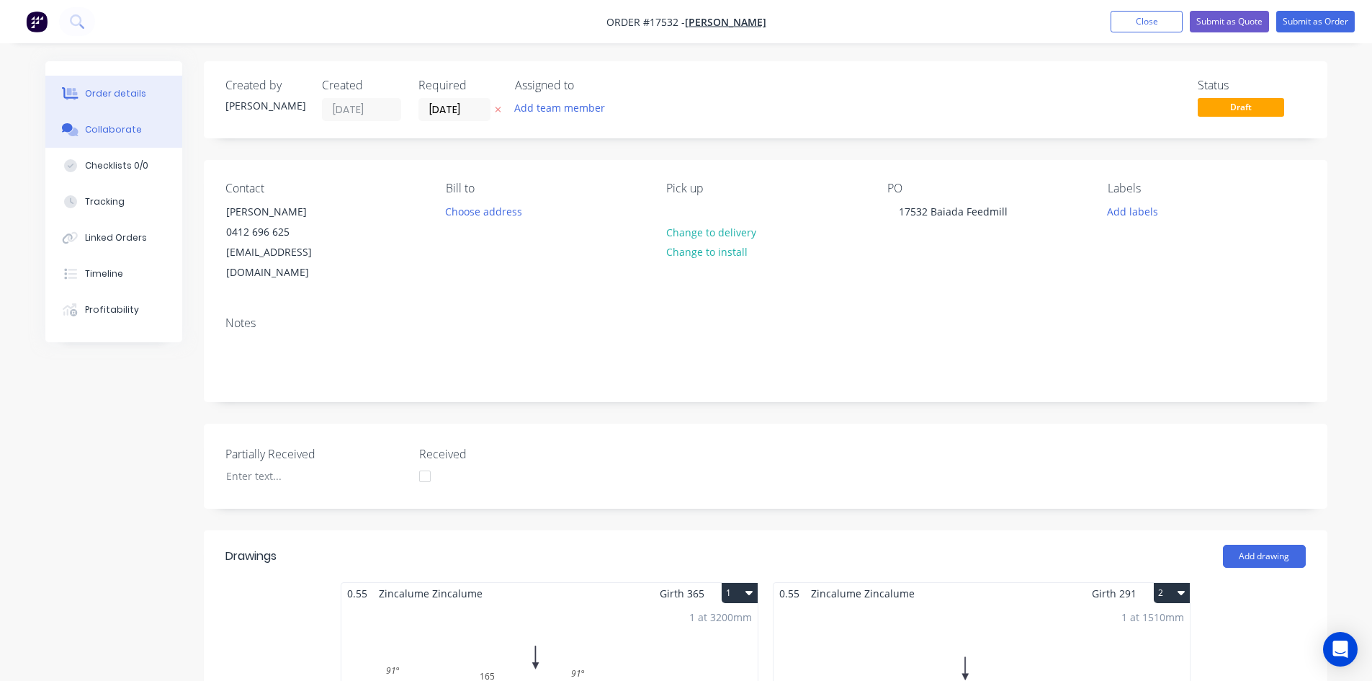
click at [99, 135] on div "Collaborate" at bounding box center [113, 129] width 57 height 13
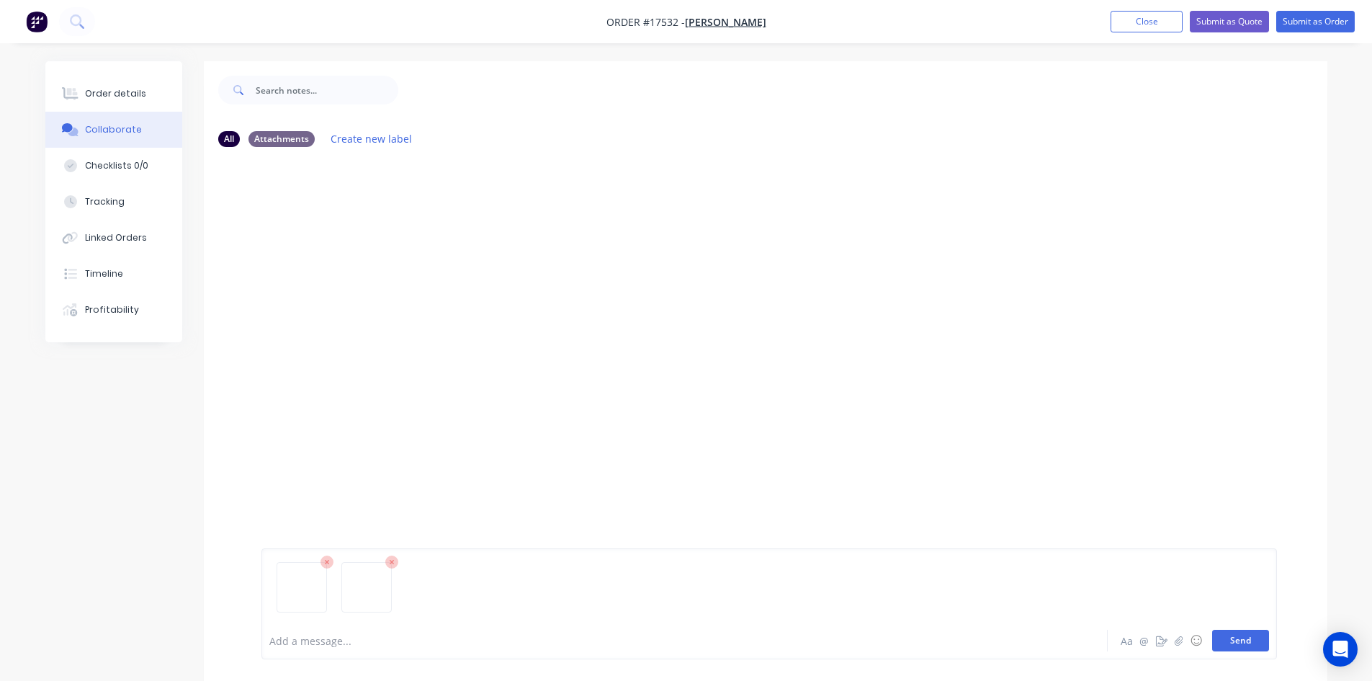
click at [1235, 641] on button "Send" at bounding box center [1240, 640] width 57 height 22
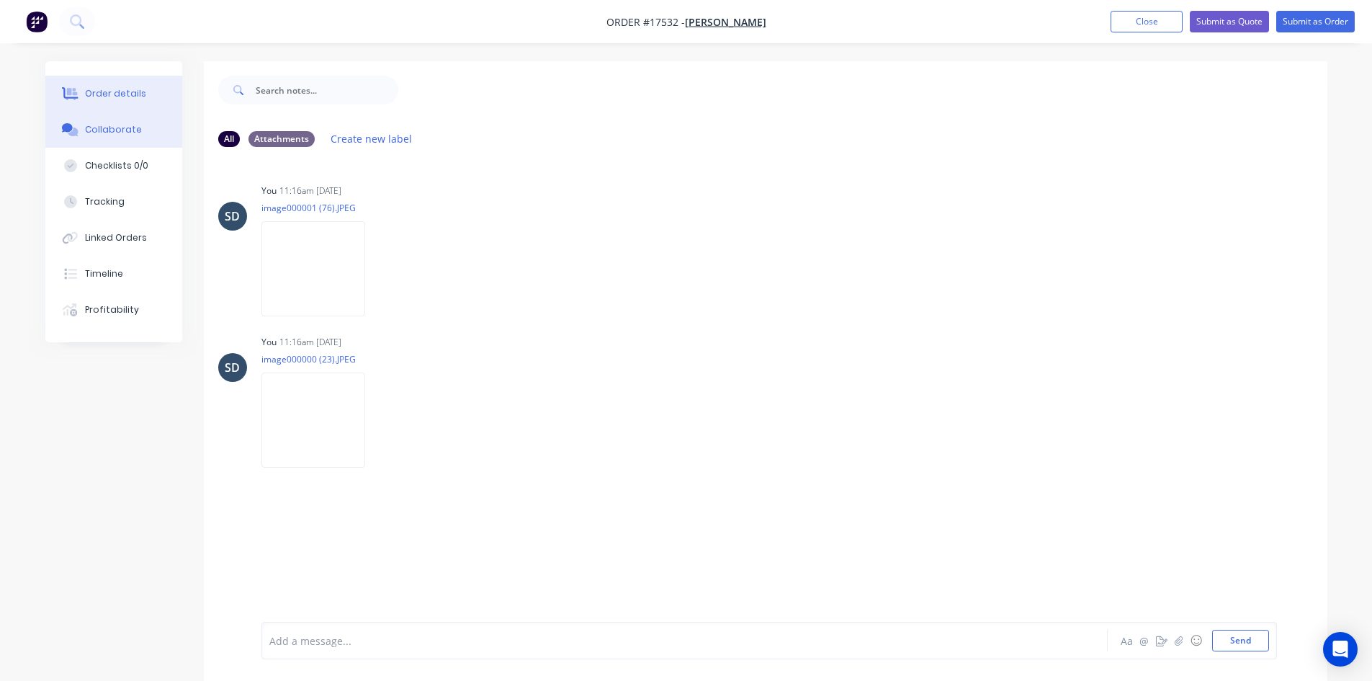
click at [122, 85] on button "Order details" at bounding box center [113, 94] width 137 height 36
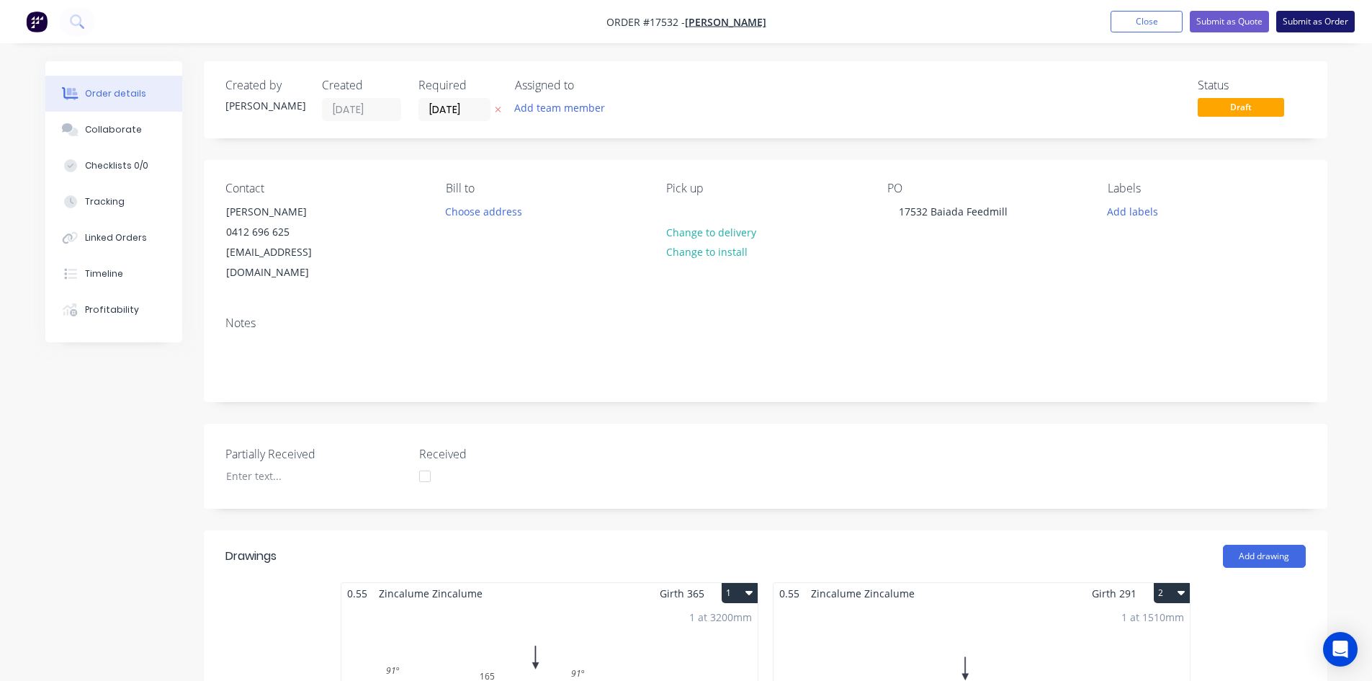
click at [1315, 21] on button "Submit as Order" at bounding box center [1315, 22] width 79 height 22
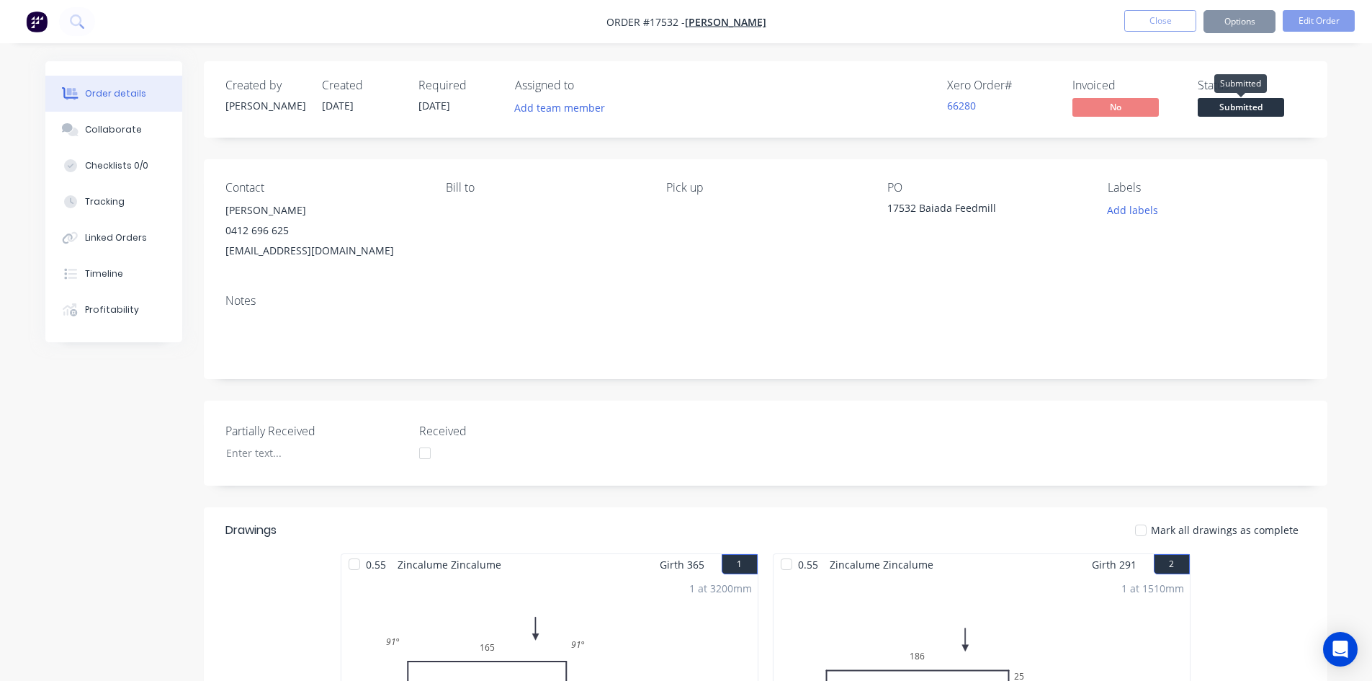
click at [1240, 111] on span "Submitted" at bounding box center [1241, 107] width 86 height 18
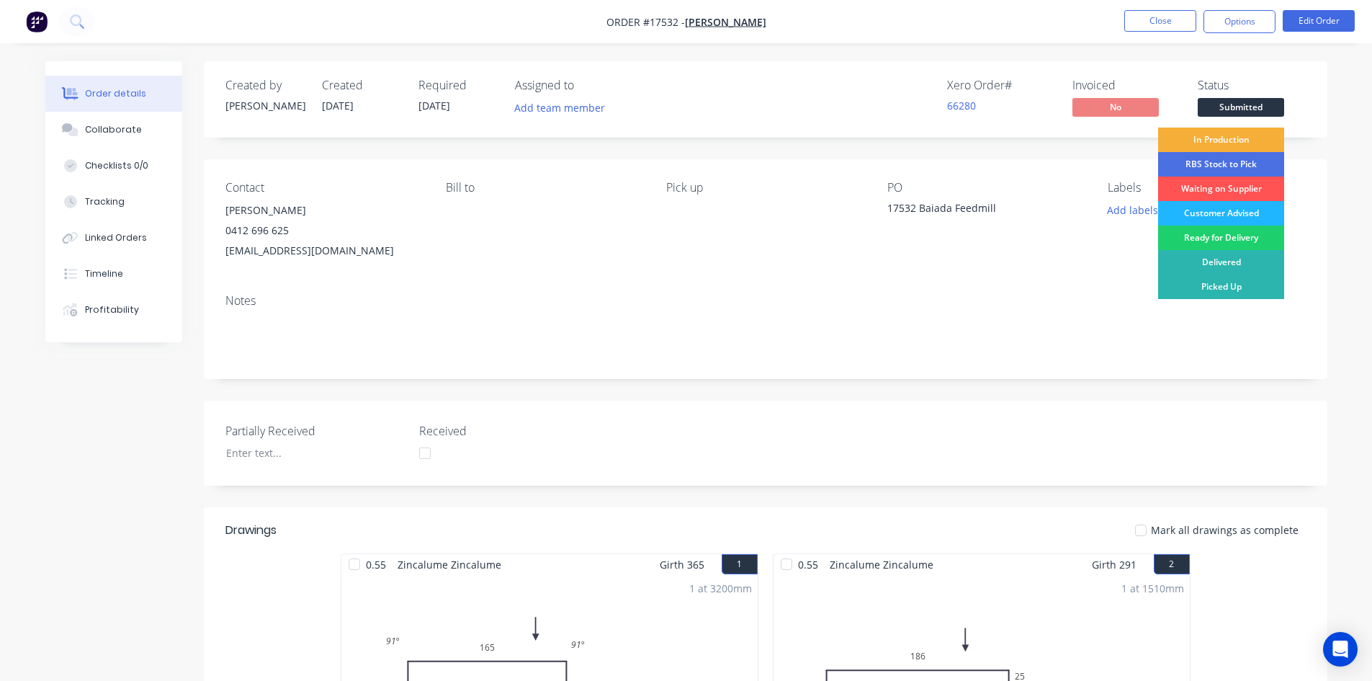
click at [1237, 215] on div "Customer Advised" at bounding box center [1221, 213] width 126 height 24
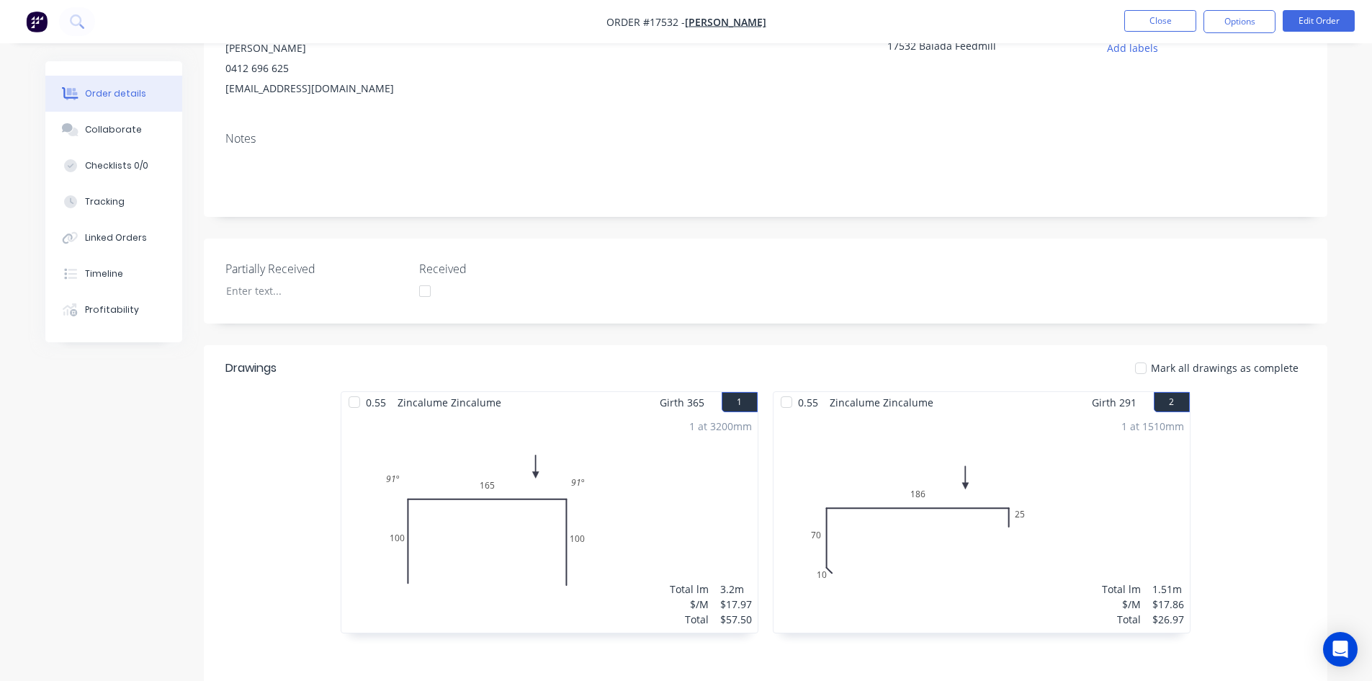
scroll to position [360, 0]
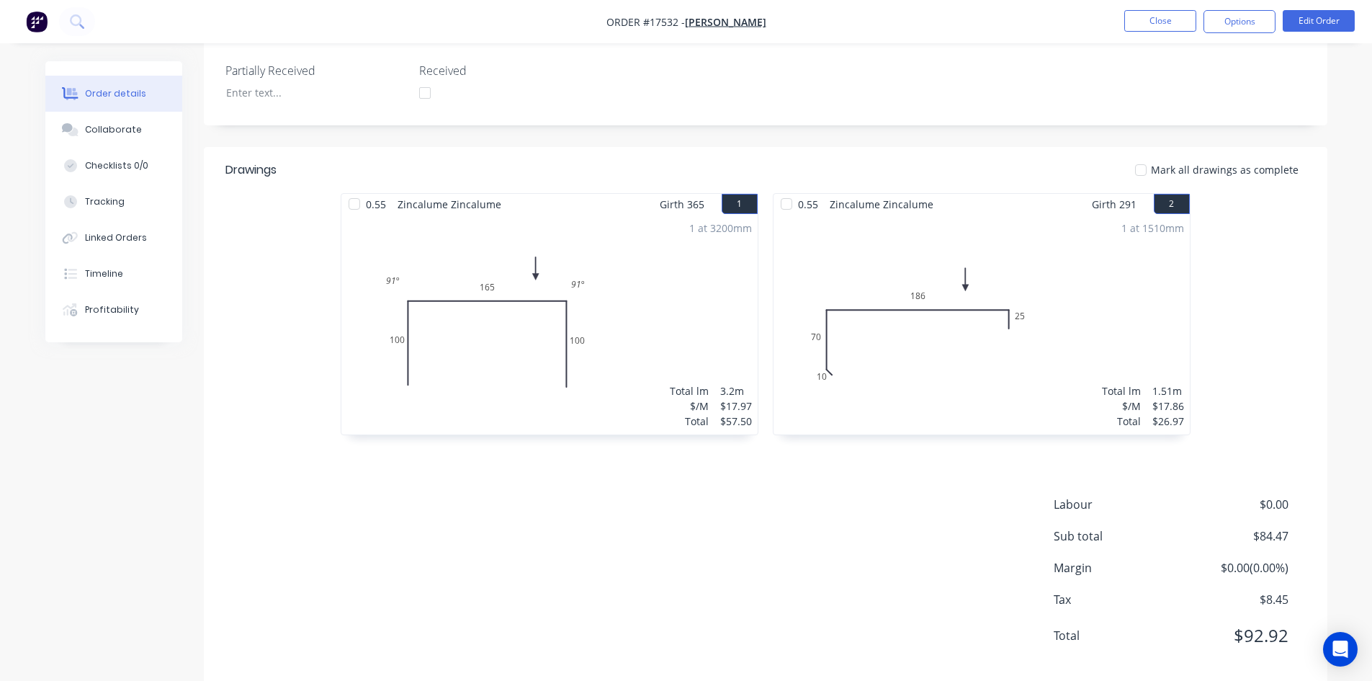
click at [358, 198] on div at bounding box center [354, 203] width 29 height 29
click at [791, 202] on div at bounding box center [786, 203] width 29 height 29
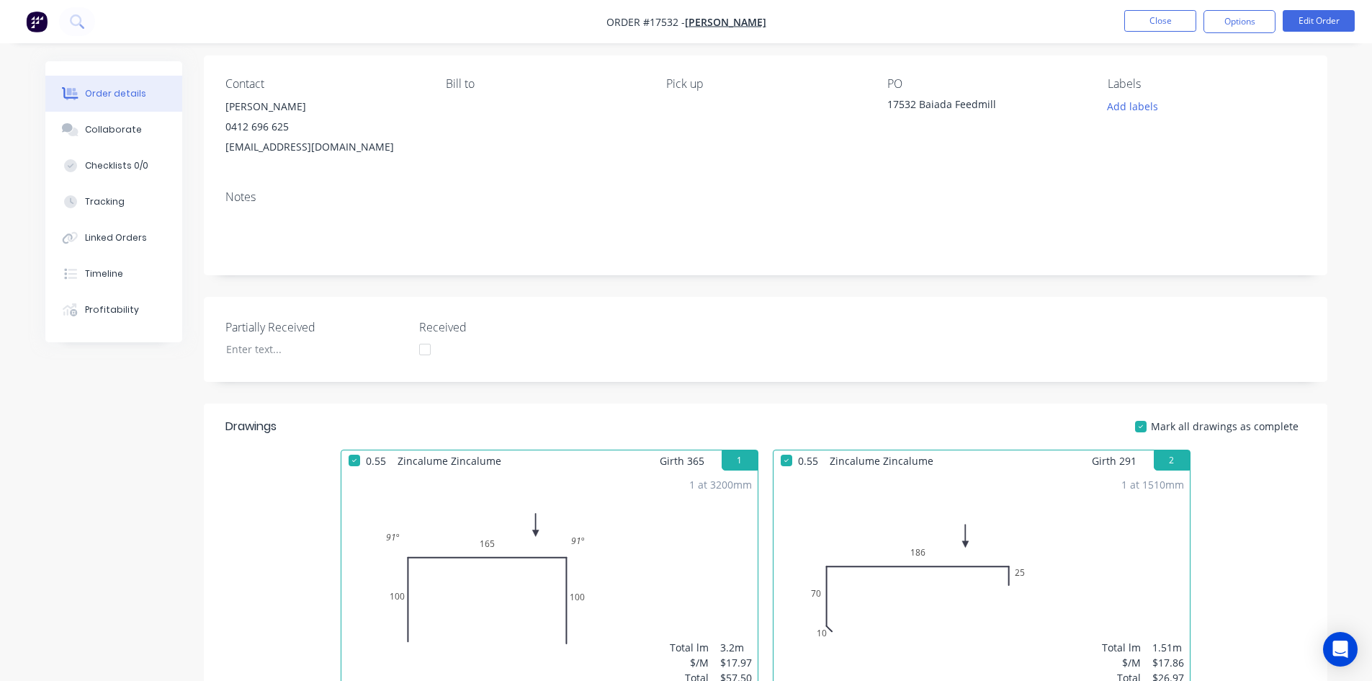
scroll to position [0, 0]
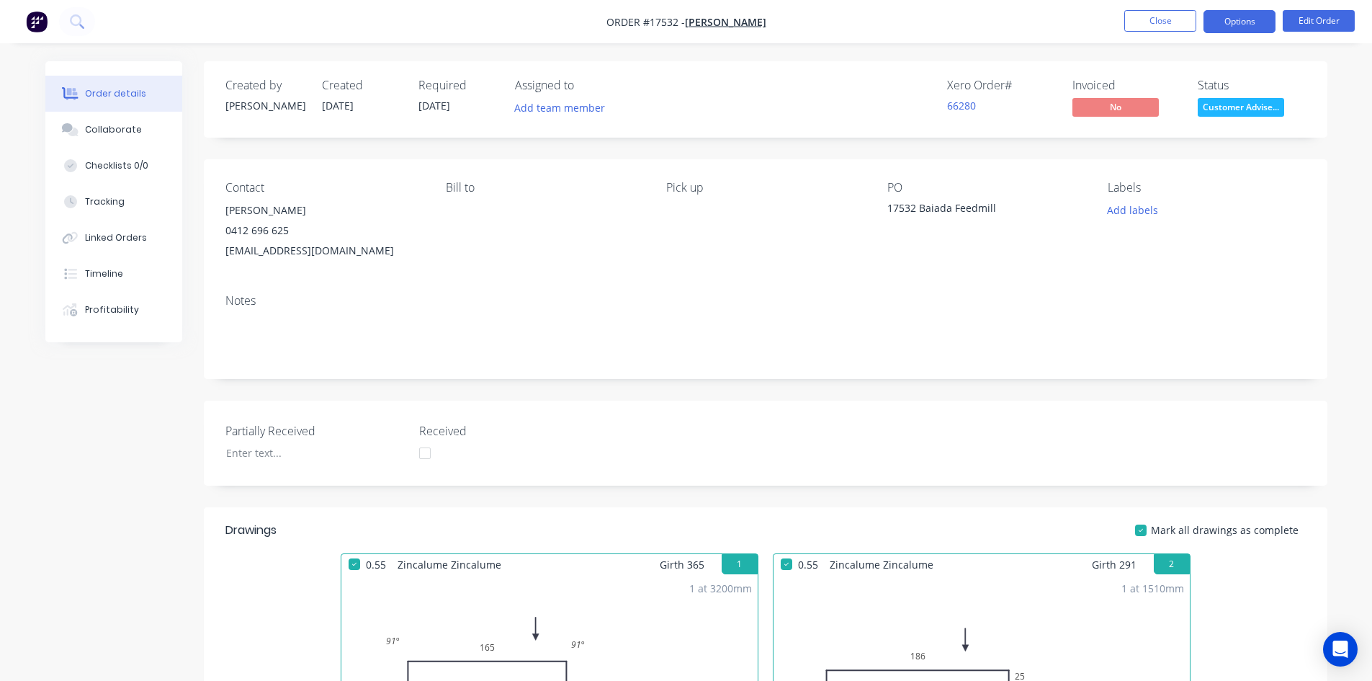
click at [1237, 17] on button "Options" at bounding box center [1239, 21] width 72 height 23
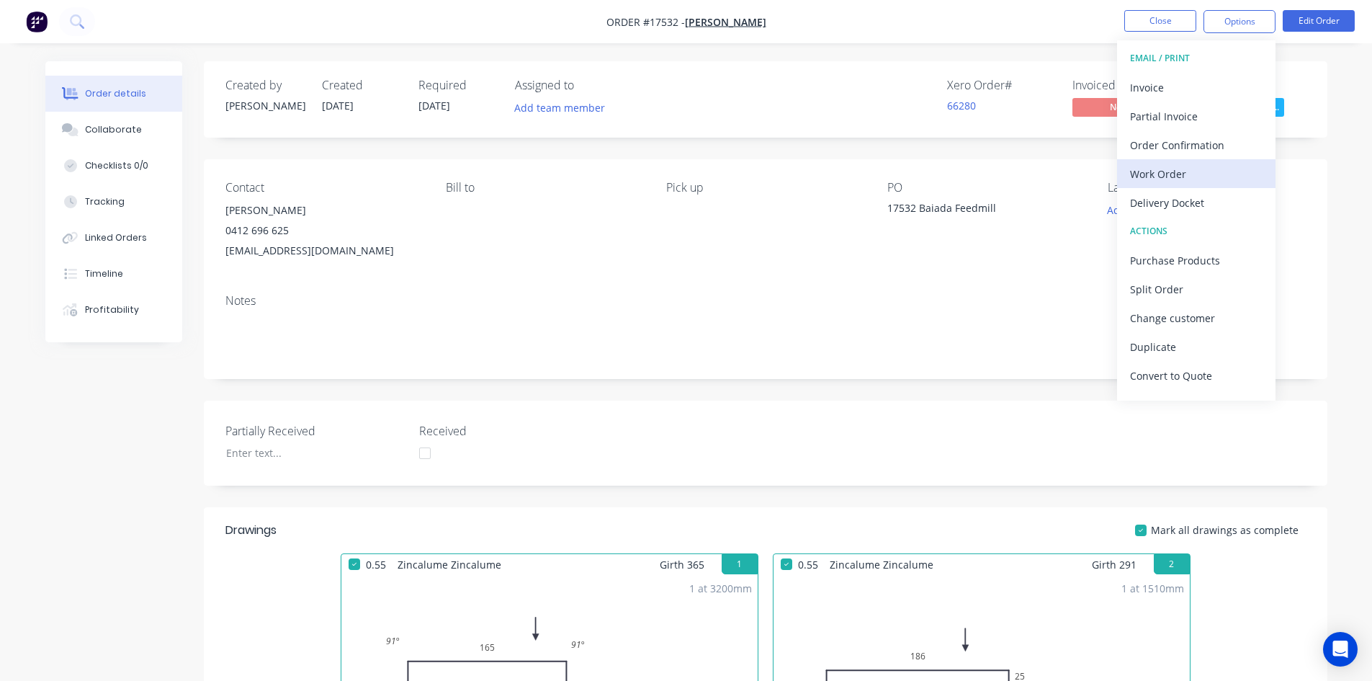
click at [1161, 178] on div "Work Order" at bounding box center [1196, 173] width 133 height 21
click at [1161, 178] on div "Custom" at bounding box center [1196, 173] width 133 height 21
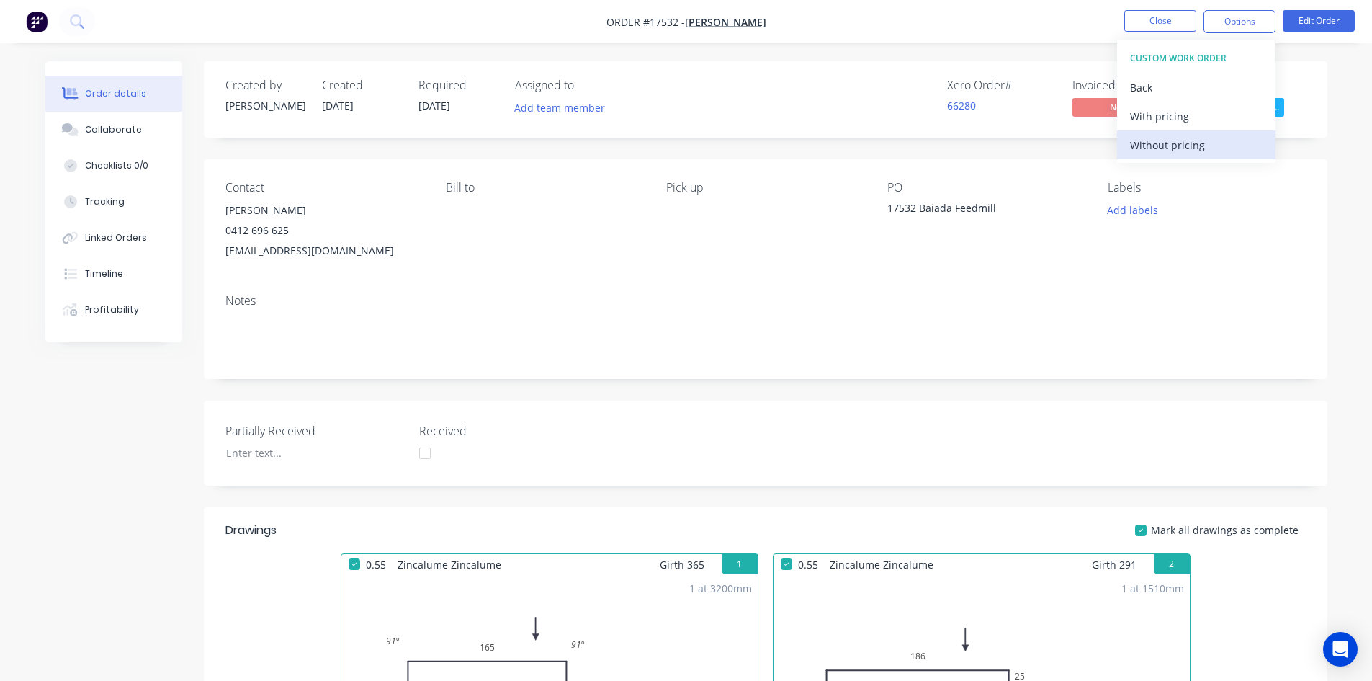
click at [1180, 143] on div "Without pricing" at bounding box center [1196, 145] width 133 height 21
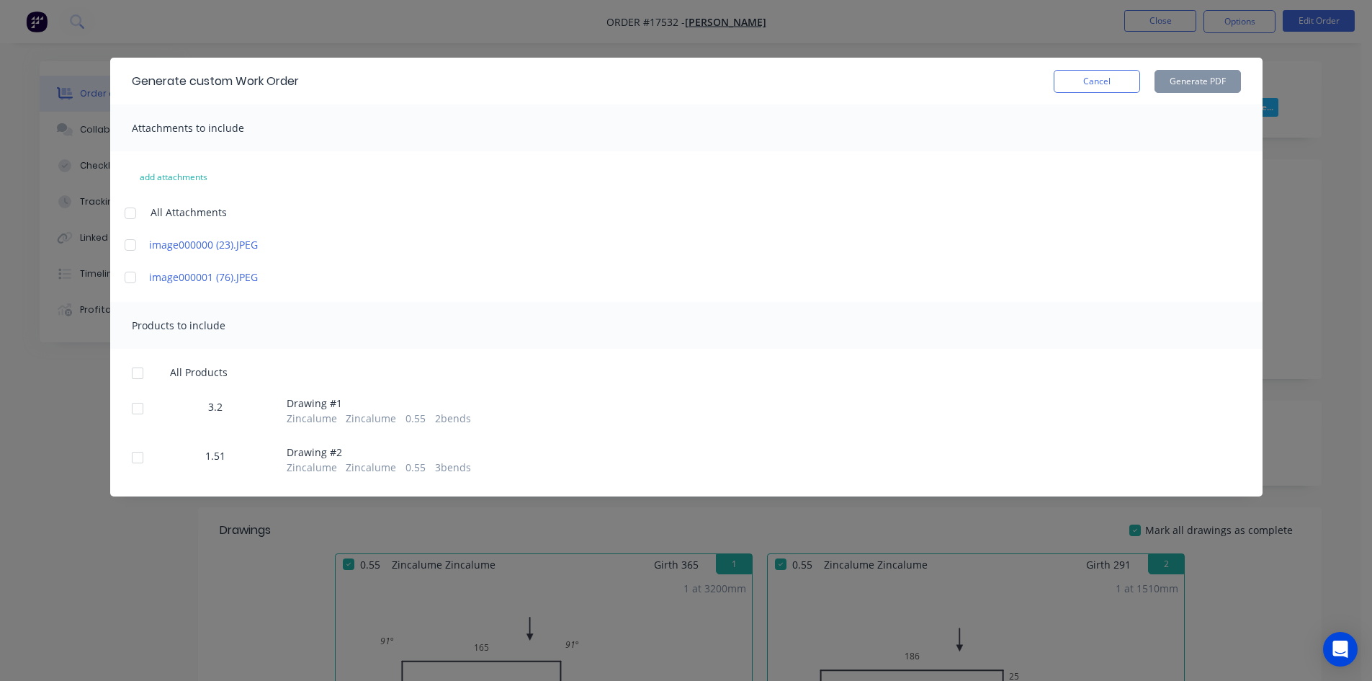
click at [135, 212] on div at bounding box center [130, 213] width 29 height 29
click at [137, 372] on div at bounding box center [137, 373] width 29 height 29
click at [1191, 81] on button "Generate PDF" at bounding box center [1198, 81] width 86 height 23
click at [1096, 79] on button "Cancel" at bounding box center [1097, 81] width 86 height 23
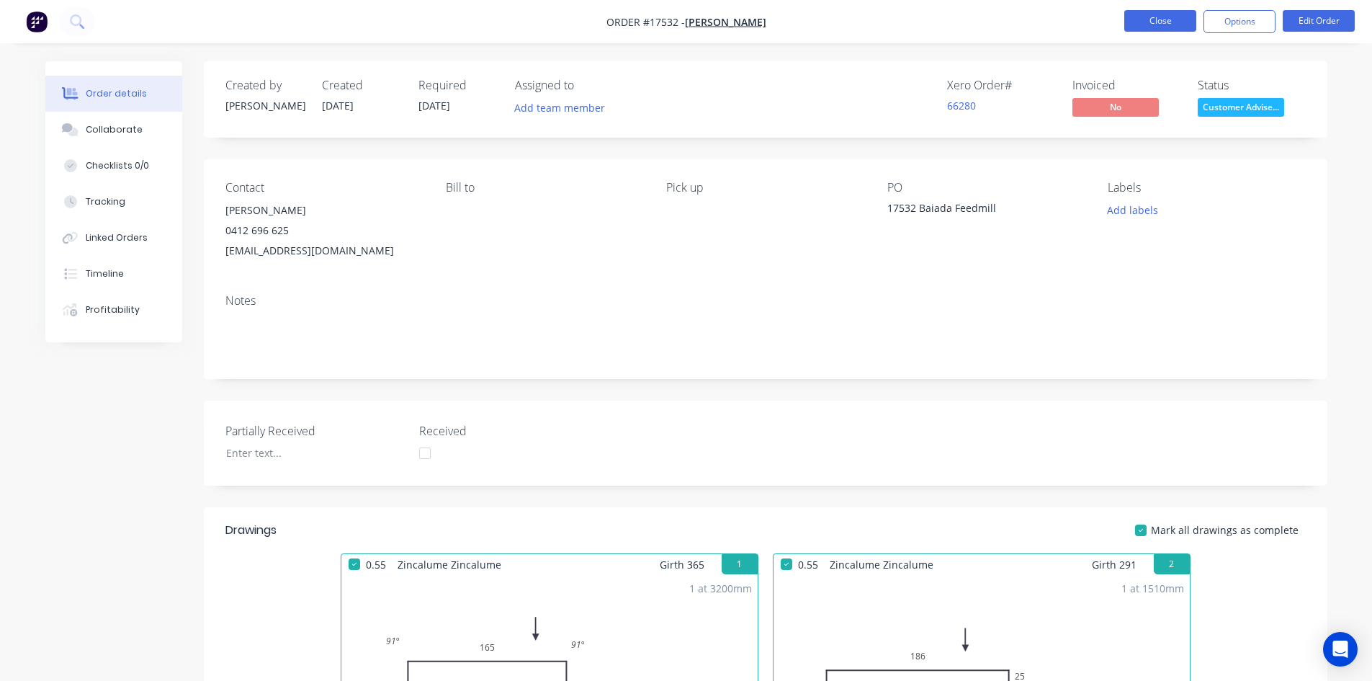
click at [1152, 17] on button "Close" at bounding box center [1160, 21] width 72 height 22
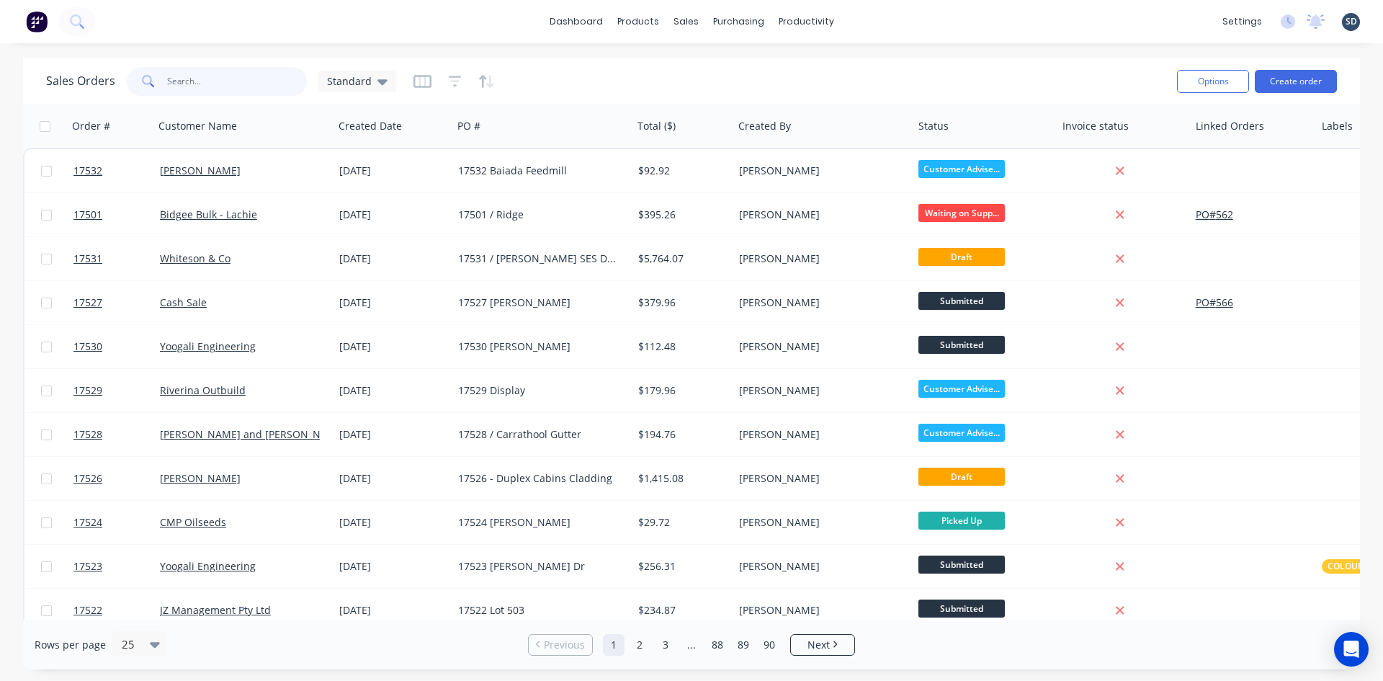
click at [201, 92] on input "text" at bounding box center [237, 81] width 140 height 29
type input "colybuilt"
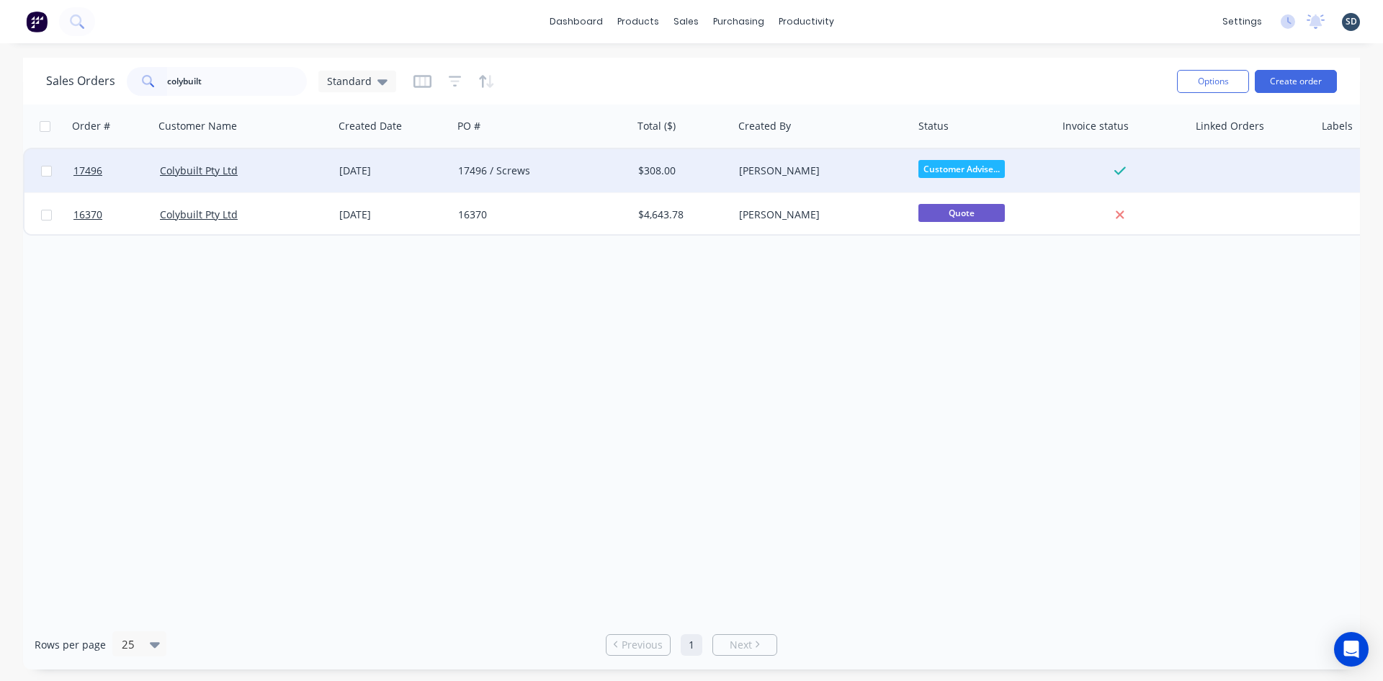
click at [413, 169] on div "[DATE]" at bounding box center [392, 170] width 107 height 14
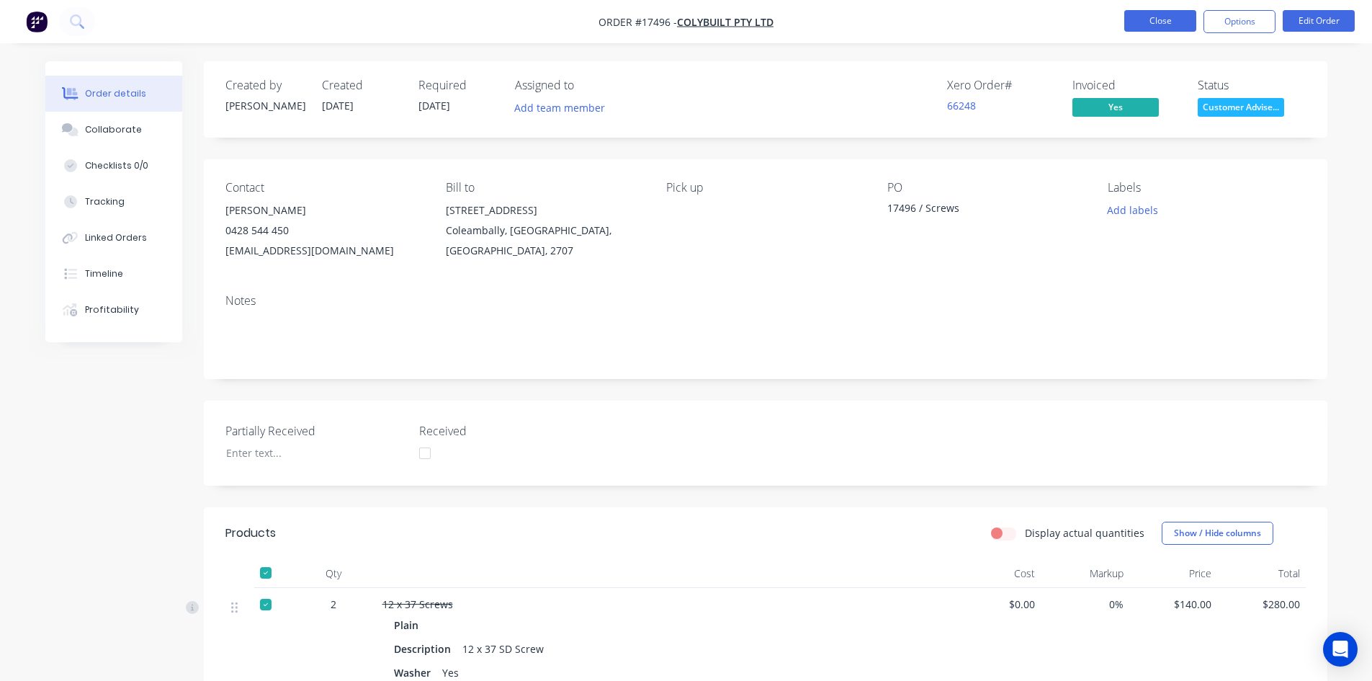
click at [1162, 28] on button "Close" at bounding box center [1160, 21] width 72 height 22
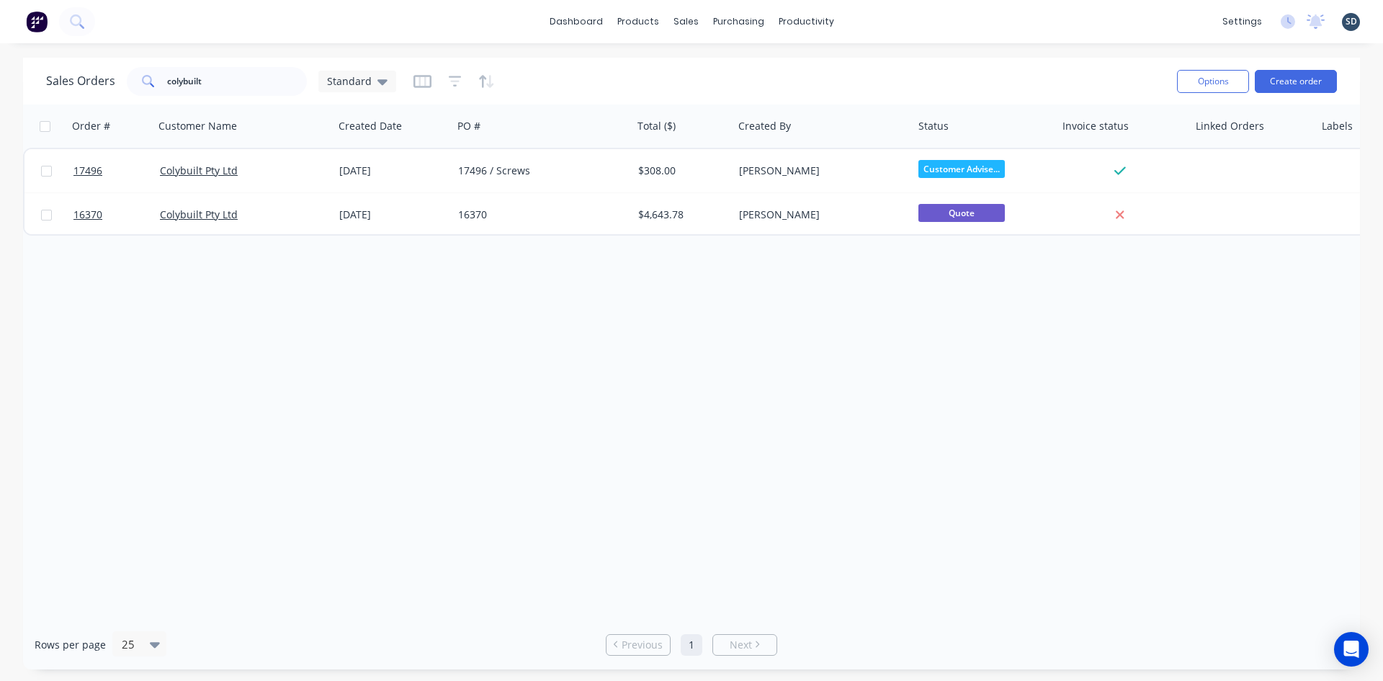
click at [879, 20] on div "dashboard products sales purchasing productivity dashboard products Product Cat…" at bounding box center [691, 21] width 1383 height 43
click at [730, 58] on link "Sales Orders" at bounding box center [761, 68] width 191 height 29
drag, startPoint x: 234, startPoint y: 78, endPoint x: 114, endPoint y: 79, distance: 120.3
click at [114, 79] on div "Sales Orders colybuilt Standard" at bounding box center [221, 81] width 350 height 29
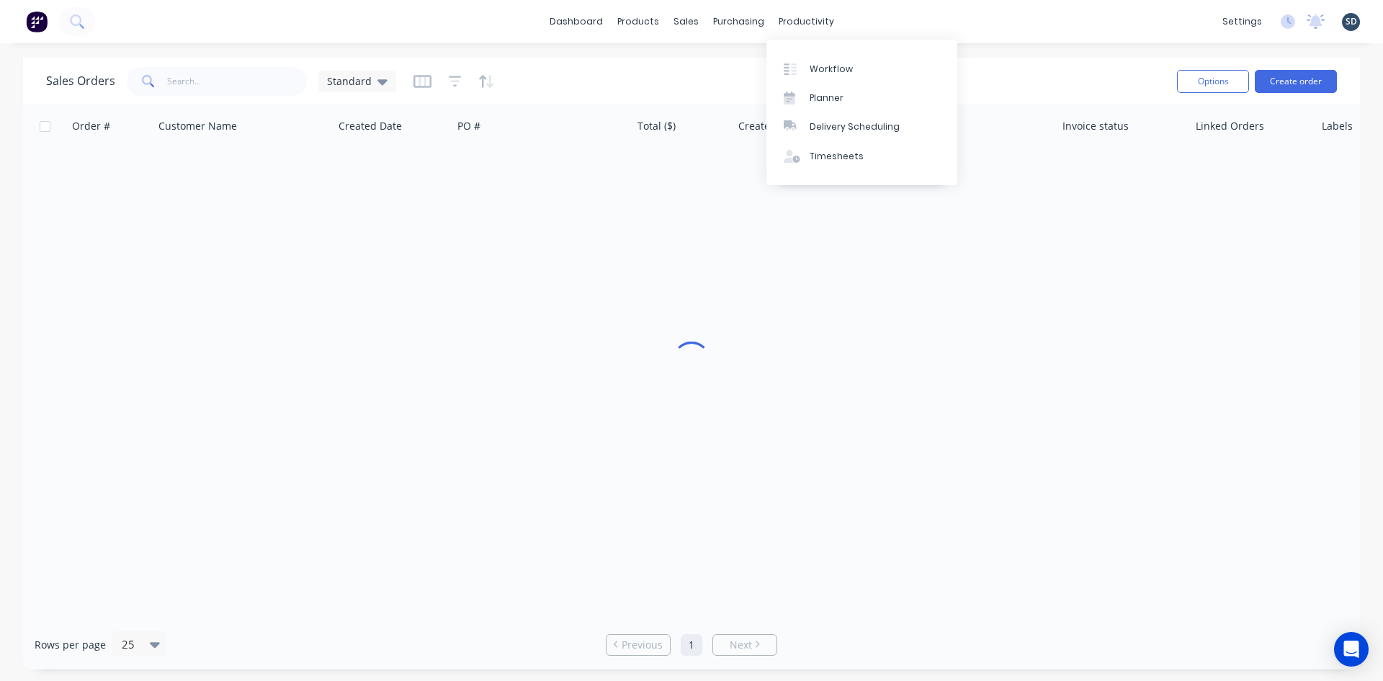
click at [895, 12] on div "dashboard products sales purchasing productivity dashboard products Product Cat…" at bounding box center [691, 21] width 1383 height 43
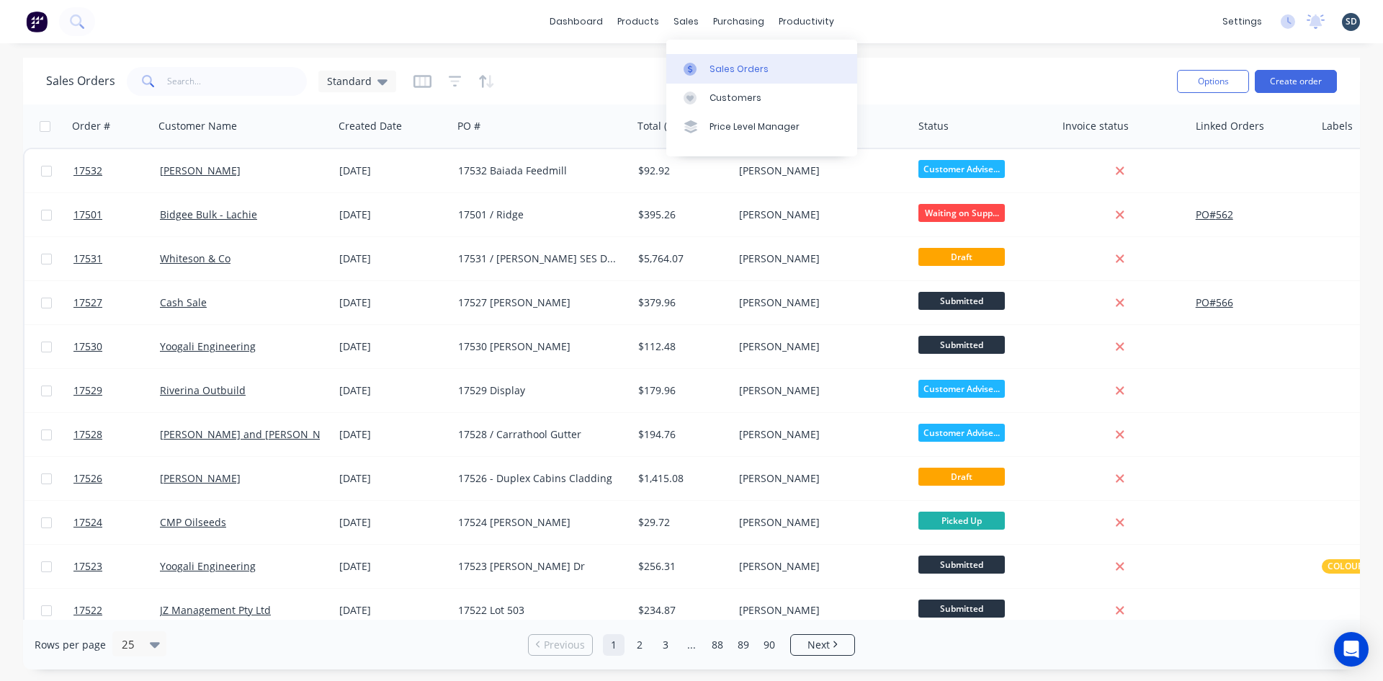
click at [714, 70] on div "Sales Orders" at bounding box center [738, 69] width 59 height 13
click at [915, 27] on div "dashboard products sales purchasing productivity dashboard products Product Cat…" at bounding box center [691, 21] width 1383 height 43
click at [875, 13] on div "dashboard products sales purchasing productivity dashboard products Product Cat…" at bounding box center [691, 21] width 1383 height 43
click at [201, 82] on input "text" at bounding box center [237, 81] width 140 height 29
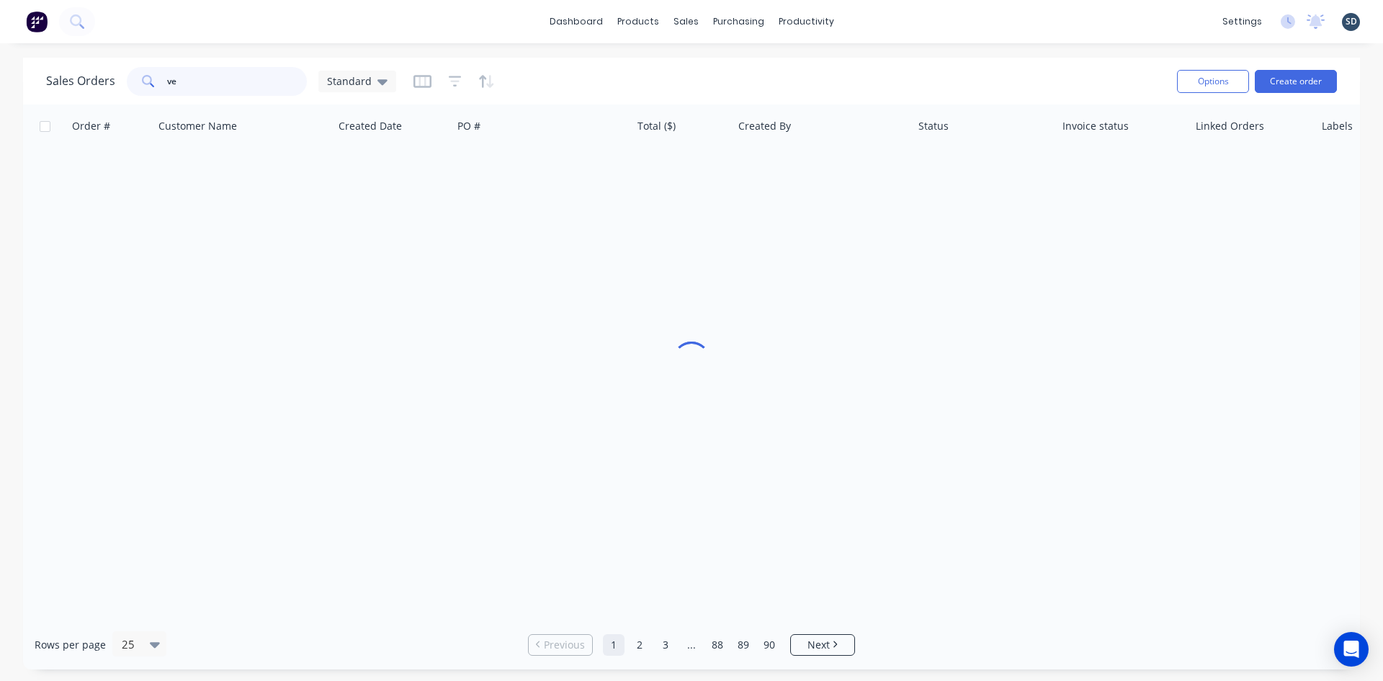
type input "ve"
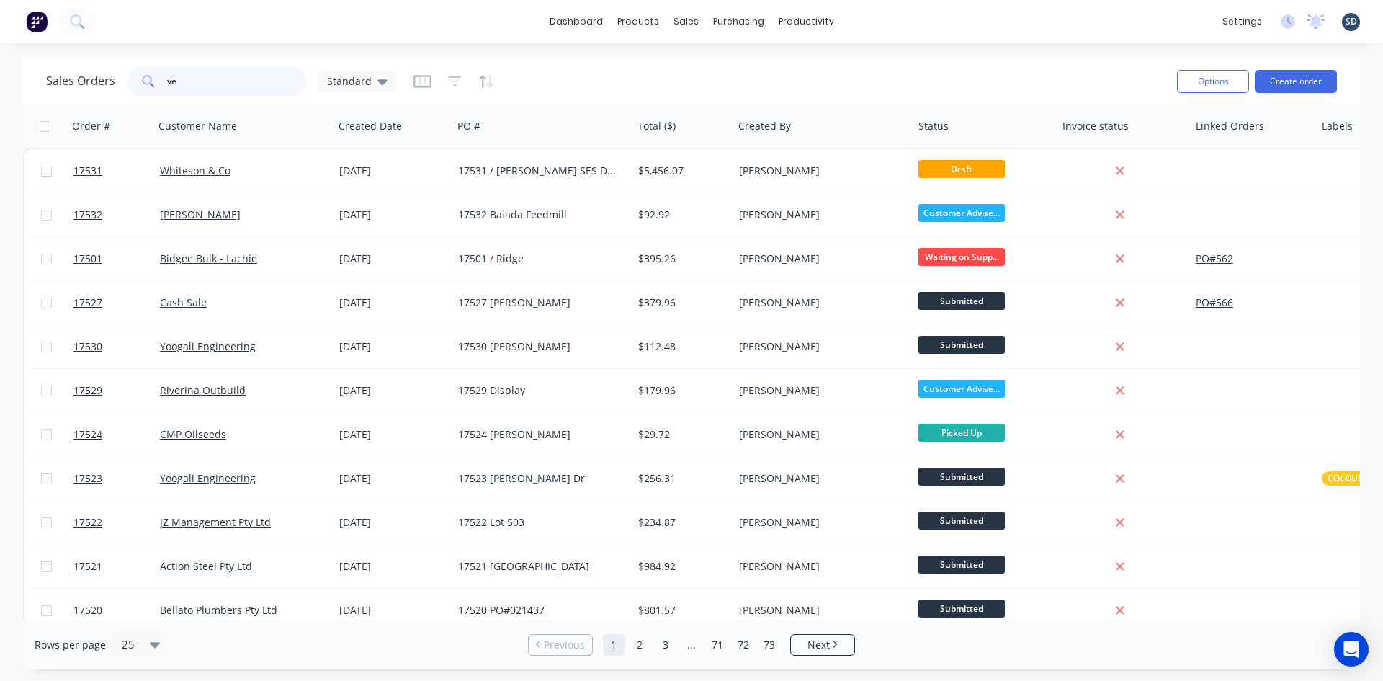
click at [207, 89] on input "ve" at bounding box center [237, 81] width 140 height 29
click at [206, 89] on input "ve" at bounding box center [237, 81] width 140 height 29
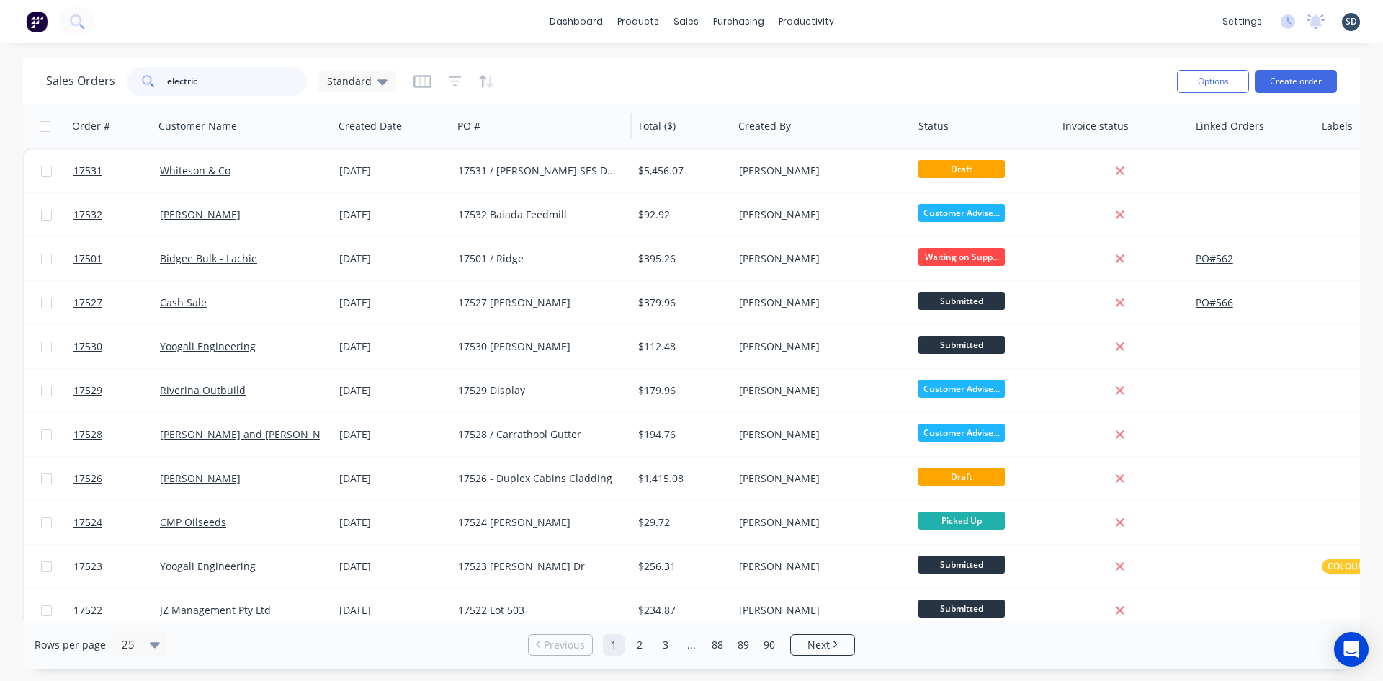
type input "electric"
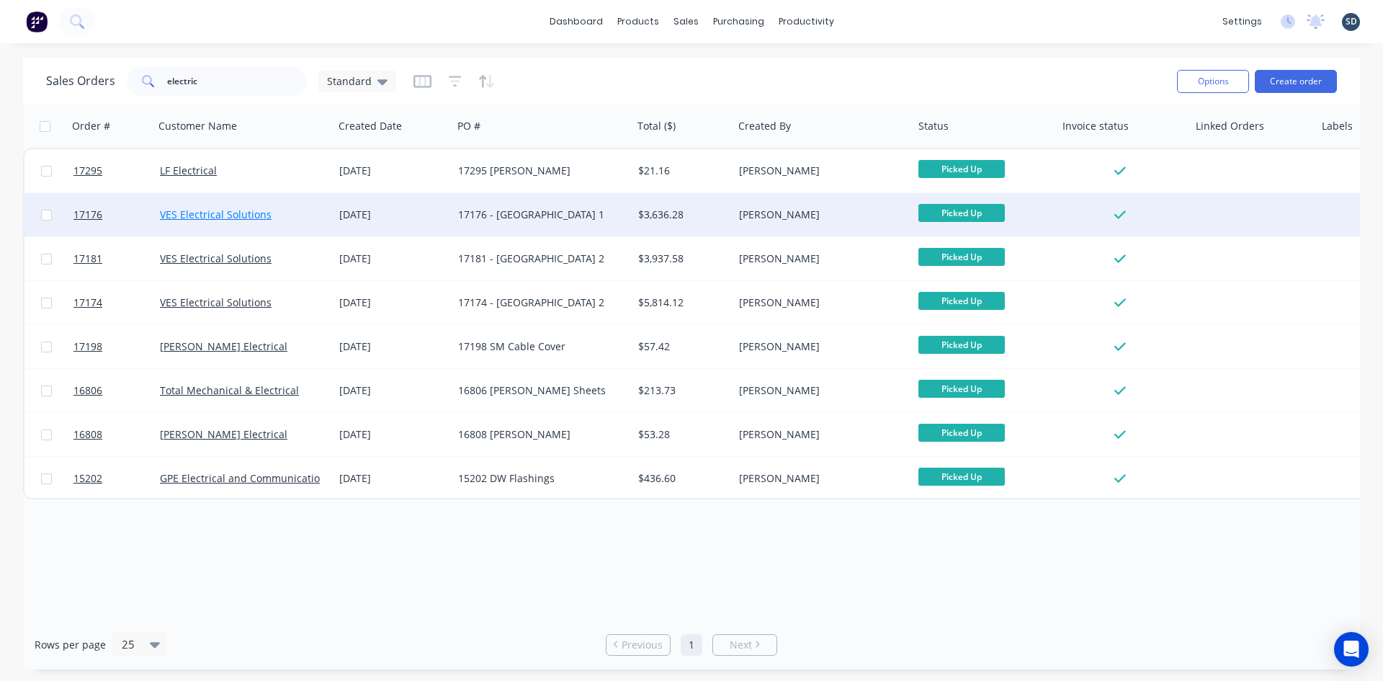
click at [176, 210] on link "VES Electrical Solutions" at bounding box center [216, 214] width 112 height 14
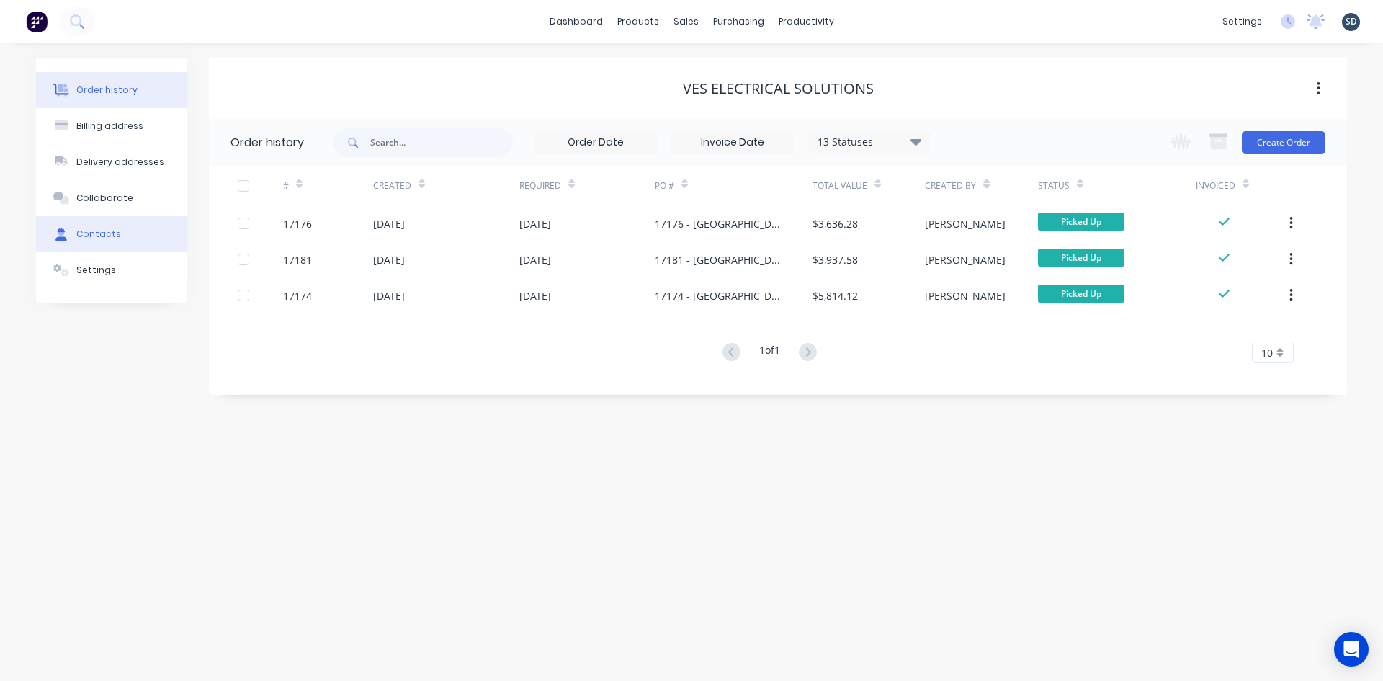
click at [97, 236] on div "Contacts" at bounding box center [98, 234] width 45 height 13
select select "AU"
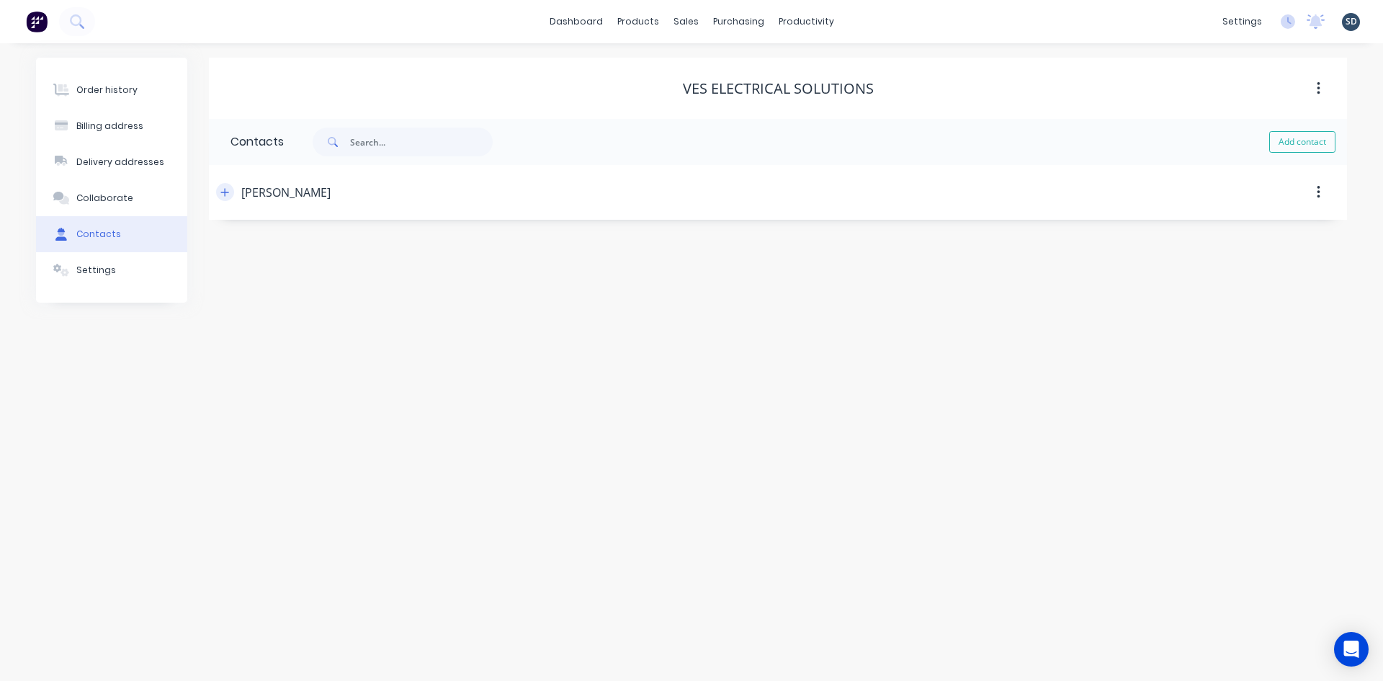
click at [233, 192] on button "button" at bounding box center [225, 192] width 18 height 18
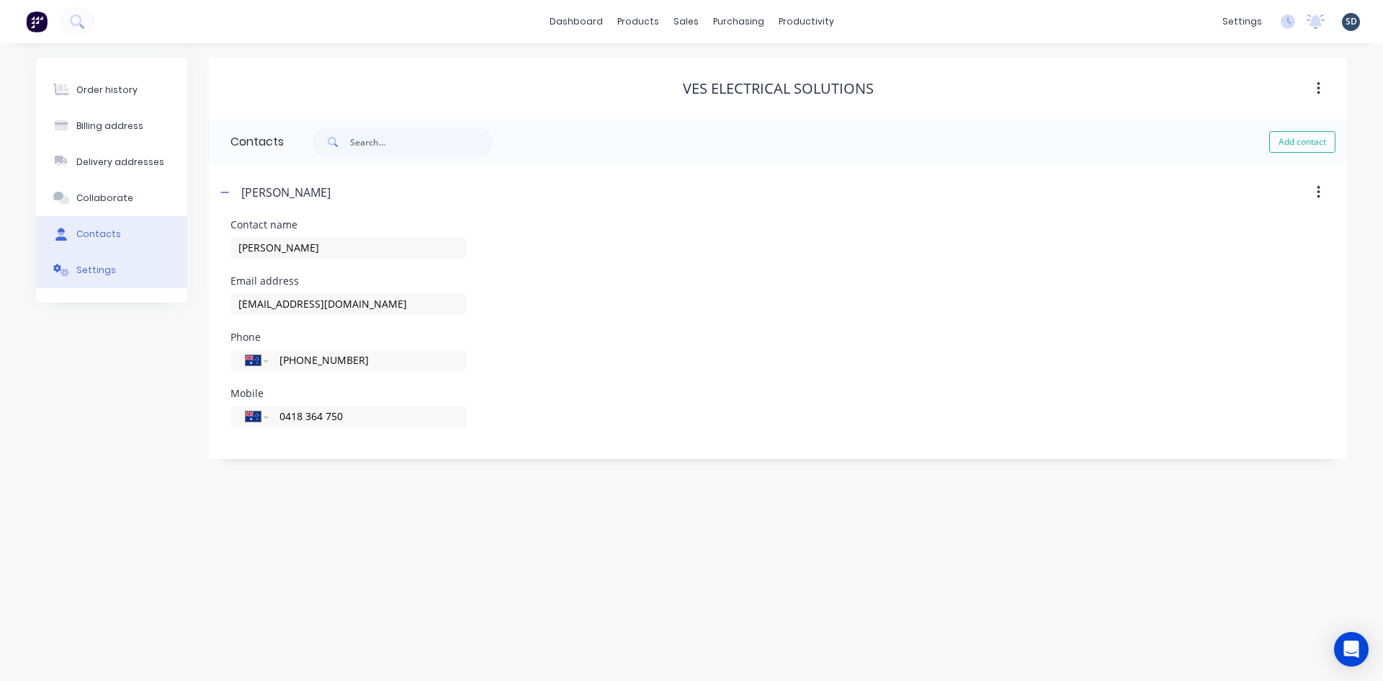
click at [111, 269] on button "Settings" at bounding box center [111, 270] width 151 height 36
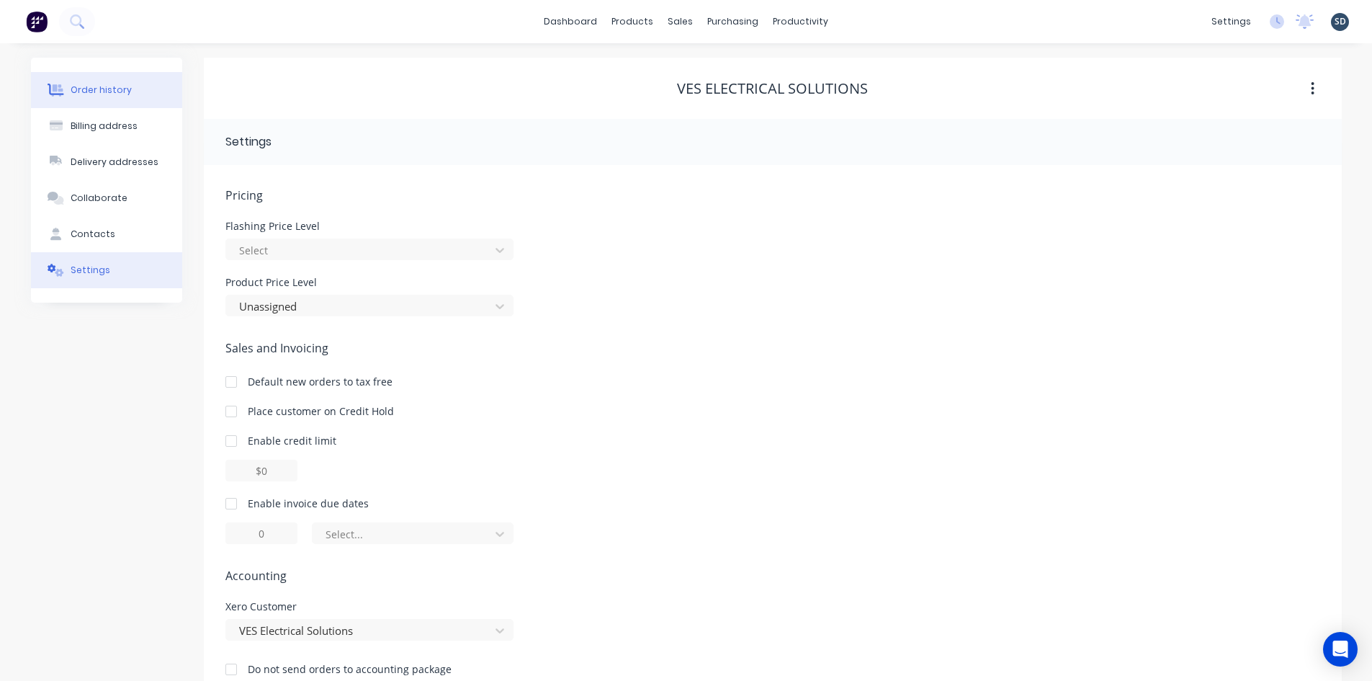
click at [121, 95] on div "Order history" at bounding box center [101, 90] width 61 height 13
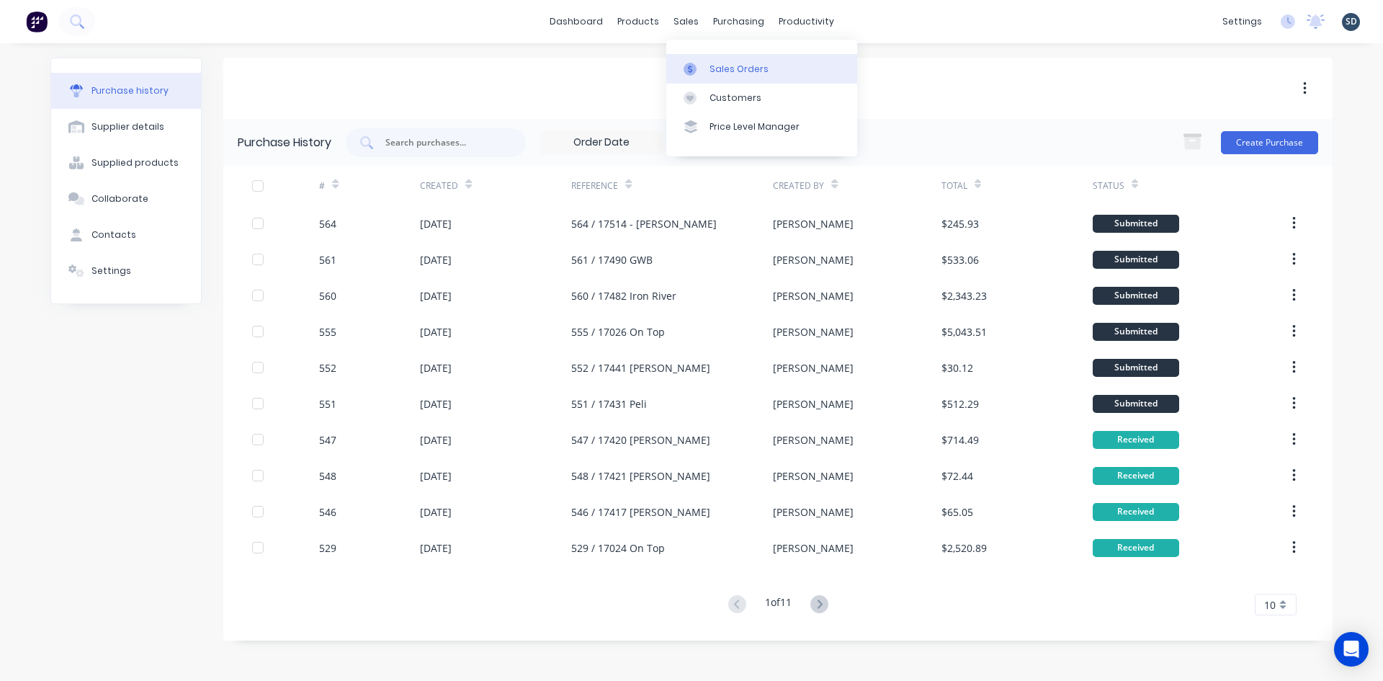
click at [704, 69] on div at bounding box center [694, 69] width 22 height 13
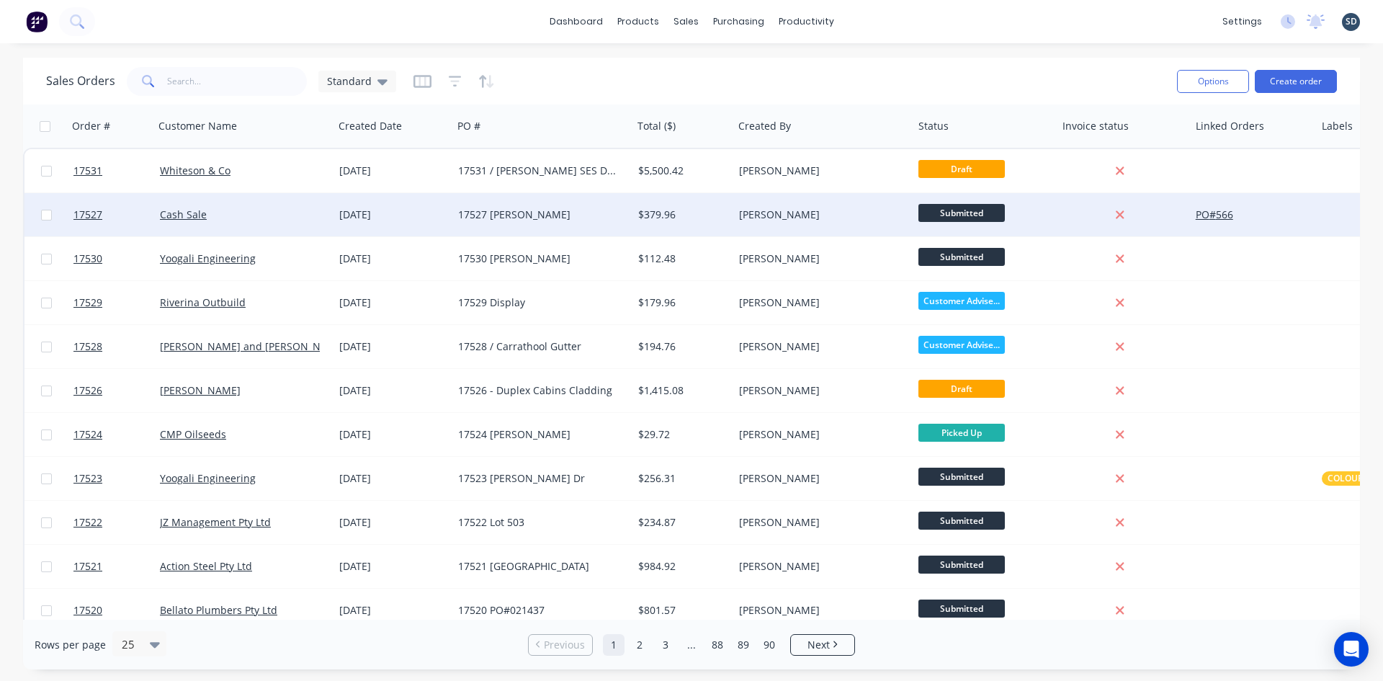
click at [284, 210] on div "Cash Sale" at bounding box center [240, 214] width 160 height 14
